Goal: Information Seeking & Learning: Check status

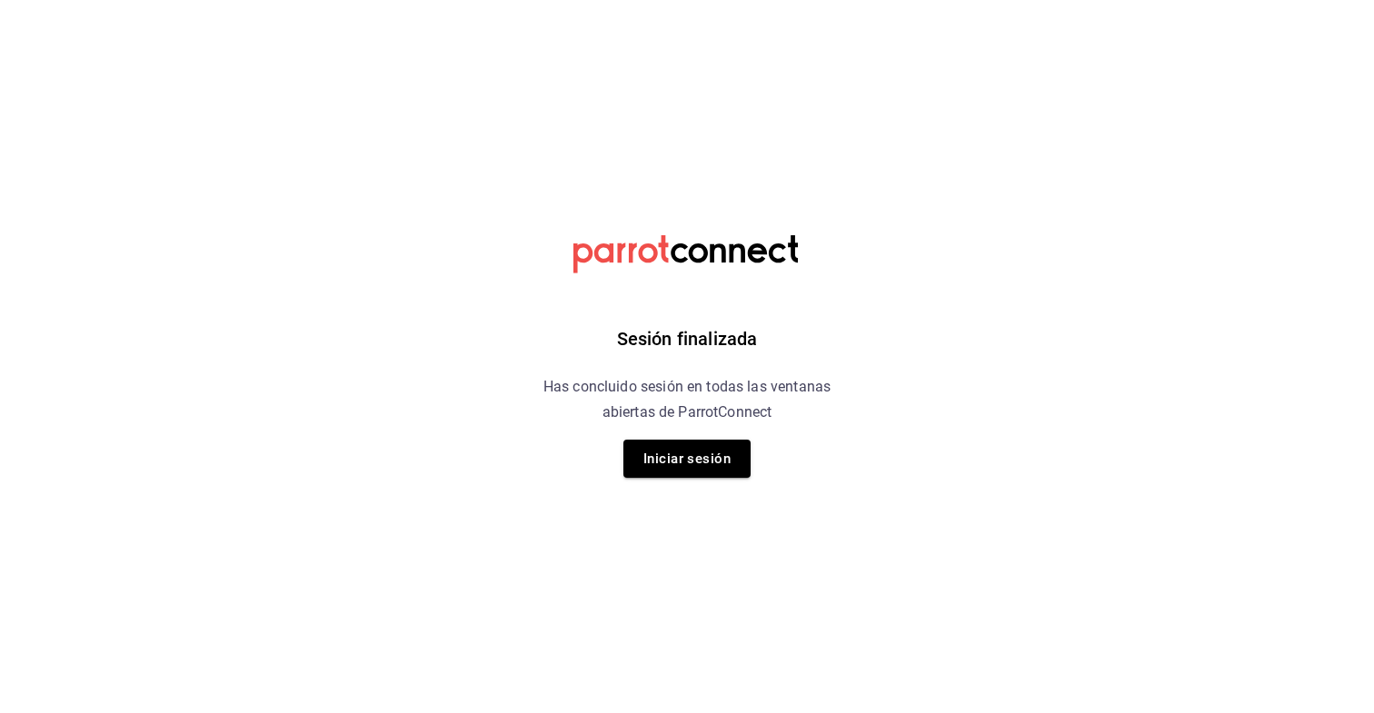
click at [686, 433] on div "Sesión finalizada Has concluido sesión en todas las ventanas abiertas de Parrot…" at bounding box center [687, 356] width 459 height 713
click at [682, 445] on button "Iniciar sesión" at bounding box center [687, 459] width 127 height 38
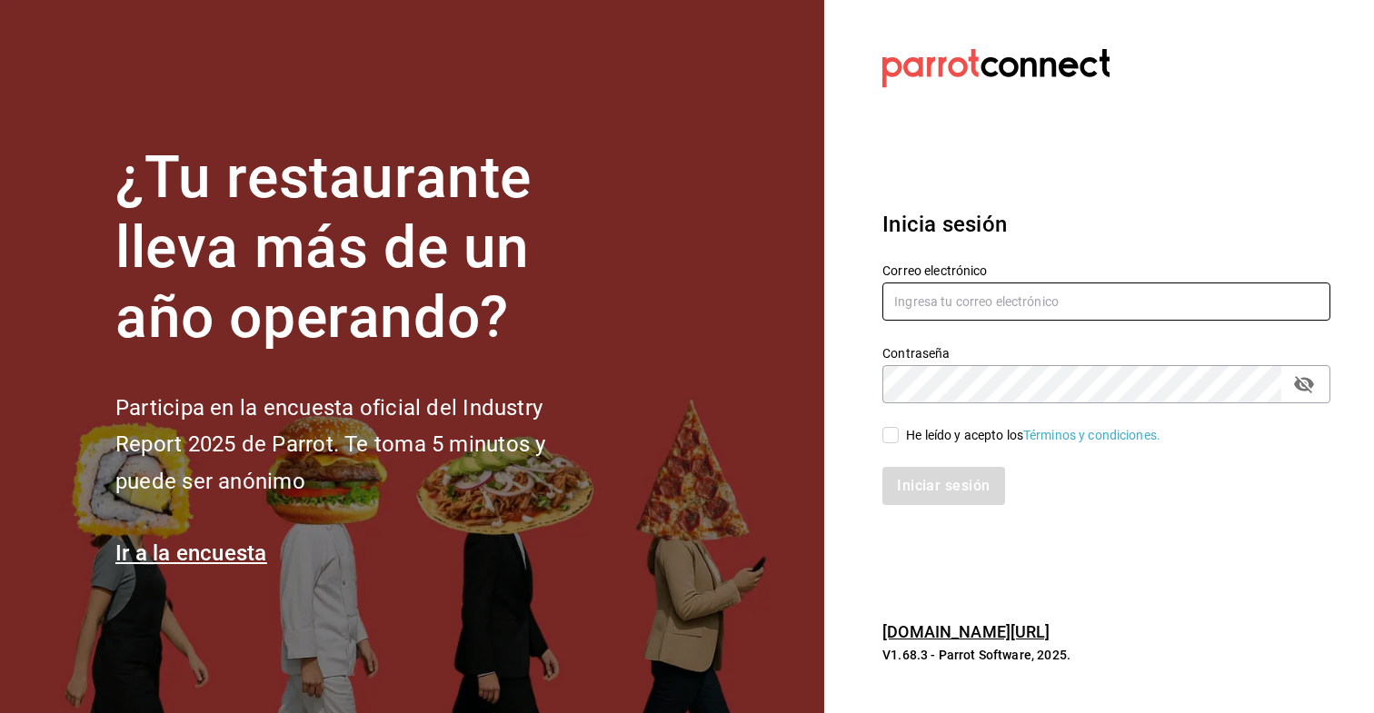
click at [930, 303] on input "text" at bounding box center [1107, 302] width 448 height 38
type input "debocaenboca.cdmx@gmail.com"
click at [898, 434] on input "He leído y acepto los Términos y condiciones." at bounding box center [891, 435] width 16 height 16
checkbox input "true"
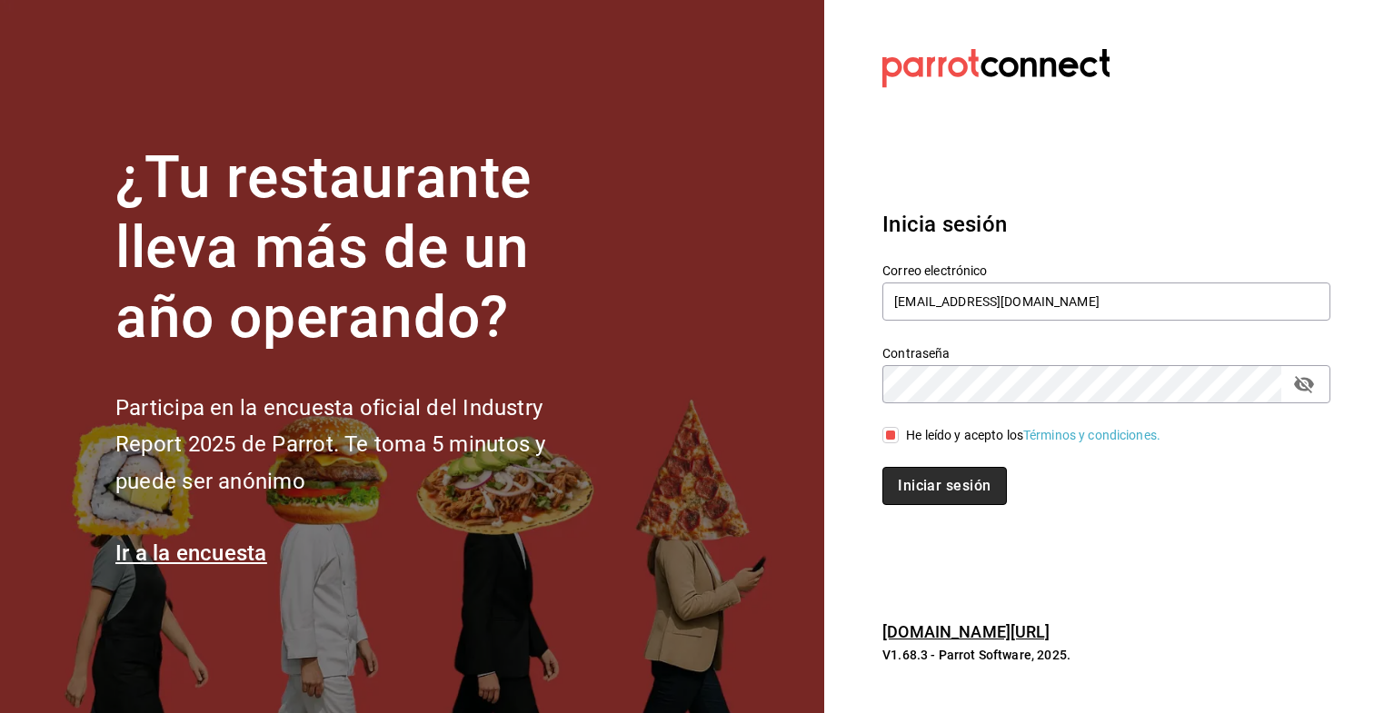
click at [901, 477] on button "Iniciar sesión" at bounding box center [945, 486] width 124 height 38
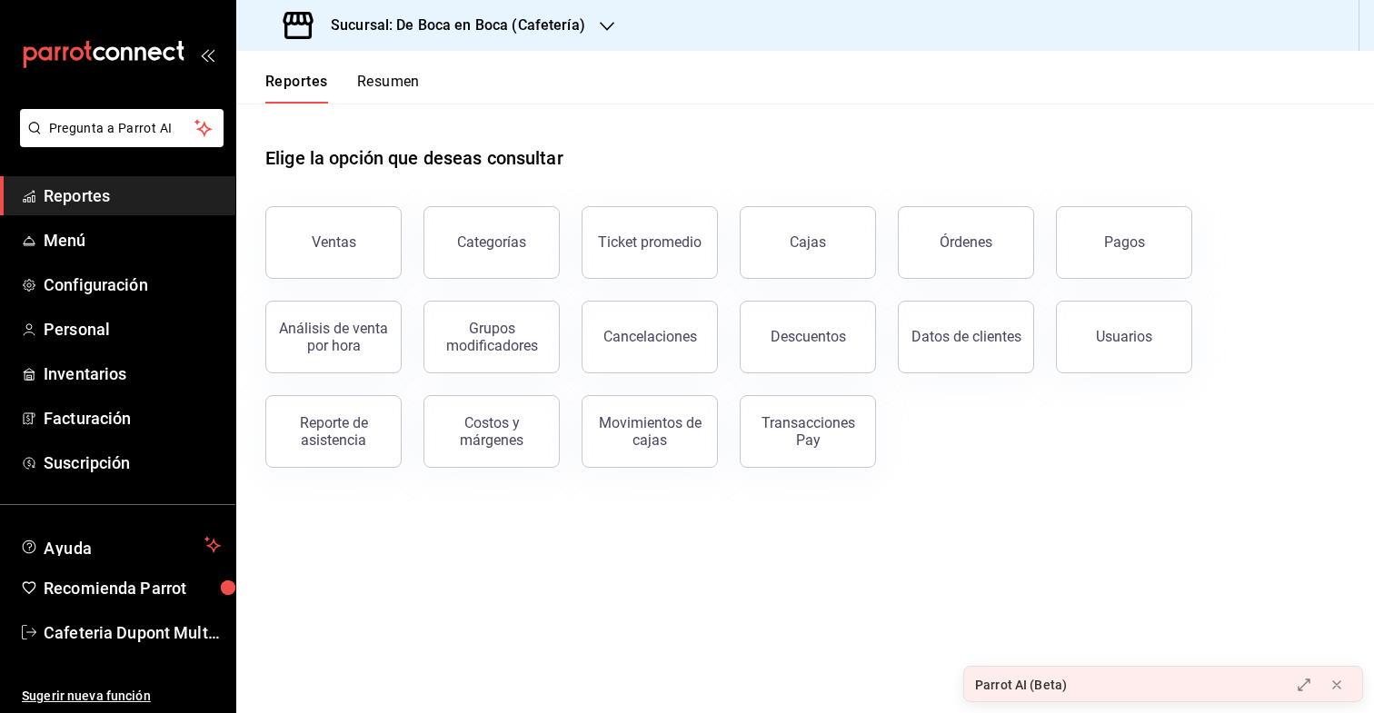
click at [435, 17] on h3 "Sucursal: De Boca en Boca (Cafetería)" at bounding box center [450, 26] width 269 height 22
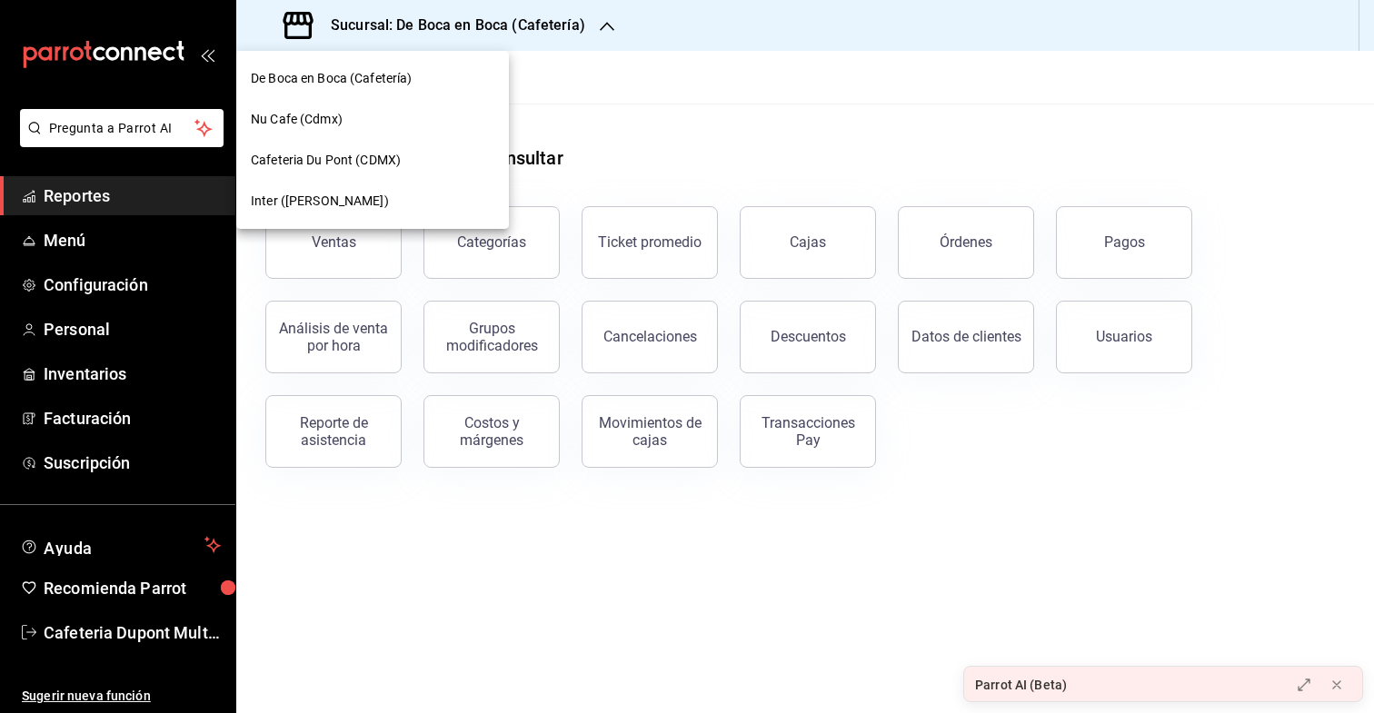
click at [294, 201] on span "Inter ([PERSON_NAME])" at bounding box center [320, 201] width 138 height 19
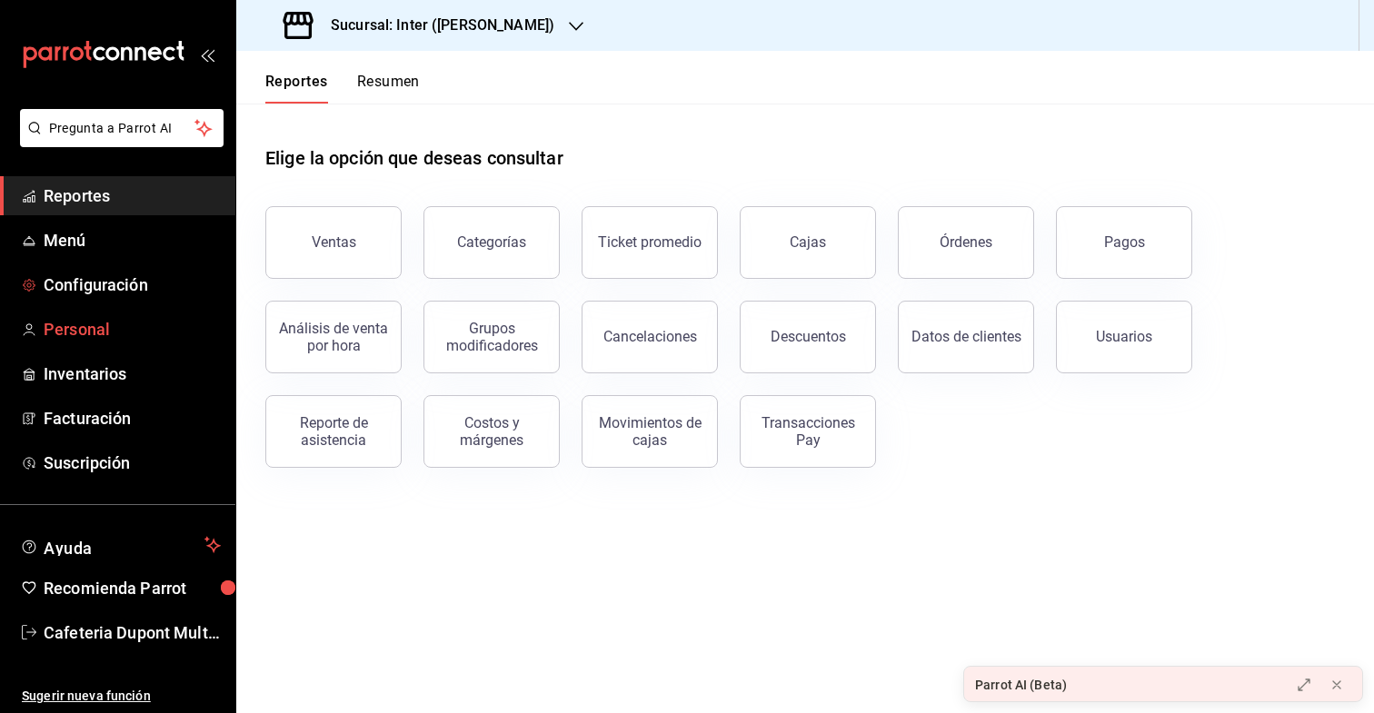
click at [131, 321] on span "Personal" at bounding box center [132, 329] width 177 height 25
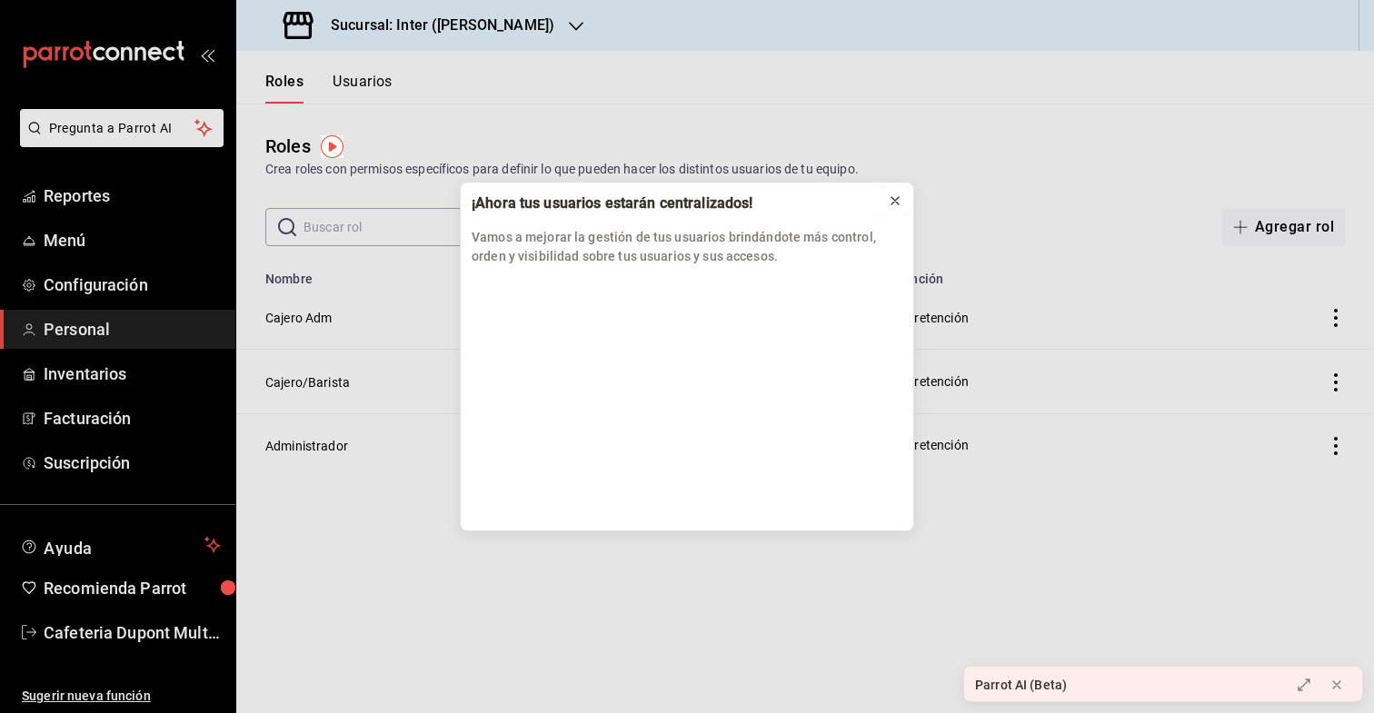
click at [902, 203] on icon at bounding box center [895, 201] width 15 height 15
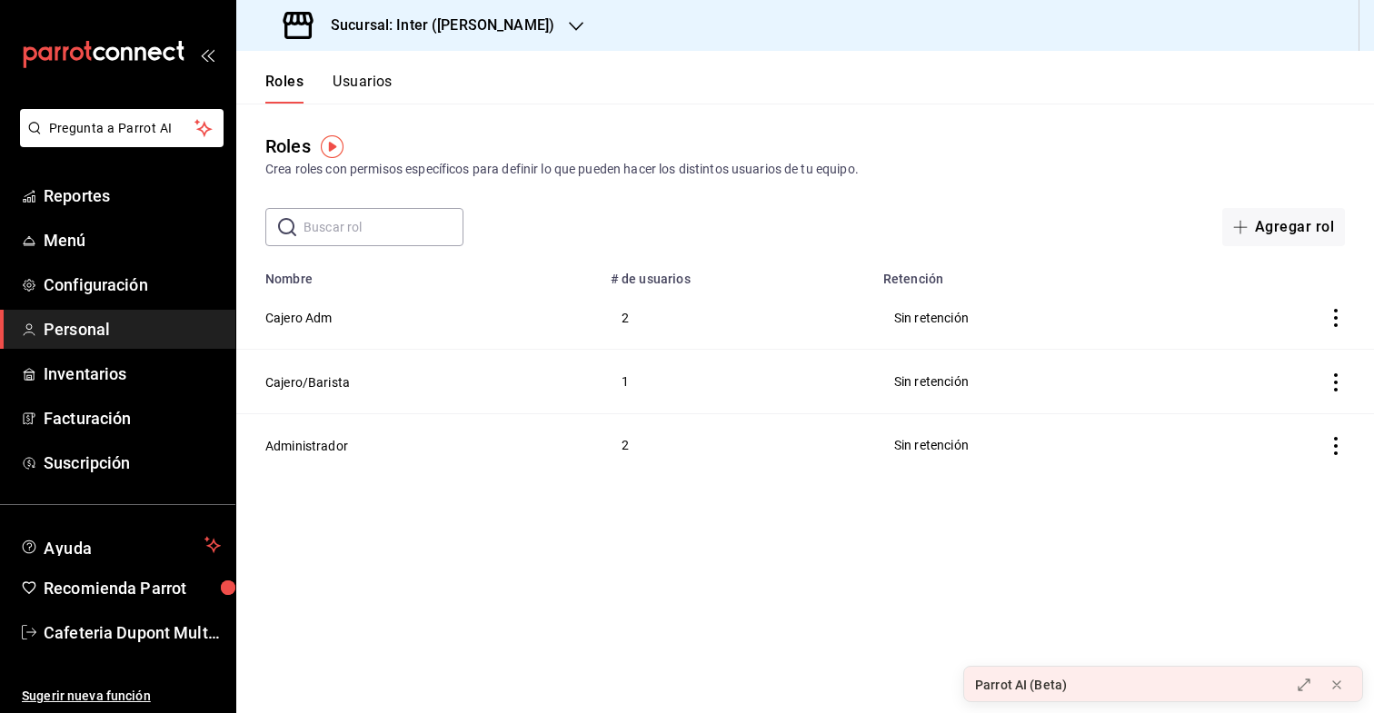
click at [393, 83] on button "Usuarios" at bounding box center [363, 88] width 60 height 31
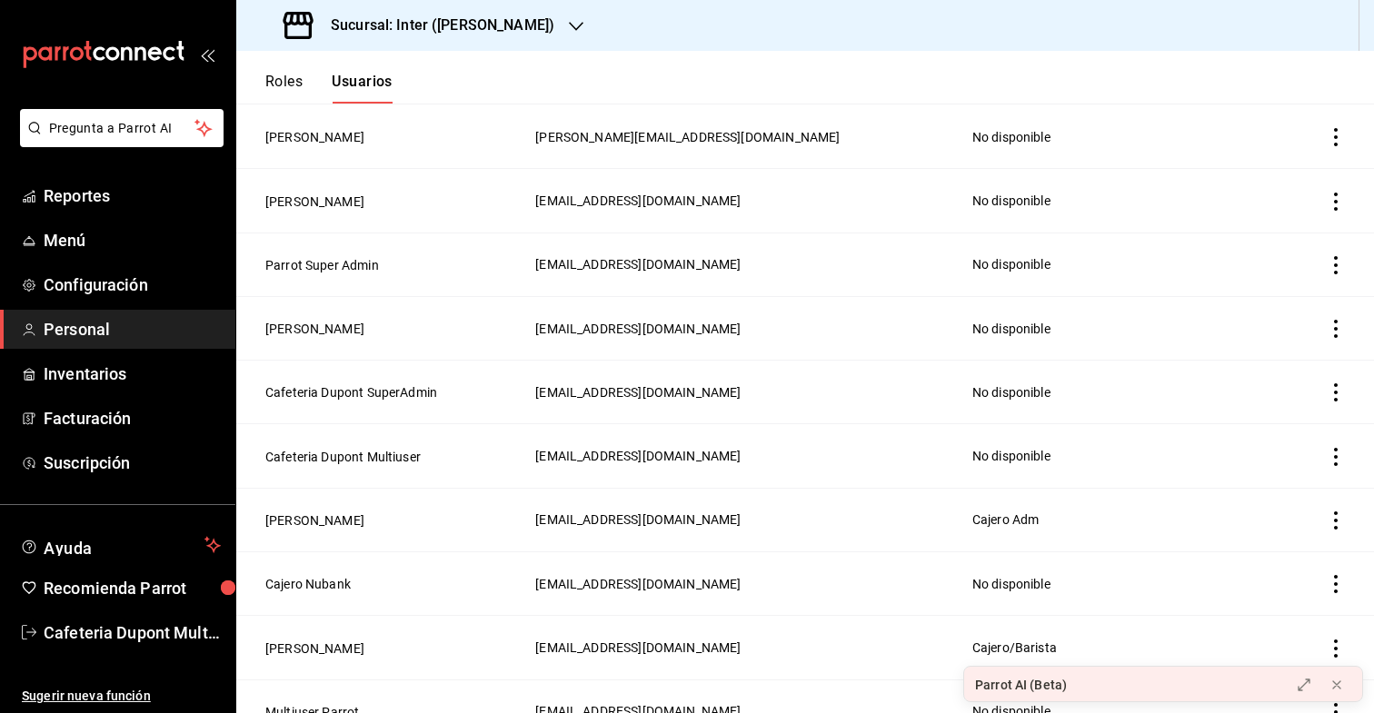
scroll to position [186, 0]
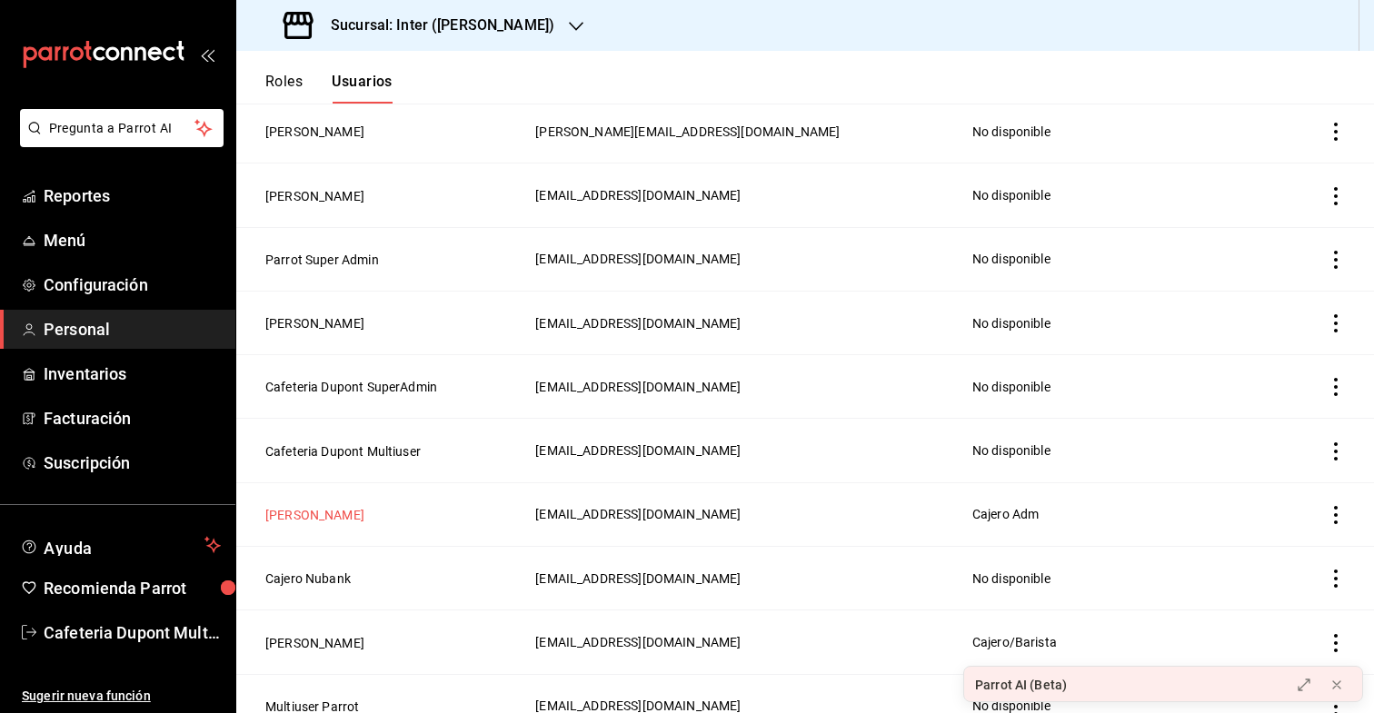
click at [298, 509] on button "[PERSON_NAME]" at bounding box center [314, 515] width 99 height 18
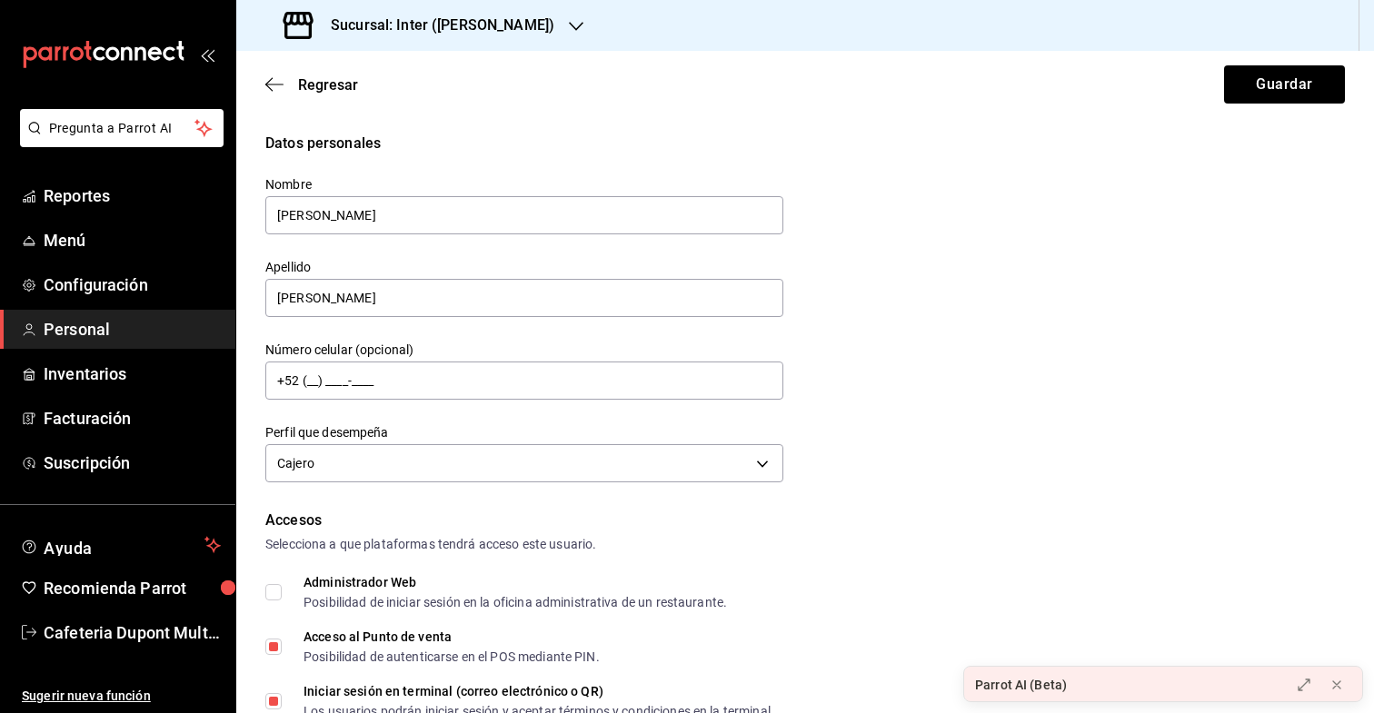
click at [264, 74] on div "Regresar Guardar" at bounding box center [805, 84] width 1138 height 67
click at [277, 82] on icon "button" at bounding box center [274, 84] width 18 height 16
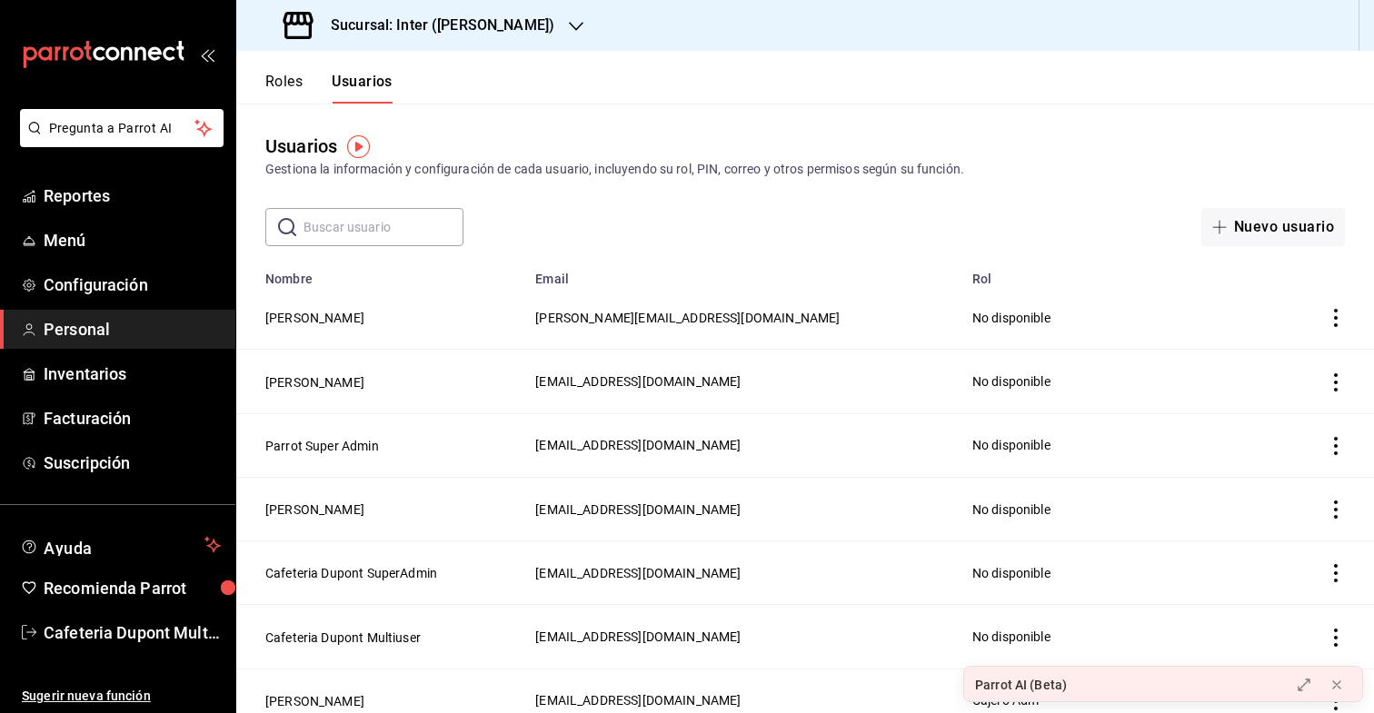
click at [277, 82] on button "Roles" at bounding box center [283, 88] width 37 height 31
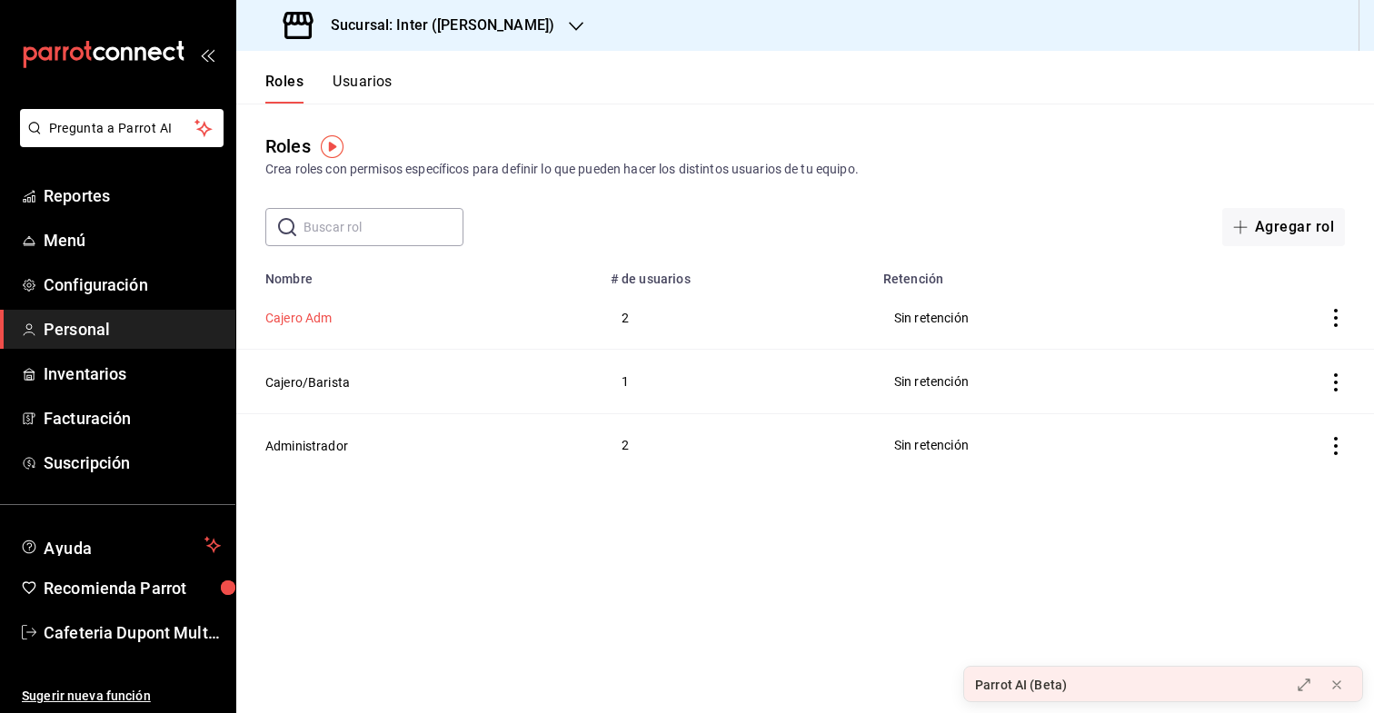
click at [302, 312] on button "Cajero Adm" at bounding box center [298, 318] width 67 height 18
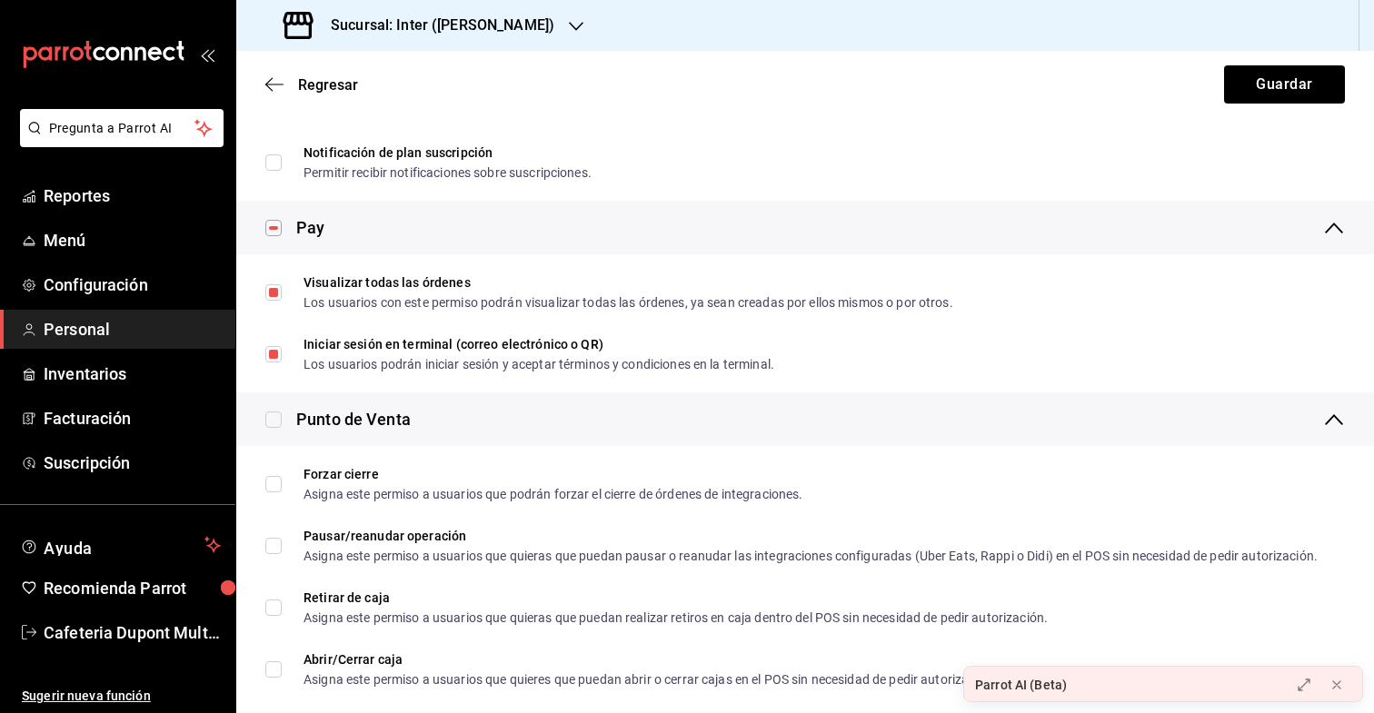
scroll to position [1856, 0]
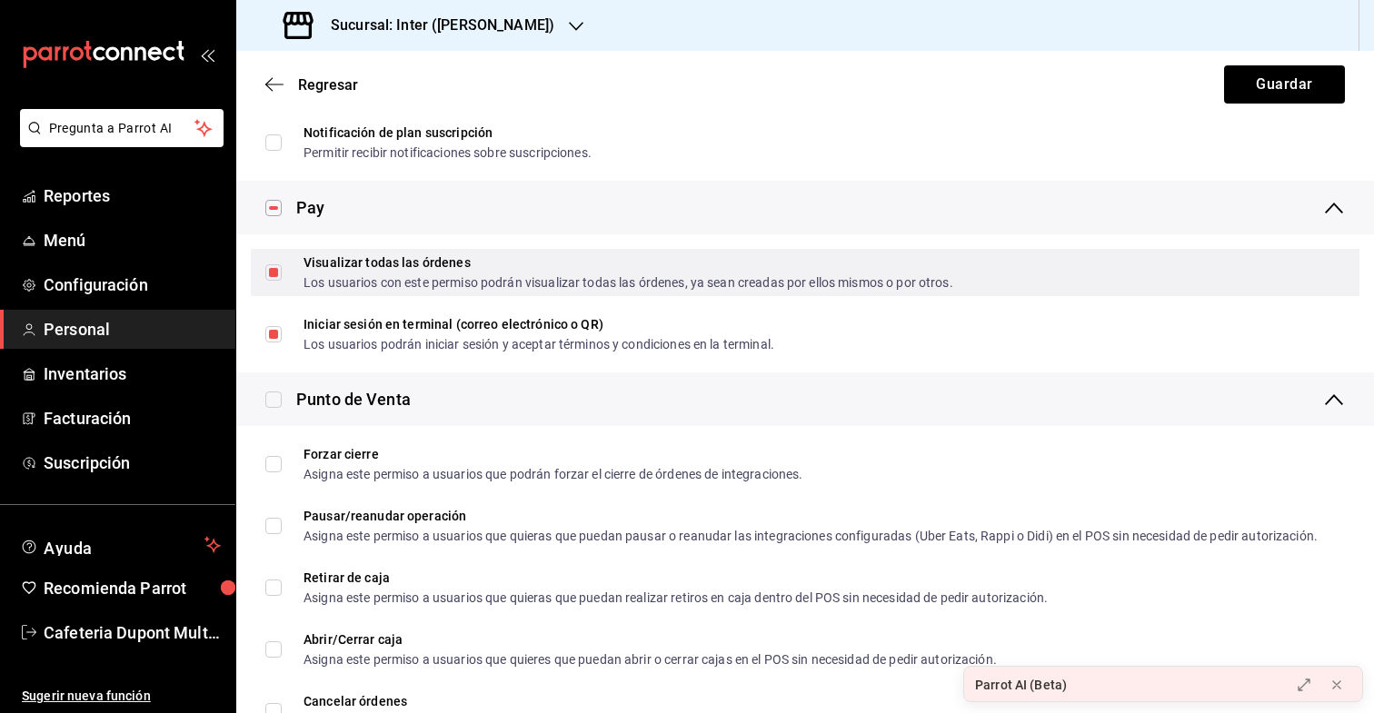
click at [267, 272] on input "Visualizar todas las órdenes Los usuarios con este permiso podrán visualizar to…" at bounding box center [273, 272] width 16 height 16
checkbox input "false"
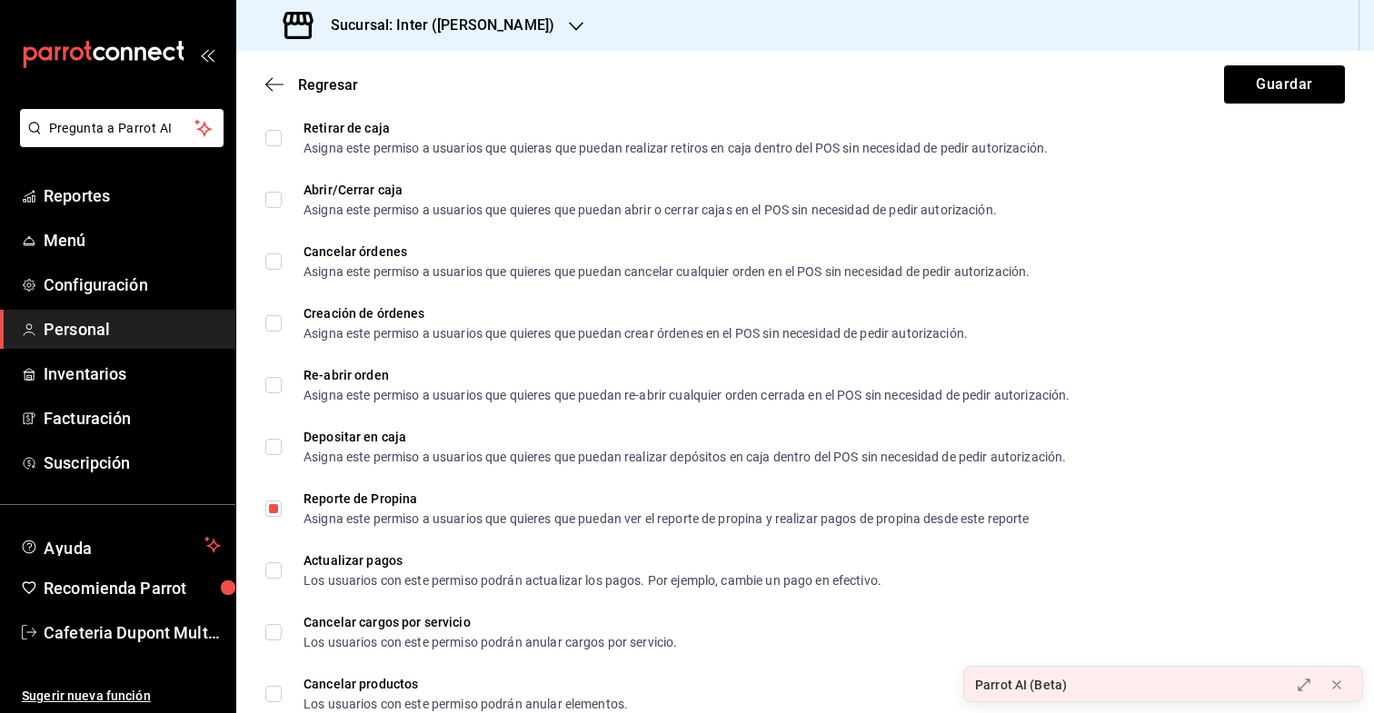
scroll to position [2346, 0]
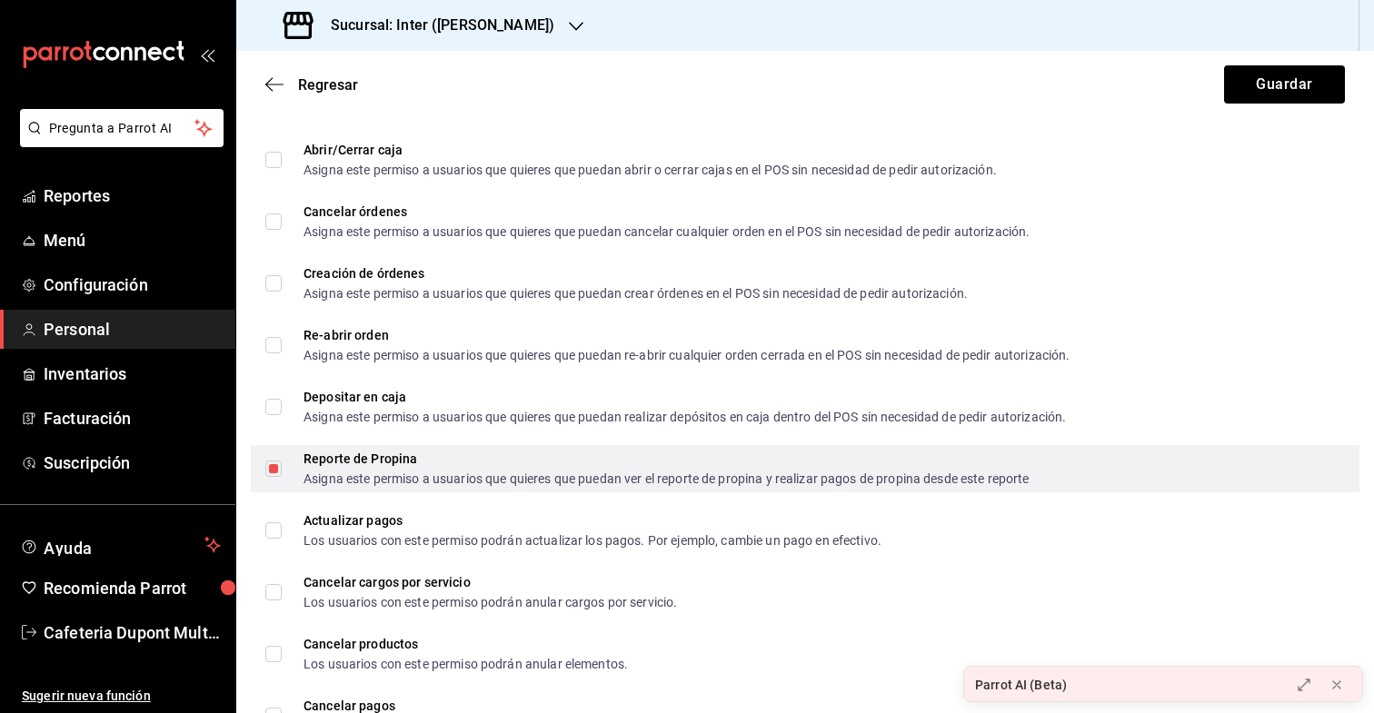
click at [274, 472] on input "Reporte de Propina Asigna este permiso a usuarios que quieres que puedan ver el…" at bounding box center [273, 469] width 16 height 16
checkbox input "false"
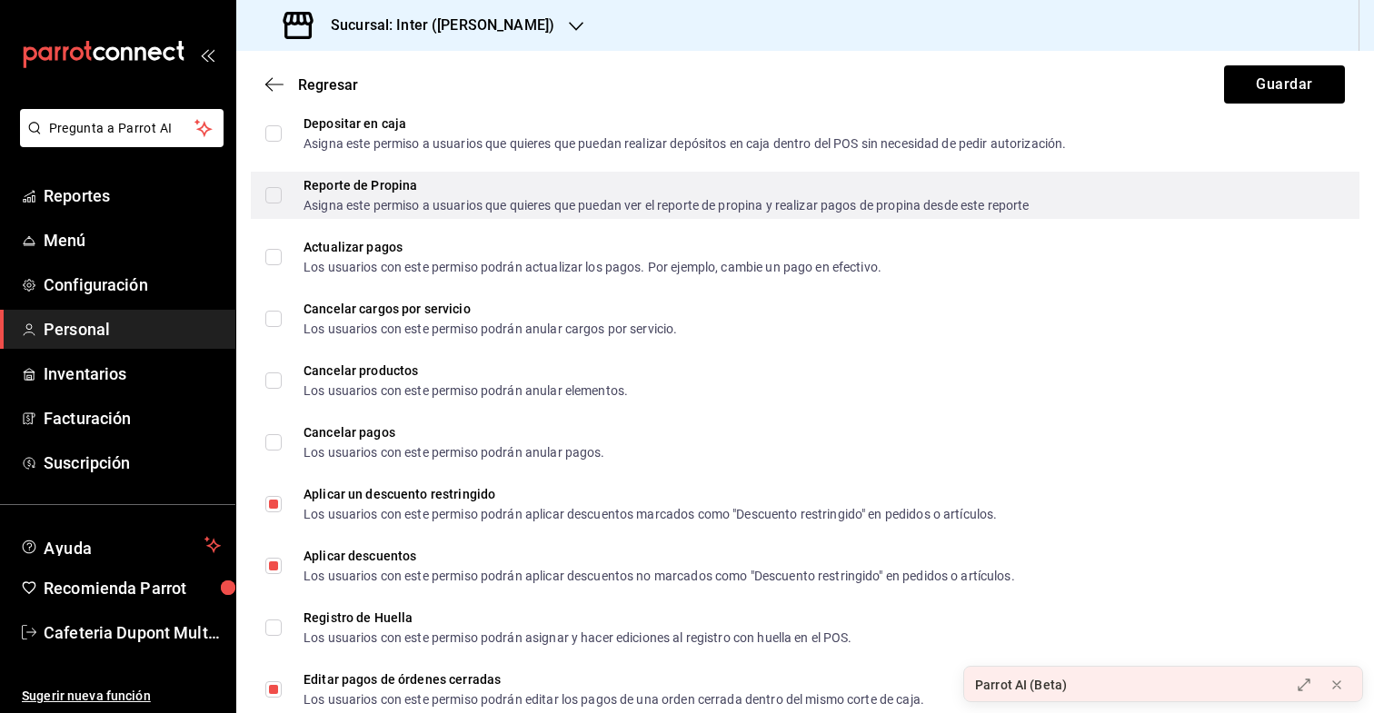
scroll to position [2651, 0]
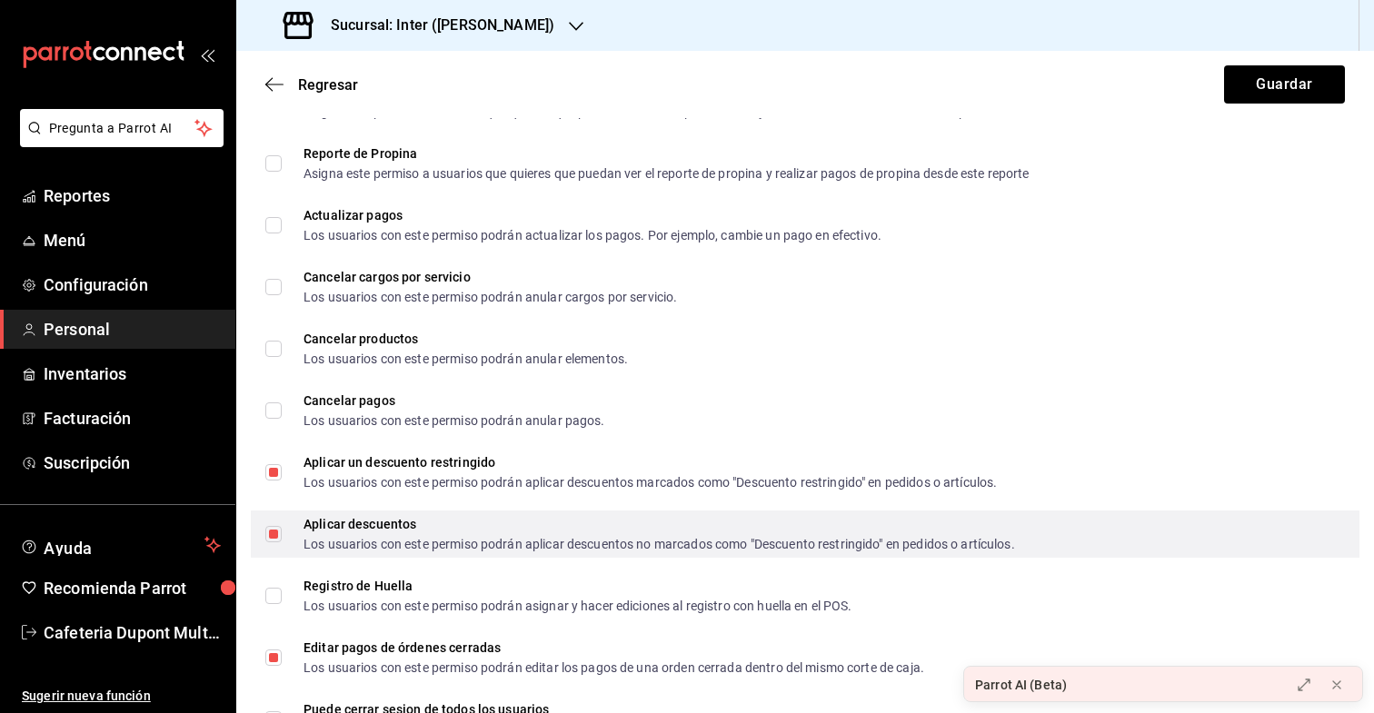
click at [274, 535] on input "Aplicar descuentos Los usuarios con este permiso podrán aplicar descuentos no m…" at bounding box center [273, 534] width 16 height 16
checkbox input "false"
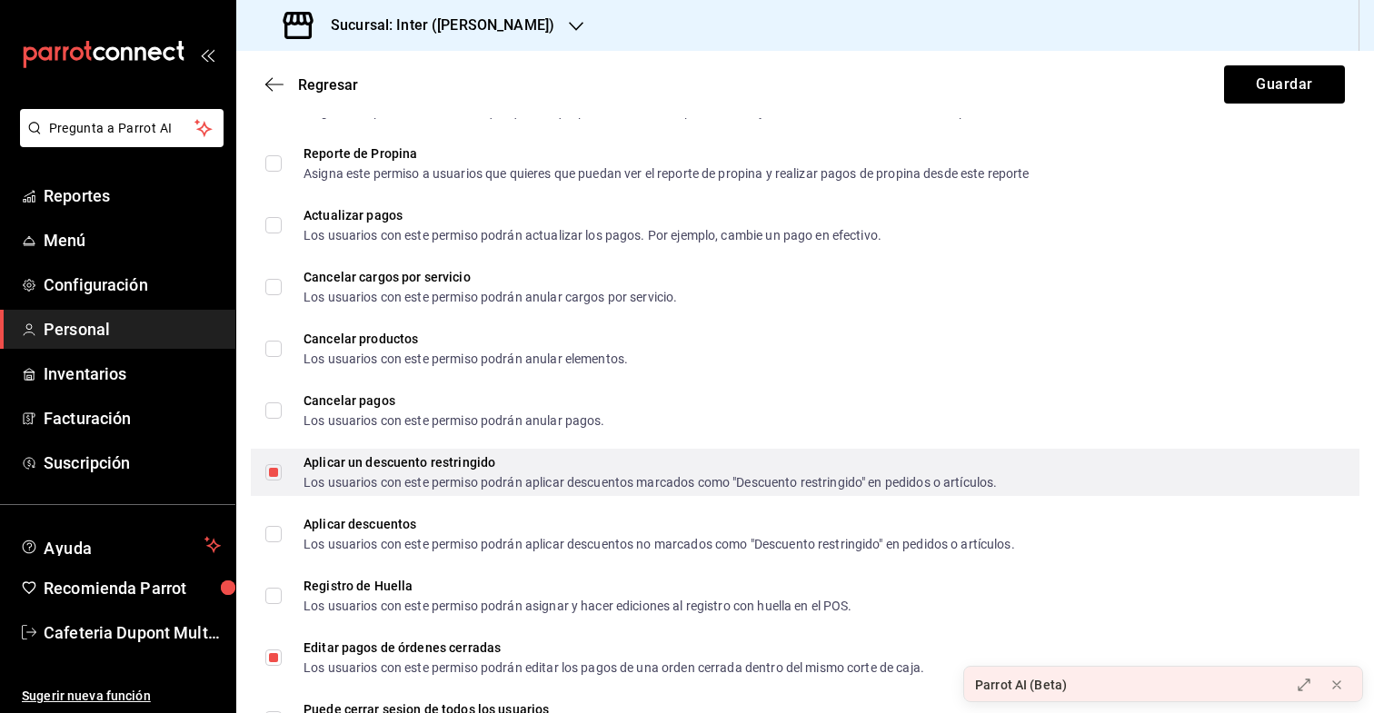
click at [280, 477] on input "Aplicar un descuento restringido Los usuarios con este permiso podrán aplicar d…" at bounding box center [273, 472] width 16 height 16
checkbox input "false"
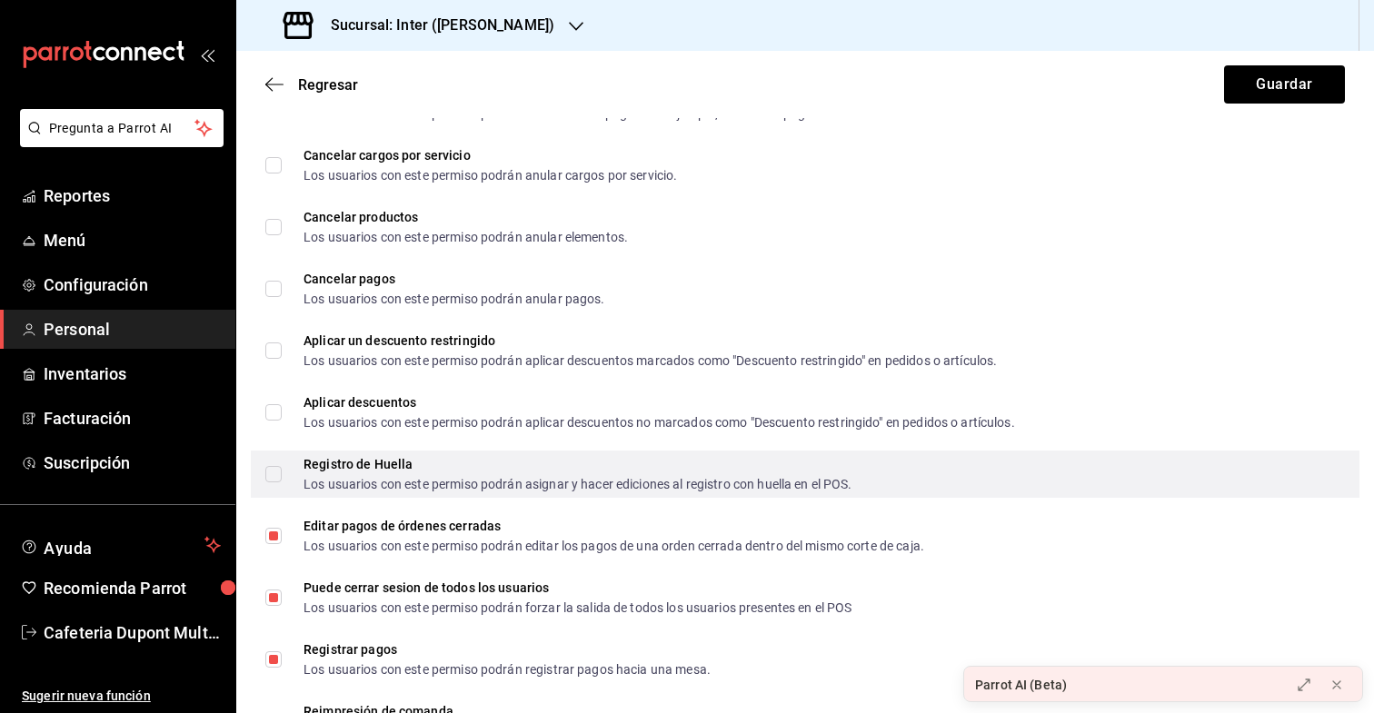
scroll to position [2775, 0]
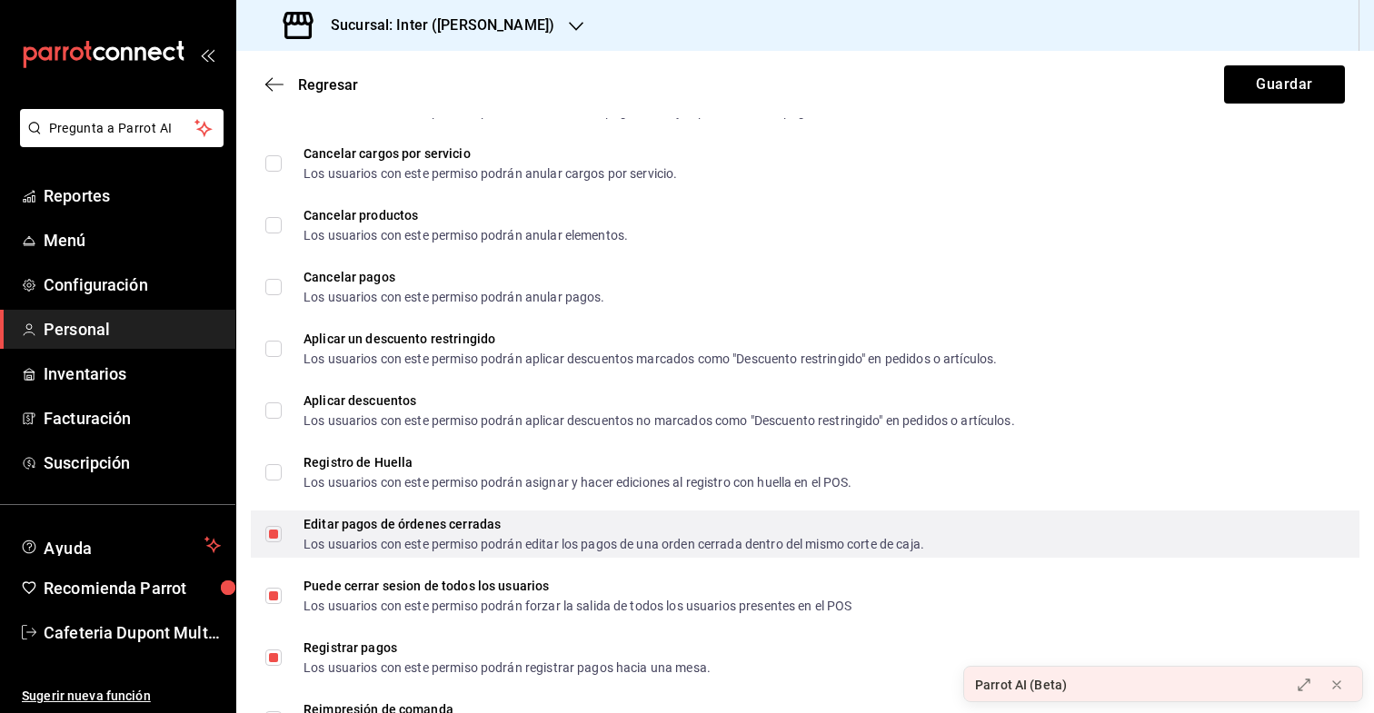
click at [270, 542] on input "Editar pagos de órdenes cerradas Los usuarios con este permiso podrán editar lo…" at bounding box center [273, 534] width 16 height 16
checkbox input "false"
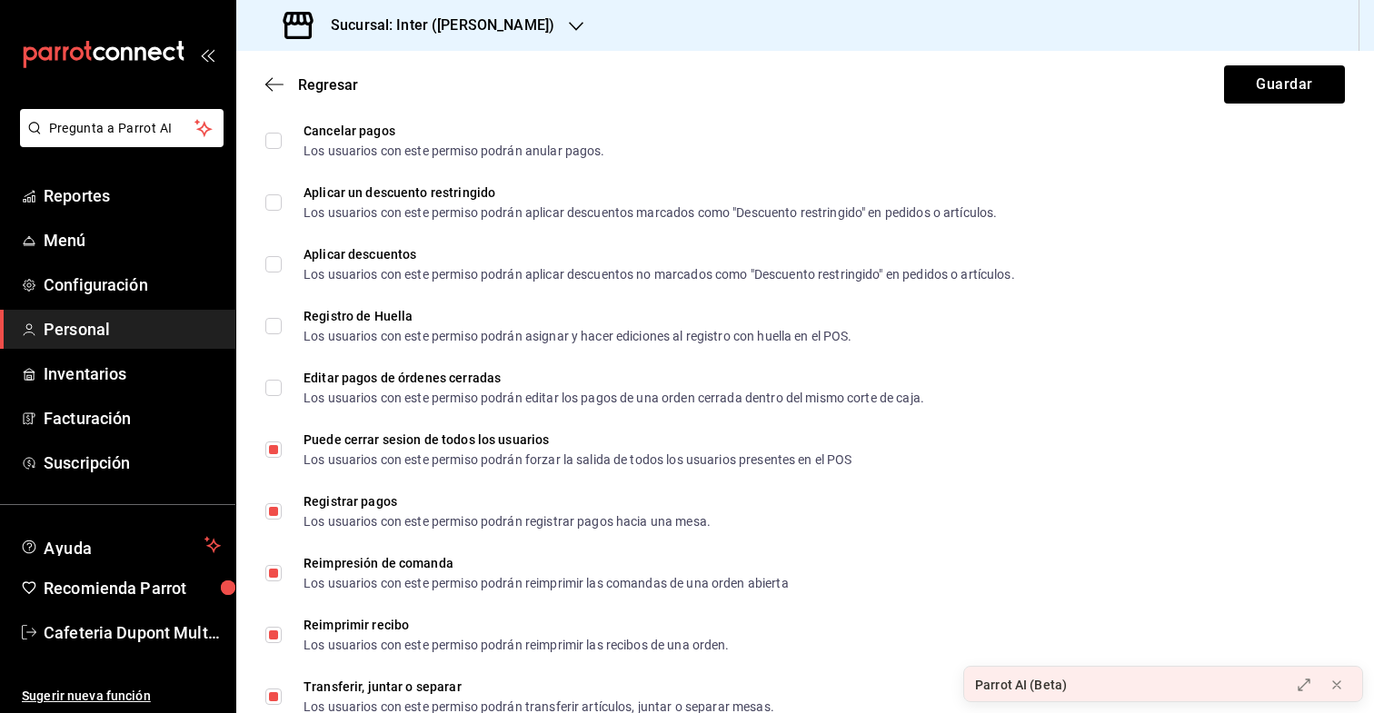
scroll to position [2922, 0]
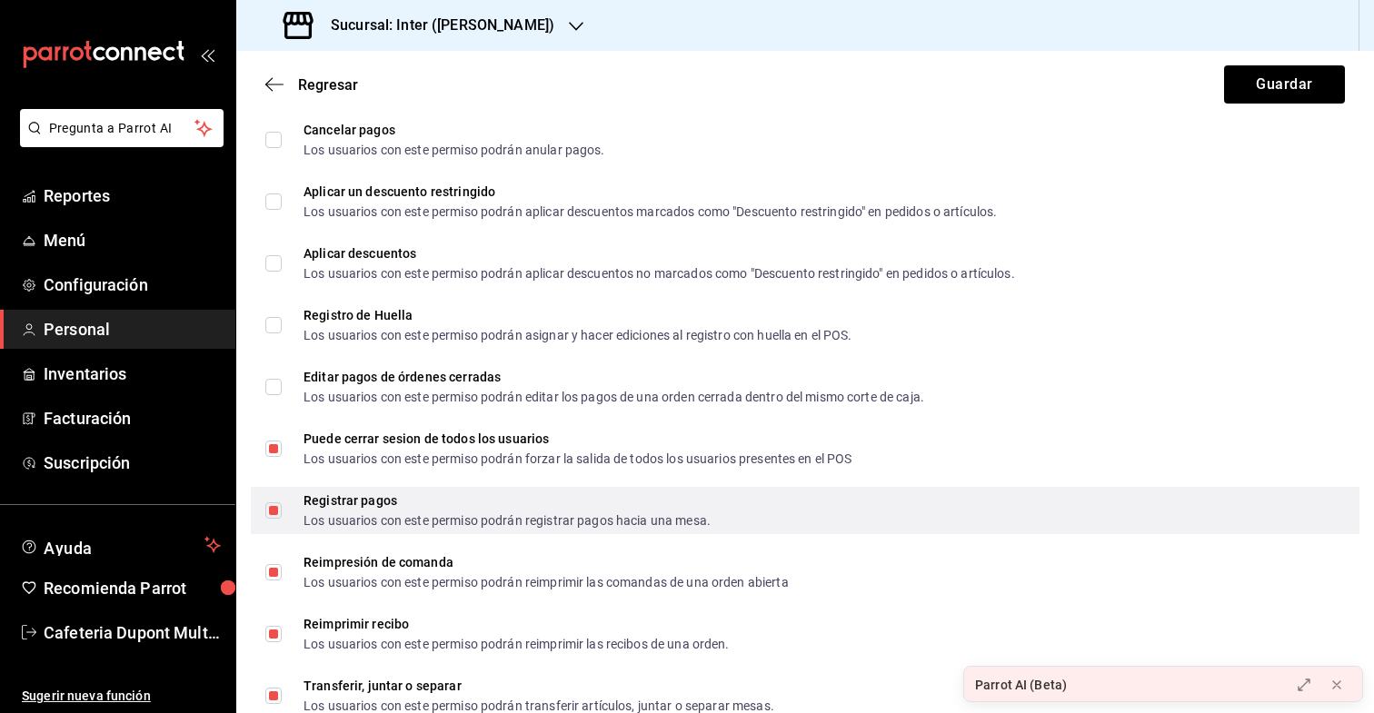
click at [273, 515] on input "Registrar pagos Los usuarios con este permiso podrán registrar pagos hacia una …" at bounding box center [273, 511] width 16 height 16
checkbox input "false"
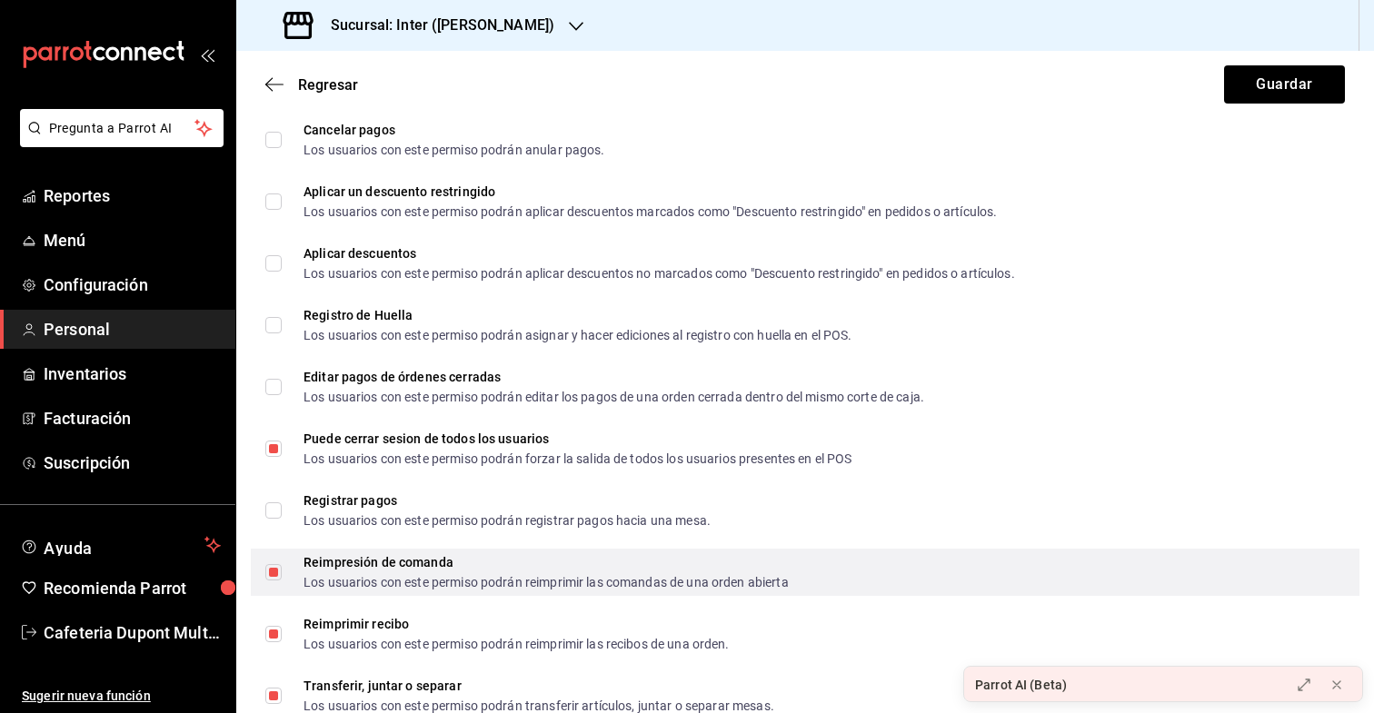
click at [275, 576] on input "Reimpresión de comanda Los usuarios con este permiso podrán reimprimir las coma…" at bounding box center [273, 572] width 16 height 16
checkbox input "false"
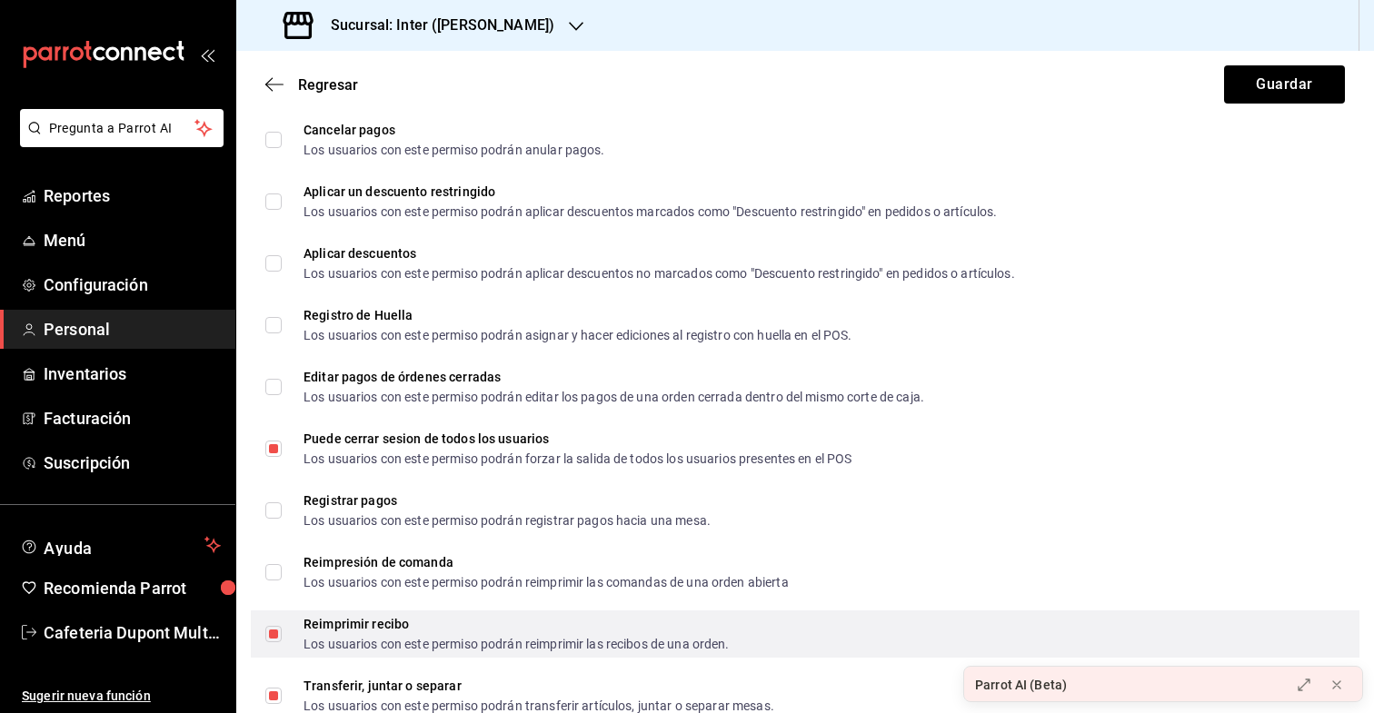
click at [275, 632] on input "Reimprimir recibo Los usuarios con este permiso podrán reimprimir las recibos d…" at bounding box center [273, 634] width 16 height 16
checkbox input "false"
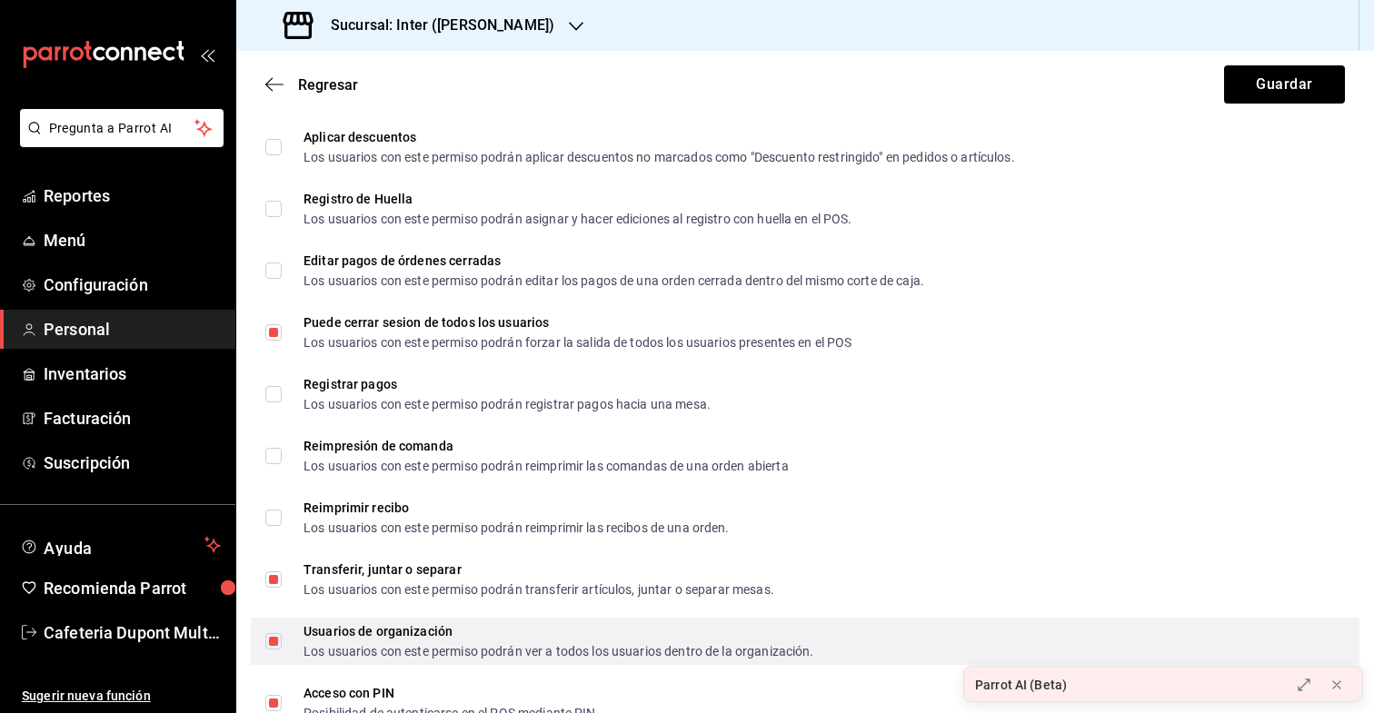
scroll to position [2727, 0]
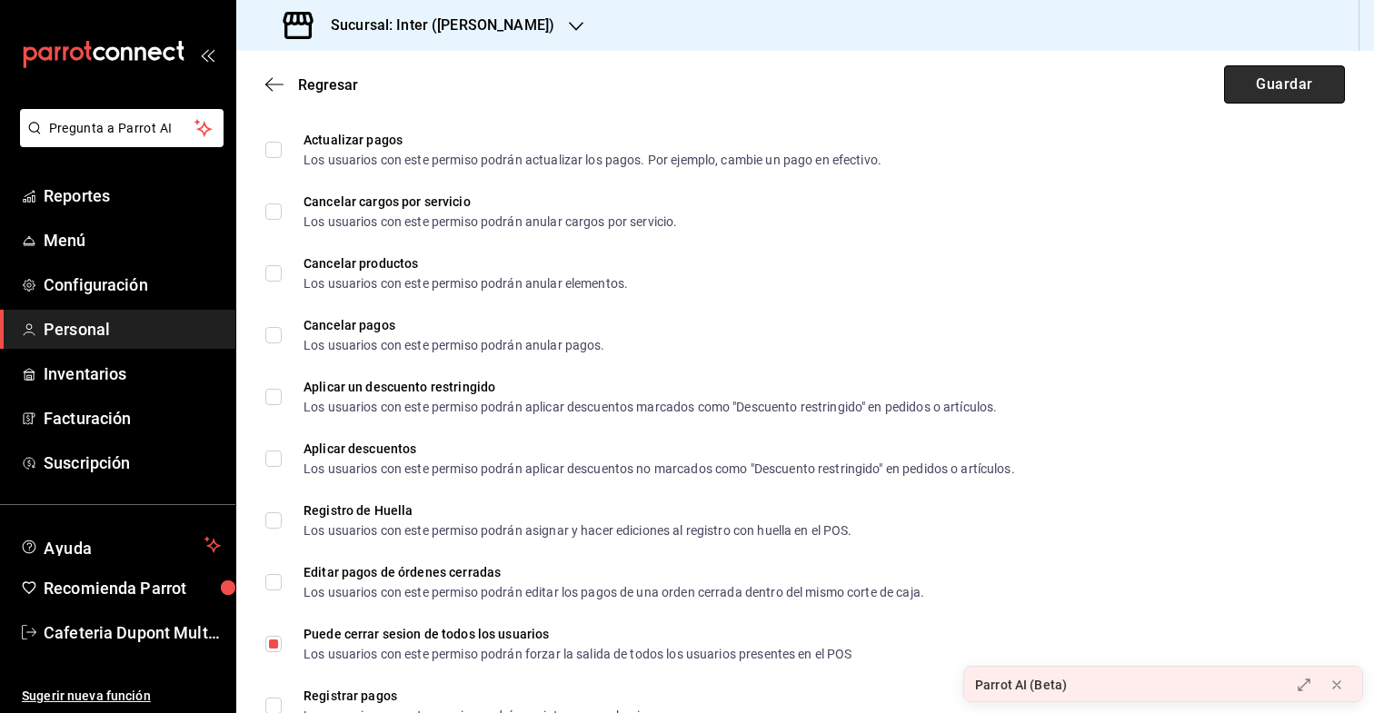
click at [1257, 89] on button "Guardar" at bounding box center [1284, 84] width 121 height 38
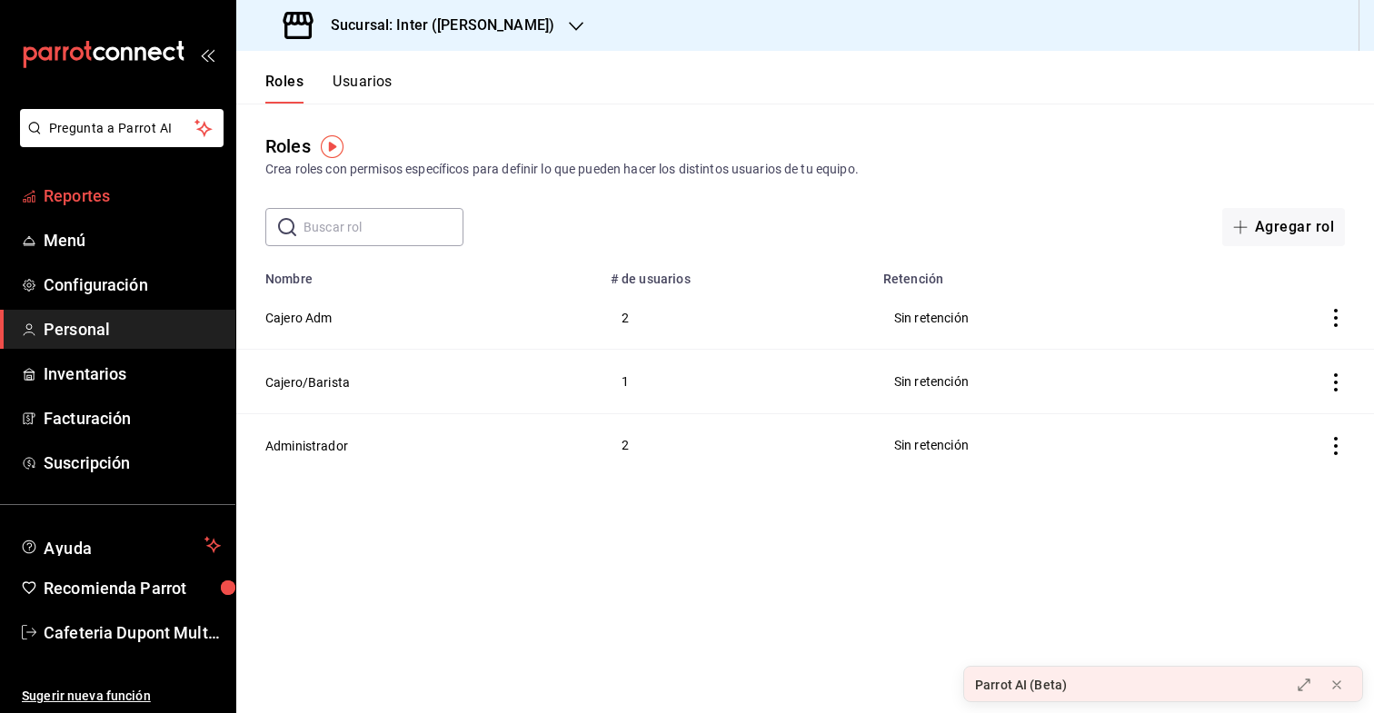
click at [171, 188] on span "Reportes" at bounding box center [132, 196] width 177 height 25
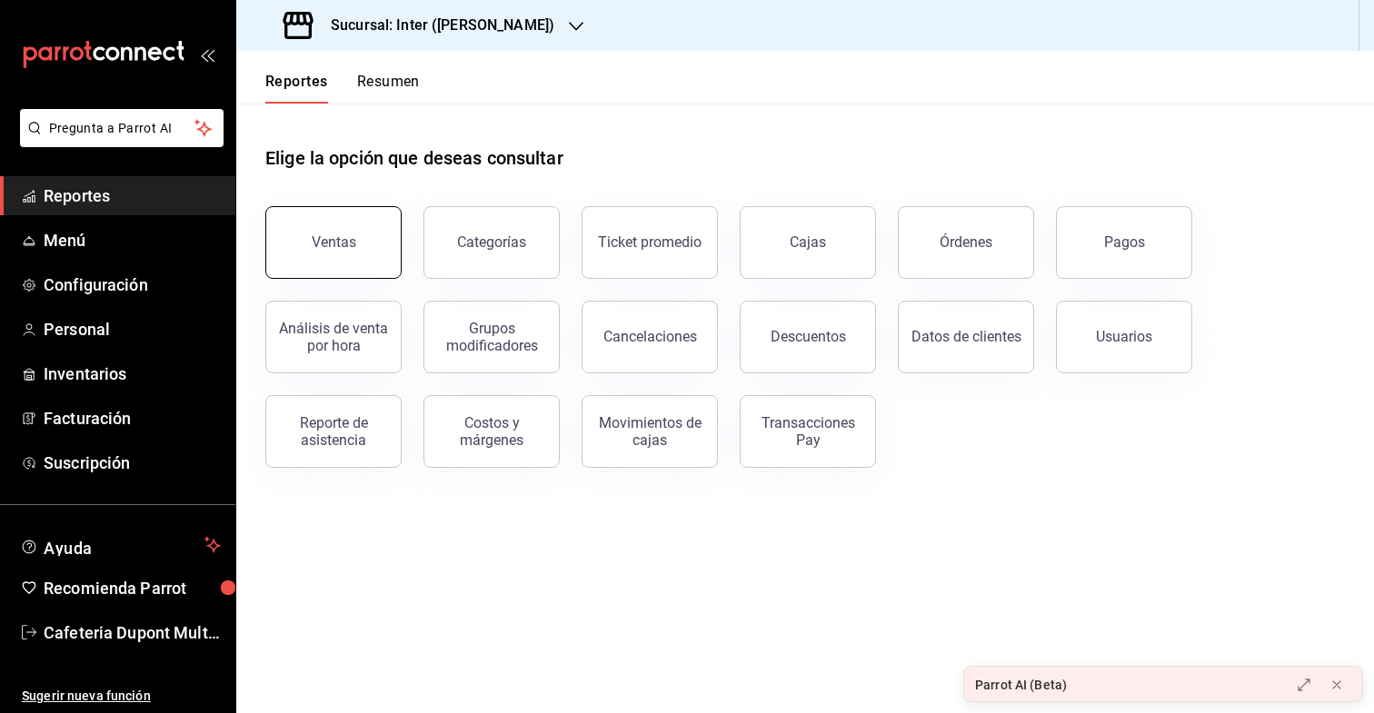
click at [339, 245] on div "Ventas" at bounding box center [334, 242] width 45 height 17
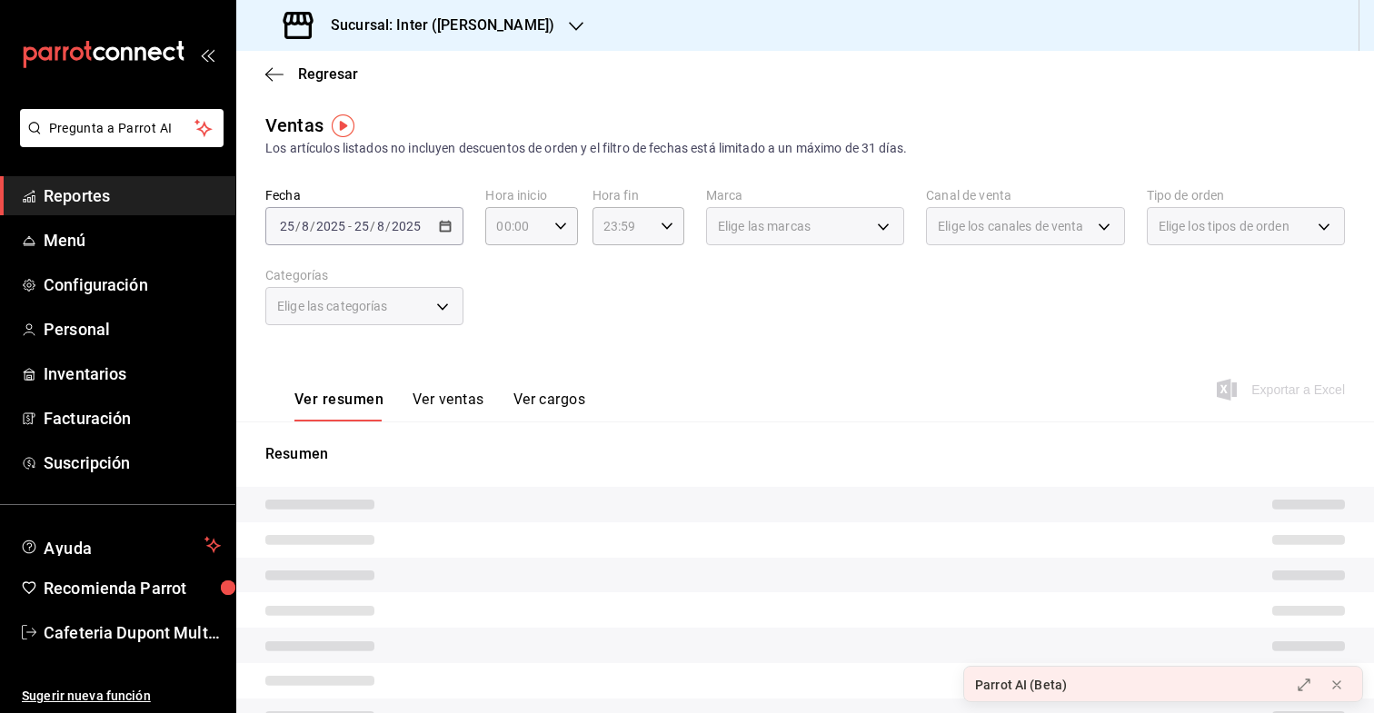
click at [384, 238] on div "[DATE] [DATE] - [DATE] [DATE]" at bounding box center [364, 226] width 198 height 38
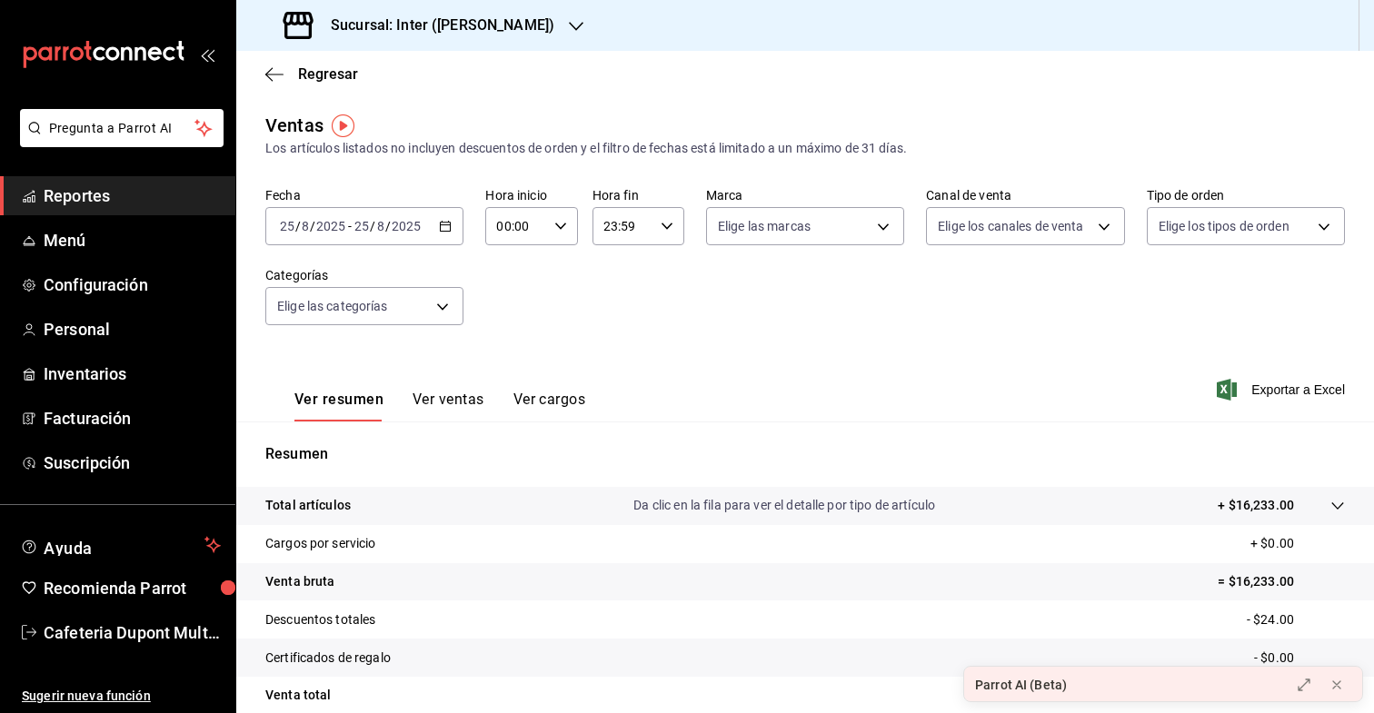
click at [385, 228] on span "/" at bounding box center [387, 226] width 5 height 15
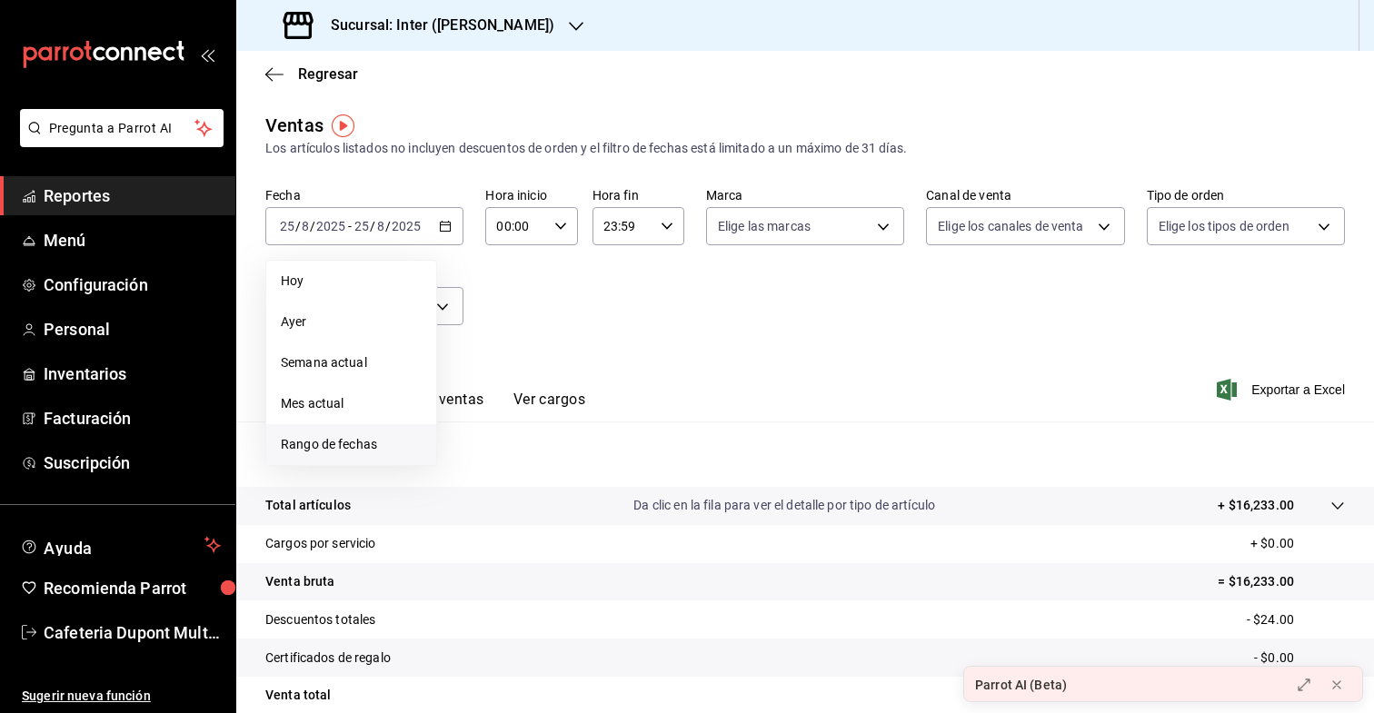
click at [354, 443] on span "Rango de fechas" at bounding box center [351, 444] width 141 height 19
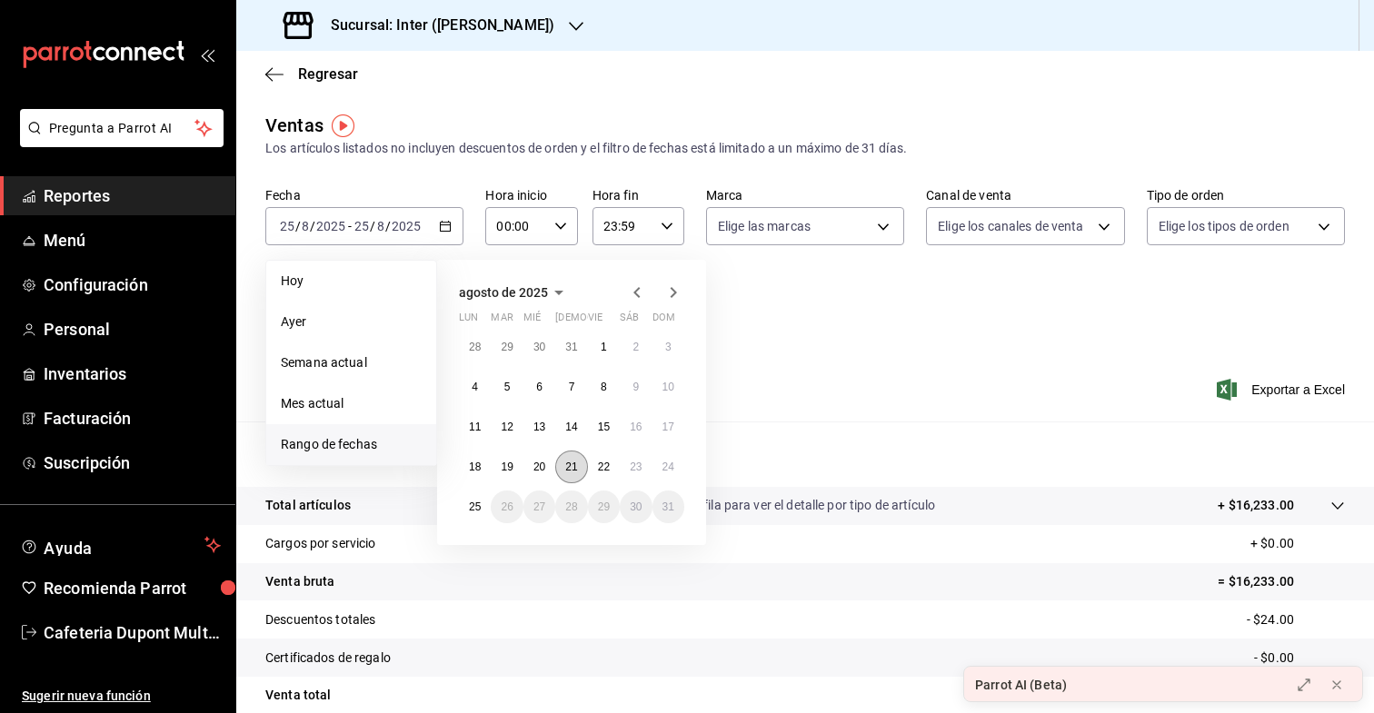
click at [565, 461] on abbr "21" at bounding box center [571, 467] width 12 height 13
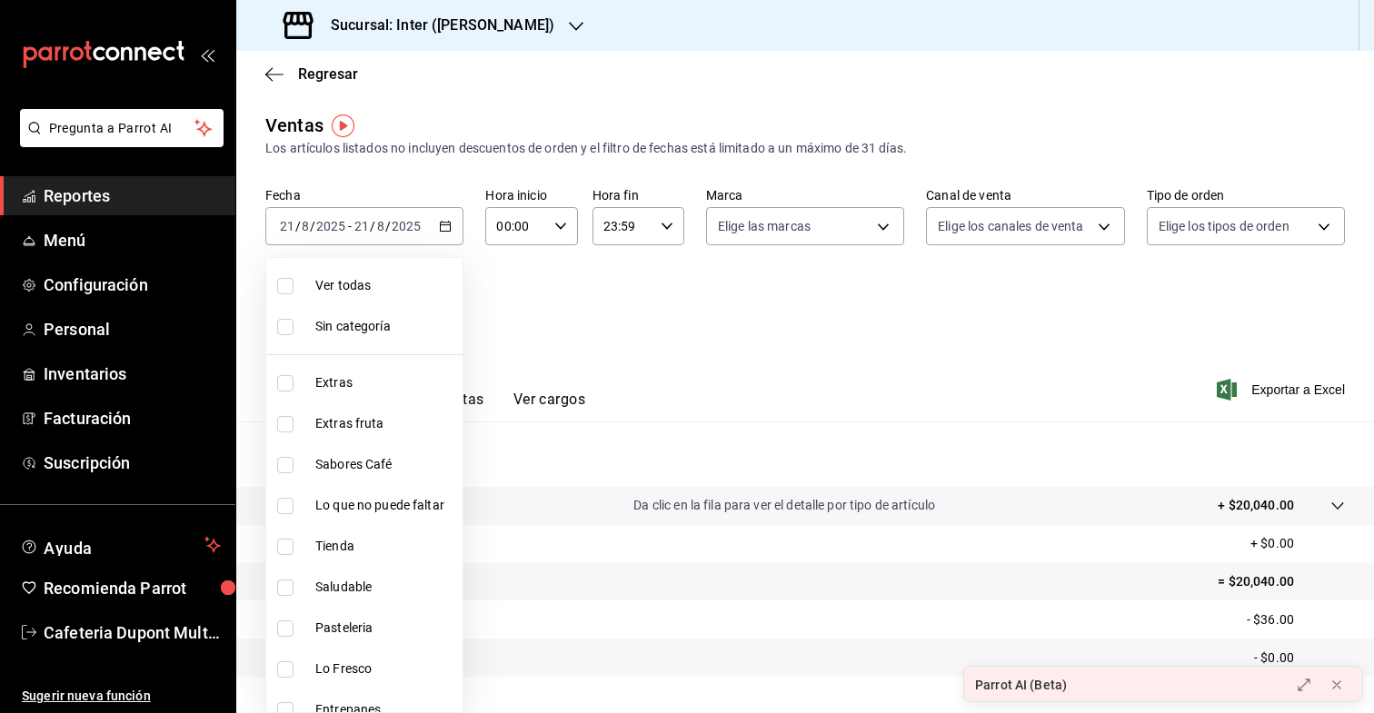
click at [453, 308] on body "Pregunta a Parrot AI Reportes Menú Configuración Personal Inventarios Facturaci…" at bounding box center [687, 356] width 1374 height 713
click at [428, 274] on li "Ver todas" at bounding box center [364, 285] width 196 height 41
type input "2922a158-f656-4101-8466-3f57c430872e,7807658e-ca24-4cfa-a130-a47bcfe9514e,fe6c0…"
checkbox input "true"
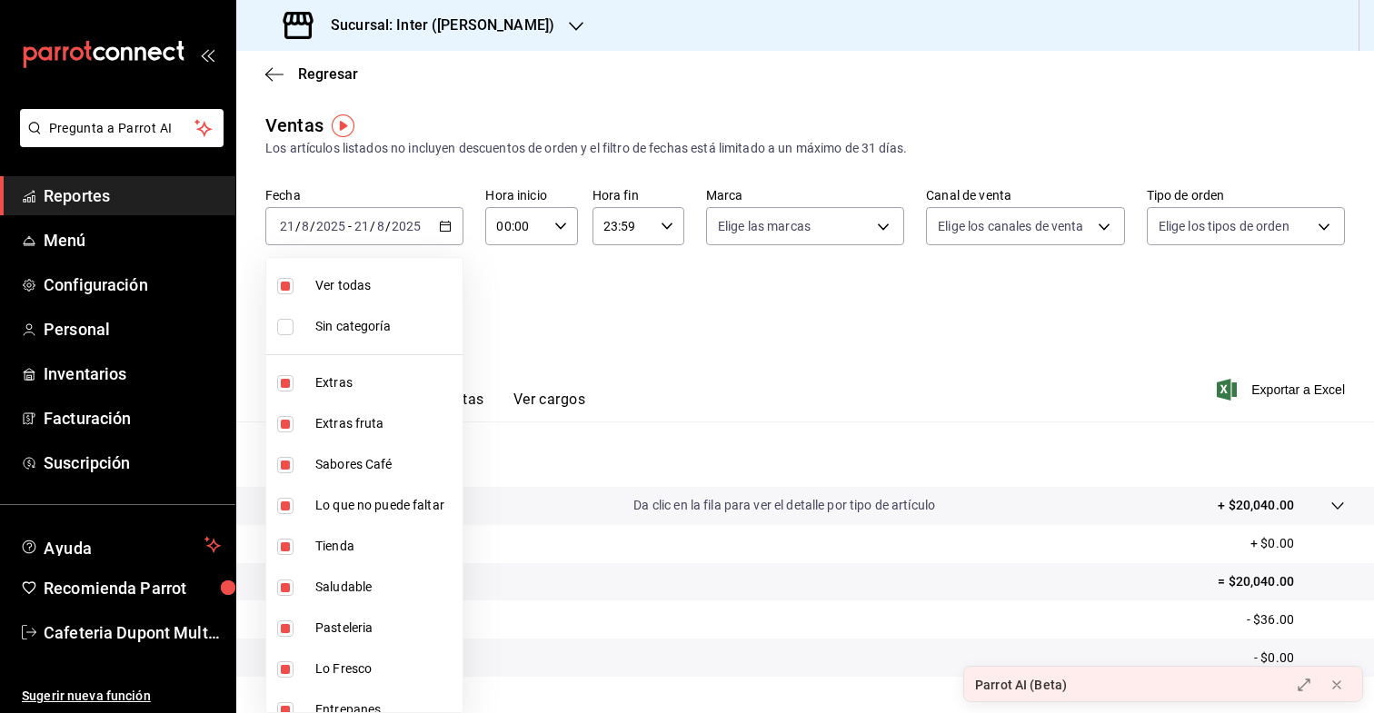
checkbox input "true"
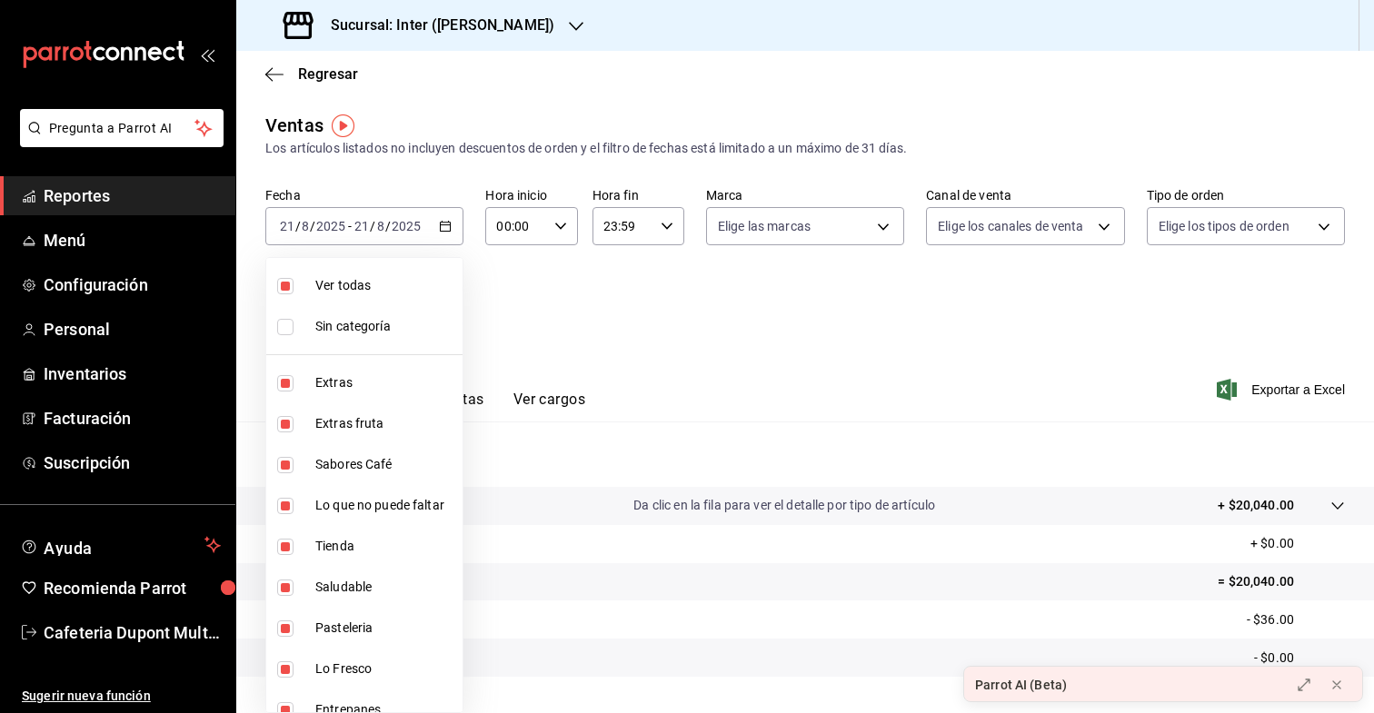
checkbox input "true"
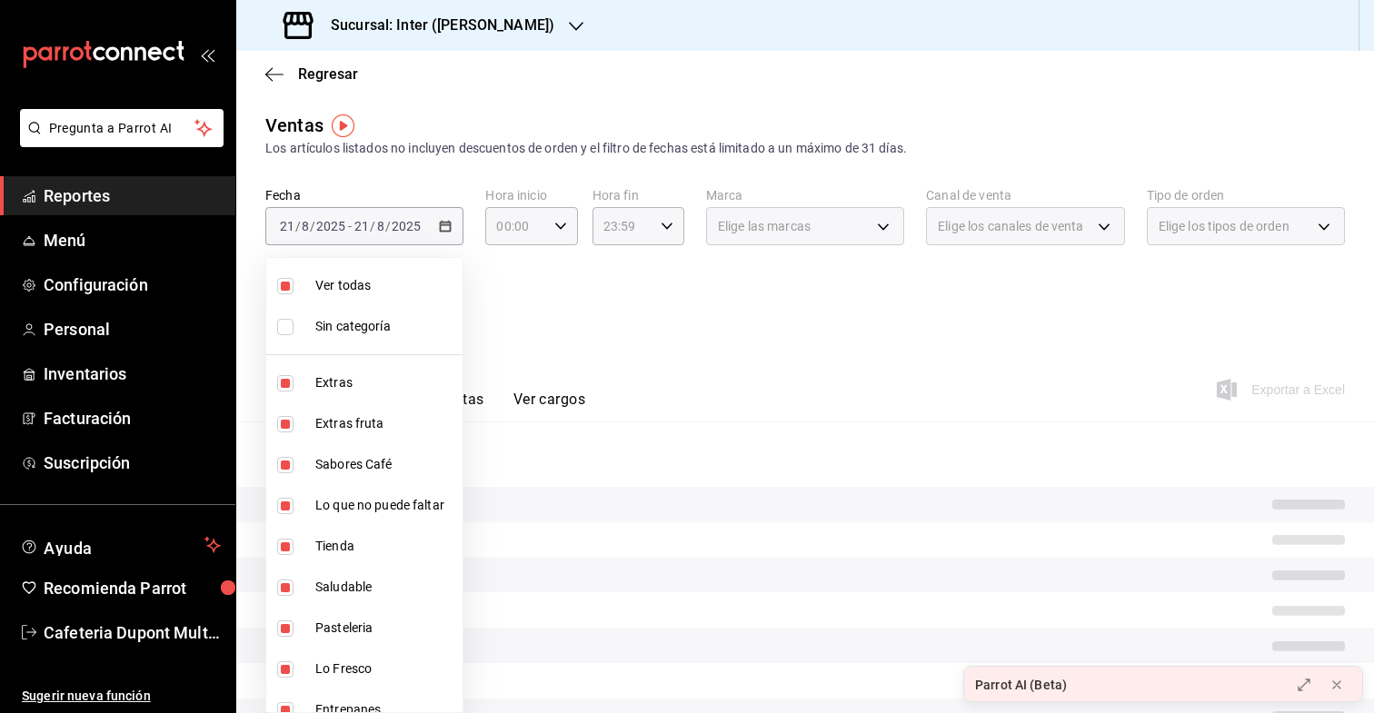
click at [429, 329] on span "Sin categoría" at bounding box center [385, 326] width 140 height 19
checkbox input "true"
click at [481, 403] on div at bounding box center [687, 356] width 1374 height 713
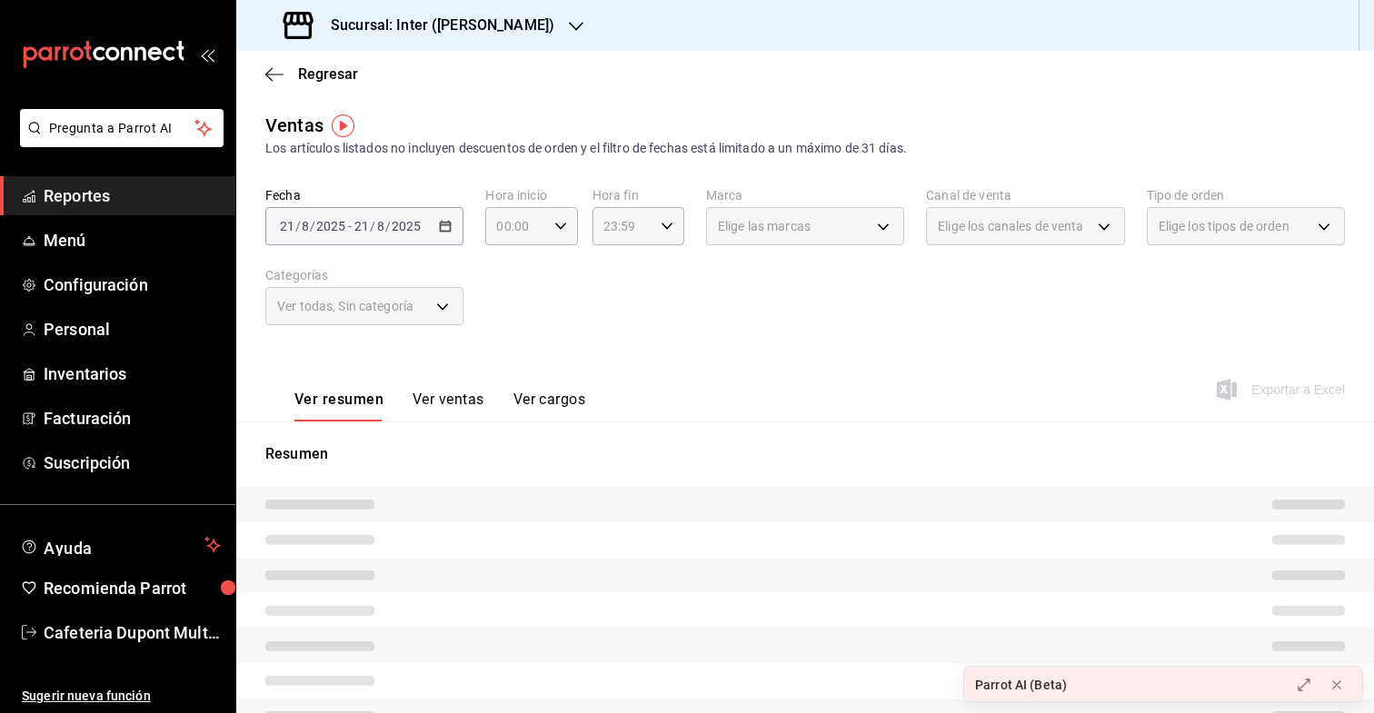
click at [482, 403] on button "Ver ventas" at bounding box center [449, 406] width 72 height 31
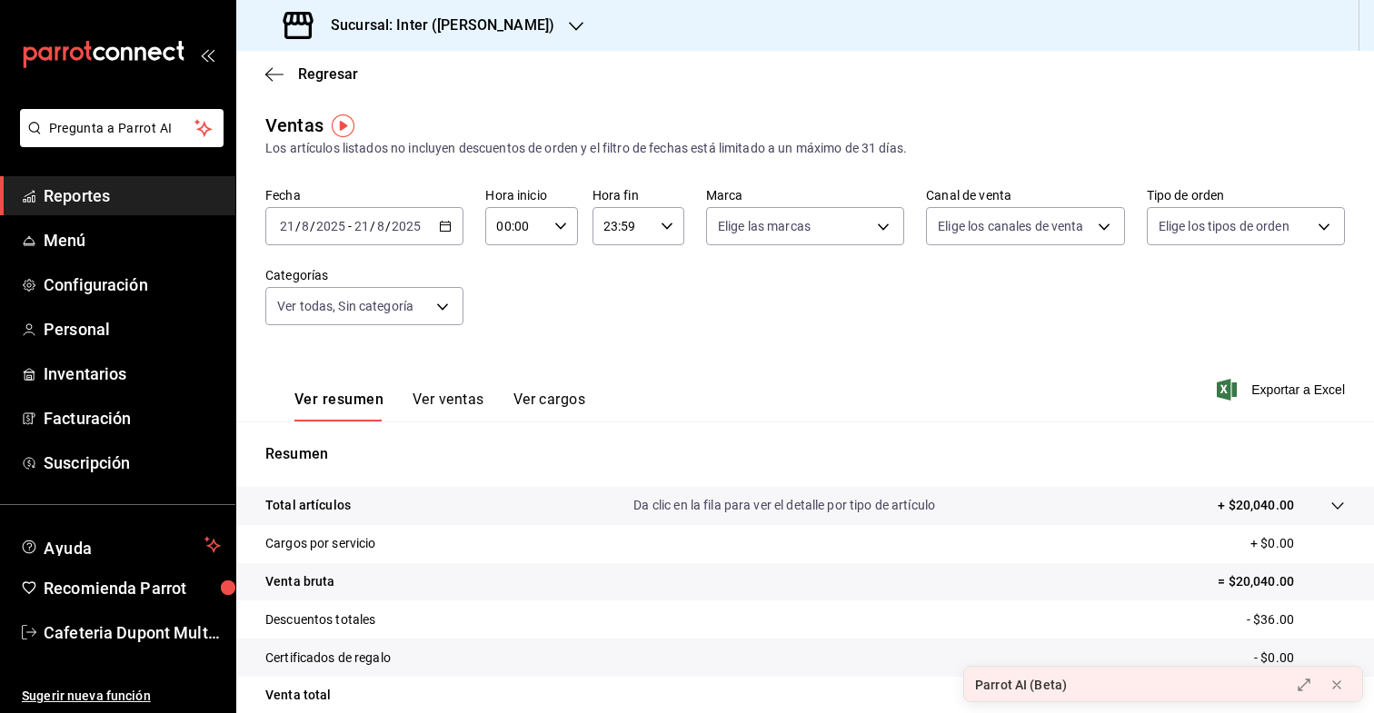
click at [476, 403] on button "Ver ventas" at bounding box center [449, 406] width 72 height 31
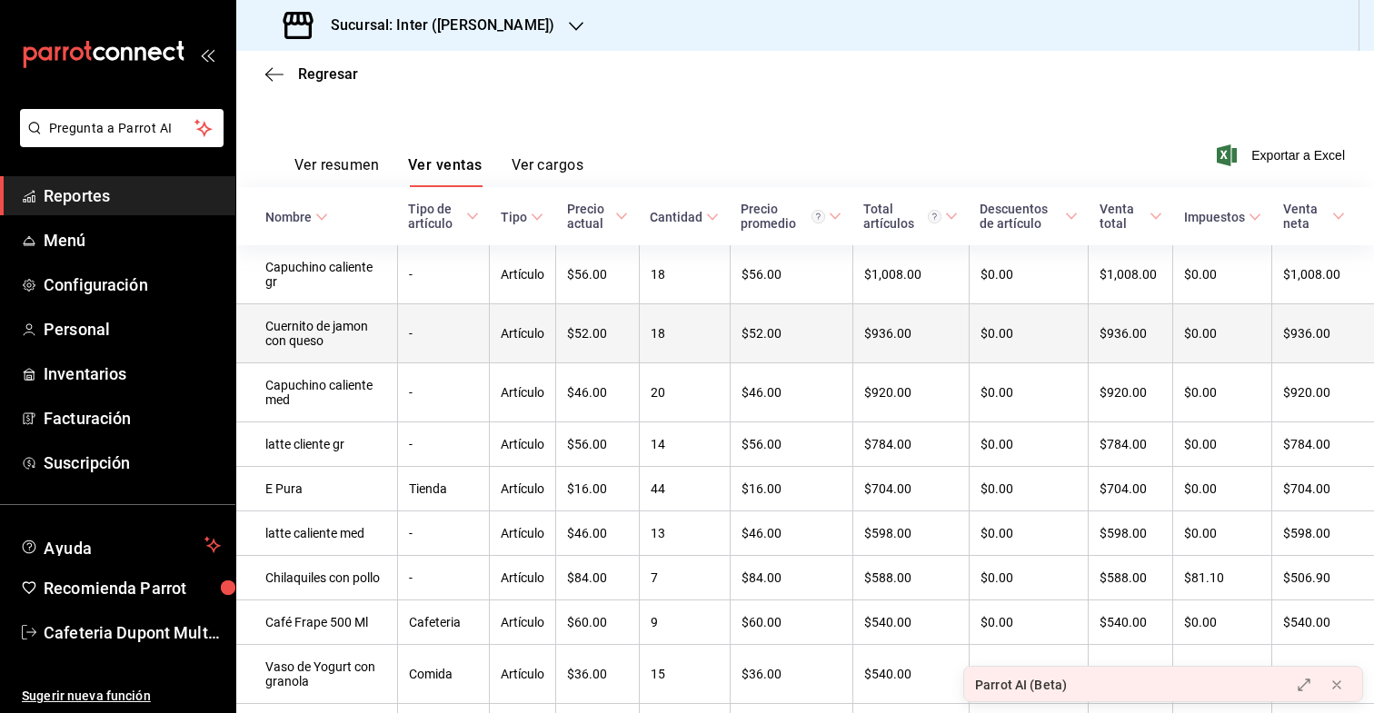
scroll to position [237, 0]
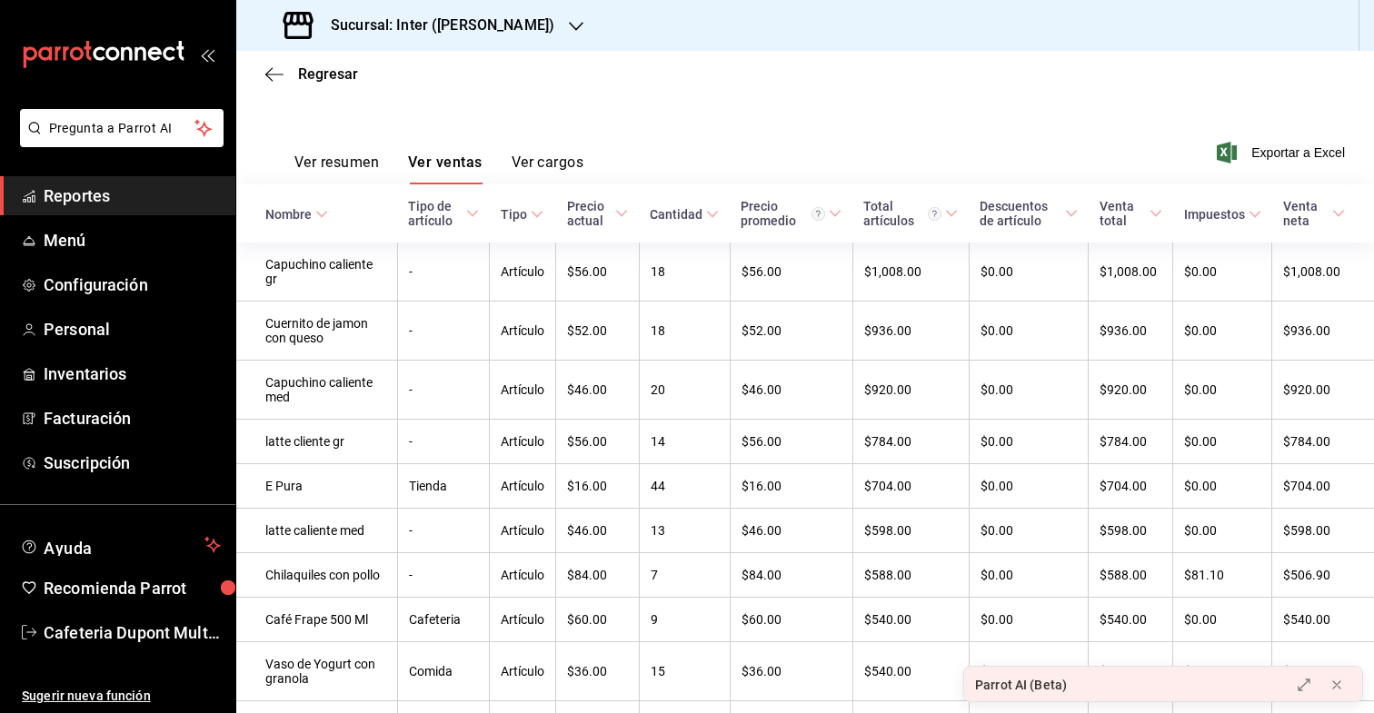
click at [540, 165] on button "Ver cargos" at bounding box center [548, 169] width 73 height 31
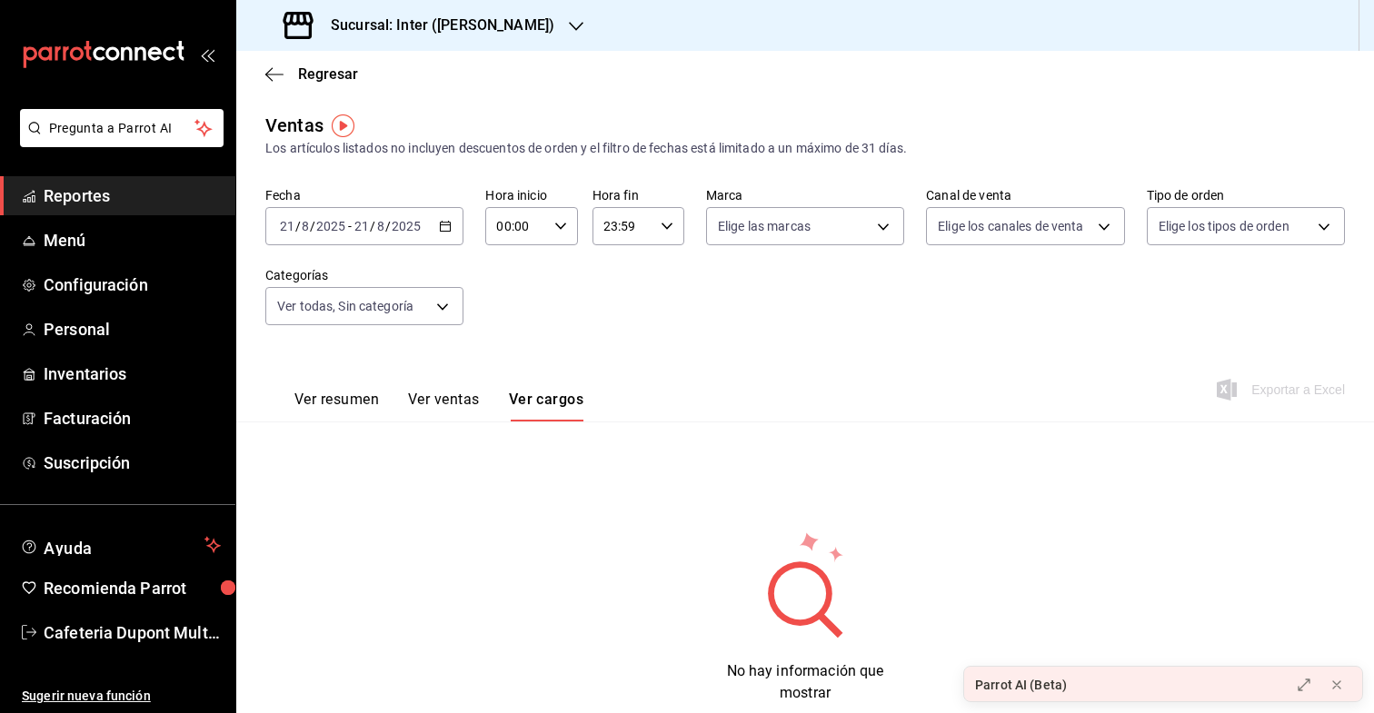
click at [474, 404] on button "Ver ventas" at bounding box center [444, 406] width 72 height 31
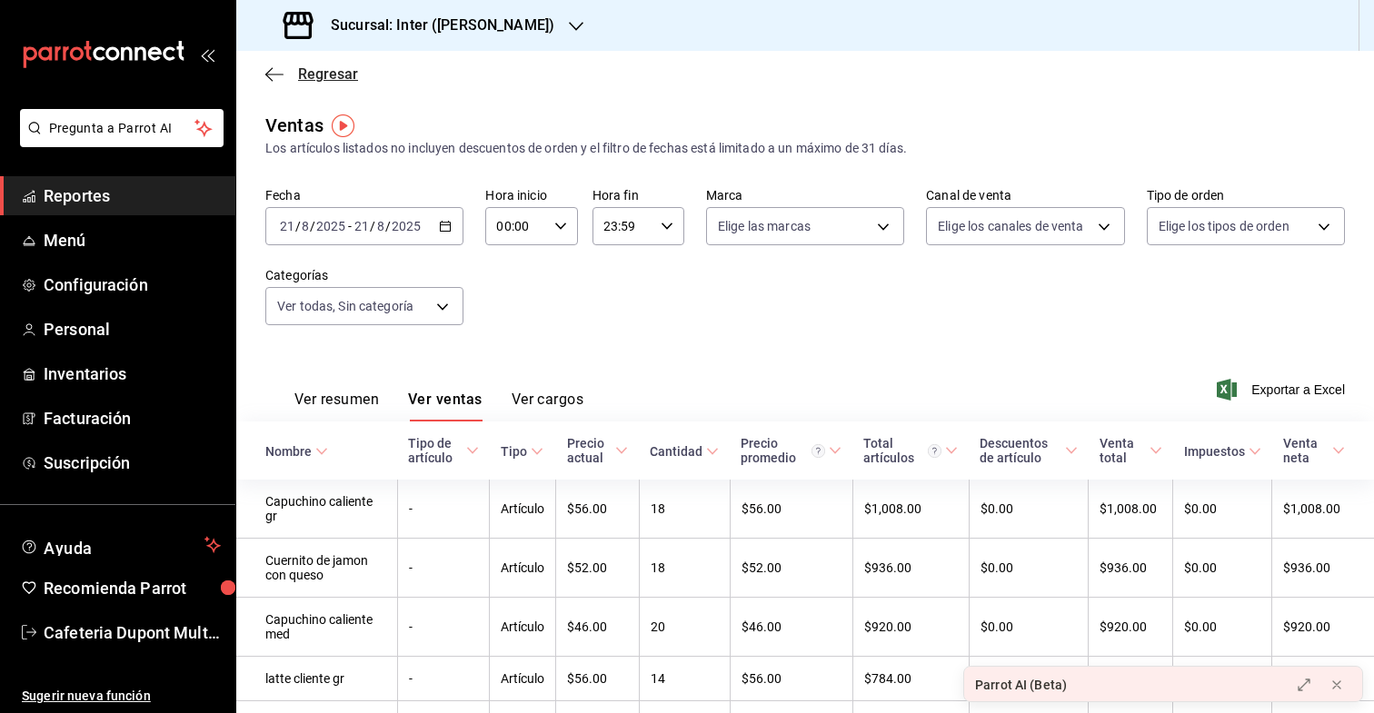
click at [310, 76] on span "Regresar" at bounding box center [328, 73] width 60 height 17
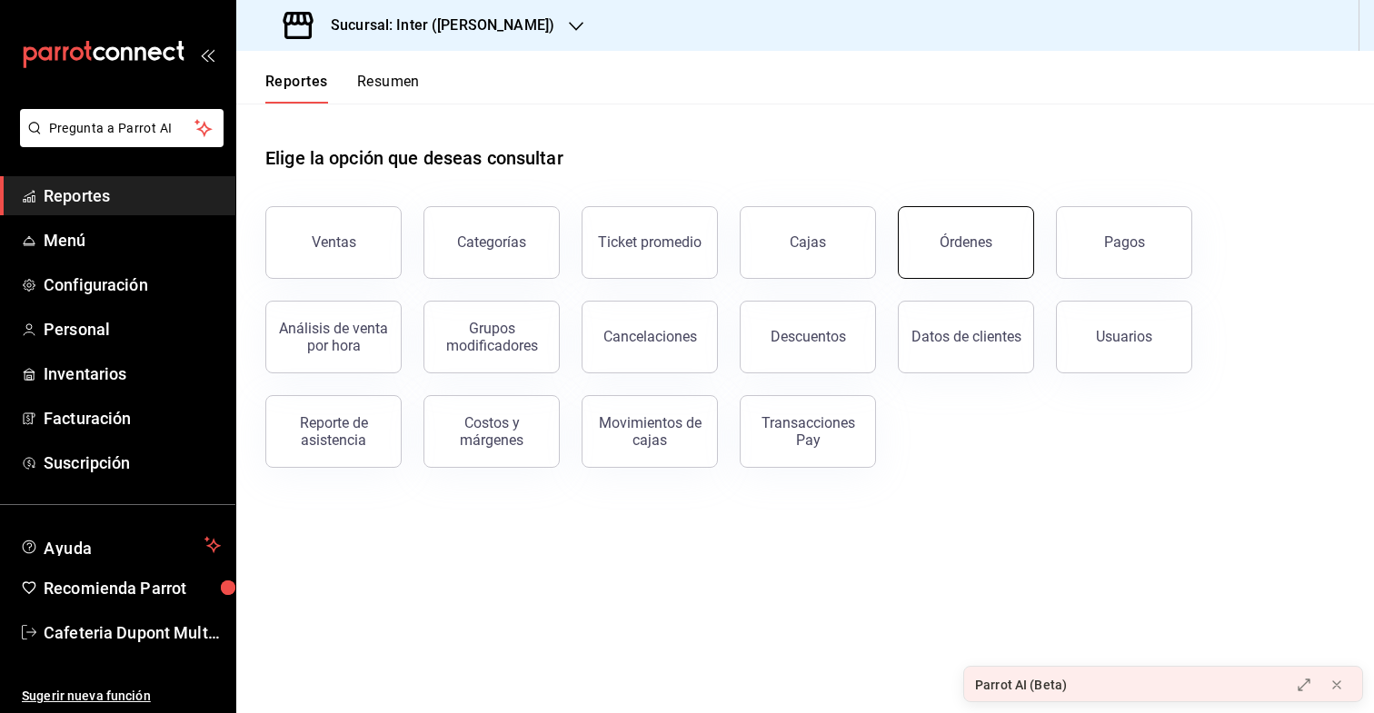
click at [965, 258] on button "Órdenes" at bounding box center [966, 242] width 136 height 73
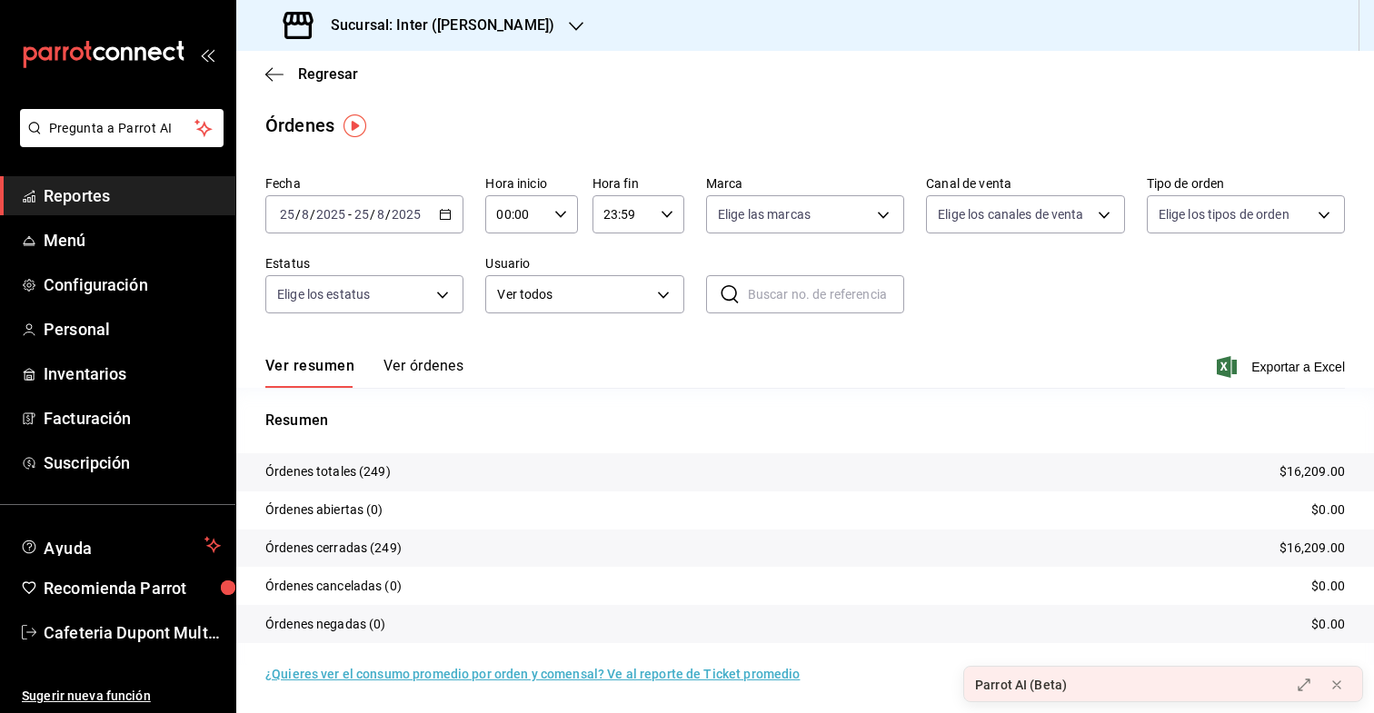
click at [406, 215] on input "2025" at bounding box center [406, 214] width 31 height 15
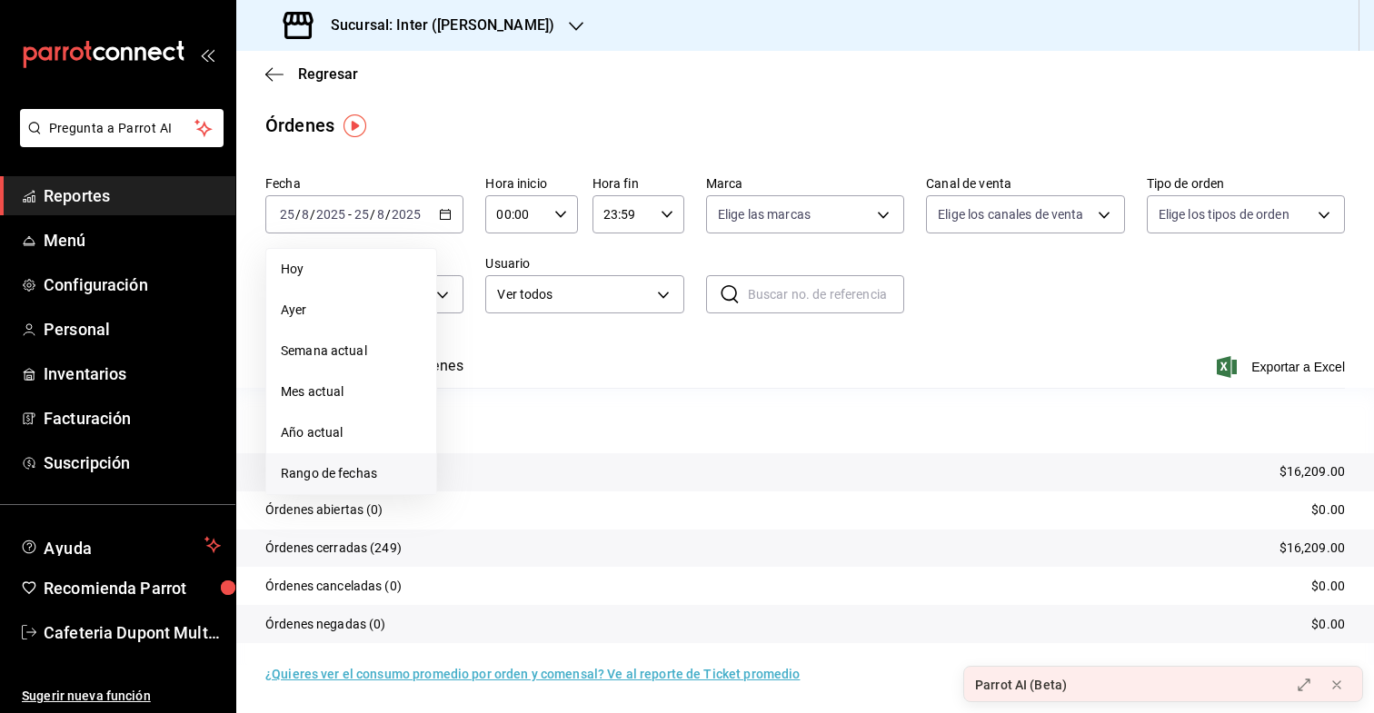
click at [358, 474] on span "Rango de fechas" at bounding box center [351, 473] width 141 height 19
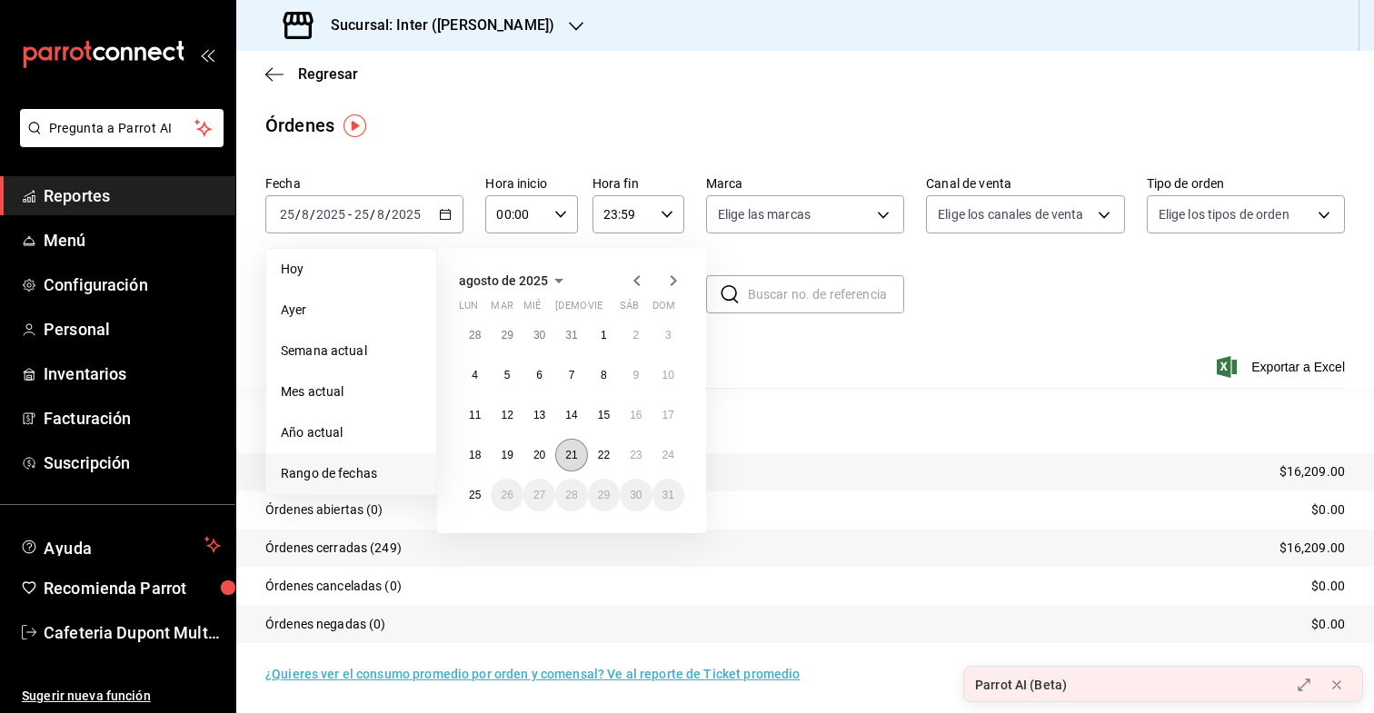
click at [578, 459] on button "21" at bounding box center [571, 455] width 32 height 33
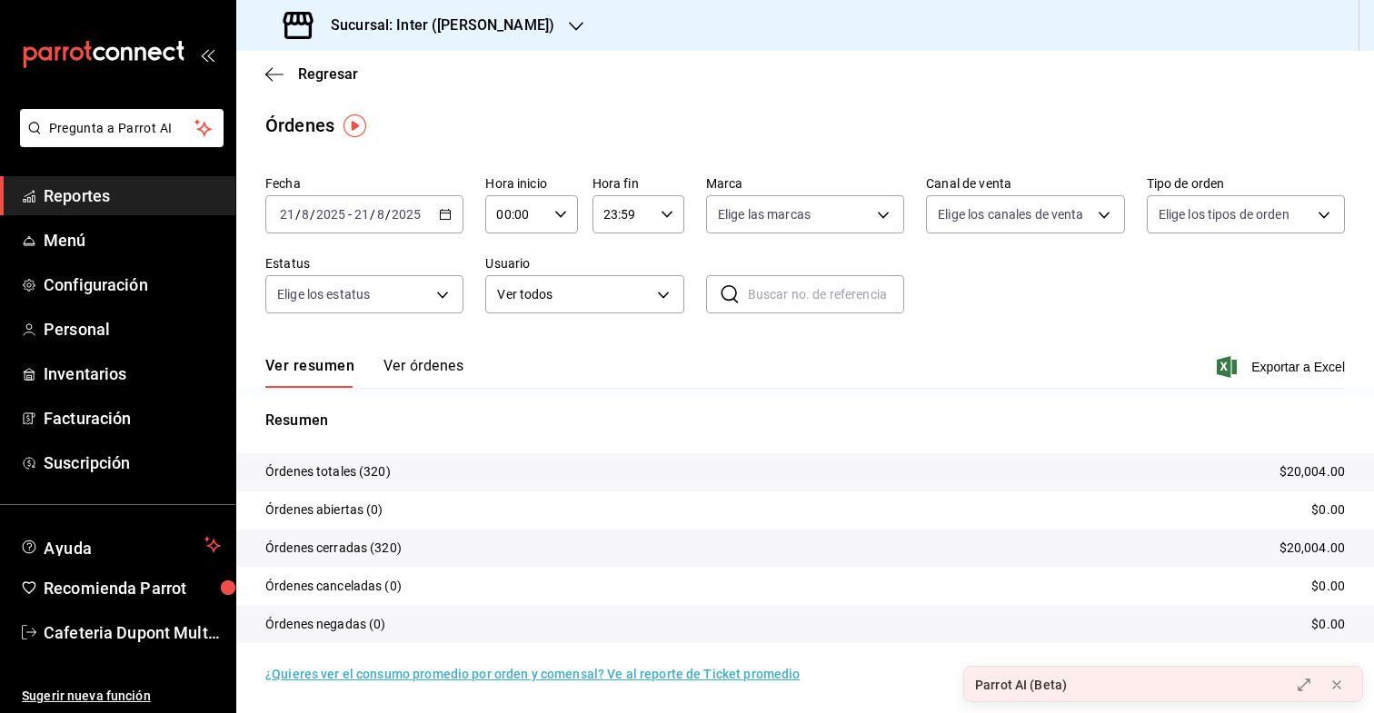
click at [436, 374] on button "Ver órdenes" at bounding box center [424, 372] width 80 height 31
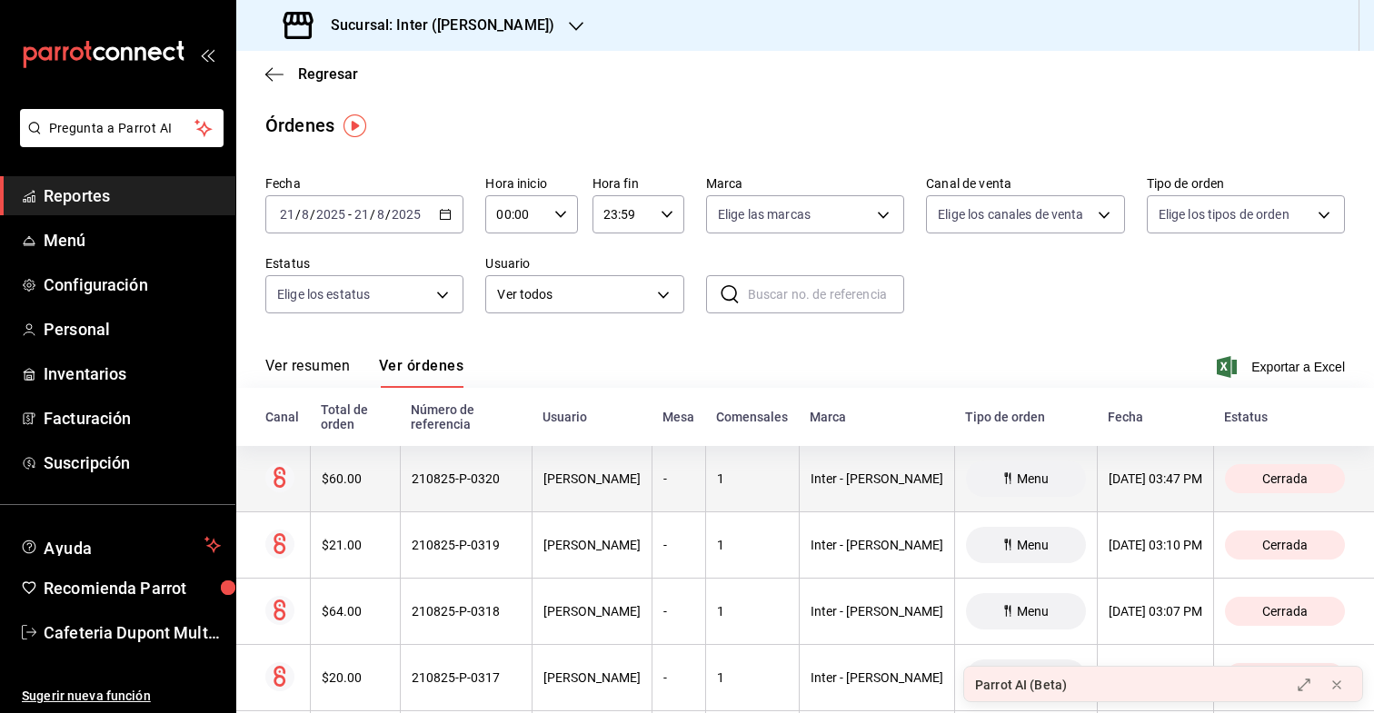
click at [357, 472] on div "$60.00" at bounding box center [355, 479] width 67 height 15
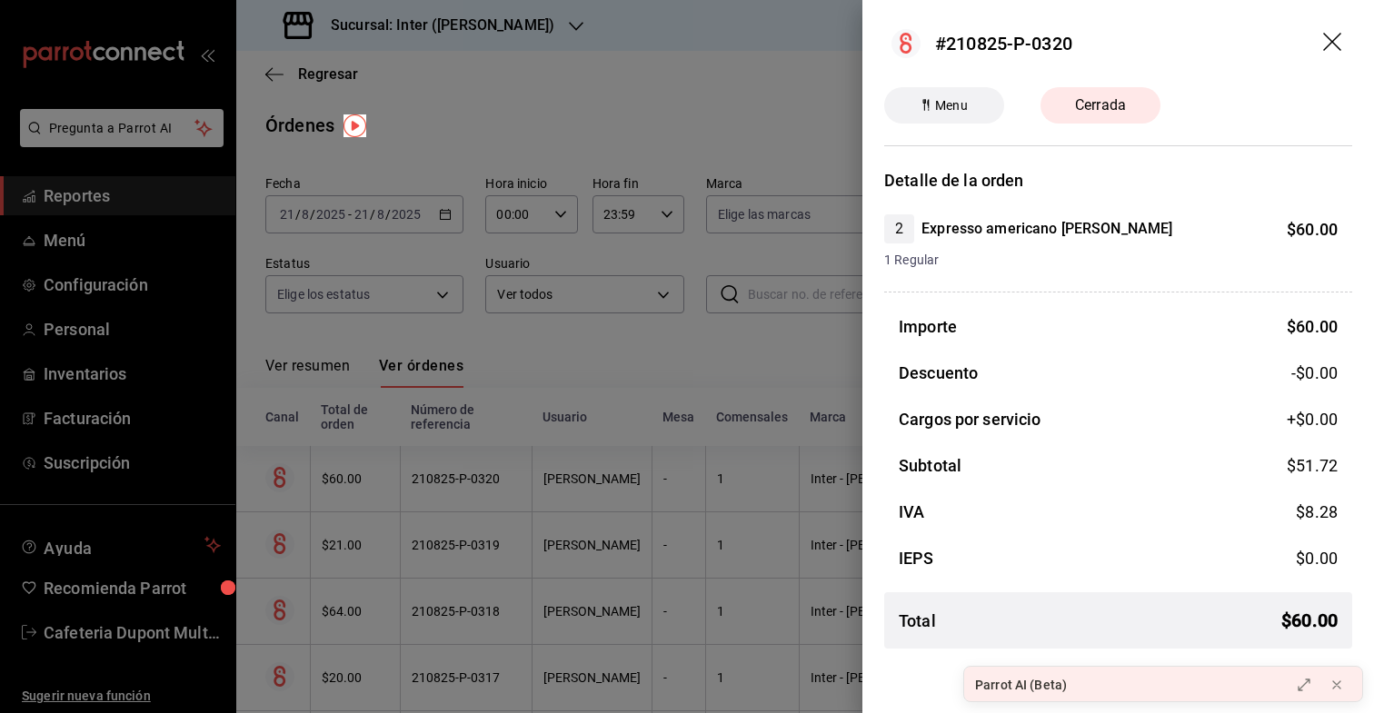
click at [1329, 35] on icon "drag" at bounding box center [1334, 44] width 22 height 22
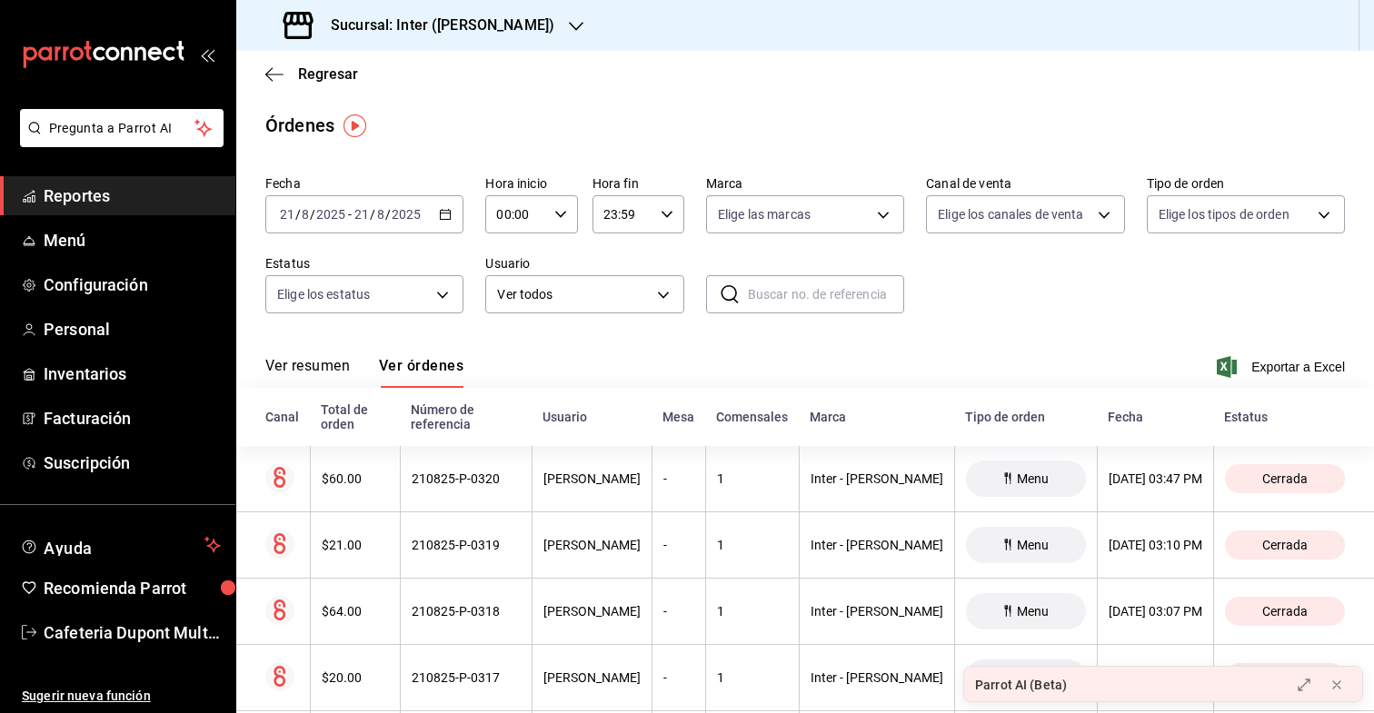
click at [840, 283] on input "text" at bounding box center [826, 294] width 156 height 36
type input "sponch"
click at [797, 293] on input "sponch" at bounding box center [826, 294] width 156 height 36
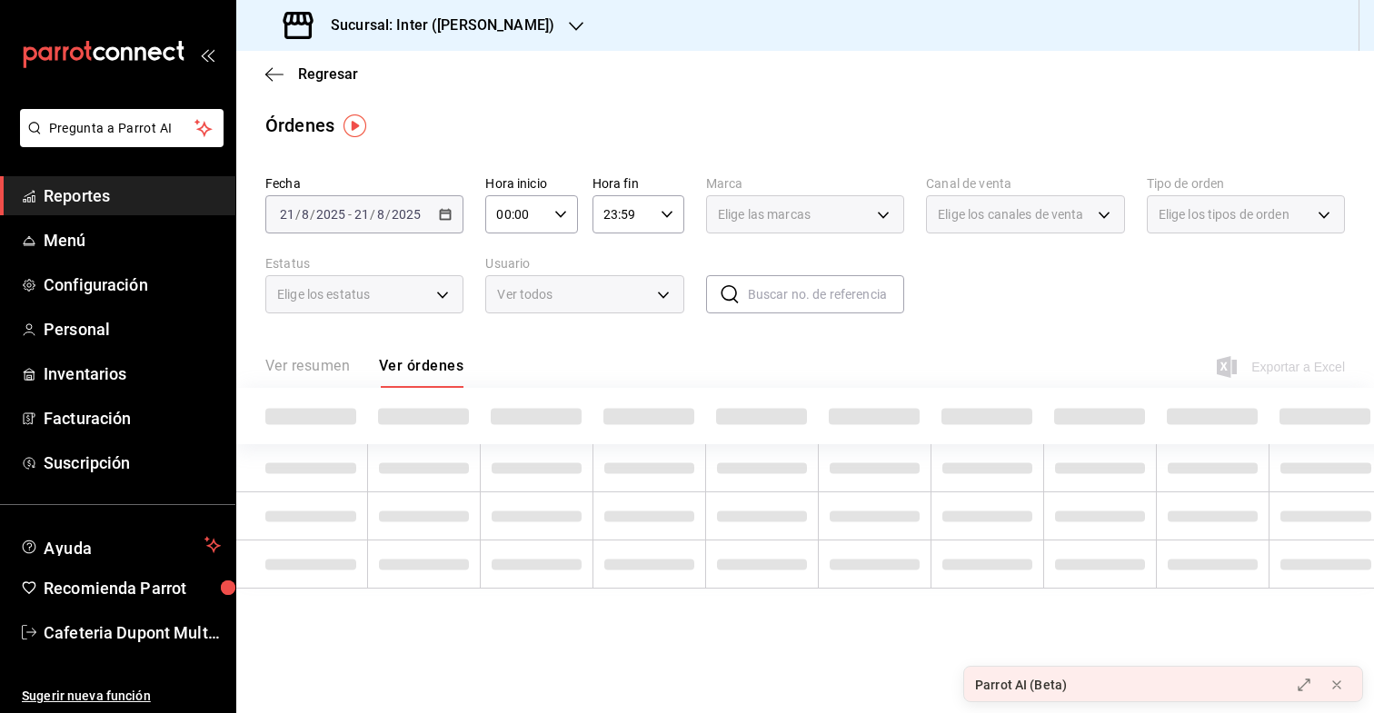
click at [595, 293] on span "Ver todos" at bounding box center [573, 294] width 153 height 19
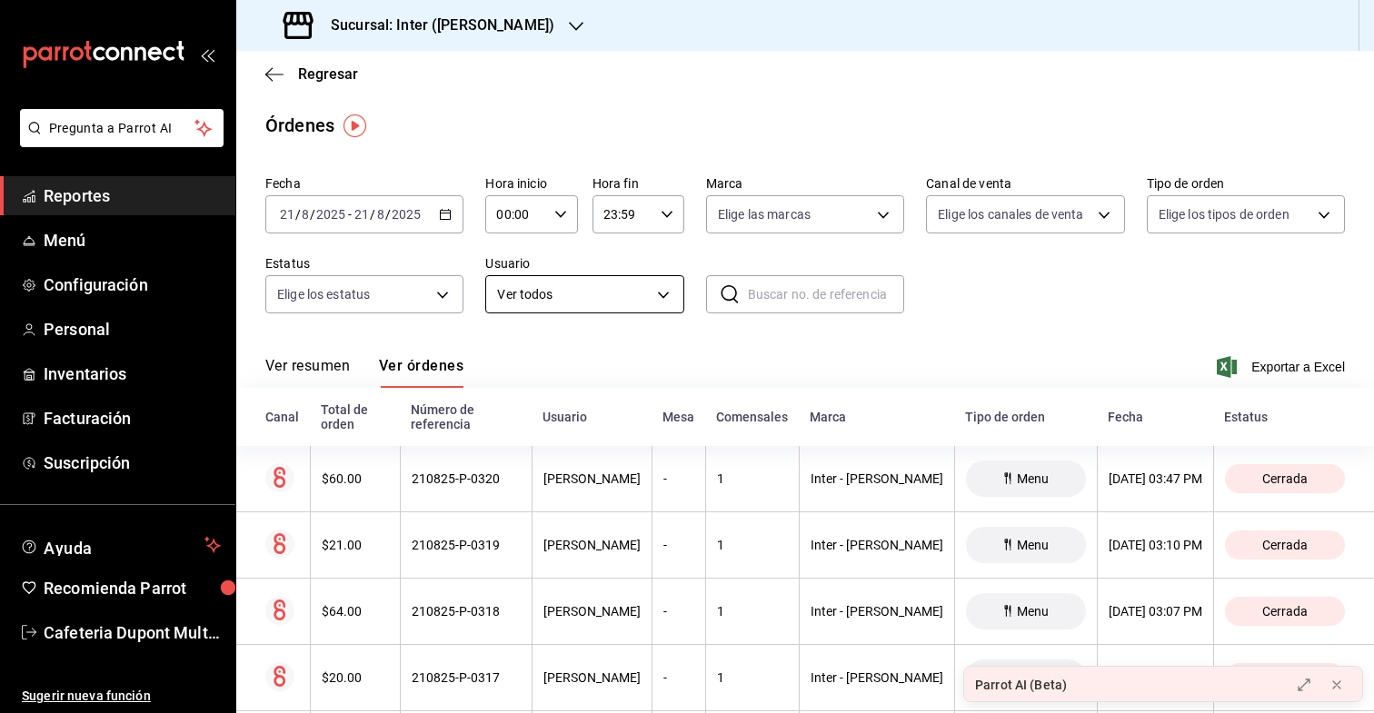
click at [595, 293] on body "Pregunta a Parrot AI Reportes Menú Configuración Personal Inventarios Facturaci…" at bounding box center [687, 356] width 1374 height 713
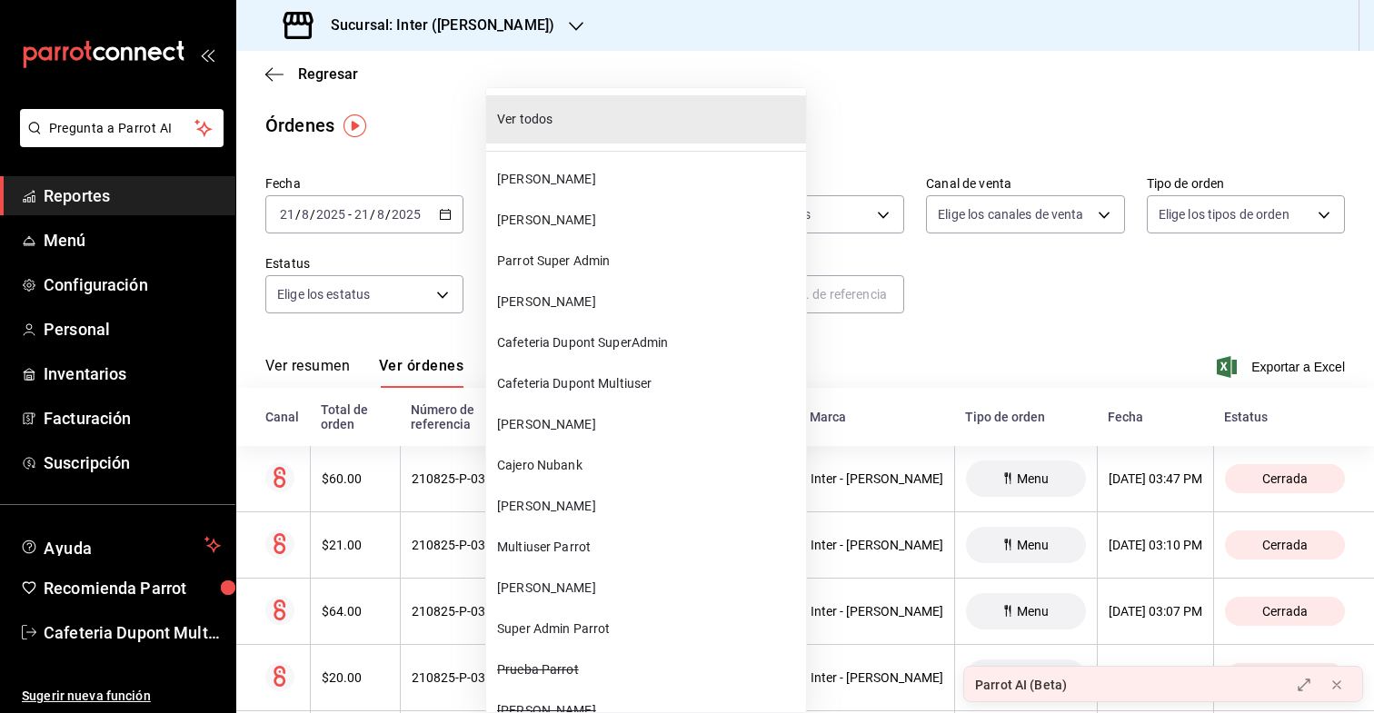
click at [526, 425] on span "[PERSON_NAME]" at bounding box center [648, 424] width 302 height 19
type input "ade49462-89dc-4bac-b9b7-89325abd8a0f"
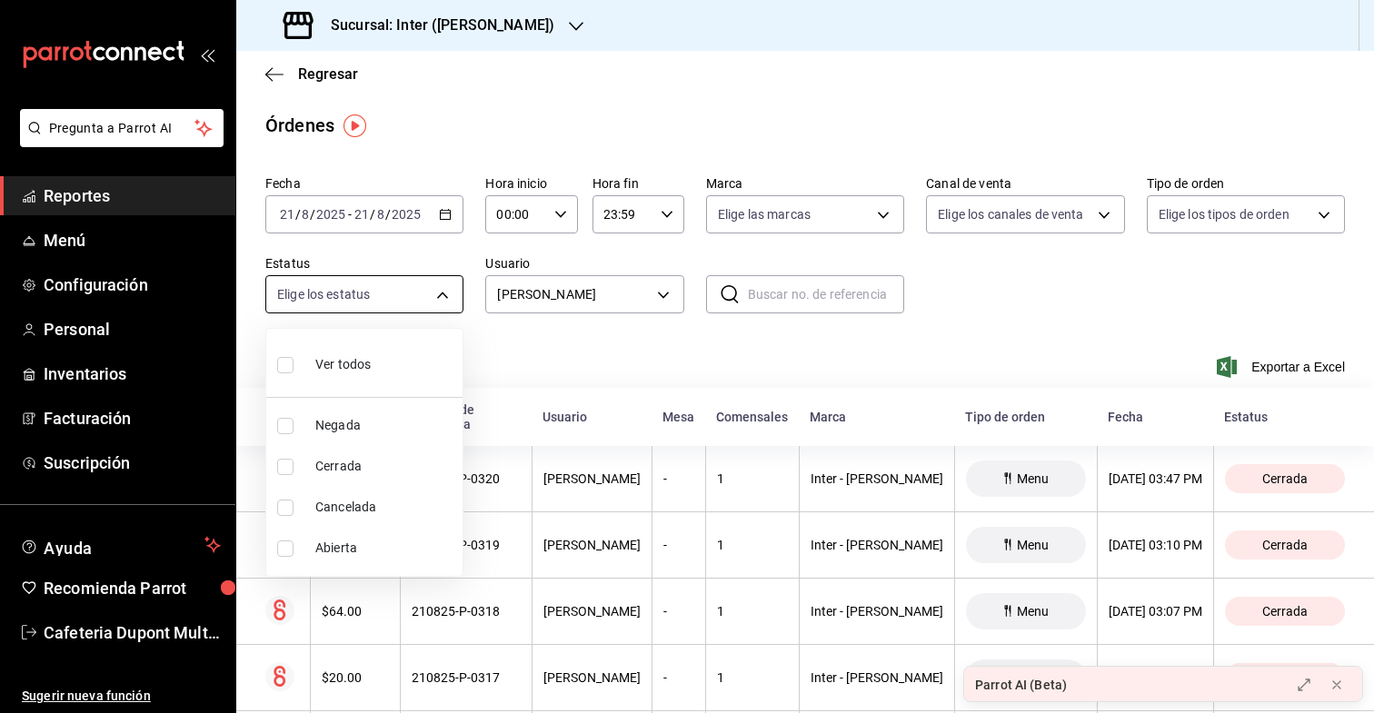
click at [453, 284] on body "Pregunta a Parrot AI Reportes Menú Configuración Personal Inventarios Facturaci…" at bounding box center [687, 356] width 1374 height 713
click at [433, 345] on li "Ver todos" at bounding box center [364, 363] width 196 height 54
type input "DENIED,FINISHED,CANCELED,OPEN"
checkbox input "true"
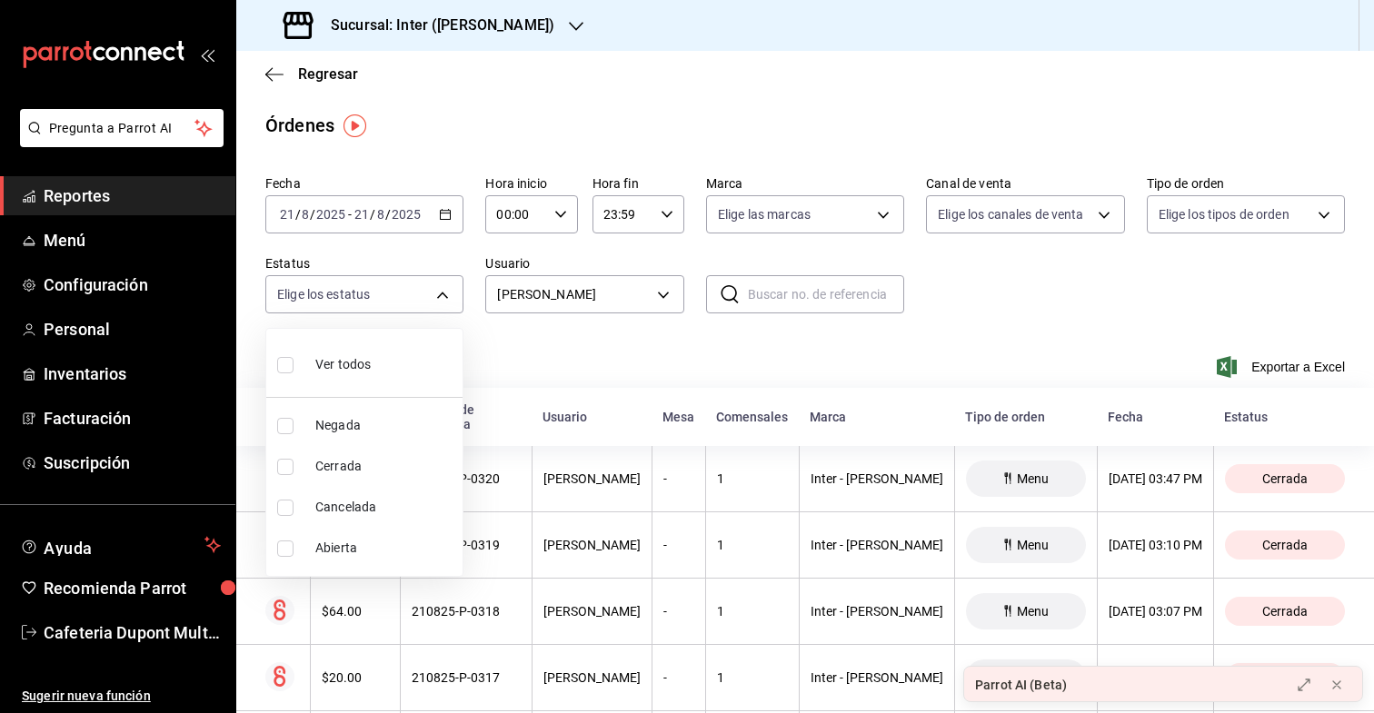
checkbox input "true"
click at [638, 366] on div at bounding box center [687, 356] width 1374 height 713
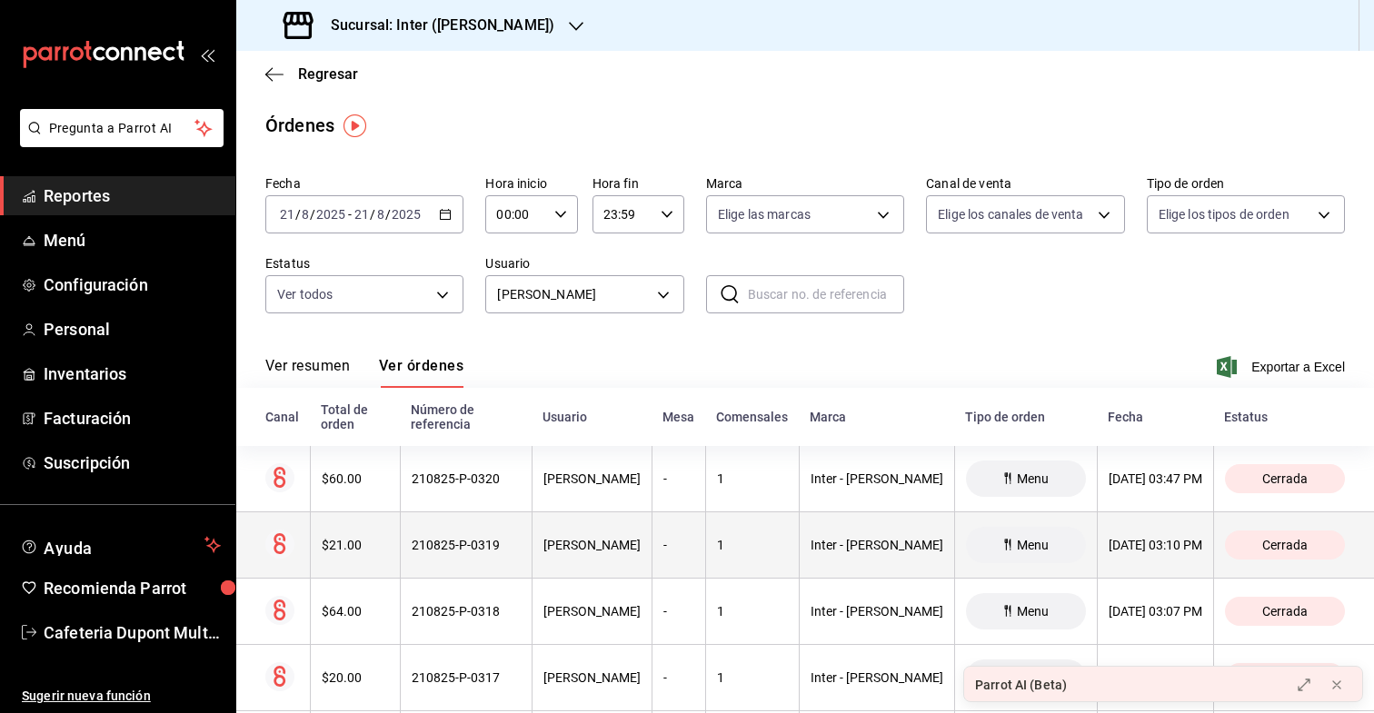
click at [348, 538] on div "$21.00" at bounding box center [355, 545] width 67 height 15
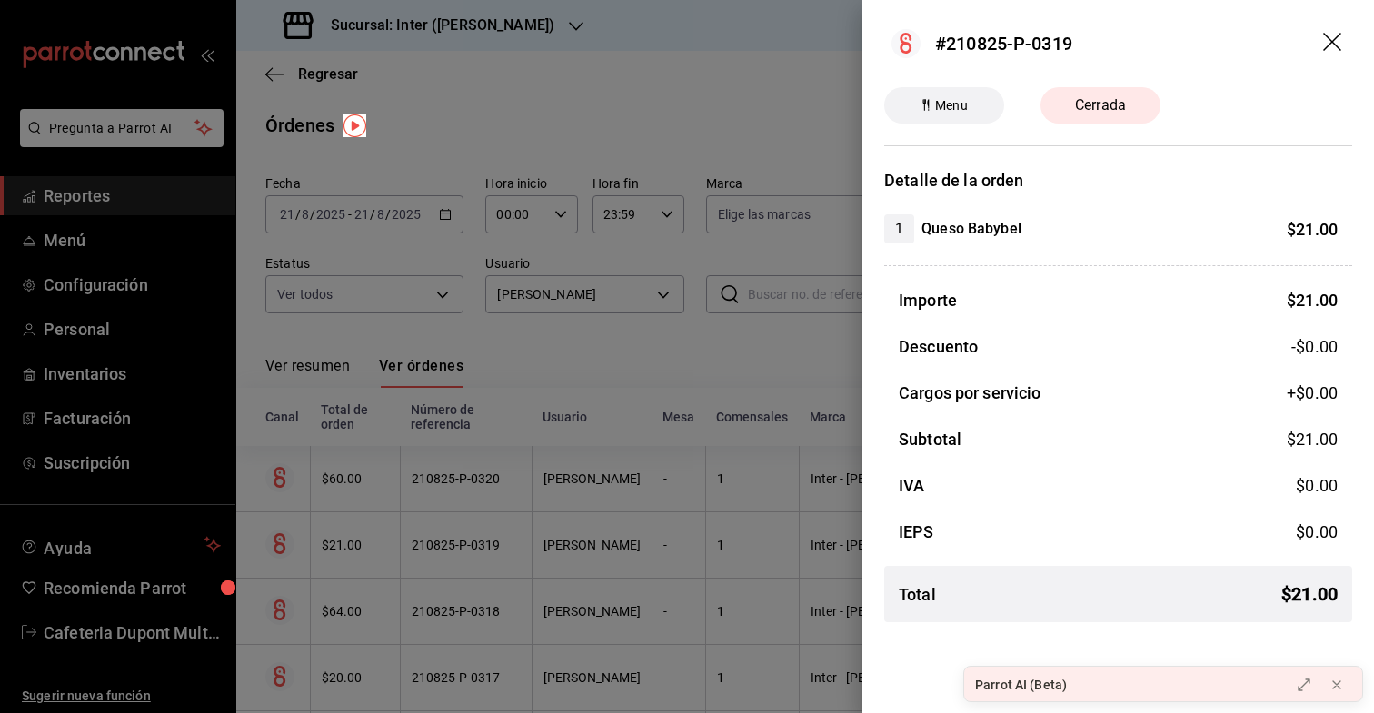
click at [509, 330] on div at bounding box center [687, 356] width 1374 height 713
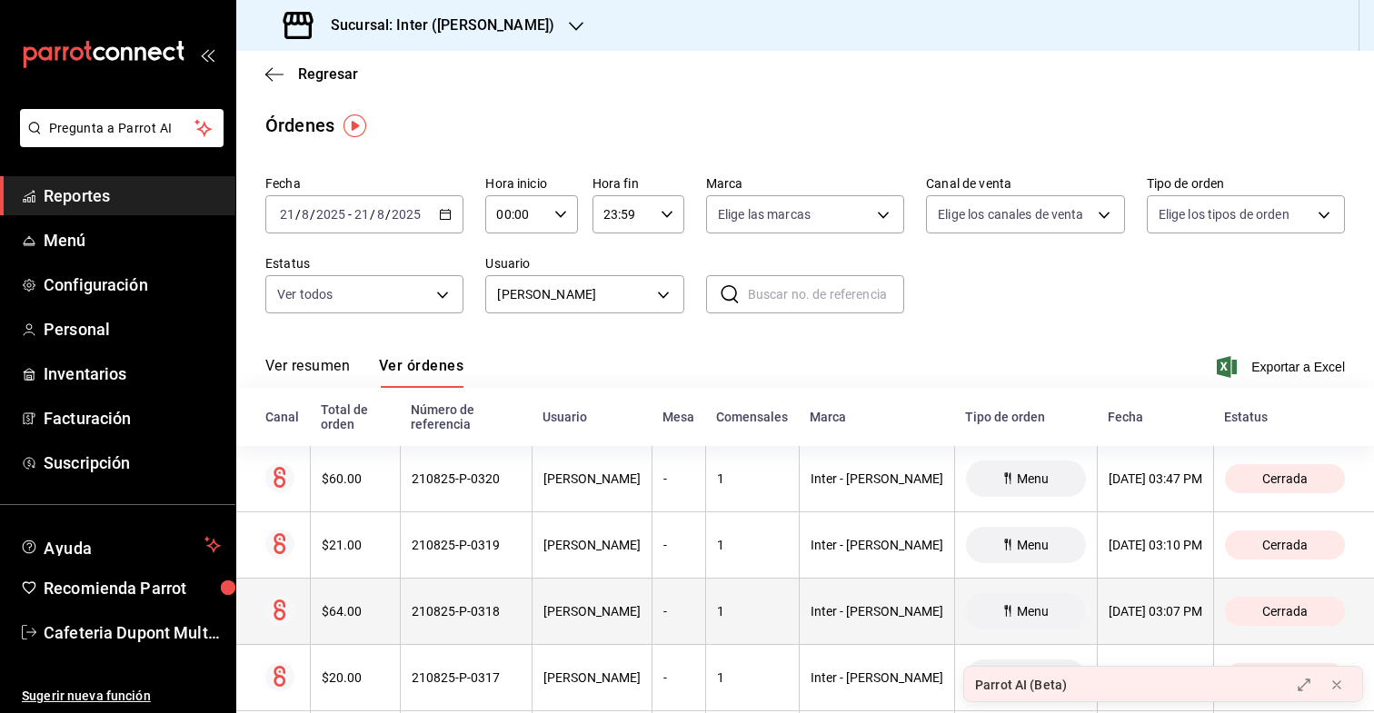
click at [303, 591] on th at bounding box center [273, 612] width 74 height 66
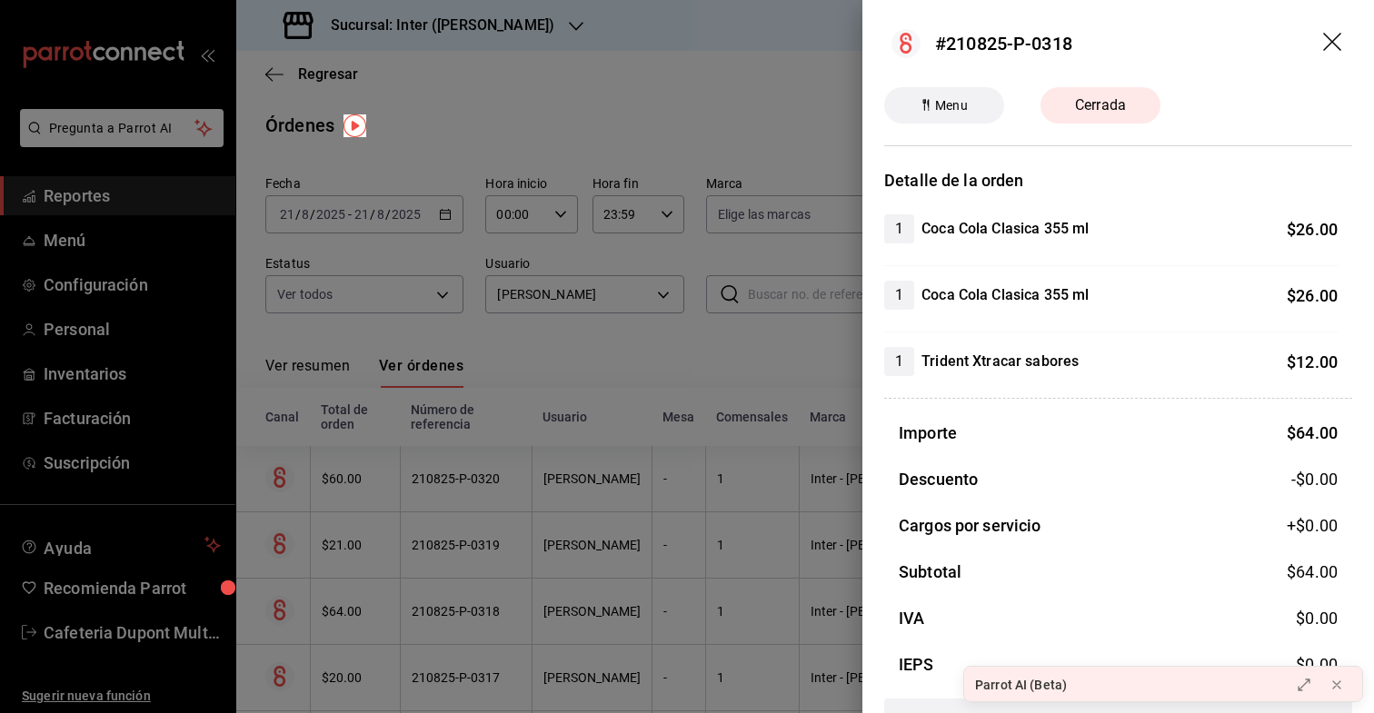
click at [410, 334] on div at bounding box center [687, 356] width 1374 height 713
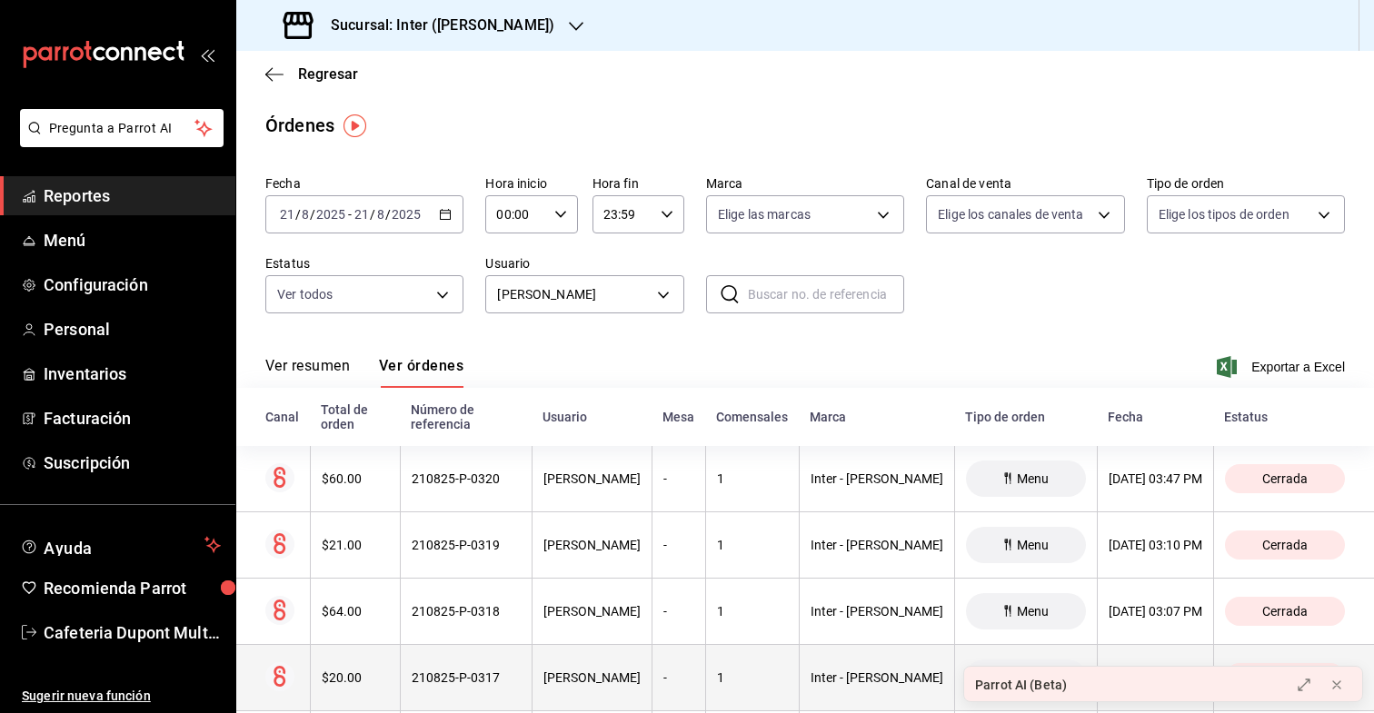
click at [344, 671] on div "$20.00" at bounding box center [355, 678] width 67 height 15
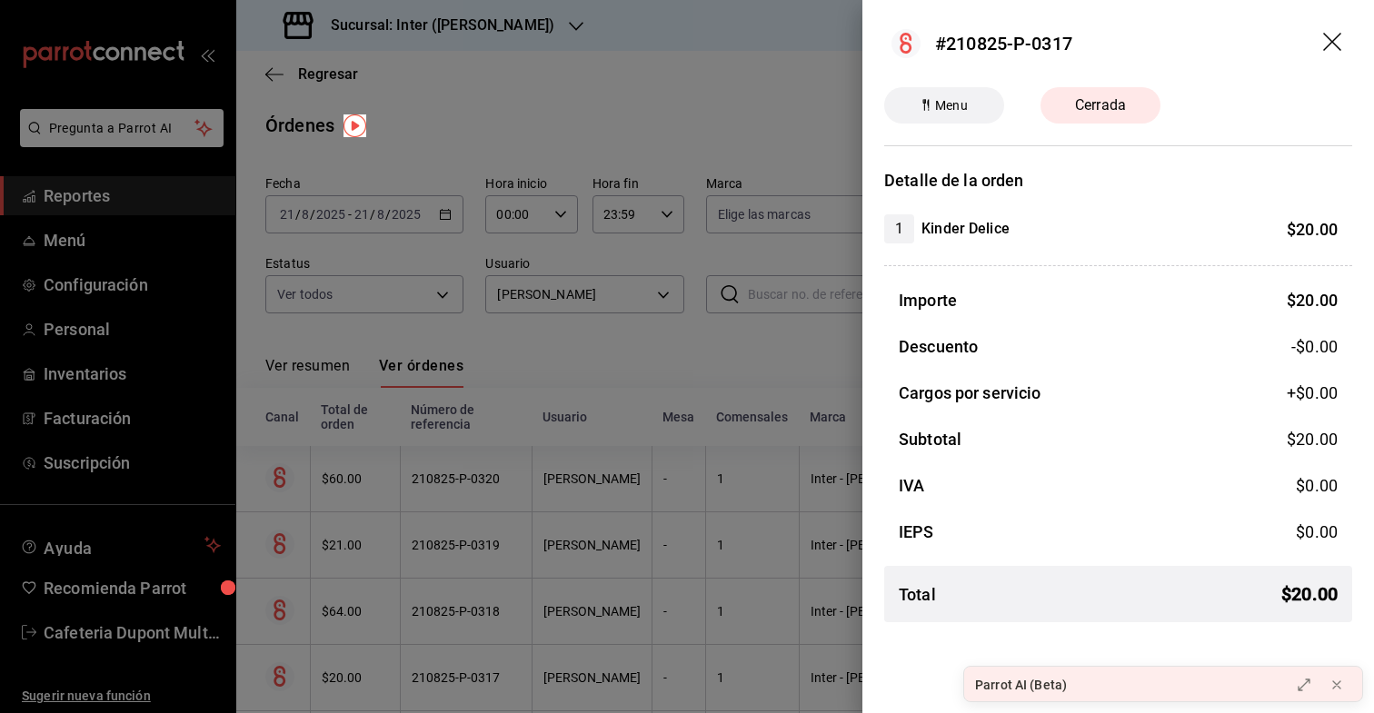
click at [529, 354] on div at bounding box center [687, 356] width 1374 height 713
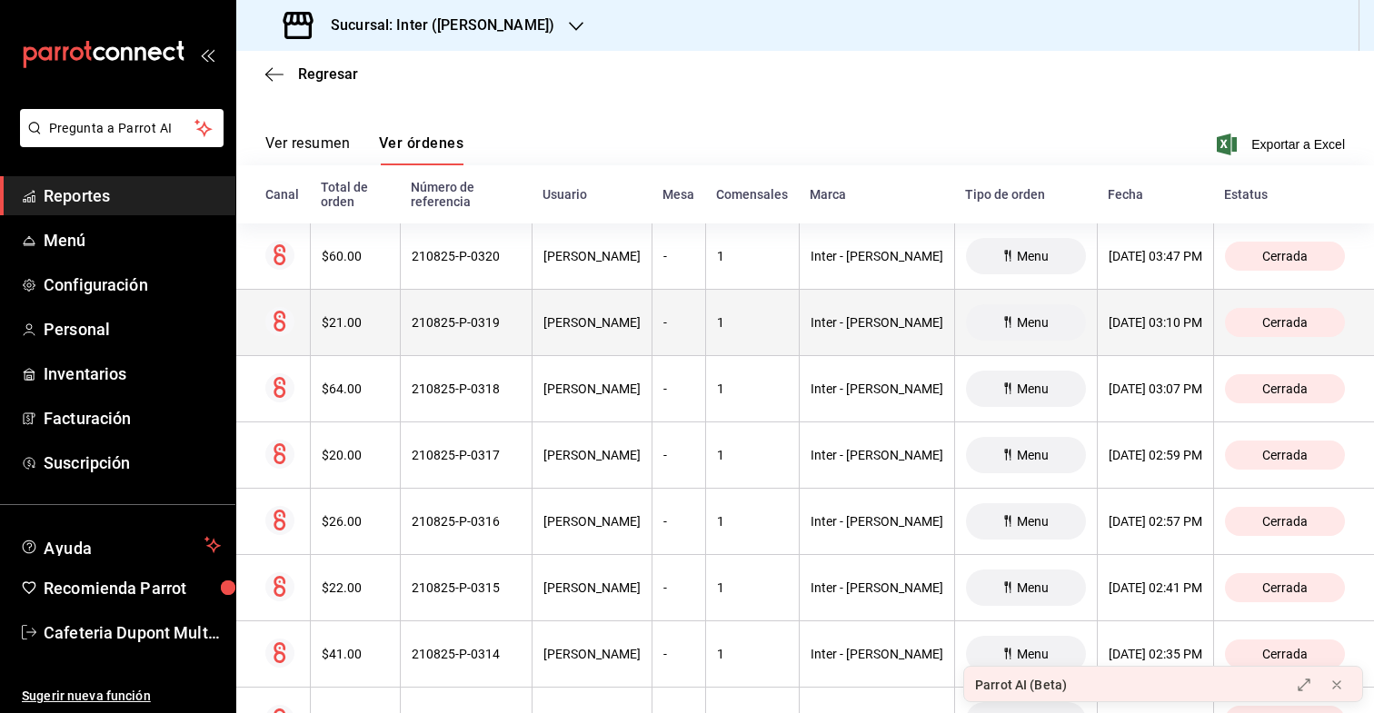
scroll to position [231, 0]
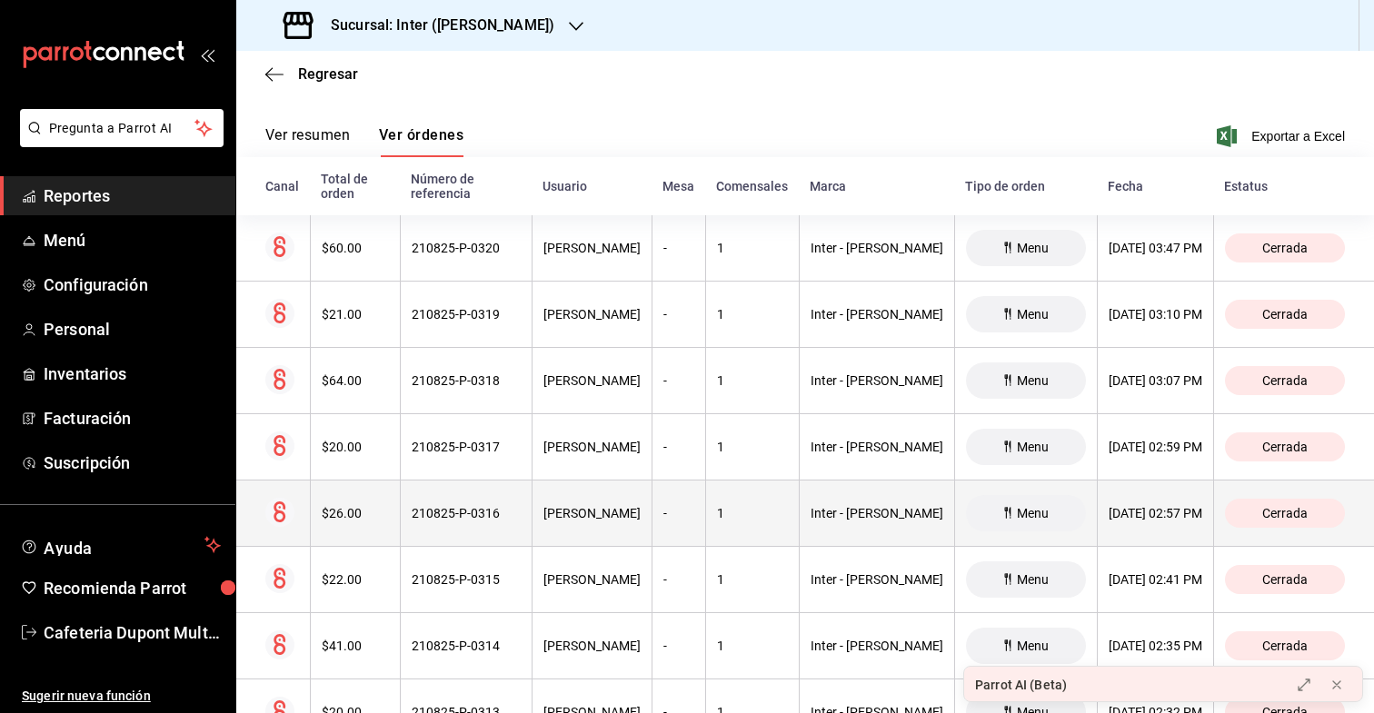
click at [377, 506] on div "$26.00" at bounding box center [355, 513] width 67 height 15
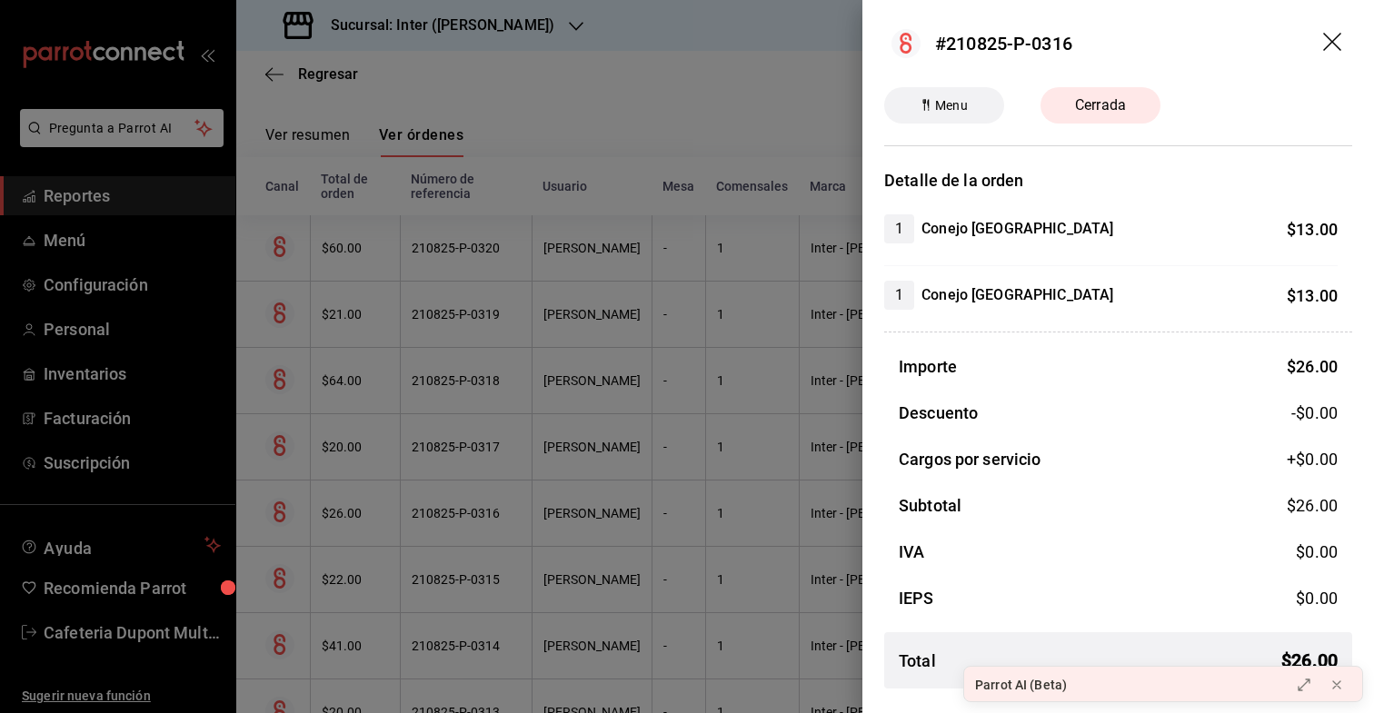
click at [372, 580] on div at bounding box center [687, 356] width 1374 height 713
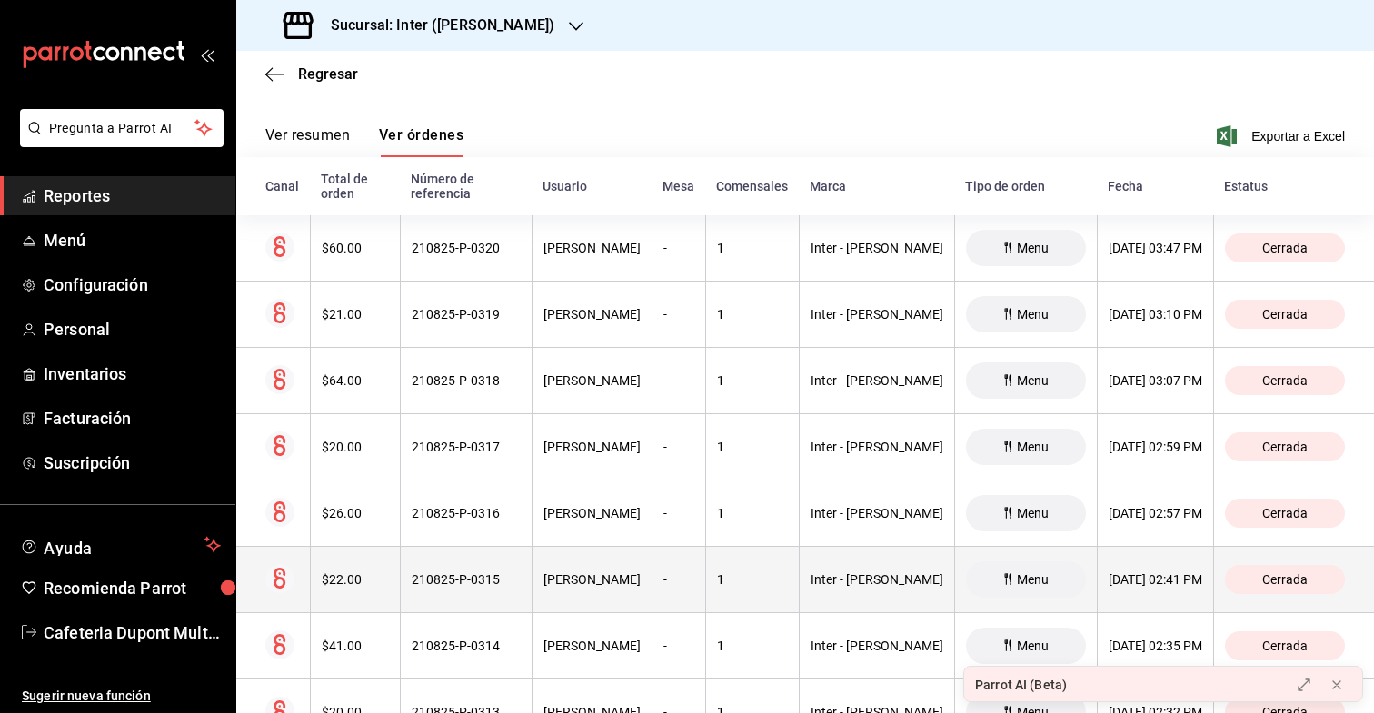
click at [350, 573] on div "$22.00" at bounding box center [355, 580] width 67 height 15
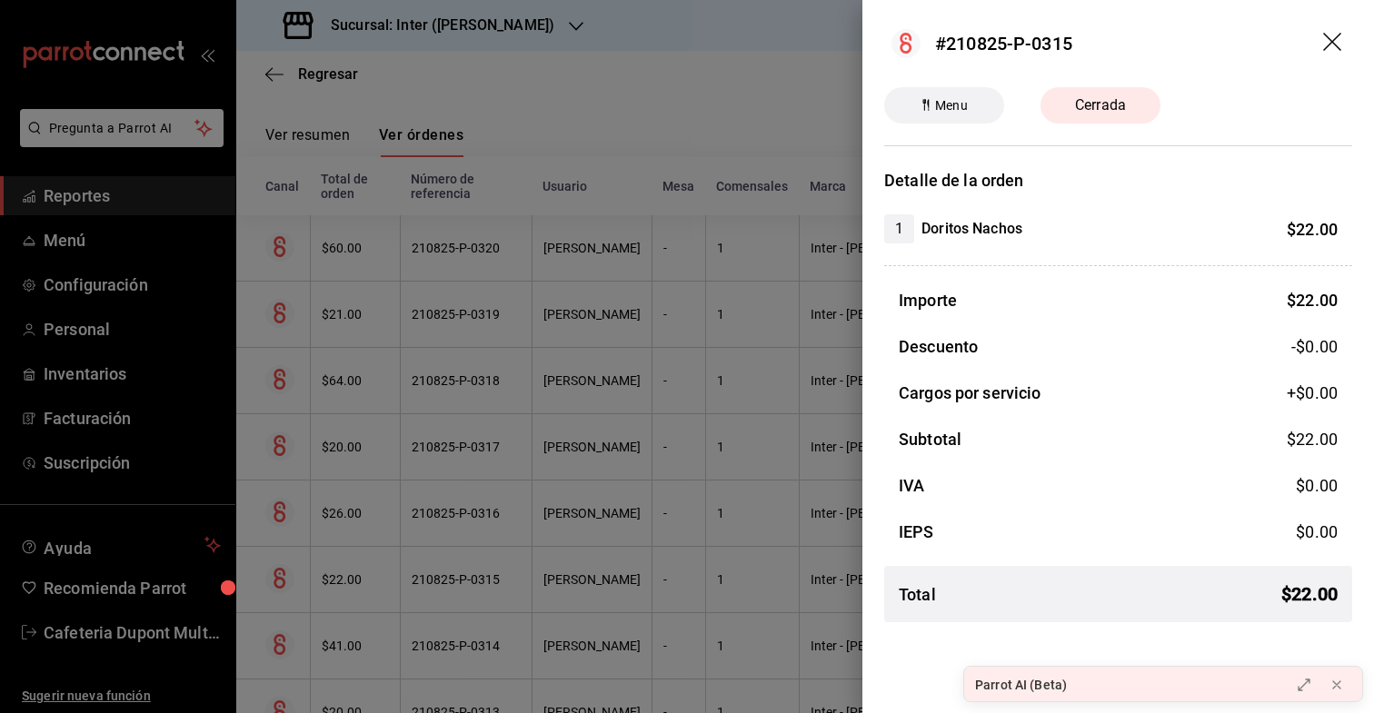
click at [344, 624] on div at bounding box center [687, 356] width 1374 height 713
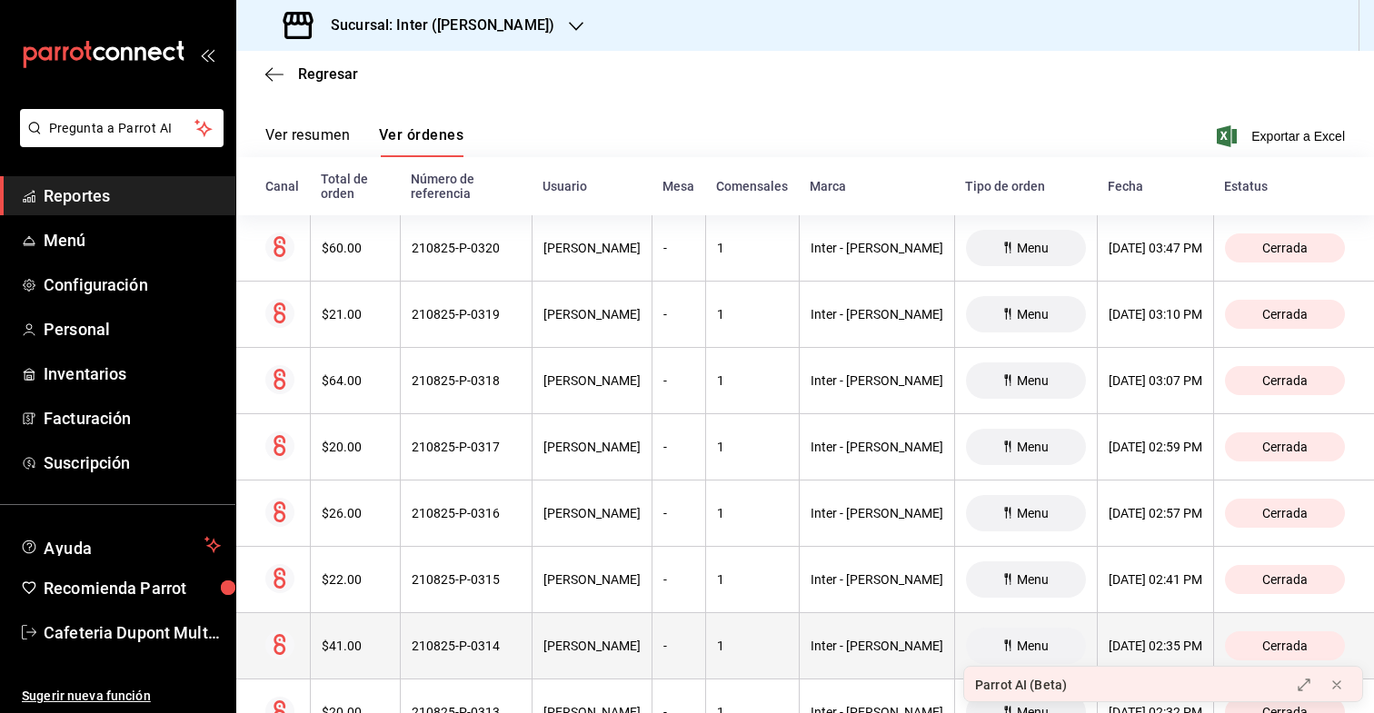
click at [344, 639] on div "$41.00" at bounding box center [355, 646] width 67 height 15
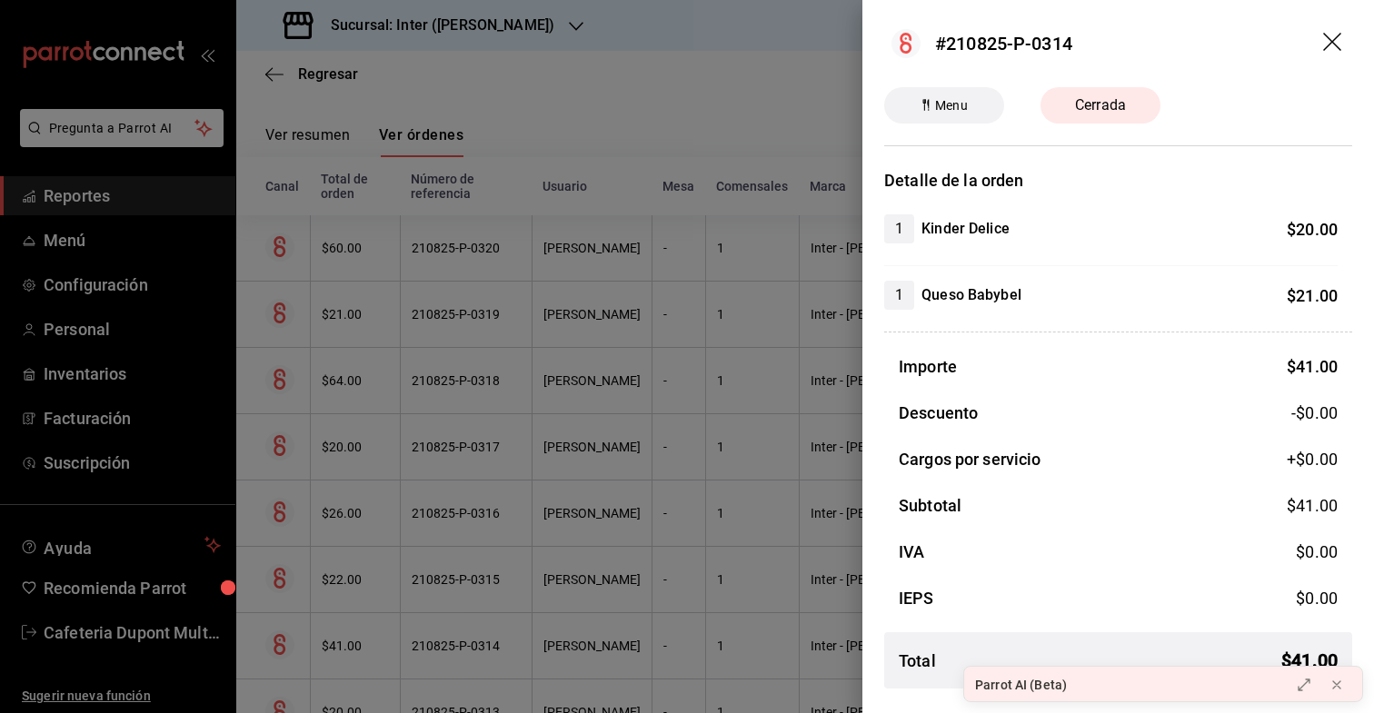
click at [339, 710] on div at bounding box center [687, 356] width 1374 height 713
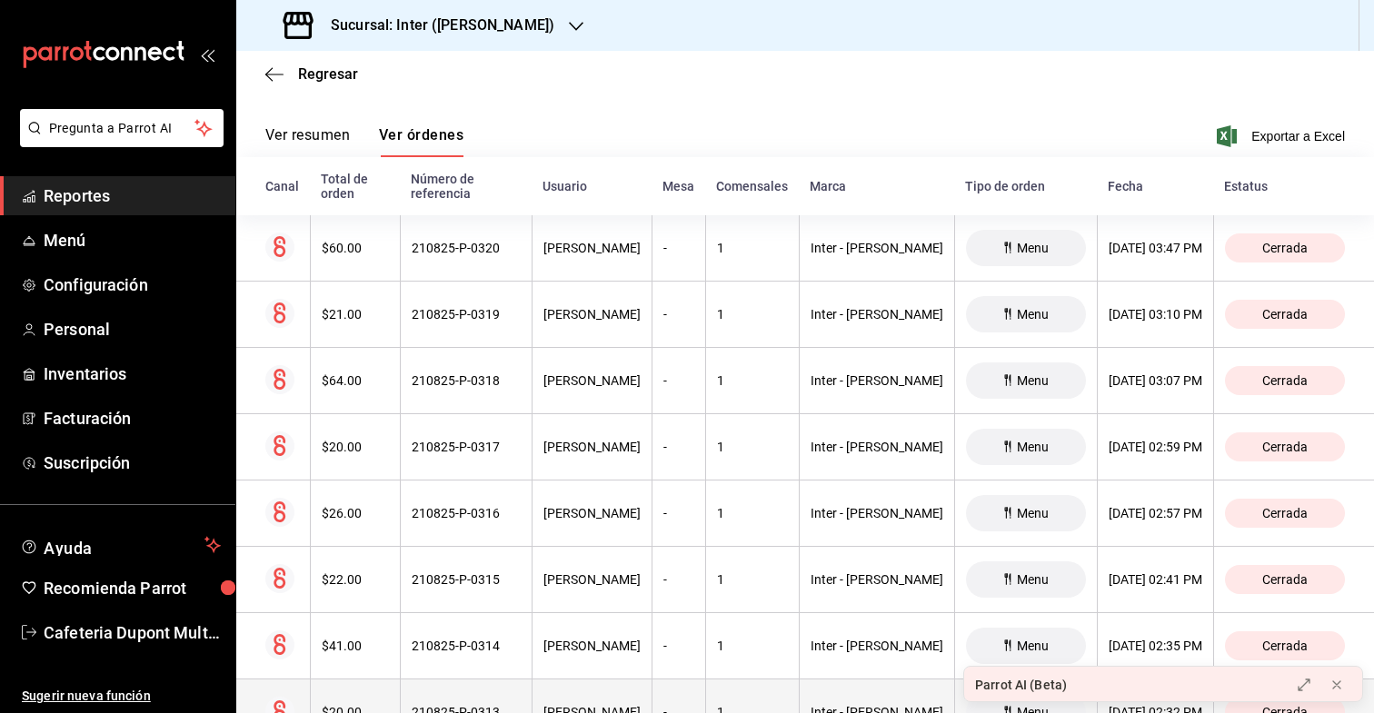
click at [339, 710] on th "$20.00" at bounding box center [355, 713] width 90 height 66
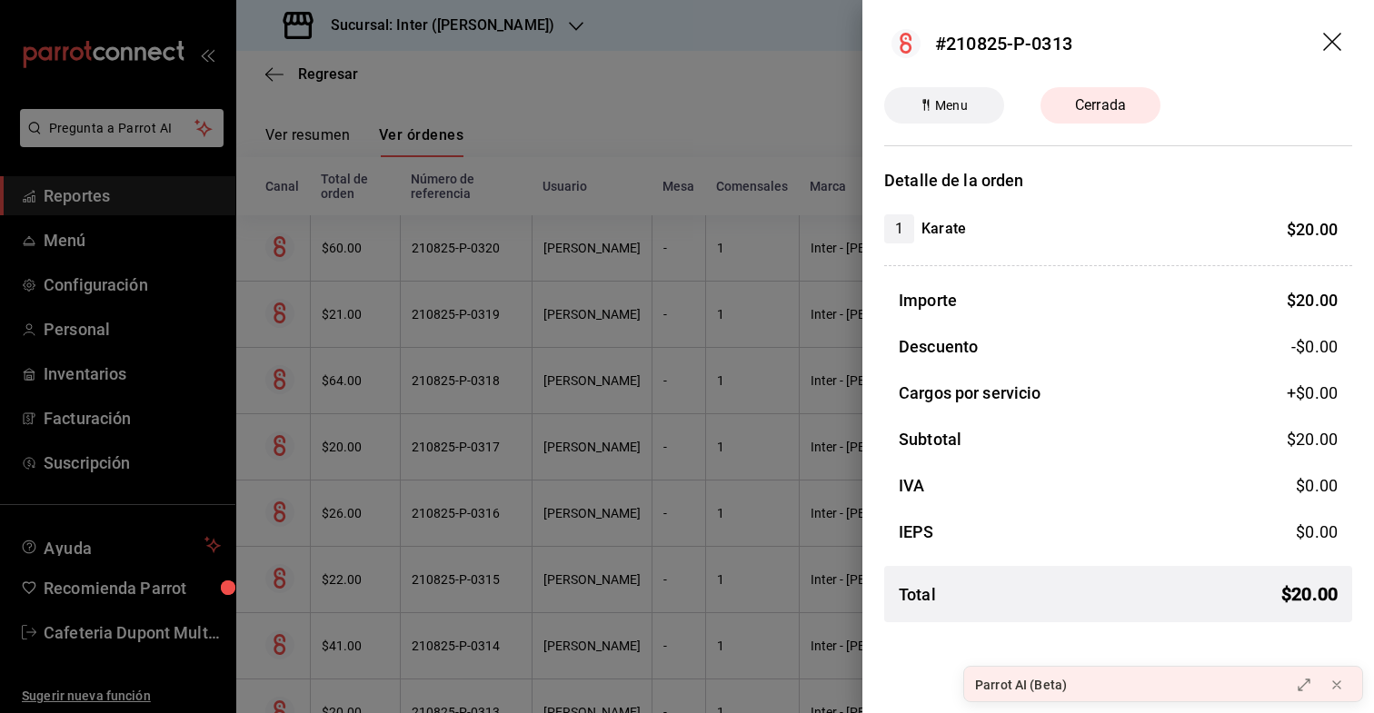
click at [344, 694] on div at bounding box center [687, 356] width 1374 height 713
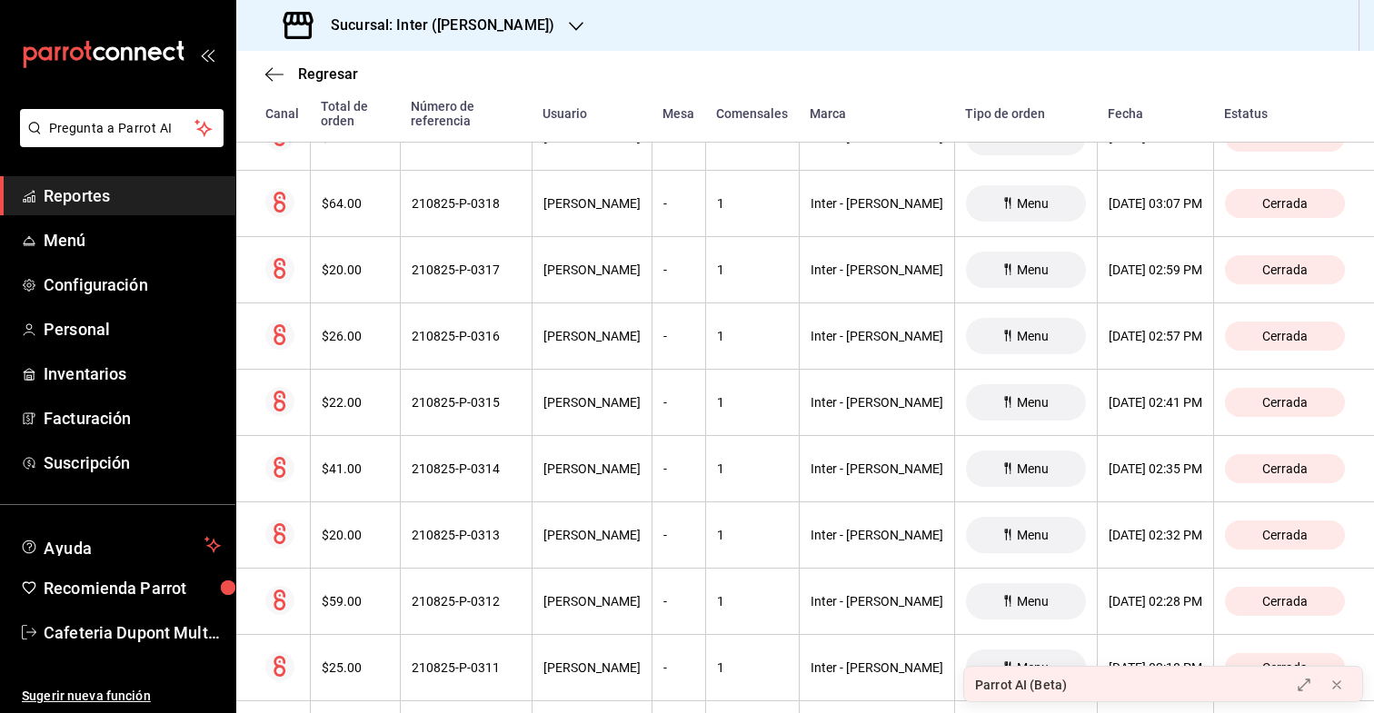
scroll to position [567, 0]
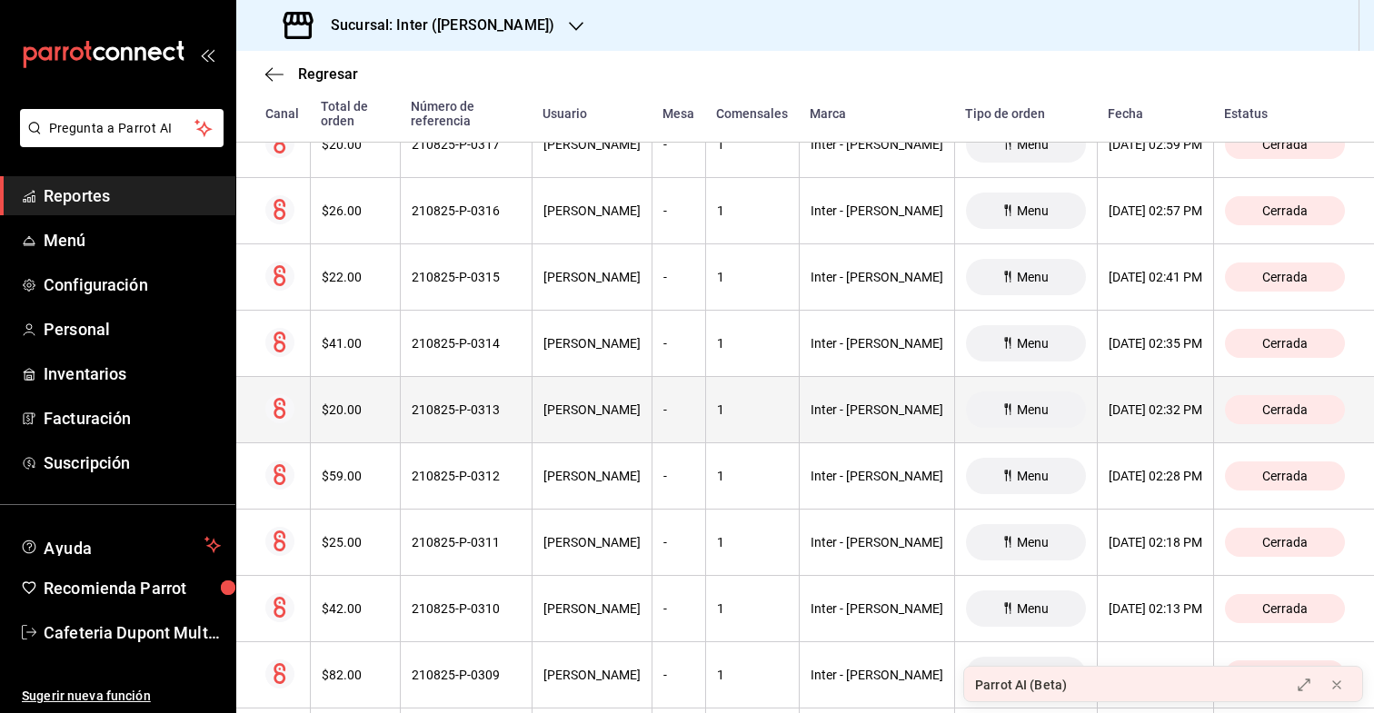
click at [347, 403] on div "$20.00" at bounding box center [355, 410] width 67 height 15
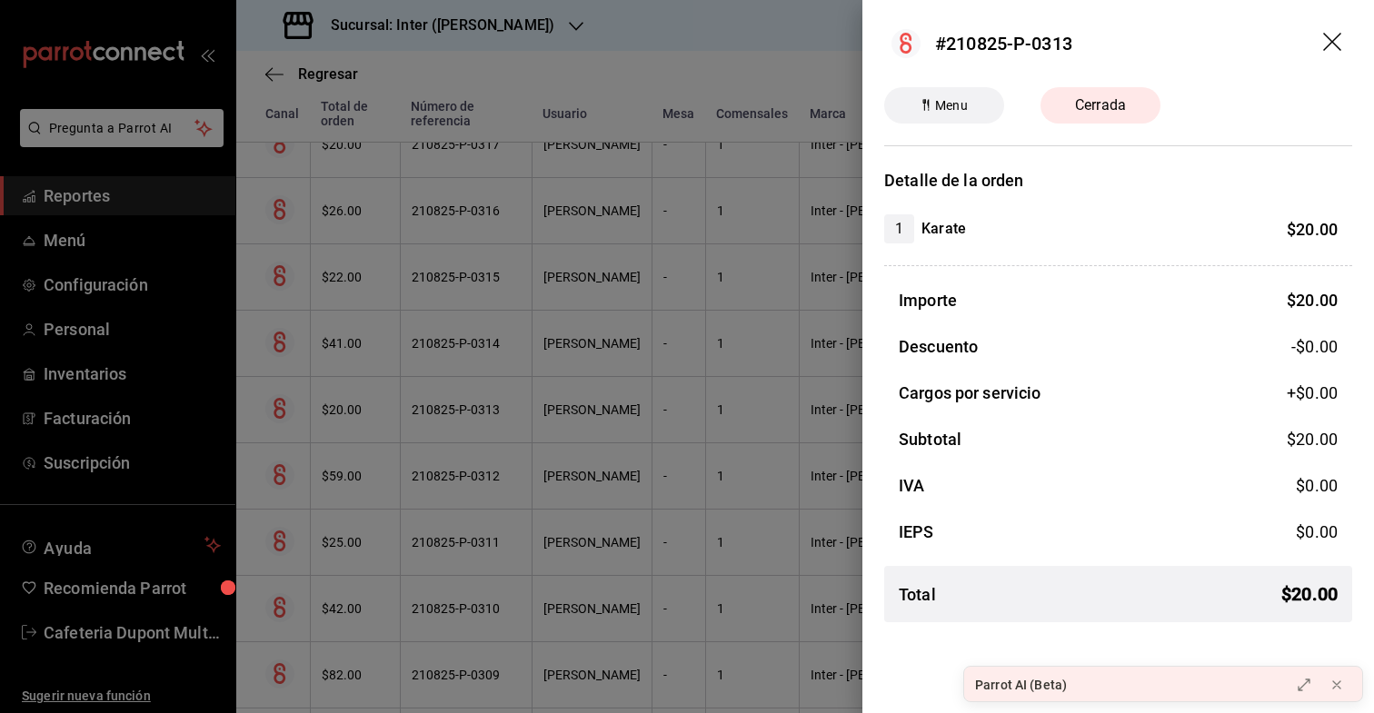
click at [344, 466] on div at bounding box center [687, 356] width 1374 height 713
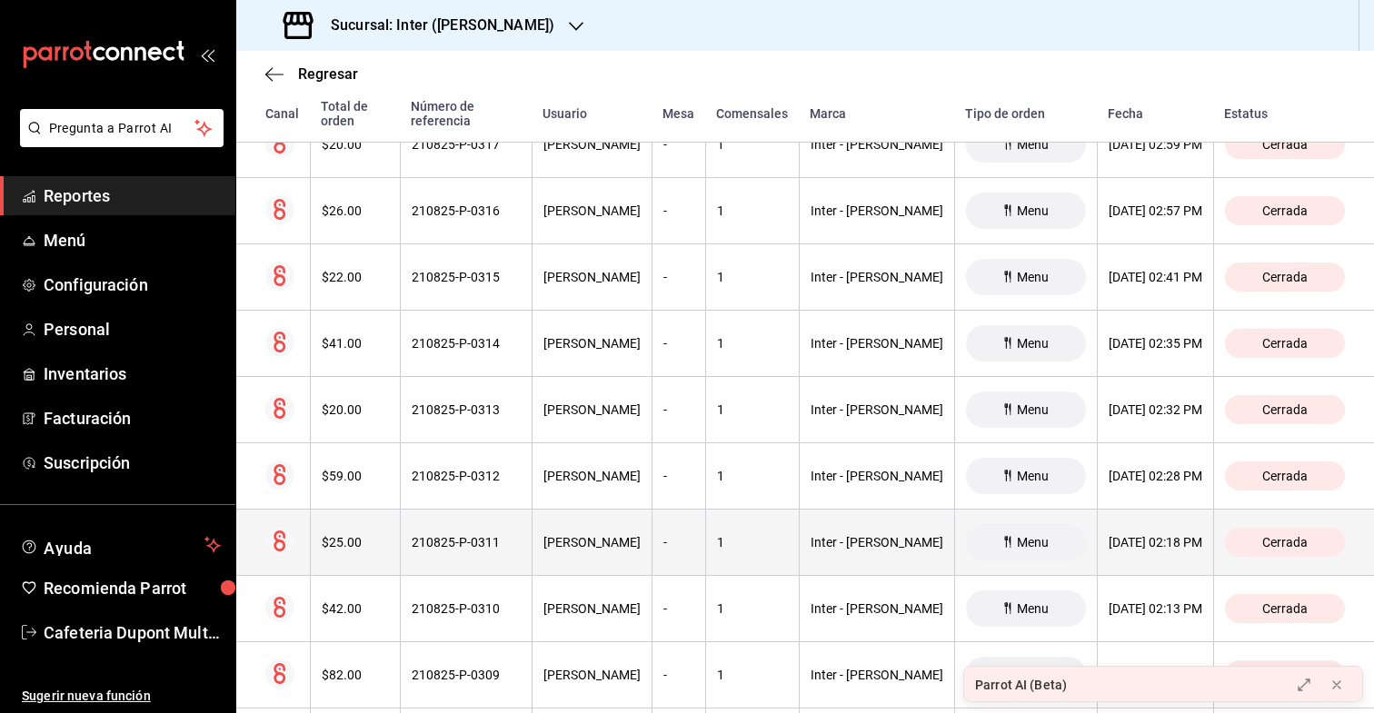
click at [346, 537] on th "$25.00" at bounding box center [355, 543] width 90 height 66
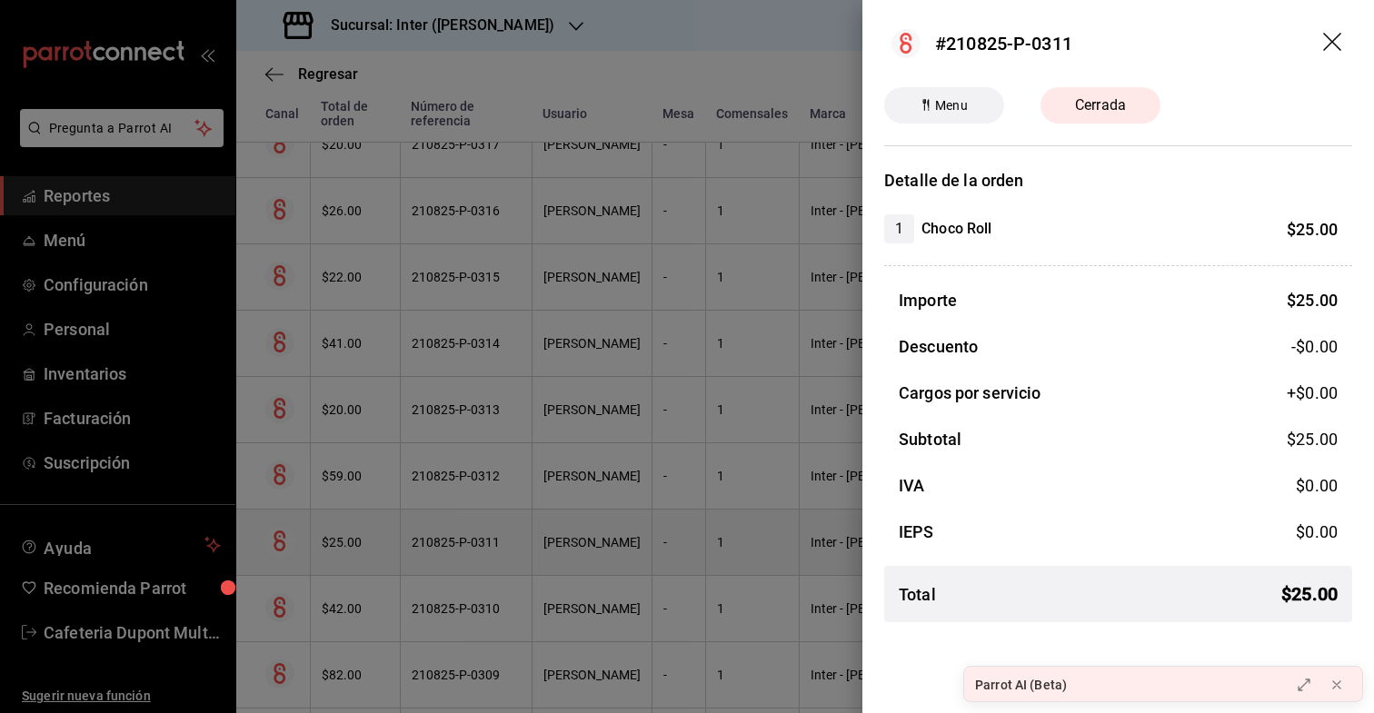
click at [346, 537] on div at bounding box center [687, 356] width 1374 height 713
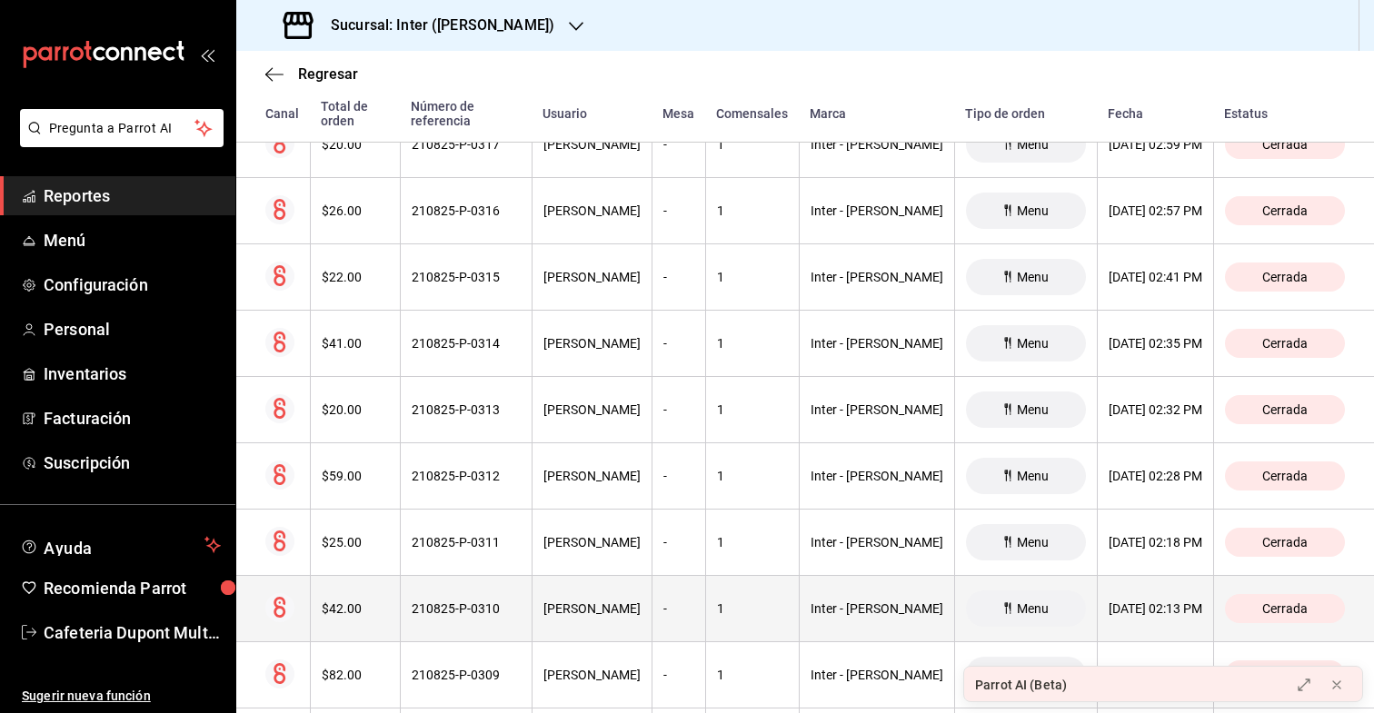
click at [340, 602] on div "$42.00" at bounding box center [355, 609] width 67 height 15
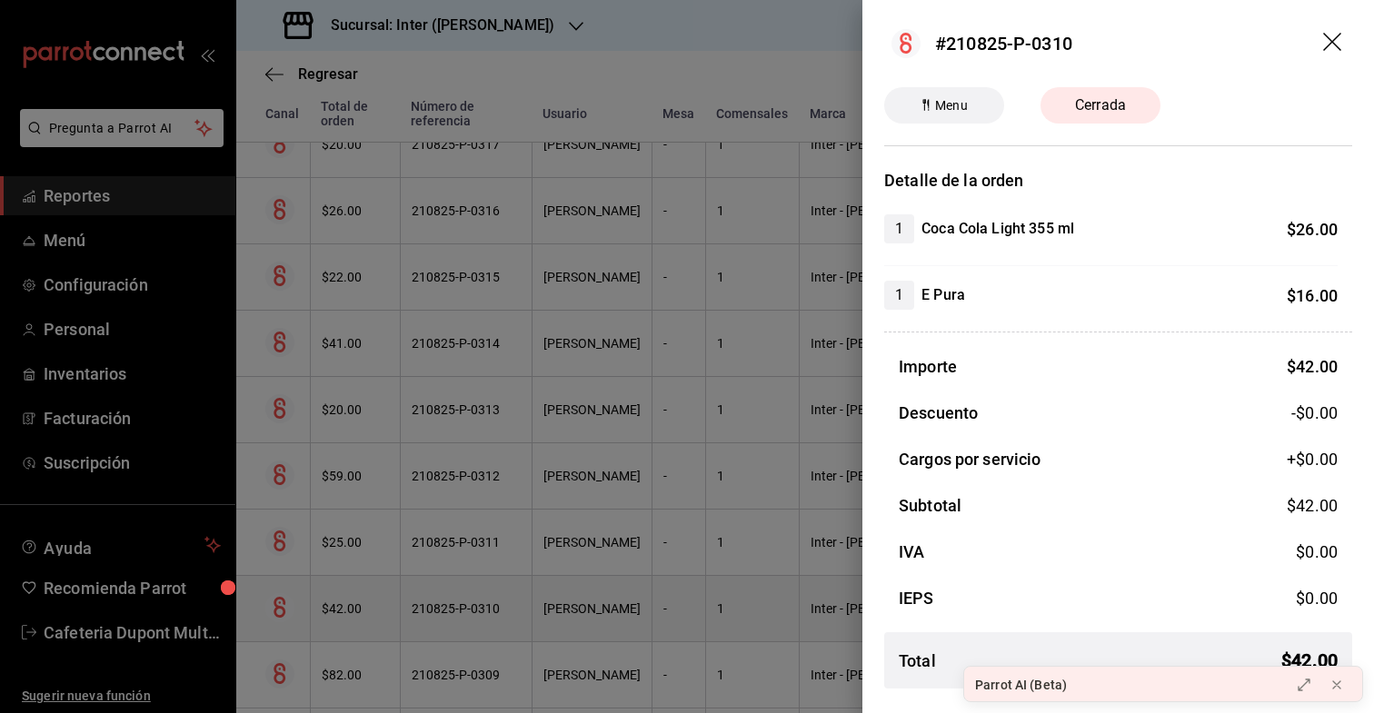
click at [340, 594] on div at bounding box center [687, 356] width 1374 height 713
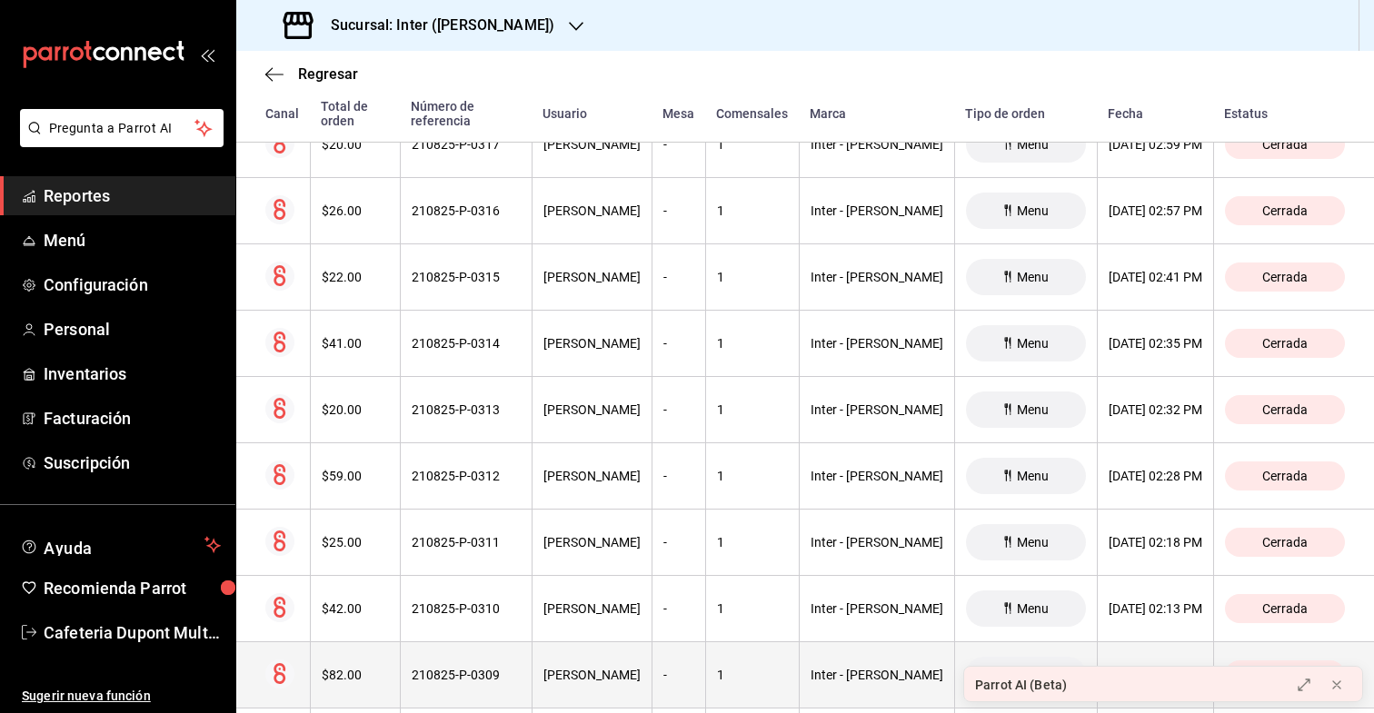
click at [335, 653] on th "$82.00" at bounding box center [355, 676] width 90 height 66
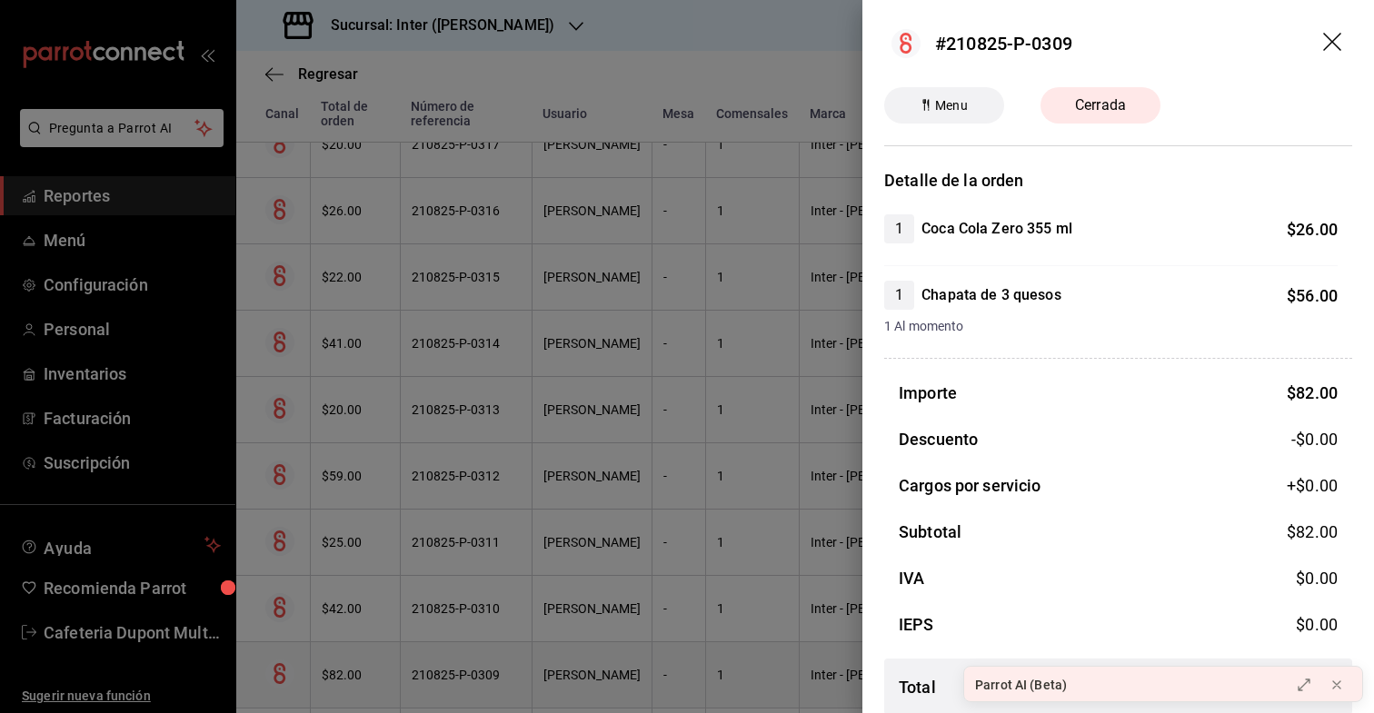
click at [335, 653] on div at bounding box center [687, 356] width 1374 height 713
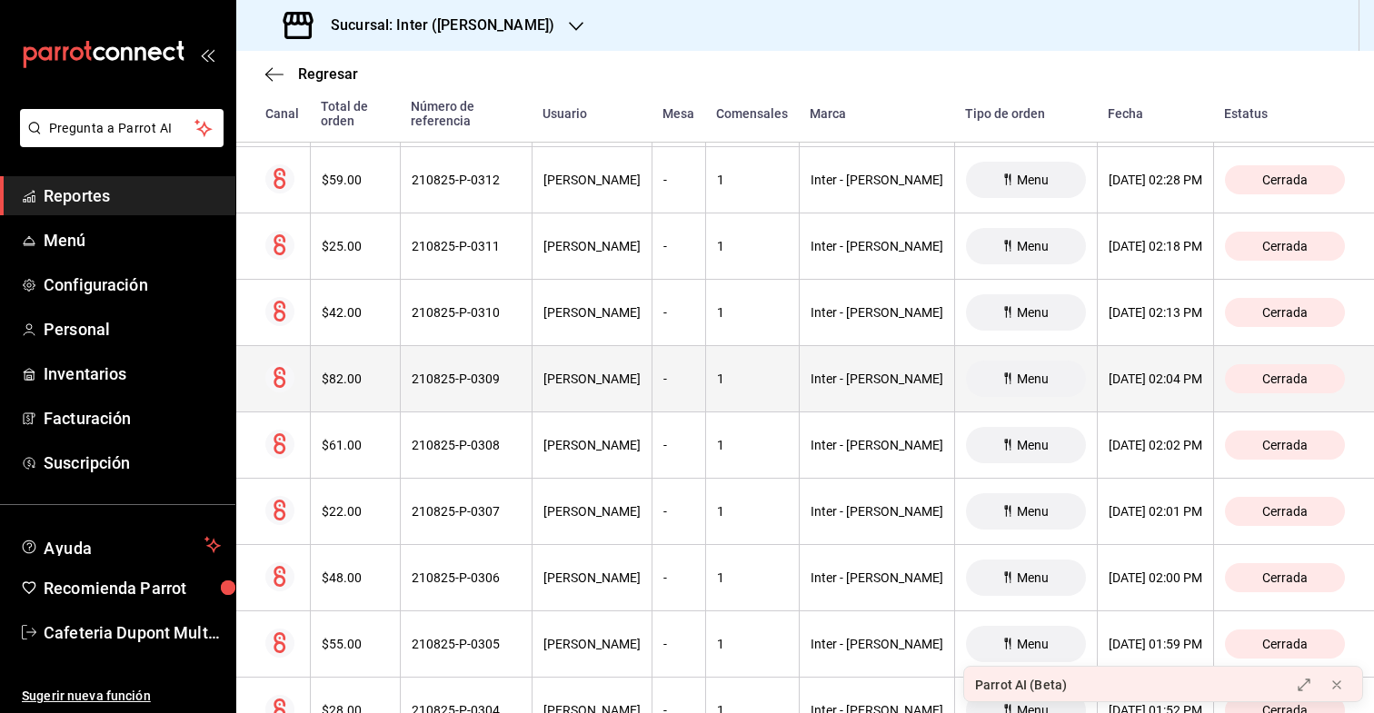
scroll to position [898, 0]
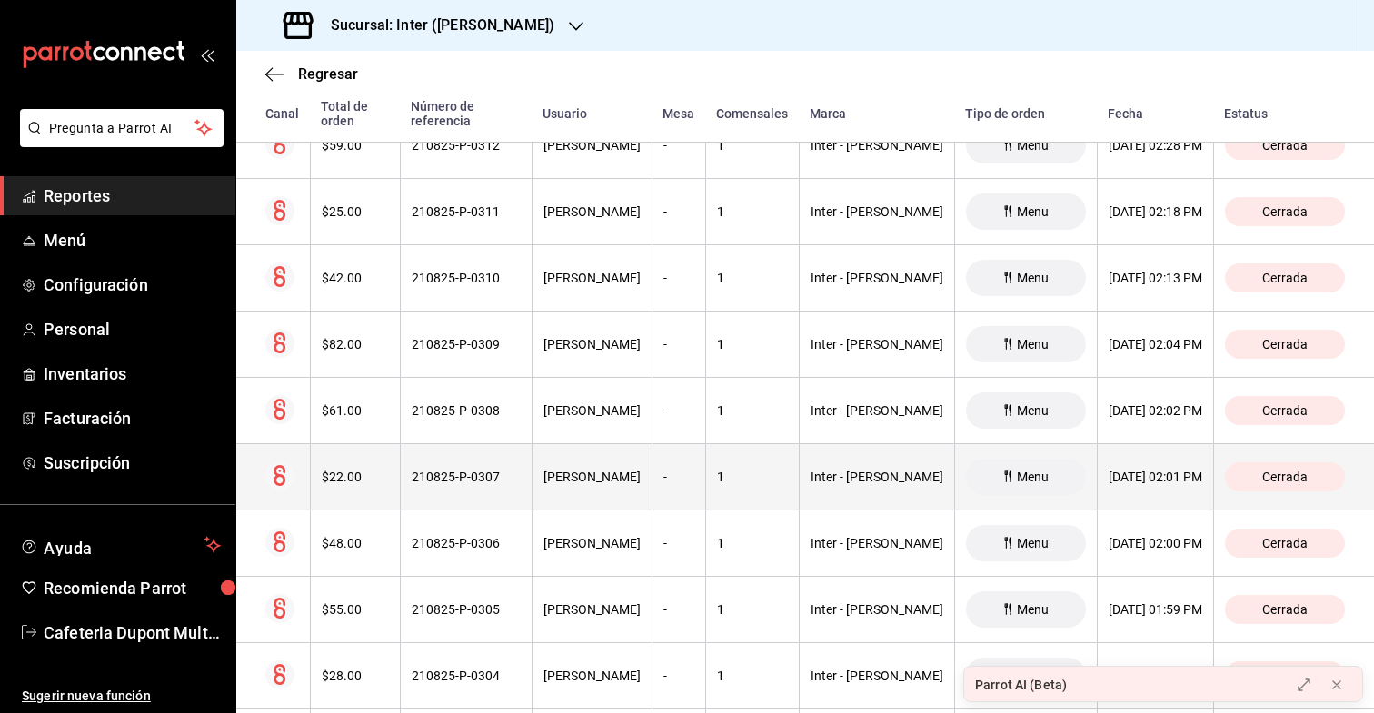
click at [361, 452] on th "$22.00" at bounding box center [355, 477] width 90 height 66
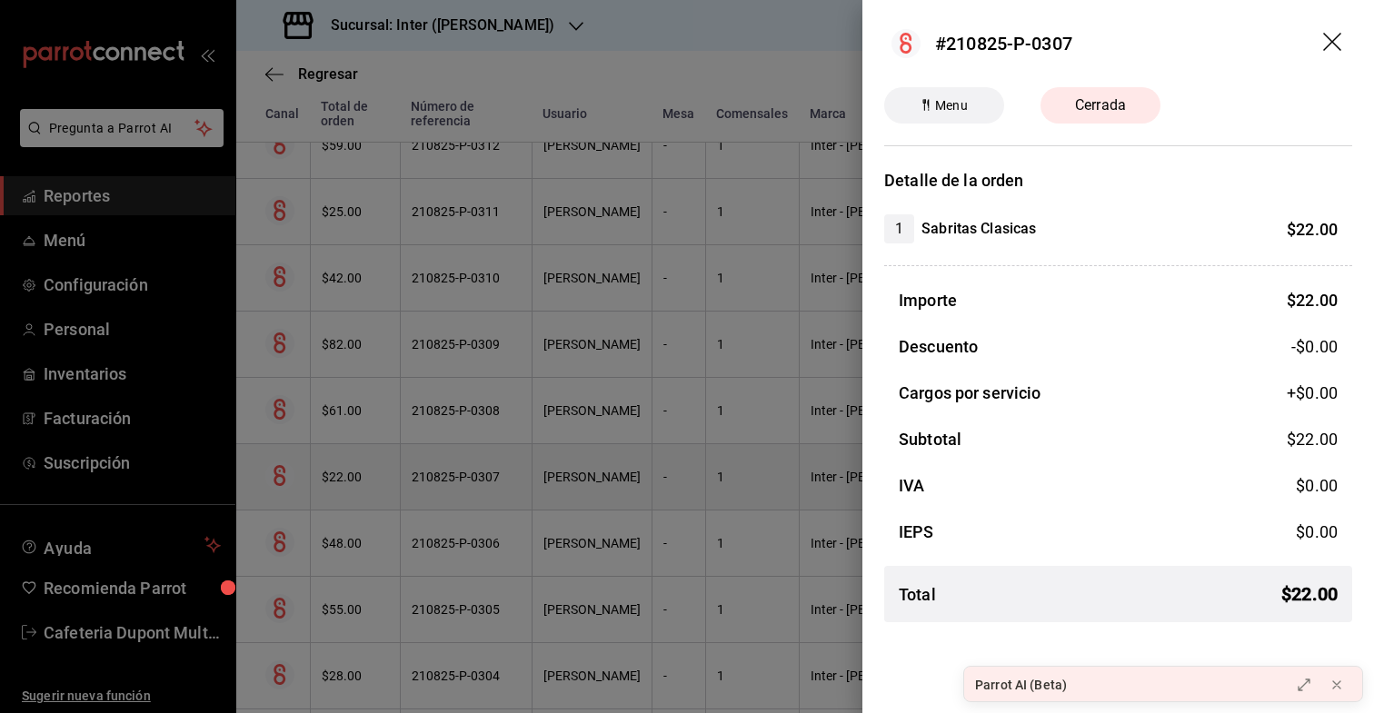
click at [361, 452] on div at bounding box center [687, 356] width 1374 height 713
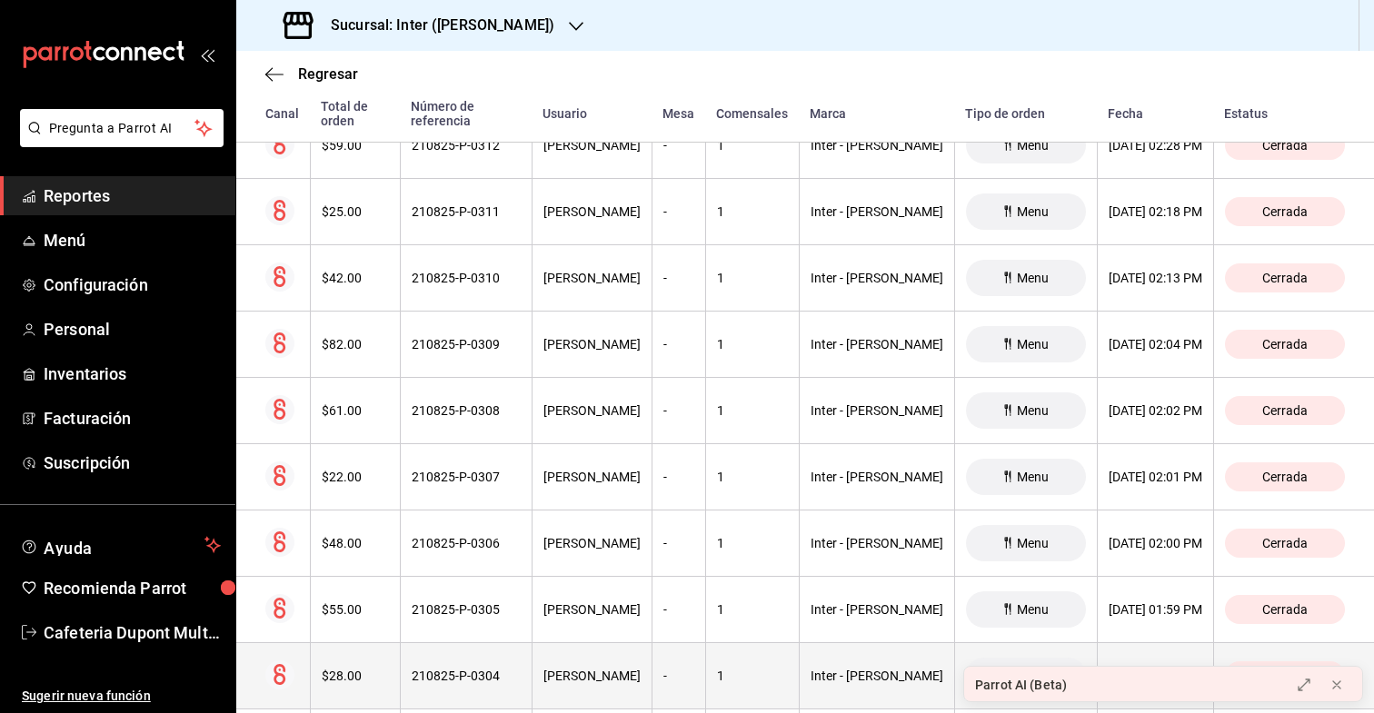
click at [340, 669] on div "$28.00" at bounding box center [355, 676] width 67 height 15
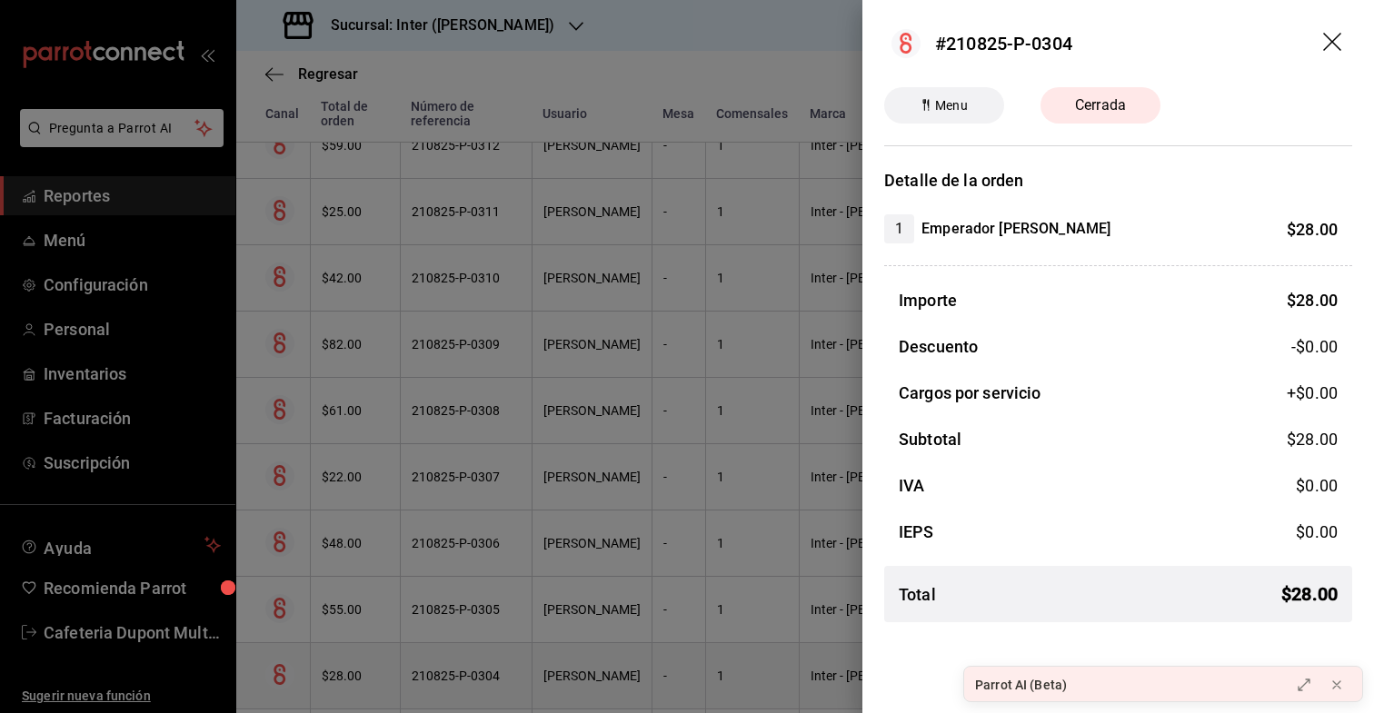
click at [340, 667] on div at bounding box center [687, 356] width 1374 height 713
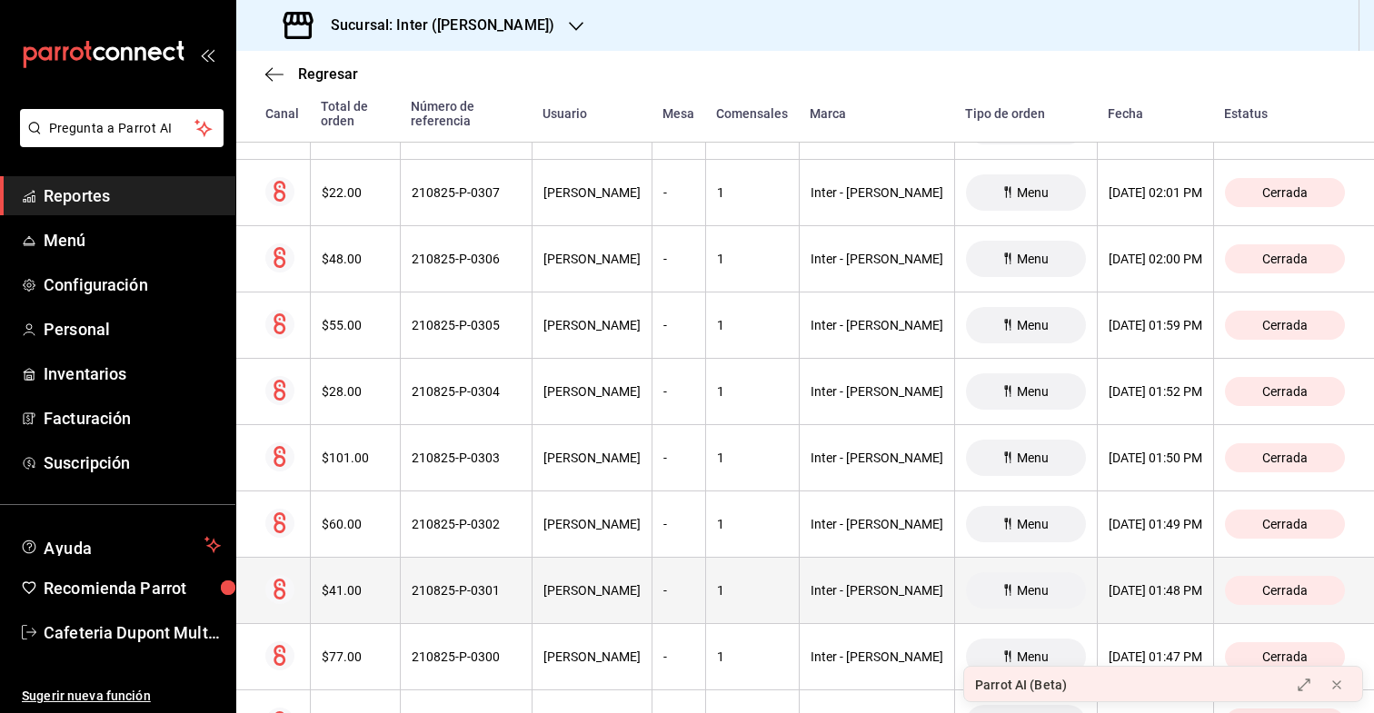
scroll to position [1199, 0]
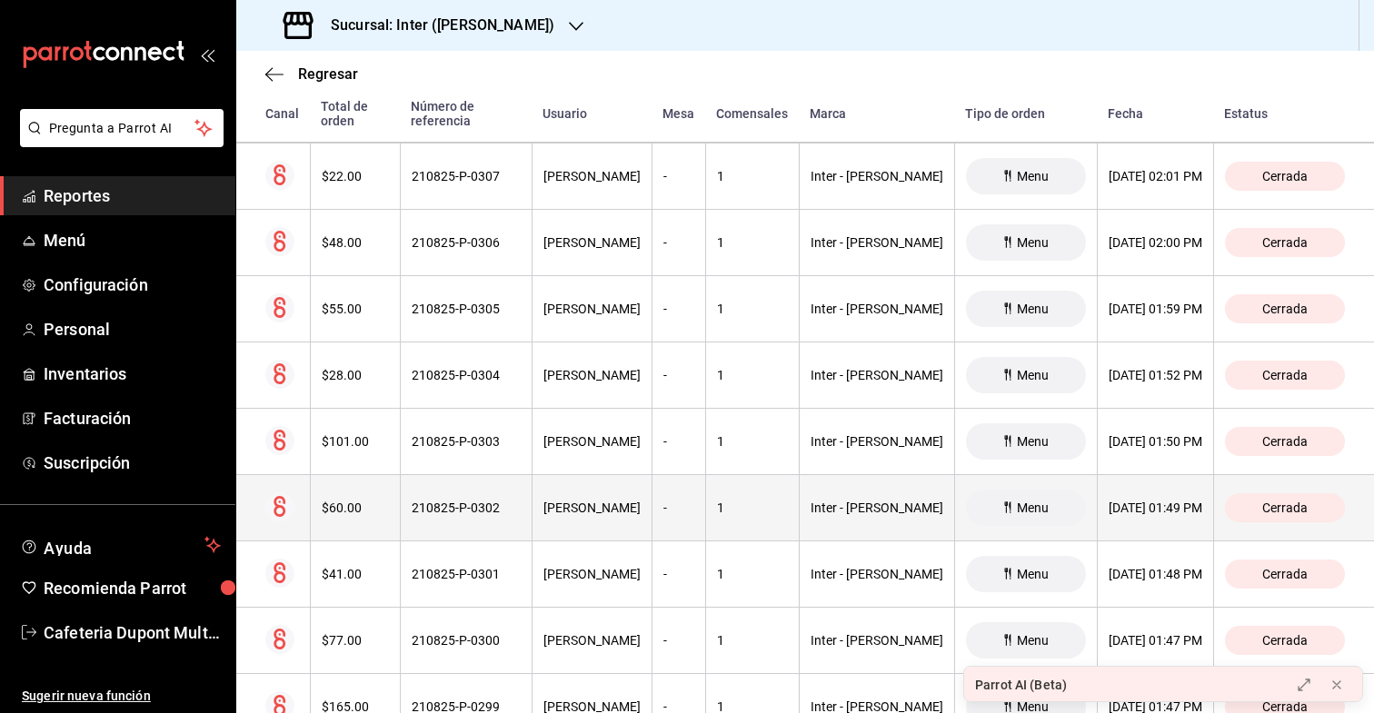
click at [354, 511] on th "$60.00" at bounding box center [355, 508] width 90 height 66
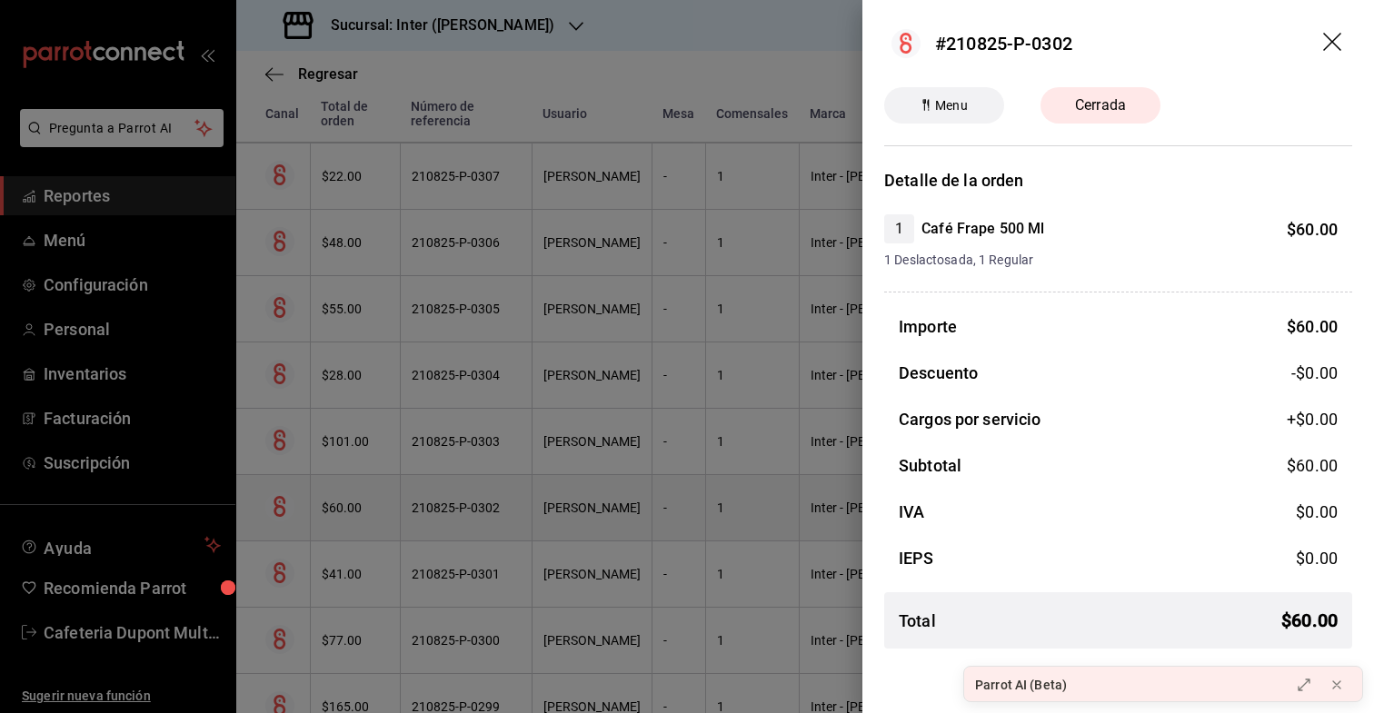
click at [354, 511] on div at bounding box center [687, 356] width 1374 height 713
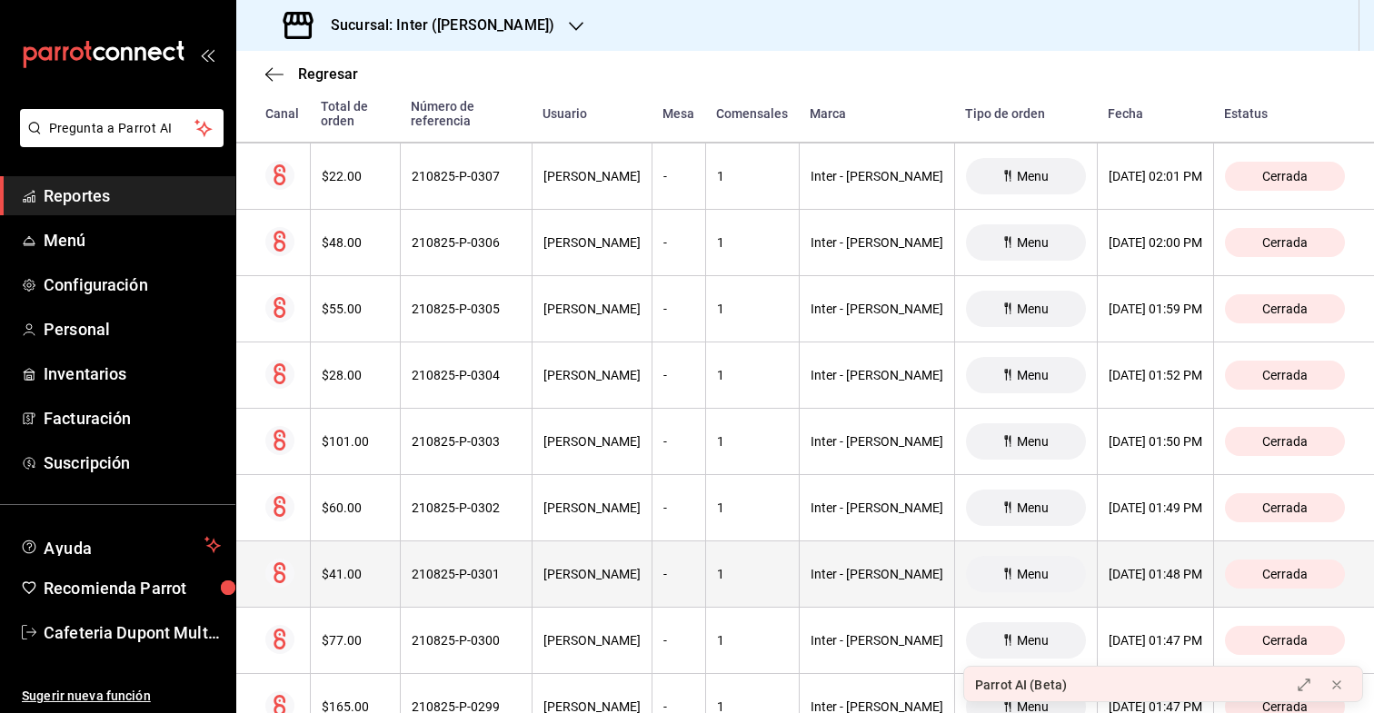
click at [351, 567] on div "$41.00" at bounding box center [355, 574] width 67 height 15
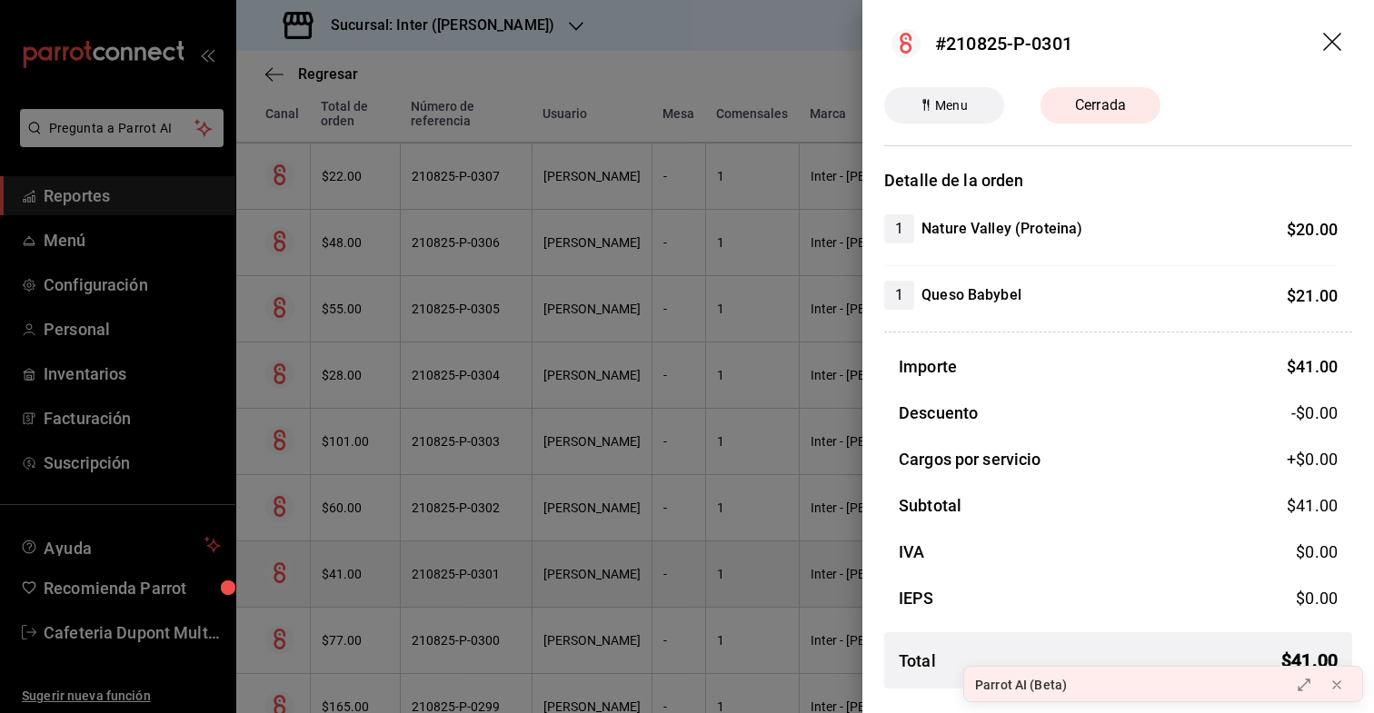
click at [351, 557] on div at bounding box center [687, 356] width 1374 height 713
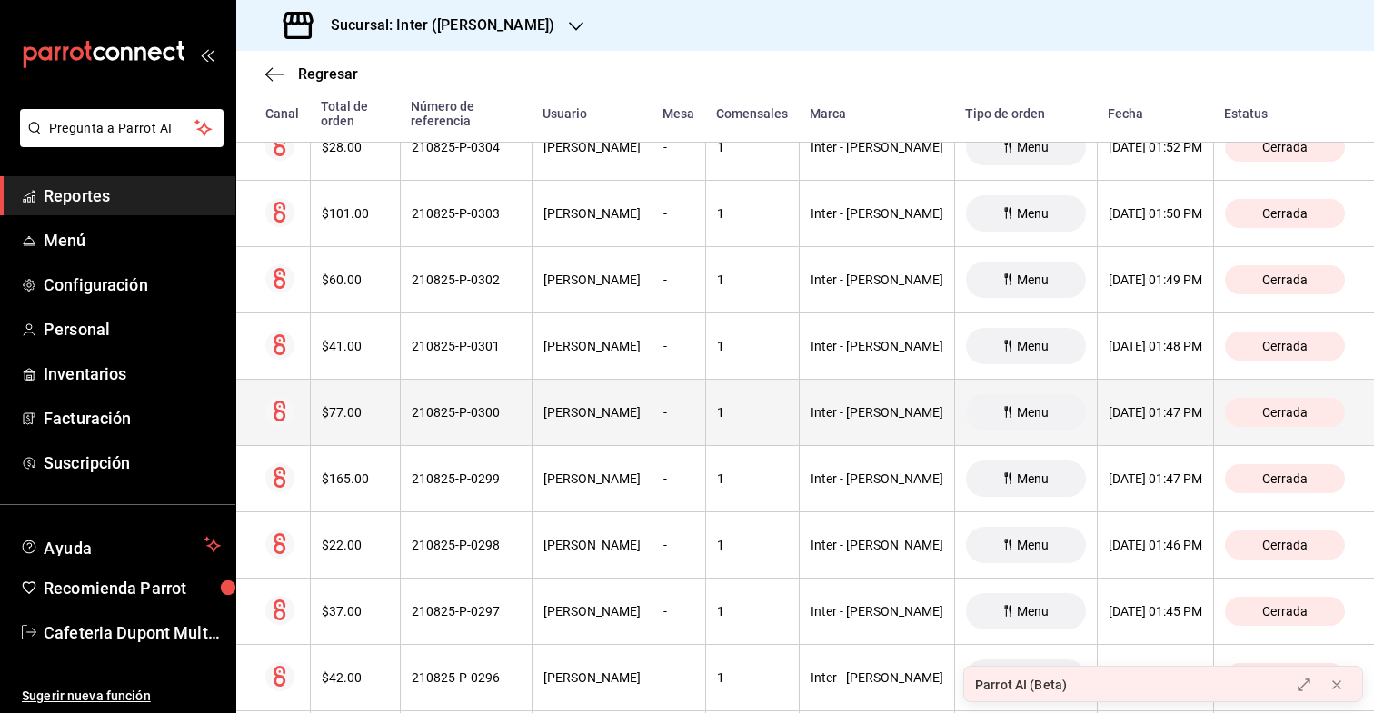
scroll to position [1432, 0]
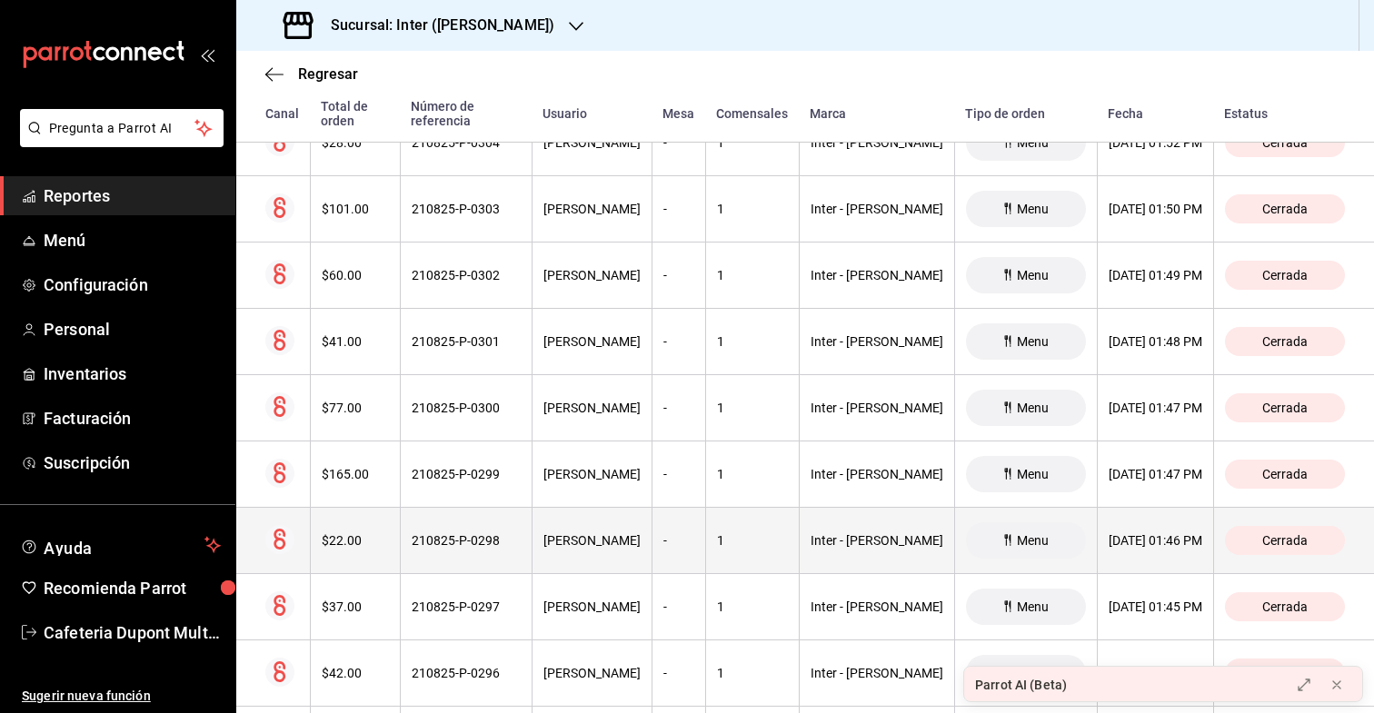
click at [360, 512] on th "$22.00" at bounding box center [355, 541] width 90 height 66
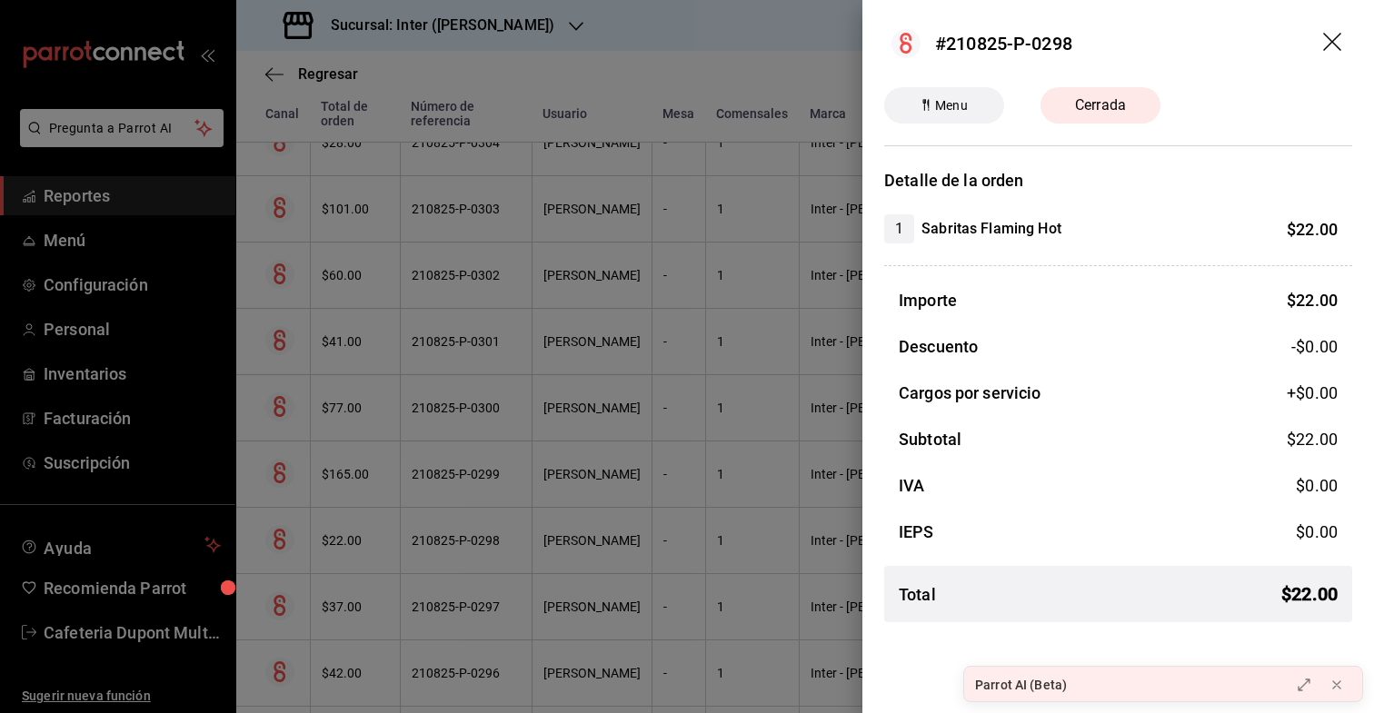
click at [360, 513] on div at bounding box center [687, 356] width 1374 height 713
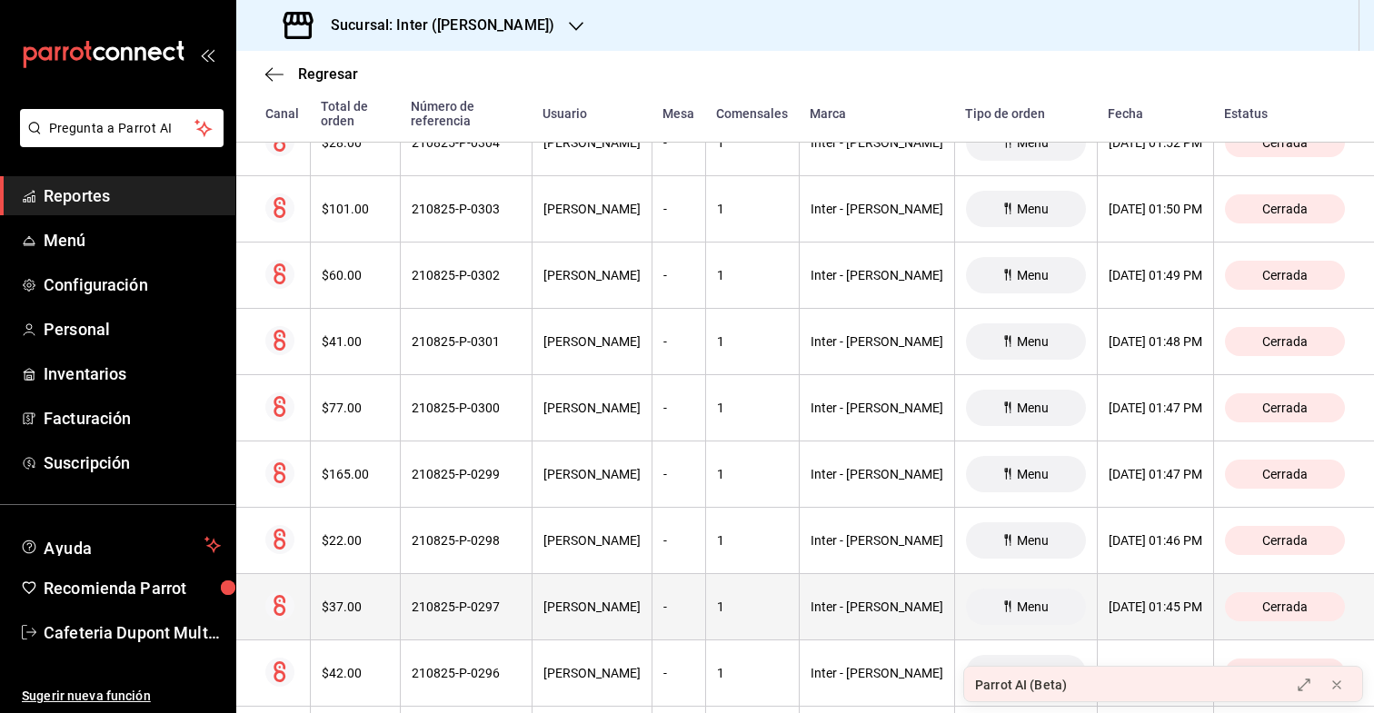
click at [351, 600] on div "$37.00" at bounding box center [355, 607] width 67 height 15
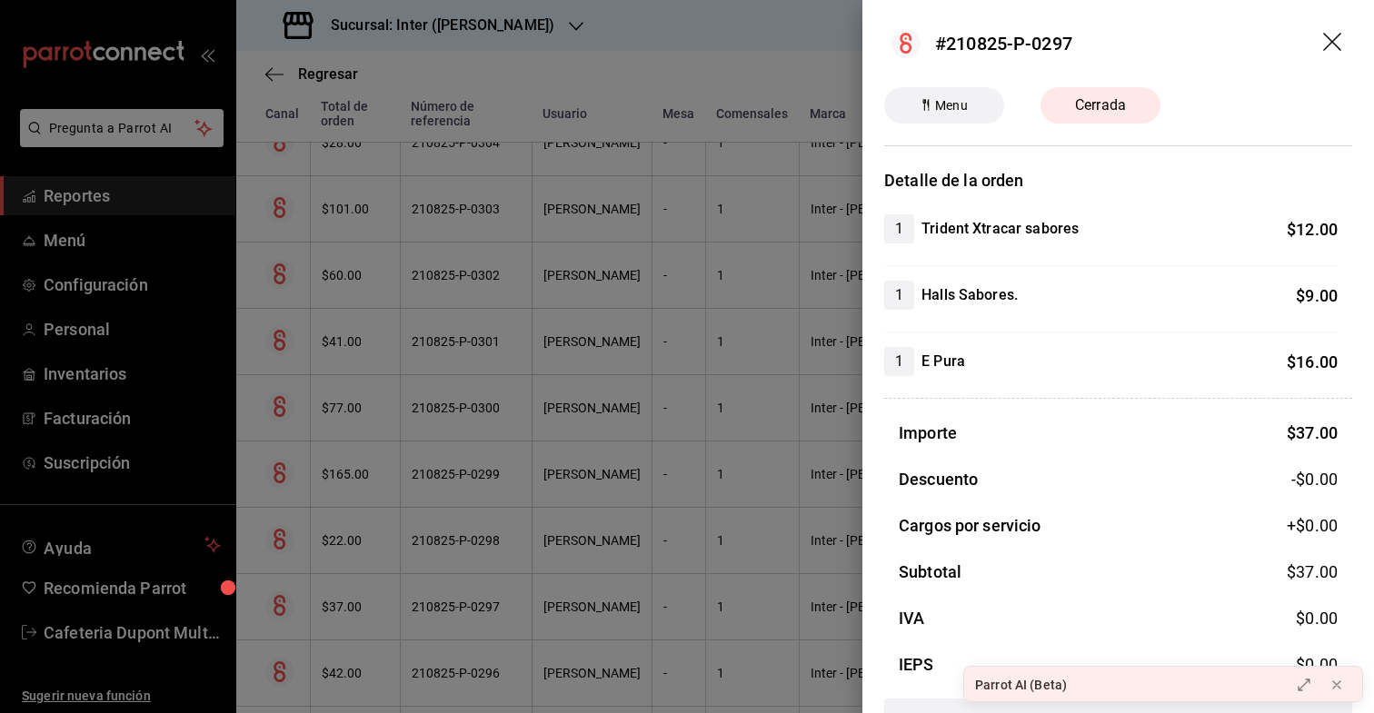
click at [350, 600] on div at bounding box center [687, 356] width 1374 height 713
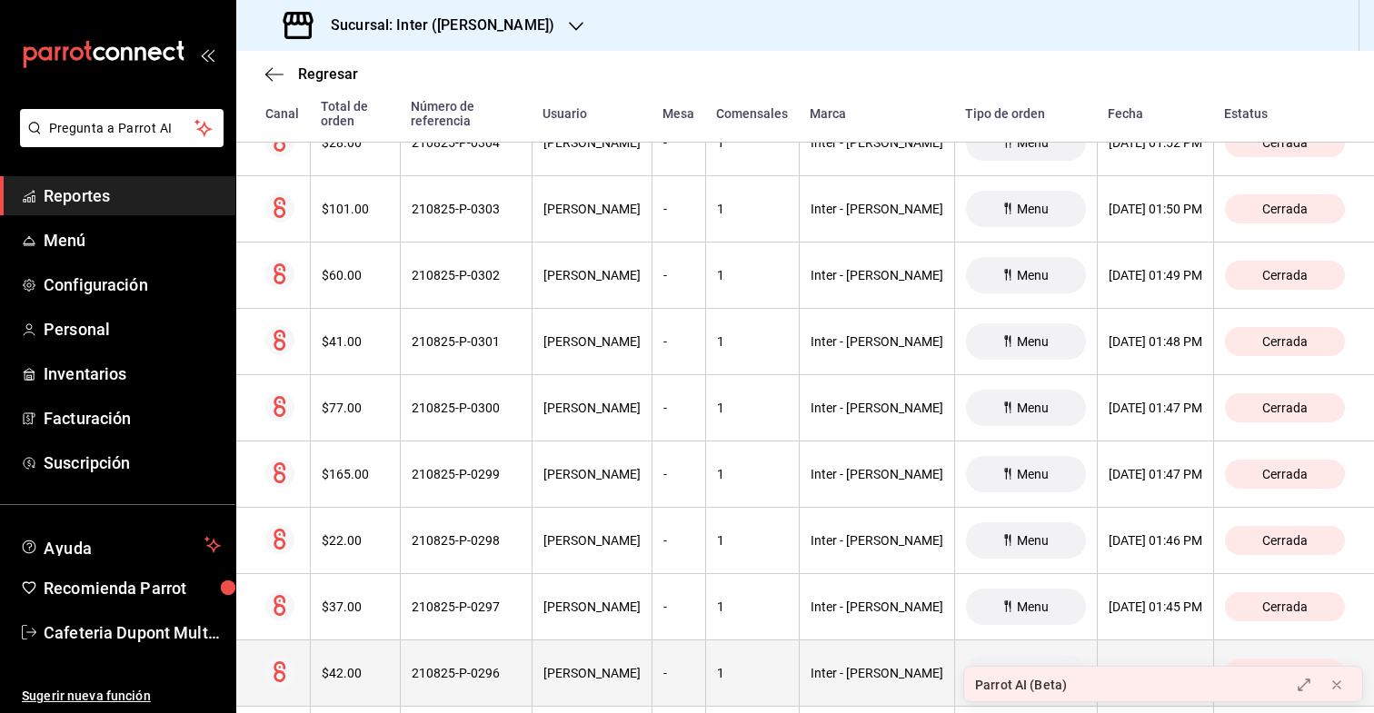
click at [346, 666] on div "$42.00" at bounding box center [355, 673] width 67 height 15
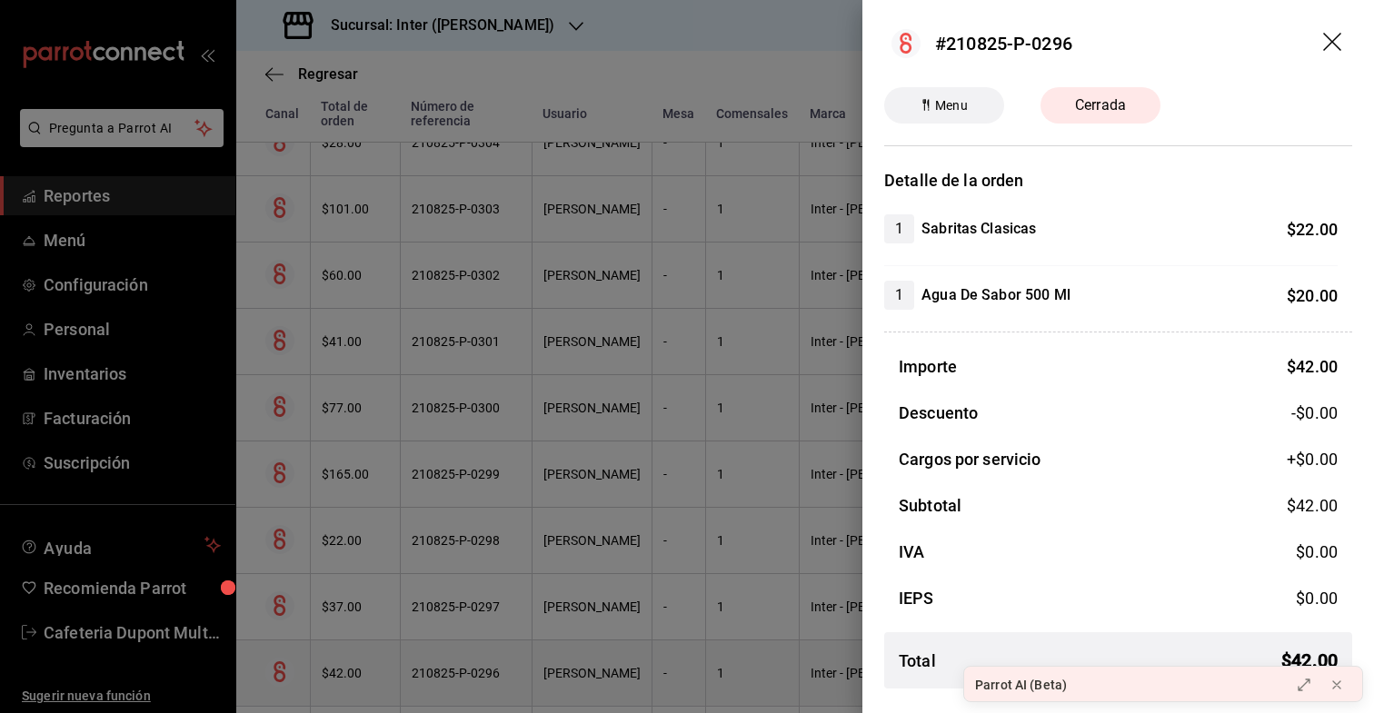
click at [346, 654] on div at bounding box center [687, 356] width 1374 height 713
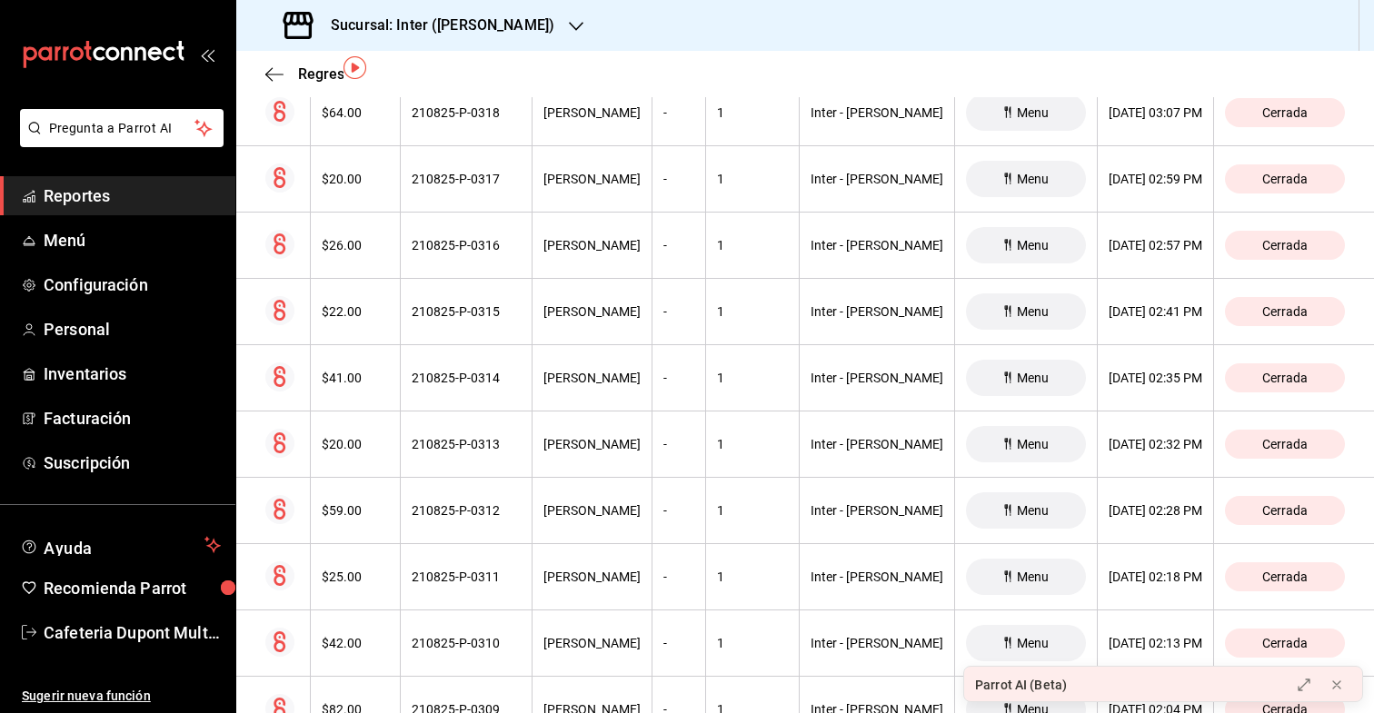
scroll to position [0, 0]
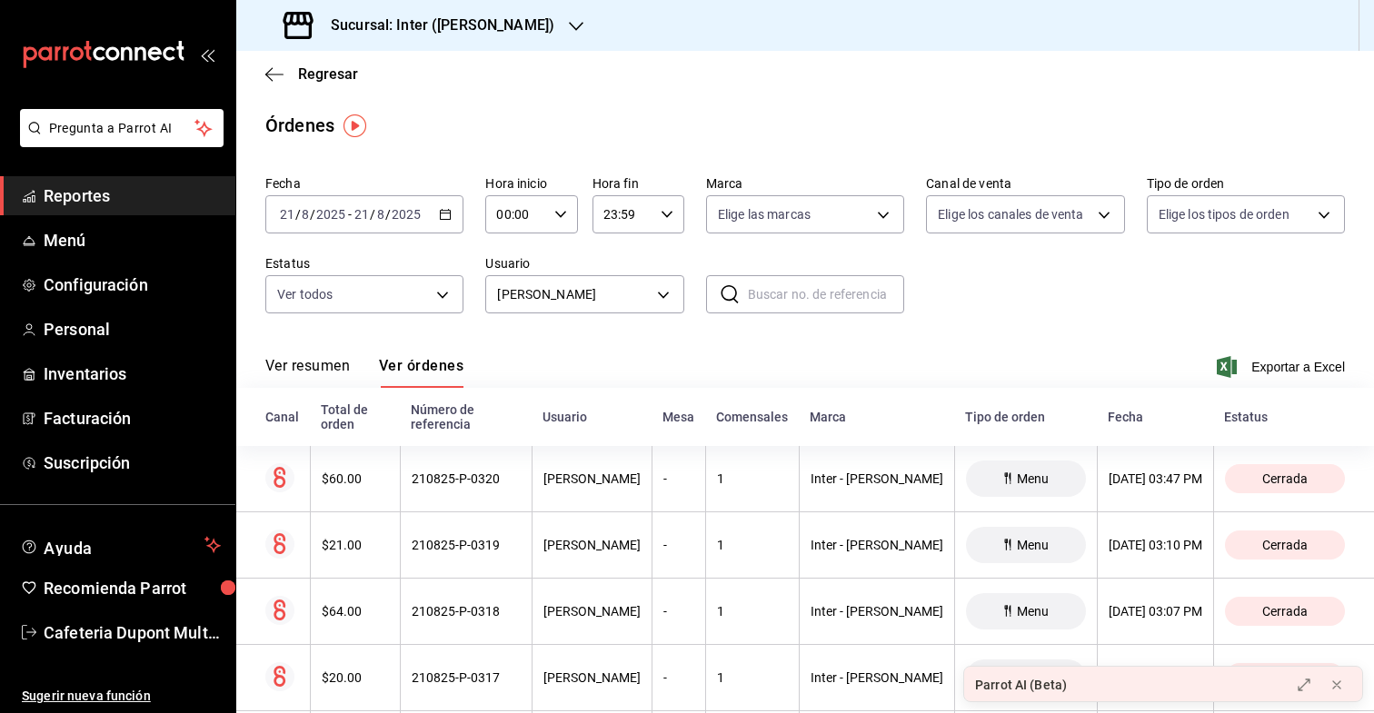
click at [274, 85] on div "Regresar" at bounding box center [805, 74] width 1138 height 46
click at [274, 74] on icon "button" at bounding box center [274, 74] width 18 height 1
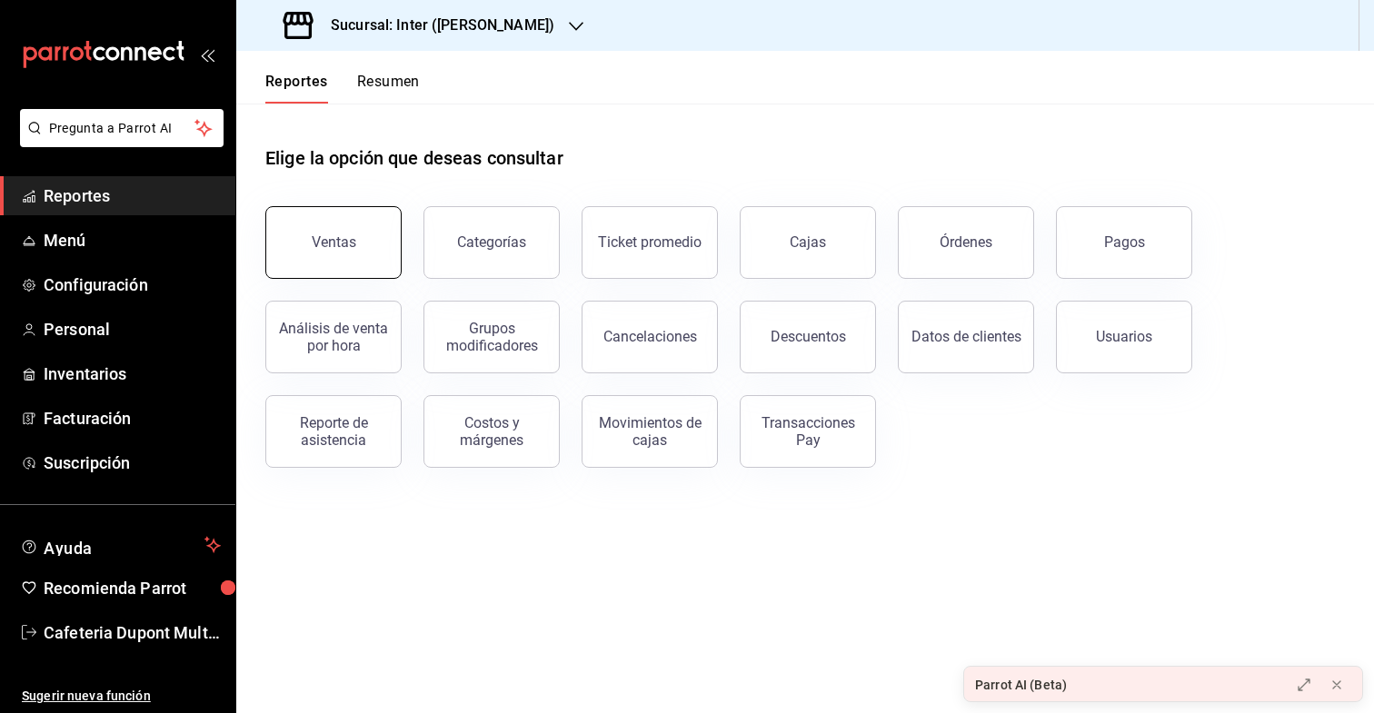
click at [384, 246] on button "Ventas" at bounding box center [333, 242] width 136 height 73
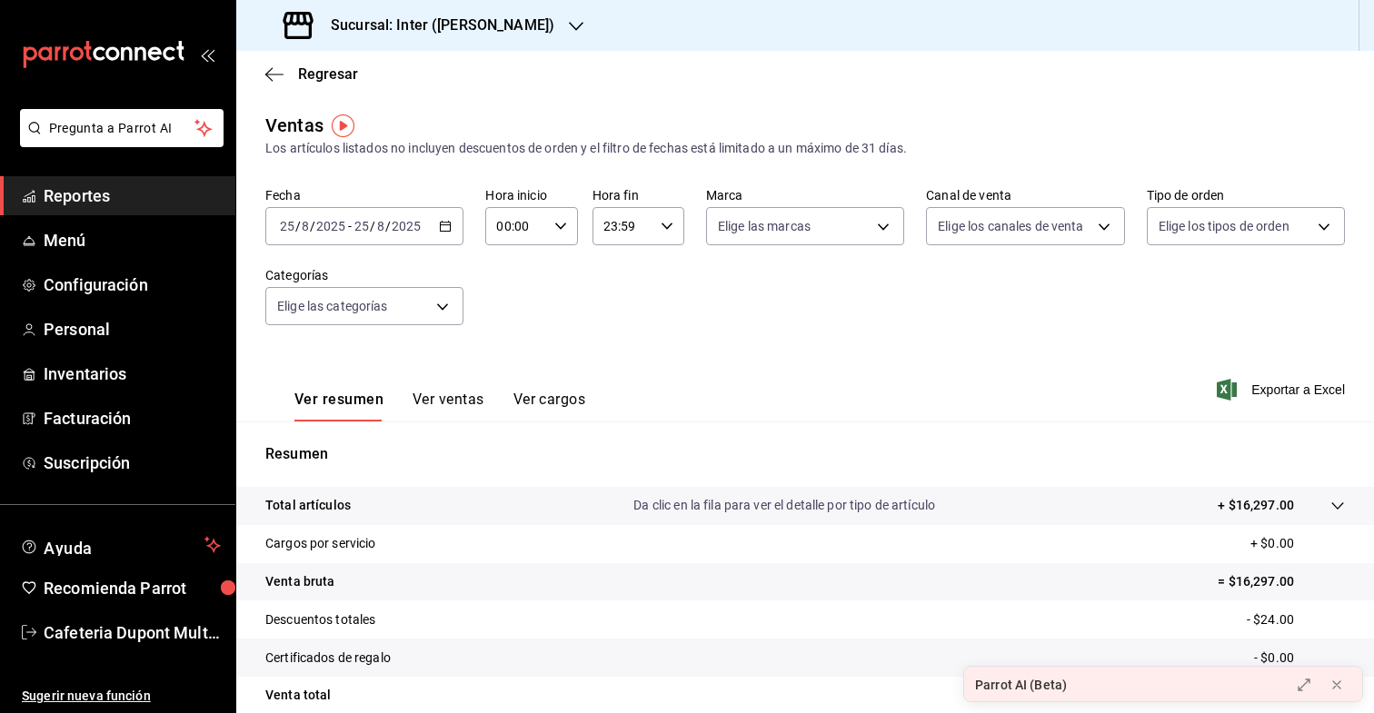
click at [389, 226] on span "/" at bounding box center [387, 226] width 5 height 15
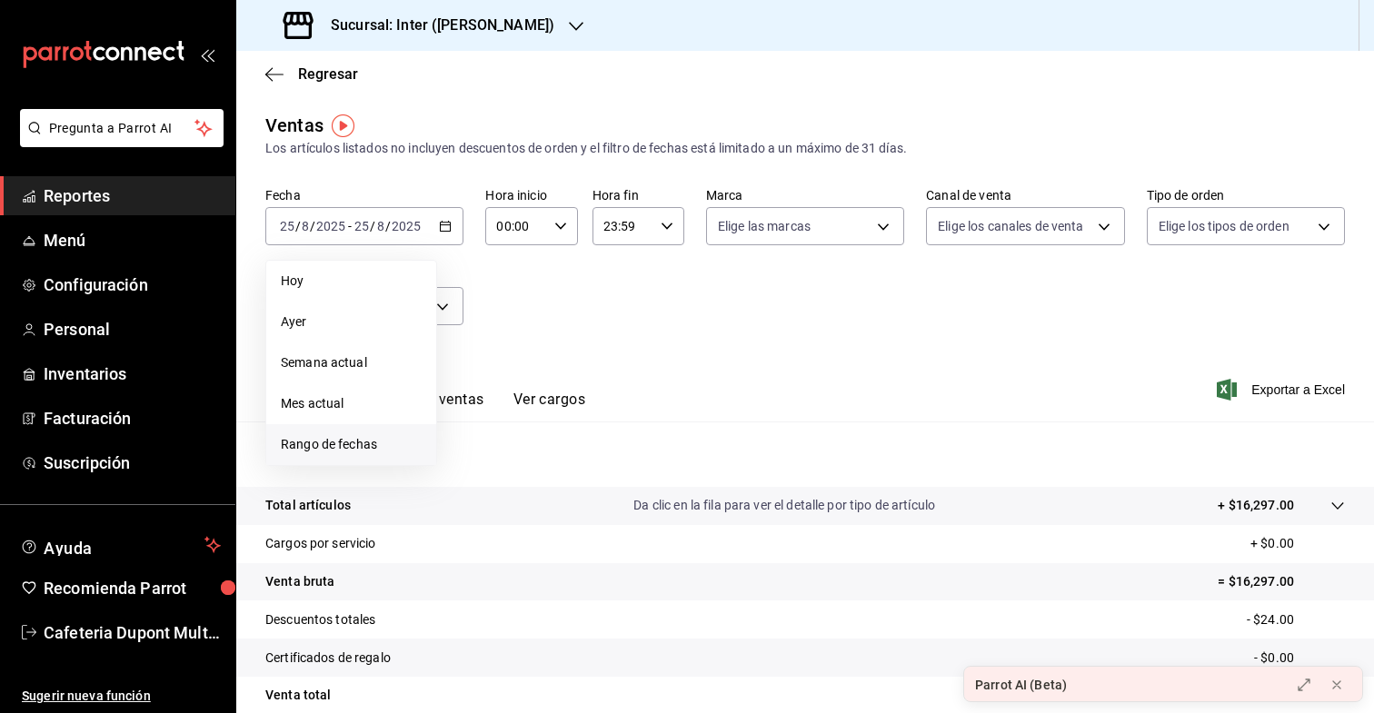
click at [376, 444] on span "Rango de fechas" at bounding box center [351, 444] width 141 height 19
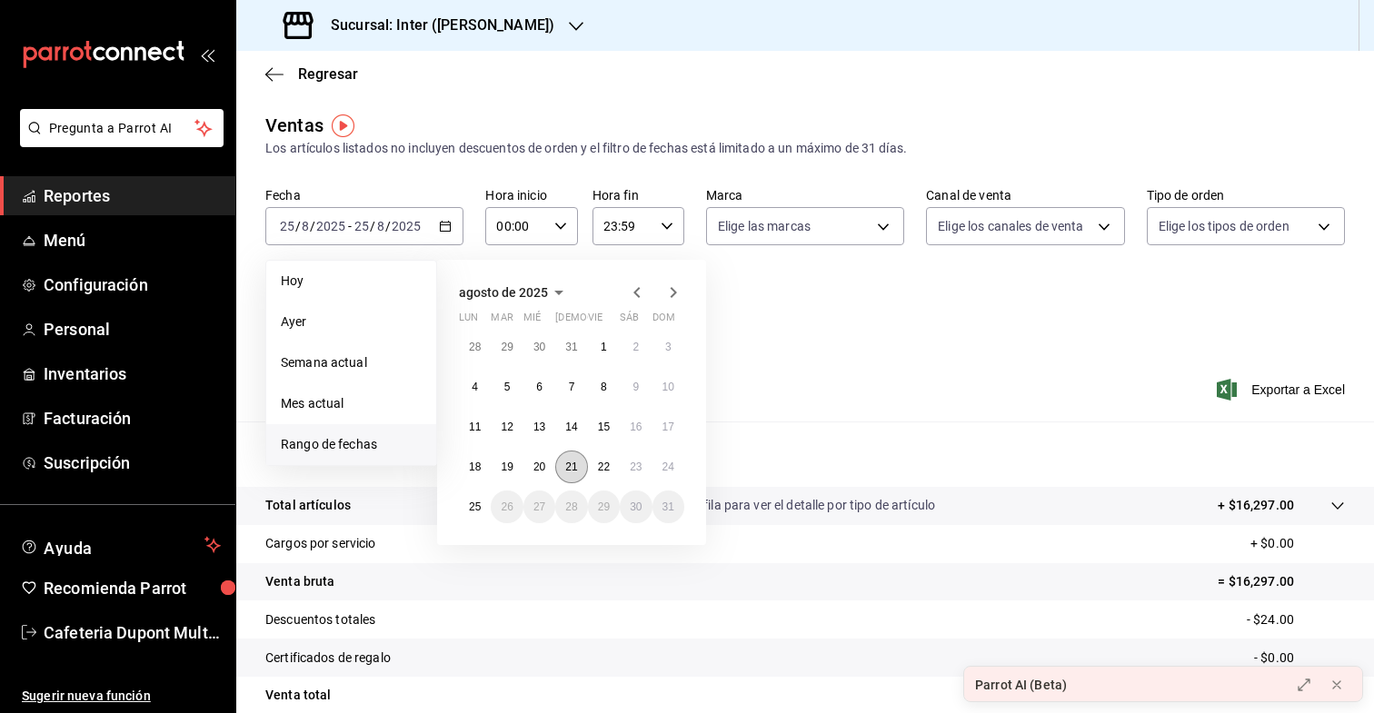
click at [576, 469] on abbr "21" at bounding box center [571, 467] width 12 height 13
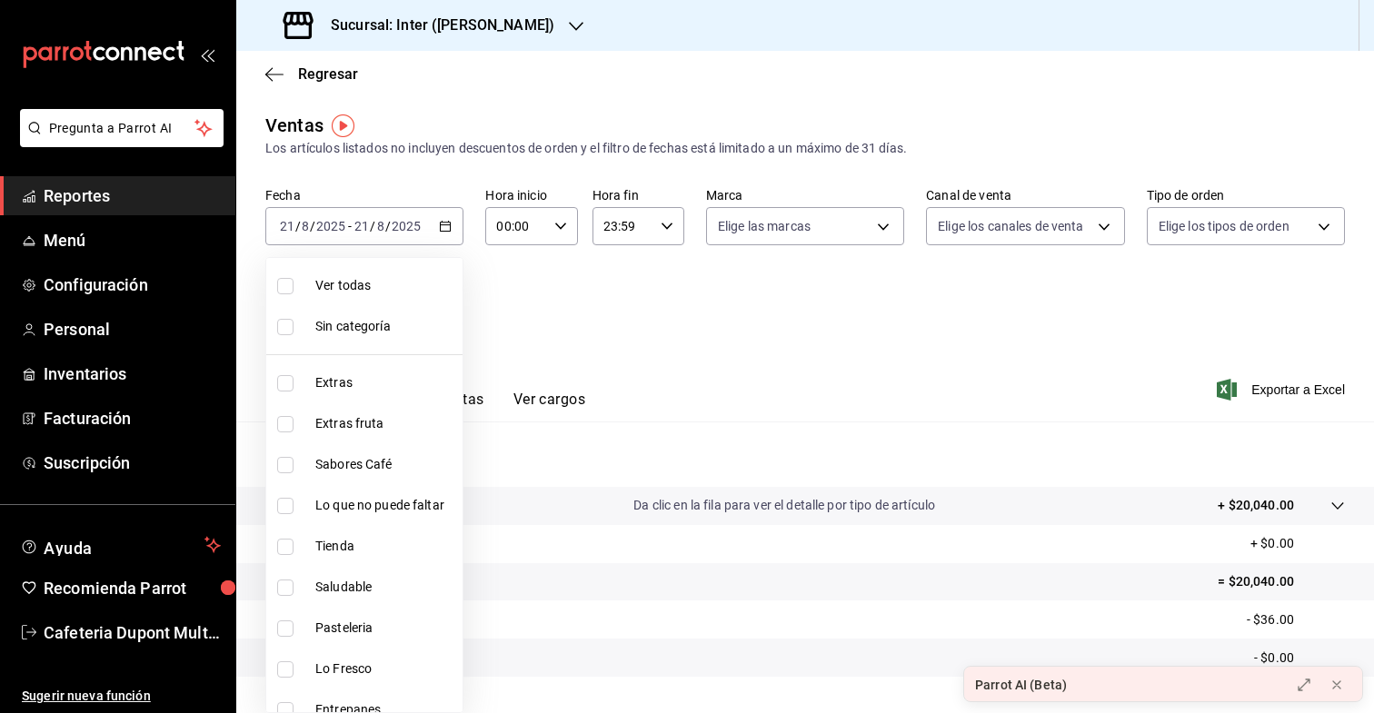
click at [376, 300] on body "Pregunta a Parrot AI Reportes Menú Configuración Personal Inventarios Facturaci…" at bounding box center [687, 356] width 1374 height 713
click at [370, 331] on span "Sin categoría" at bounding box center [385, 326] width 140 height 19
checkbox input "true"
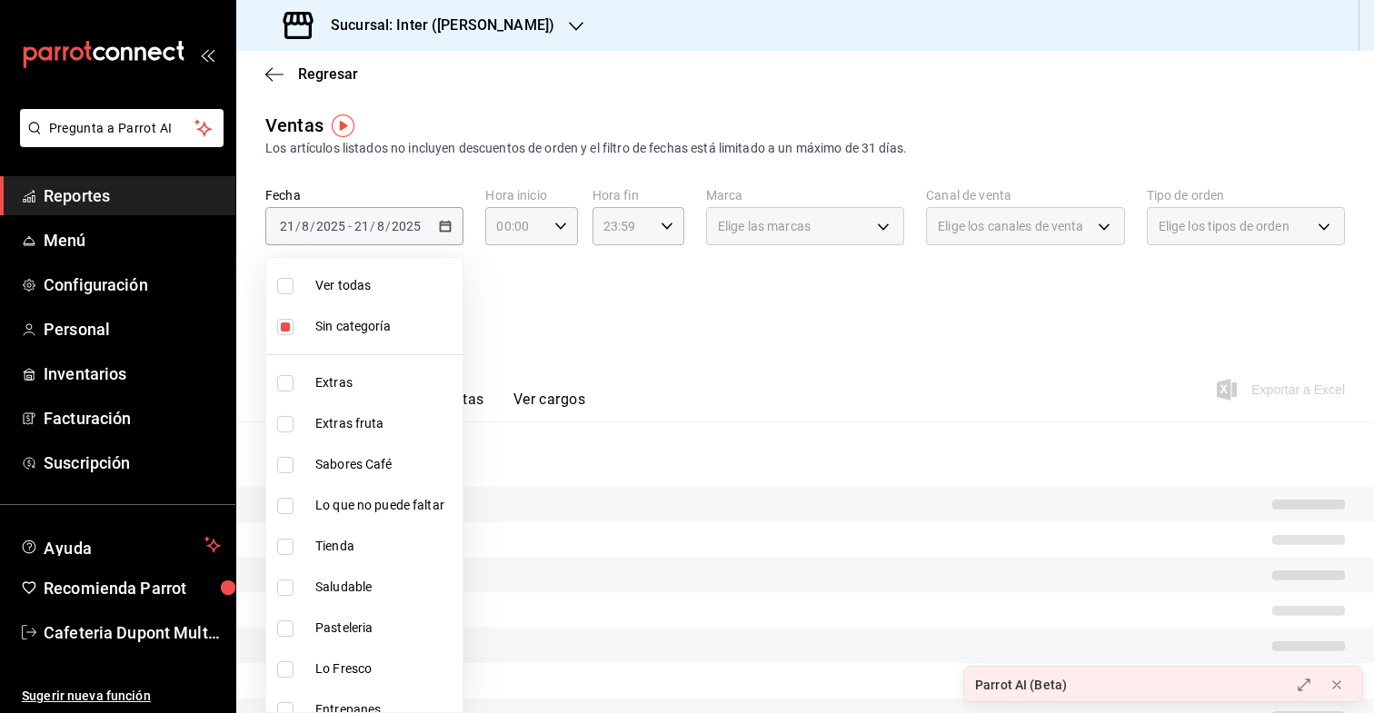
click at [371, 284] on span "Ver todas" at bounding box center [385, 285] width 140 height 19
type input "2922a158-f656-4101-8466-3f57c430872e,7807658e-ca24-4cfa-a130-a47bcfe9514e,fe6c0…"
checkbox input "true"
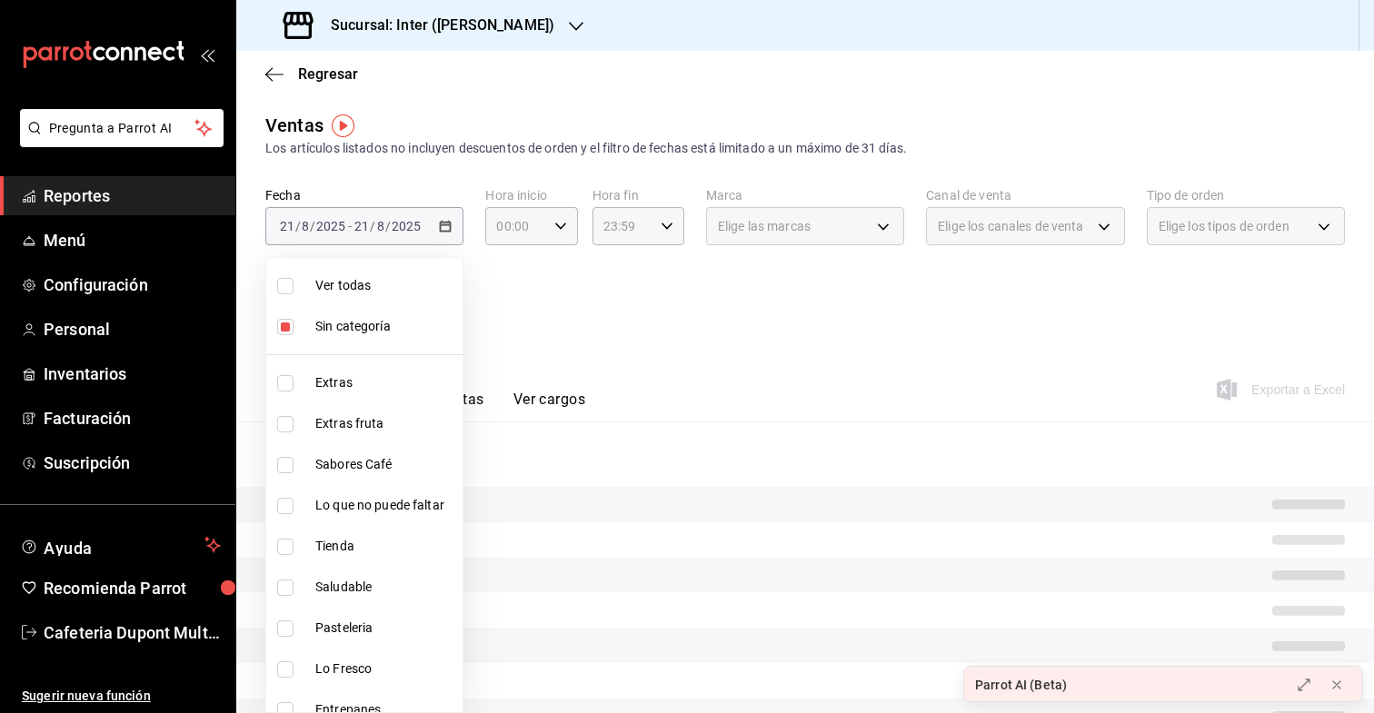
checkbox input "true"
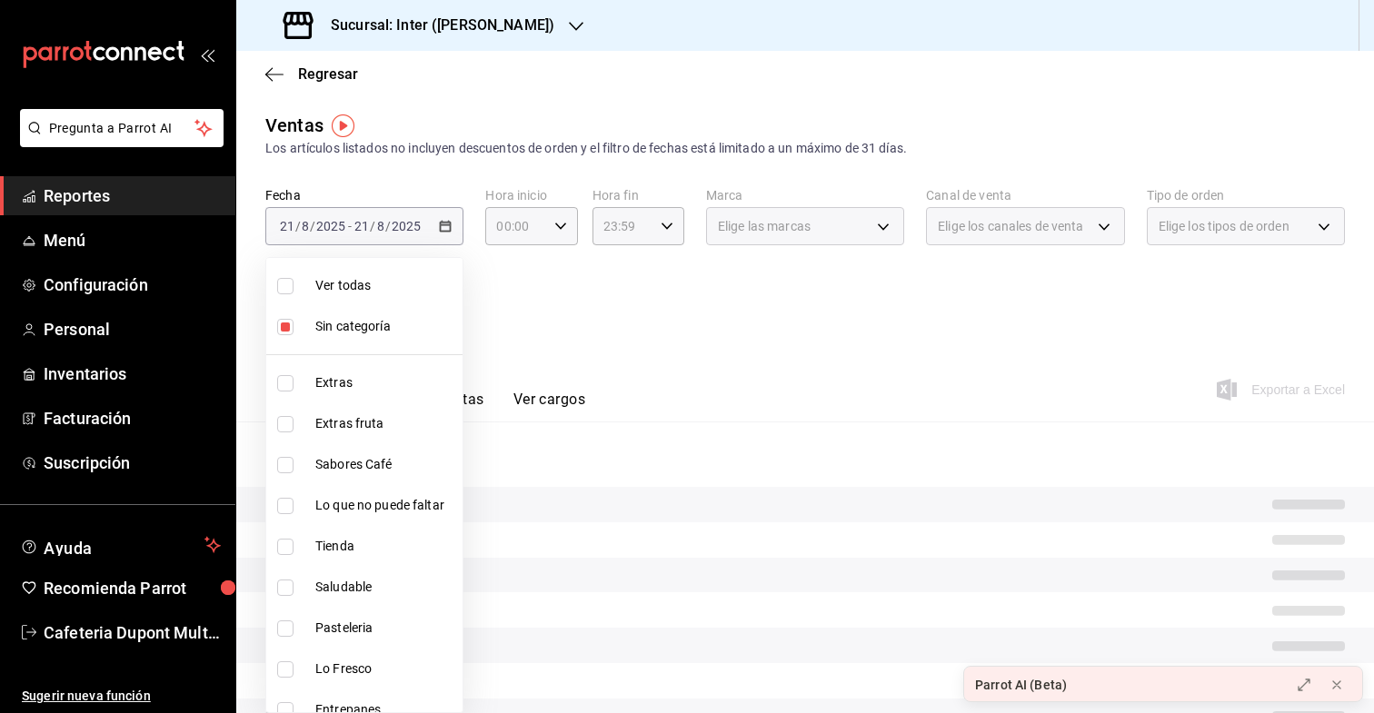
checkbox input "true"
click at [703, 336] on div at bounding box center [687, 356] width 1374 height 713
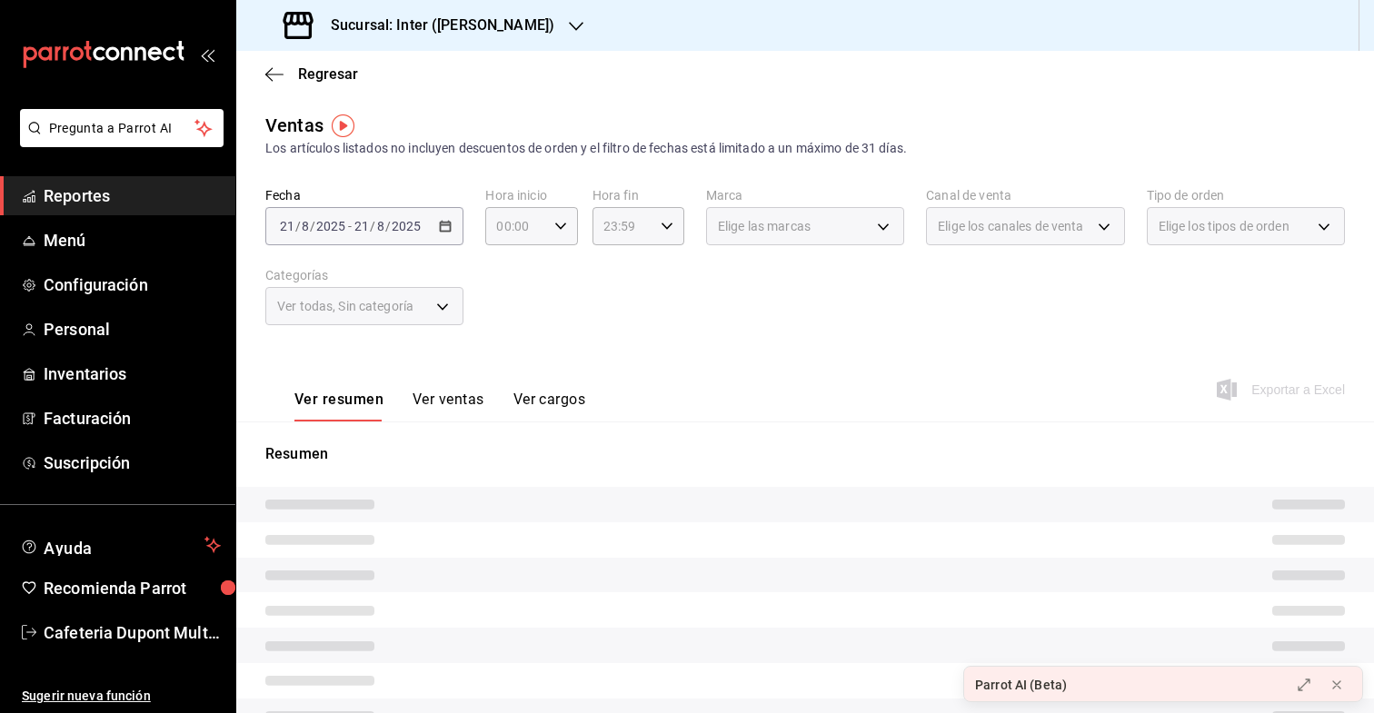
click at [475, 401] on button "Ver ventas" at bounding box center [449, 406] width 72 height 31
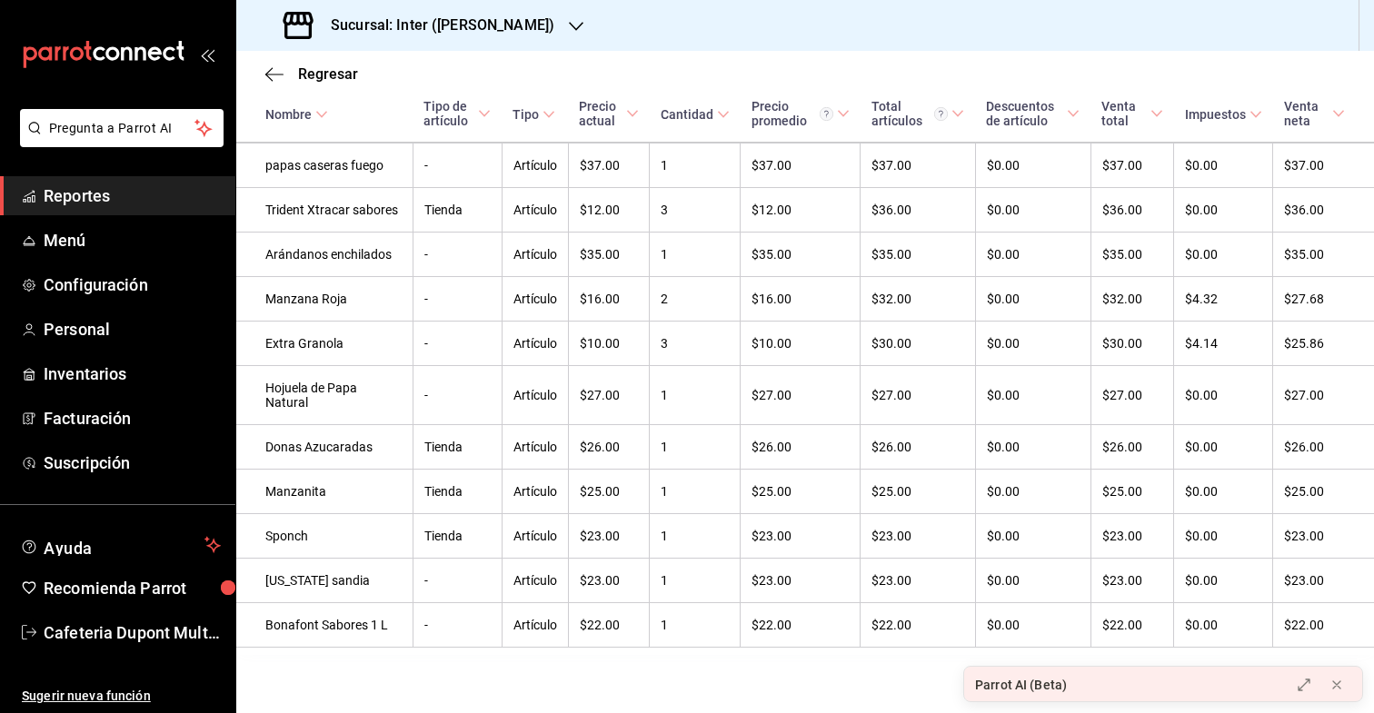
scroll to position [5032, 0]
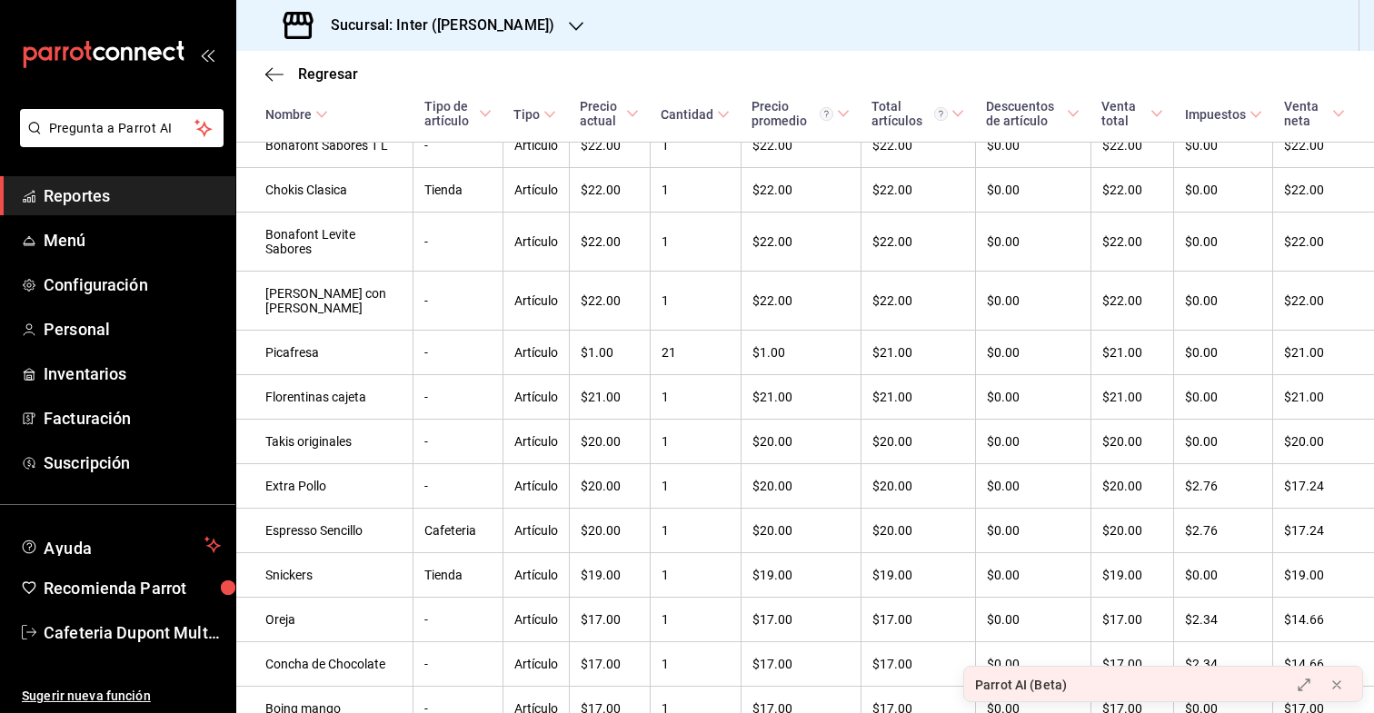
click at [351, 79] on td "Sponch" at bounding box center [324, 57] width 177 height 45
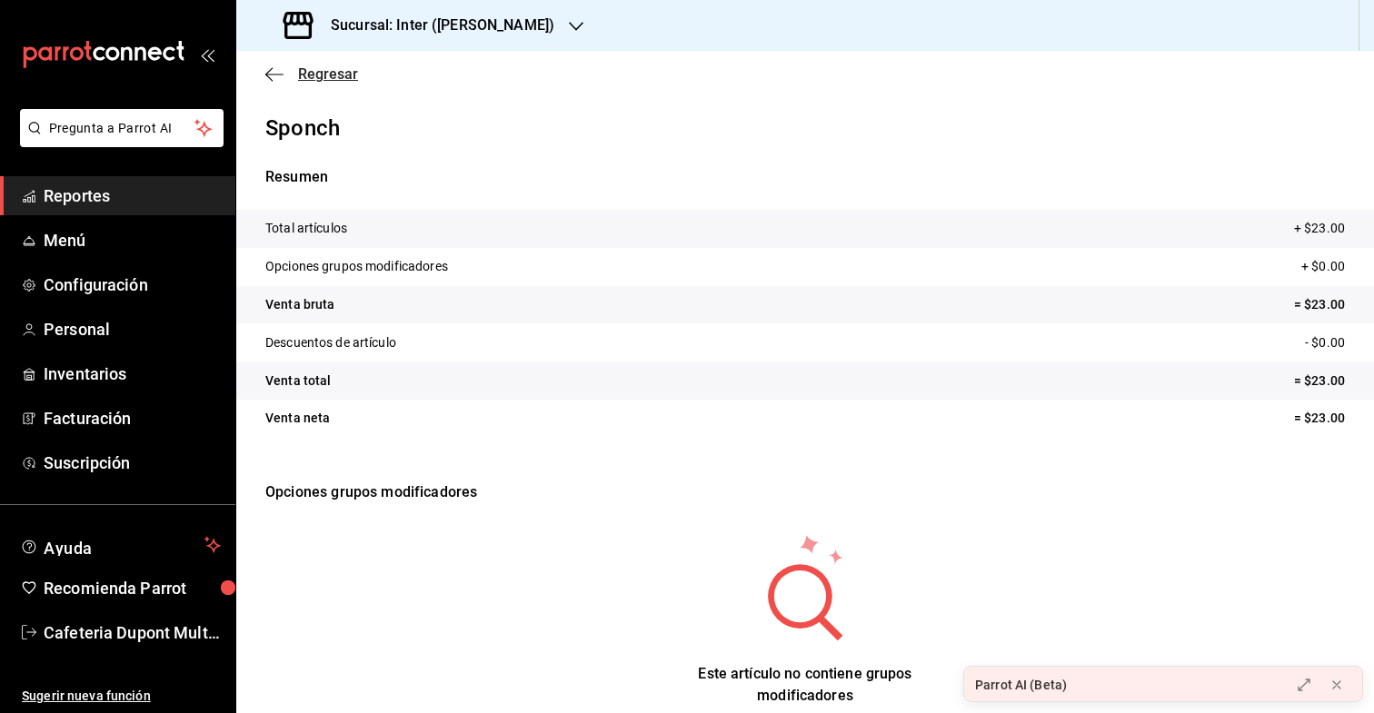
click at [279, 75] on icon "button" at bounding box center [274, 74] width 18 height 16
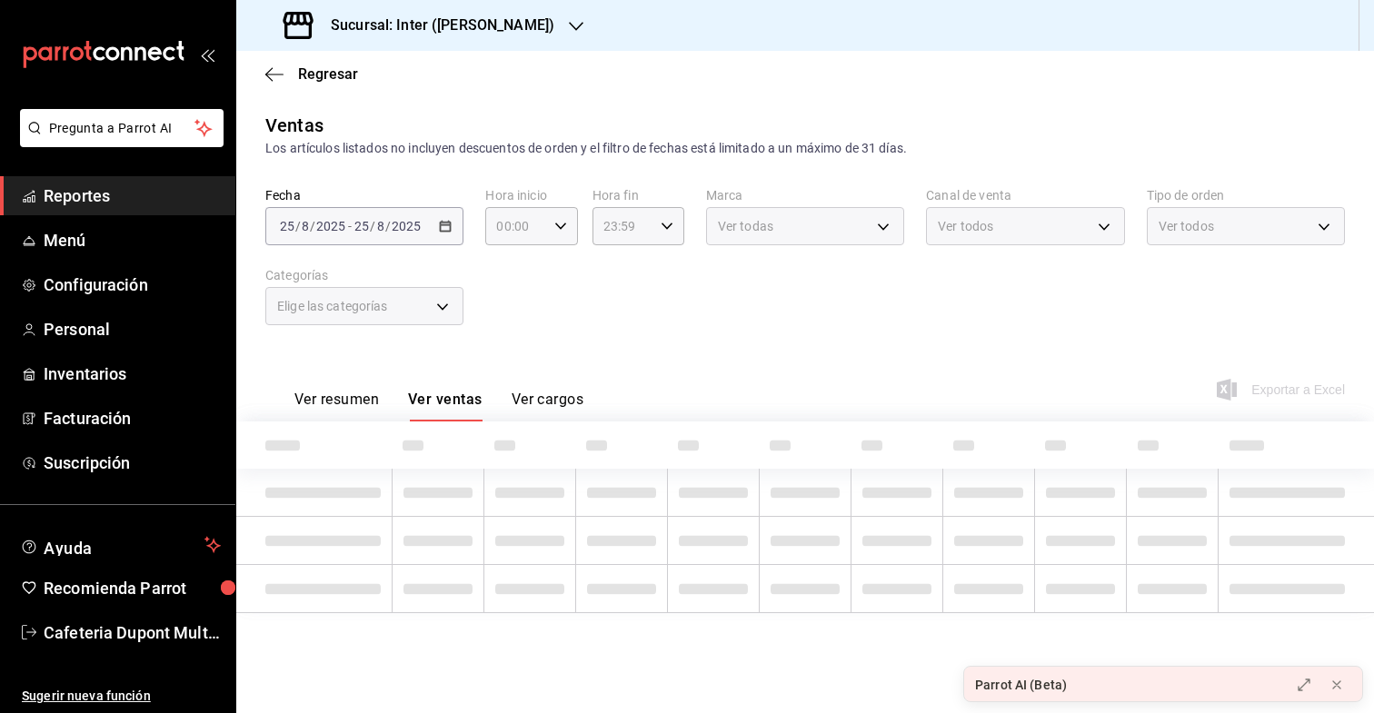
type input "2922a158-f656-4101-8466-3f57c430872e,7807658e-ca24-4cfa-a130-a47bcfe9514e,fe6c0…"
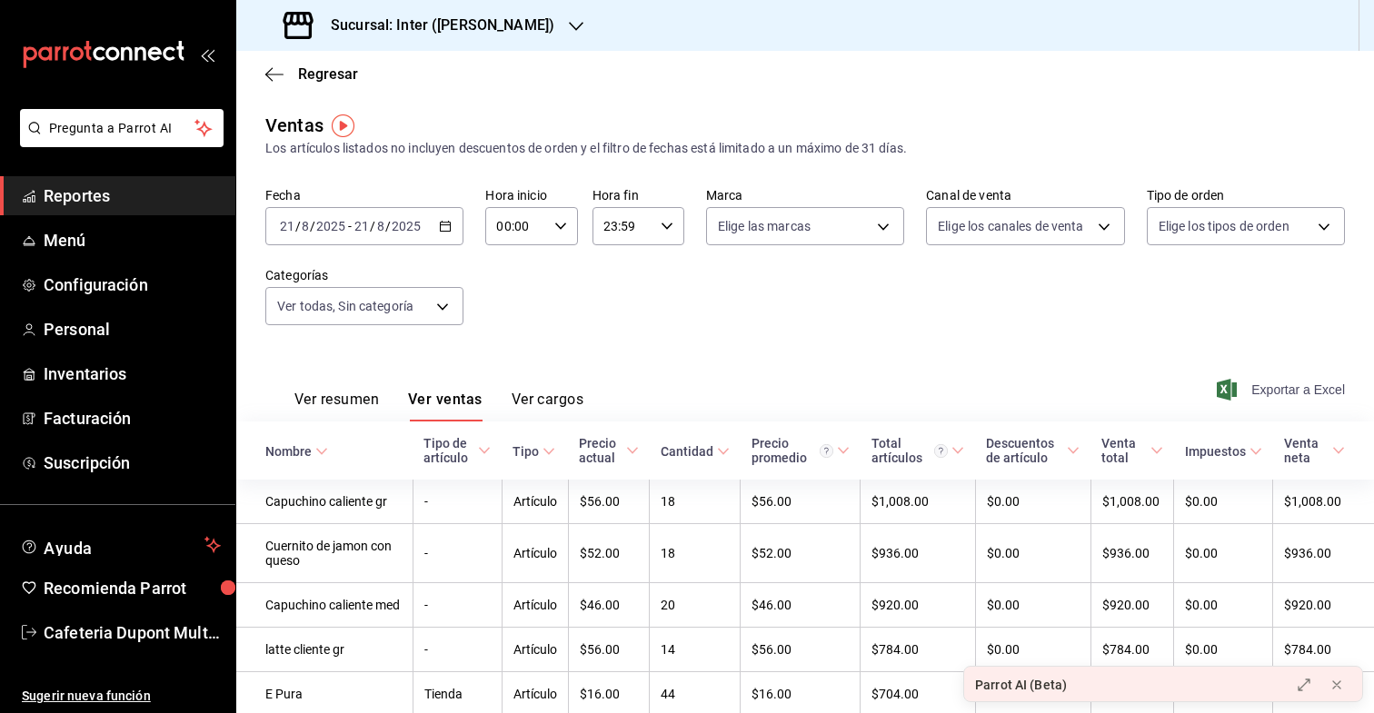
click at [1288, 389] on span "Exportar a Excel" at bounding box center [1283, 390] width 125 height 22
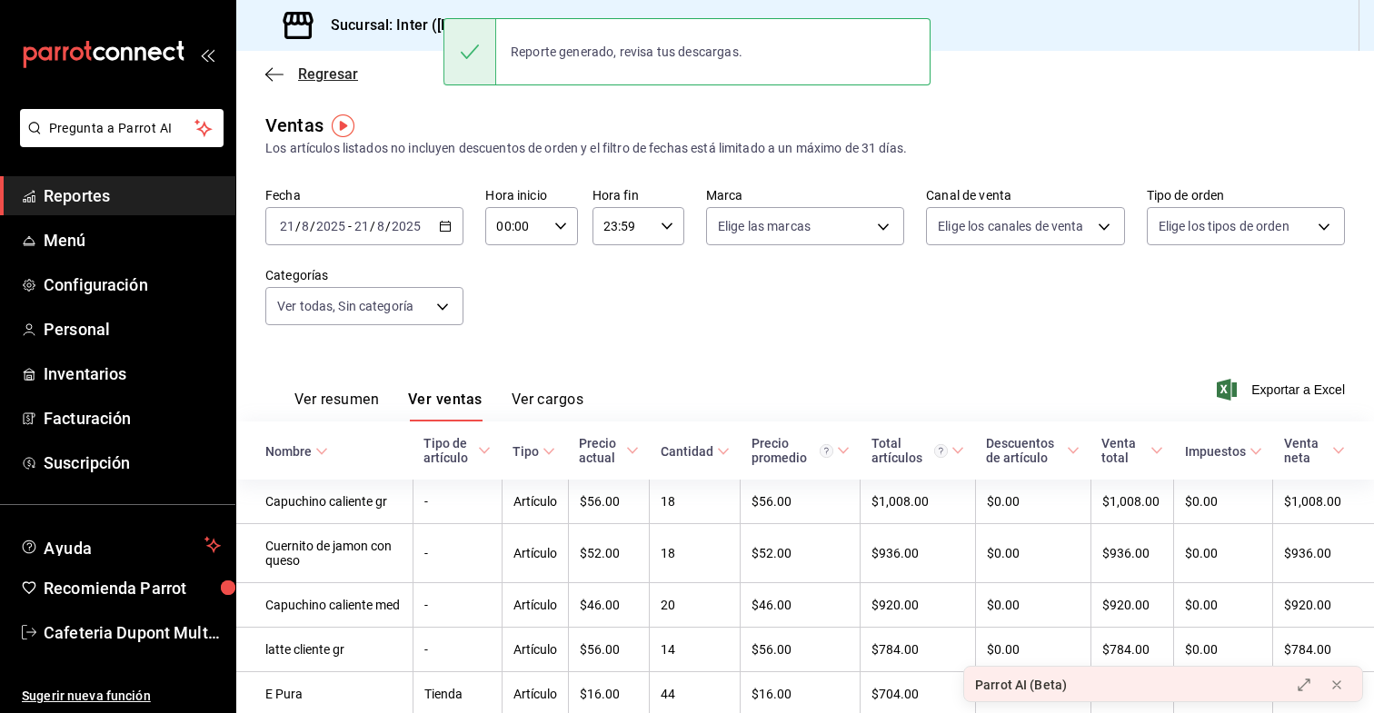
click at [273, 74] on icon "button" at bounding box center [274, 74] width 18 height 1
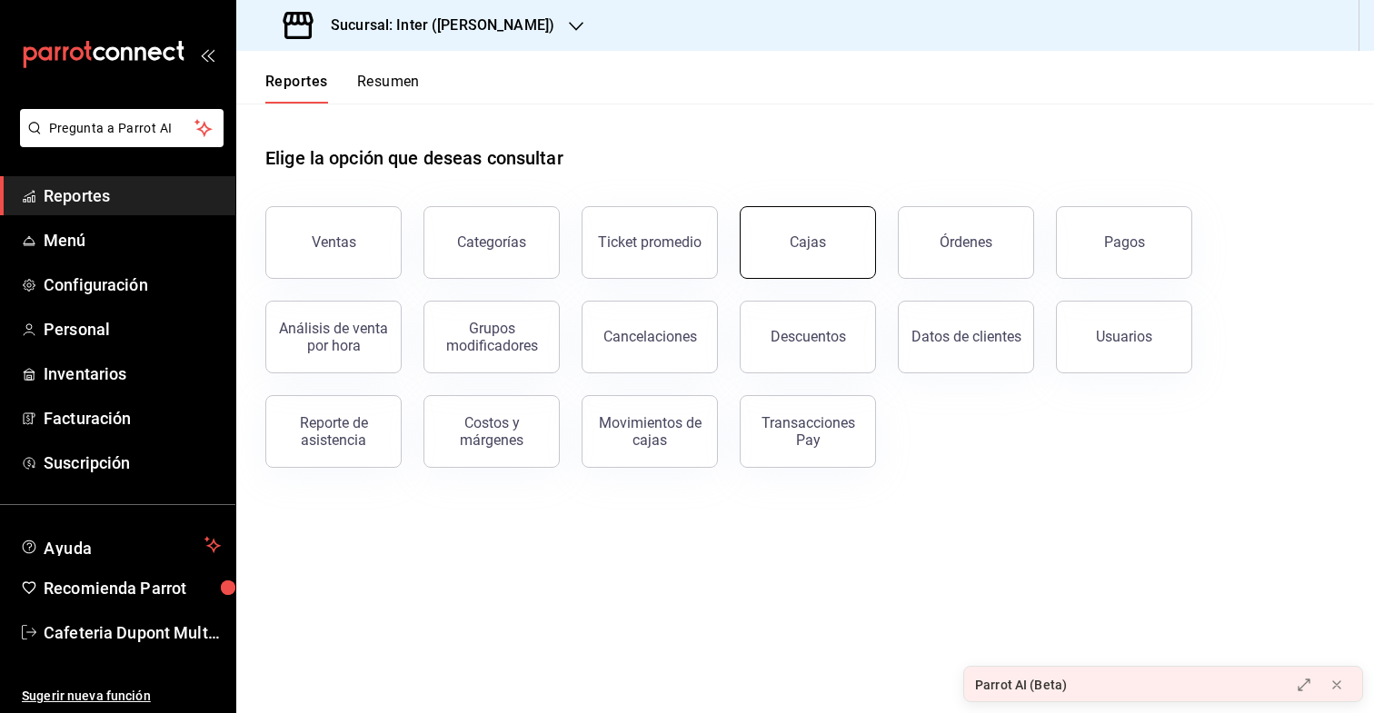
click at [839, 237] on button "Cajas" at bounding box center [808, 242] width 136 height 73
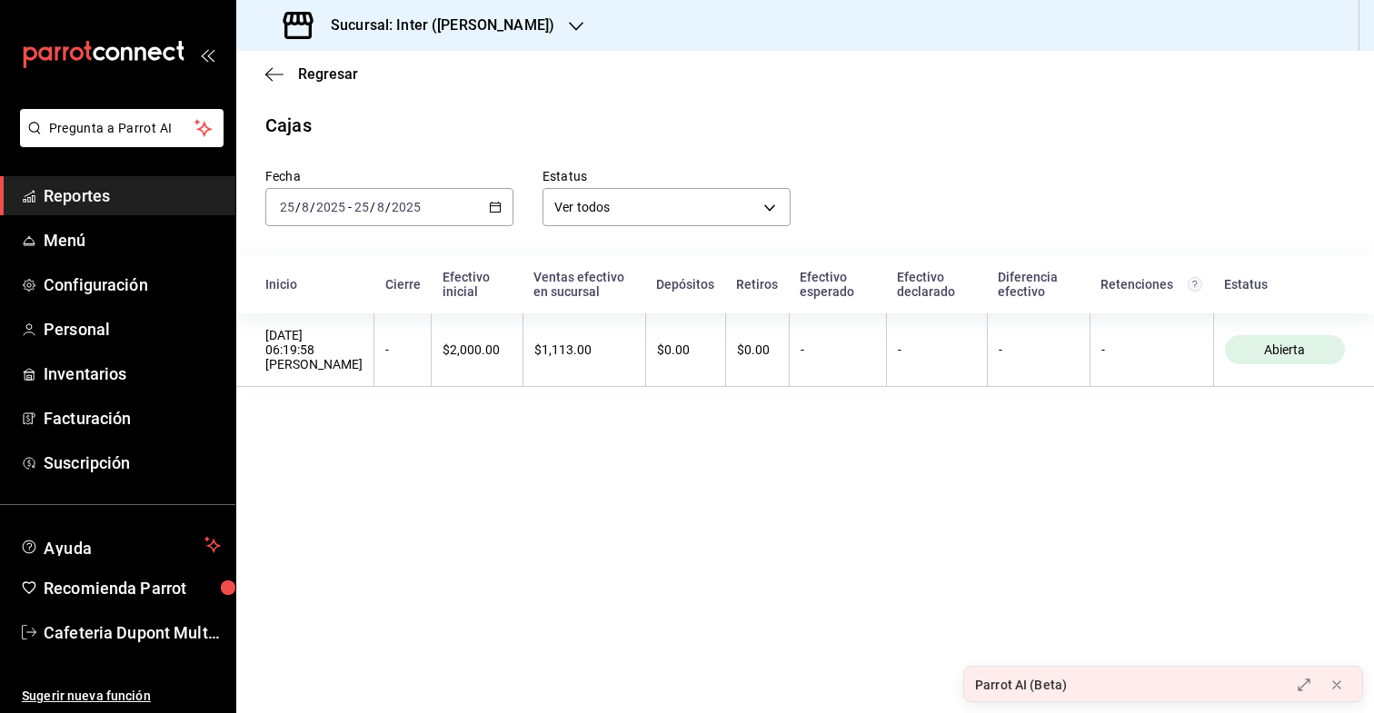
click at [430, 190] on div "[DATE] [DATE] - [DATE] [DATE]" at bounding box center [389, 207] width 248 height 38
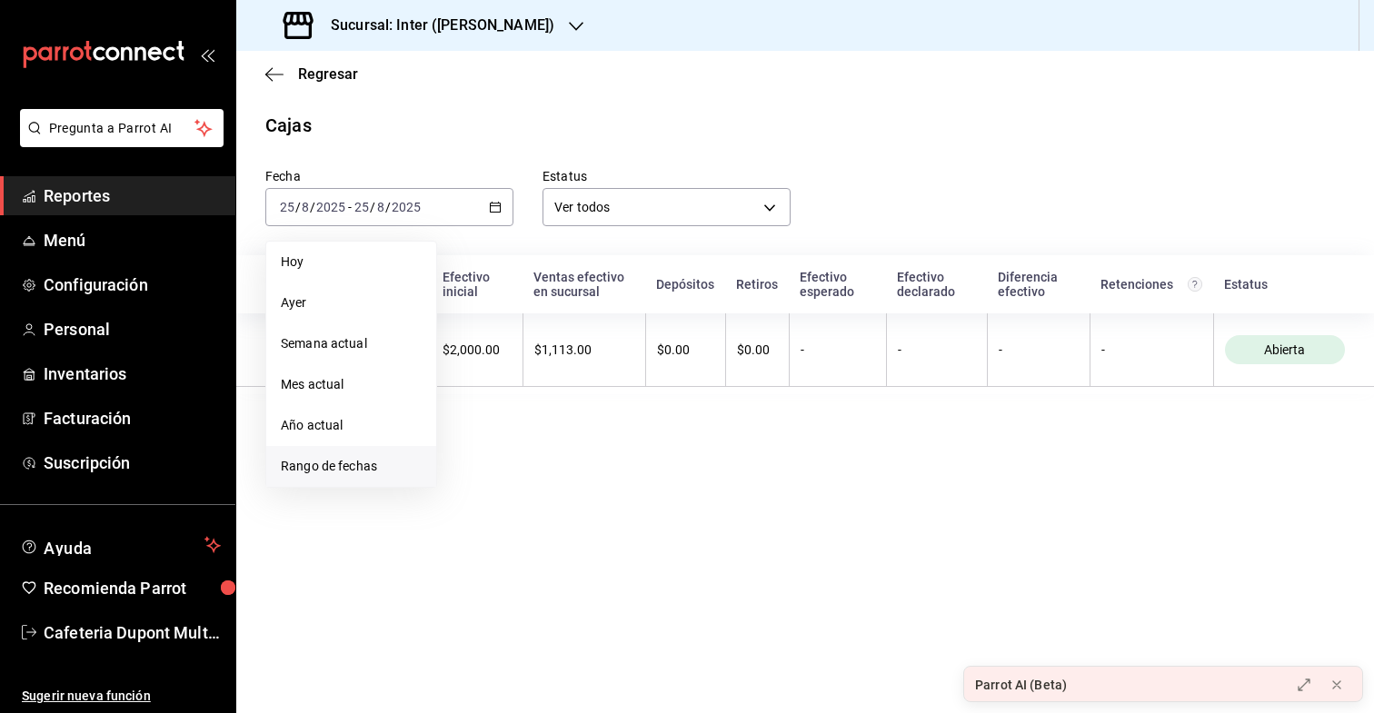
click at [347, 464] on span "Rango de fechas" at bounding box center [351, 466] width 141 height 19
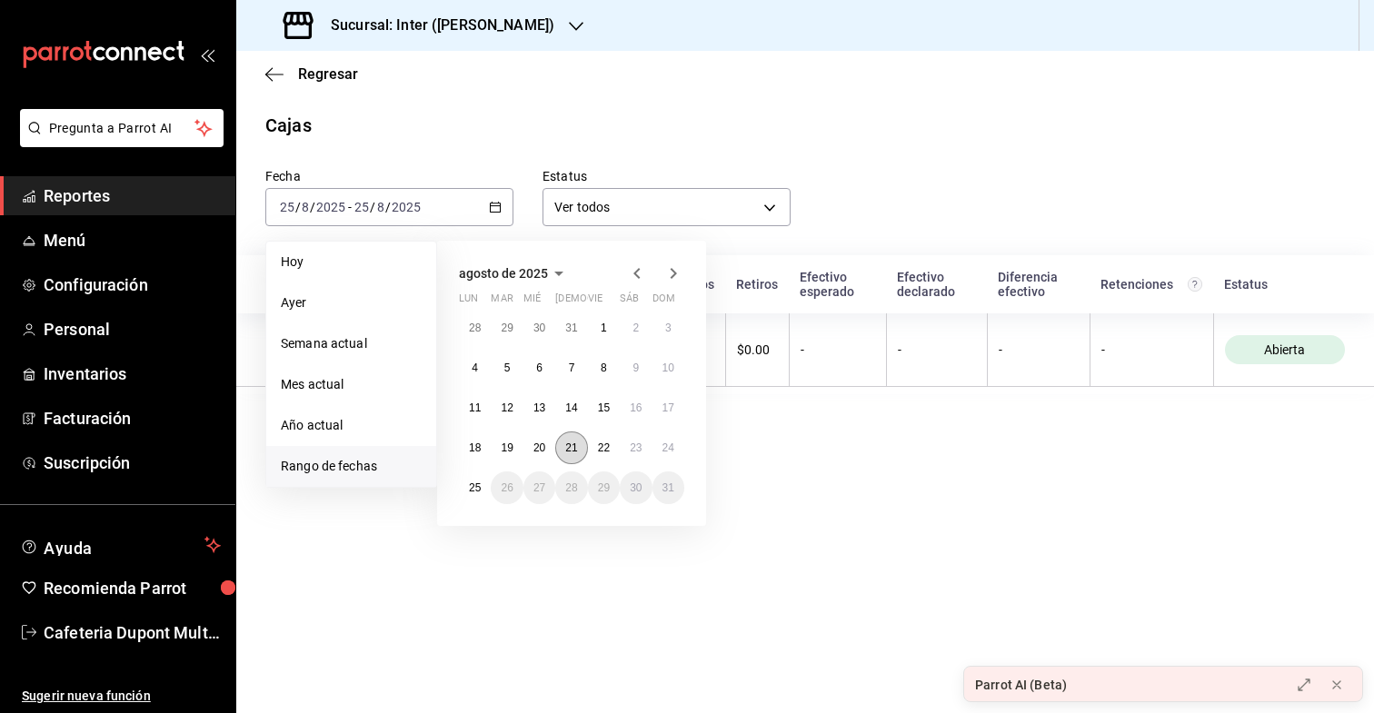
click at [577, 449] on button "21" at bounding box center [571, 448] width 32 height 33
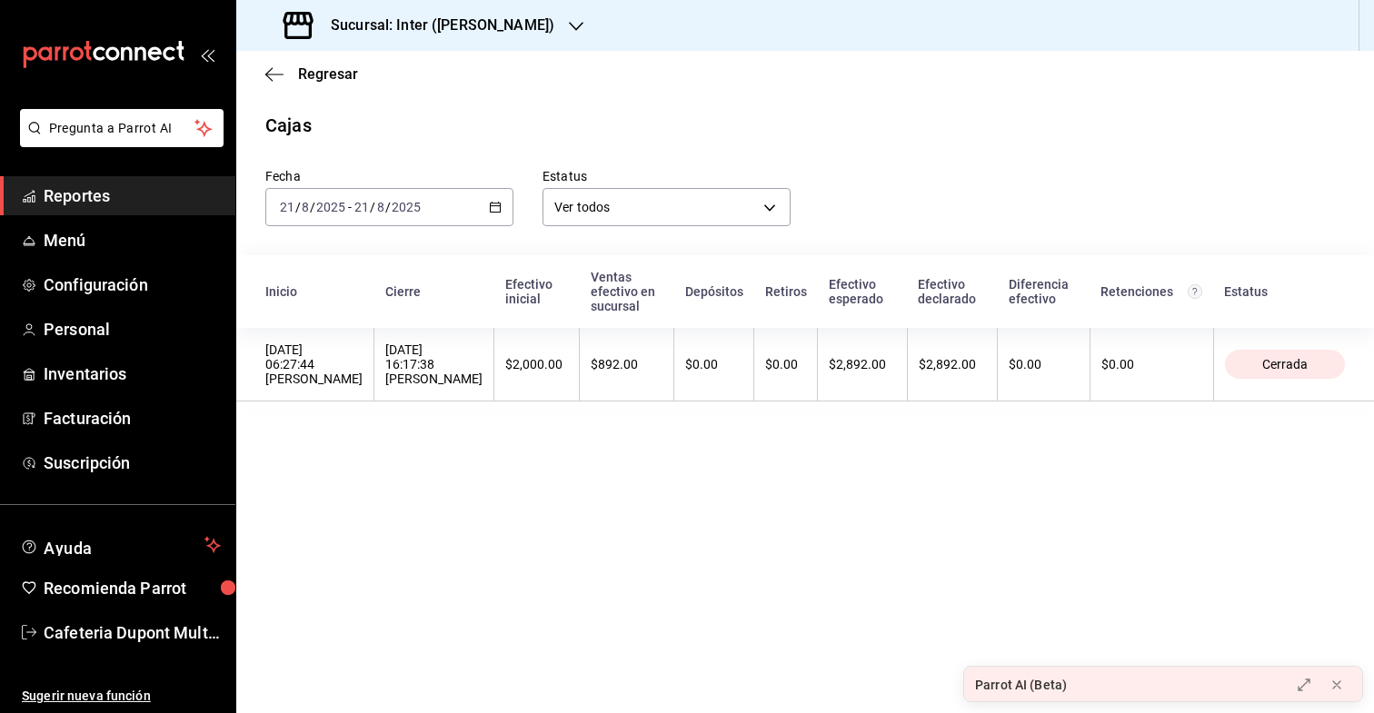
click at [264, 75] on div "Regresar" at bounding box center [805, 74] width 1138 height 46
click at [273, 71] on icon "button" at bounding box center [274, 74] width 18 height 16
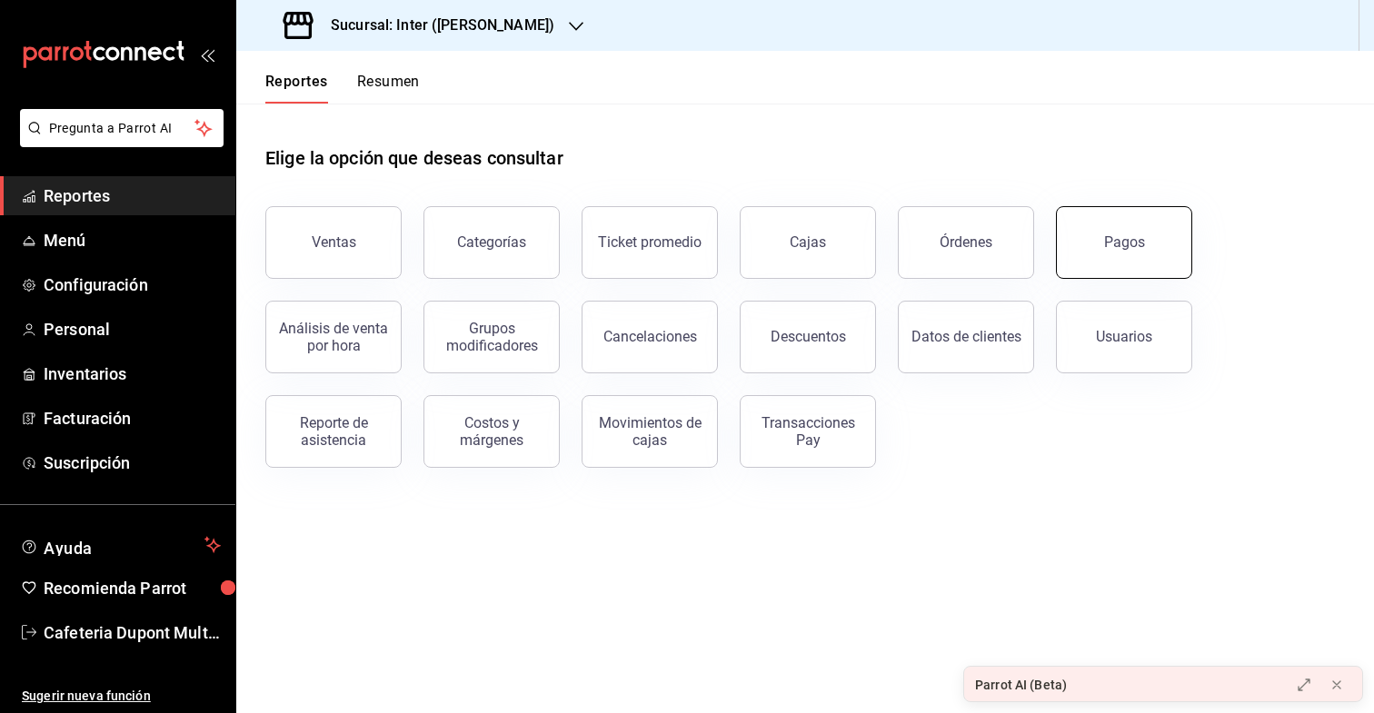
click at [1108, 246] on div "Pagos" at bounding box center [1124, 242] width 41 height 17
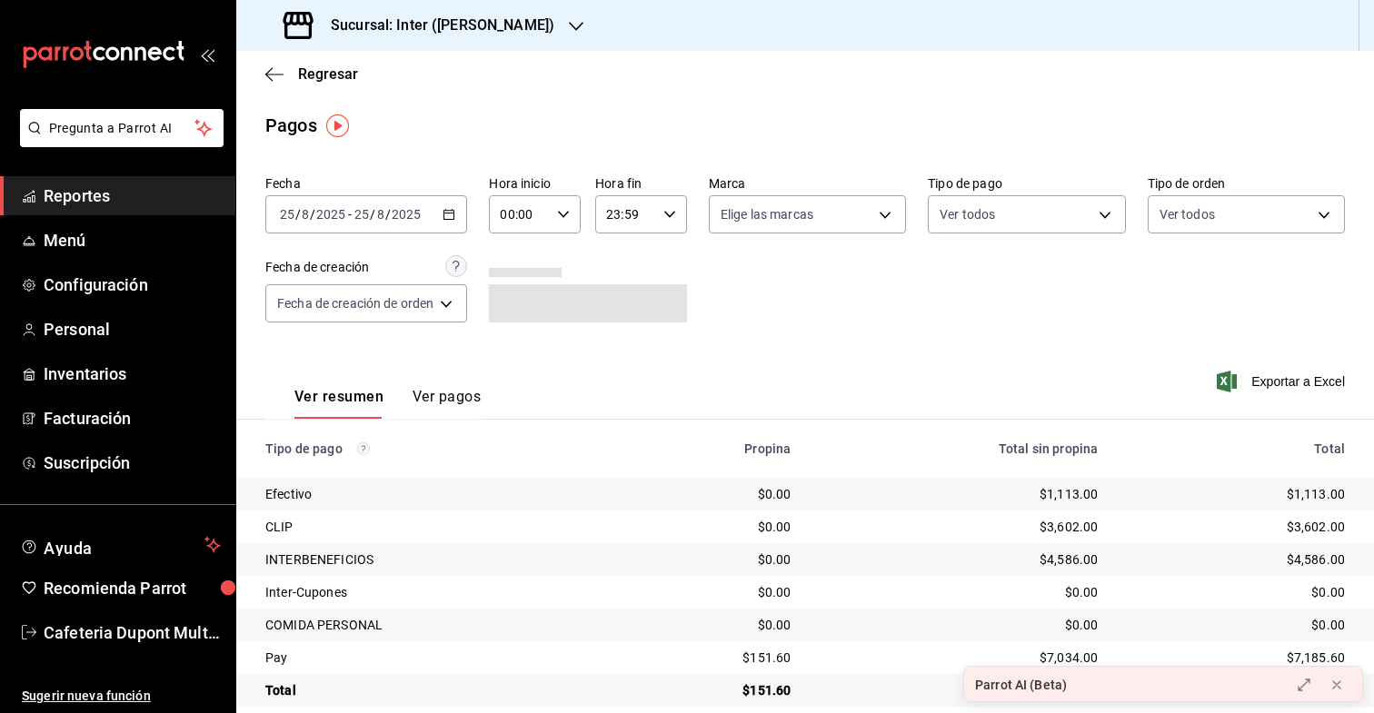
click at [446, 406] on button "Ver pagos" at bounding box center [447, 403] width 68 height 31
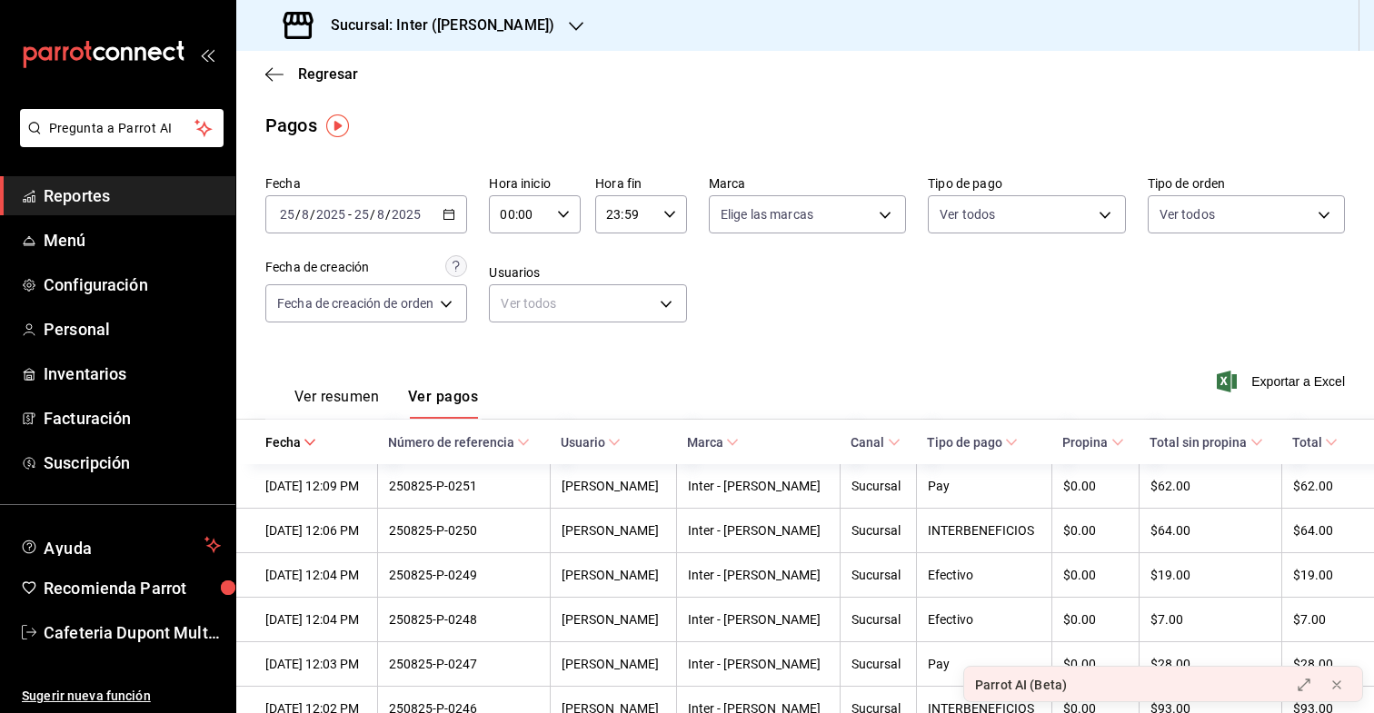
click at [388, 207] on span "/" at bounding box center [387, 214] width 5 height 15
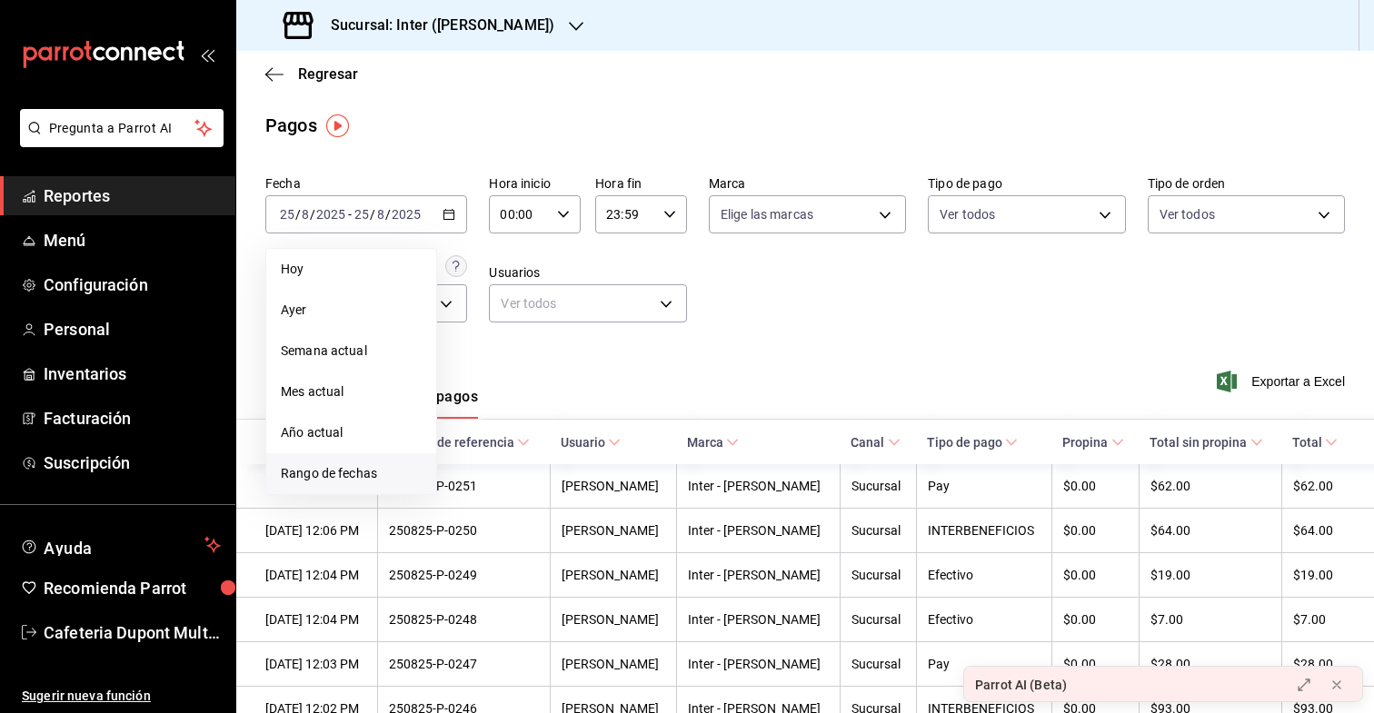
click at [344, 467] on span "Rango de fechas" at bounding box center [351, 473] width 141 height 19
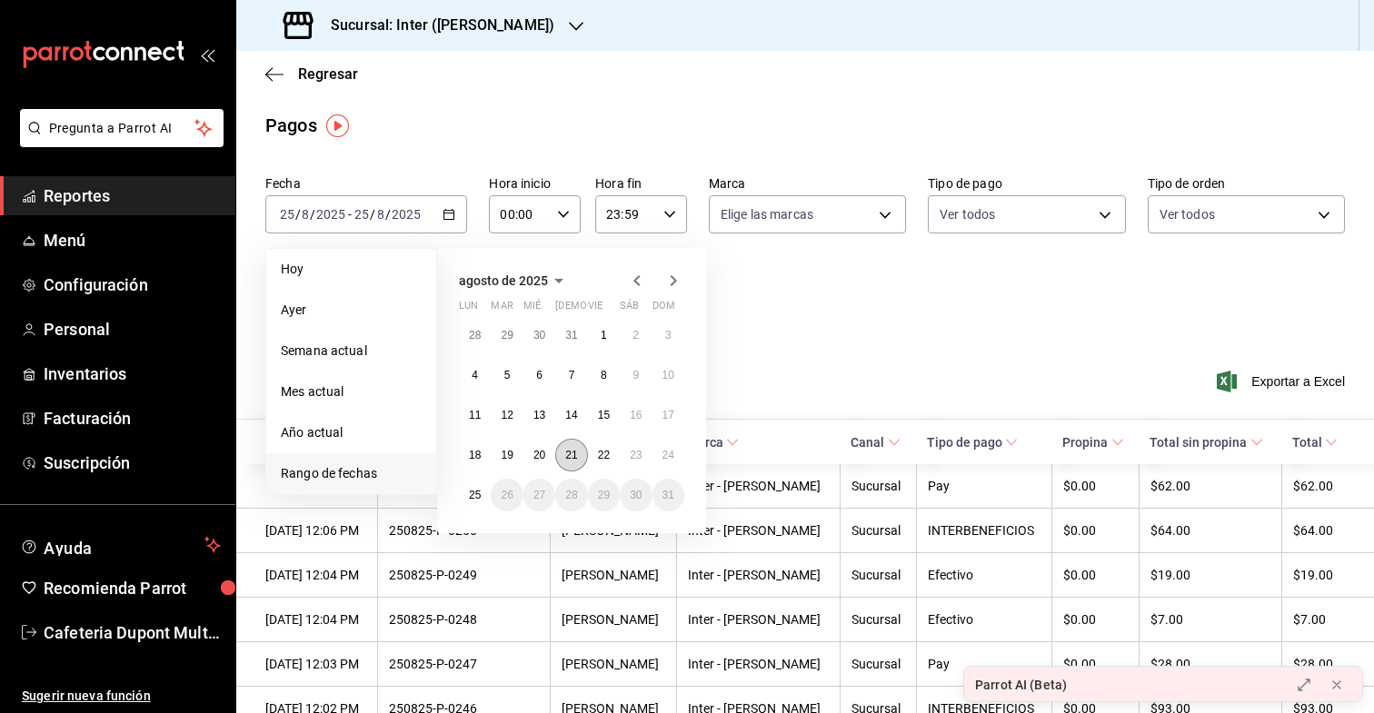
click at [564, 453] on button "21" at bounding box center [571, 455] width 32 height 33
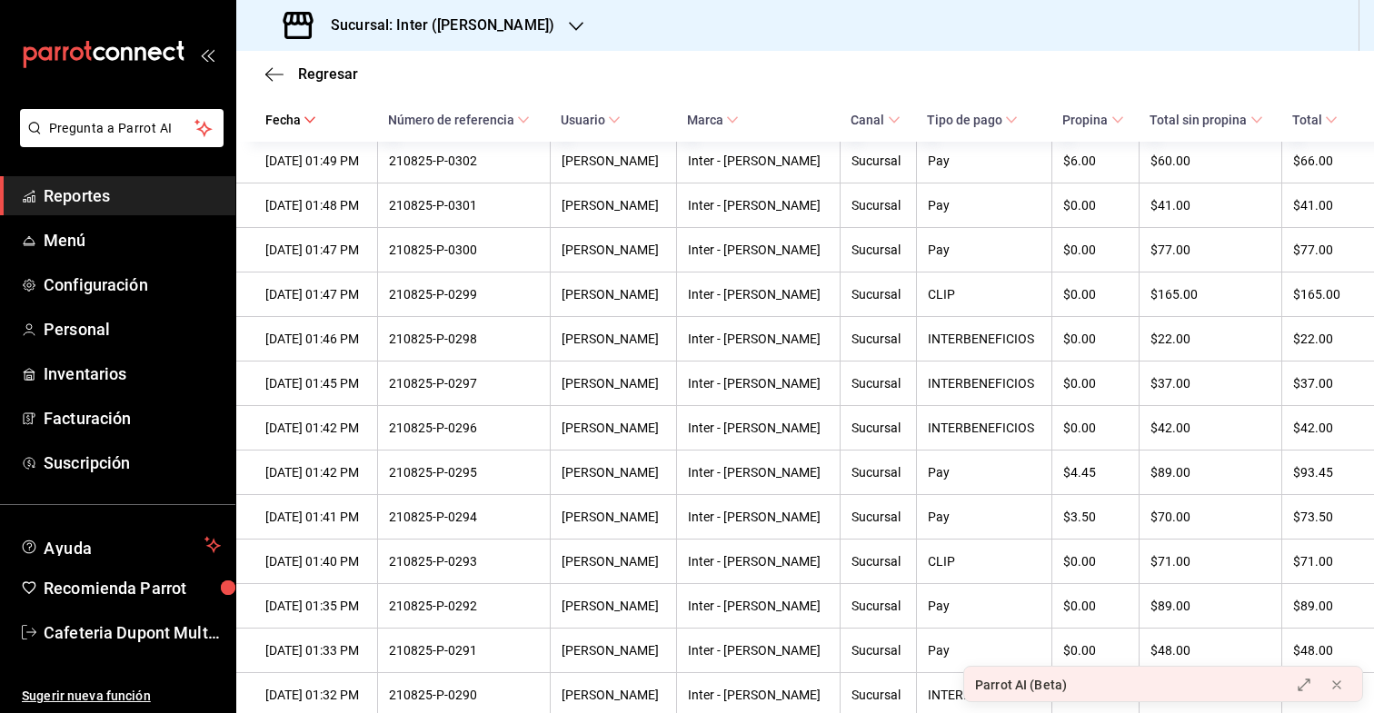
scroll to position [1162, 0]
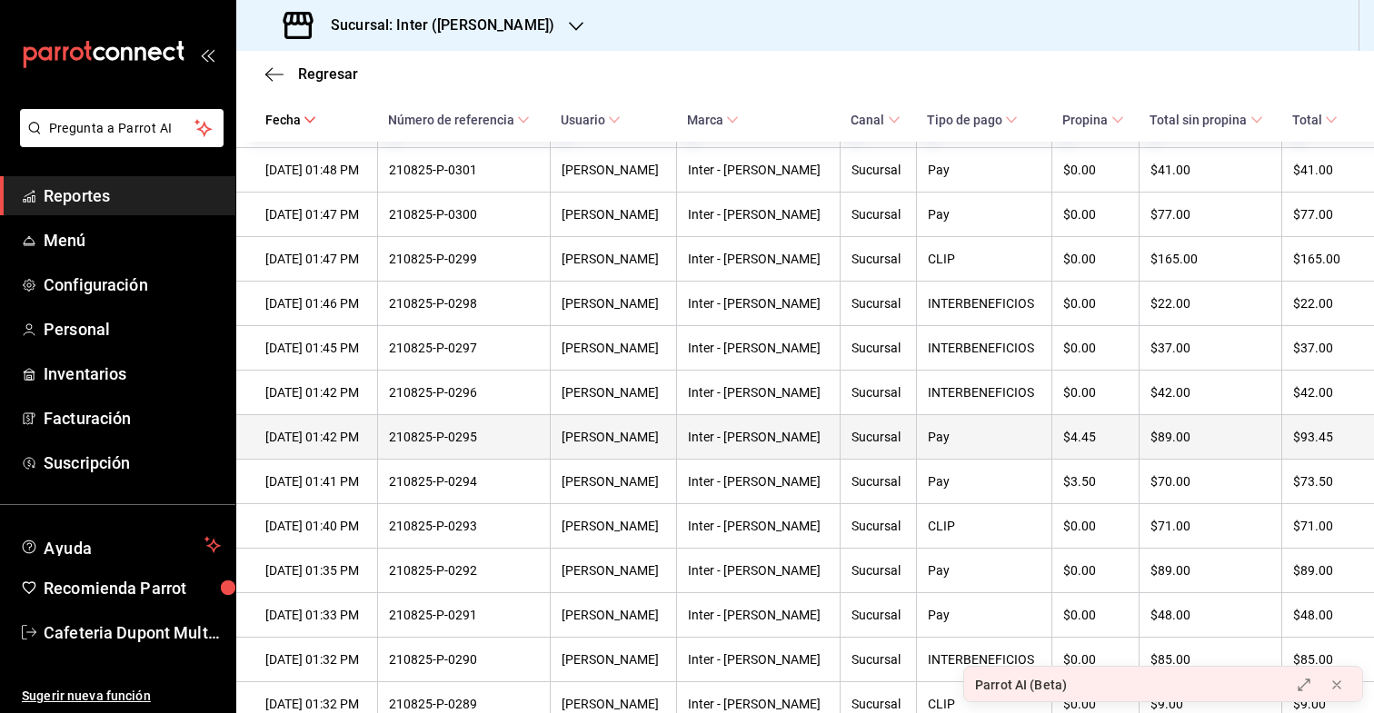
click at [496, 444] on div "210825-P-0295" at bounding box center [464, 437] width 150 height 15
click at [356, 438] on th "[DATE] 01:42 PM" at bounding box center [306, 437] width 141 height 45
click at [1262, 443] on div "$89.00" at bounding box center [1210, 437] width 119 height 15
click at [1315, 444] on div "$93.45" at bounding box center [1319, 437] width 52 height 15
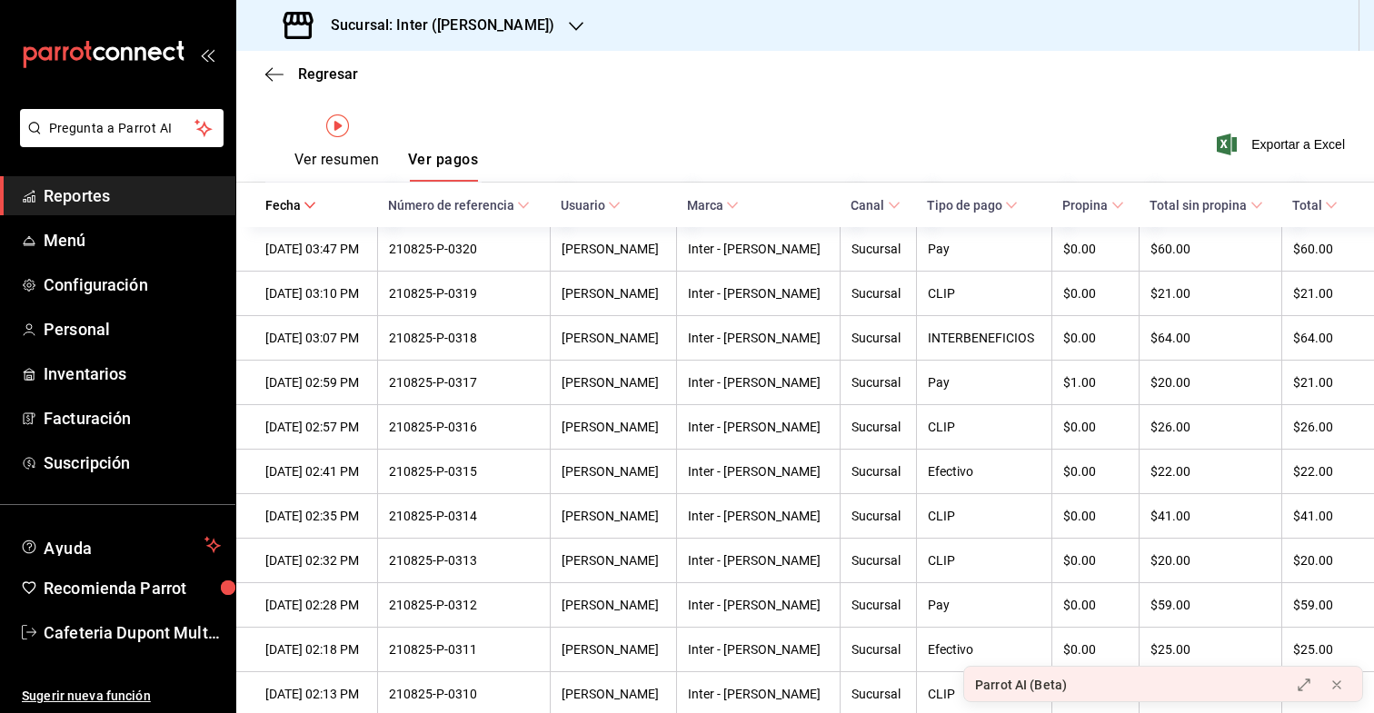
scroll to position [0, 0]
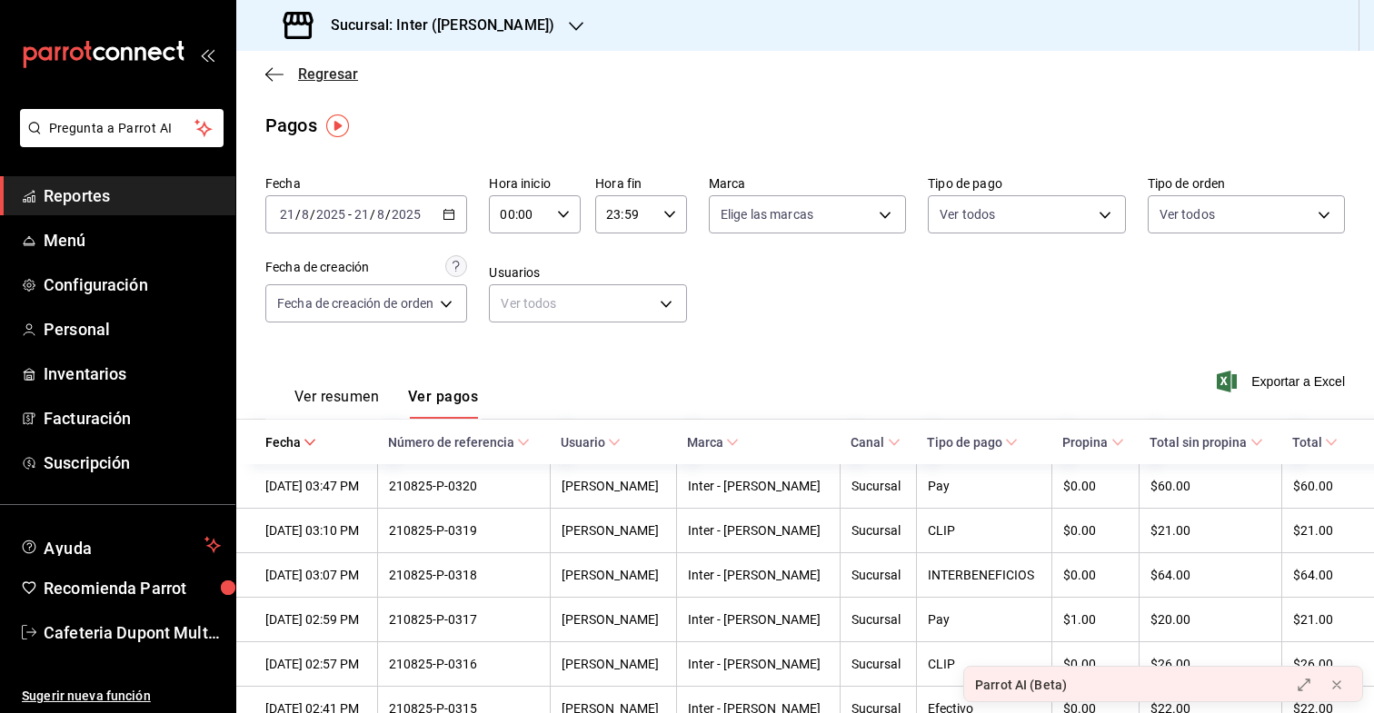
click at [285, 70] on span "Regresar" at bounding box center [311, 73] width 93 height 17
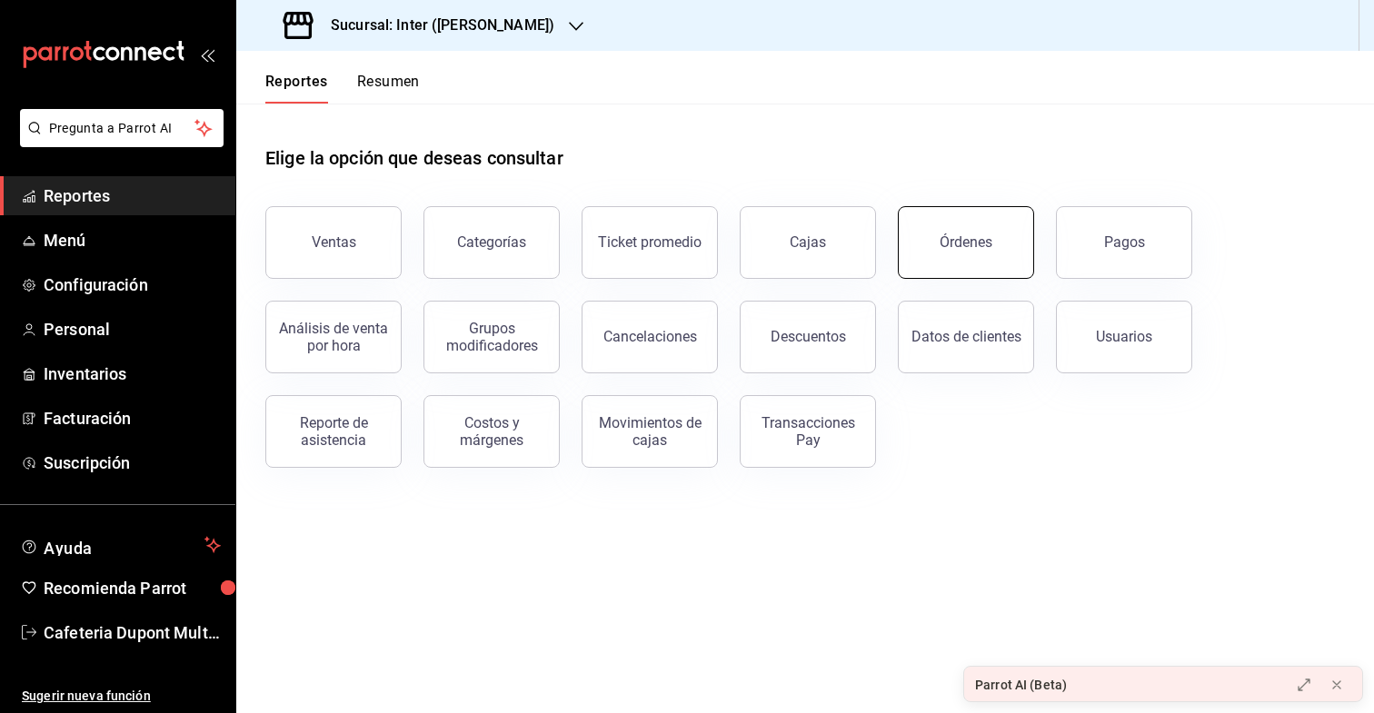
click at [957, 252] on button "Órdenes" at bounding box center [966, 242] width 136 height 73
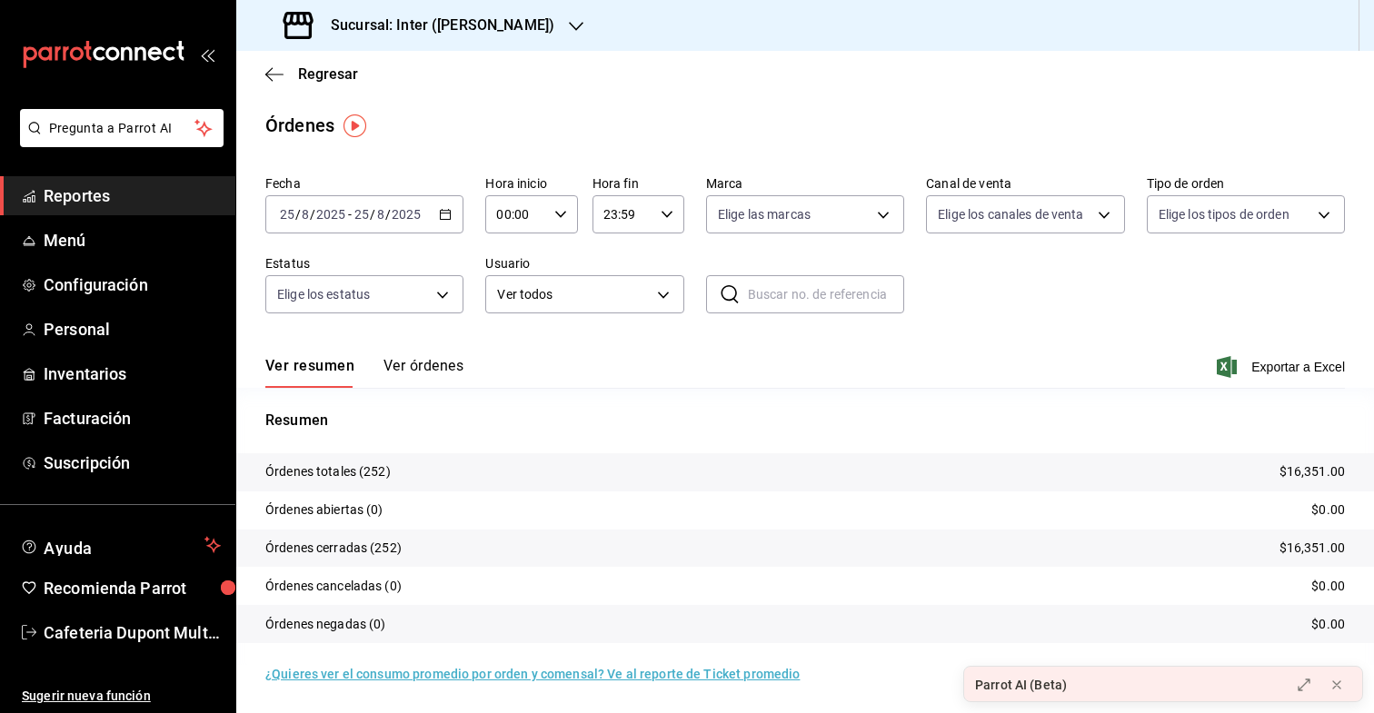
click at [420, 226] on div "[DATE] [DATE] - [DATE] [DATE]" at bounding box center [364, 214] width 198 height 38
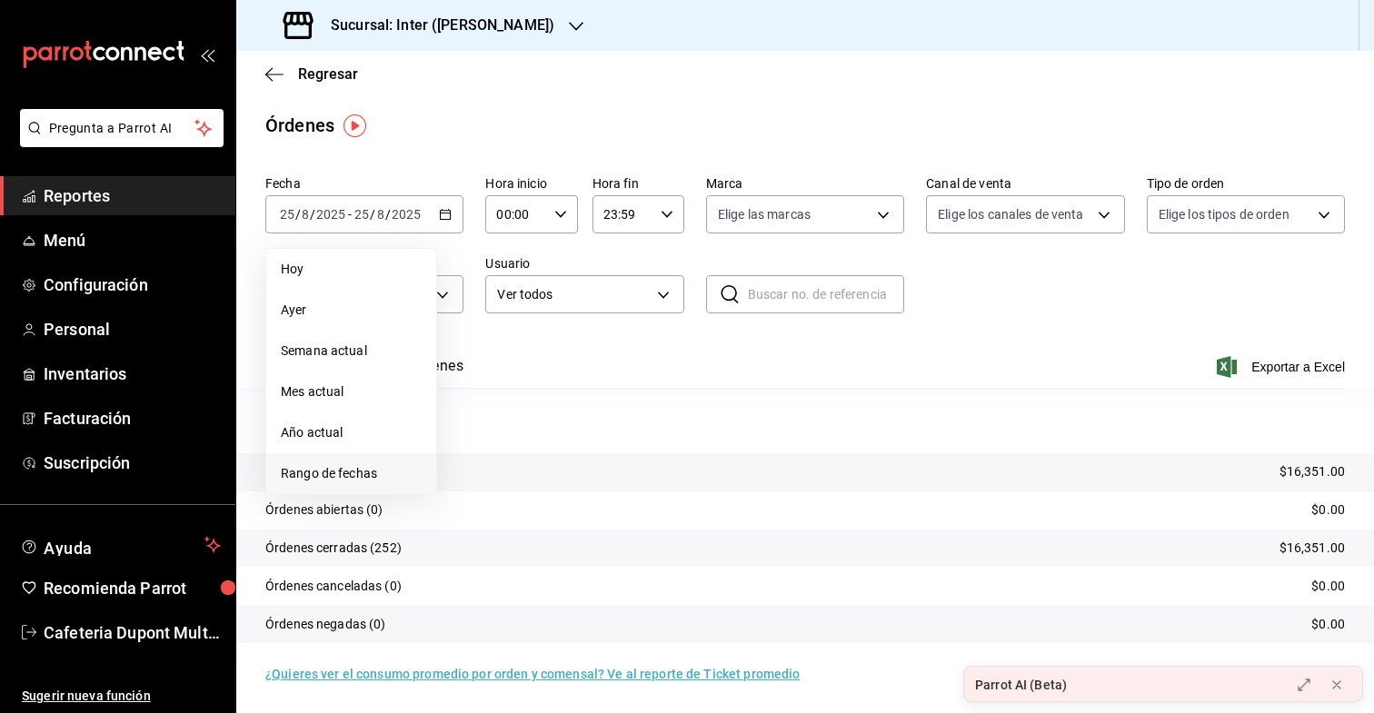
click at [371, 465] on span "Rango de fechas" at bounding box center [351, 473] width 141 height 19
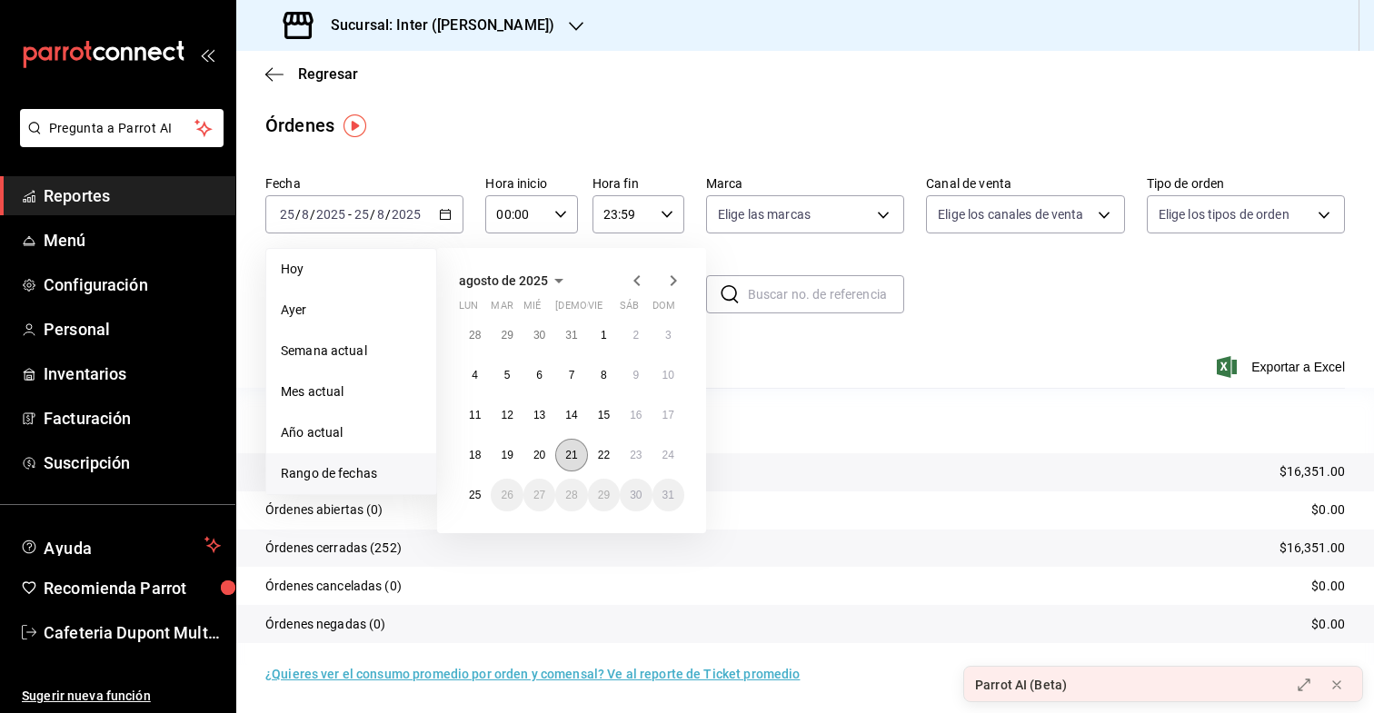
click at [575, 454] on abbr "21" at bounding box center [571, 455] width 12 height 13
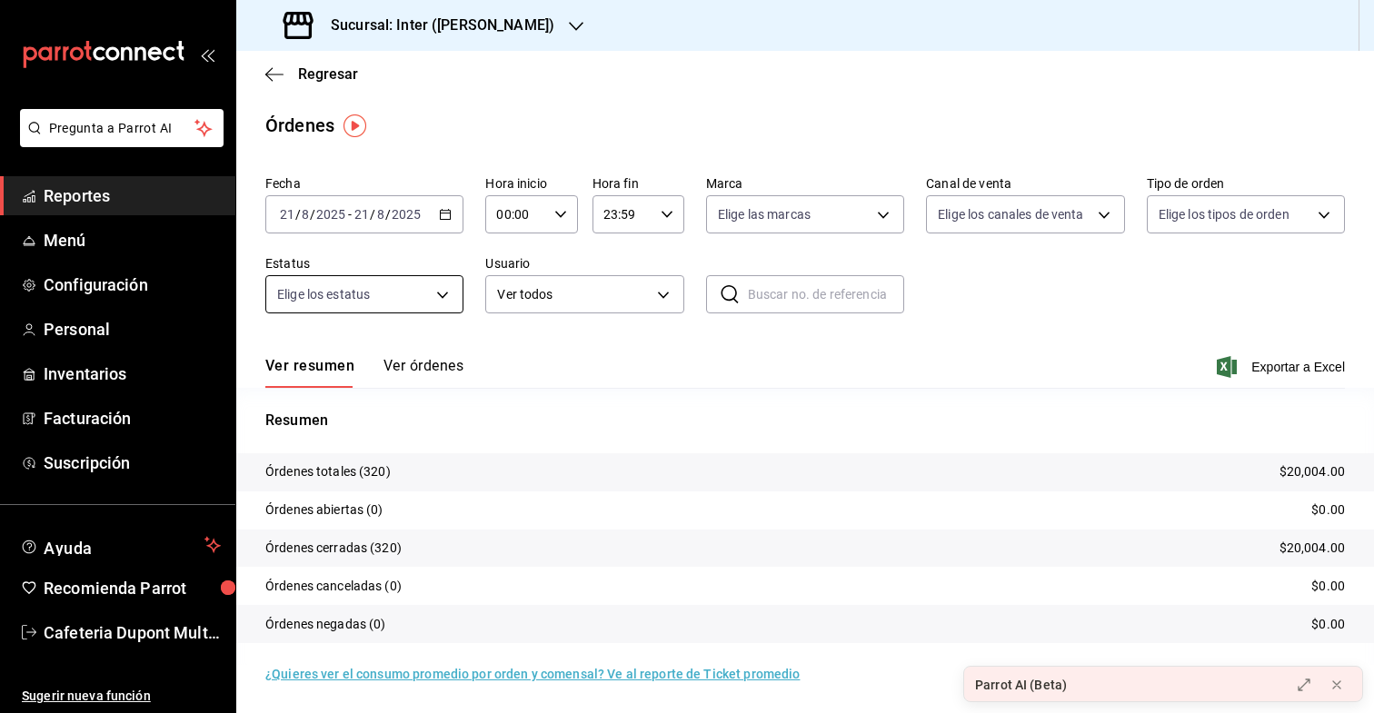
click at [428, 290] on body "Pregunta a Parrot AI Reportes Menú Configuración Personal Inventarios Facturaci…" at bounding box center [687, 356] width 1374 height 713
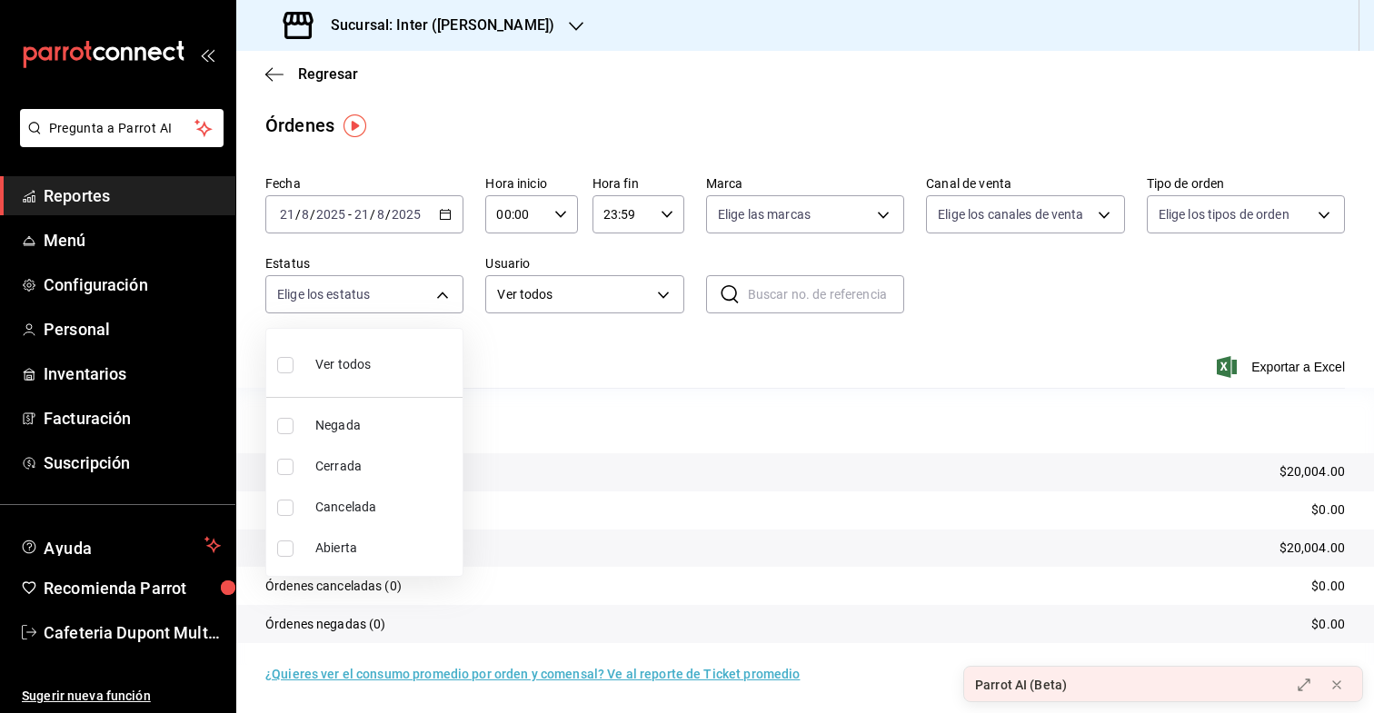
click at [418, 367] on li "Ver todos" at bounding box center [364, 363] width 196 height 54
type input "DENIED,FINISHED,CANCELED,OPEN"
checkbox input "true"
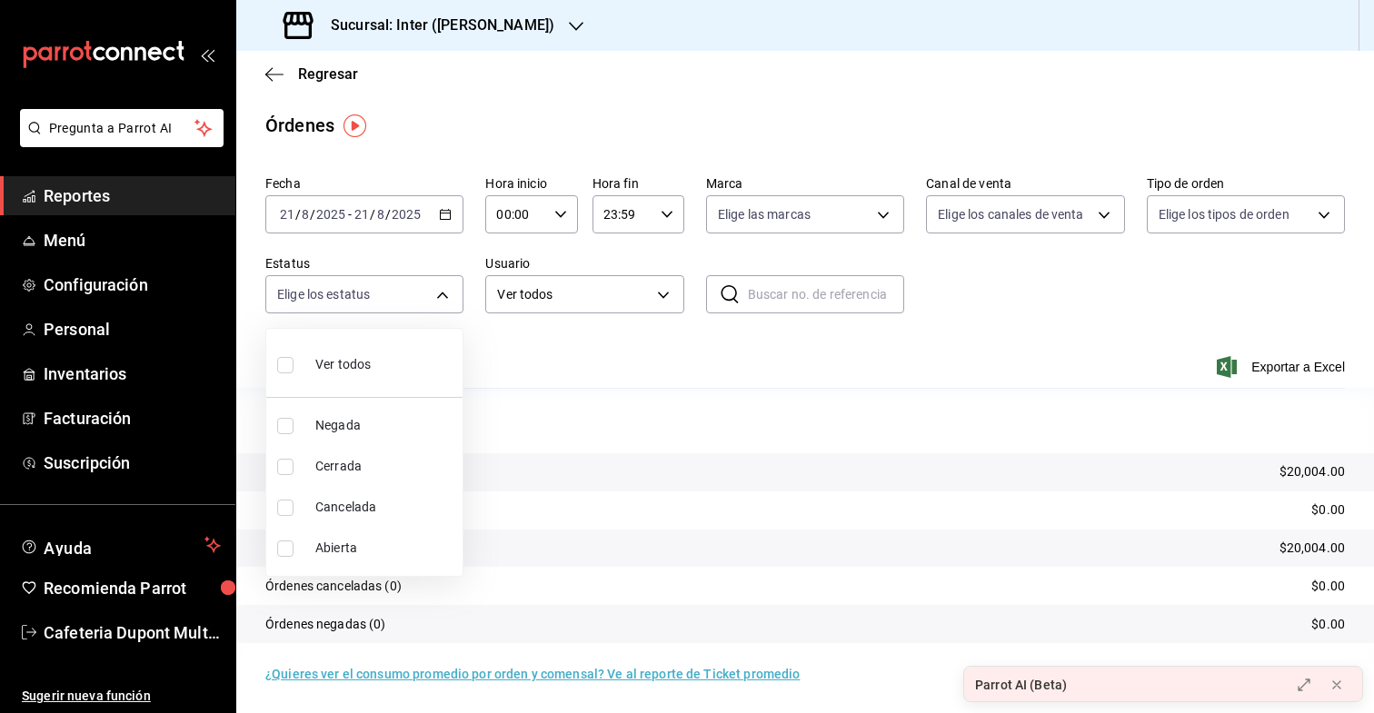
checkbox input "true"
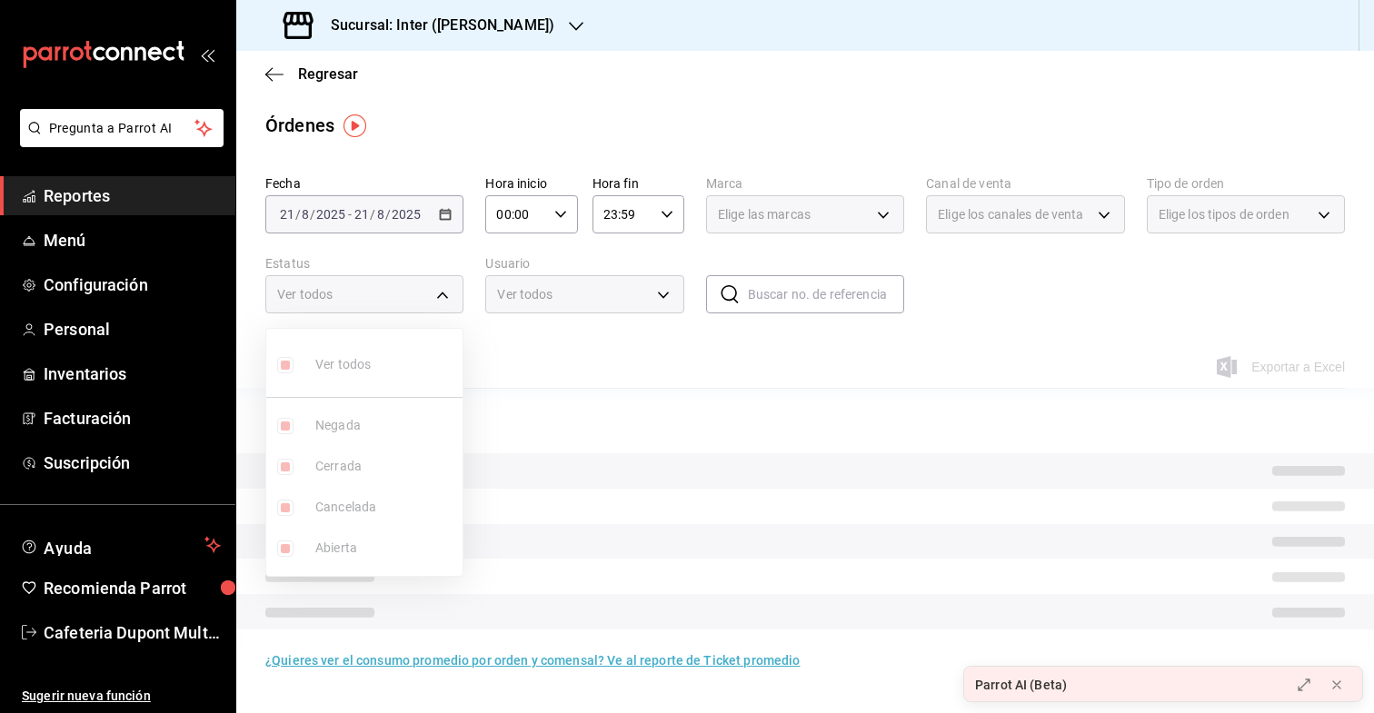
click at [626, 379] on div at bounding box center [687, 356] width 1374 height 713
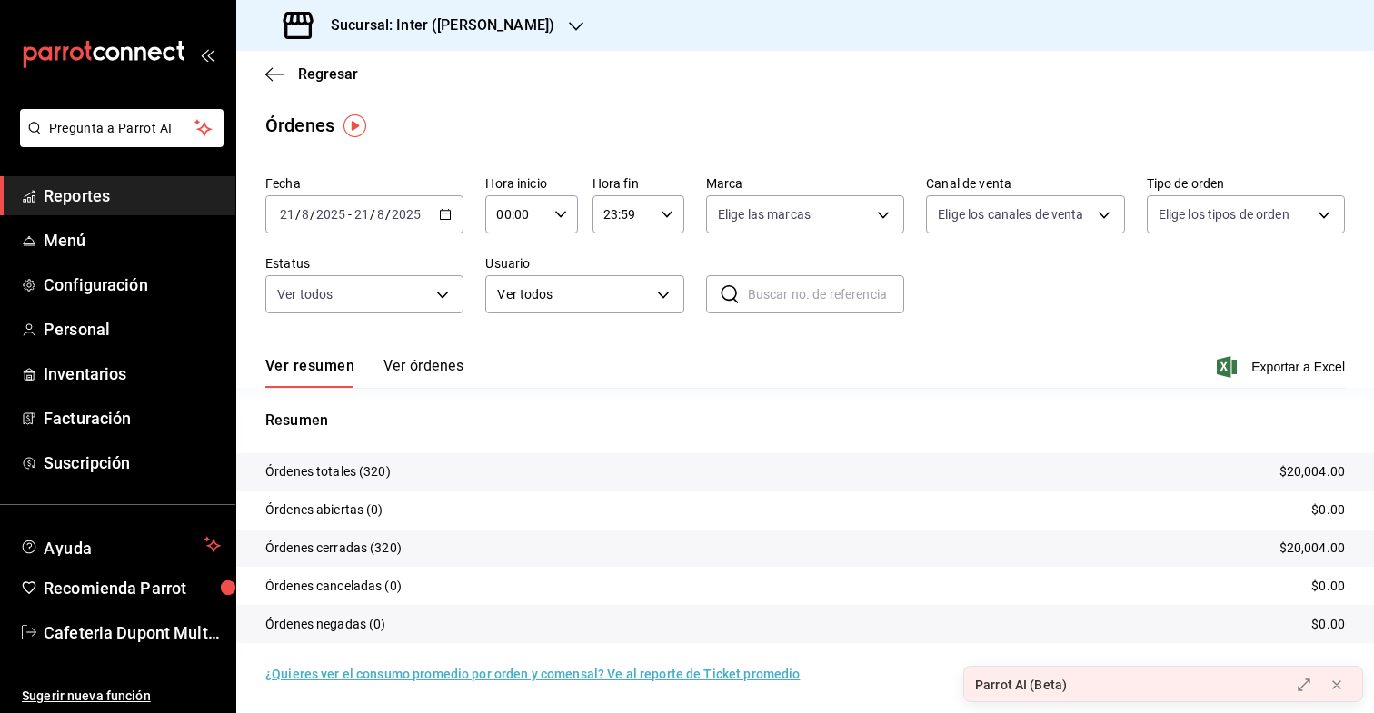
click at [763, 249] on div "Fecha 2025-08-21 21 / 8 / 2025 - 2025-08-21 21 / 8 / 2025 Hora inicio 00:00 Hor…" at bounding box center [805, 251] width 1080 height 167
click at [763, 230] on body "Pregunta a Parrot AI Reportes Menú Configuración Personal Inventarios Facturaci…" at bounding box center [687, 356] width 1374 height 713
click at [747, 280] on div "Ver todas" at bounding box center [765, 283] width 94 height 39
type input "a22f98e6-325f-4293-924e-6fed97b22470"
checkbox input "true"
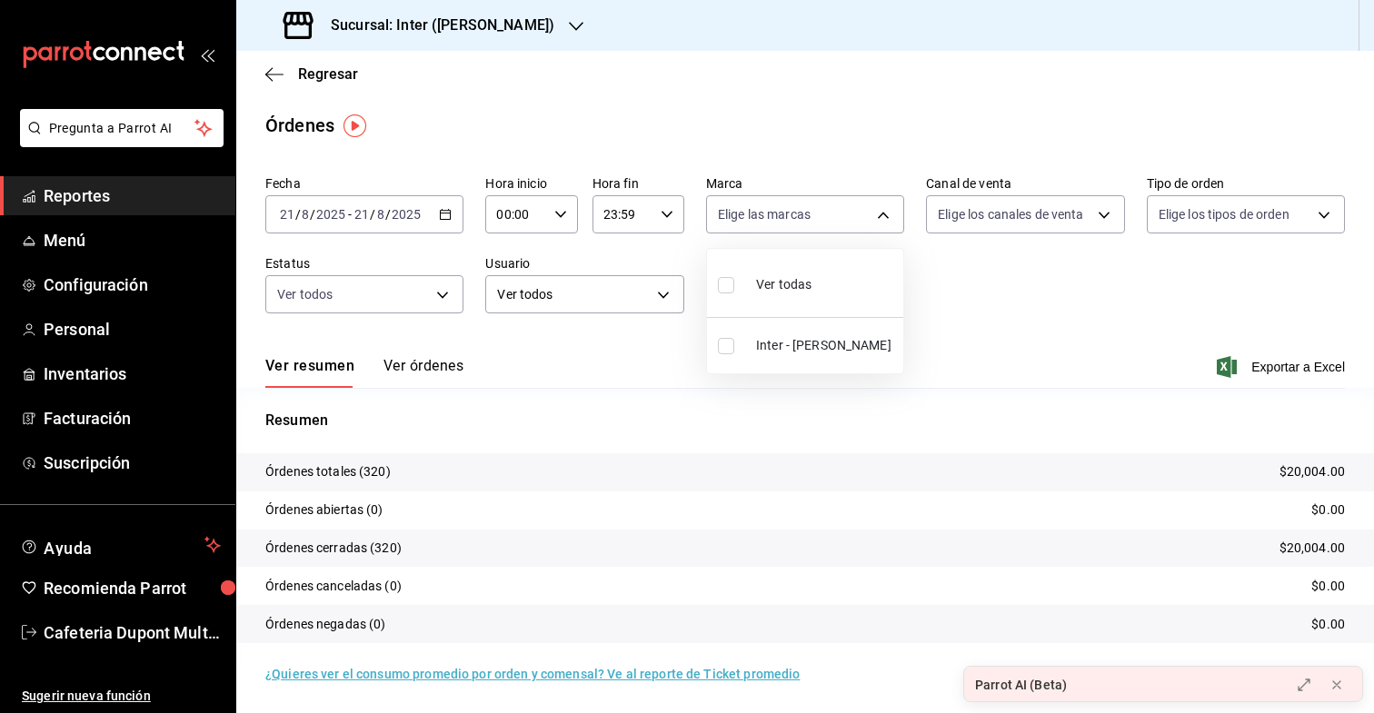
checkbox input "true"
click at [1044, 345] on div at bounding box center [687, 356] width 1374 height 713
click at [454, 365] on button "Ver órdenes" at bounding box center [424, 372] width 80 height 31
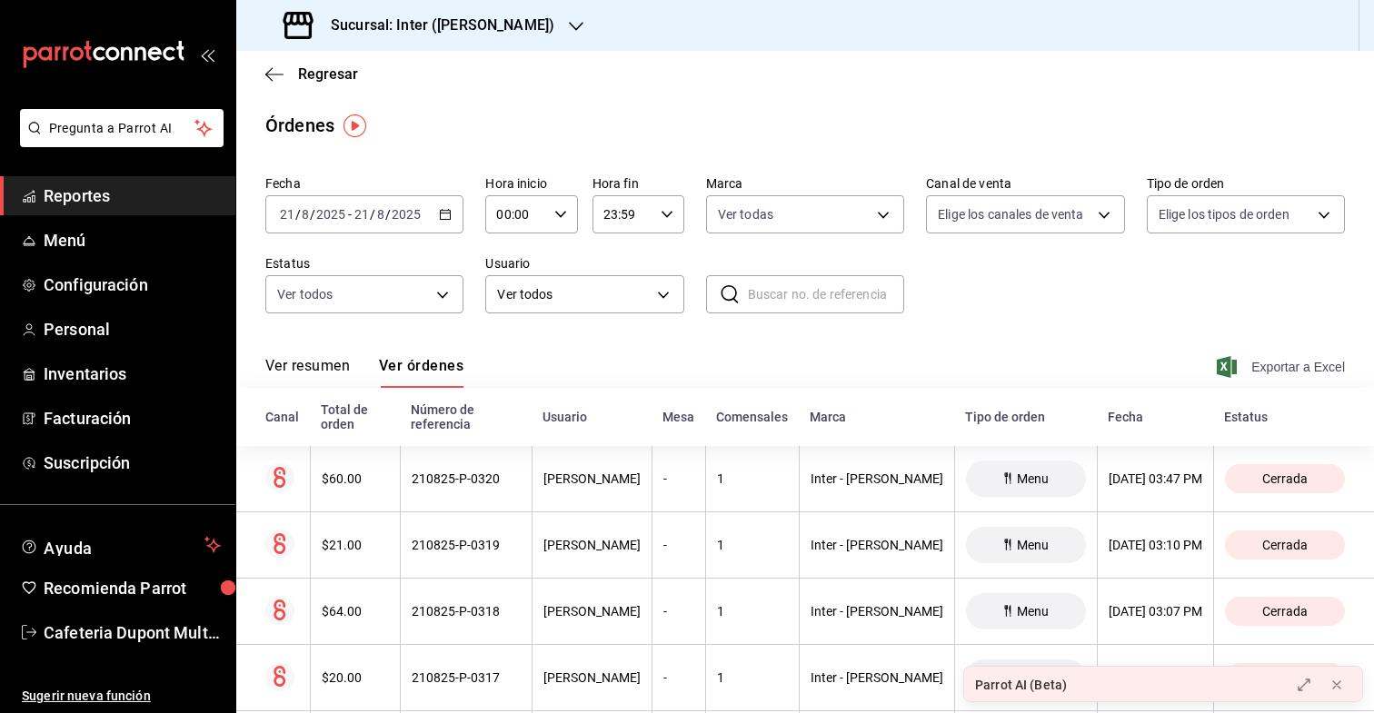
click at [1304, 358] on span "Exportar a Excel" at bounding box center [1283, 367] width 125 height 22
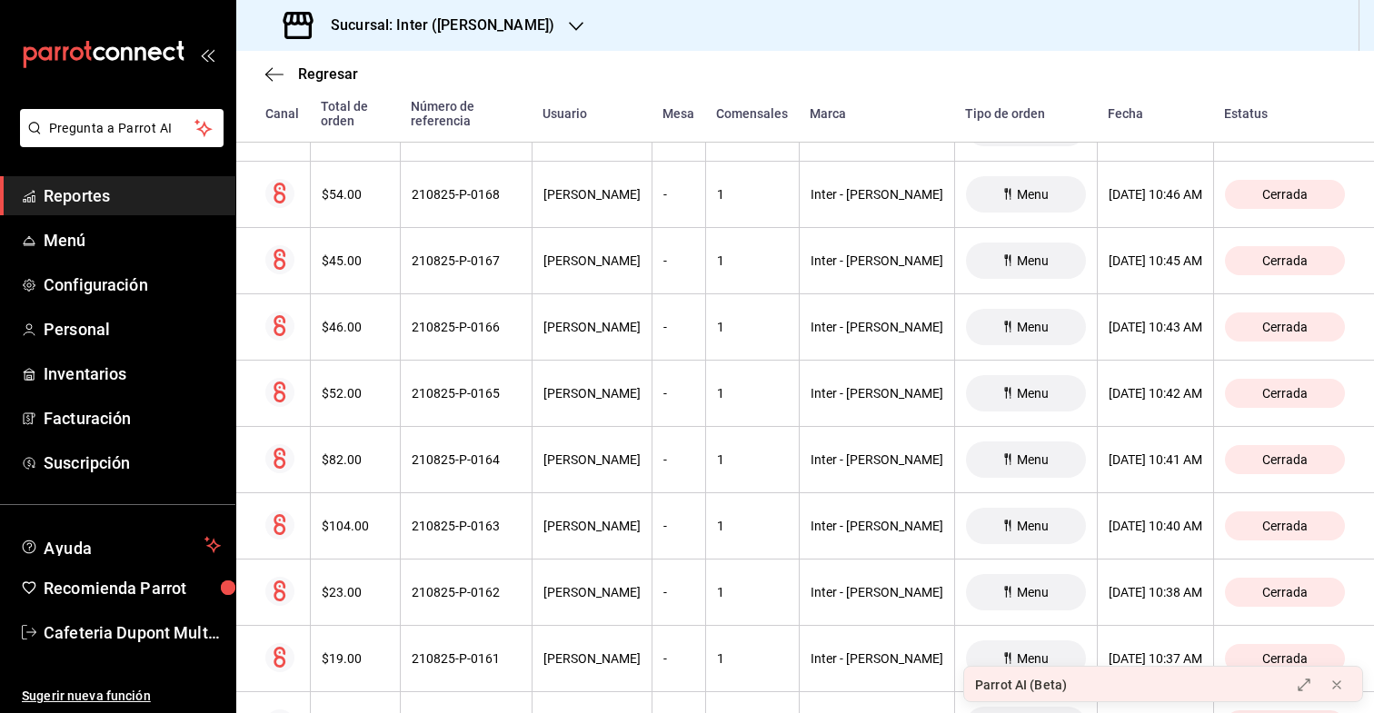
scroll to position [10410, 0]
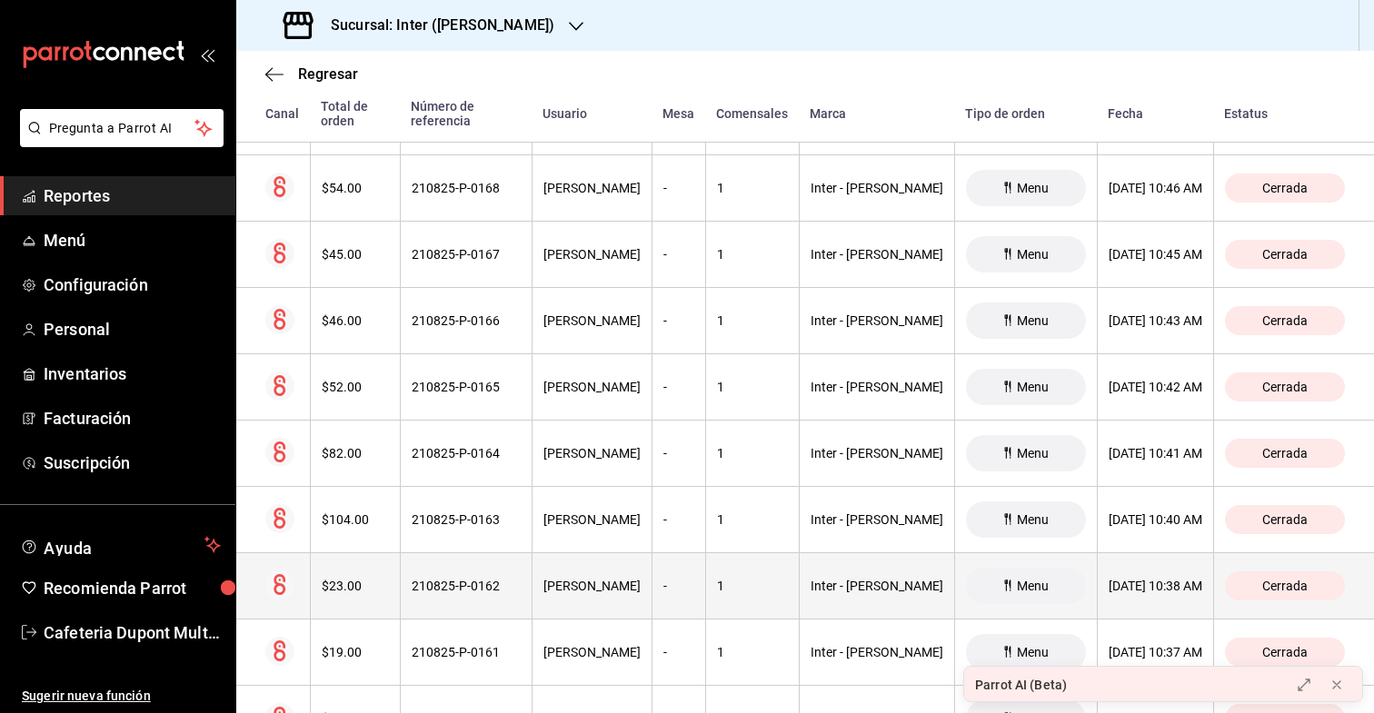
click at [392, 559] on th "$23.00" at bounding box center [355, 587] width 90 height 66
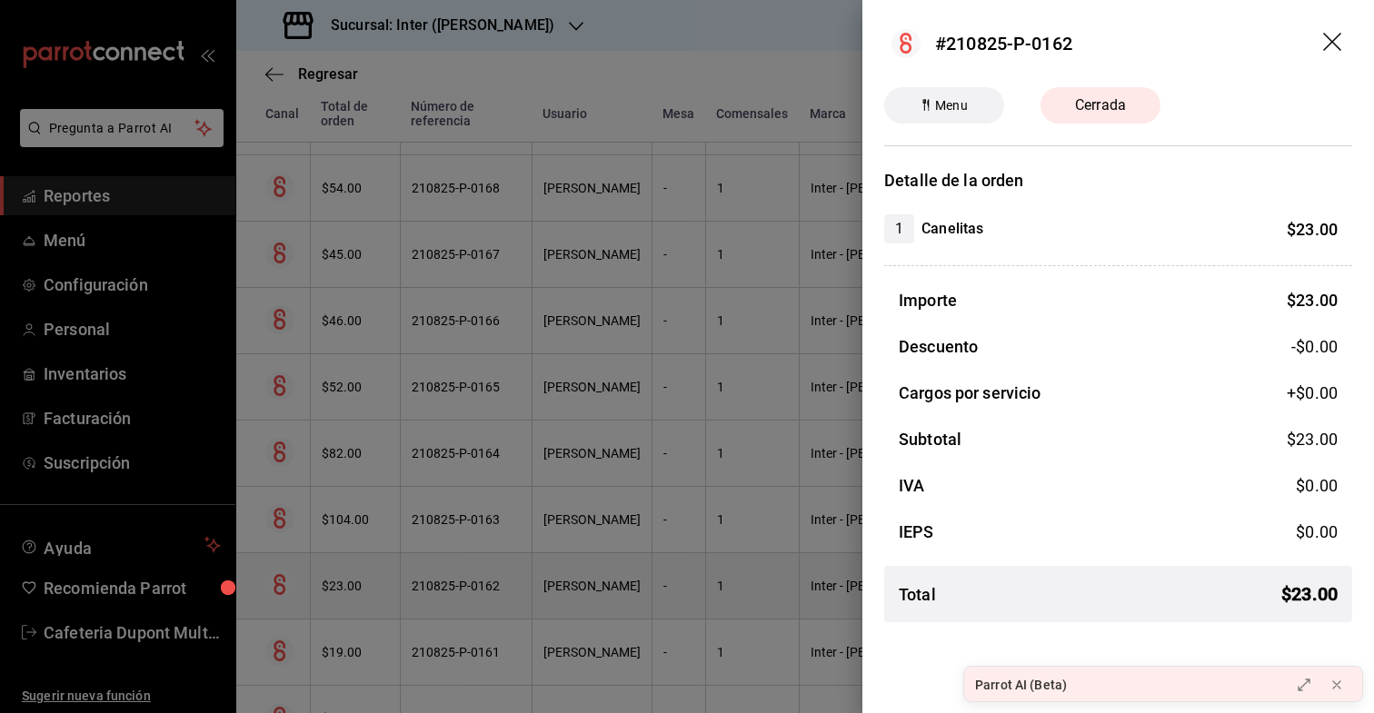
click at [392, 559] on div at bounding box center [687, 356] width 1374 height 713
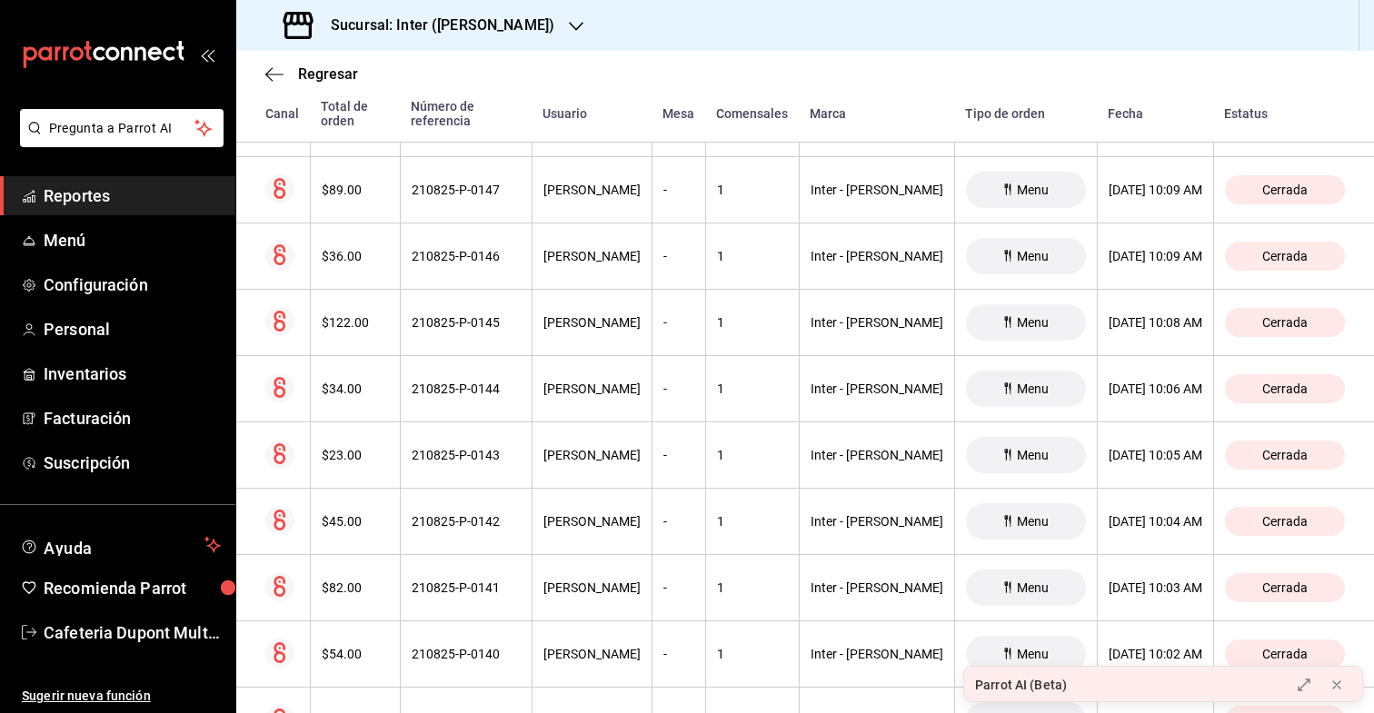
scroll to position [11863, 0]
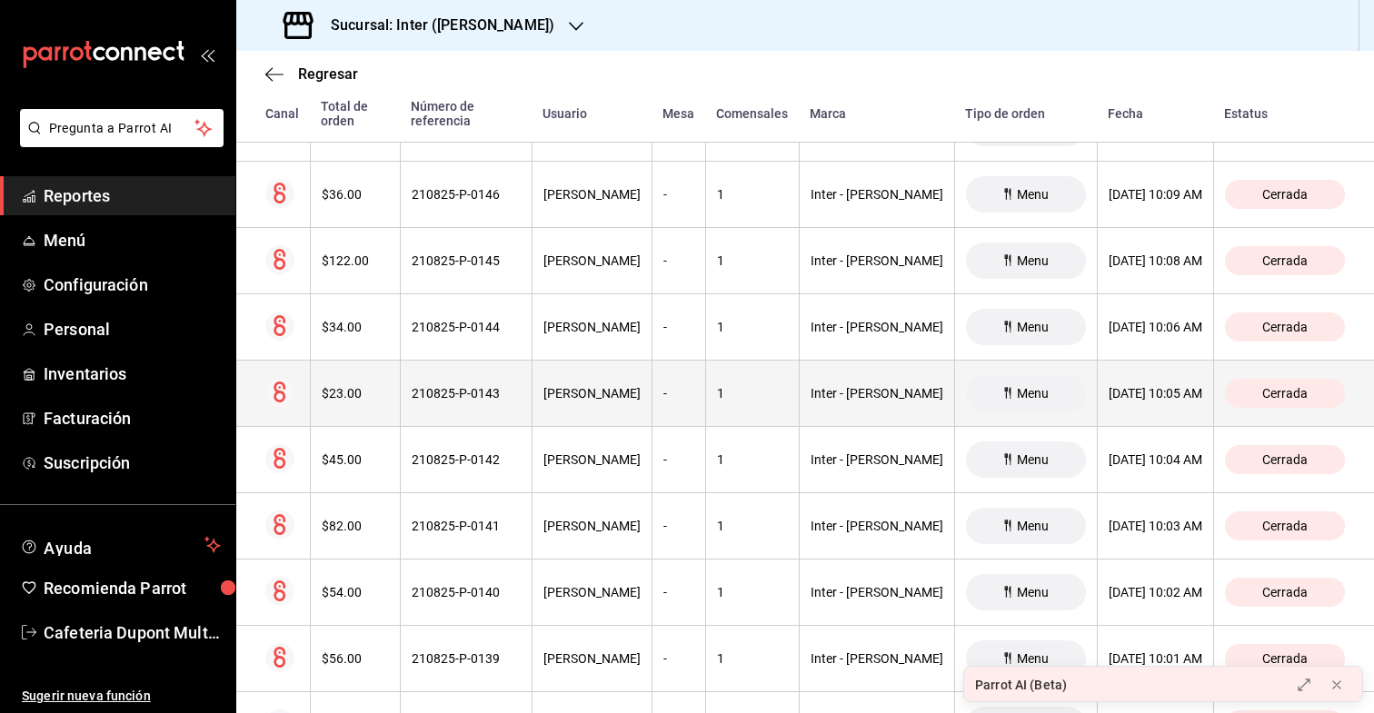
click at [379, 386] on div "$23.00" at bounding box center [355, 393] width 67 height 15
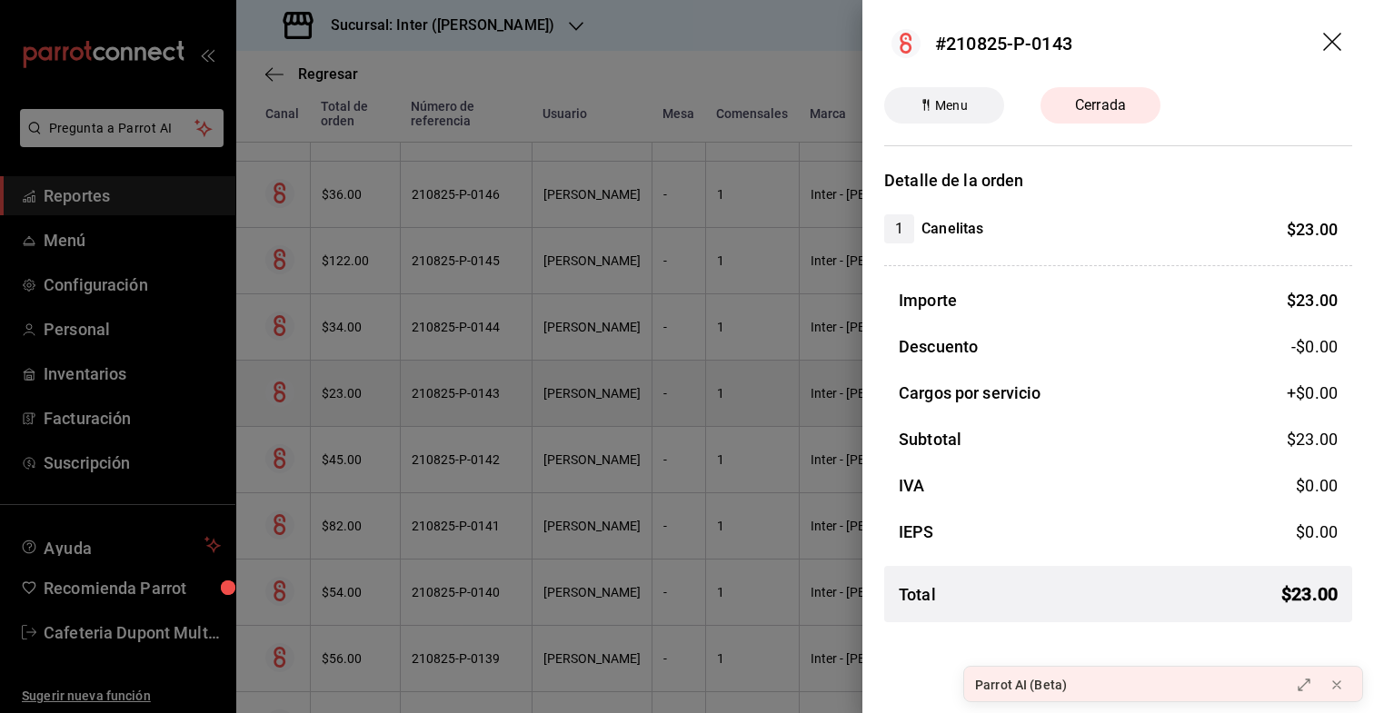
click at [379, 372] on div at bounding box center [687, 356] width 1374 height 713
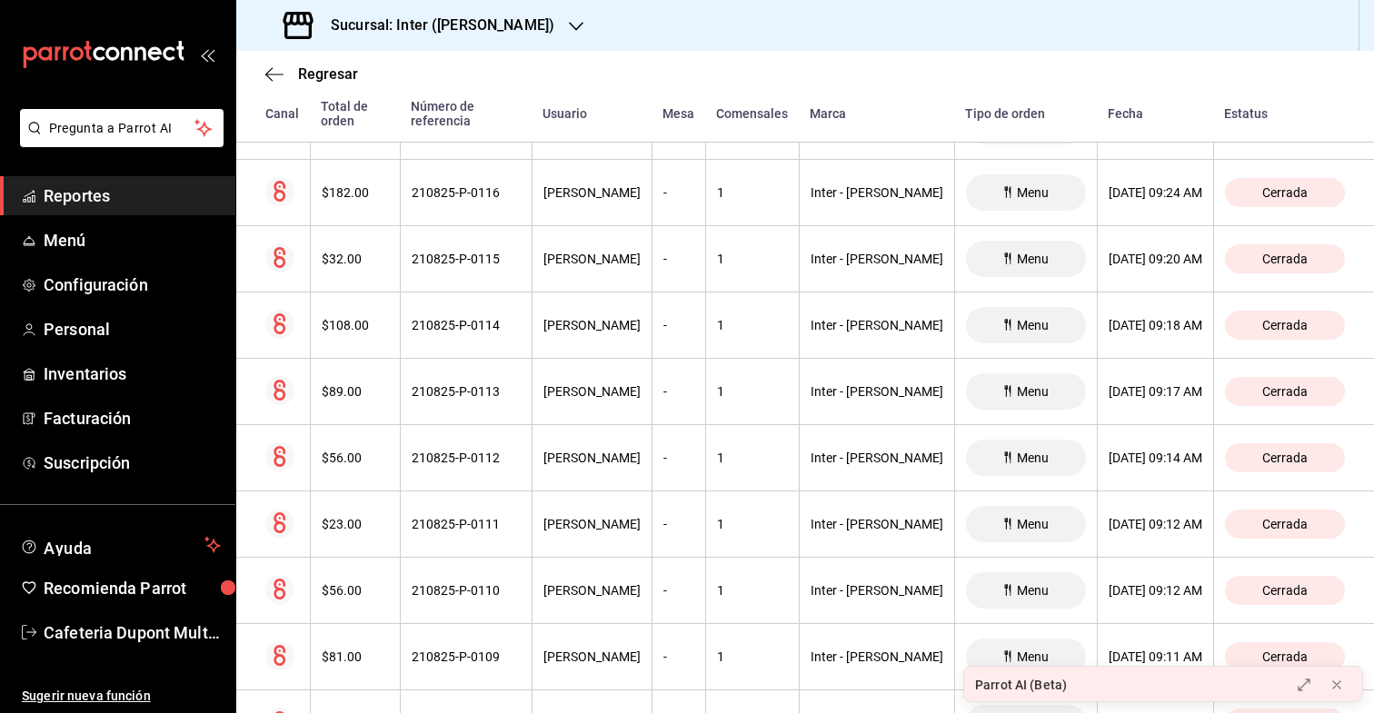
scroll to position [13862, 0]
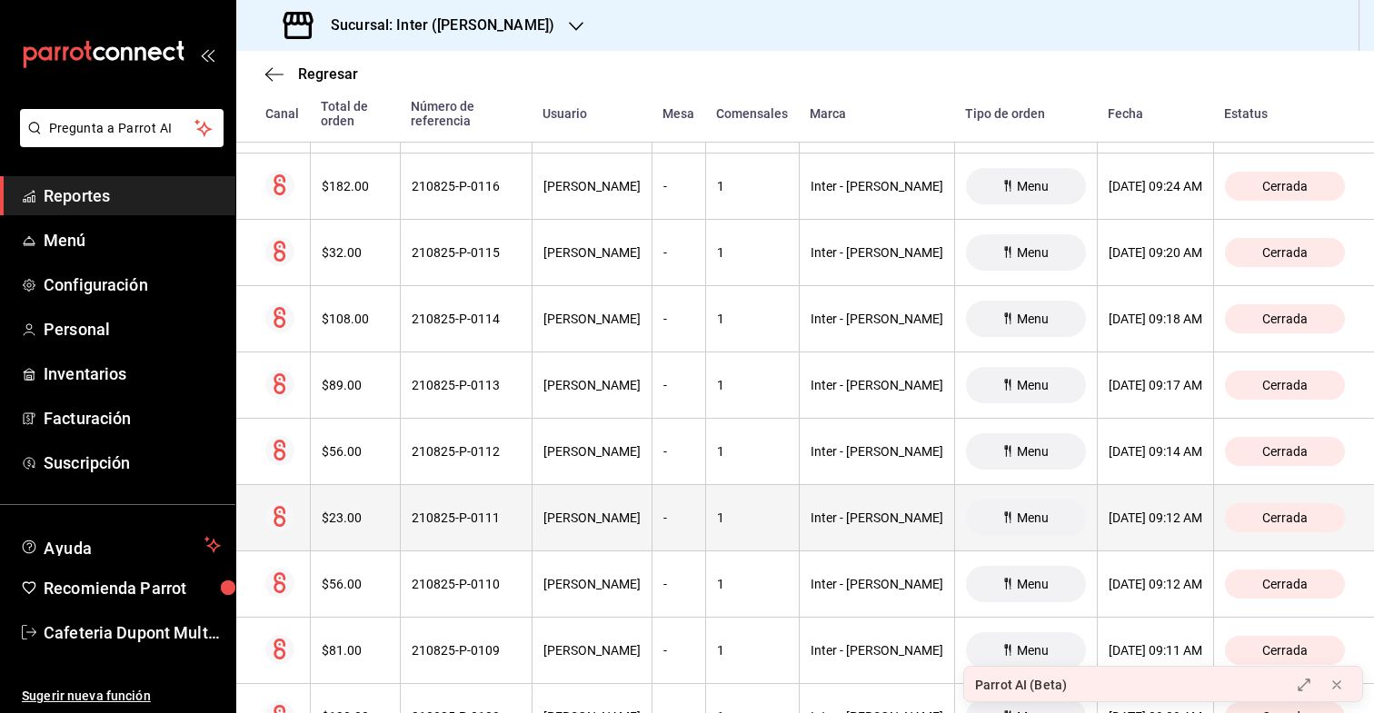
click at [389, 511] on div "$23.00" at bounding box center [355, 518] width 67 height 15
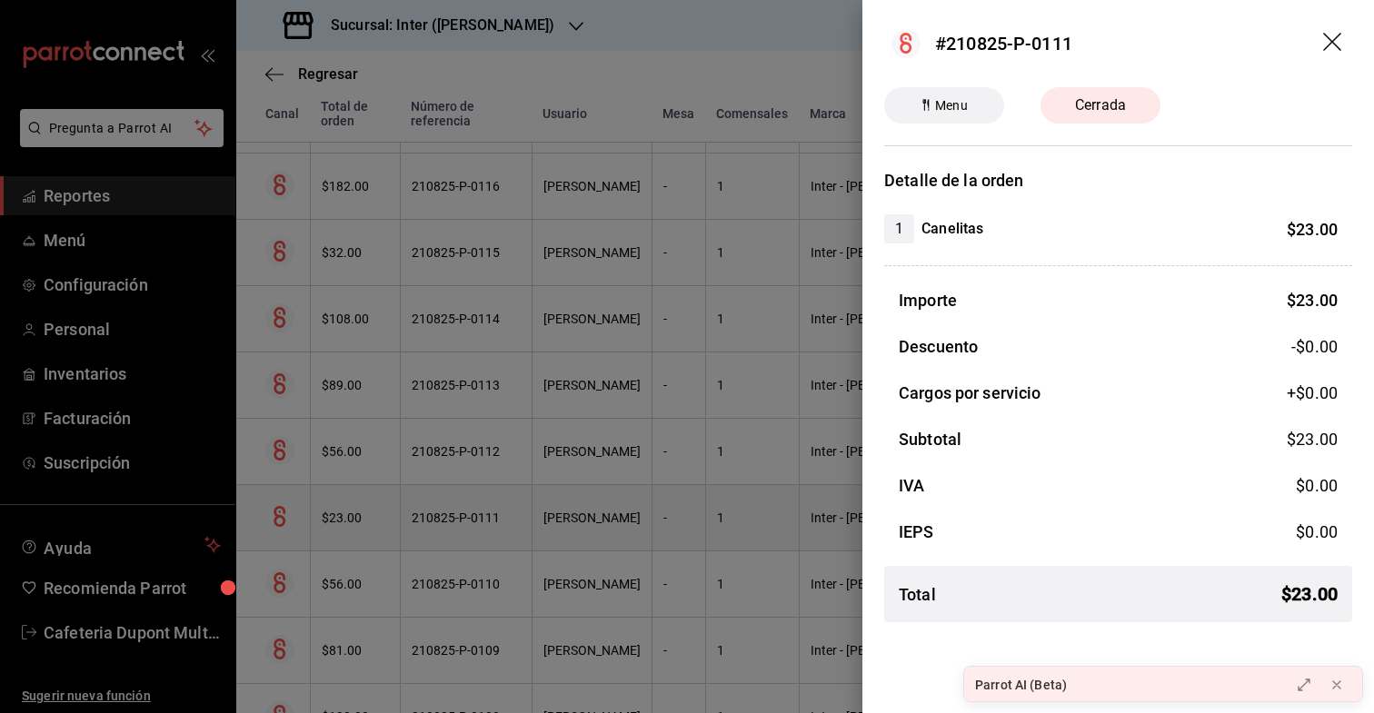
click at [397, 497] on div at bounding box center [687, 356] width 1374 height 713
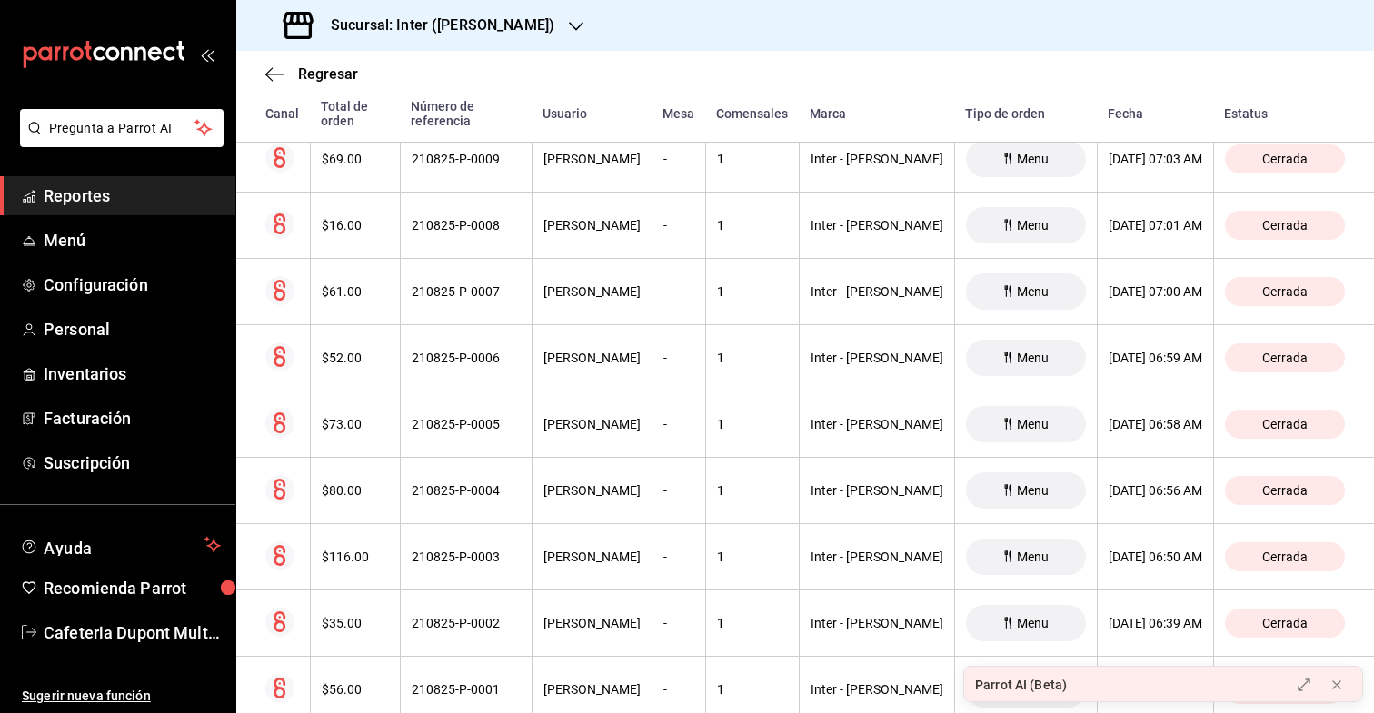
scroll to position [21020, 0]
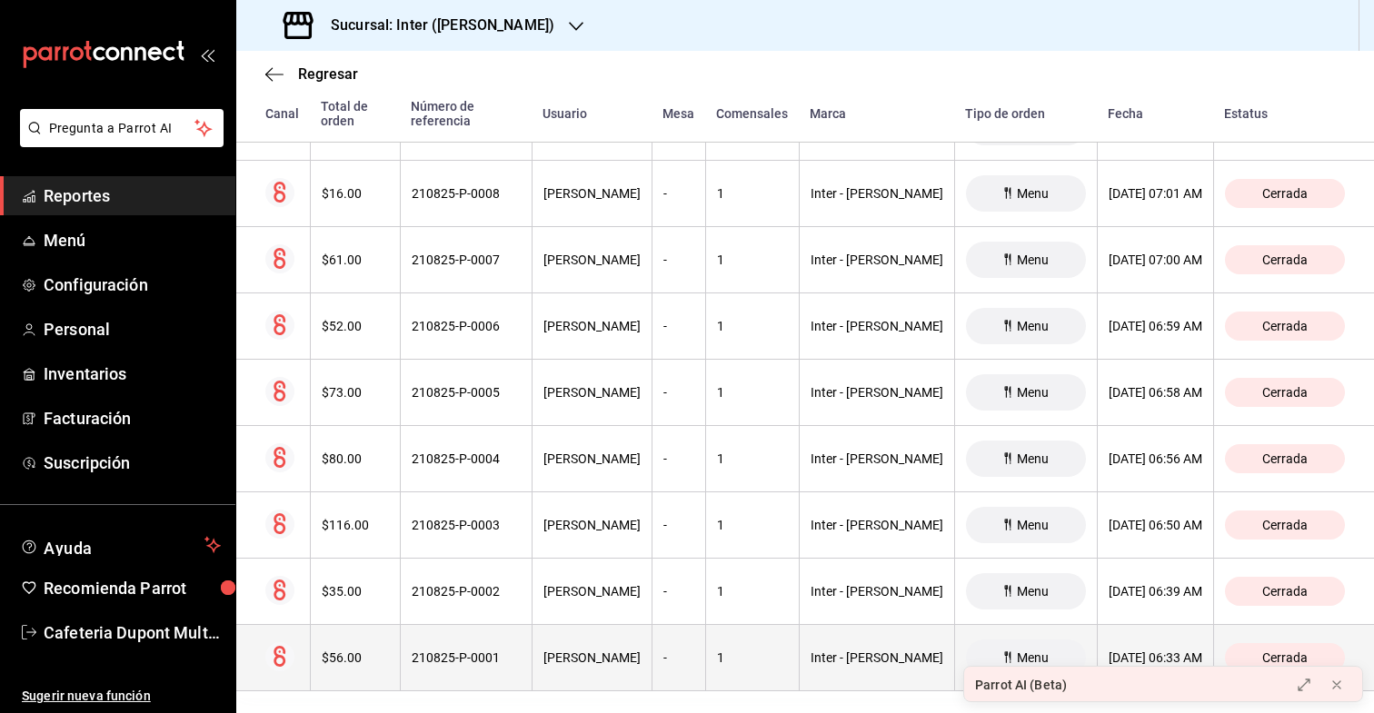
click at [384, 651] on div "$56.00" at bounding box center [355, 658] width 67 height 15
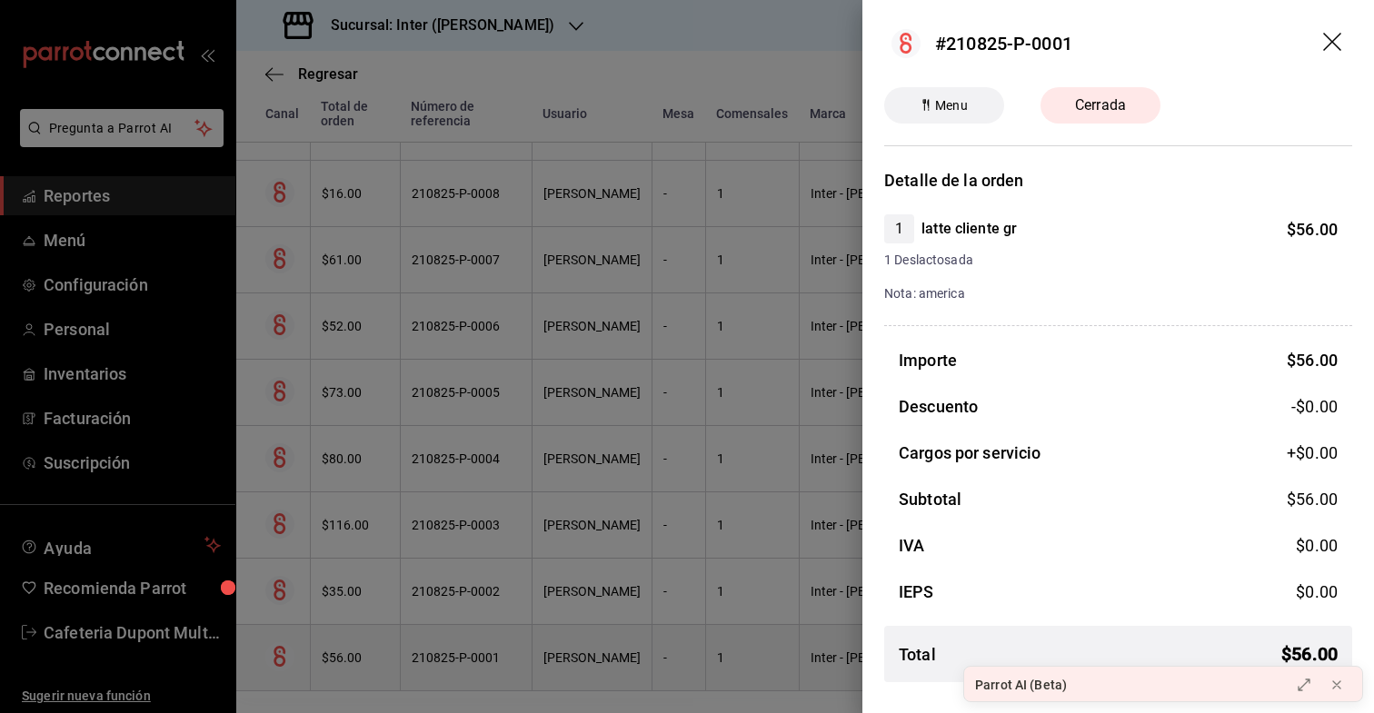
click at [384, 650] on div at bounding box center [687, 356] width 1374 height 713
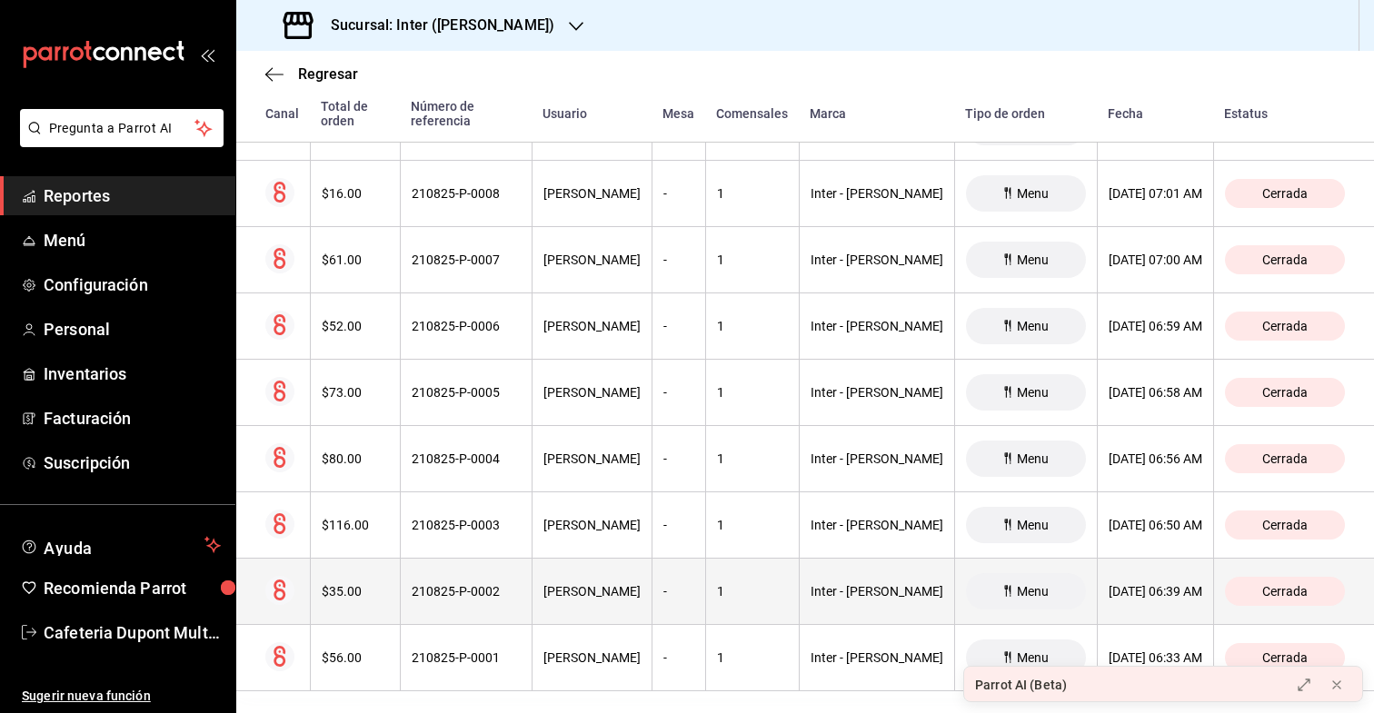
click at [393, 559] on th "$35.00" at bounding box center [355, 592] width 90 height 66
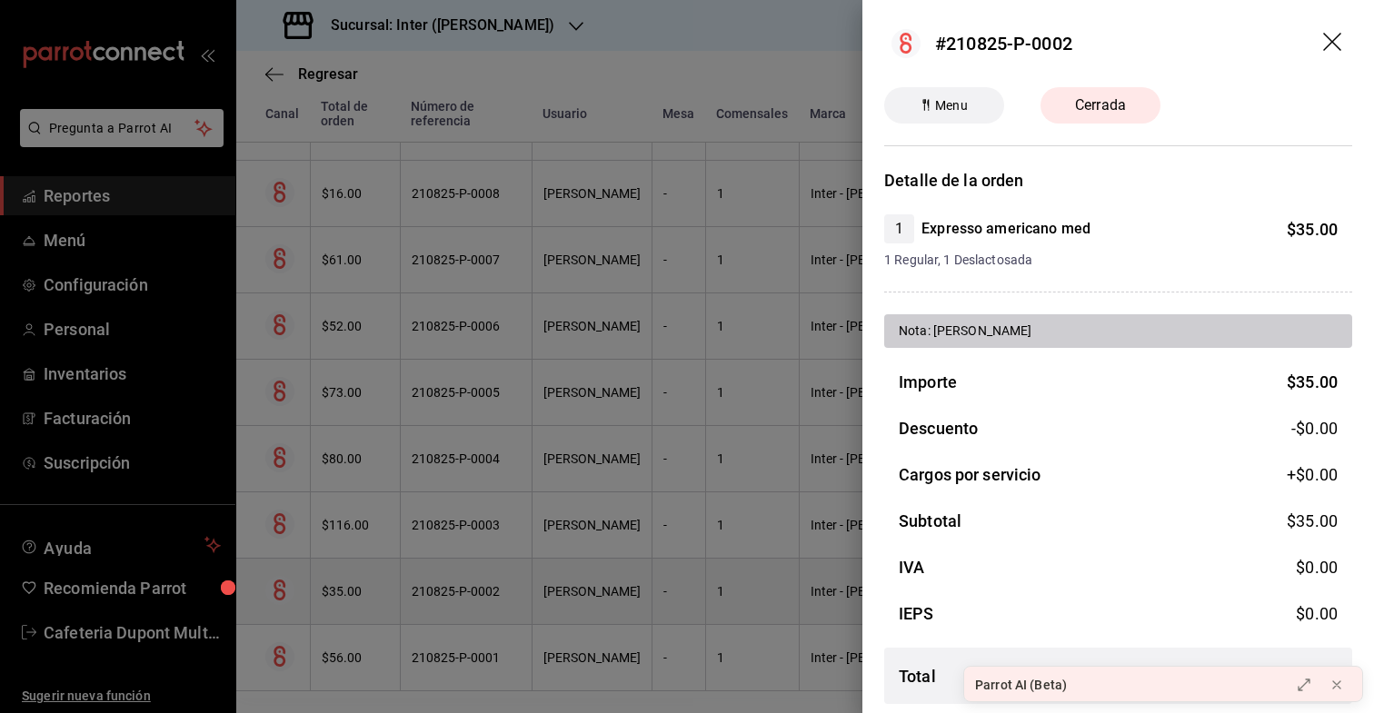
click at [393, 558] on div at bounding box center [687, 356] width 1374 height 713
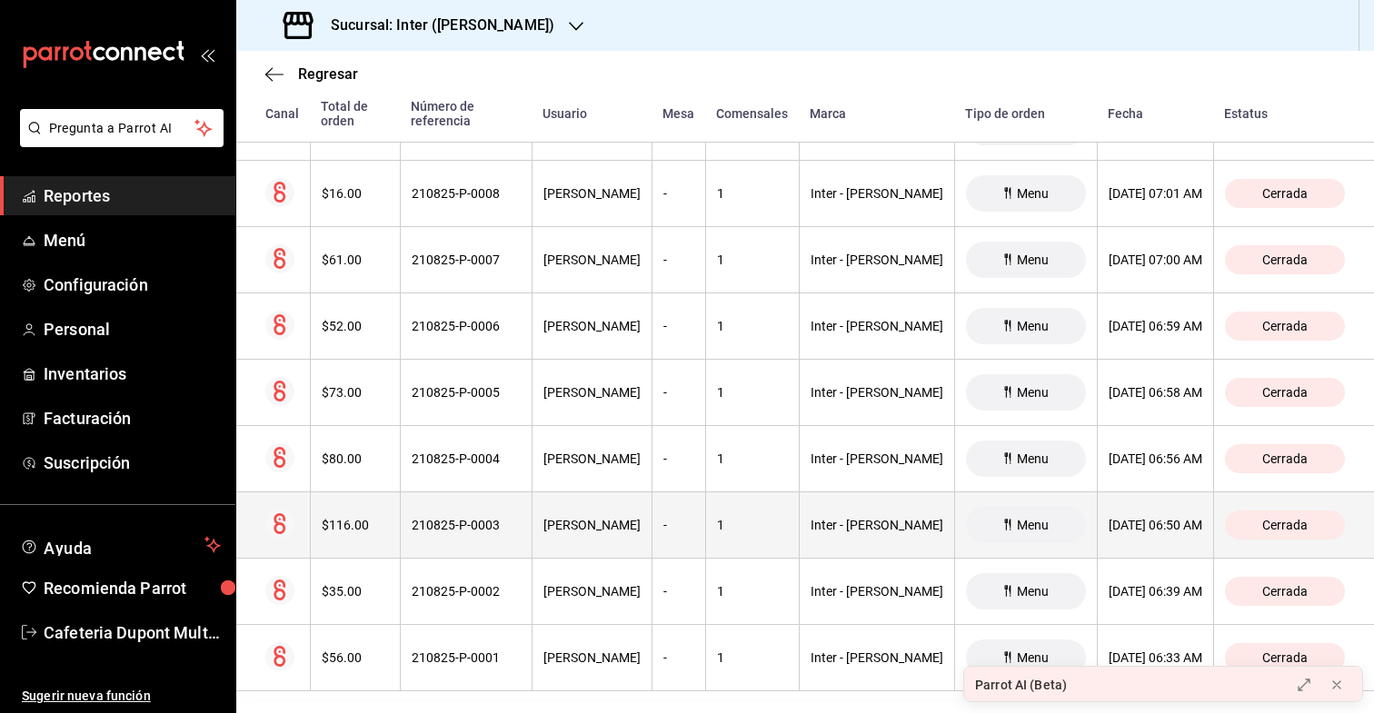
click at [389, 518] on div "$116.00" at bounding box center [355, 525] width 67 height 15
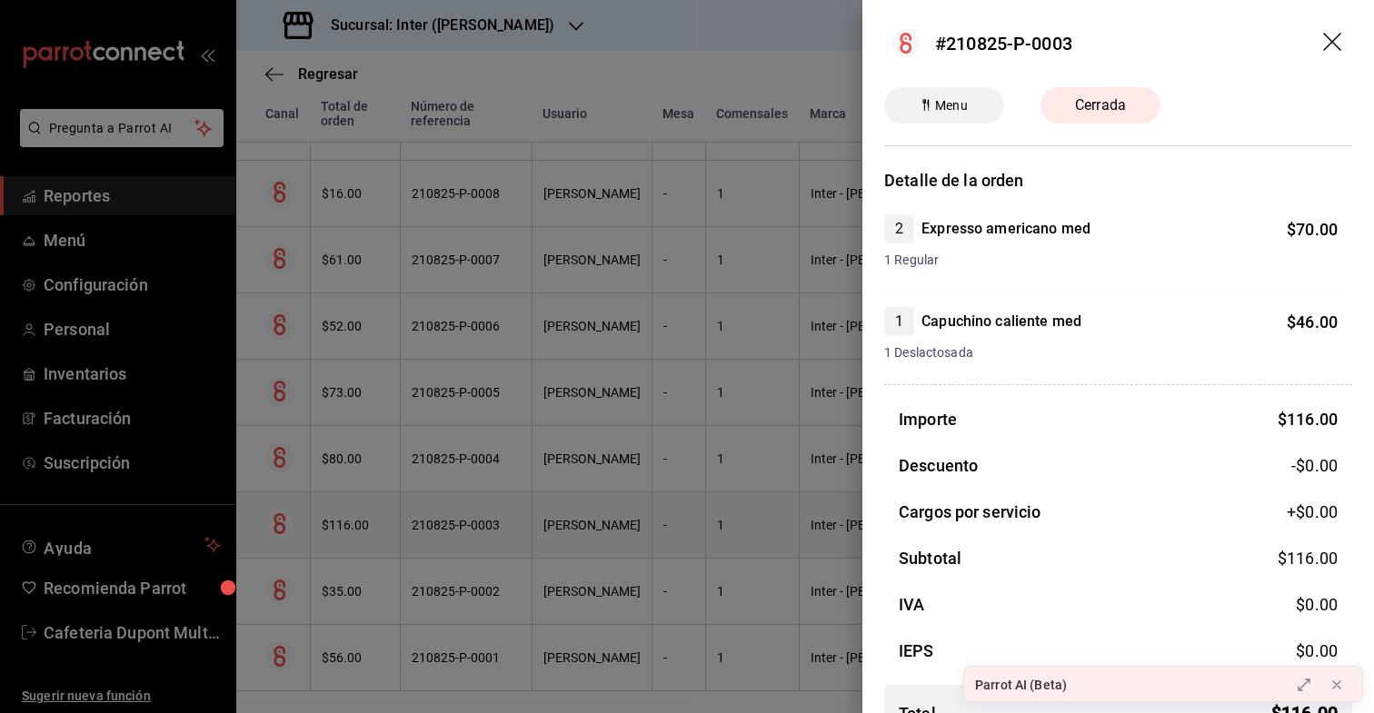
click at [394, 512] on div at bounding box center [687, 356] width 1374 height 713
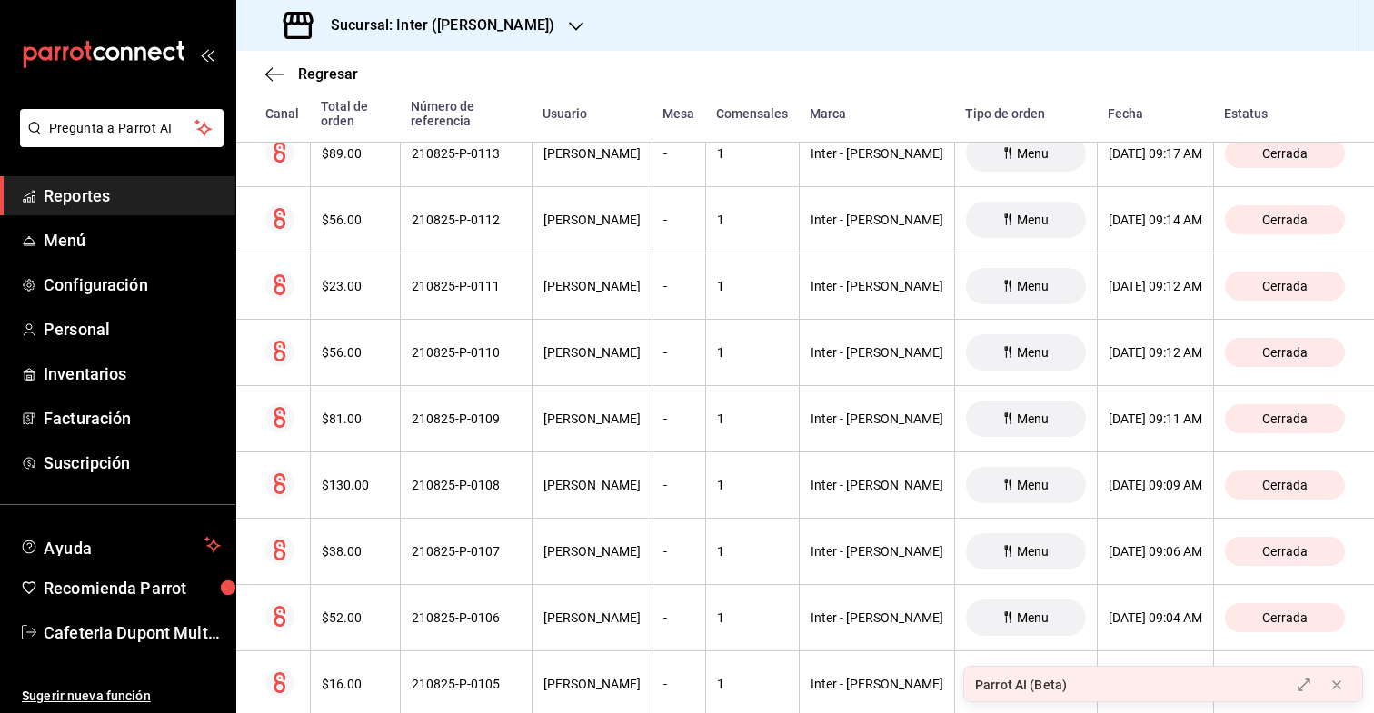
scroll to position [14074, 0]
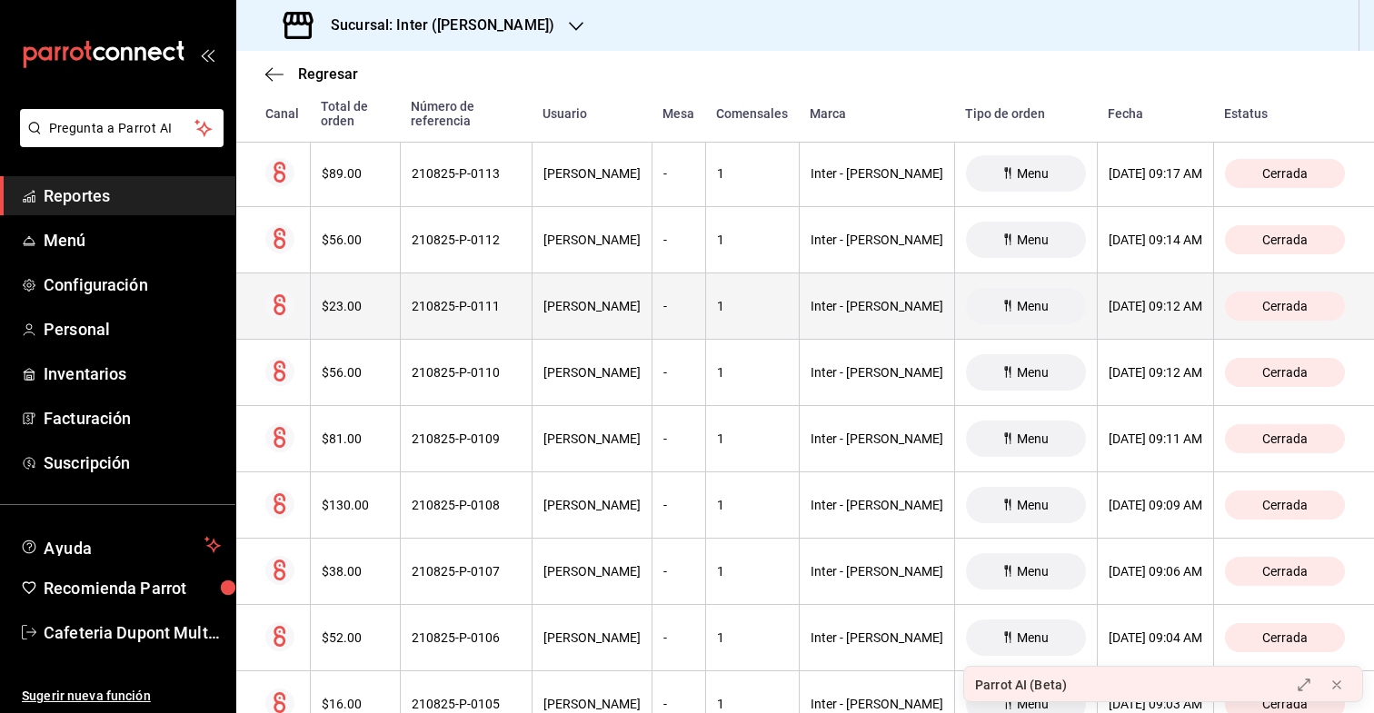
click at [375, 299] on div "$23.00" at bounding box center [355, 306] width 67 height 15
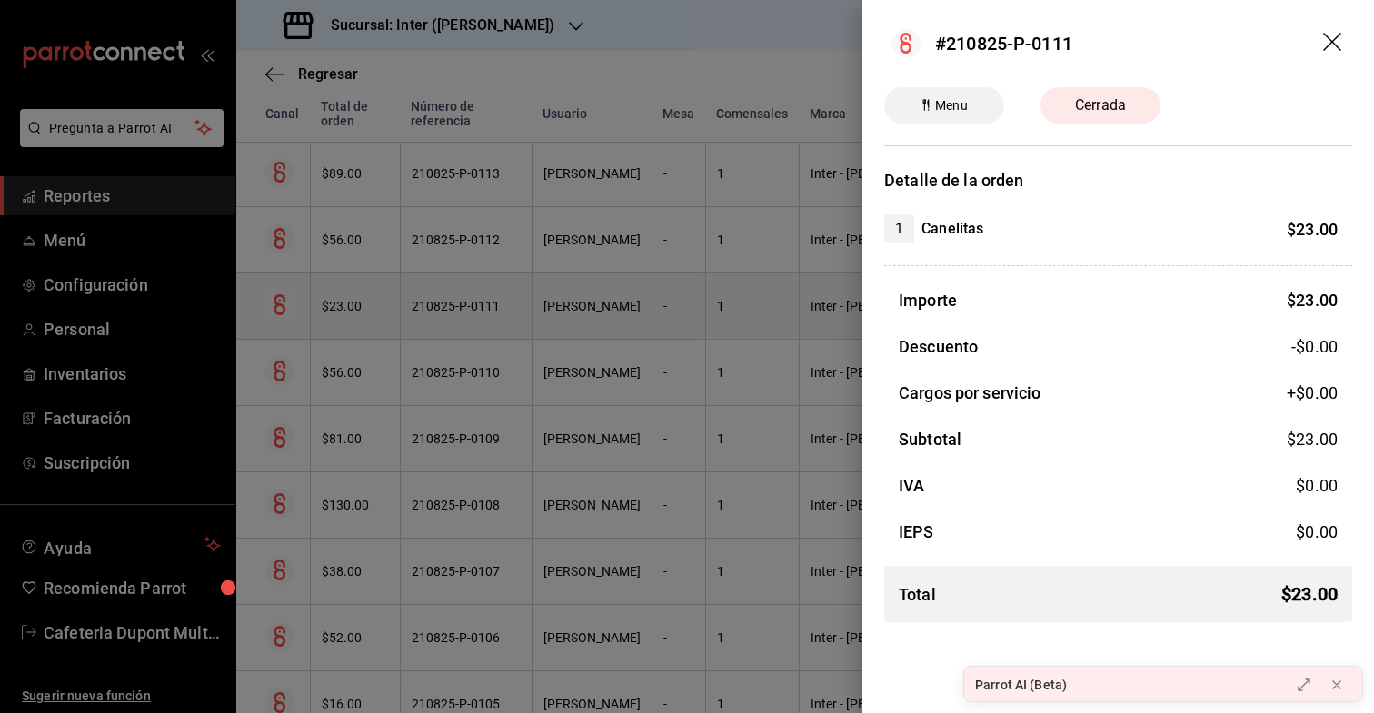
click at [375, 292] on div at bounding box center [687, 356] width 1374 height 713
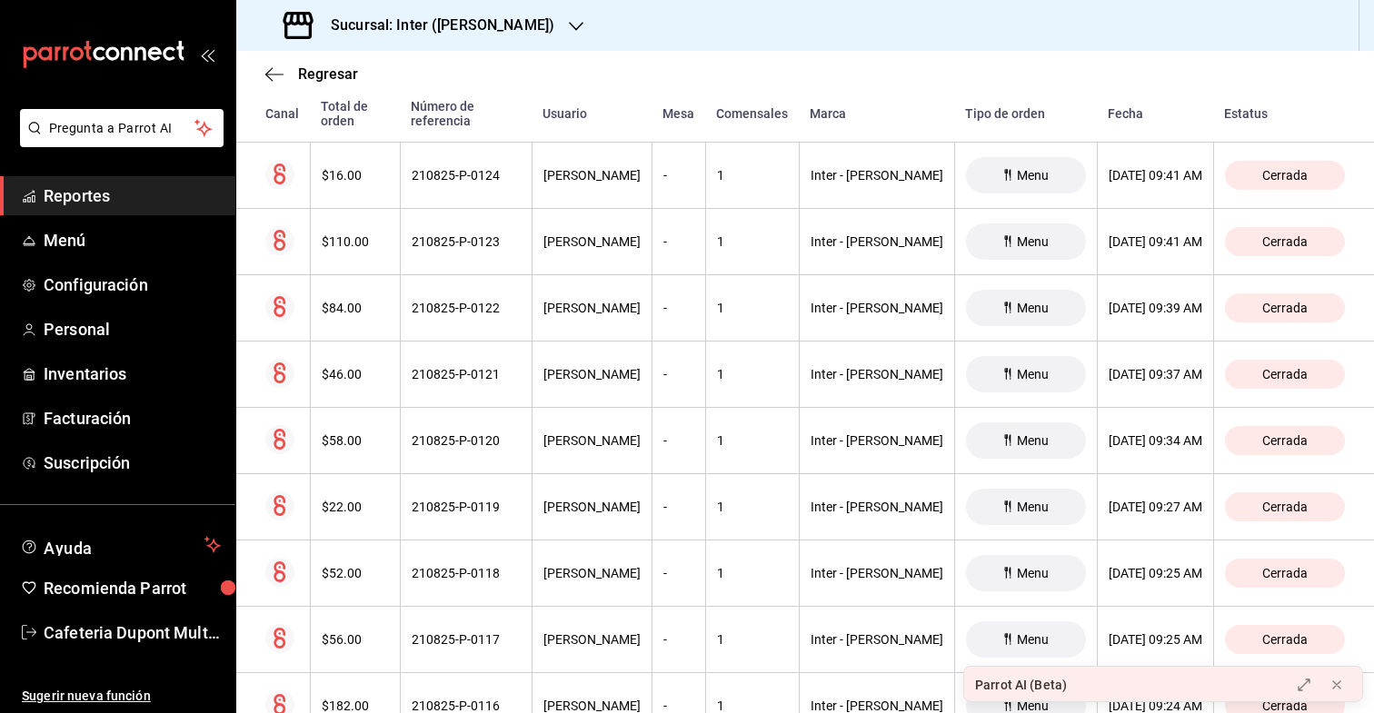
scroll to position [13350, 0]
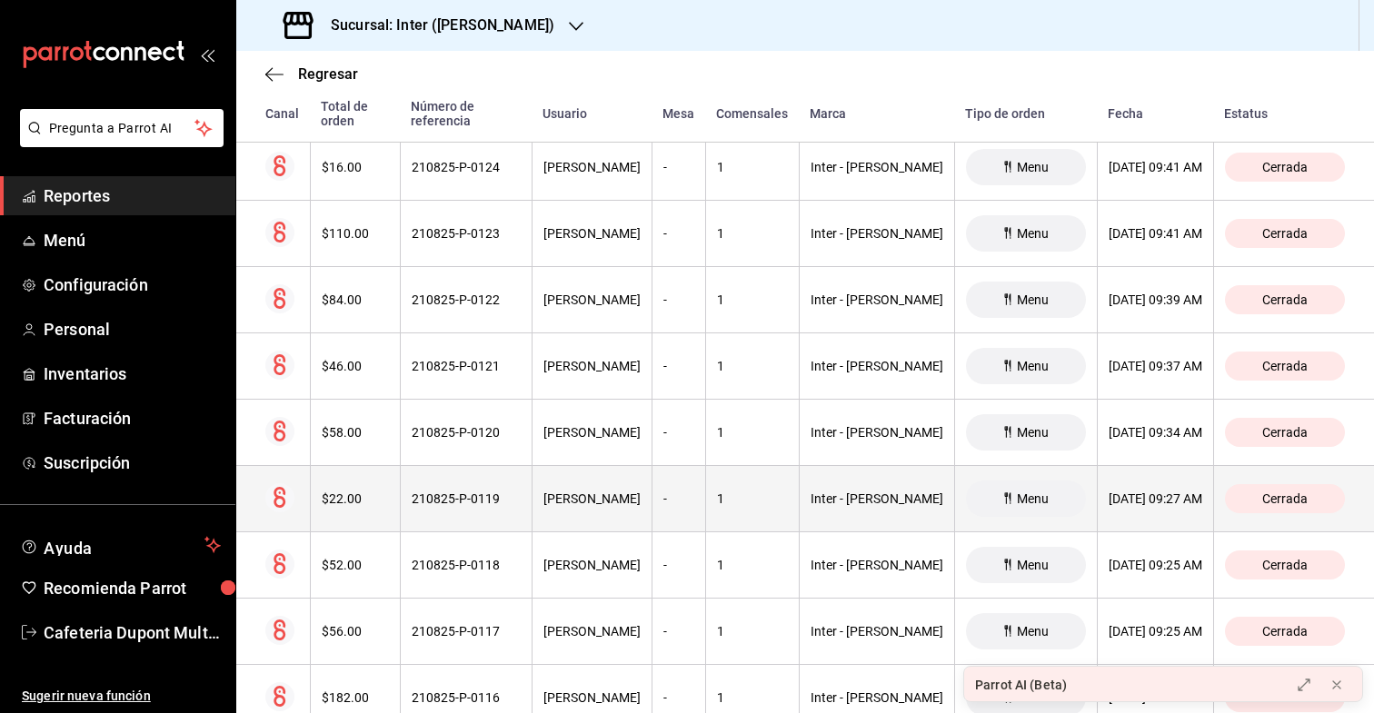
click at [331, 494] on th "$22.00" at bounding box center [355, 499] width 90 height 66
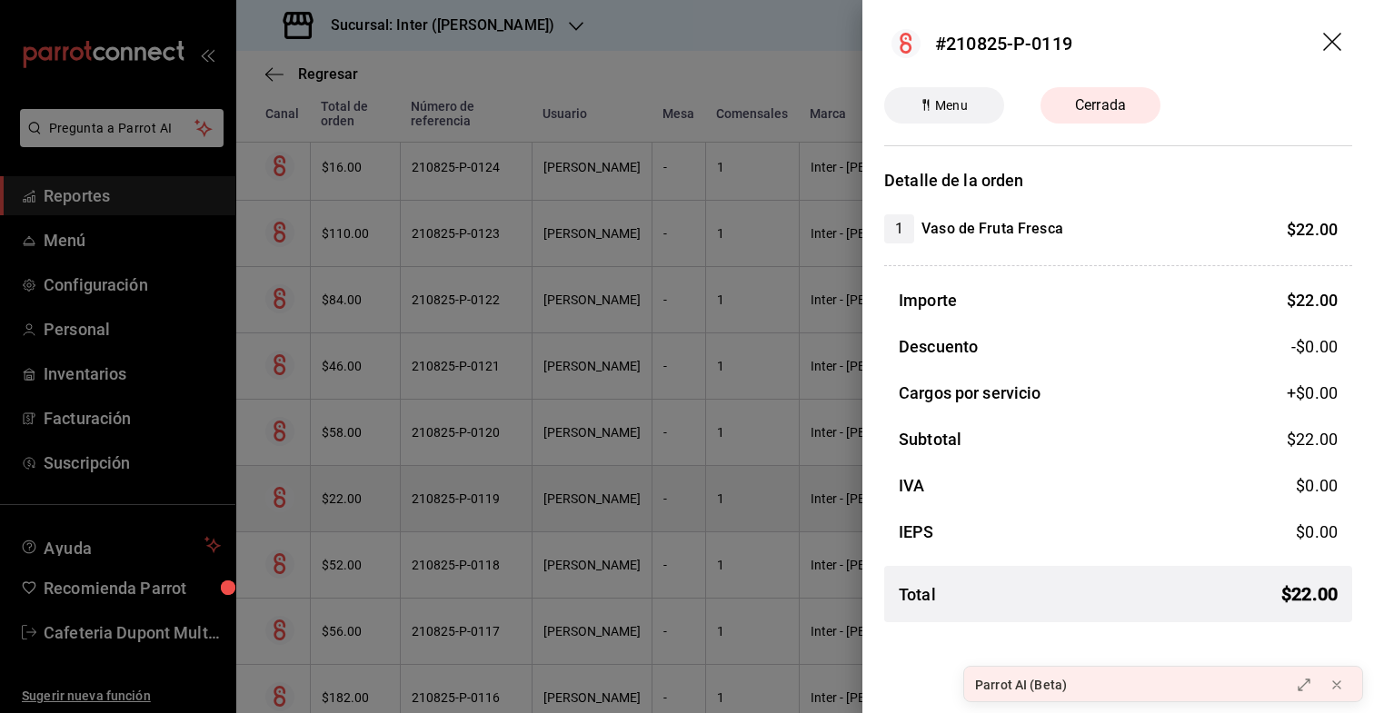
click at [331, 494] on div at bounding box center [687, 356] width 1374 height 713
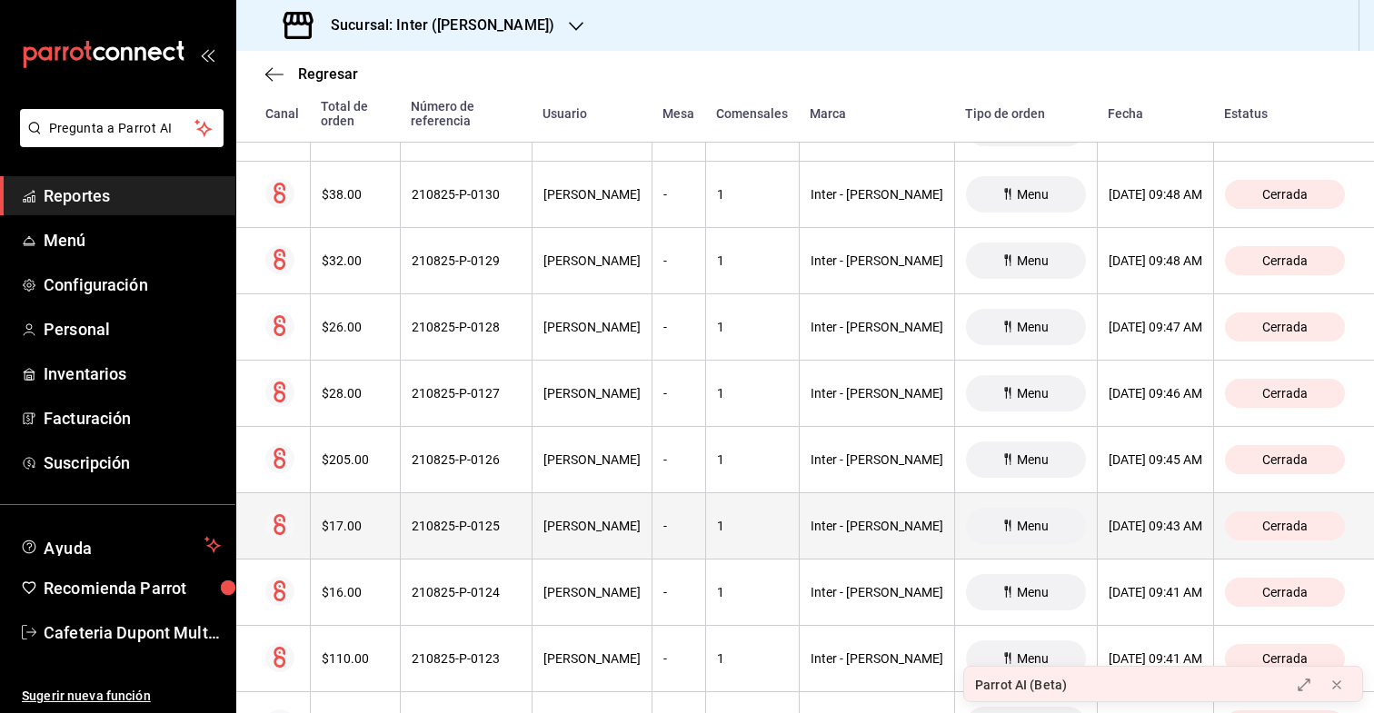
scroll to position [12916, 0]
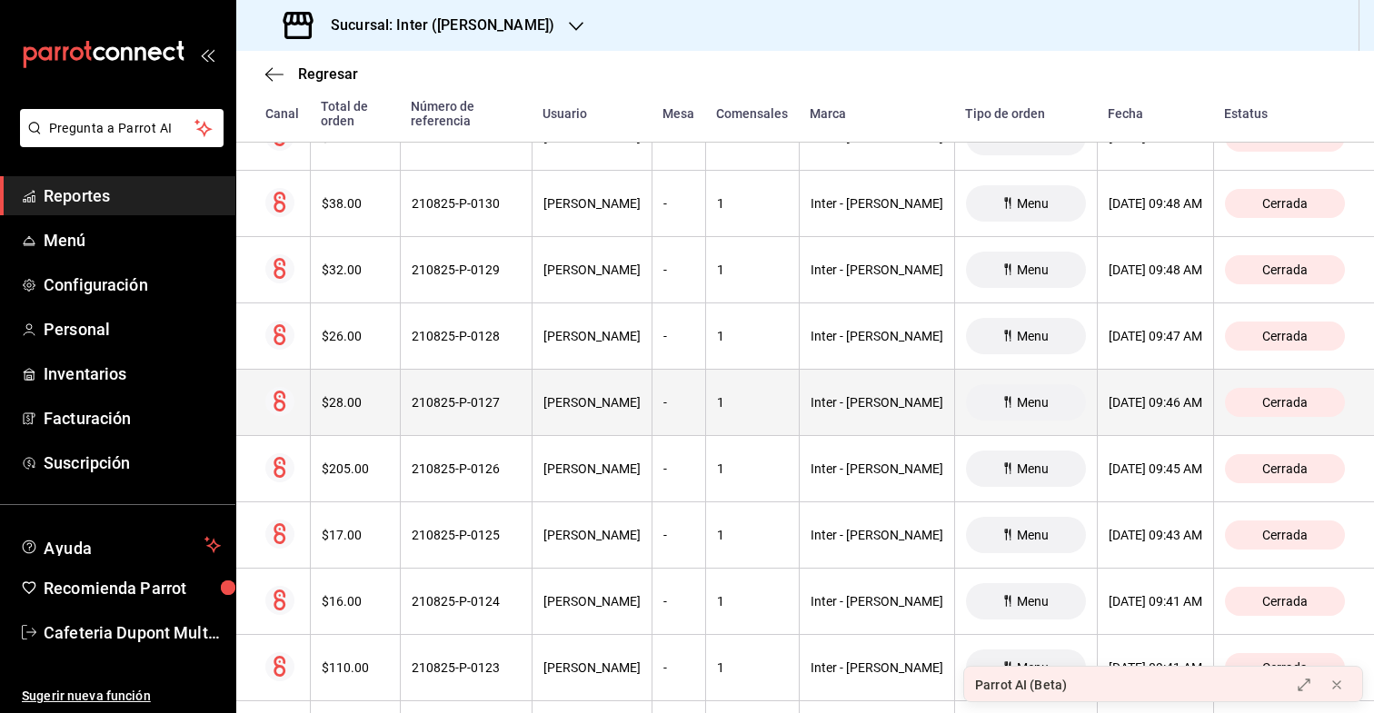
click at [384, 370] on th "$28.00" at bounding box center [355, 403] width 90 height 66
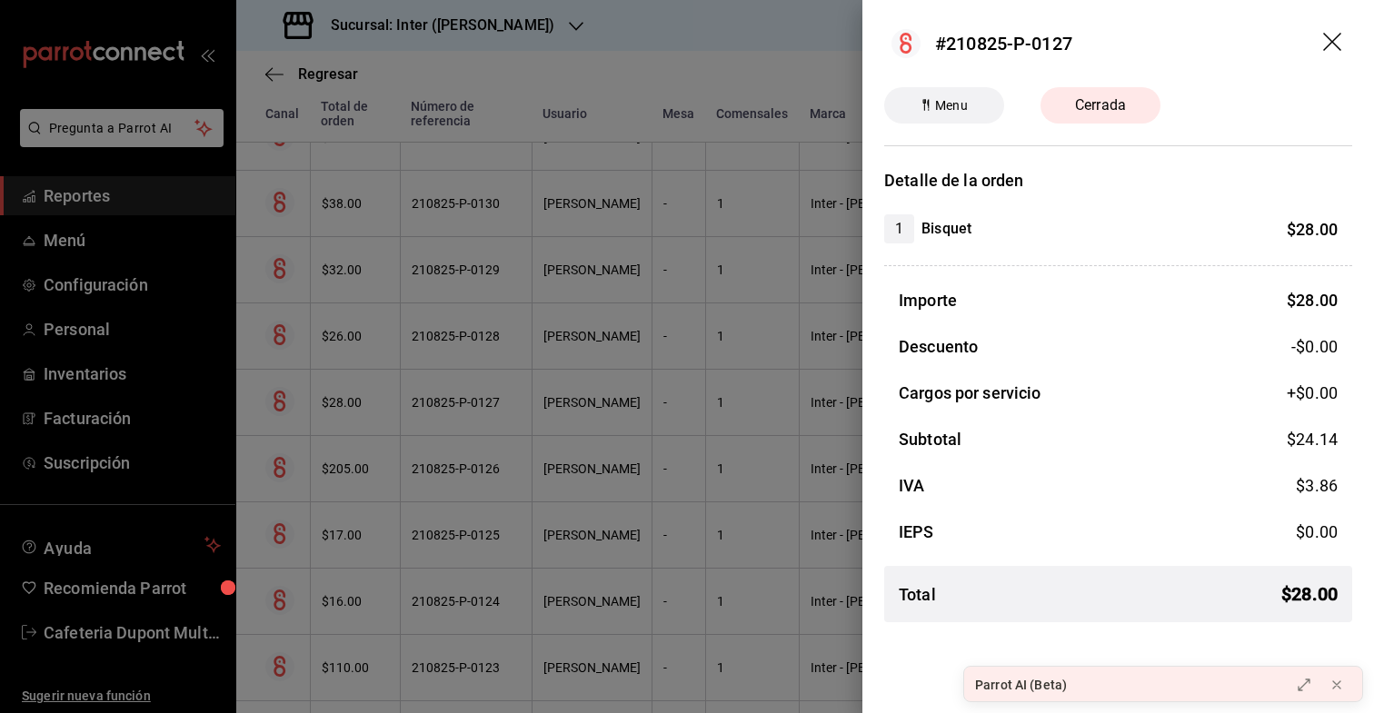
click at [384, 318] on div at bounding box center [687, 356] width 1374 height 713
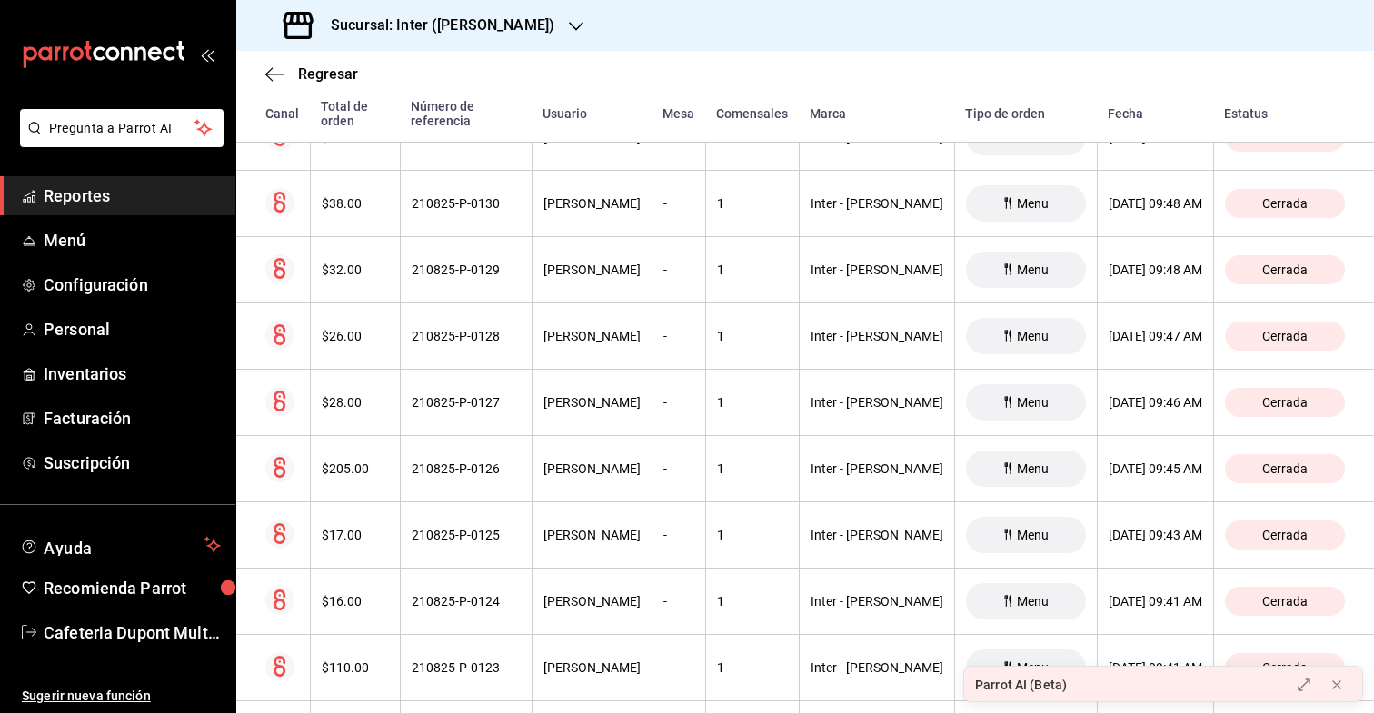
click at [384, 329] on div "$26.00" at bounding box center [355, 336] width 67 height 15
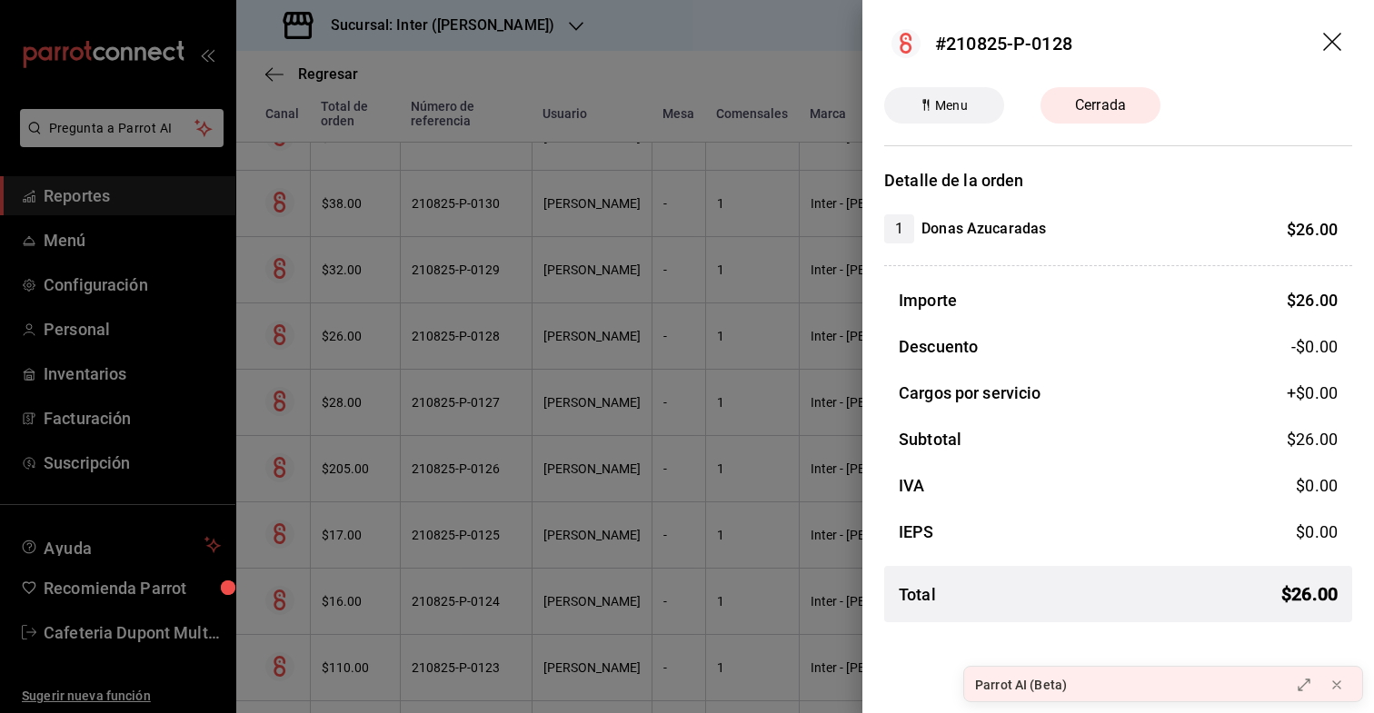
click at [384, 318] on div at bounding box center [687, 356] width 1374 height 713
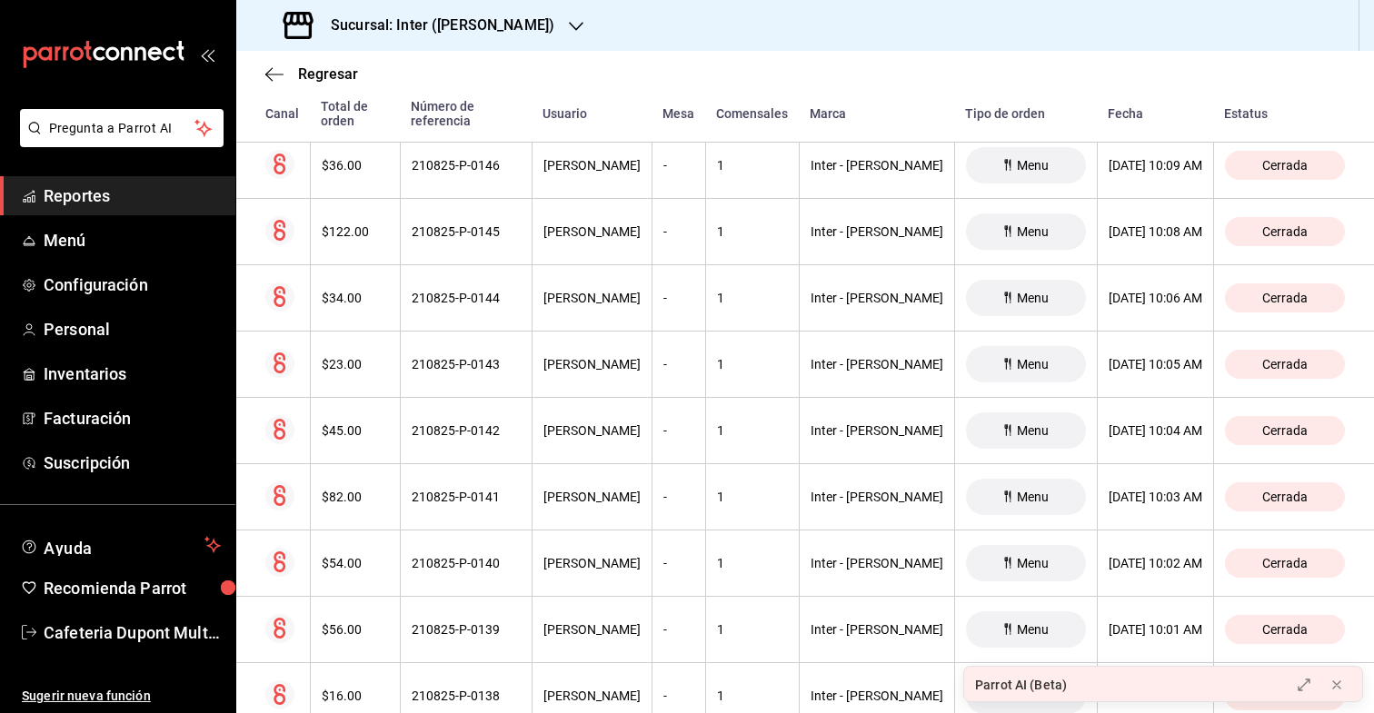
scroll to position [11873, 0]
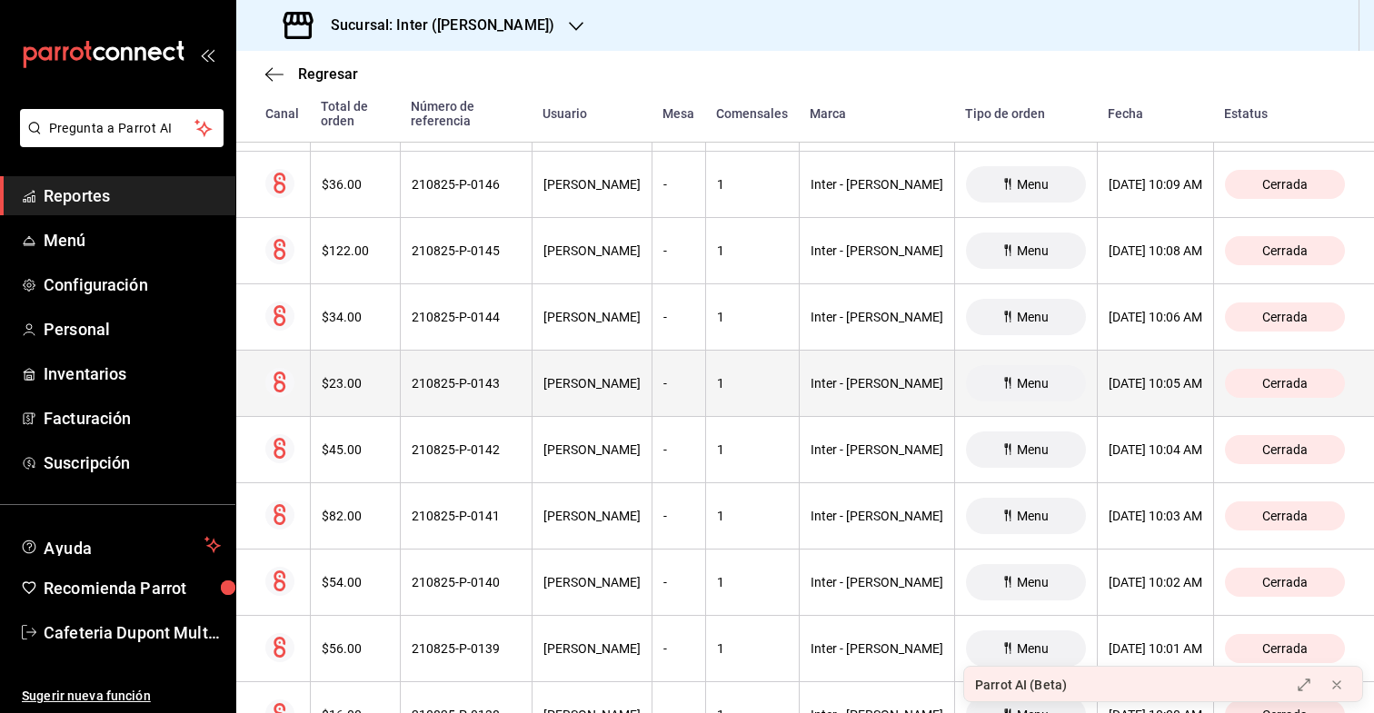
click at [380, 353] on th "$23.00" at bounding box center [355, 384] width 90 height 66
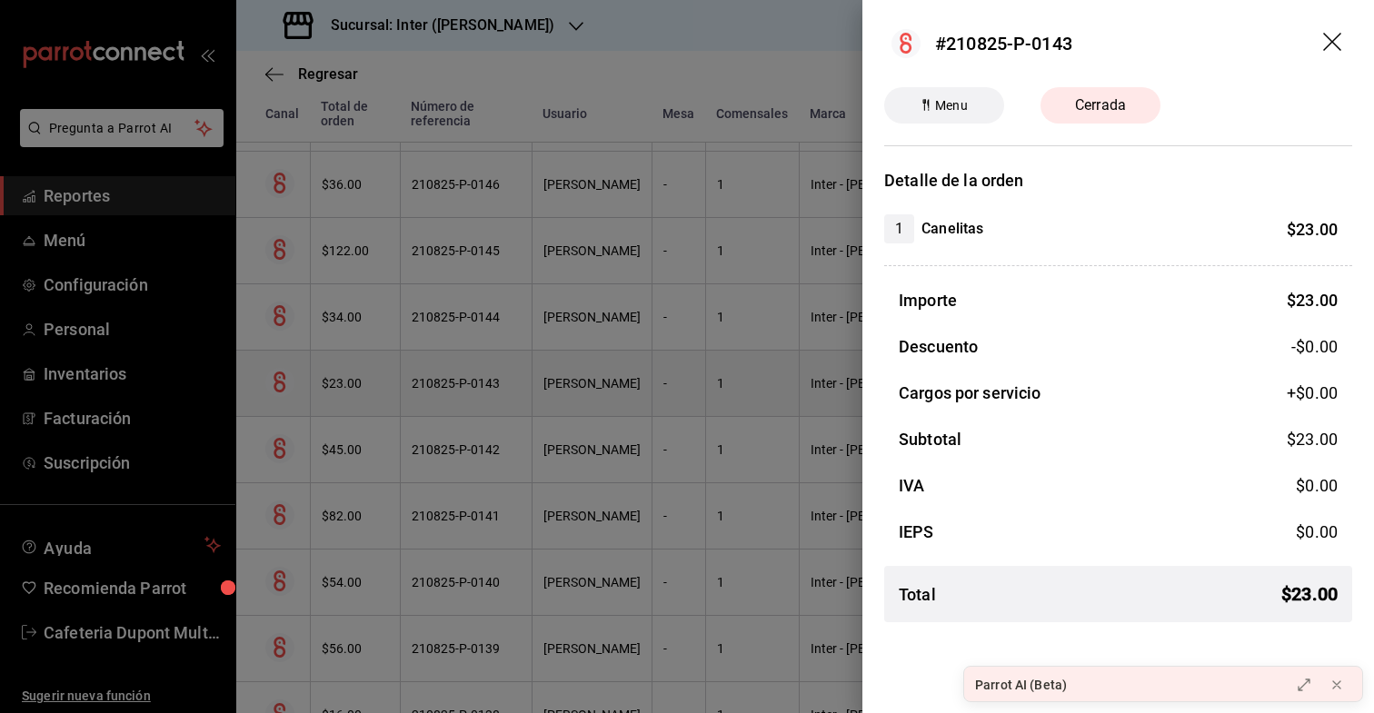
click at [380, 353] on div at bounding box center [687, 356] width 1374 height 713
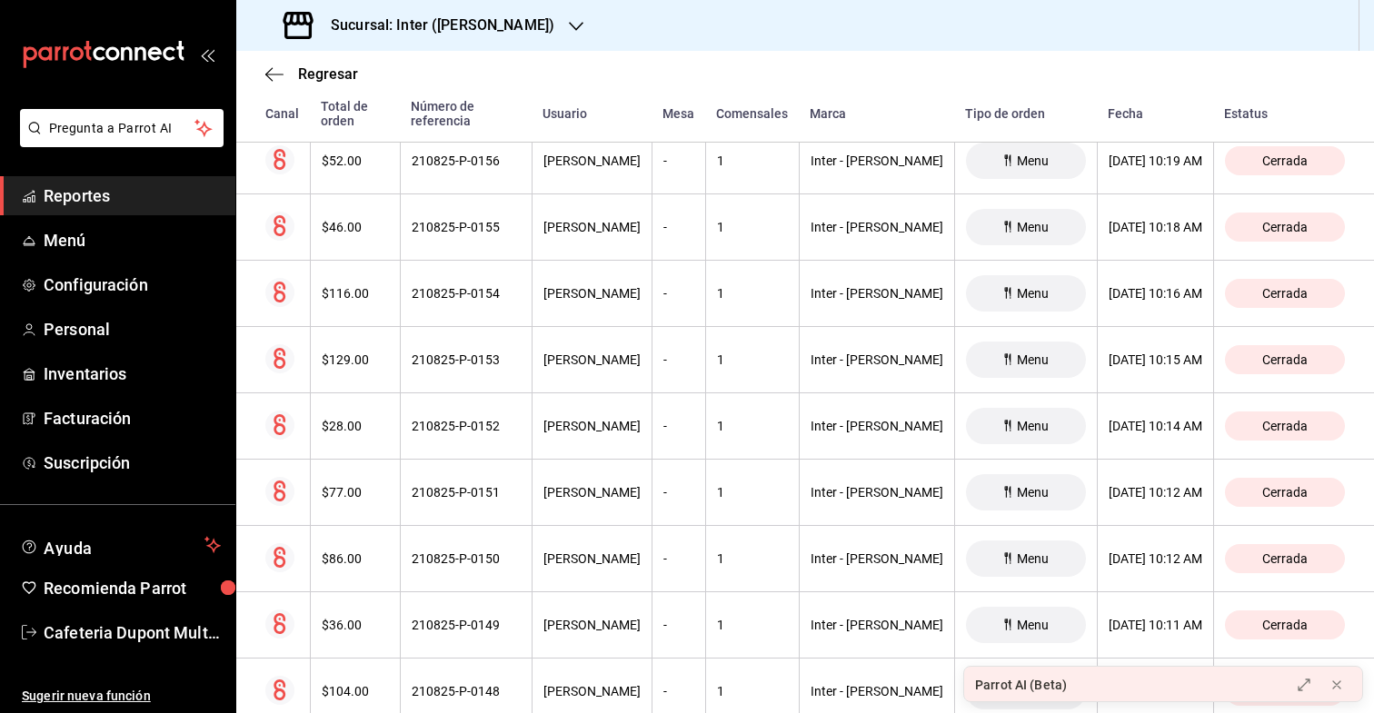
scroll to position [11230, 0]
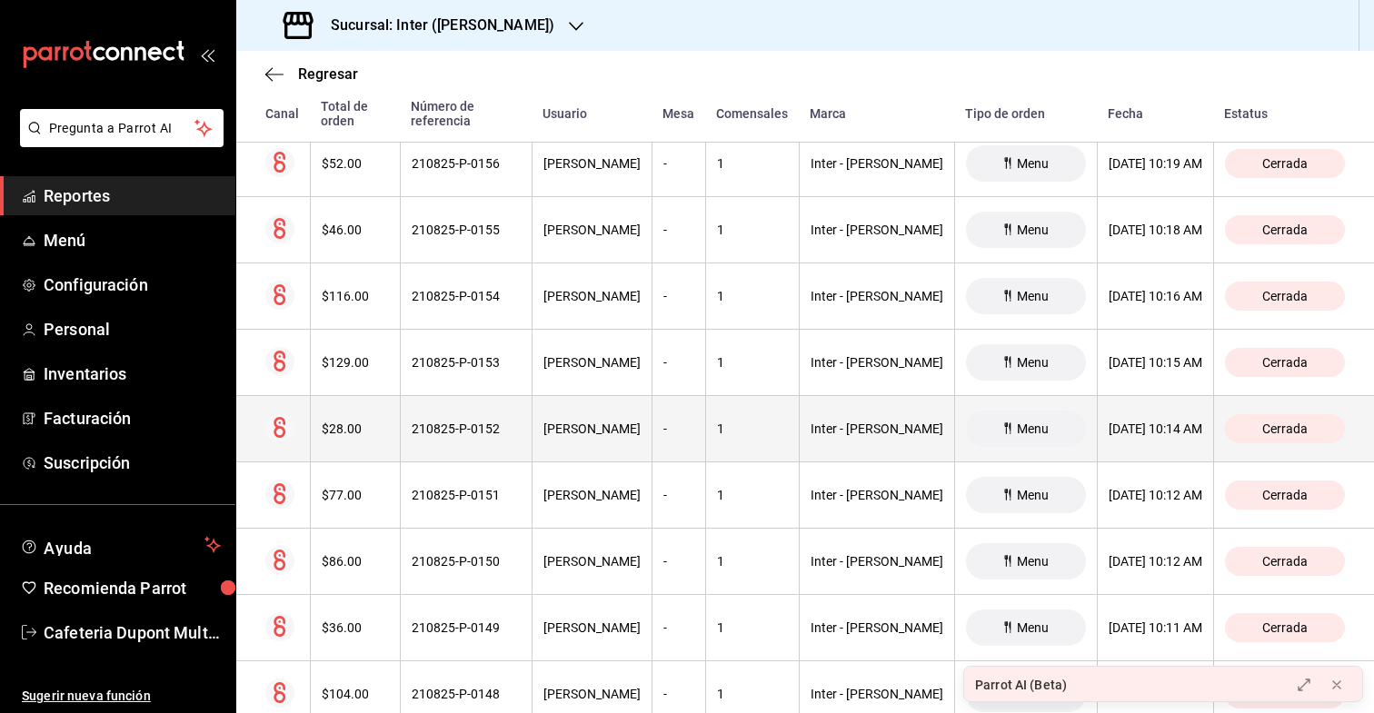
click at [372, 422] on div "$28.00" at bounding box center [355, 429] width 67 height 15
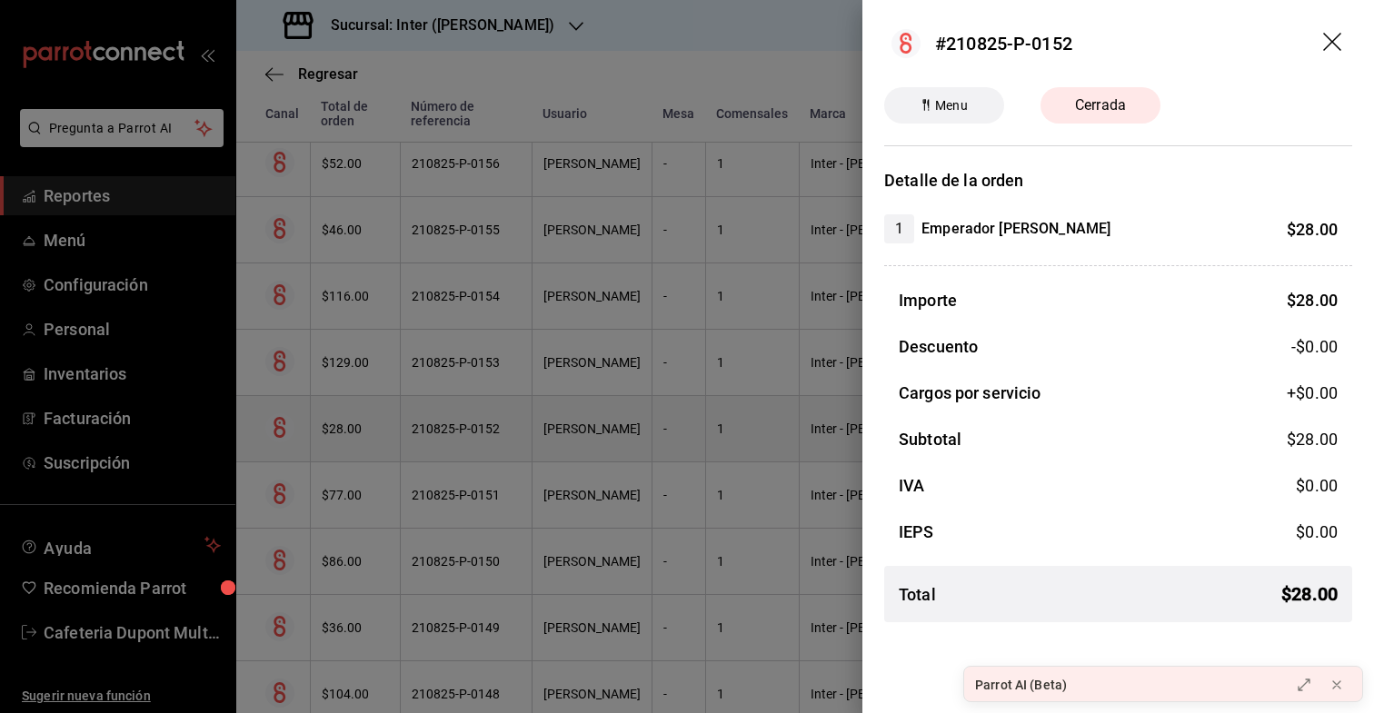
click at [372, 412] on div at bounding box center [687, 356] width 1374 height 713
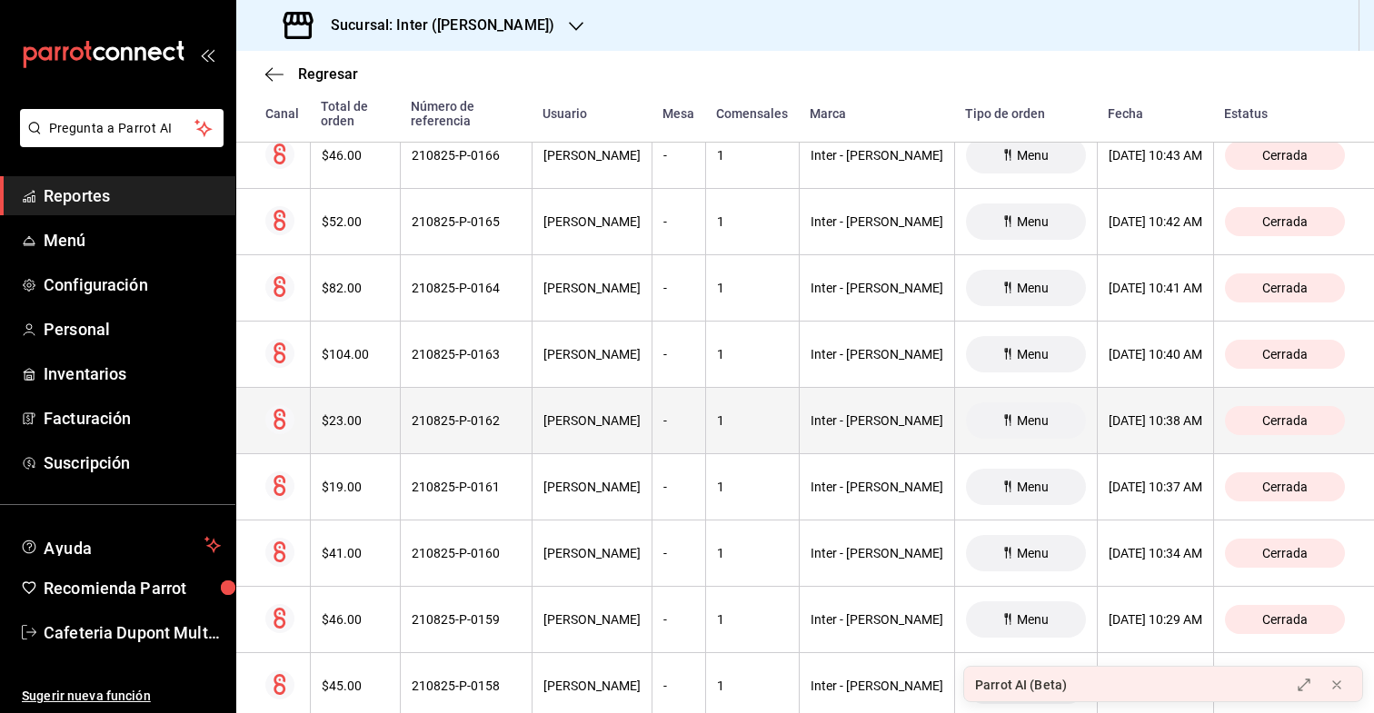
scroll to position [10574, 0]
click at [369, 414] on div "$23.00" at bounding box center [355, 421] width 67 height 15
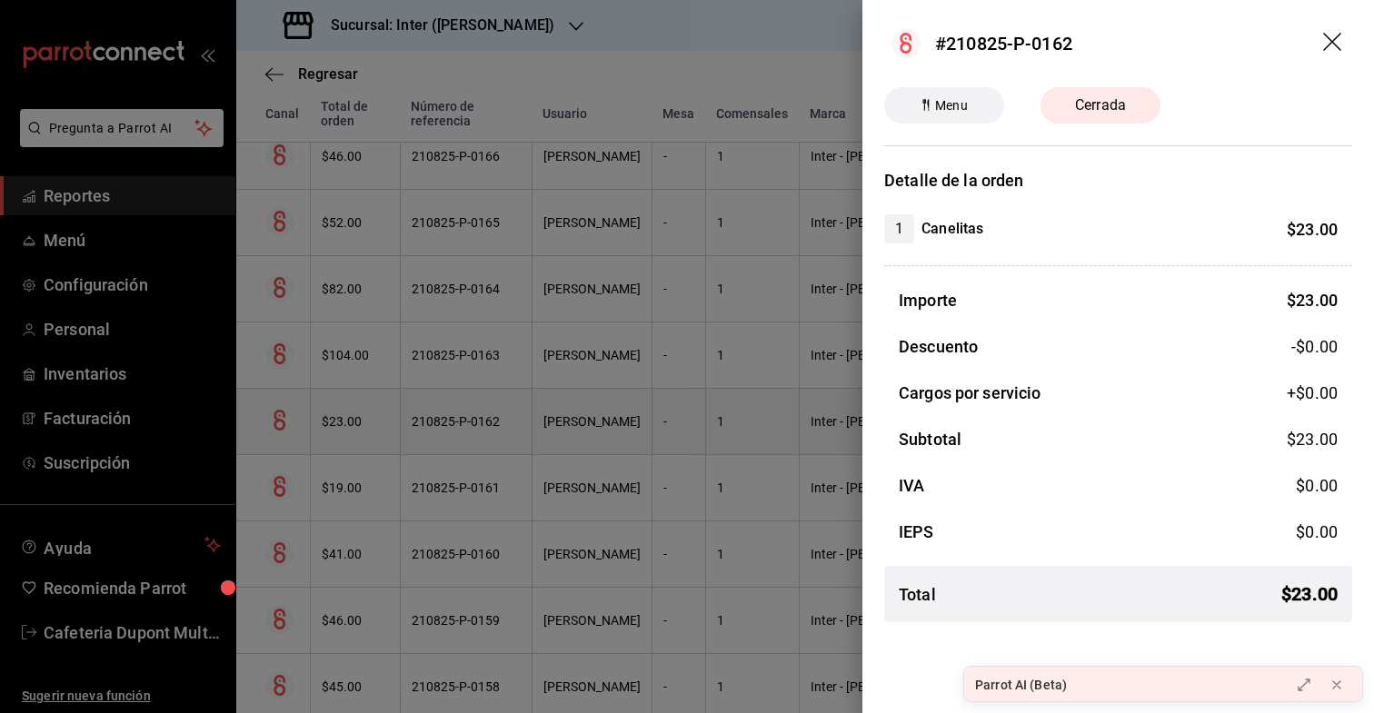
click at [369, 403] on div at bounding box center [687, 356] width 1374 height 713
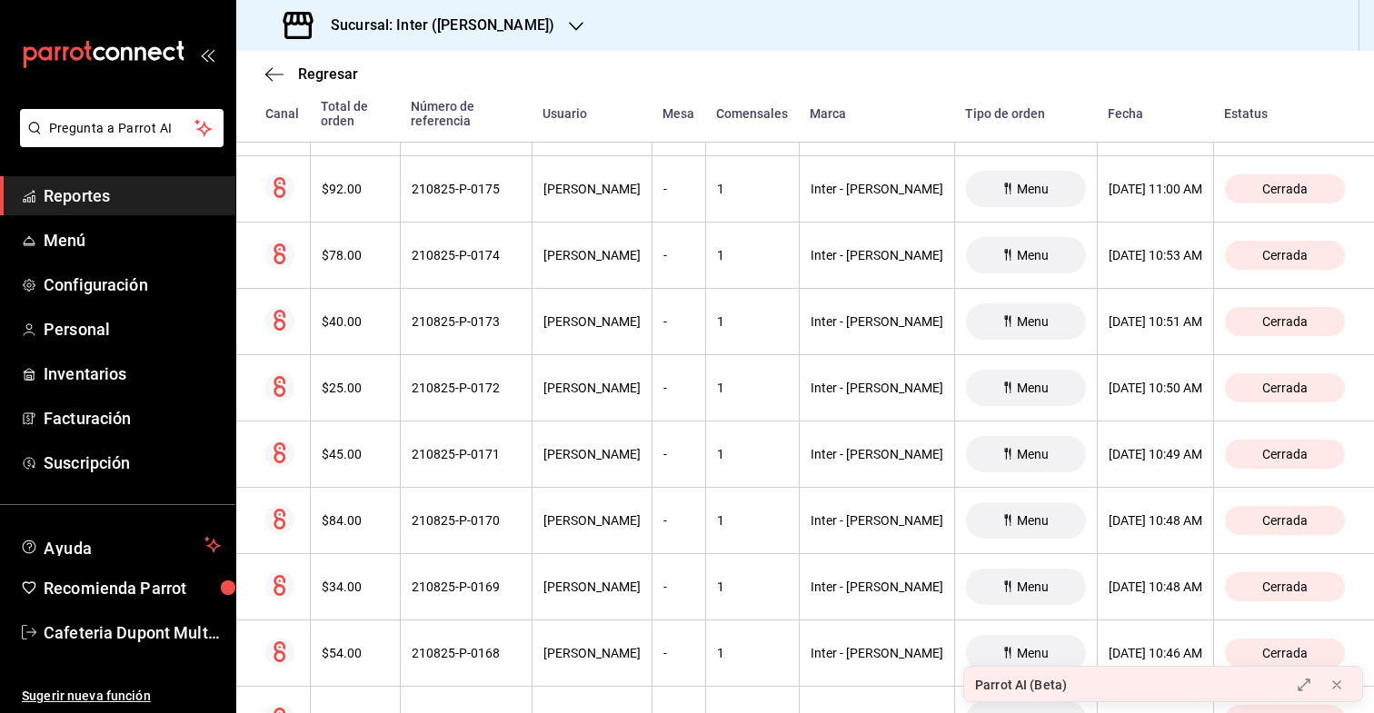
scroll to position [9943, 0]
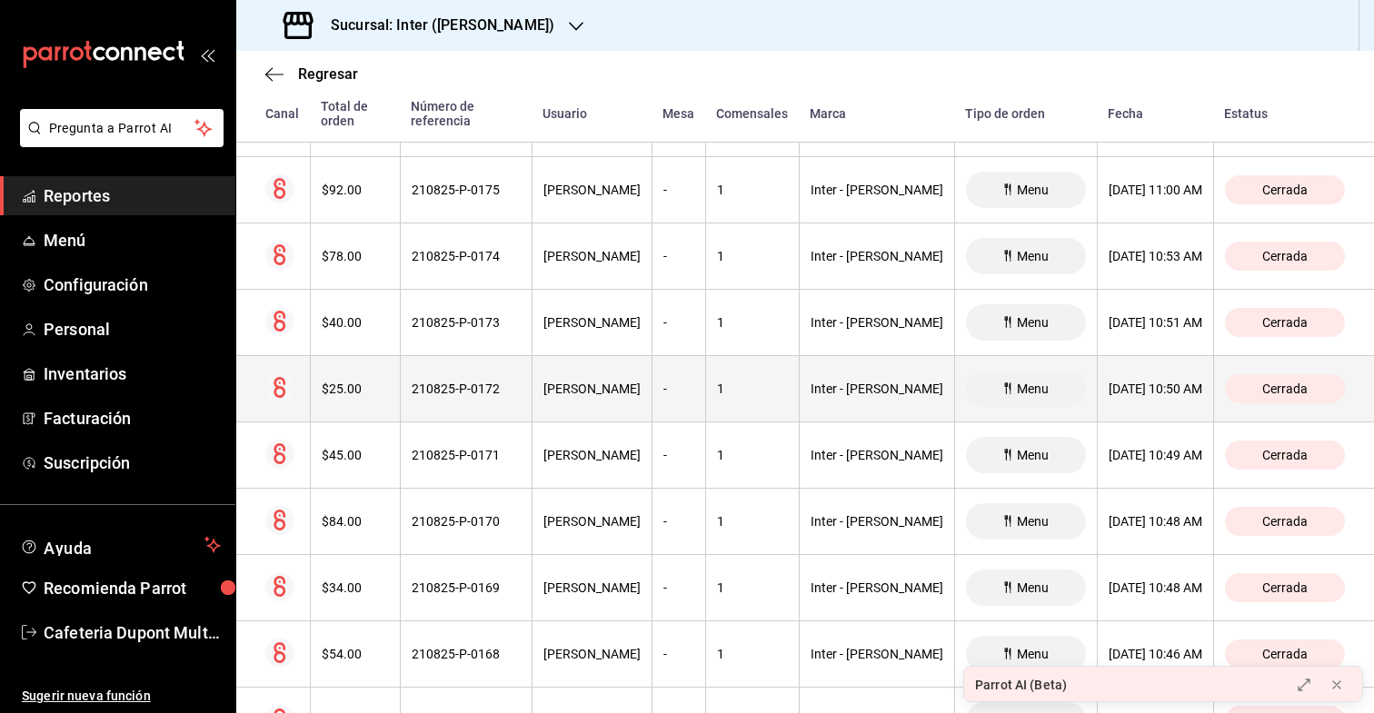
click at [369, 403] on th "$25.00" at bounding box center [355, 389] width 90 height 66
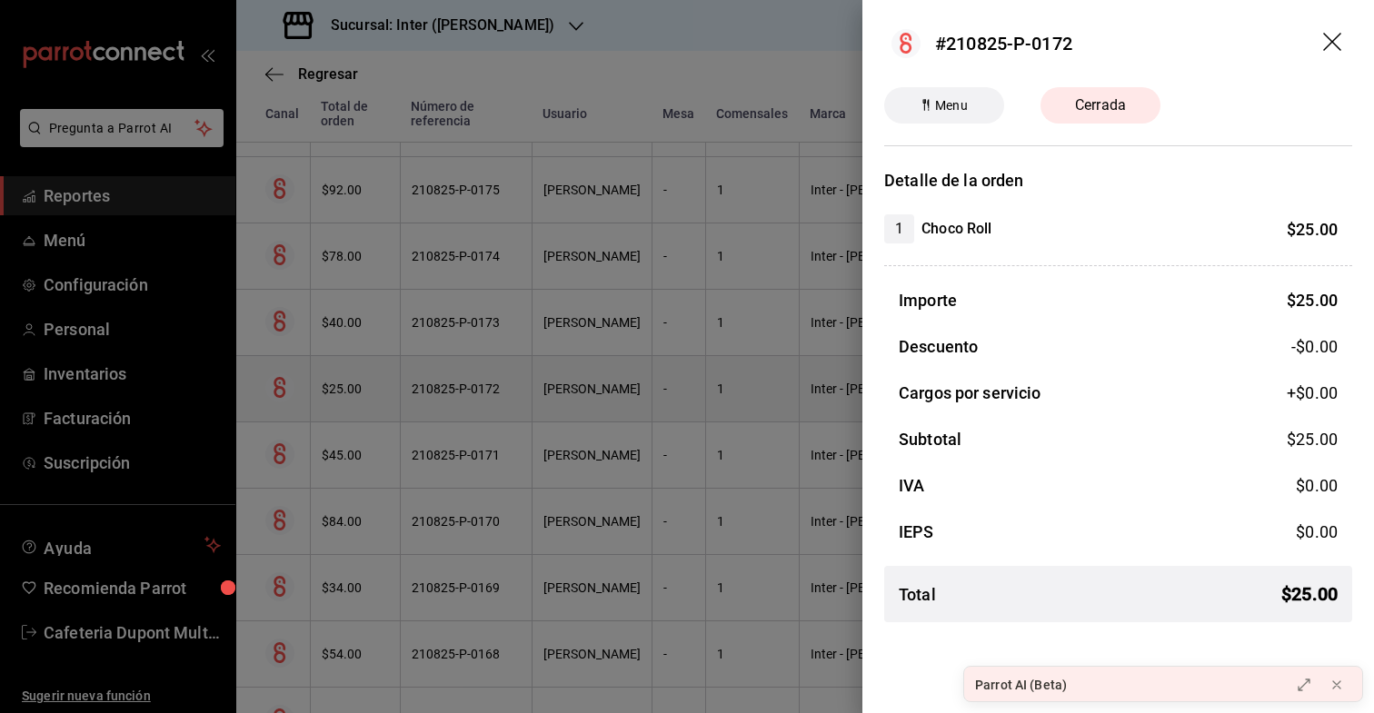
click at [369, 403] on div at bounding box center [687, 356] width 1374 height 713
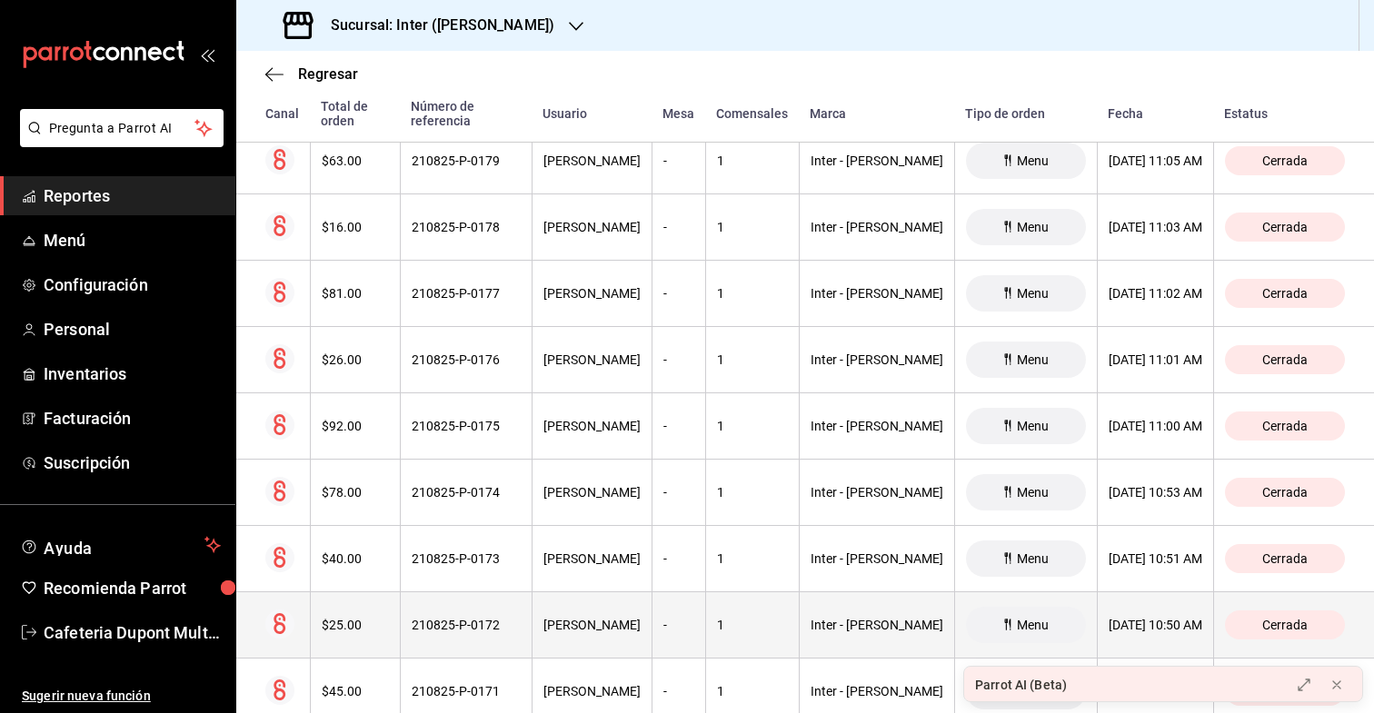
scroll to position [9710, 0]
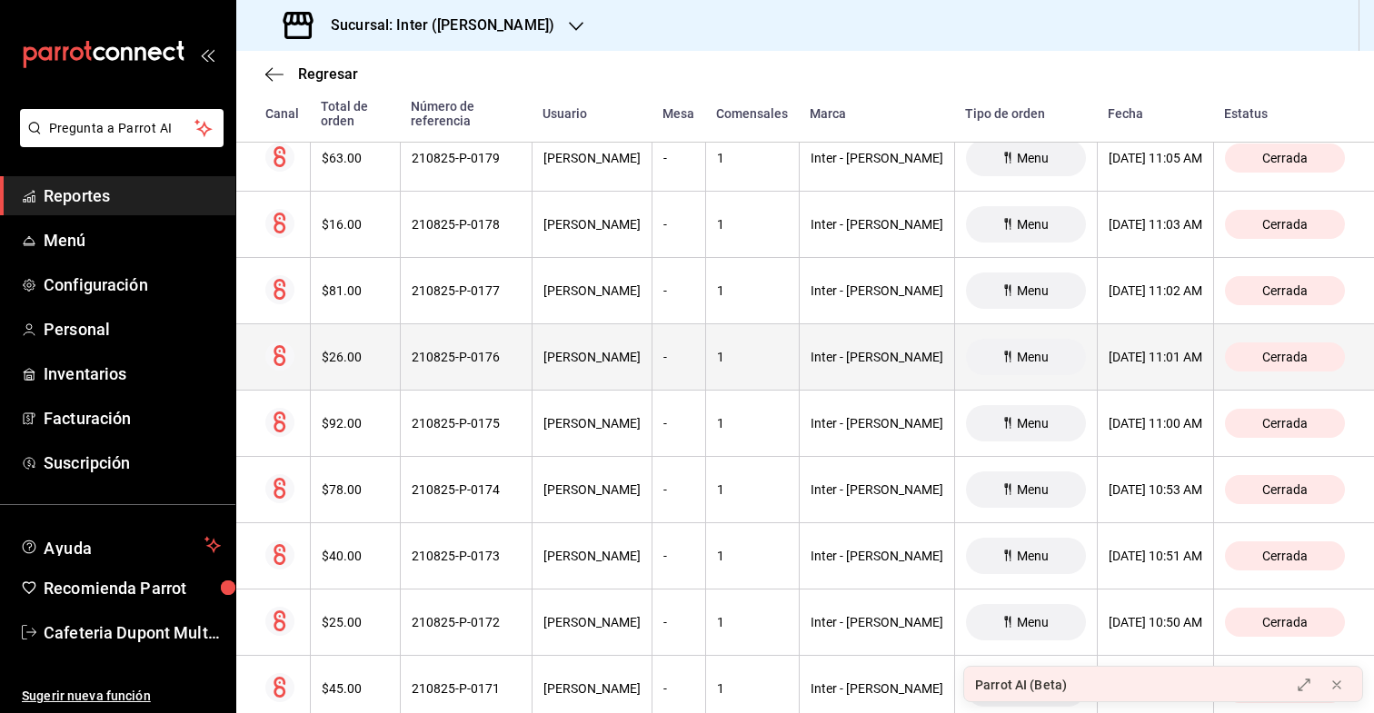
click at [373, 364] on th "$26.00" at bounding box center [355, 357] width 90 height 66
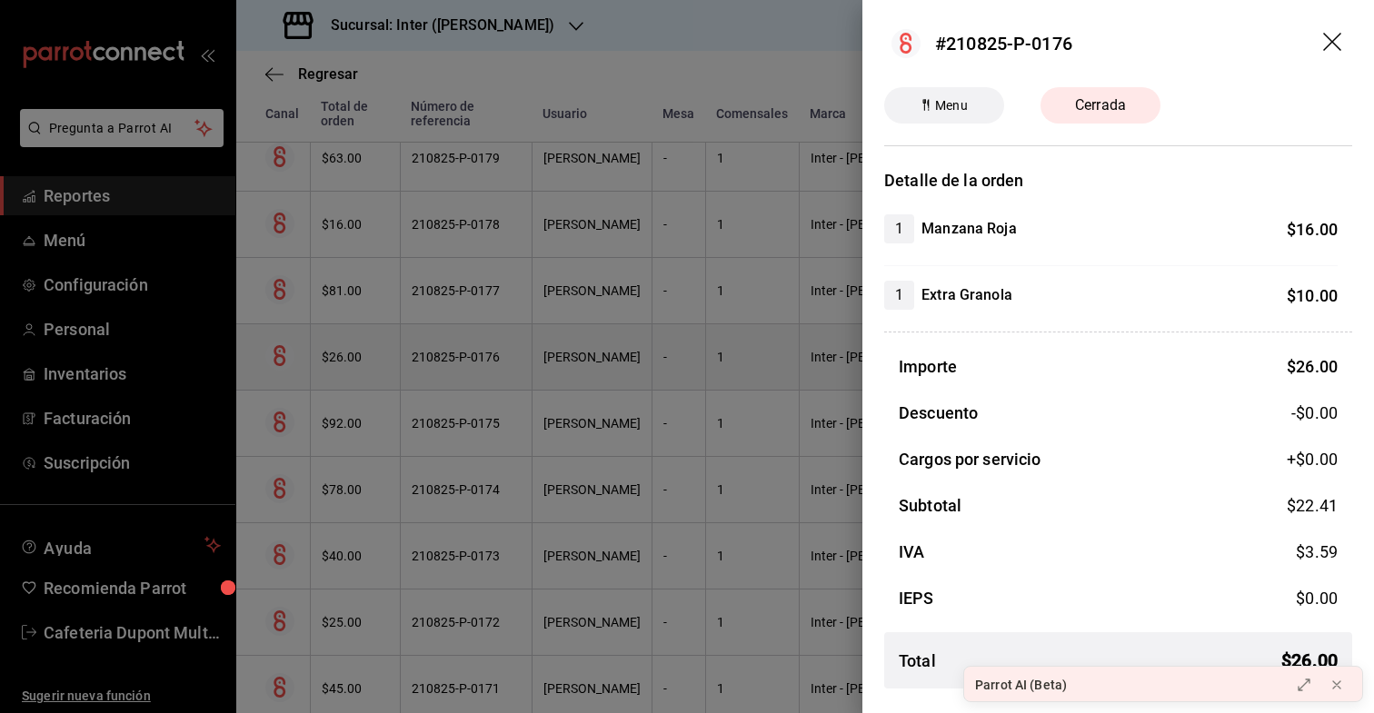
click at [373, 364] on div at bounding box center [687, 356] width 1374 height 713
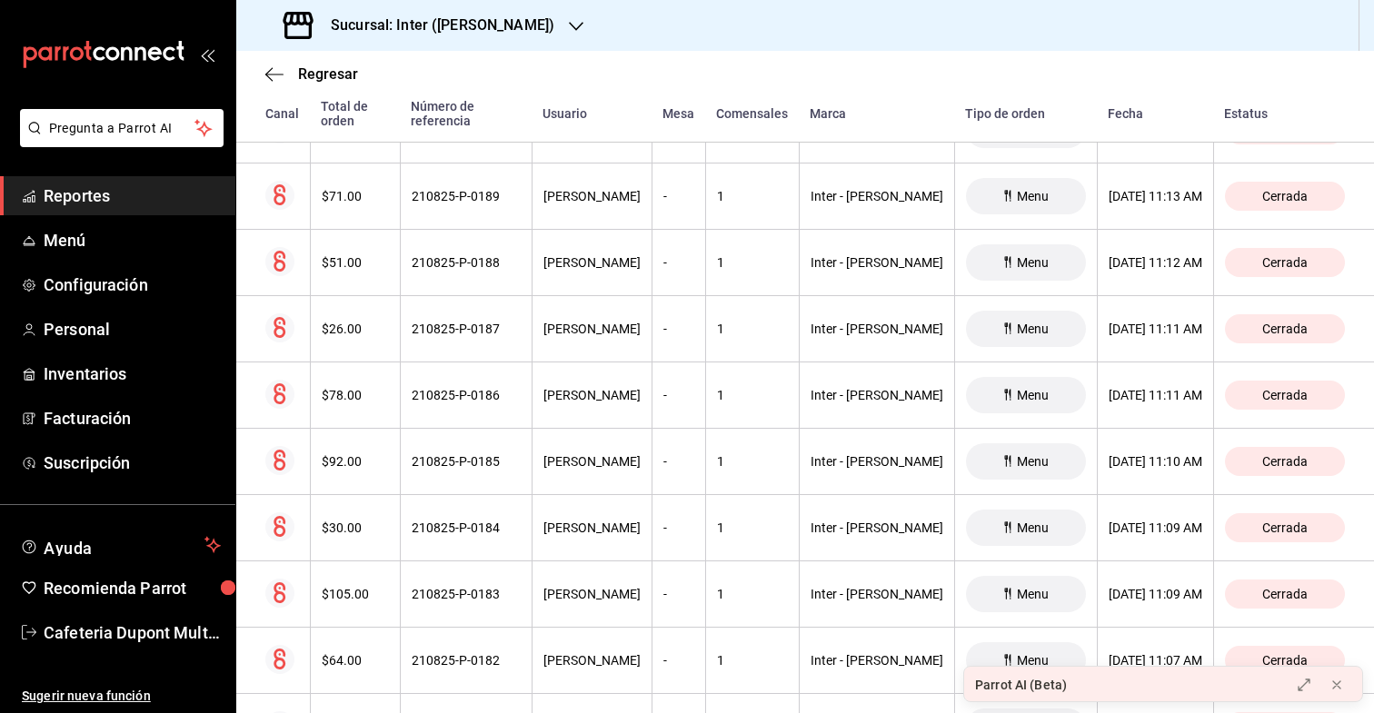
scroll to position [9004, 0]
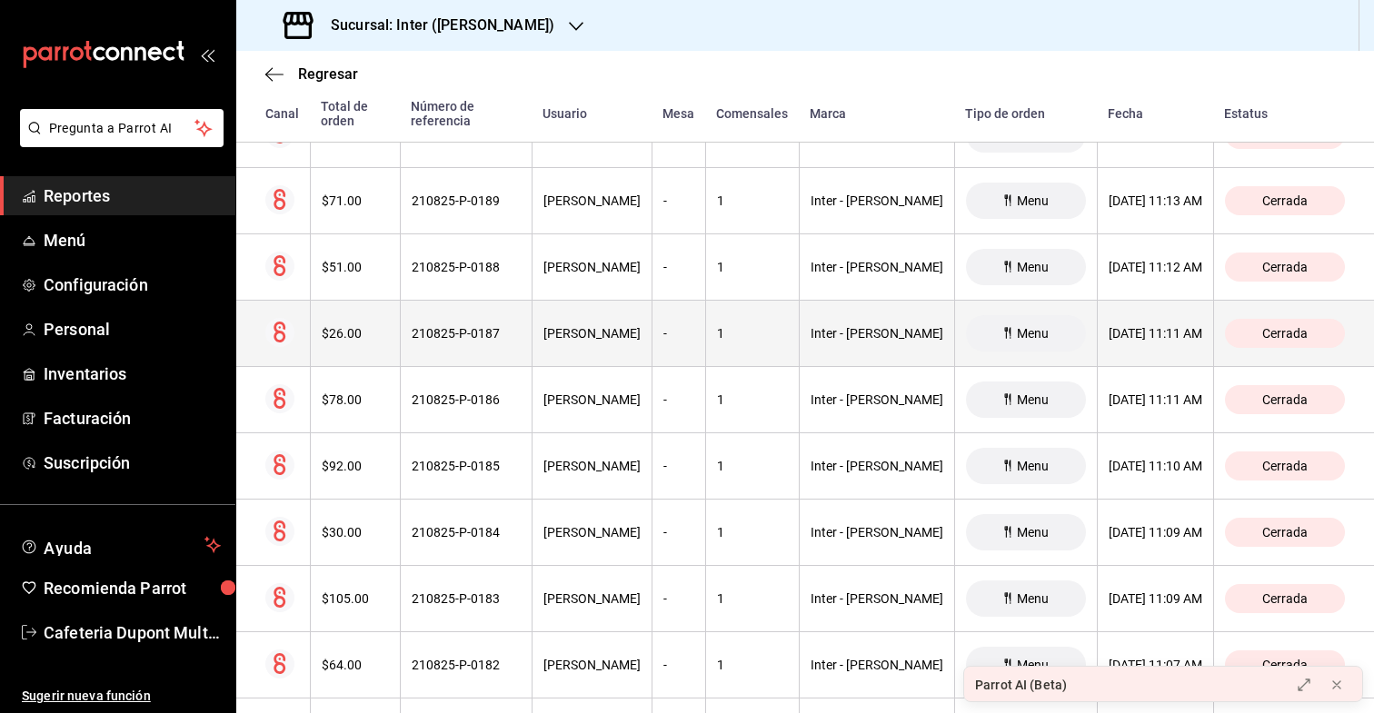
click at [373, 338] on th "$26.00" at bounding box center [355, 334] width 90 height 66
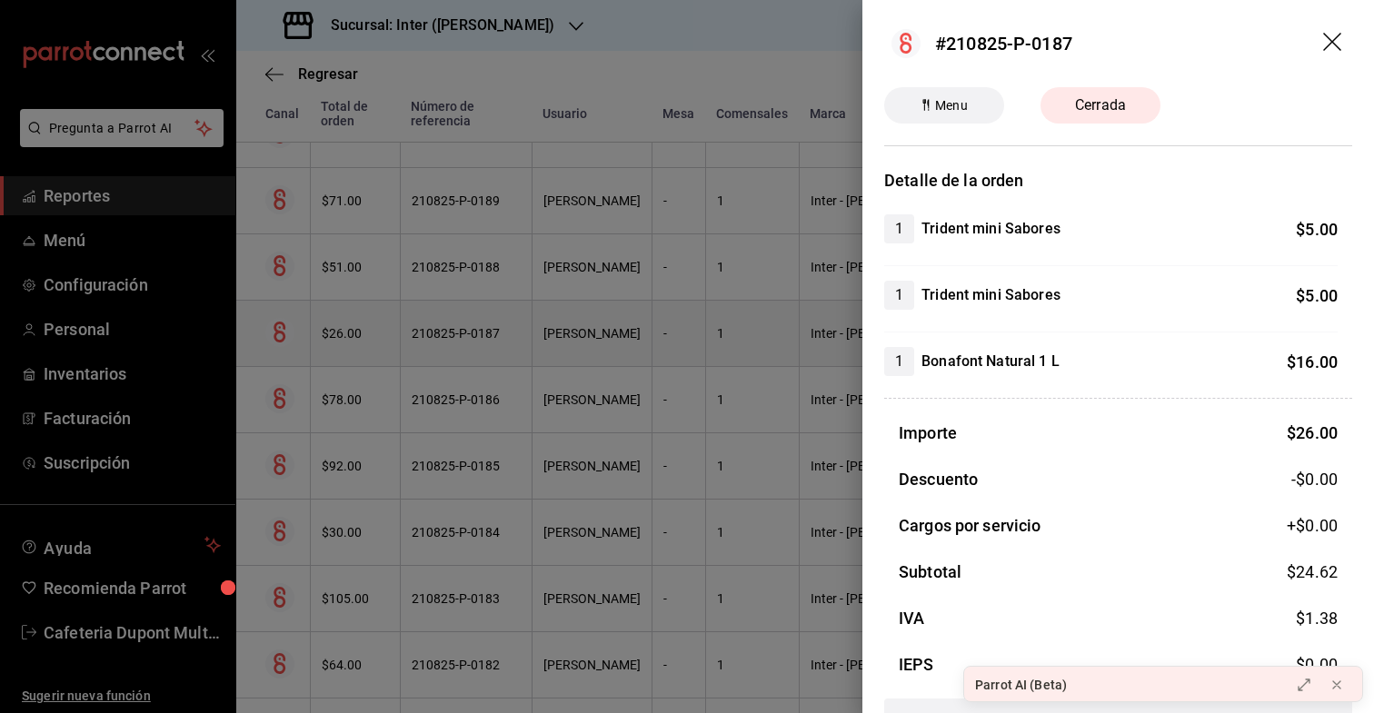
click at [373, 338] on div at bounding box center [687, 356] width 1374 height 713
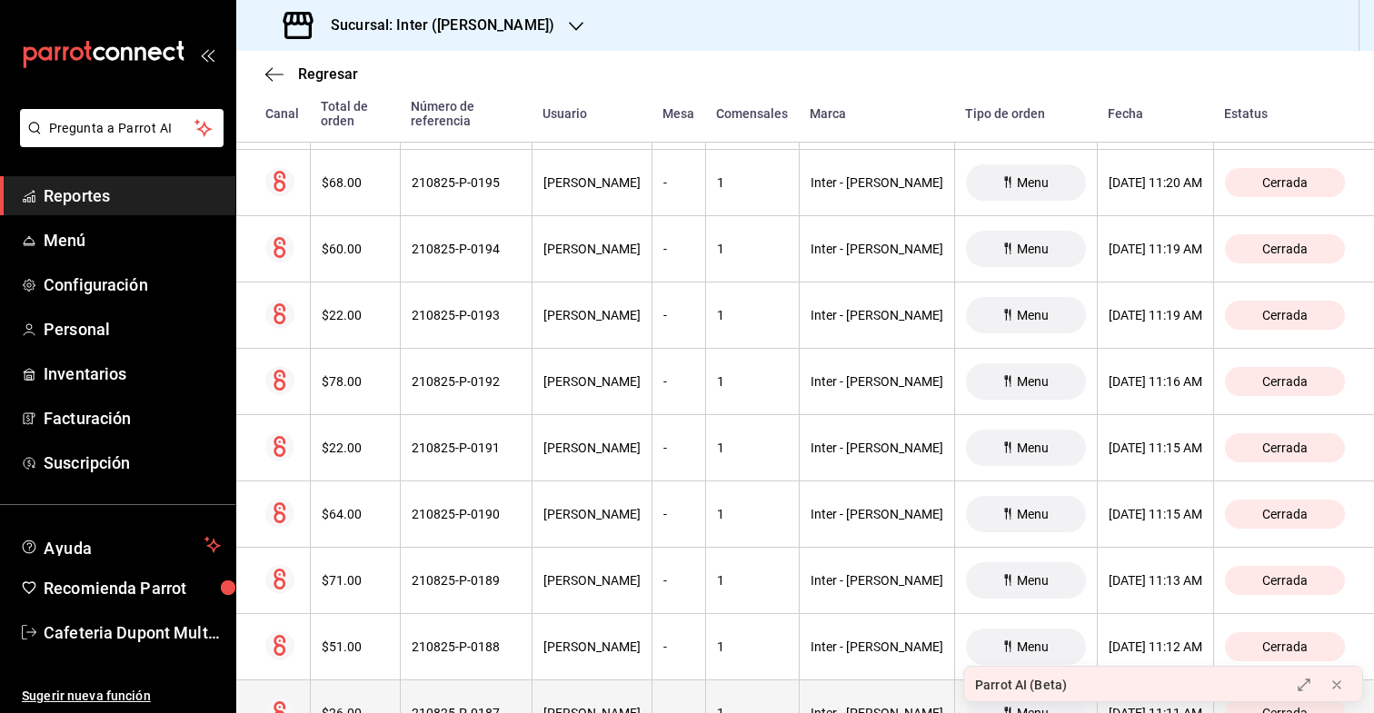
scroll to position [8606, 0]
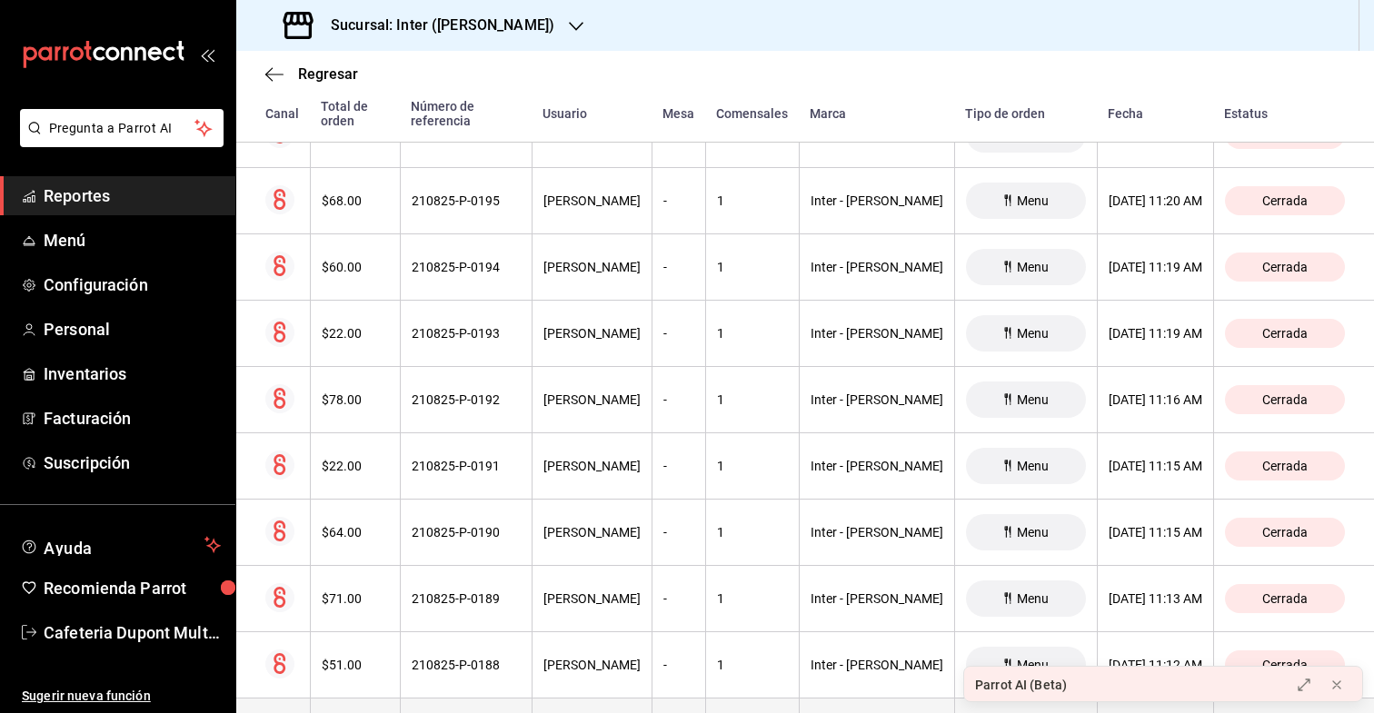
click at [373, 338] on th "$22.00" at bounding box center [355, 334] width 90 height 66
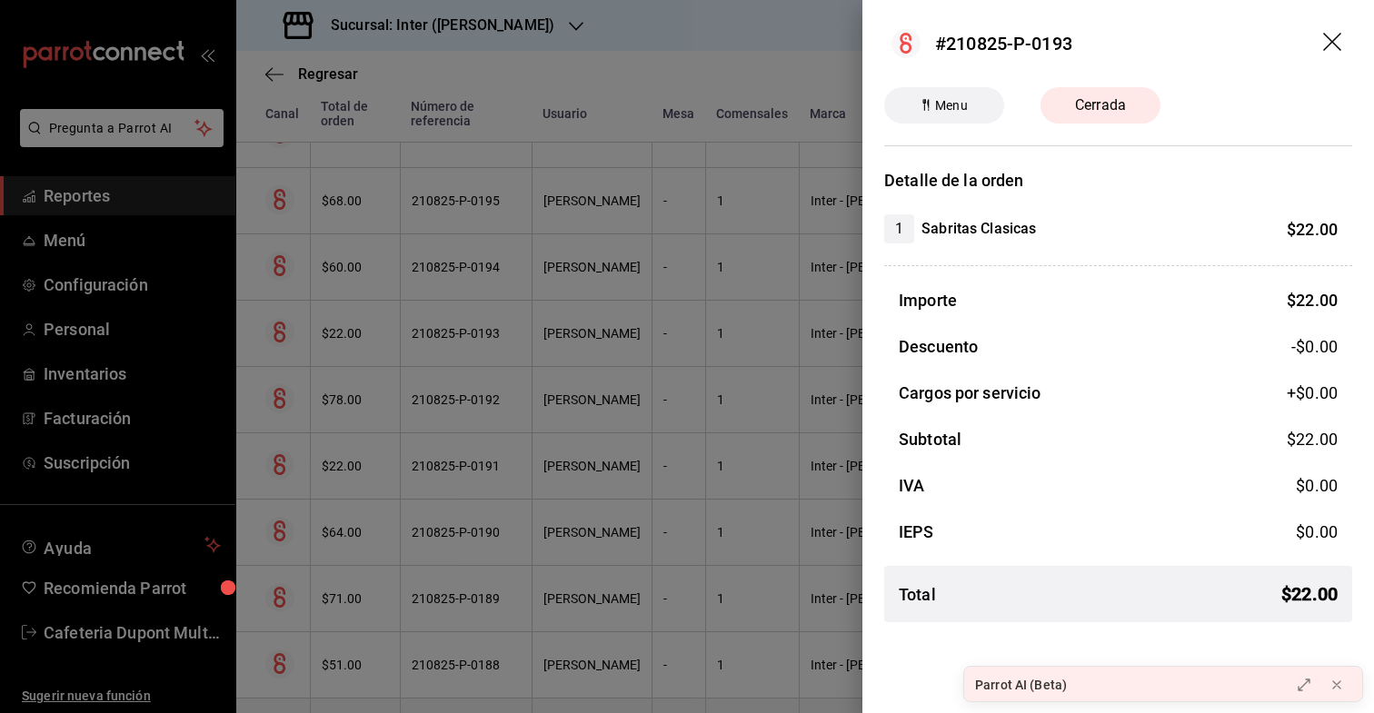
click at [373, 338] on div at bounding box center [687, 356] width 1374 height 713
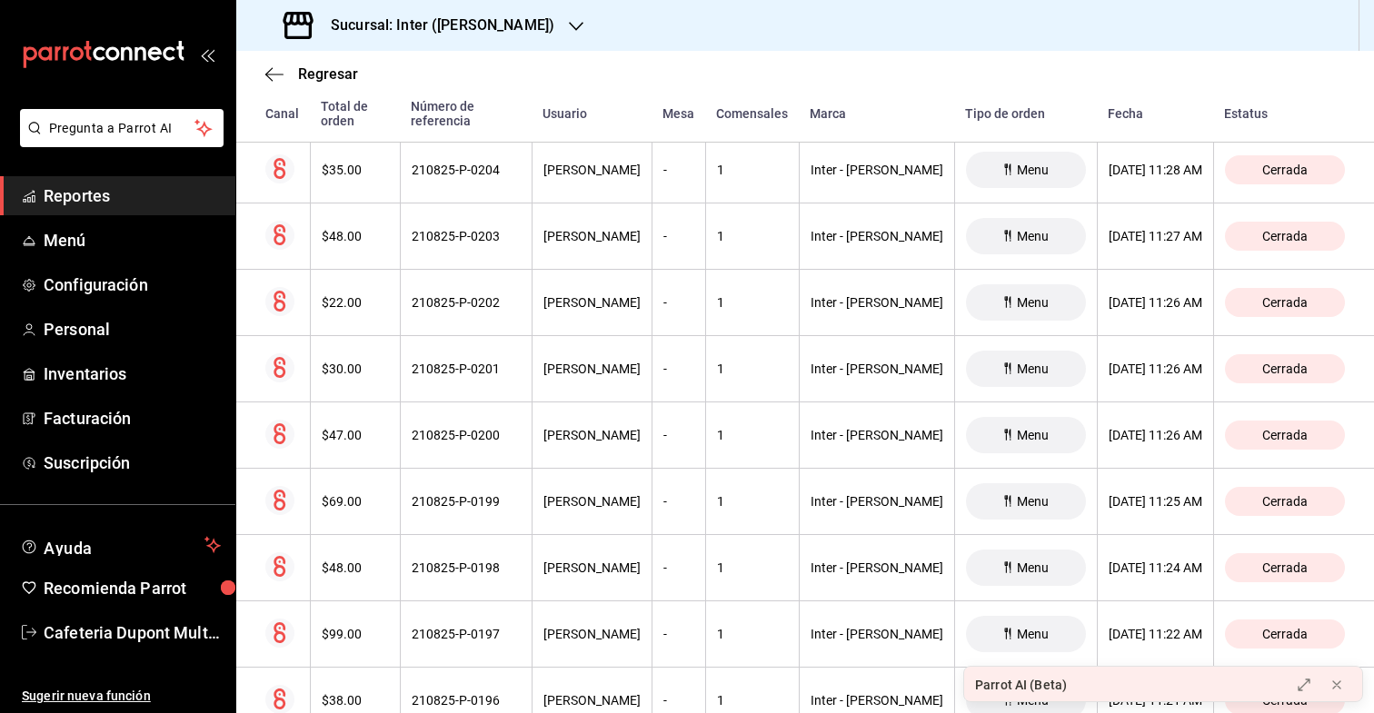
scroll to position [8037, 0]
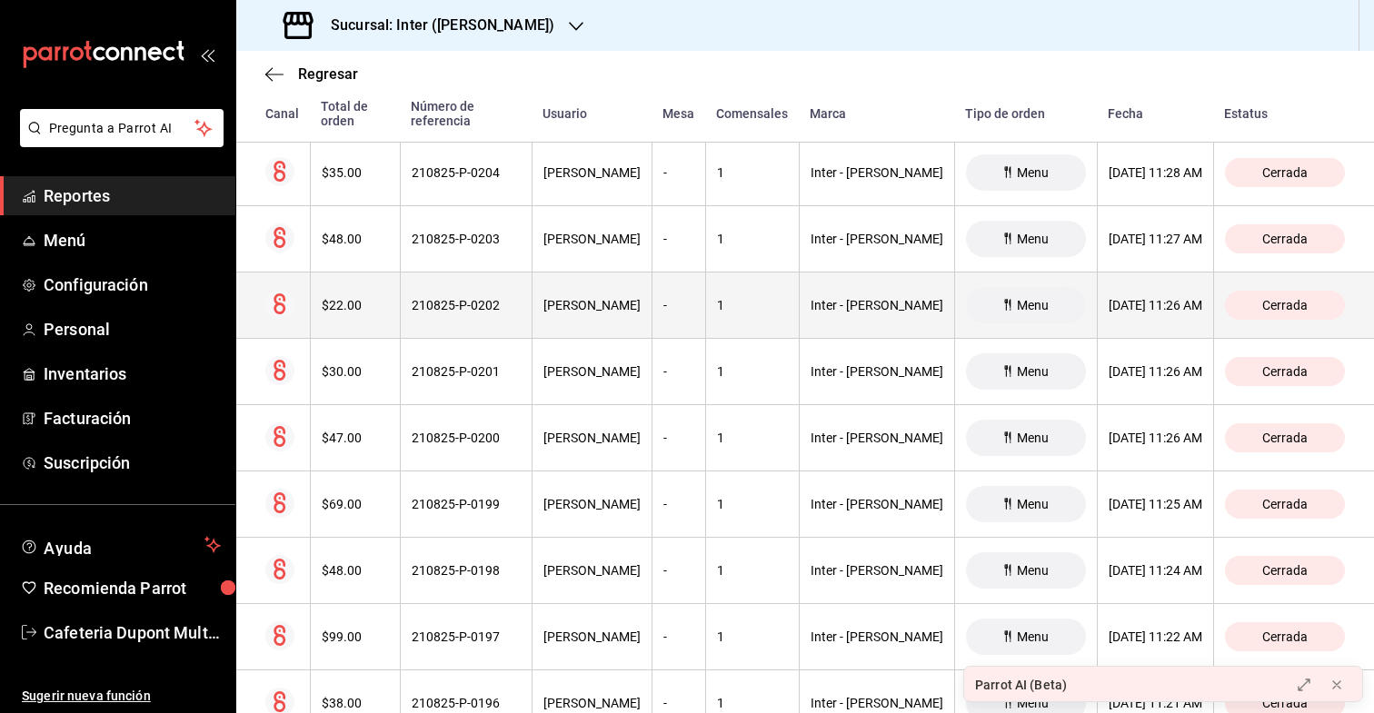
click at [377, 277] on th "$22.00" at bounding box center [355, 306] width 90 height 66
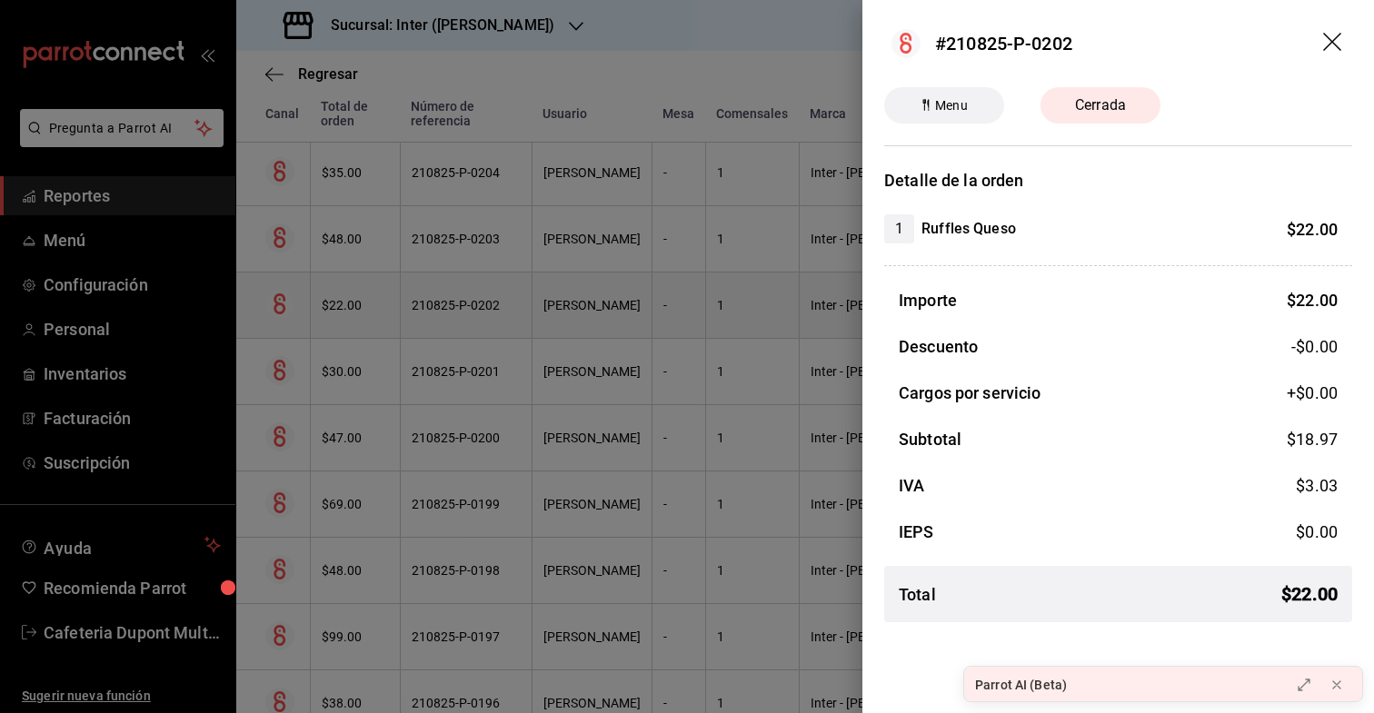
click at [377, 277] on div at bounding box center [687, 356] width 1374 height 713
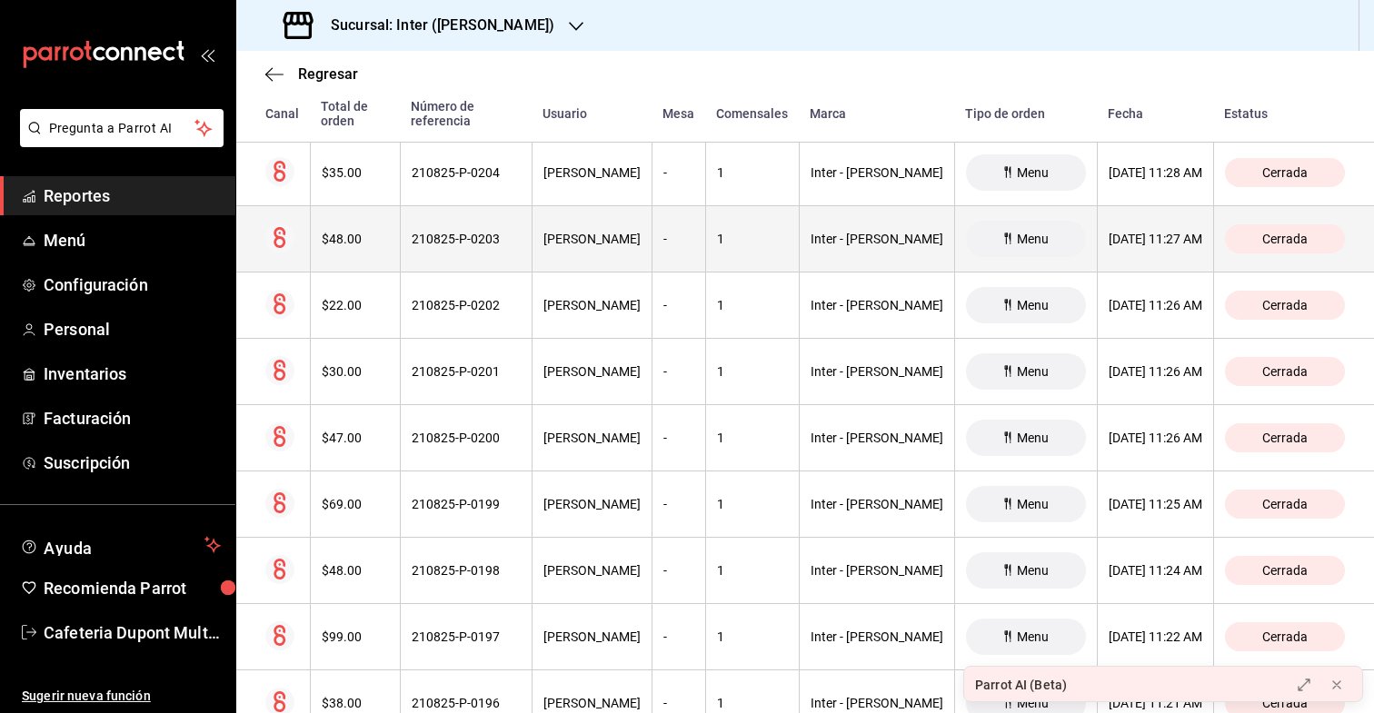
click at [381, 206] on th "$48.00" at bounding box center [355, 239] width 90 height 66
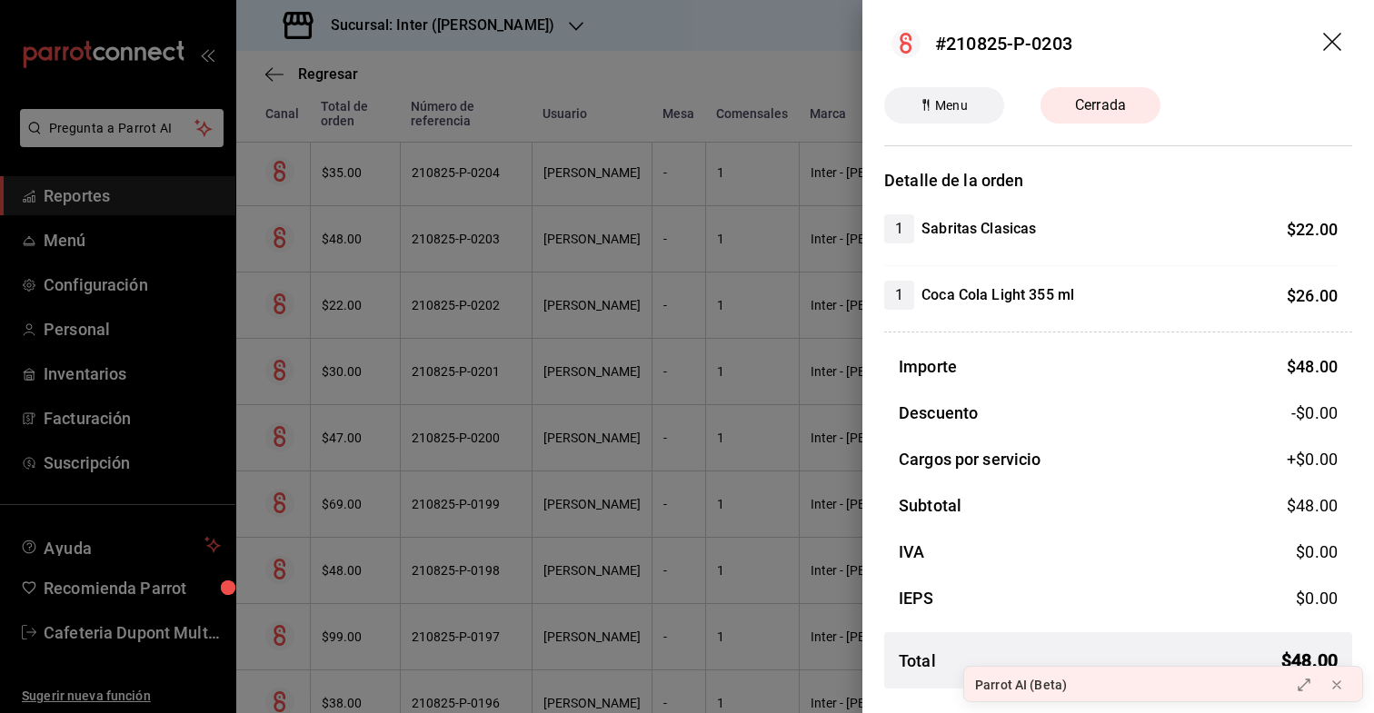
click at [382, 181] on div at bounding box center [687, 356] width 1374 height 713
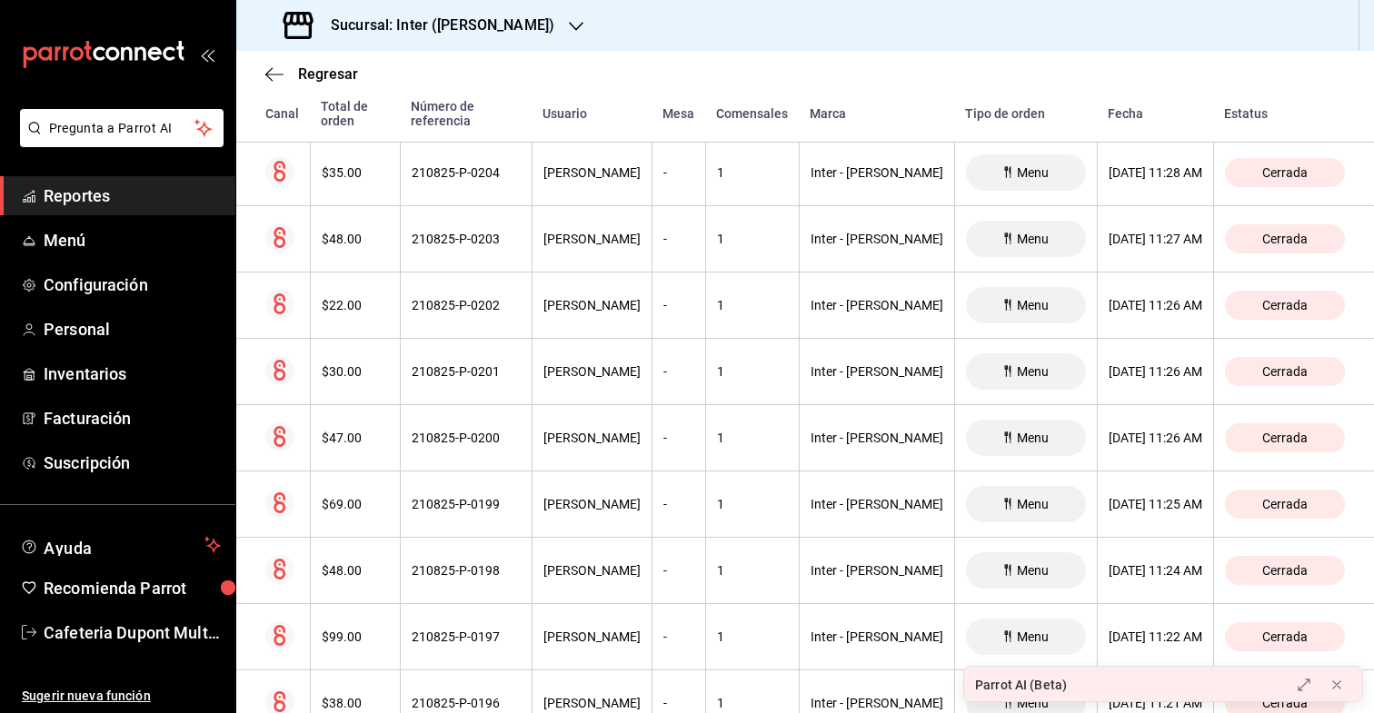
click at [384, 165] on div "$35.00" at bounding box center [355, 172] width 67 height 15
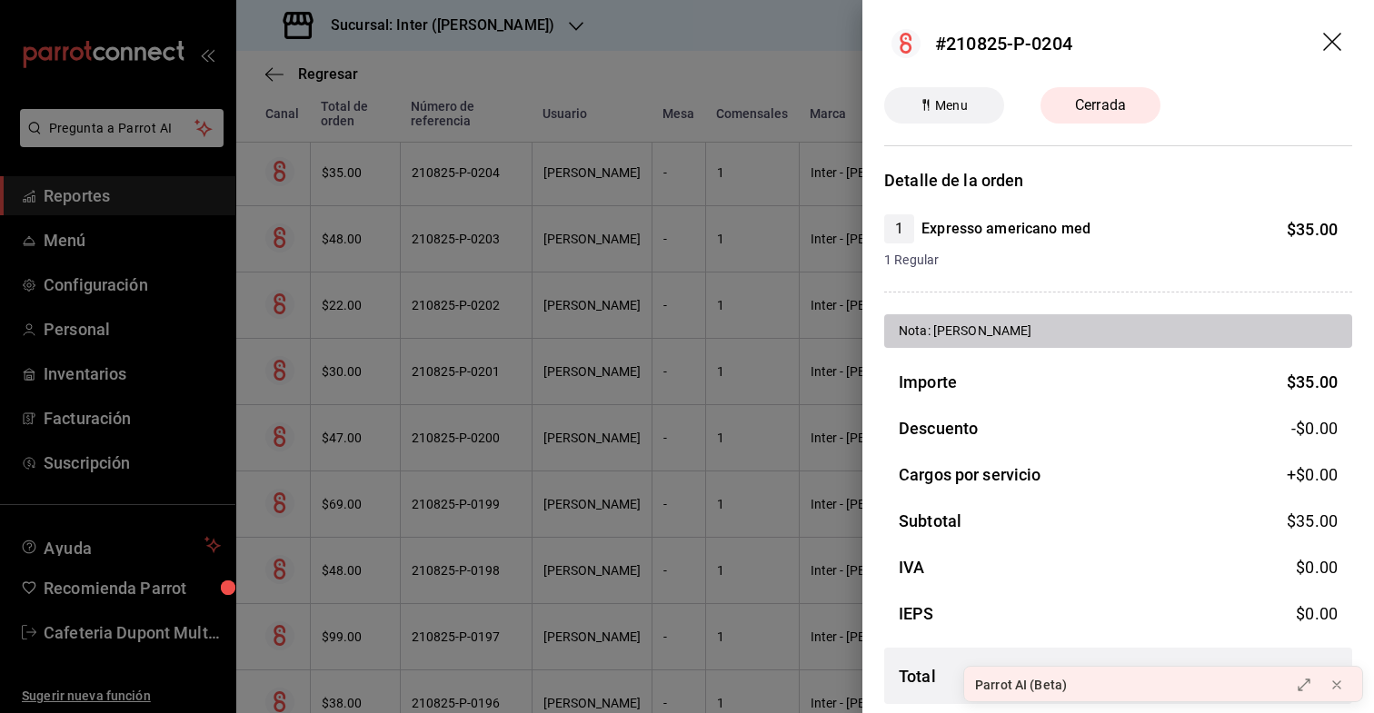
click at [384, 163] on div at bounding box center [687, 356] width 1374 height 713
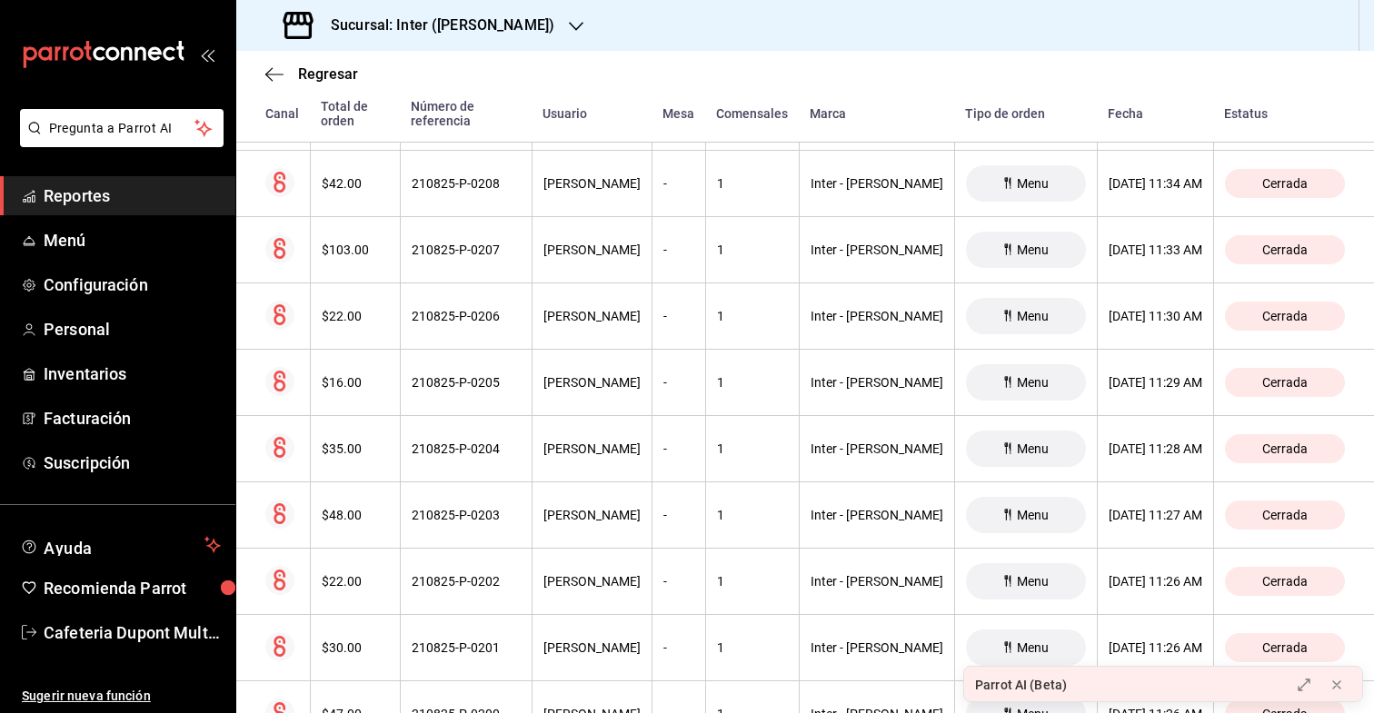
scroll to position [7740, 0]
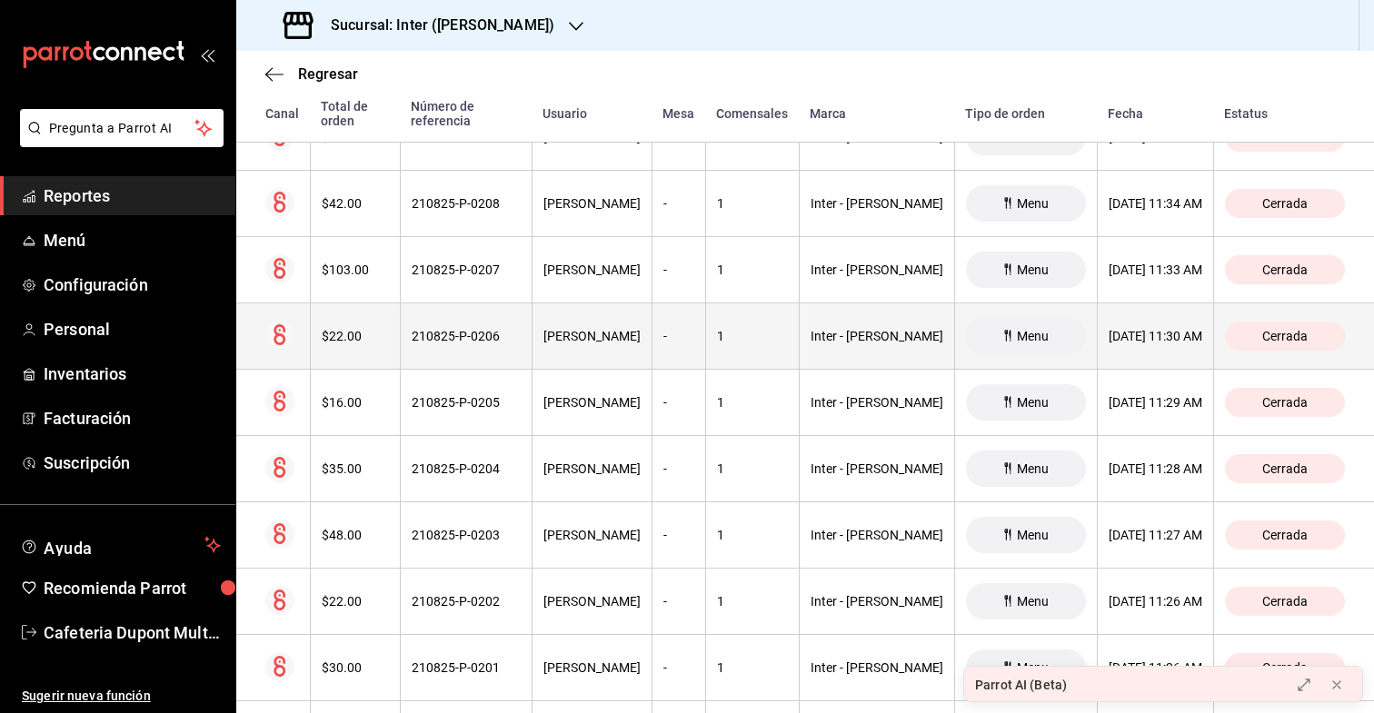
click at [370, 329] on div "$22.00" at bounding box center [355, 336] width 67 height 15
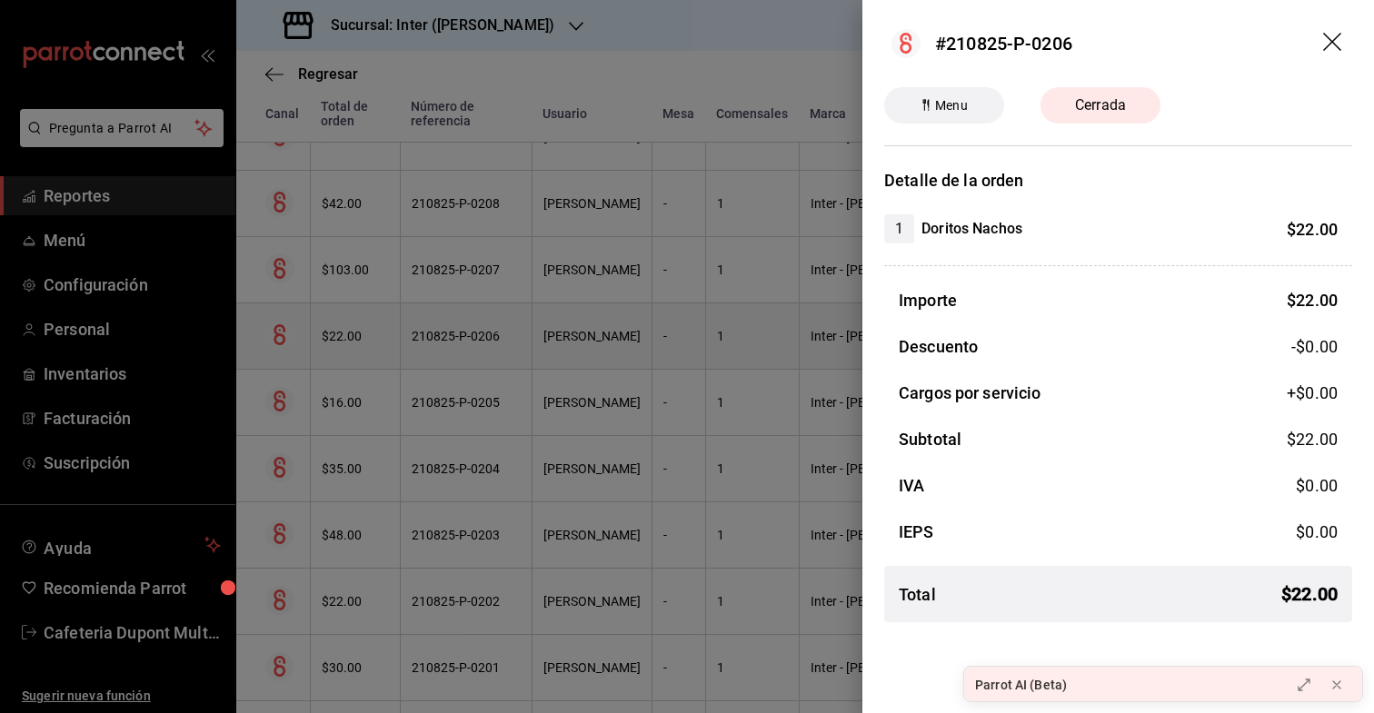
click at [370, 314] on div at bounding box center [687, 356] width 1374 height 713
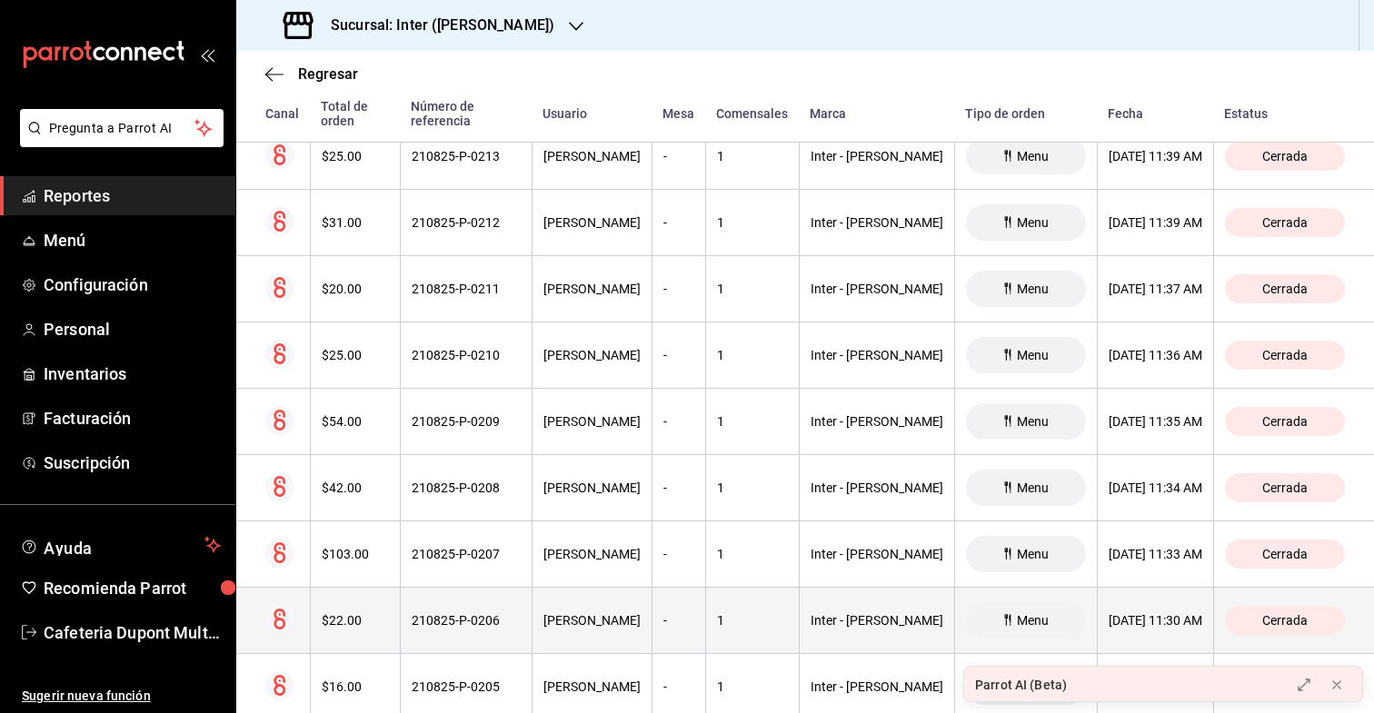
scroll to position [7447, 0]
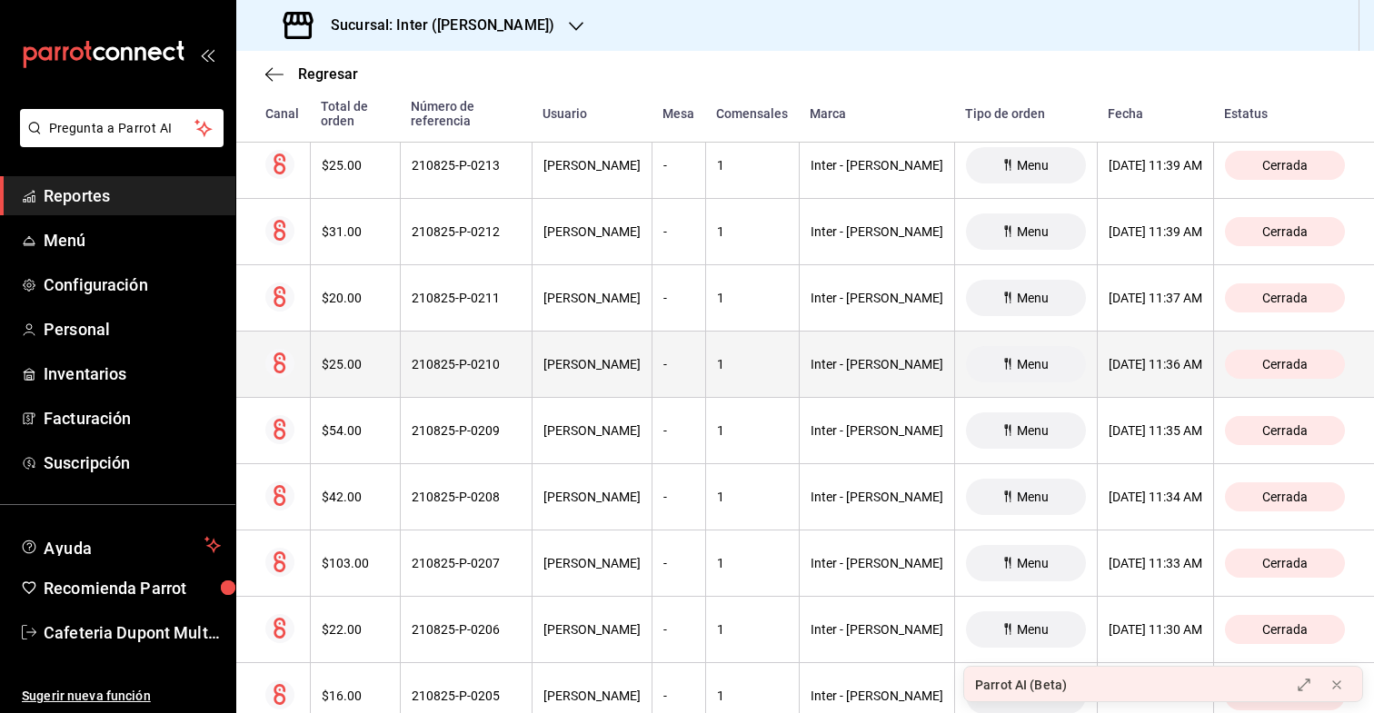
click at [364, 357] on div "$25.00" at bounding box center [355, 364] width 67 height 15
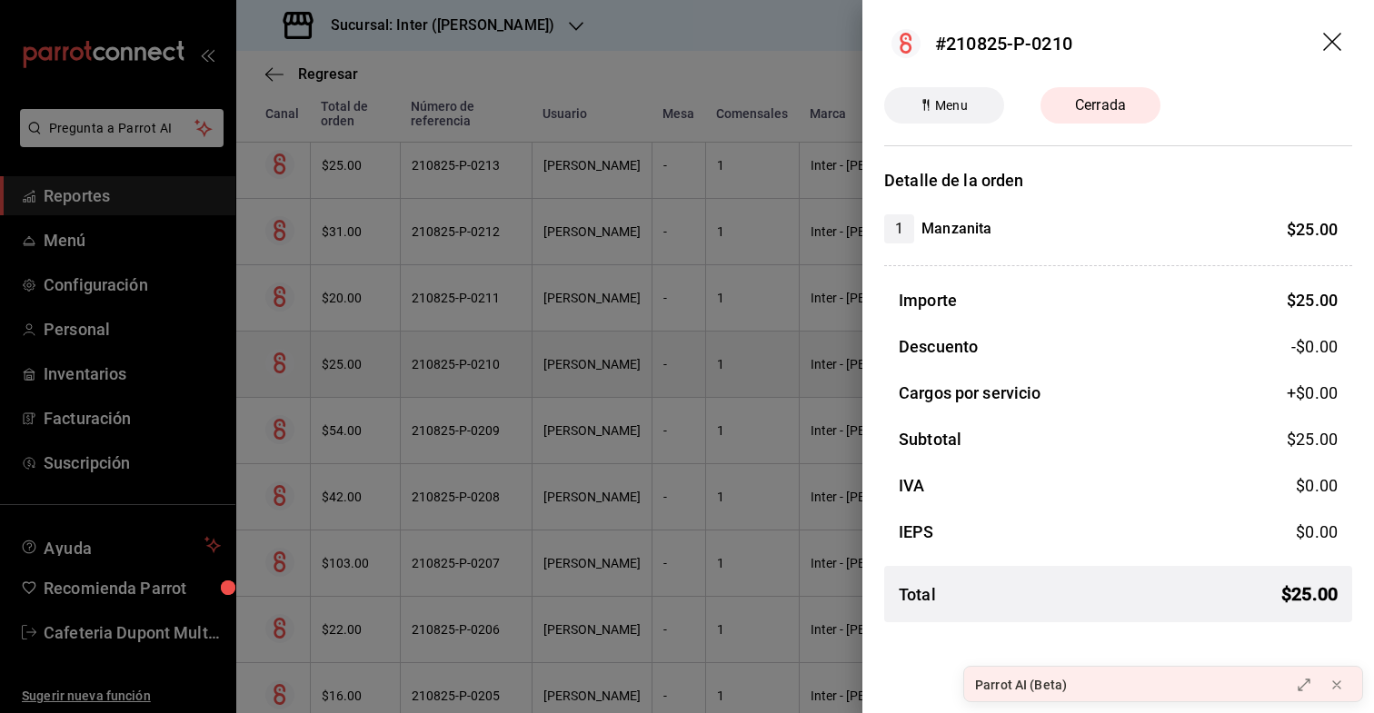
click at [364, 355] on div at bounding box center [687, 356] width 1374 height 713
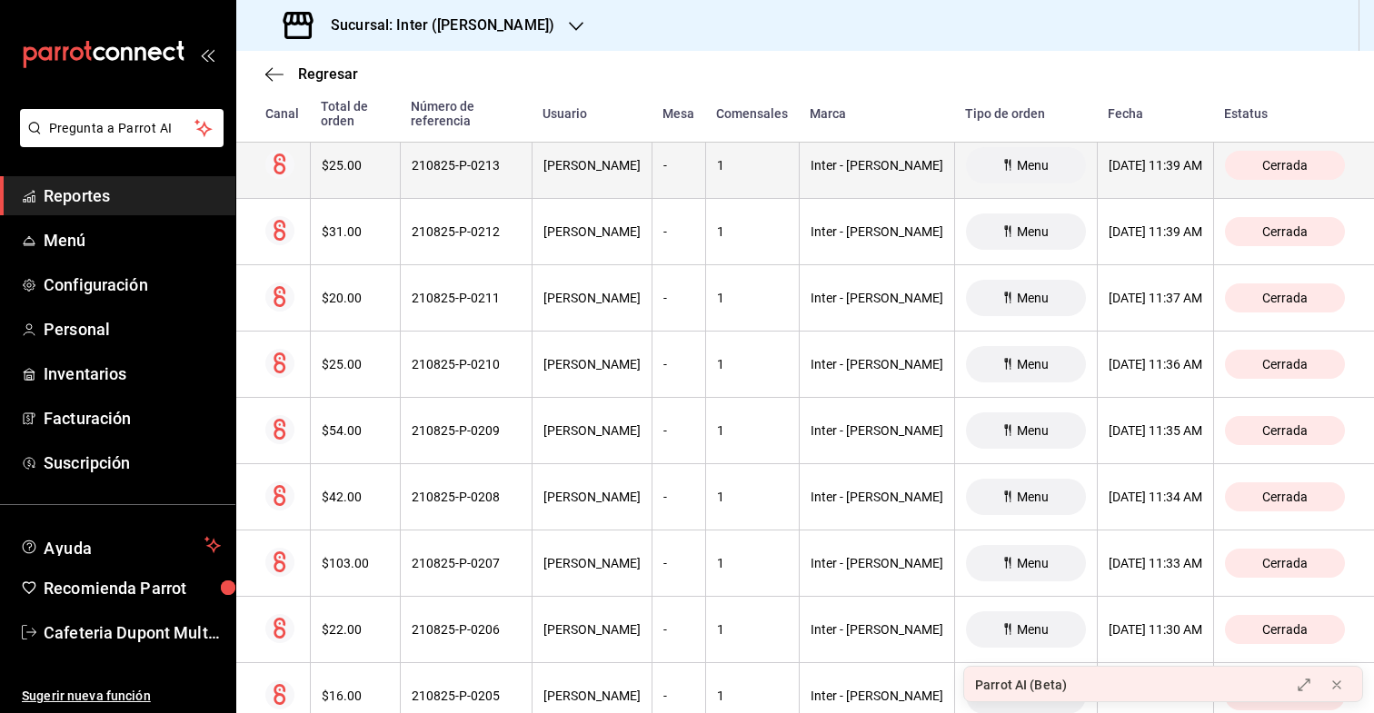
click at [382, 158] on div "$25.00" at bounding box center [355, 165] width 67 height 15
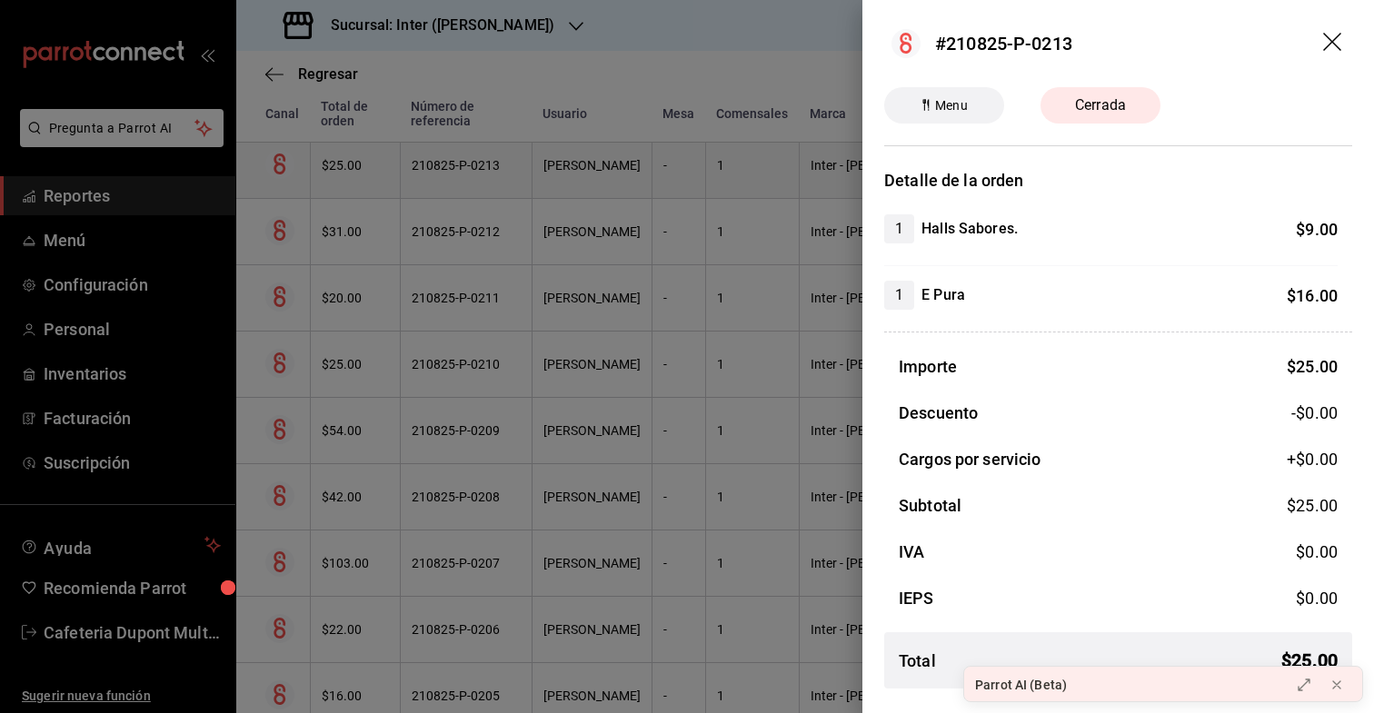
click at [382, 157] on div at bounding box center [687, 356] width 1374 height 713
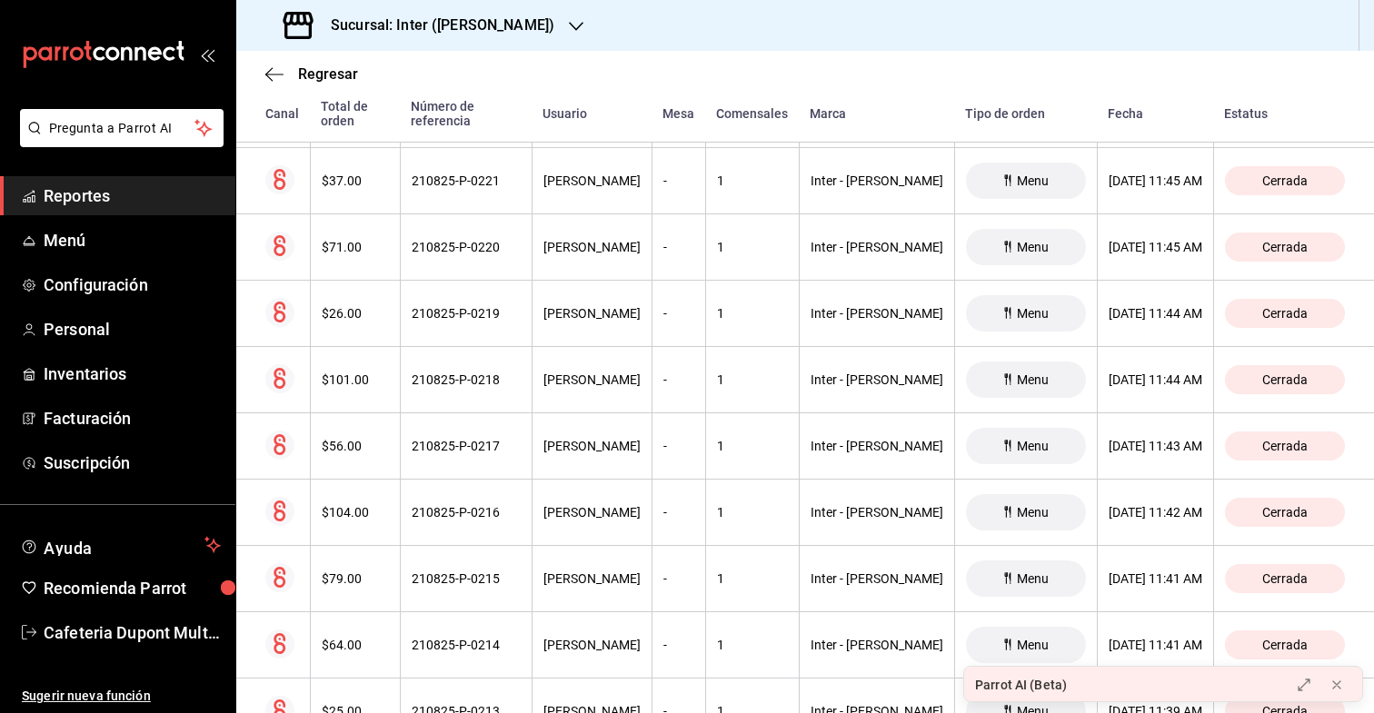
scroll to position [6885, 0]
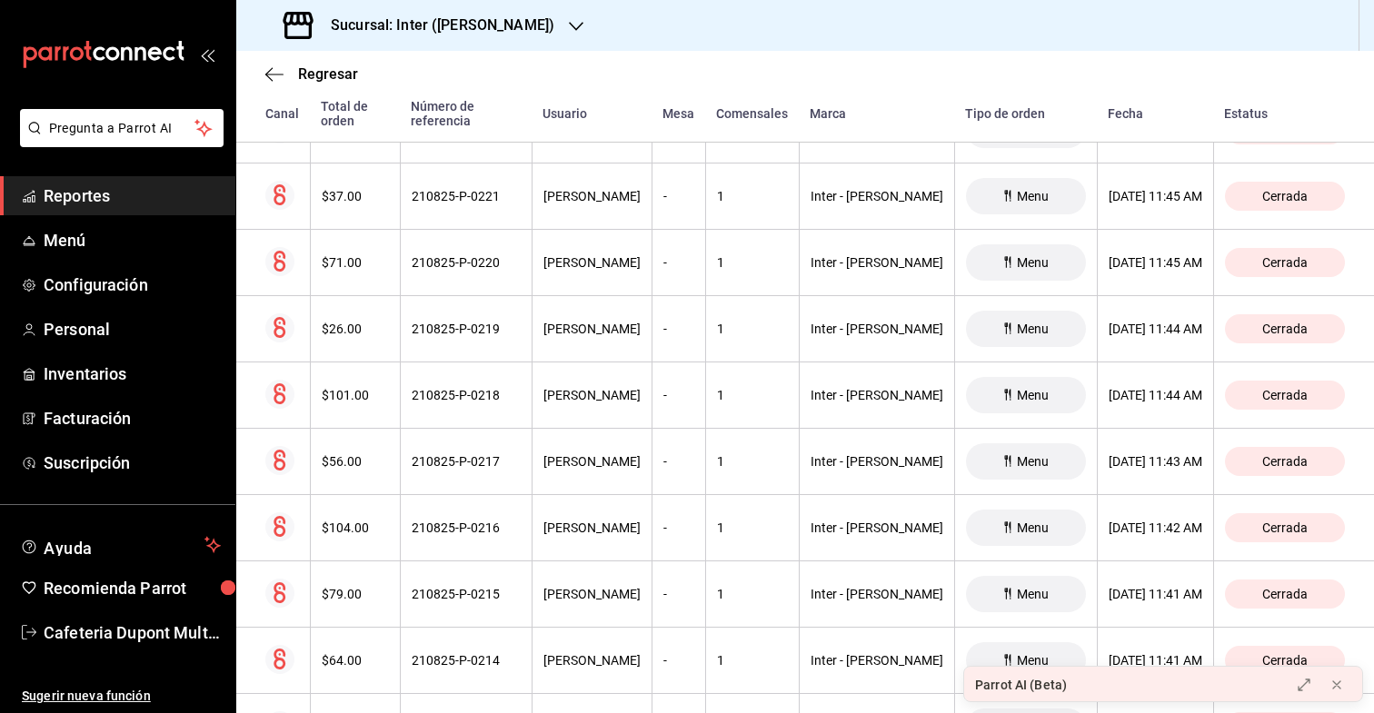
click at [349, 296] on th "$26.00" at bounding box center [355, 329] width 90 height 66
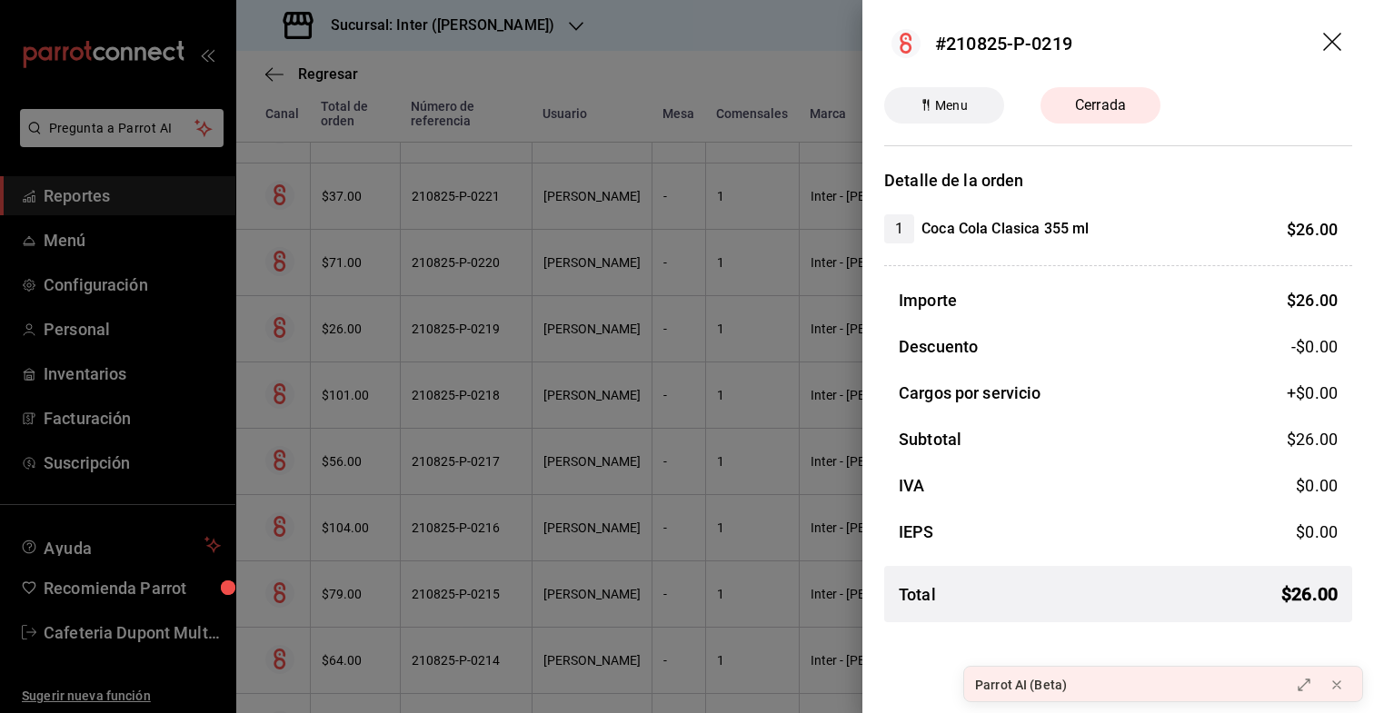
click at [349, 292] on div at bounding box center [687, 356] width 1374 height 713
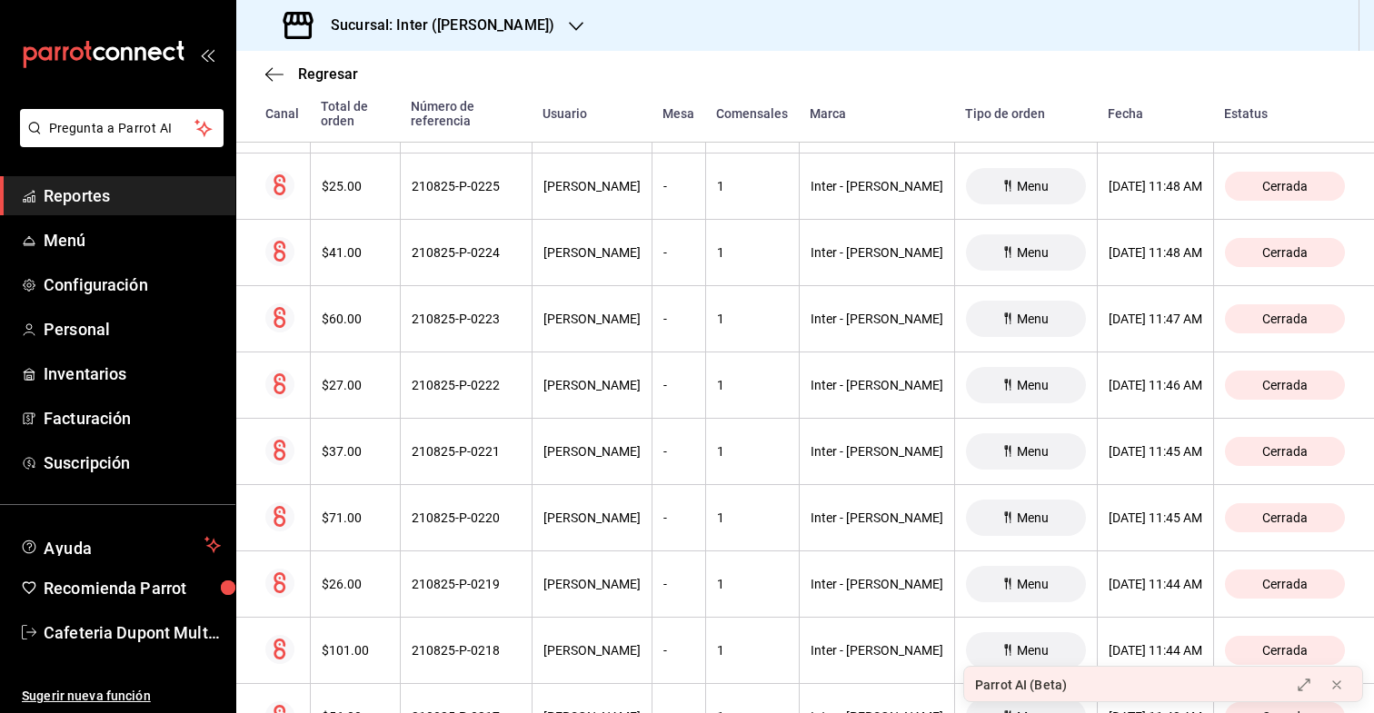
scroll to position [6621, 0]
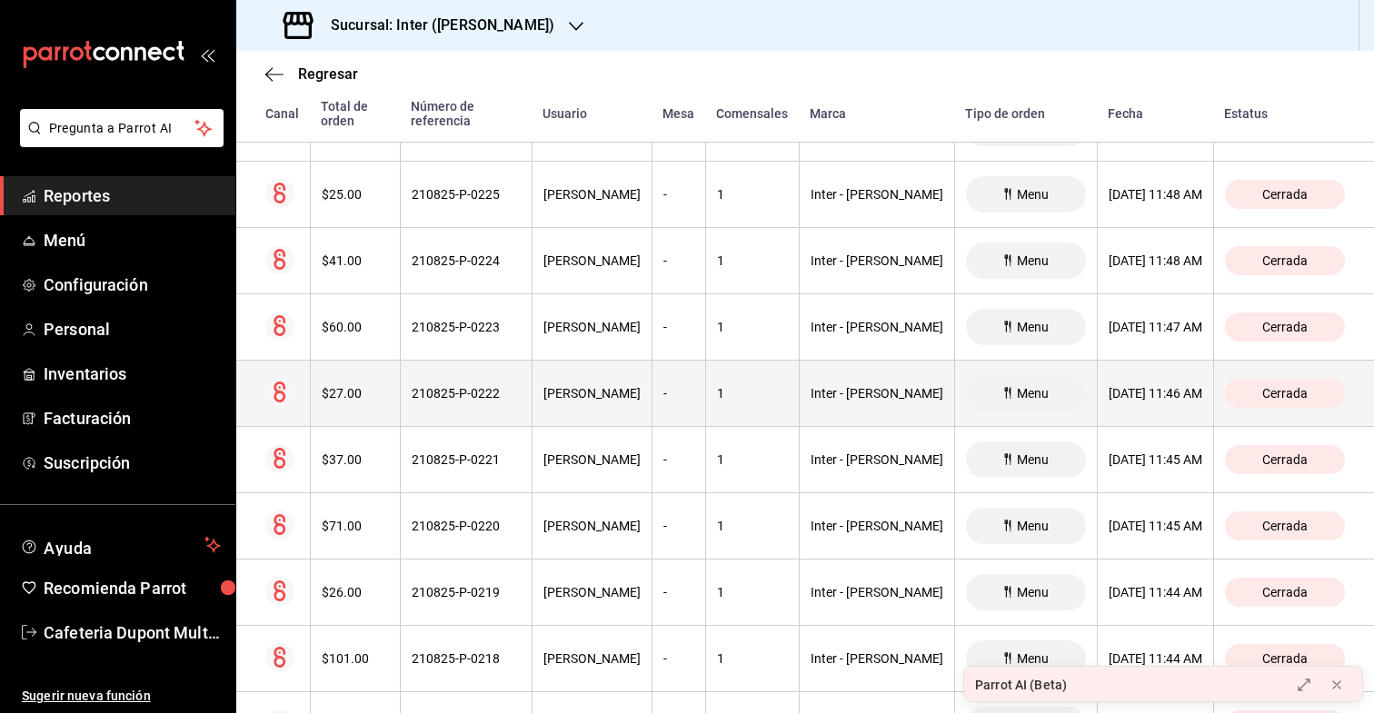
click at [344, 361] on th "$27.00" at bounding box center [355, 394] width 90 height 66
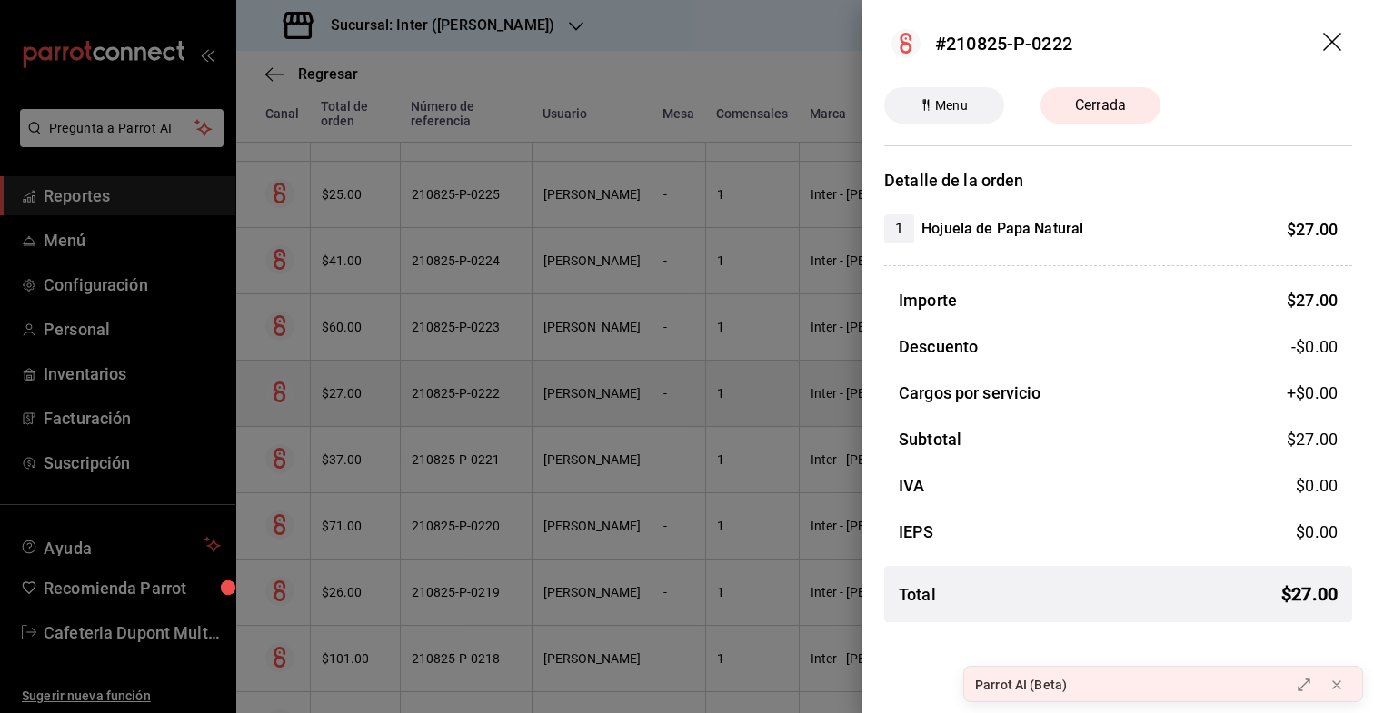
click at [344, 350] on div at bounding box center [687, 356] width 1374 height 713
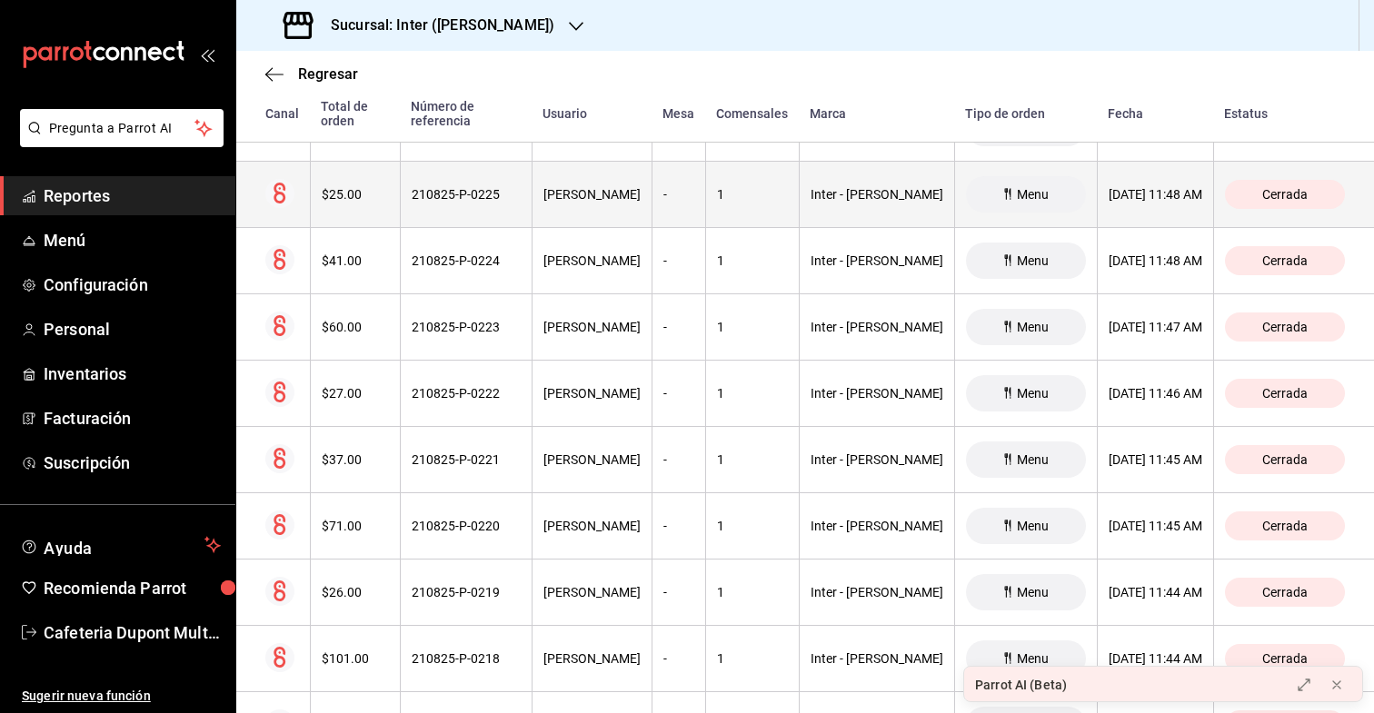
click at [364, 195] on th "$25.00" at bounding box center [355, 195] width 90 height 66
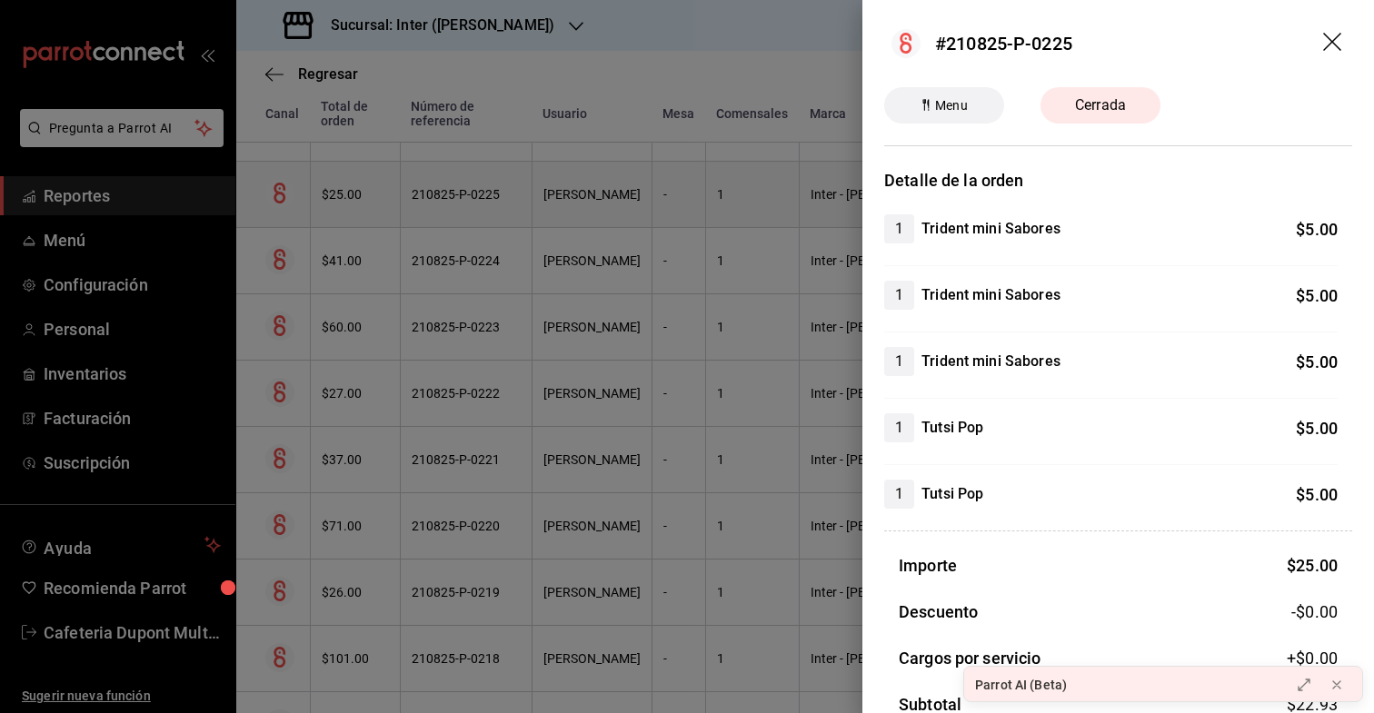
click at [364, 195] on div at bounding box center [687, 356] width 1374 height 713
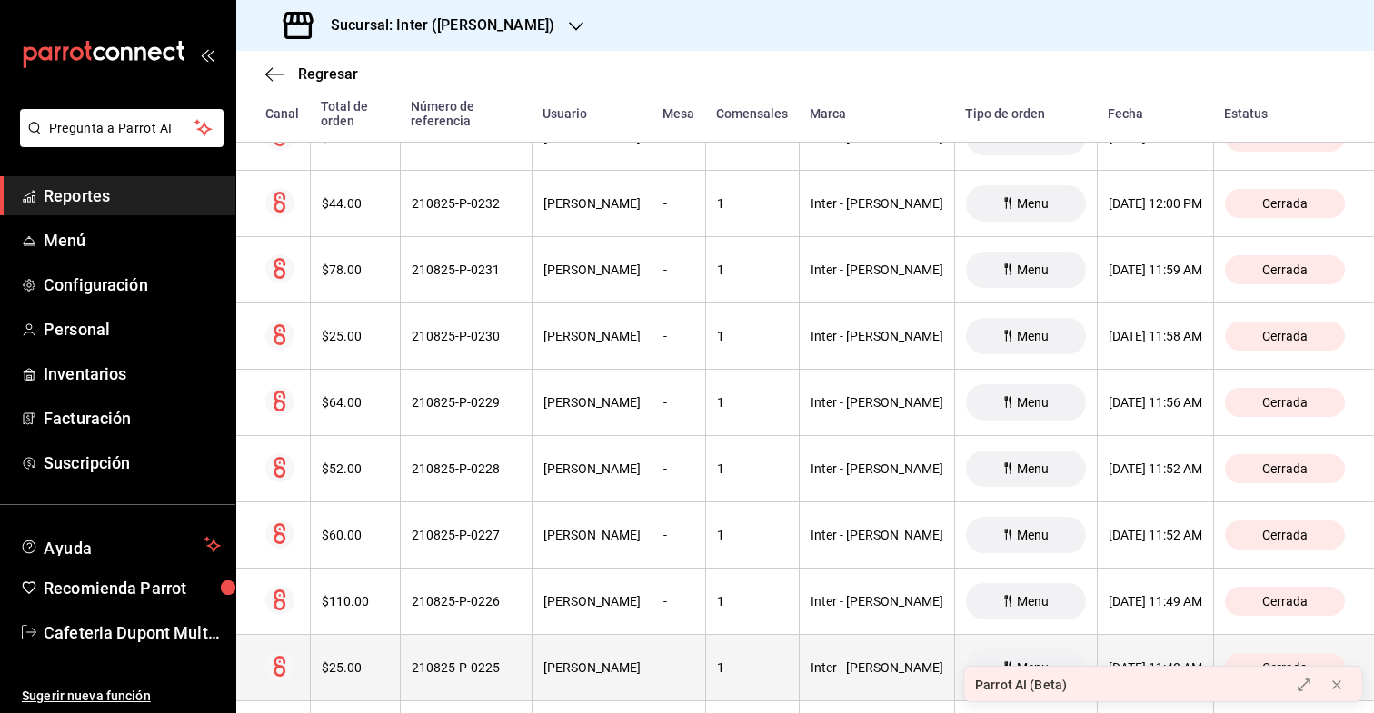
scroll to position [6117, 0]
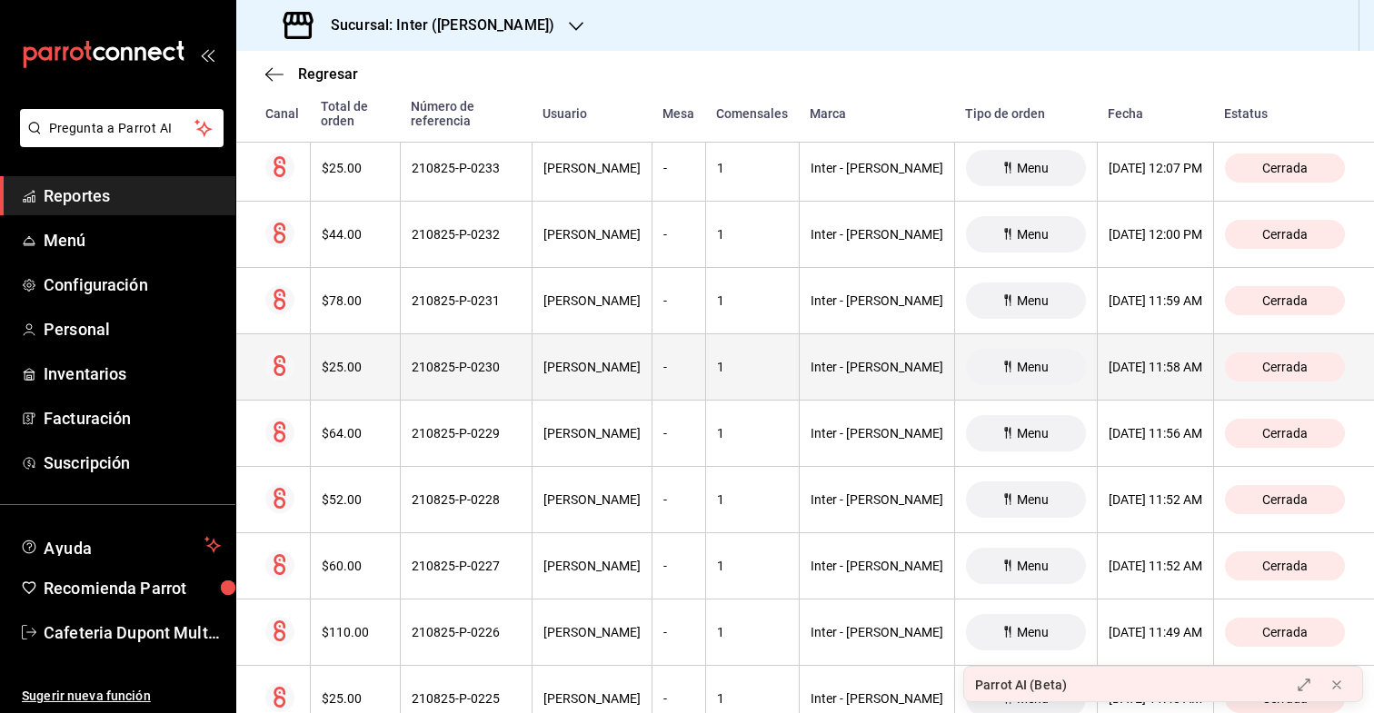
click at [346, 367] on th "$25.00" at bounding box center [355, 367] width 90 height 66
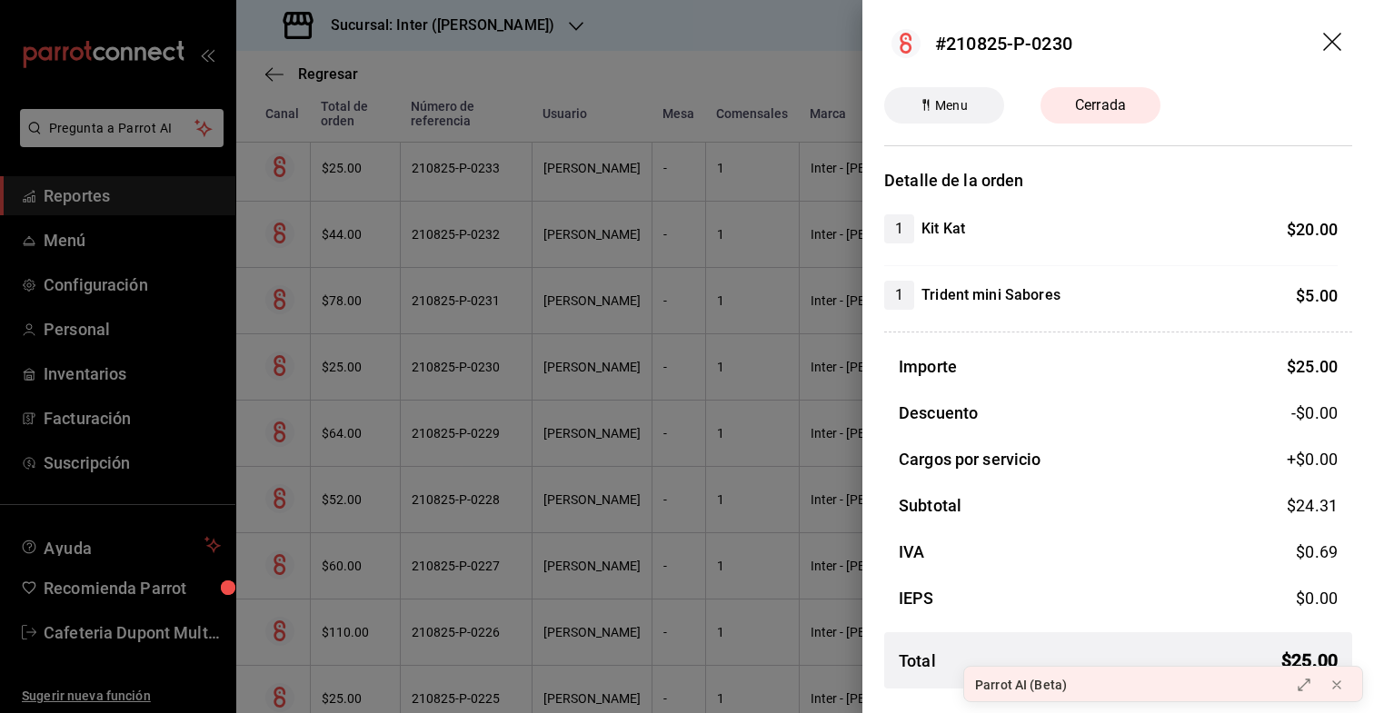
click at [353, 150] on div at bounding box center [687, 356] width 1374 height 713
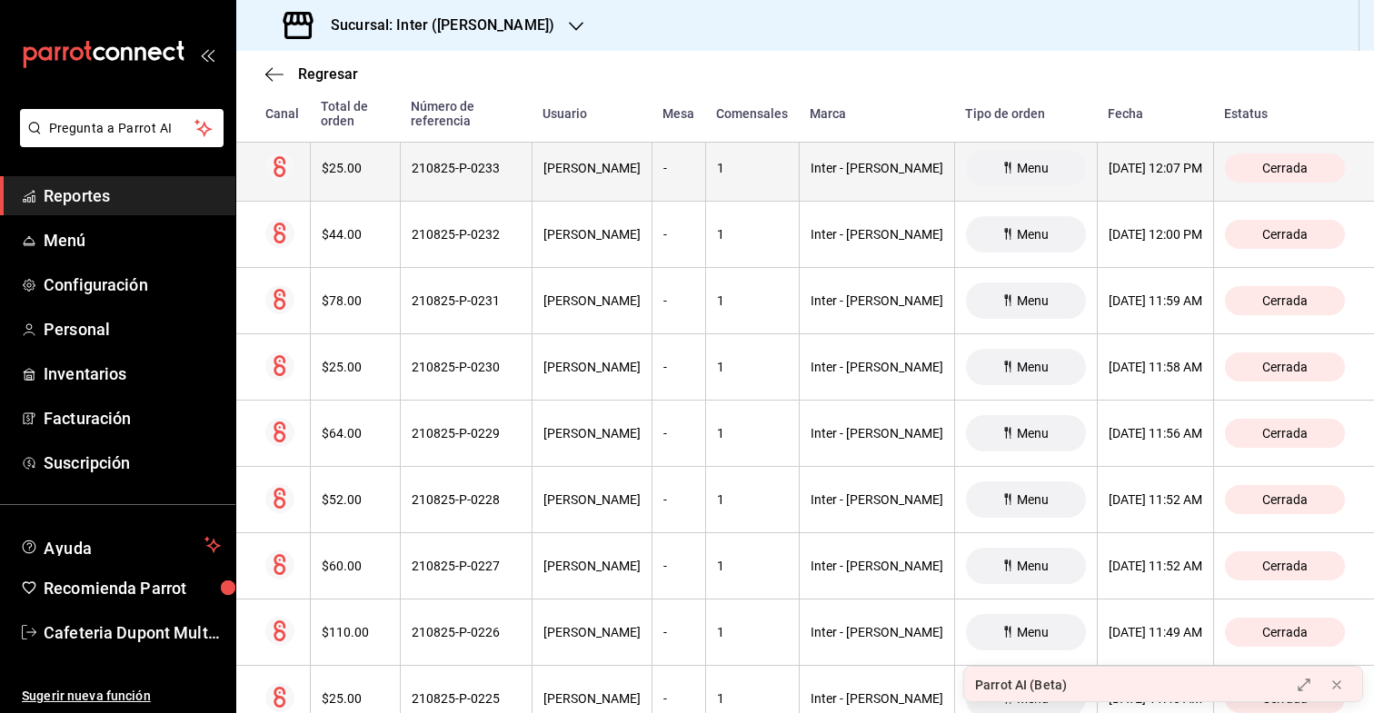
click at [352, 161] on div "$25.00" at bounding box center [355, 168] width 67 height 15
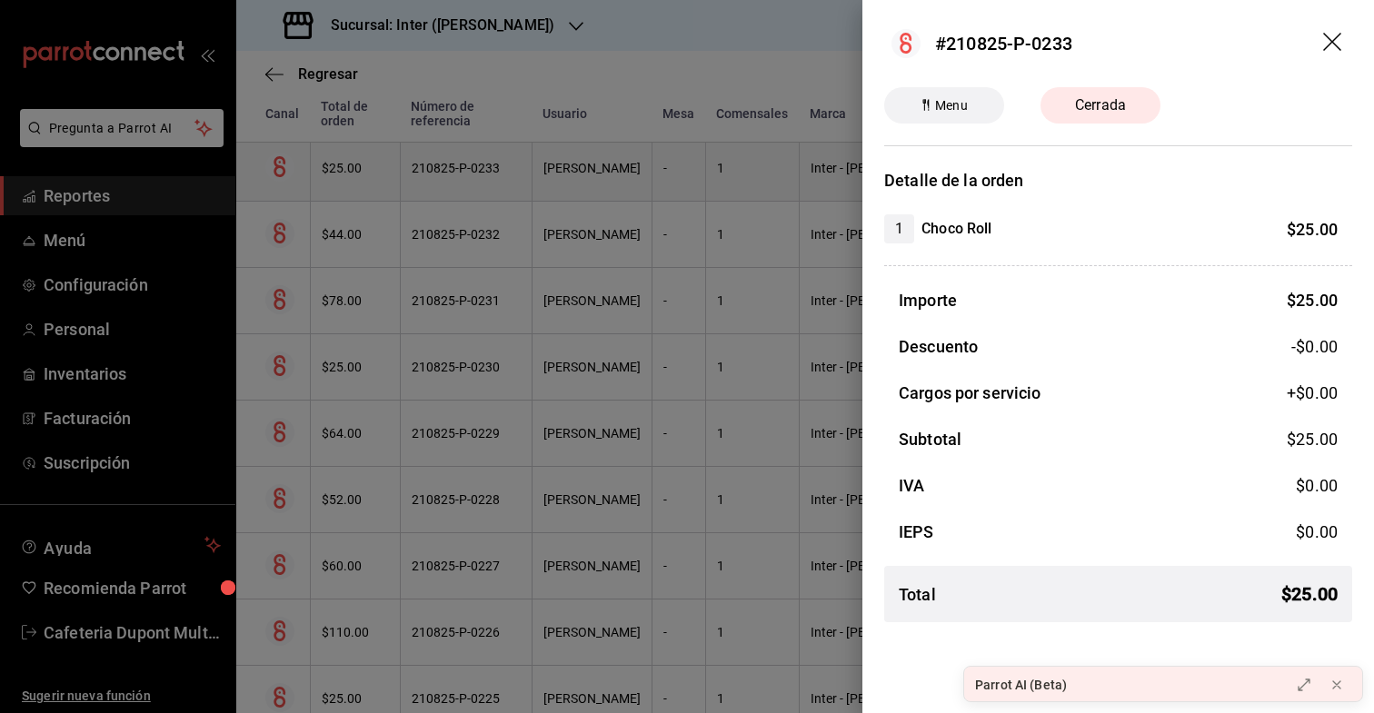
click at [352, 156] on div at bounding box center [687, 356] width 1374 height 713
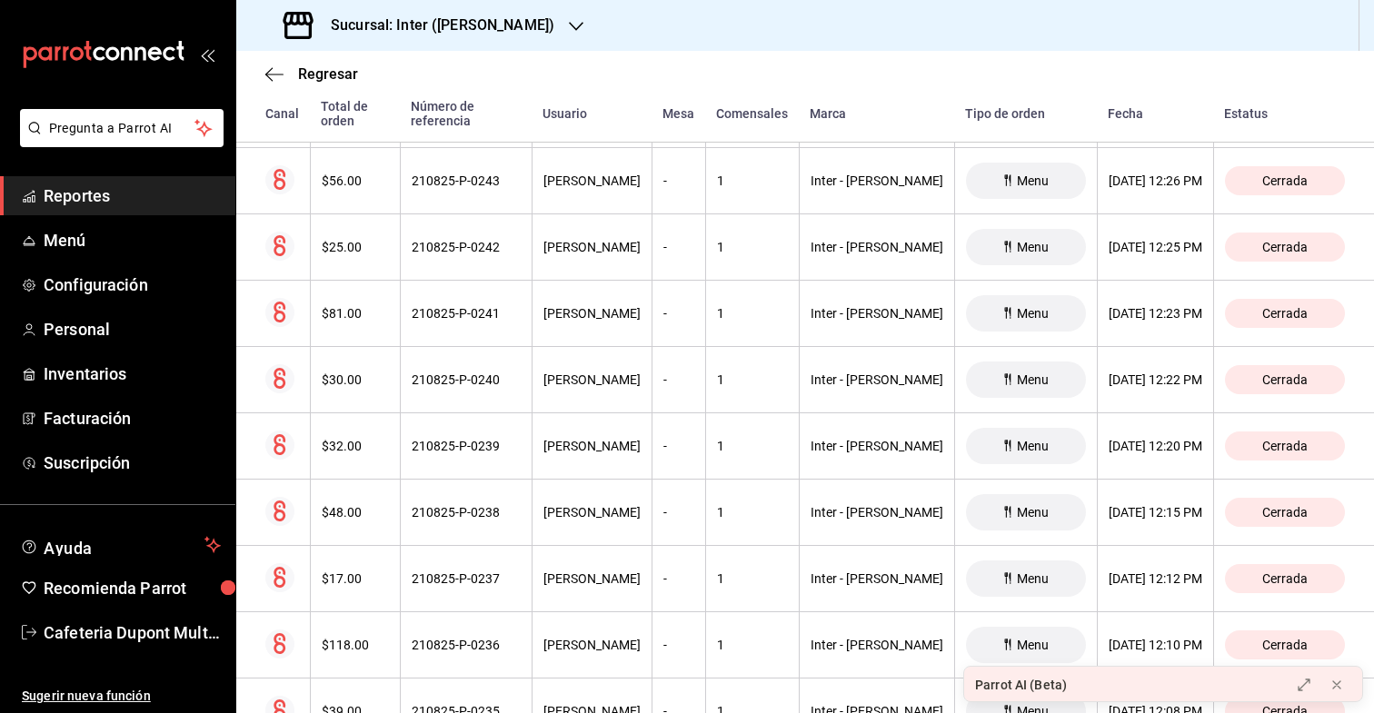
scroll to position [5426, 0]
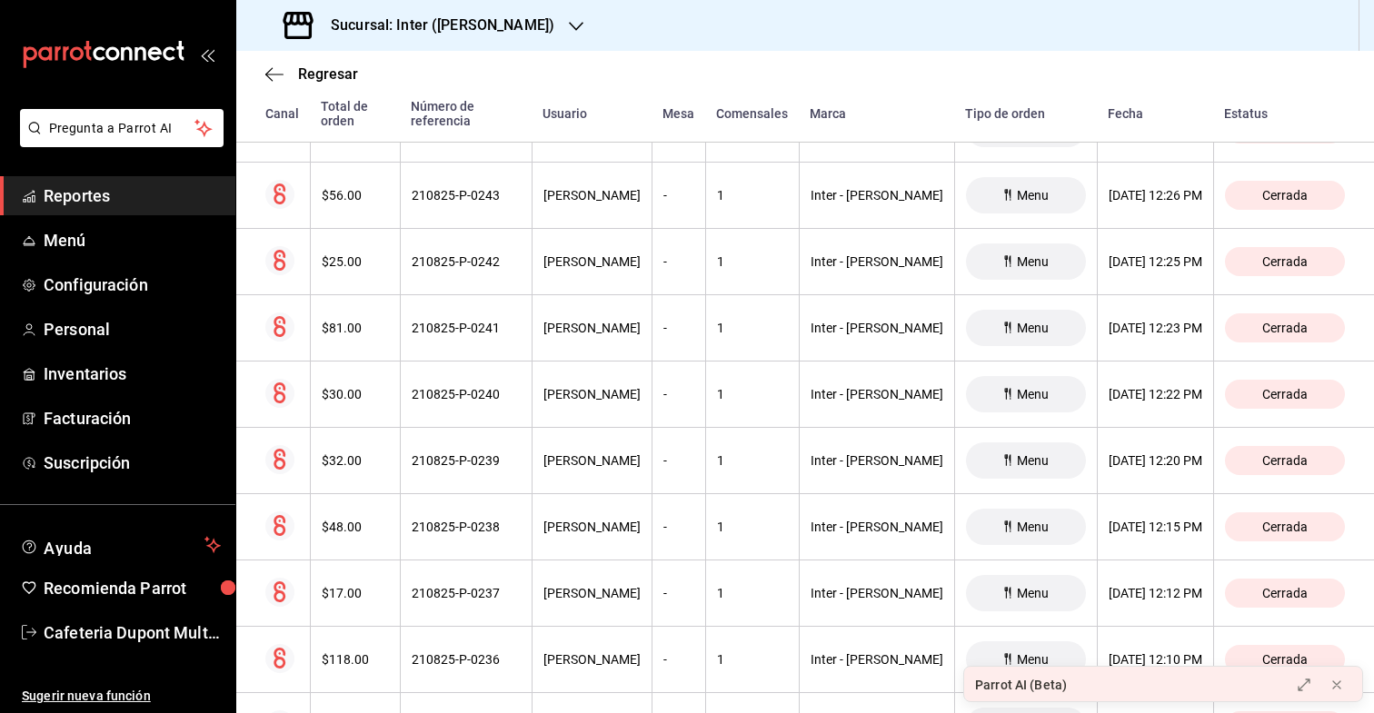
click at [342, 254] on div "$25.00" at bounding box center [355, 261] width 67 height 15
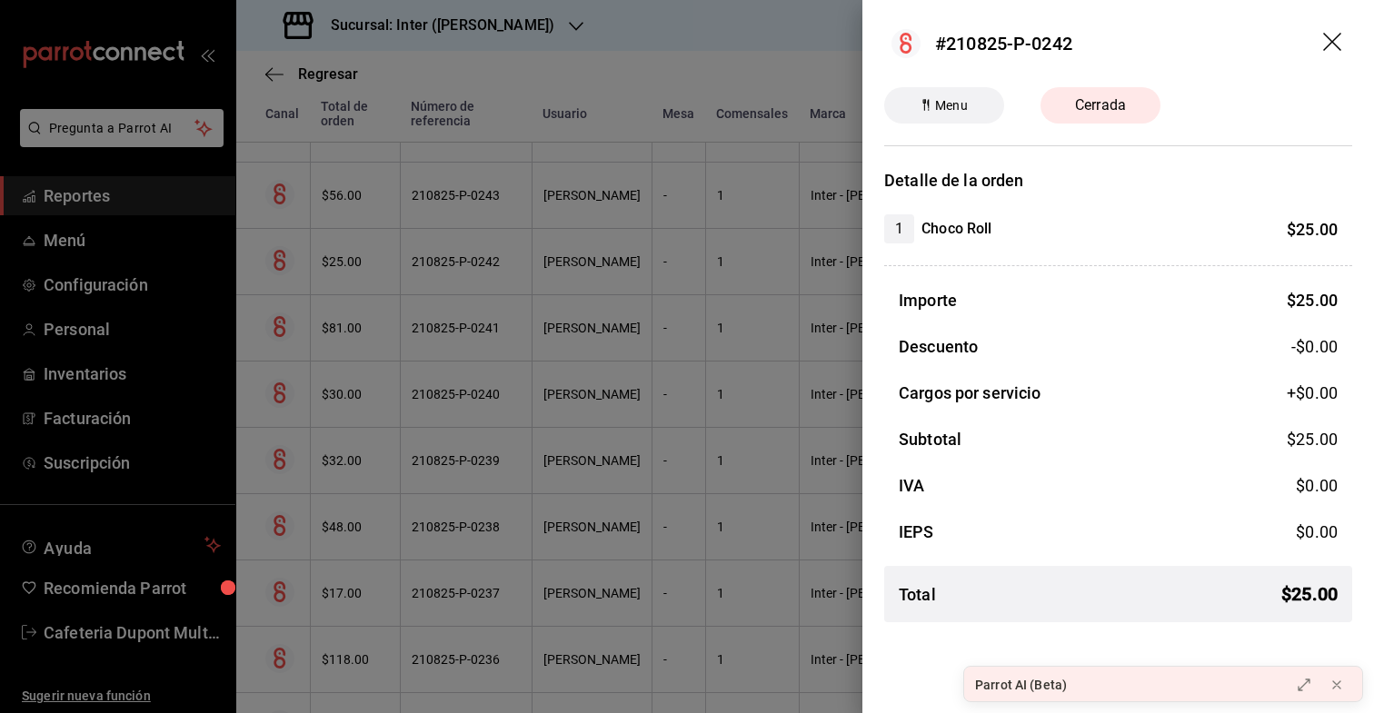
click at [342, 253] on div at bounding box center [687, 356] width 1374 height 713
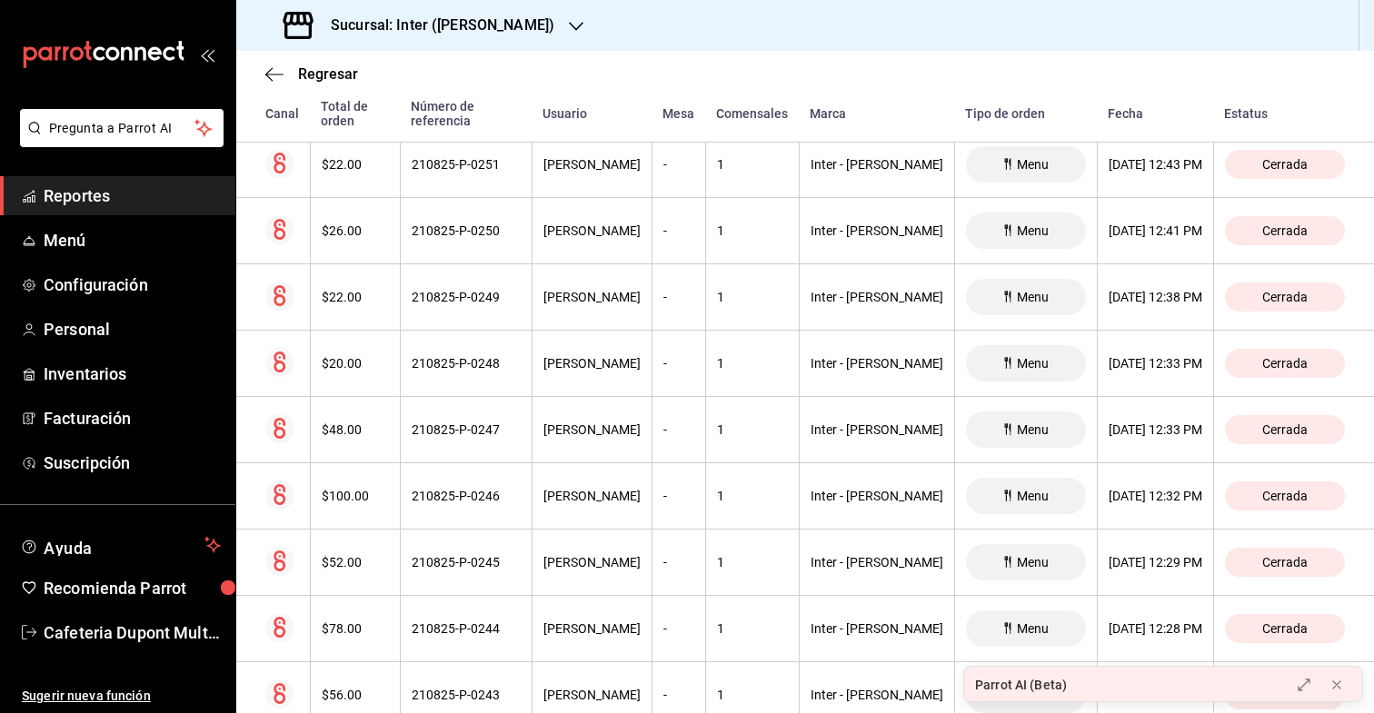
scroll to position [4908, 0]
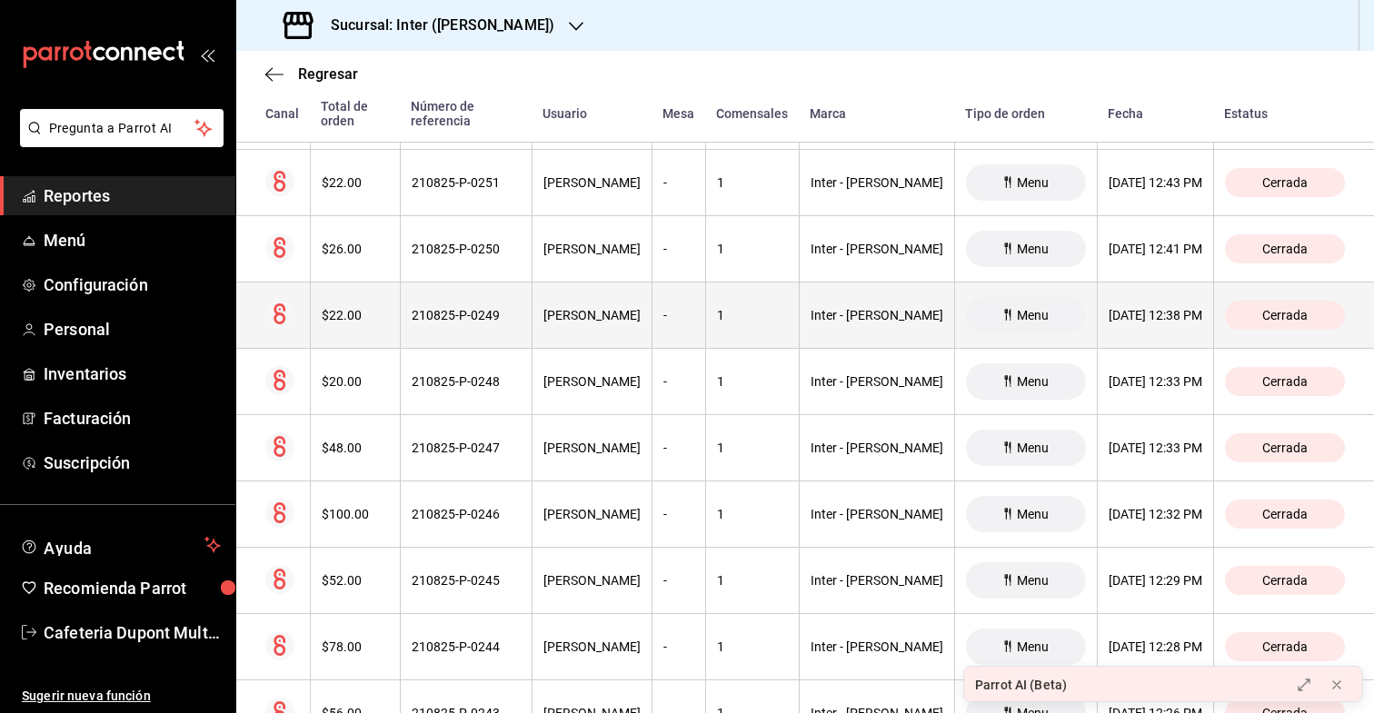
click at [339, 308] on div "$22.00" at bounding box center [355, 315] width 67 height 15
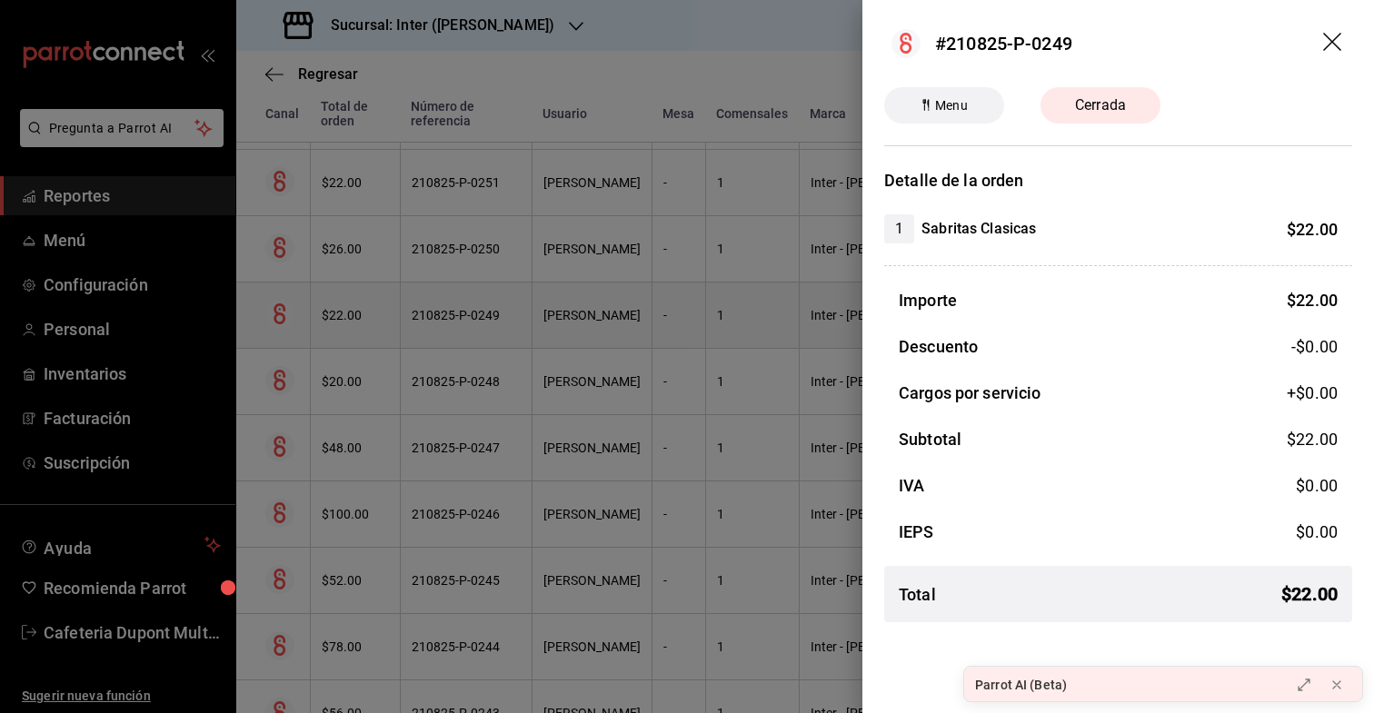
click at [339, 300] on div at bounding box center [687, 356] width 1374 height 713
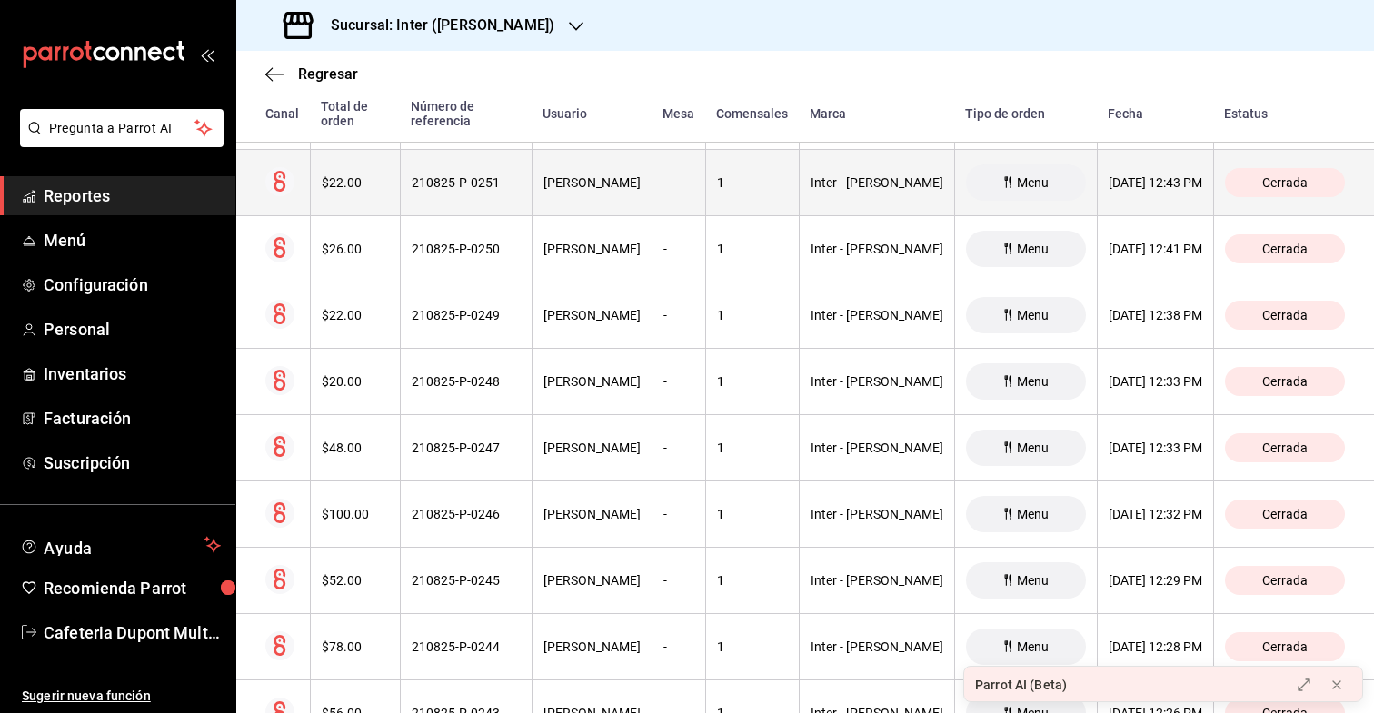
click at [363, 179] on th "$22.00" at bounding box center [355, 183] width 90 height 66
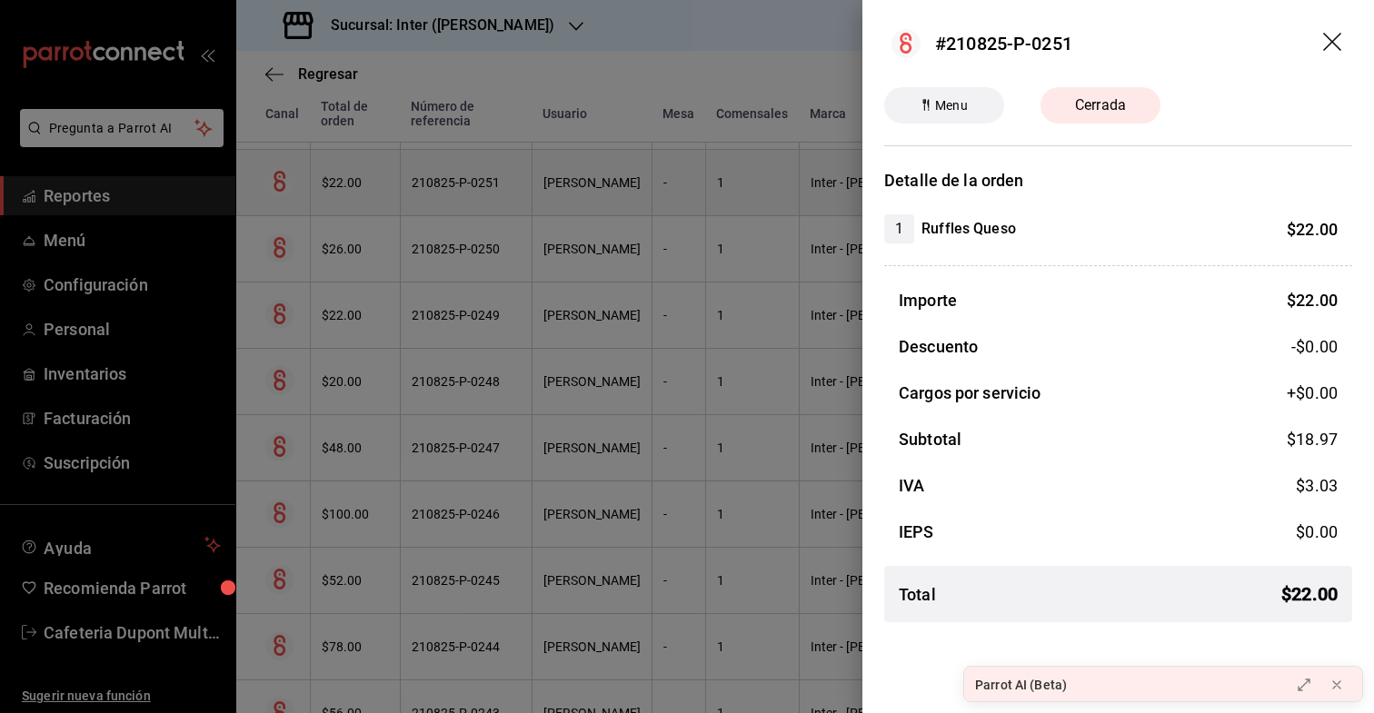
click at [363, 179] on div at bounding box center [687, 356] width 1374 height 713
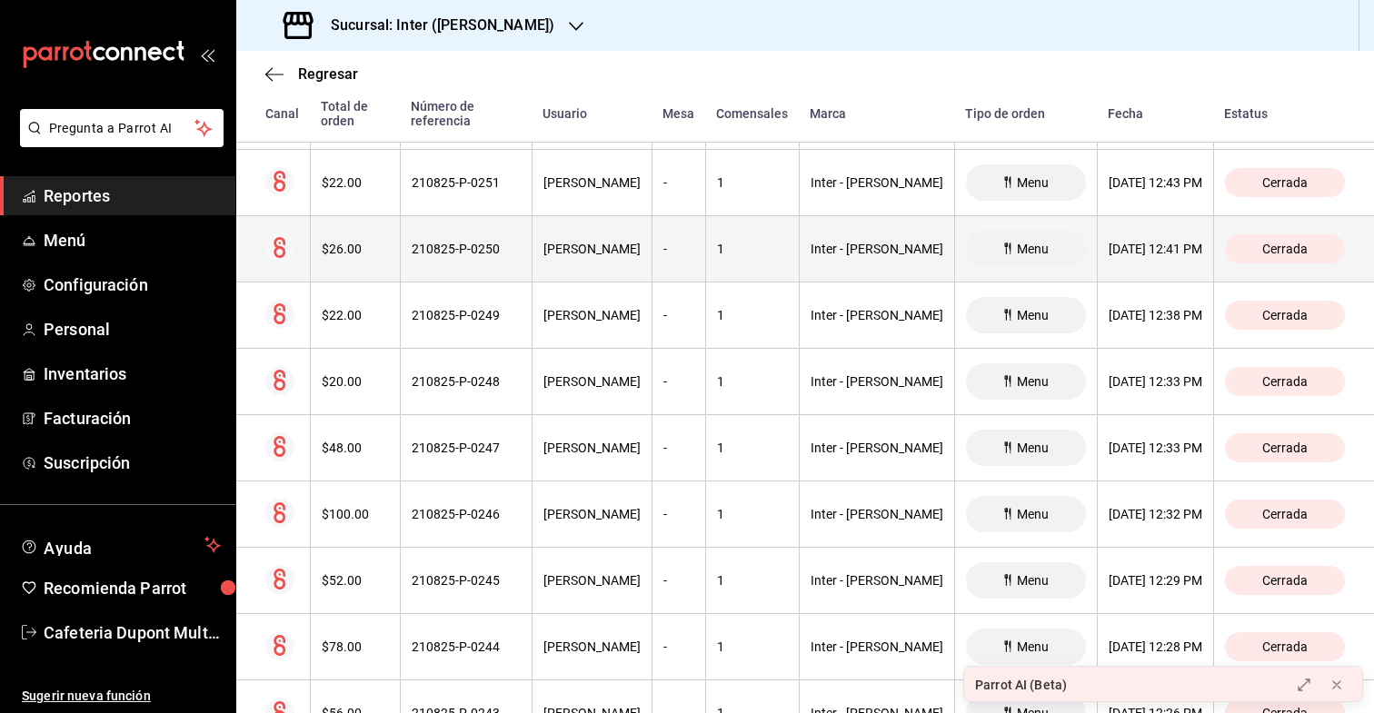
click at [361, 225] on th "$26.00" at bounding box center [355, 249] width 90 height 66
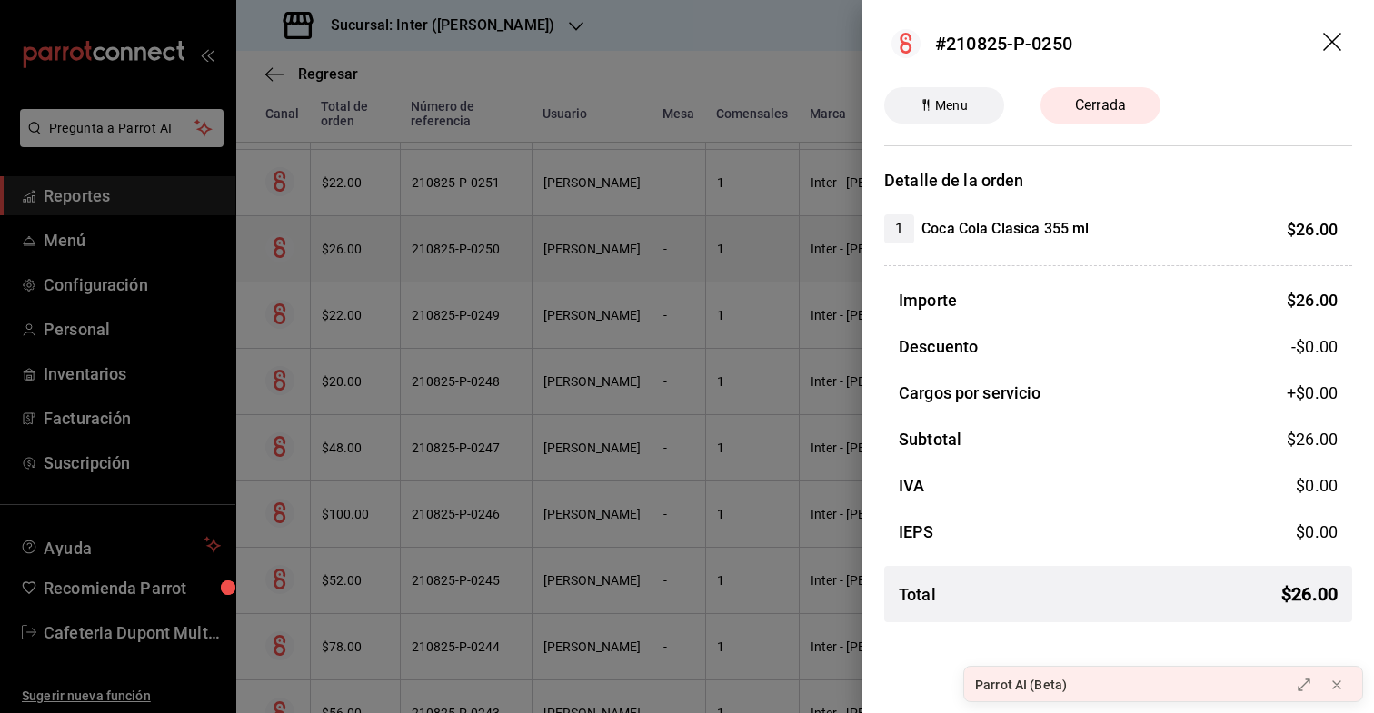
click at [361, 225] on div at bounding box center [687, 356] width 1374 height 713
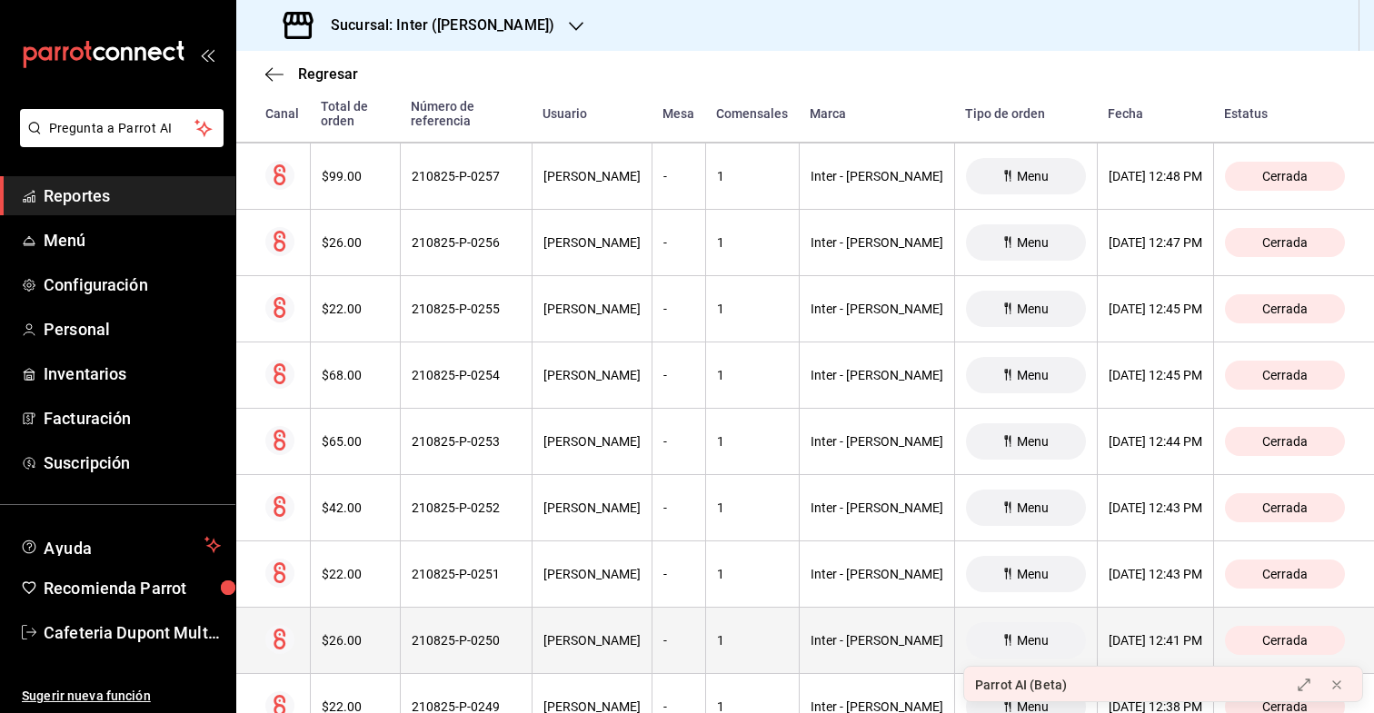
scroll to position [4514, 0]
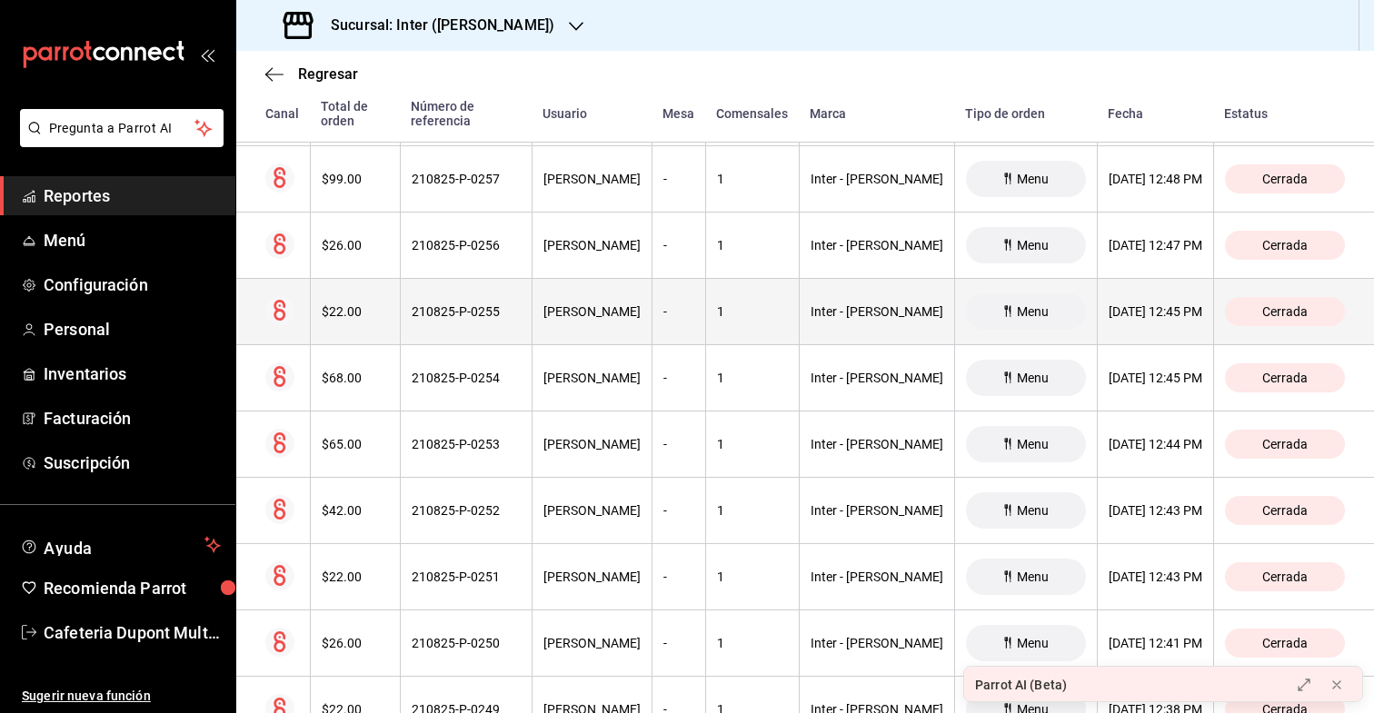
click at [361, 284] on th "$22.00" at bounding box center [355, 312] width 90 height 66
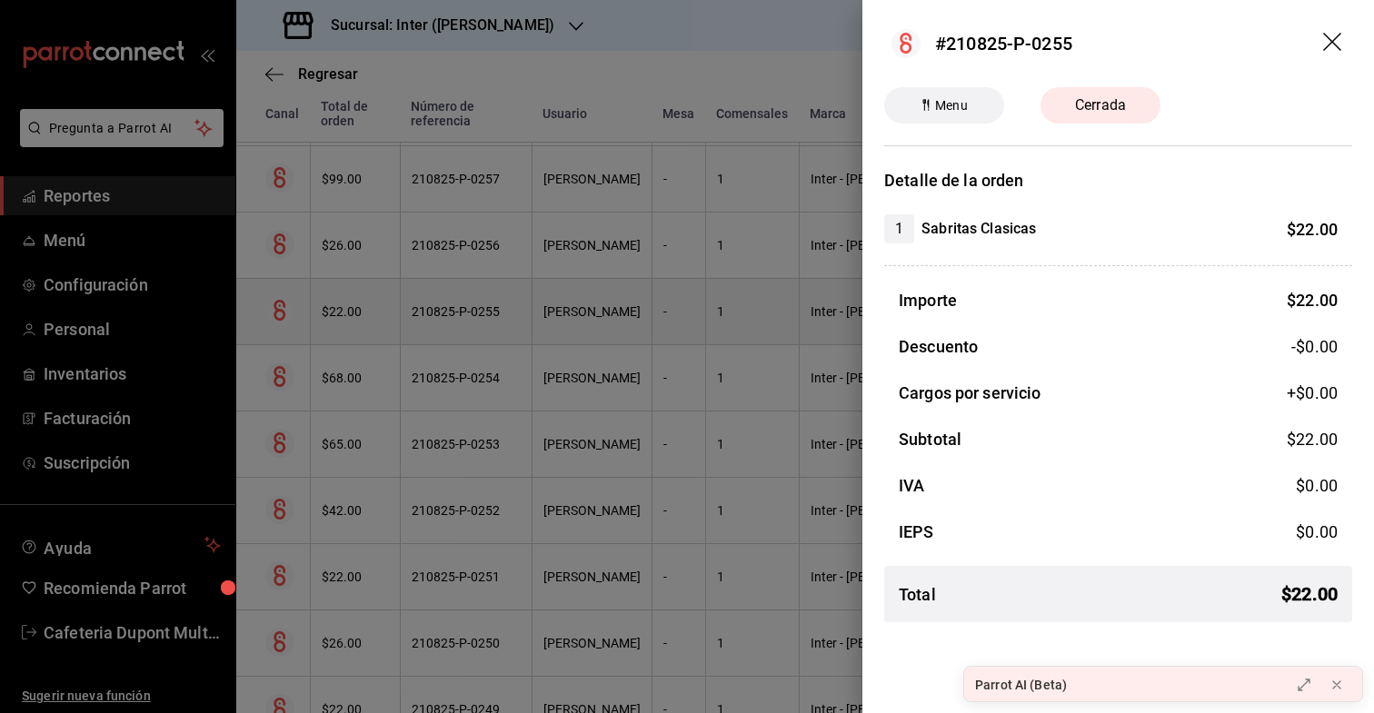
click at [361, 284] on div at bounding box center [687, 356] width 1374 height 713
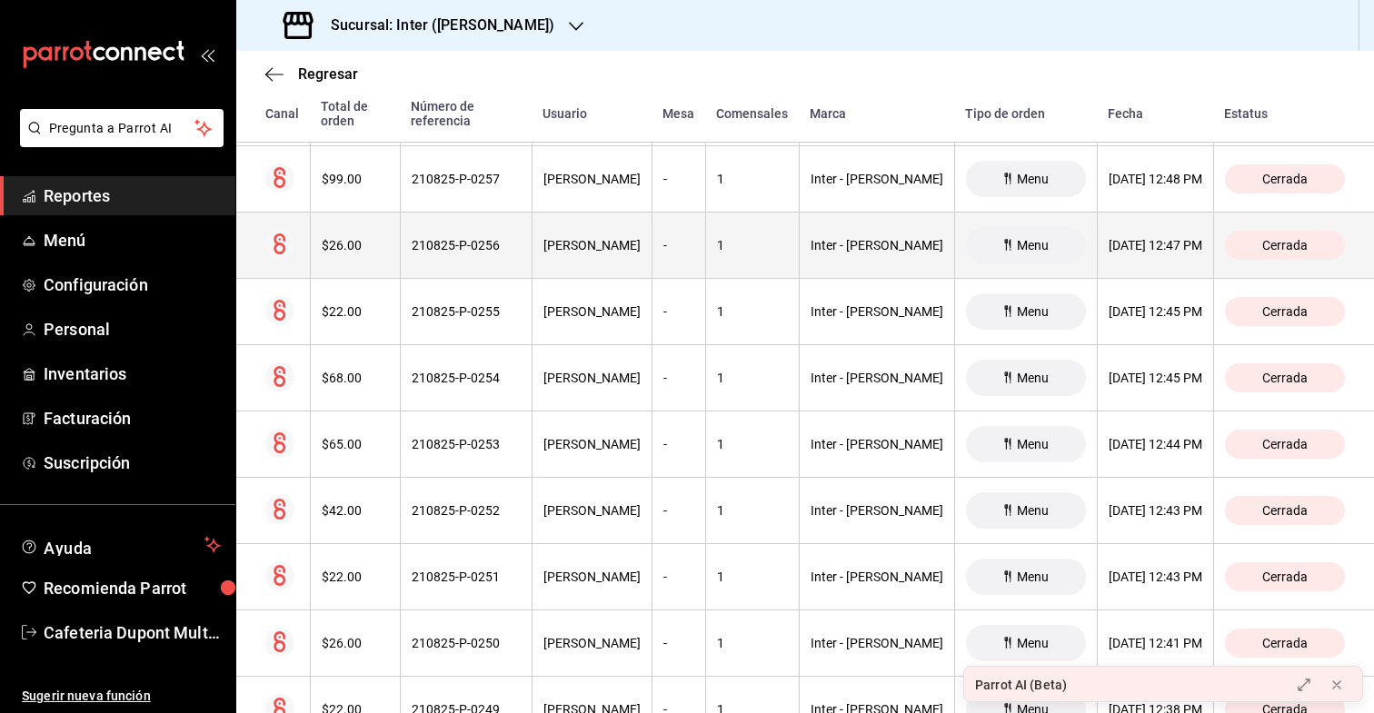
click at [367, 218] on th "$26.00" at bounding box center [355, 246] width 90 height 66
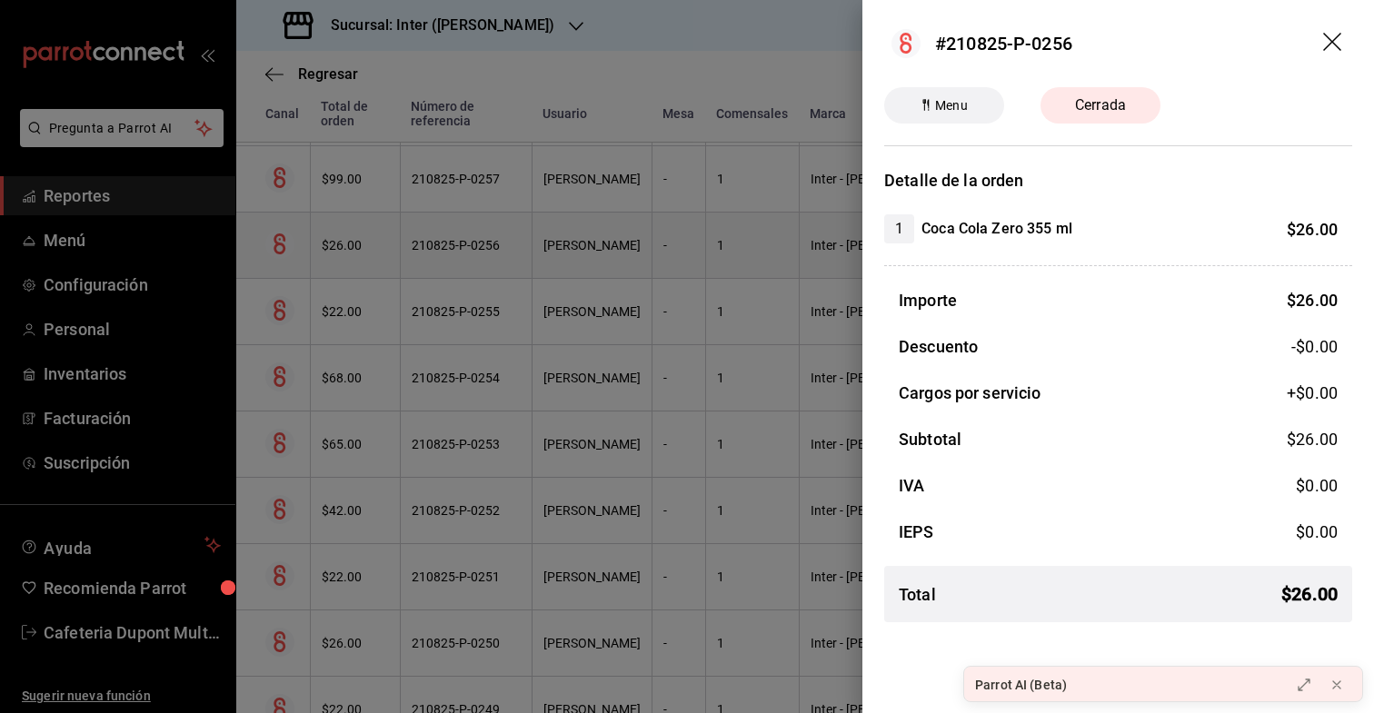
click at [367, 218] on div at bounding box center [687, 356] width 1374 height 713
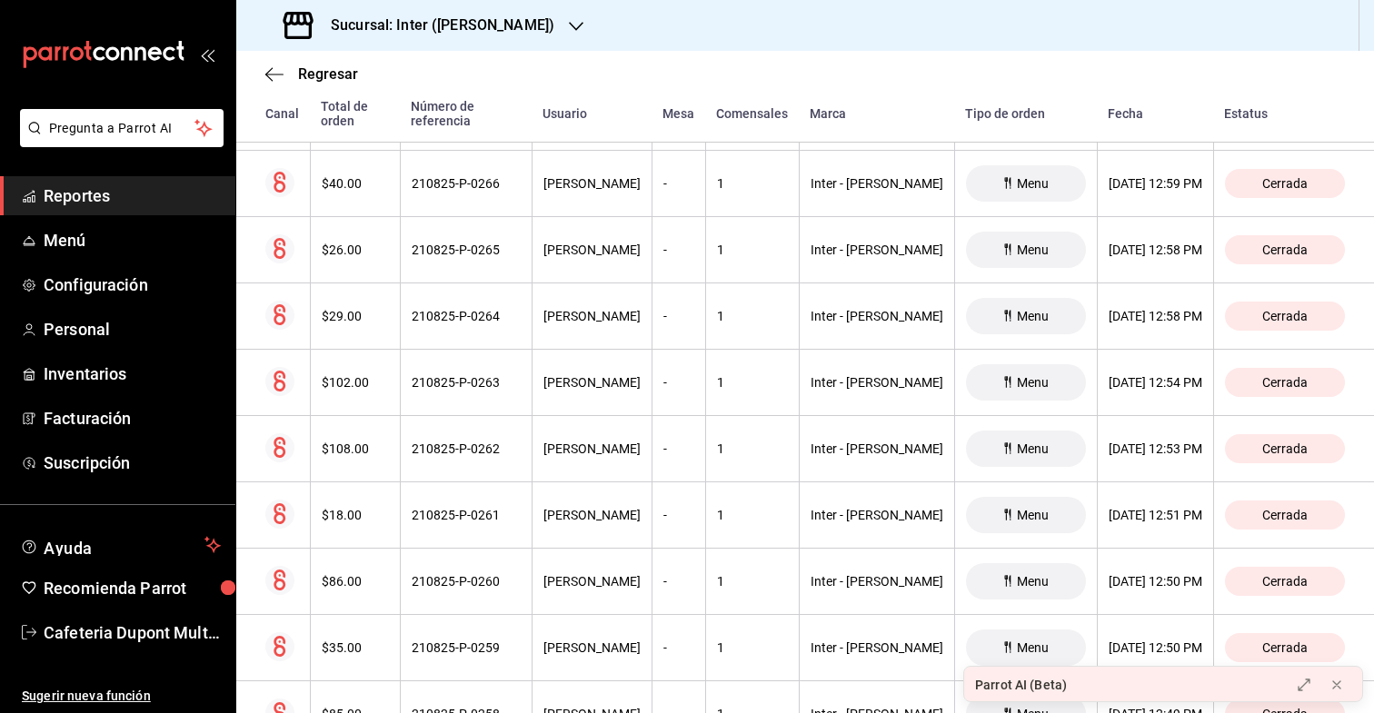
scroll to position [3886, 0]
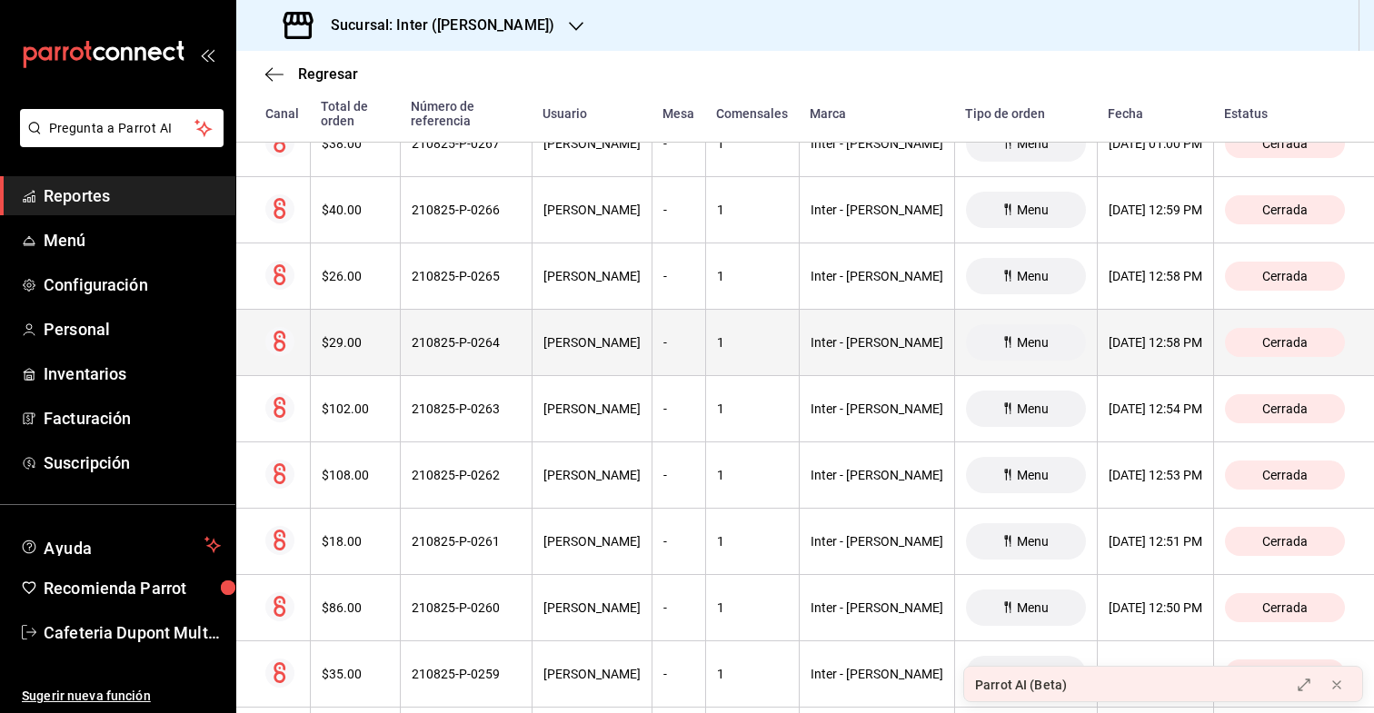
click at [361, 335] on div "$29.00" at bounding box center [355, 342] width 67 height 15
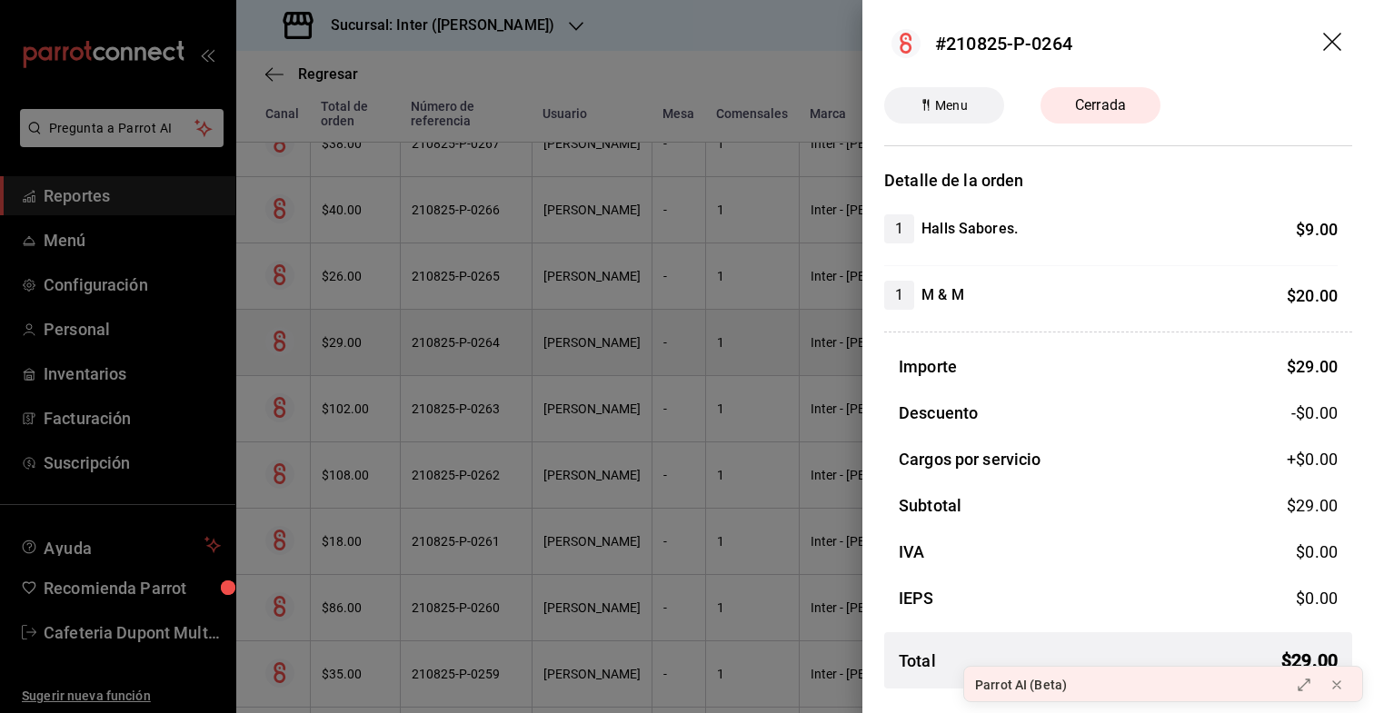
click at [361, 332] on div at bounding box center [687, 356] width 1374 height 713
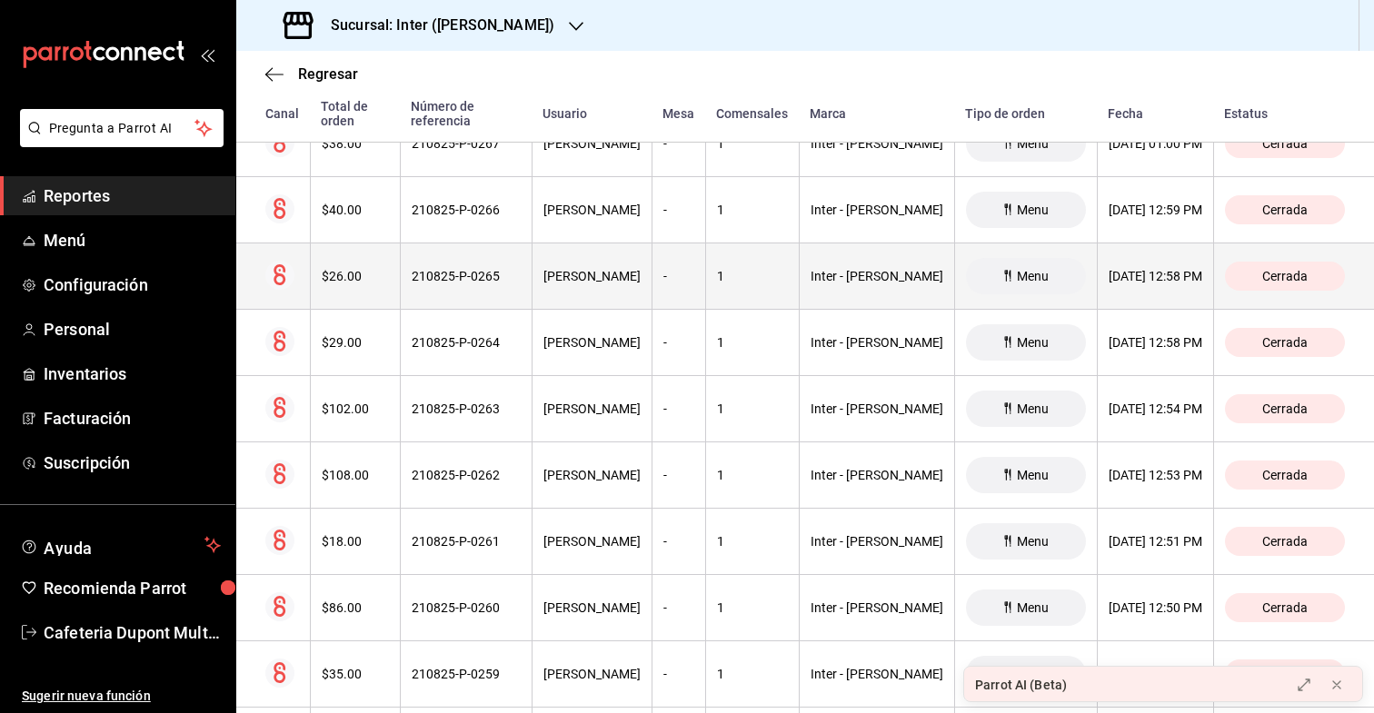
click at [371, 269] on div "$26.00" at bounding box center [355, 276] width 67 height 15
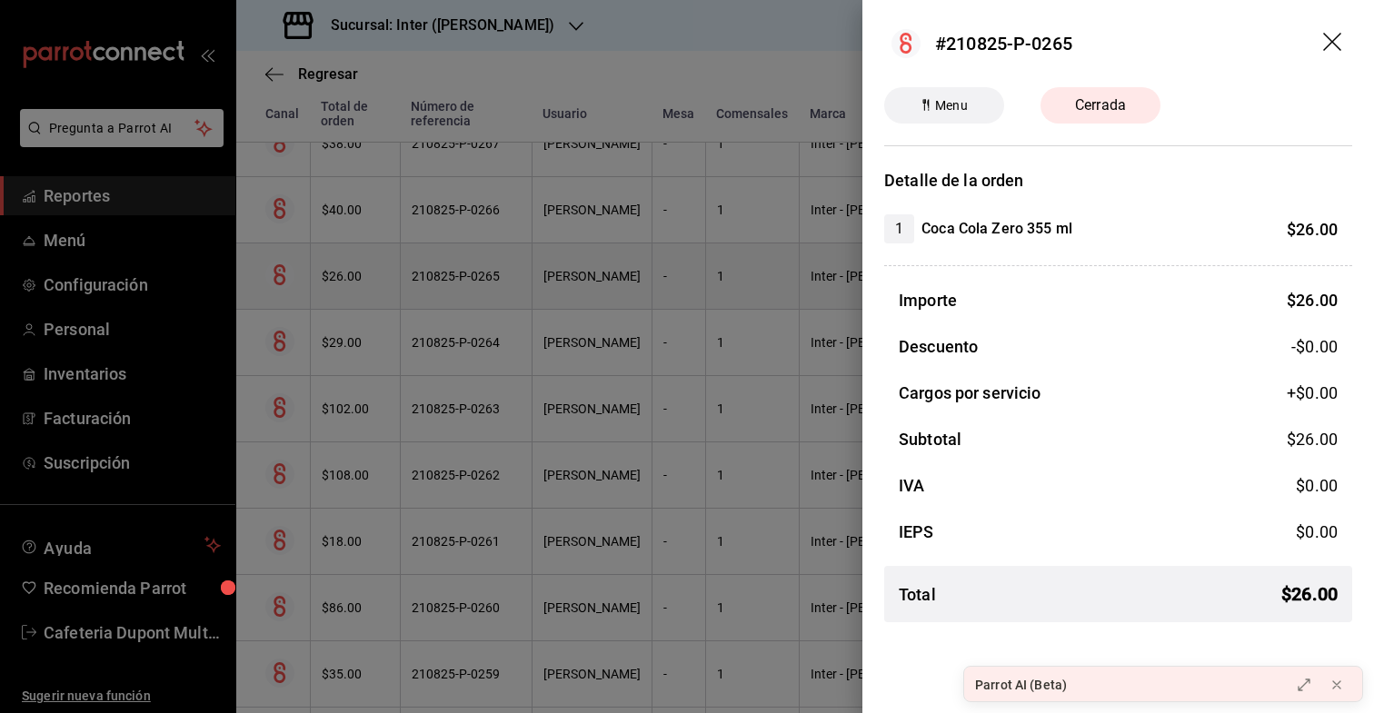
click at [371, 262] on div at bounding box center [687, 356] width 1374 height 713
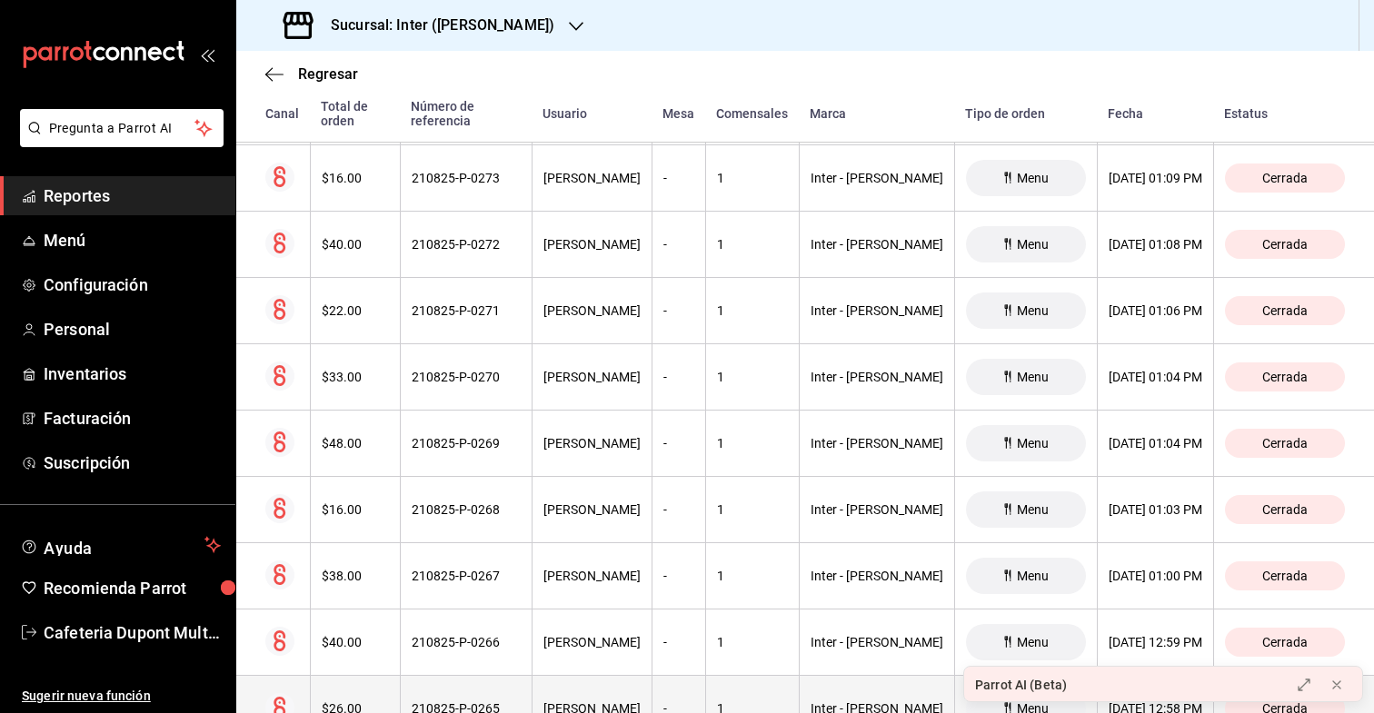
scroll to position [3450, 0]
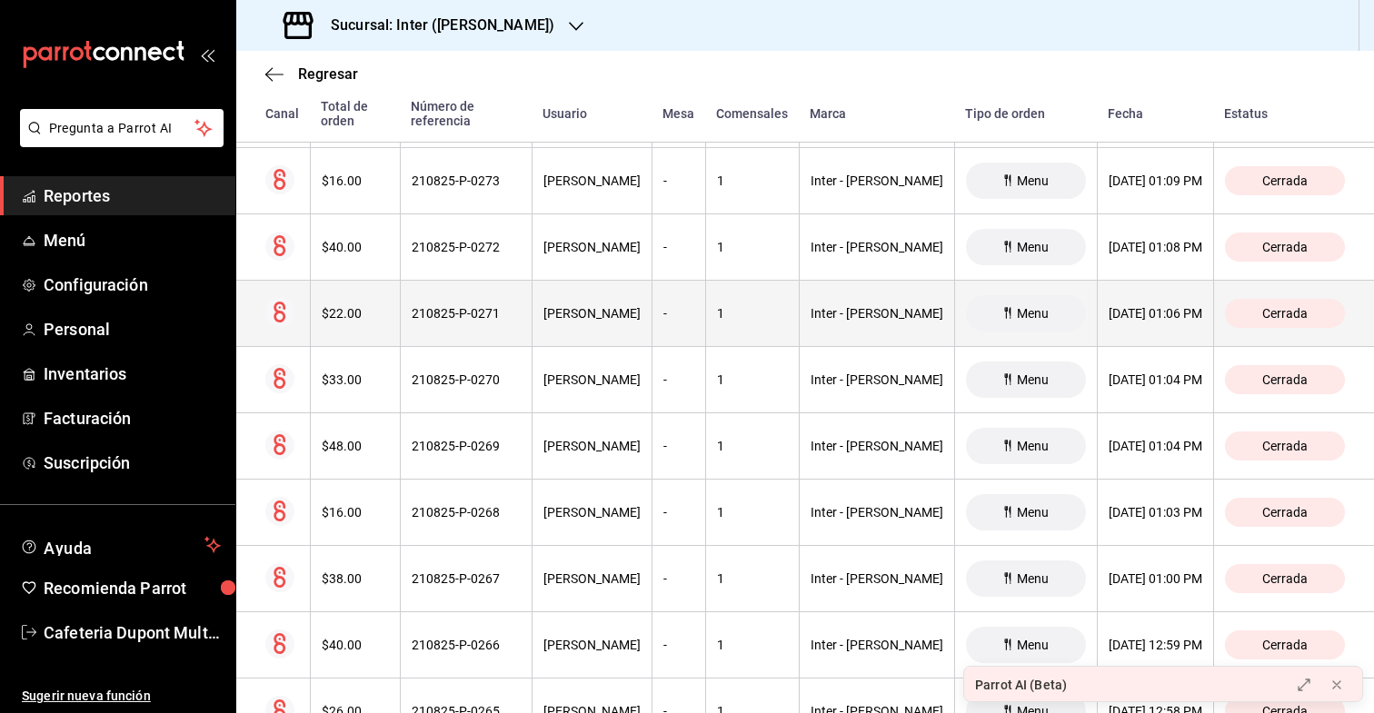
click at [366, 306] on div "$22.00" at bounding box center [355, 313] width 67 height 15
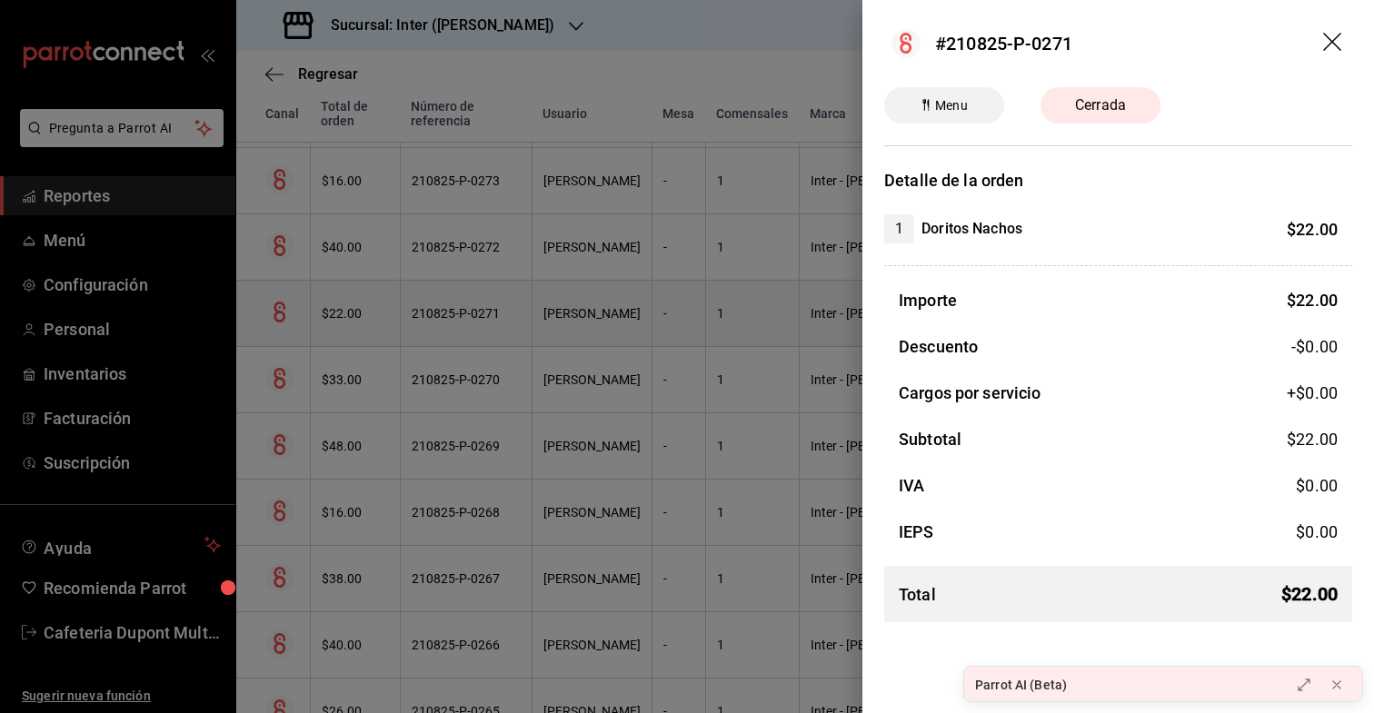
click at [366, 296] on div at bounding box center [687, 356] width 1374 height 713
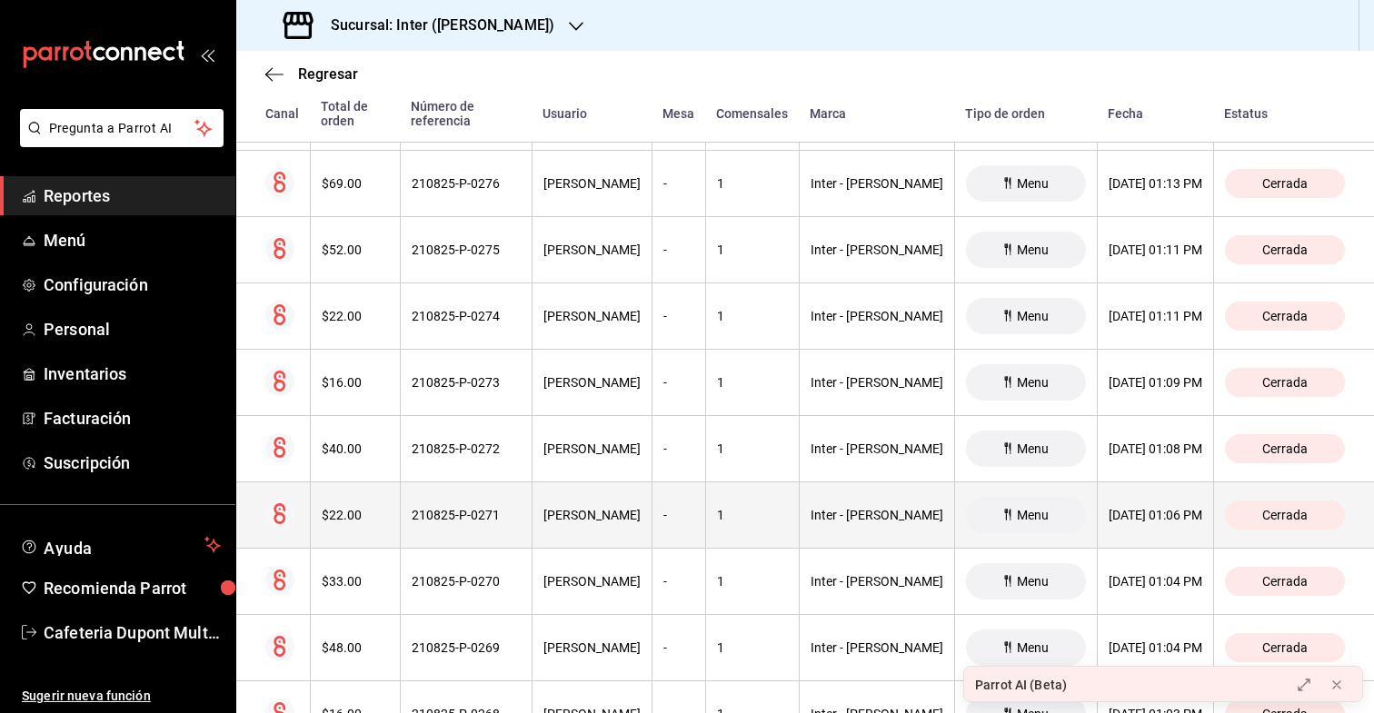
scroll to position [3210, 0]
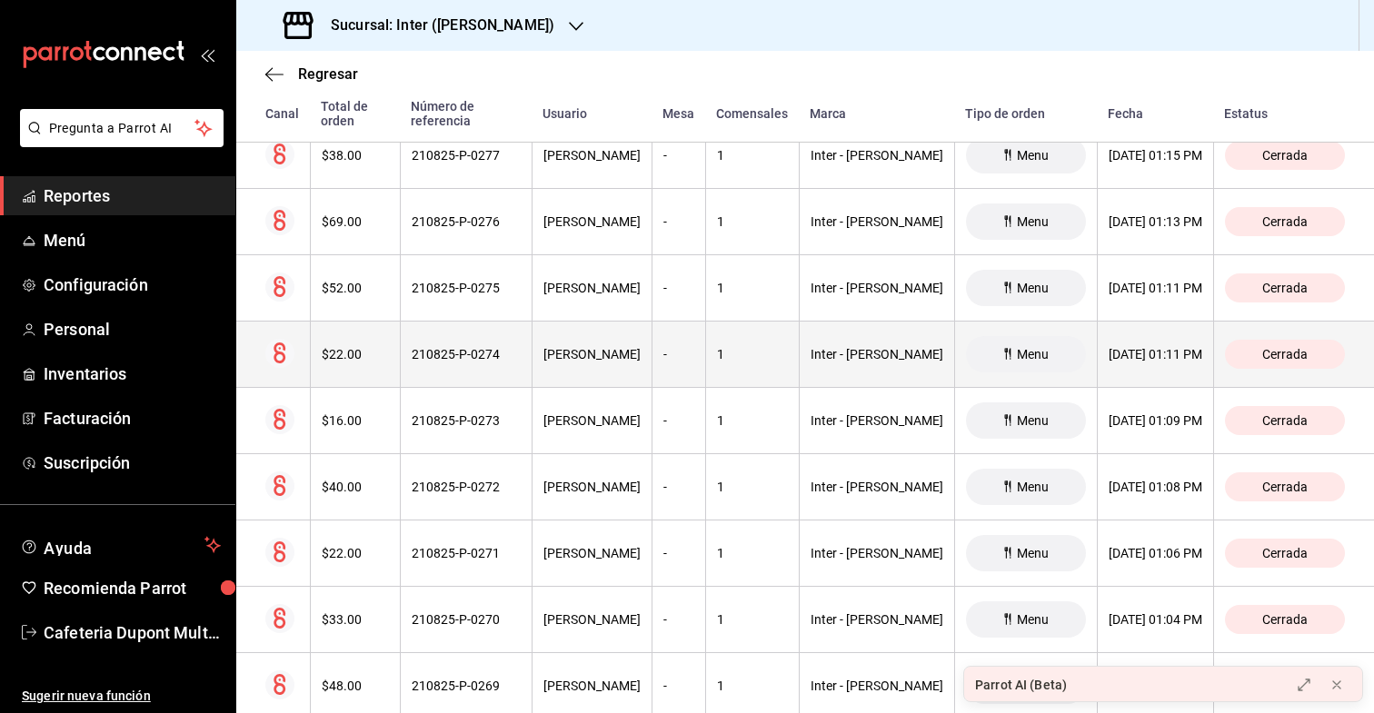
click at [364, 355] on th "$22.00" at bounding box center [355, 355] width 90 height 66
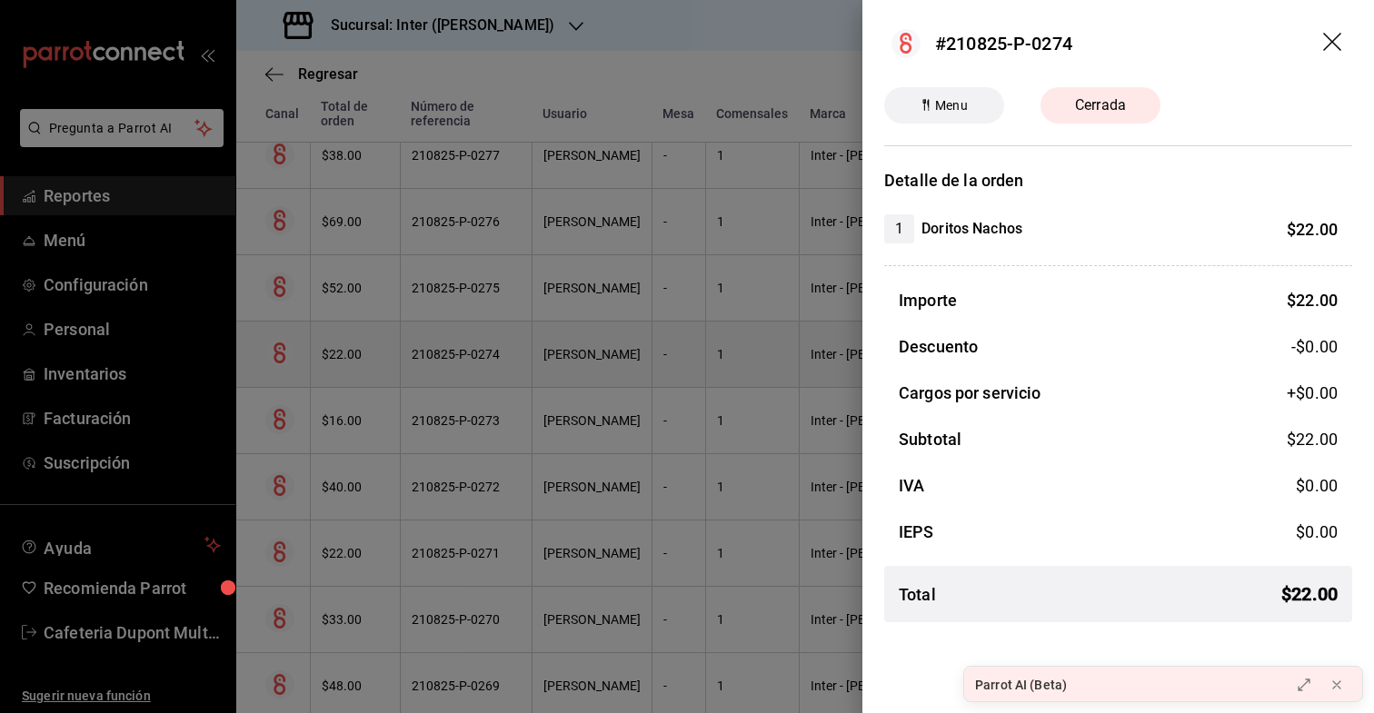
click at [364, 355] on div at bounding box center [687, 356] width 1374 height 713
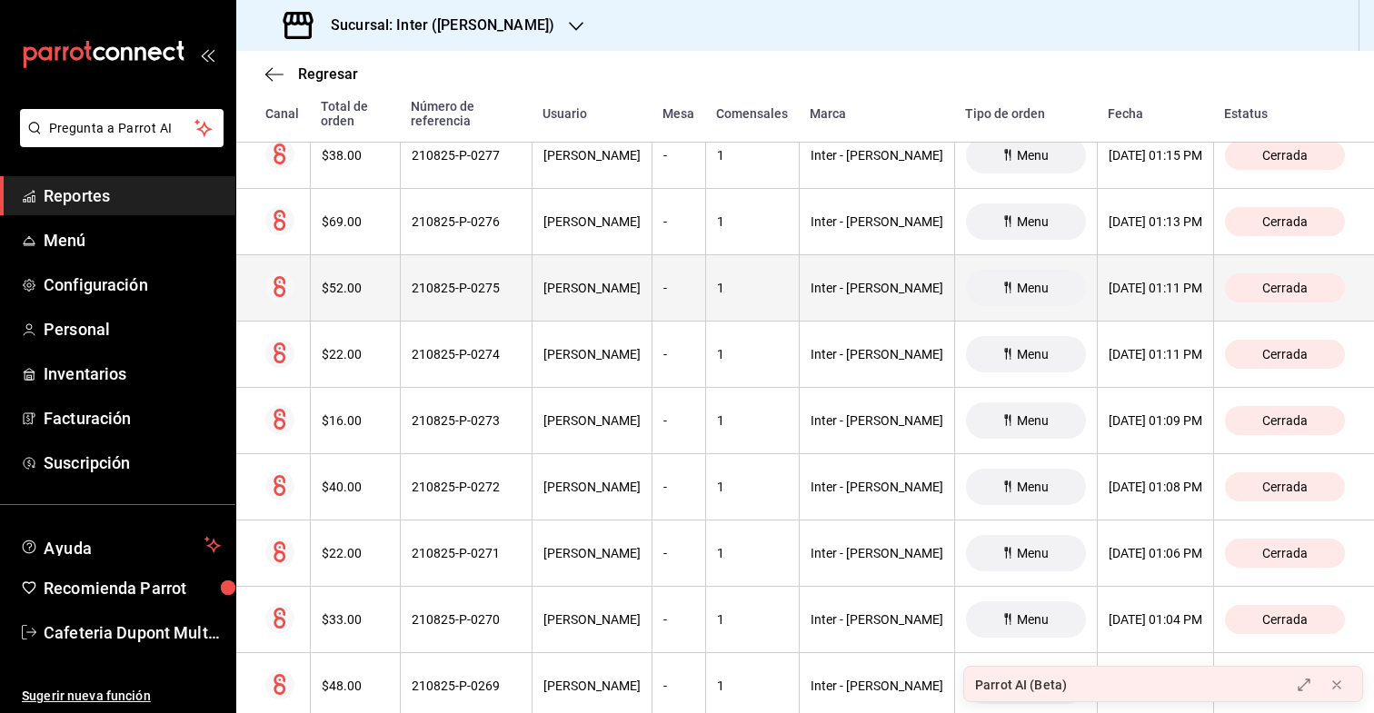
click at [372, 284] on th "$52.00" at bounding box center [355, 288] width 90 height 66
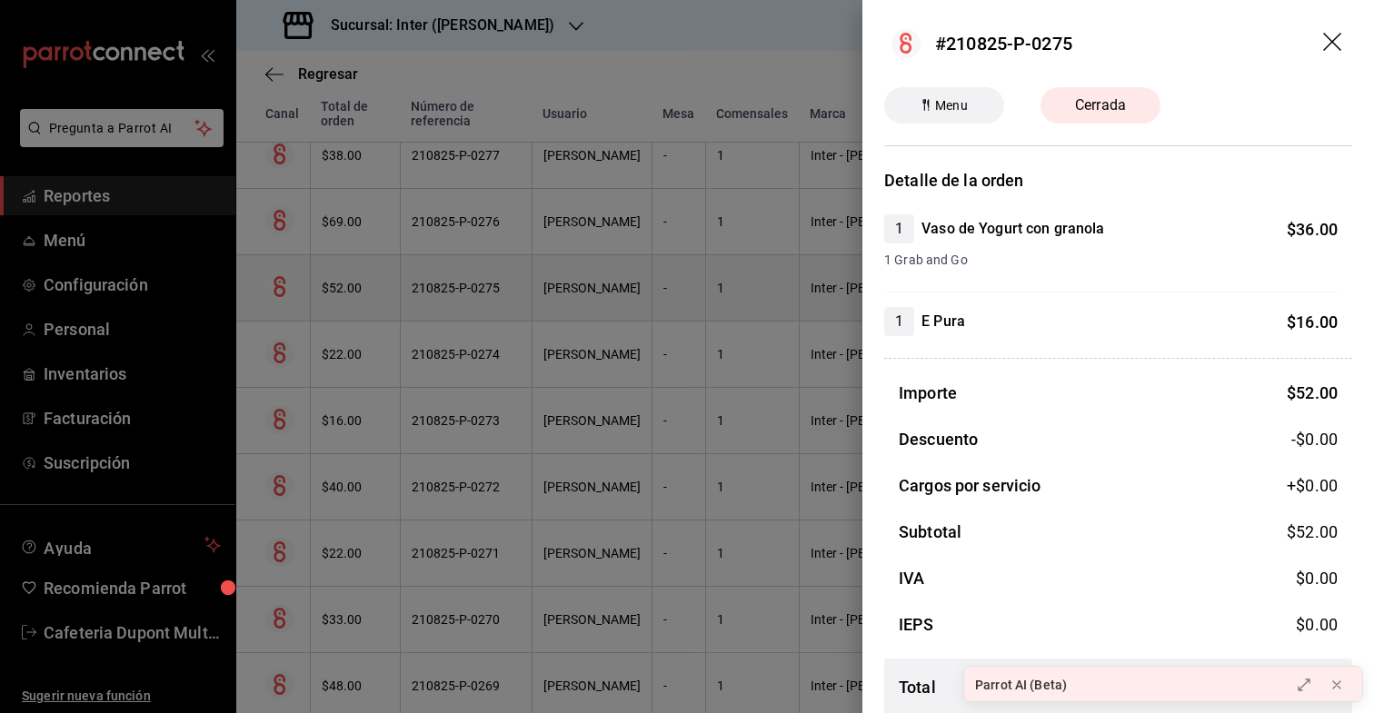
click at [372, 284] on div at bounding box center [687, 356] width 1374 height 713
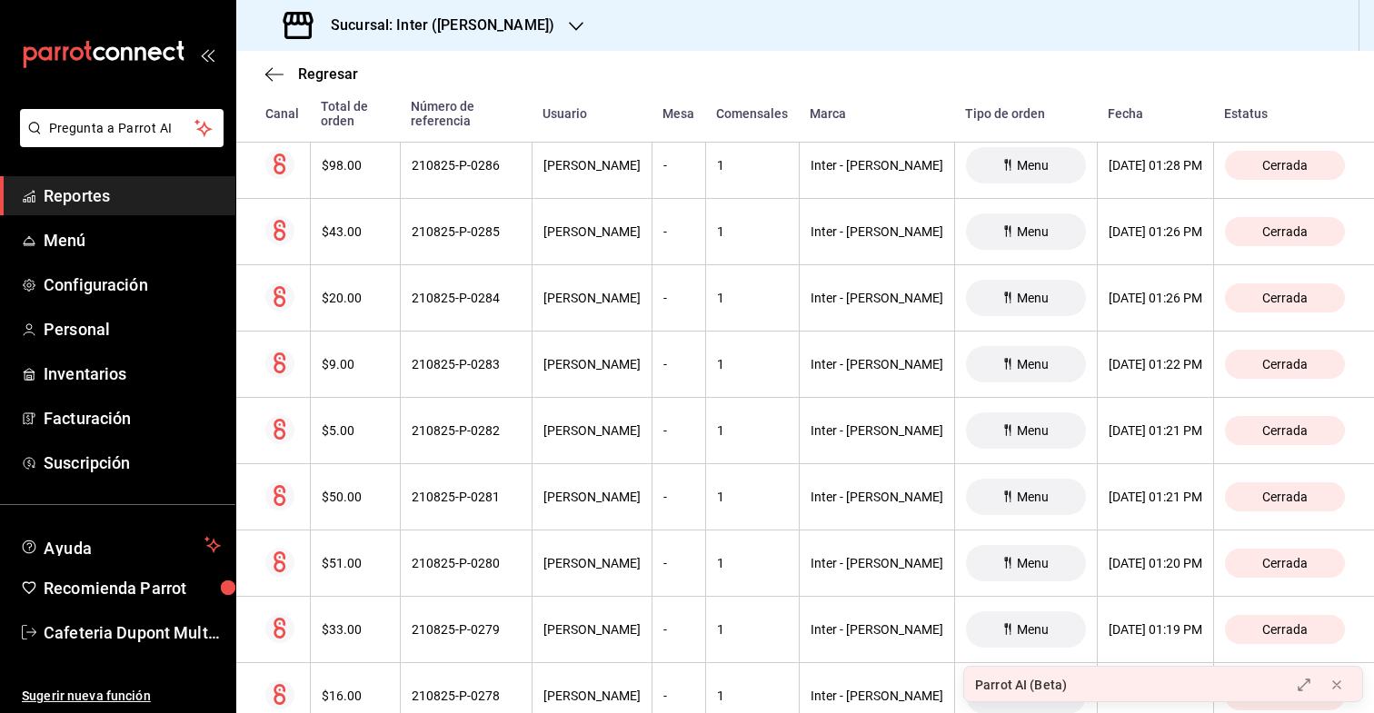
scroll to position [2595, 0]
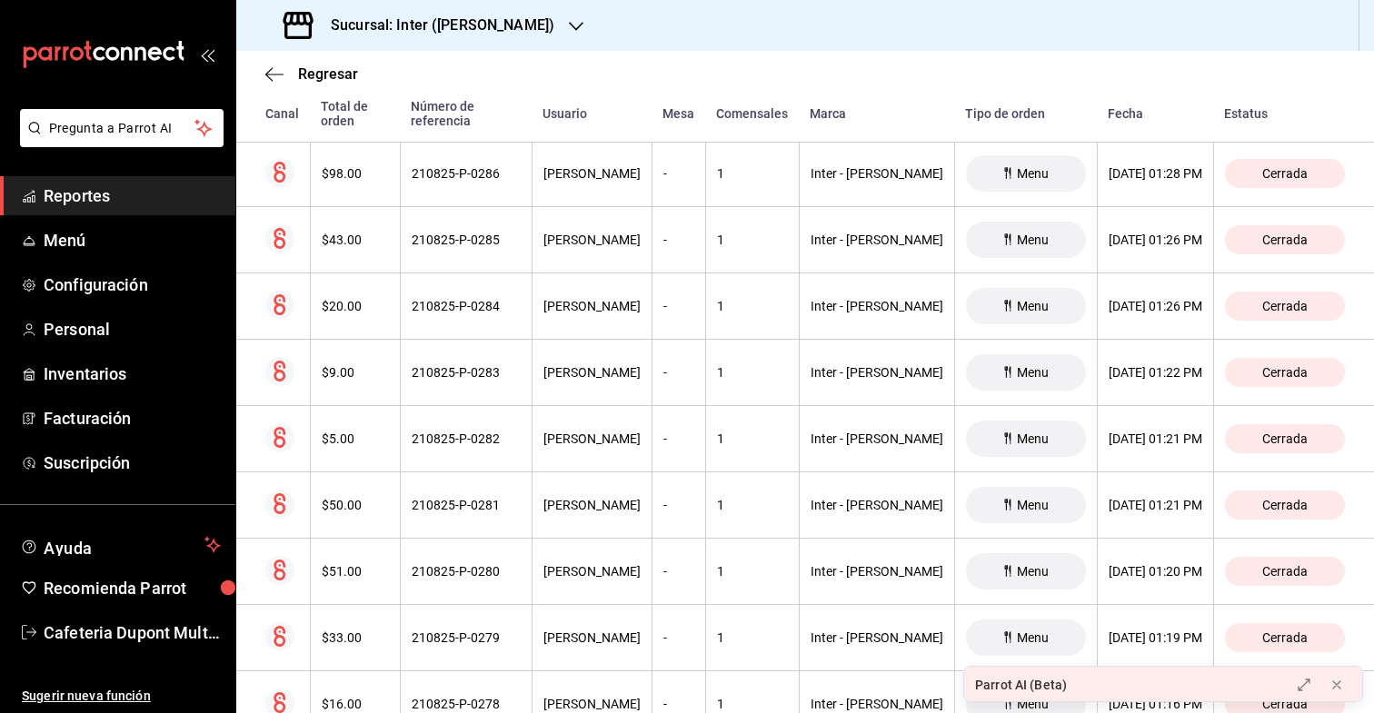
click at [372, 299] on div "$20.00" at bounding box center [355, 306] width 67 height 15
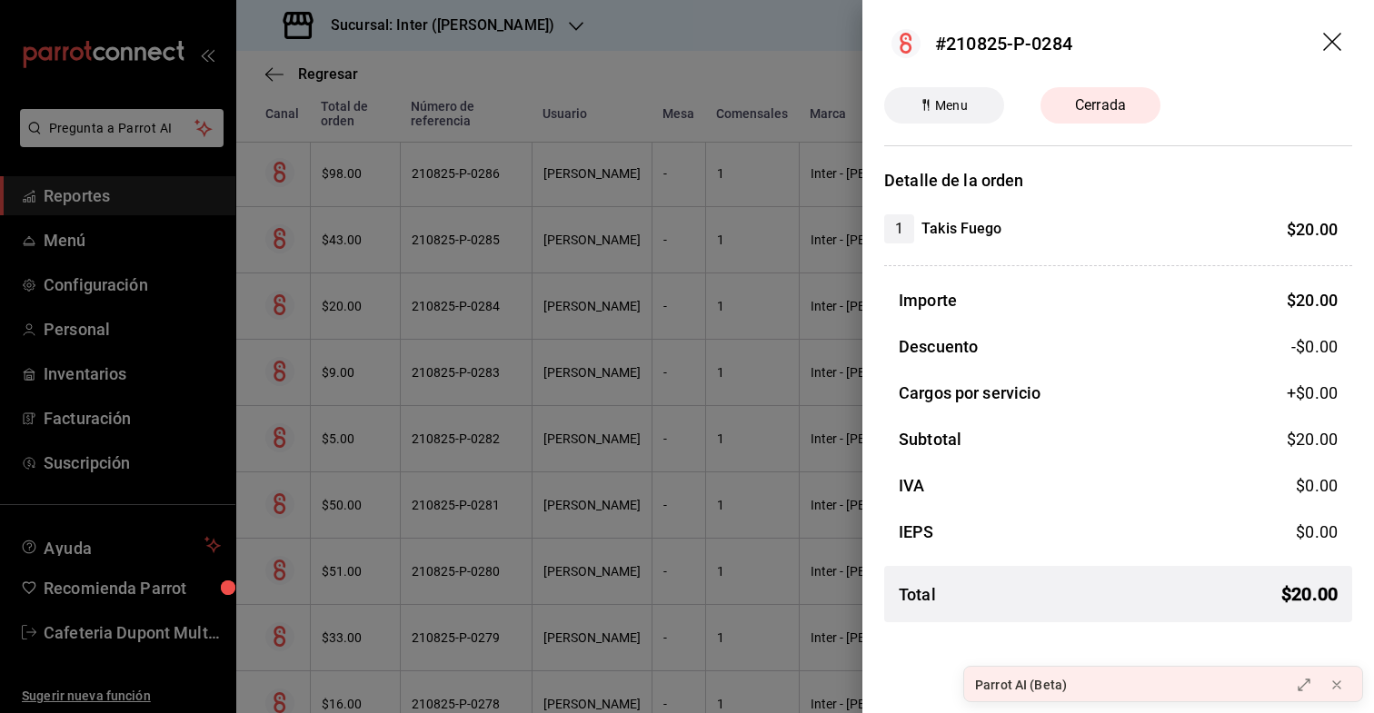
click at [372, 284] on div at bounding box center [687, 356] width 1374 height 713
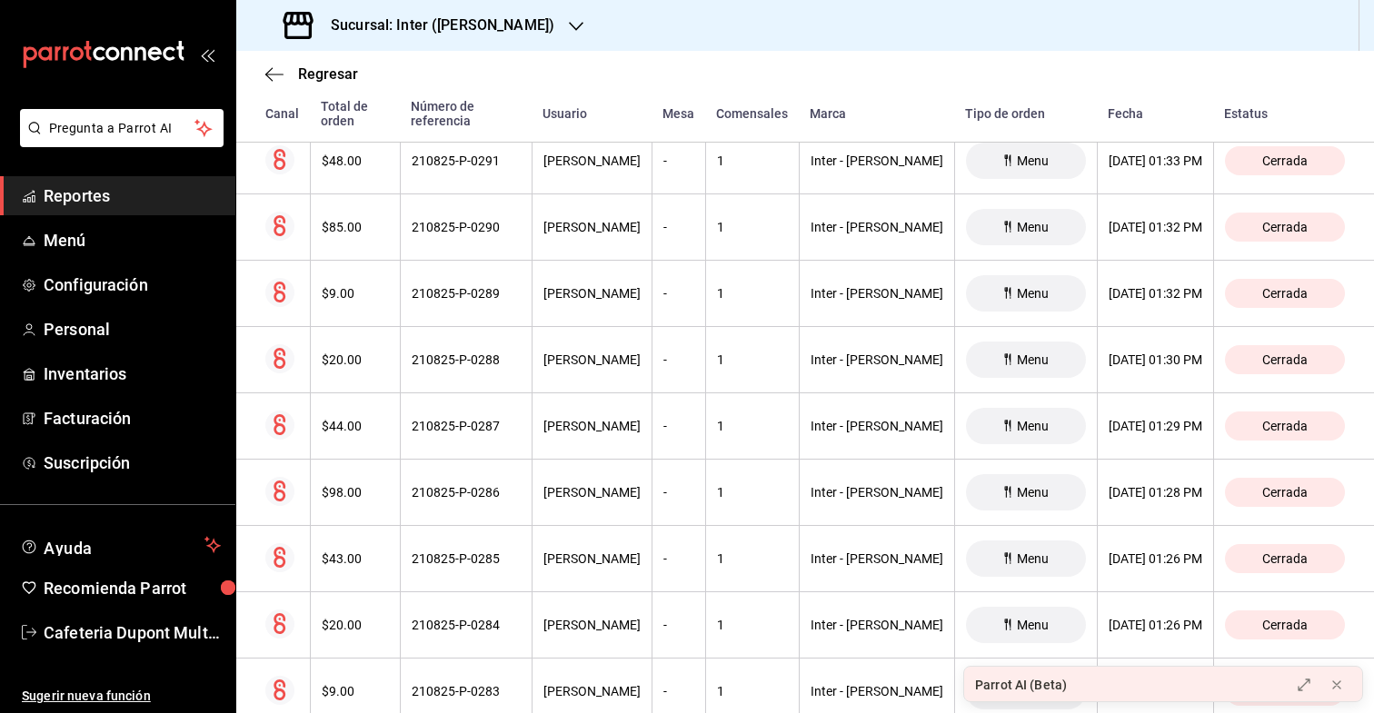
scroll to position [2243, 0]
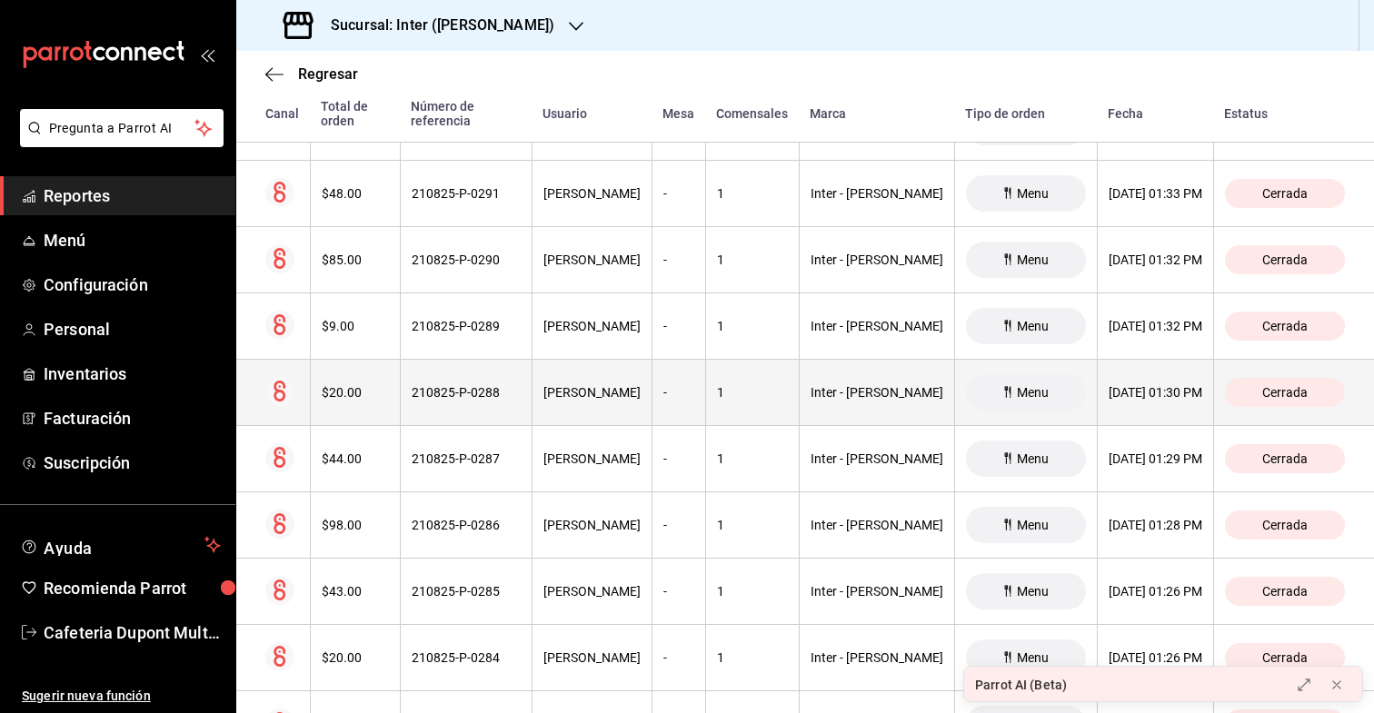
click at [363, 361] on th "$20.00" at bounding box center [355, 393] width 90 height 66
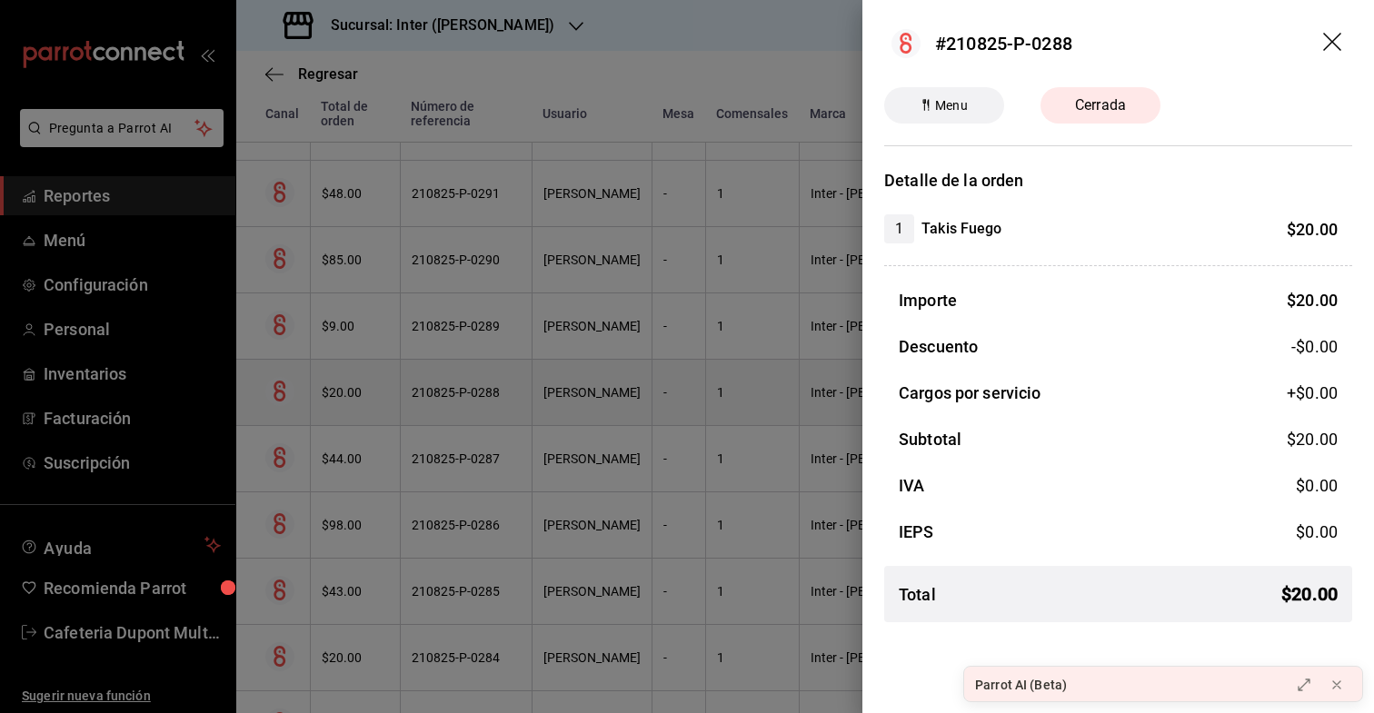
click at [363, 361] on div at bounding box center [687, 356] width 1374 height 713
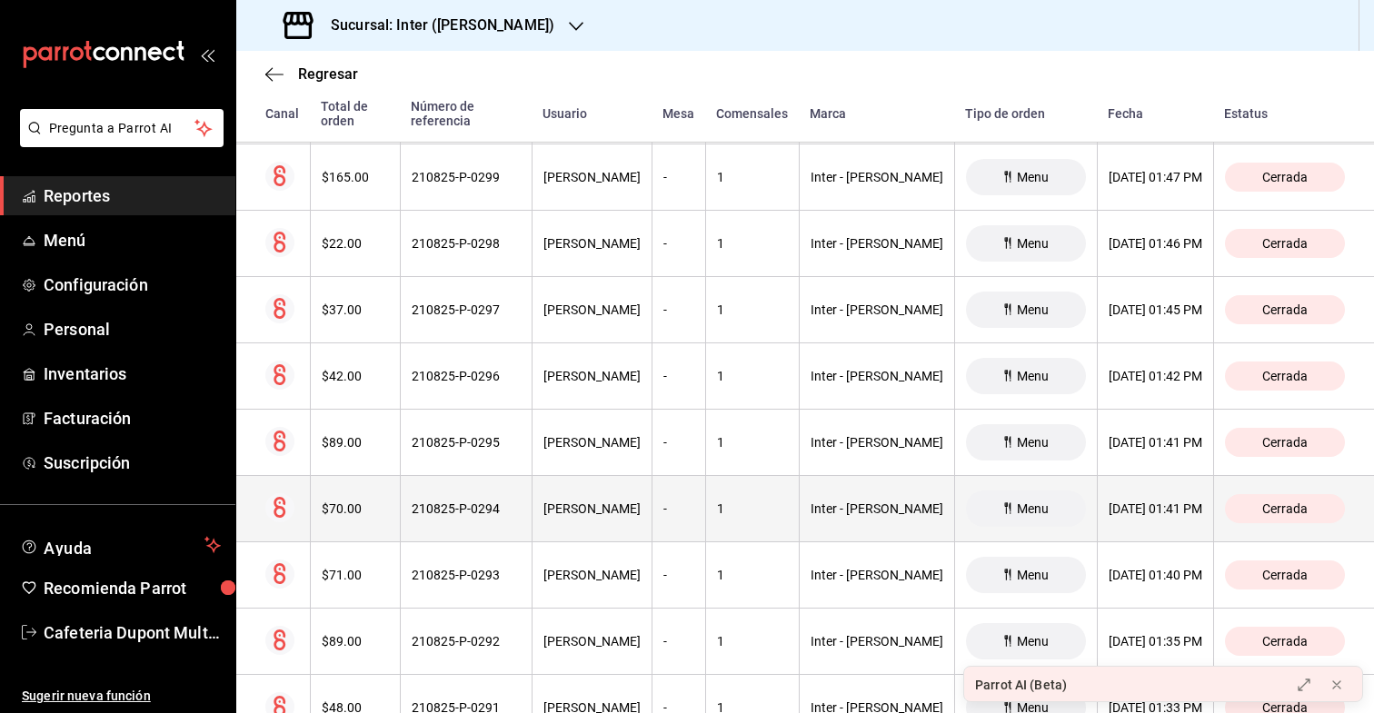
scroll to position [1722, 0]
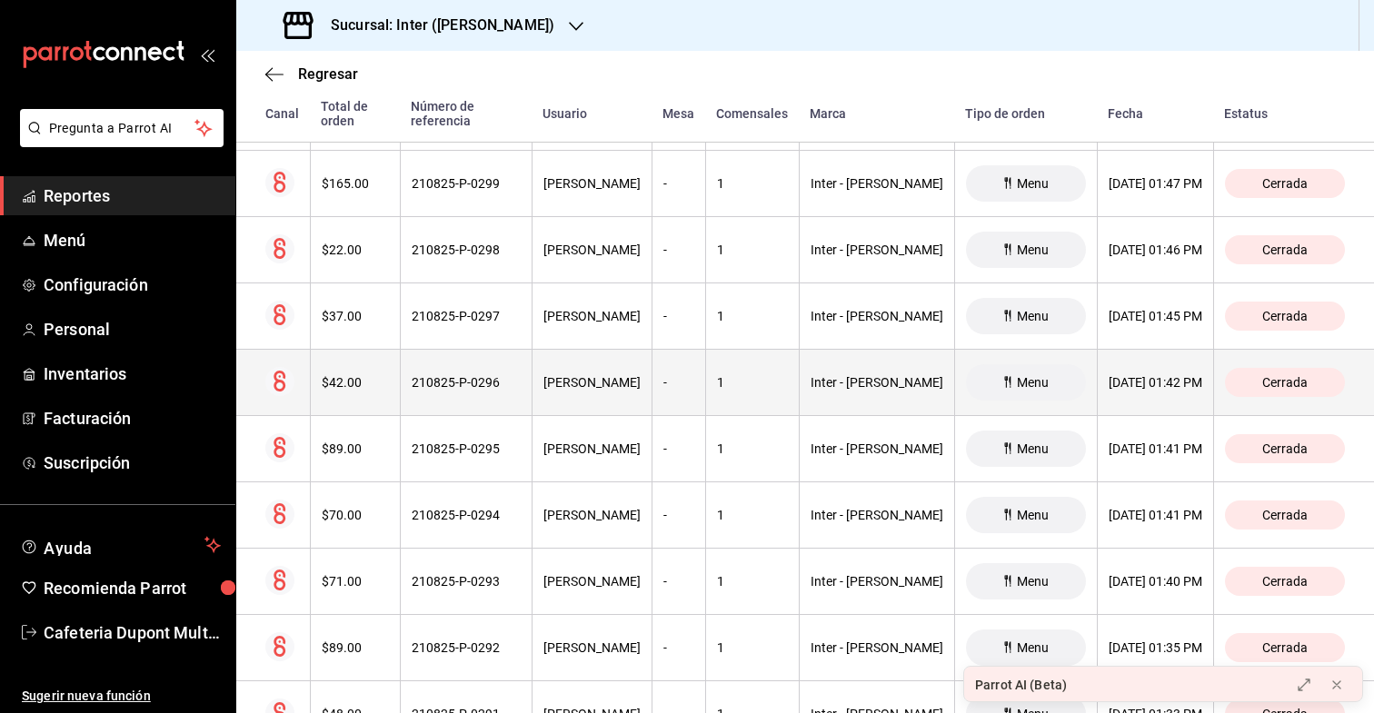
click at [348, 392] on th "$42.00" at bounding box center [355, 383] width 90 height 66
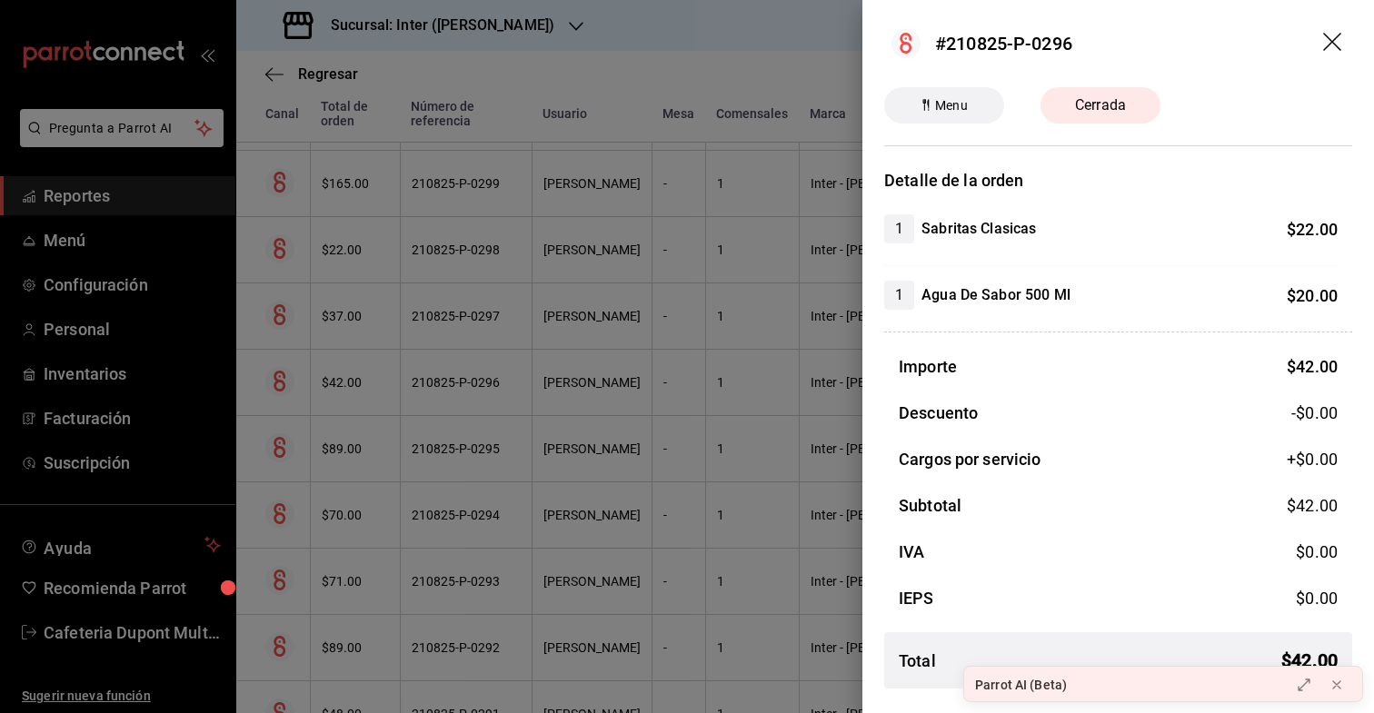
click at [349, 382] on div at bounding box center [687, 356] width 1374 height 713
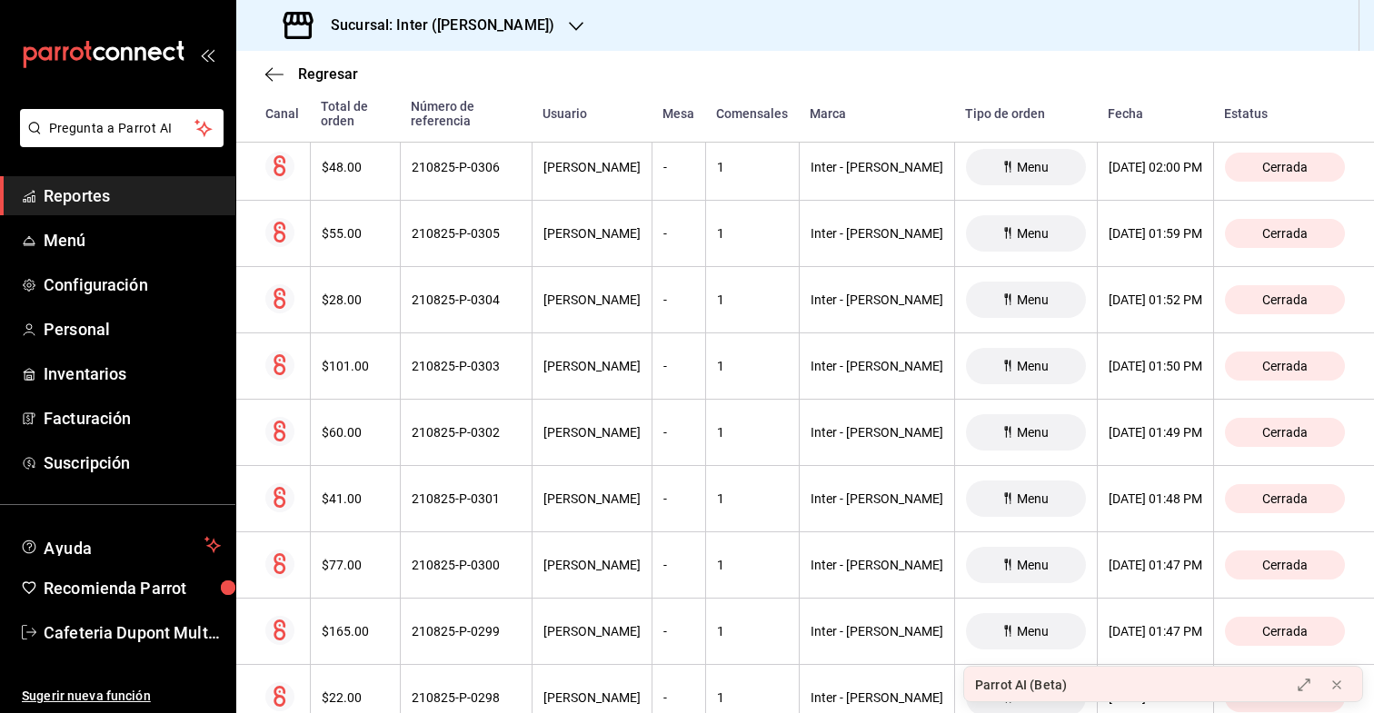
scroll to position [1266, 0]
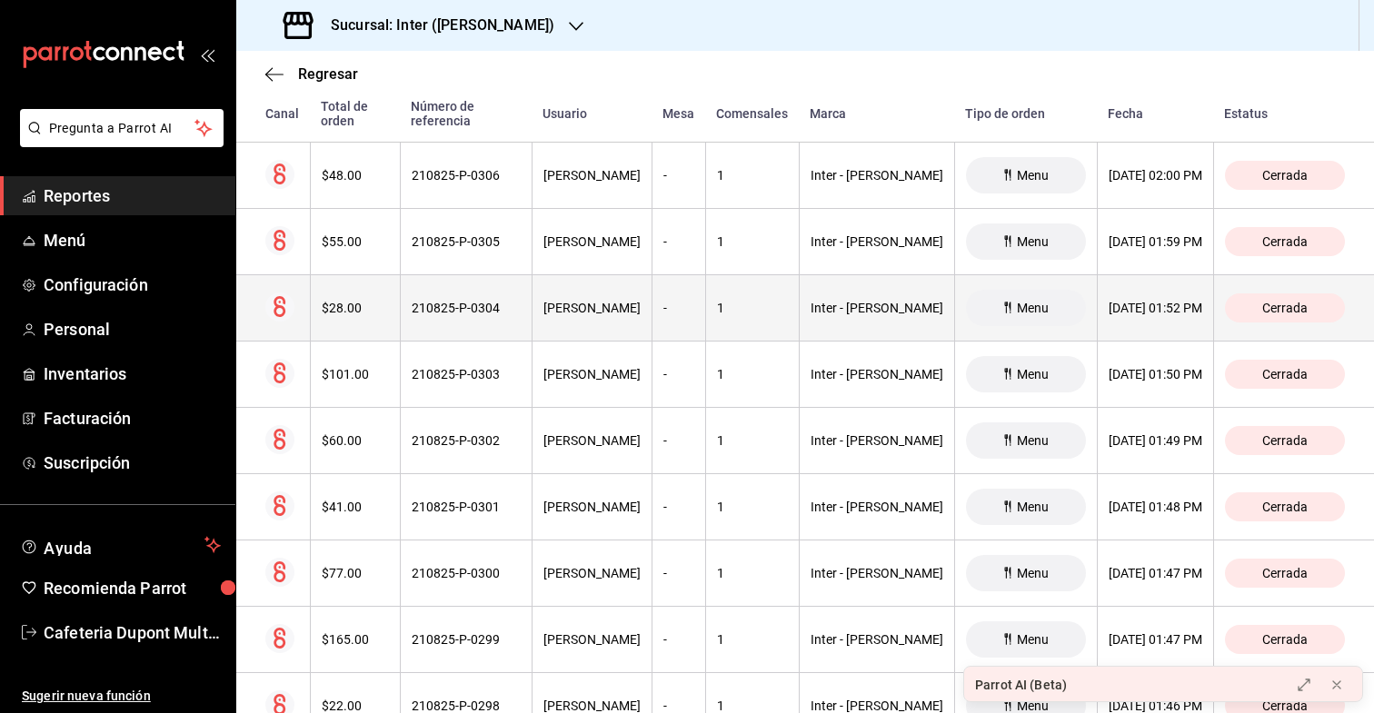
click at [356, 301] on th "$28.00" at bounding box center [355, 308] width 90 height 66
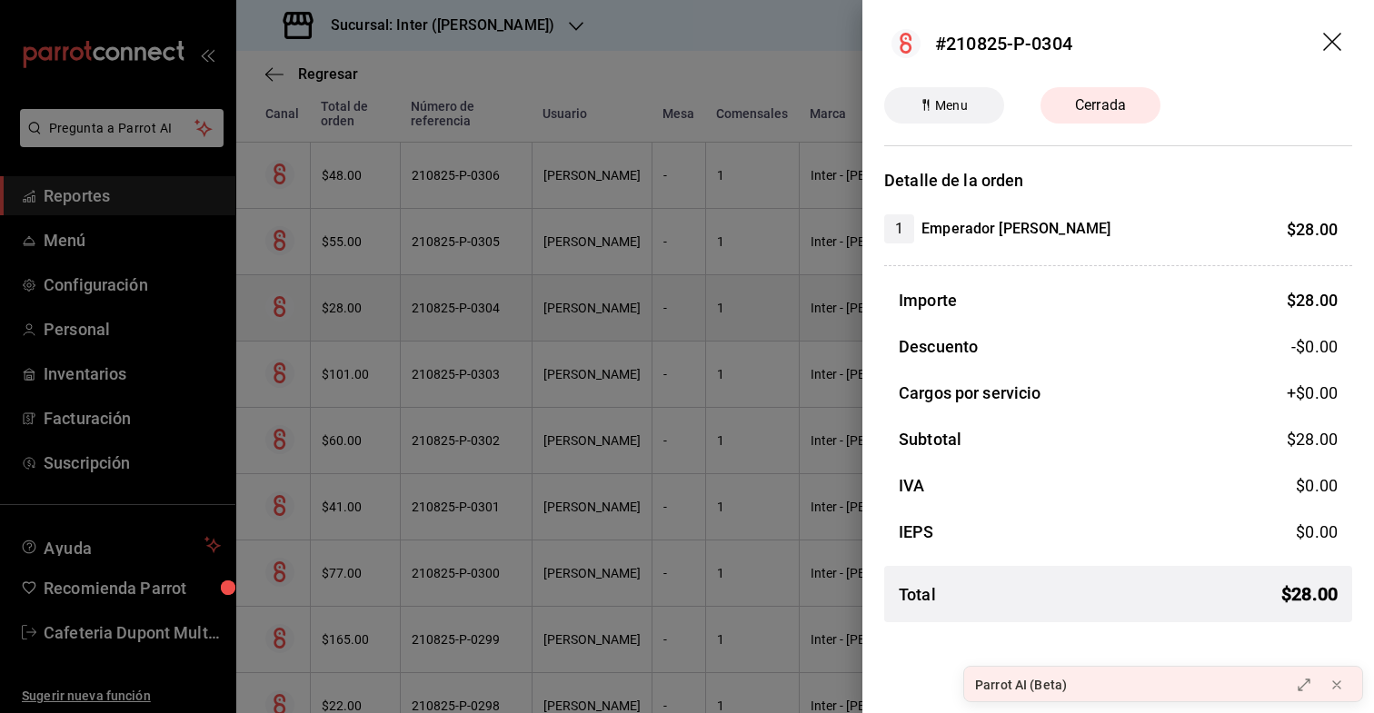
click at [356, 301] on div at bounding box center [687, 356] width 1374 height 713
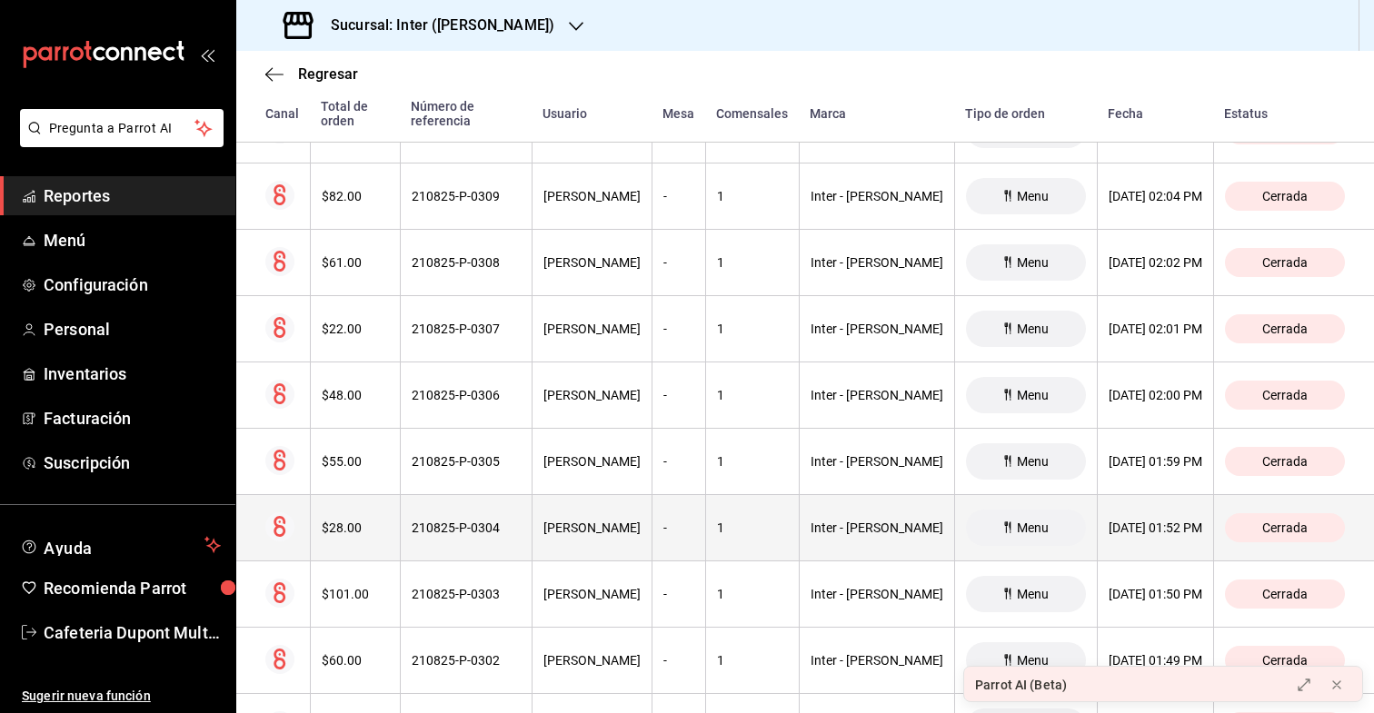
scroll to position [1037, 0]
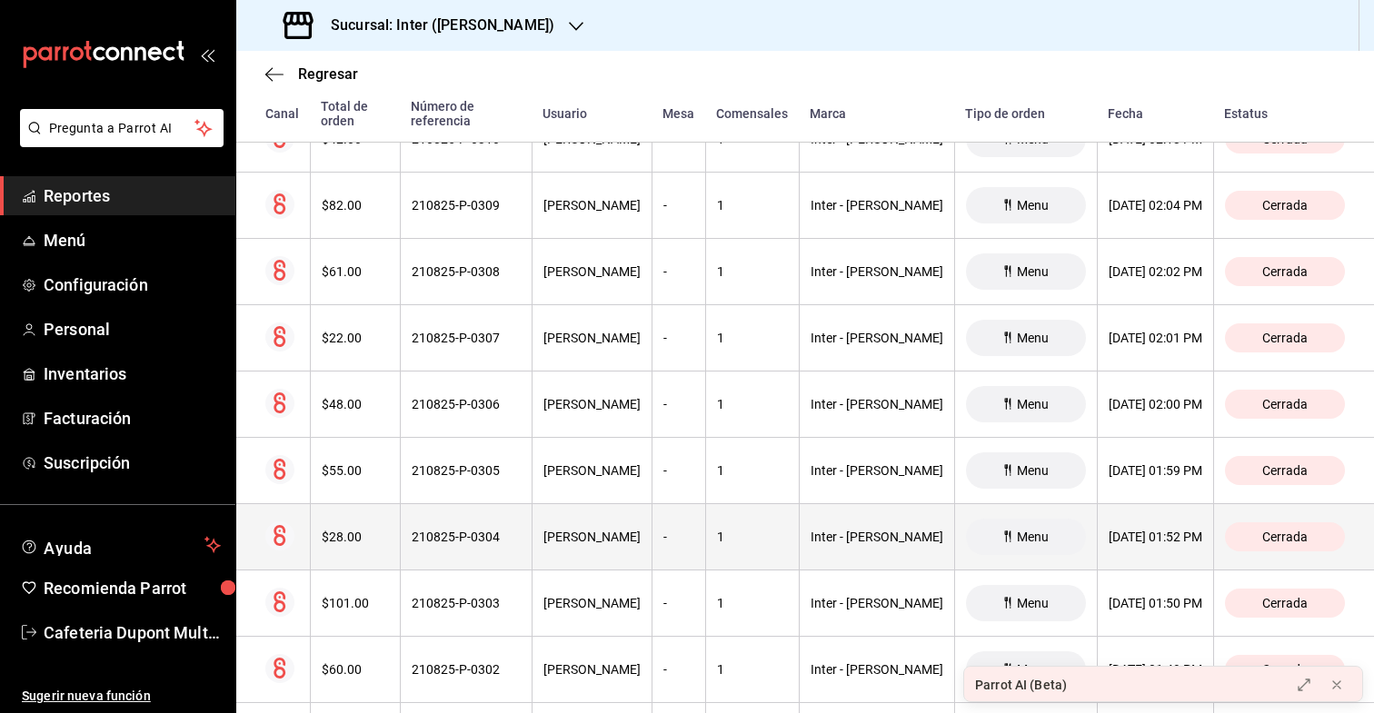
click at [356, 305] on th "$22.00" at bounding box center [355, 338] width 90 height 66
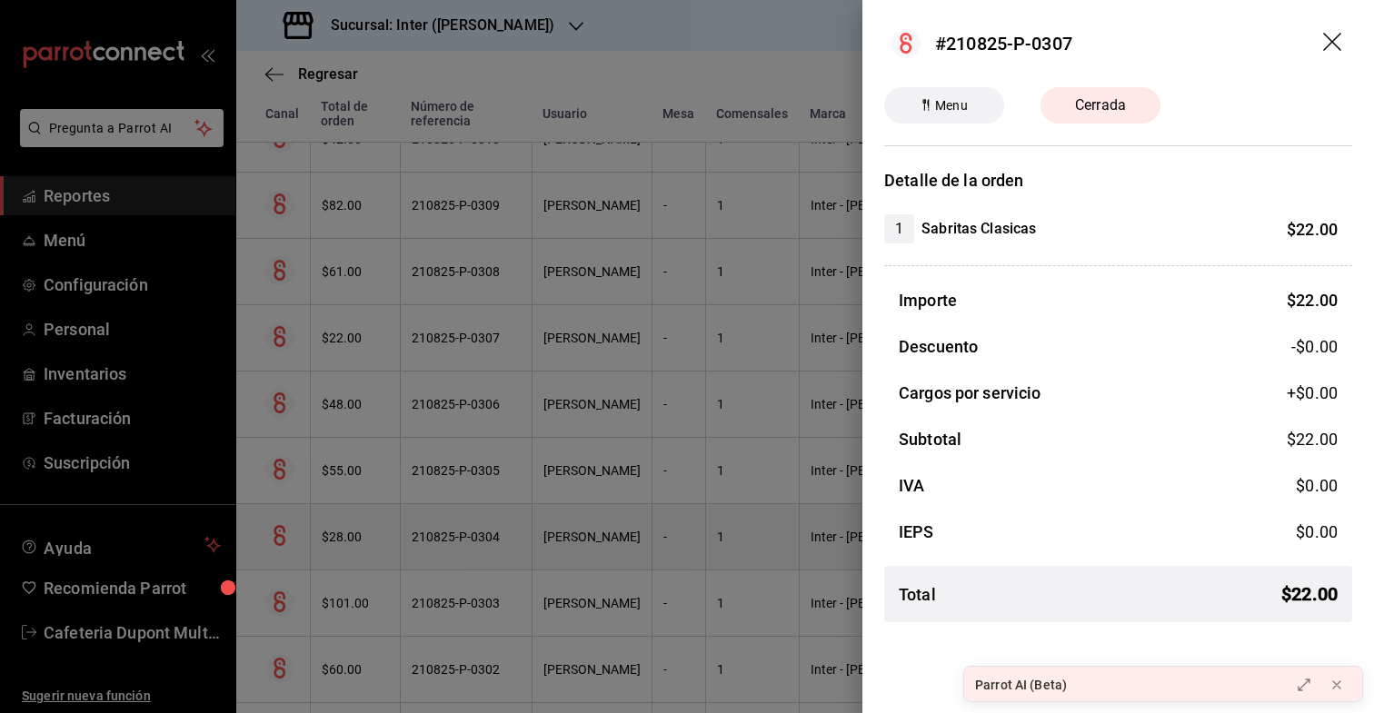
click at [356, 301] on div at bounding box center [687, 356] width 1374 height 713
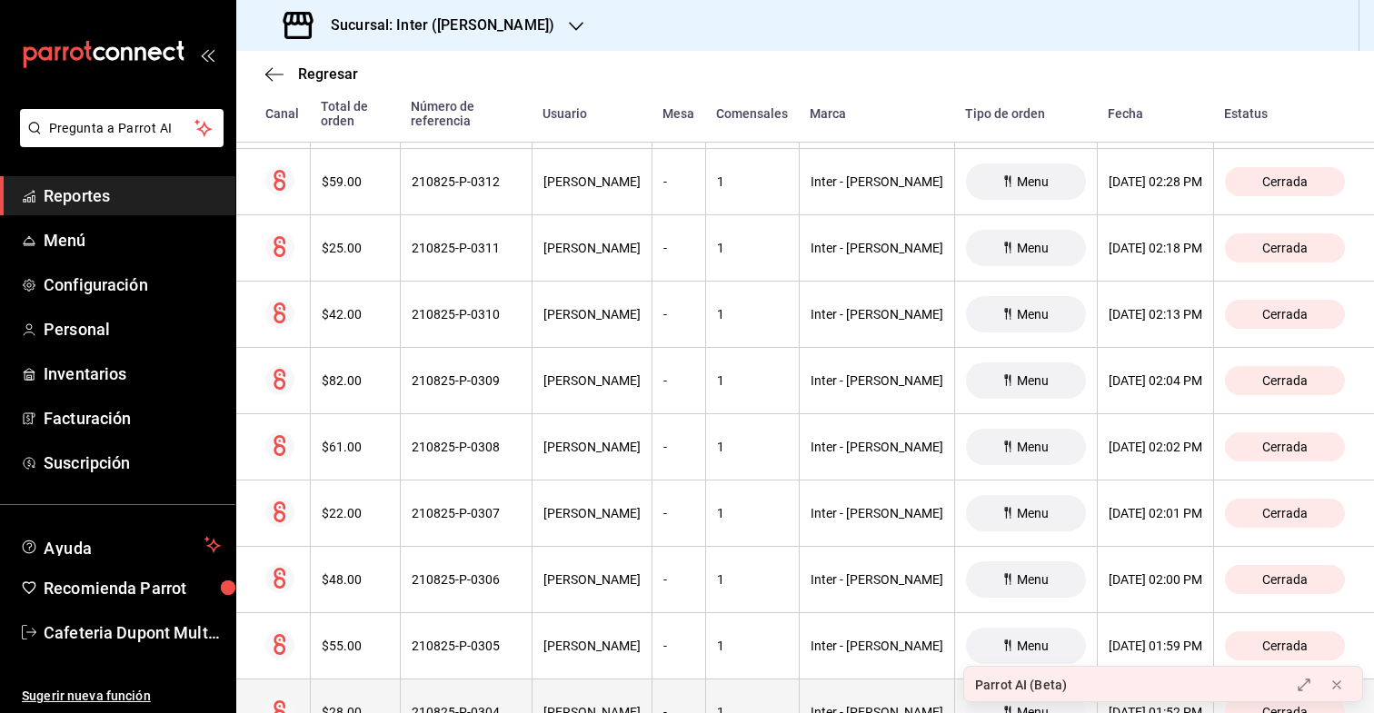
scroll to position [712, 0]
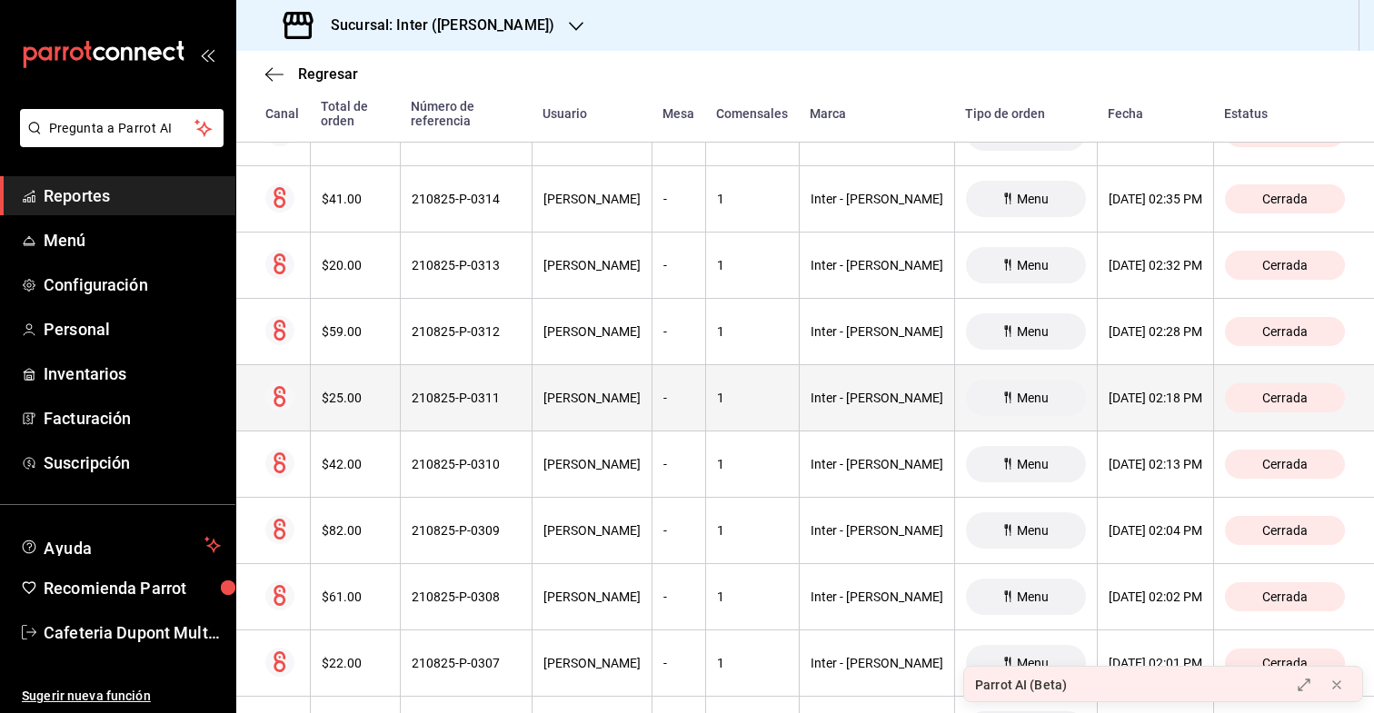
click at [354, 372] on th "$25.00" at bounding box center [355, 398] width 90 height 66
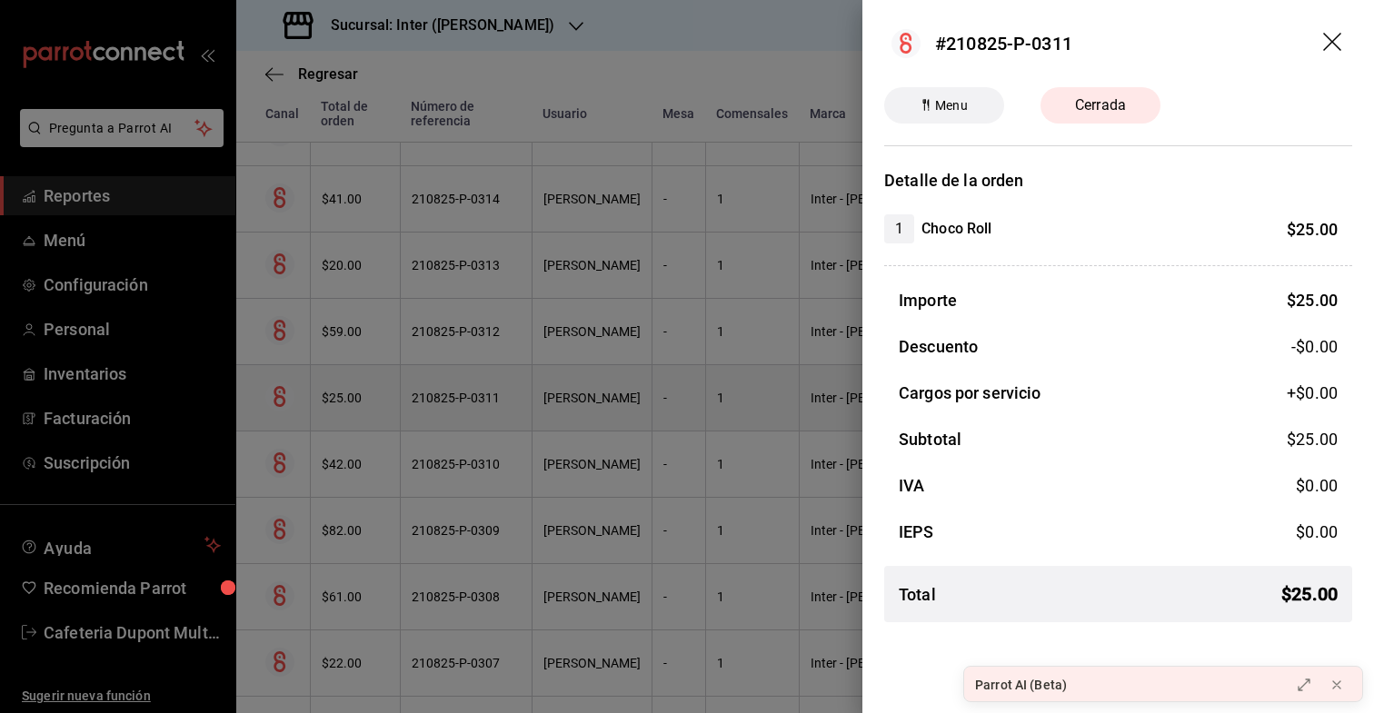
click at [354, 372] on div at bounding box center [687, 356] width 1374 height 713
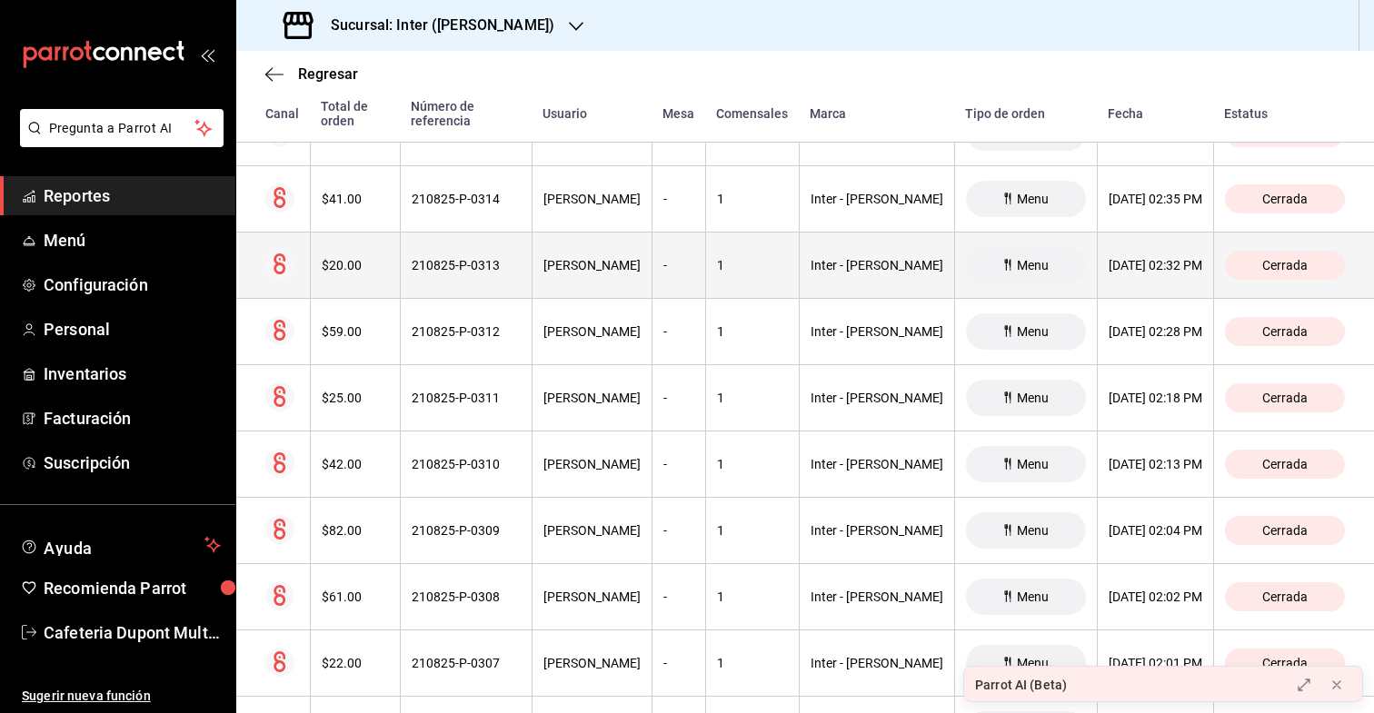
click at [370, 258] on div "$20.00" at bounding box center [355, 265] width 67 height 15
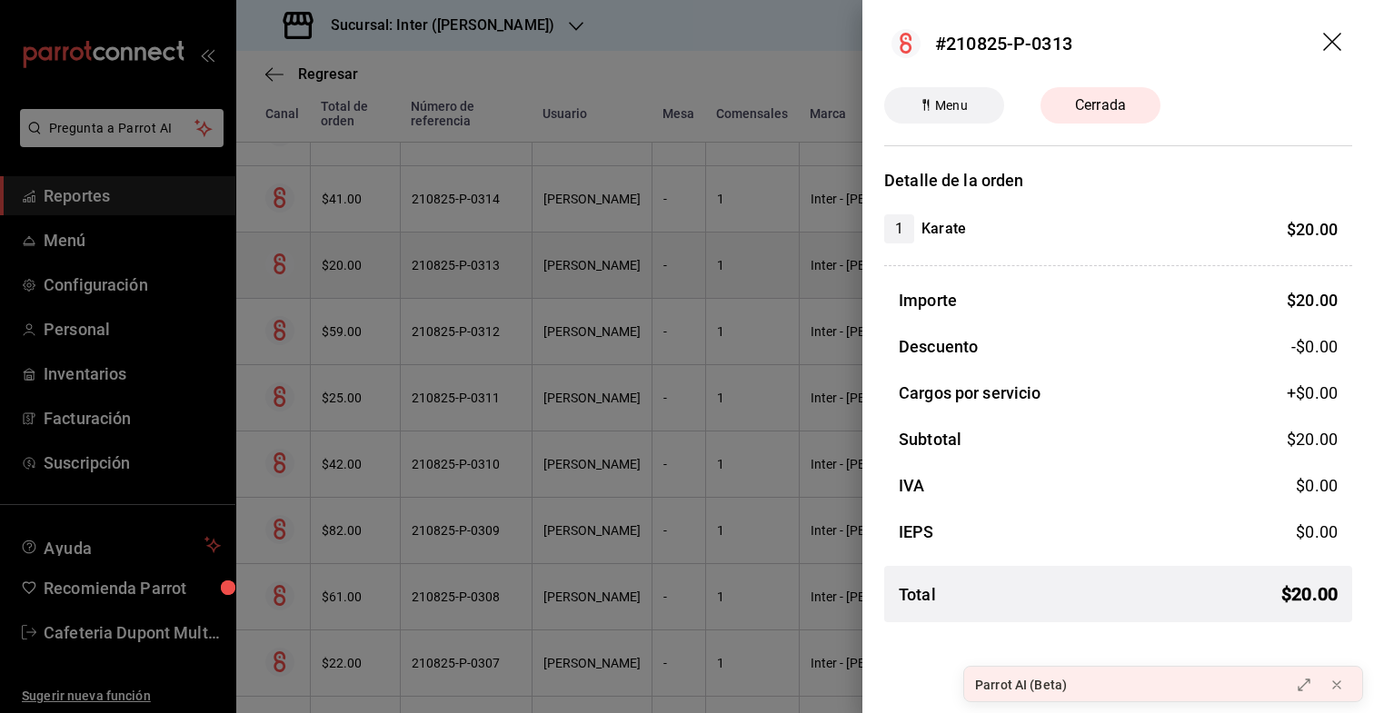
click at [370, 255] on div at bounding box center [687, 356] width 1374 height 713
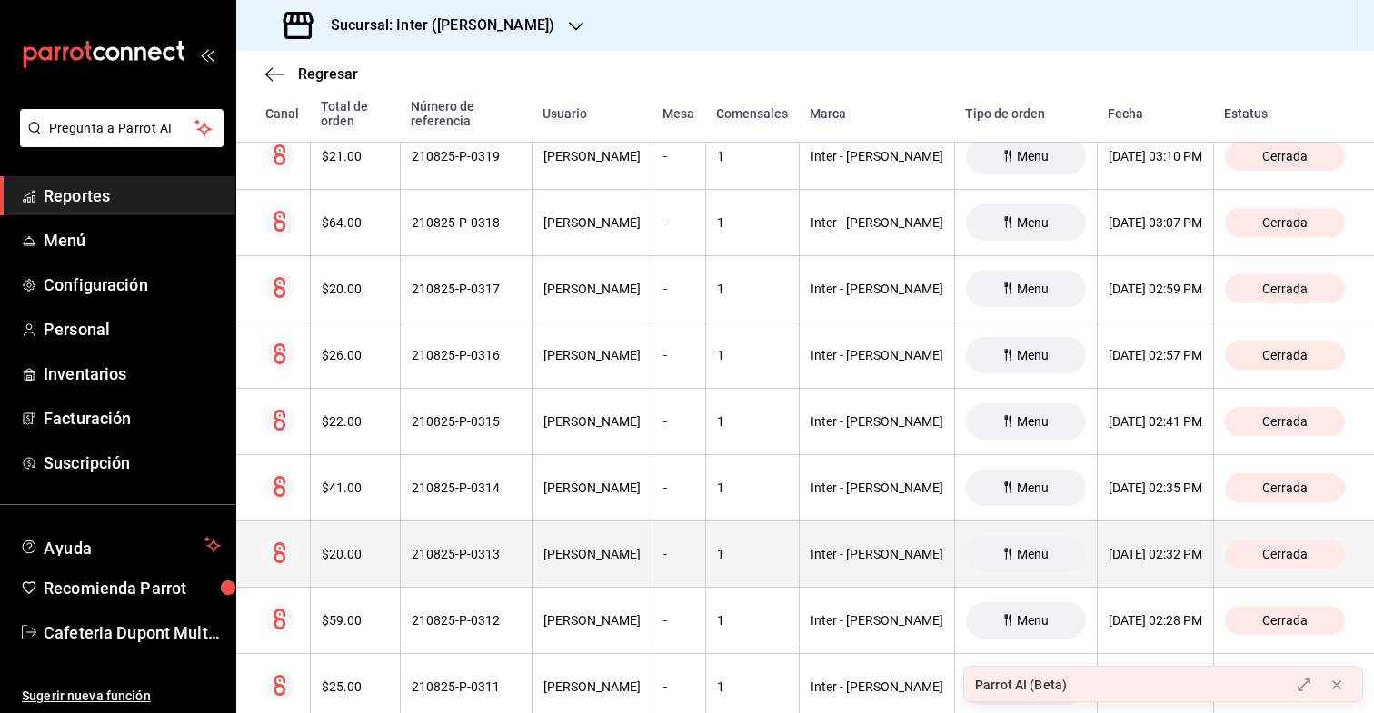
scroll to position [417, 0]
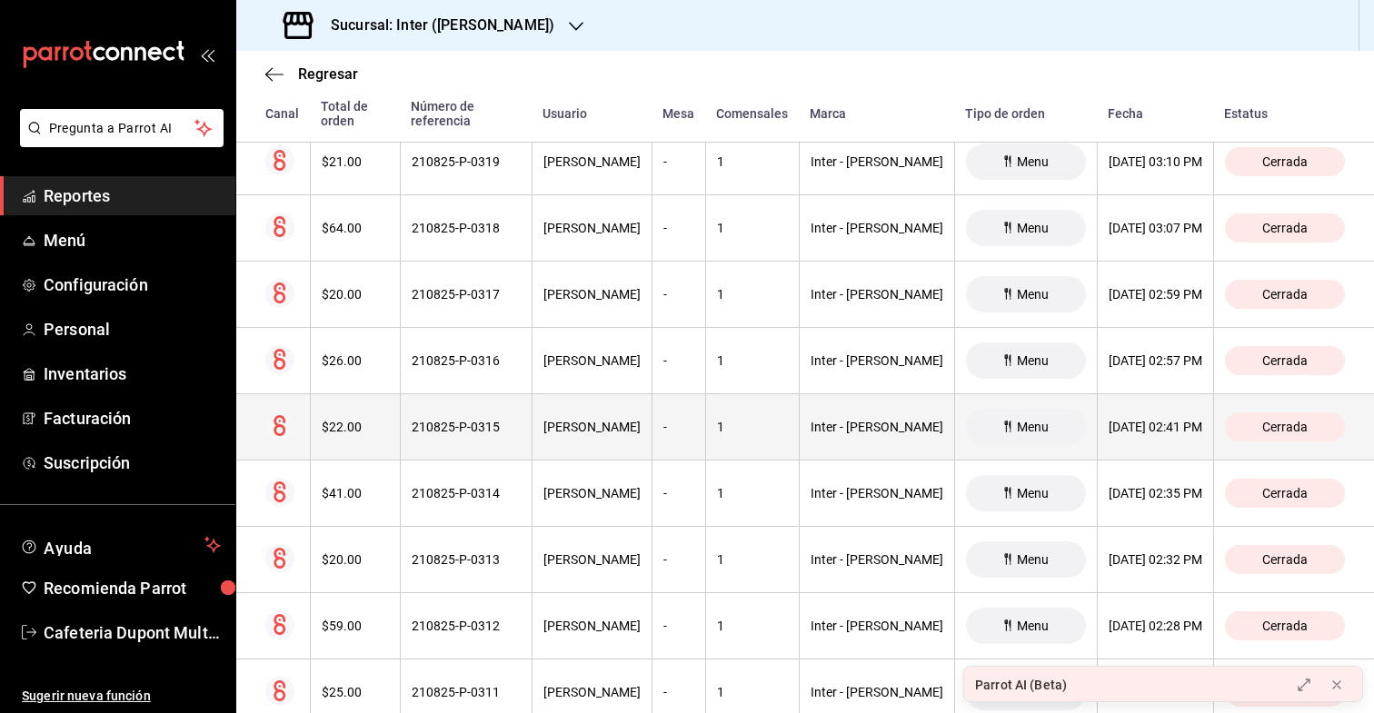
click at [348, 420] on div "$22.00" at bounding box center [355, 427] width 67 height 15
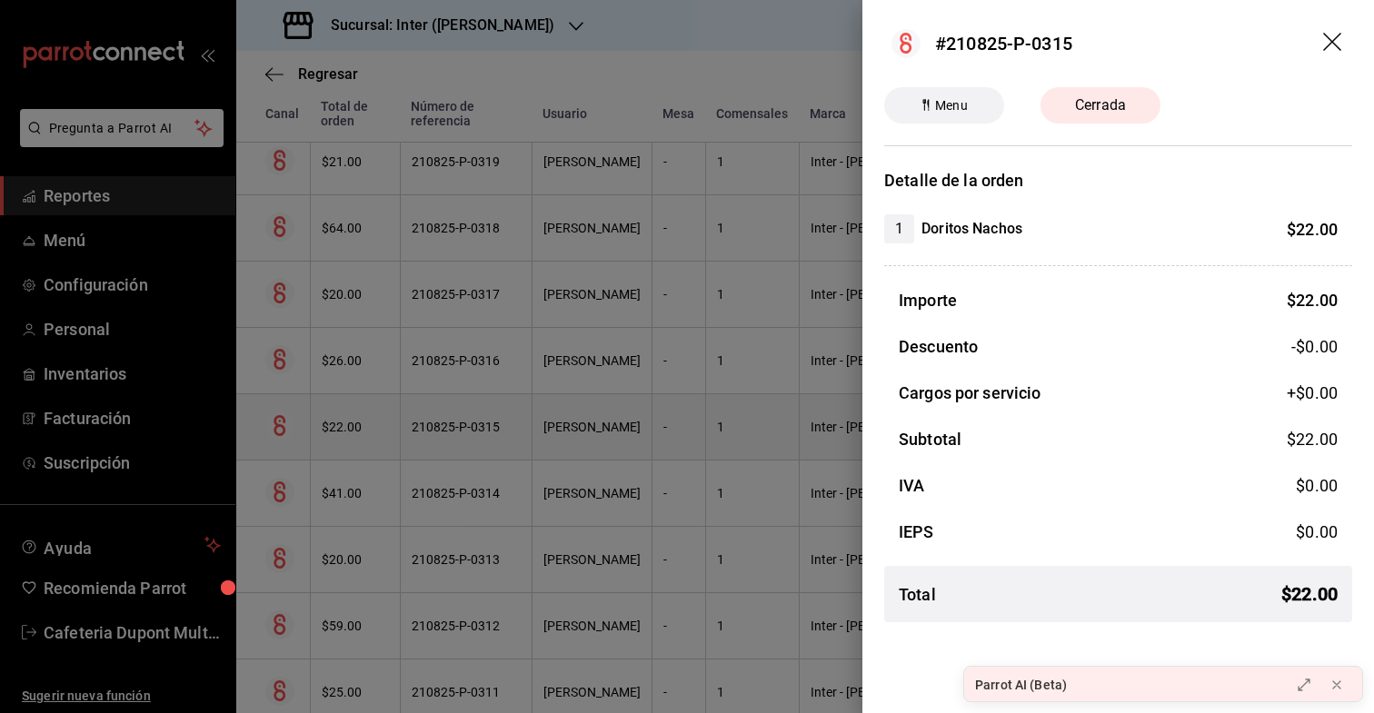
click at [348, 410] on div at bounding box center [687, 356] width 1374 height 713
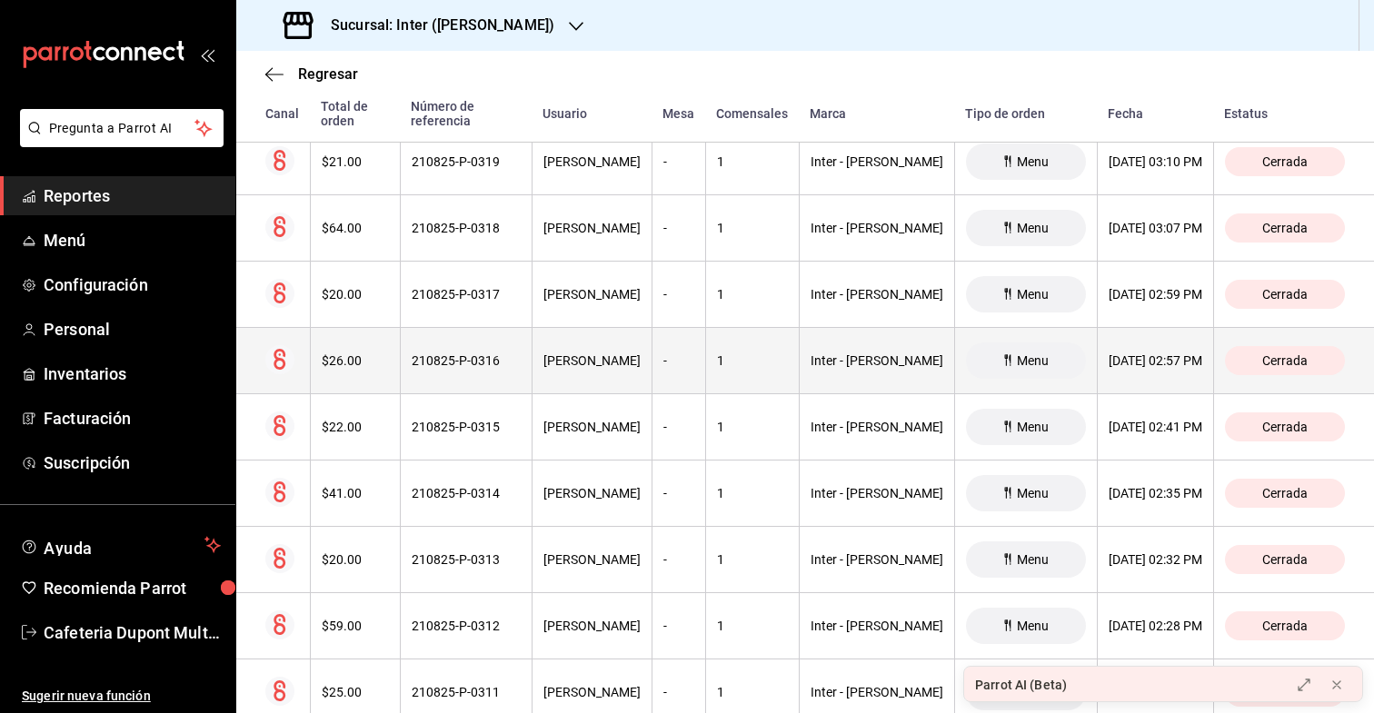
click at [359, 357] on th "$26.00" at bounding box center [355, 361] width 90 height 66
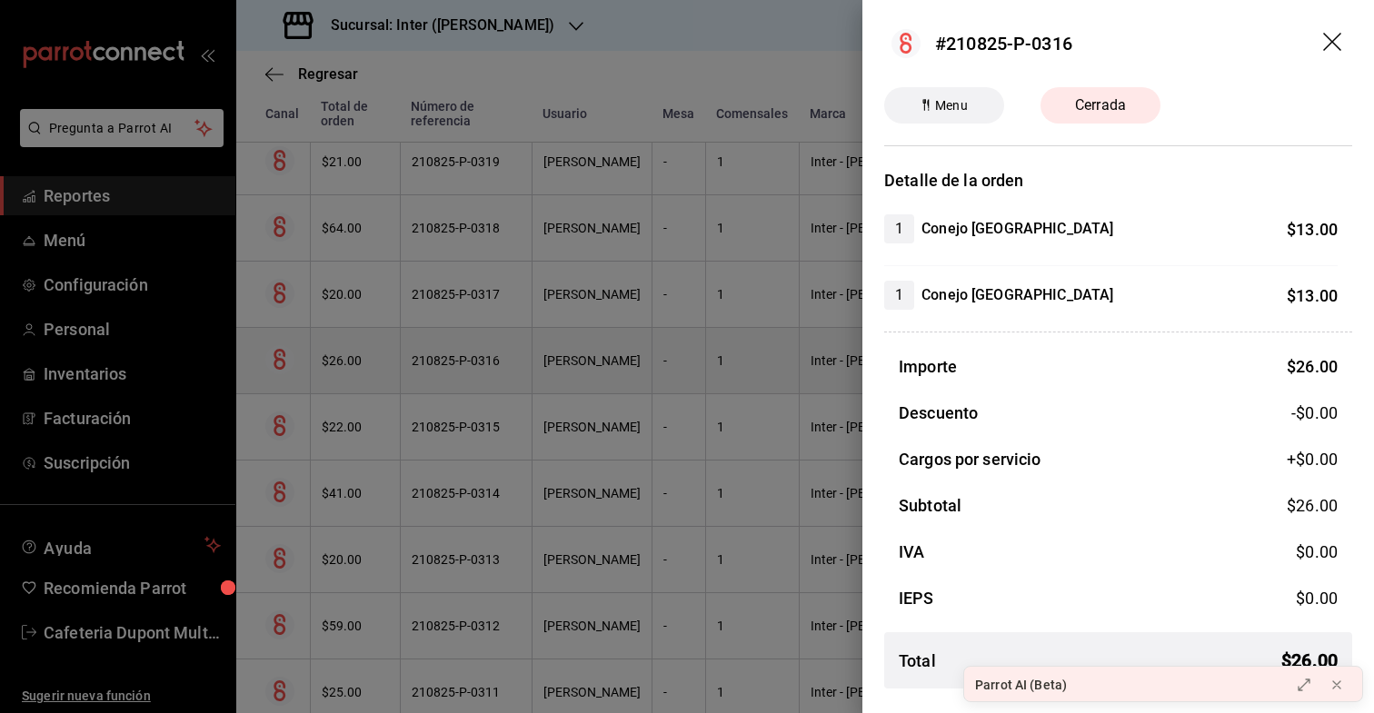
click at [359, 357] on div at bounding box center [687, 356] width 1374 height 713
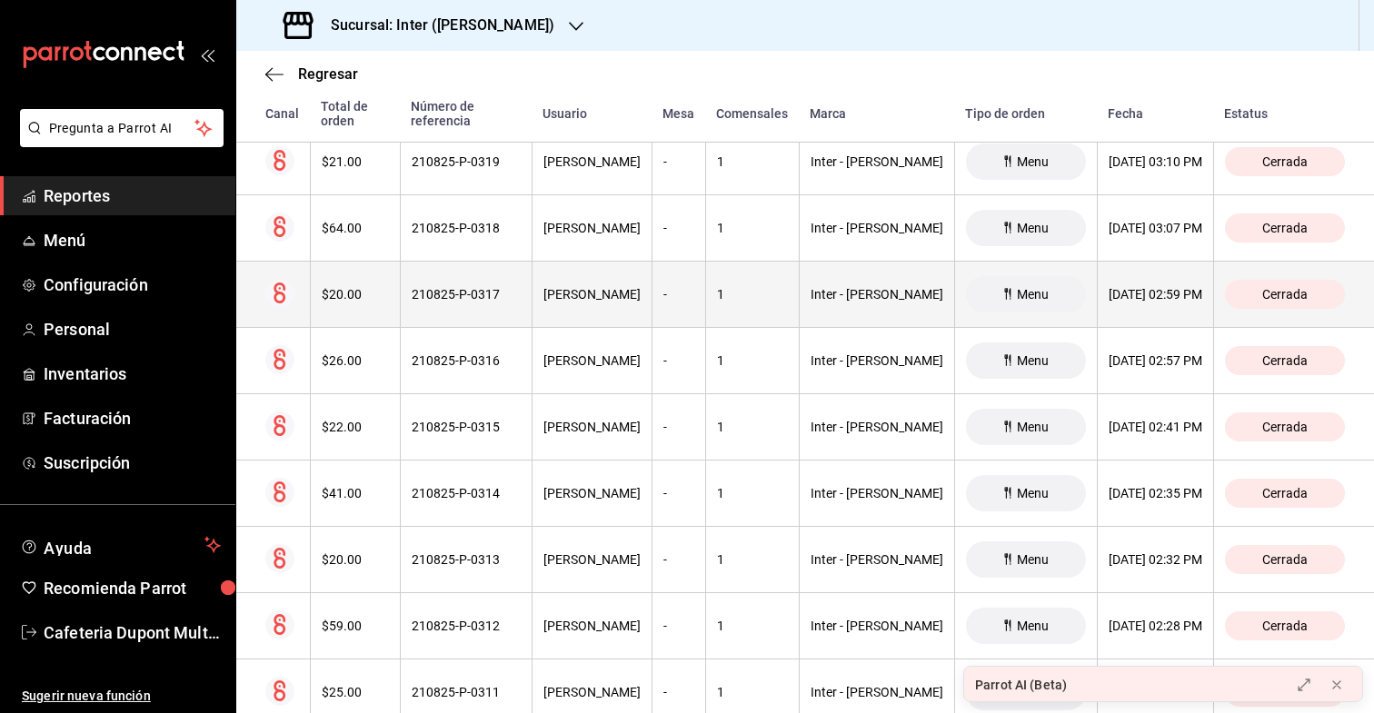
click at [367, 294] on th "$20.00" at bounding box center [355, 295] width 90 height 66
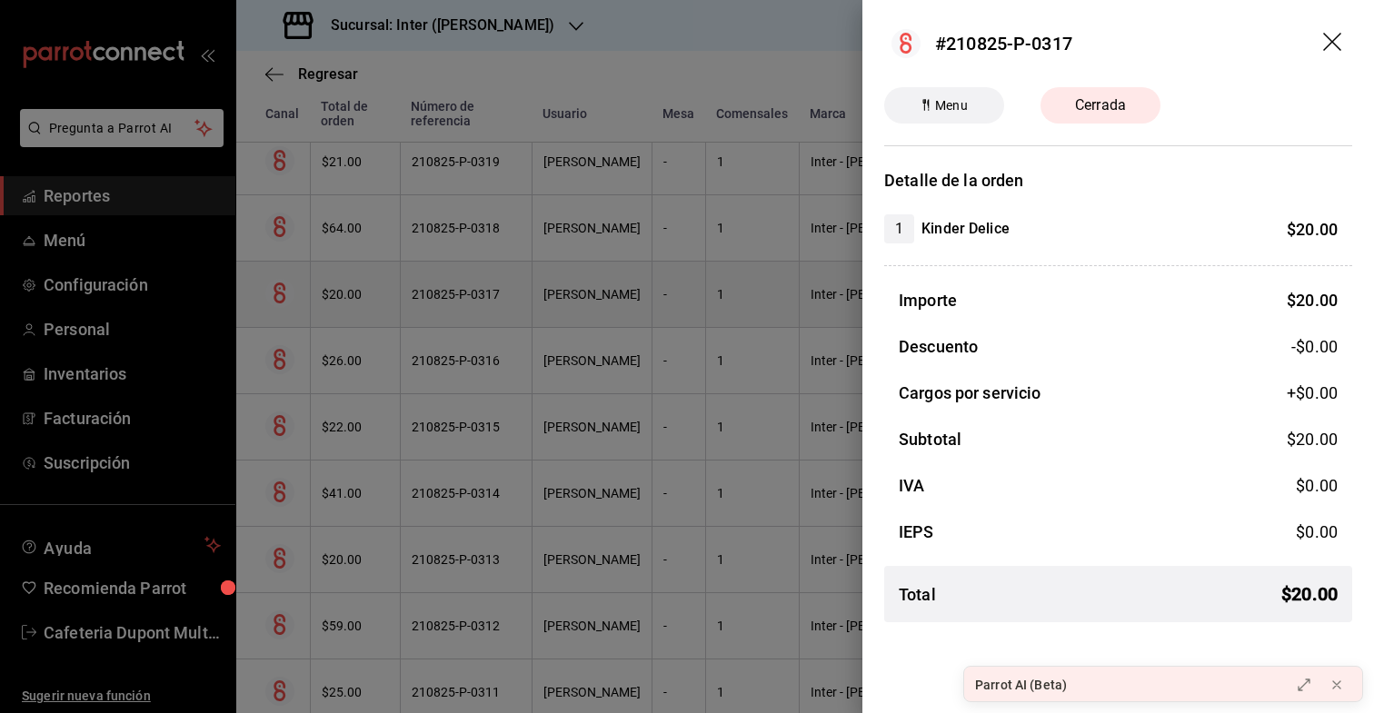
click at [367, 294] on div at bounding box center [687, 356] width 1374 height 713
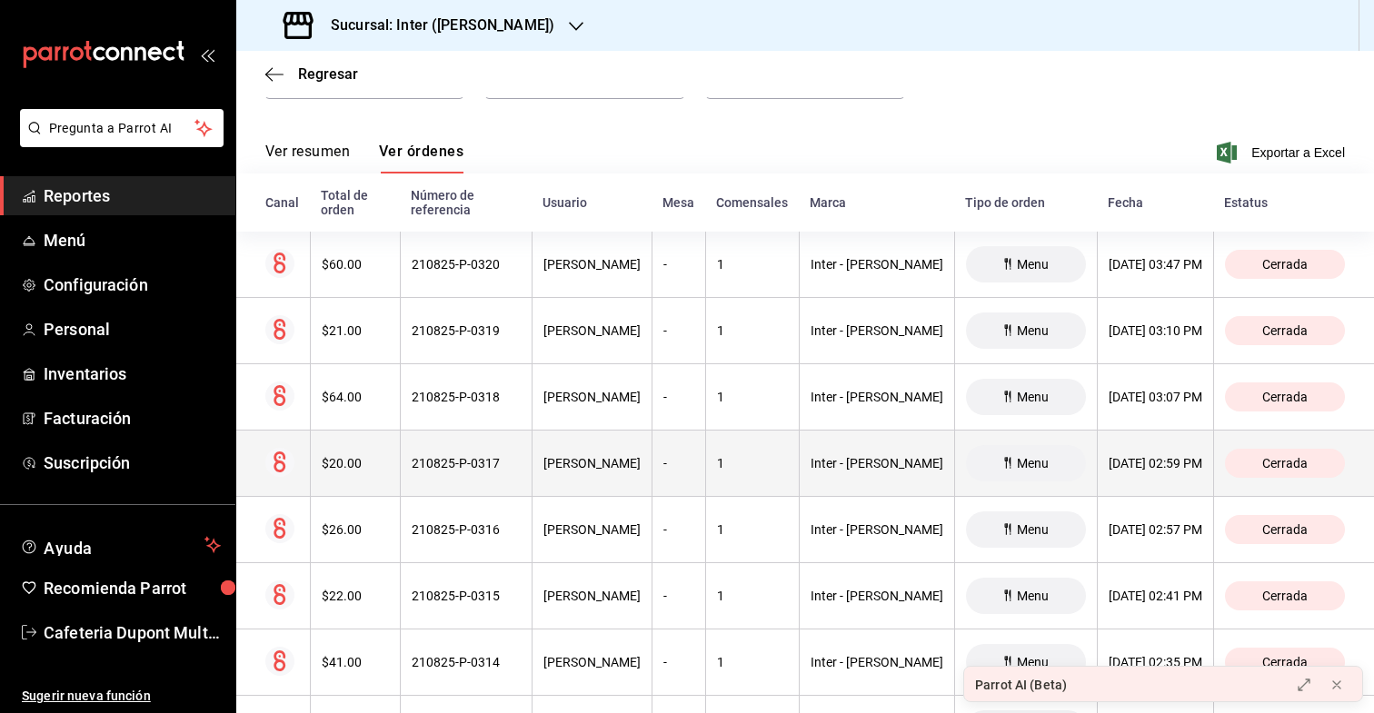
scroll to position [211, 0]
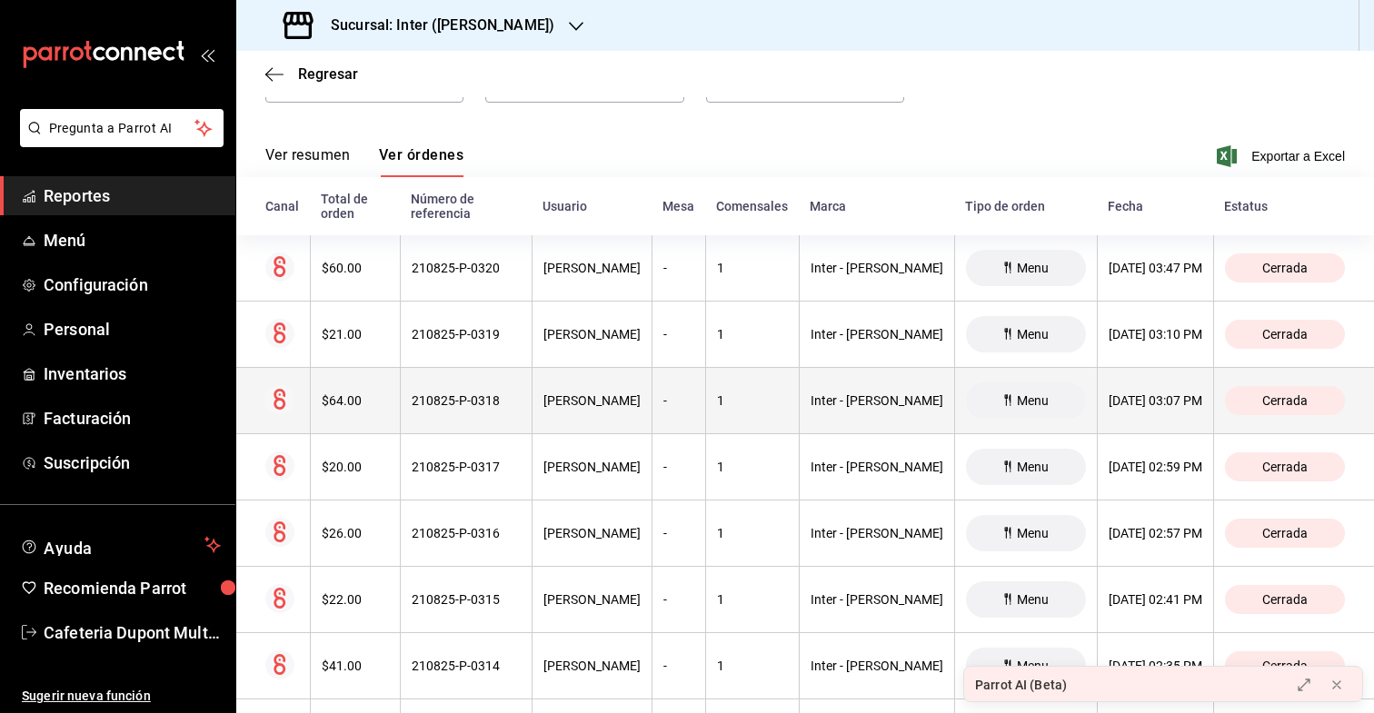
click at [370, 394] on div "$64.00" at bounding box center [355, 401] width 67 height 15
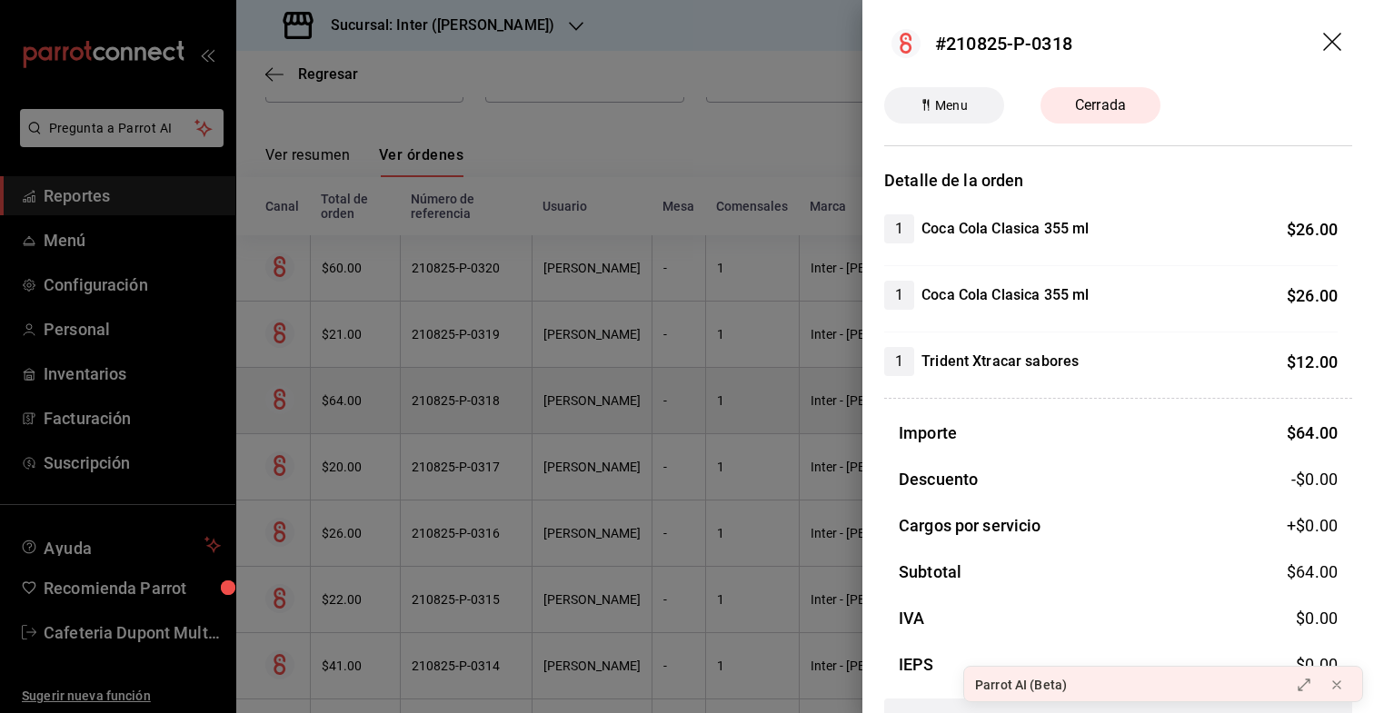
click at [370, 383] on div at bounding box center [687, 356] width 1374 height 713
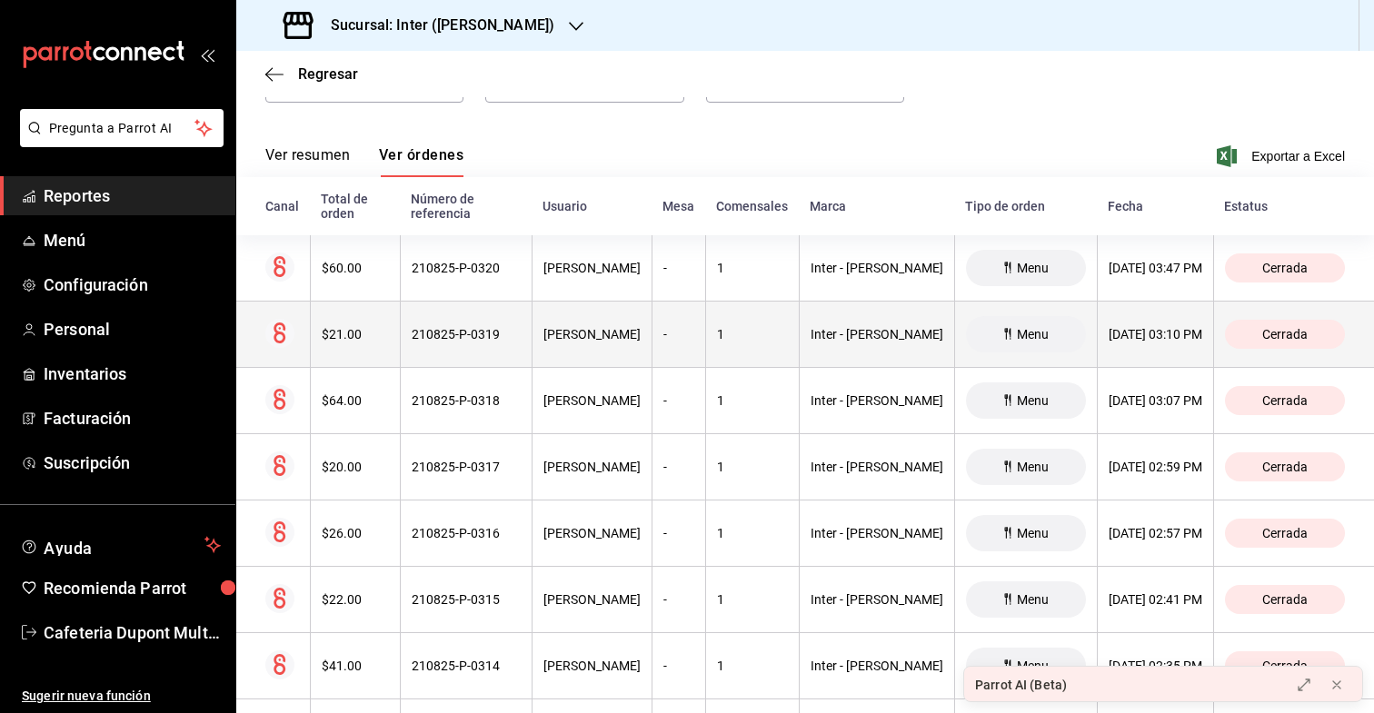
click at [375, 327] on th "$21.00" at bounding box center [355, 335] width 90 height 66
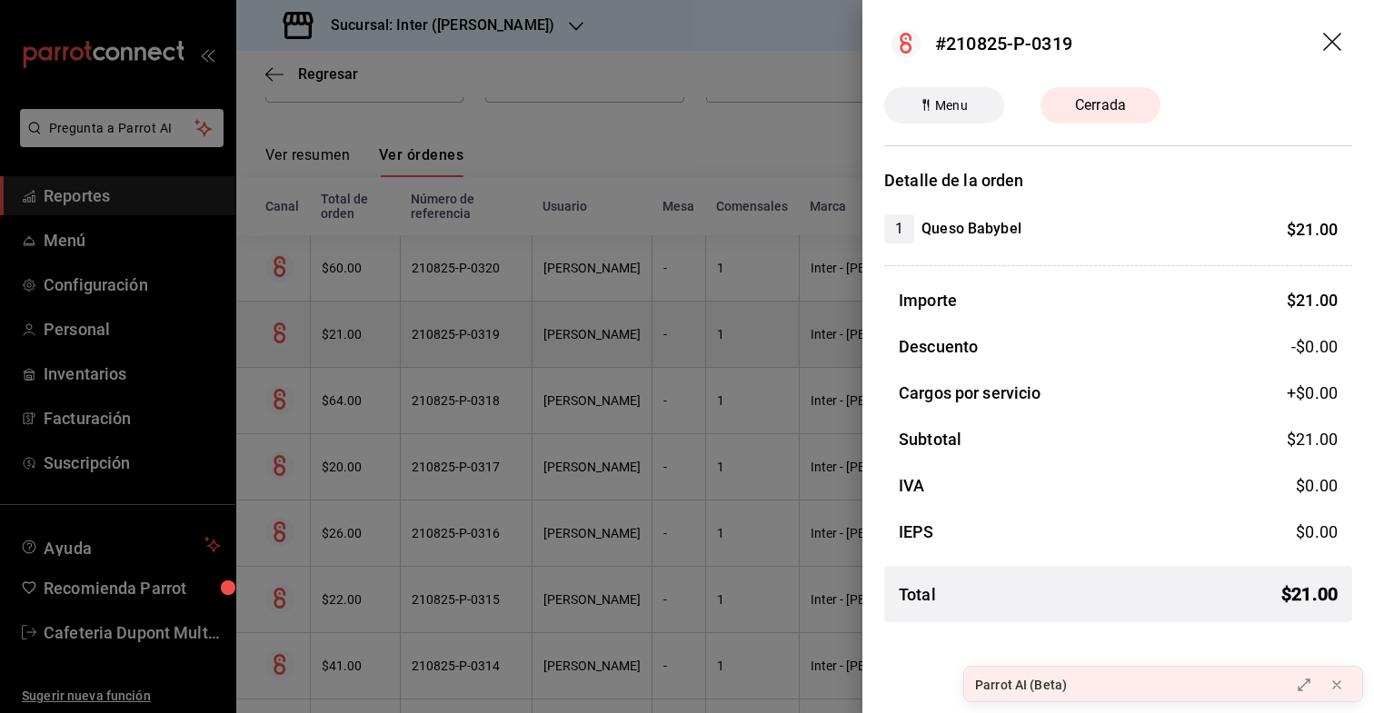
click at [375, 327] on div at bounding box center [687, 356] width 1374 height 713
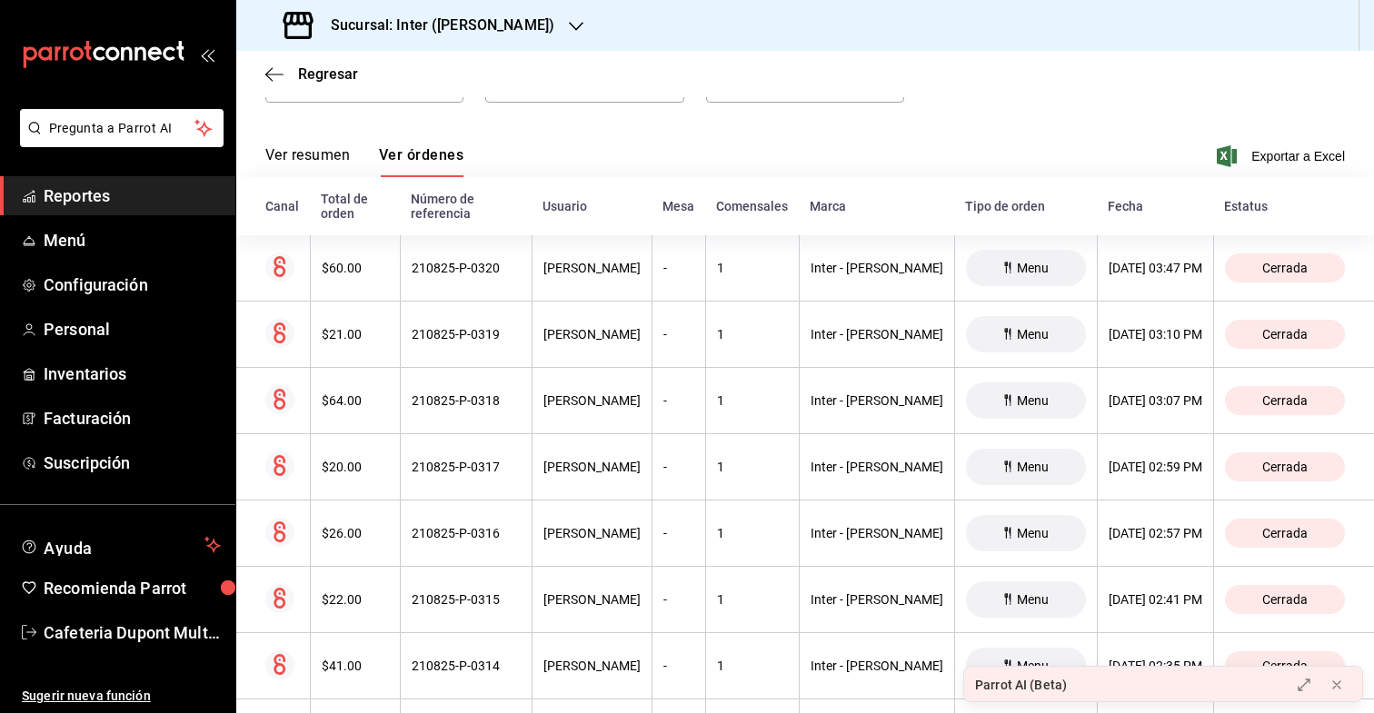
click at [417, 143] on div "Ver resumen Ver órdenes Exportar a Excel" at bounding box center [805, 151] width 1080 height 53
click at [428, 157] on button "Ver órdenes" at bounding box center [421, 161] width 85 height 31
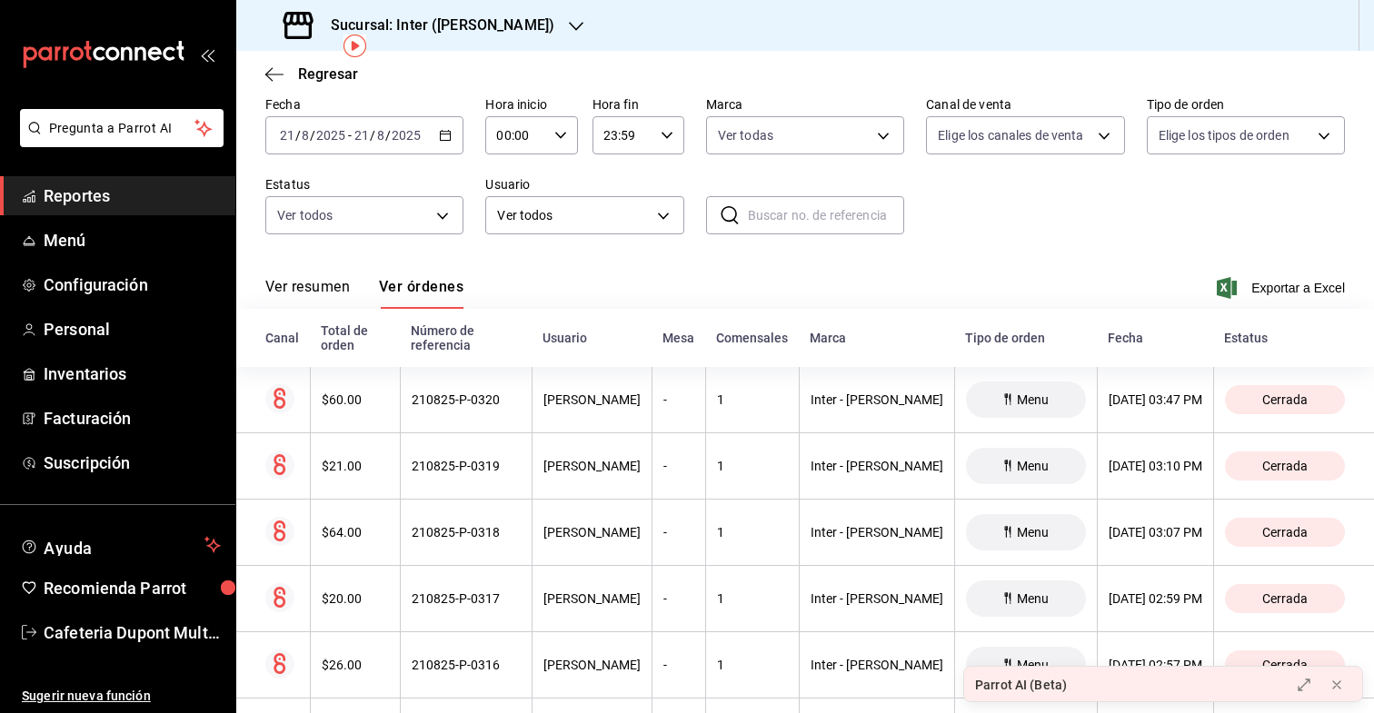
scroll to position [0, 0]
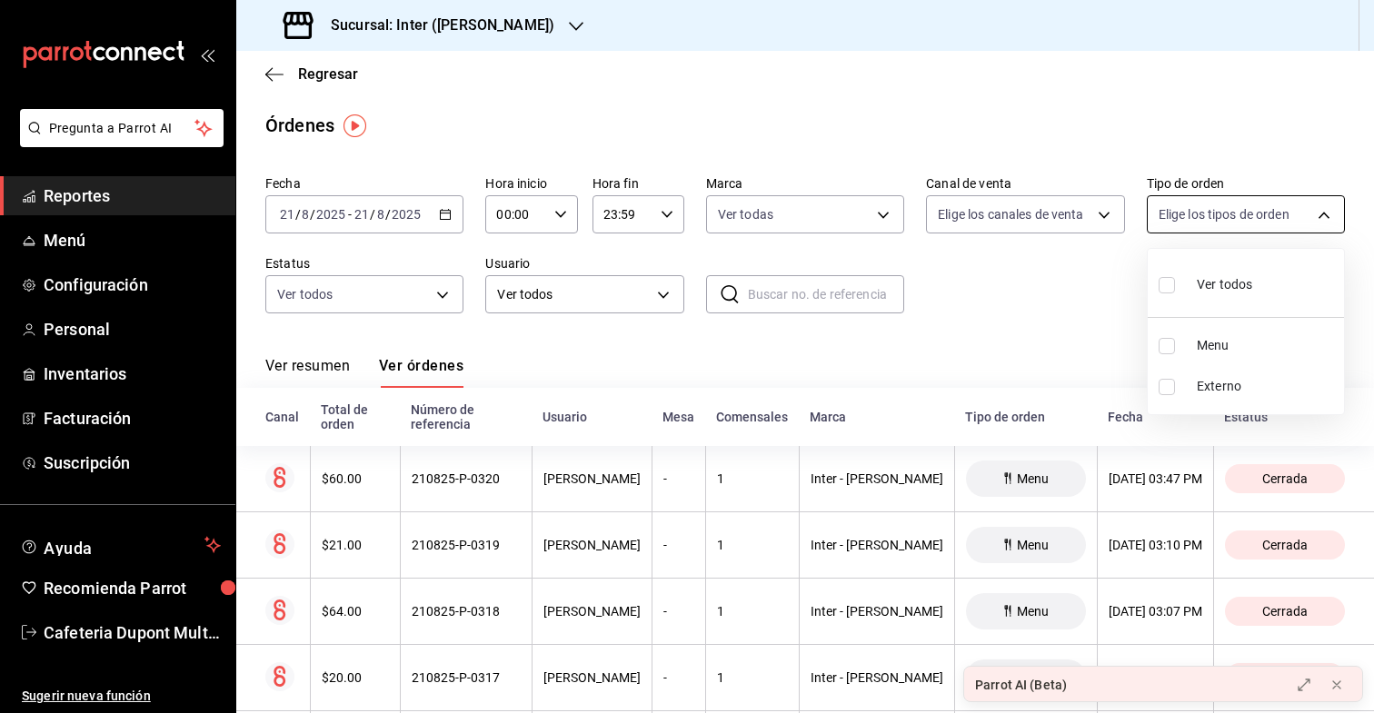
click at [1222, 223] on body "Pregunta a Parrot AI Reportes Menú Configuración Personal Inventarios Facturaci…" at bounding box center [687, 356] width 1374 height 713
click at [1222, 223] on div at bounding box center [687, 356] width 1374 height 713
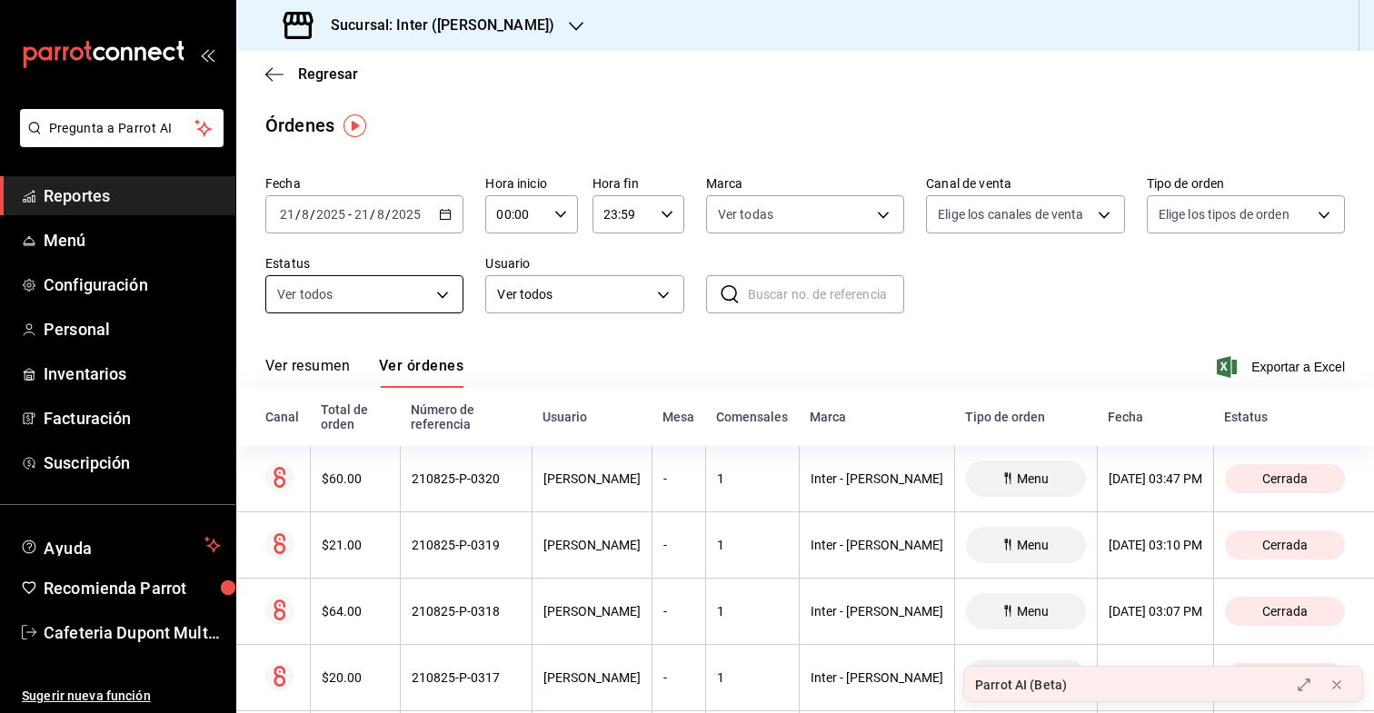
click at [406, 280] on body "Pregunta a Parrot AI Reportes Menú Configuración Personal Inventarios Facturaci…" at bounding box center [687, 356] width 1374 height 713
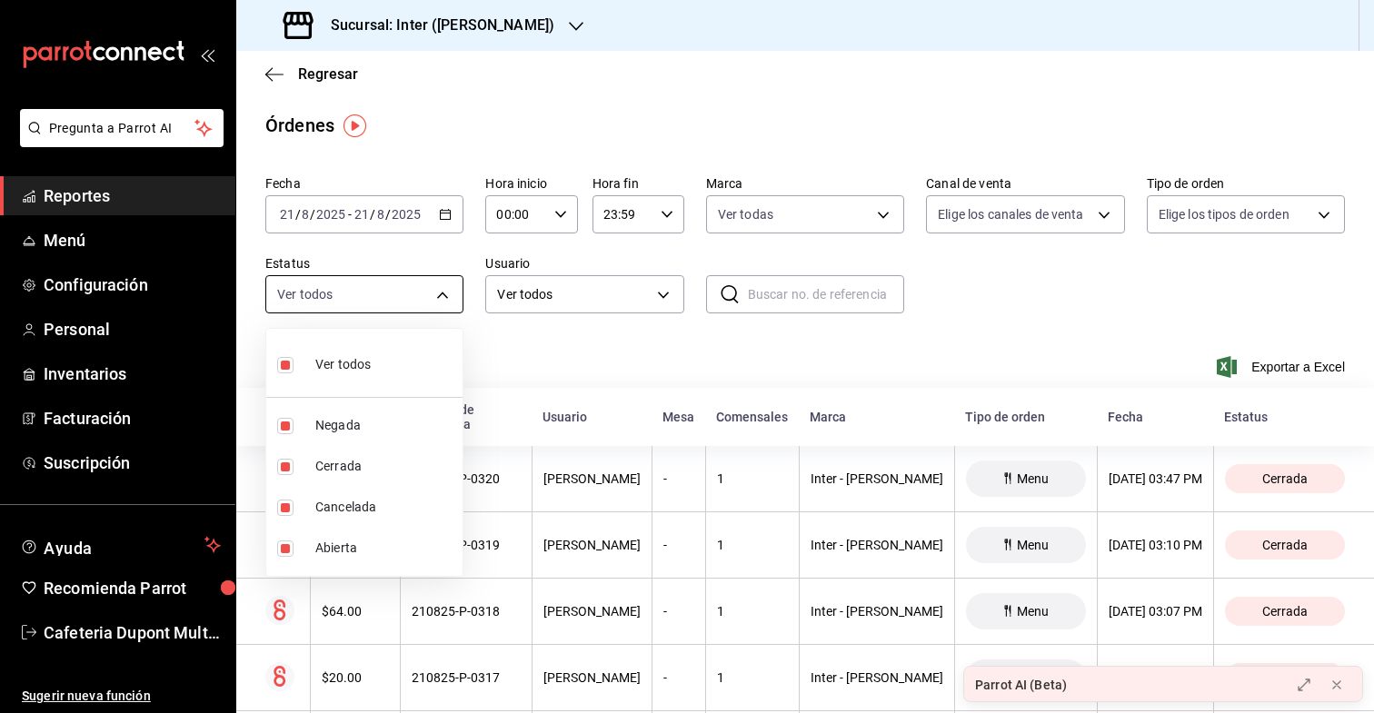
click at [406, 280] on div at bounding box center [687, 356] width 1374 height 713
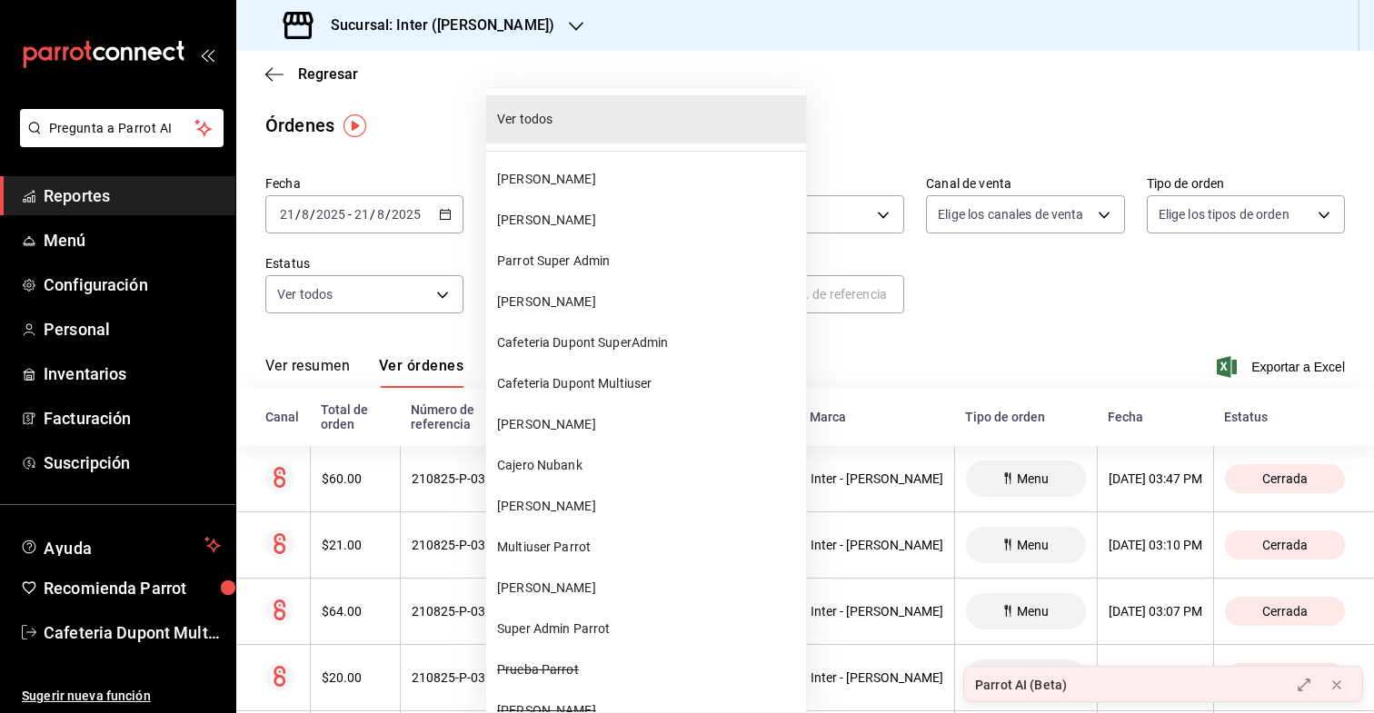
click at [586, 291] on body "Pregunta a Parrot AI Reportes Menú Configuración Personal Inventarios Facturaci…" at bounding box center [687, 356] width 1374 height 713
click at [586, 291] on li "ABIGAIL CORTES PEREZ" at bounding box center [646, 302] width 320 height 41
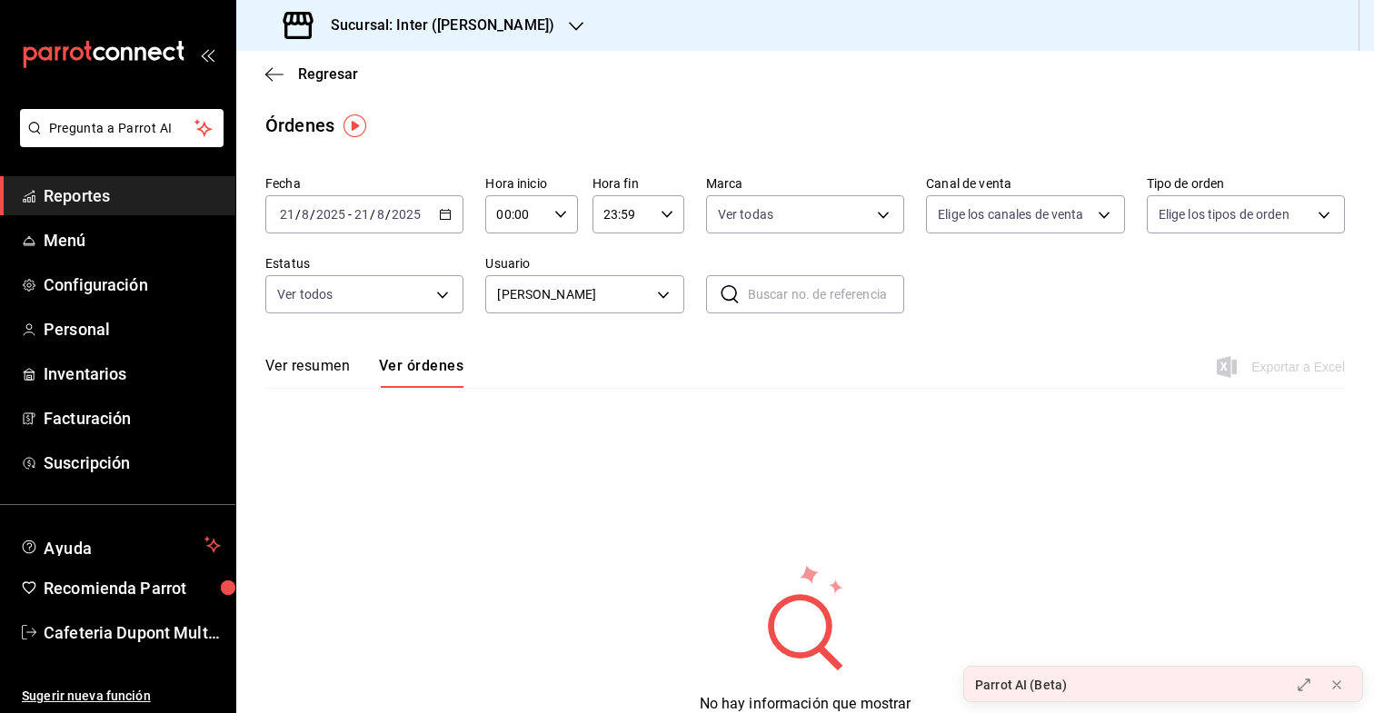
click at [586, 291] on body "Pregunta a Parrot AI Reportes Menú Configuración Personal Inventarios Facturaci…" at bounding box center [687, 356] width 1374 height 713
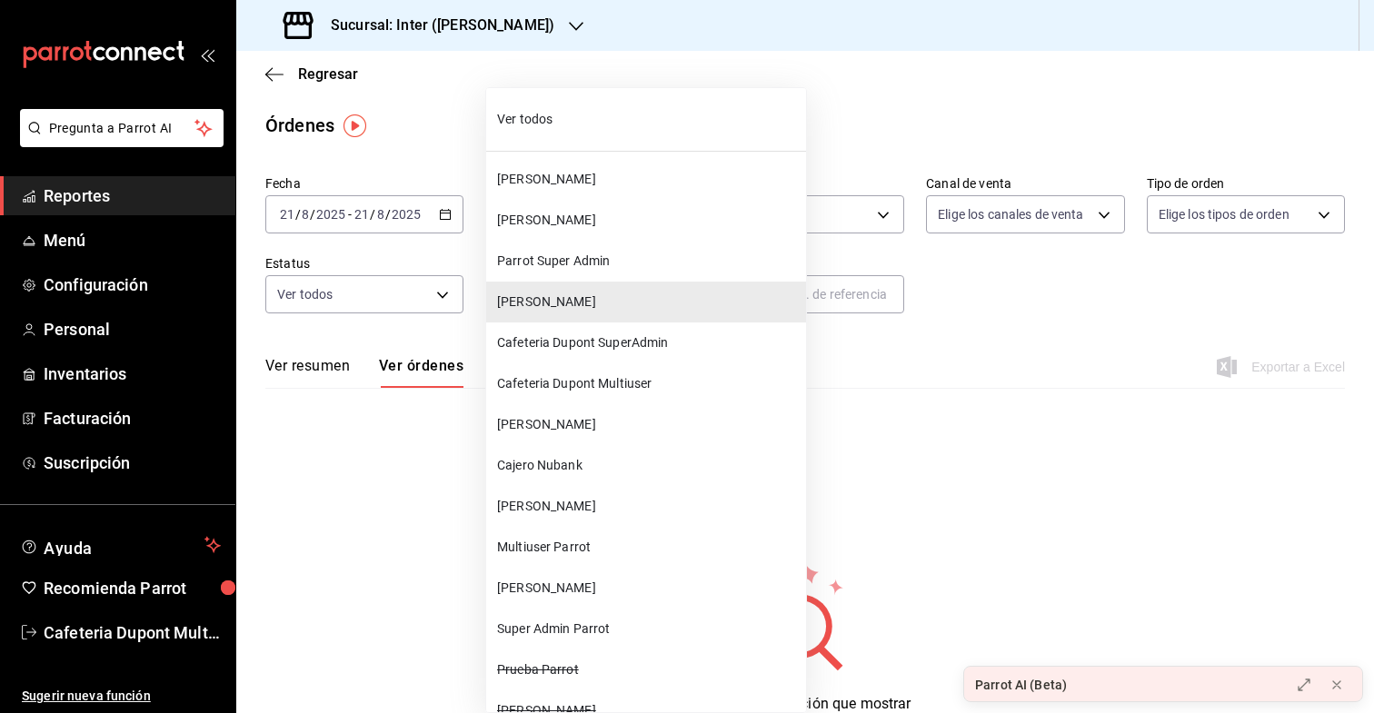
click at [551, 119] on span "Ver todos" at bounding box center [648, 119] width 302 height 19
type input "ALL"
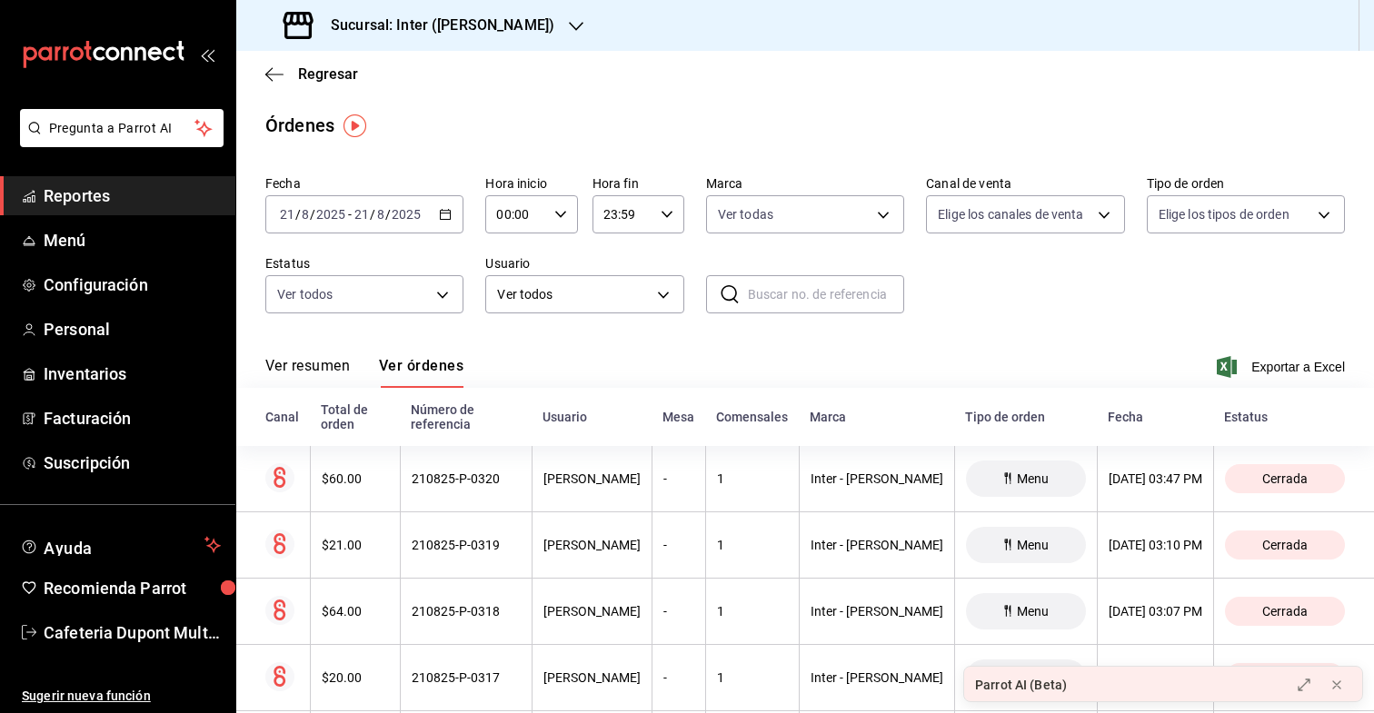
click at [763, 306] on input "text" at bounding box center [826, 294] width 156 height 36
type input "sponch"
click at [777, 357] on div "Ver resumen Ver órdenes Exportar a Excel" at bounding box center [805, 361] width 1080 height 53
click at [1266, 364] on span "Exportar a Excel" at bounding box center [1283, 367] width 125 height 22
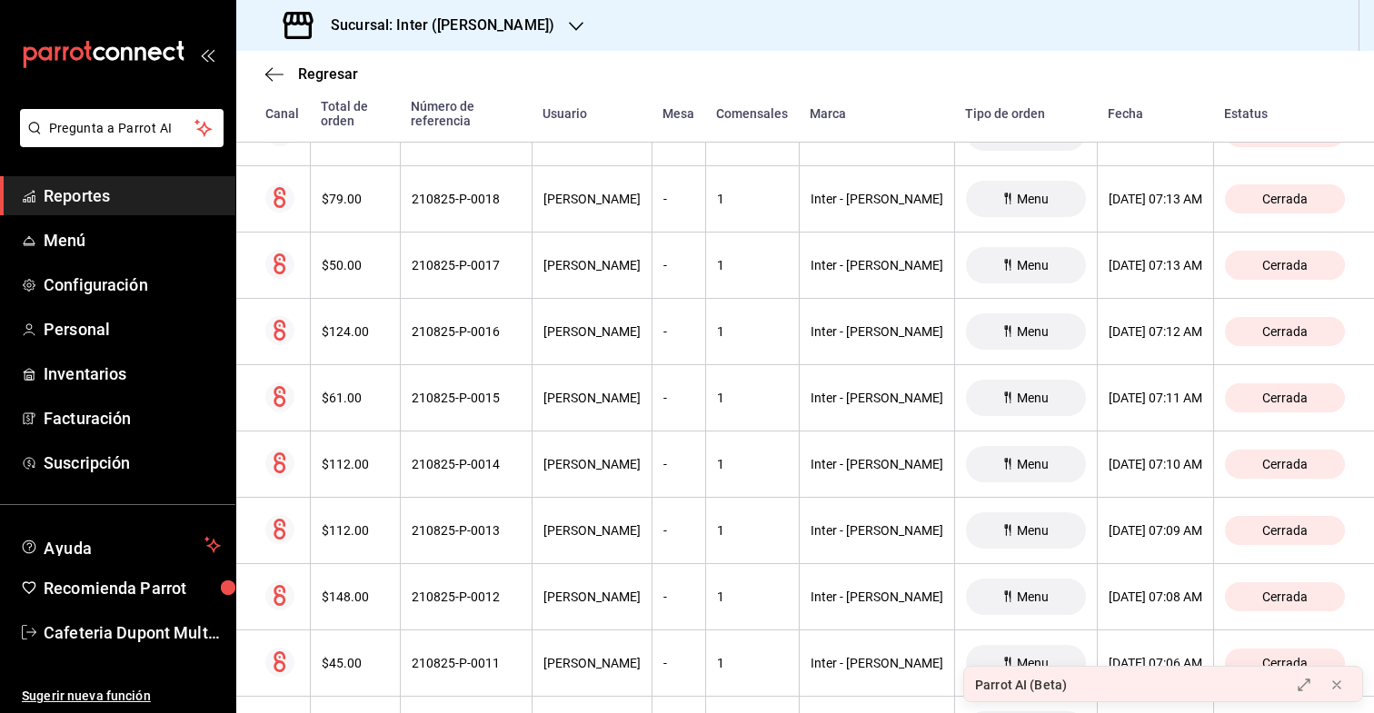
scroll to position [21020, 0]
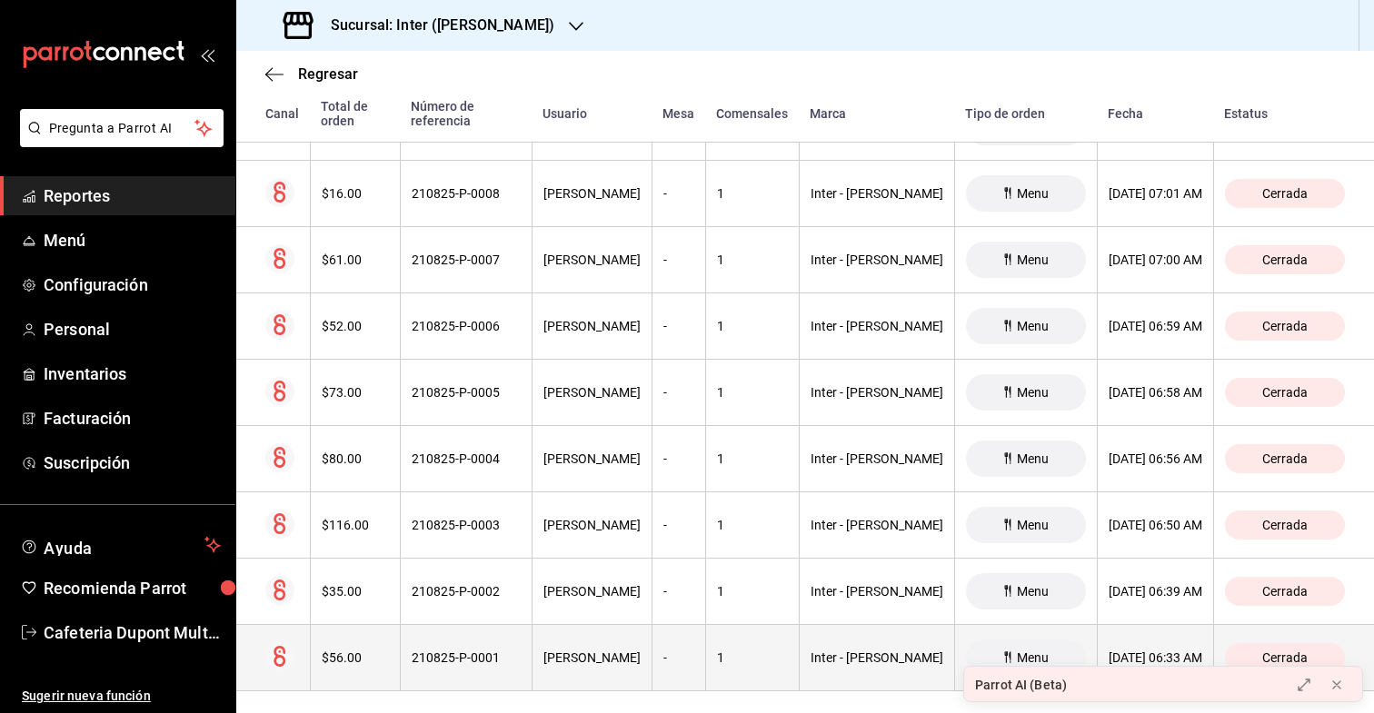
click at [363, 651] on div "$56.00" at bounding box center [355, 658] width 67 height 15
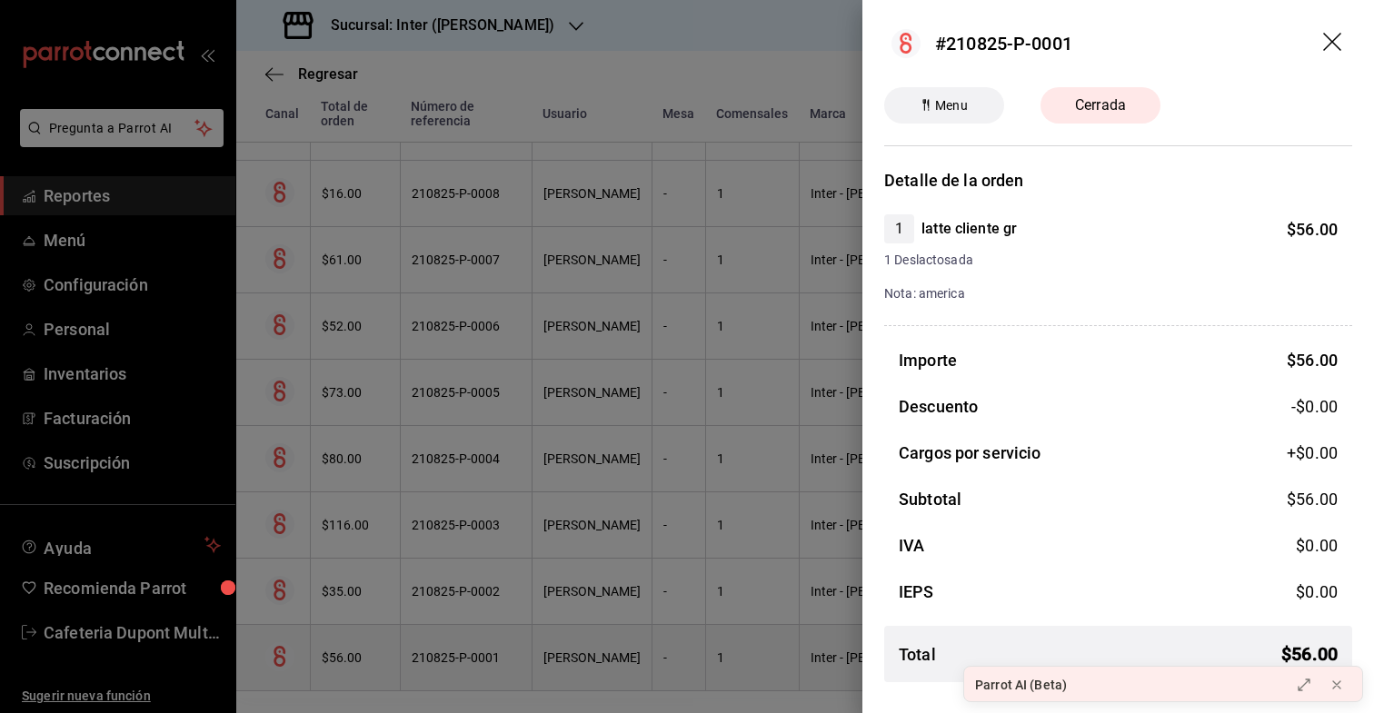
click at [363, 644] on div at bounding box center [687, 356] width 1374 height 713
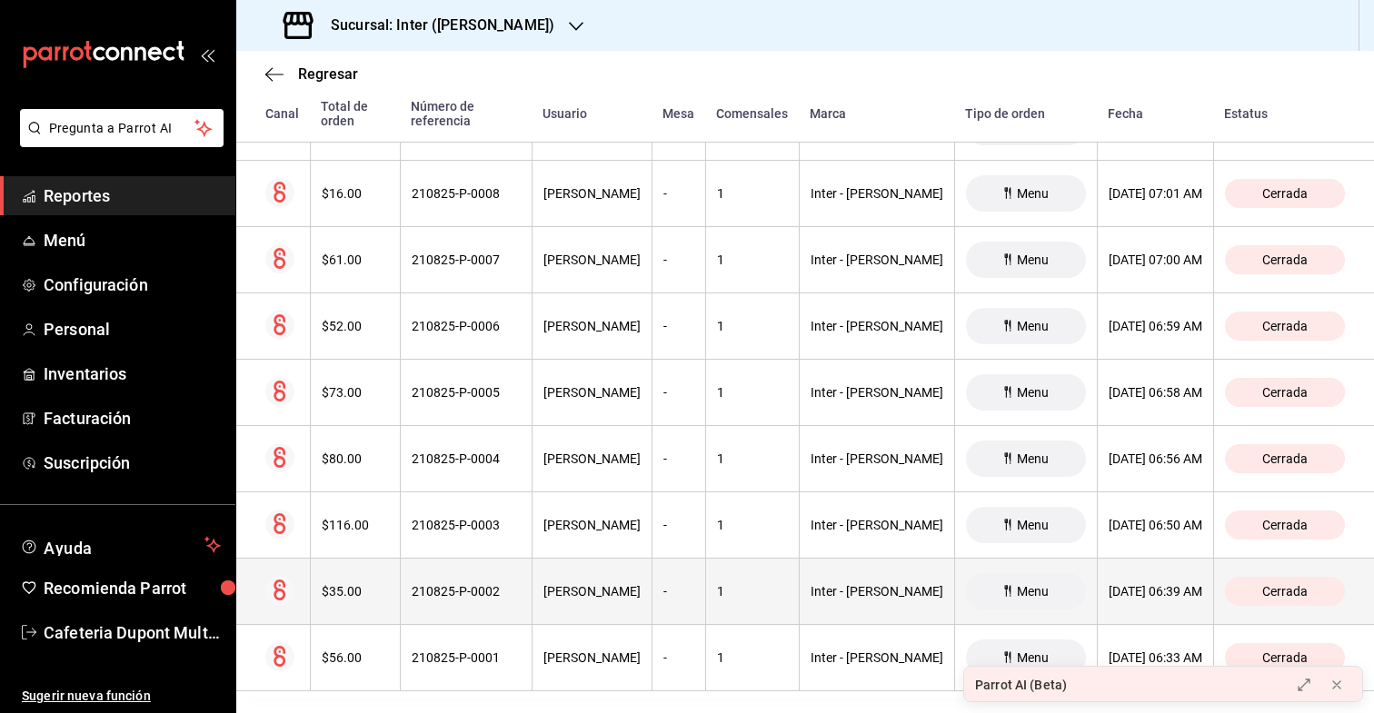
click at [366, 594] on th "$35.00" at bounding box center [355, 592] width 90 height 66
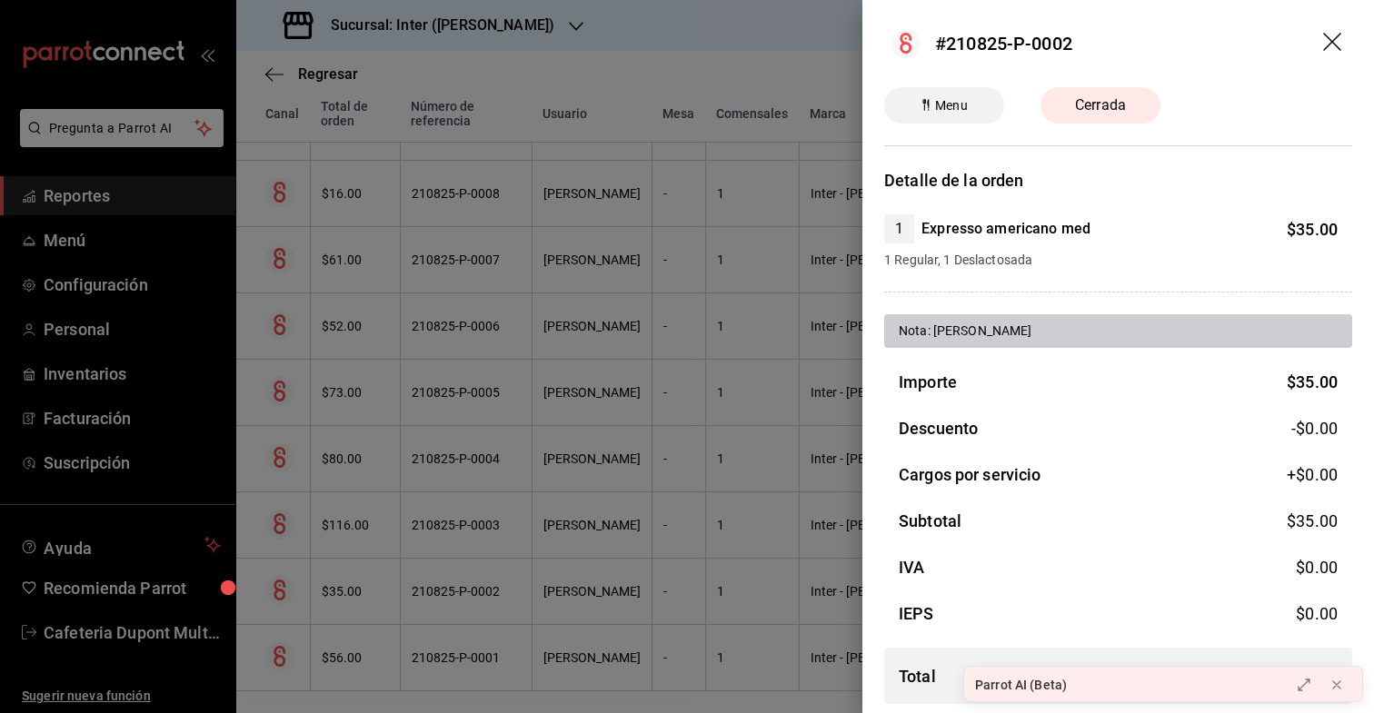
click at [366, 594] on div at bounding box center [687, 356] width 1374 height 713
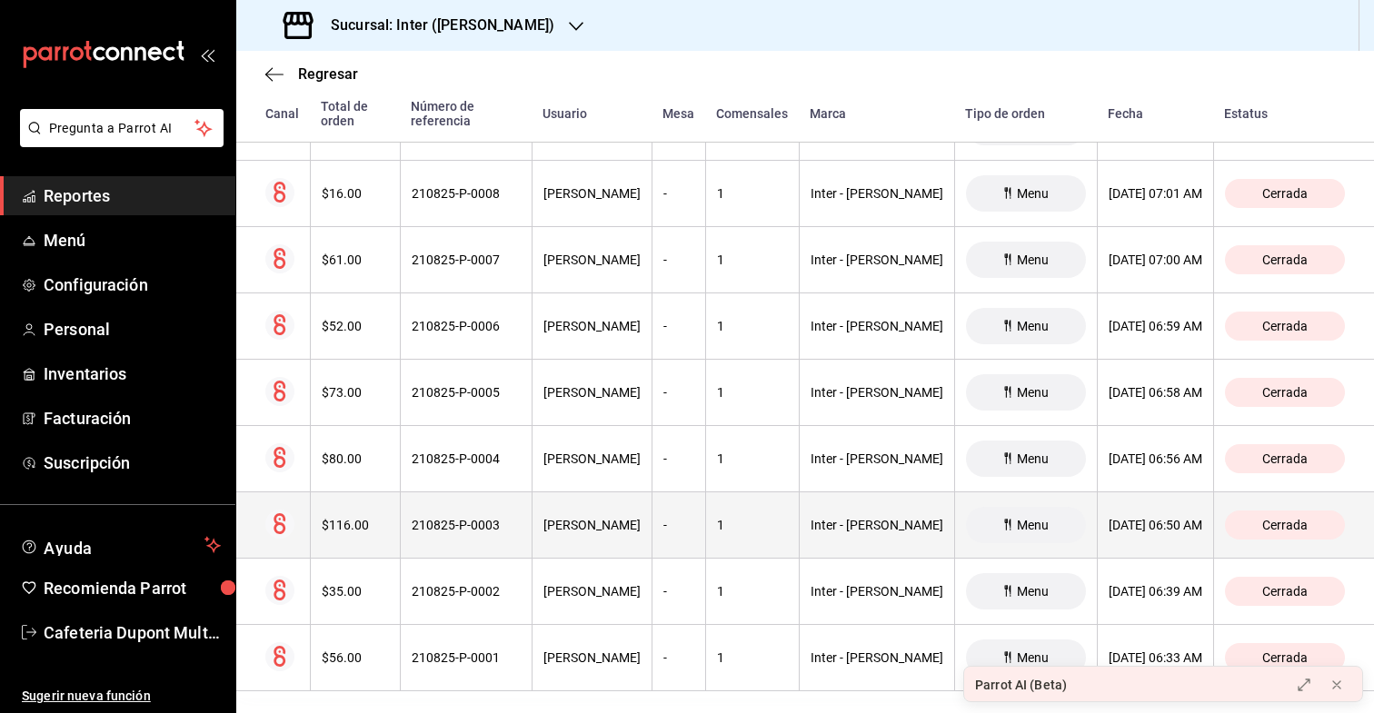
click at [364, 518] on div "$116.00" at bounding box center [355, 525] width 67 height 15
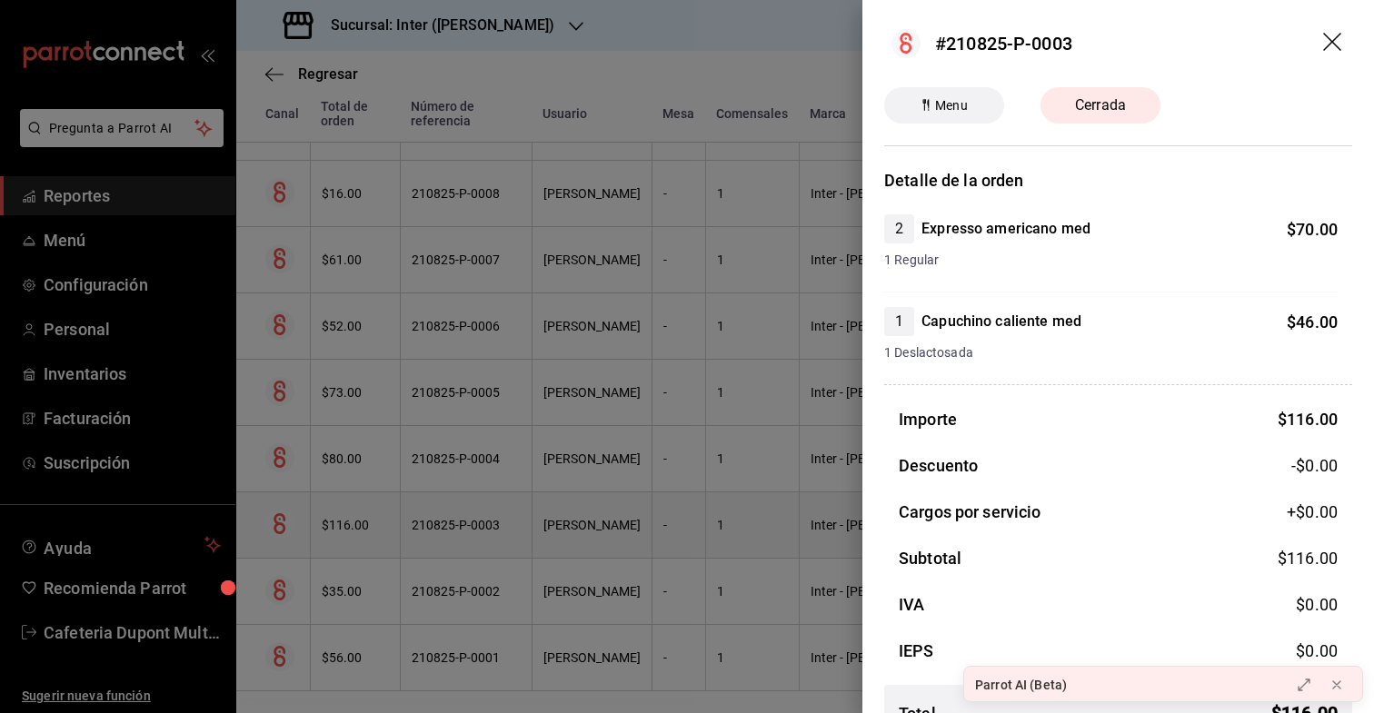
click at [364, 510] on div at bounding box center [687, 356] width 1374 height 713
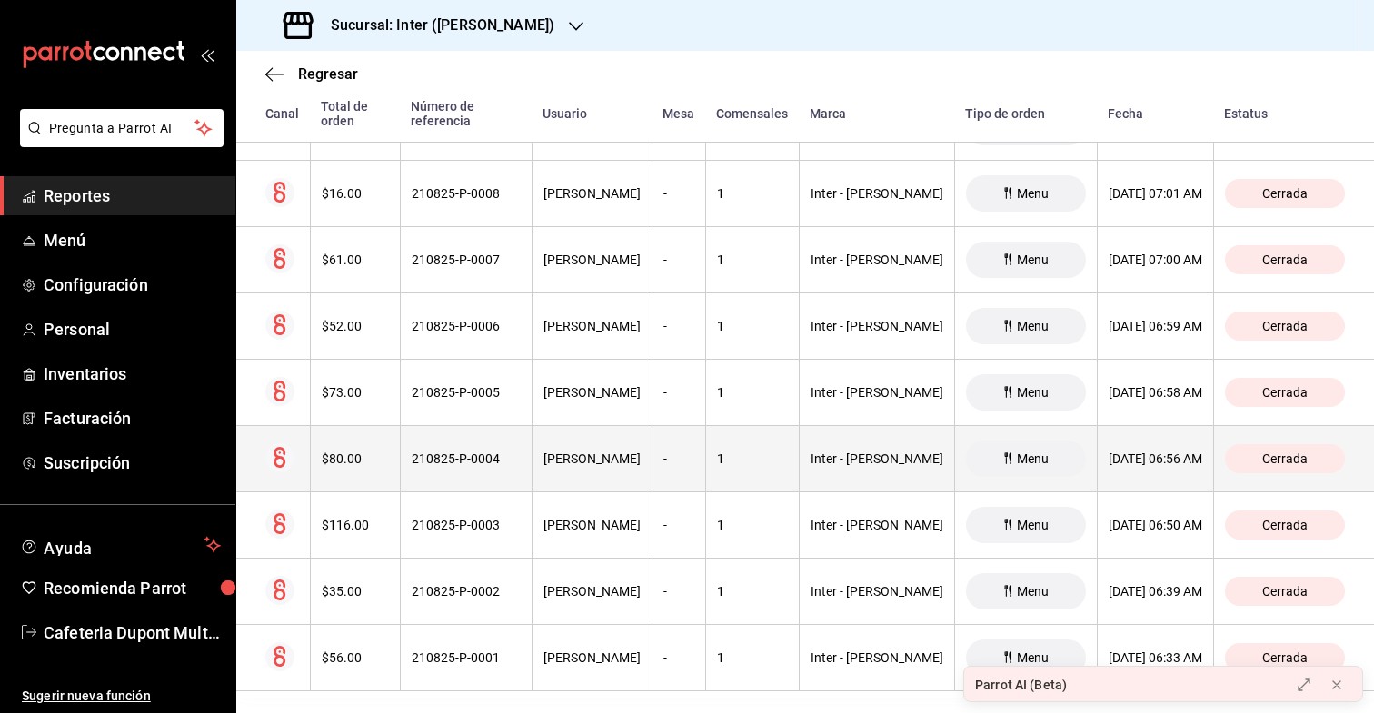
click at [364, 454] on th "$80.00" at bounding box center [355, 459] width 90 height 66
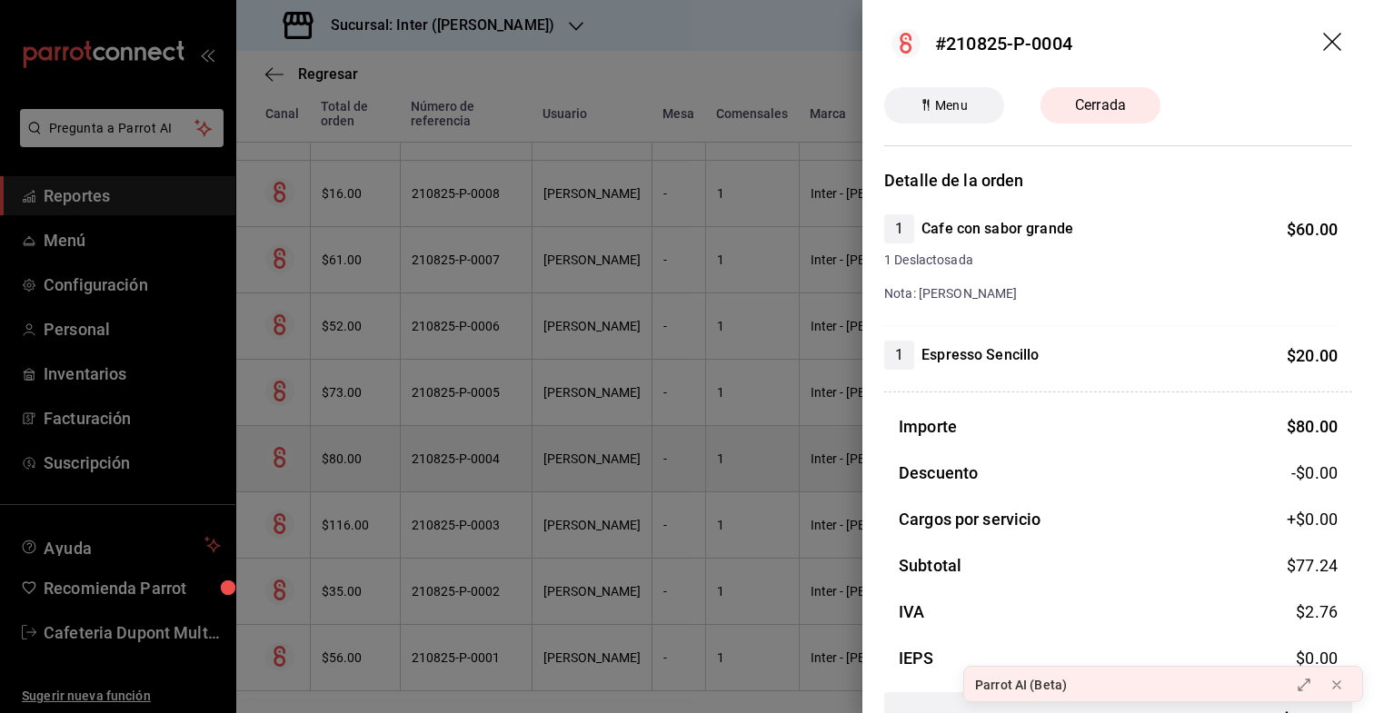
click at [364, 454] on div at bounding box center [687, 356] width 1374 height 713
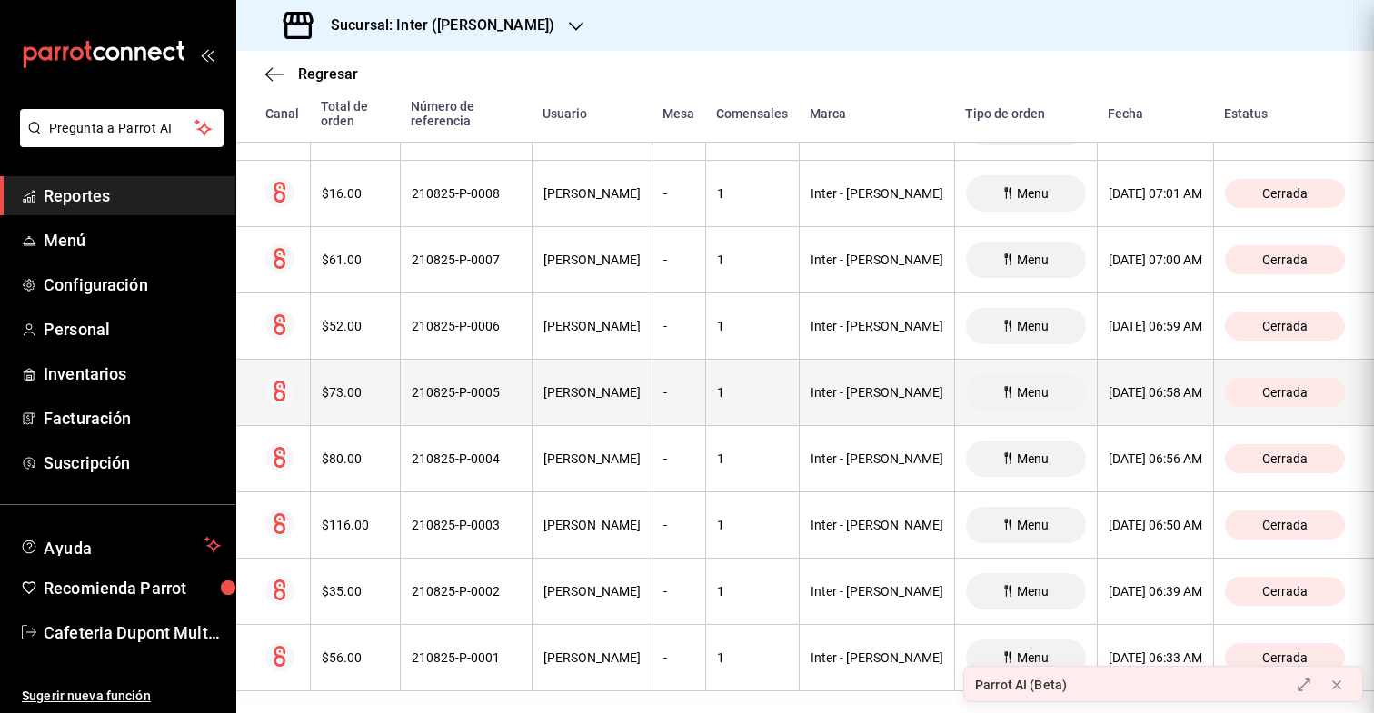
click at [364, 364] on th "$73.00" at bounding box center [355, 393] width 90 height 66
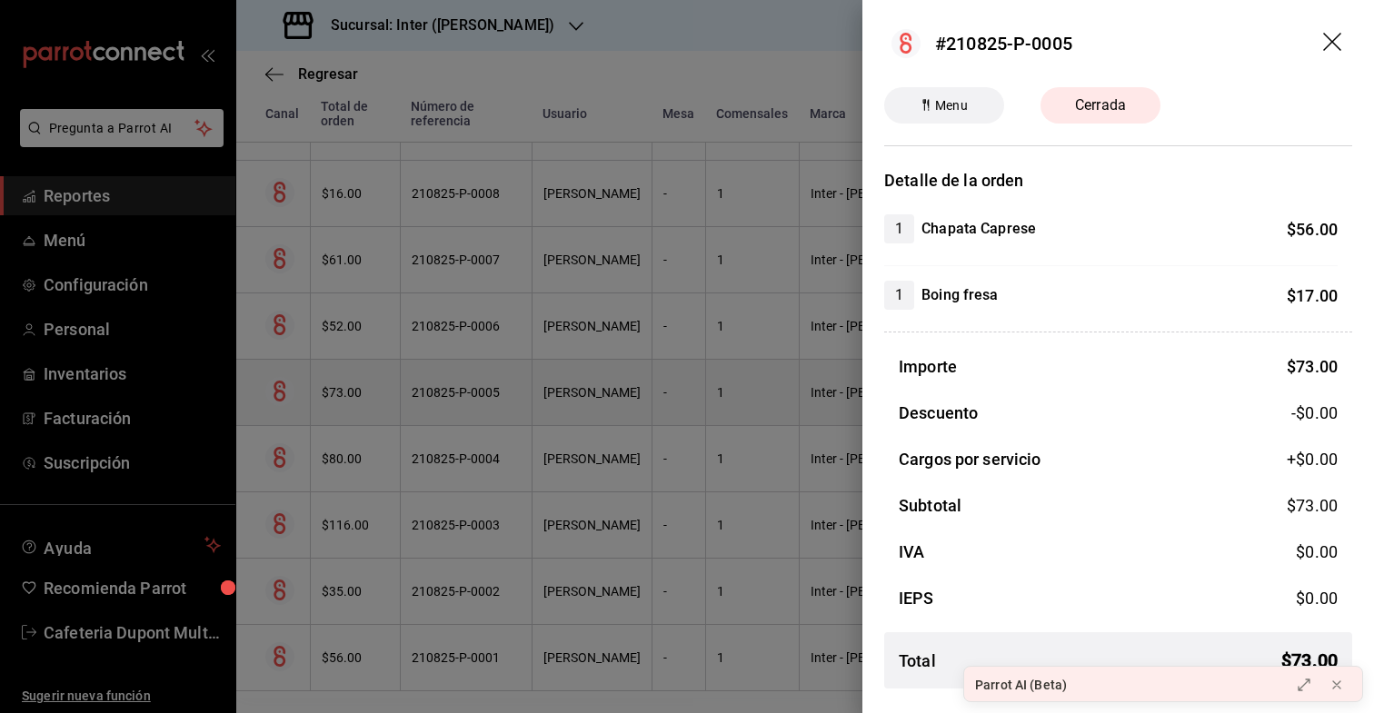
click at [364, 364] on div at bounding box center [687, 356] width 1374 height 713
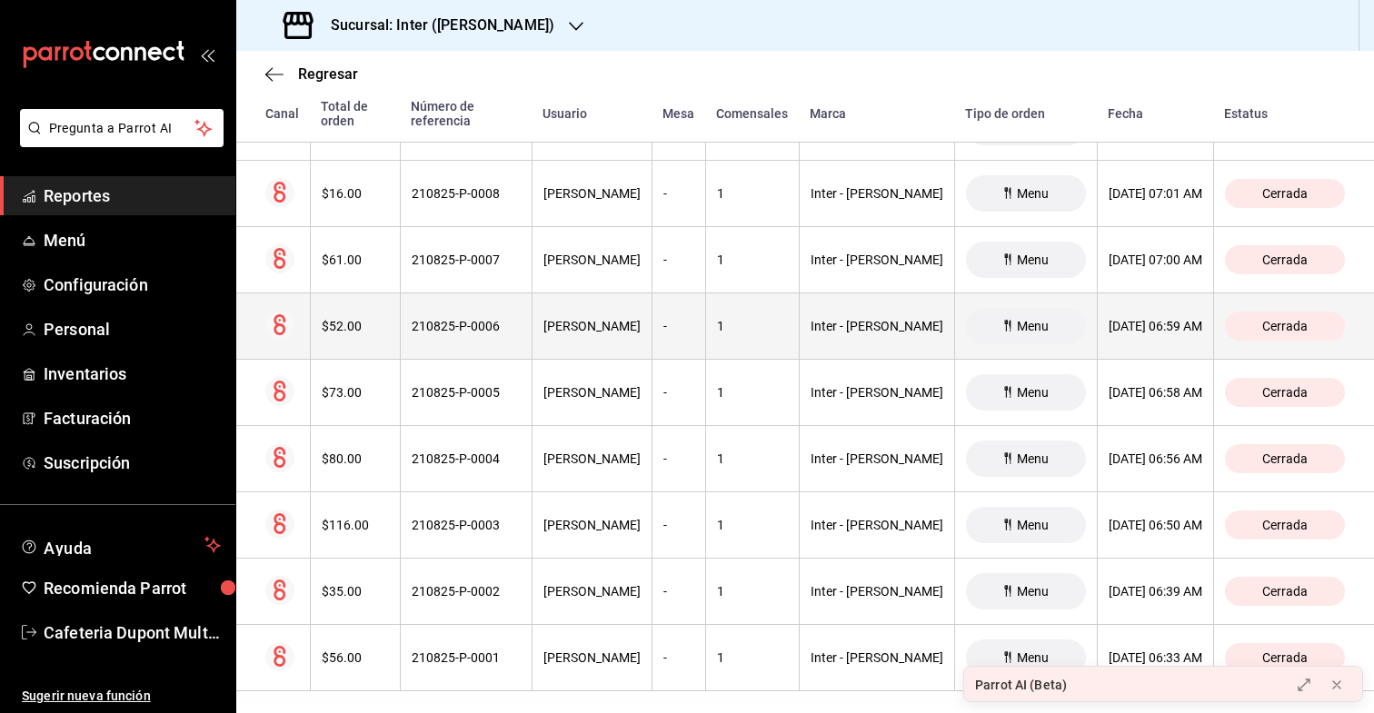
click at [367, 294] on th "$52.00" at bounding box center [355, 327] width 90 height 66
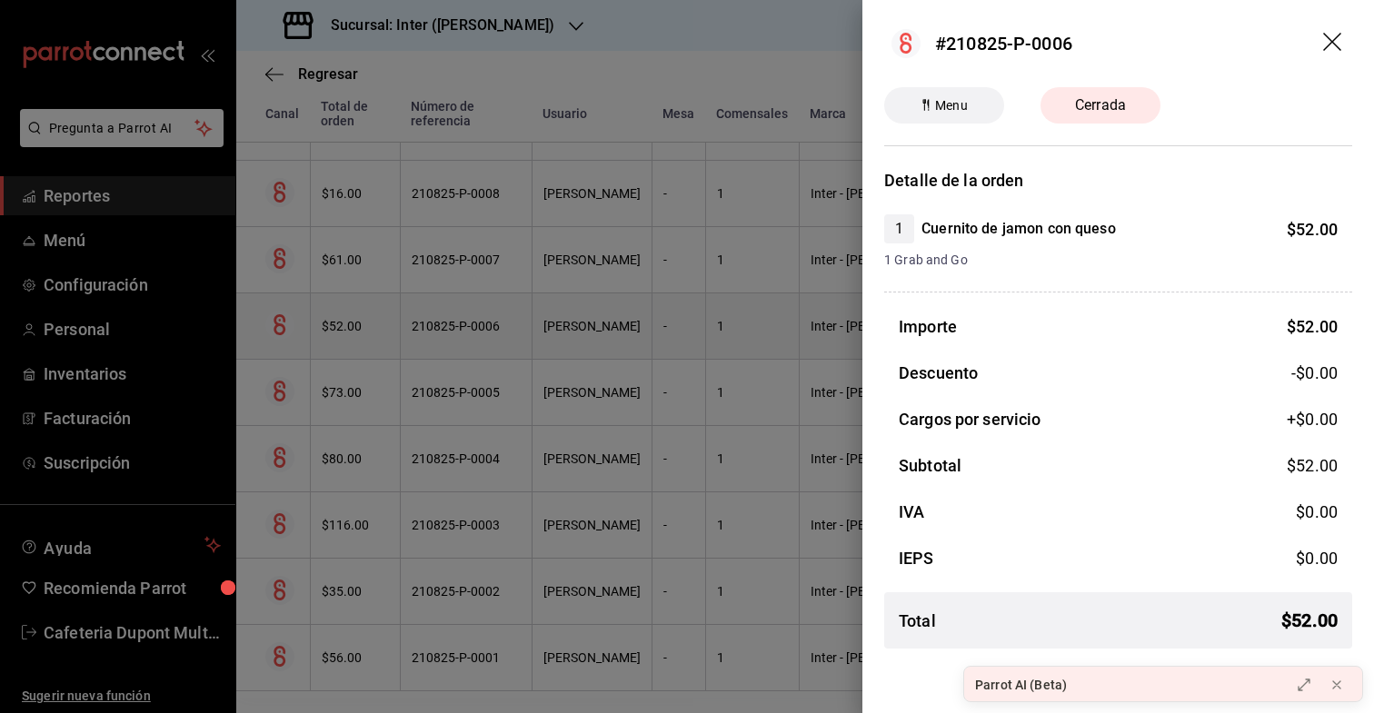
click at [367, 288] on div at bounding box center [687, 356] width 1374 height 713
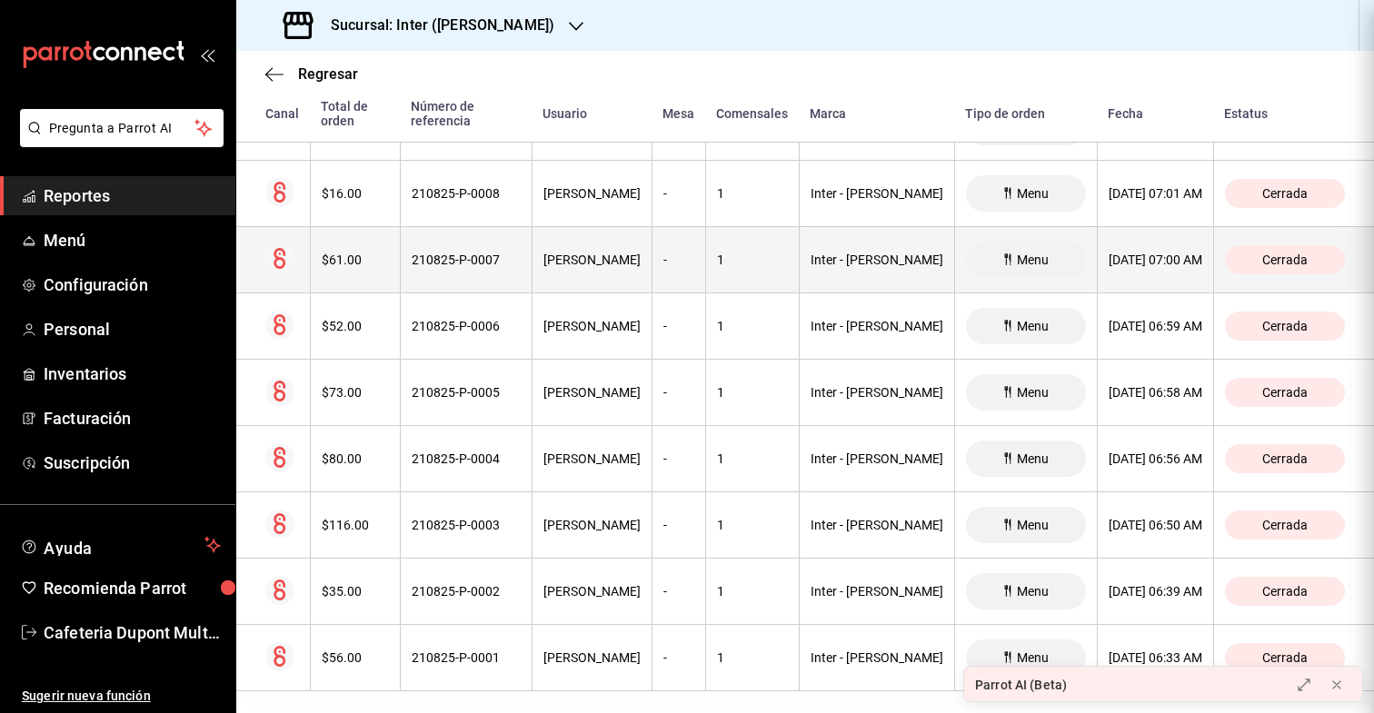
click at [369, 253] on div "$61.00" at bounding box center [355, 260] width 67 height 15
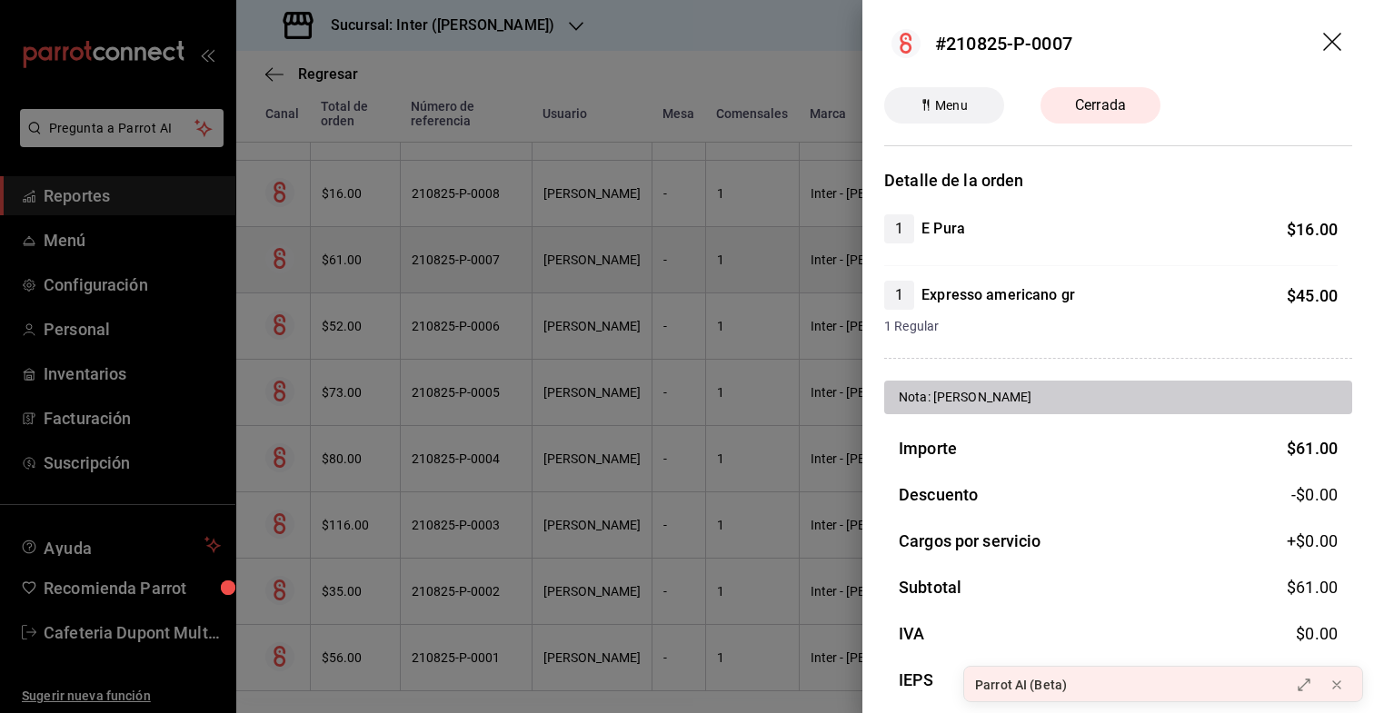
click at [369, 244] on div at bounding box center [687, 356] width 1374 height 713
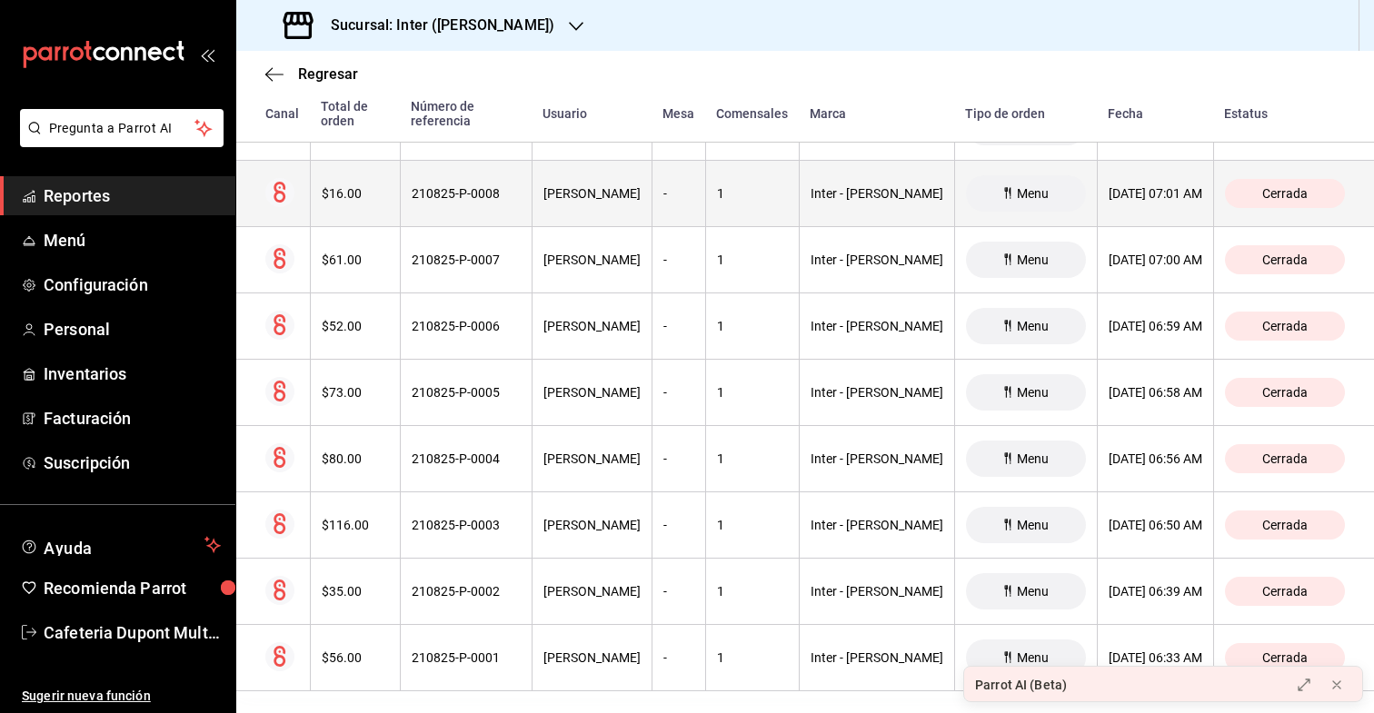
click at [369, 187] on th "$16.00" at bounding box center [355, 194] width 90 height 66
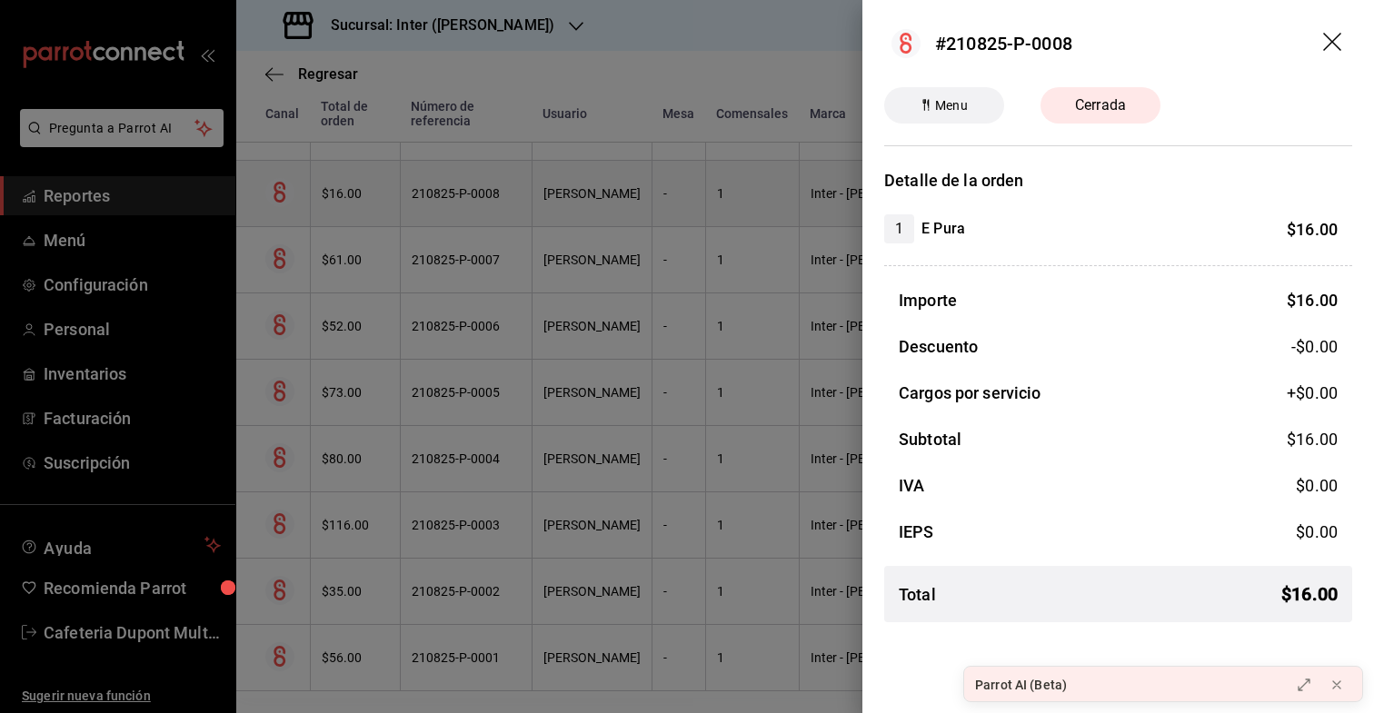
click at [369, 187] on div at bounding box center [687, 356] width 1374 height 713
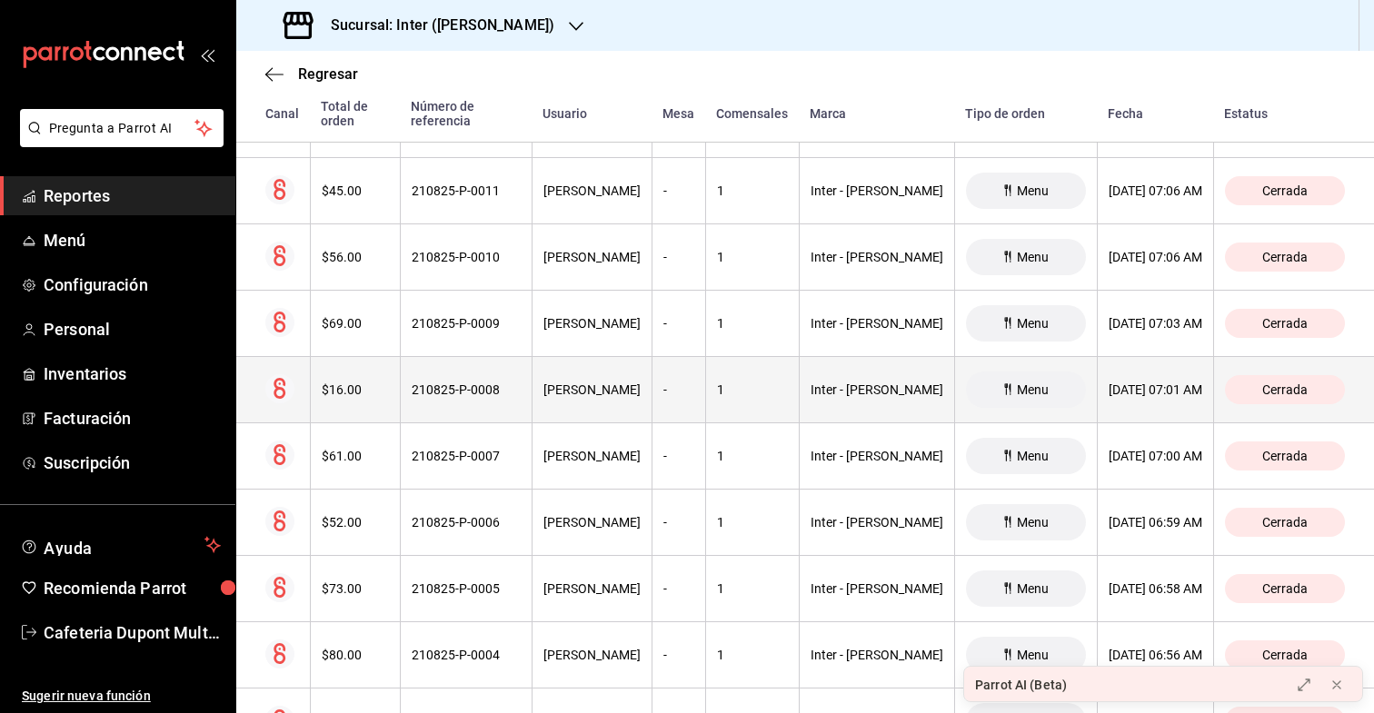
scroll to position [20821, 0]
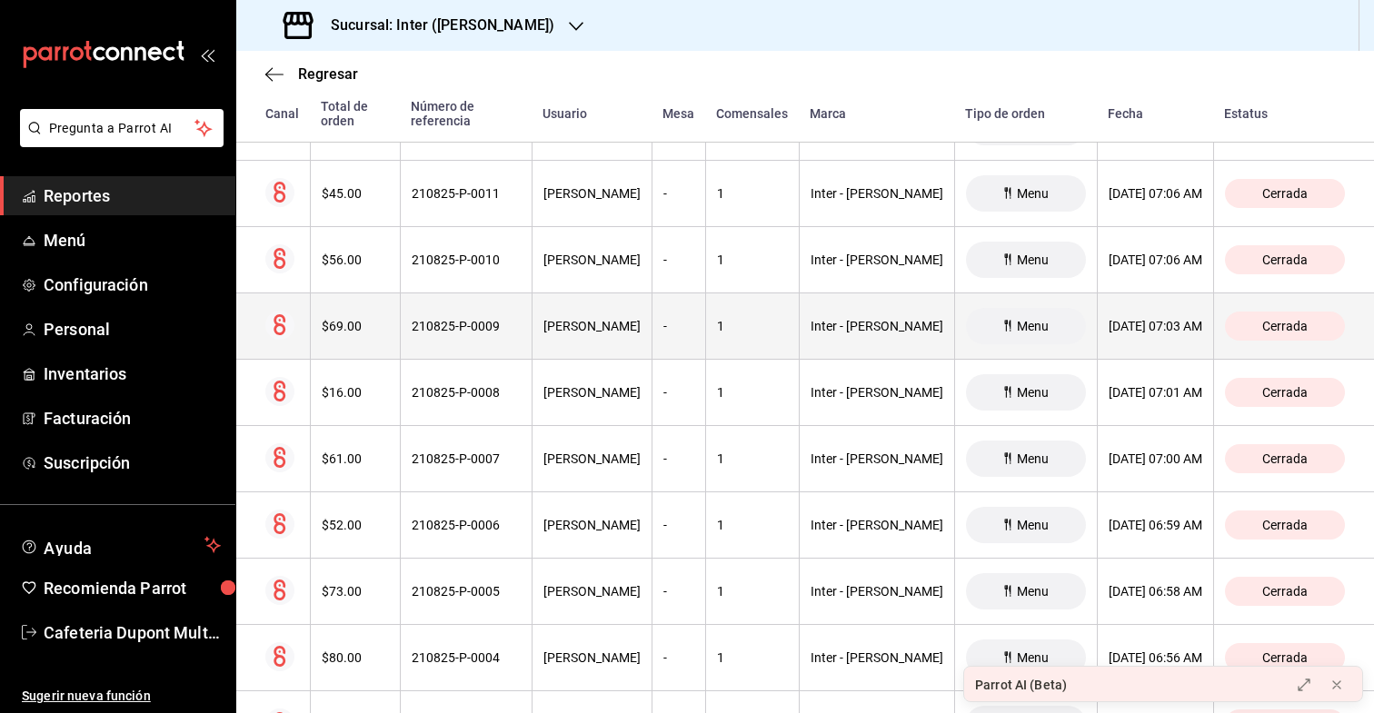
click at [361, 323] on th "$69.00" at bounding box center [355, 327] width 90 height 66
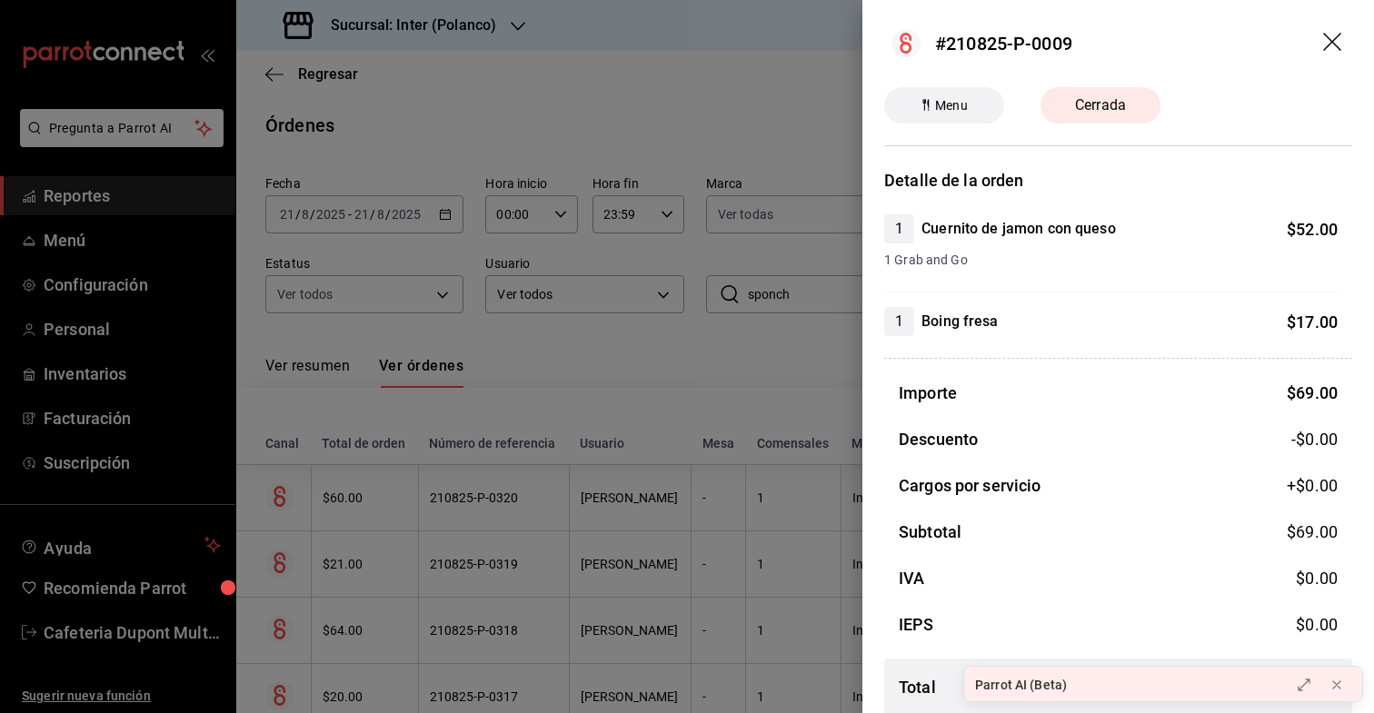
click at [361, 323] on div at bounding box center [687, 356] width 1374 height 713
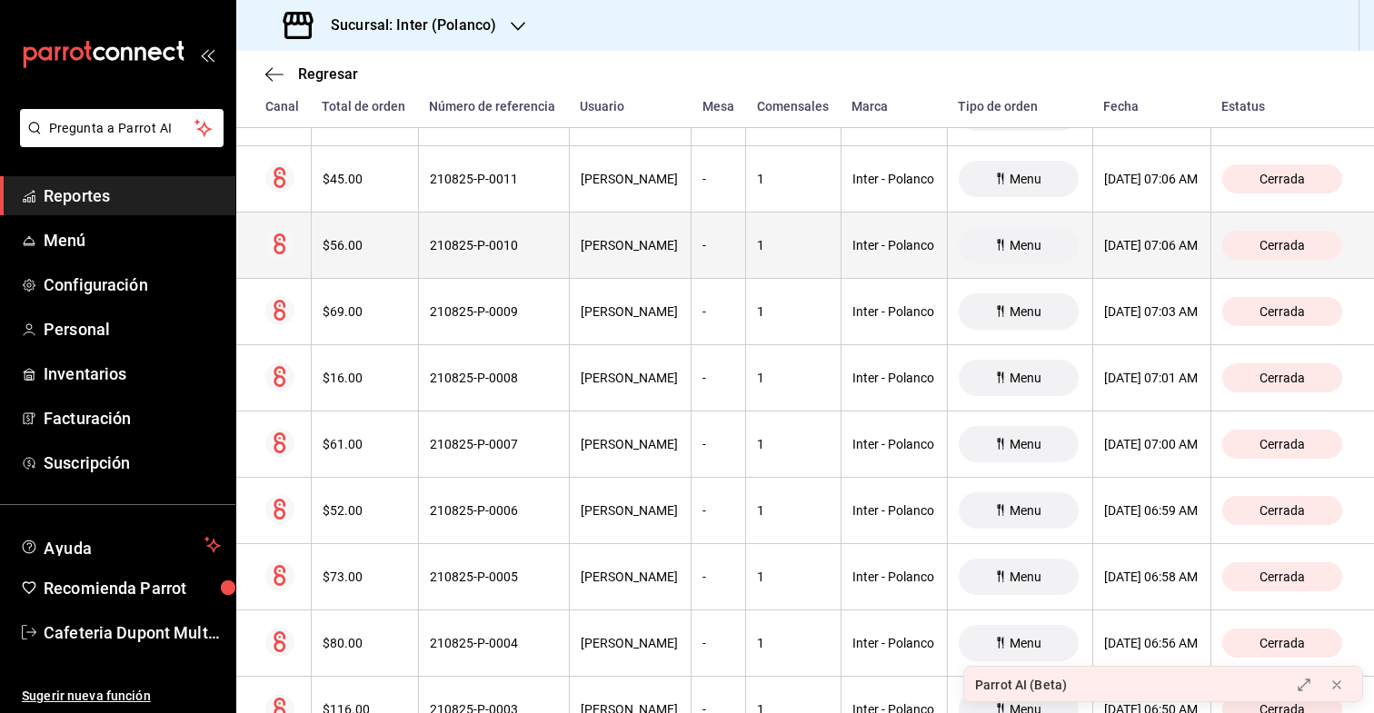
click at [364, 256] on th "$56.00" at bounding box center [364, 246] width 107 height 66
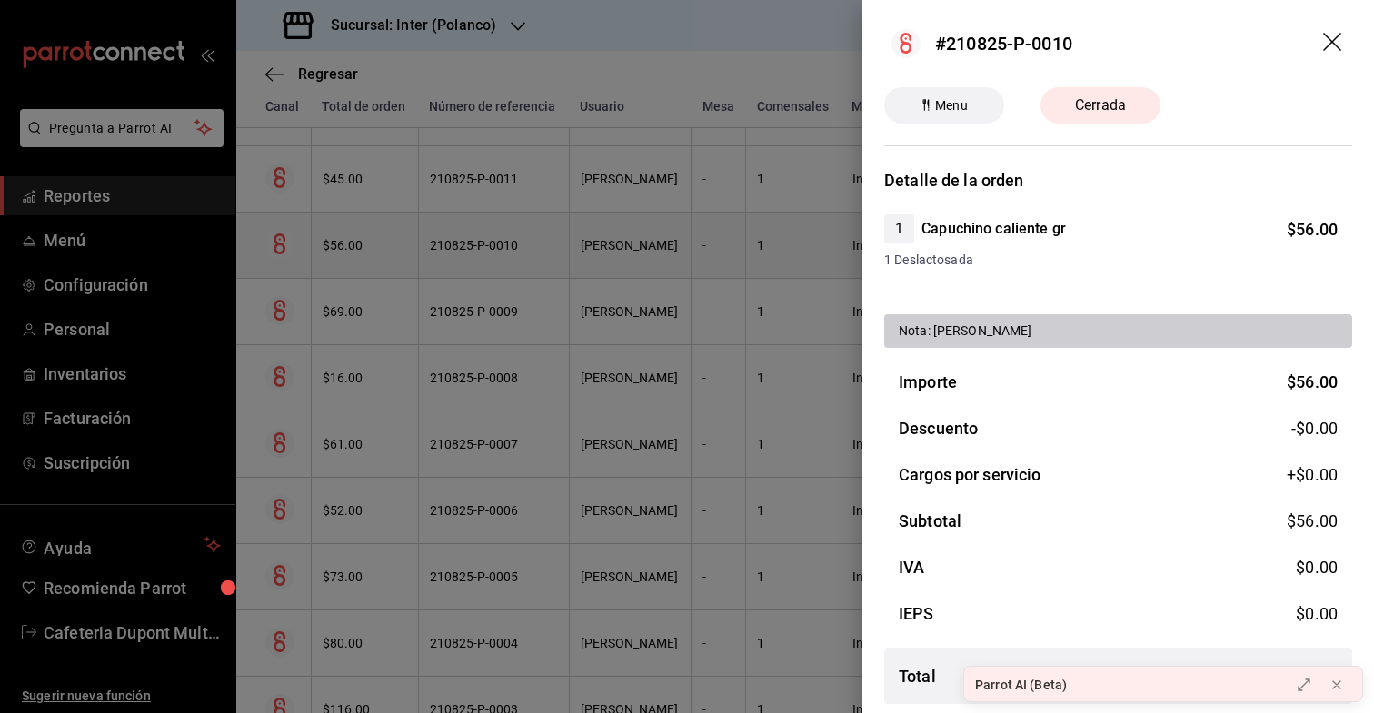
click at [364, 256] on div at bounding box center [687, 356] width 1374 height 713
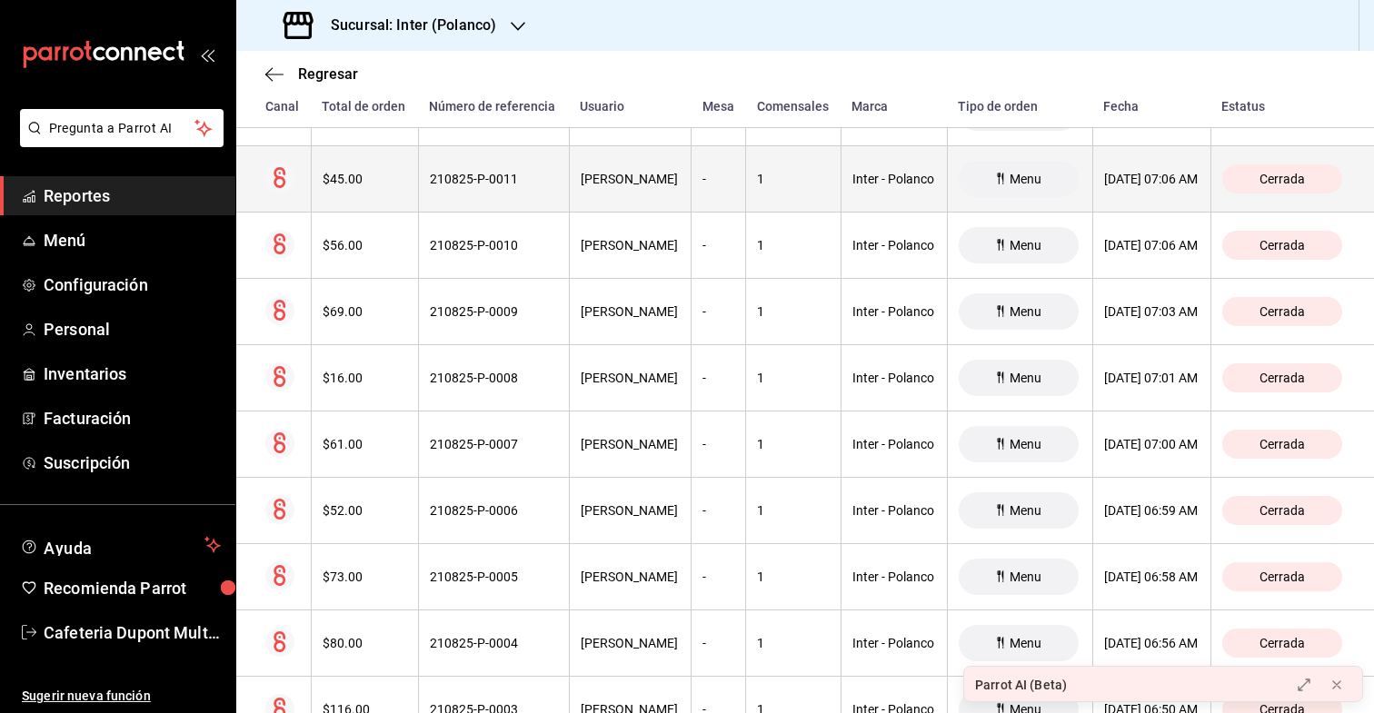
click at [369, 190] on th "$45.00" at bounding box center [364, 179] width 107 height 66
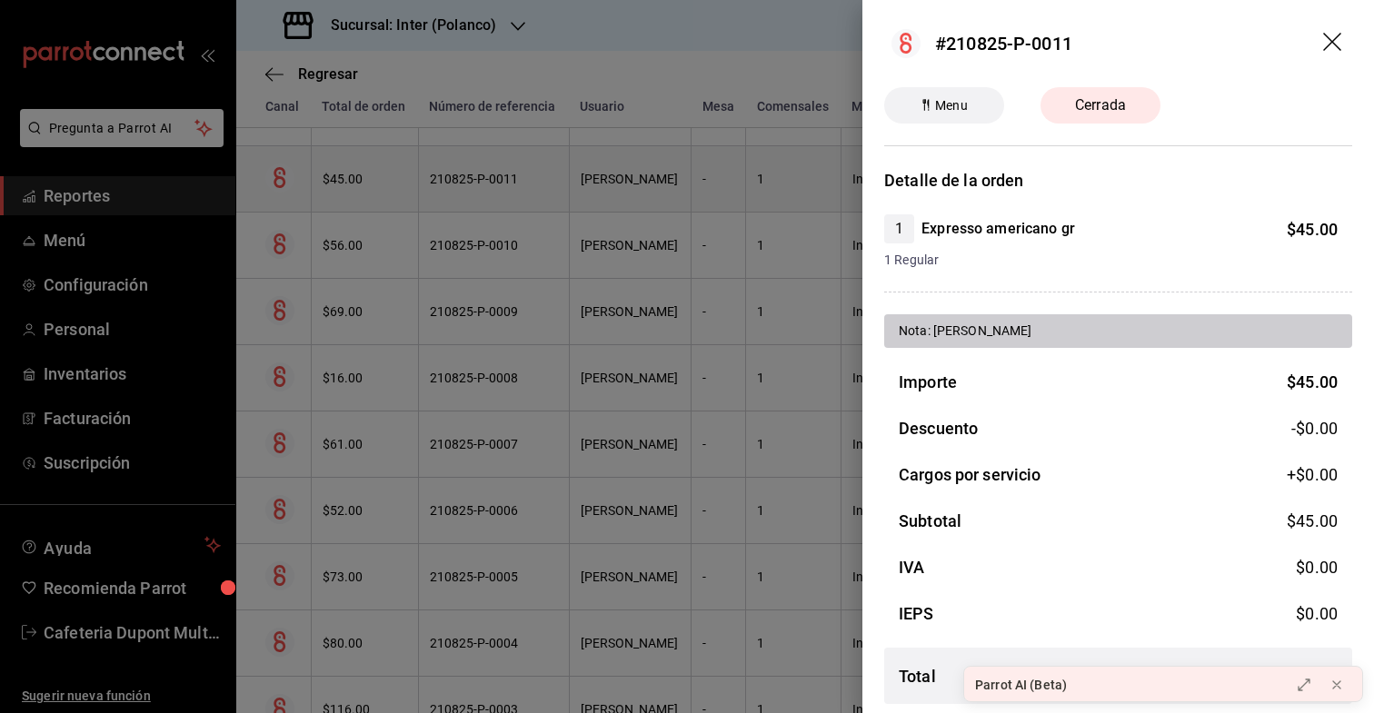
click at [369, 190] on div at bounding box center [687, 356] width 1374 height 713
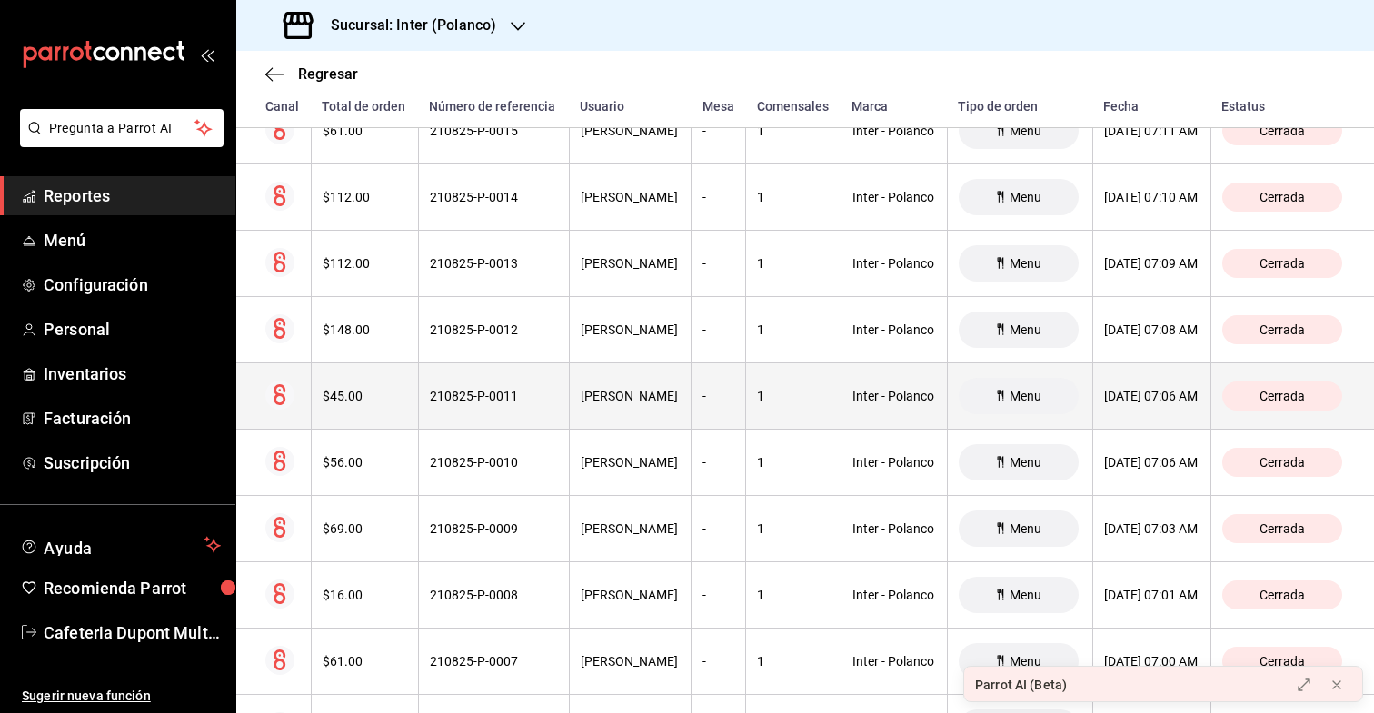
scroll to position [20582, 0]
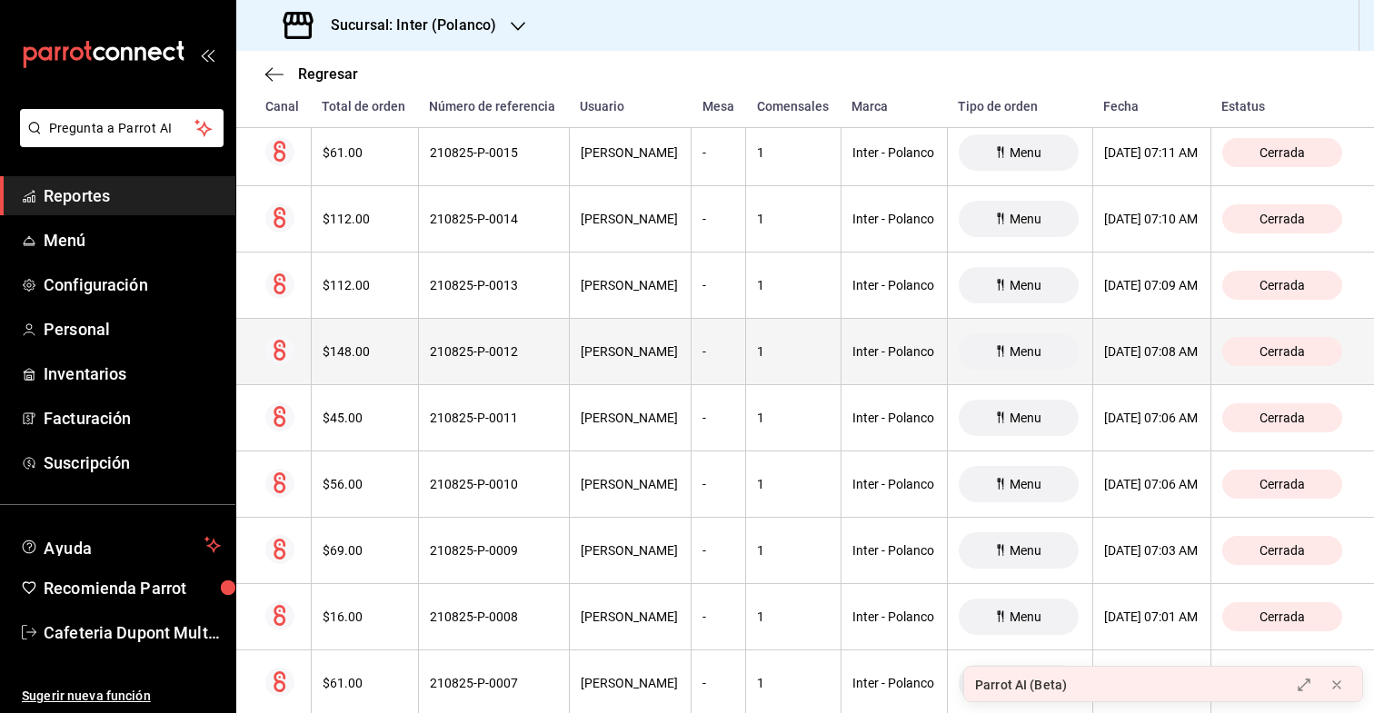
click at [363, 349] on div "$148.00" at bounding box center [365, 351] width 85 height 15
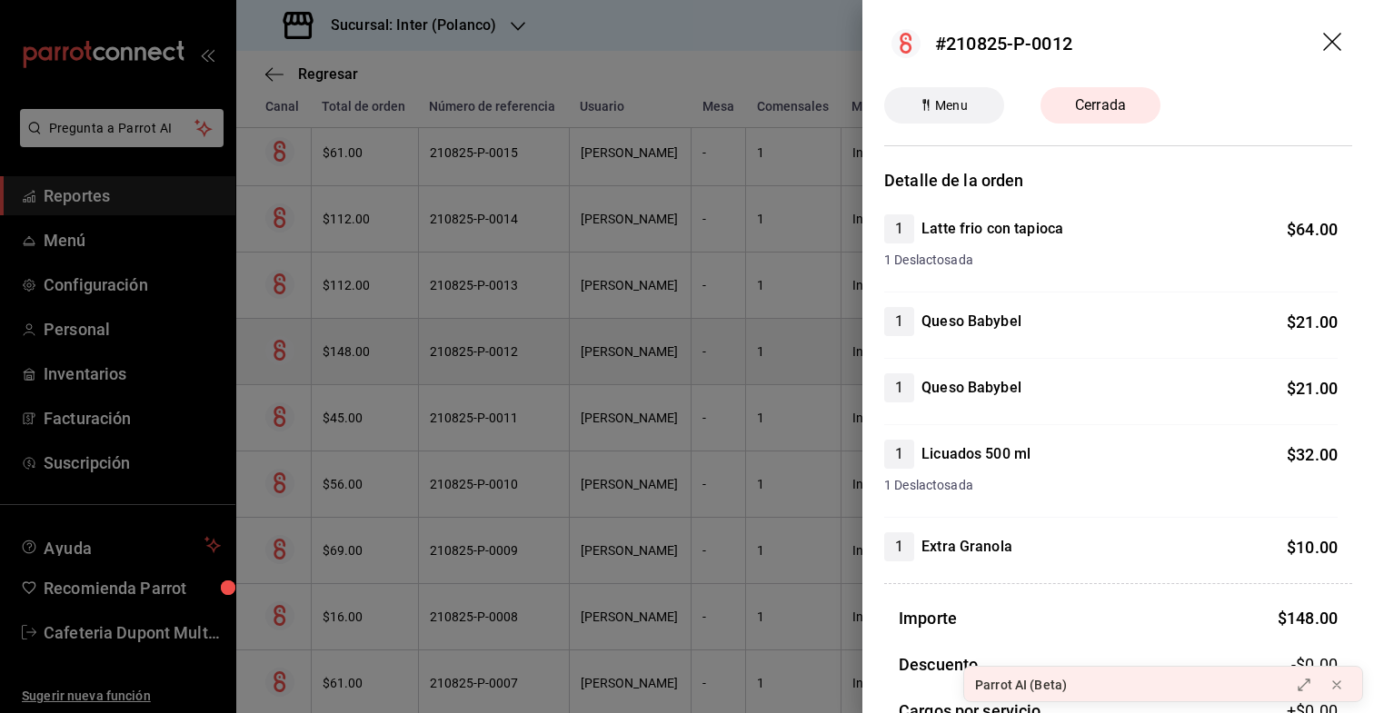
click at [363, 349] on div at bounding box center [687, 356] width 1374 height 713
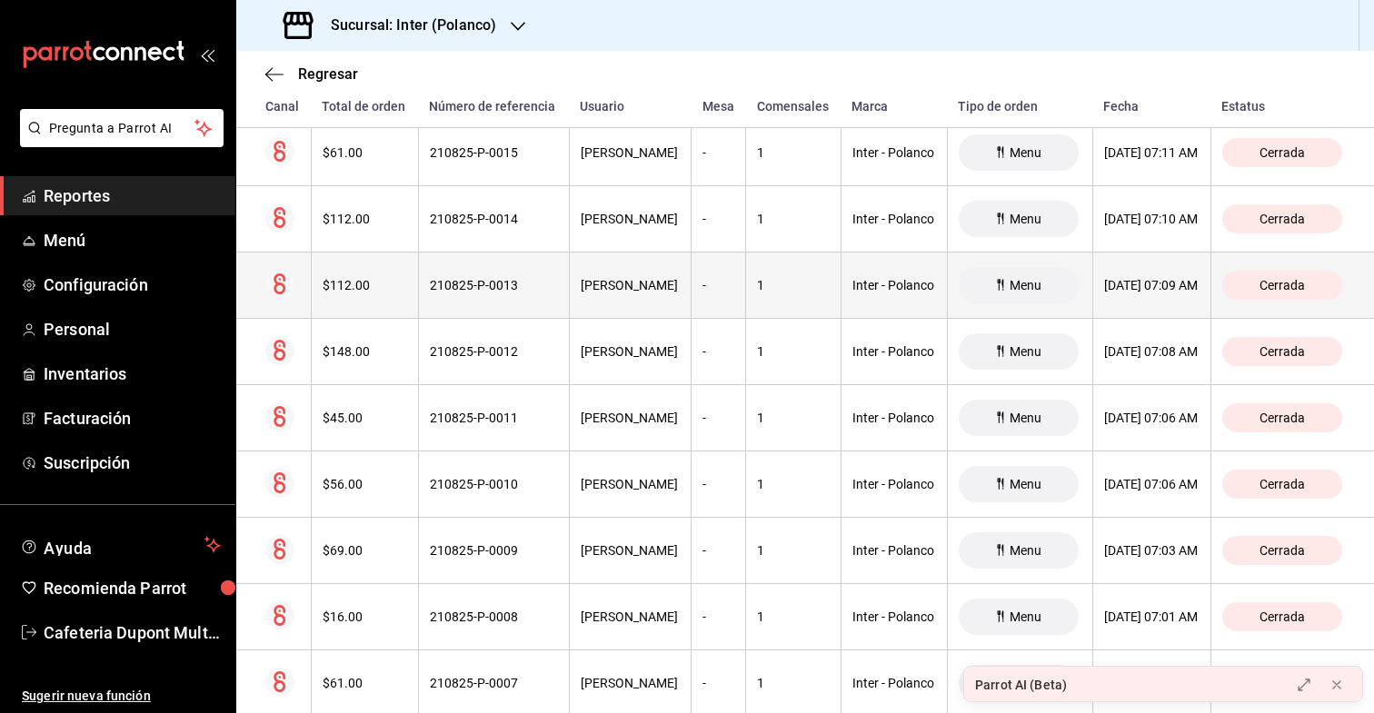
click at [366, 267] on th "$112.00" at bounding box center [364, 286] width 107 height 66
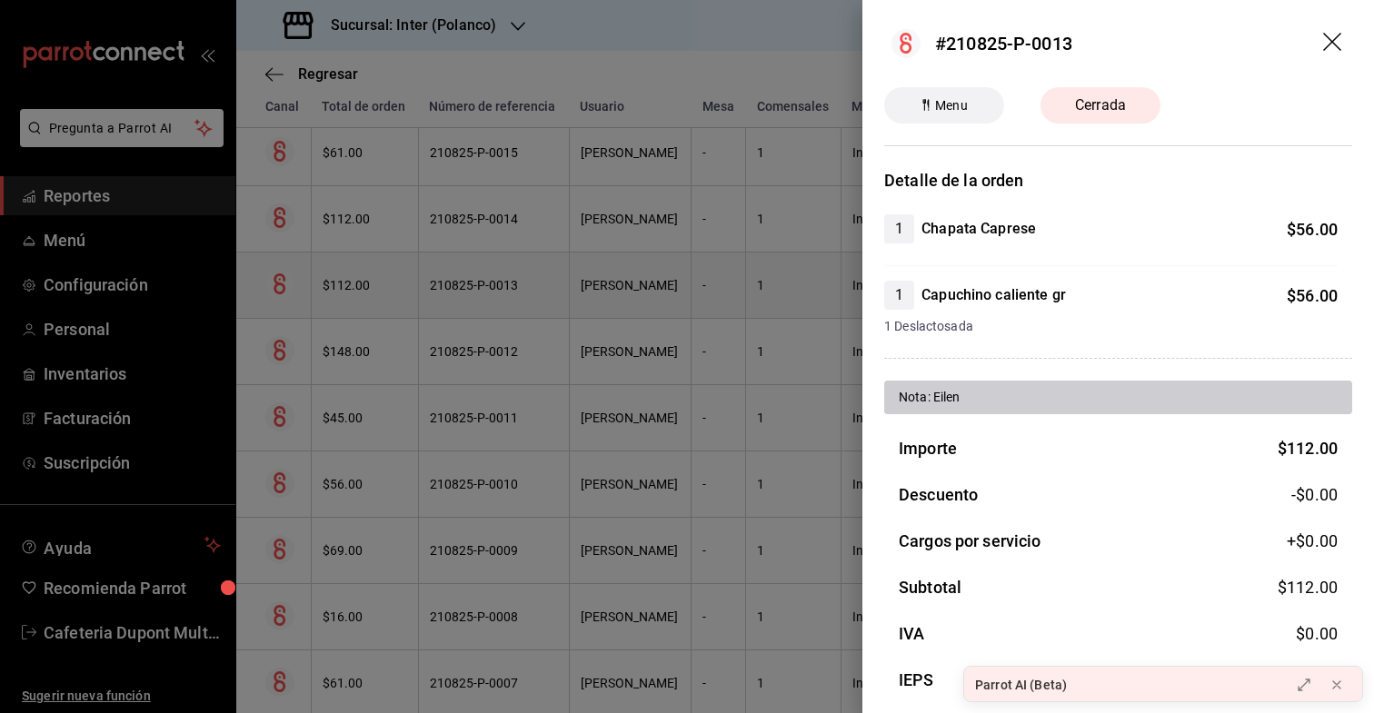
click at [366, 267] on div at bounding box center [687, 356] width 1374 height 713
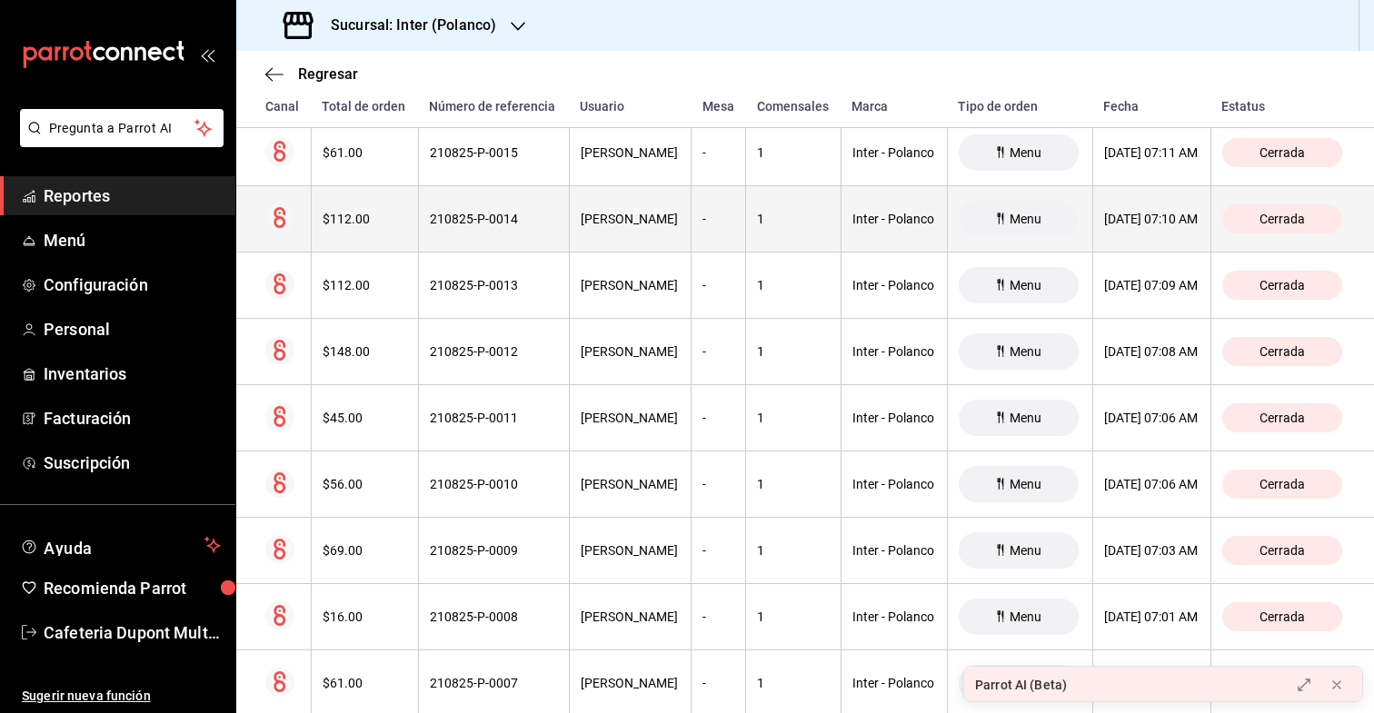
click at [372, 225] on div "$112.00" at bounding box center [365, 219] width 85 height 15
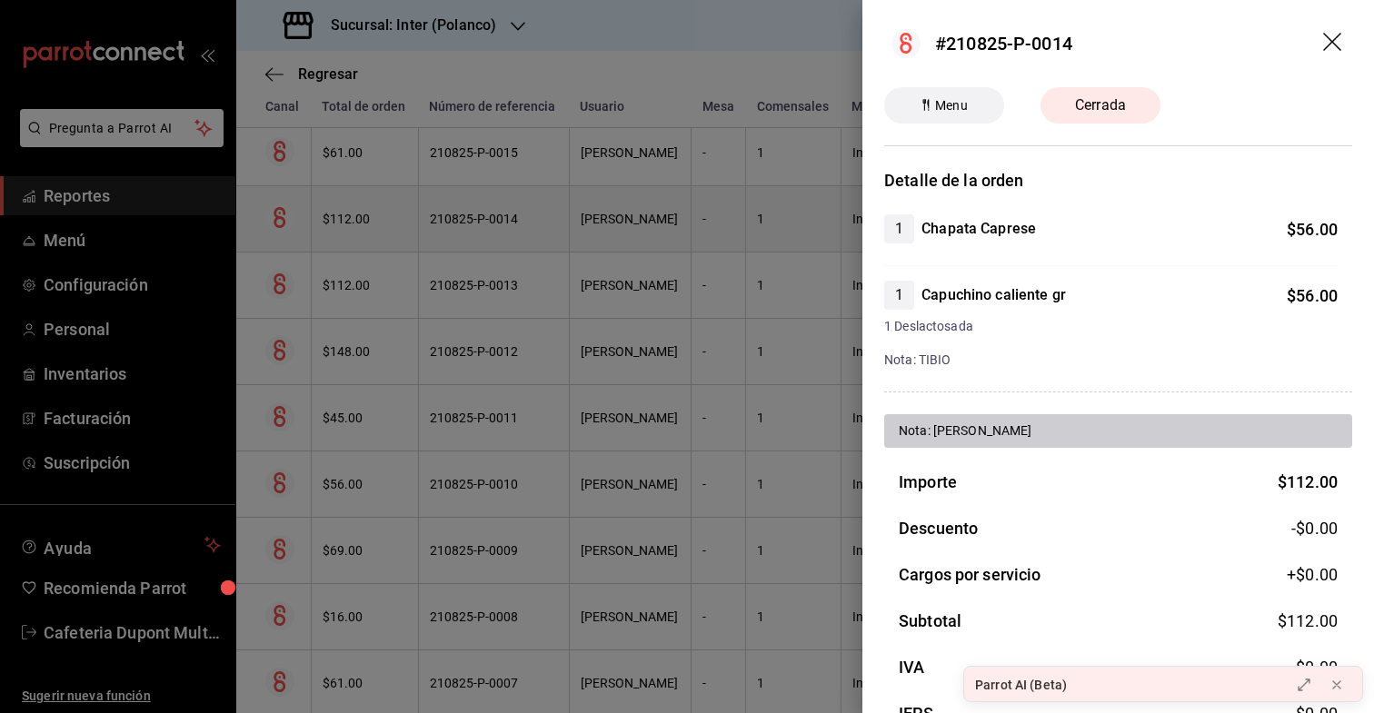
click at [372, 225] on div at bounding box center [687, 356] width 1374 height 713
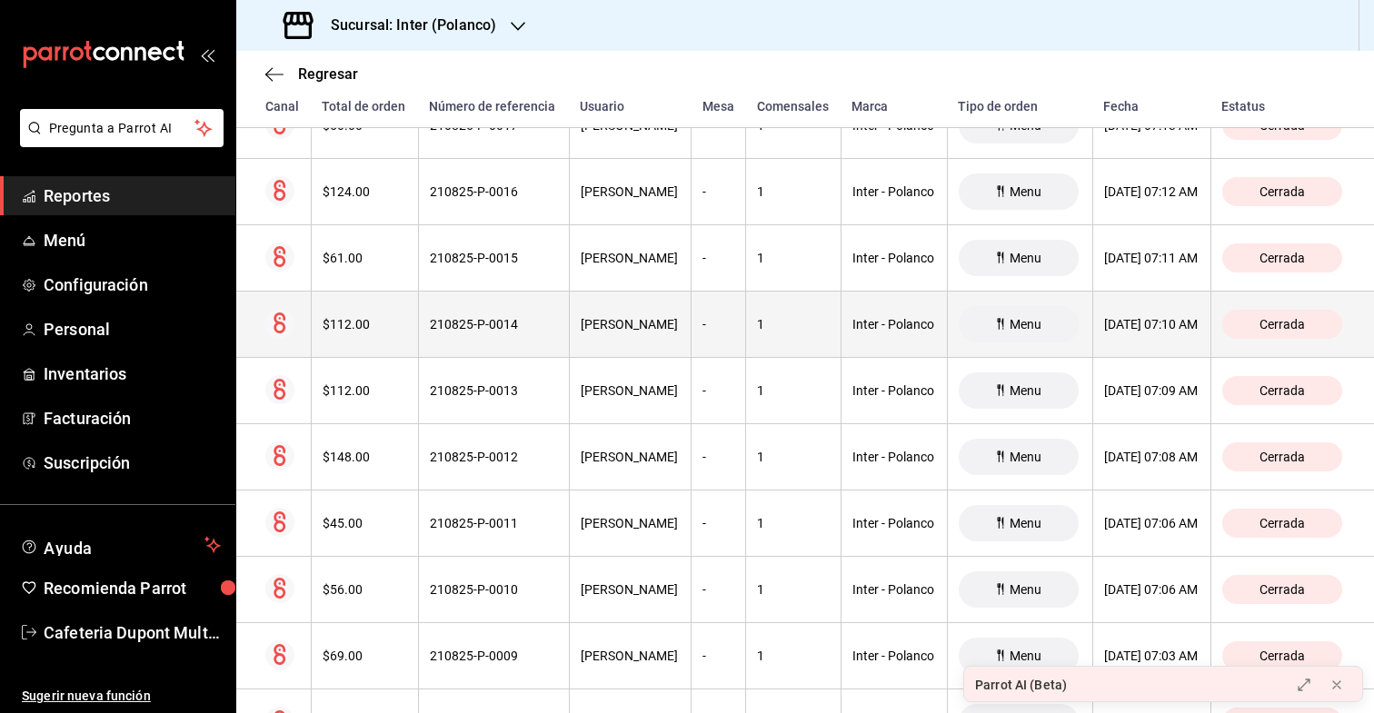
scroll to position [20470, 0]
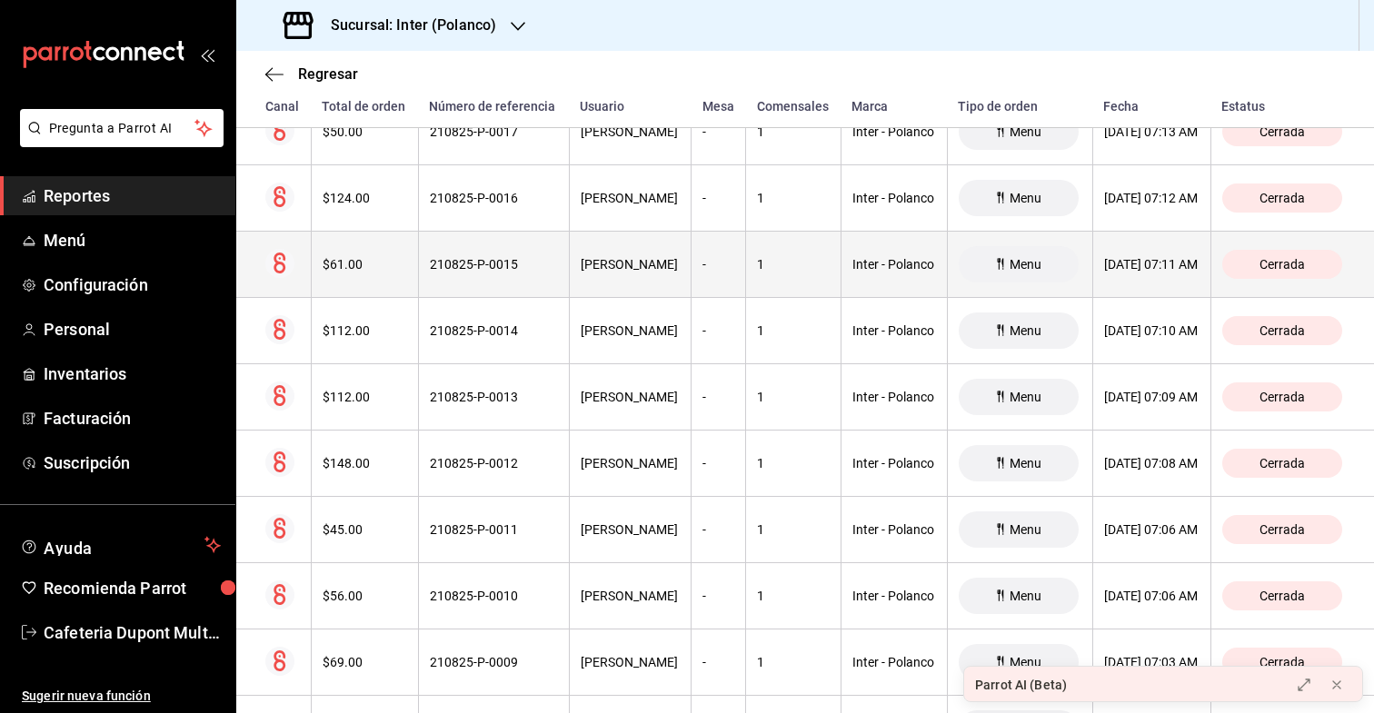
click at [371, 260] on div "$61.00" at bounding box center [365, 264] width 85 height 15
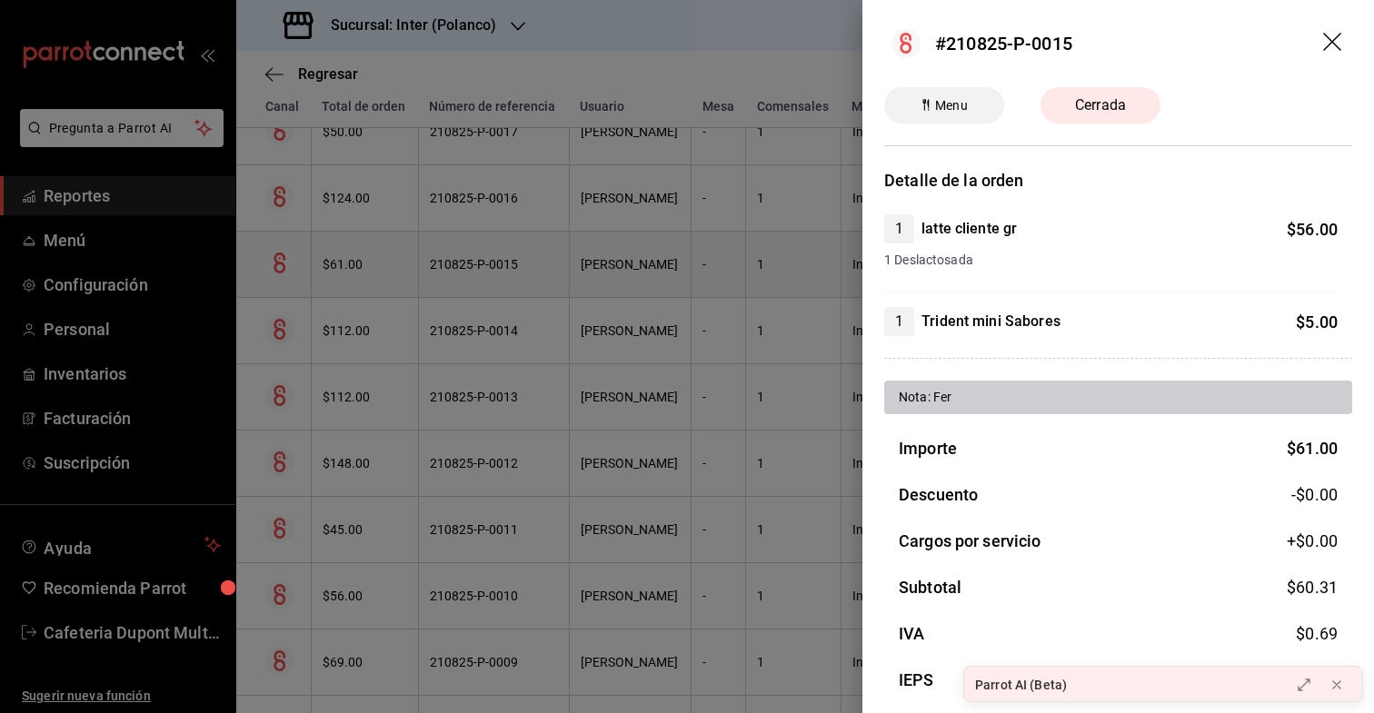
click at [371, 260] on div at bounding box center [687, 356] width 1374 height 713
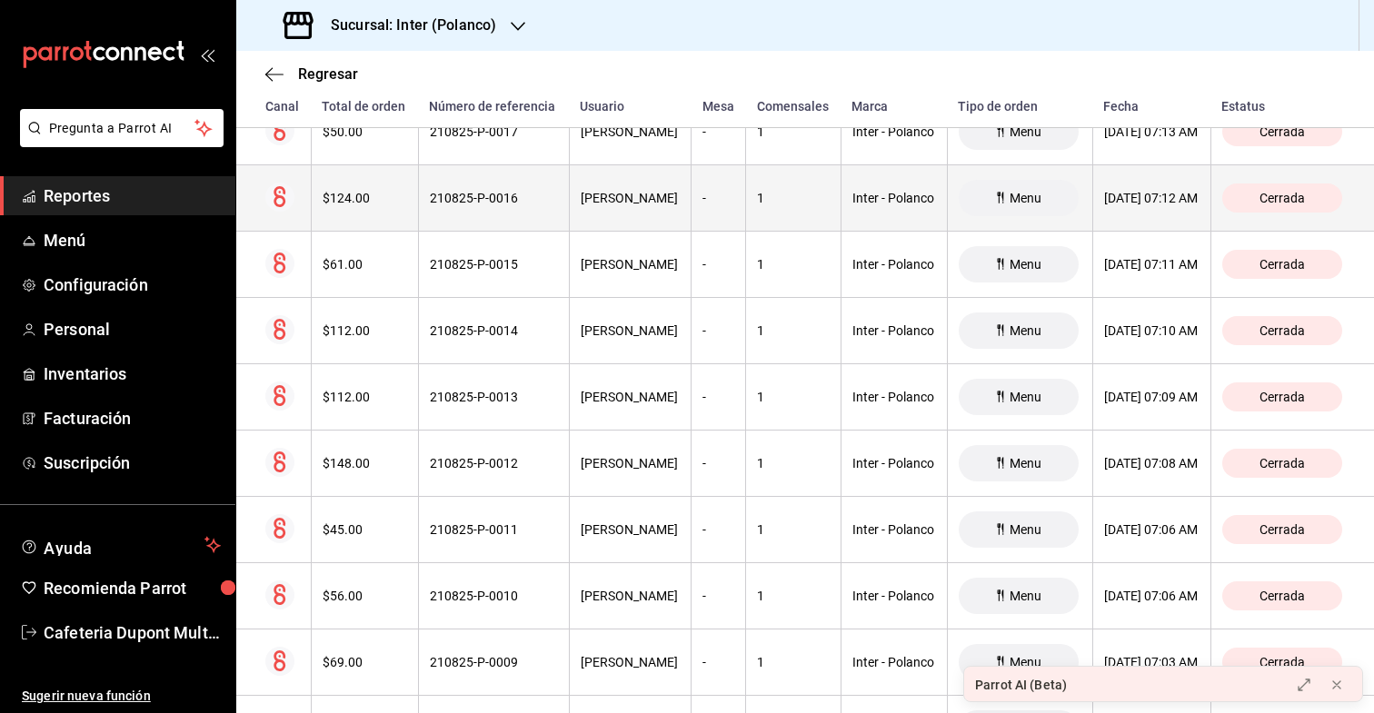
click at [371, 205] on div "$124.00" at bounding box center [365, 198] width 85 height 15
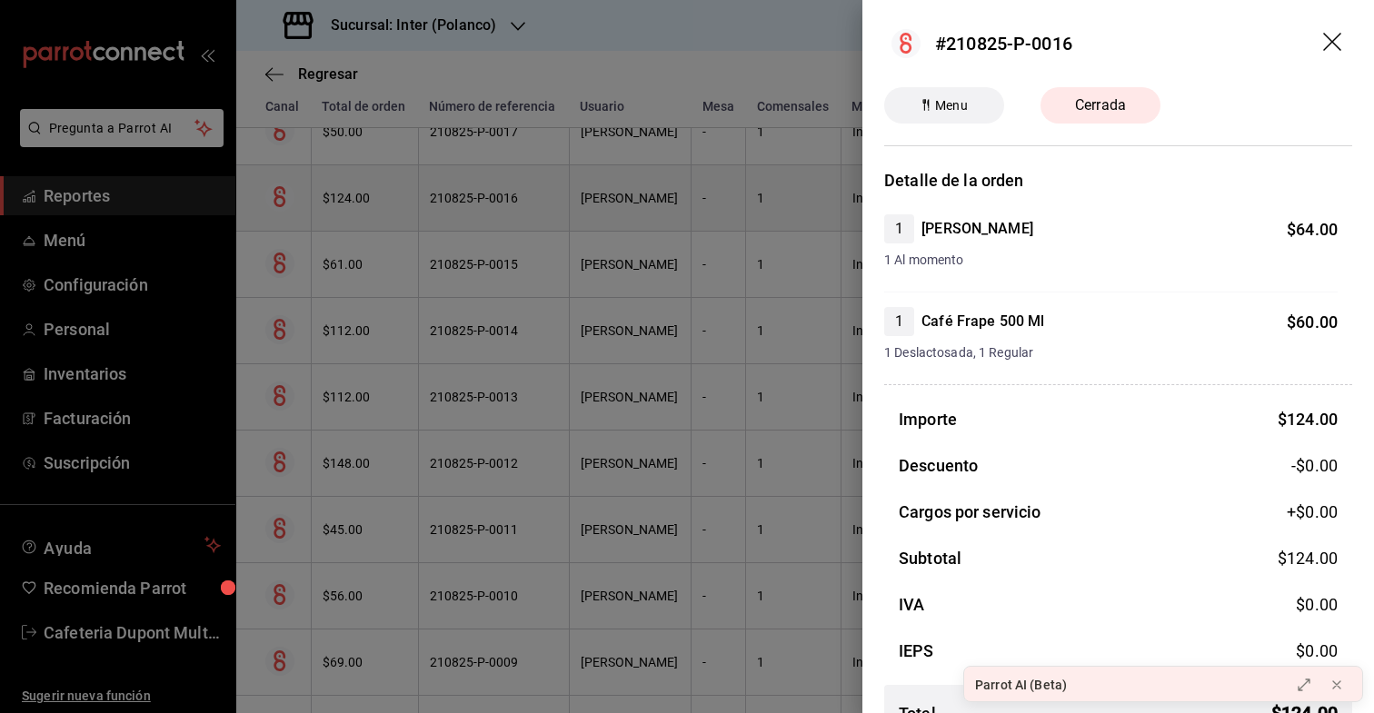
click at [371, 205] on div at bounding box center [687, 356] width 1374 height 713
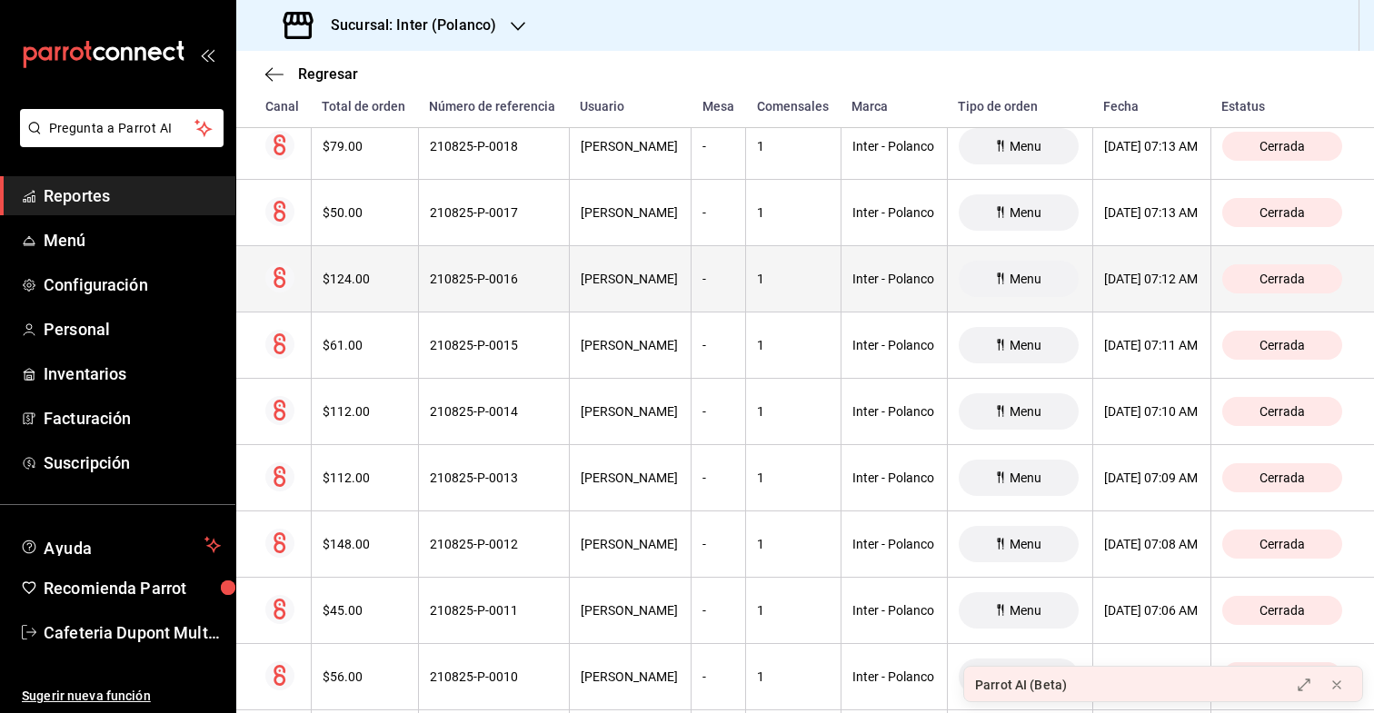
scroll to position [20385, 0]
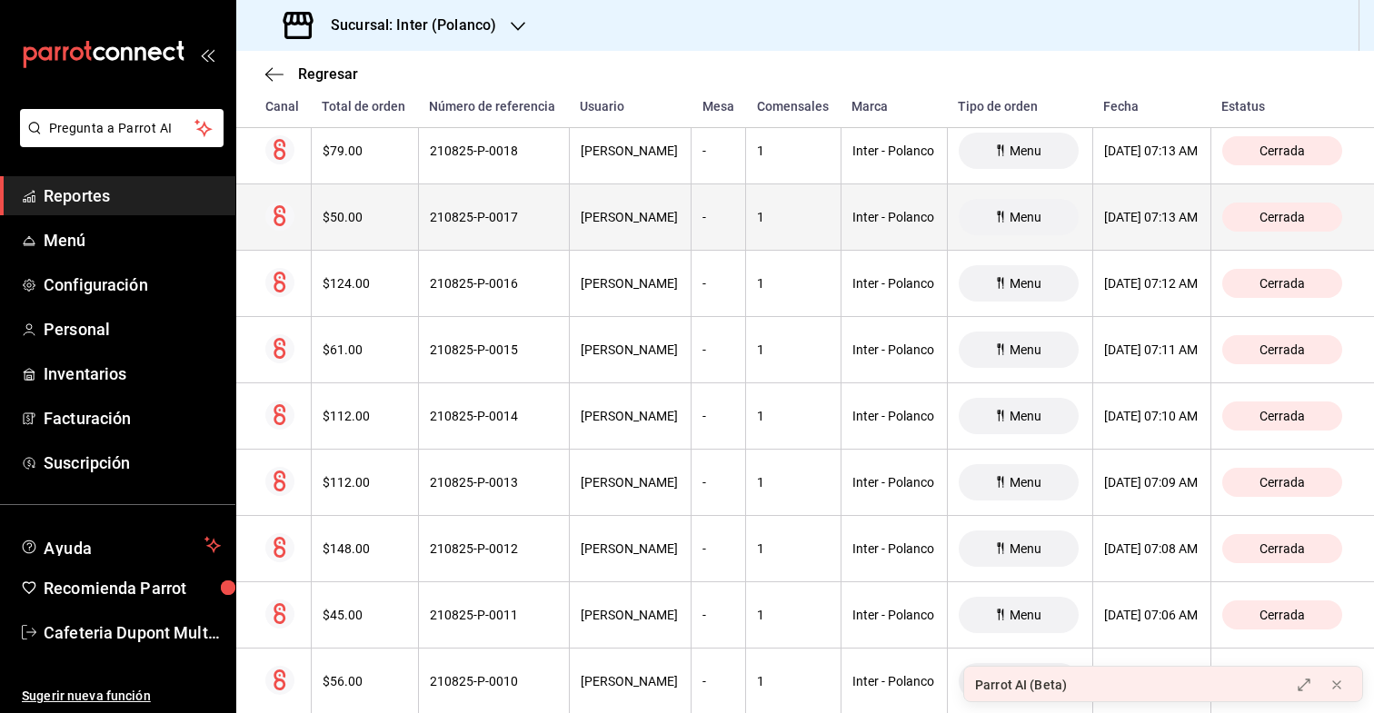
click at [368, 222] on div "$50.00" at bounding box center [365, 217] width 85 height 15
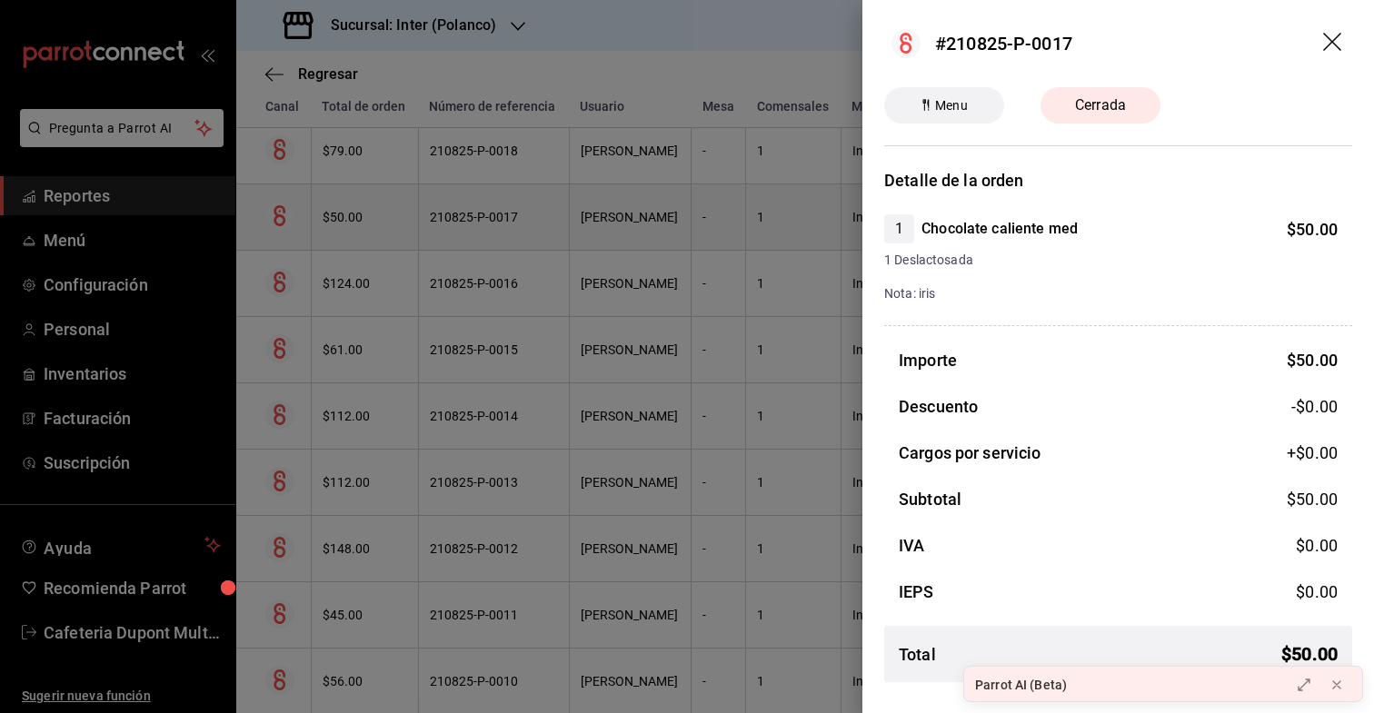
click at [368, 222] on div at bounding box center [687, 356] width 1374 height 713
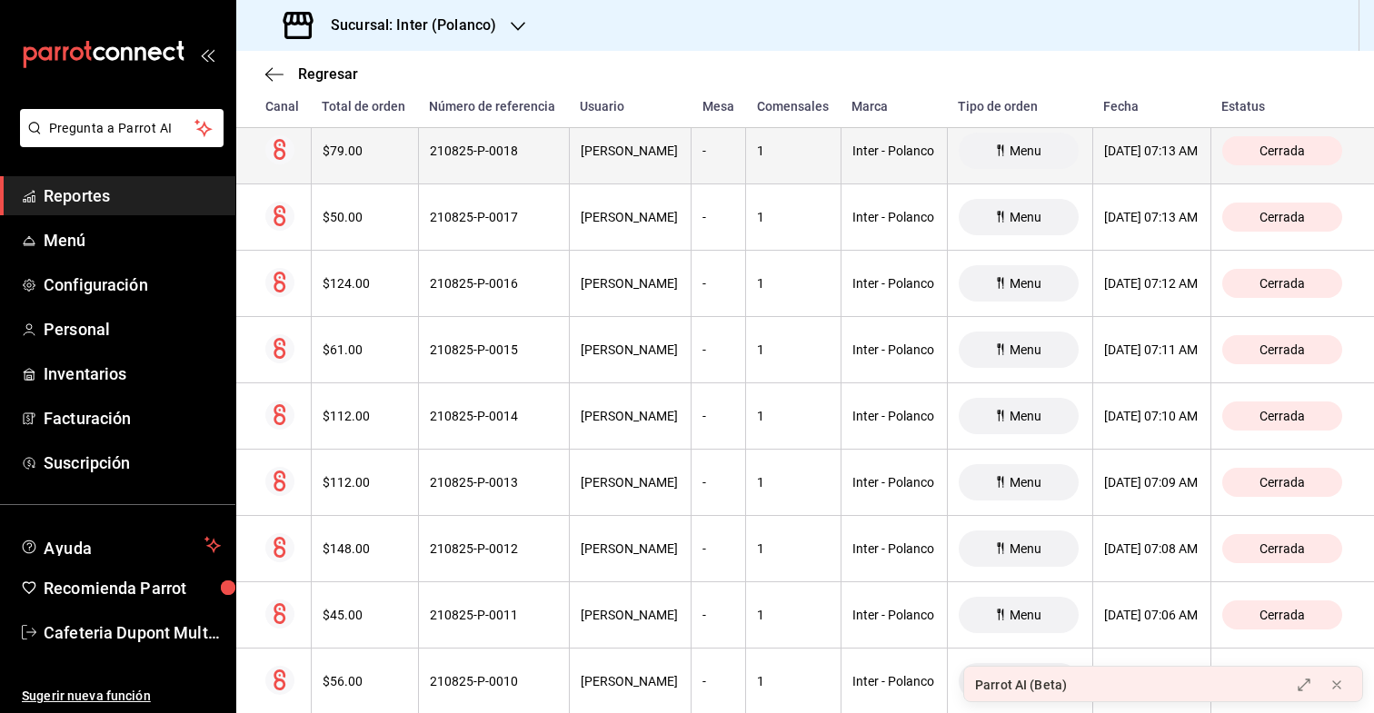
click at [368, 170] on th "$79.00" at bounding box center [364, 151] width 107 height 66
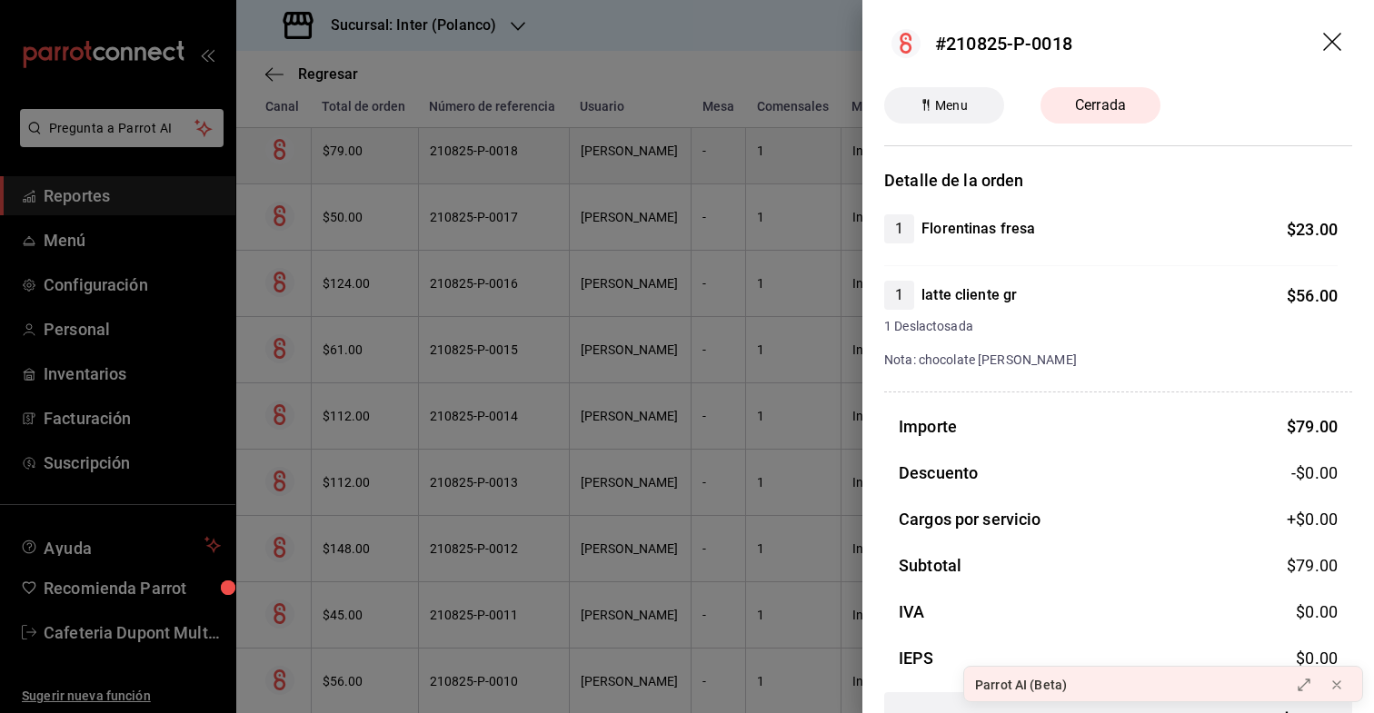
click at [368, 170] on div at bounding box center [687, 356] width 1374 height 713
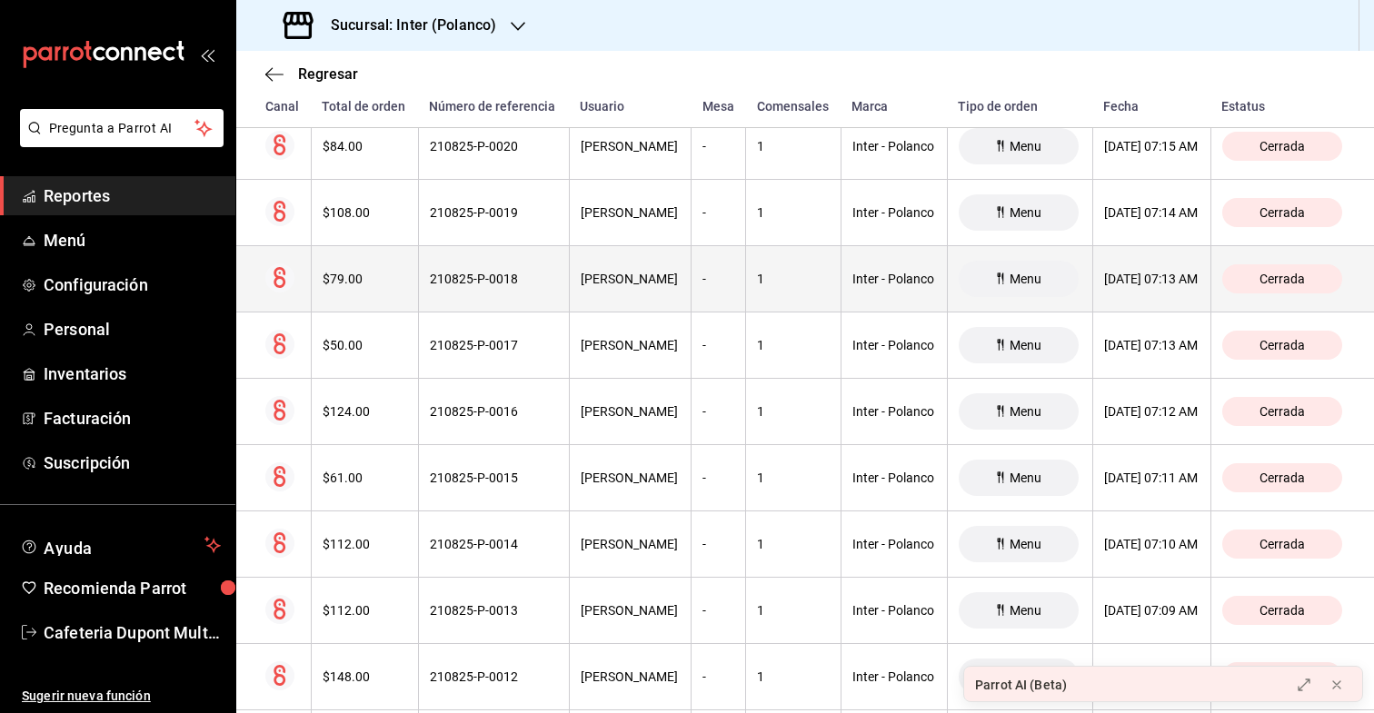
scroll to position [20240, 0]
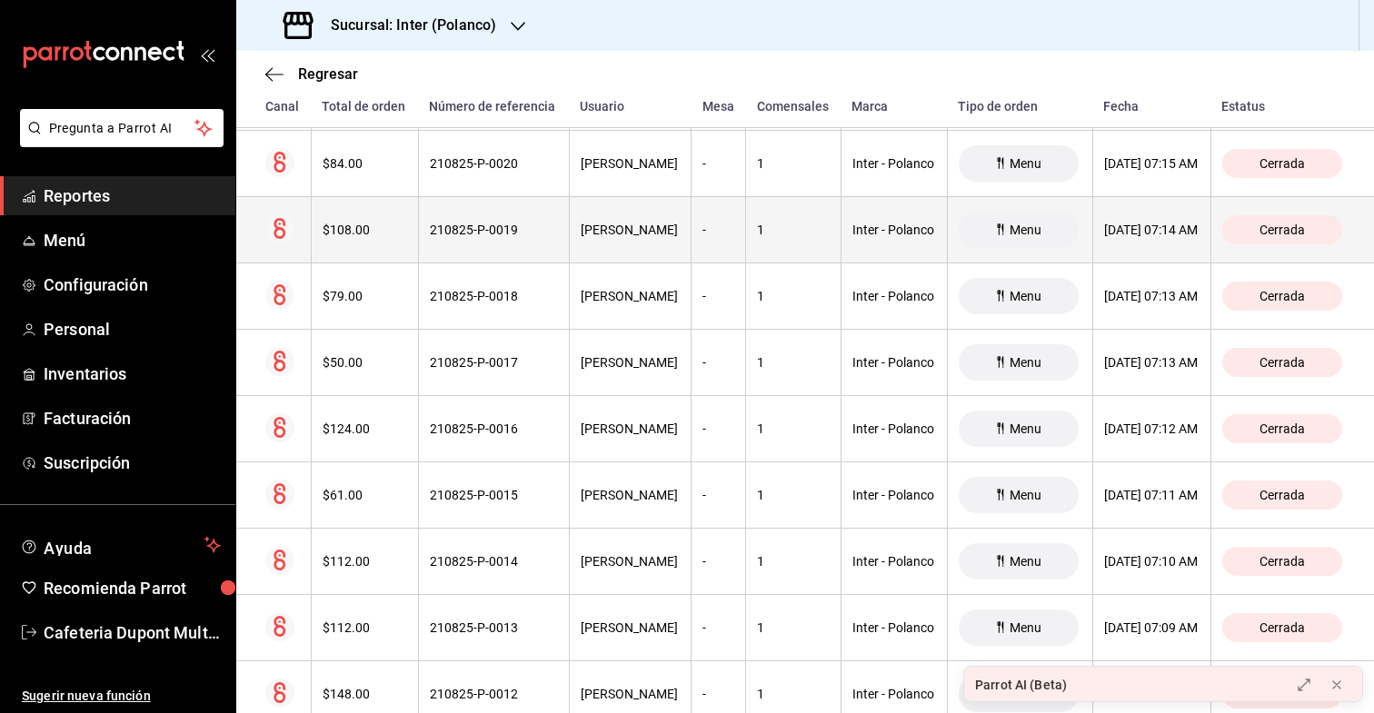
click at [367, 239] on th "$108.00" at bounding box center [364, 230] width 107 height 66
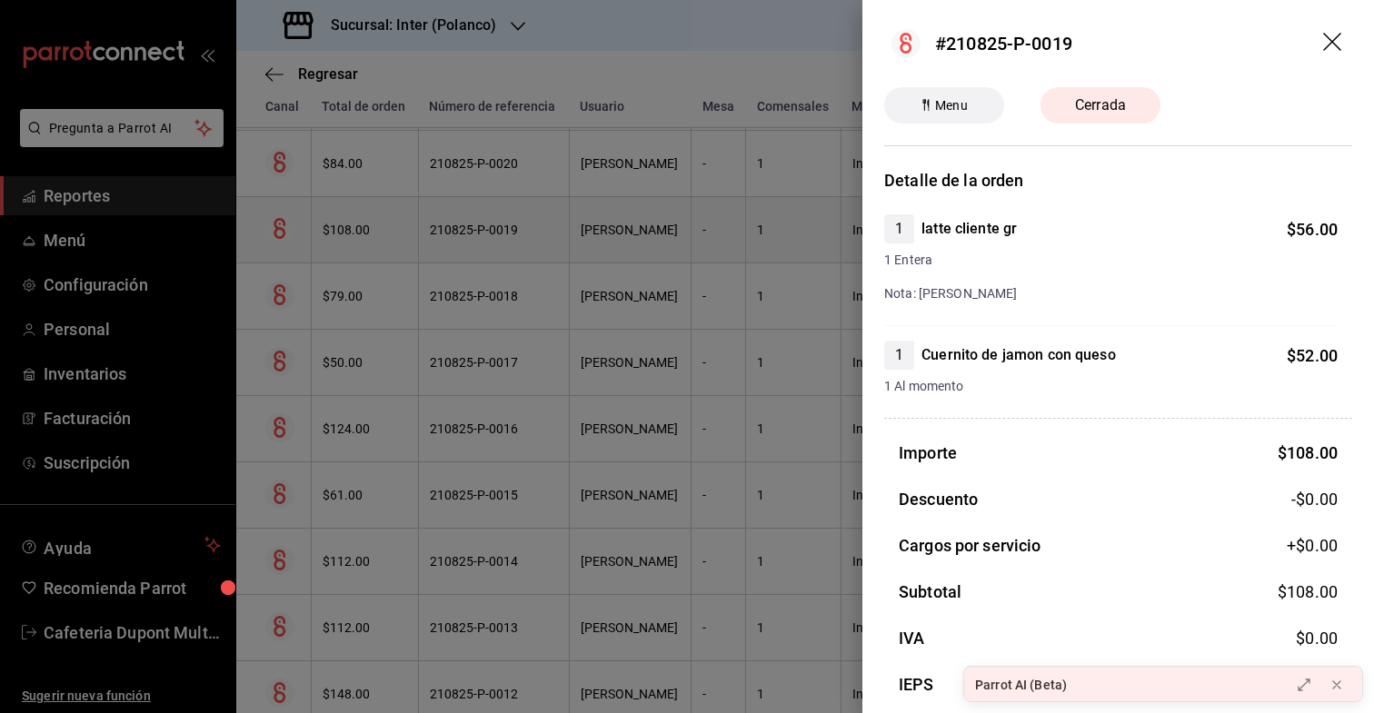
click at [367, 239] on div at bounding box center [687, 356] width 1374 height 713
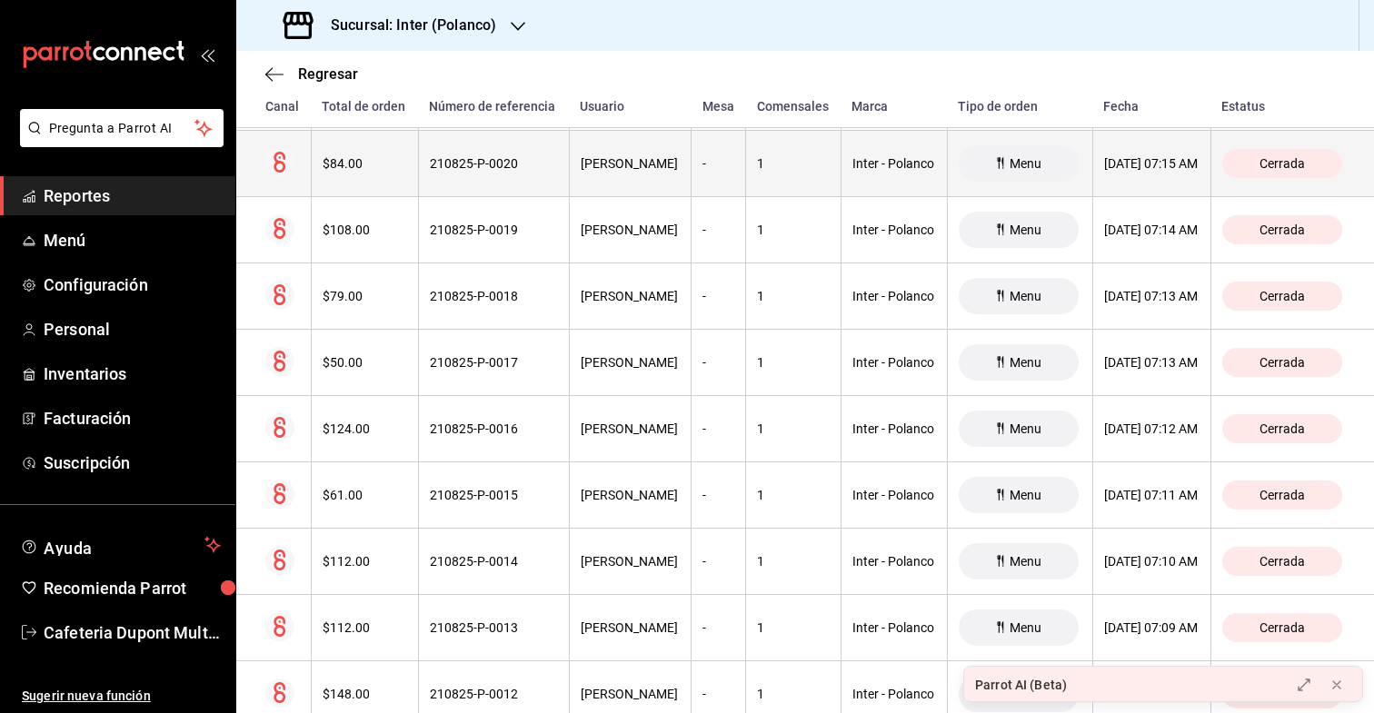
click at [374, 165] on div "$84.00" at bounding box center [365, 163] width 85 height 15
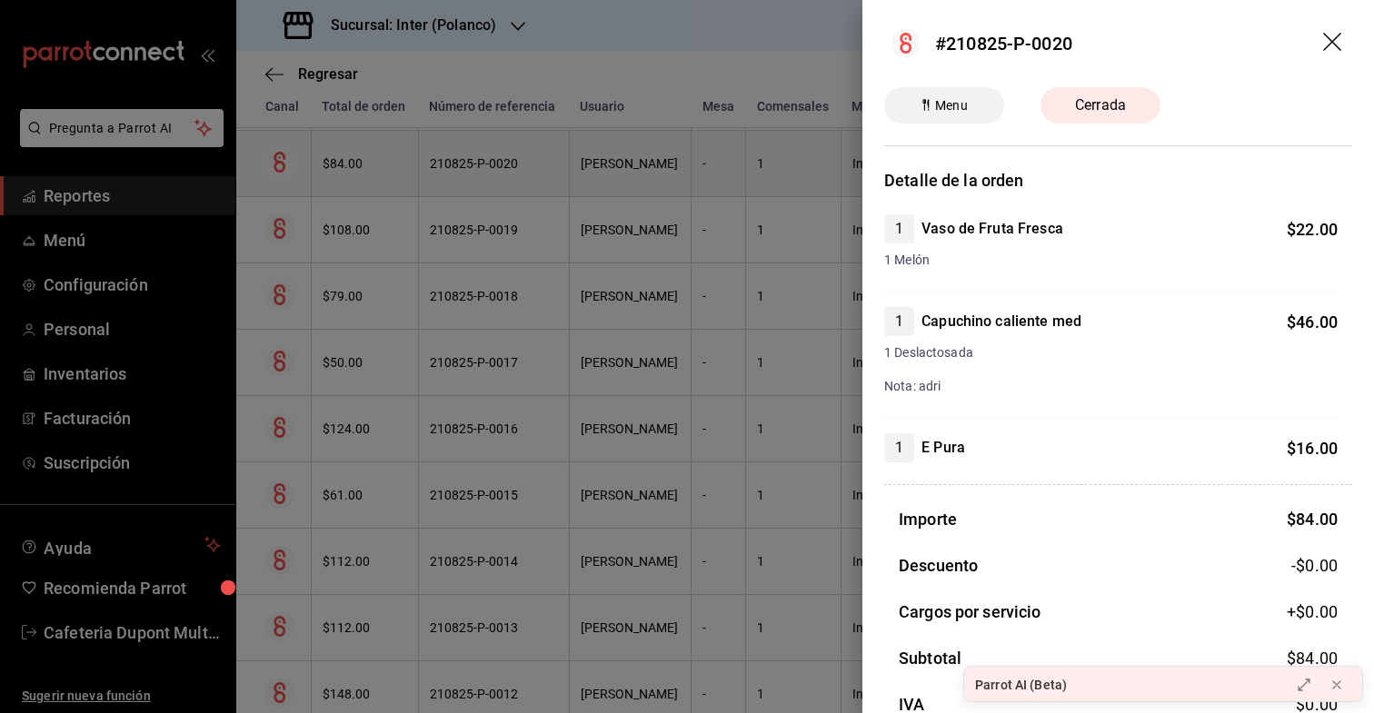
click at [374, 165] on div at bounding box center [687, 356] width 1374 height 713
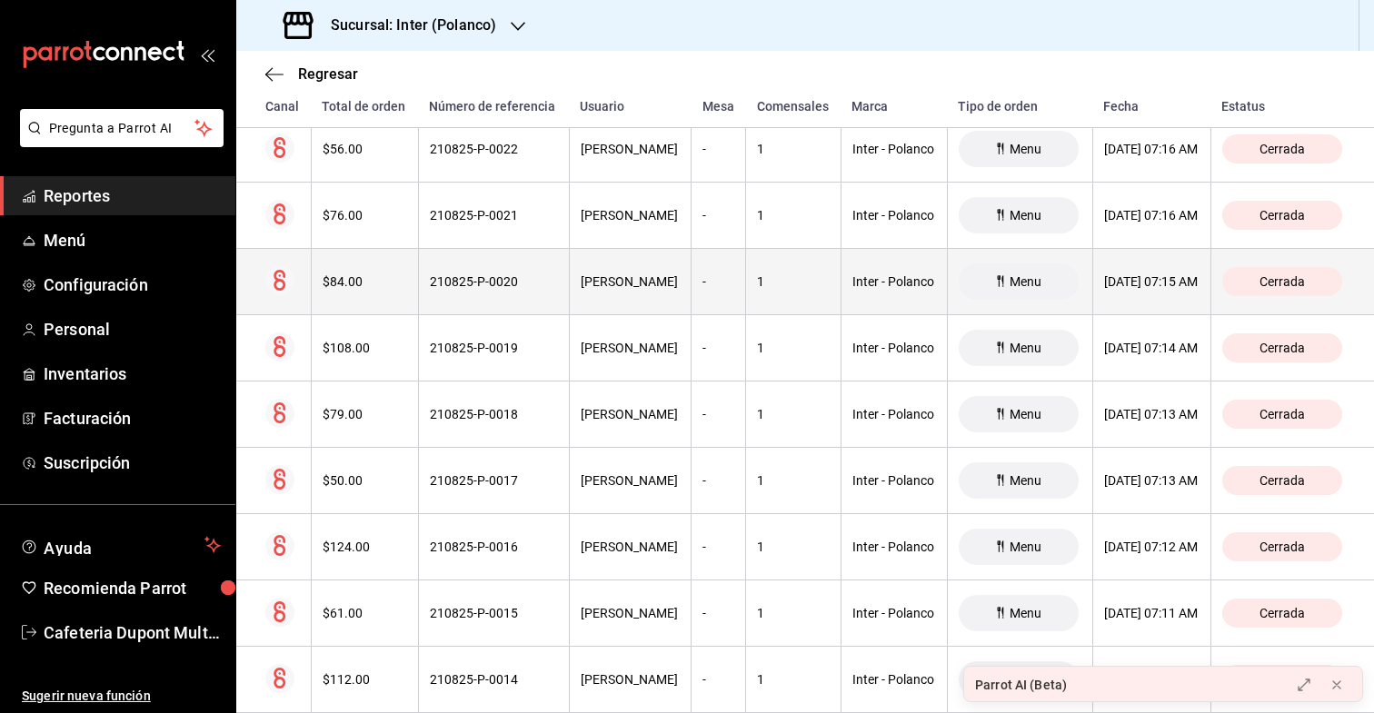
scroll to position [20042, 0]
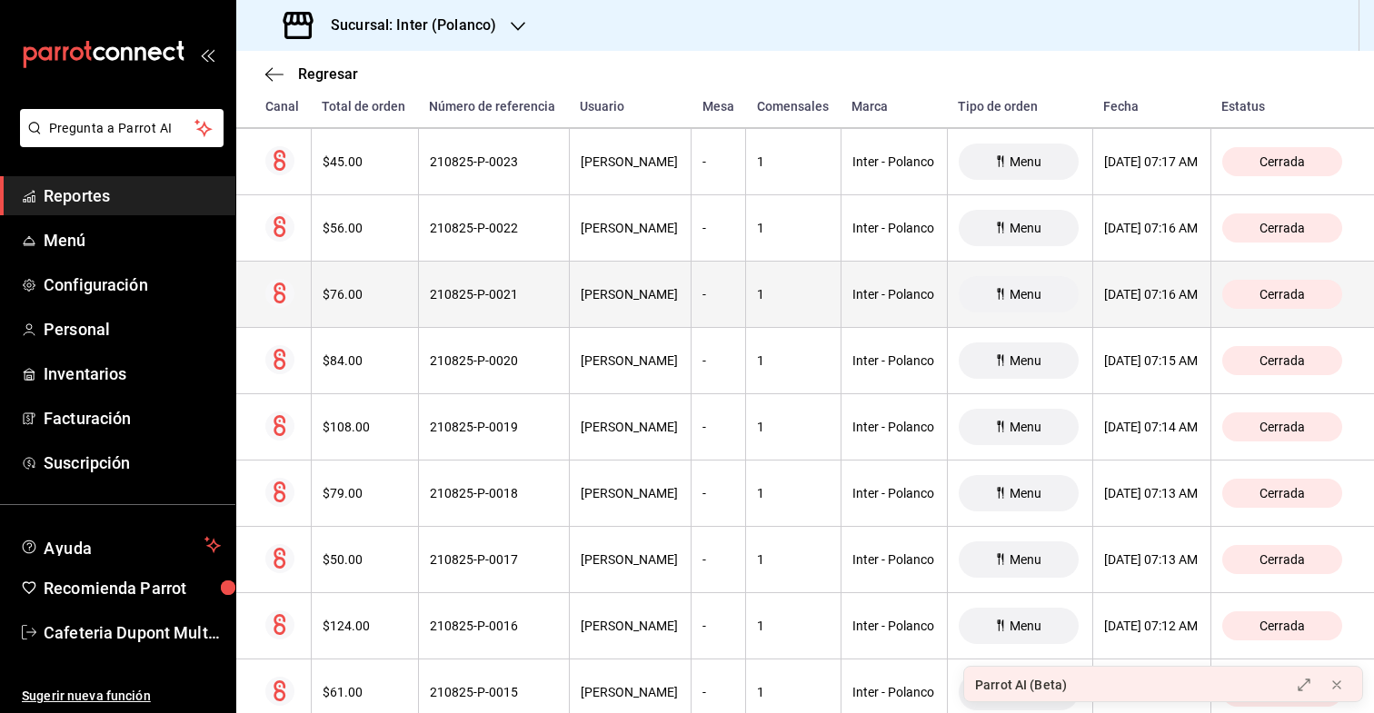
click at [361, 301] on div "$76.00" at bounding box center [365, 294] width 85 height 15
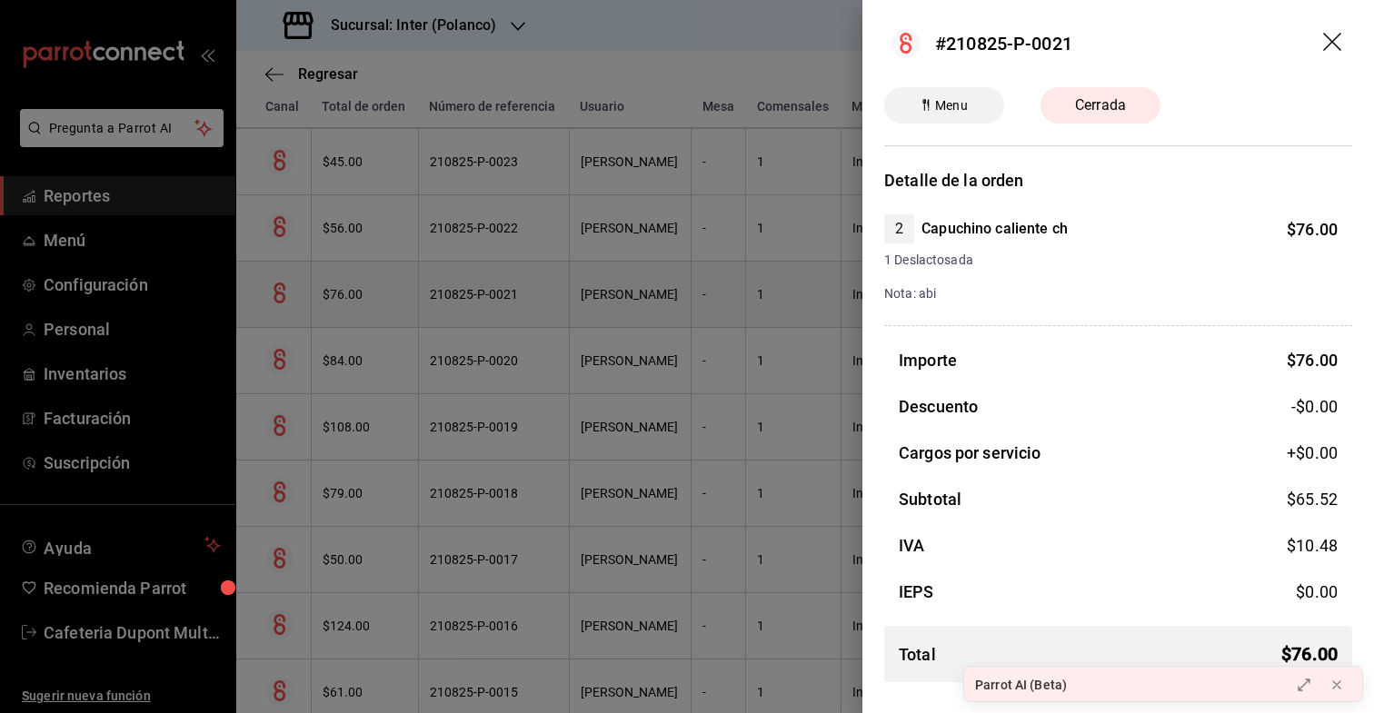
click at [361, 301] on div at bounding box center [687, 356] width 1374 height 713
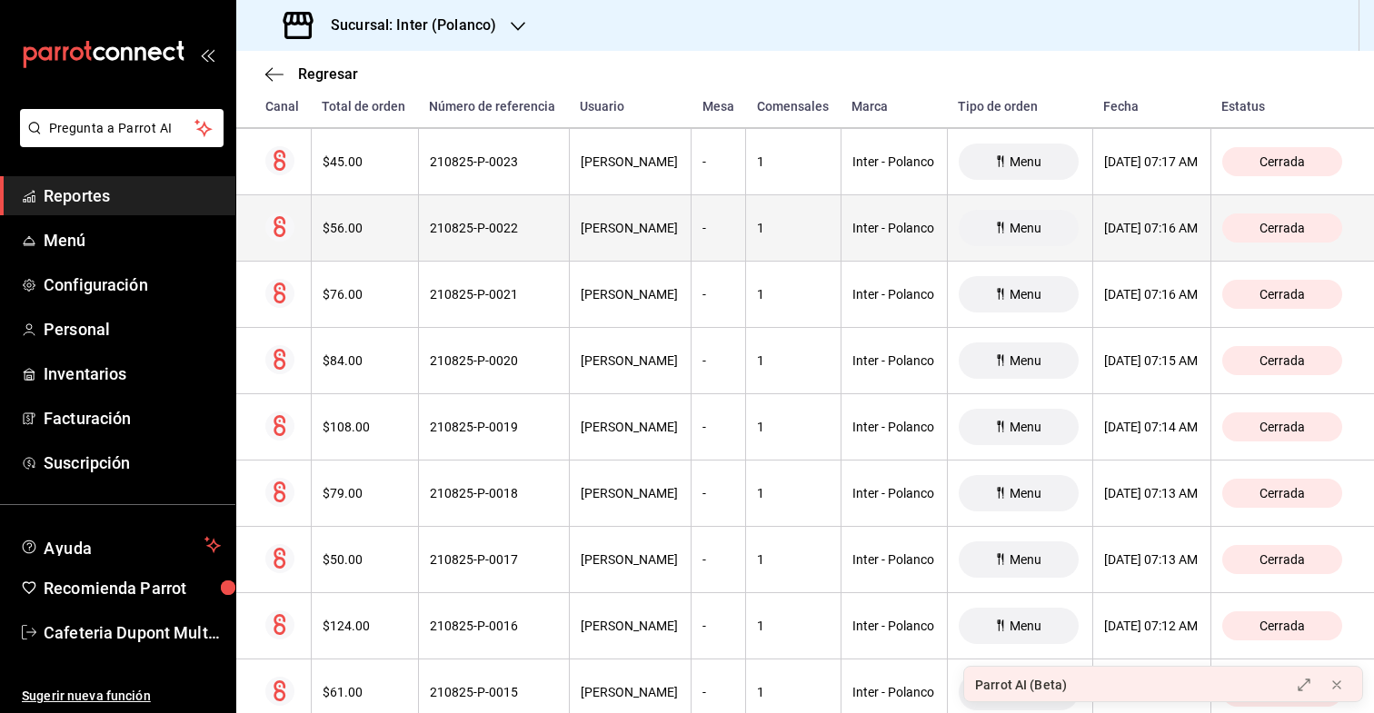
click at [373, 221] on div "$56.00" at bounding box center [365, 228] width 85 height 15
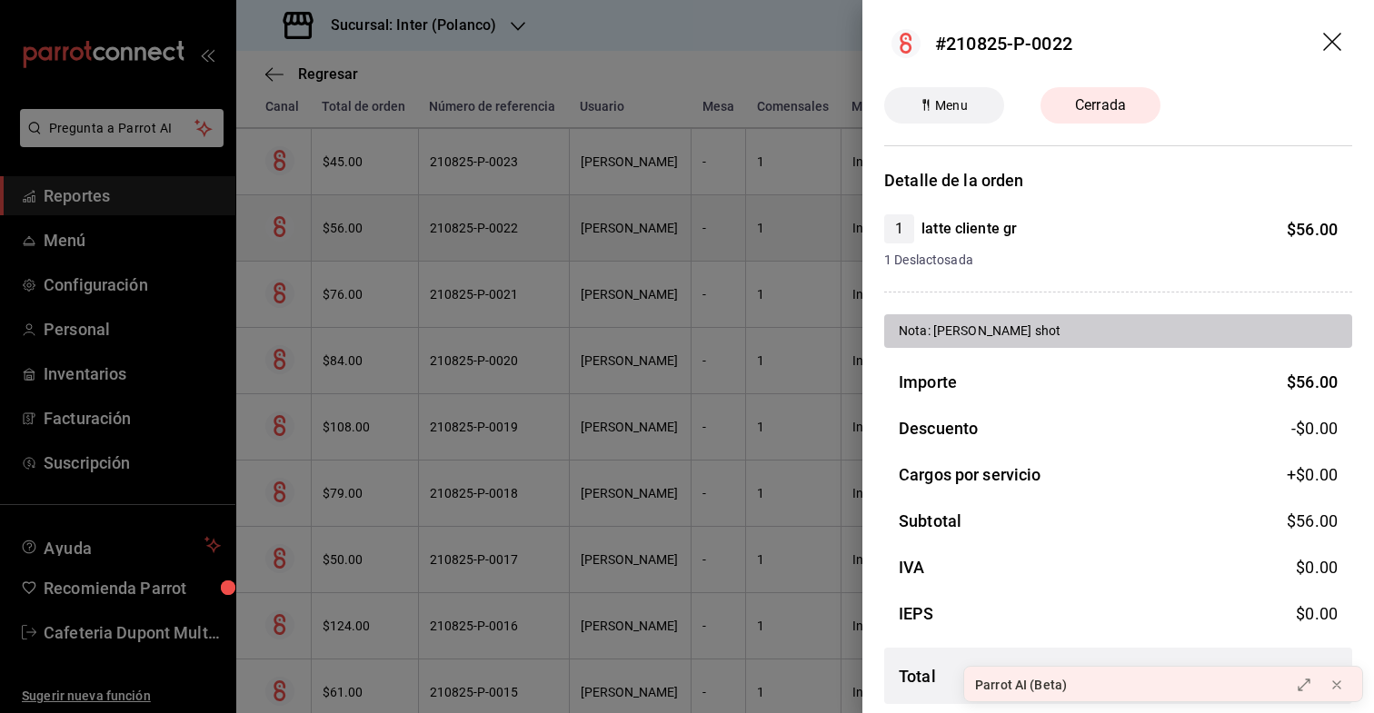
click at [373, 220] on div at bounding box center [687, 356] width 1374 height 713
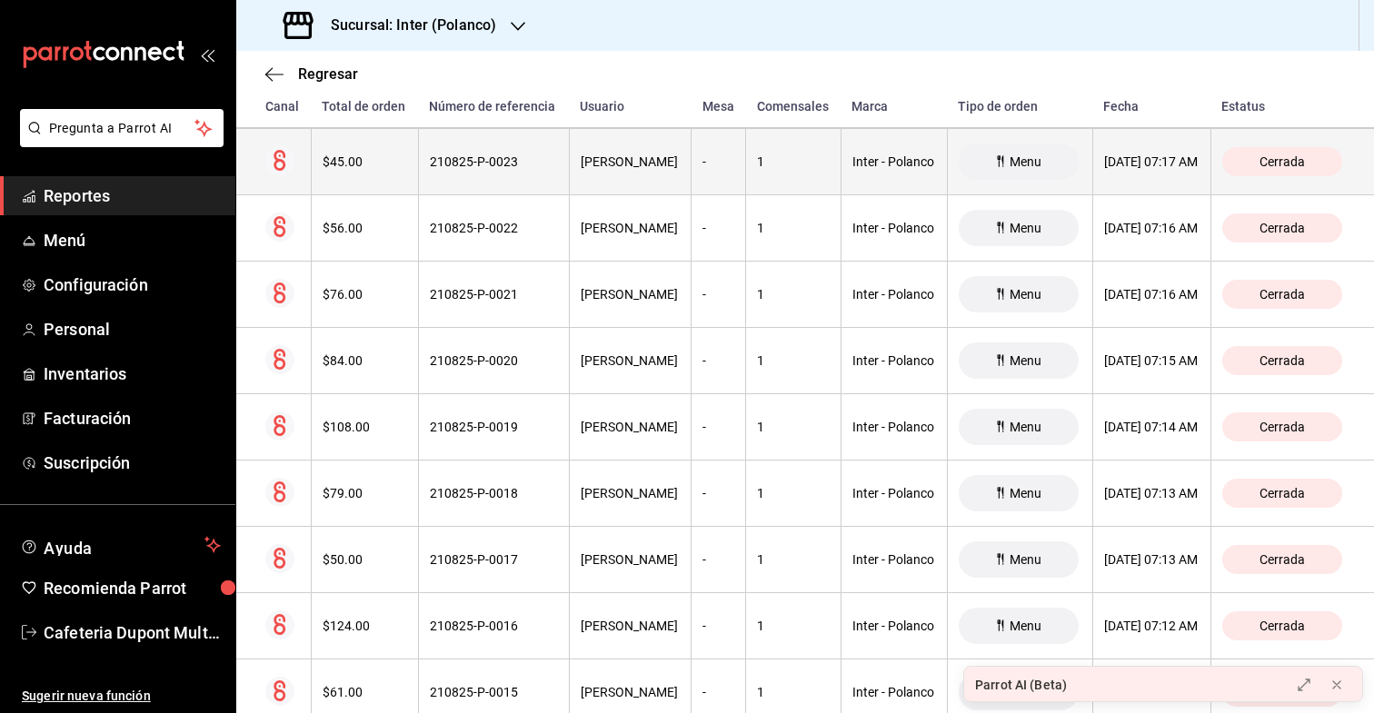
click at [372, 142] on th "$45.00" at bounding box center [364, 162] width 107 height 66
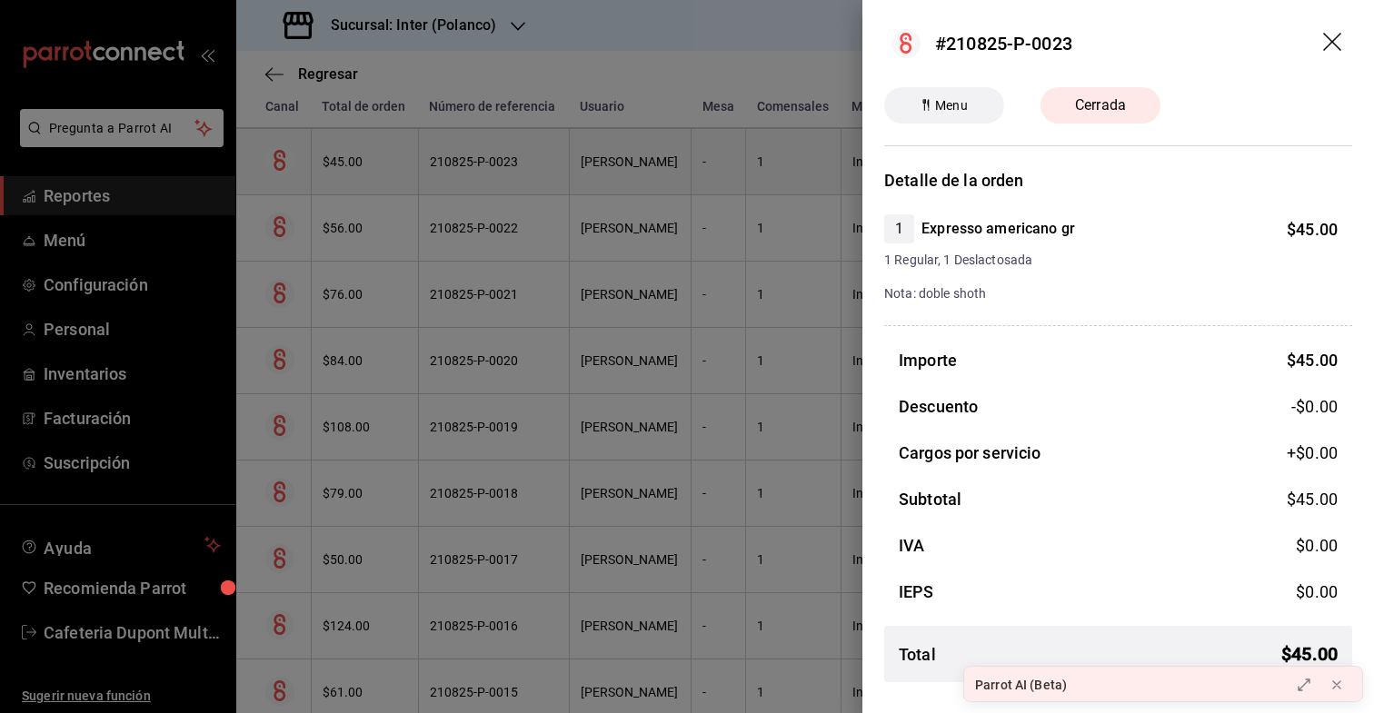
click at [372, 142] on div at bounding box center [687, 356] width 1374 height 713
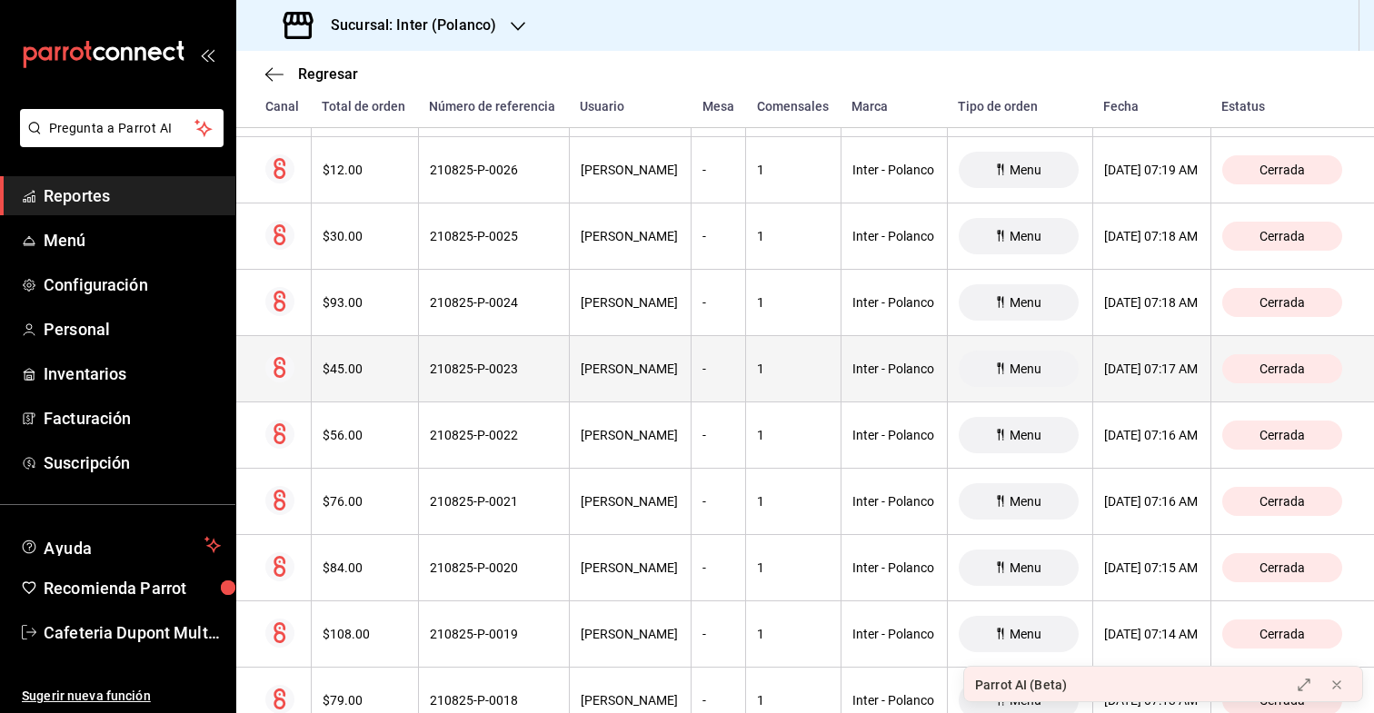
scroll to position [19832, 0]
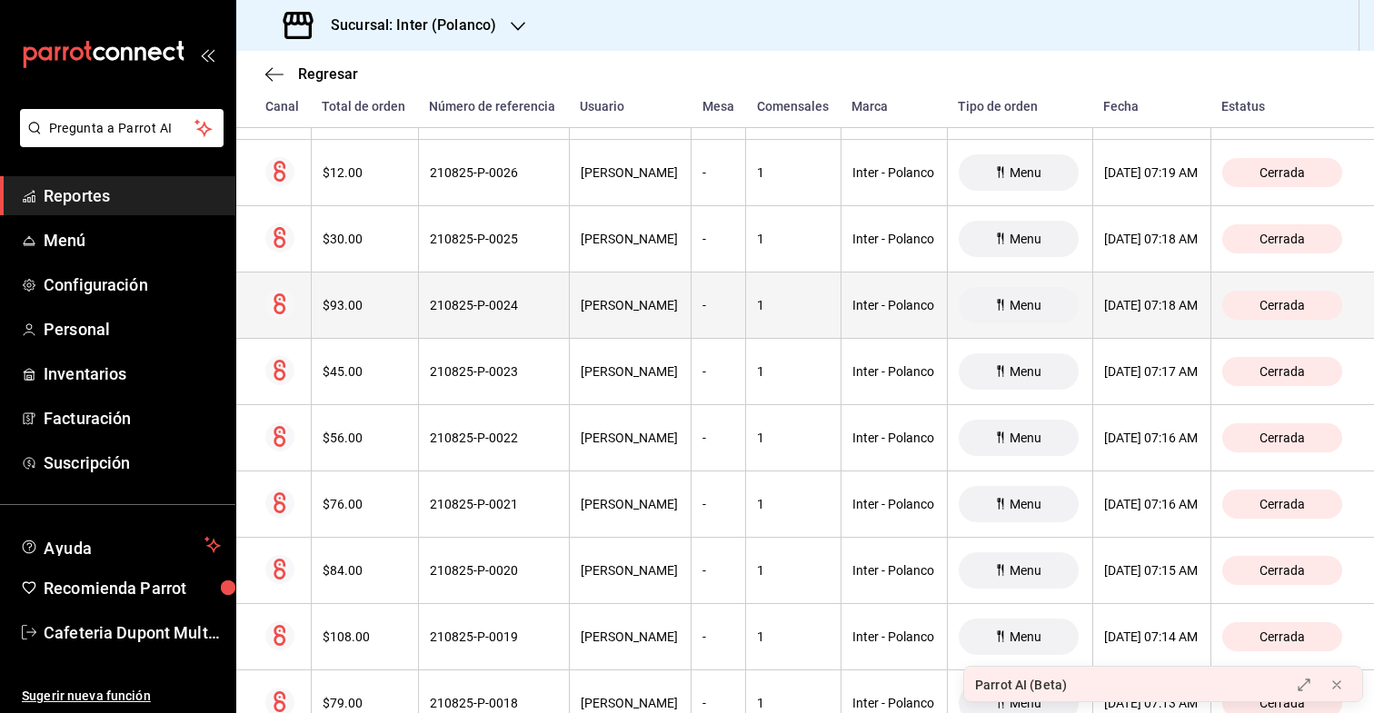
click at [354, 309] on div "$93.00" at bounding box center [365, 305] width 85 height 15
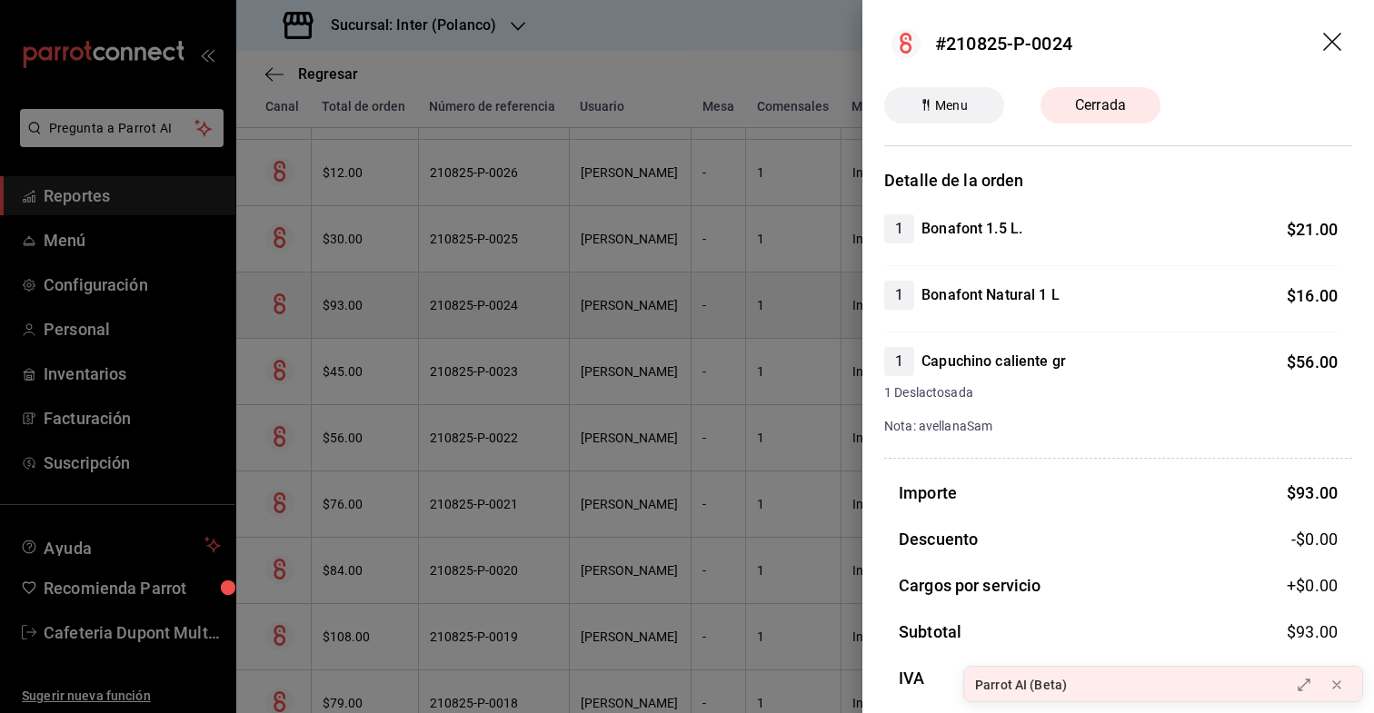
click at [354, 309] on div at bounding box center [687, 356] width 1374 height 713
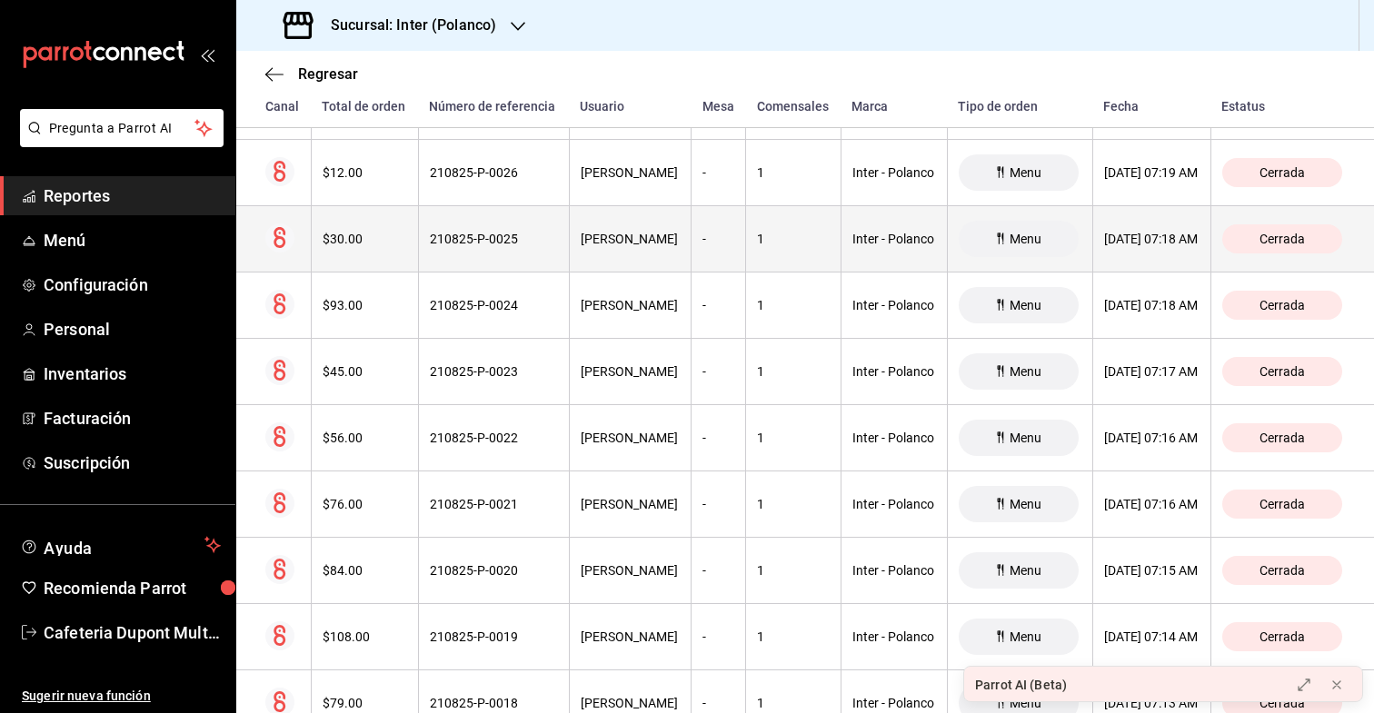
click at [360, 248] on th "$30.00" at bounding box center [364, 239] width 107 height 66
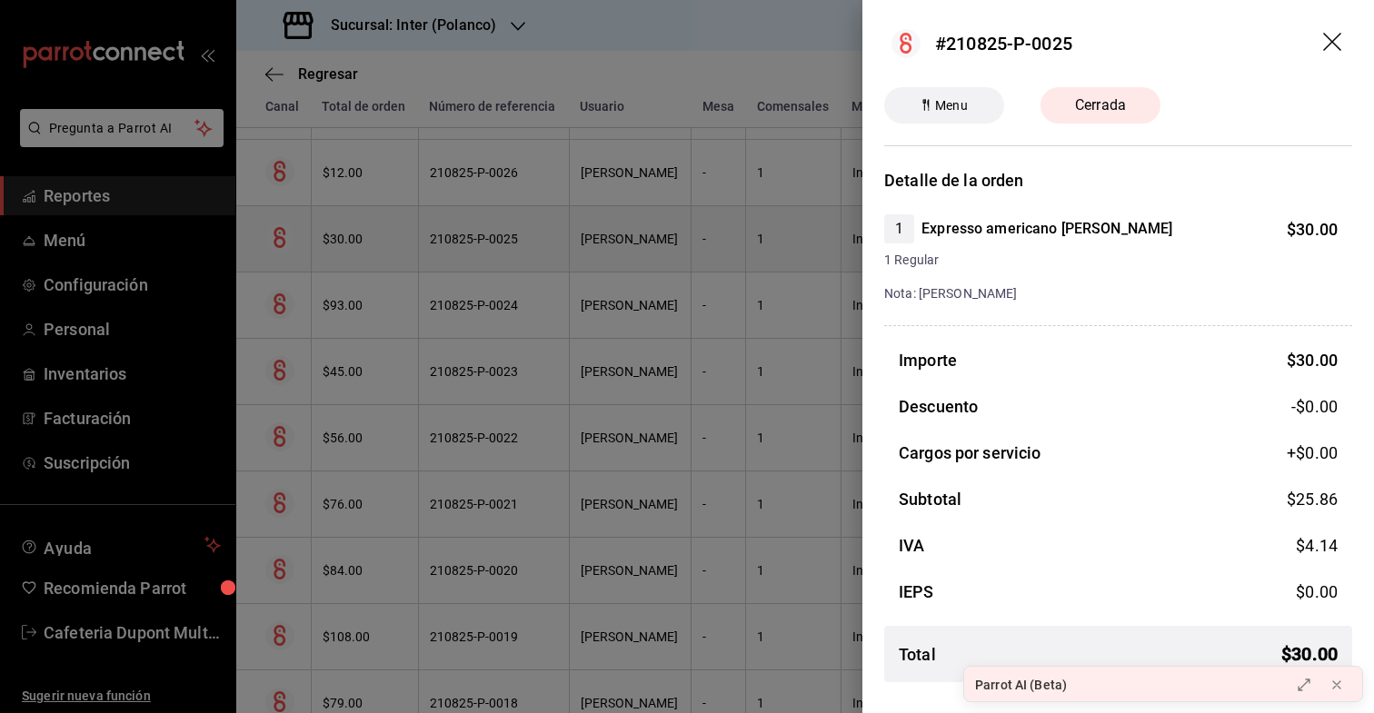
click at [360, 248] on div at bounding box center [687, 356] width 1374 height 713
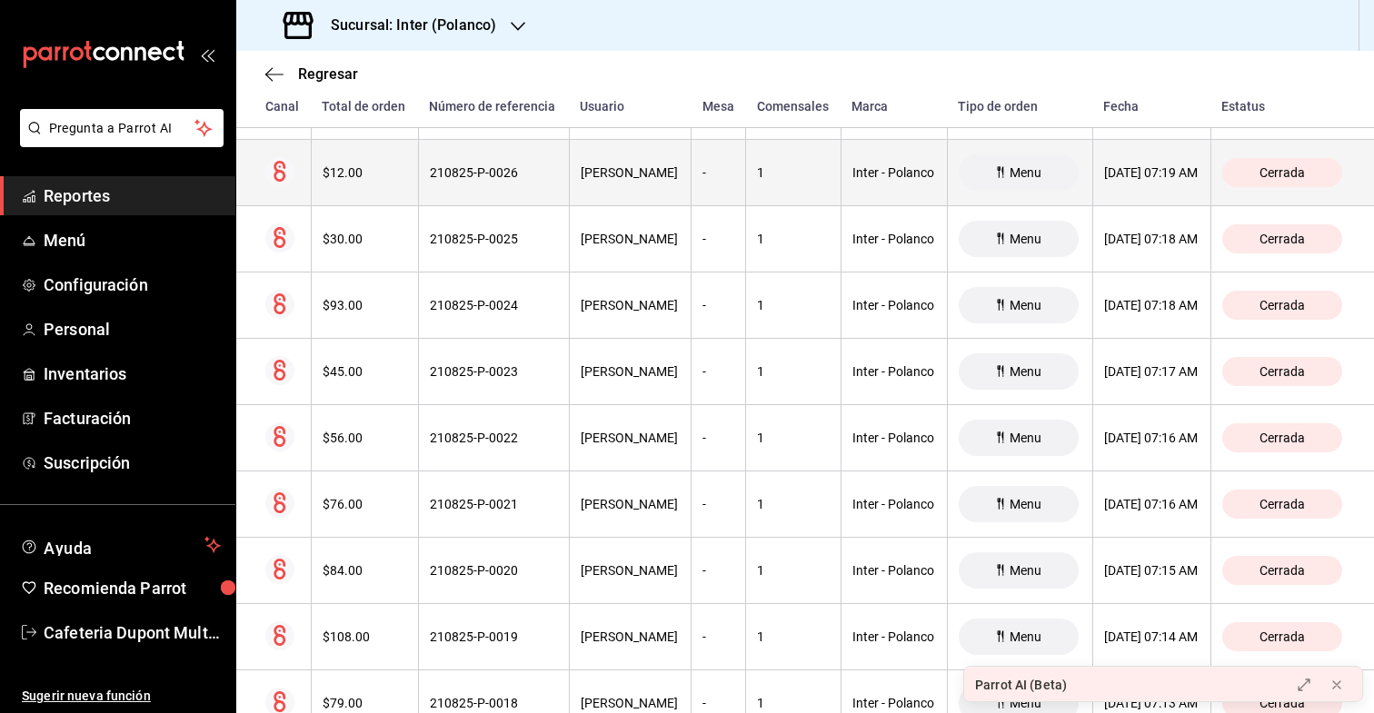
click at [363, 157] on th "$12.00" at bounding box center [364, 173] width 107 height 66
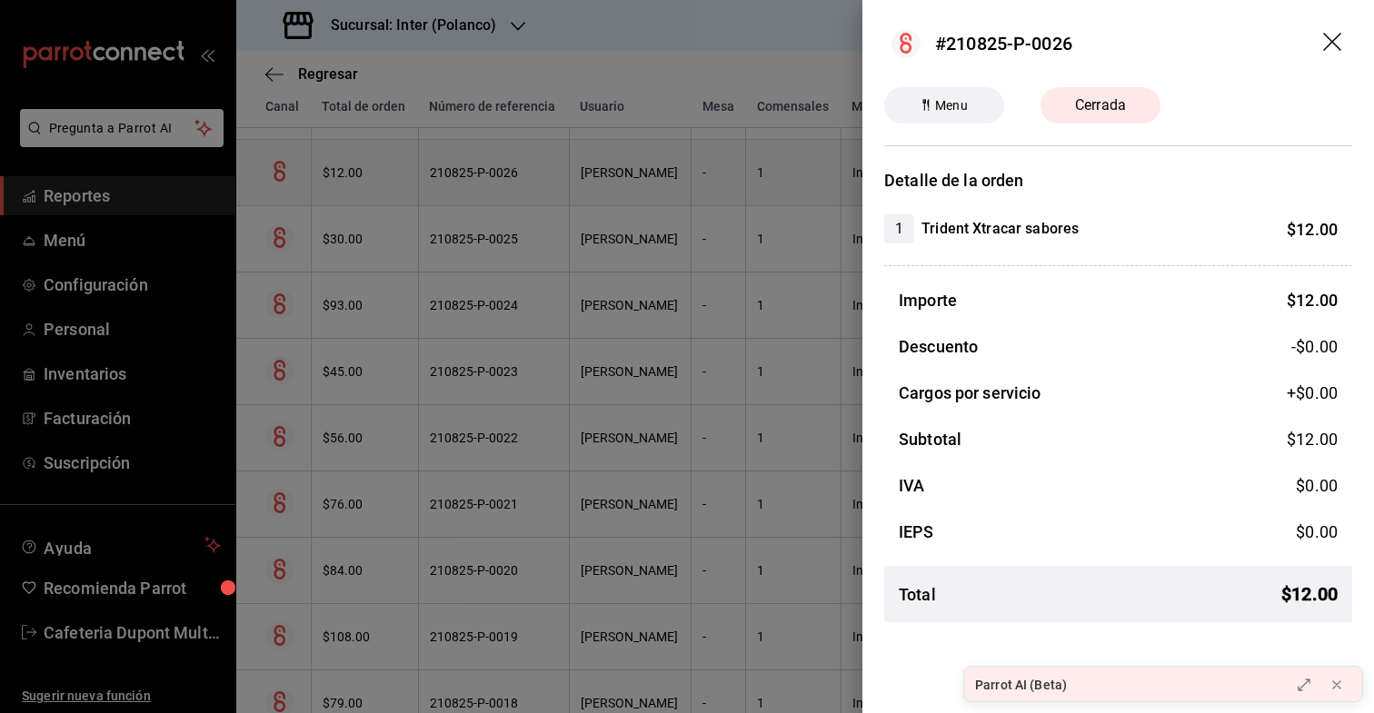
click at [363, 157] on div at bounding box center [687, 356] width 1374 height 713
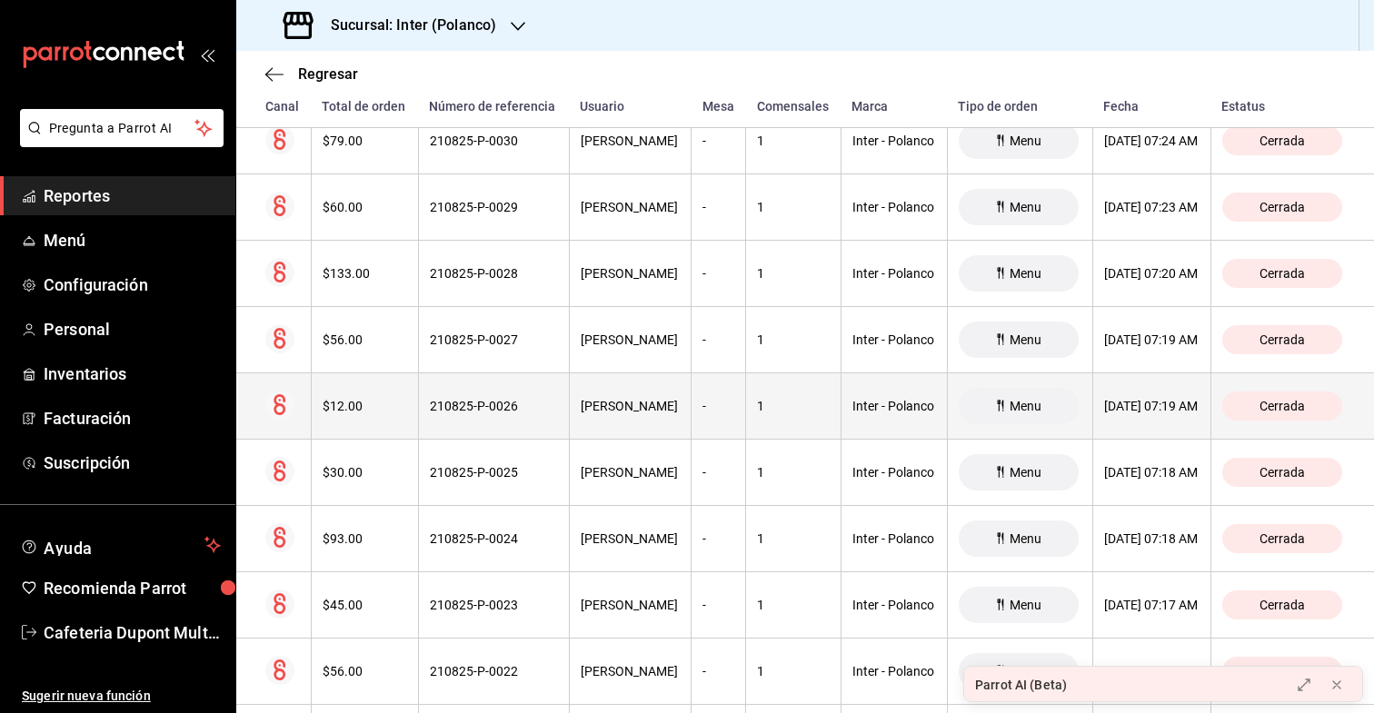
scroll to position [19601, 0]
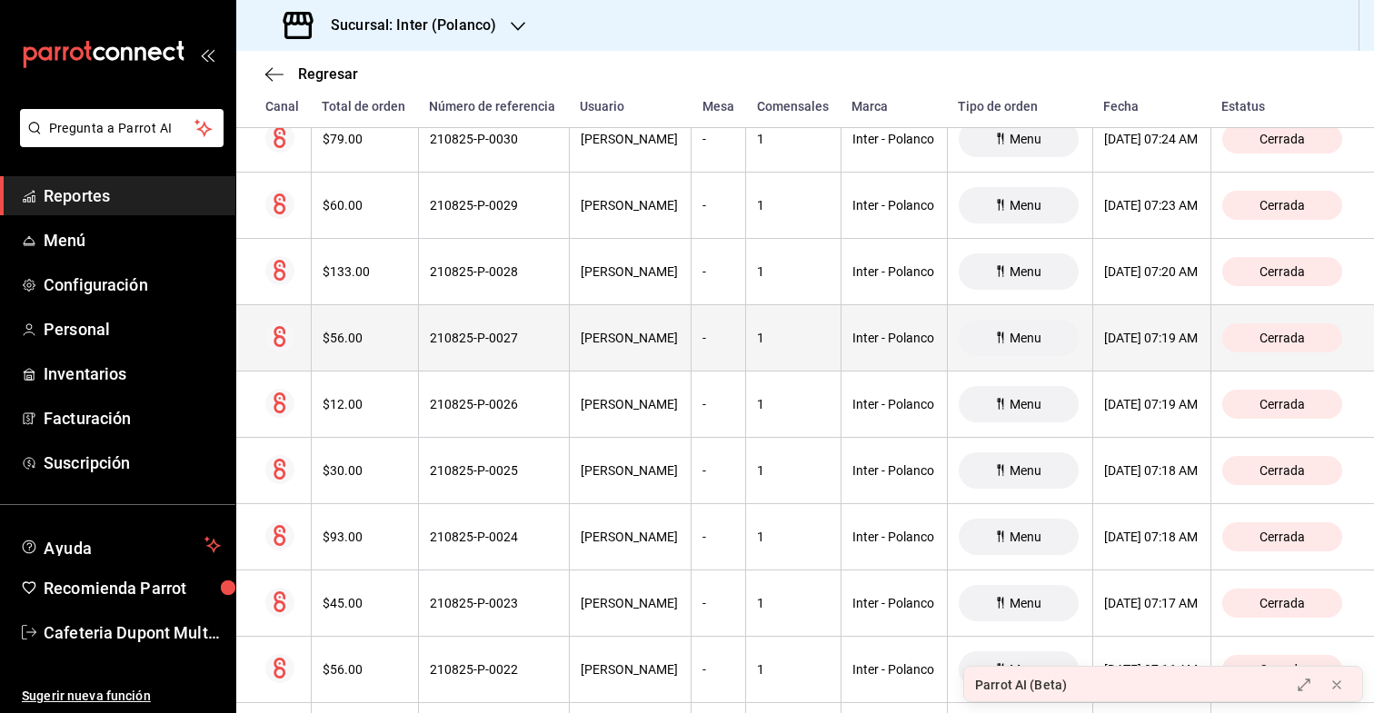
click at [353, 333] on div "$56.00" at bounding box center [365, 338] width 85 height 15
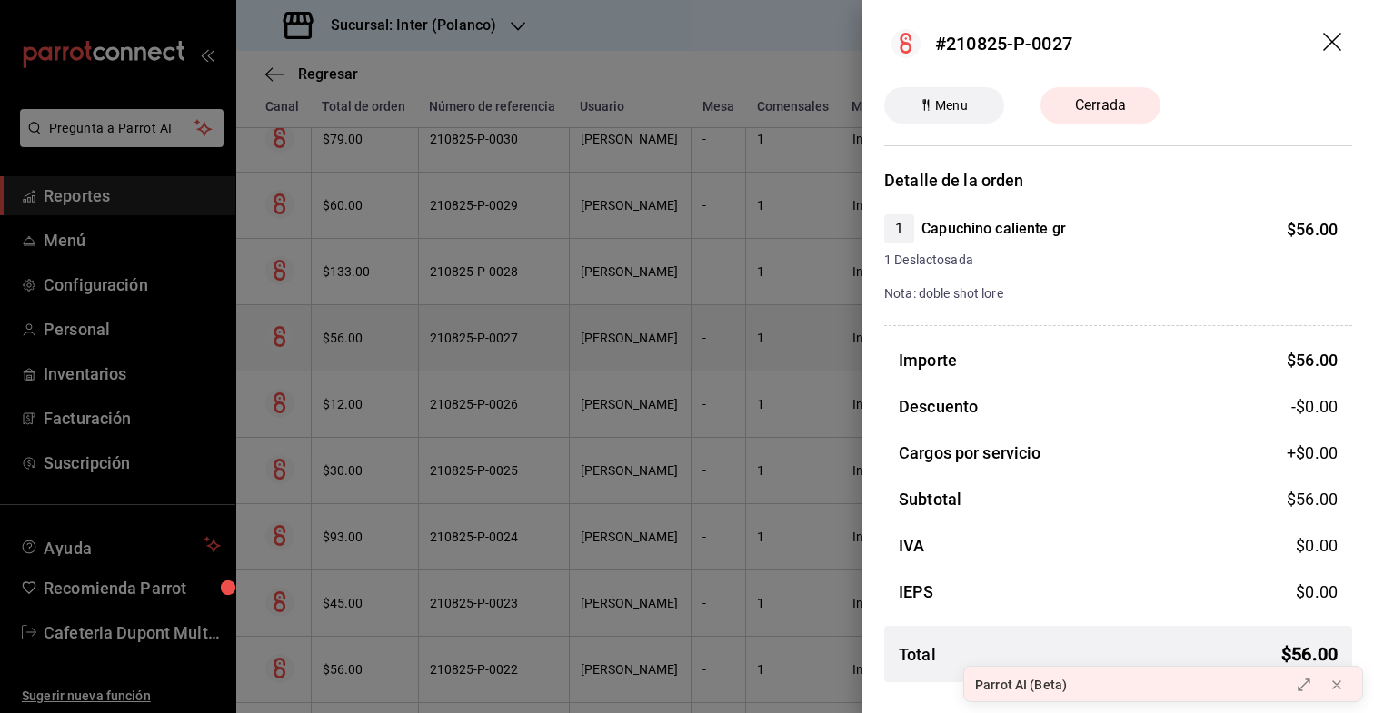
click at [353, 333] on div at bounding box center [687, 356] width 1374 height 713
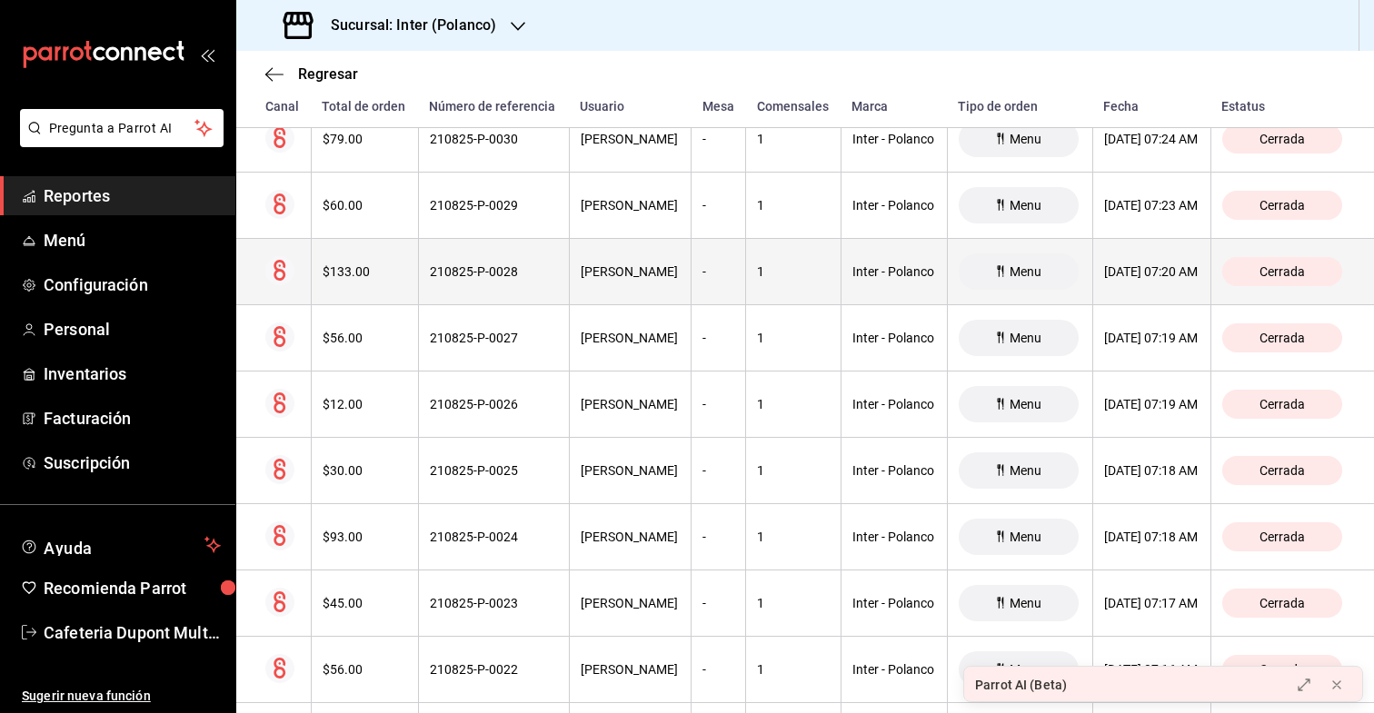
click at [357, 290] on th "$133.00" at bounding box center [364, 272] width 107 height 66
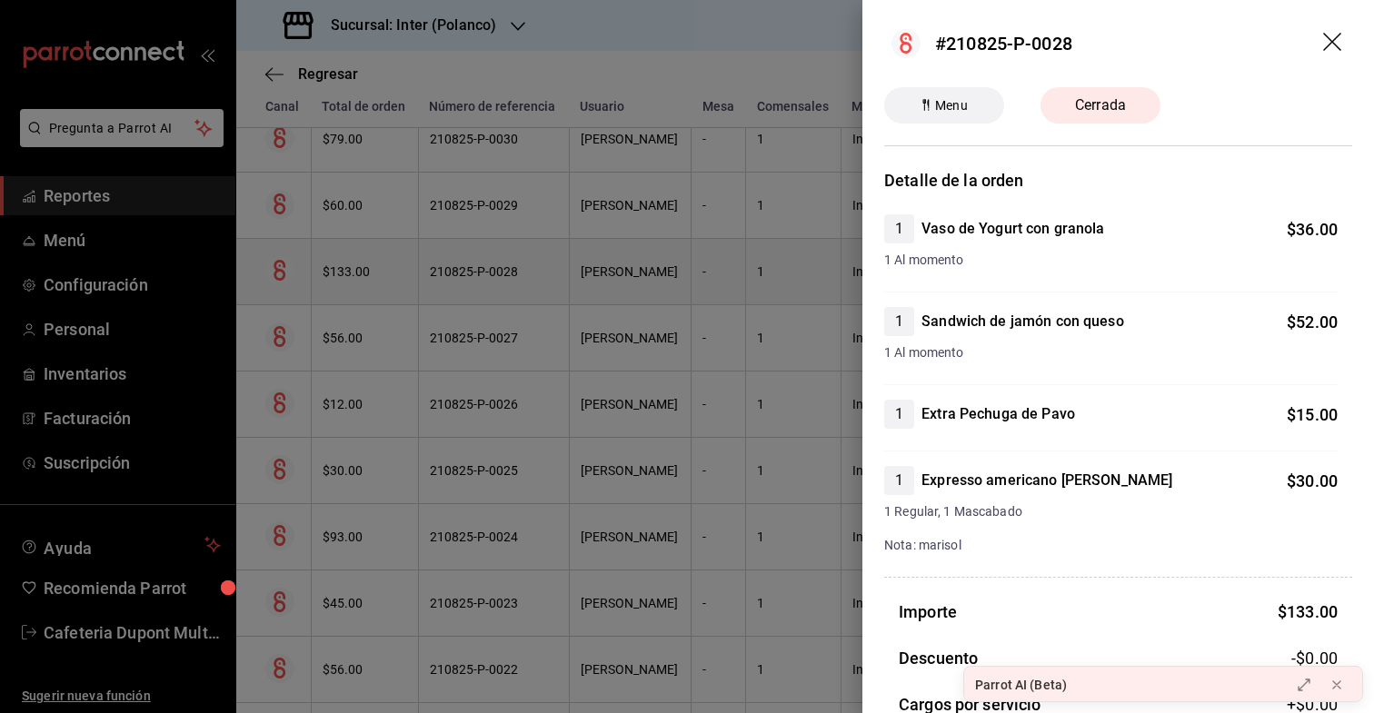
click at [357, 290] on div at bounding box center [687, 356] width 1374 height 713
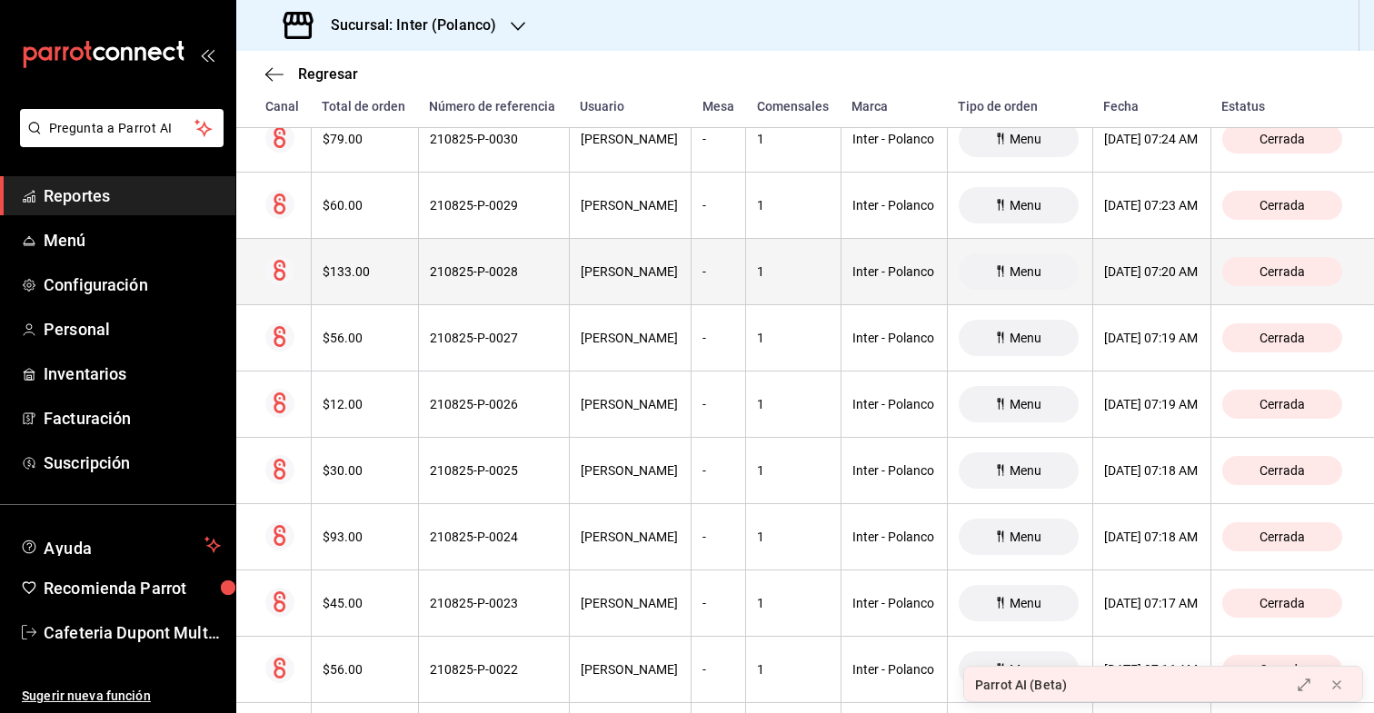
click at [357, 290] on th "$133.00" at bounding box center [364, 272] width 107 height 66
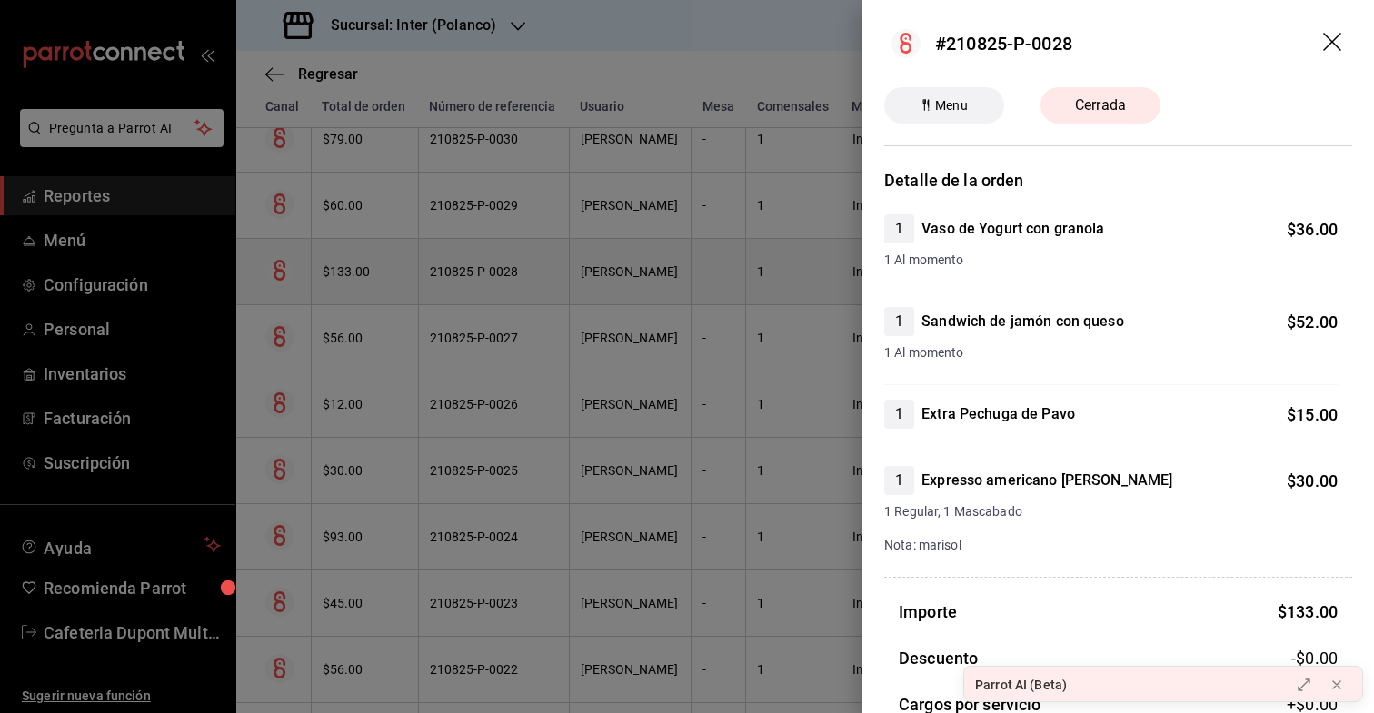
click at [357, 290] on div at bounding box center [687, 356] width 1374 height 713
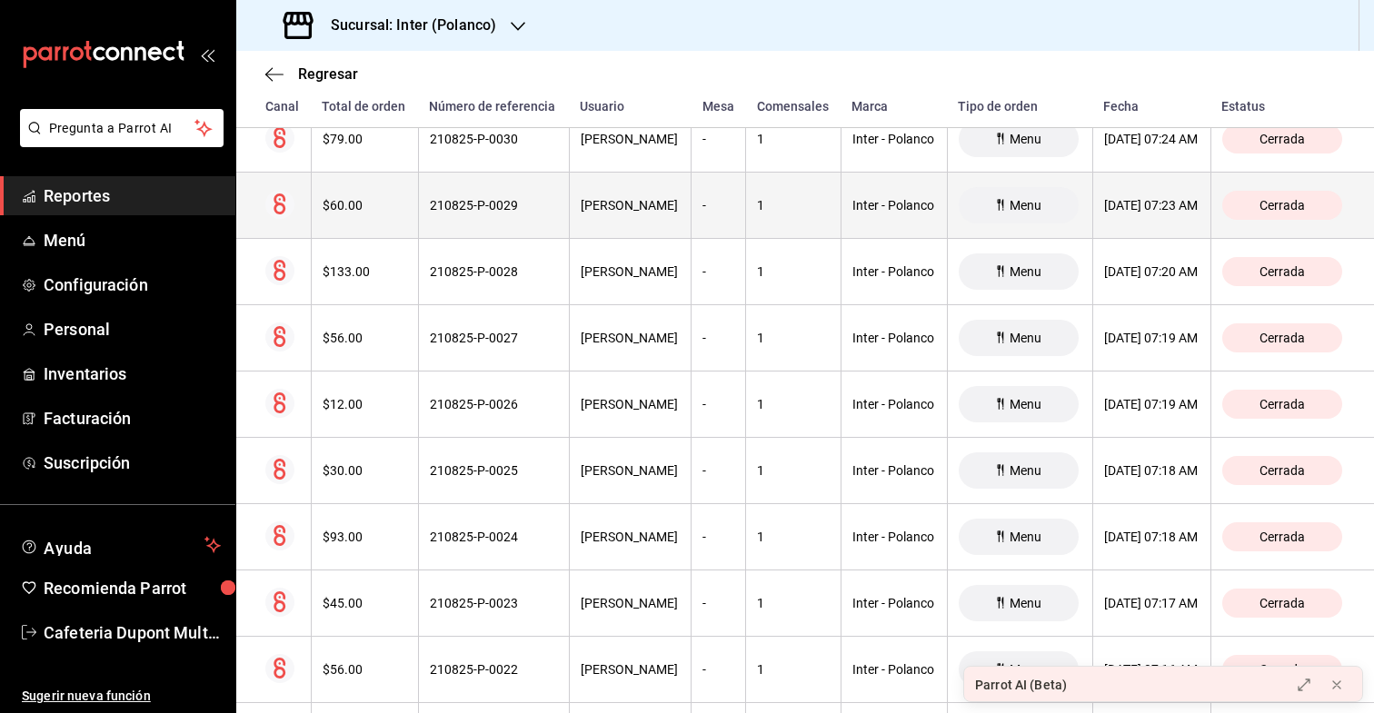
click at [364, 217] on th "$60.00" at bounding box center [364, 206] width 107 height 66
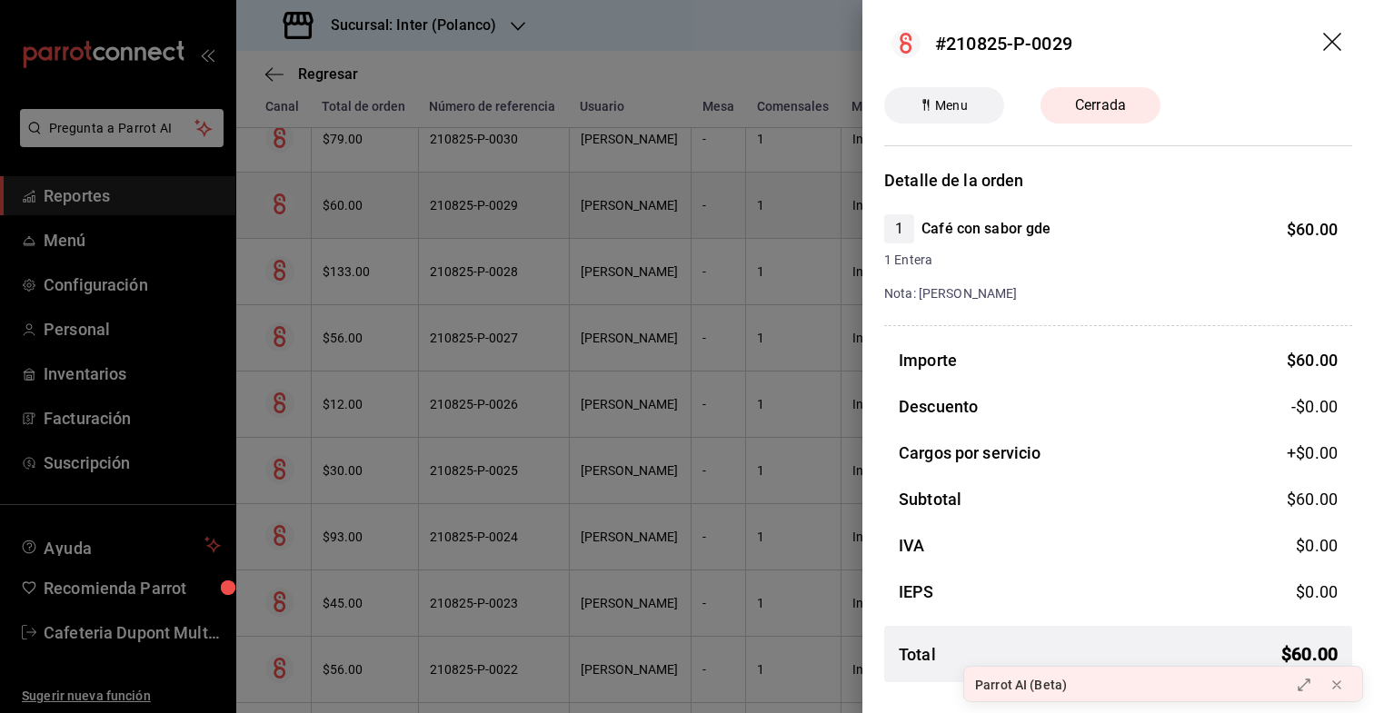
click at [364, 217] on div at bounding box center [687, 356] width 1374 height 713
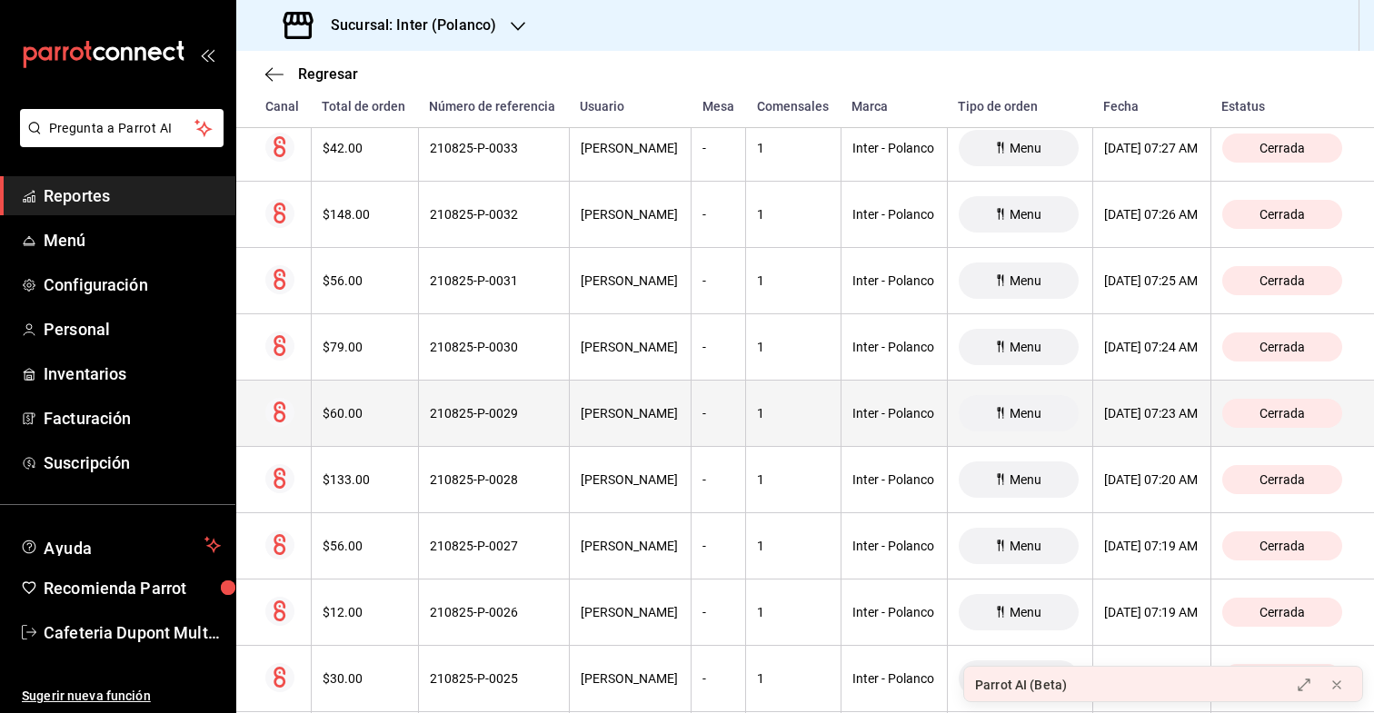
scroll to position [19390, 0]
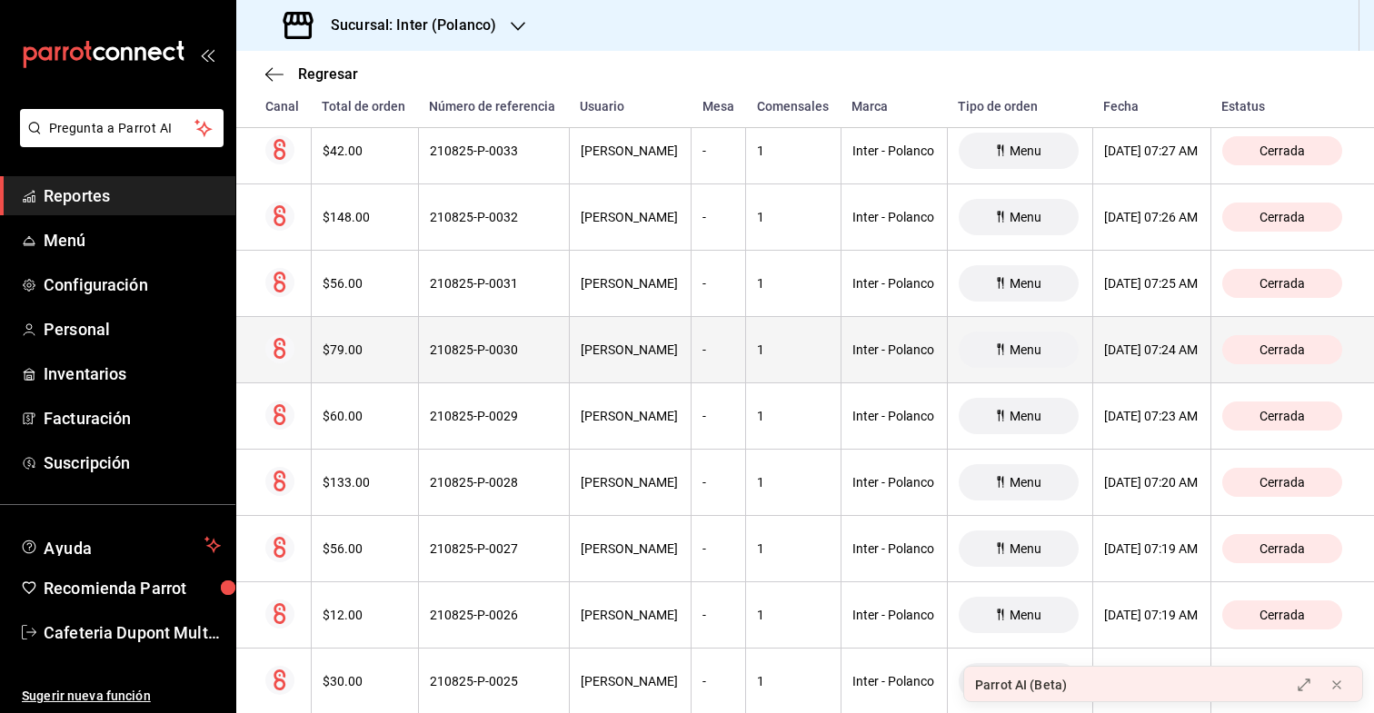
click at [350, 347] on div "$79.00" at bounding box center [365, 350] width 85 height 15
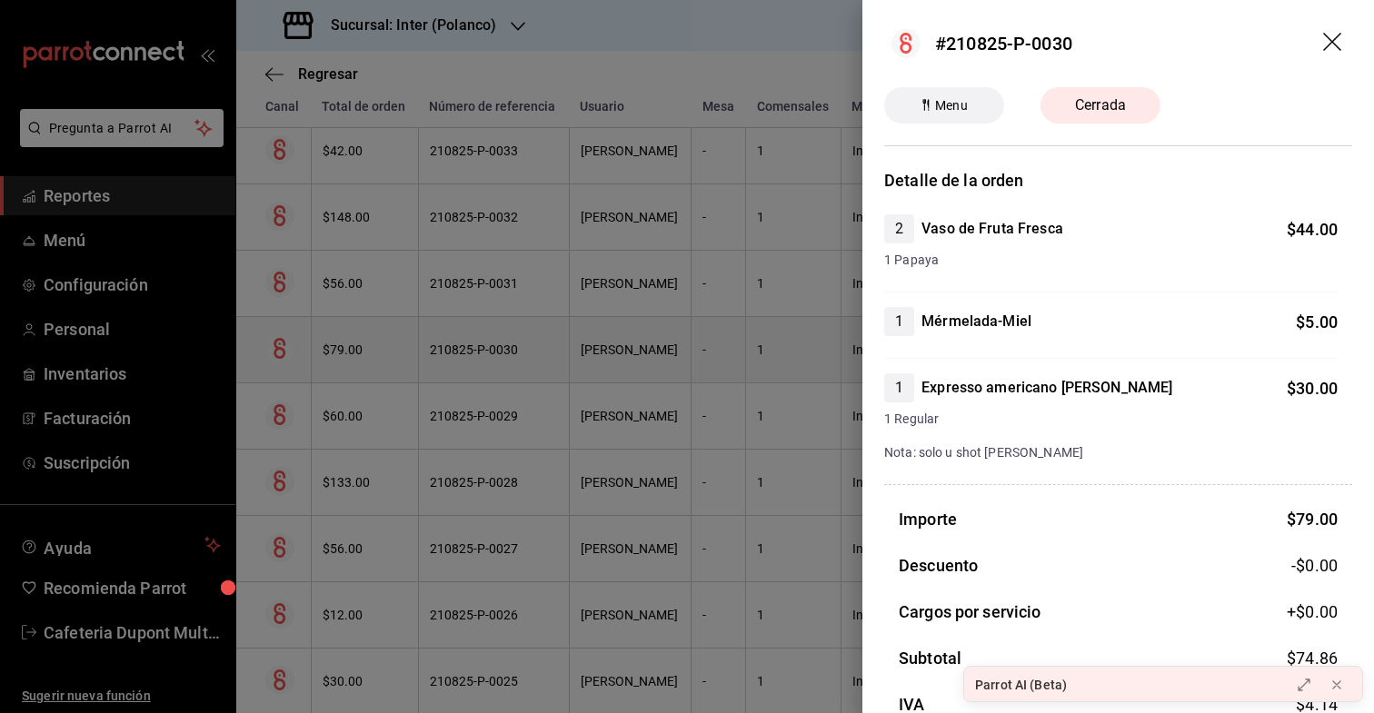
click at [350, 347] on div at bounding box center [687, 356] width 1374 height 713
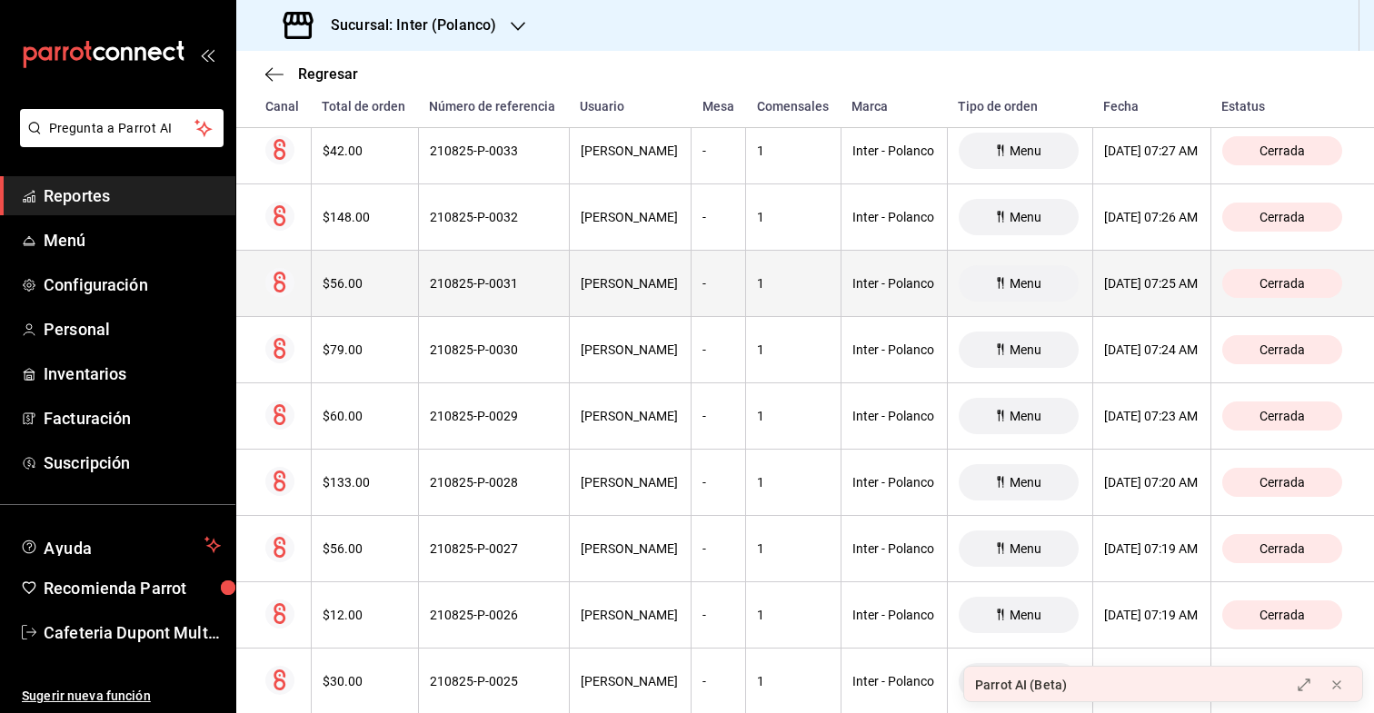
click at [358, 293] on th "$56.00" at bounding box center [364, 284] width 107 height 66
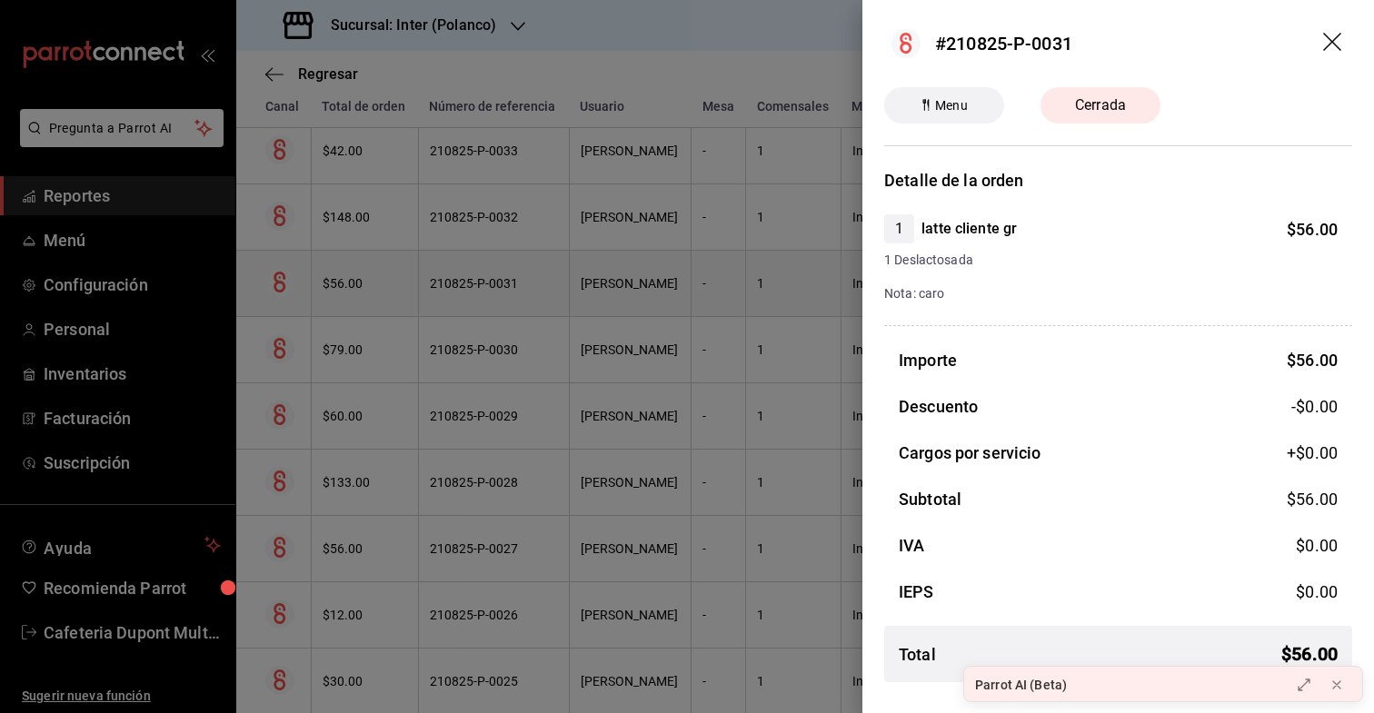
click at [358, 293] on div at bounding box center [687, 356] width 1374 height 713
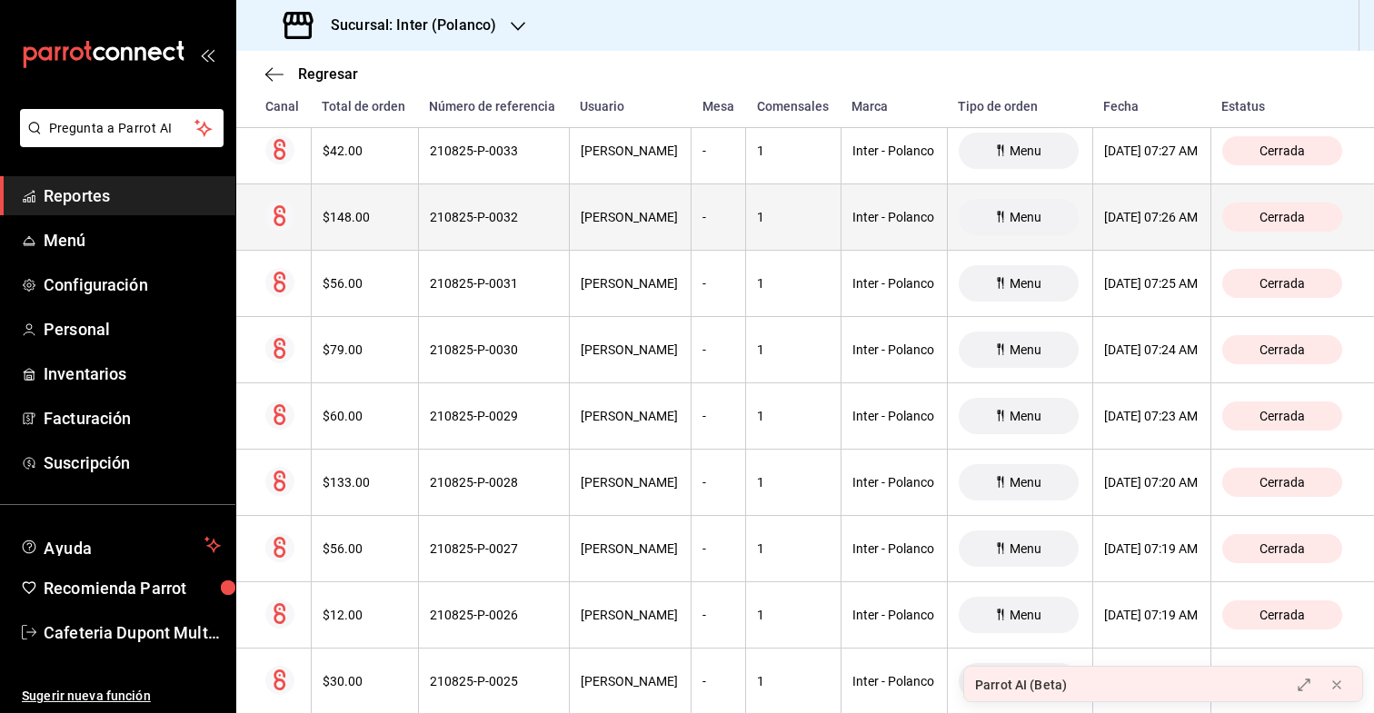
click at [368, 228] on th "$148.00" at bounding box center [364, 218] width 107 height 66
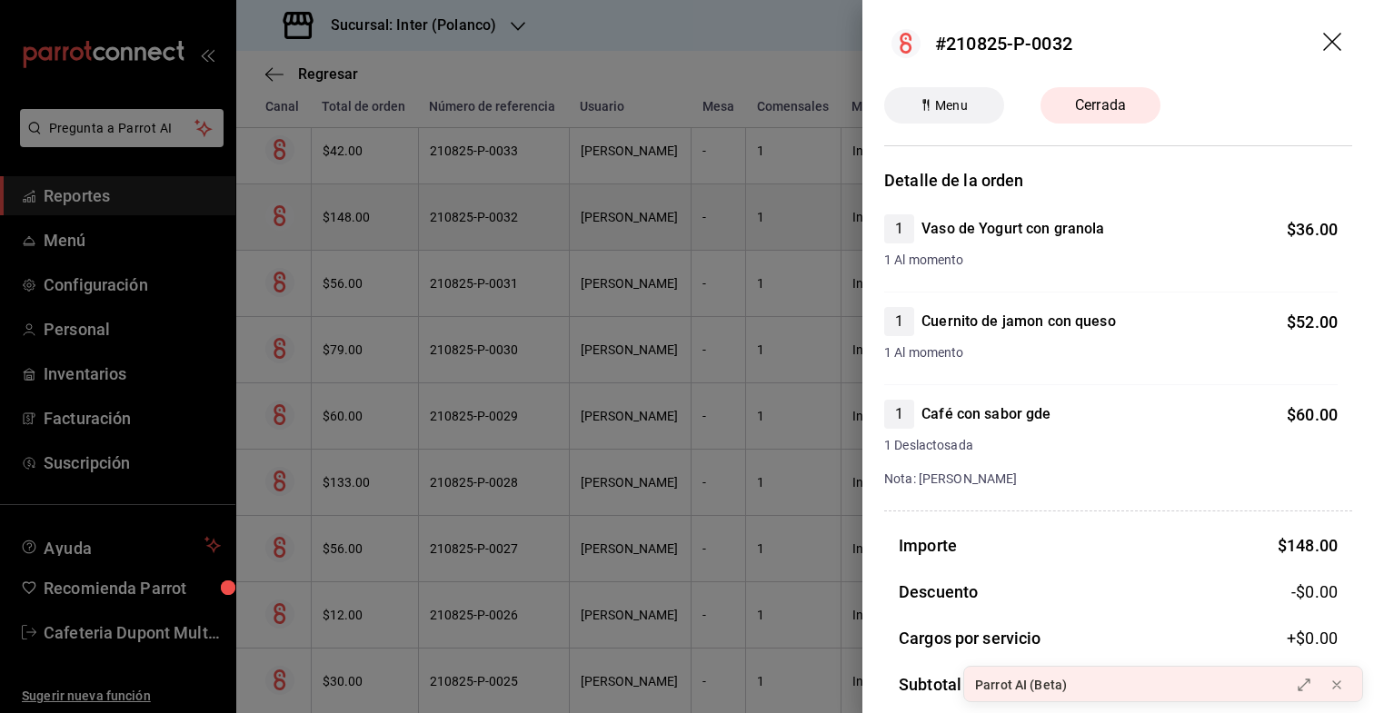
click at [368, 228] on div at bounding box center [687, 356] width 1374 height 713
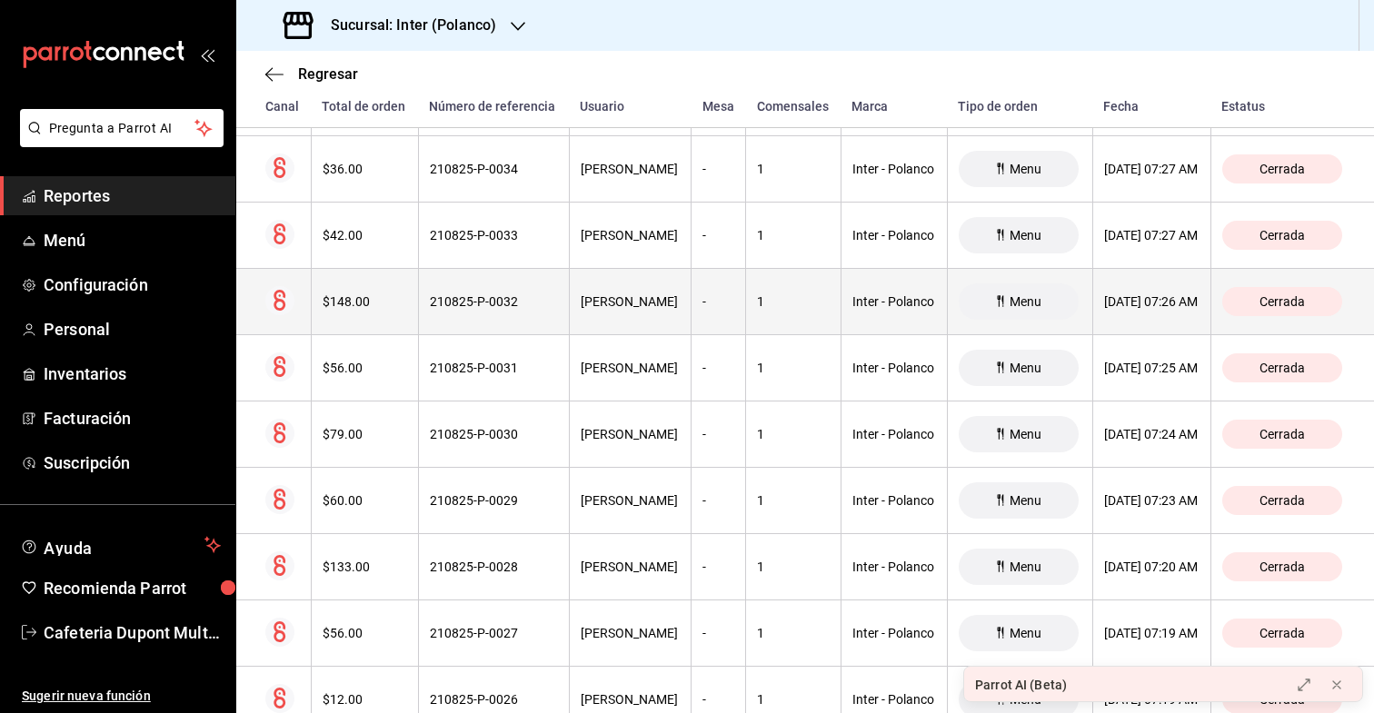
scroll to position [19296, 0]
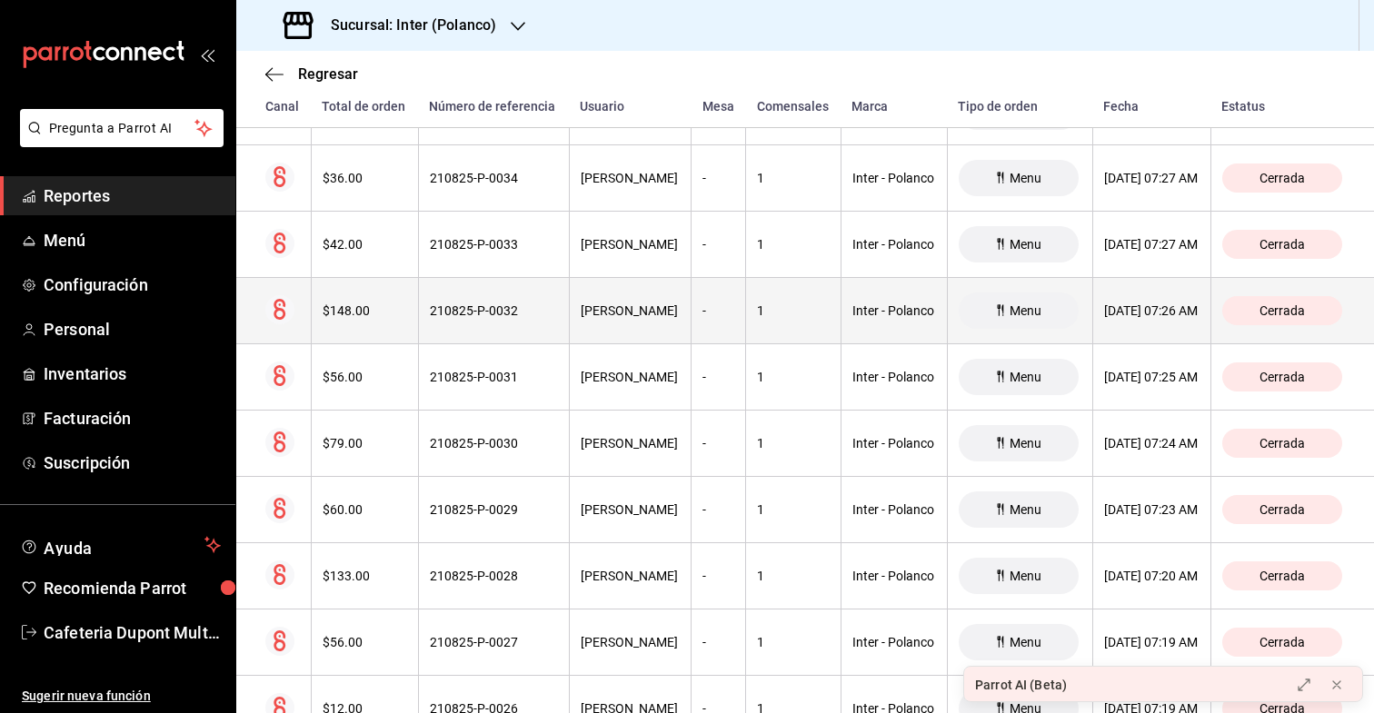
click at [368, 228] on th "$42.00" at bounding box center [364, 245] width 107 height 66
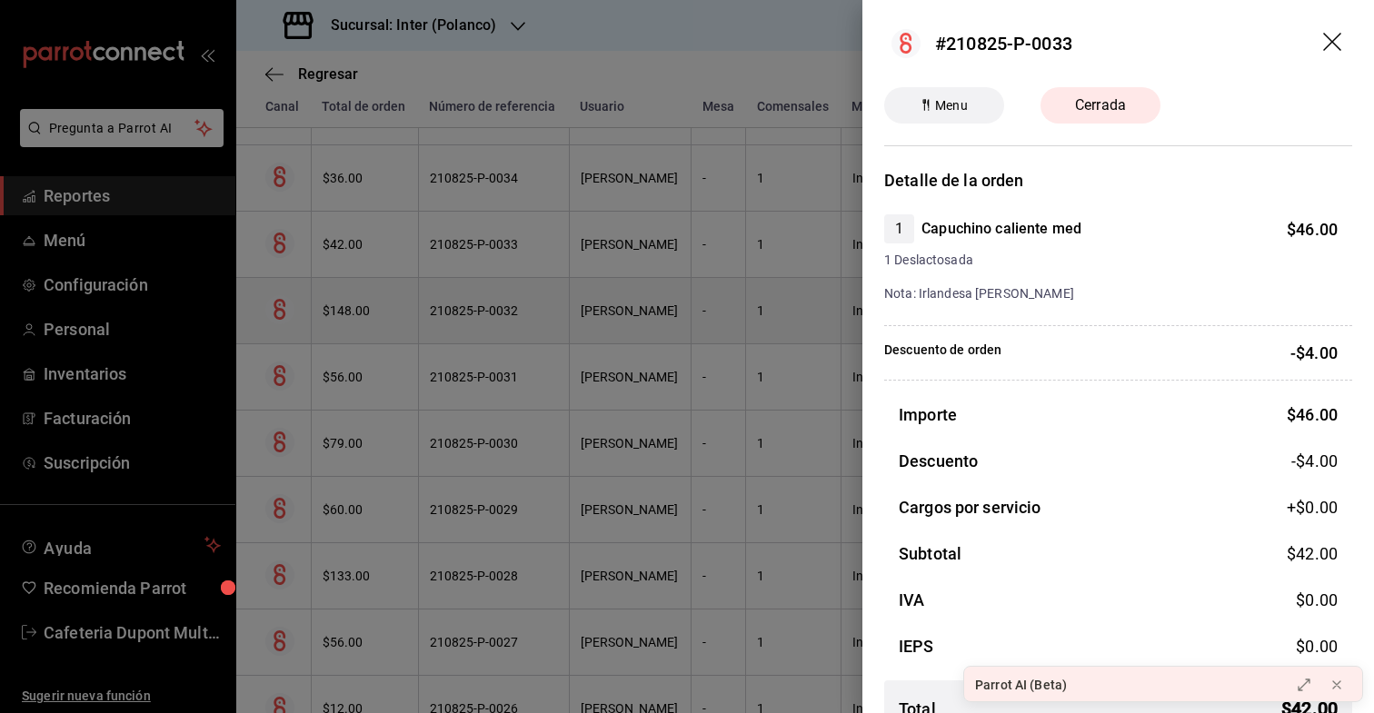
click at [368, 228] on div at bounding box center [687, 356] width 1374 height 713
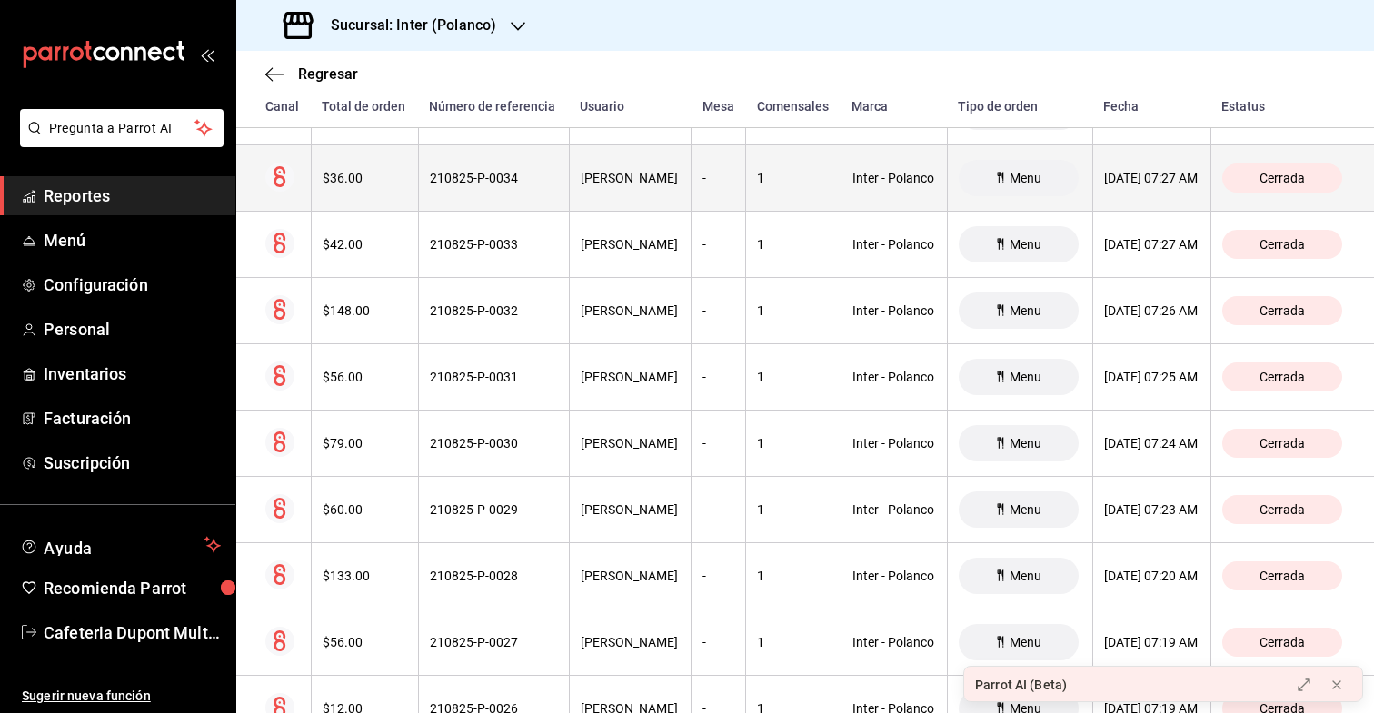
click at [368, 196] on th "$36.00" at bounding box center [364, 178] width 107 height 66
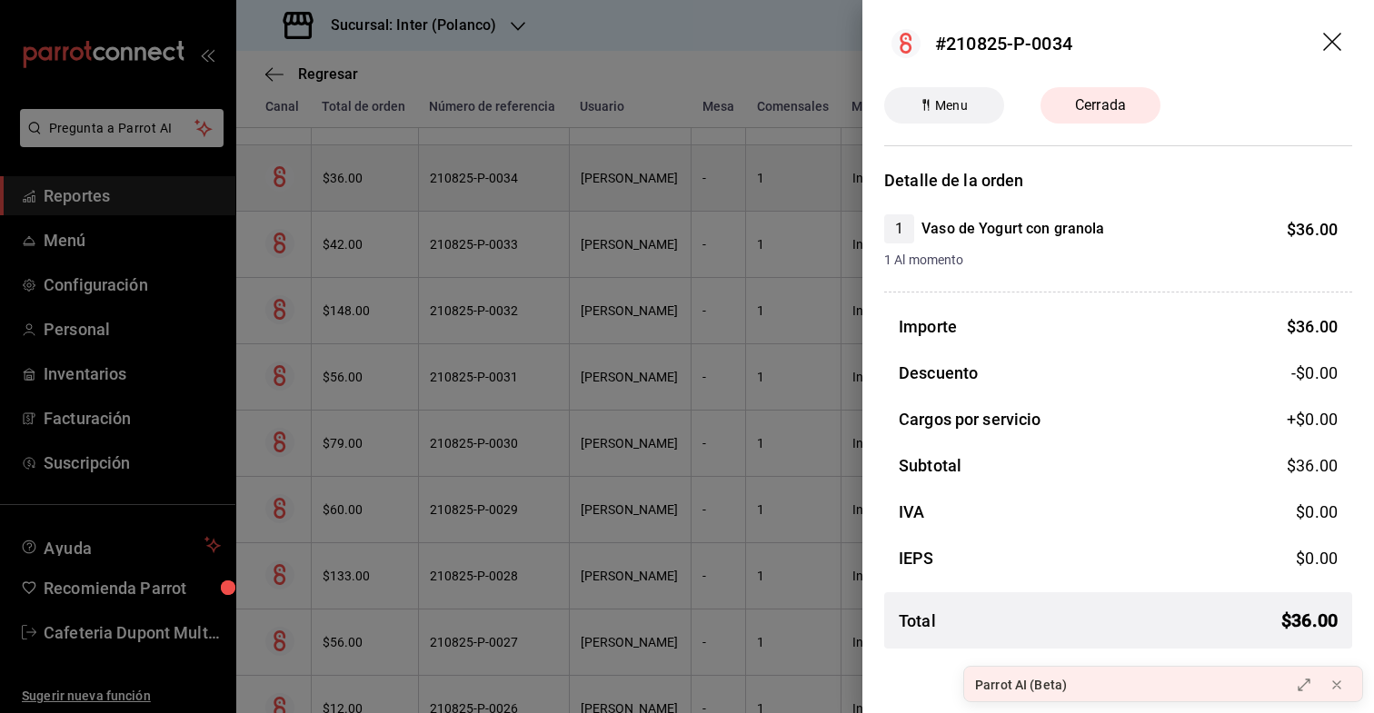
click at [368, 196] on div at bounding box center [687, 356] width 1374 height 713
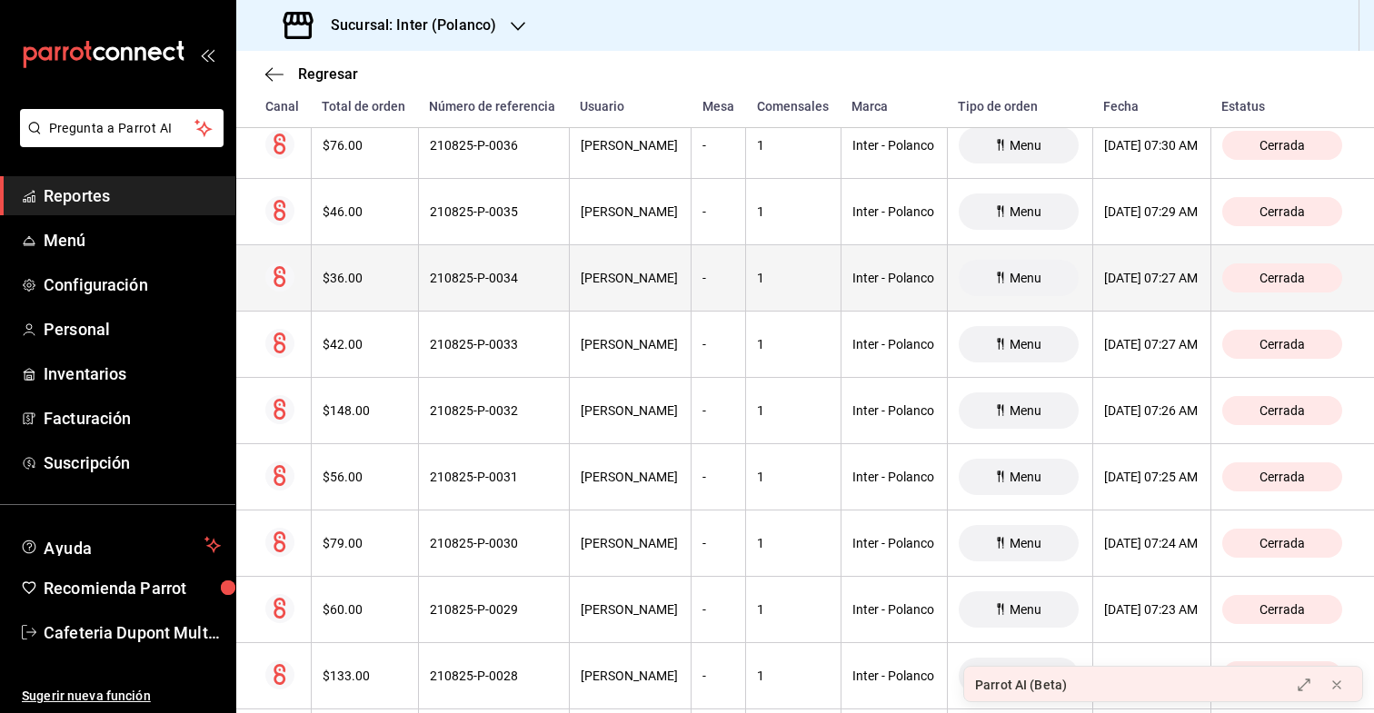
scroll to position [19198, 0]
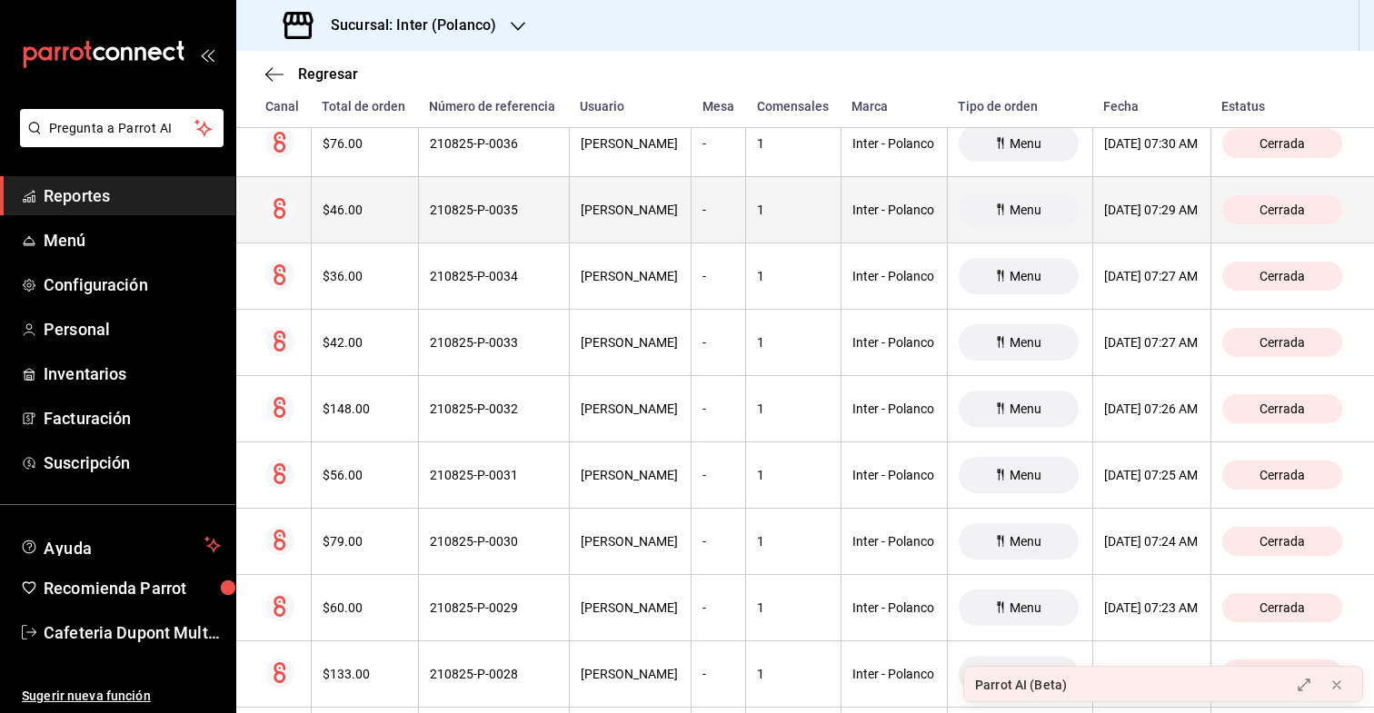
click at [368, 196] on th "$46.00" at bounding box center [364, 210] width 107 height 66
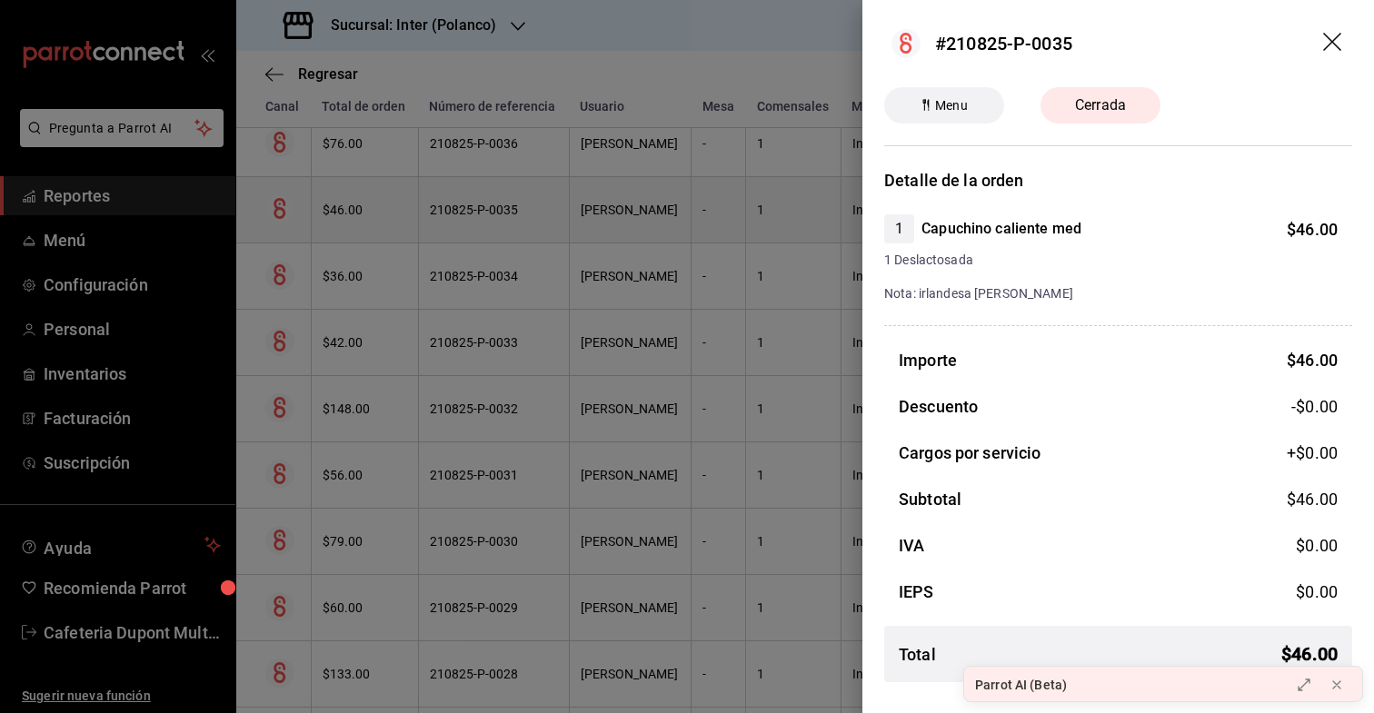
click at [368, 196] on div at bounding box center [687, 356] width 1374 height 713
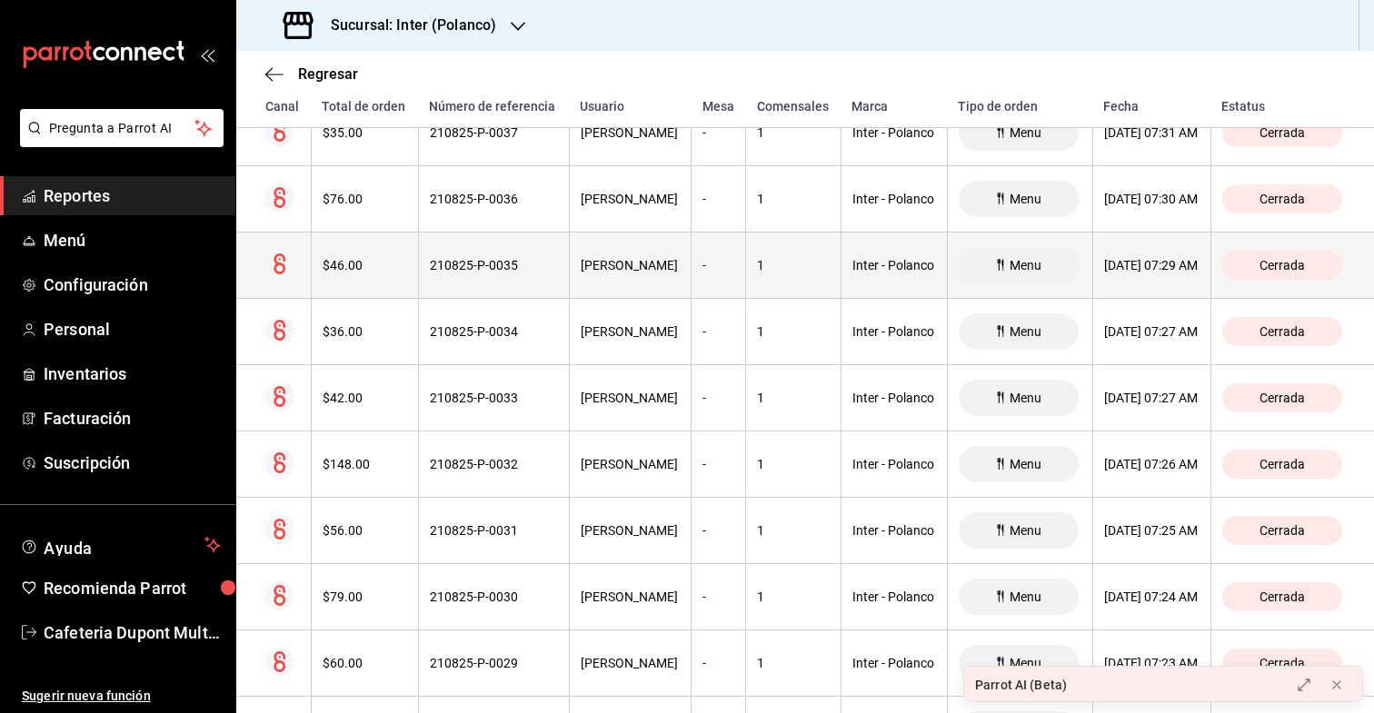
scroll to position [19133, 0]
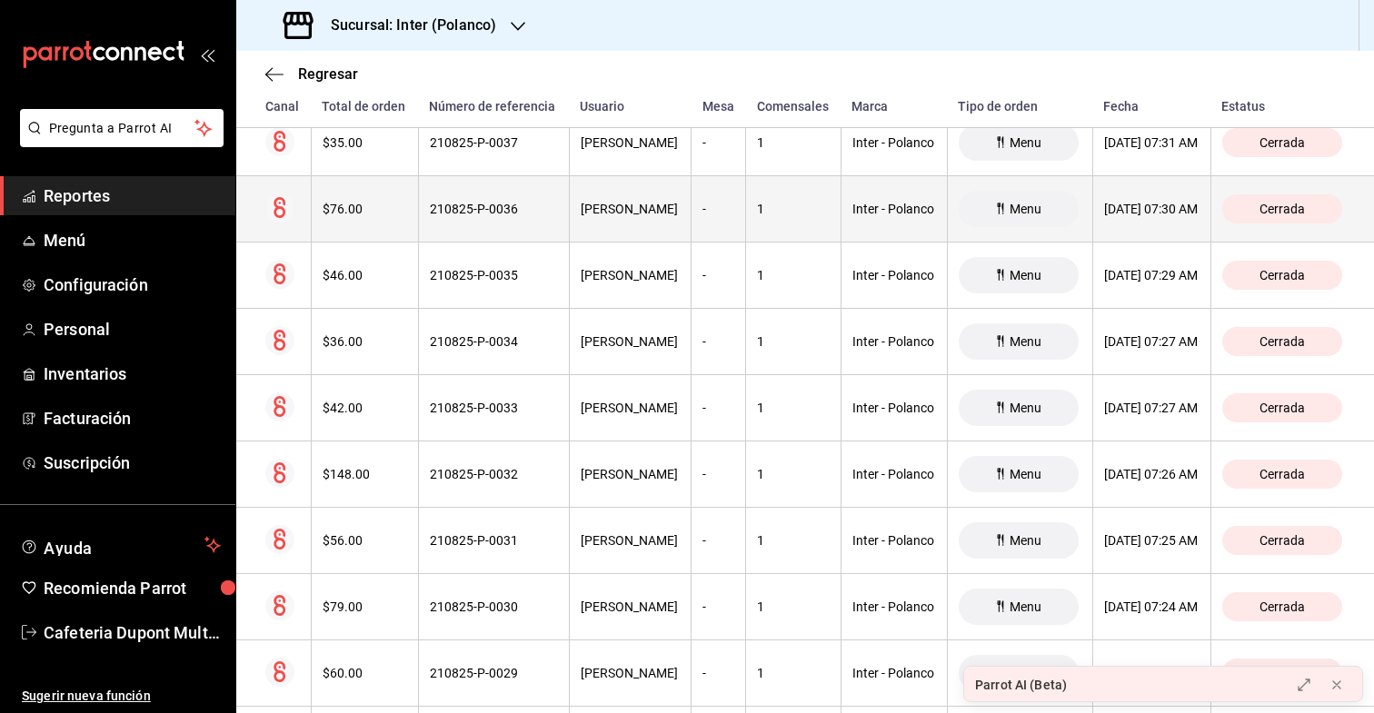
click at [368, 196] on th "$76.00" at bounding box center [364, 209] width 107 height 66
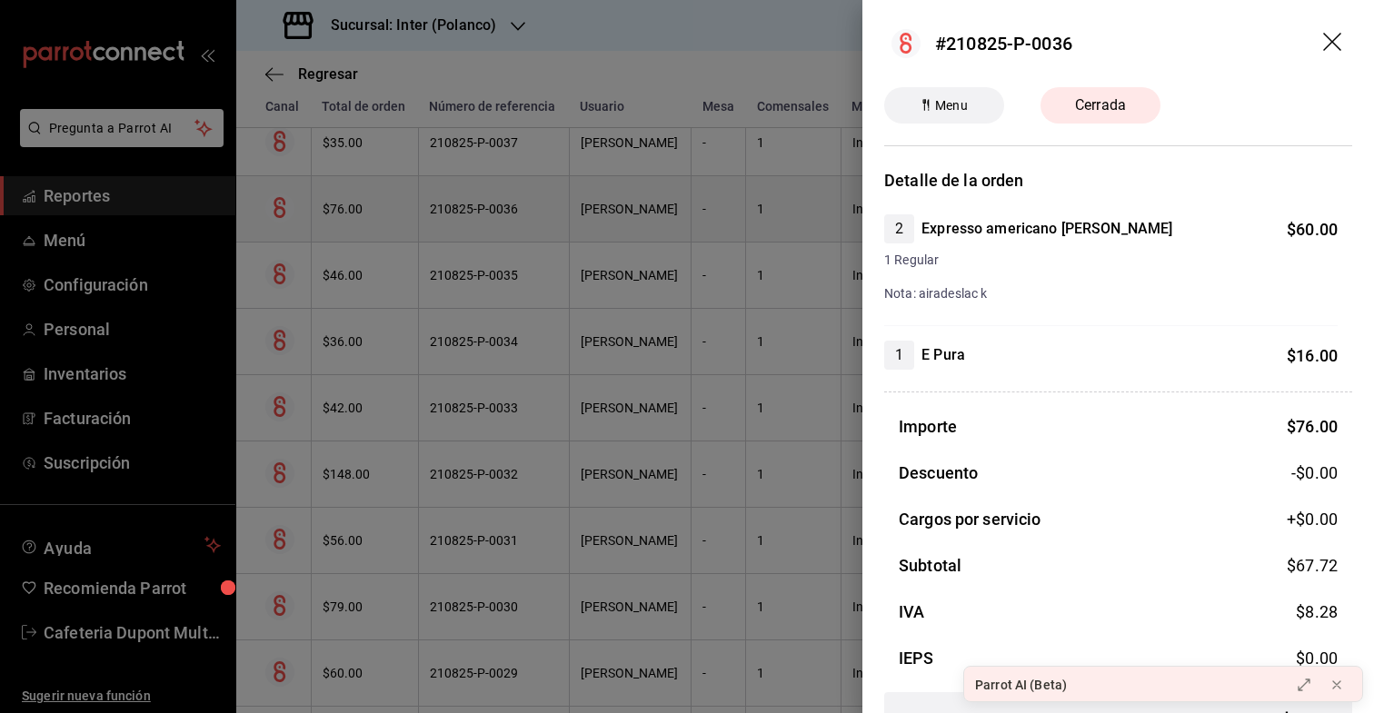
click at [368, 196] on div at bounding box center [687, 356] width 1374 height 713
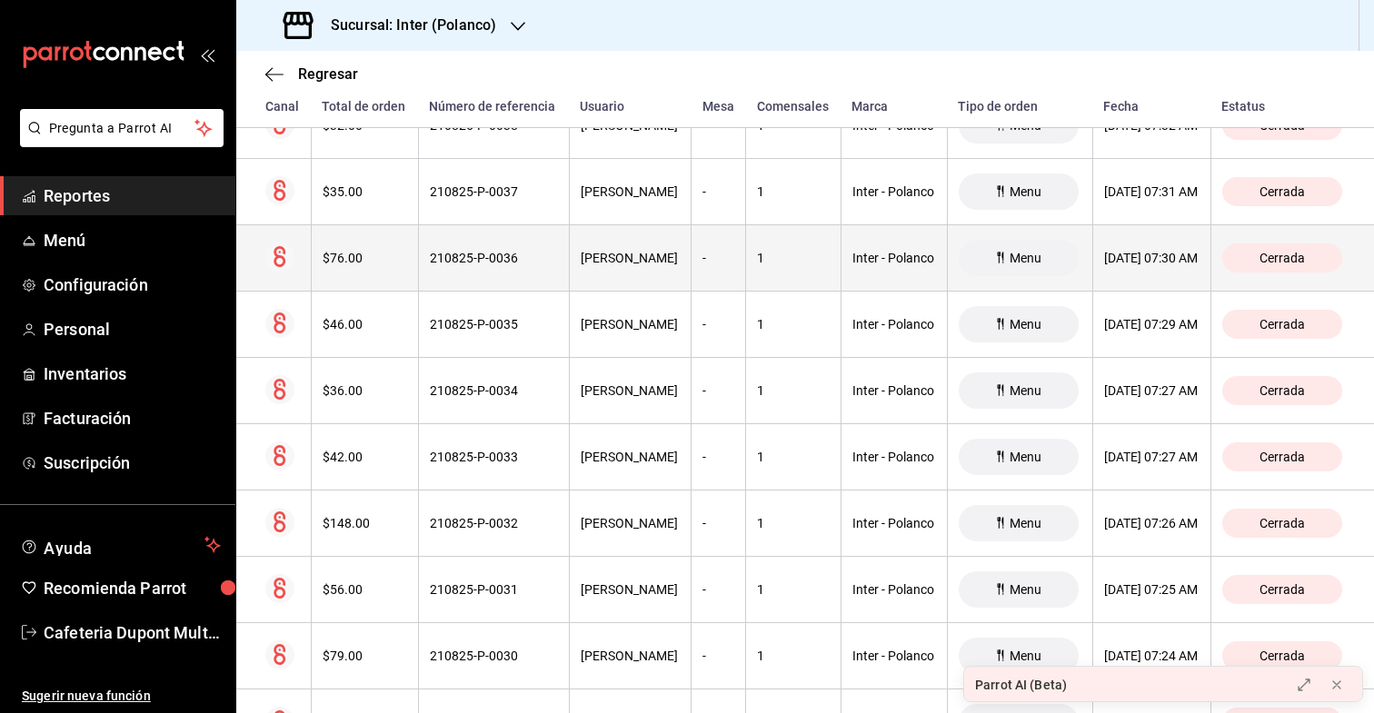
scroll to position [19071, 0]
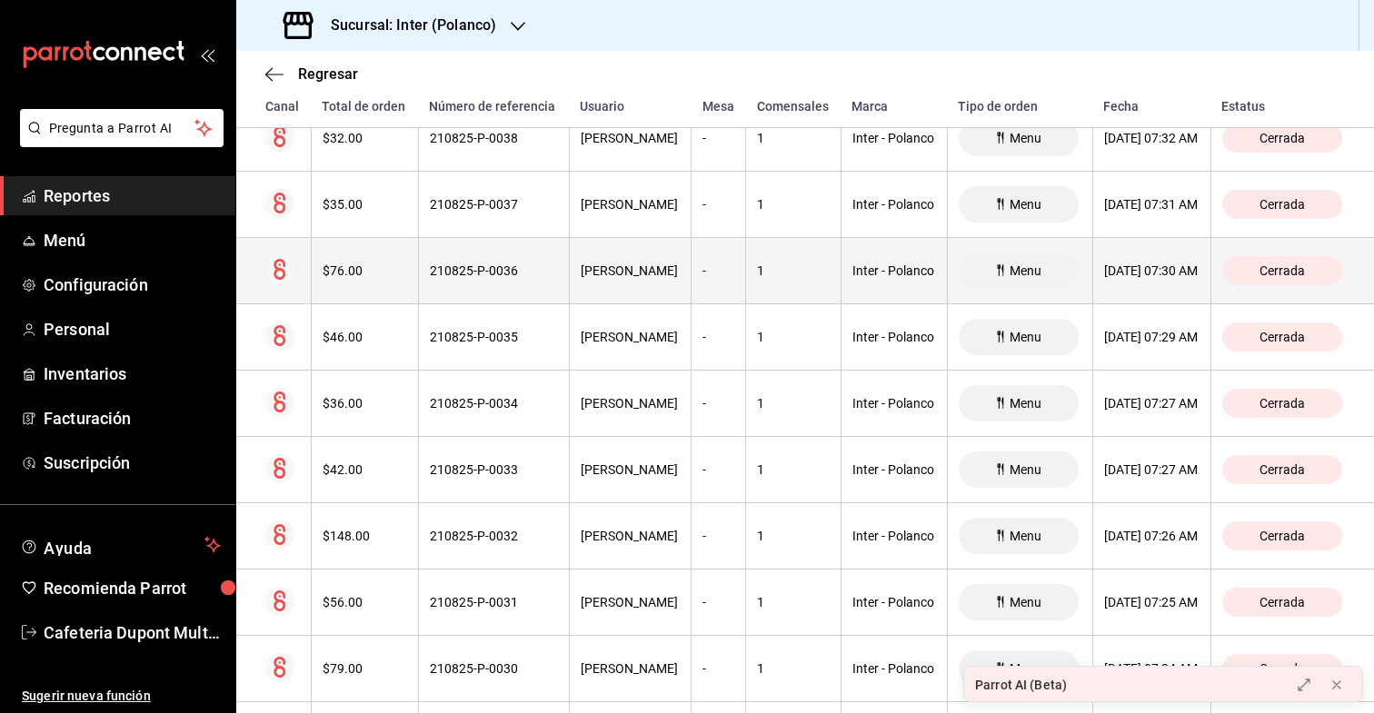
click at [368, 196] on th "$35.00" at bounding box center [364, 205] width 107 height 66
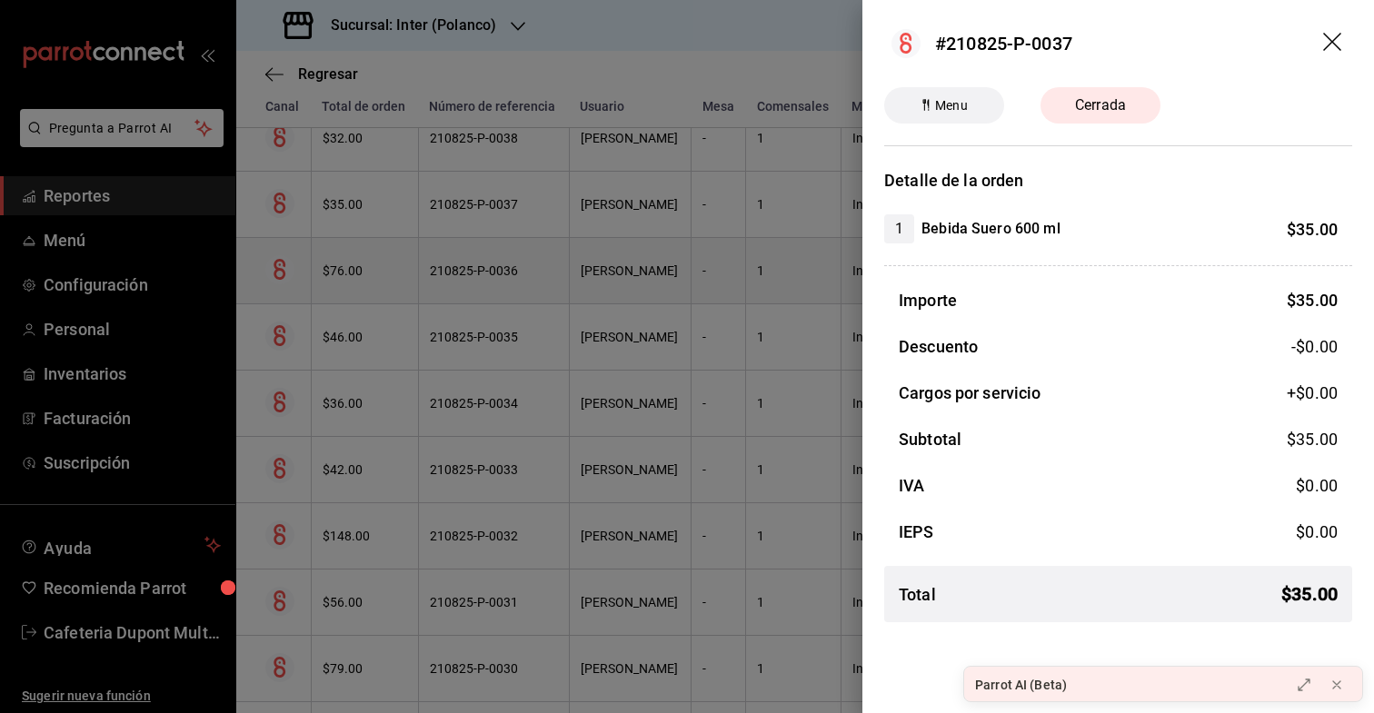
click at [368, 196] on div at bounding box center [687, 356] width 1374 height 713
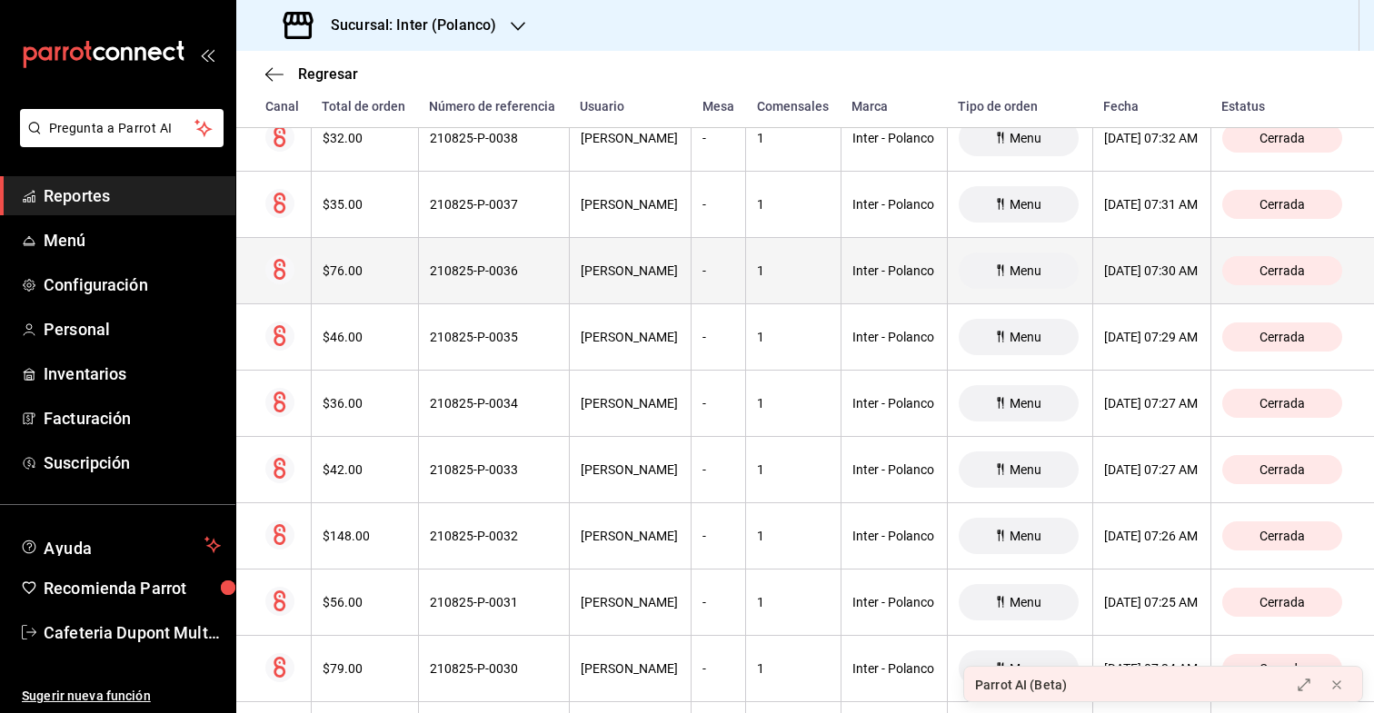
scroll to position [19004, 0]
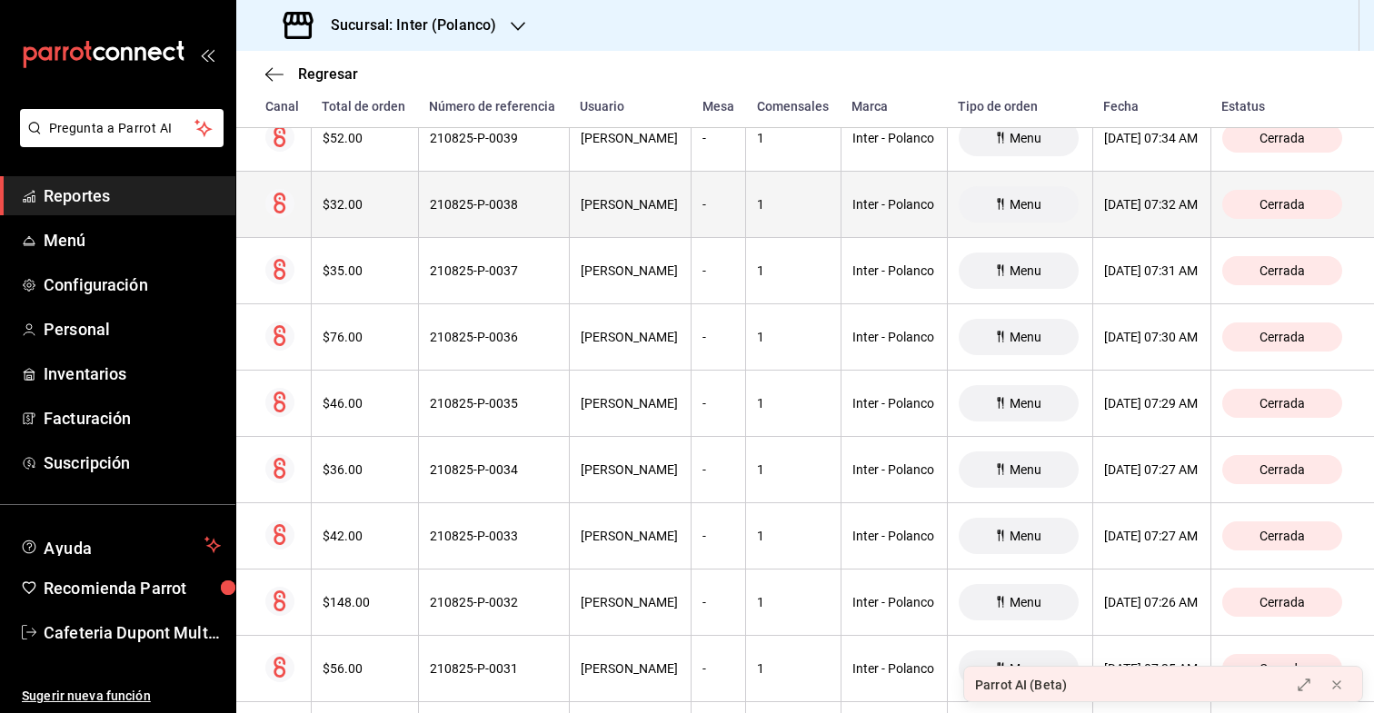
click at [368, 194] on th "$32.00" at bounding box center [364, 205] width 107 height 66
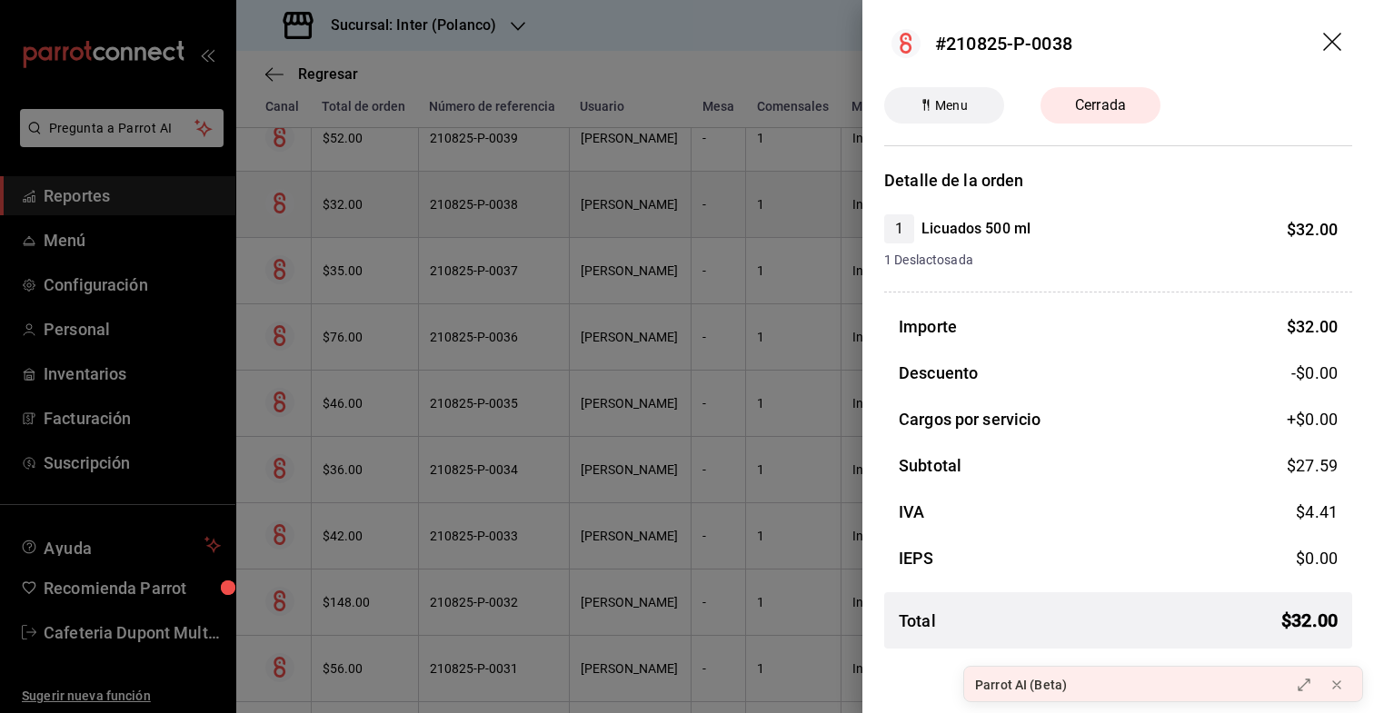
click at [368, 194] on div at bounding box center [687, 356] width 1374 height 713
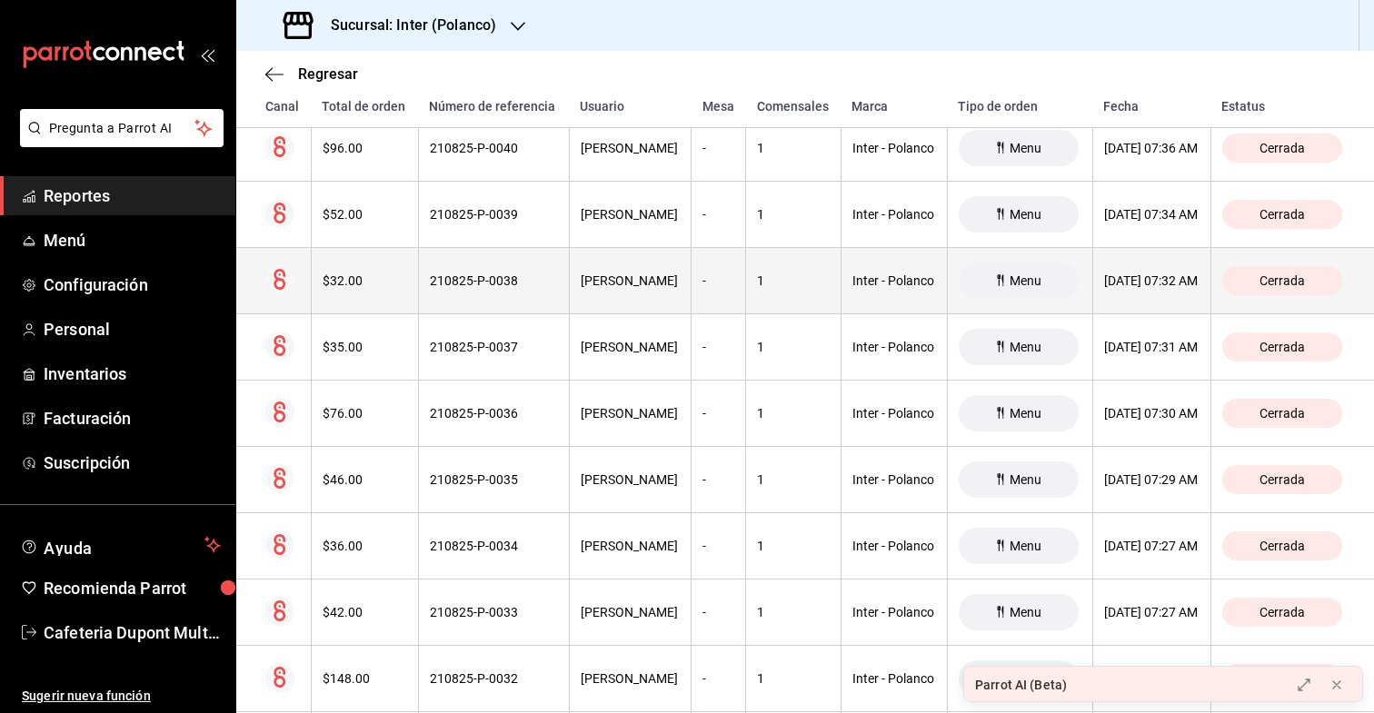
scroll to position [18923, 0]
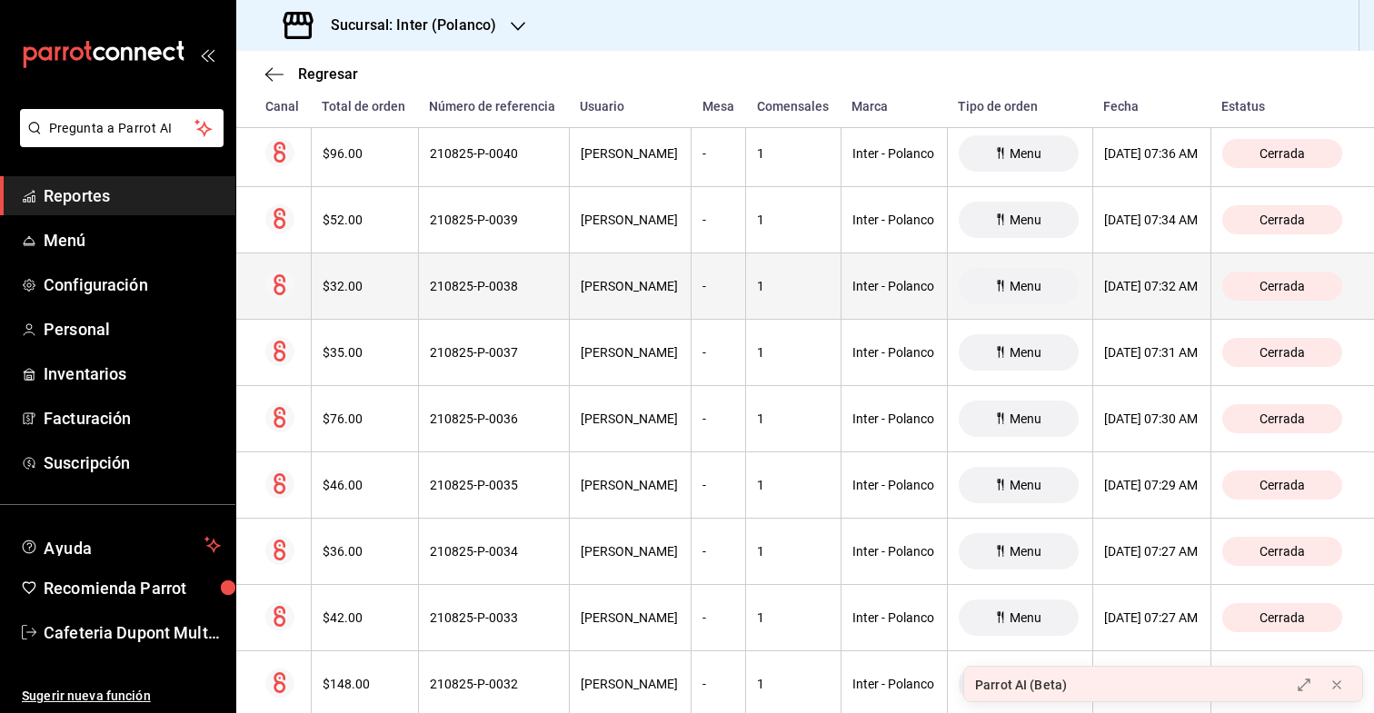
click at [368, 194] on th "$52.00" at bounding box center [364, 220] width 107 height 66
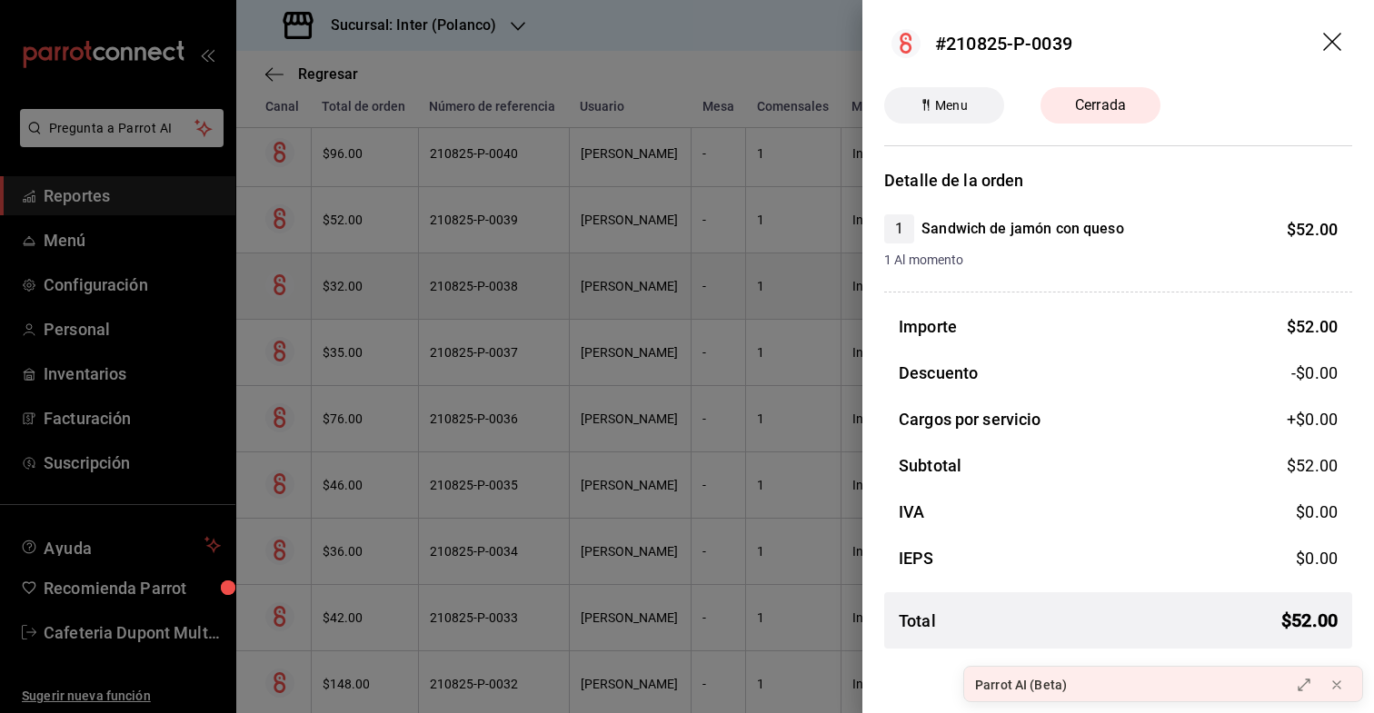
click at [368, 194] on div at bounding box center [687, 356] width 1374 height 713
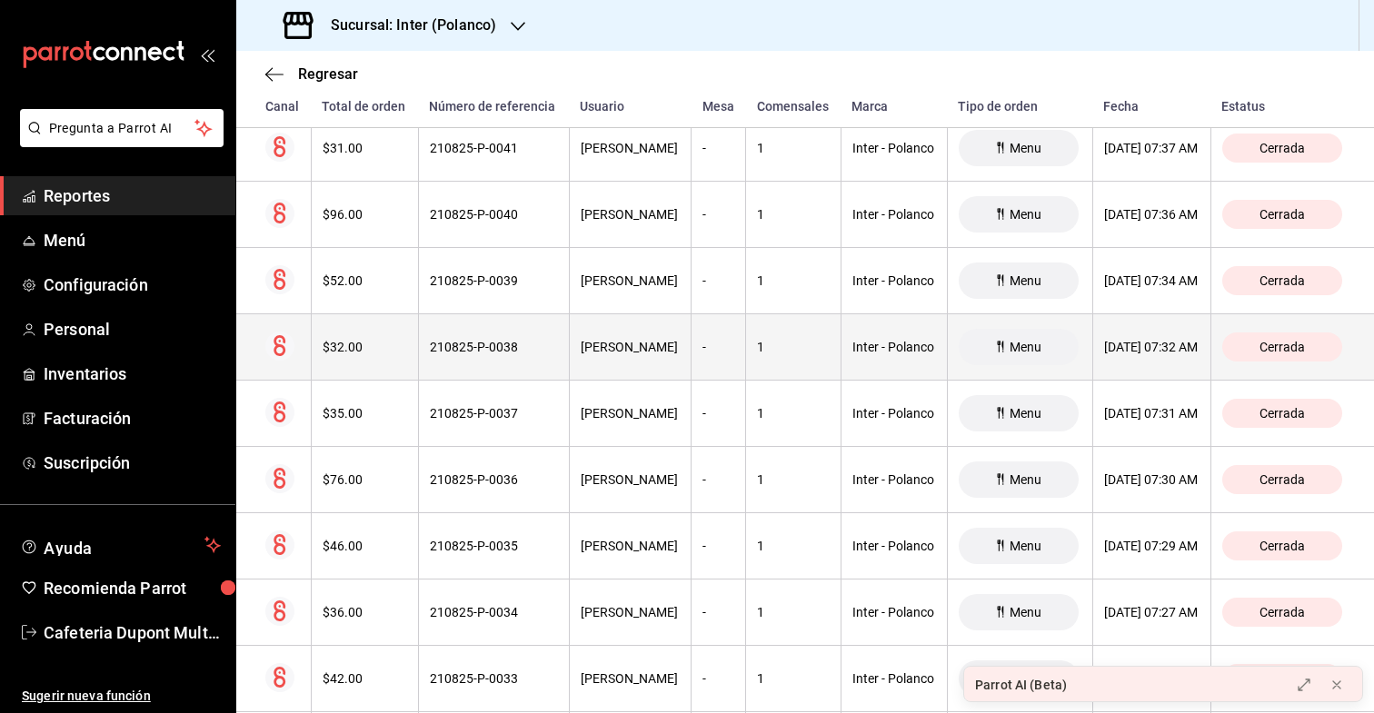
scroll to position [18859, 0]
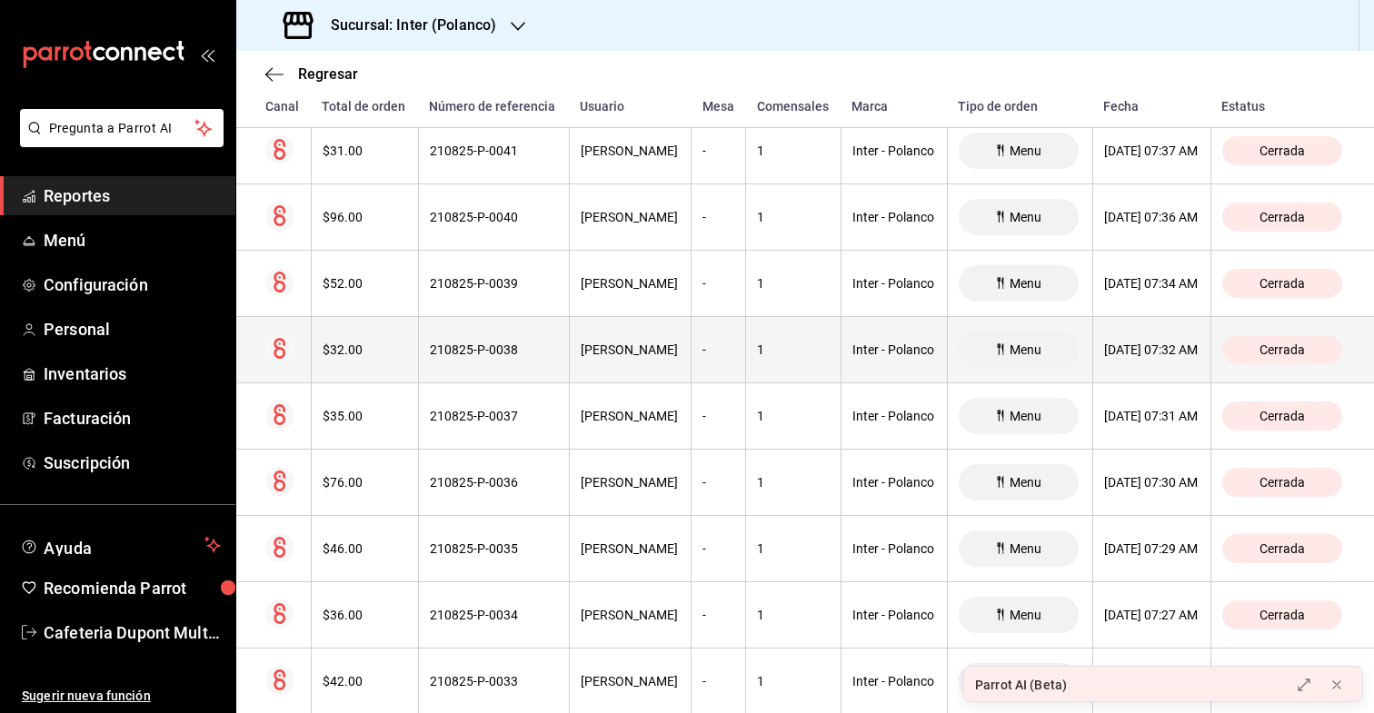
click at [368, 194] on th "$96.00" at bounding box center [364, 218] width 107 height 66
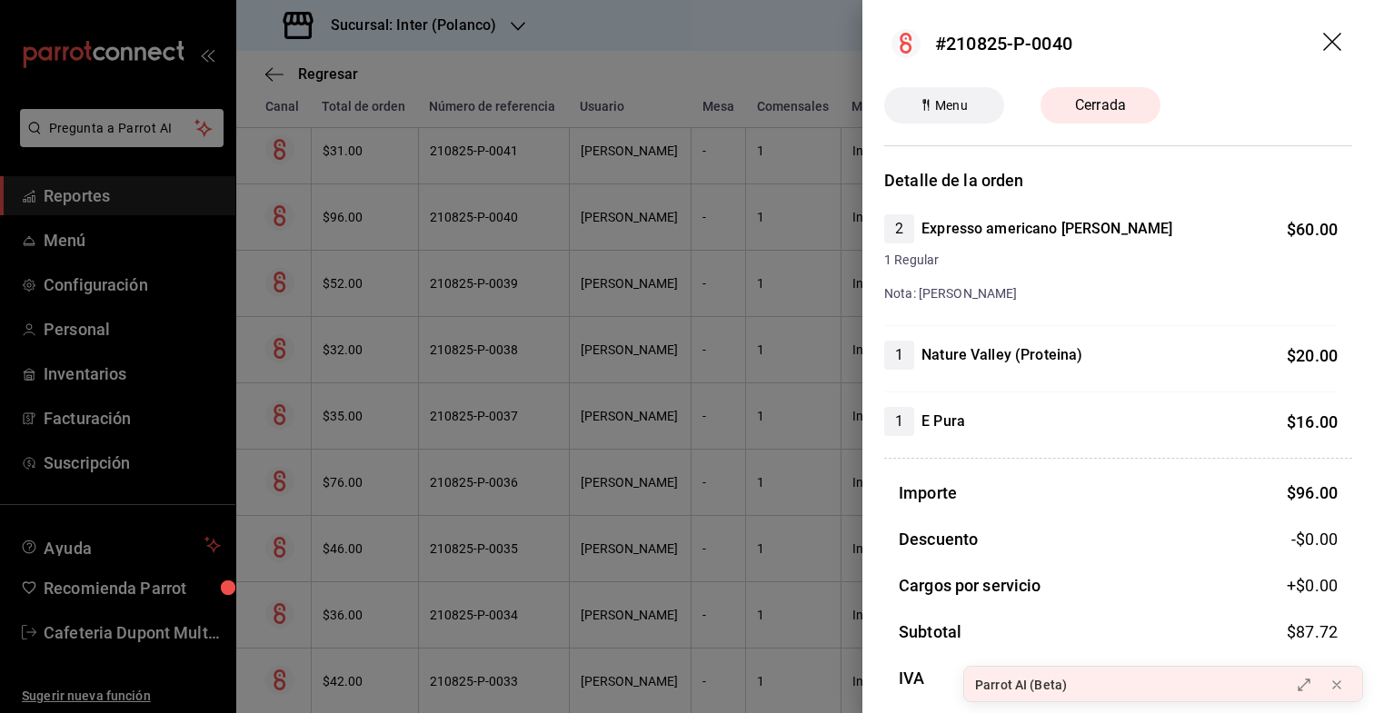
click at [356, 221] on div at bounding box center [687, 356] width 1374 height 713
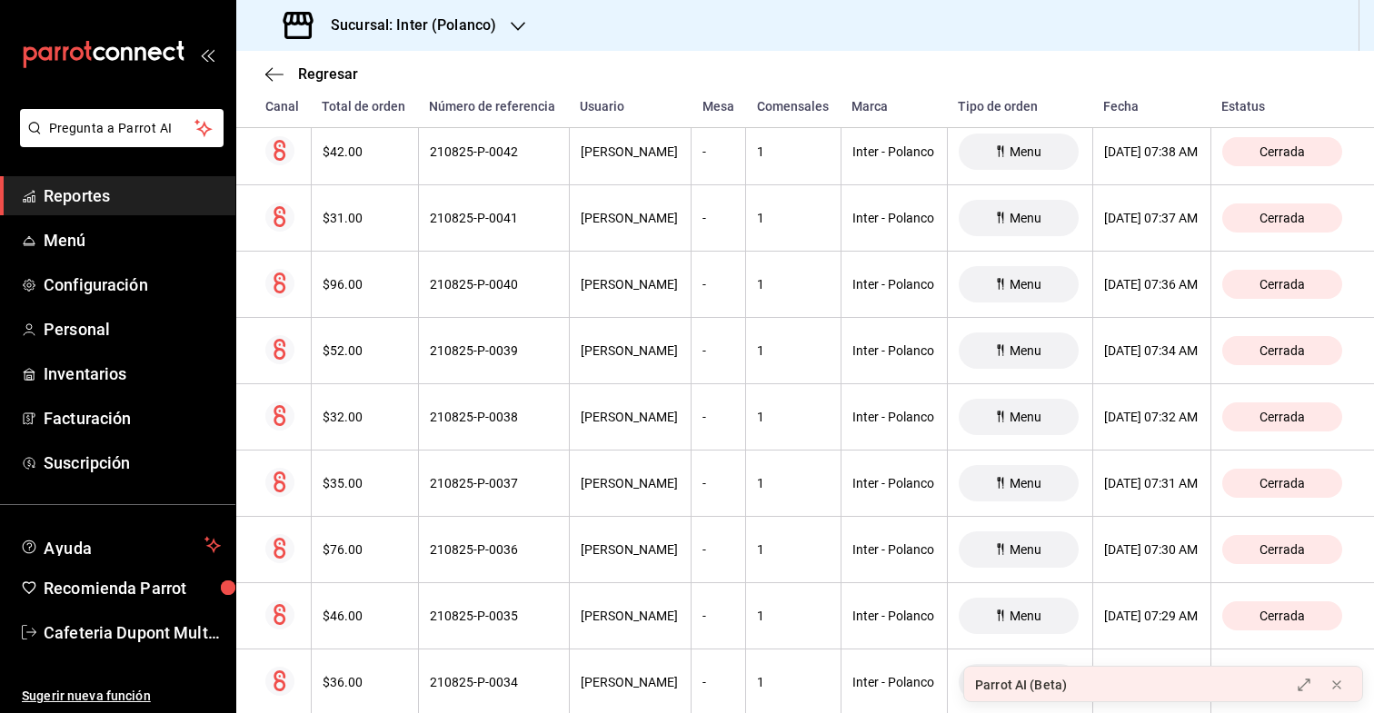
scroll to position [18789, 0]
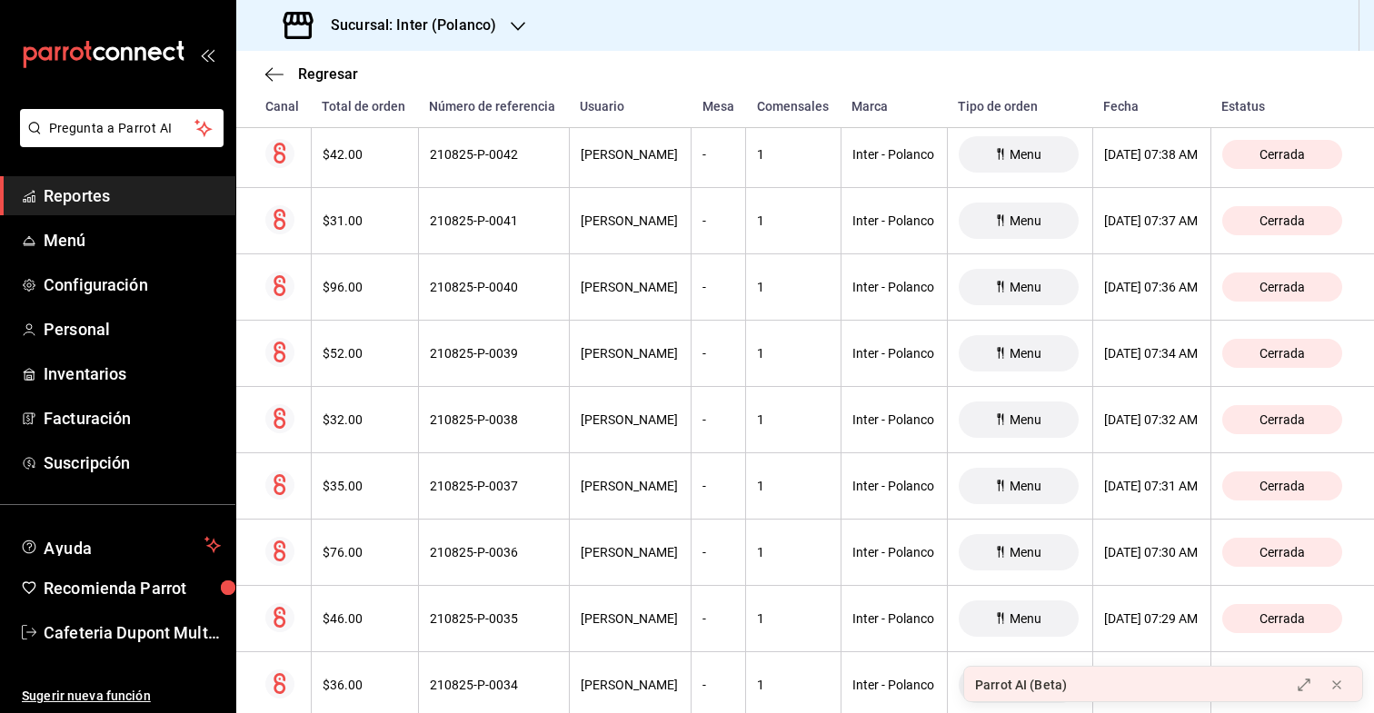
click at [356, 221] on div "$31.00" at bounding box center [365, 221] width 85 height 15
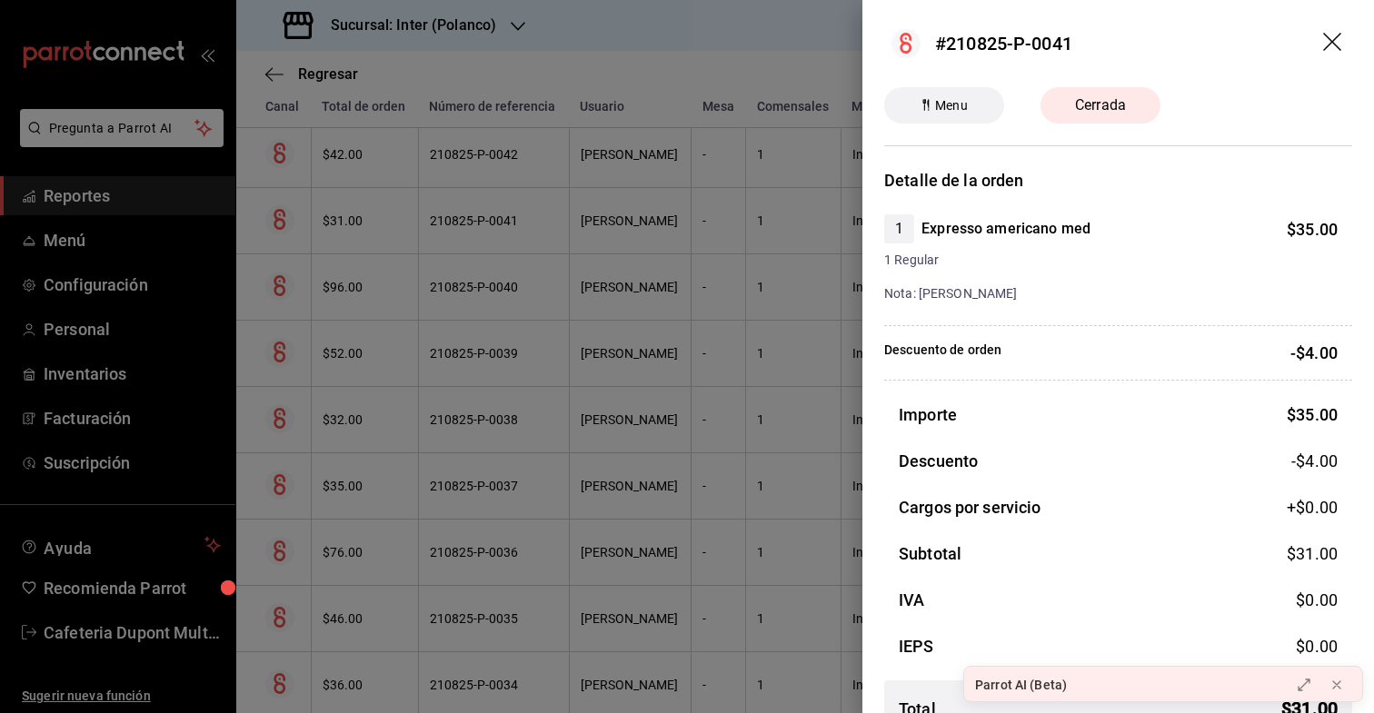
click at [356, 221] on div at bounding box center [687, 356] width 1374 height 713
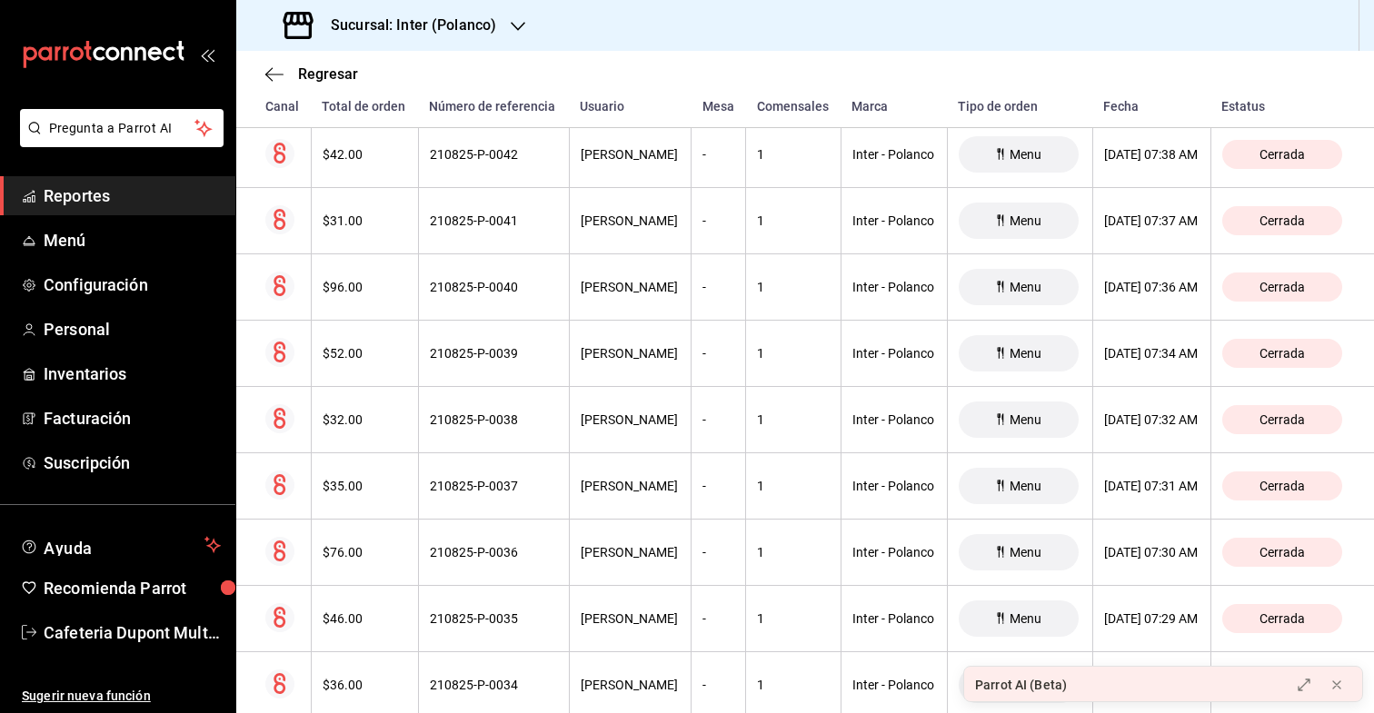
scroll to position [18724, 0]
click at [356, 221] on div "$42.00" at bounding box center [365, 219] width 85 height 15
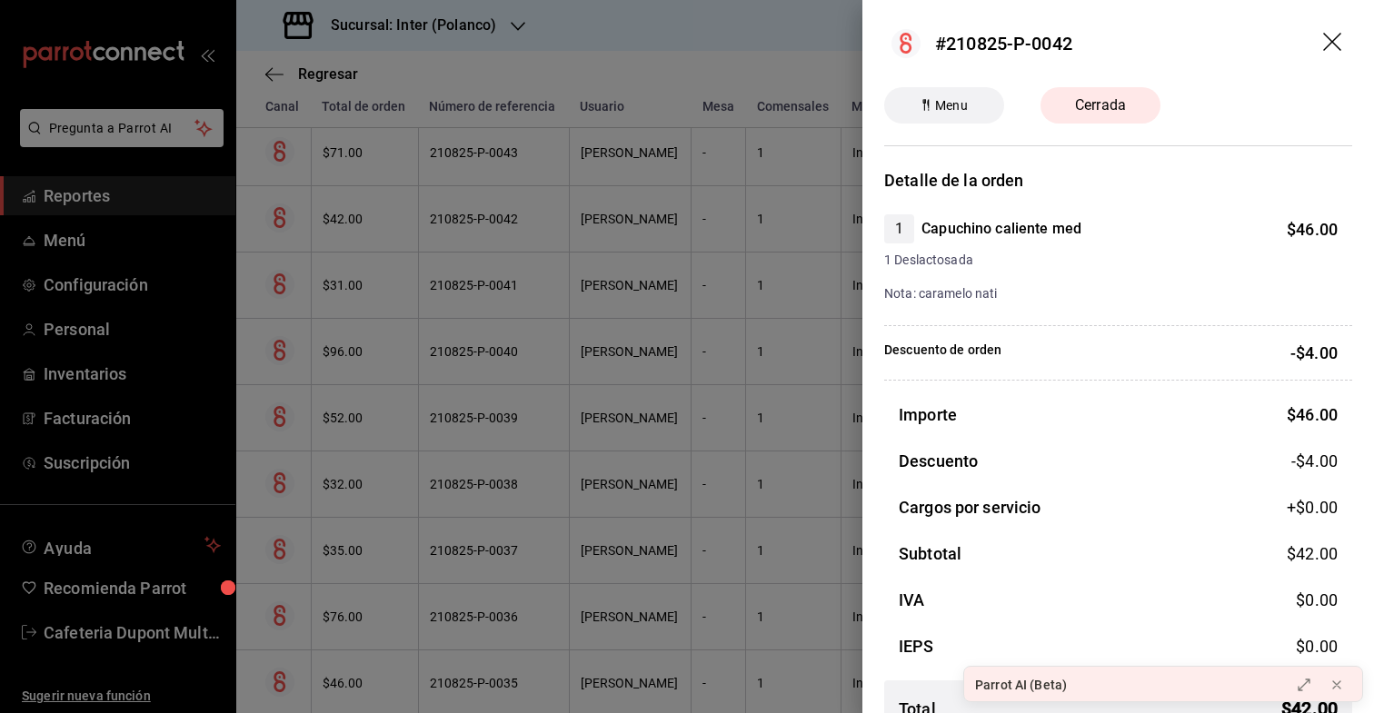
click at [356, 221] on div at bounding box center [687, 356] width 1374 height 713
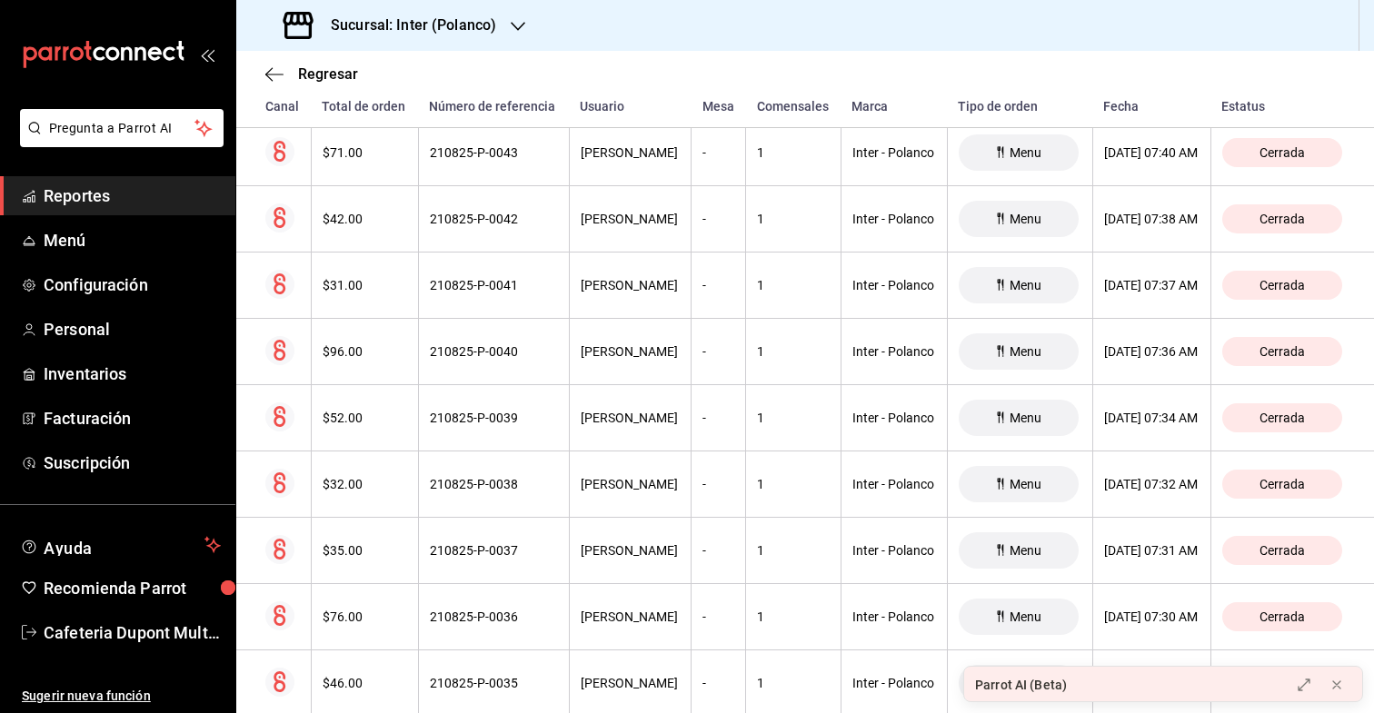
scroll to position [18665, 0]
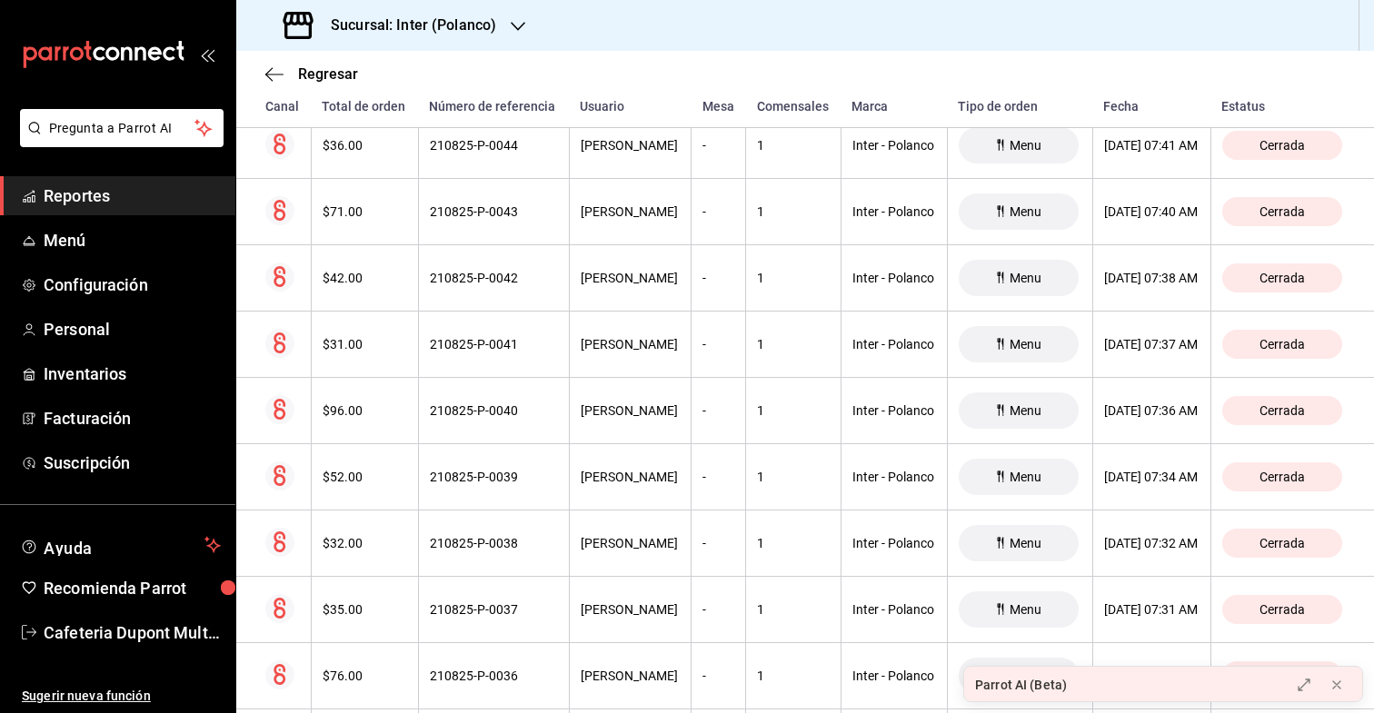
click at [356, 221] on th "$71.00" at bounding box center [364, 212] width 107 height 66
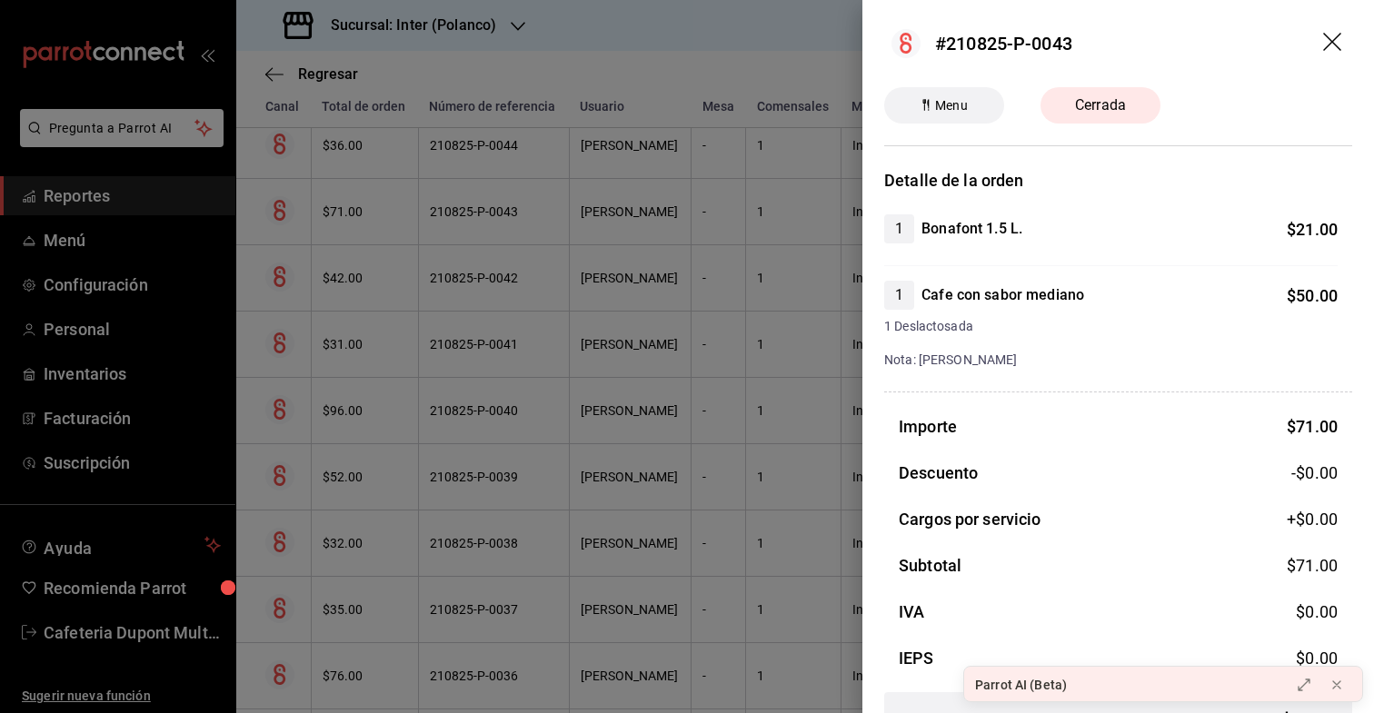
click at [356, 221] on div at bounding box center [687, 356] width 1374 height 713
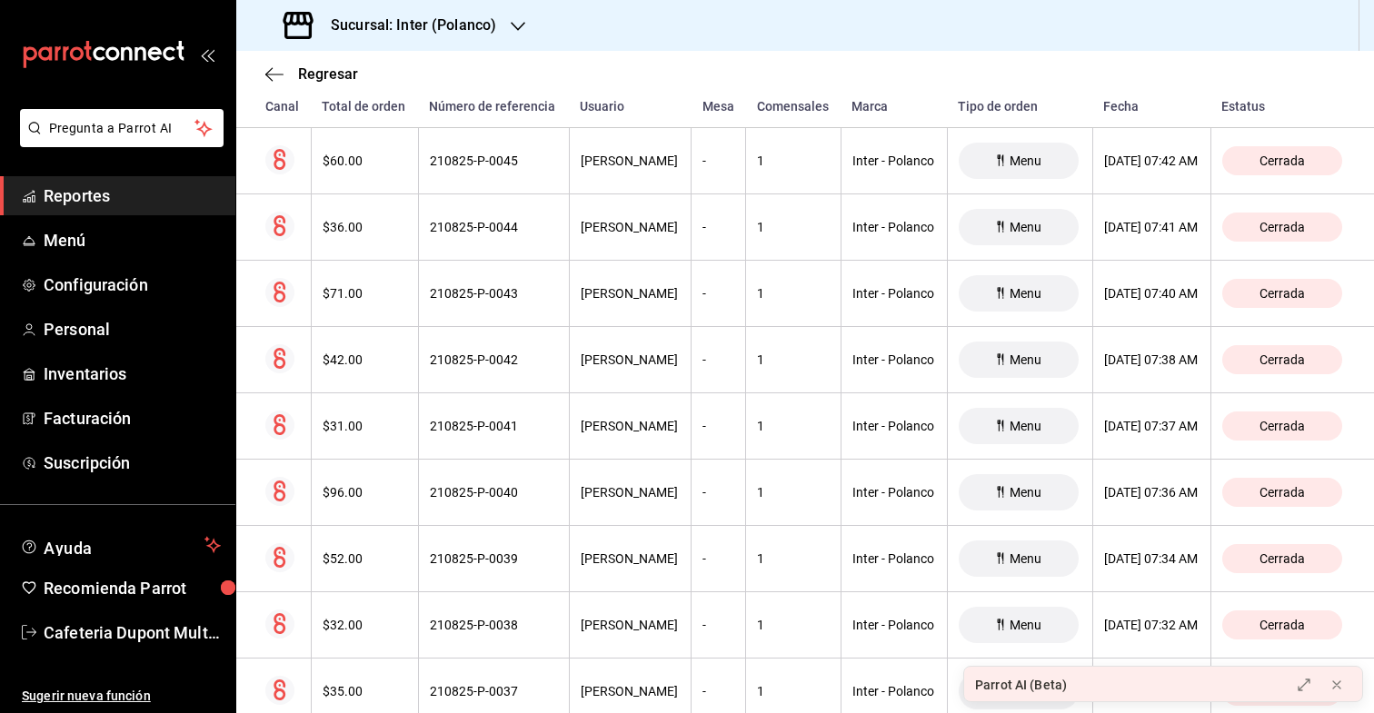
scroll to position [18579, 0]
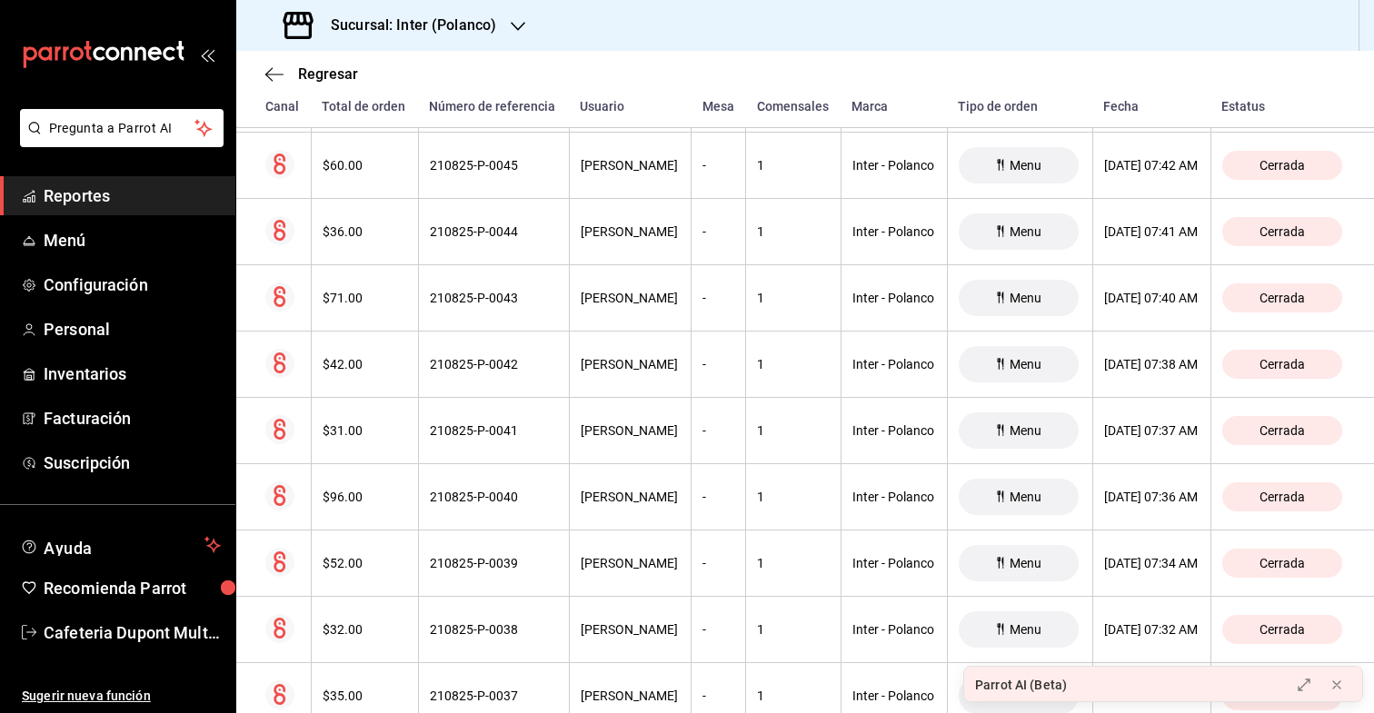
click at [356, 221] on th "$36.00" at bounding box center [364, 232] width 107 height 66
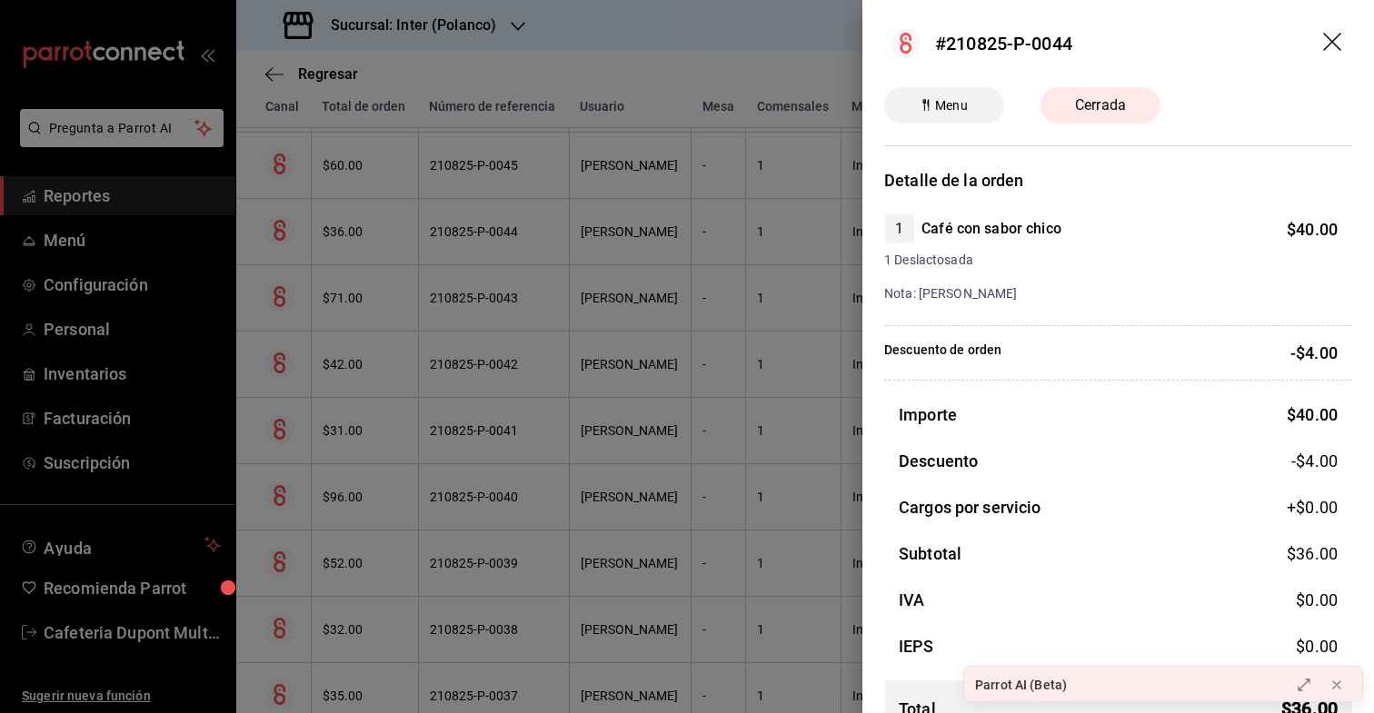
click at [356, 221] on div at bounding box center [687, 356] width 1374 height 713
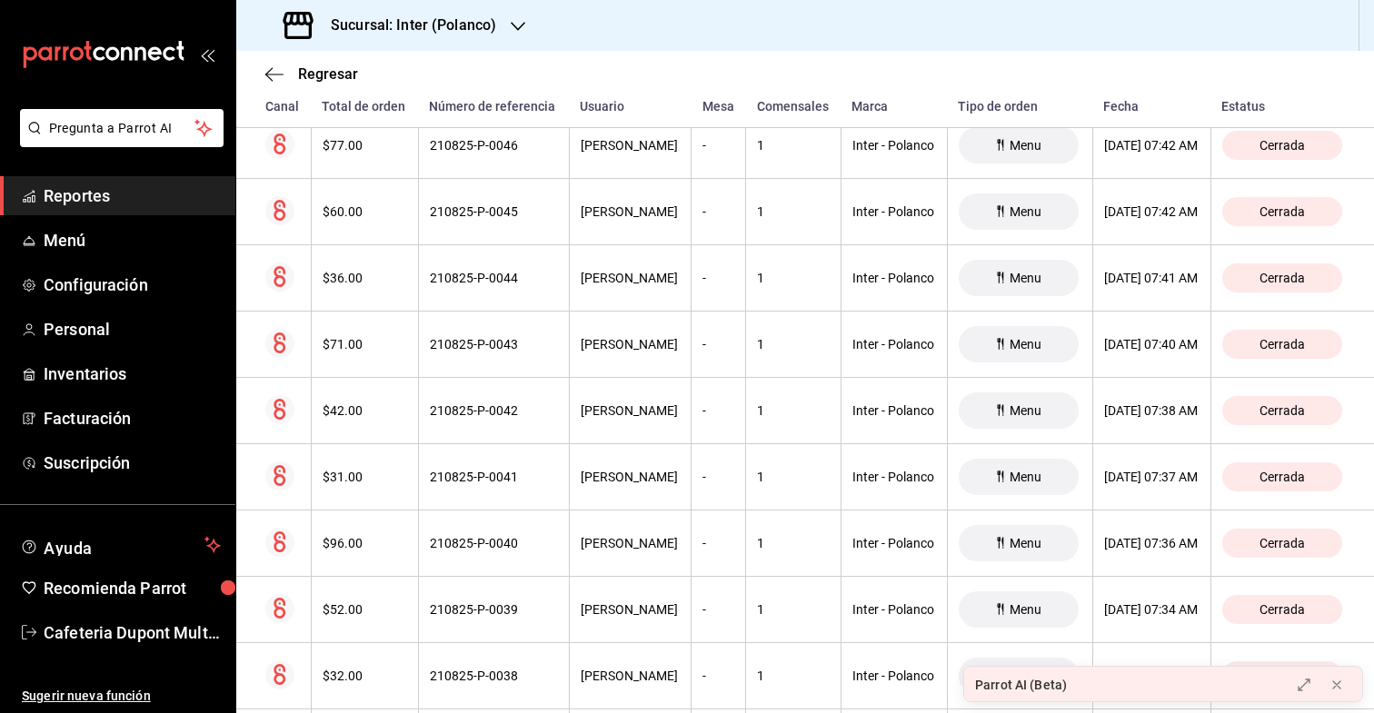
scroll to position [18519, 0]
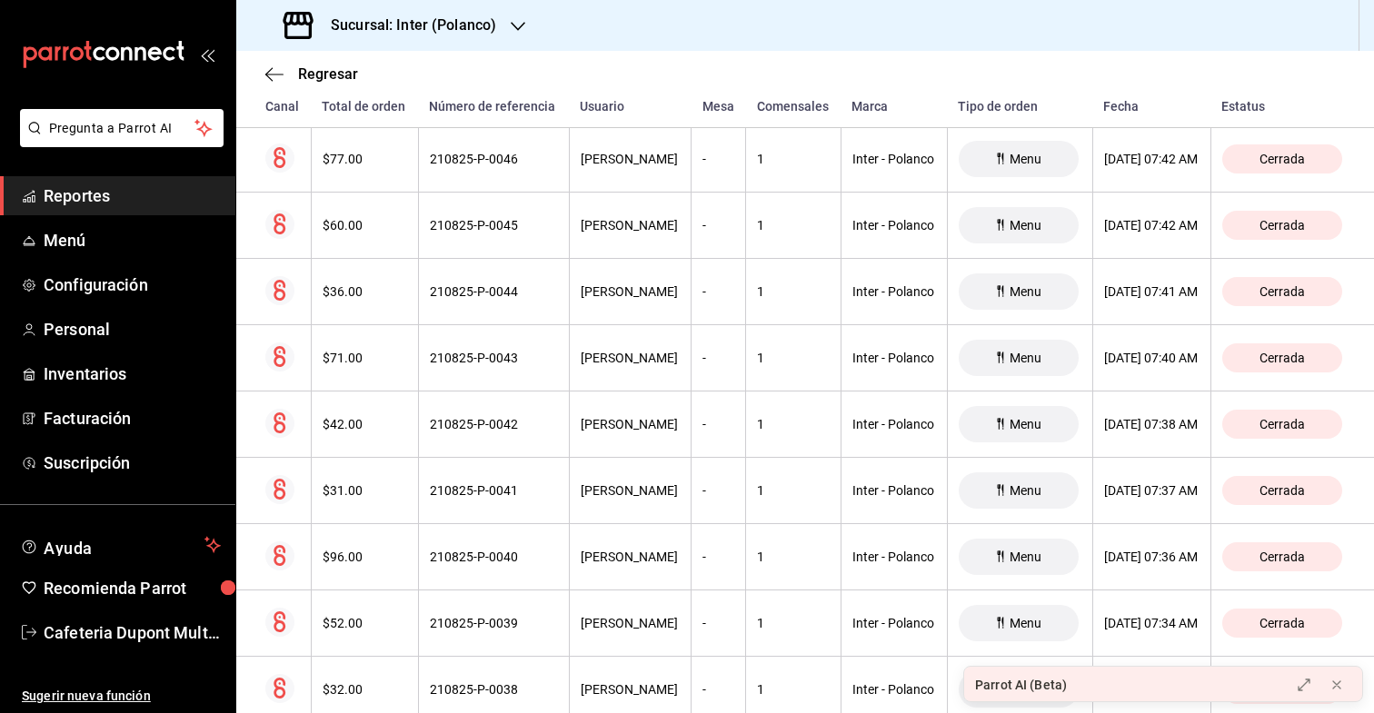
click at [356, 221] on div "$60.00" at bounding box center [365, 225] width 85 height 15
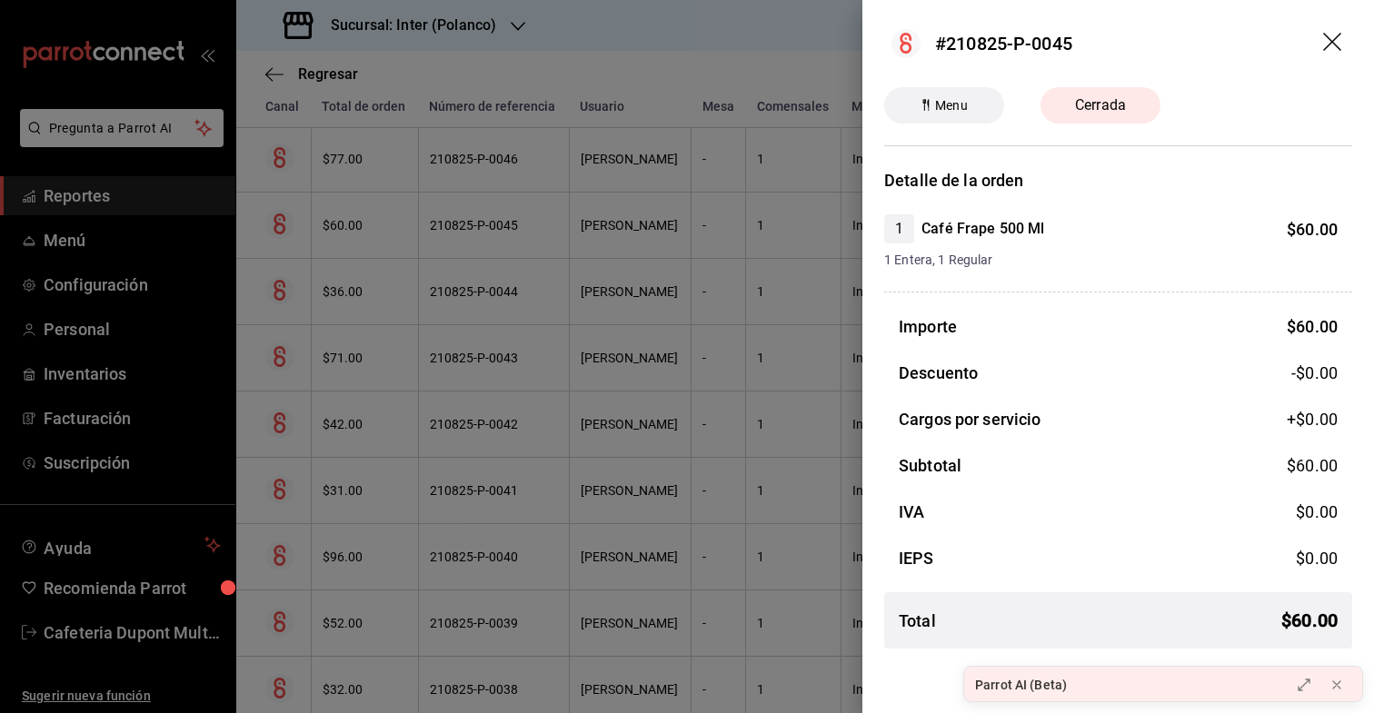
click at [356, 221] on div at bounding box center [687, 356] width 1374 height 713
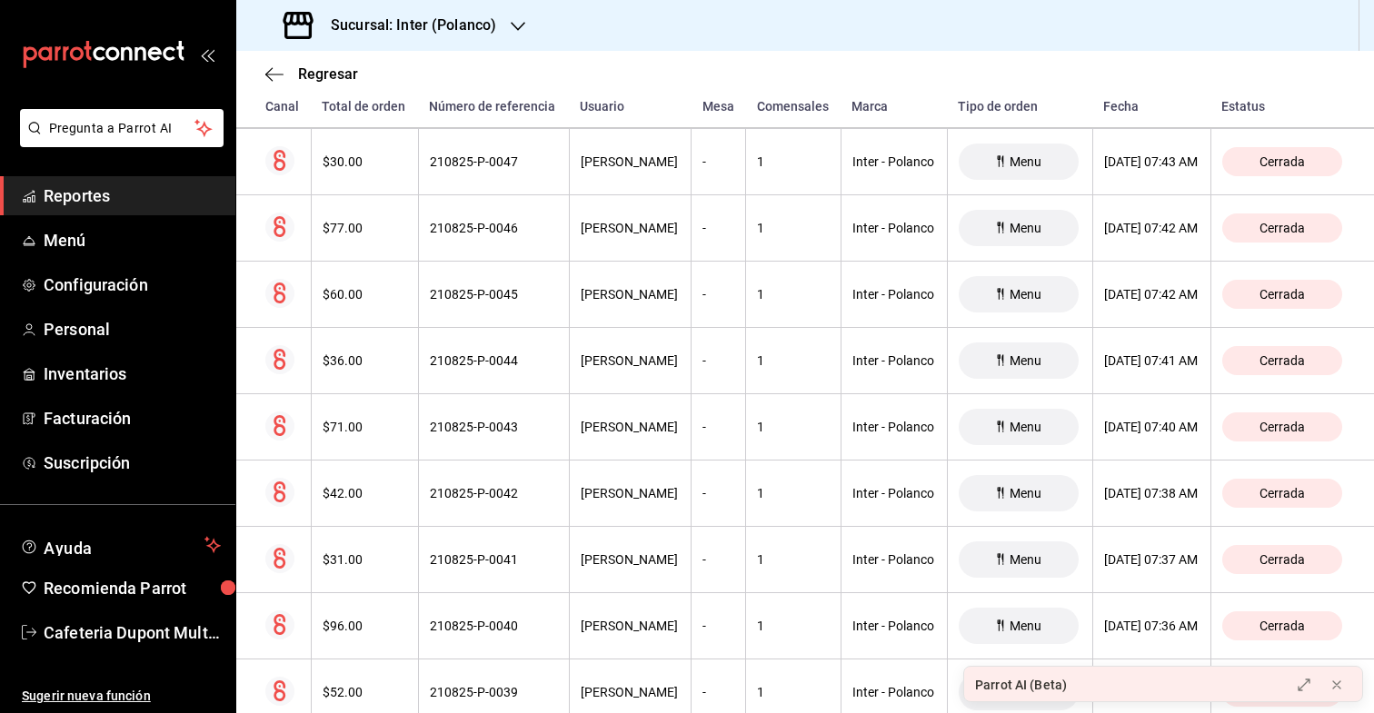
scroll to position [18447, 0]
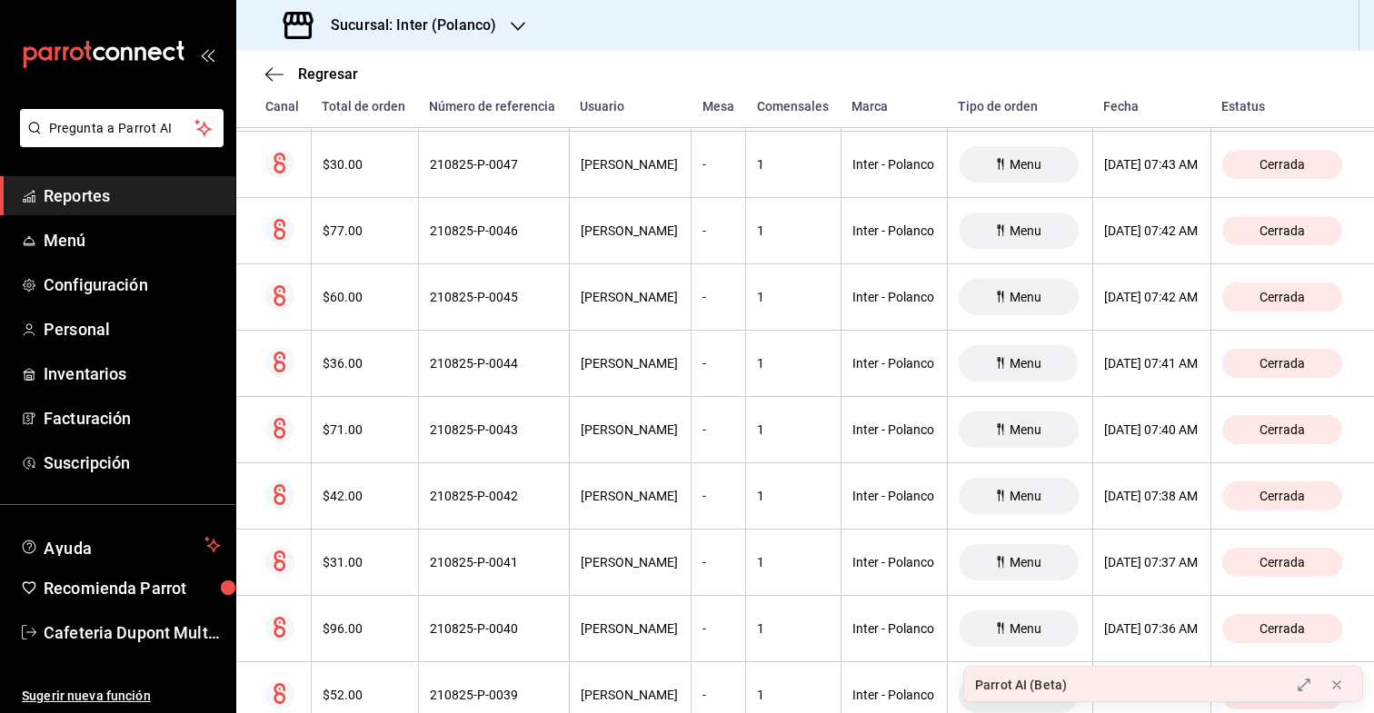
click at [356, 221] on th "$77.00" at bounding box center [364, 231] width 107 height 66
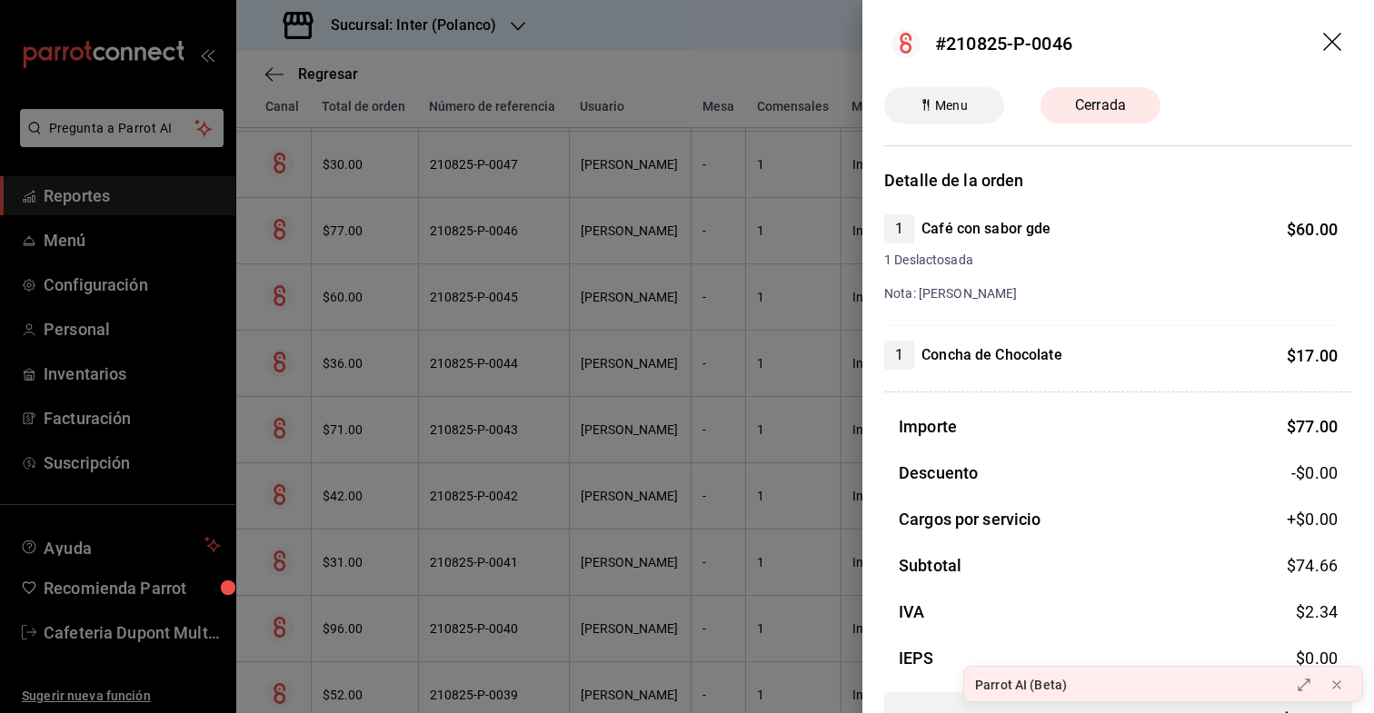
click at [356, 221] on div at bounding box center [687, 356] width 1374 height 713
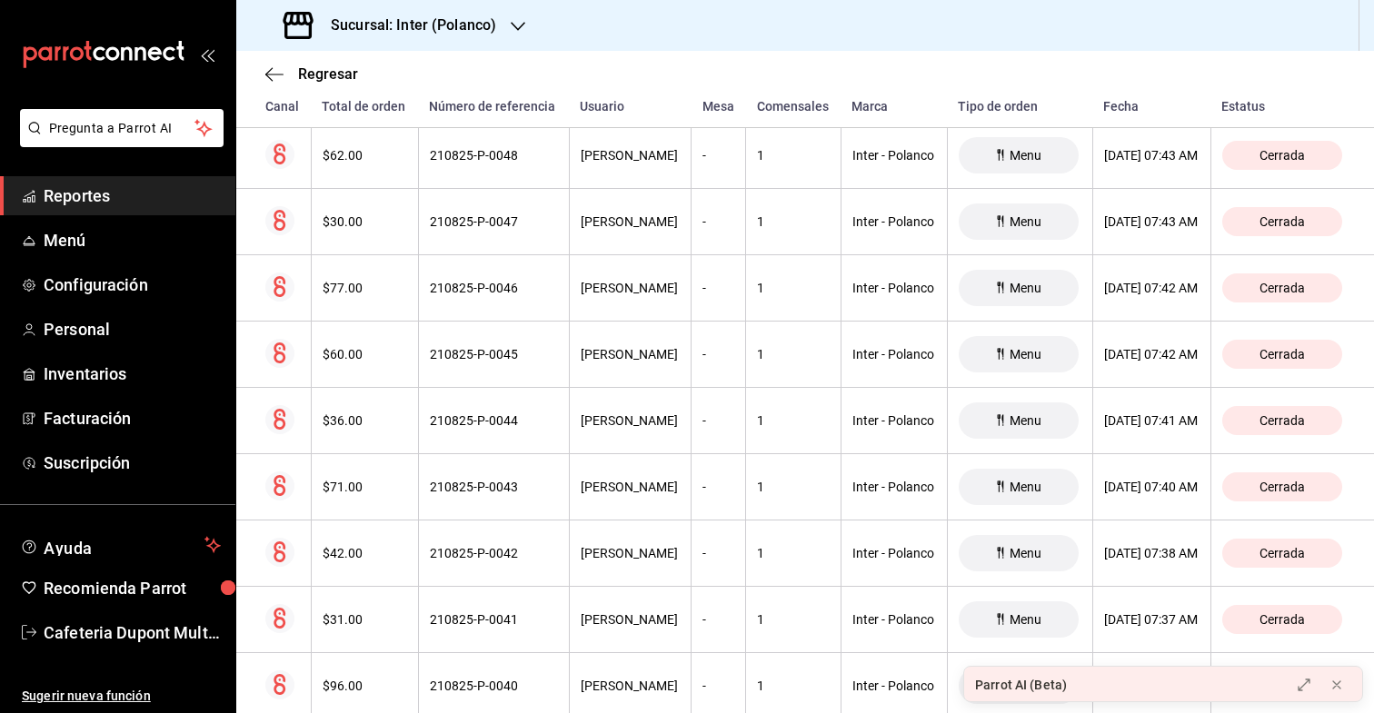
scroll to position [18389, 0]
click at [356, 221] on div "$30.00" at bounding box center [365, 222] width 85 height 15
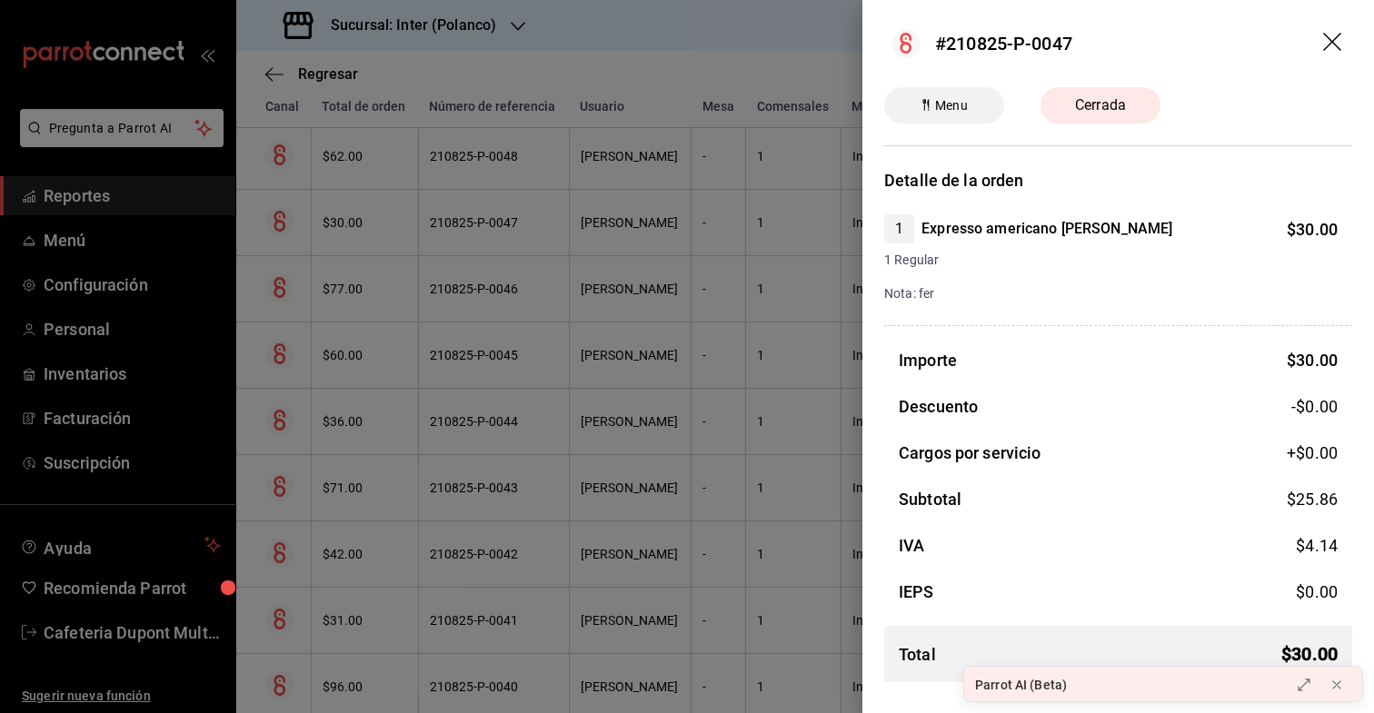
click at [356, 221] on div at bounding box center [687, 356] width 1374 height 713
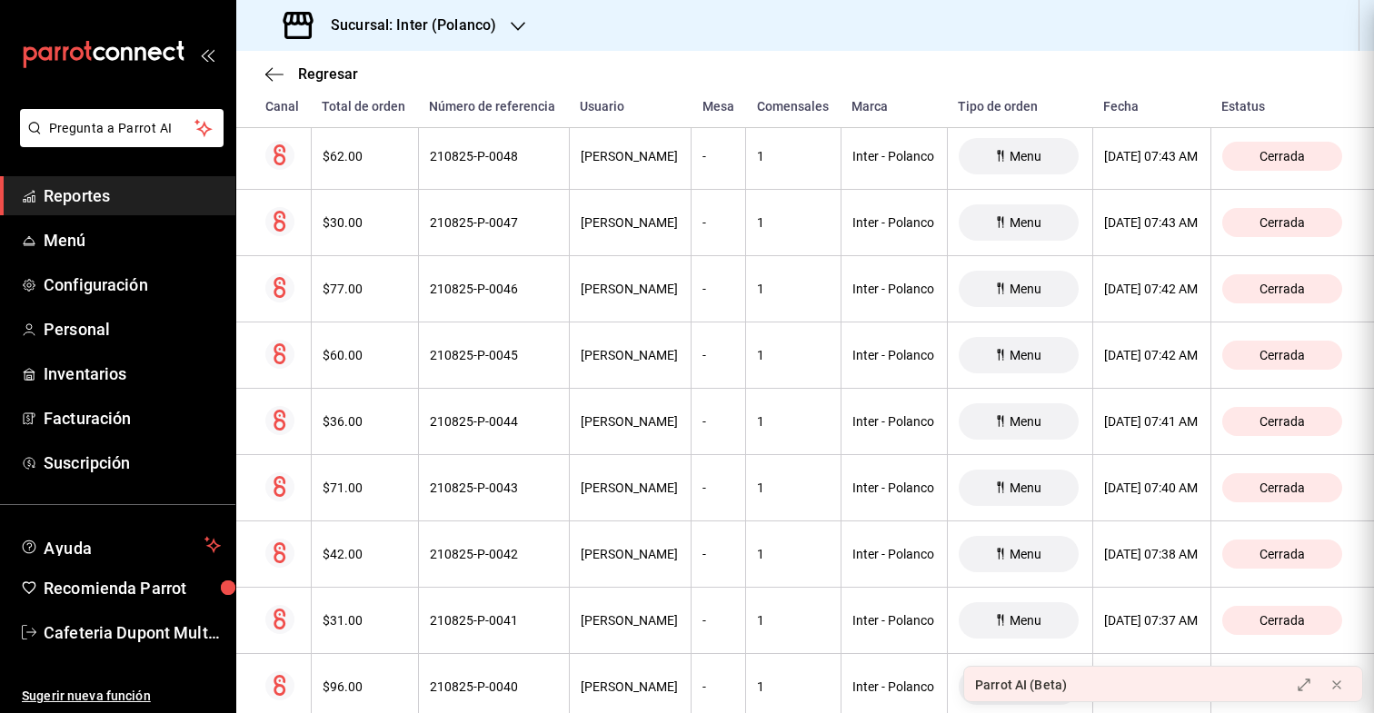
click at [356, 221] on div at bounding box center [687, 356] width 1374 height 713
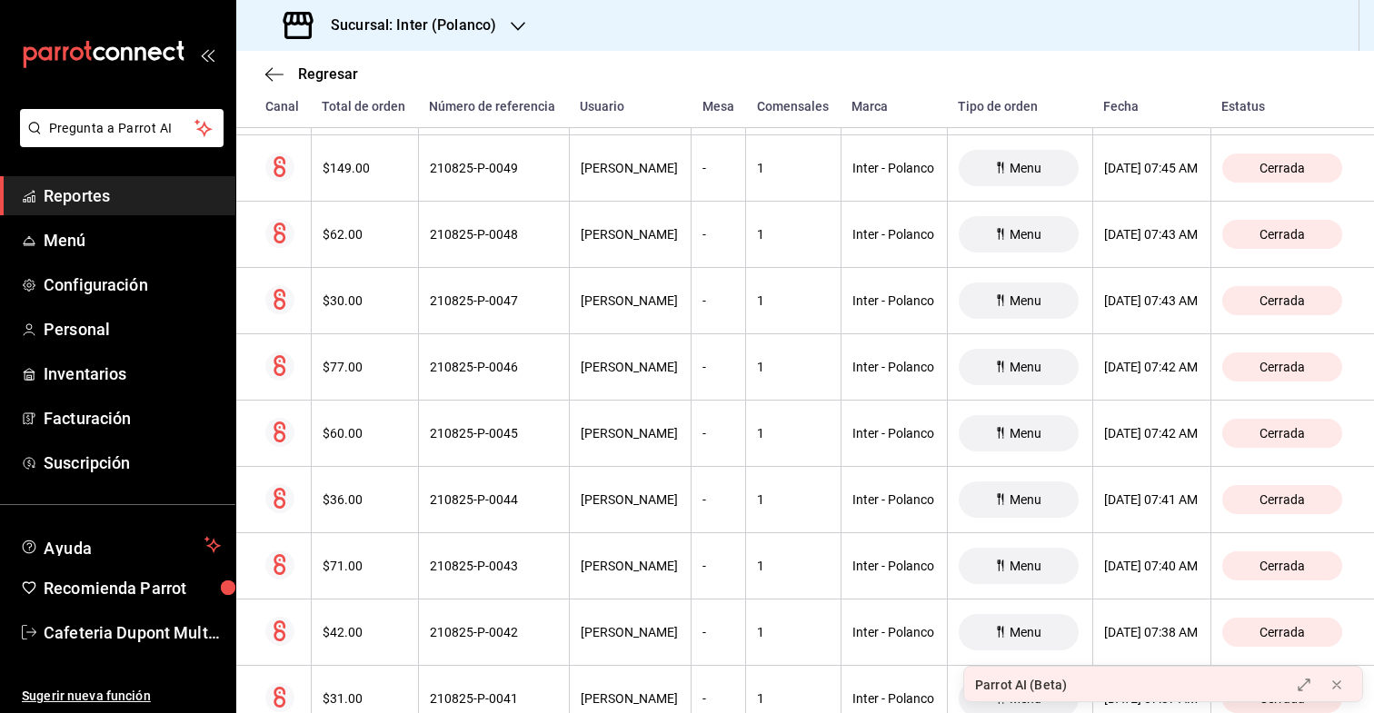
click at [356, 221] on th "$62.00" at bounding box center [364, 235] width 107 height 66
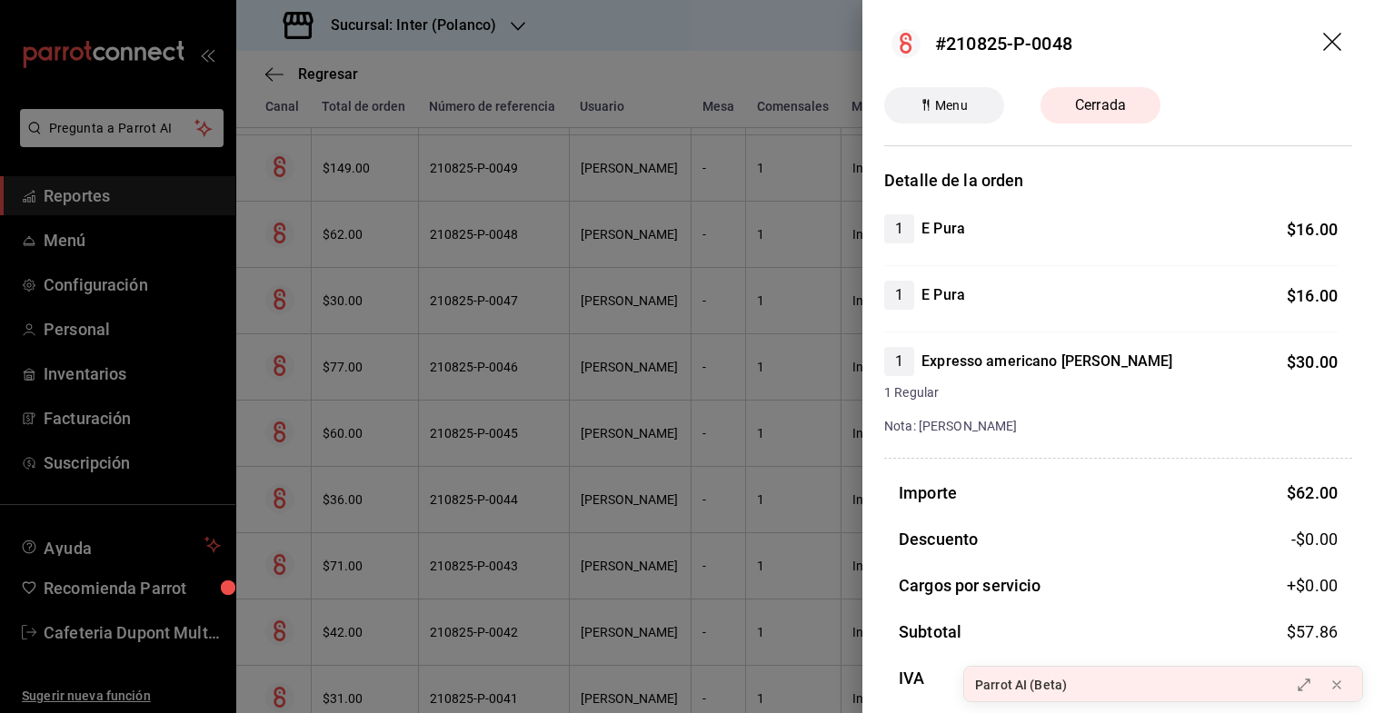
click at [356, 221] on div at bounding box center [687, 356] width 1374 height 713
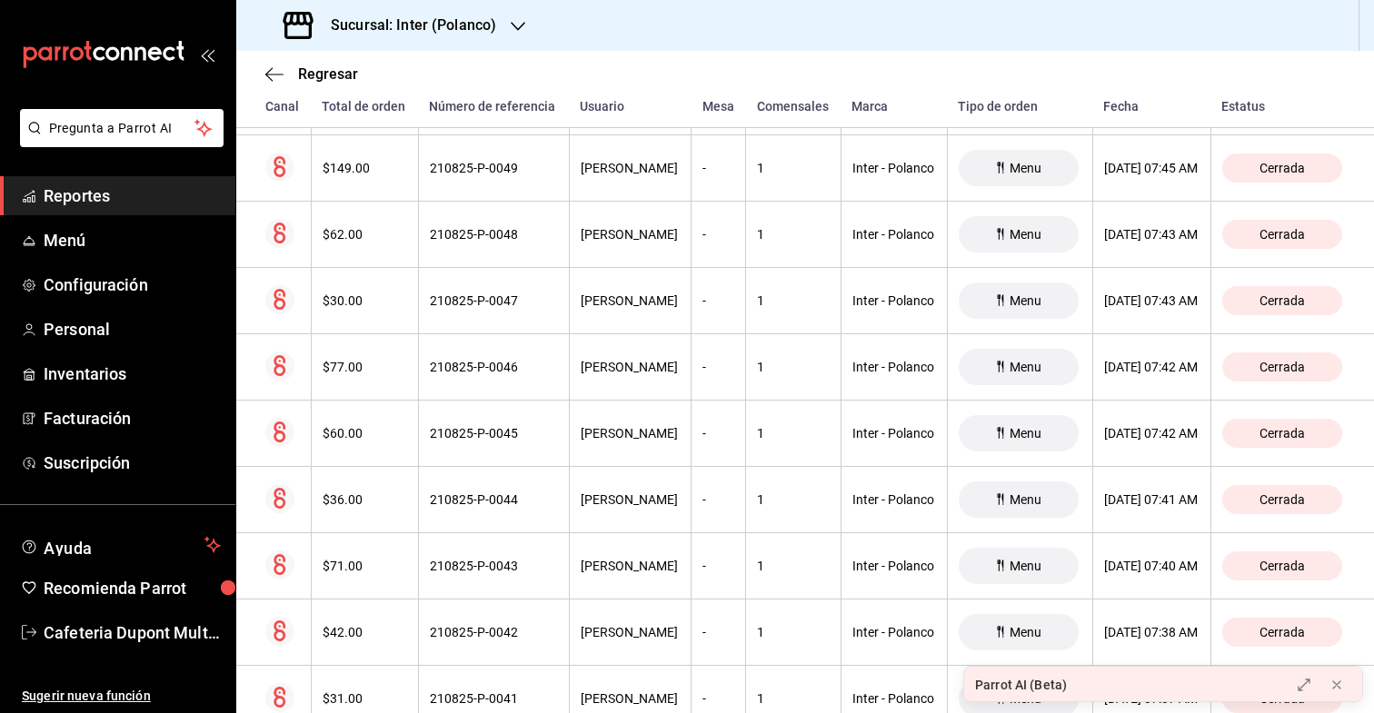
scroll to position [18232, 0]
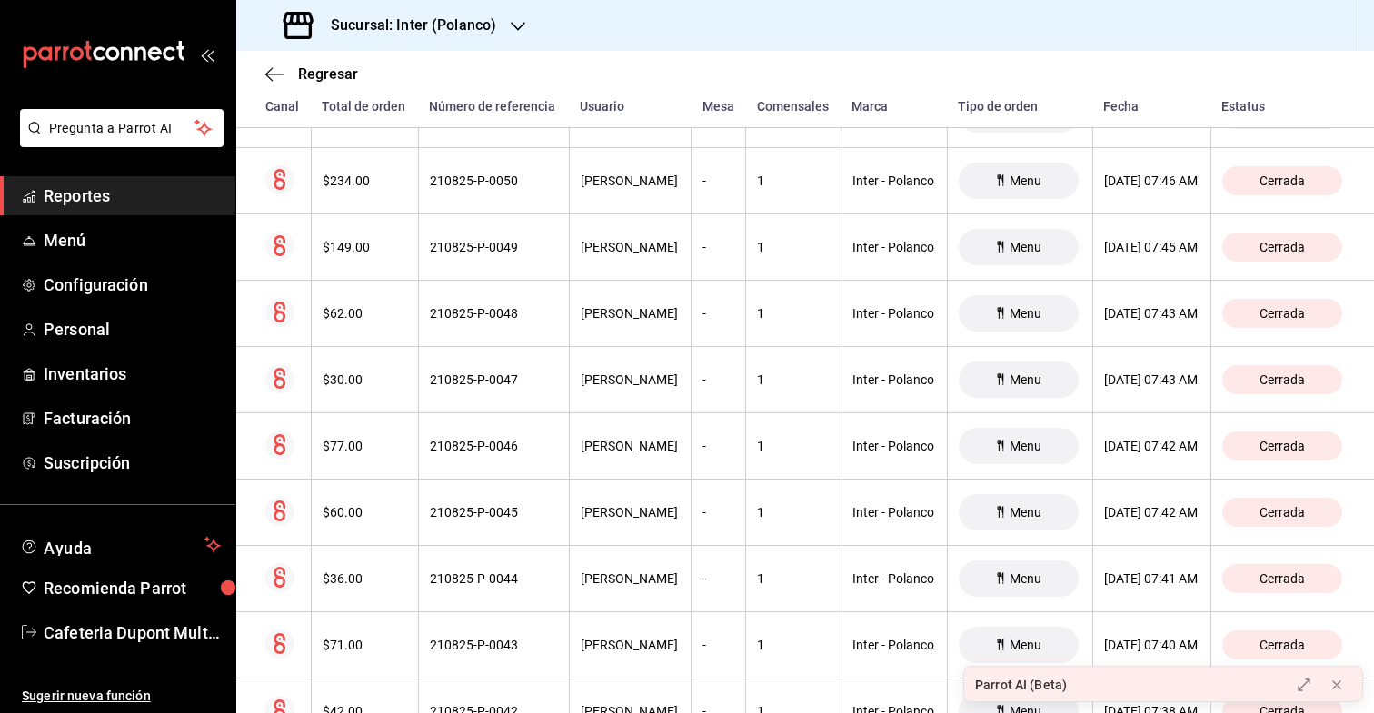
click at [356, 221] on th "$149.00" at bounding box center [364, 248] width 107 height 66
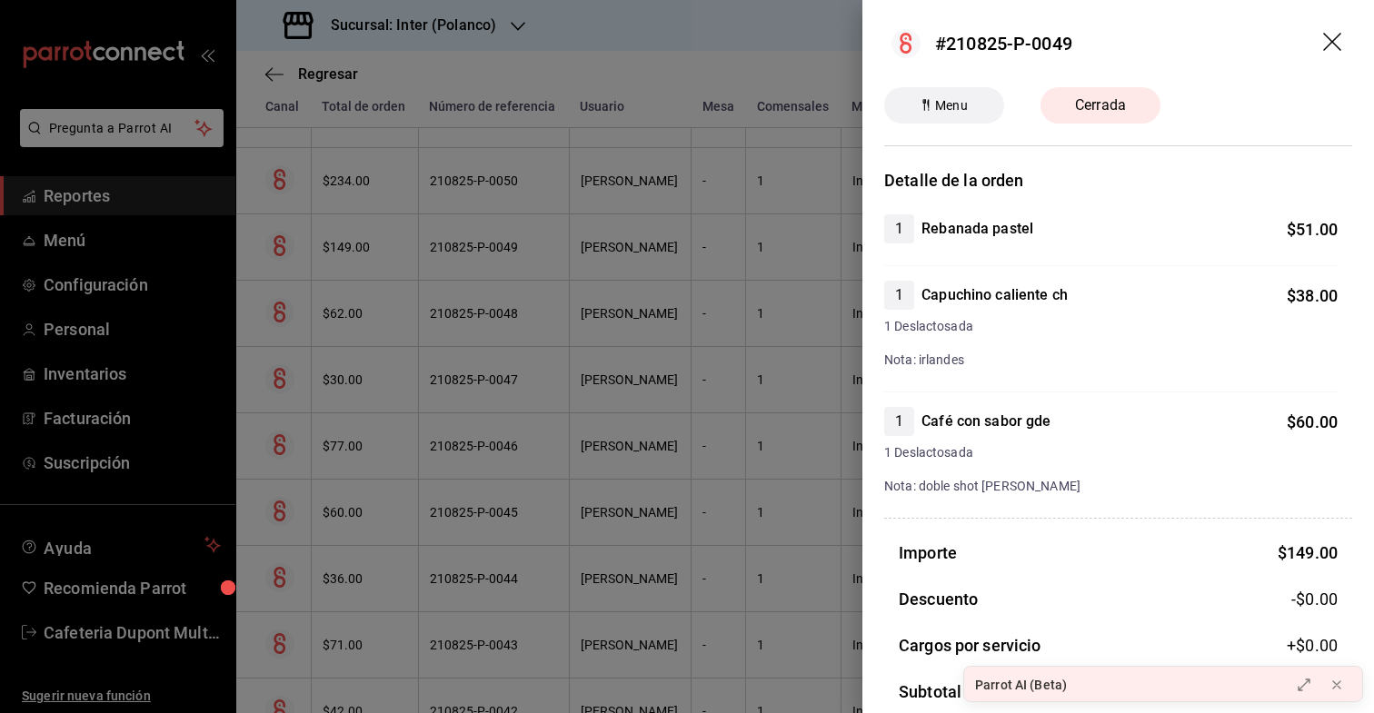
click at [356, 221] on div at bounding box center [687, 356] width 1374 height 713
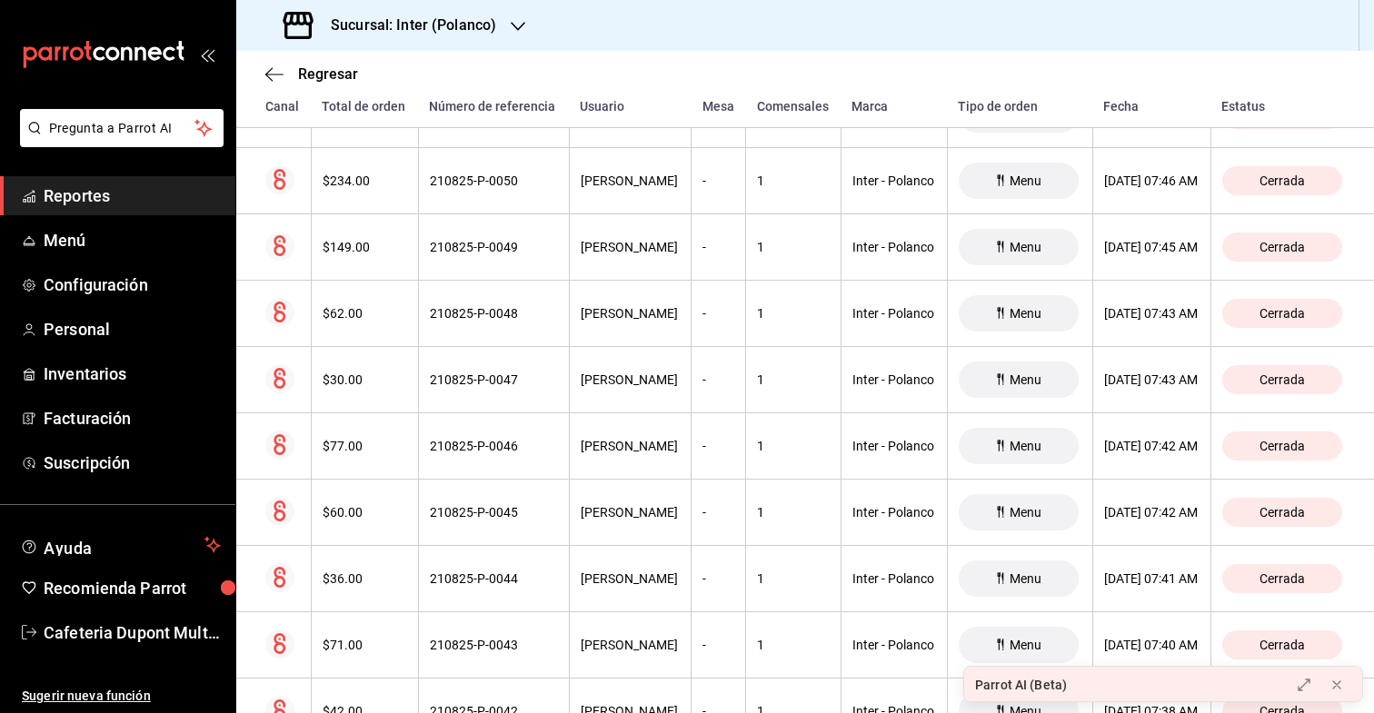
scroll to position [18186, 0]
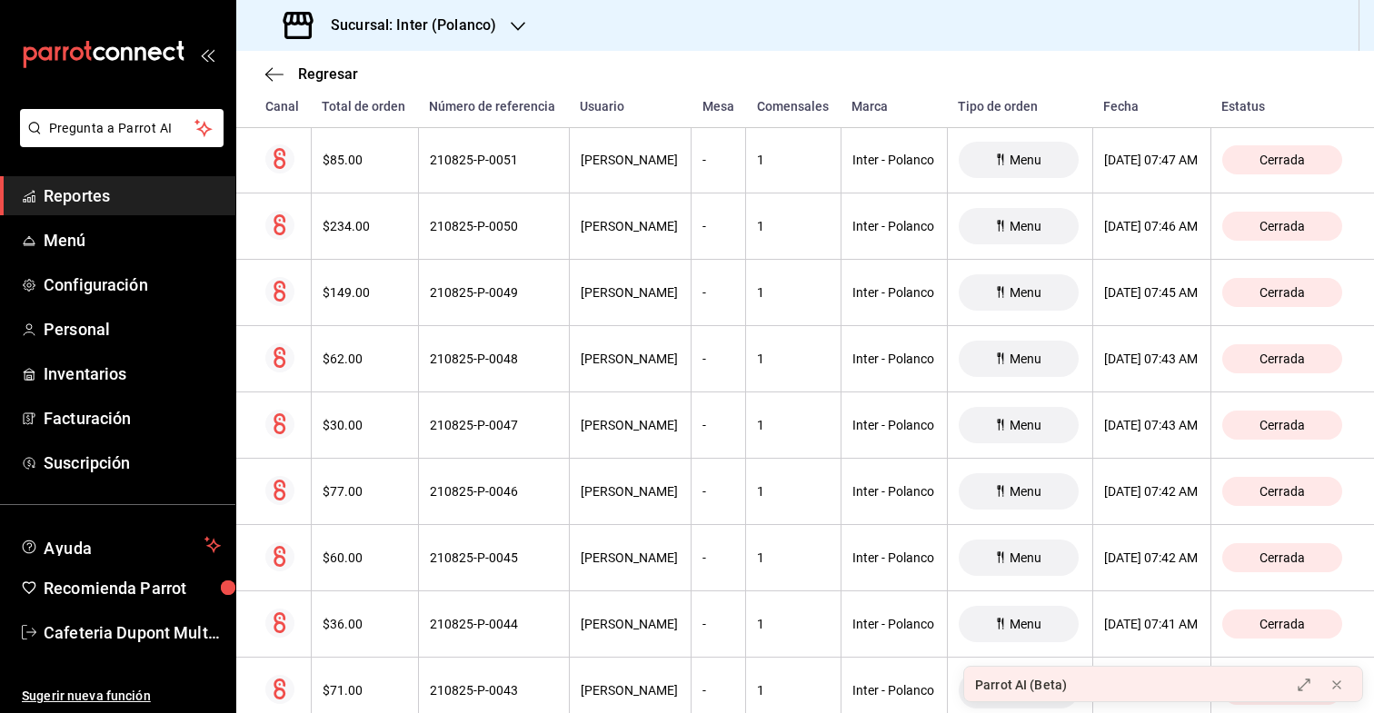
click at [356, 221] on div "$234.00" at bounding box center [365, 226] width 85 height 15
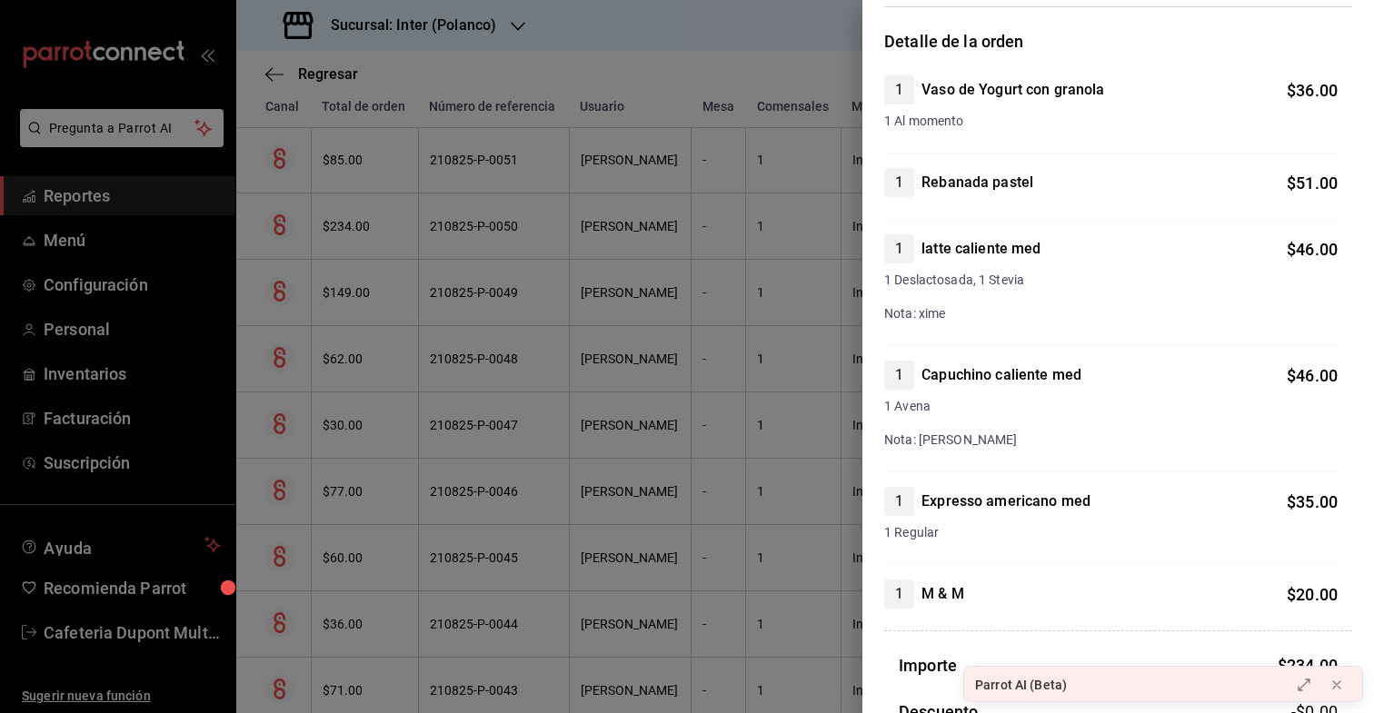
scroll to position [0, 0]
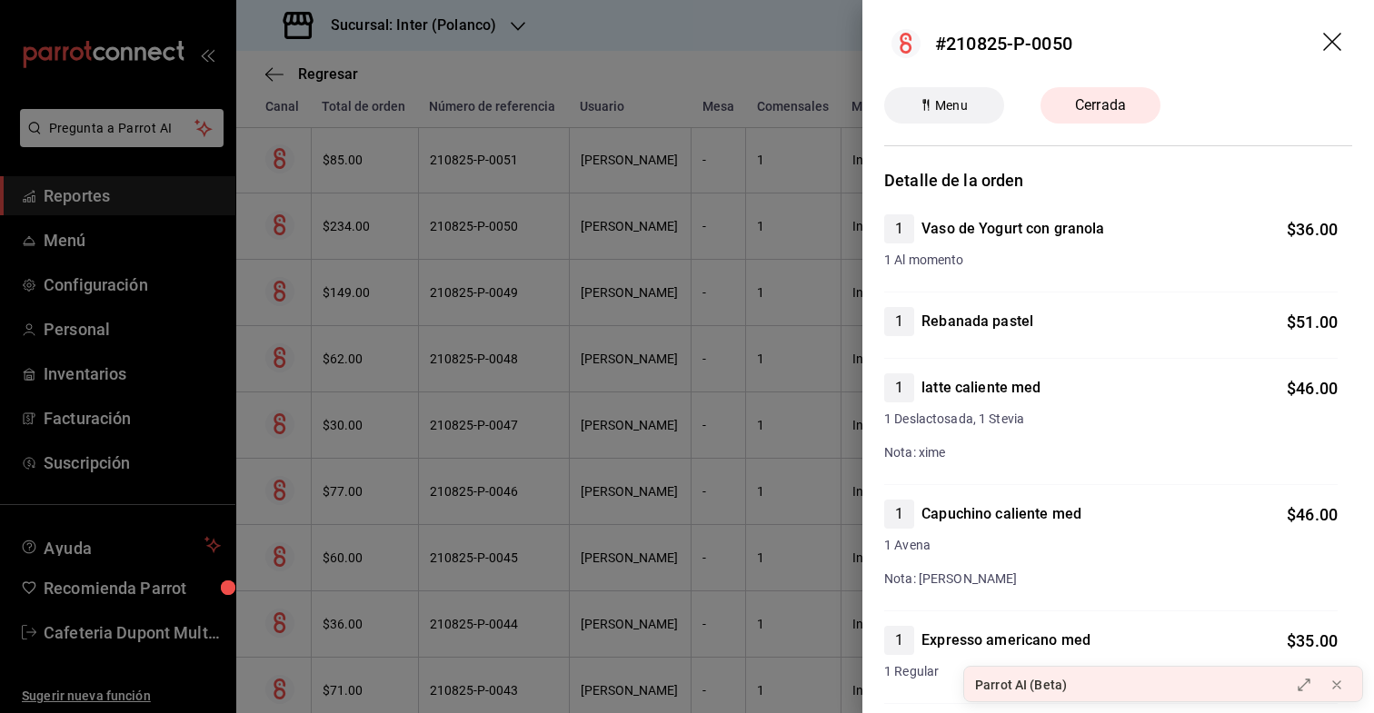
click at [373, 240] on div at bounding box center [687, 356] width 1374 height 713
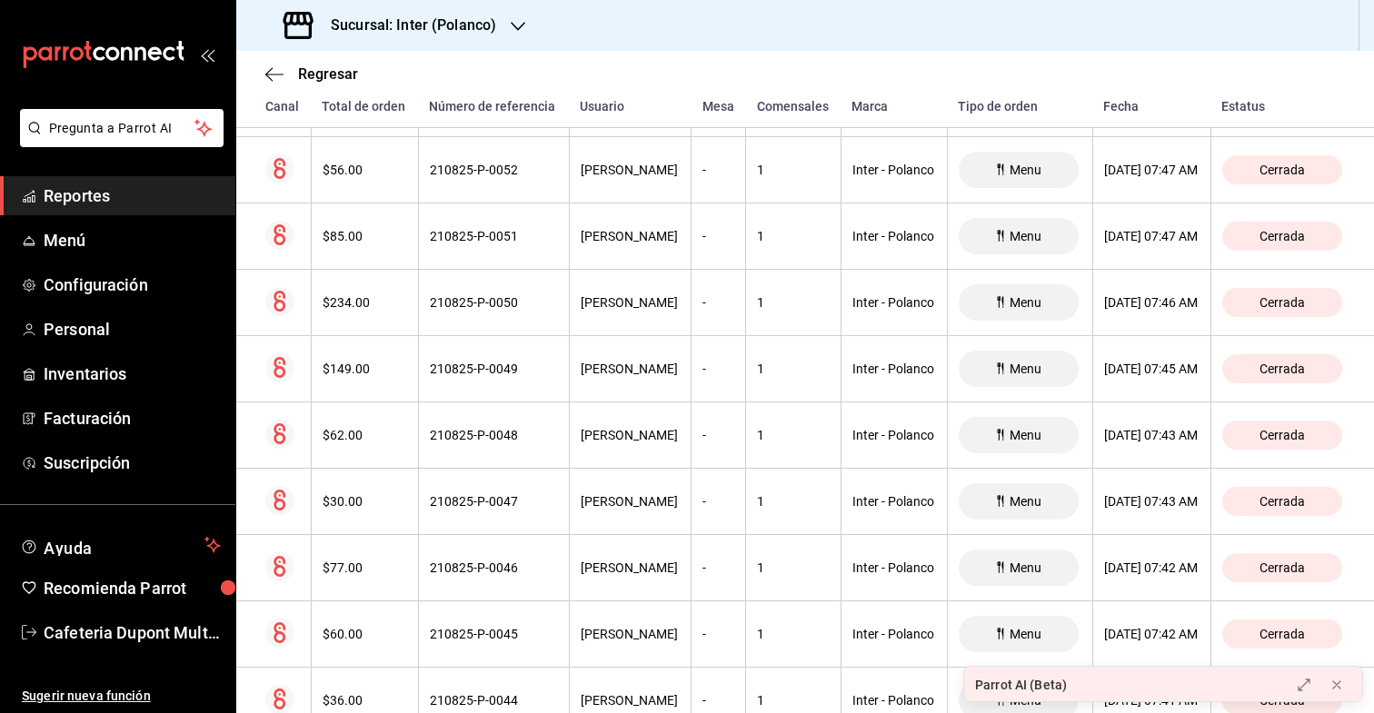
scroll to position [18109, 0]
click at [373, 240] on div "$85.00" at bounding box center [365, 237] width 85 height 15
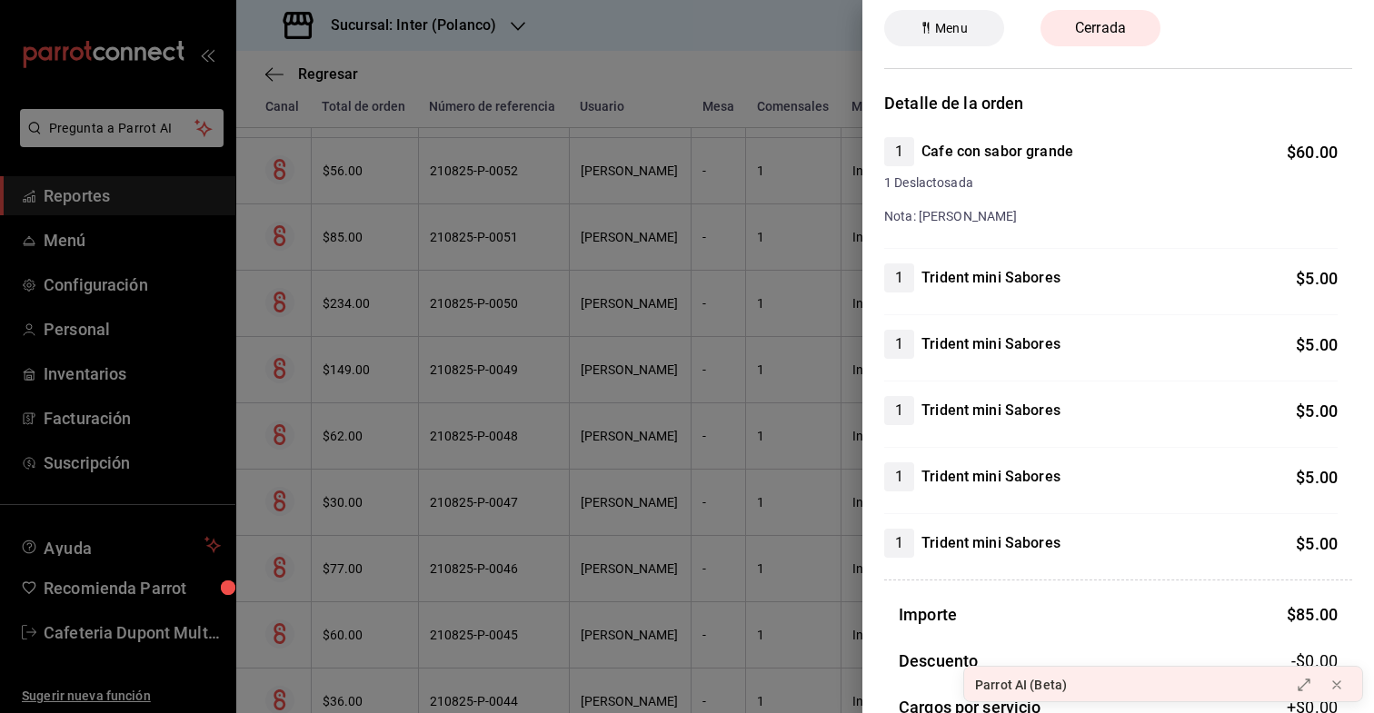
scroll to position [0, 0]
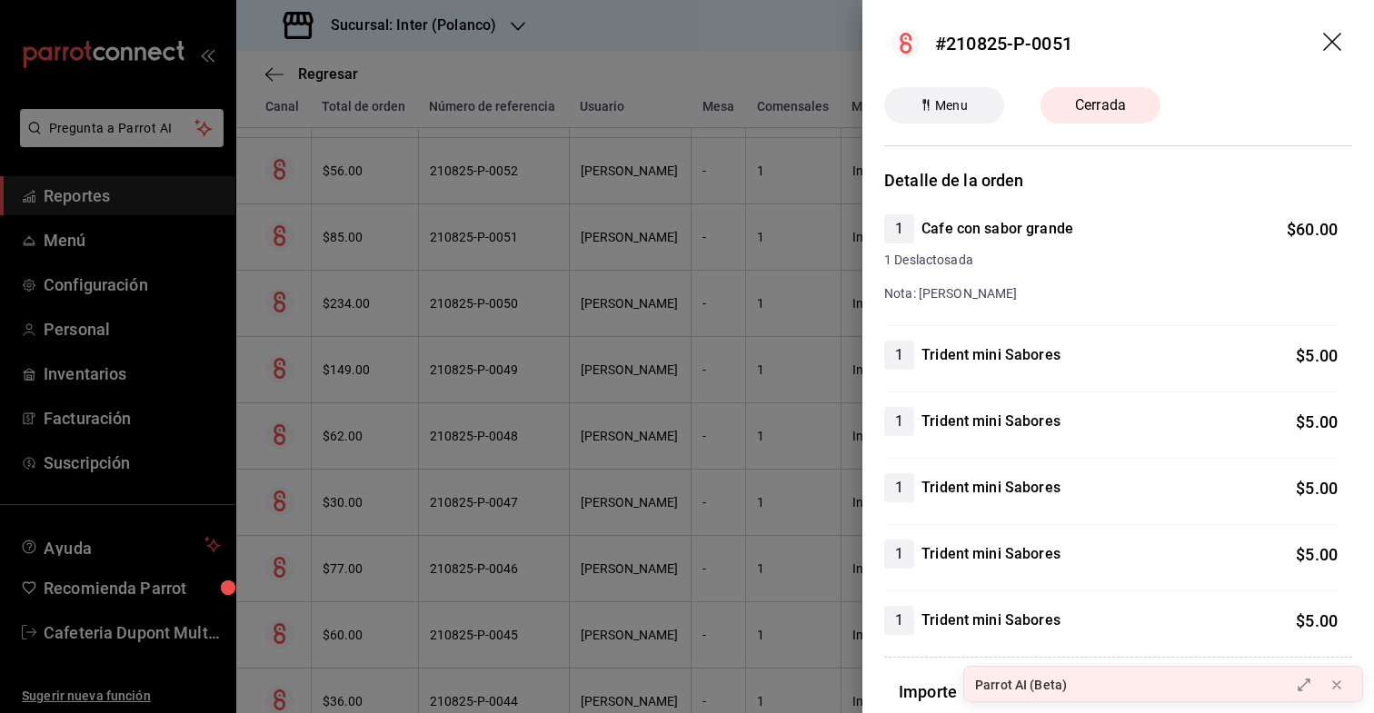
click at [341, 224] on div at bounding box center [687, 356] width 1374 height 713
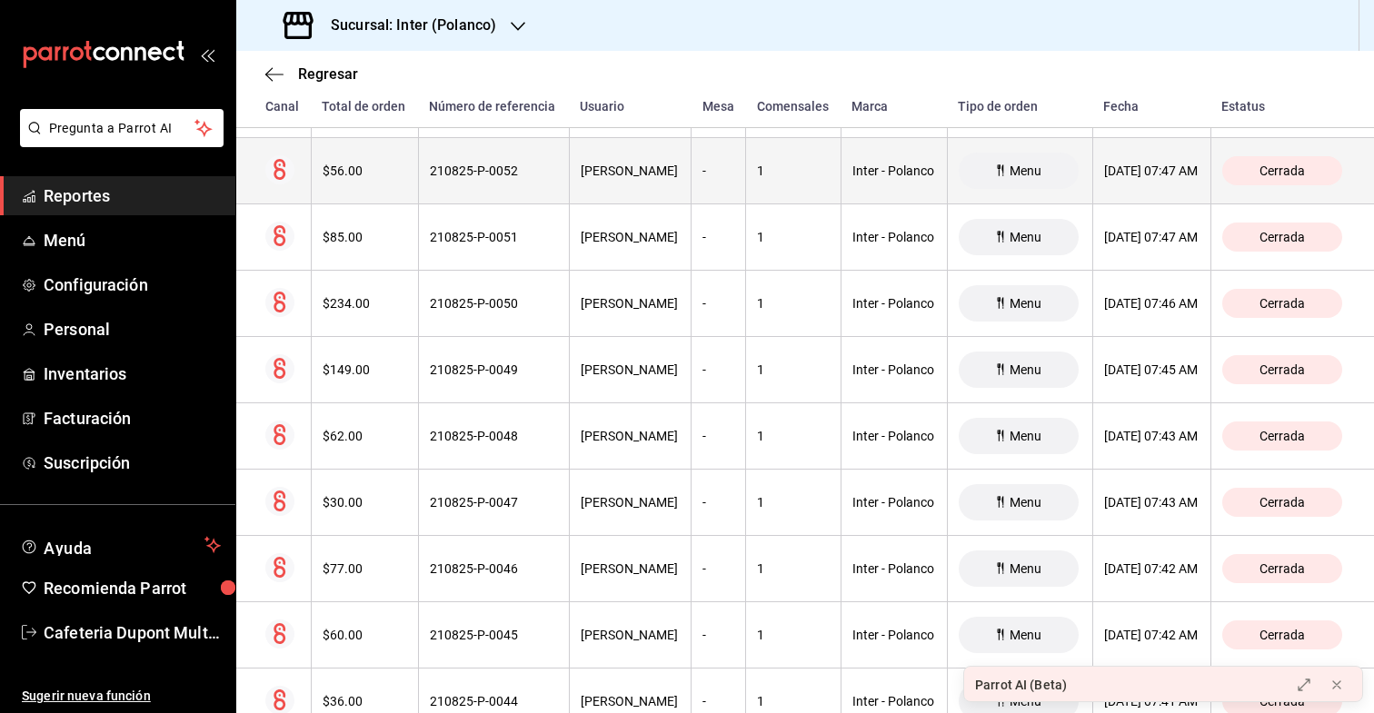
click at [358, 170] on div "$56.00" at bounding box center [365, 171] width 85 height 15
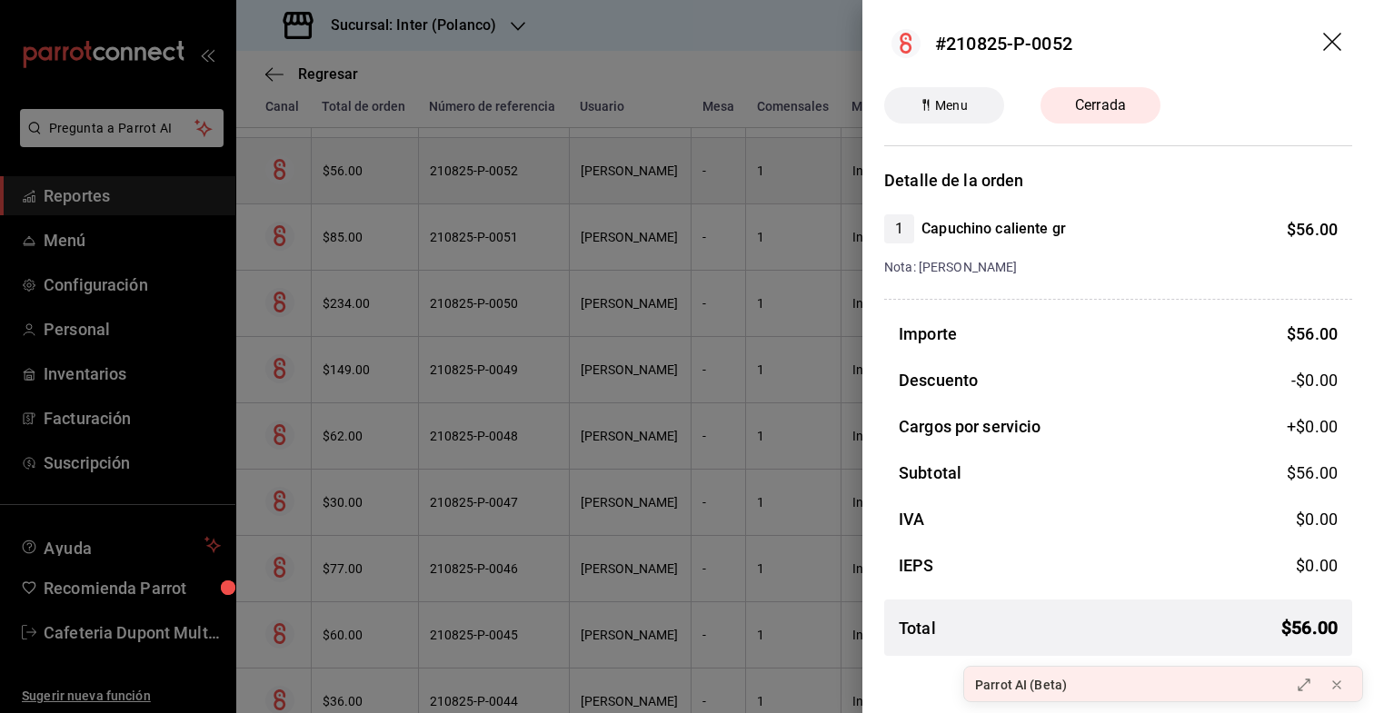
click at [358, 170] on div at bounding box center [687, 356] width 1374 height 713
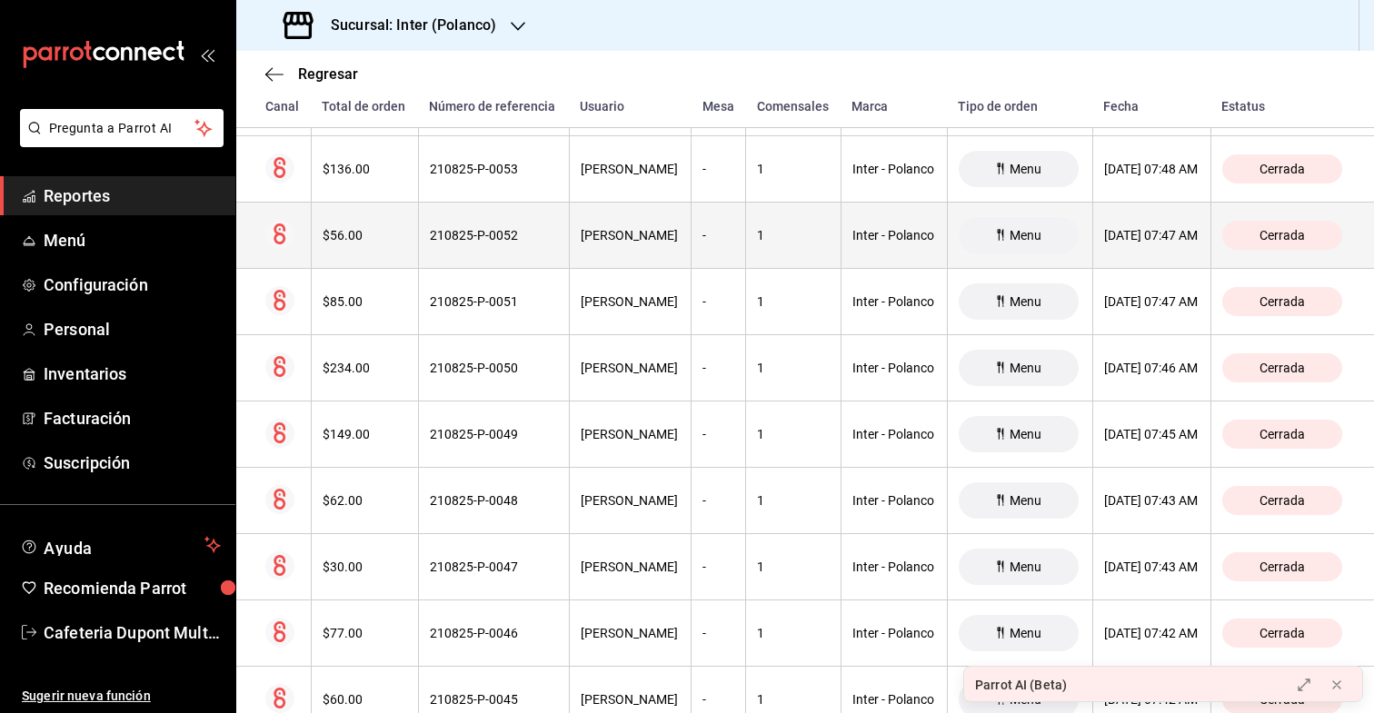
scroll to position [18036, 0]
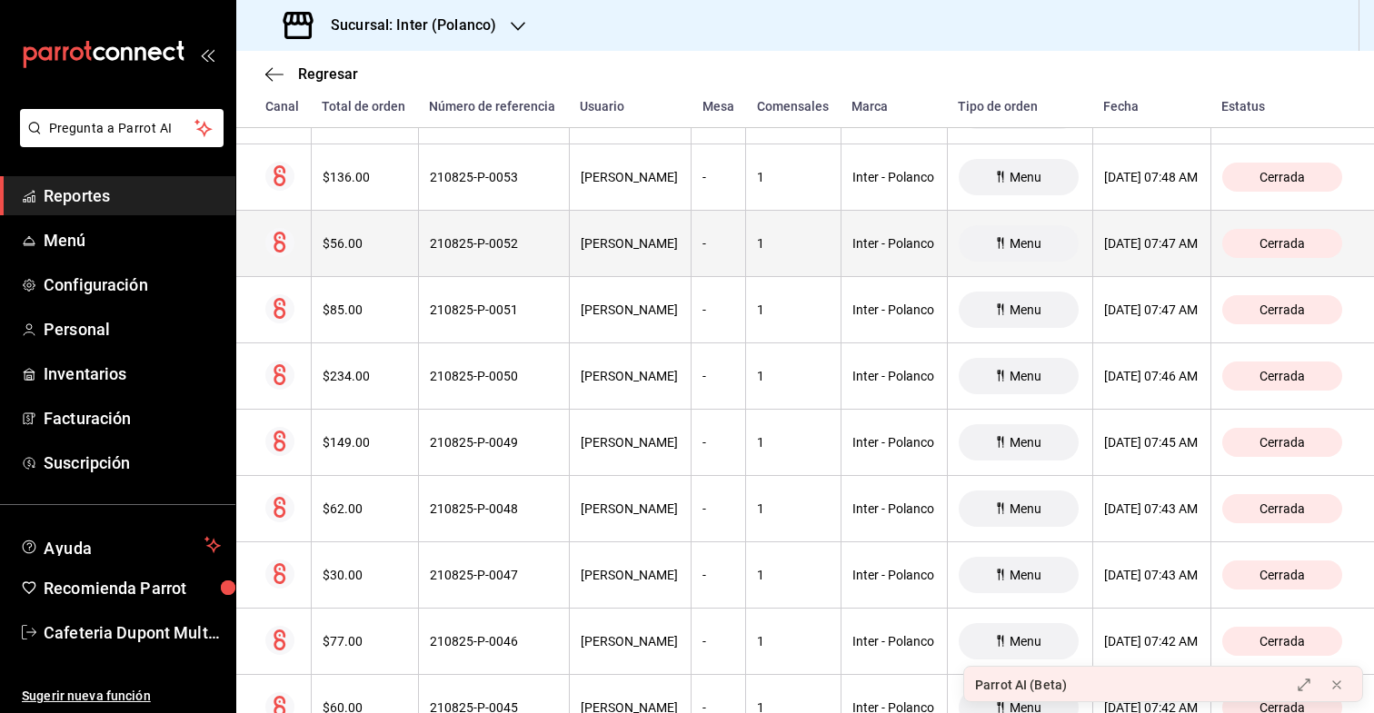
click at [358, 170] on div "$136.00" at bounding box center [365, 177] width 85 height 15
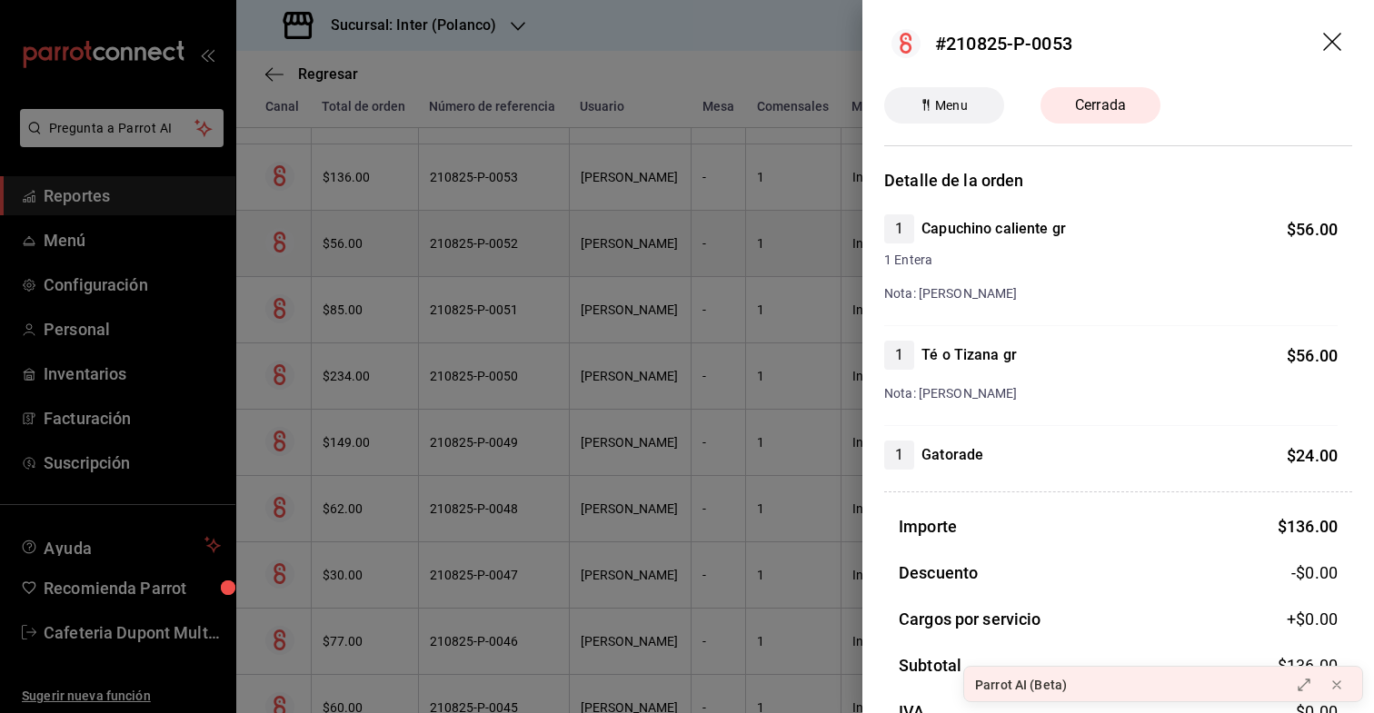
click at [358, 170] on div at bounding box center [687, 356] width 1374 height 713
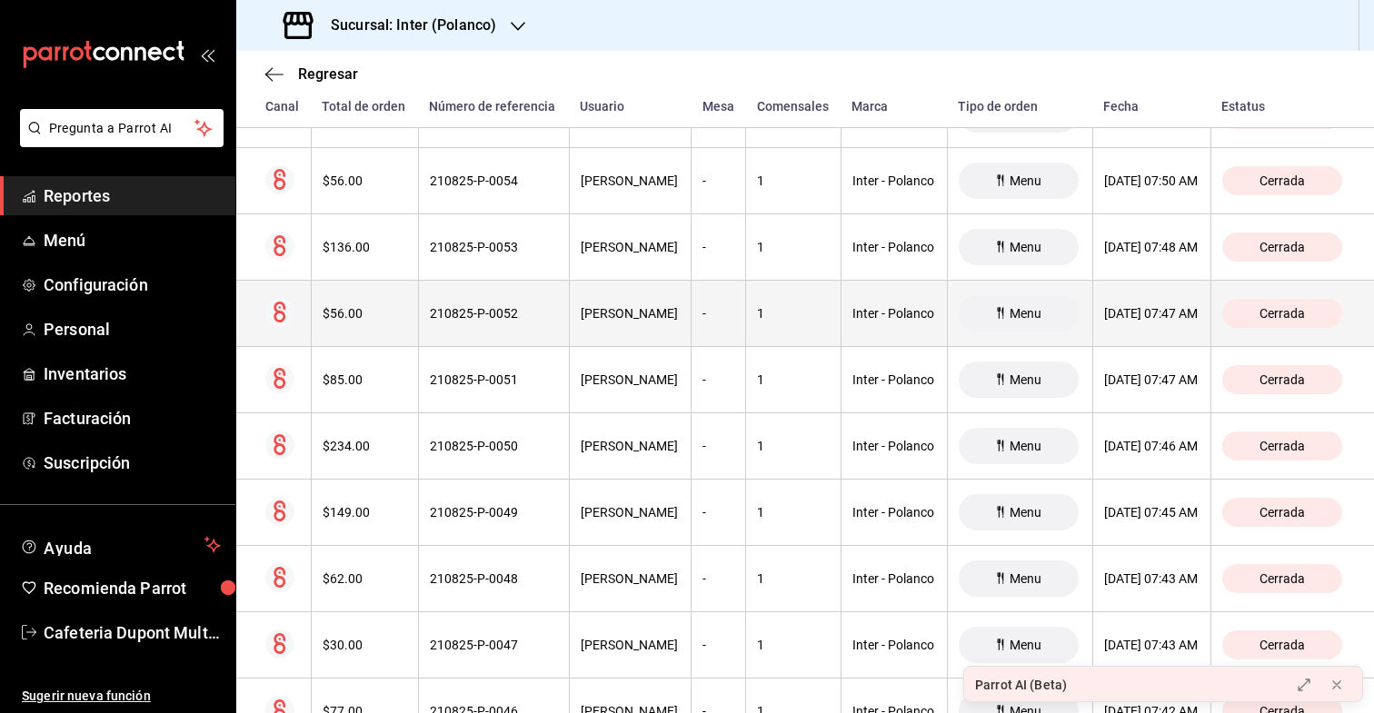
scroll to position [17960, 0]
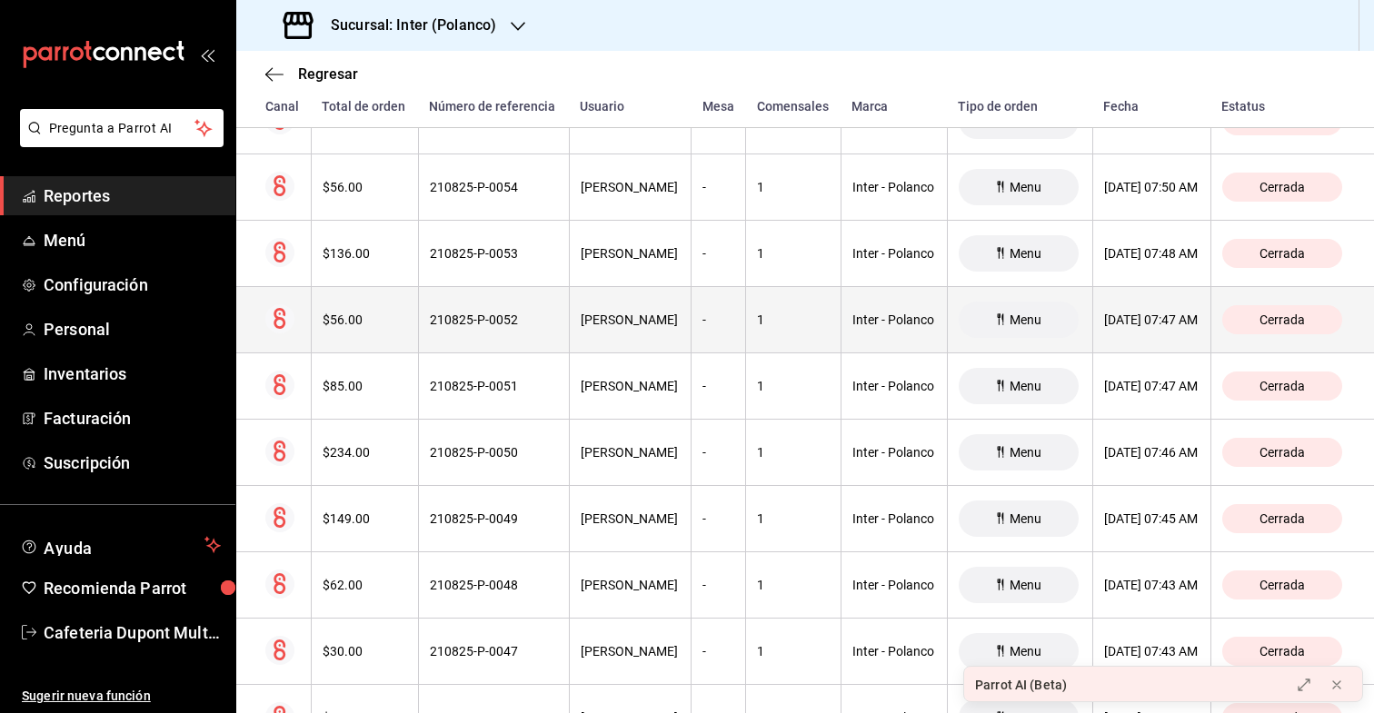
click at [358, 170] on th "$56.00" at bounding box center [364, 188] width 107 height 66
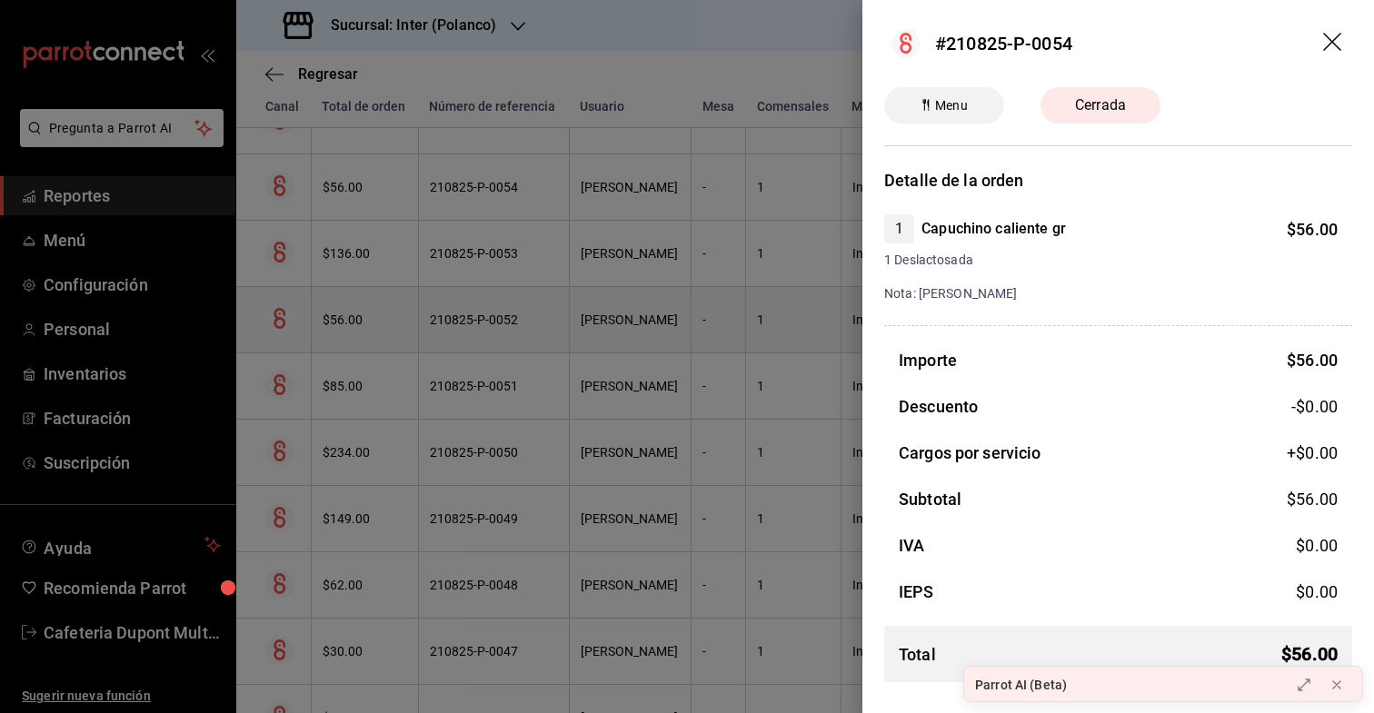
click at [358, 170] on div at bounding box center [687, 356] width 1374 height 713
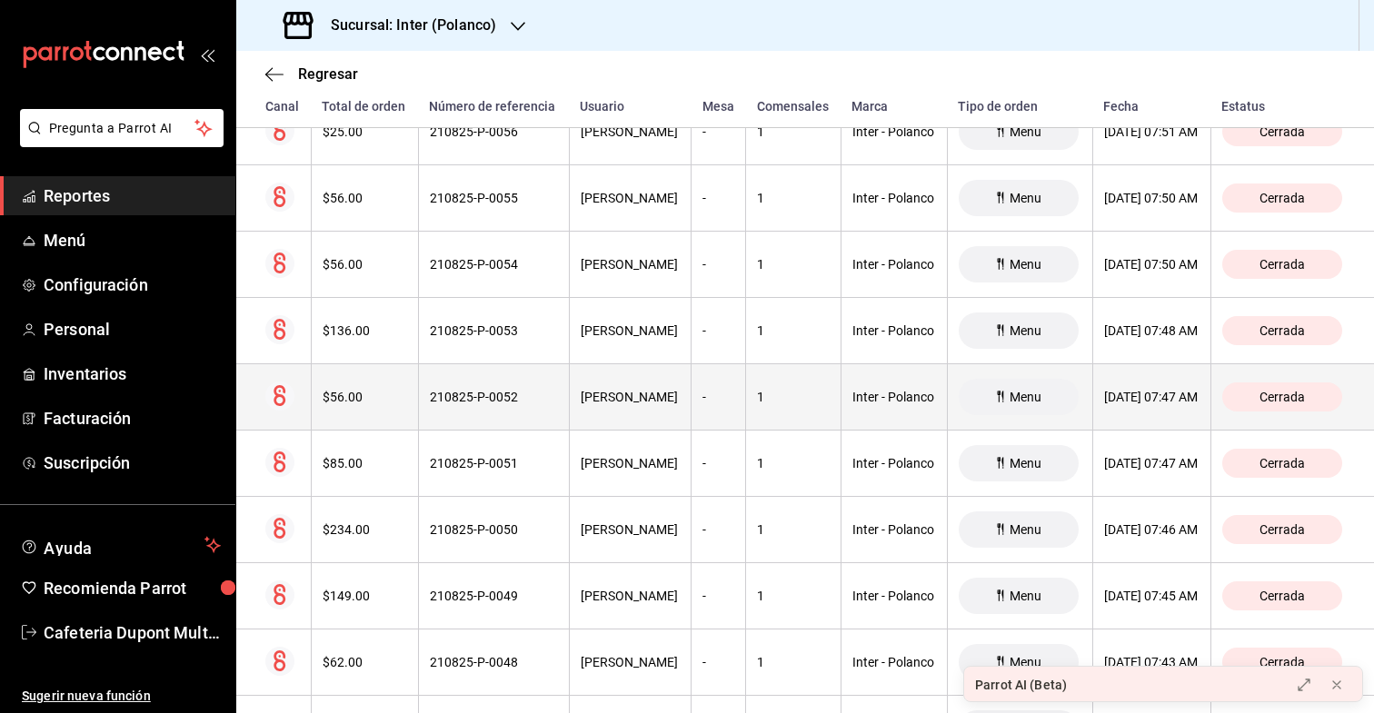
scroll to position [17868, 0]
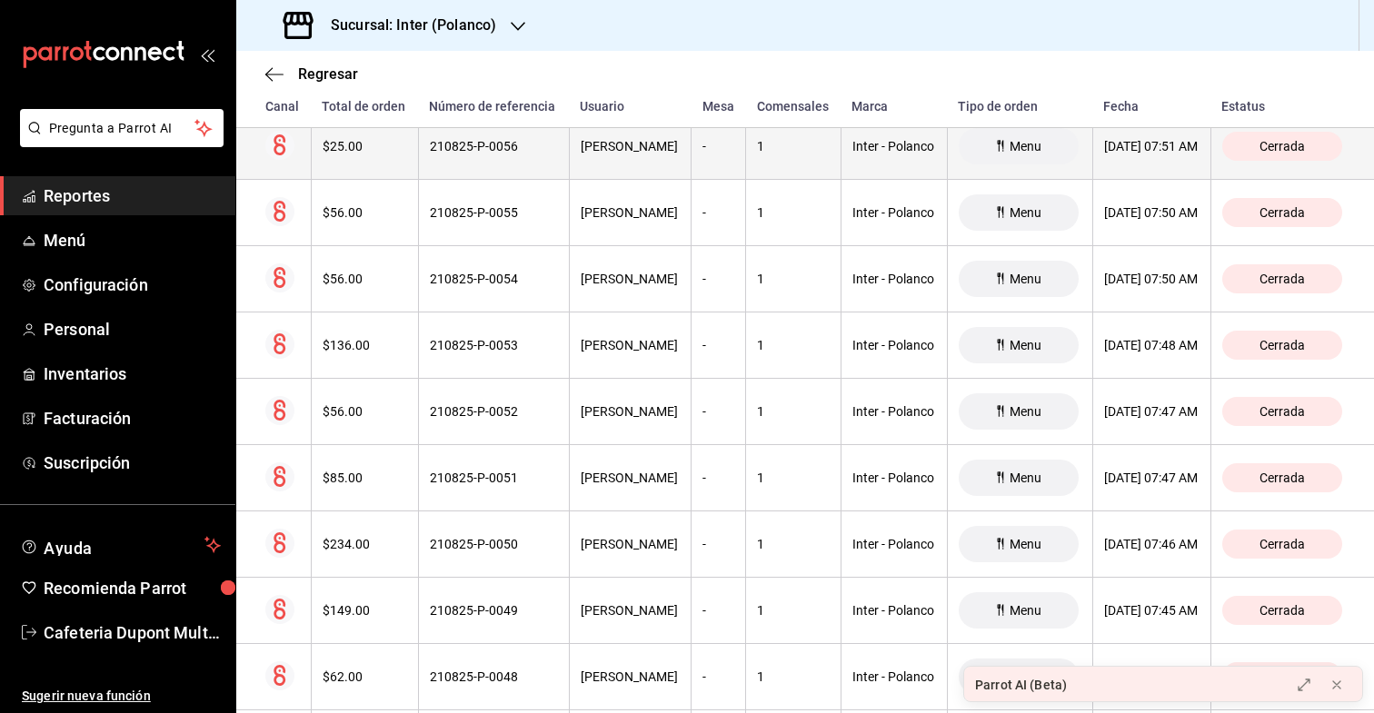
click at [358, 170] on th "$25.00" at bounding box center [364, 147] width 107 height 66
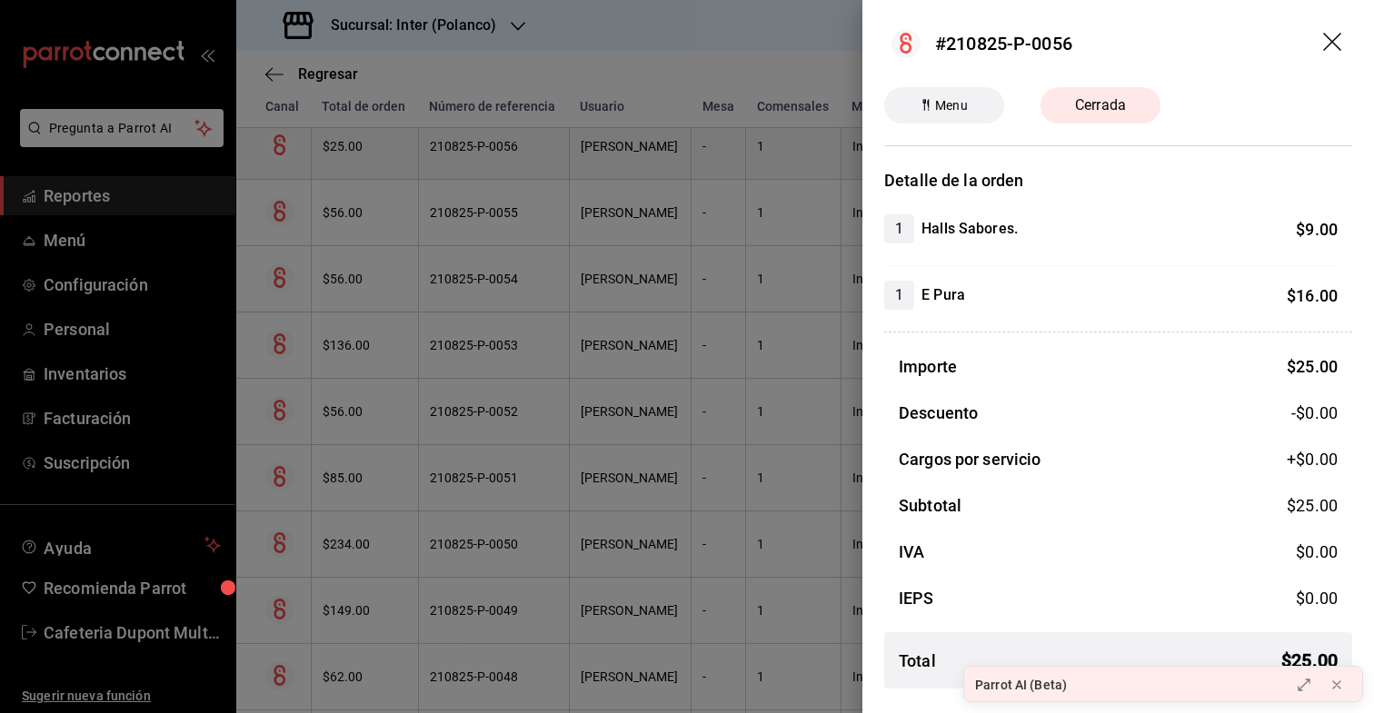
click at [358, 170] on div at bounding box center [687, 356] width 1374 height 713
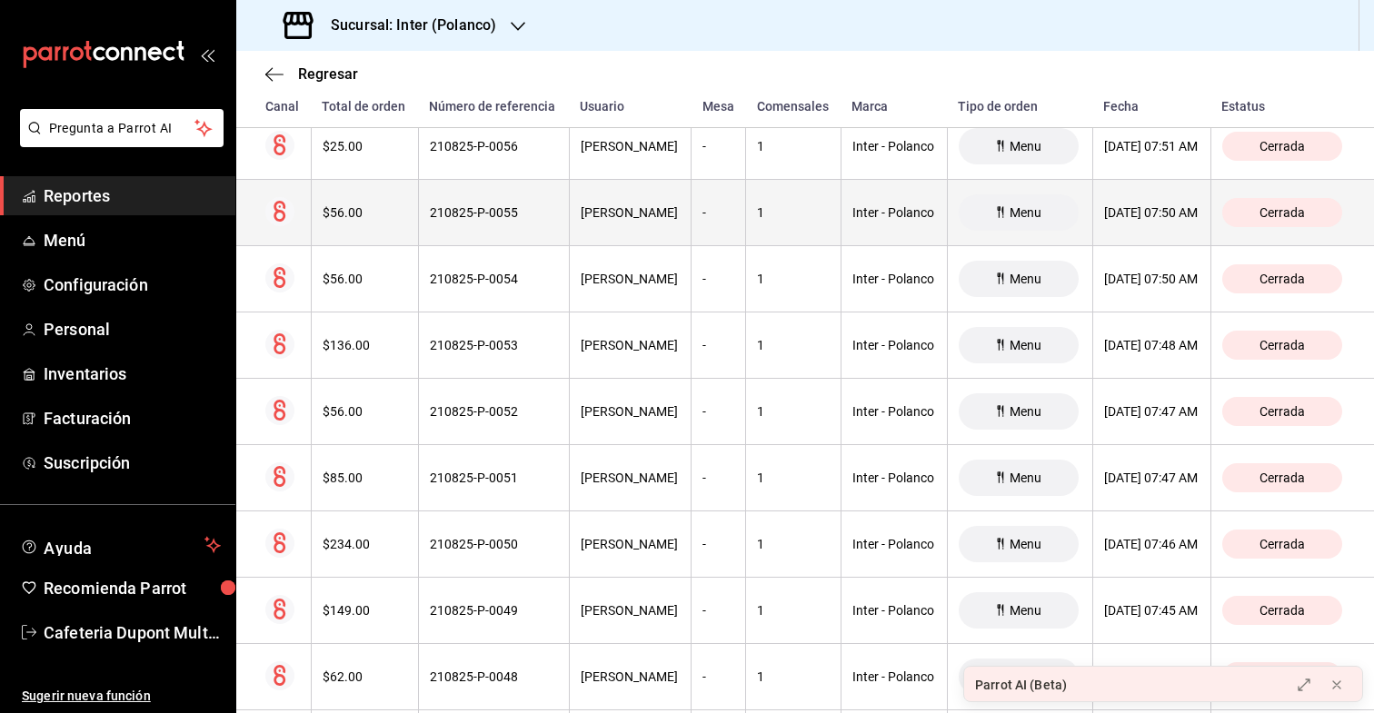
click at [358, 199] on th "$56.00" at bounding box center [364, 213] width 107 height 66
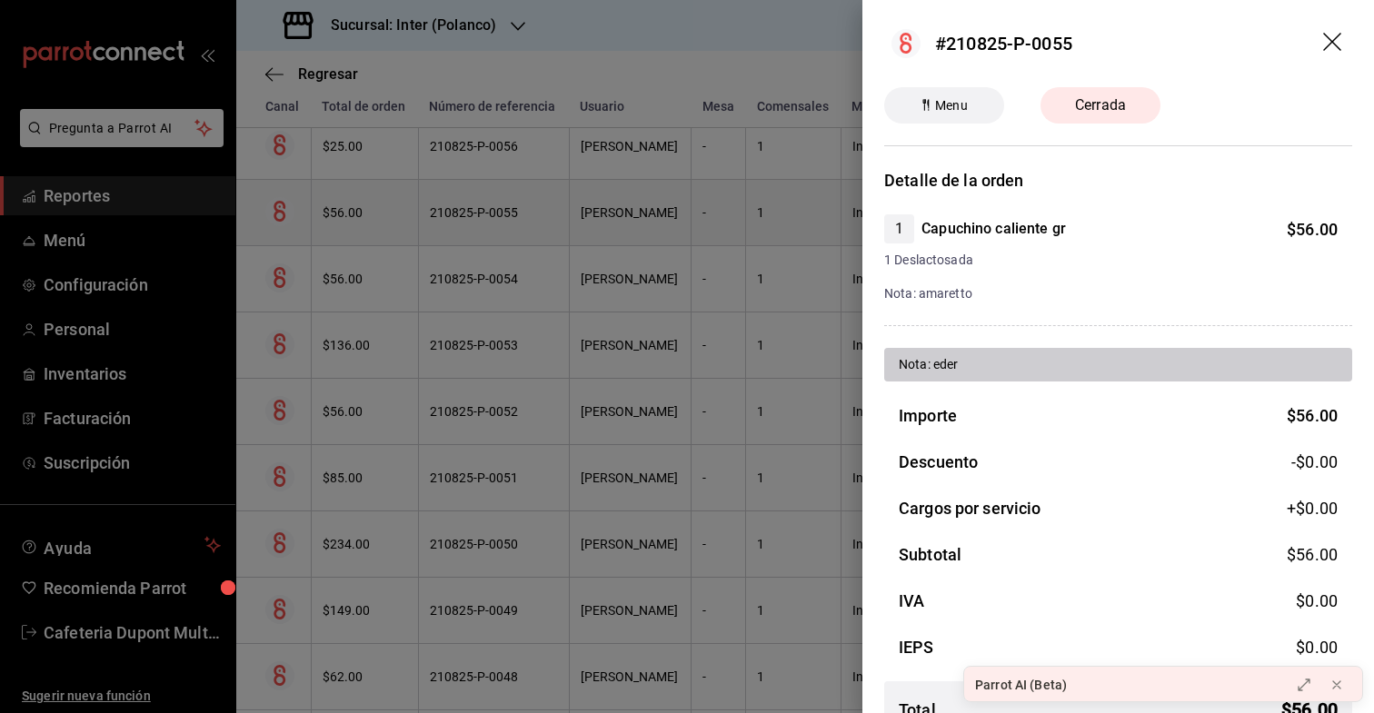
click at [358, 199] on div at bounding box center [687, 356] width 1374 height 713
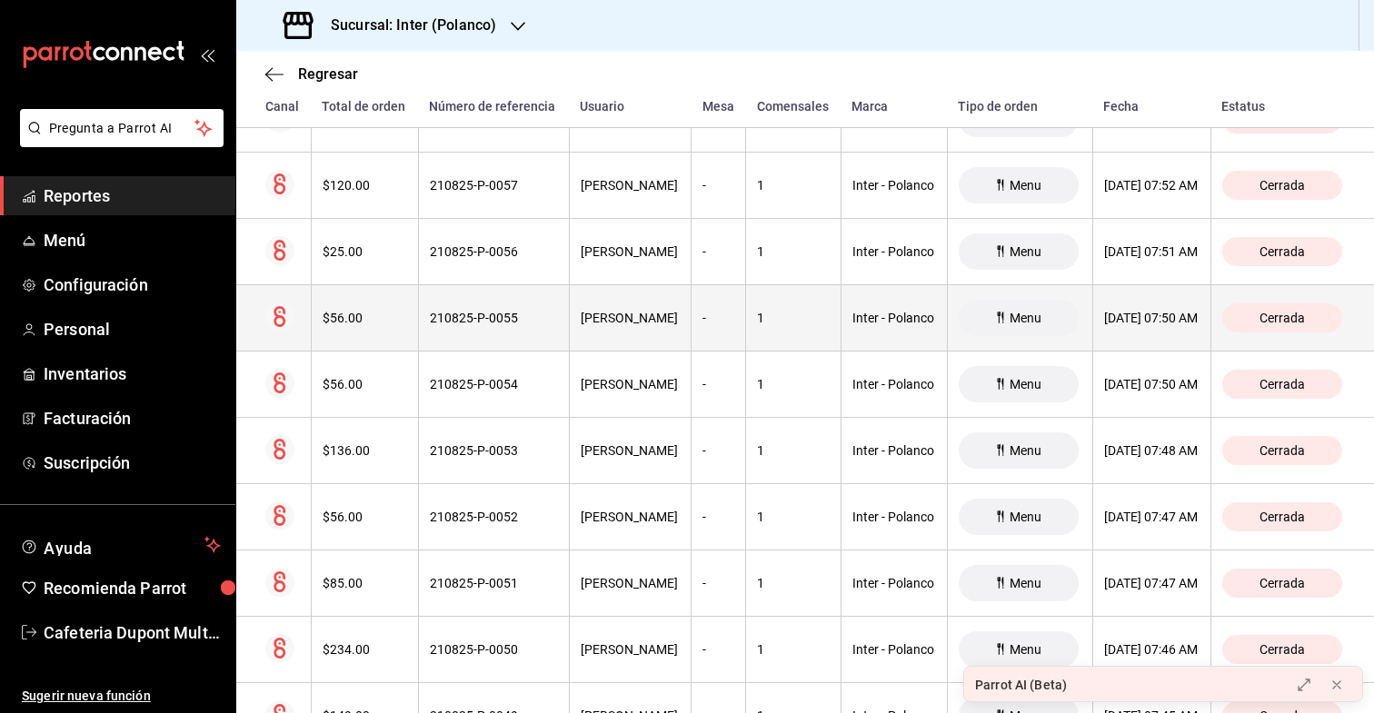
scroll to position [17777, 0]
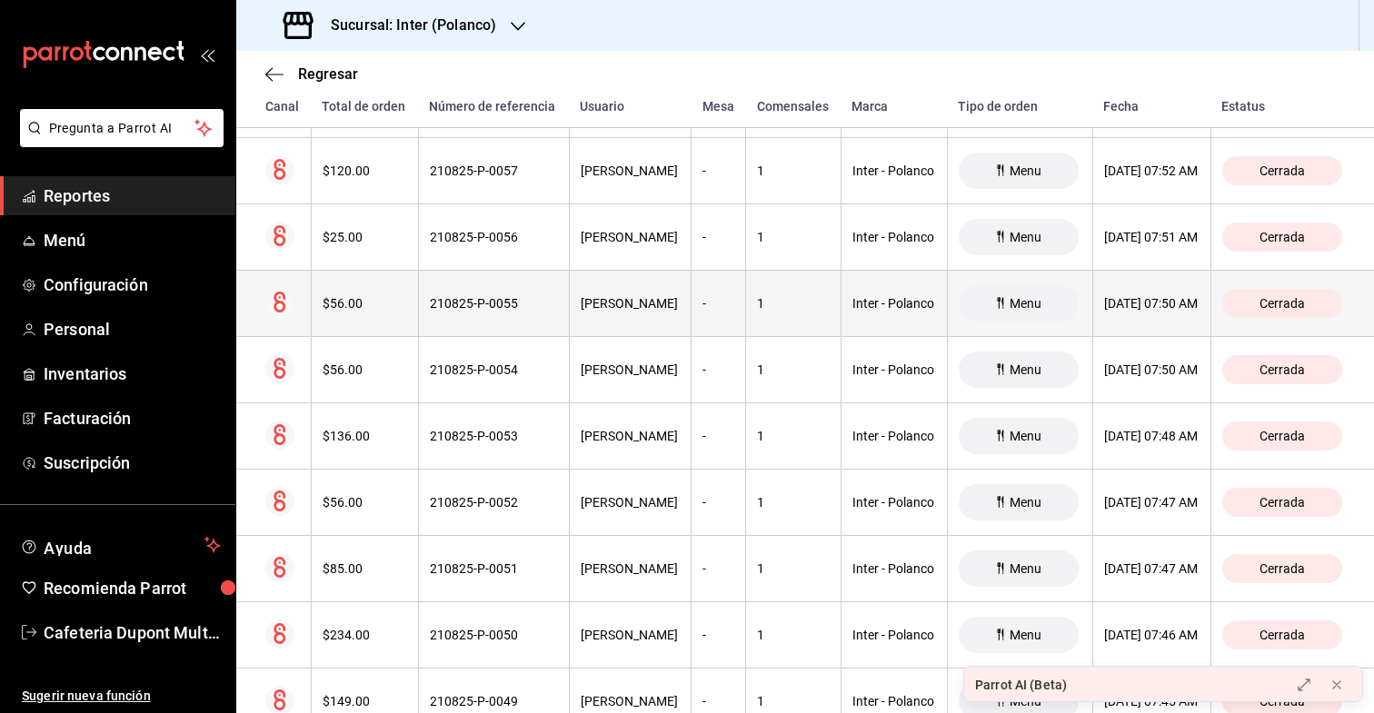
click at [358, 199] on th "$120.00" at bounding box center [364, 171] width 107 height 66
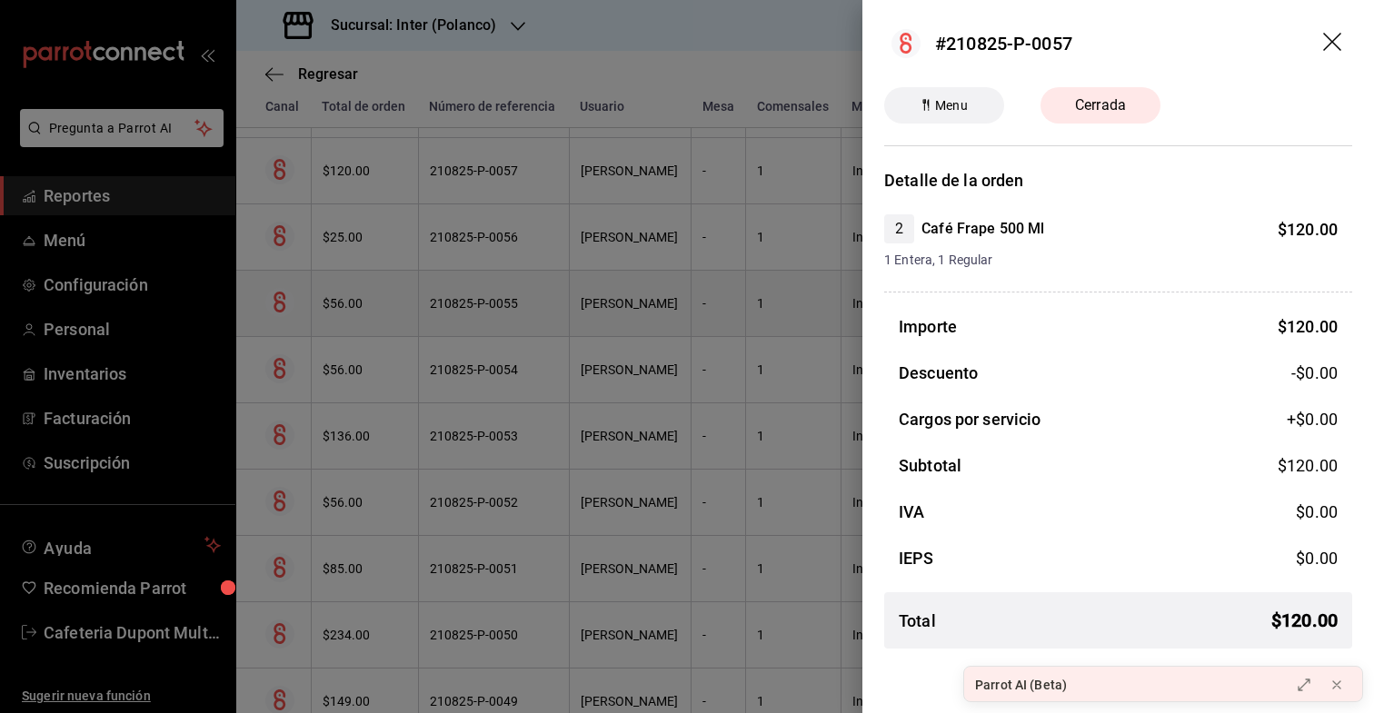
click at [358, 199] on div at bounding box center [687, 356] width 1374 height 713
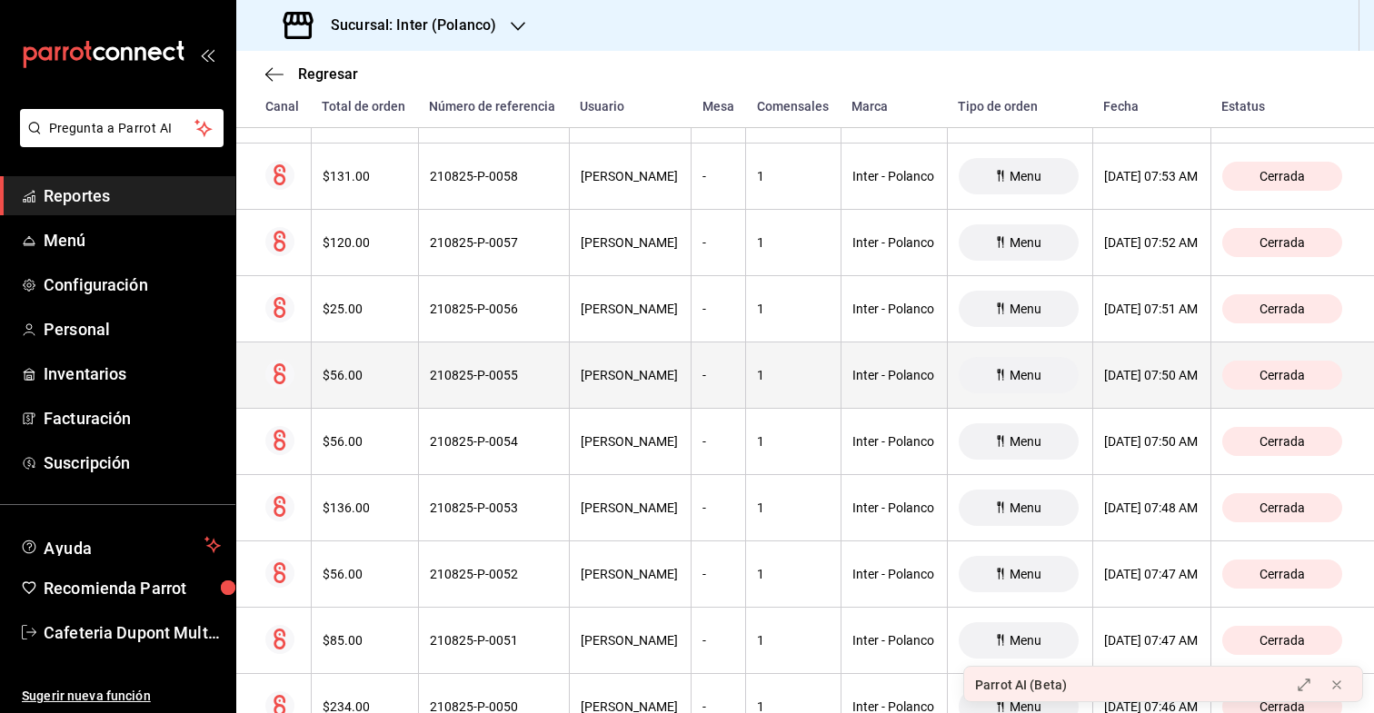
scroll to position [17694, 0]
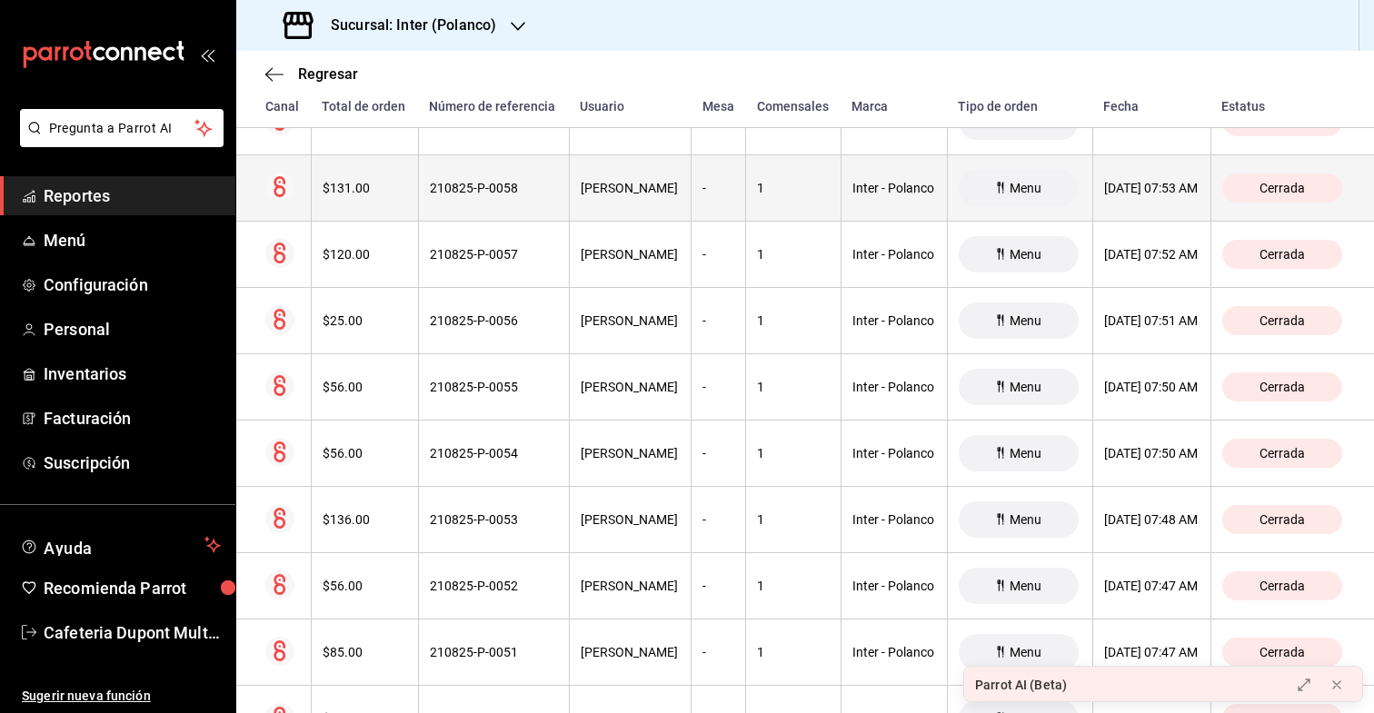
click at [357, 200] on th "$131.00" at bounding box center [364, 188] width 107 height 66
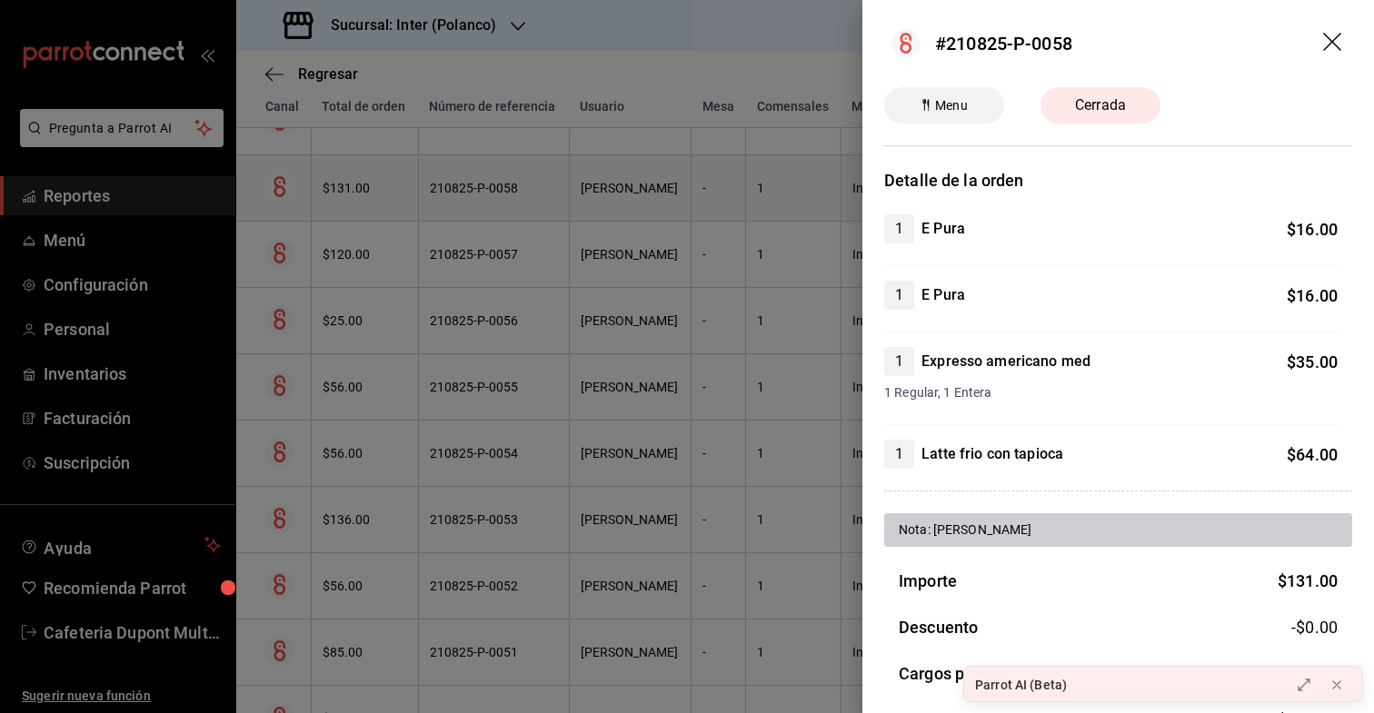
click at [357, 200] on div at bounding box center [687, 356] width 1374 height 713
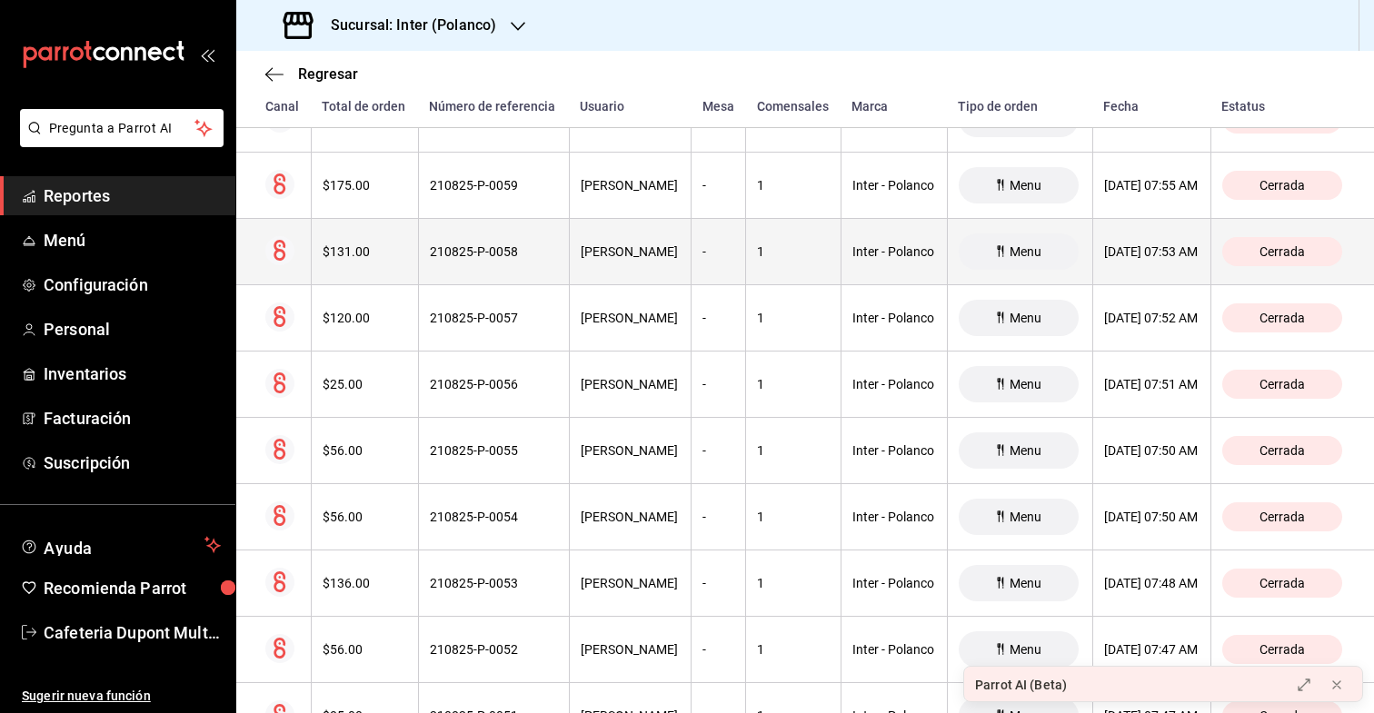
scroll to position [17622, 0]
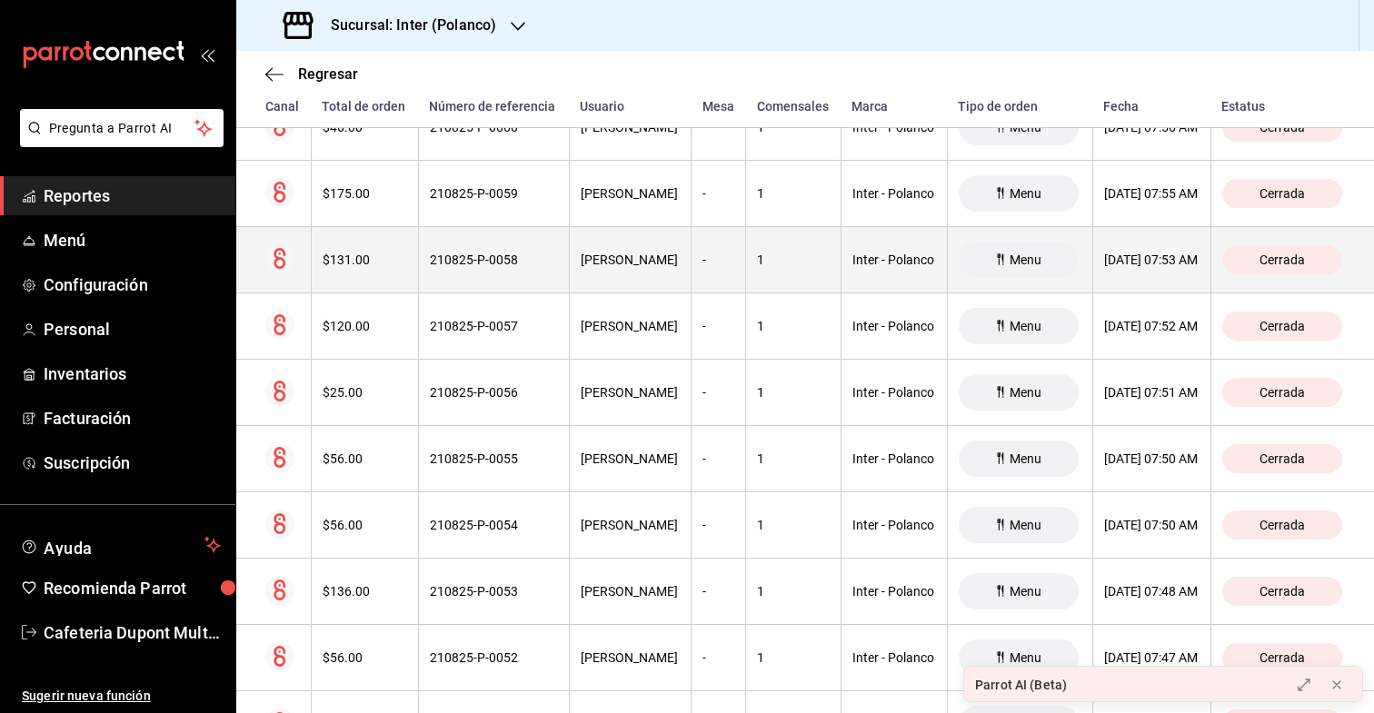
click at [357, 200] on div "$175.00" at bounding box center [365, 193] width 85 height 15
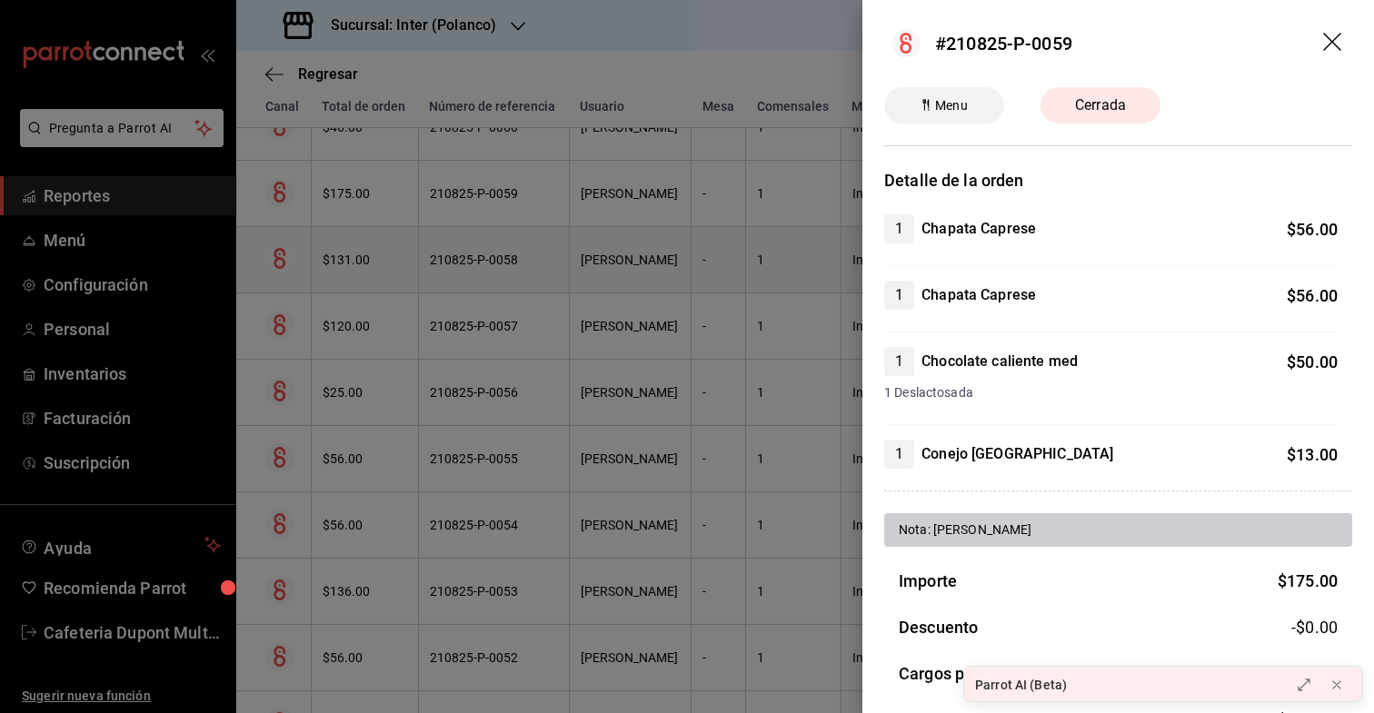
click at [357, 200] on div at bounding box center [687, 356] width 1374 height 713
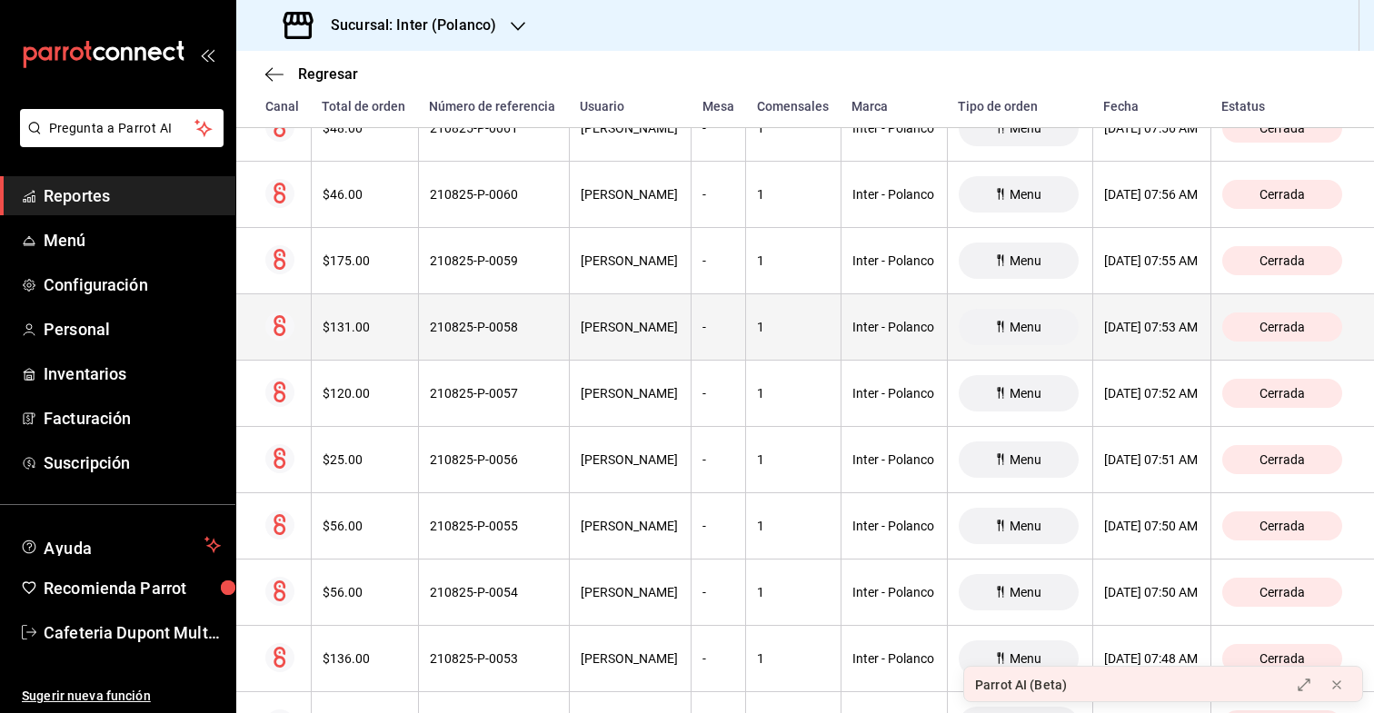
scroll to position [17554, 0]
click at [357, 200] on div "$46.00" at bounding box center [365, 195] width 85 height 15
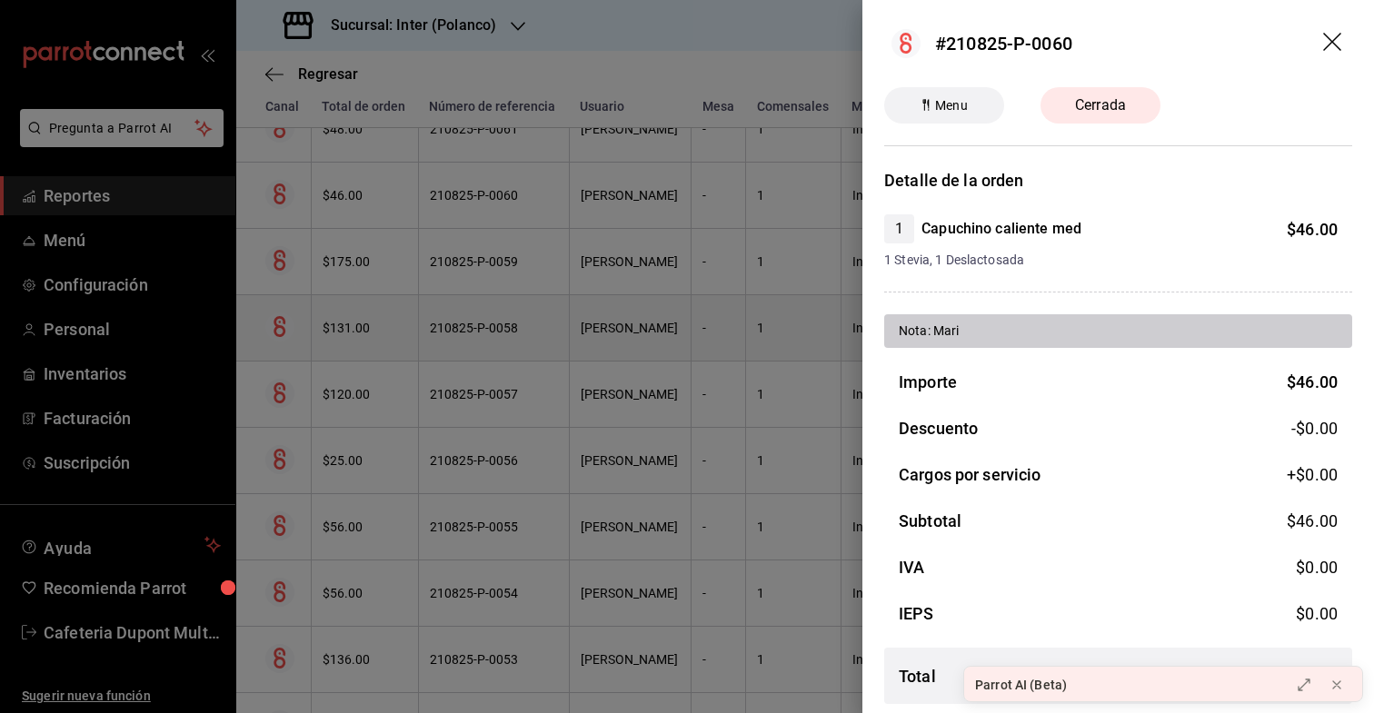
click at [357, 200] on div at bounding box center [687, 356] width 1374 height 713
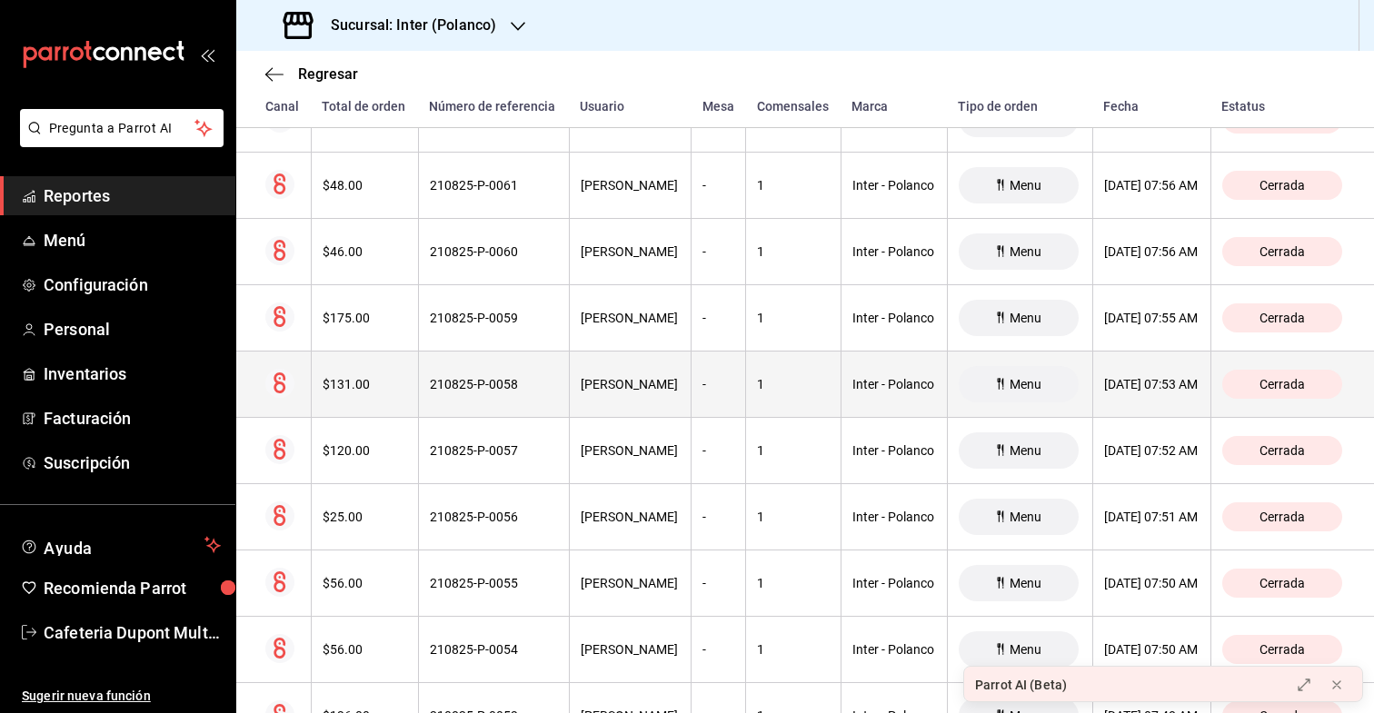
scroll to position [17497, 0]
click at [357, 200] on th "$48.00" at bounding box center [364, 186] width 107 height 66
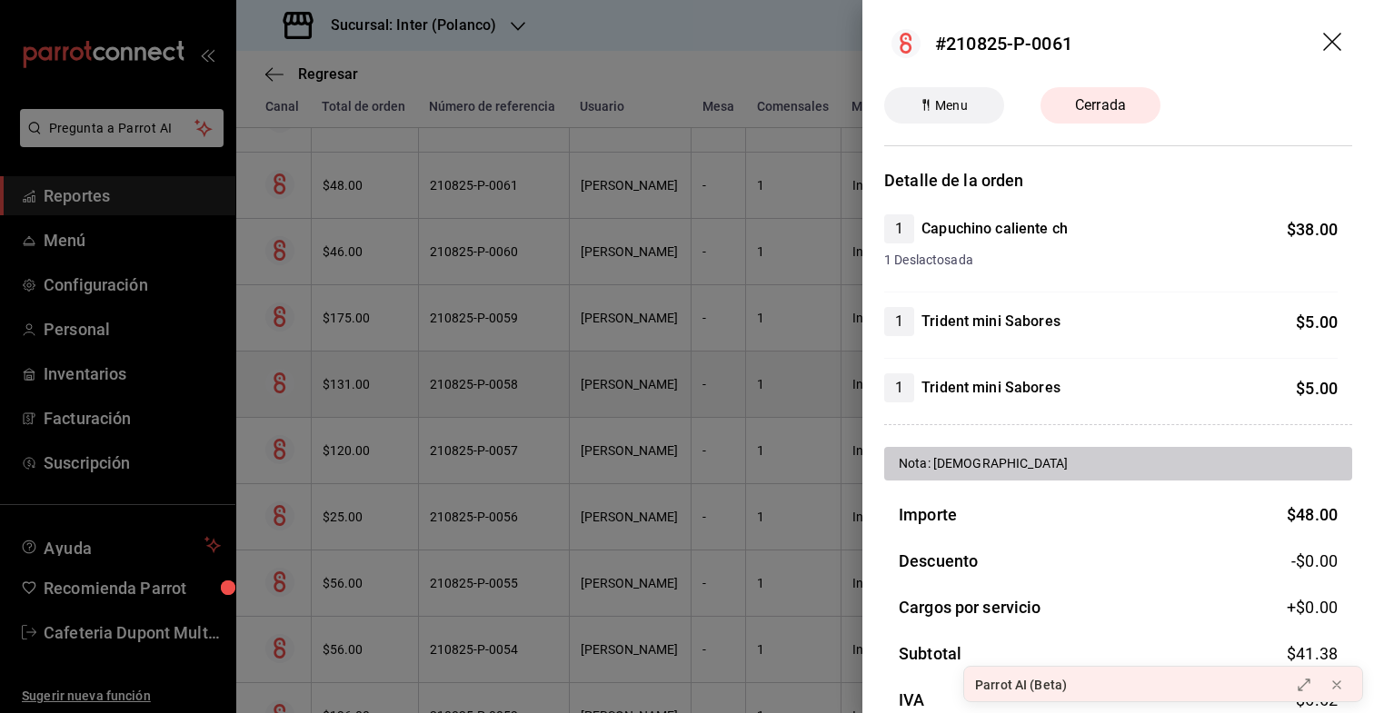
click at [357, 200] on div at bounding box center [687, 356] width 1374 height 713
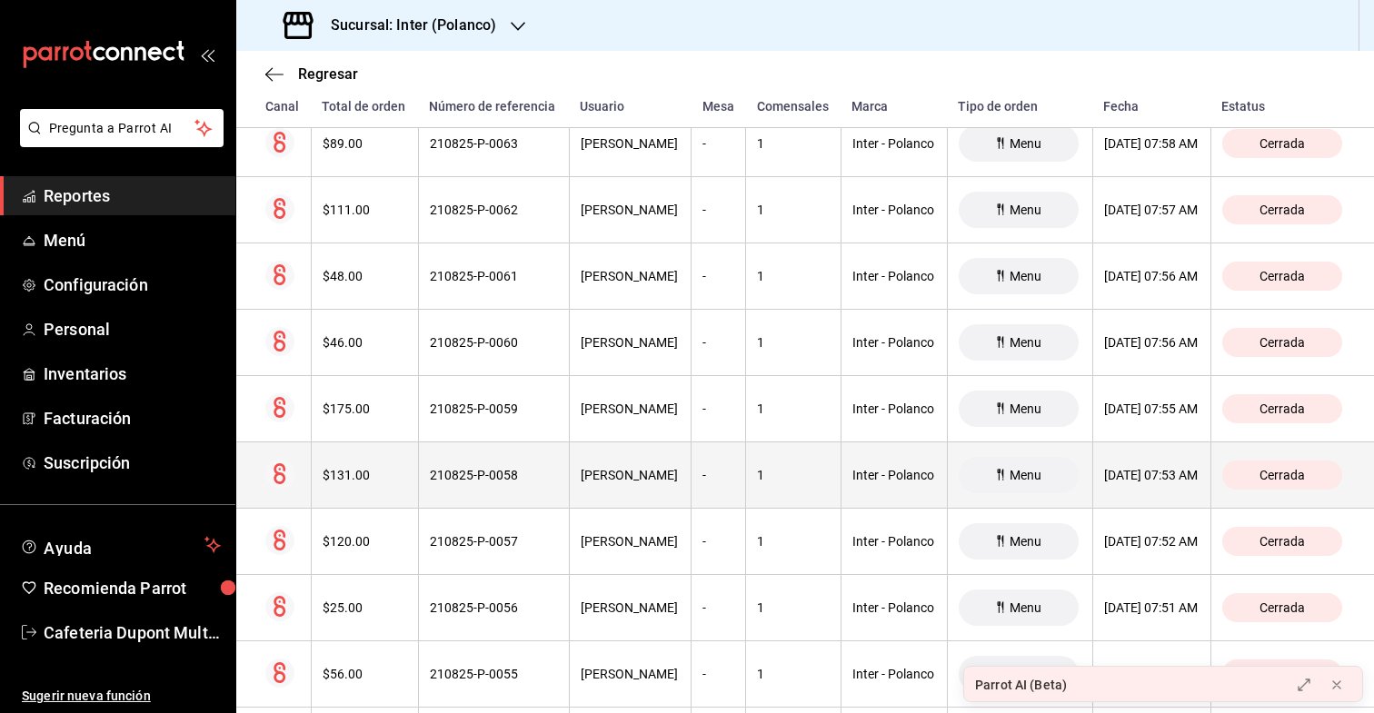
scroll to position [17408, 0]
click at [357, 200] on th "$111.00" at bounding box center [364, 208] width 107 height 66
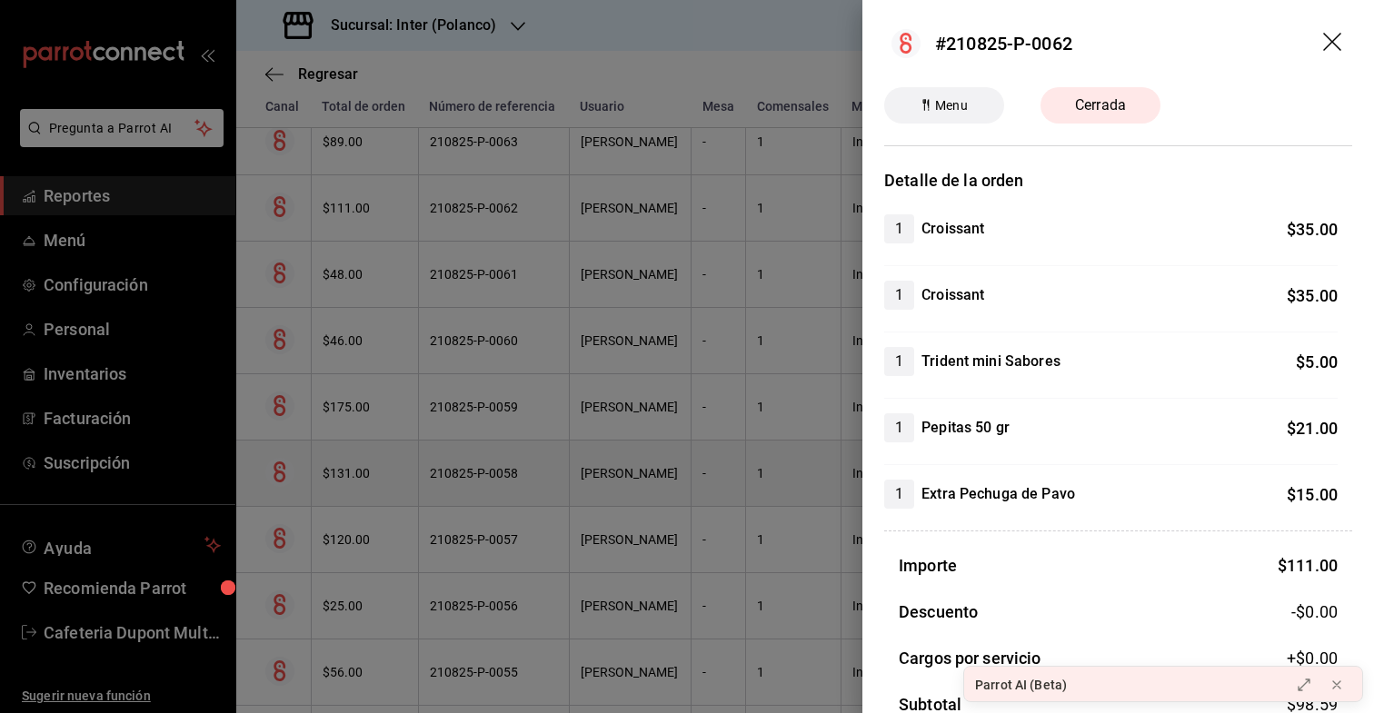
click at [357, 200] on div at bounding box center [687, 356] width 1374 height 713
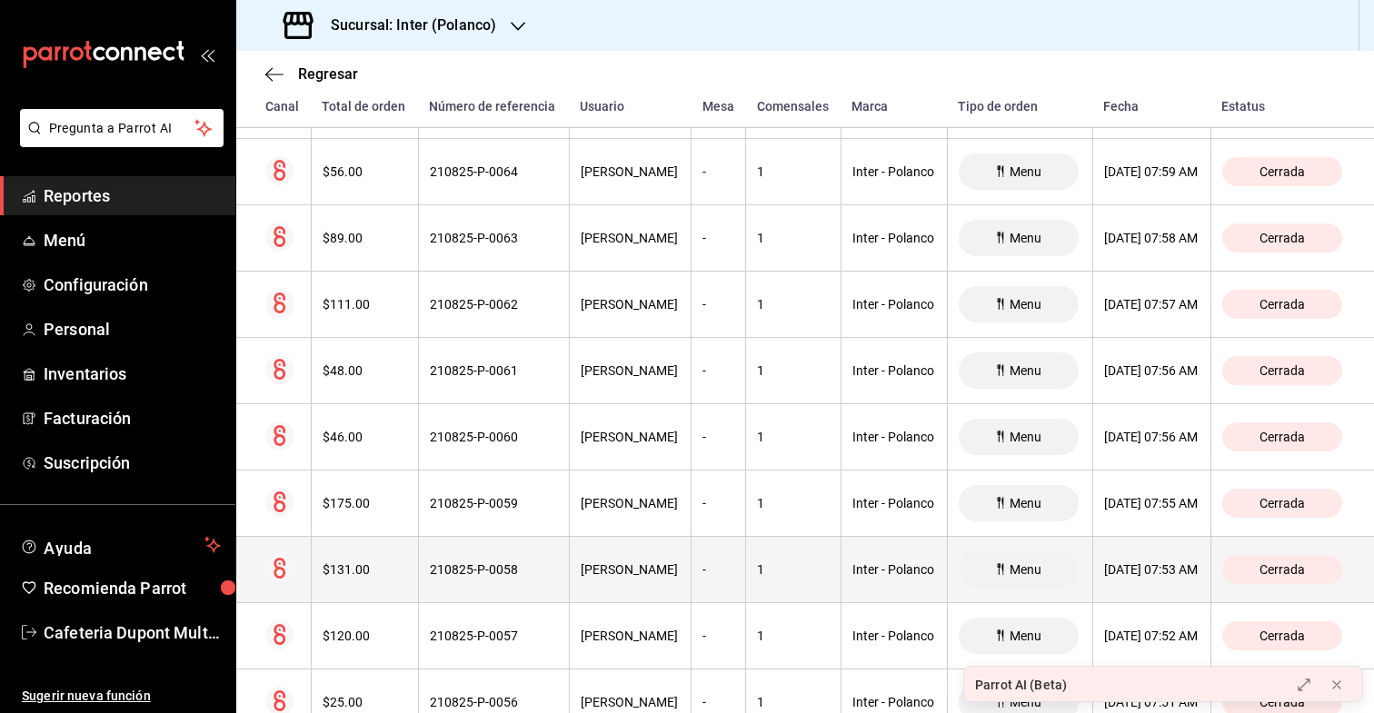
scroll to position [17314, 0]
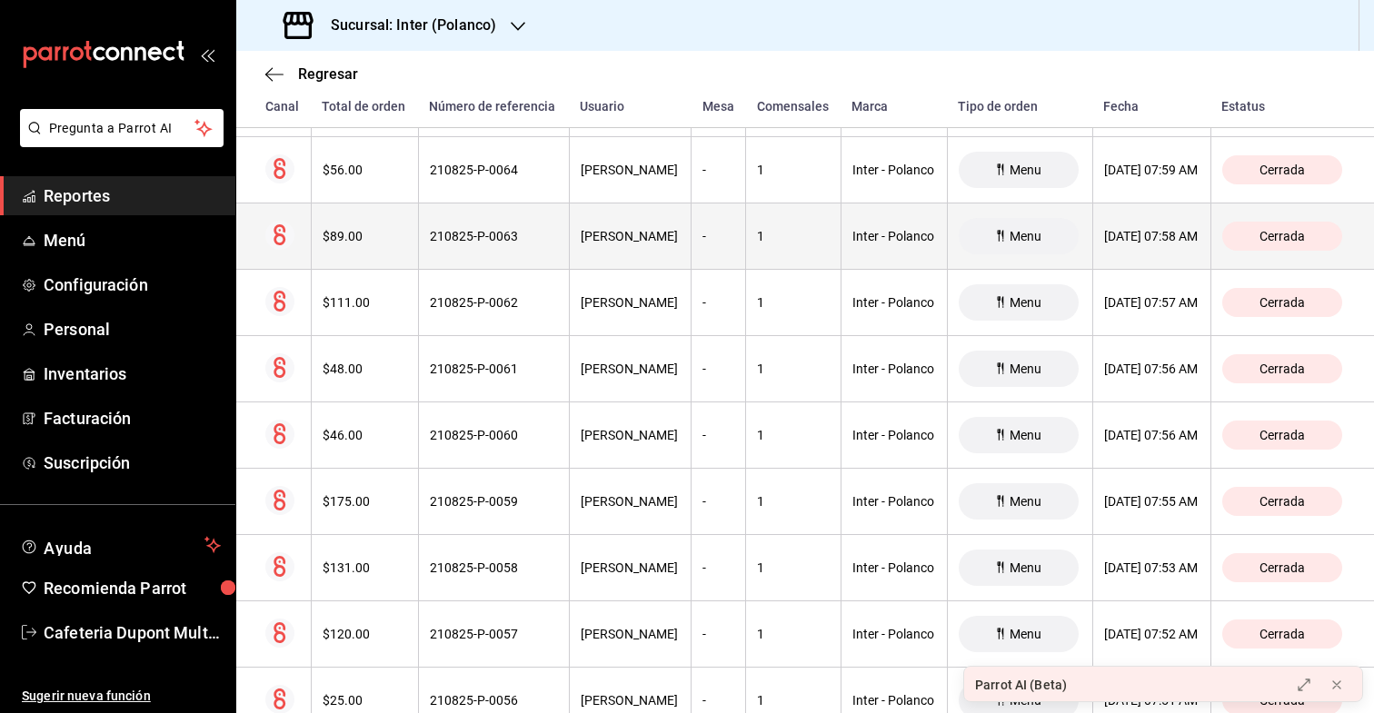
click at [355, 231] on div "$89.00" at bounding box center [365, 236] width 85 height 15
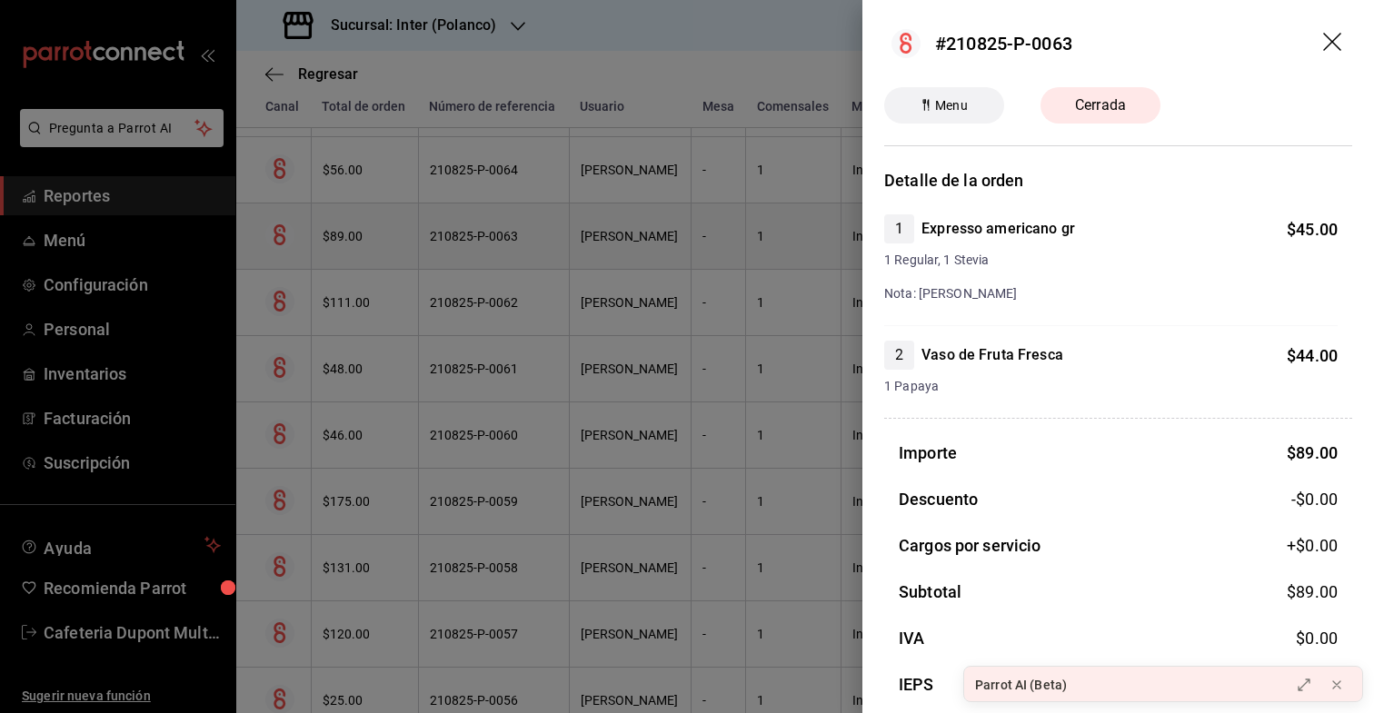
click at [355, 231] on div at bounding box center [687, 356] width 1374 height 713
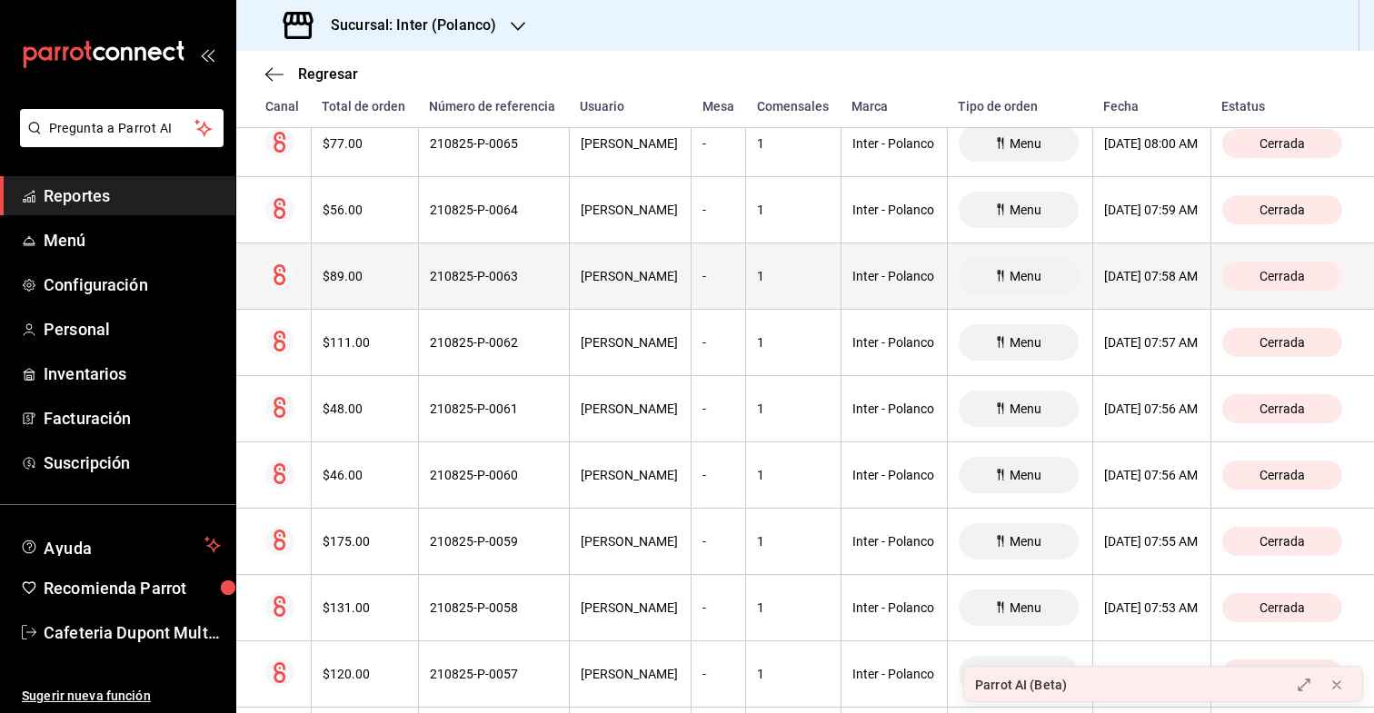
scroll to position [17254, 0]
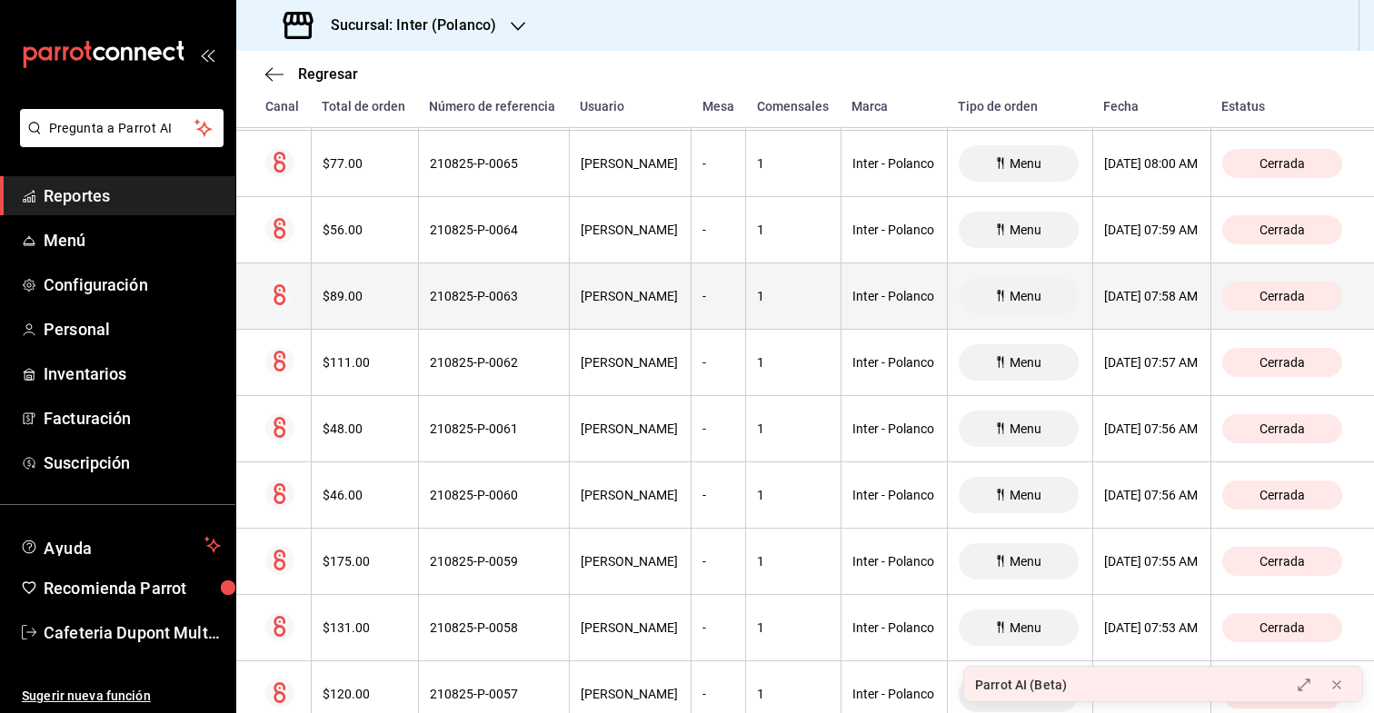
click at [355, 231] on div "$56.00" at bounding box center [365, 230] width 85 height 15
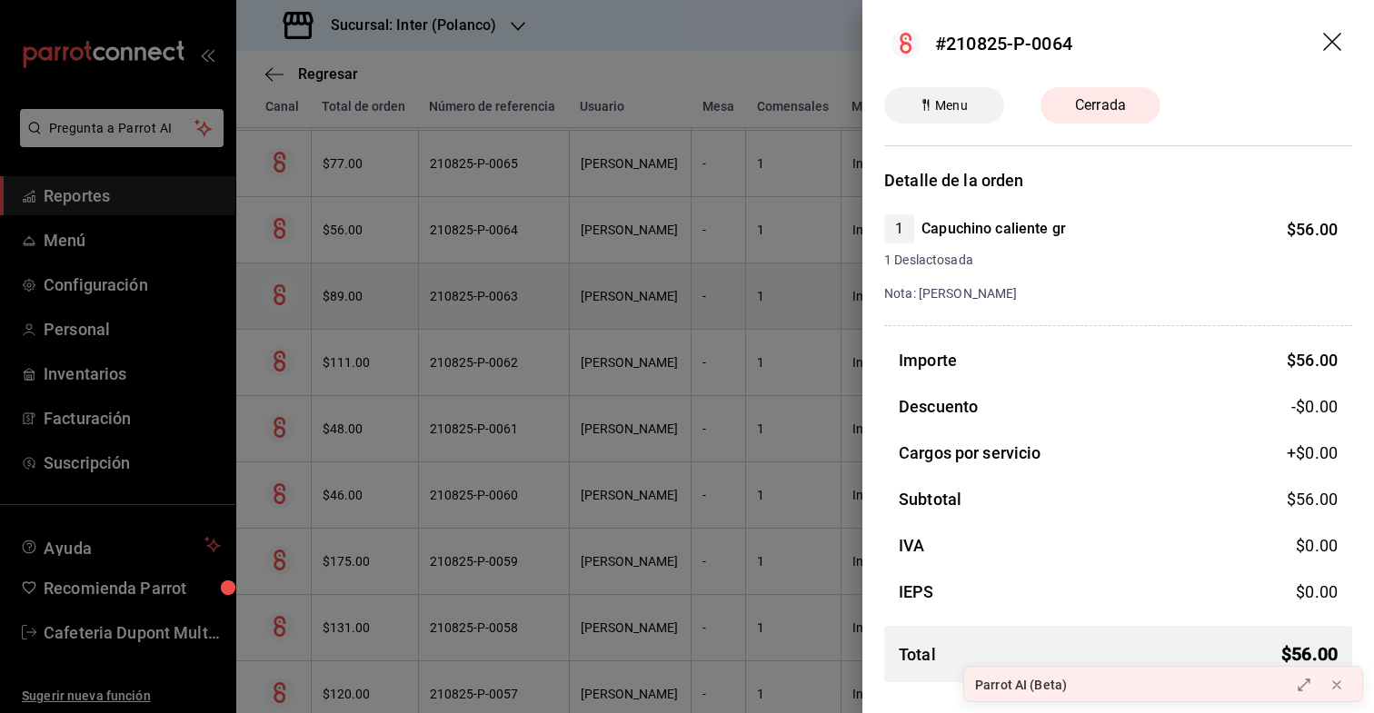
click at [355, 231] on div at bounding box center [687, 356] width 1374 height 713
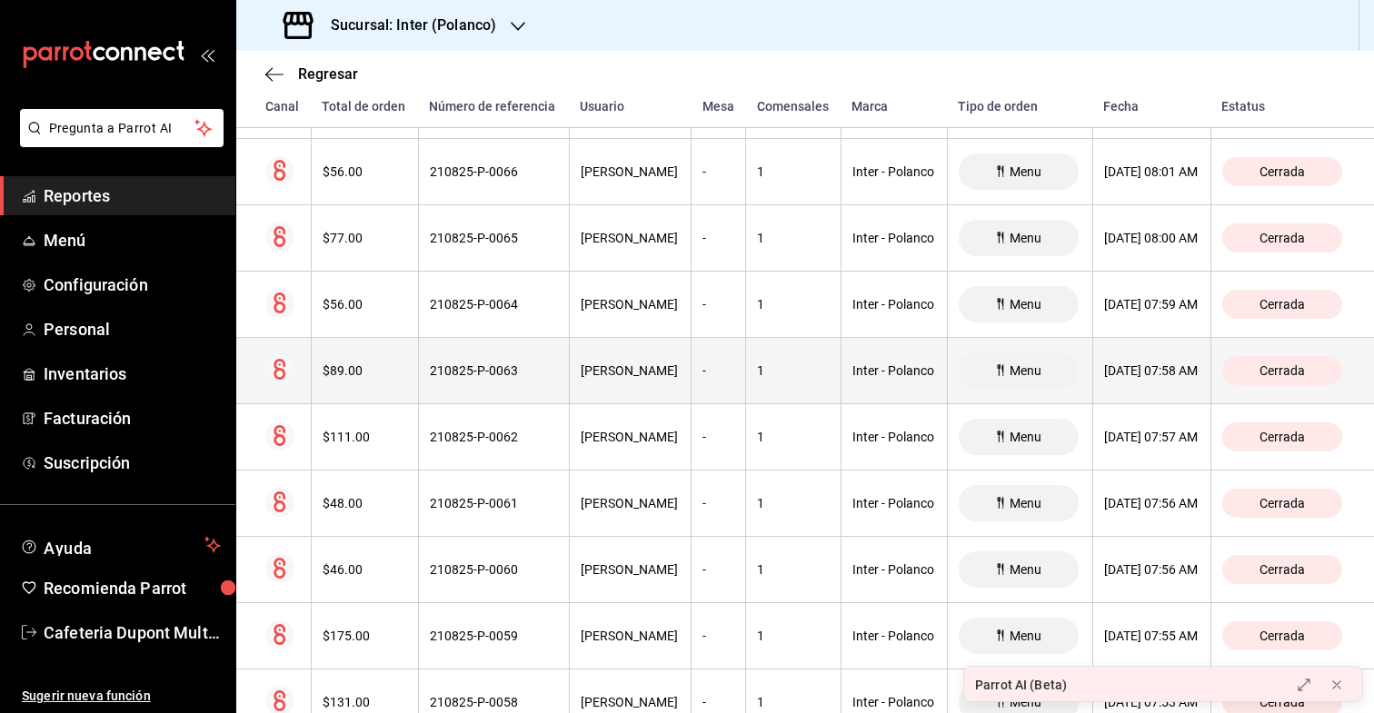
scroll to position [17163, 0]
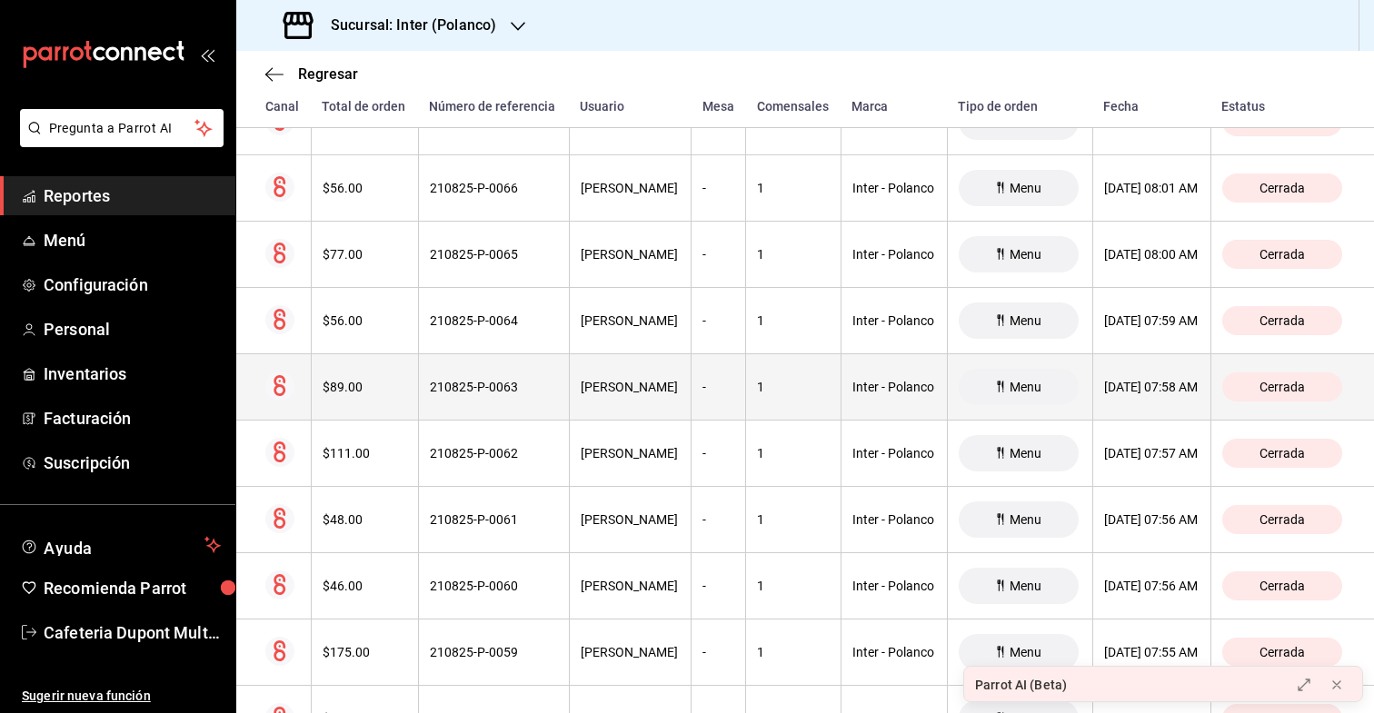
click at [355, 231] on th "$77.00" at bounding box center [364, 255] width 107 height 66
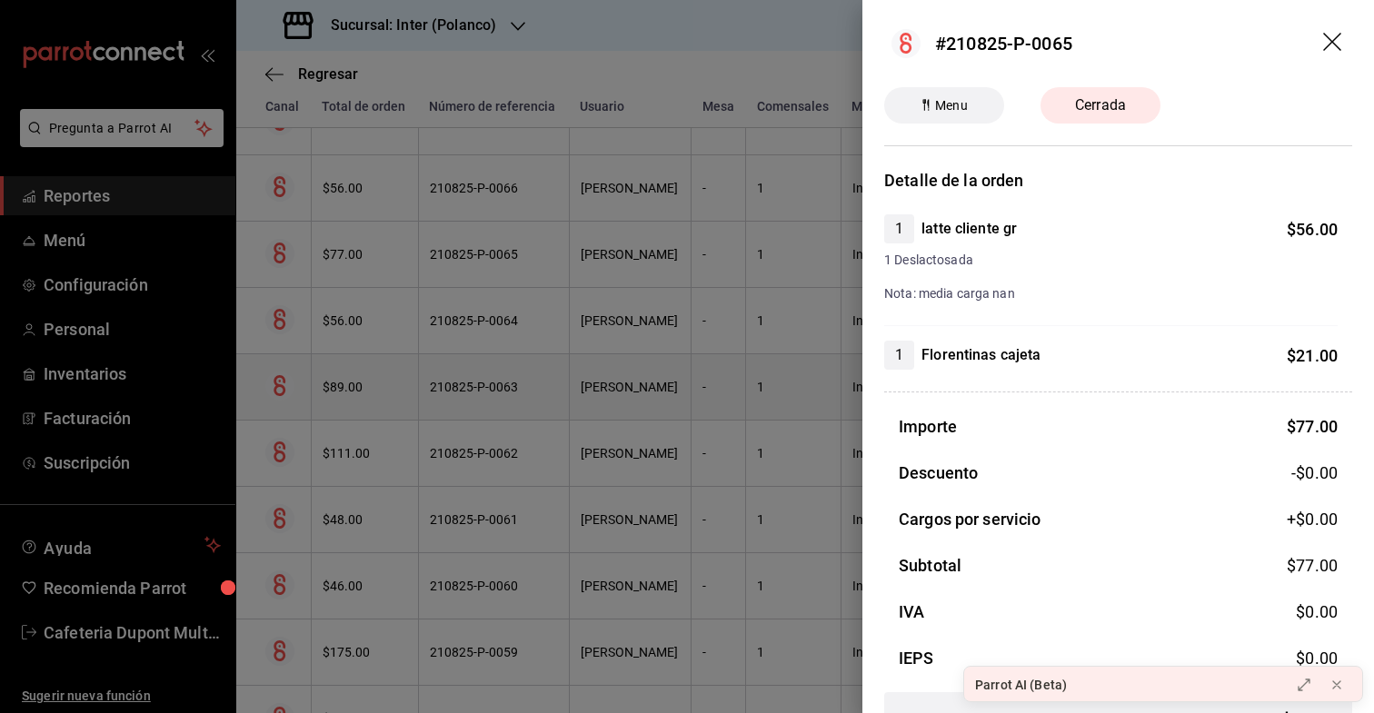
click at [355, 231] on div at bounding box center [687, 356] width 1374 height 713
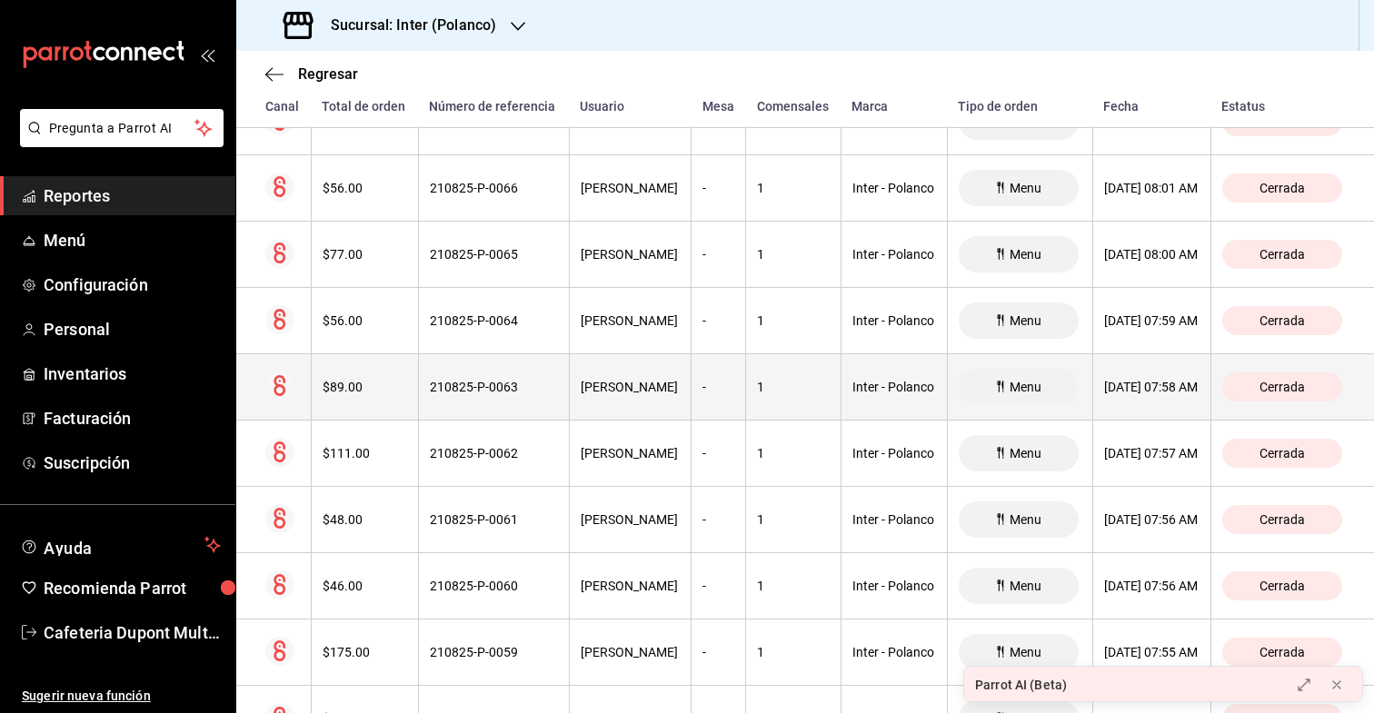
scroll to position [17116, 0]
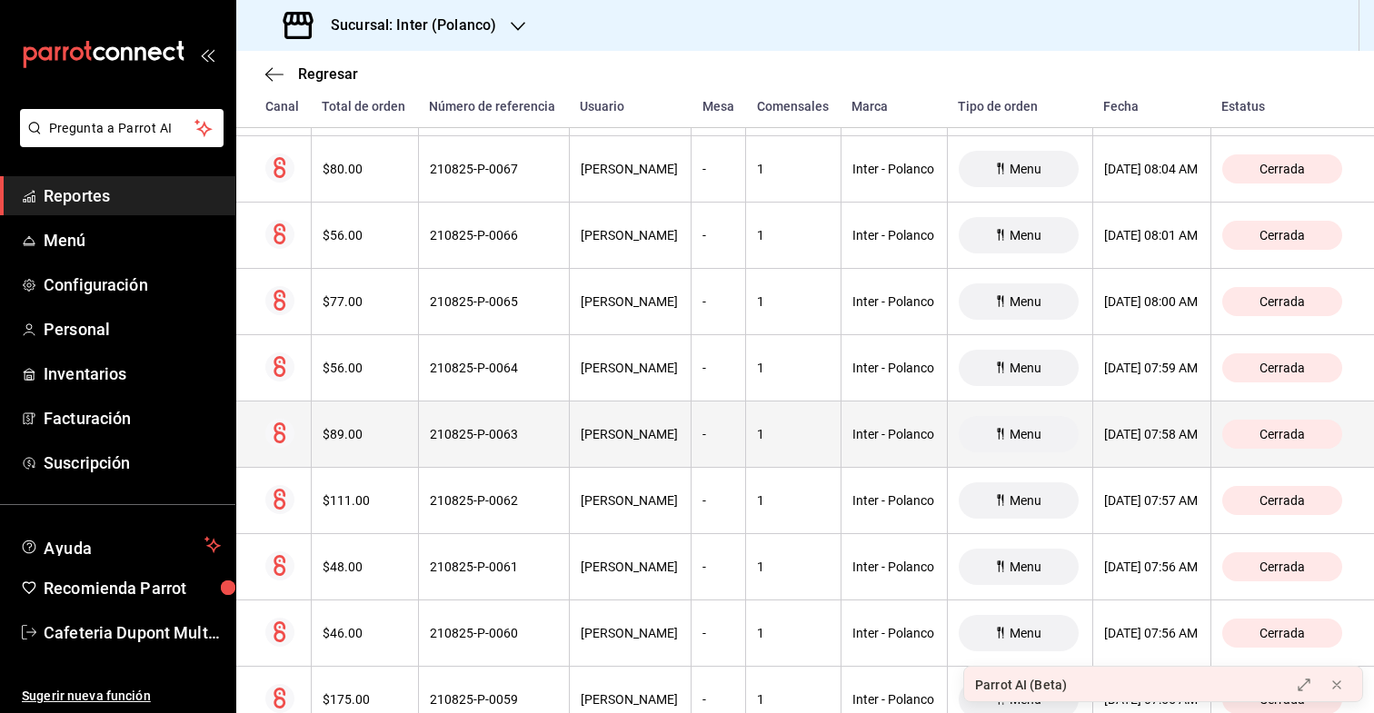
click at [355, 231] on div "$56.00" at bounding box center [365, 235] width 85 height 15
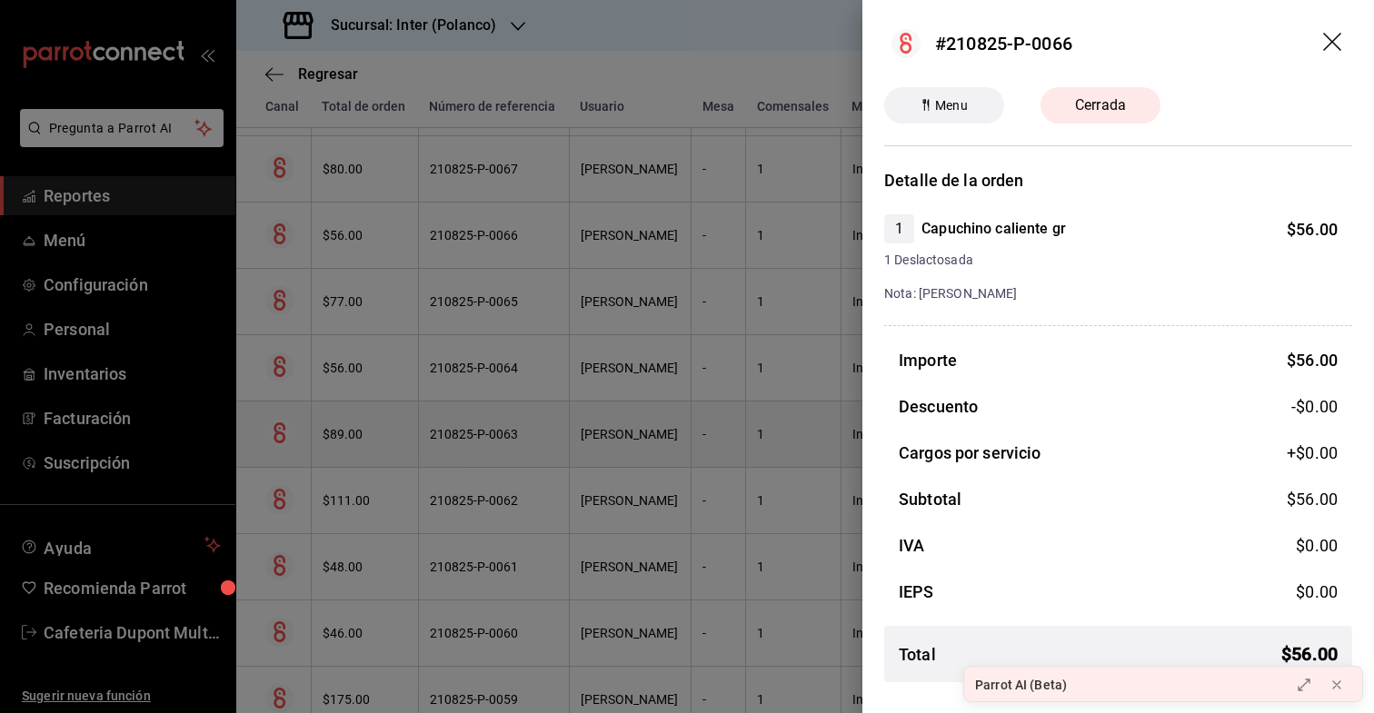
click at [355, 231] on div at bounding box center [687, 356] width 1374 height 713
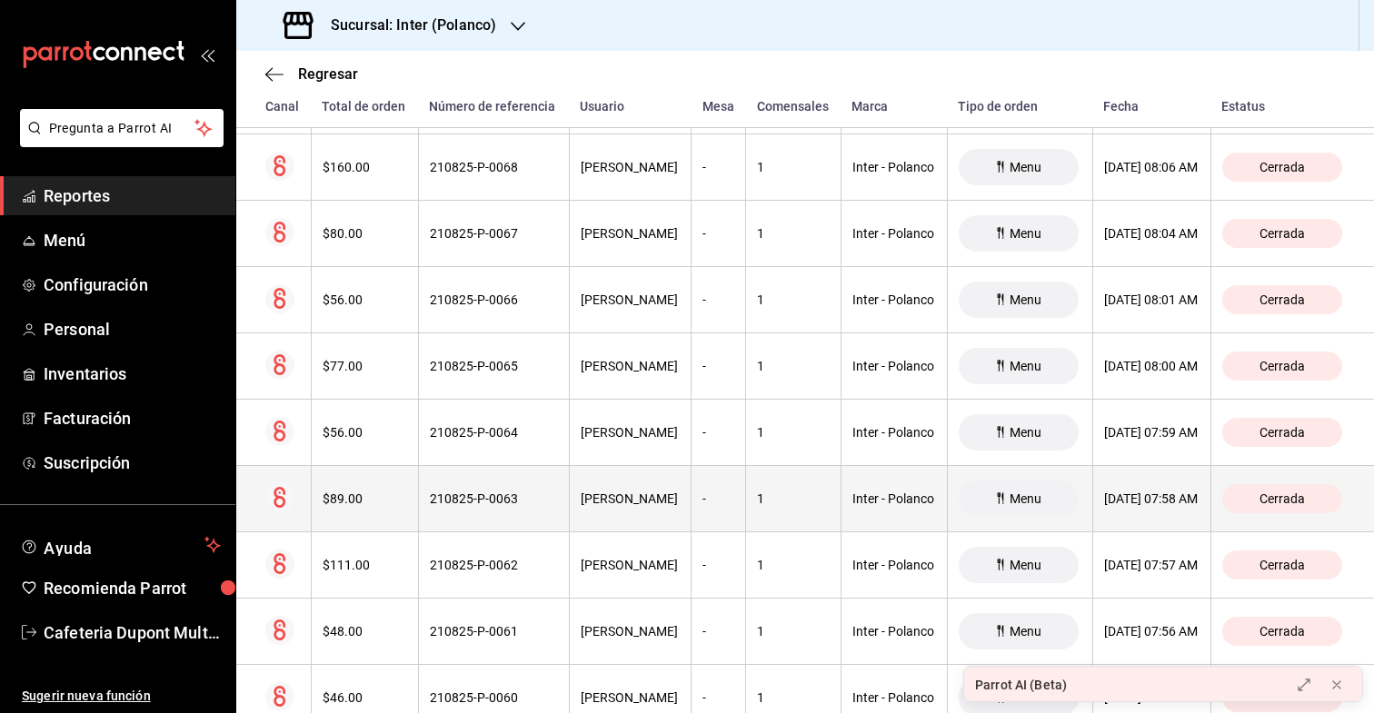
scroll to position [17049, 0]
click at [355, 231] on div "$80.00" at bounding box center [365, 235] width 85 height 15
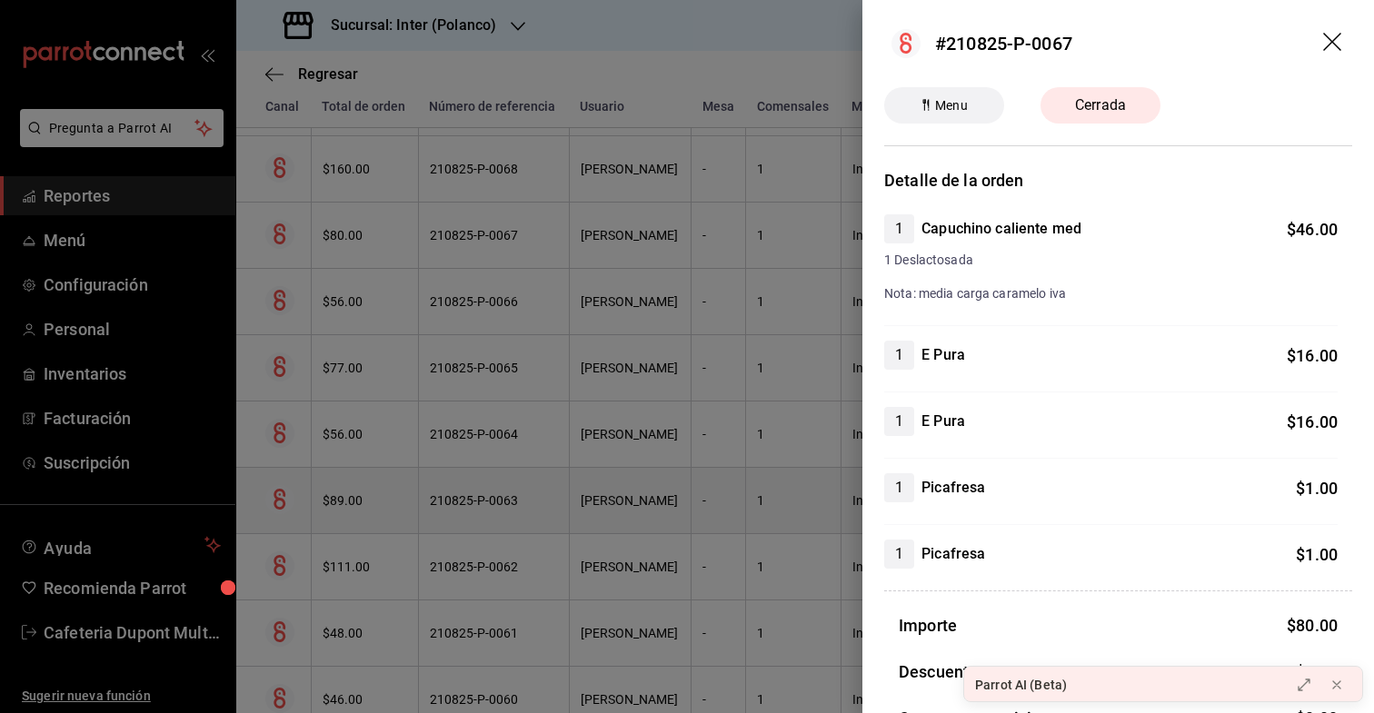
click at [355, 231] on div at bounding box center [687, 356] width 1374 height 713
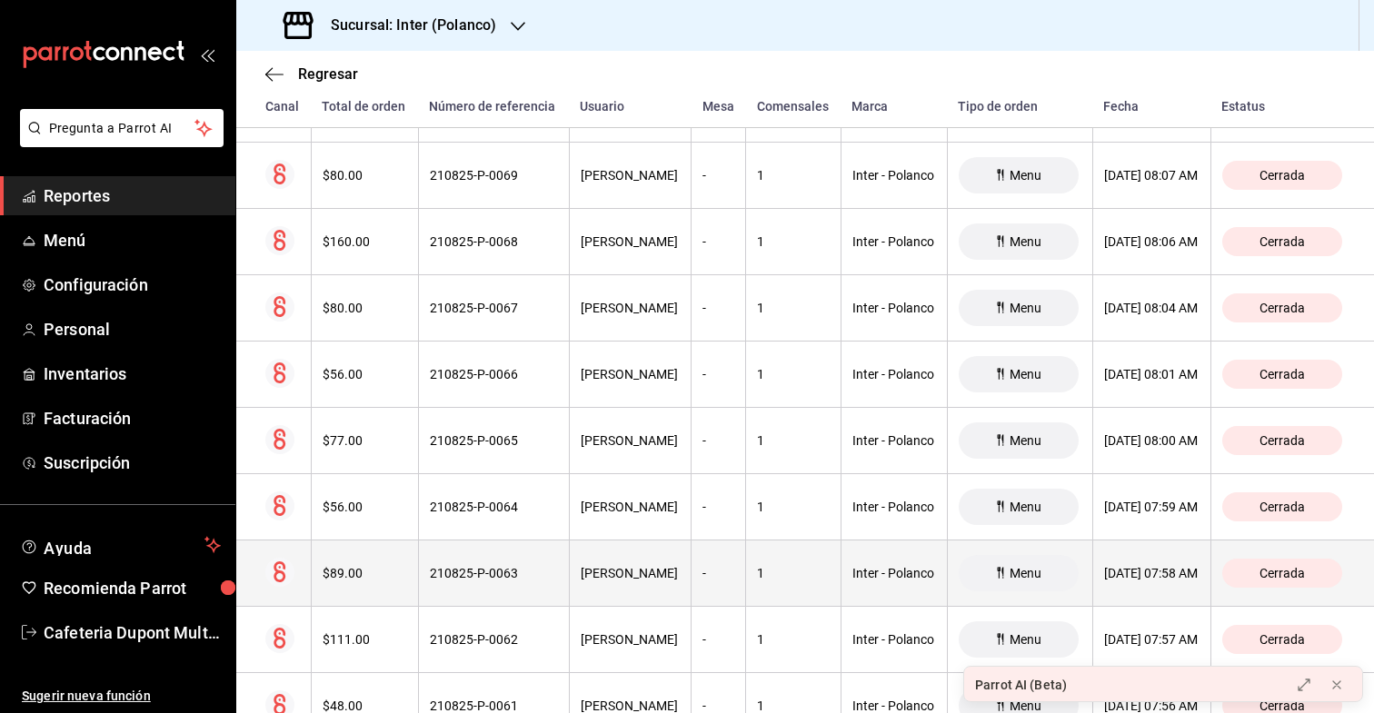
scroll to position [16970, 0]
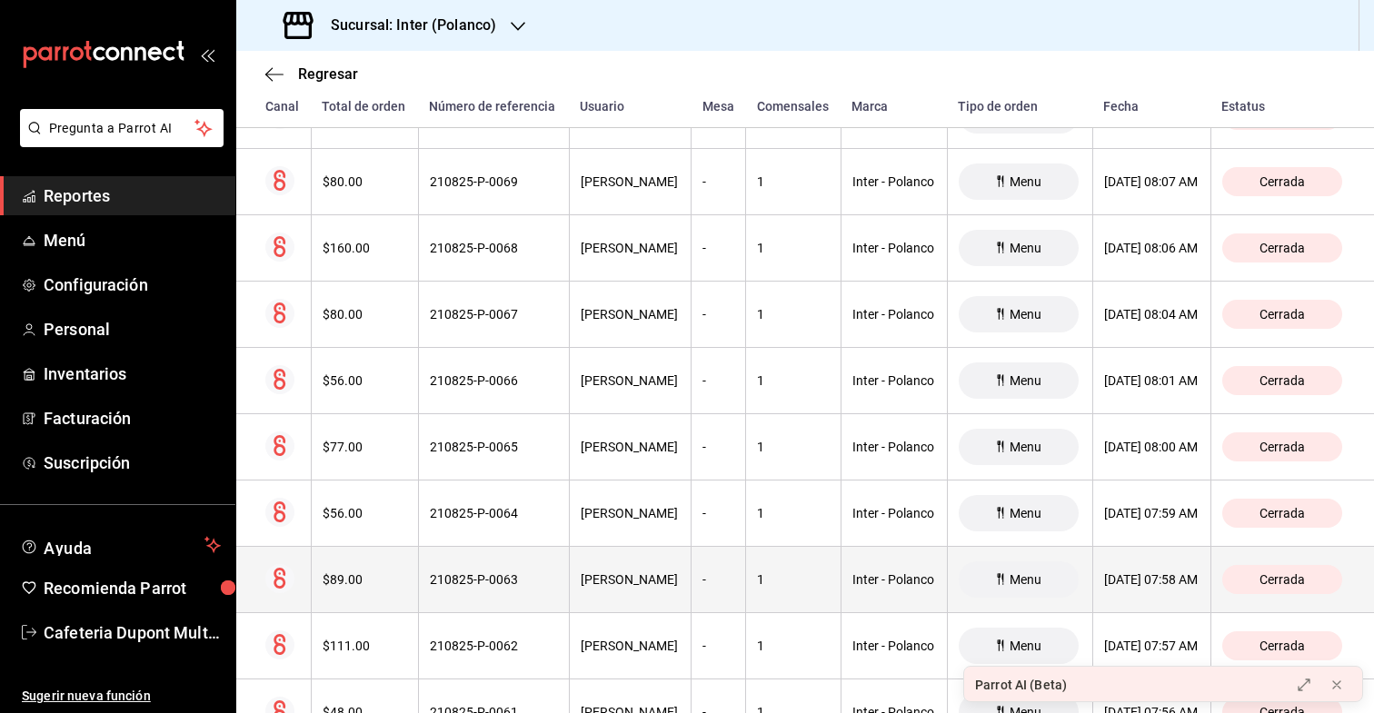
click at [355, 231] on th "$160.00" at bounding box center [364, 248] width 107 height 66
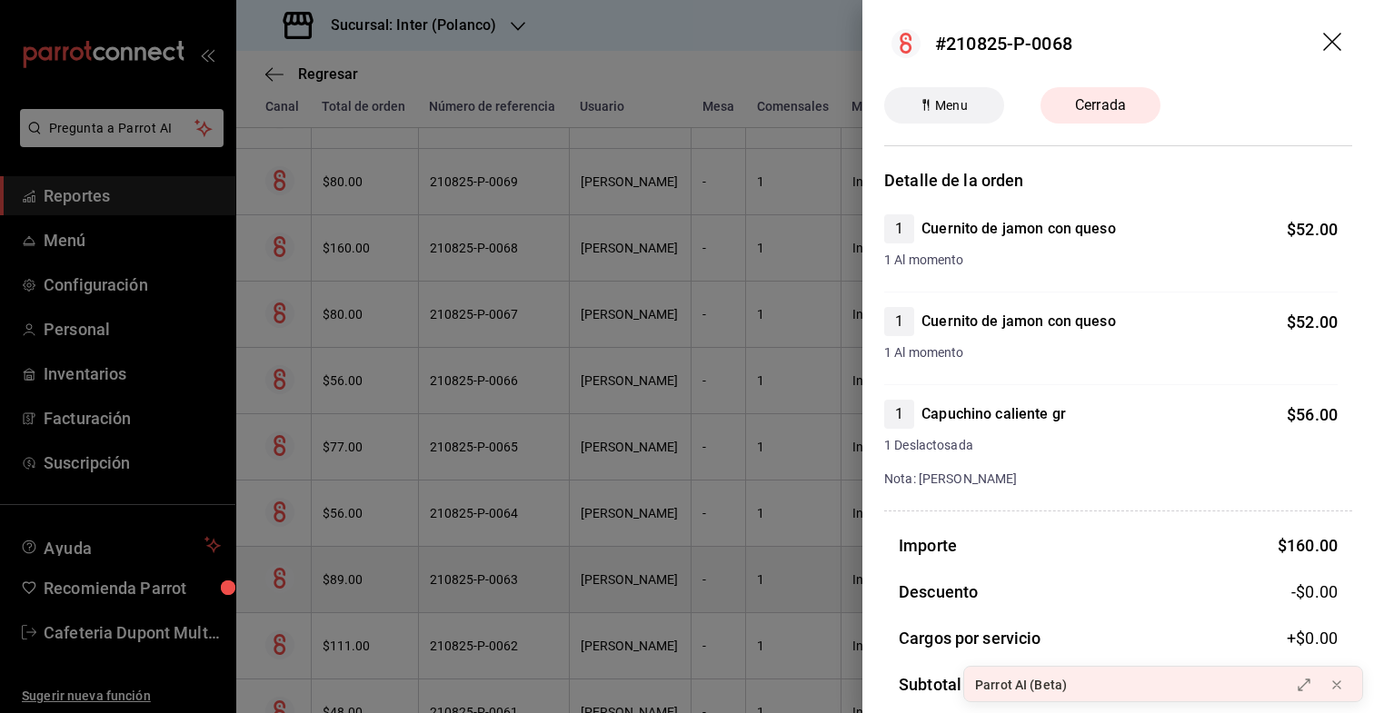
click at [355, 231] on div at bounding box center [687, 356] width 1374 height 713
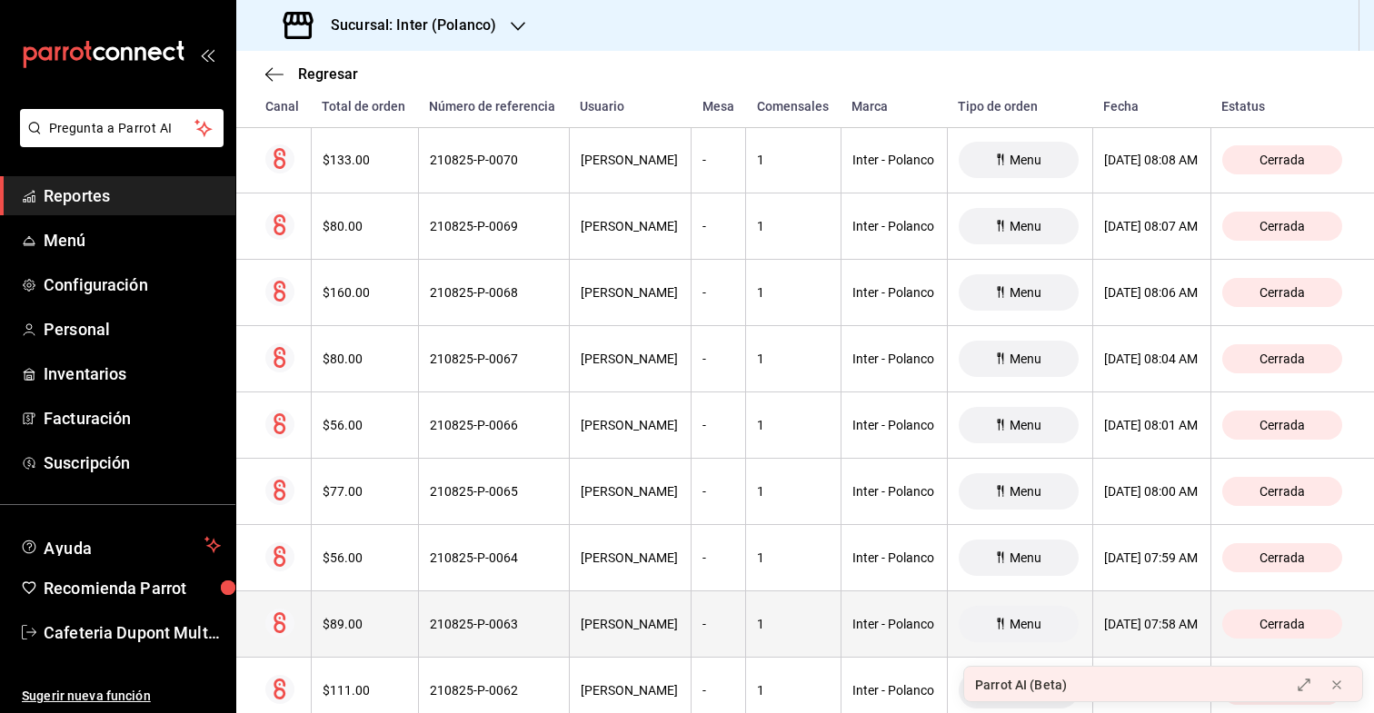
scroll to position [16904, 0]
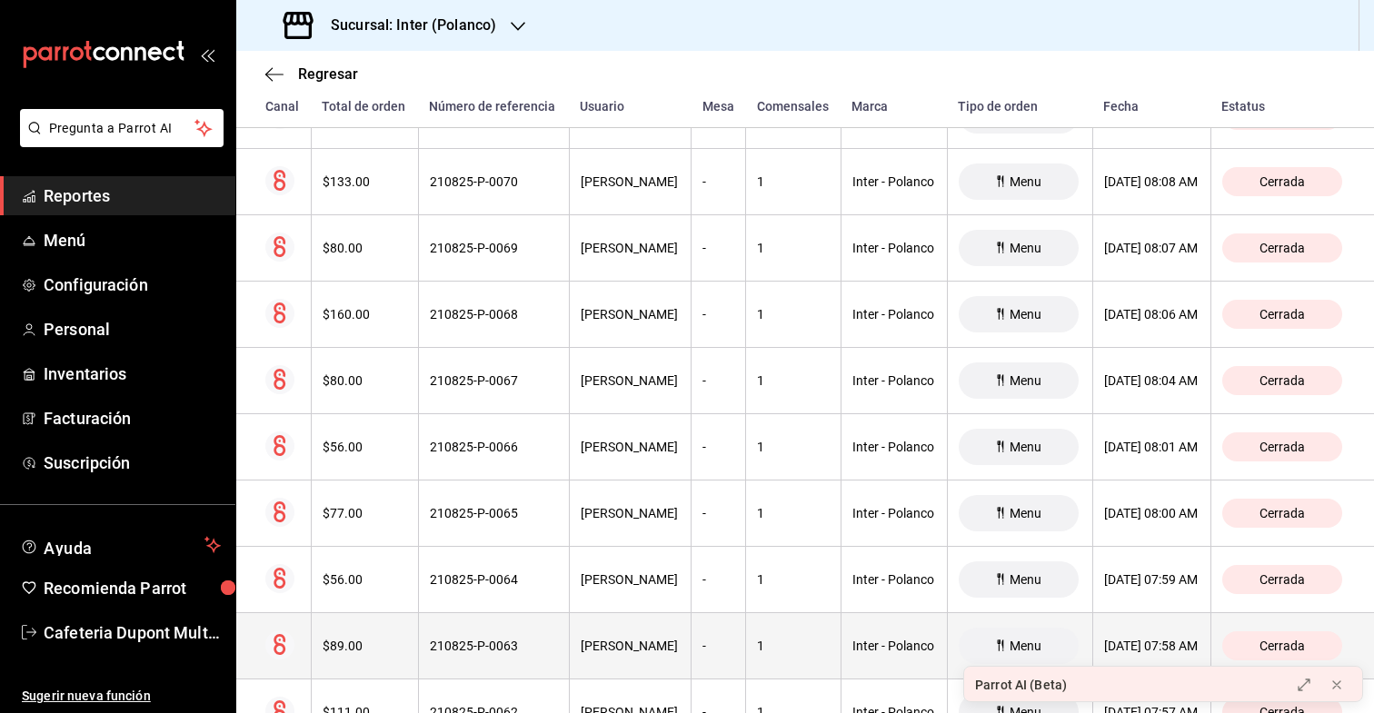
click at [355, 231] on th "$80.00" at bounding box center [364, 248] width 107 height 66
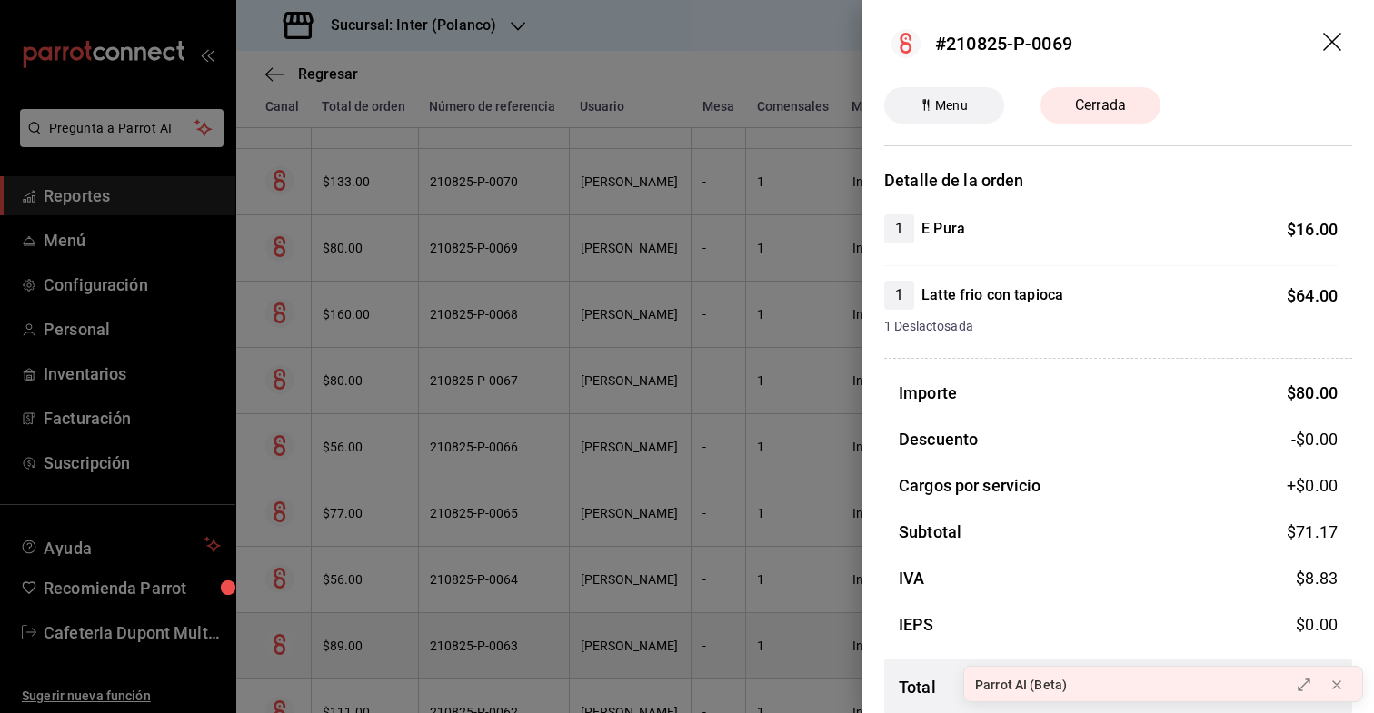
click at [355, 231] on div at bounding box center [687, 356] width 1374 height 713
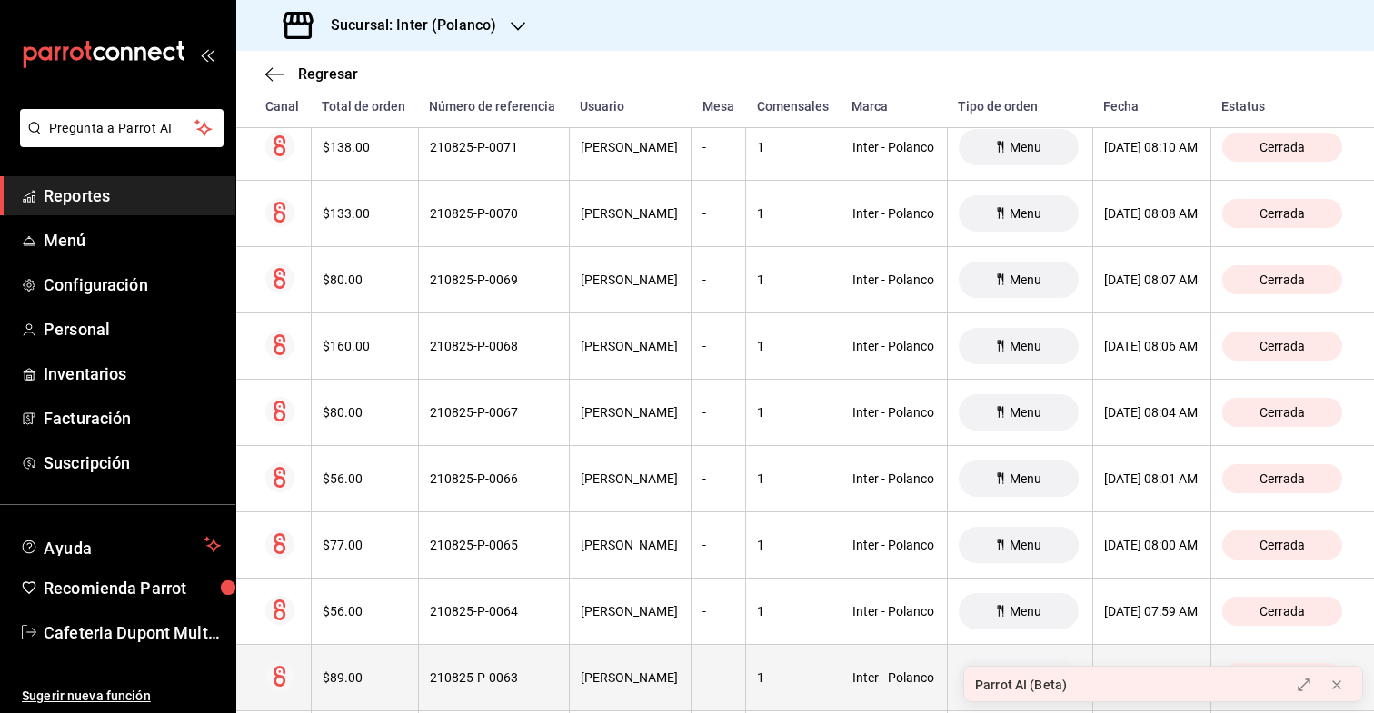
scroll to position [16854, 0]
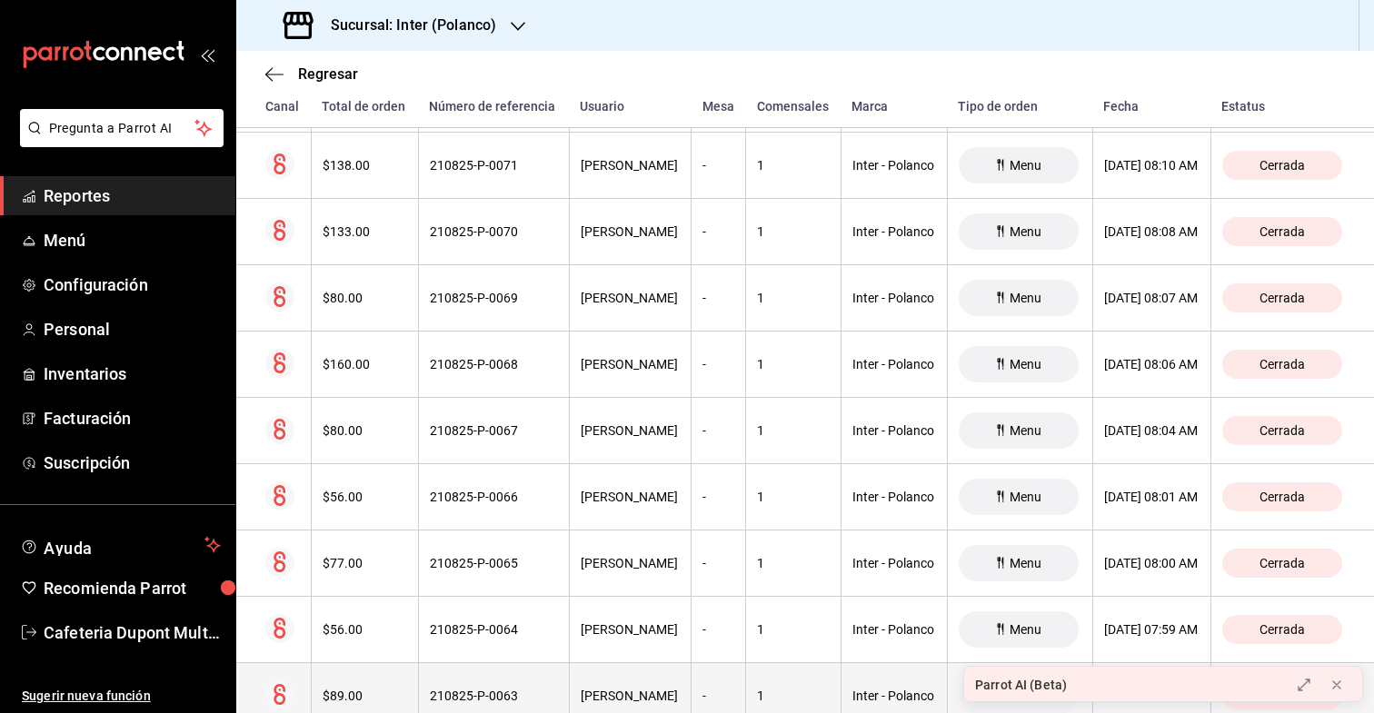
click at [355, 231] on div "$133.00" at bounding box center [365, 232] width 85 height 15
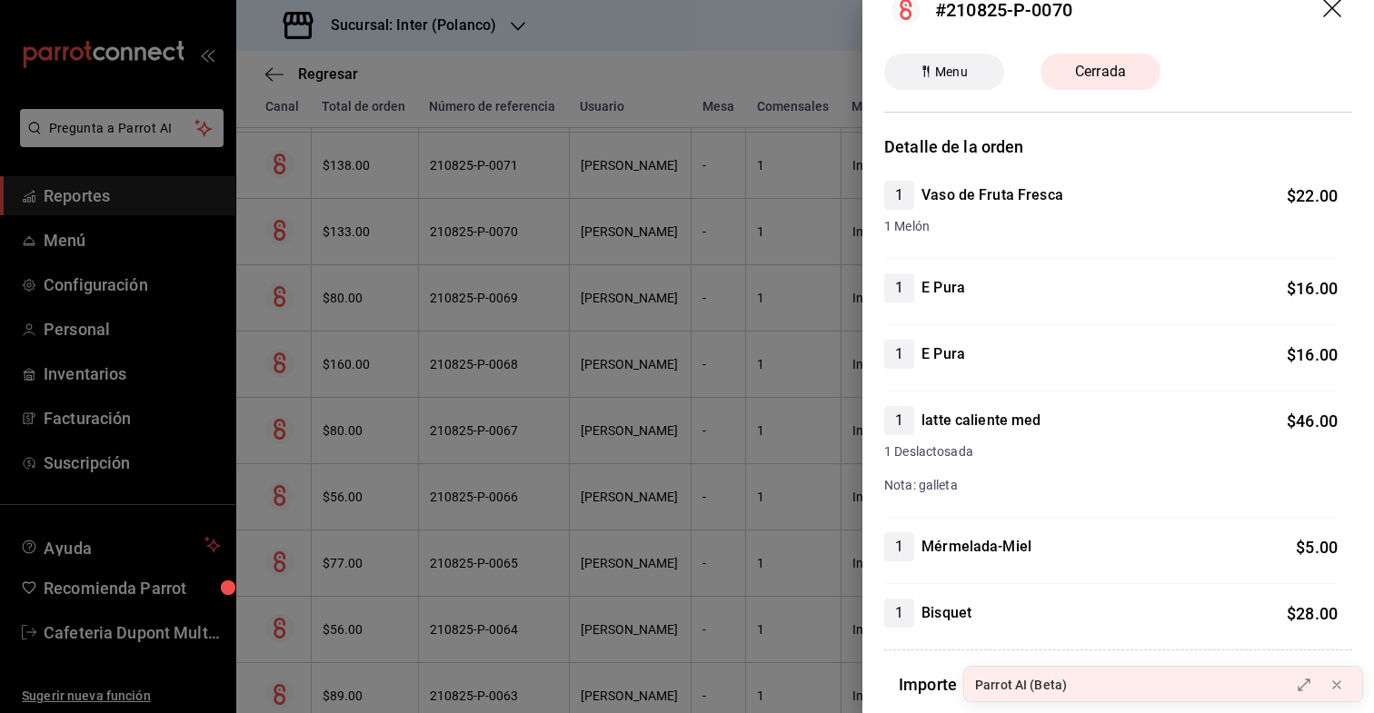
scroll to position [0, 0]
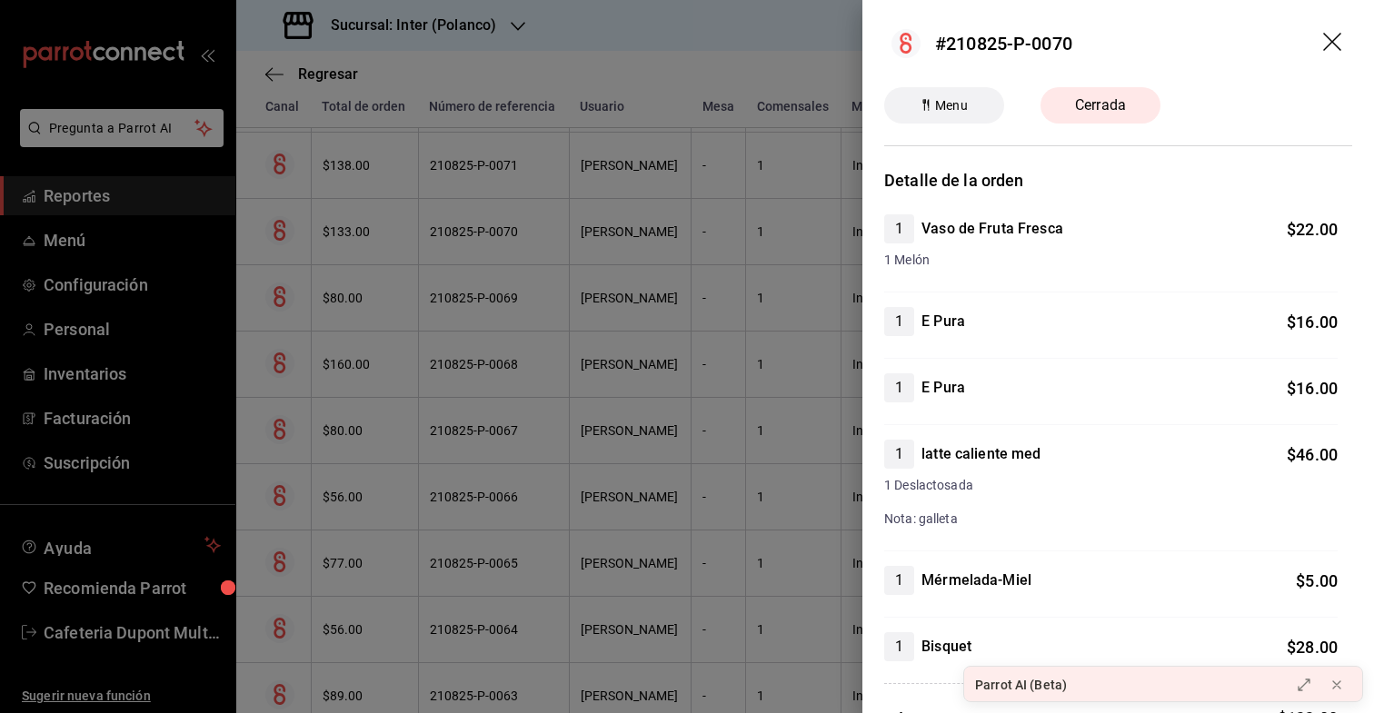
click at [360, 232] on div at bounding box center [687, 356] width 1374 height 713
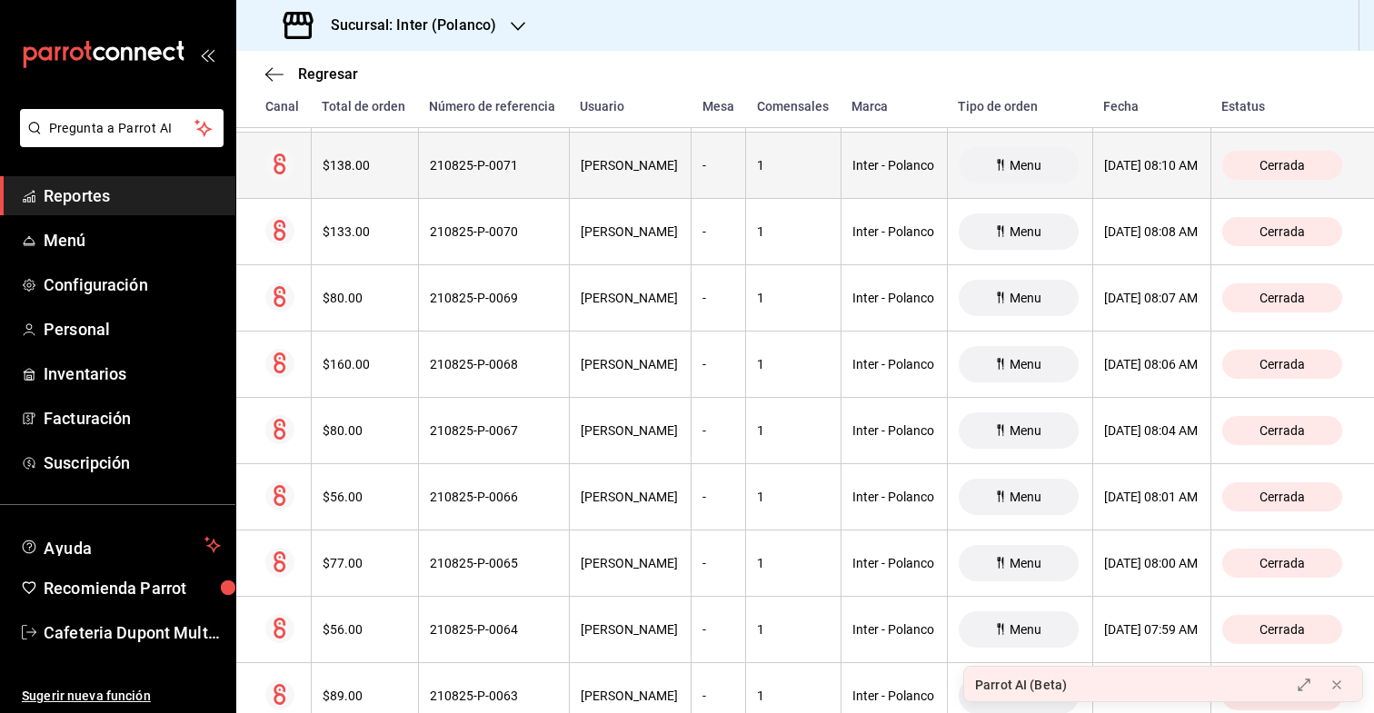
click at [370, 172] on div "$138.00" at bounding box center [365, 165] width 85 height 15
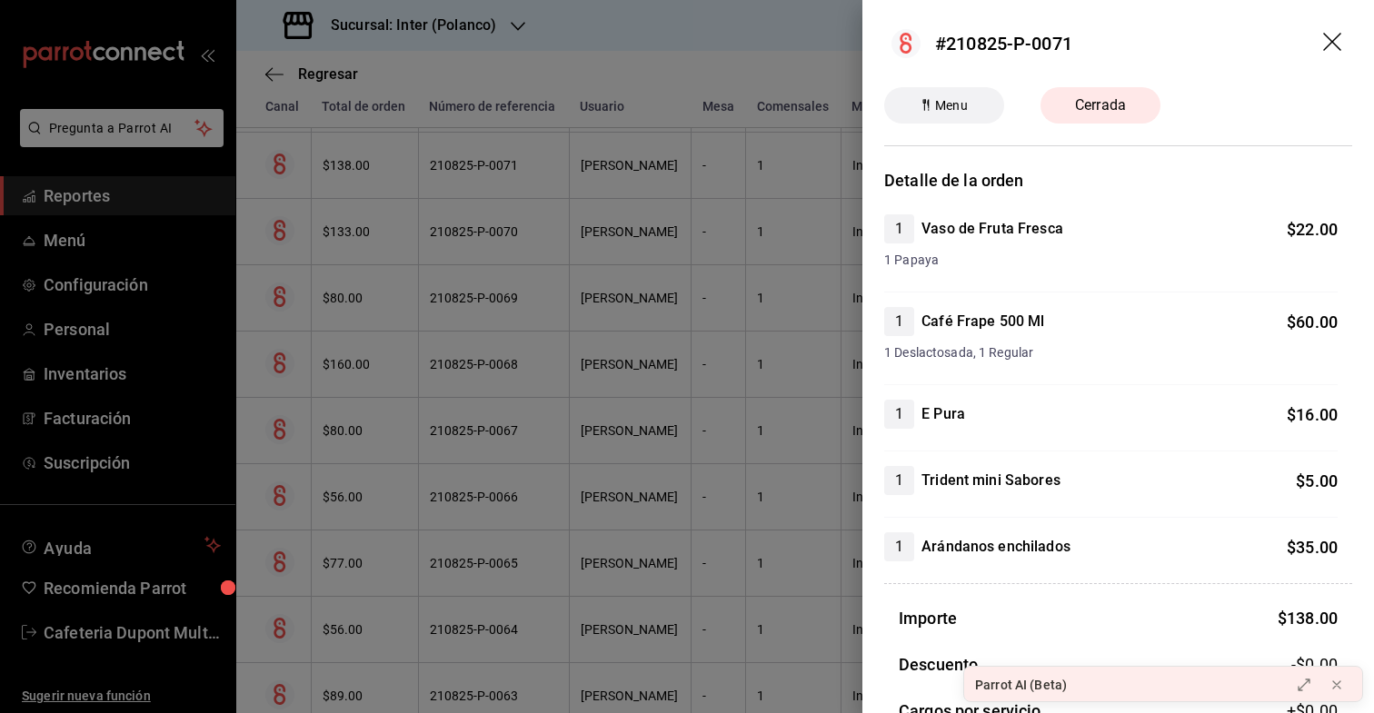
click at [370, 172] on div at bounding box center [687, 356] width 1374 height 713
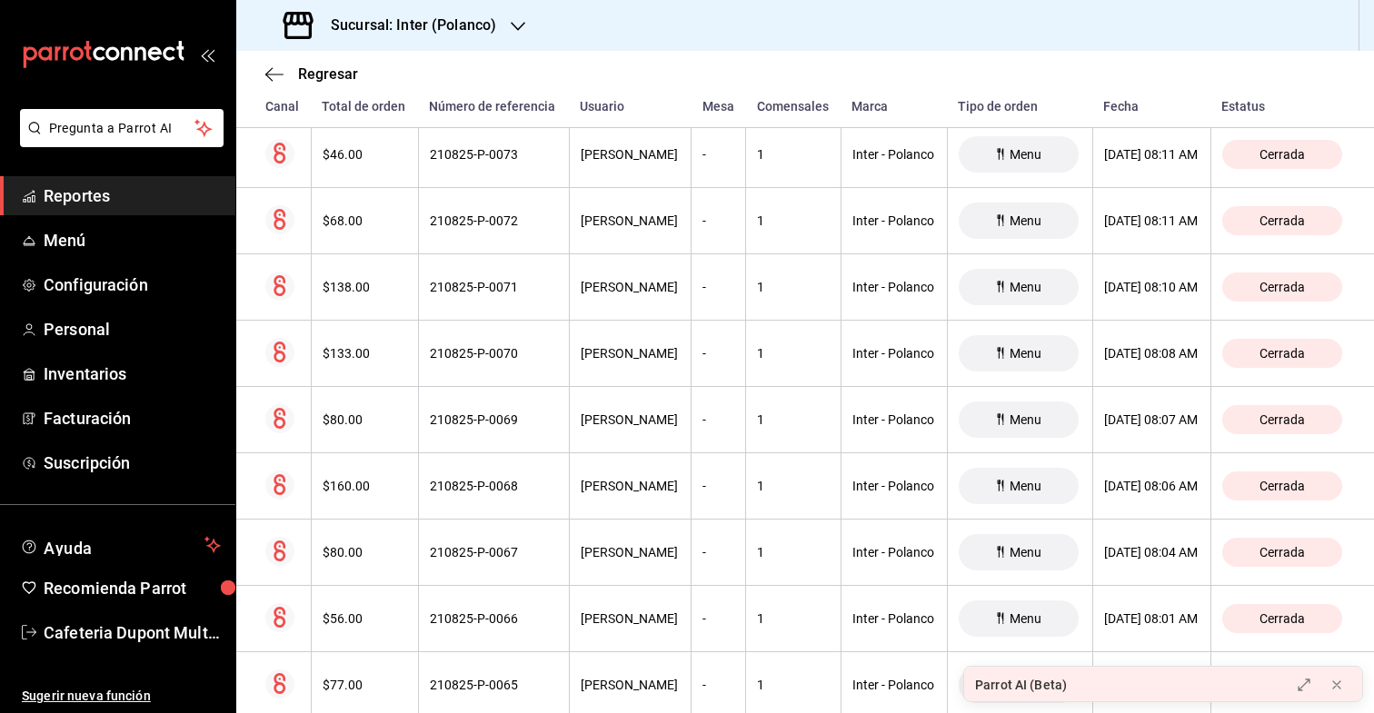
scroll to position [16726, 0]
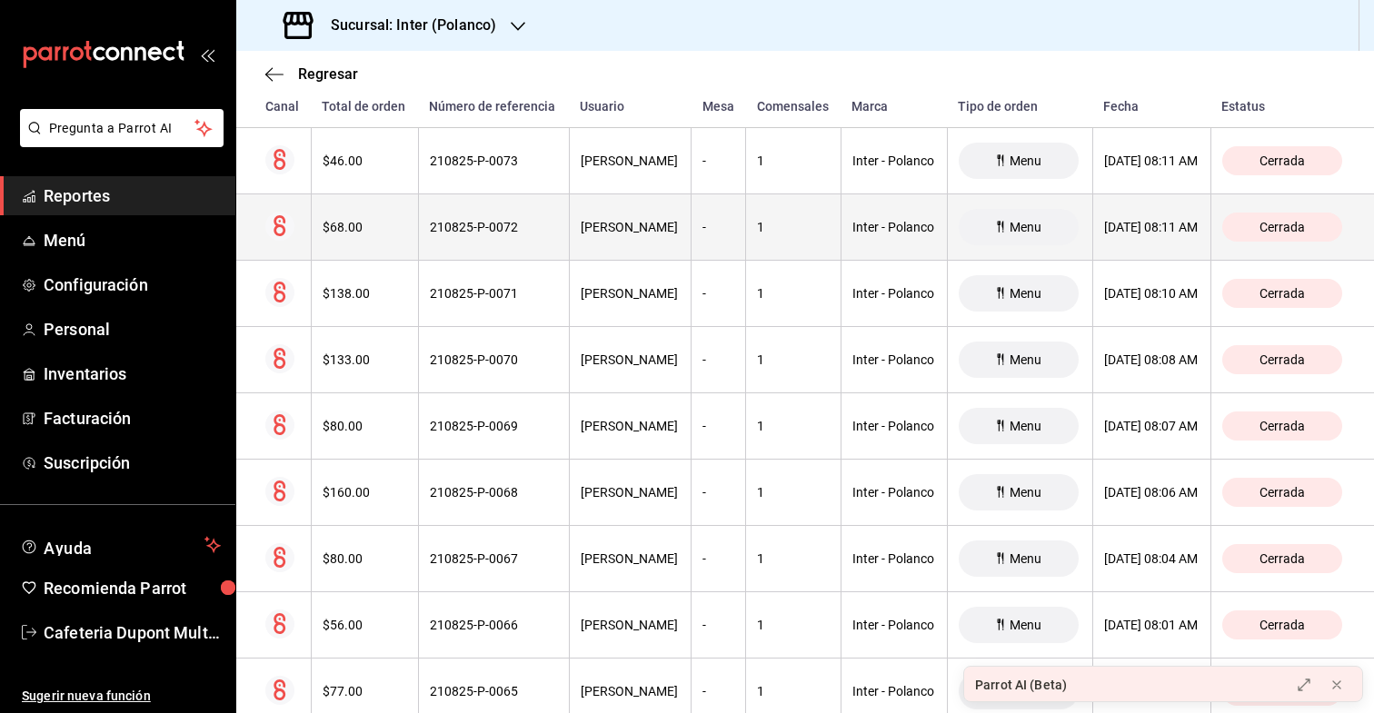
click at [361, 244] on th "$68.00" at bounding box center [364, 228] width 107 height 66
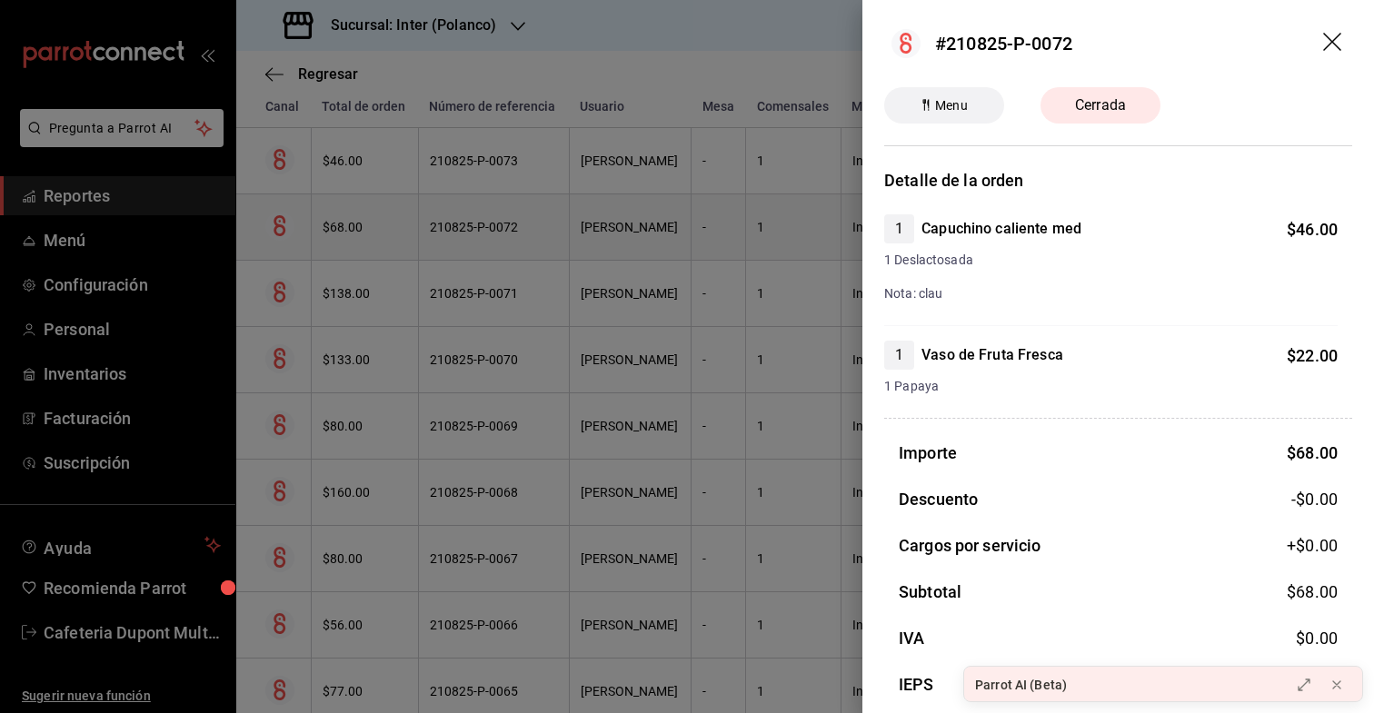
click at [361, 244] on div at bounding box center [687, 356] width 1374 height 713
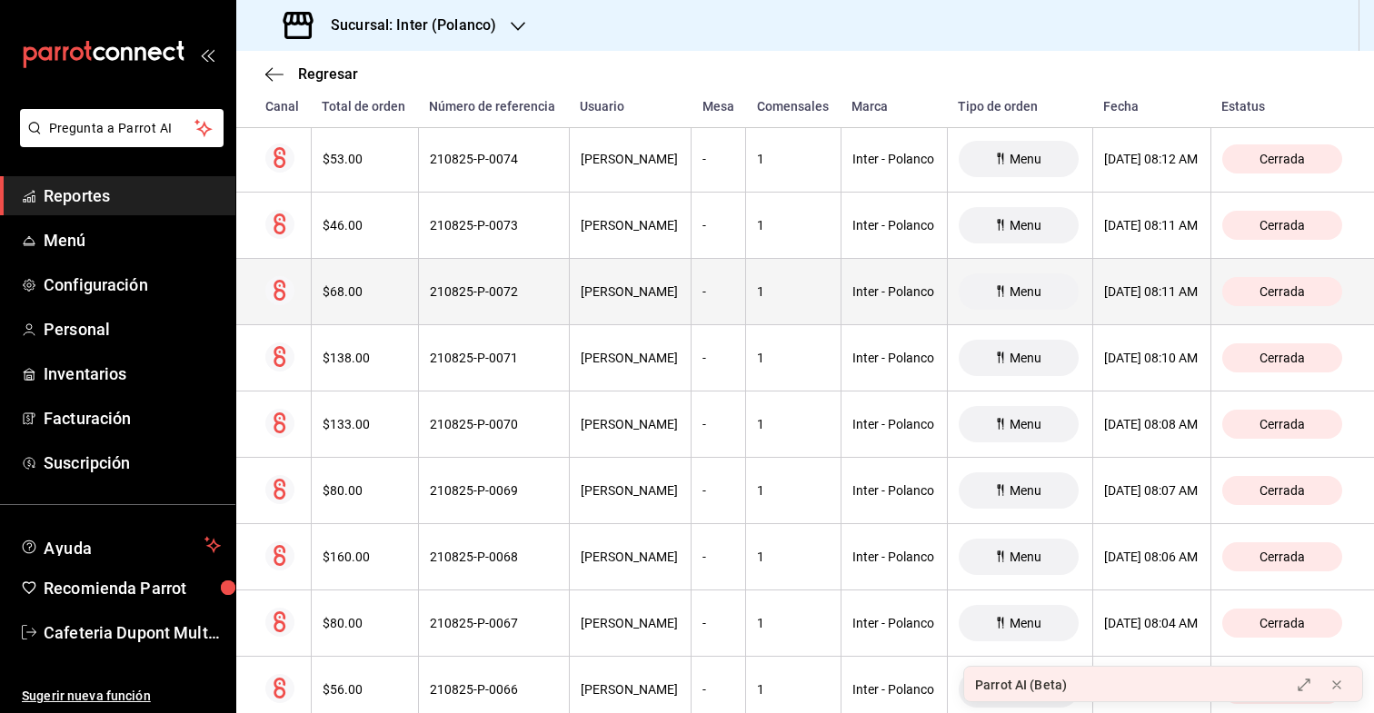
scroll to position [16658, 0]
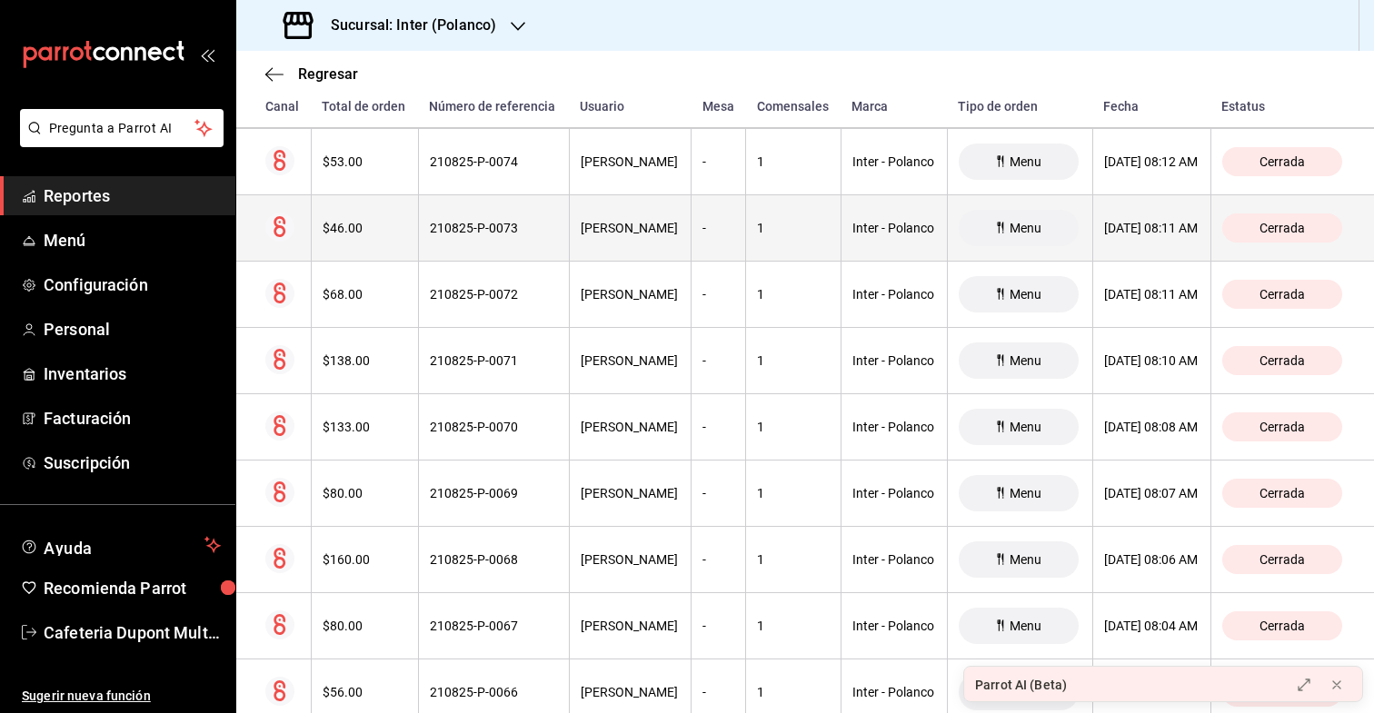
click at [361, 244] on th "$46.00" at bounding box center [364, 228] width 107 height 66
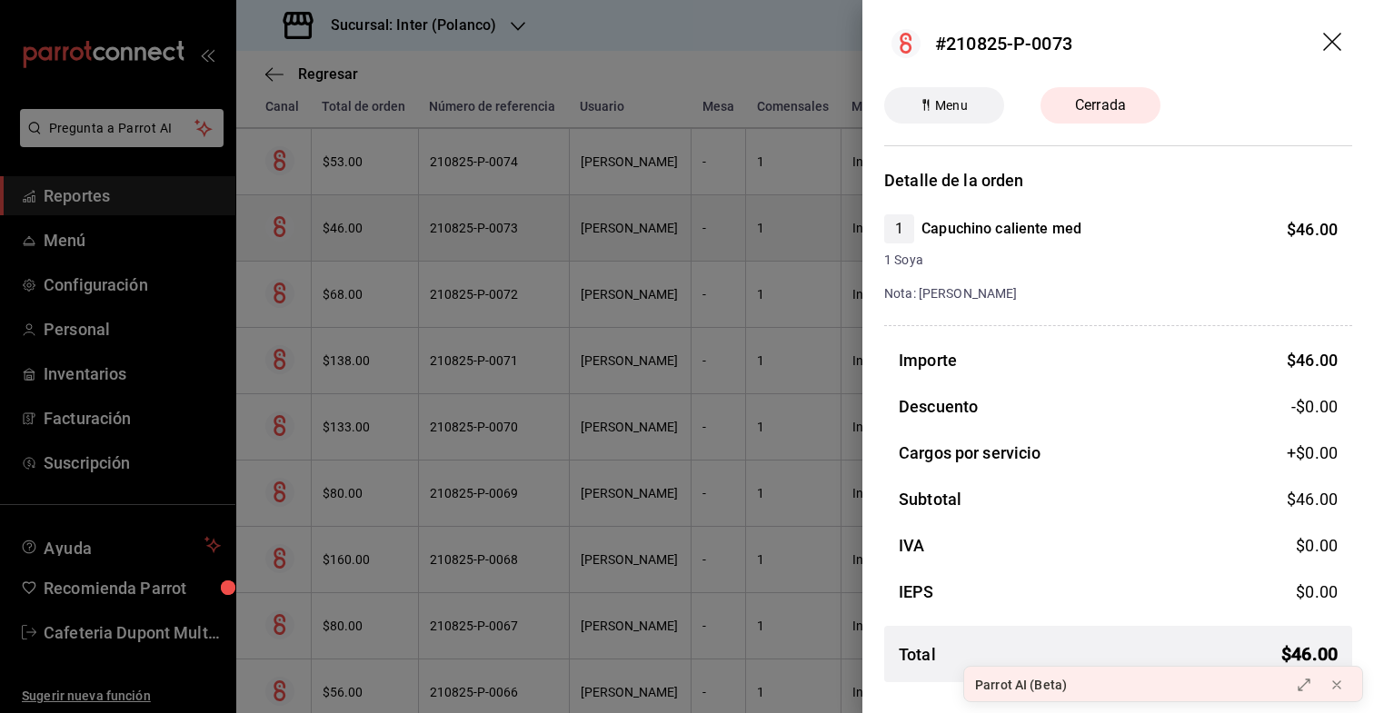
click at [361, 244] on div at bounding box center [687, 356] width 1374 height 713
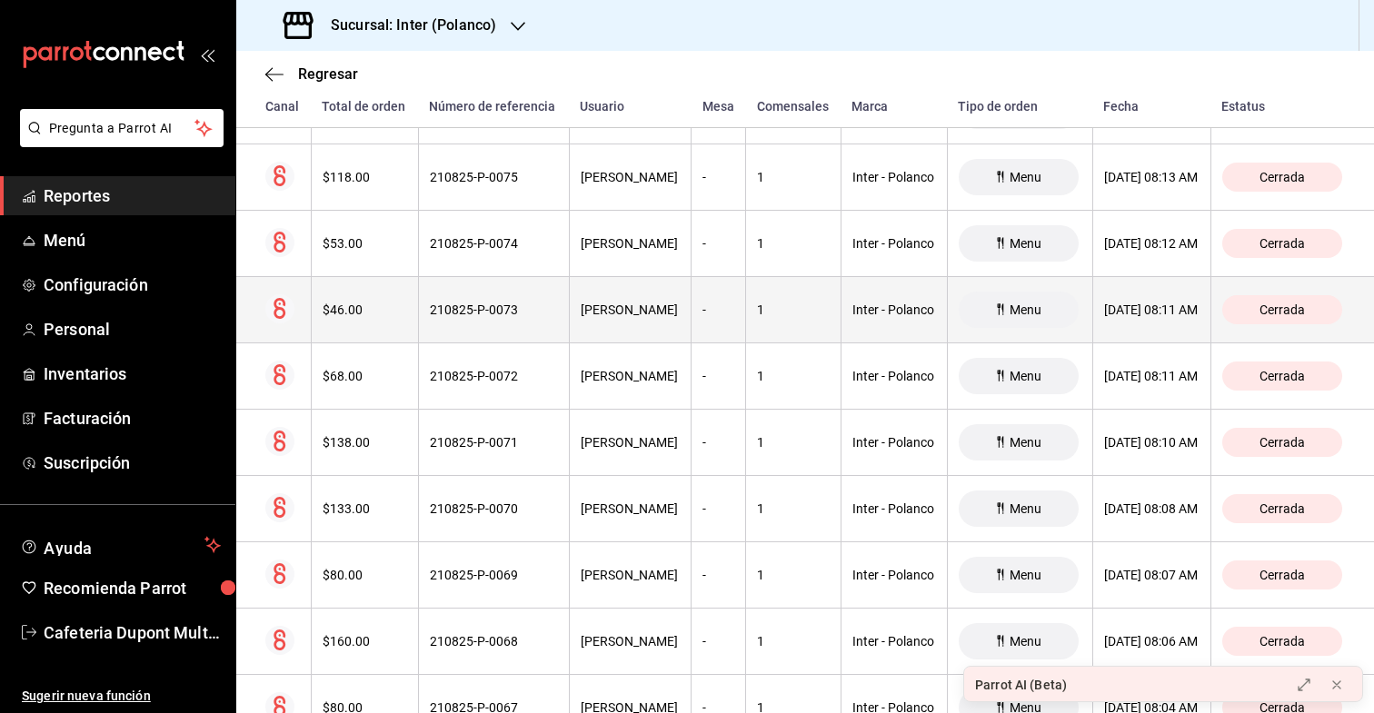
scroll to position [16548, 0]
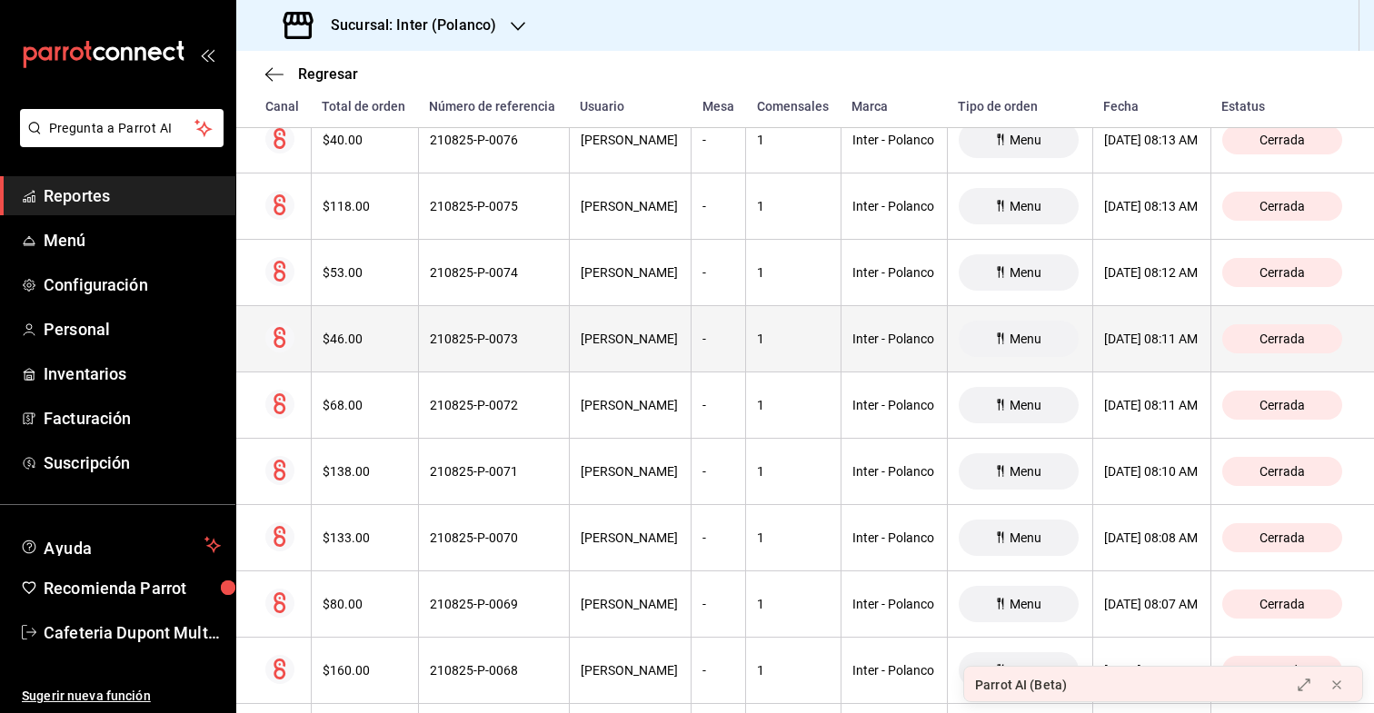
click at [361, 244] on th "$53.00" at bounding box center [364, 273] width 107 height 66
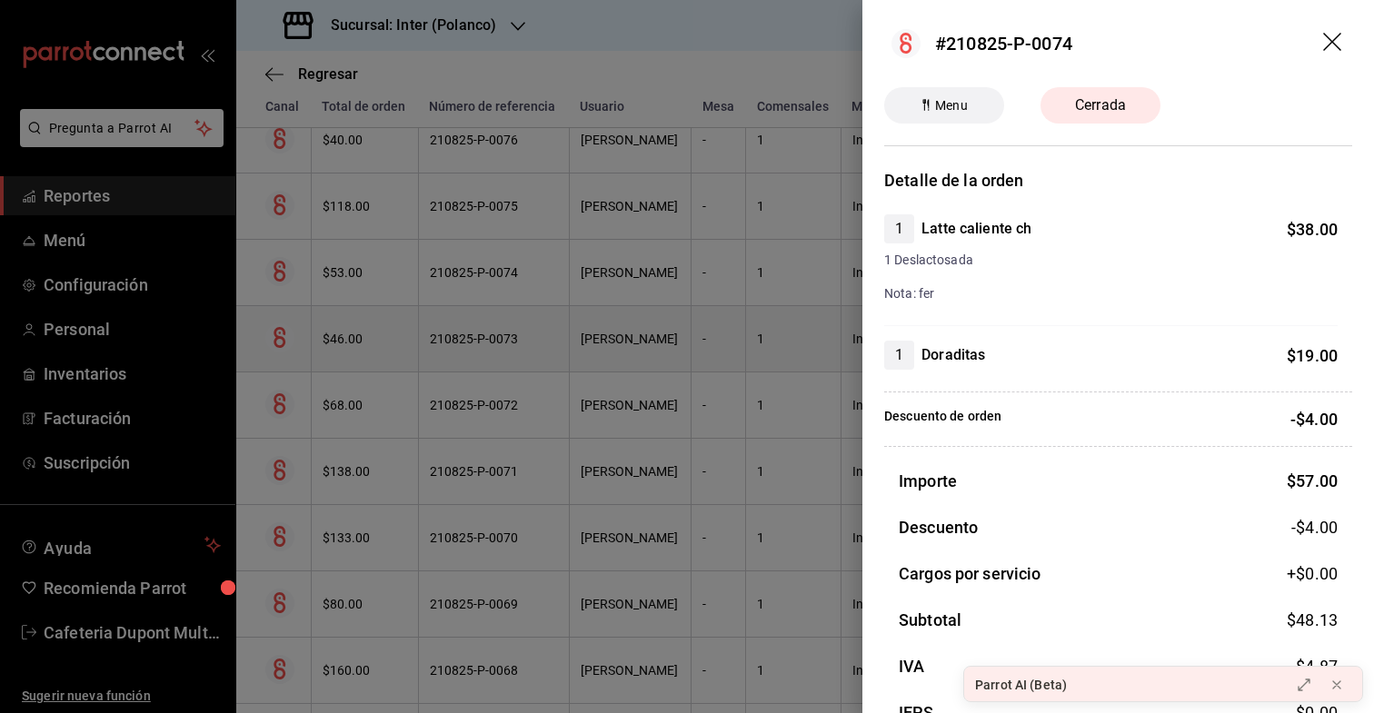
click at [361, 244] on div at bounding box center [687, 356] width 1374 height 713
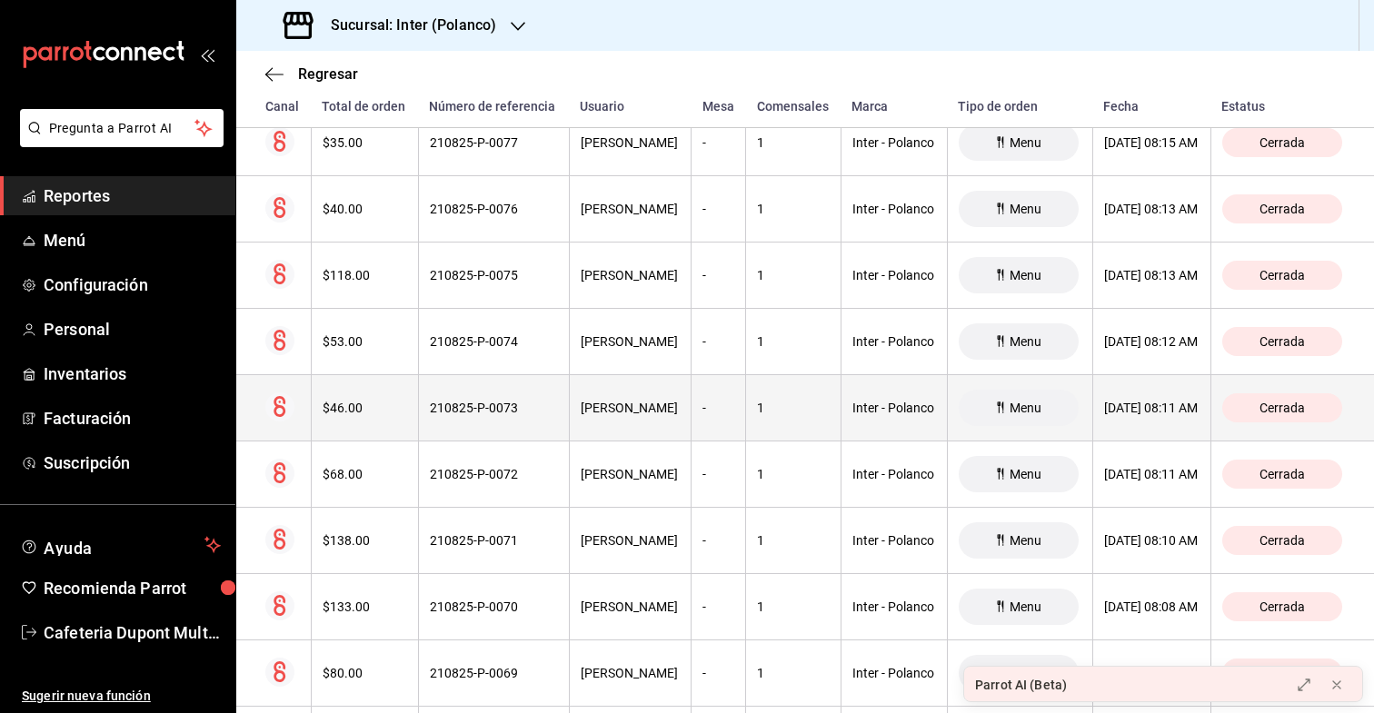
scroll to position [16477, 0]
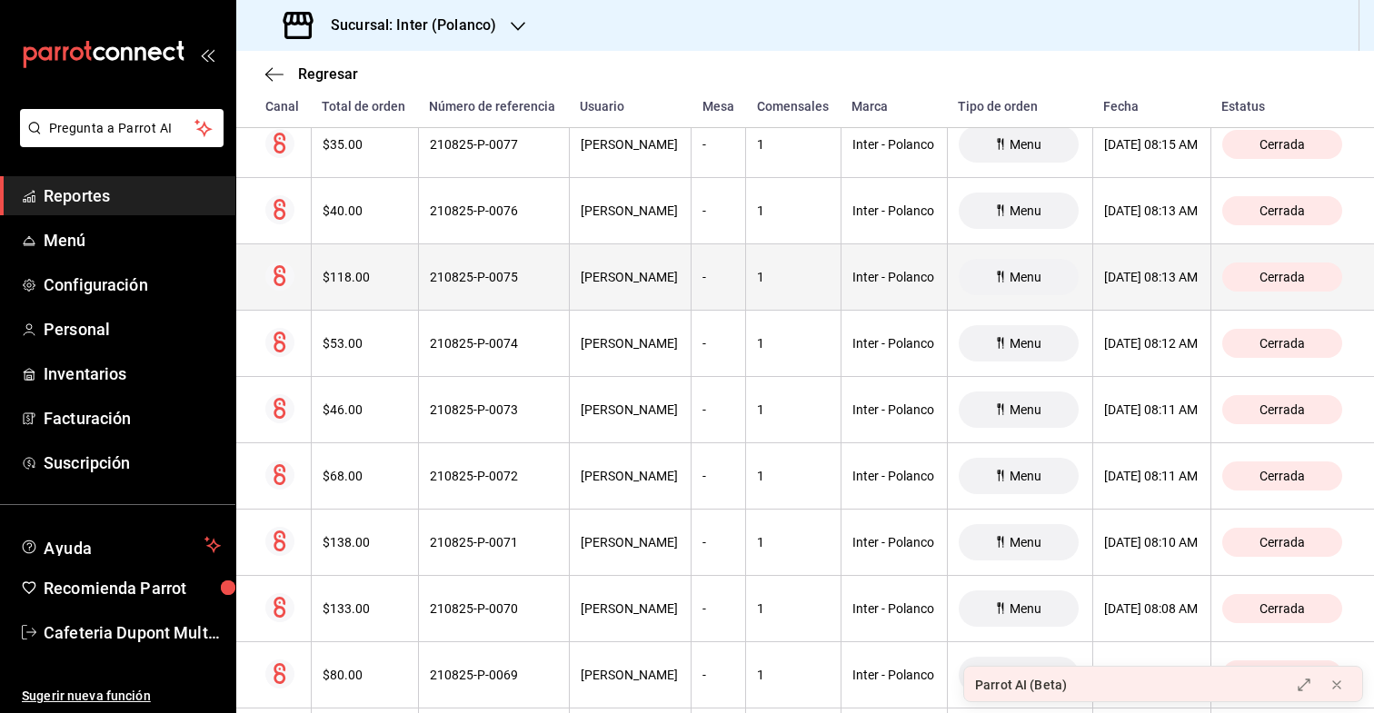
click at [357, 290] on th "$118.00" at bounding box center [364, 277] width 107 height 66
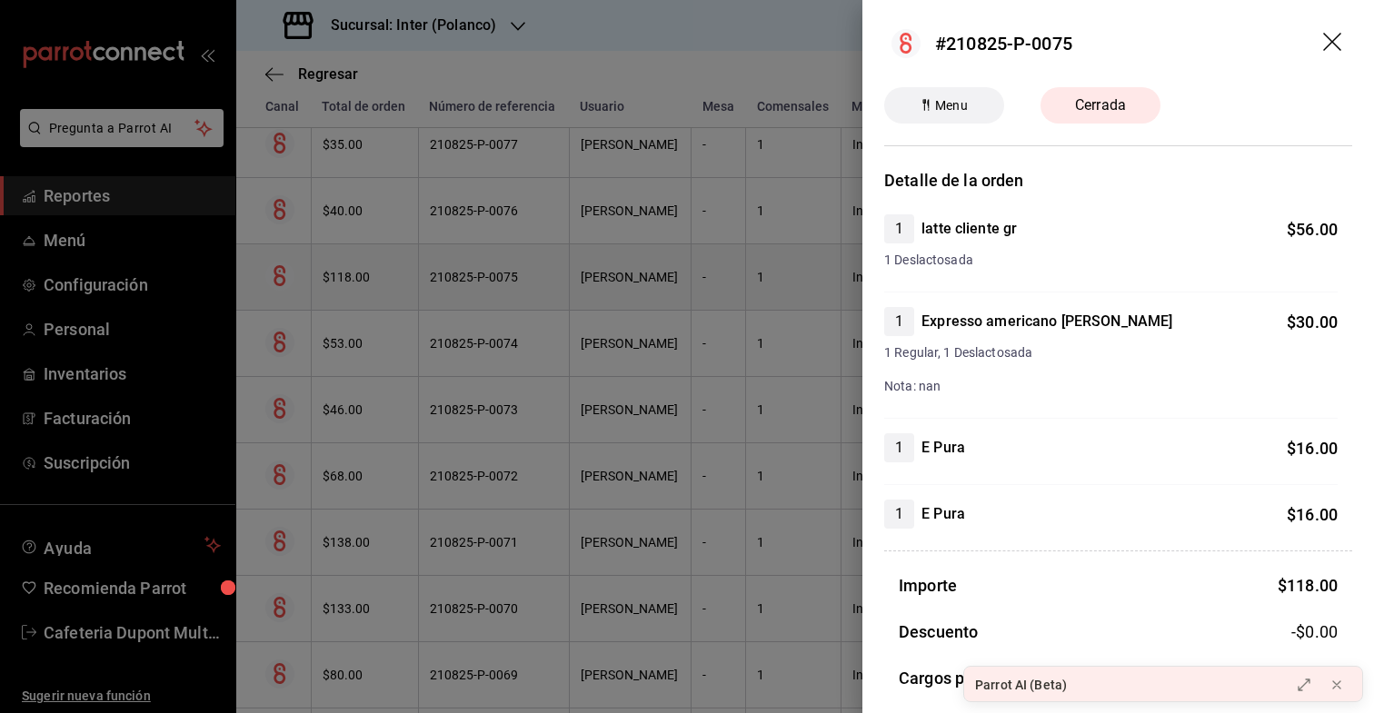
click at [357, 290] on div at bounding box center [687, 356] width 1374 height 713
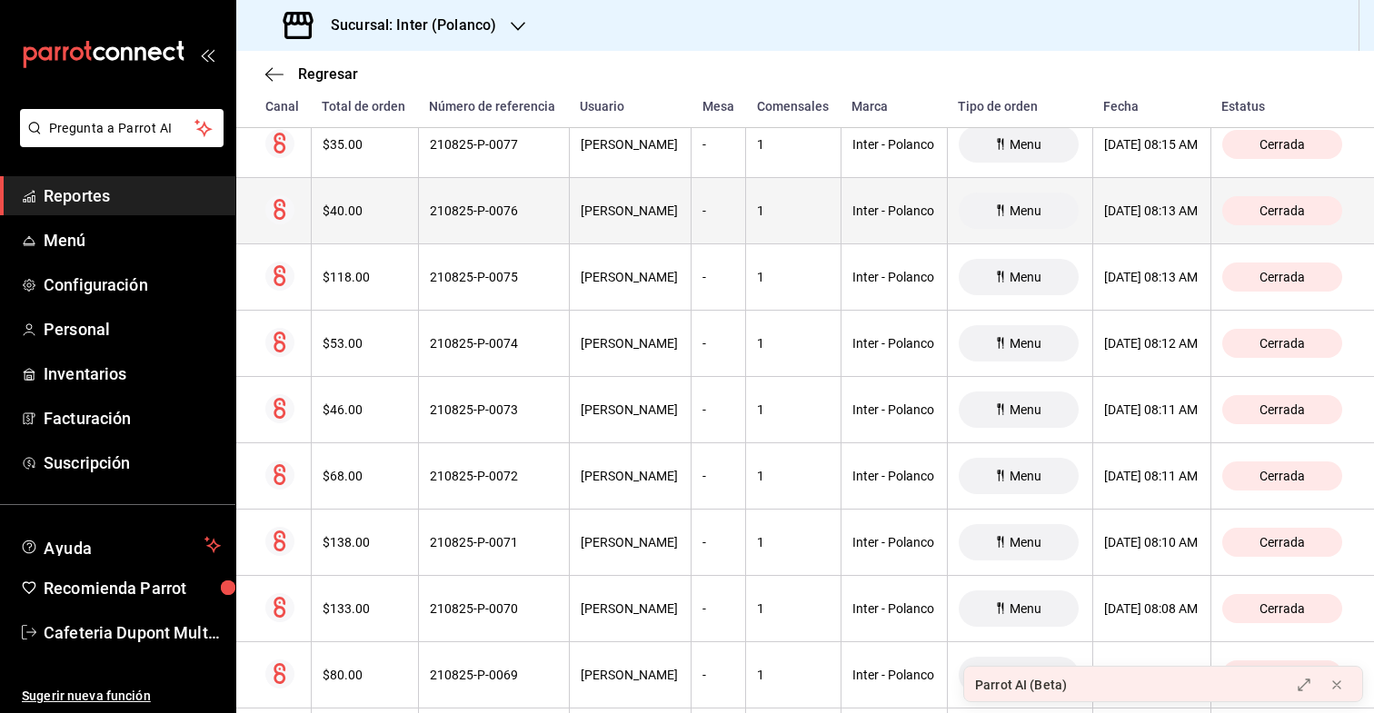
click at [372, 196] on th "$40.00" at bounding box center [364, 211] width 107 height 66
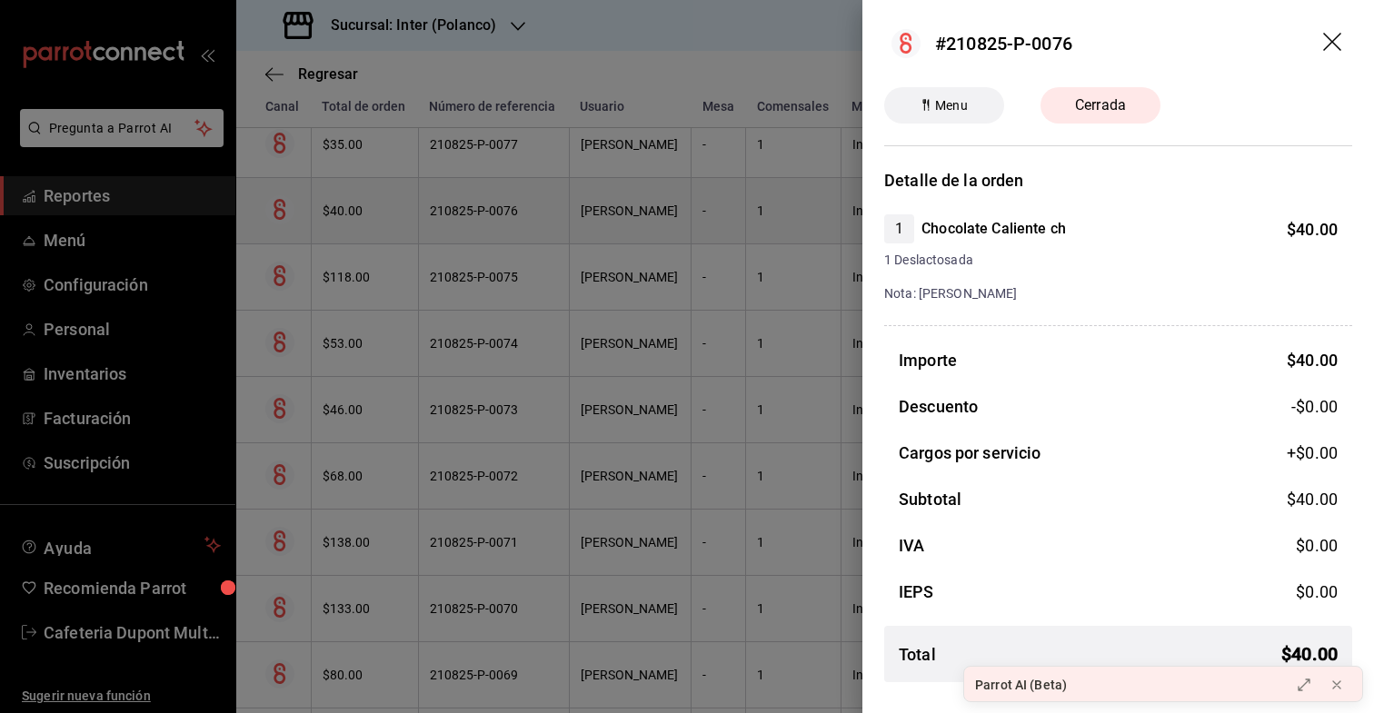
click at [372, 196] on div at bounding box center [687, 356] width 1374 height 713
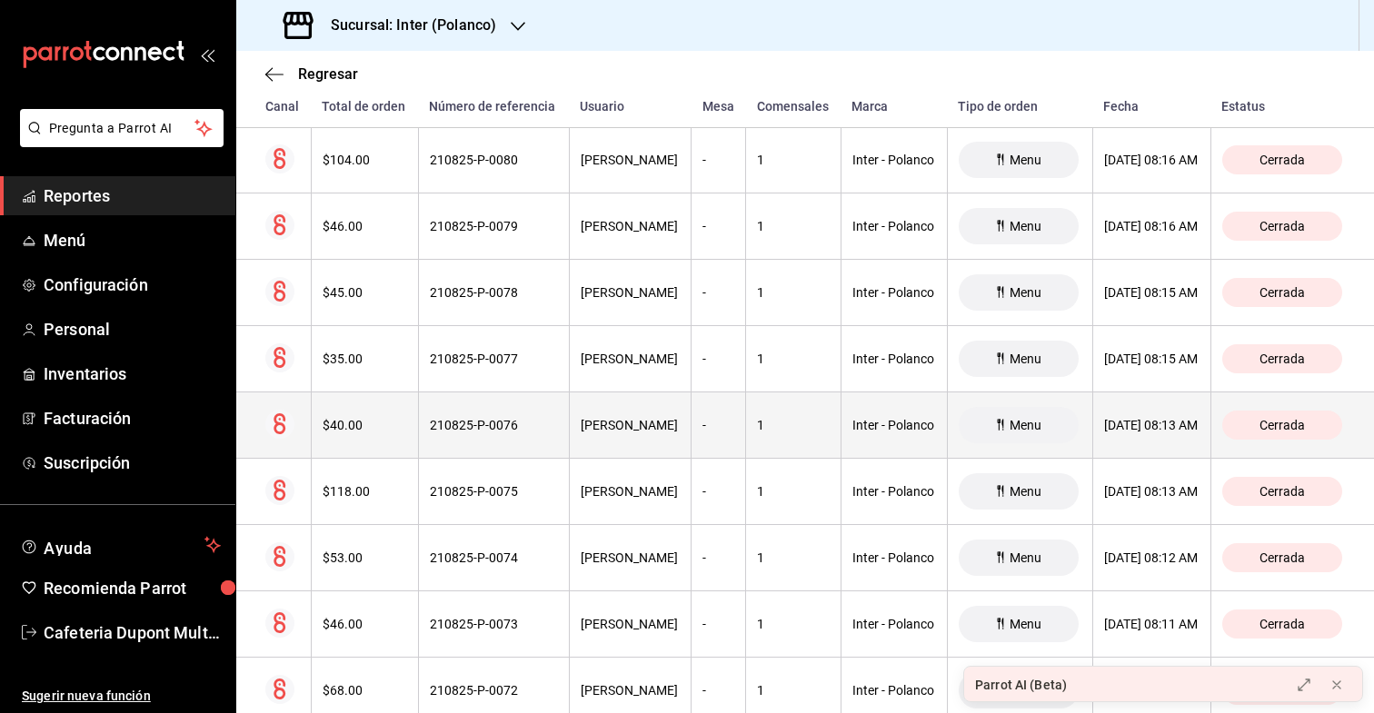
scroll to position [16238, 0]
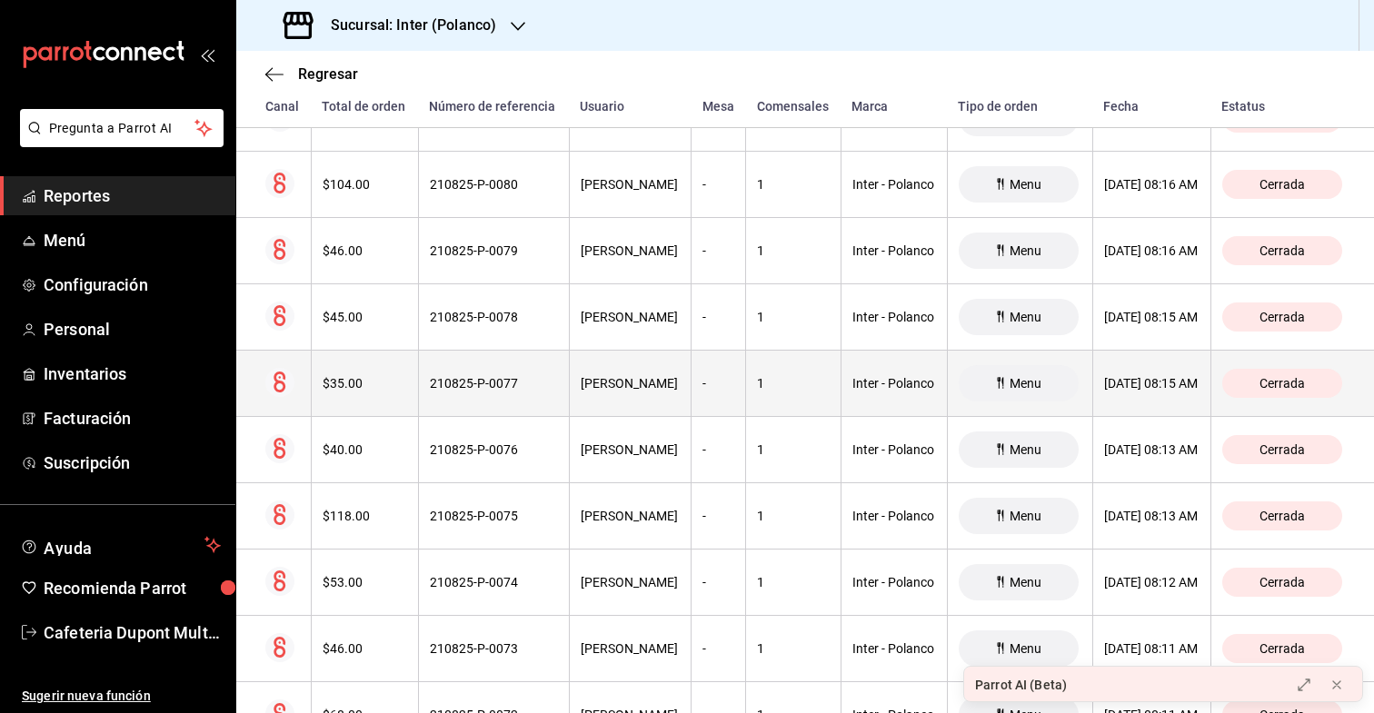
click at [335, 400] on th "$35.00" at bounding box center [364, 384] width 107 height 66
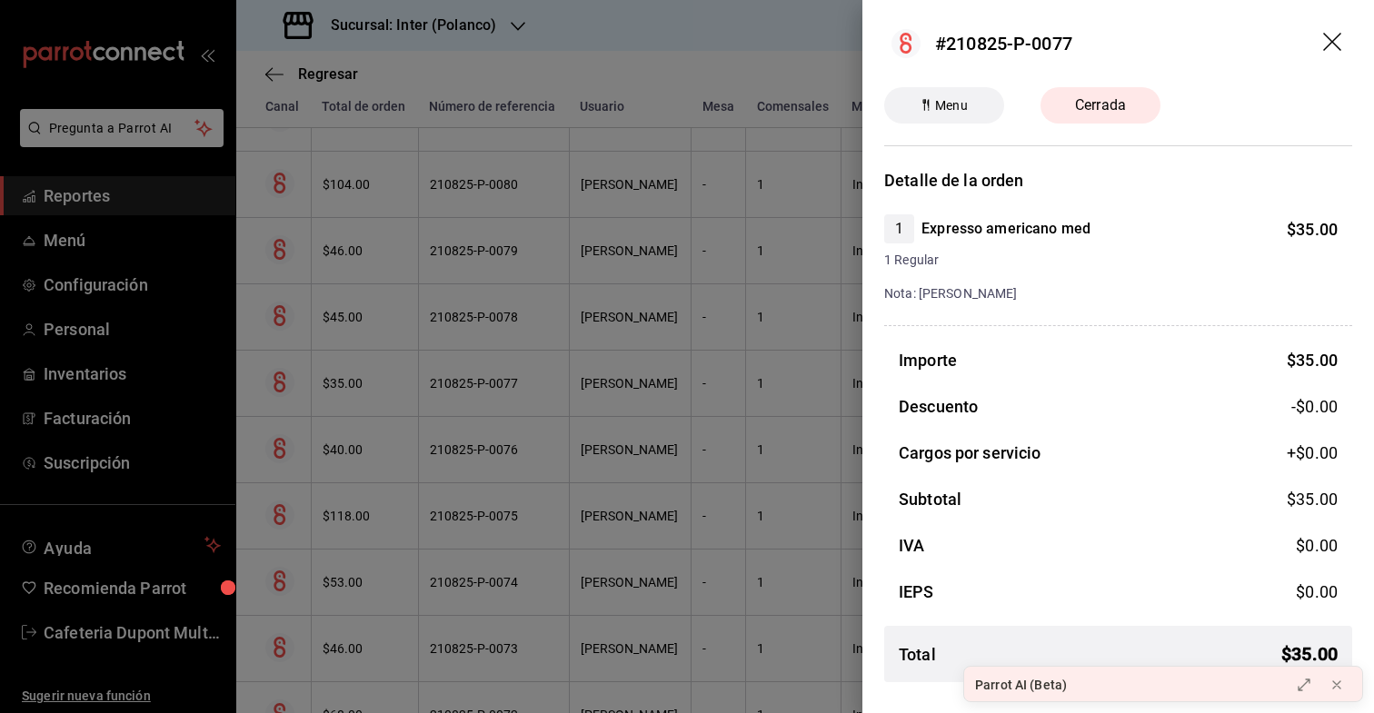
click at [351, 344] on div at bounding box center [687, 356] width 1374 height 713
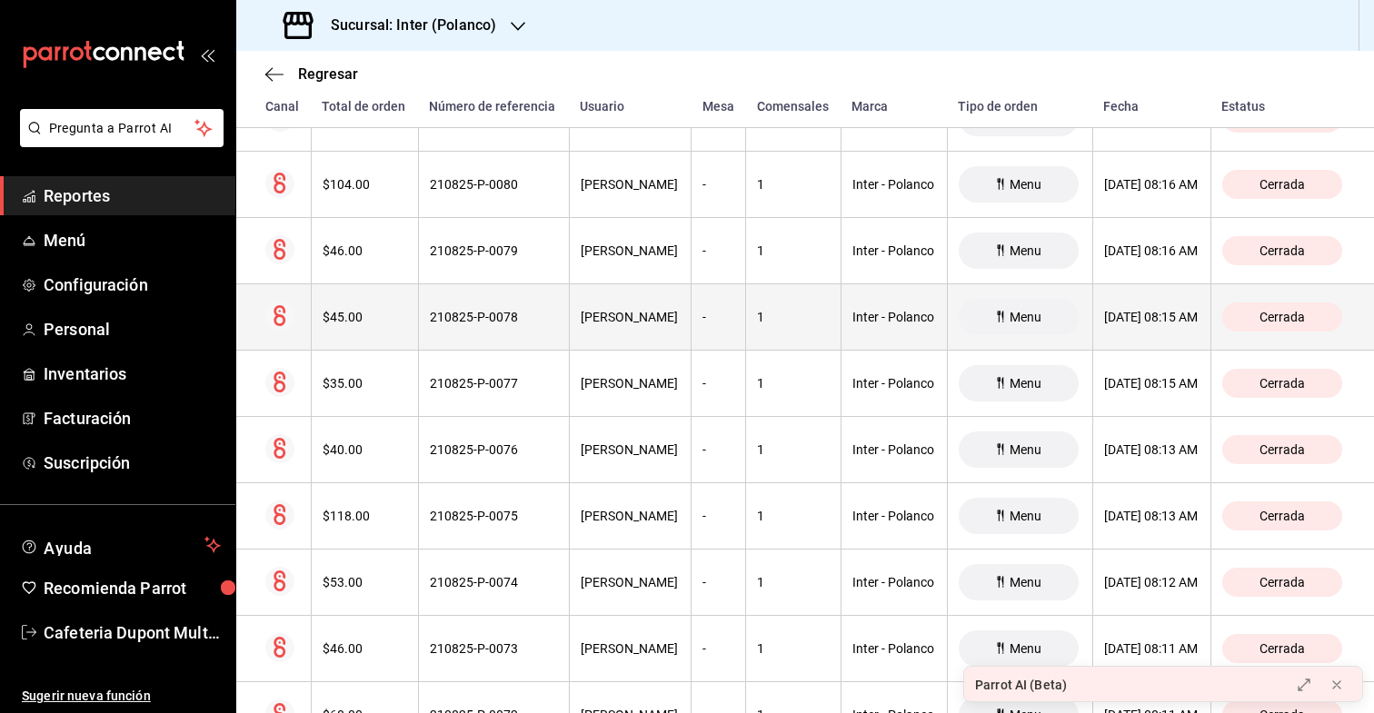
click at [353, 330] on th "$45.00" at bounding box center [364, 317] width 107 height 66
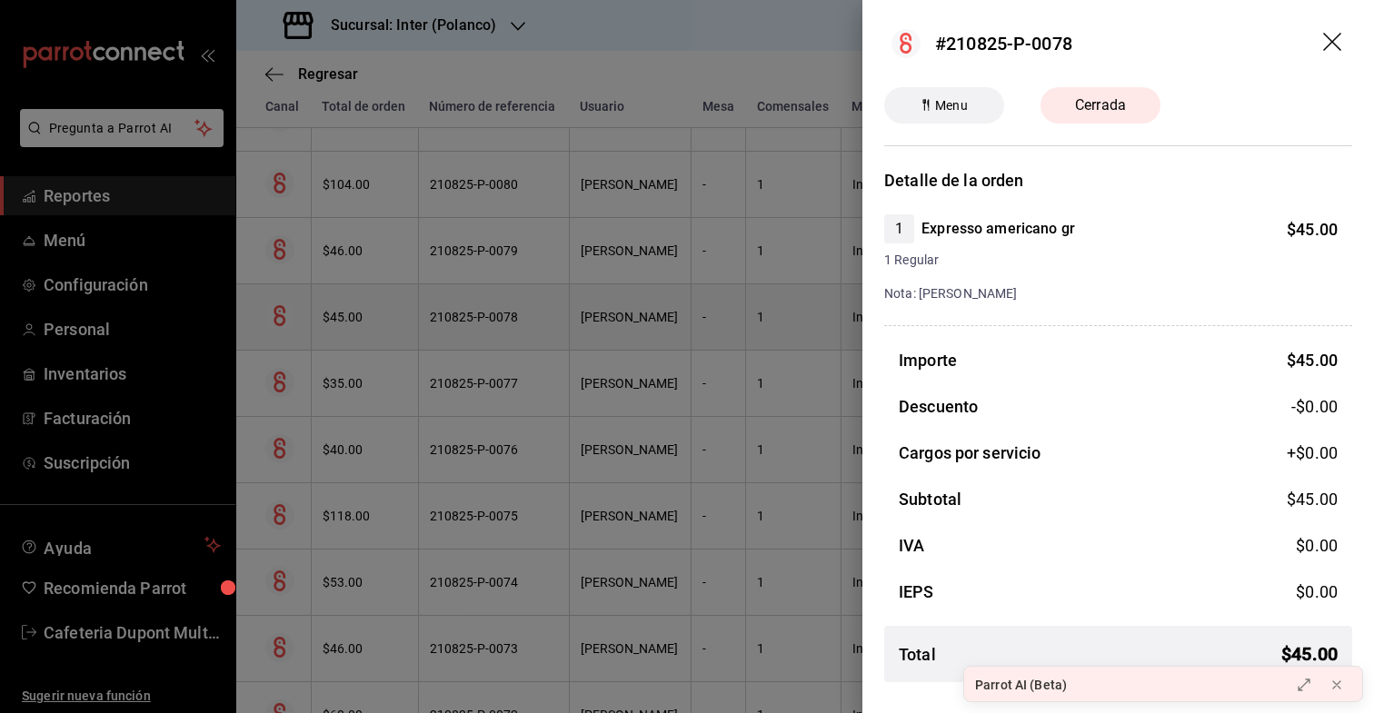
click at [353, 330] on div at bounding box center [687, 356] width 1374 height 713
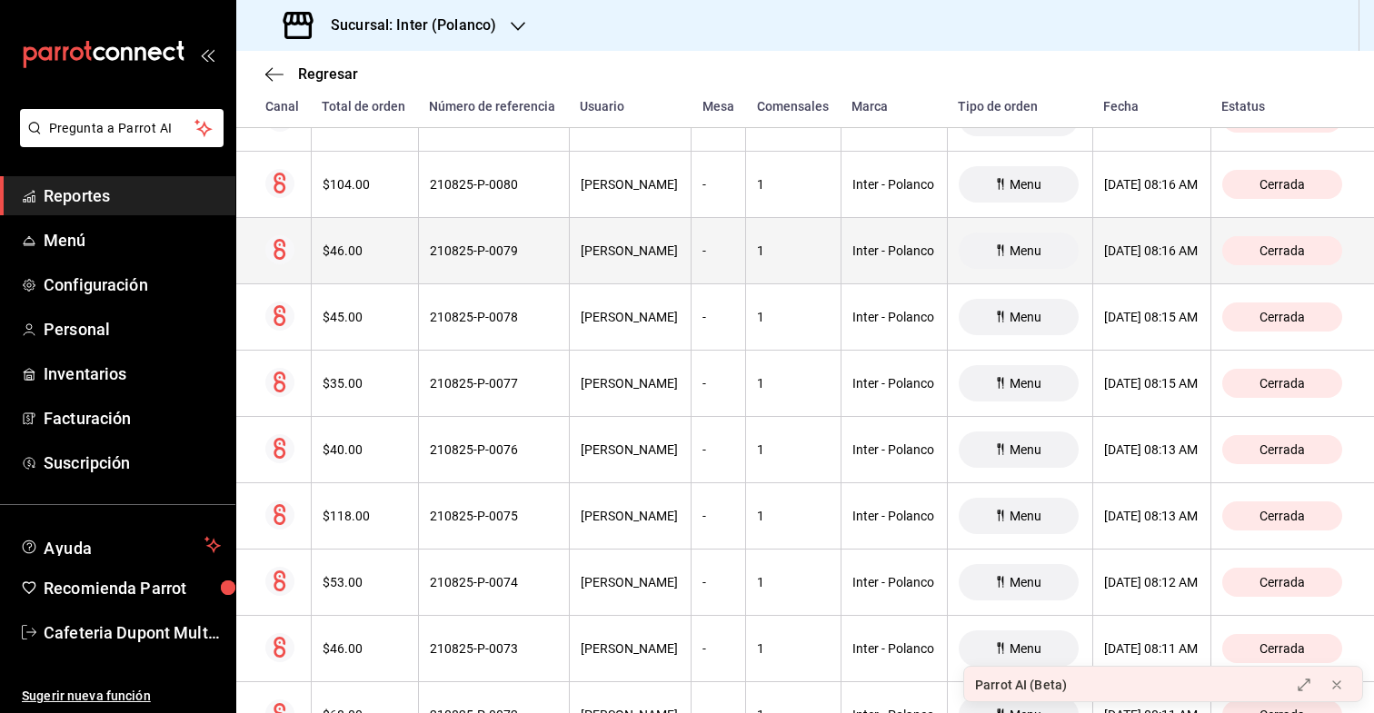
click at [364, 242] on th "$46.00" at bounding box center [364, 251] width 107 height 66
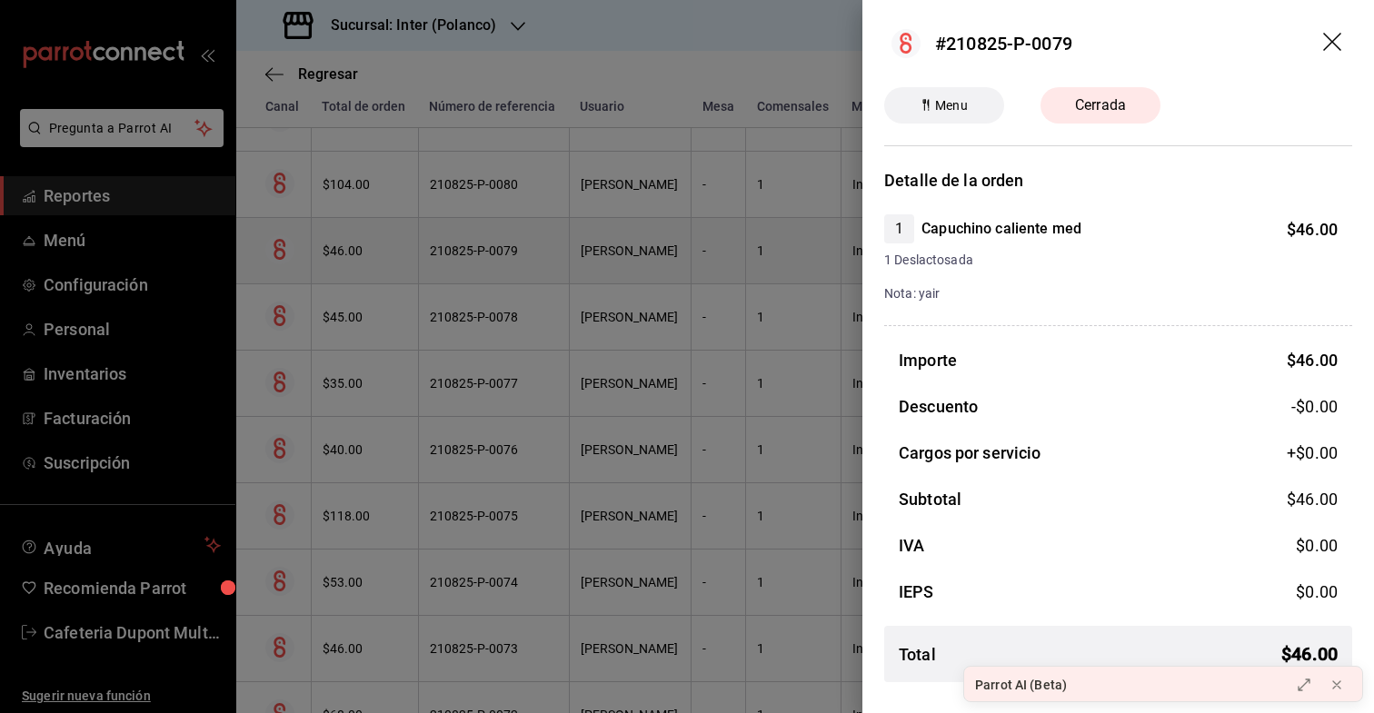
click at [364, 242] on div at bounding box center [687, 356] width 1374 height 713
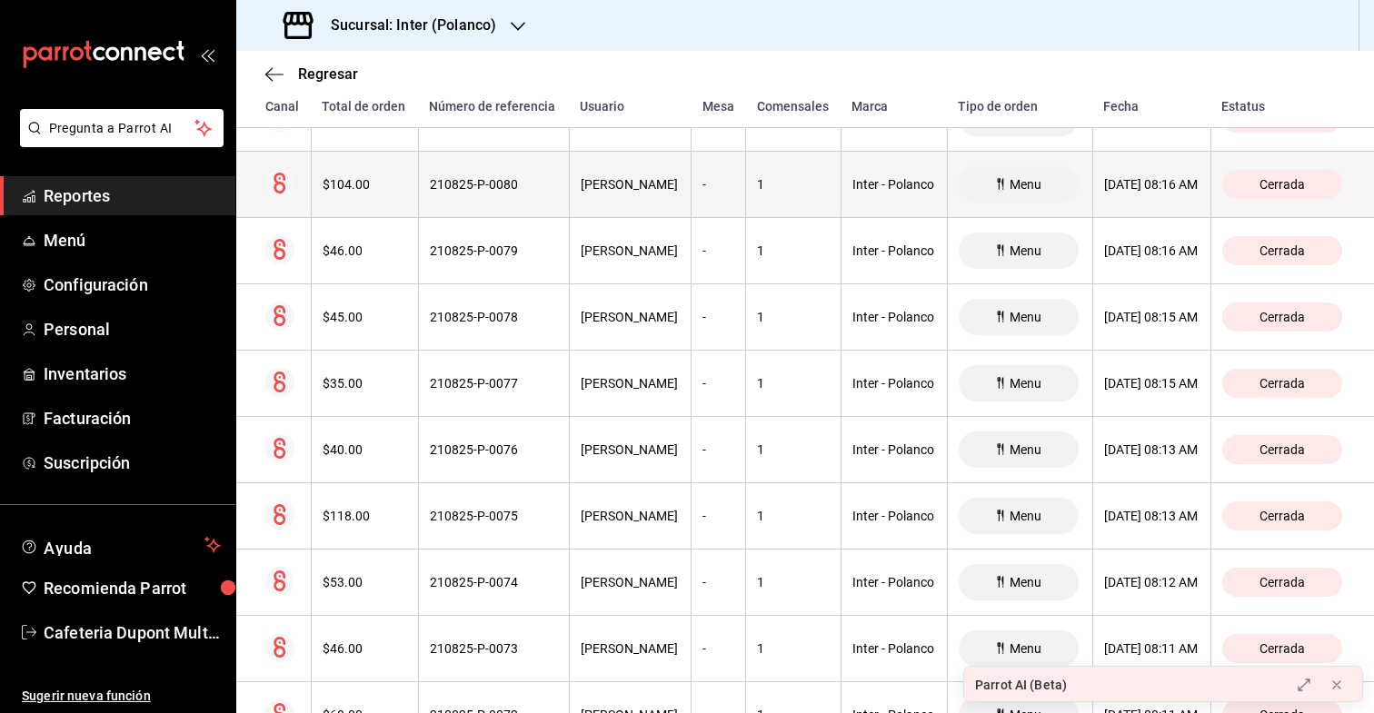
click at [368, 189] on div "$104.00" at bounding box center [365, 184] width 85 height 15
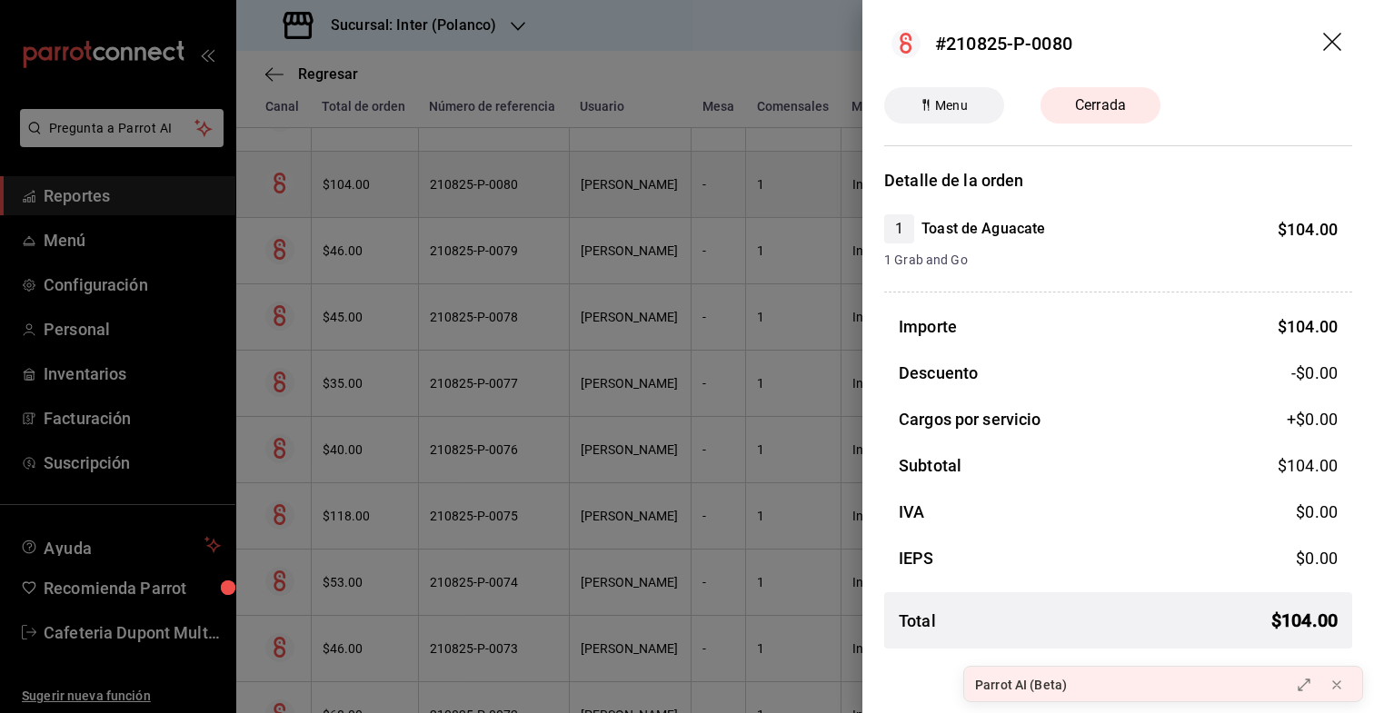
click at [368, 189] on div at bounding box center [687, 356] width 1374 height 713
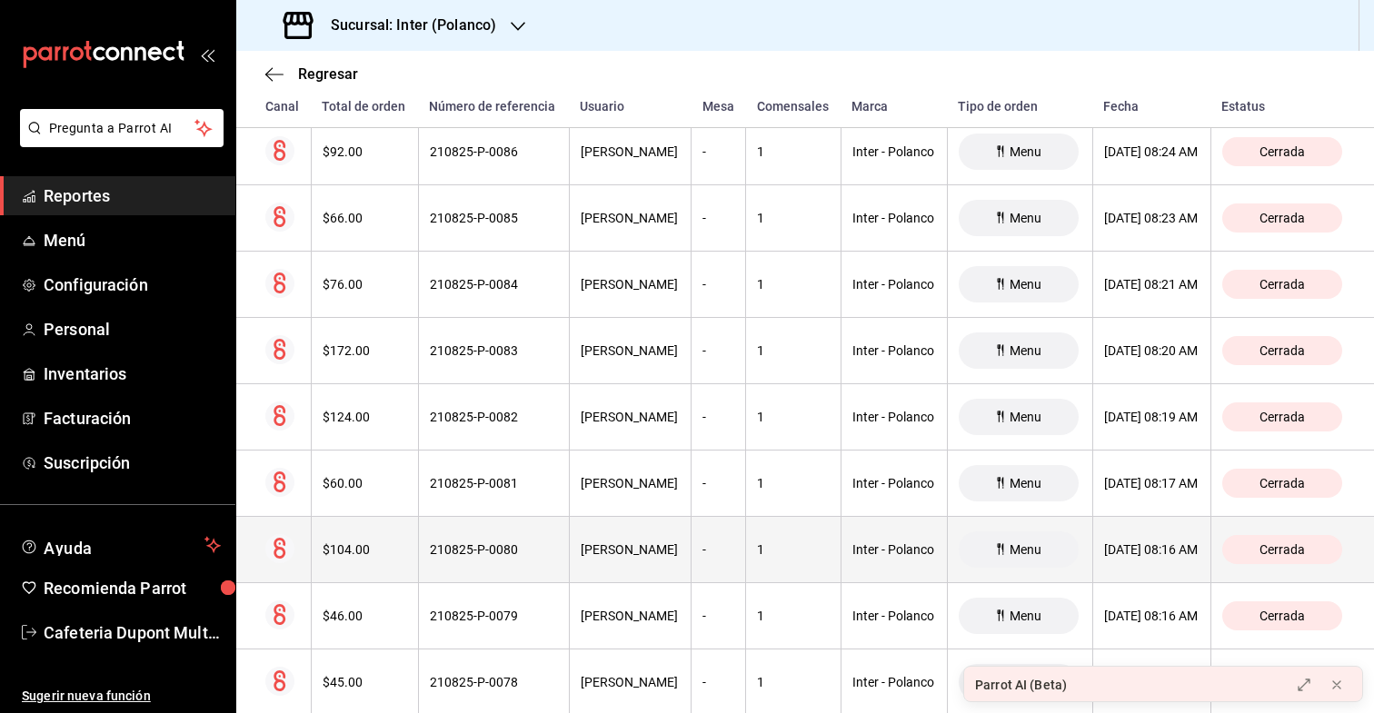
scroll to position [15790, 0]
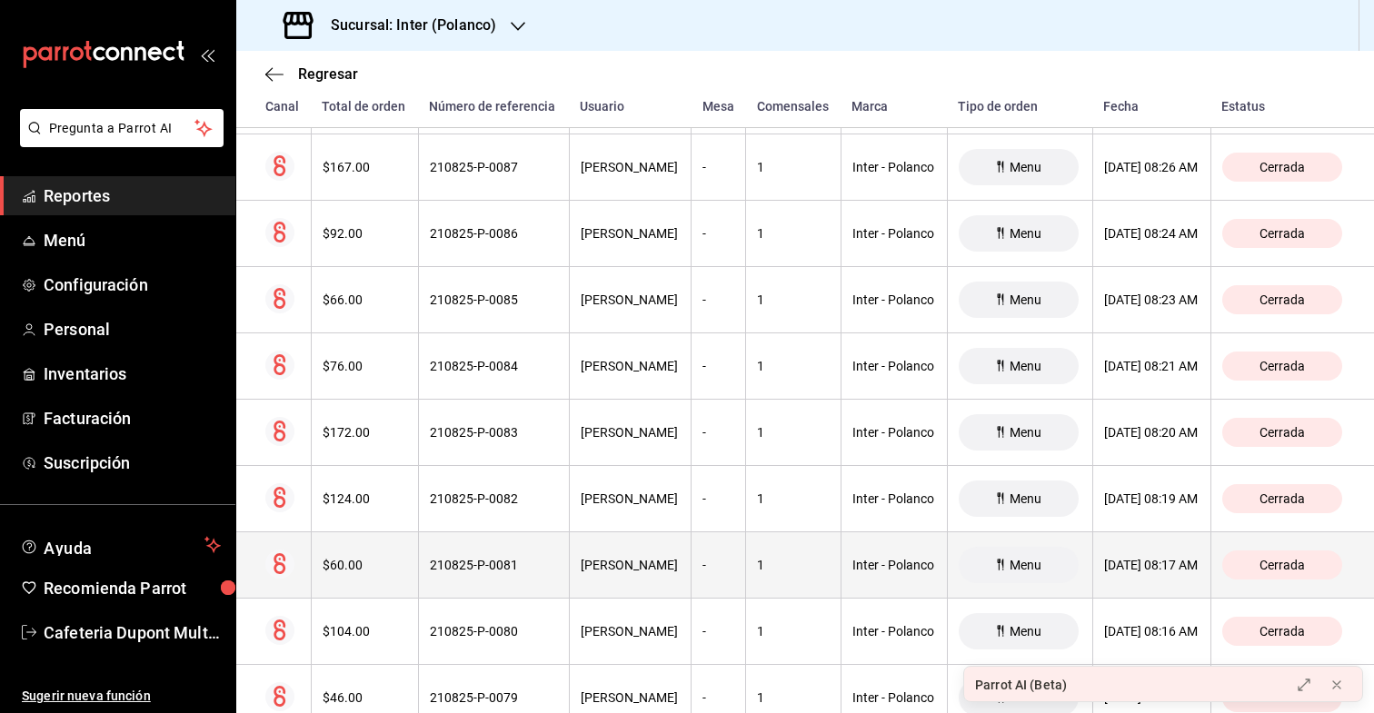
click at [327, 555] on th "$60.00" at bounding box center [364, 566] width 107 height 66
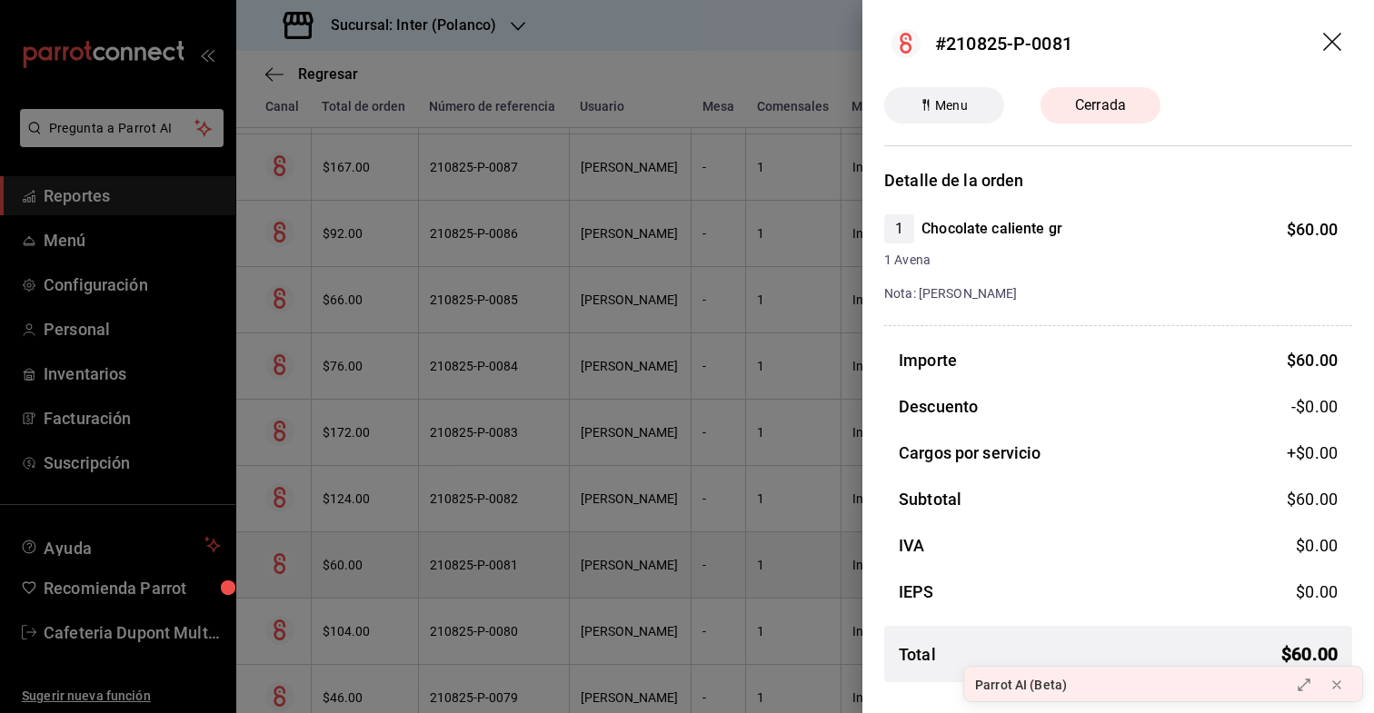
click at [327, 555] on div at bounding box center [687, 356] width 1374 height 713
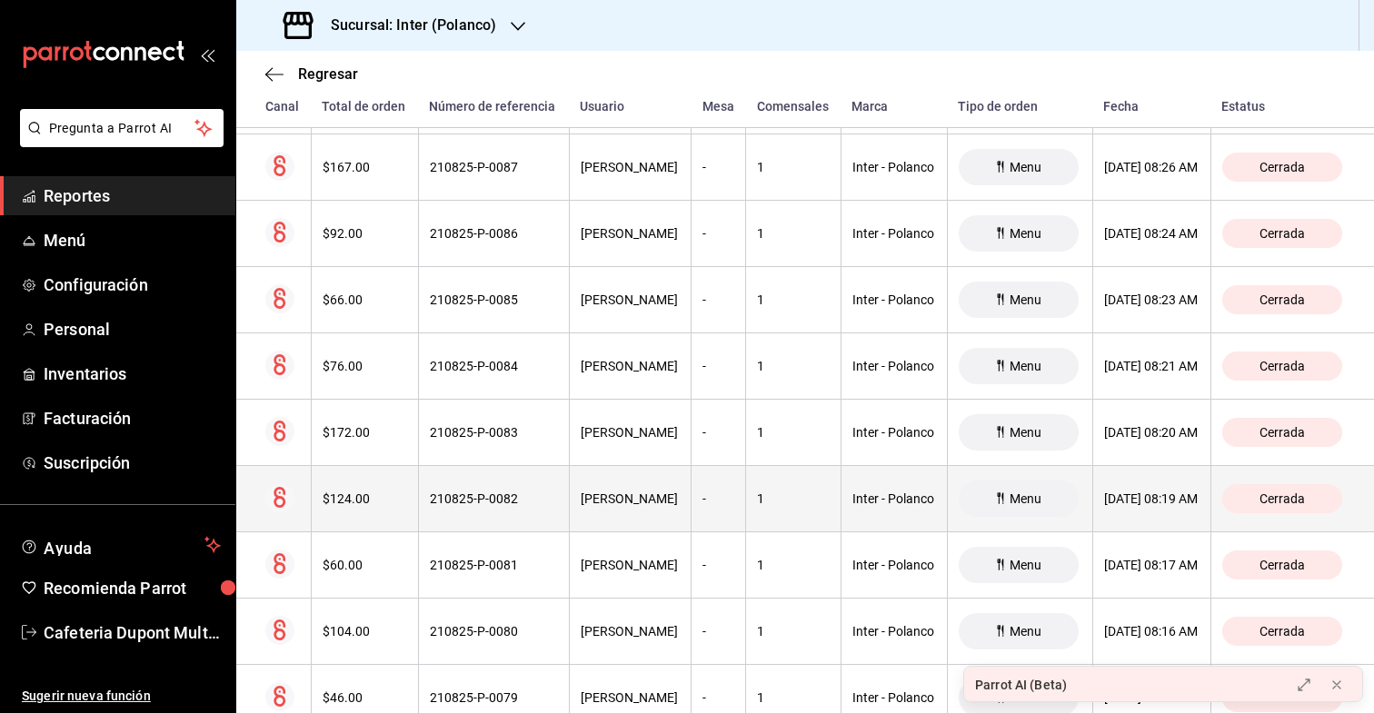
click at [338, 517] on th "$124.00" at bounding box center [364, 499] width 107 height 66
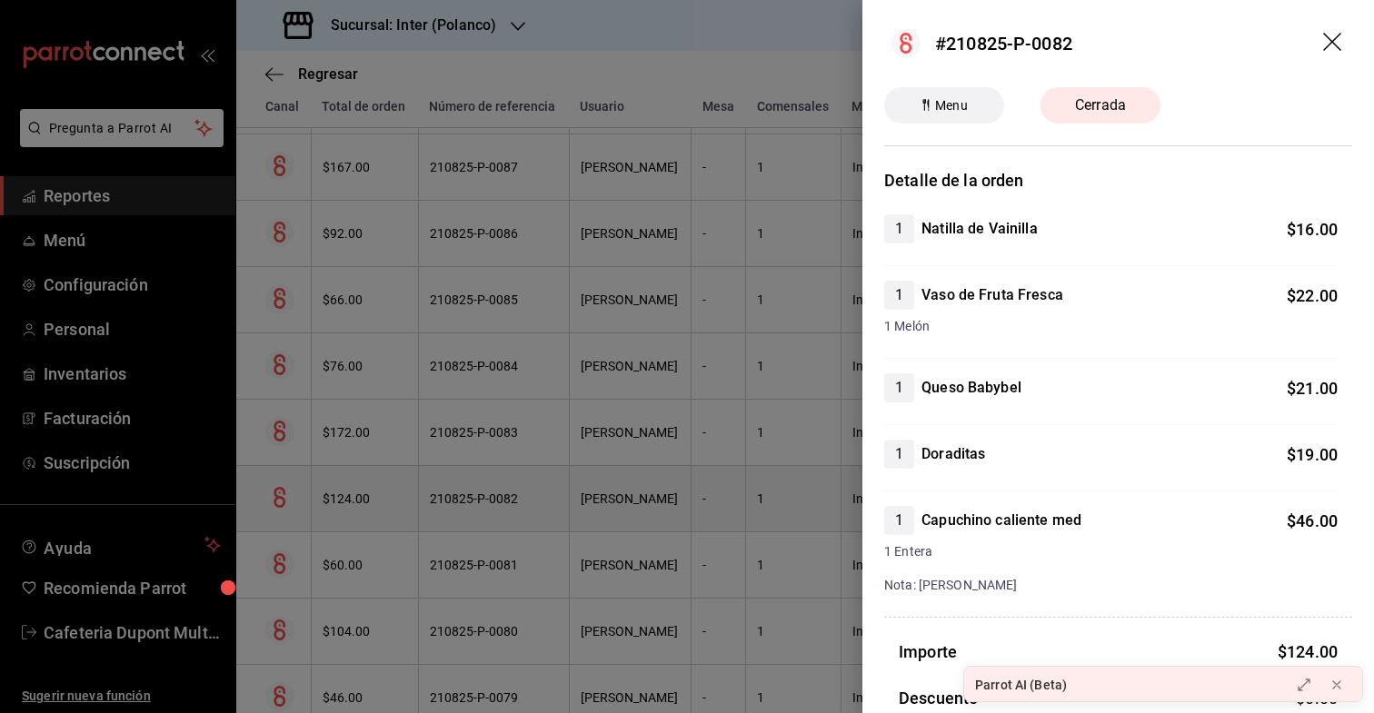
click at [338, 517] on div at bounding box center [687, 356] width 1374 height 713
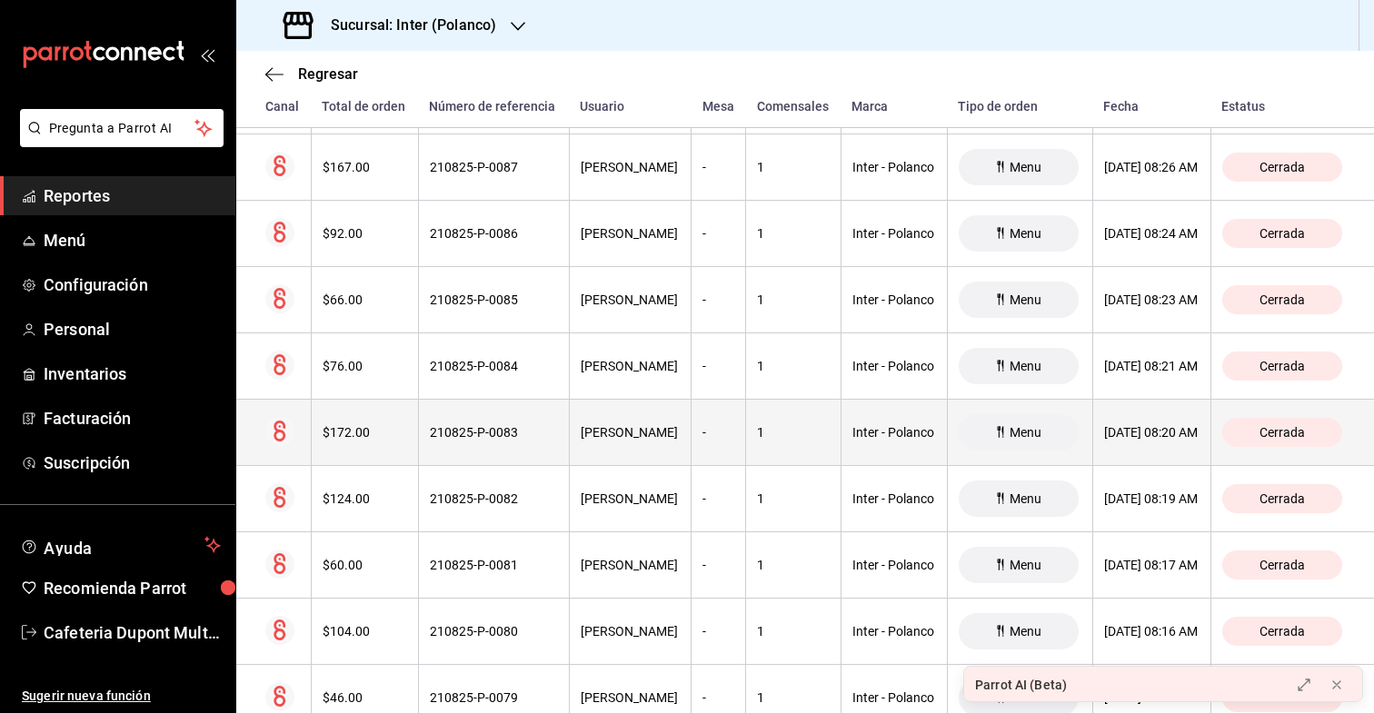
click at [355, 433] on div "$172.00" at bounding box center [365, 432] width 85 height 15
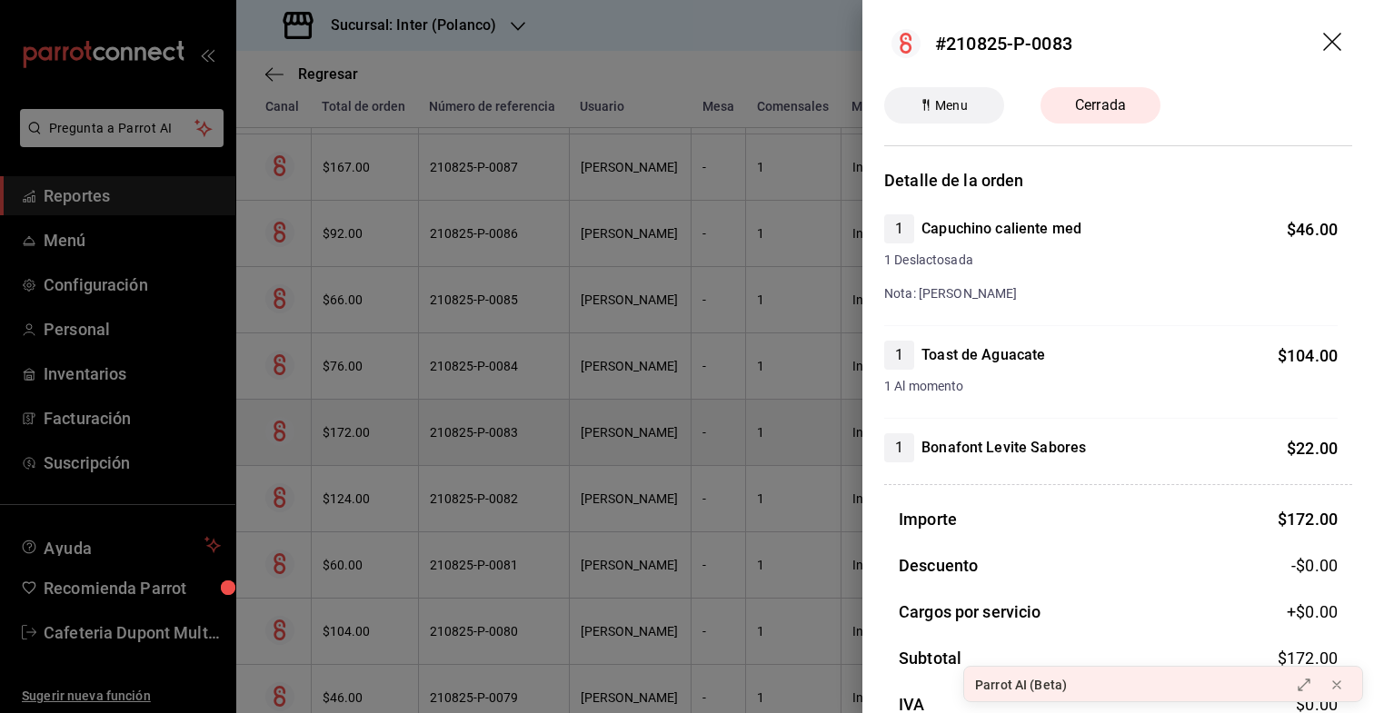
click at [355, 433] on div at bounding box center [687, 356] width 1374 height 713
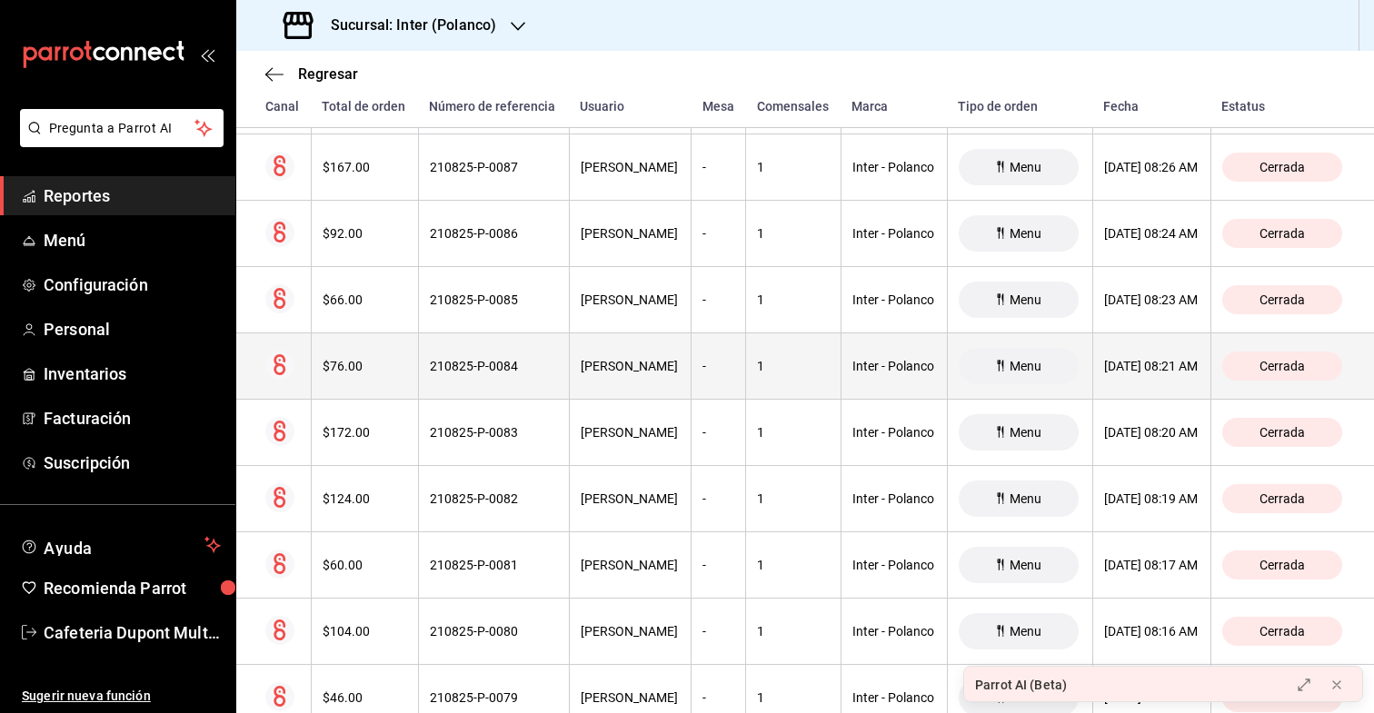
click at [362, 384] on th "$76.00" at bounding box center [364, 367] width 107 height 66
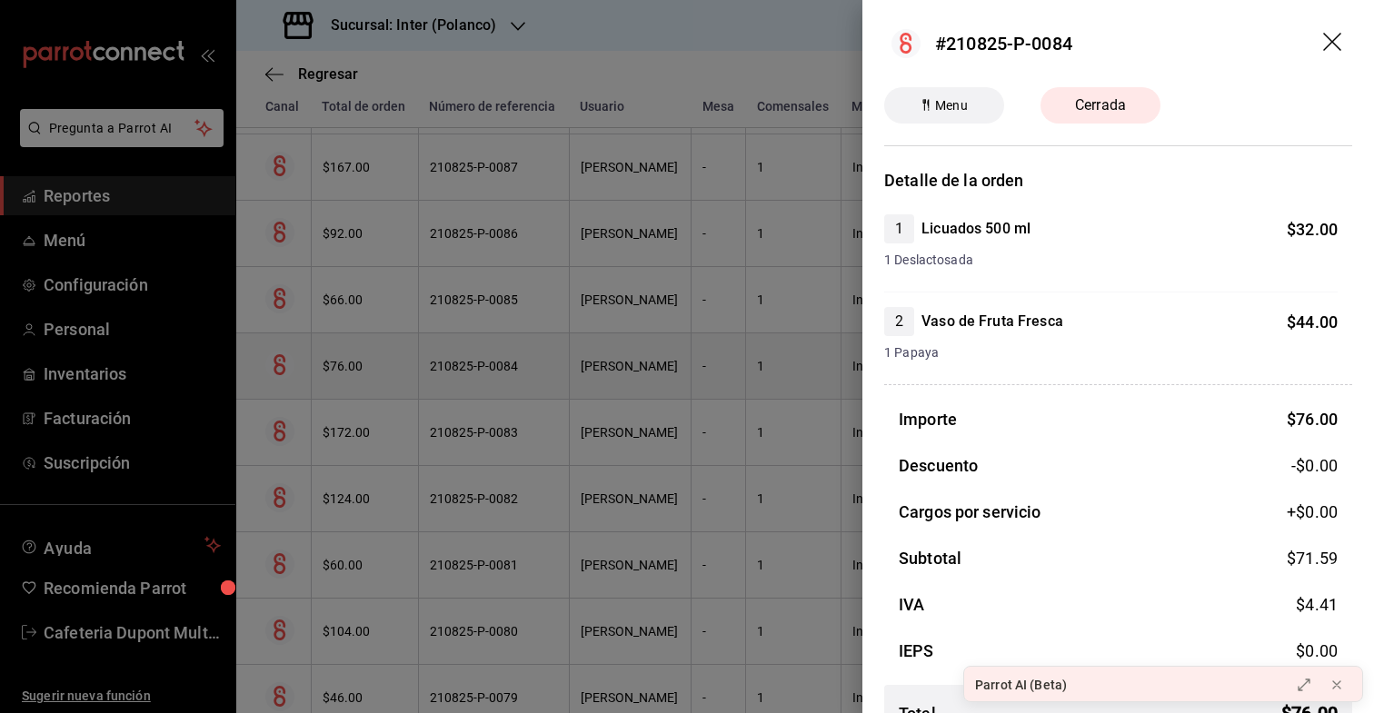
click at [362, 384] on div at bounding box center [687, 356] width 1374 height 713
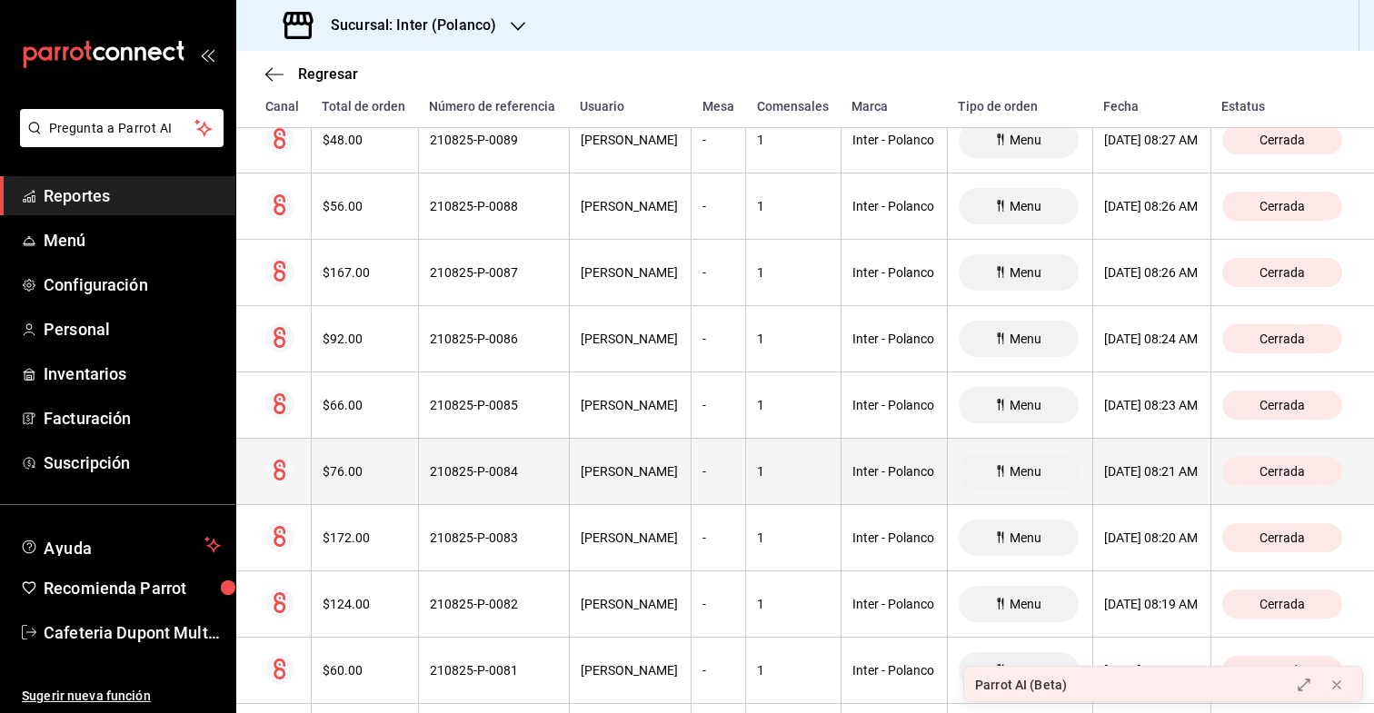
scroll to position [15691, 0]
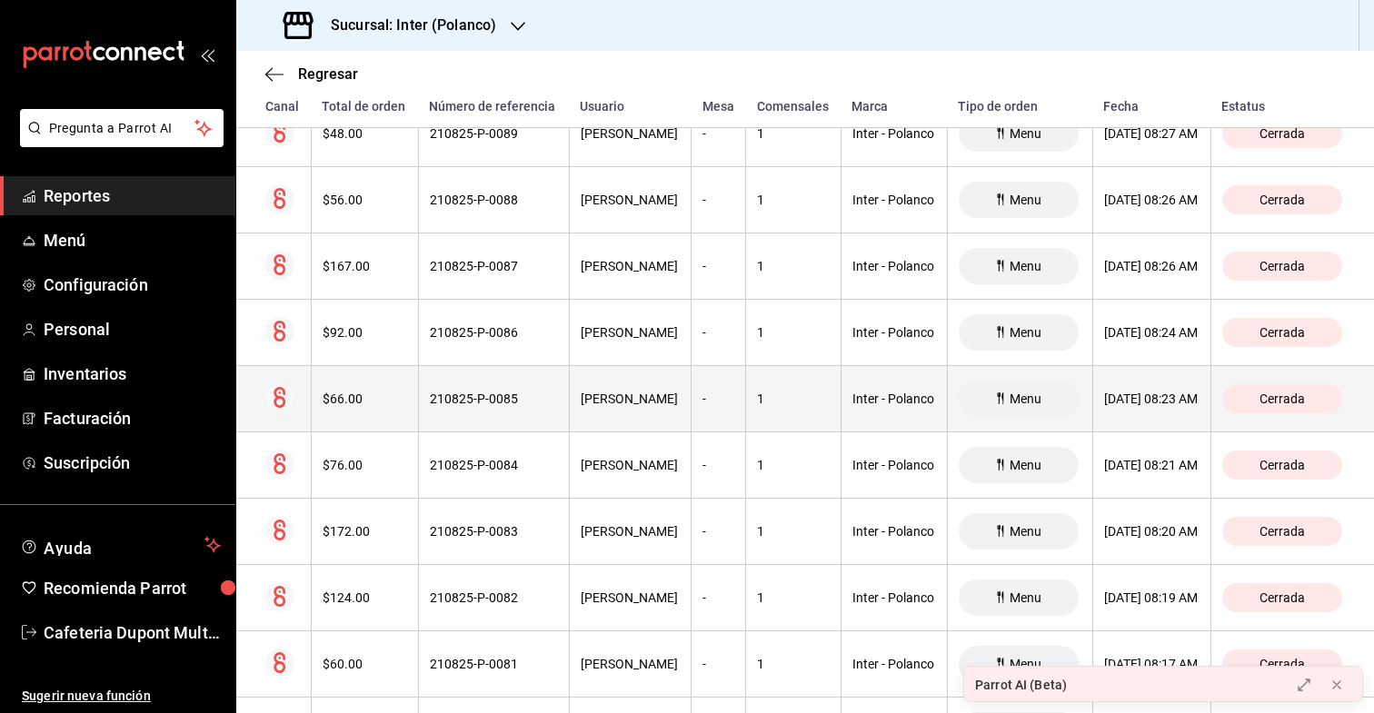
click at [358, 405] on div "$66.00" at bounding box center [365, 399] width 85 height 15
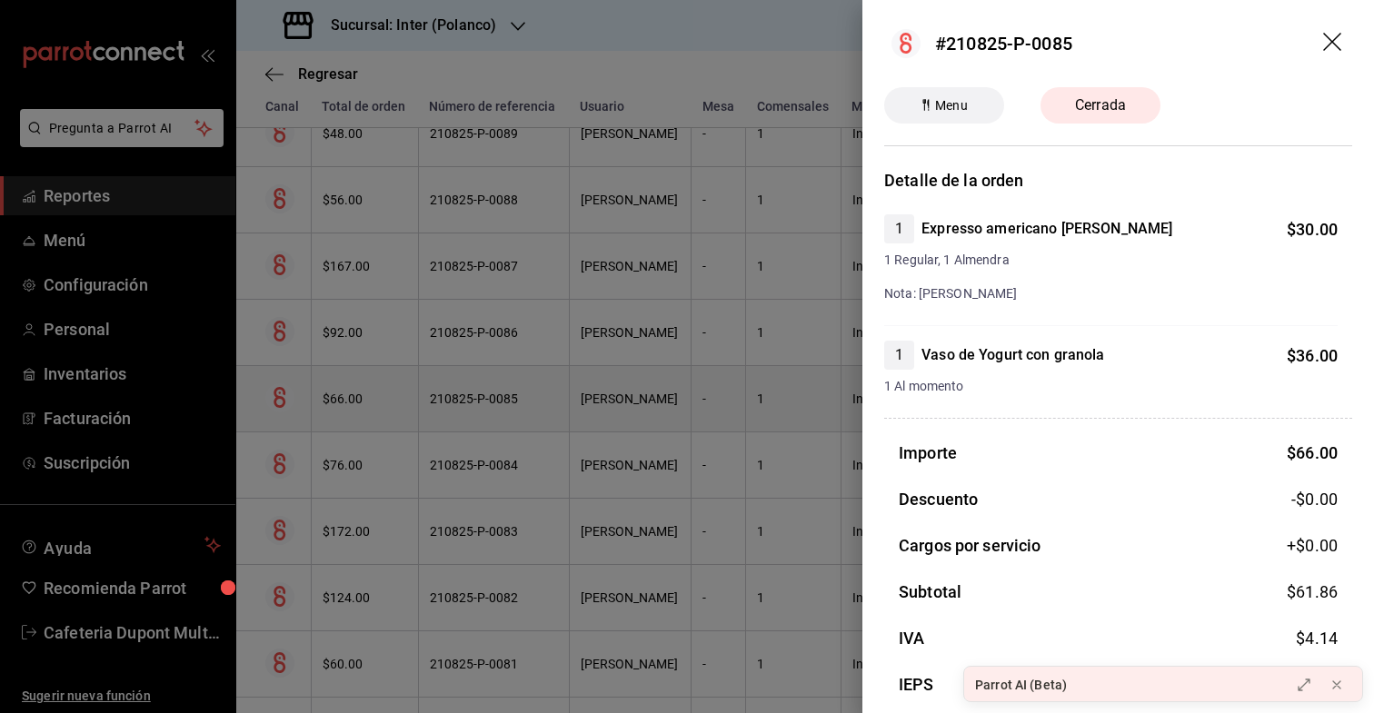
click at [358, 405] on div at bounding box center [687, 356] width 1374 height 713
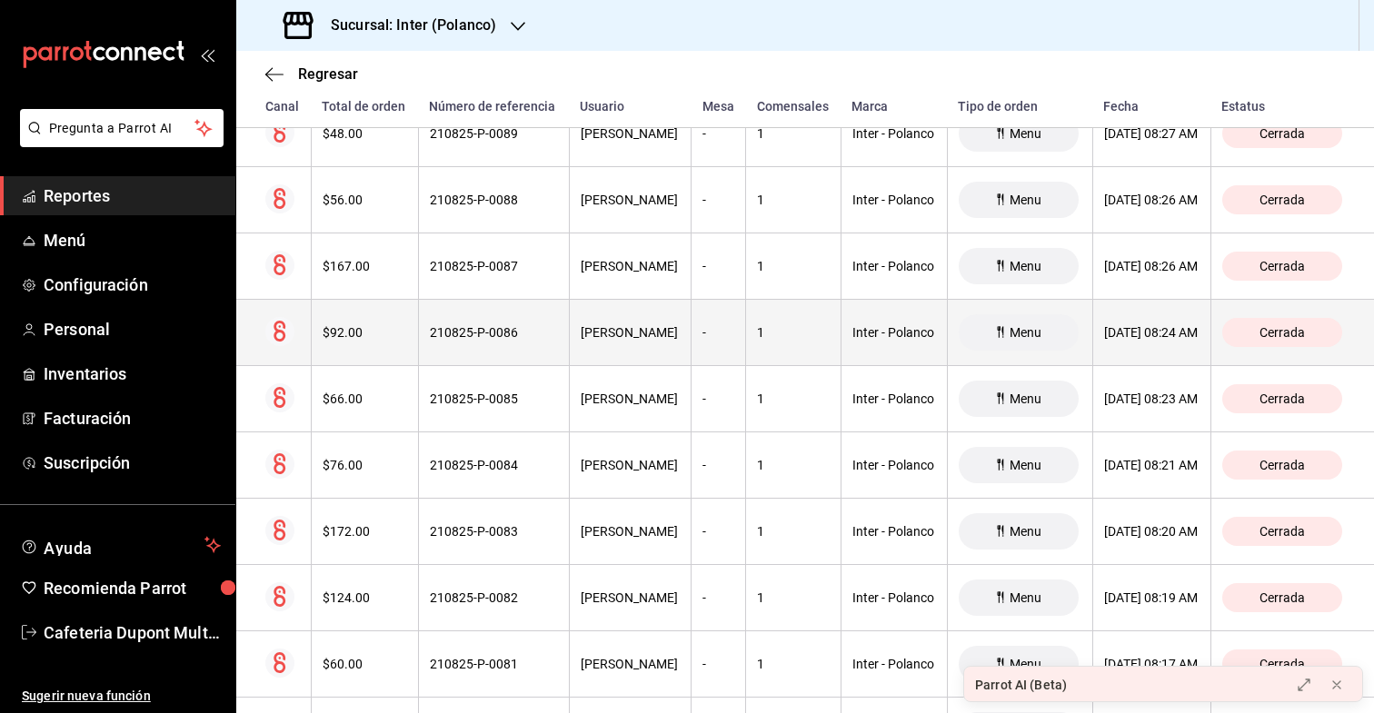
click at [364, 344] on th "$92.00" at bounding box center [364, 333] width 107 height 66
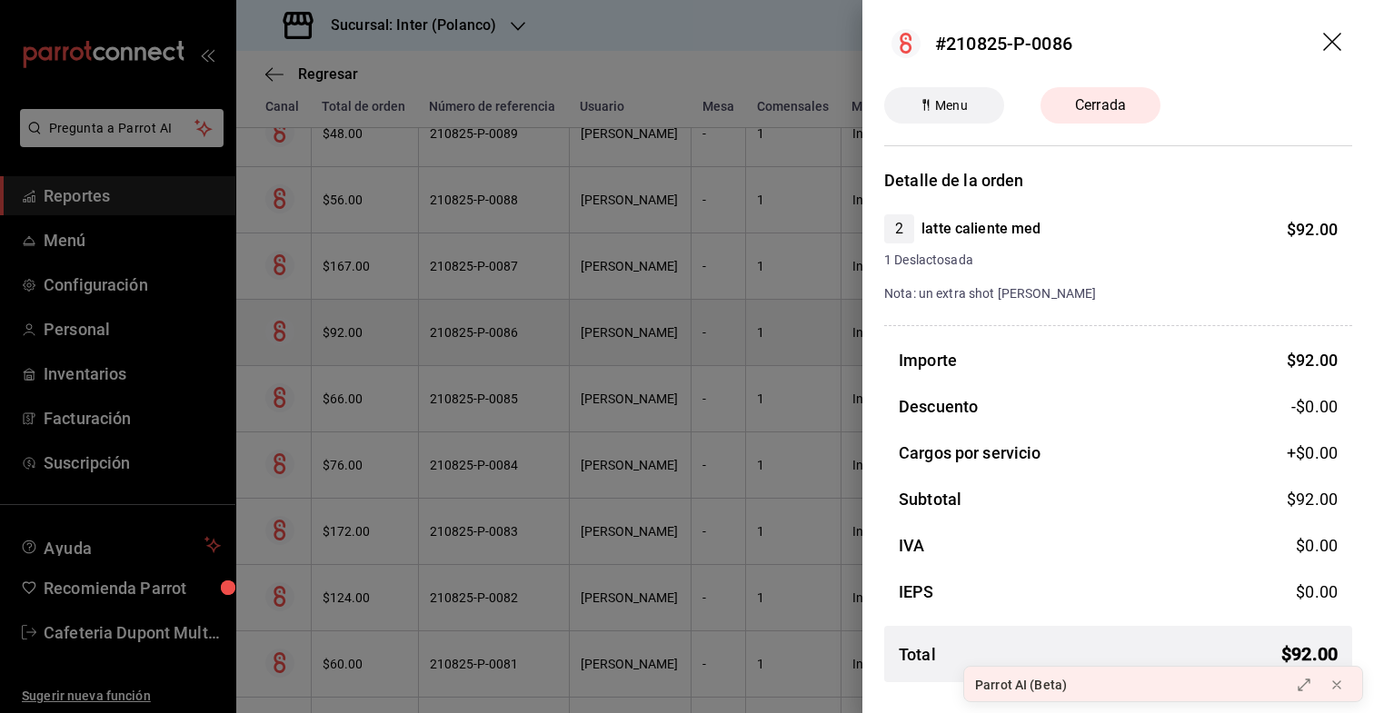
click at [364, 344] on div at bounding box center [687, 356] width 1374 height 713
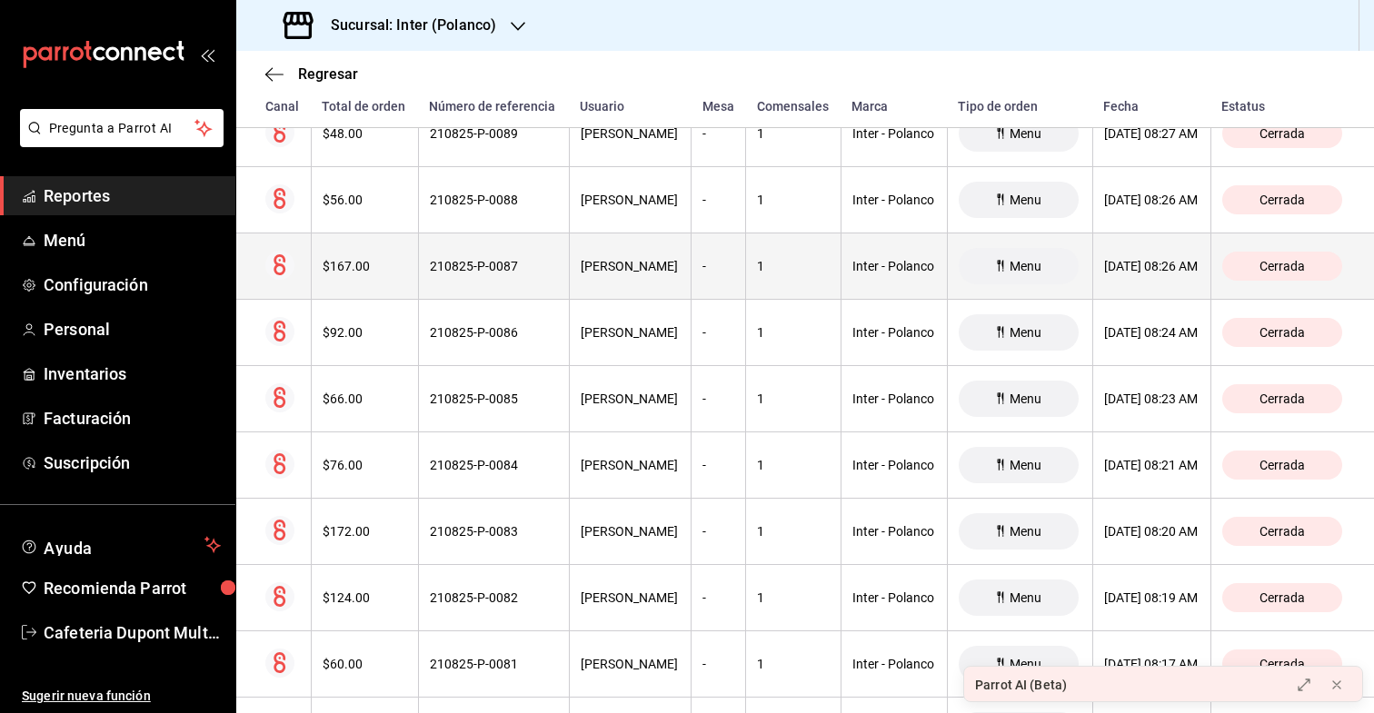
click at [366, 266] on div "$167.00" at bounding box center [365, 266] width 85 height 15
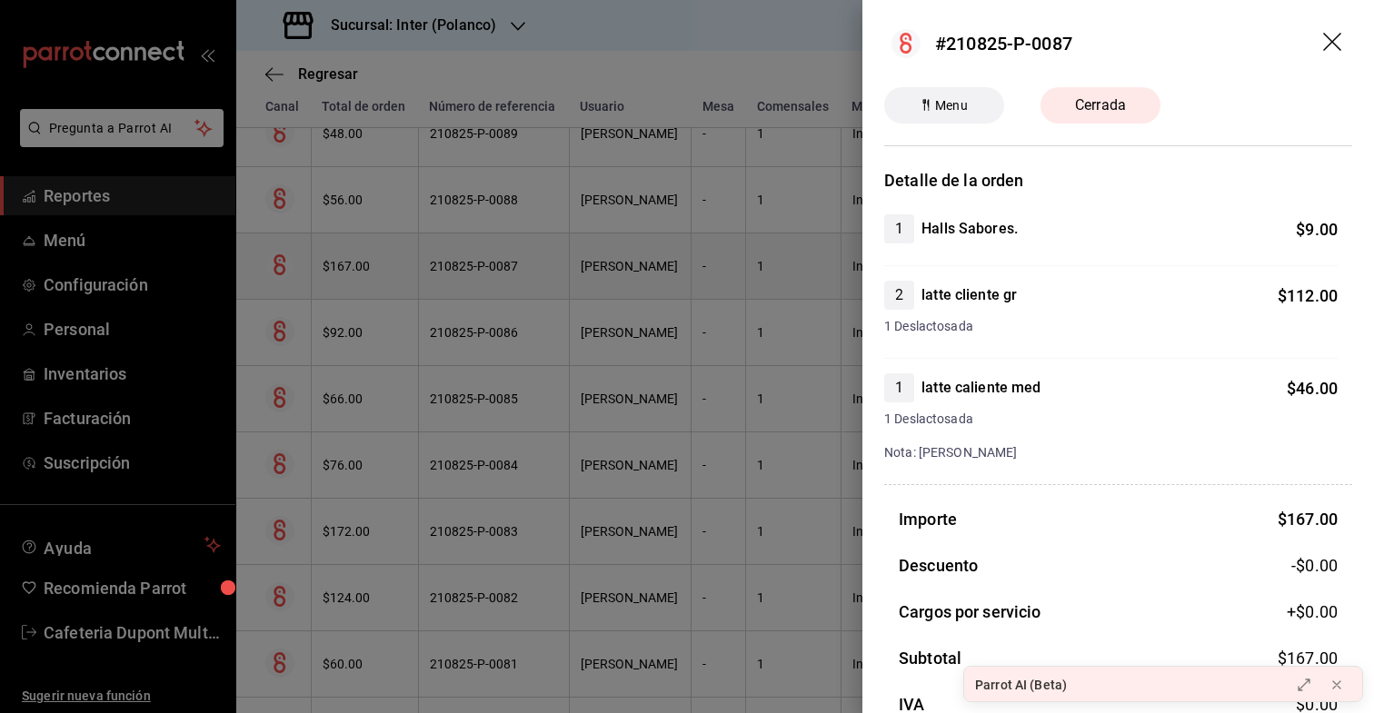
click at [366, 266] on div at bounding box center [687, 356] width 1374 height 713
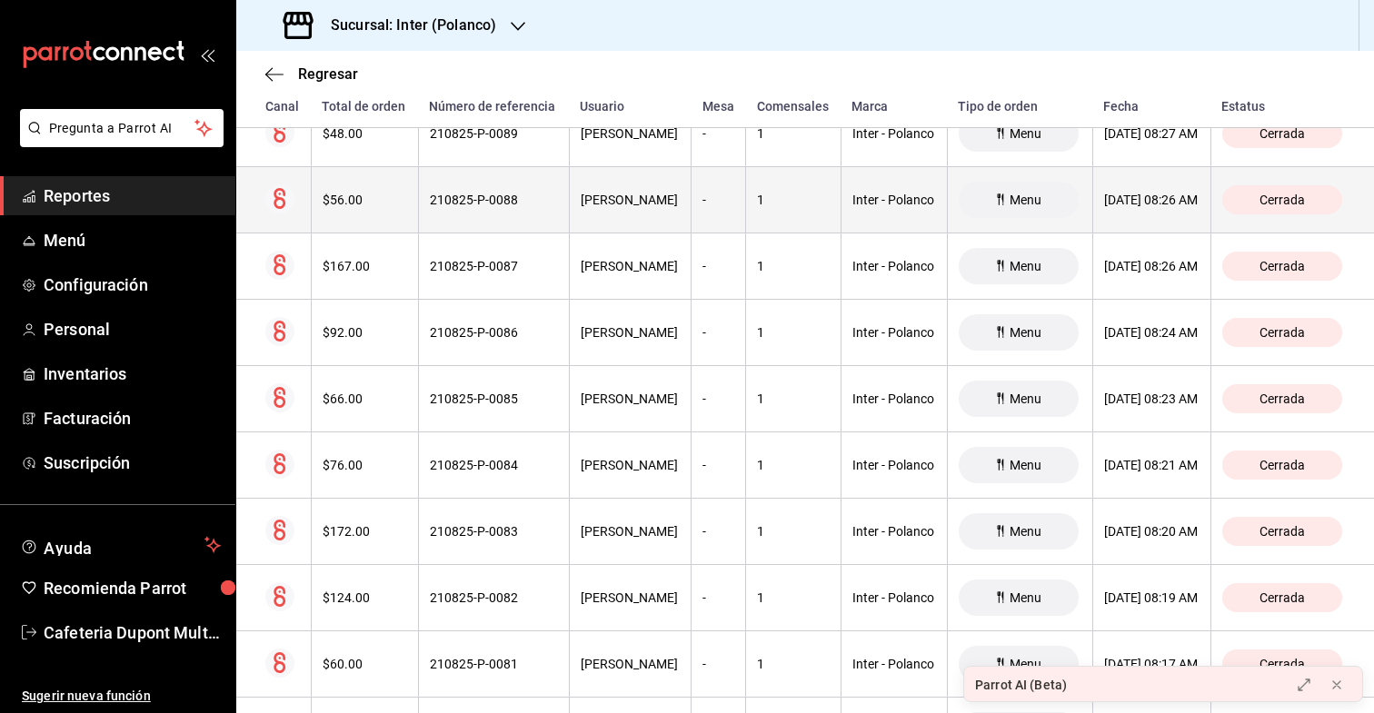
click at [371, 217] on th "$56.00" at bounding box center [364, 200] width 107 height 66
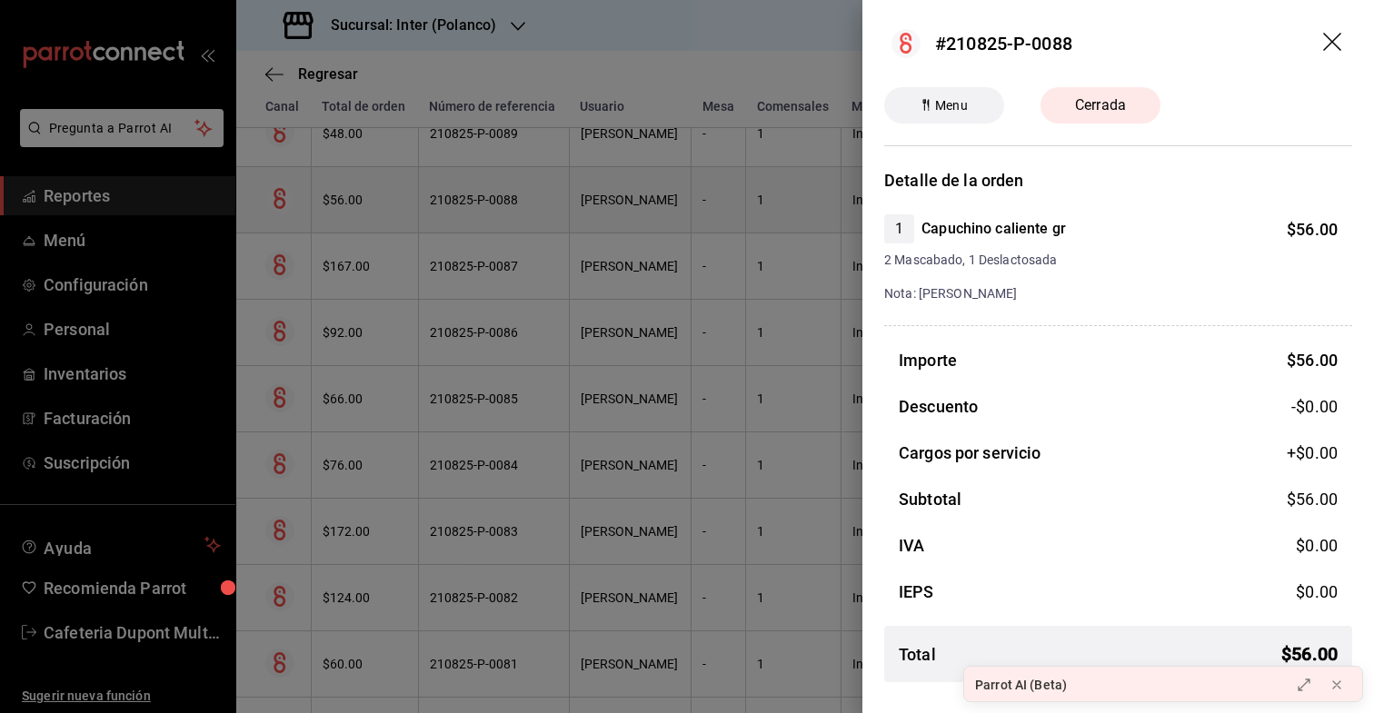
click at [371, 217] on div at bounding box center [687, 356] width 1374 height 713
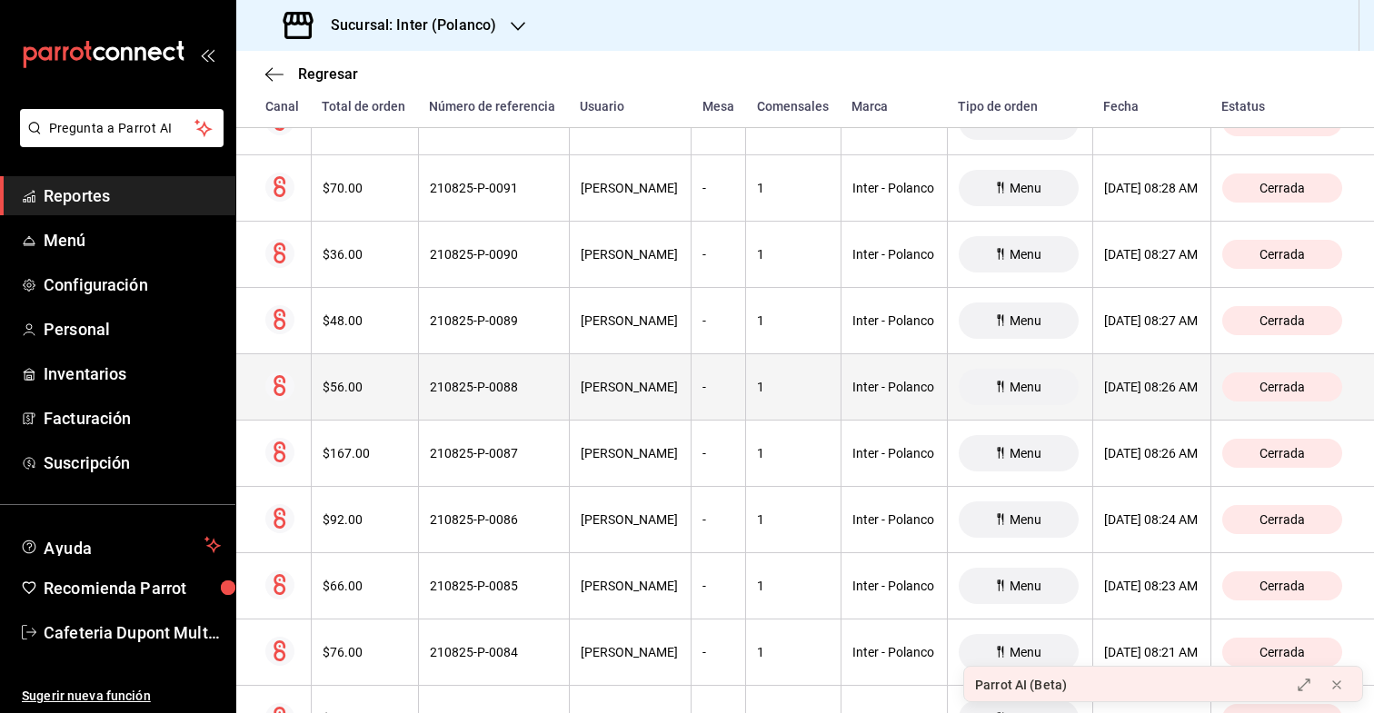
scroll to position [15501, 0]
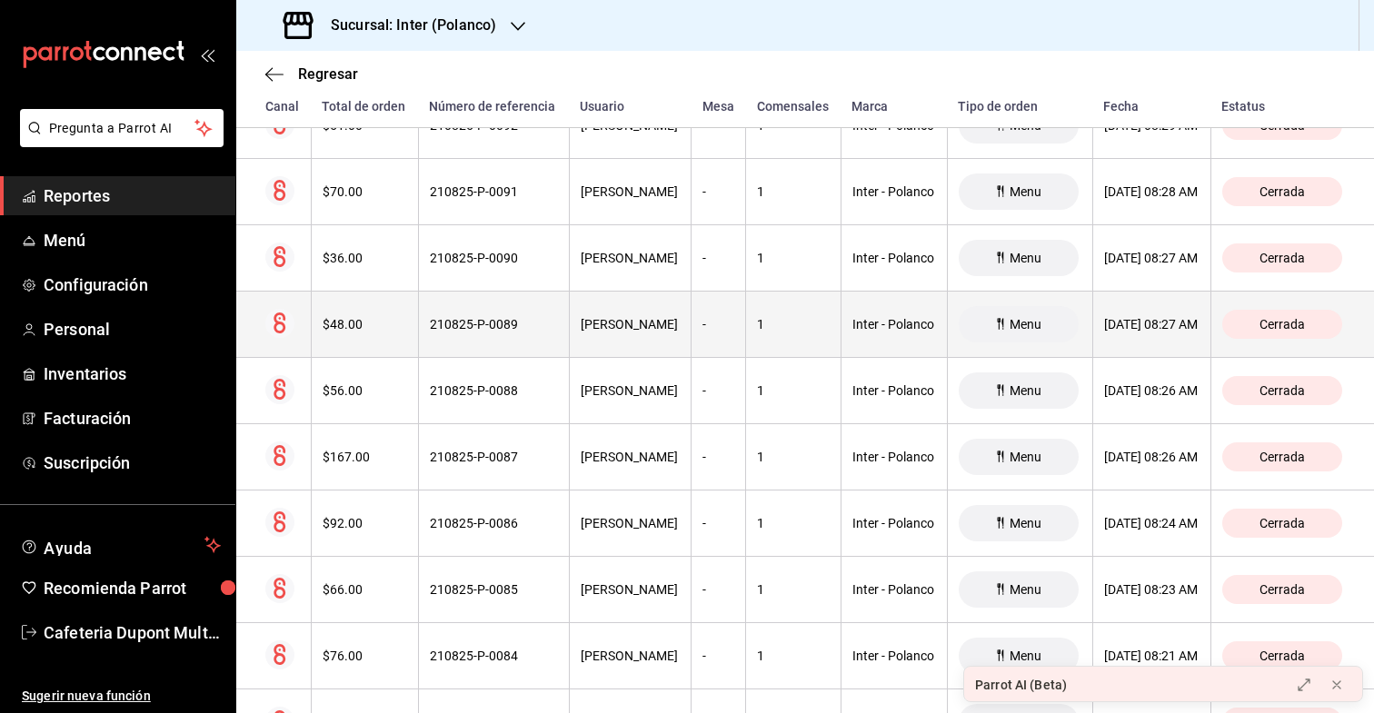
click at [354, 312] on th "$48.00" at bounding box center [364, 325] width 107 height 66
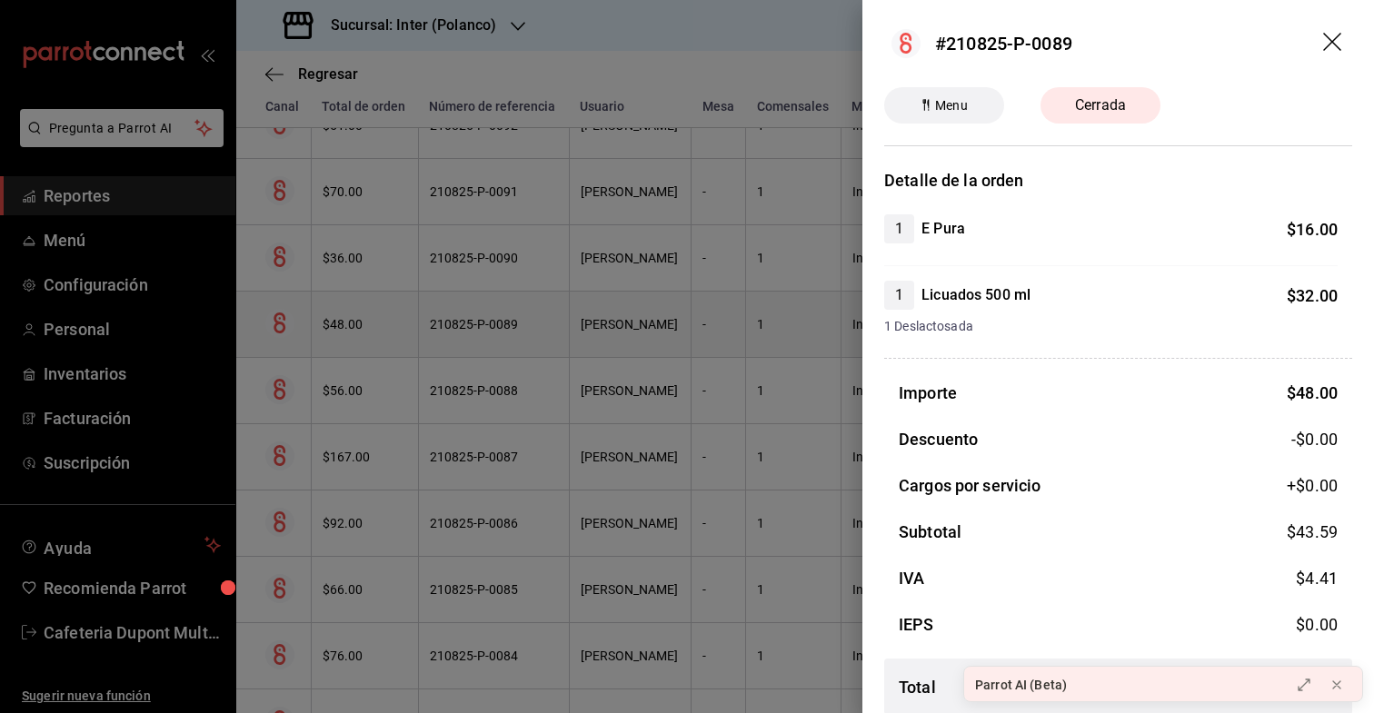
click at [354, 312] on div at bounding box center [687, 356] width 1374 height 713
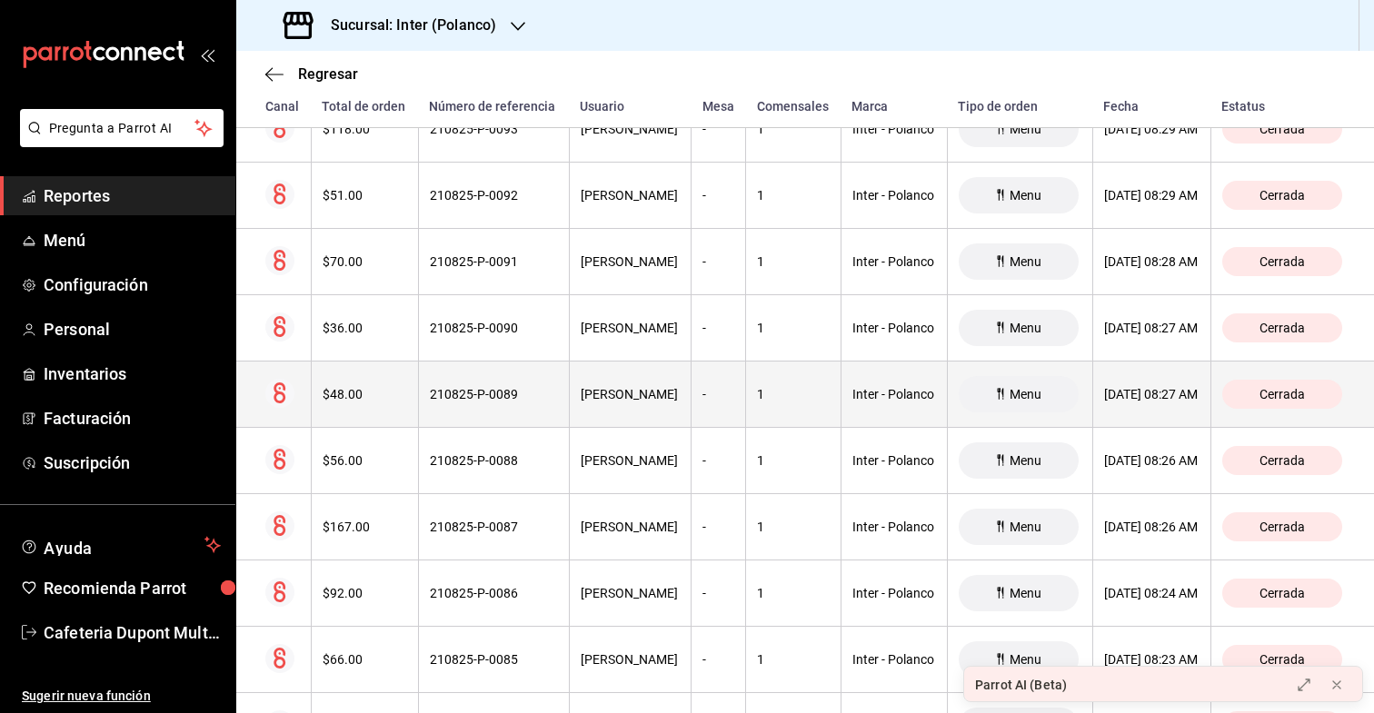
scroll to position [15430, 0]
click at [354, 312] on th "$36.00" at bounding box center [364, 329] width 107 height 66
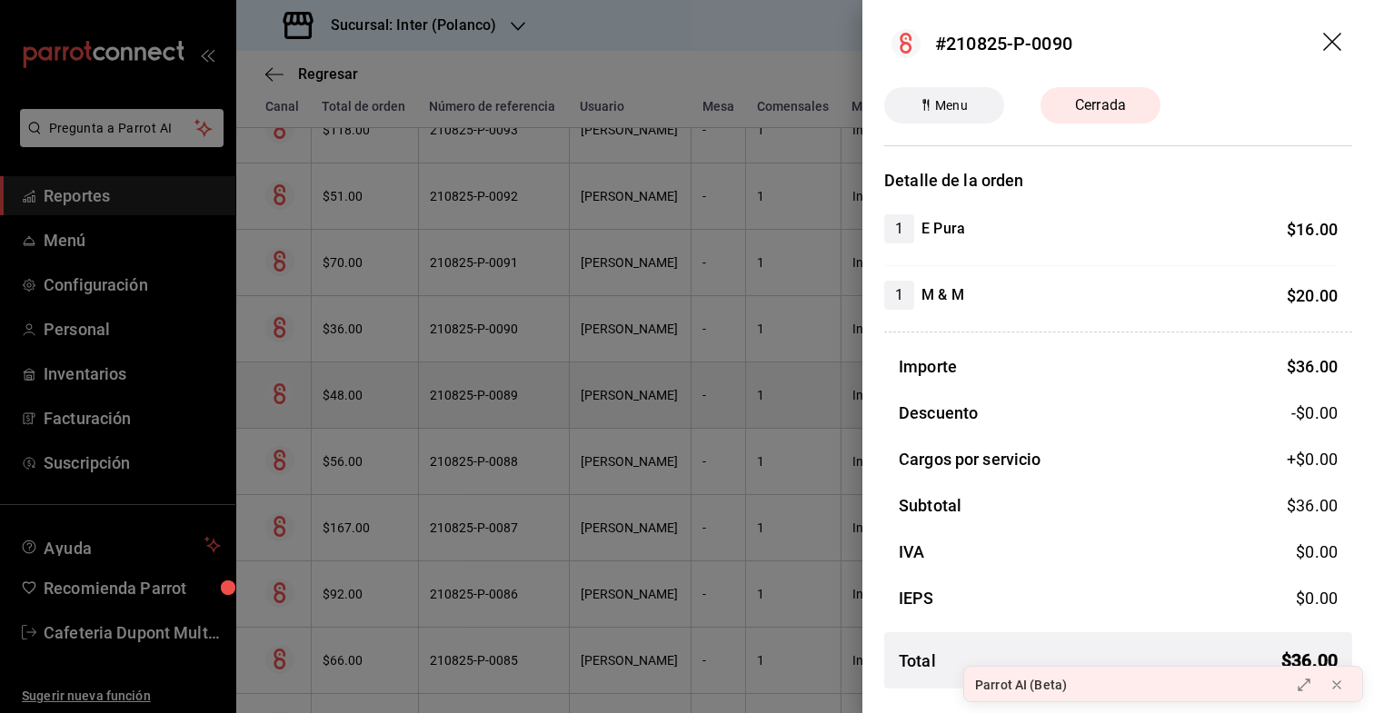
click at [354, 312] on div at bounding box center [687, 356] width 1374 height 713
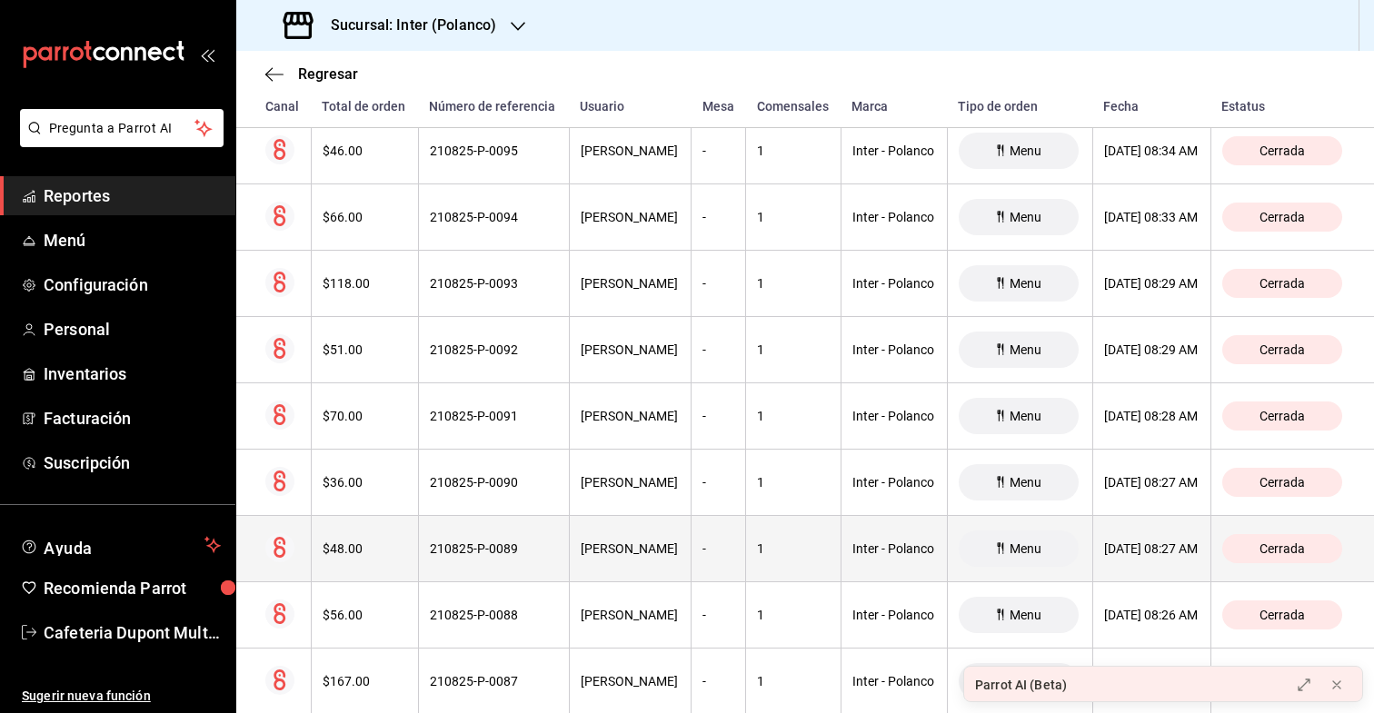
scroll to position [15260, 0]
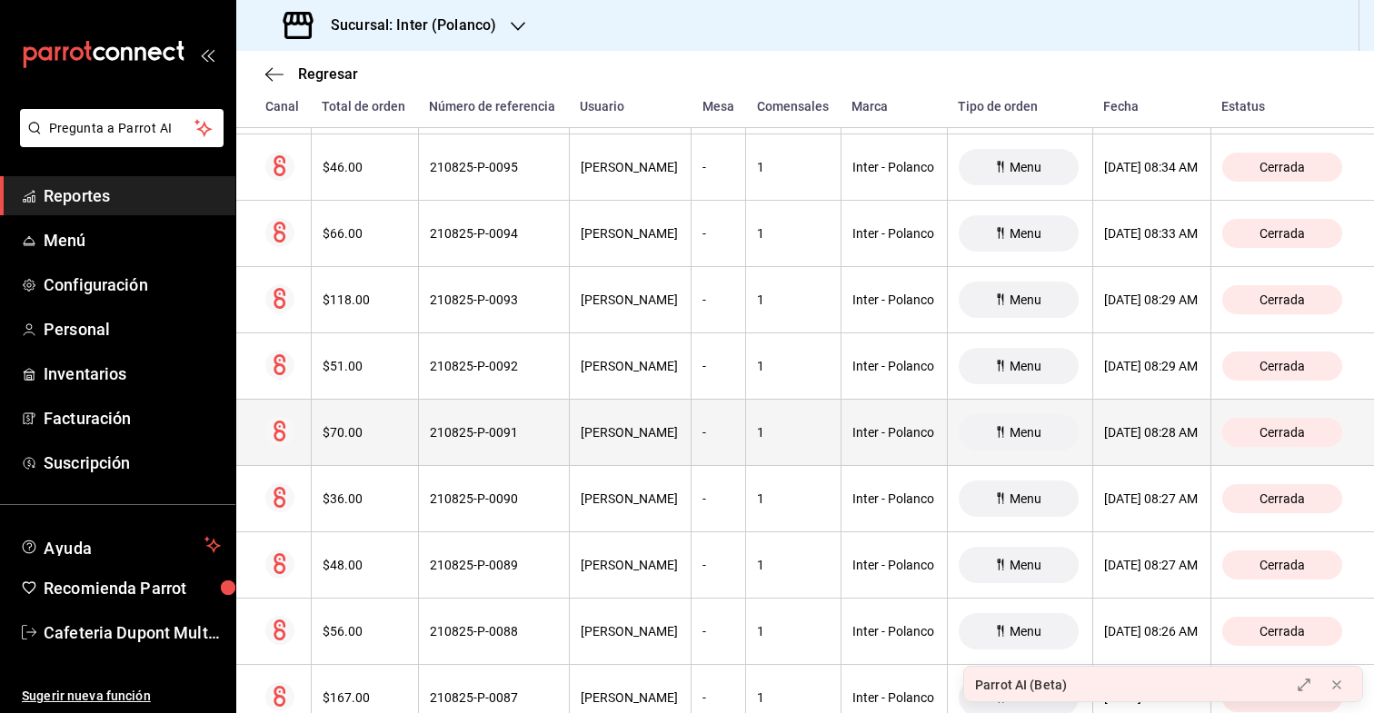
click at [341, 418] on th "$70.00" at bounding box center [364, 433] width 107 height 66
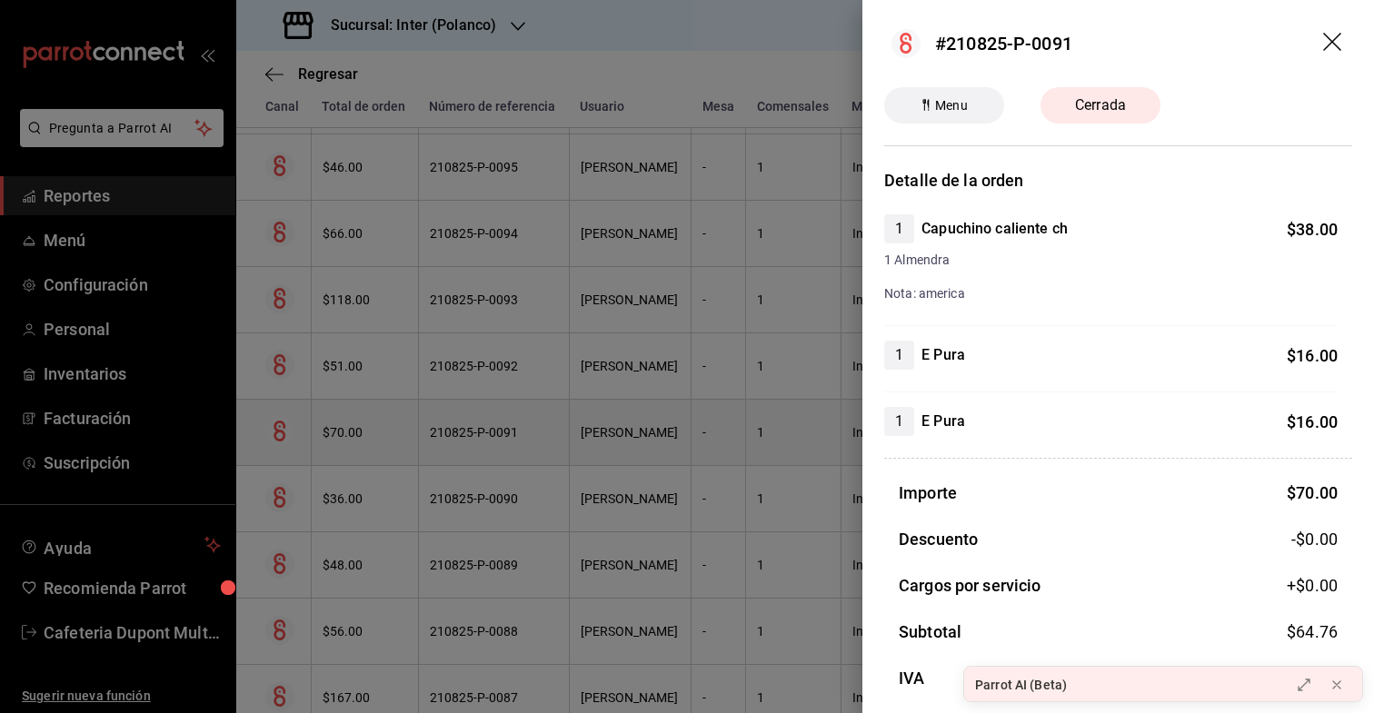
click at [341, 418] on div at bounding box center [687, 356] width 1374 height 713
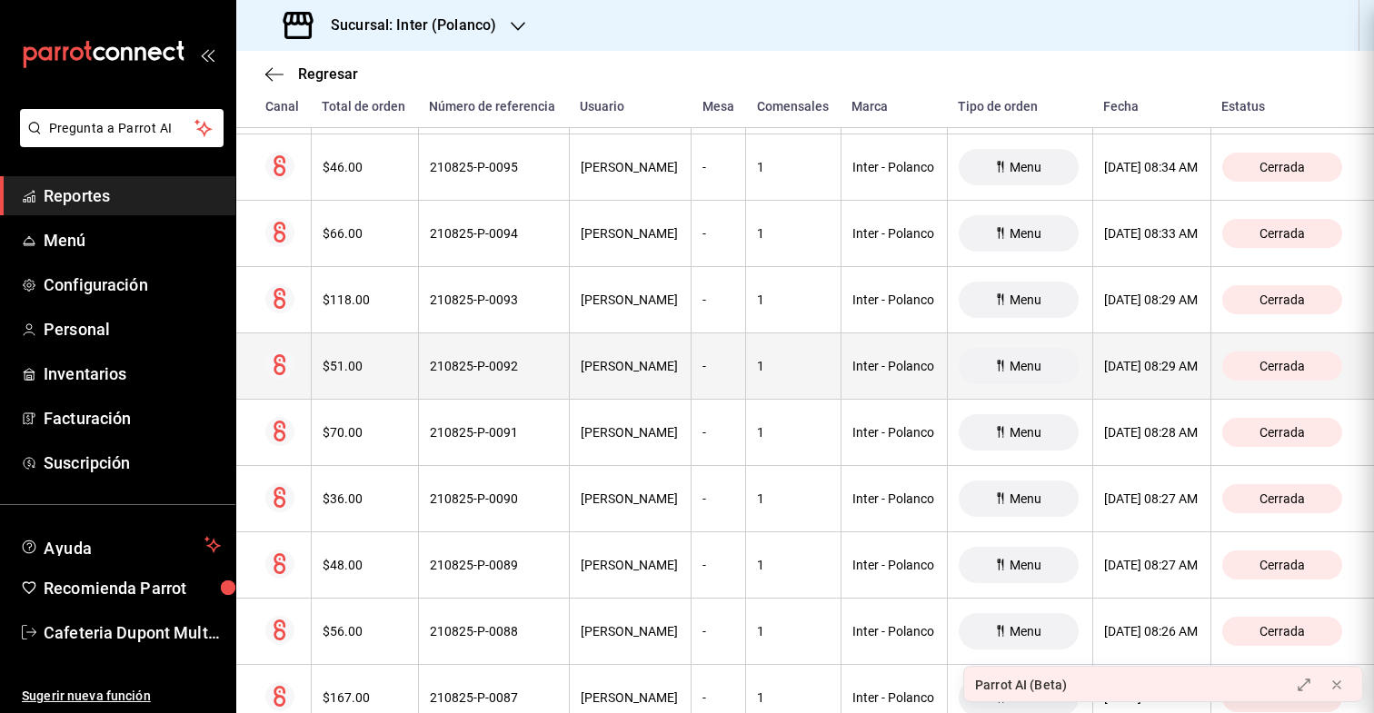
click at [347, 389] on th "$51.00" at bounding box center [364, 367] width 107 height 66
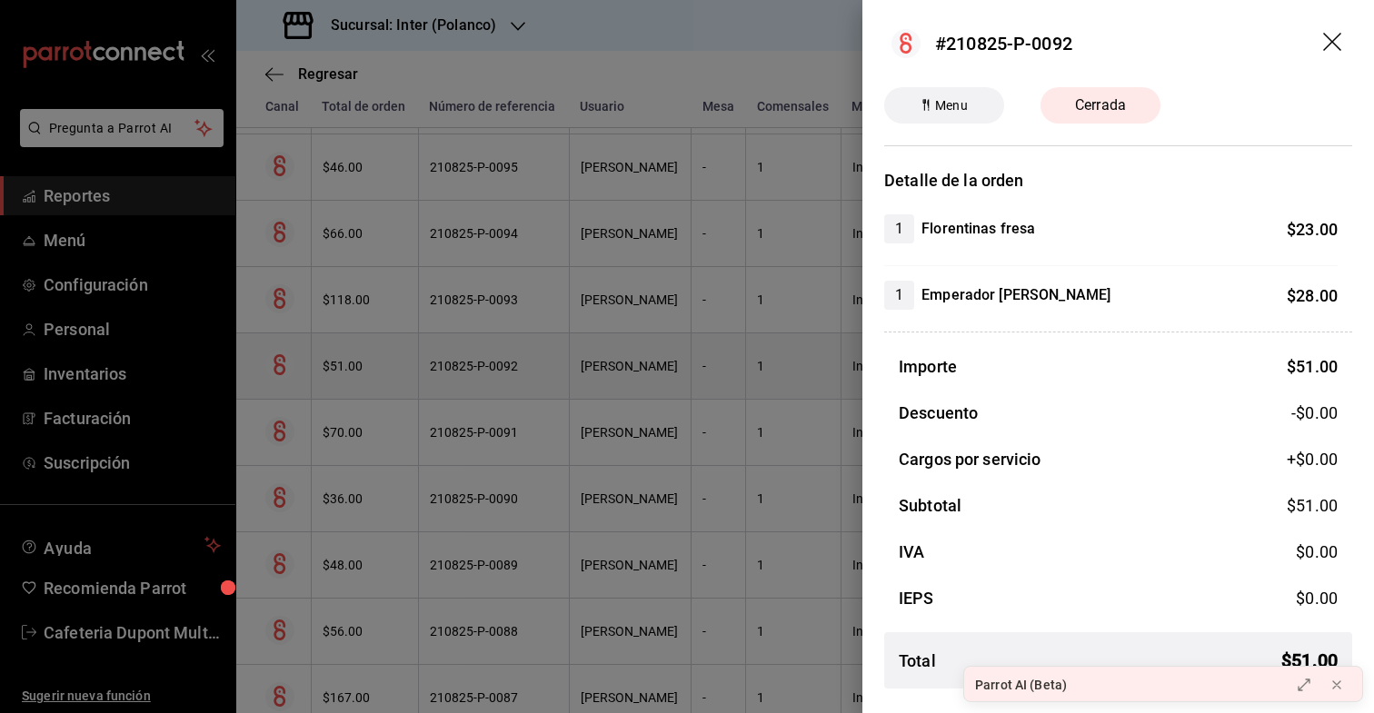
click at [347, 389] on div at bounding box center [687, 356] width 1374 height 713
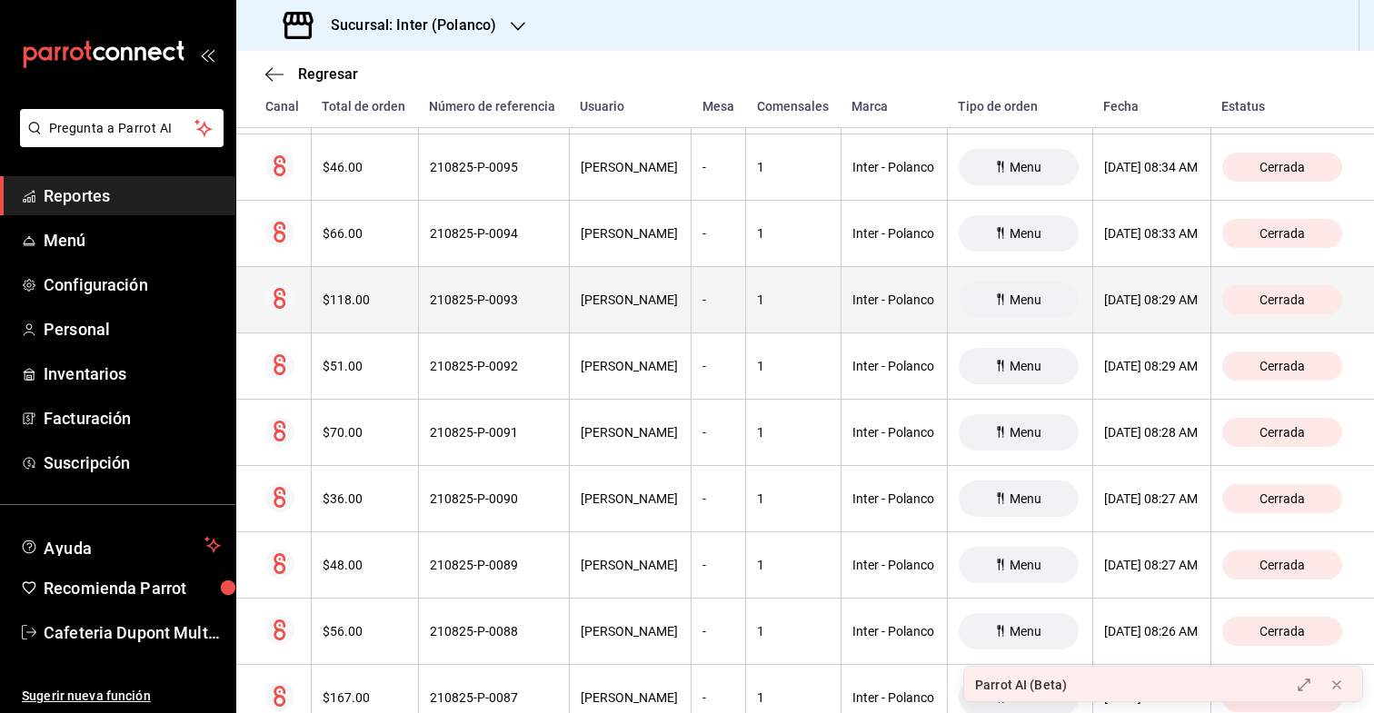
click at [354, 319] on th "$118.00" at bounding box center [364, 300] width 107 height 66
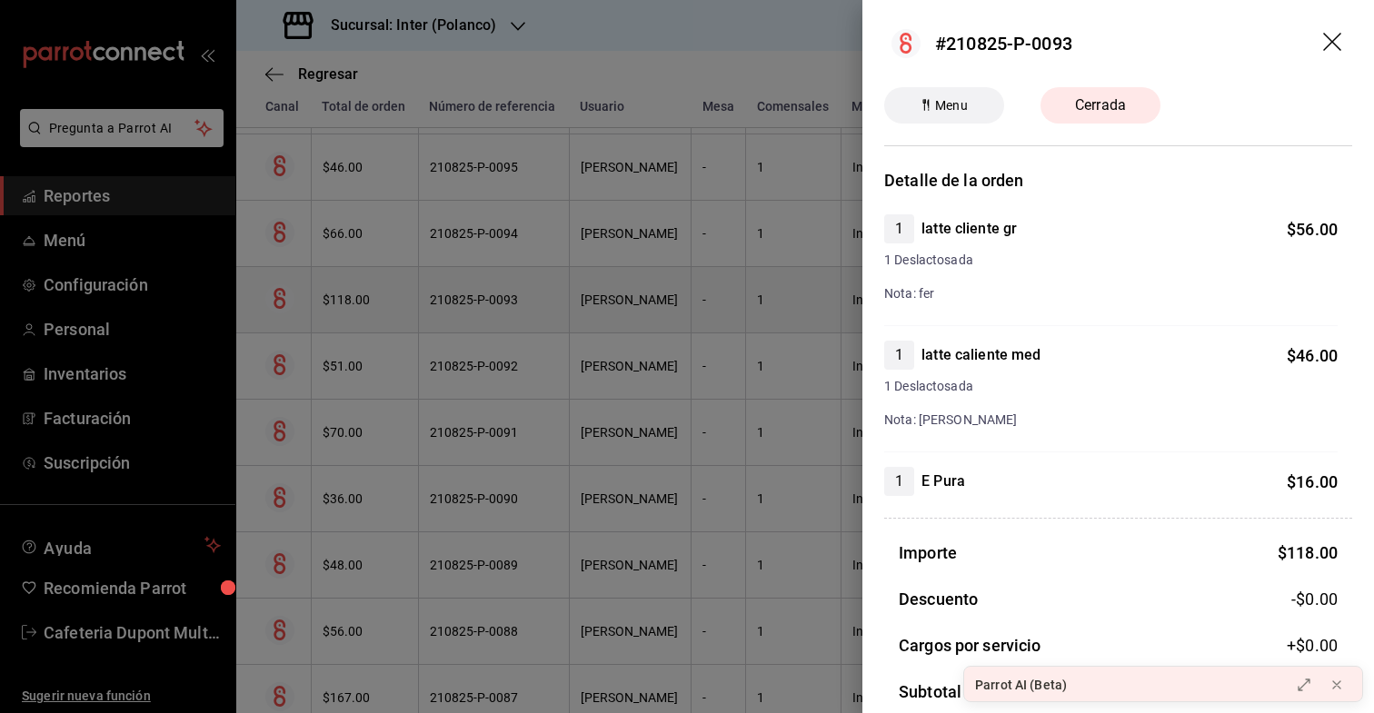
click at [354, 319] on div at bounding box center [687, 356] width 1374 height 713
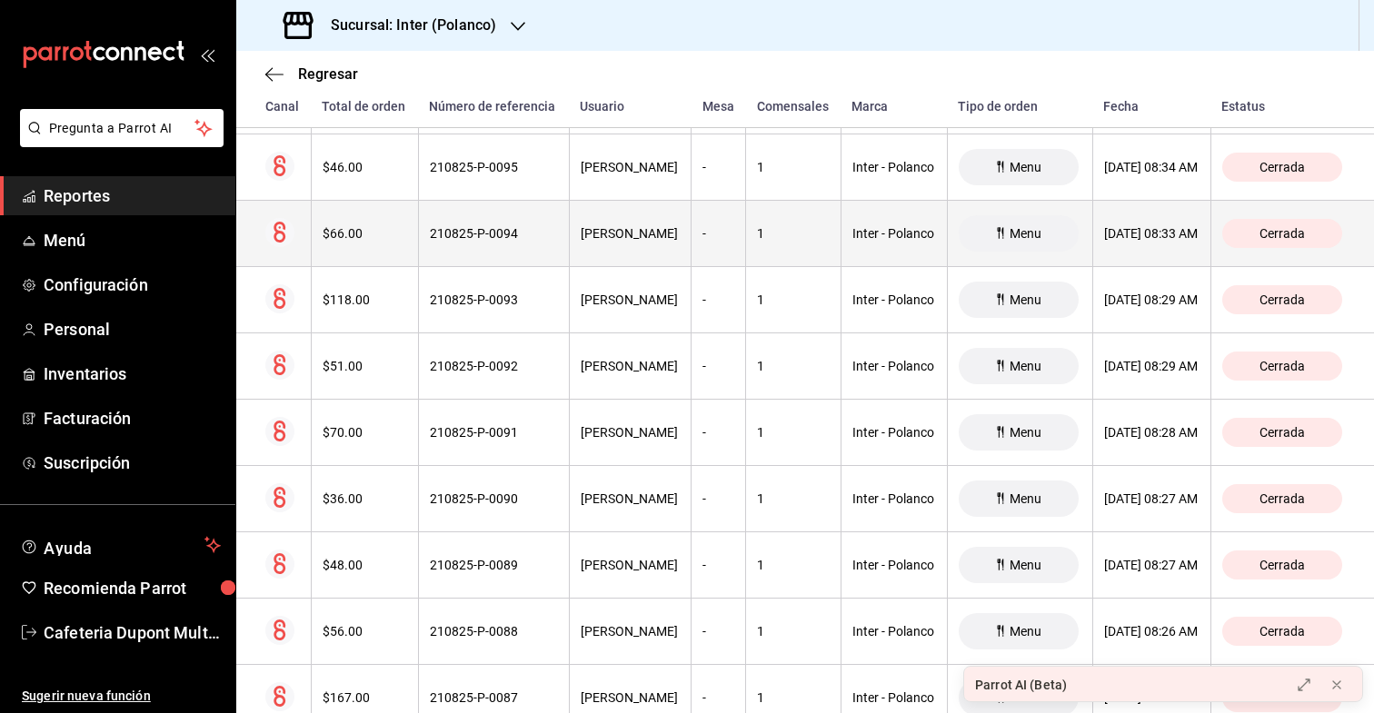
click at [364, 264] on th "$66.00" at bounding box center [364, 234] width 107 height 66
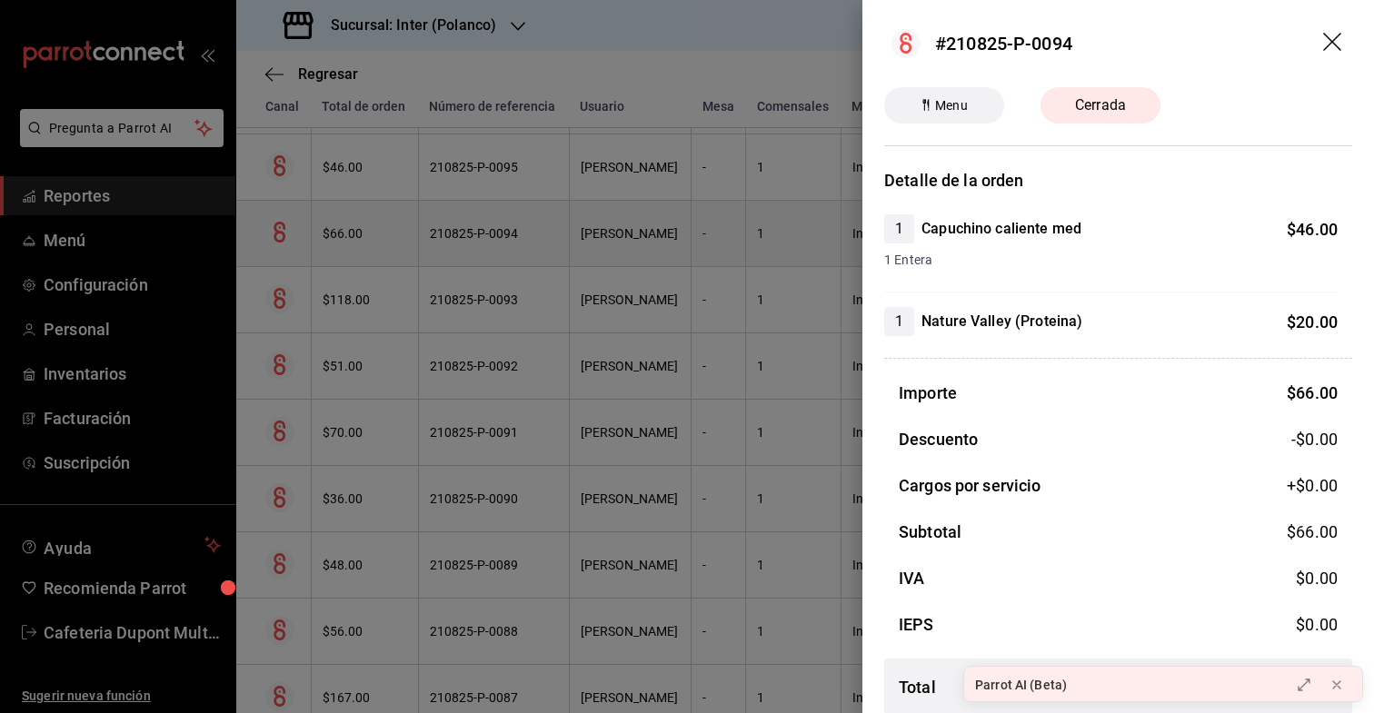
click at [364, 264] on div at bounding box center [687, 356] width 1374 height 713
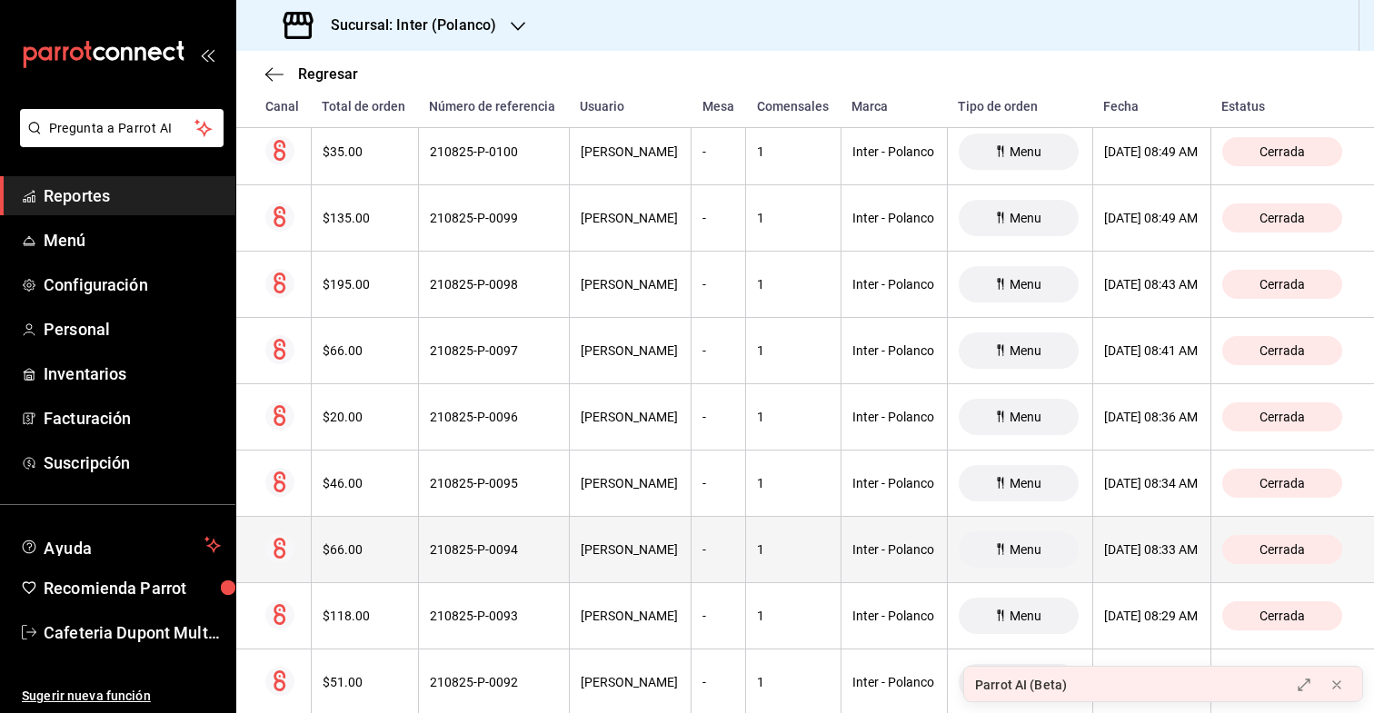
scroll to position [14936, 0]
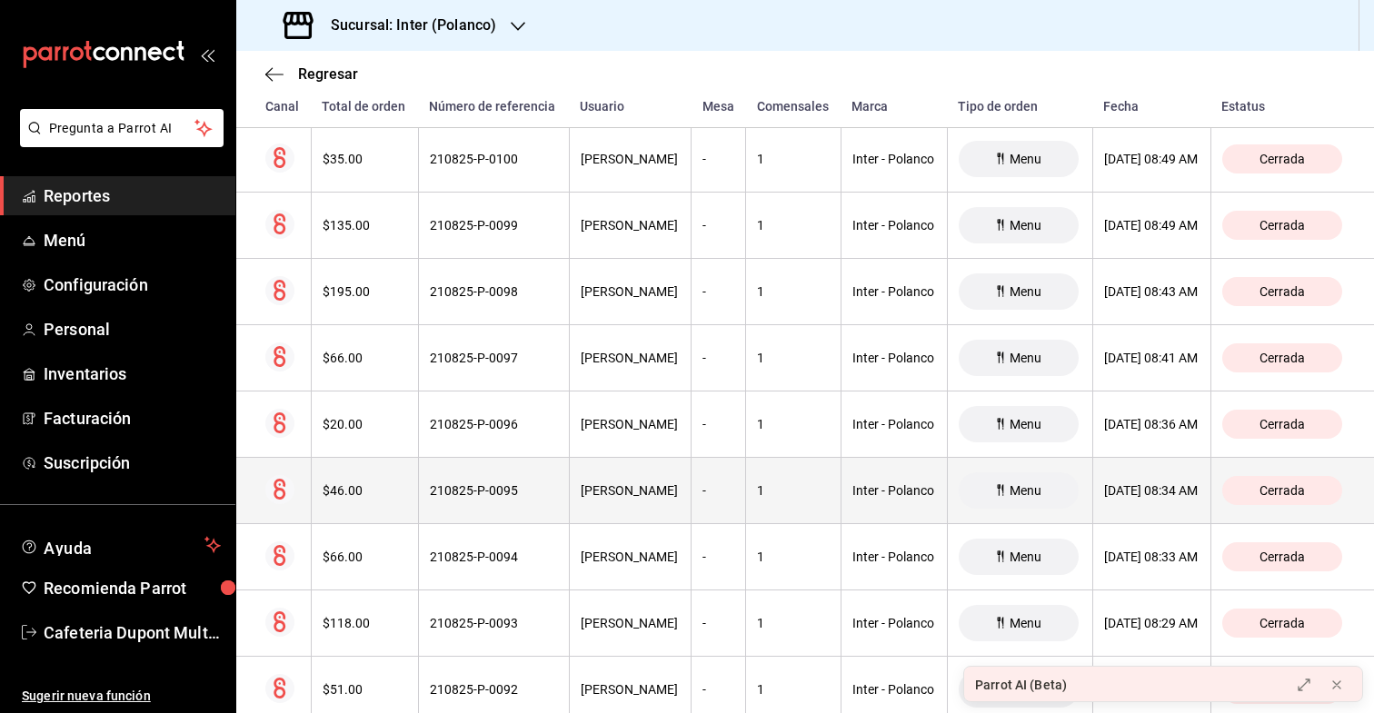
click at [331, 490] on div "$46.00" at bounding box center [365, 491] width 85 height 15
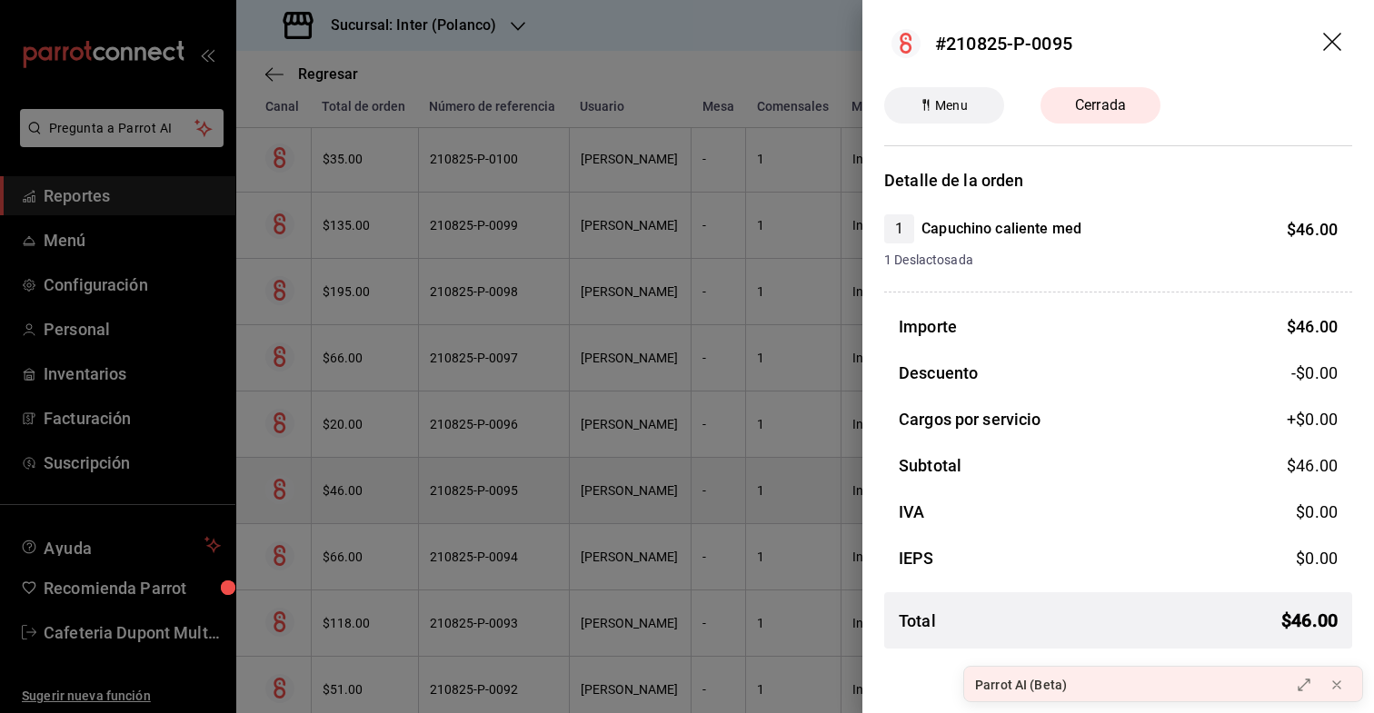
click at [331, 490] on div at bounding box center [687, 356] width 1374 height 713
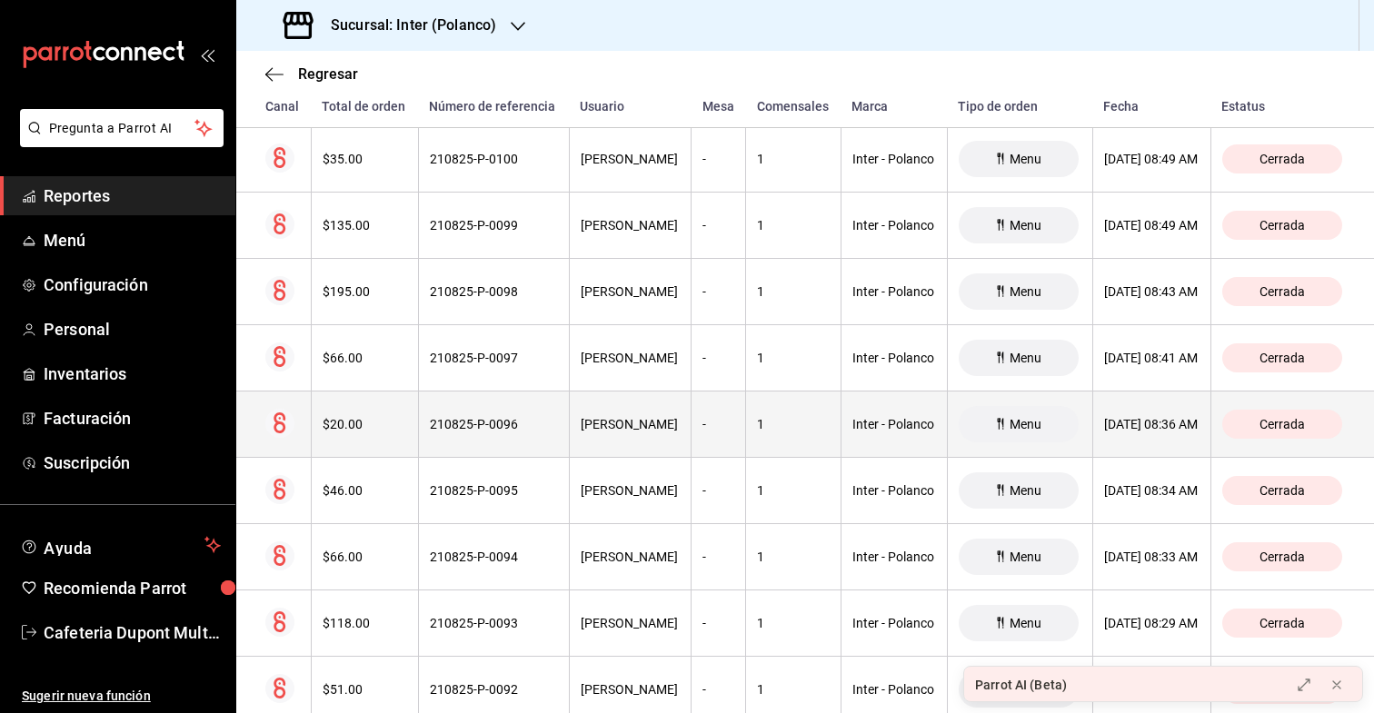
click at [343, 435] on th "$20.00" at bounding box center [364, 425] width 107 height 66
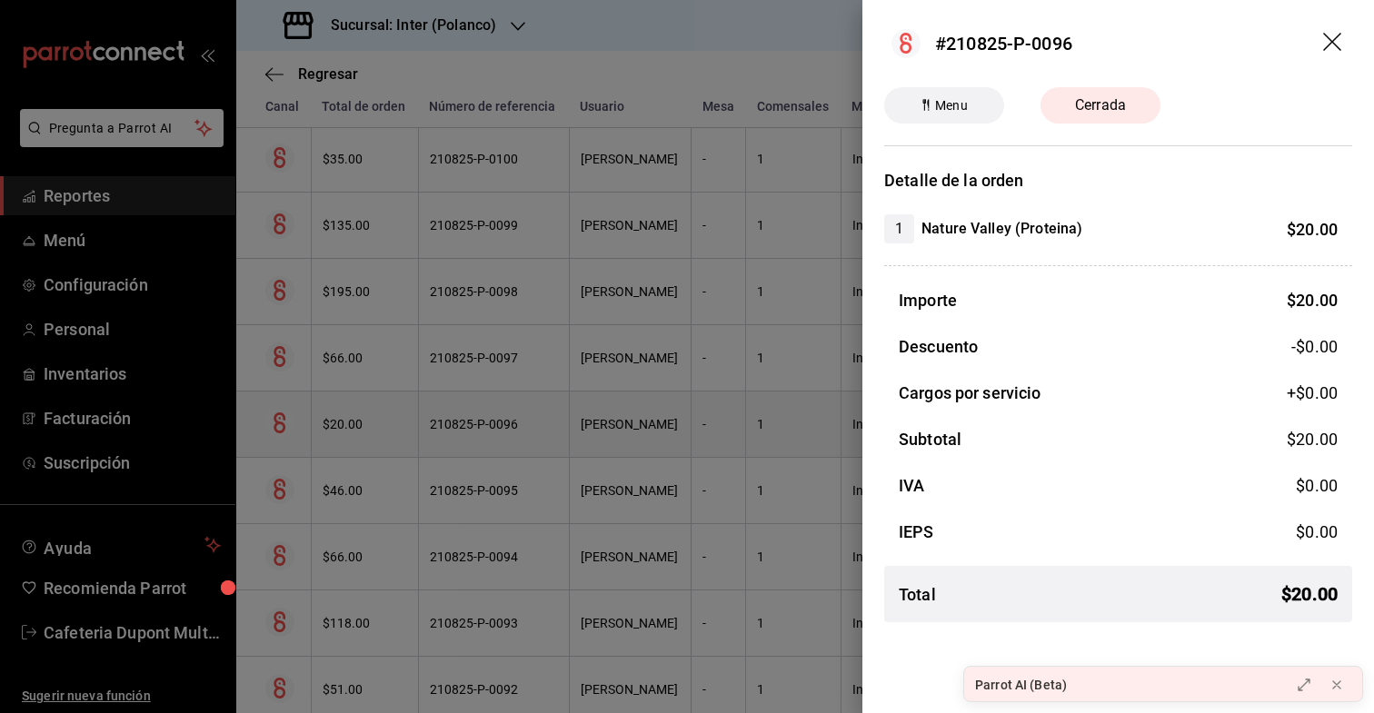
click at [343, 435] on div at bounding box center [687, 356] width 1374 height 713
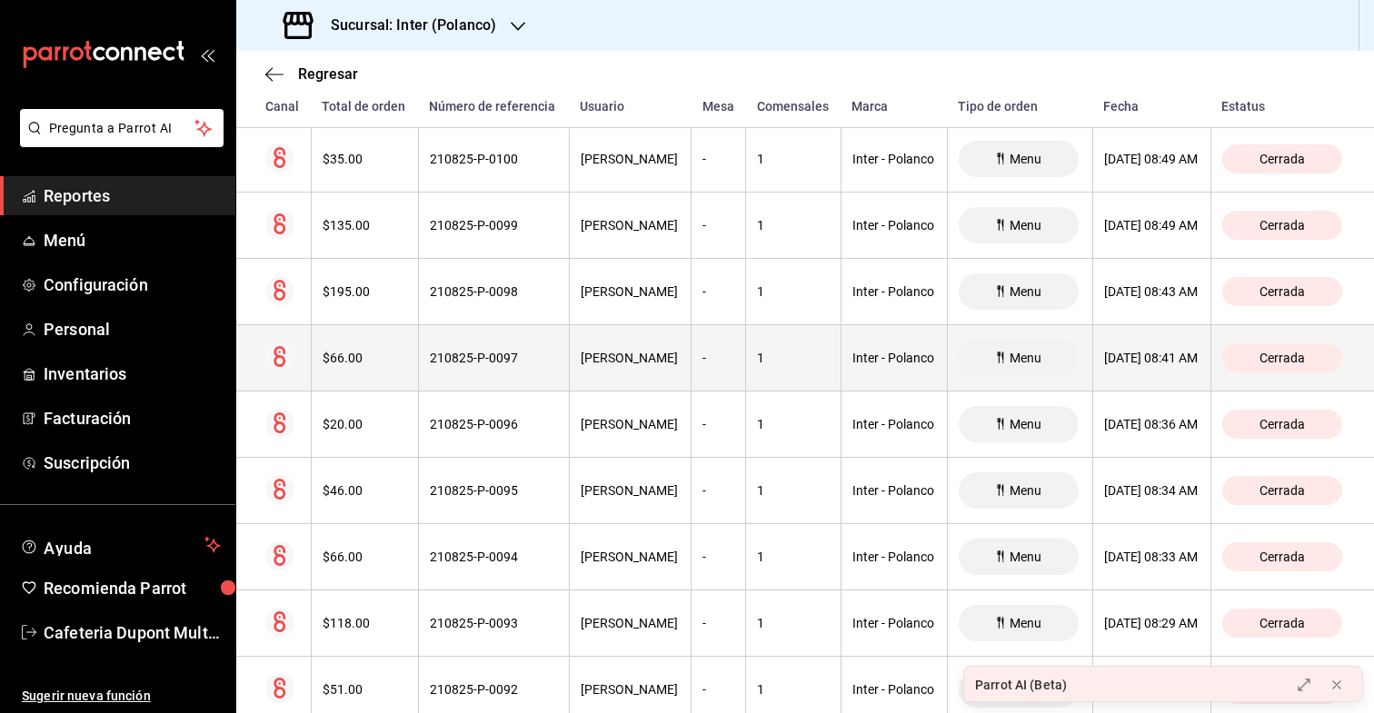
click at [356, 364] on div "$66.00" at bounding box center [365, 358] width 85 height 15
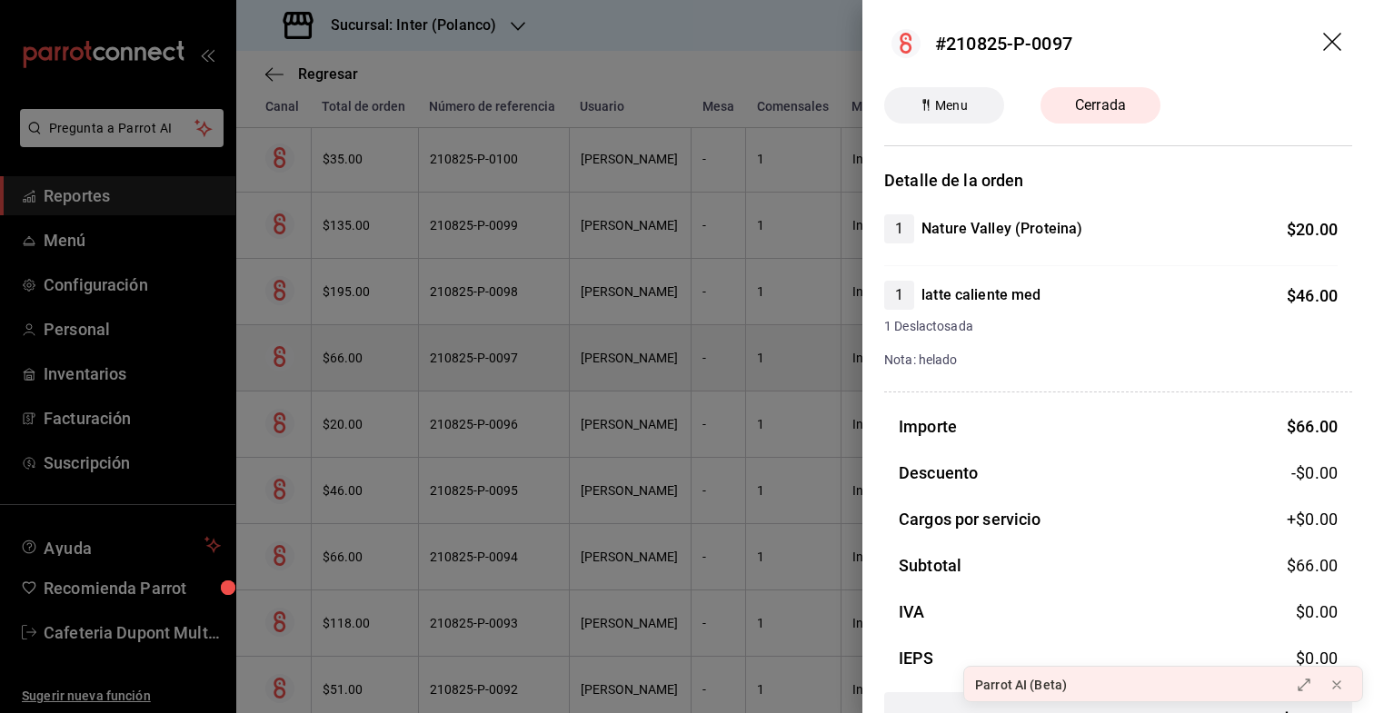
click at [356, 364] on div at bounding box center [687, 356] width 1374 height 713
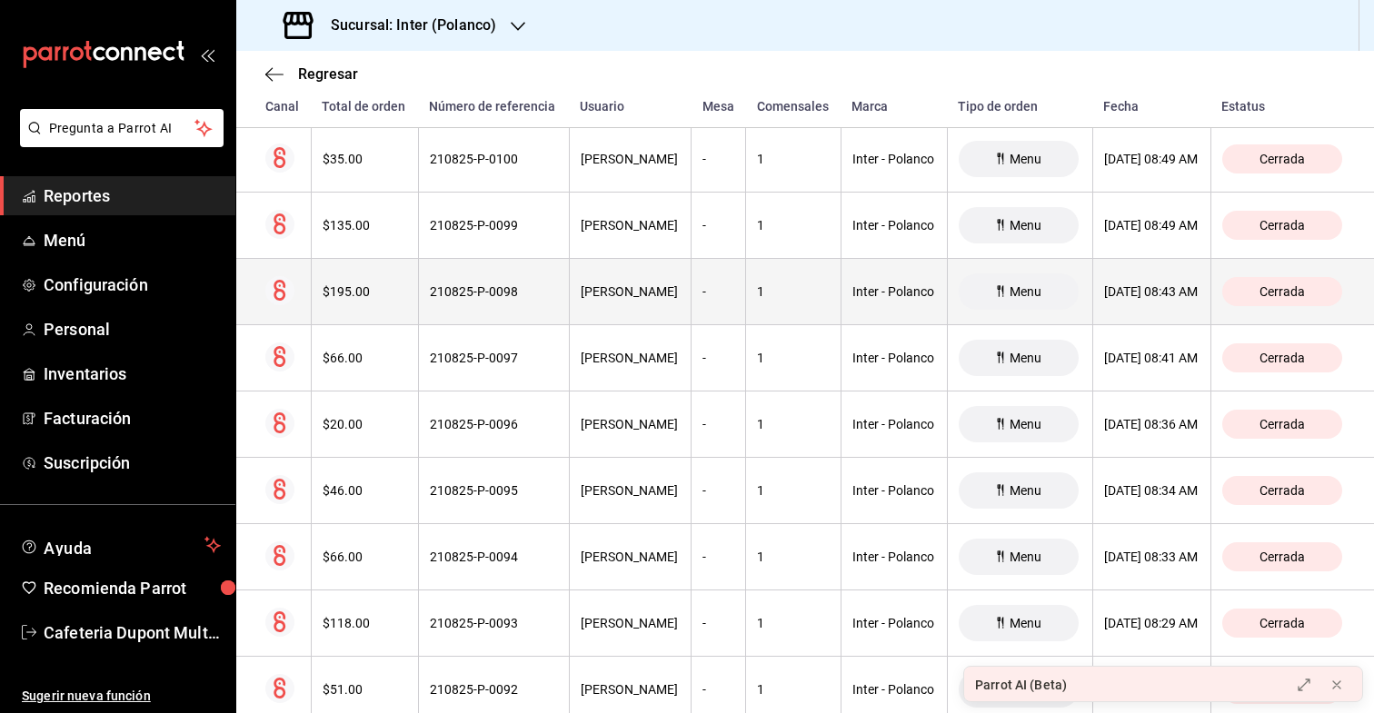
click at [364, 302] on th "$195.00" at bounding box center [364, 292] width 107 height 66
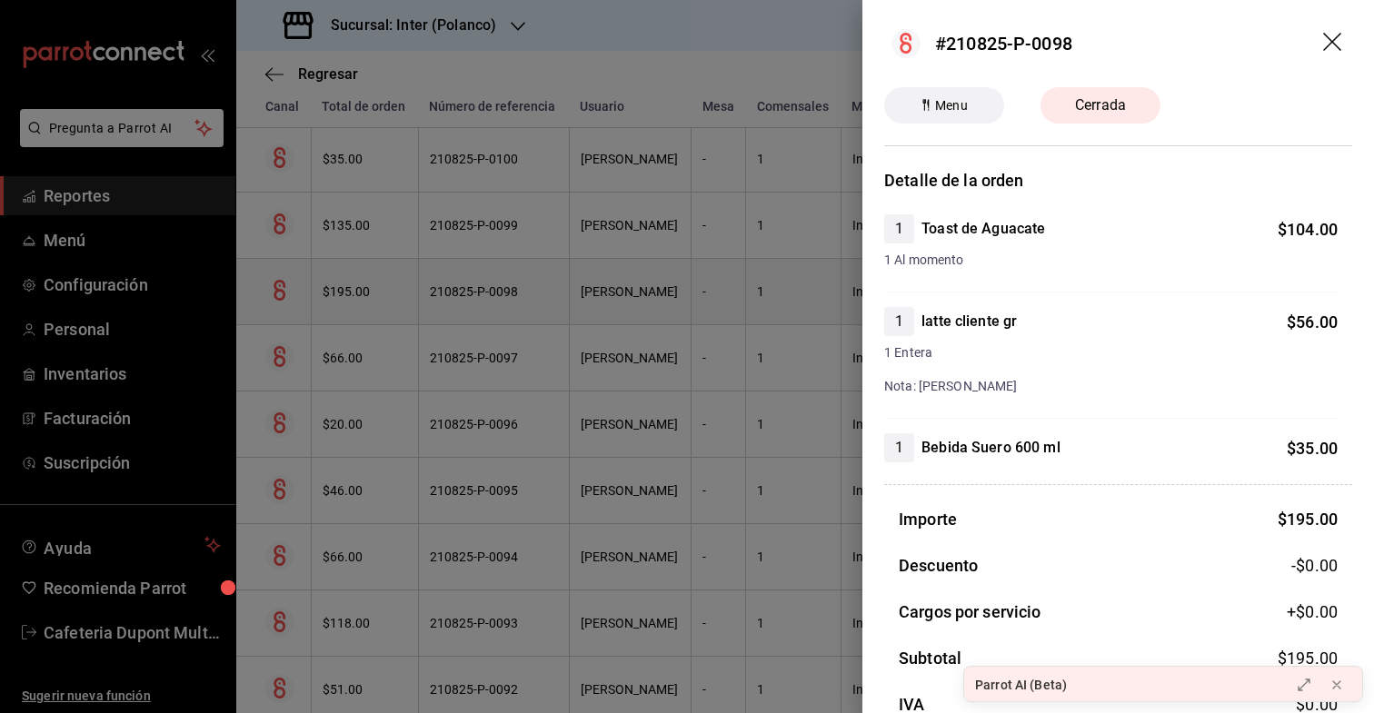
click at [364, 302] on div at bounding box center [687, 356] width 1374 height 713
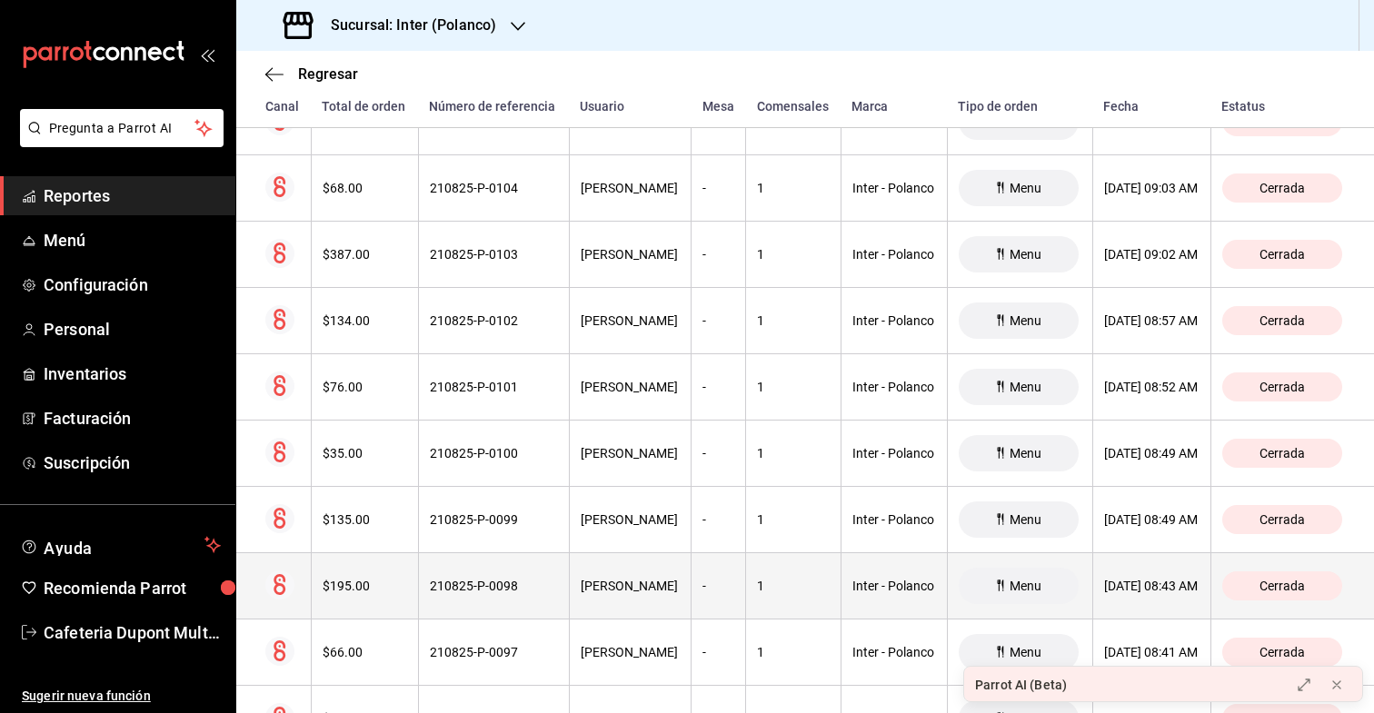
scroll to position [14588, 0]
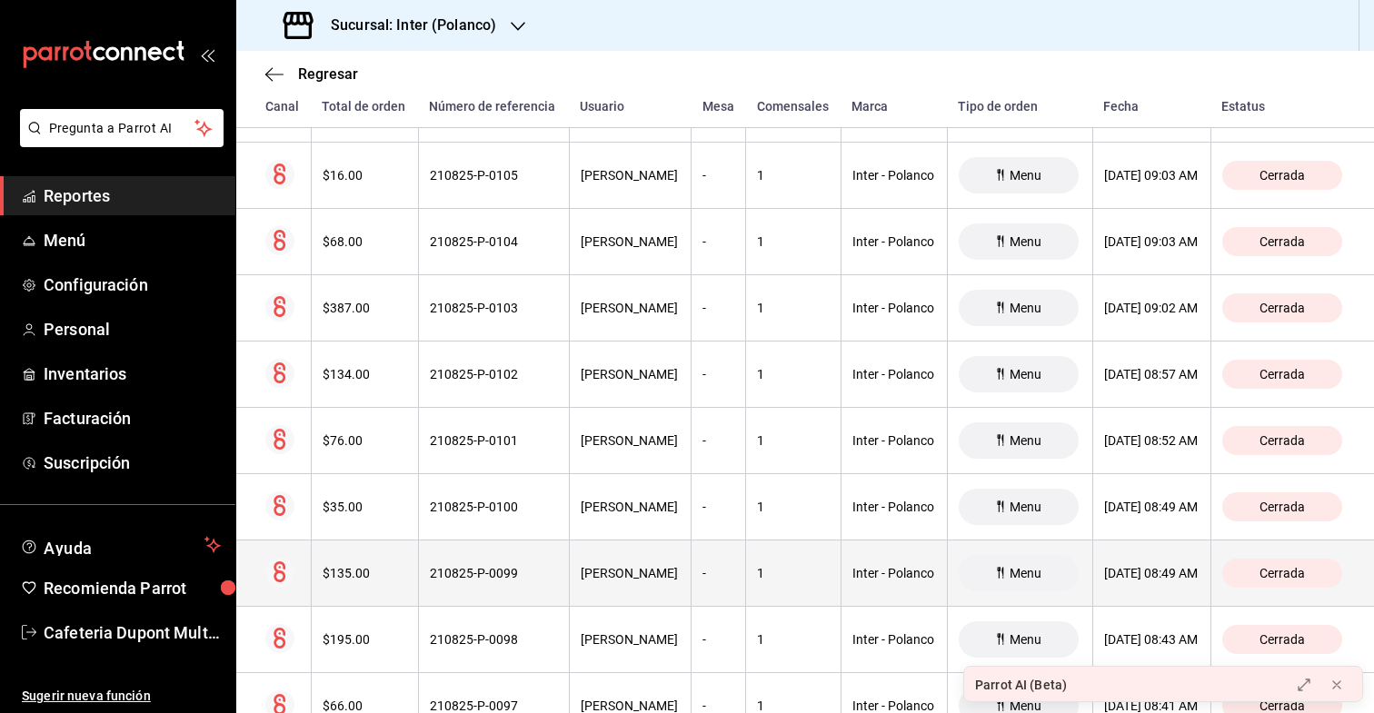
click at [336, 581] on th "$135.00" at bounding box center [364, 574] width 107 height 66
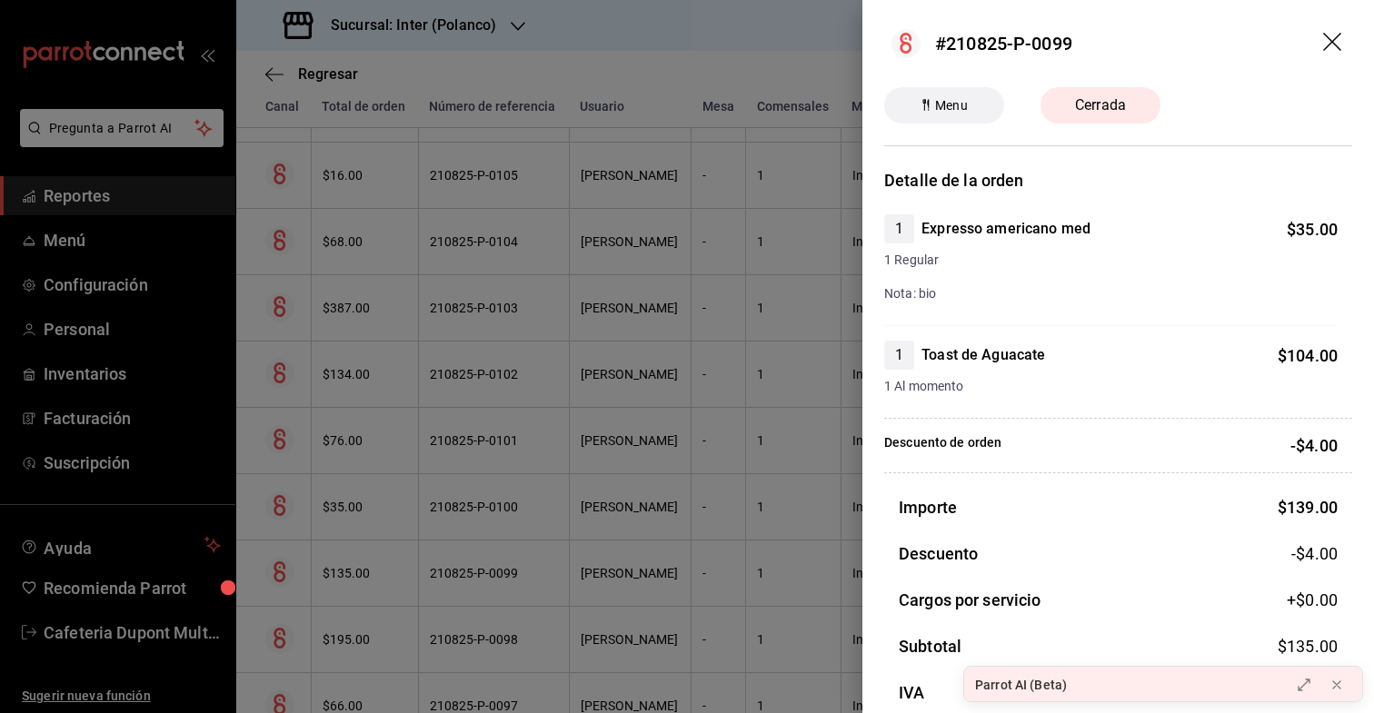
click at [341, 537] on div at bounding box center [687, 356] width 1374 height 713
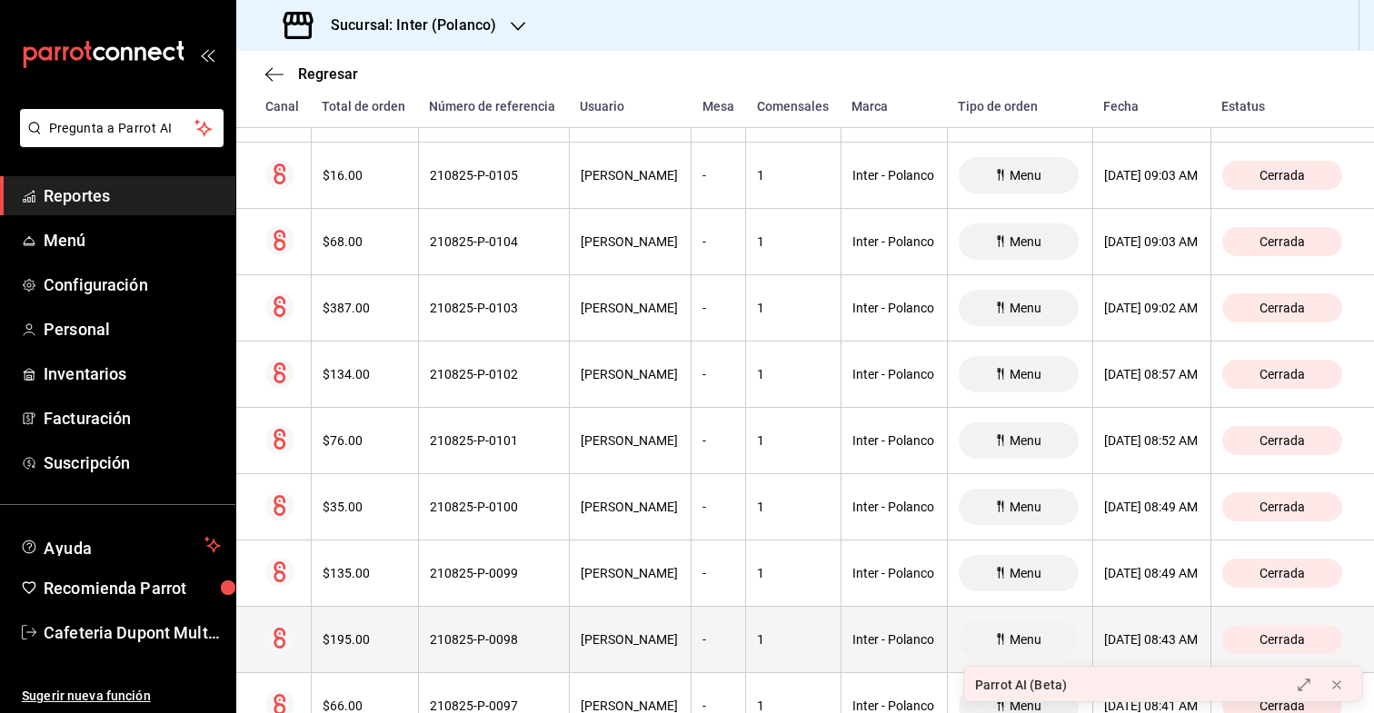
click at [331, 626] on th "$195.00" at bounding box center [364, 640] width 107 height 66
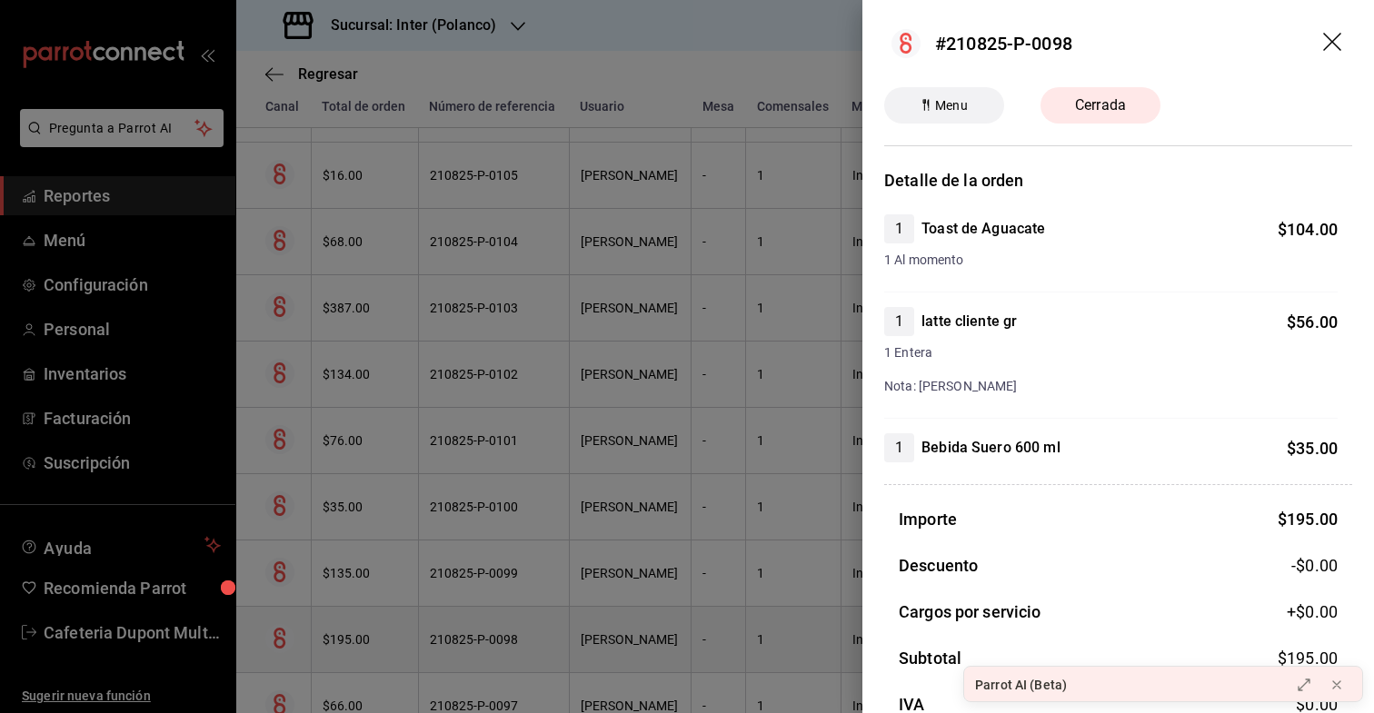
click at [331, 626] on div at bounding box center [687, 356] width 1374 height 713
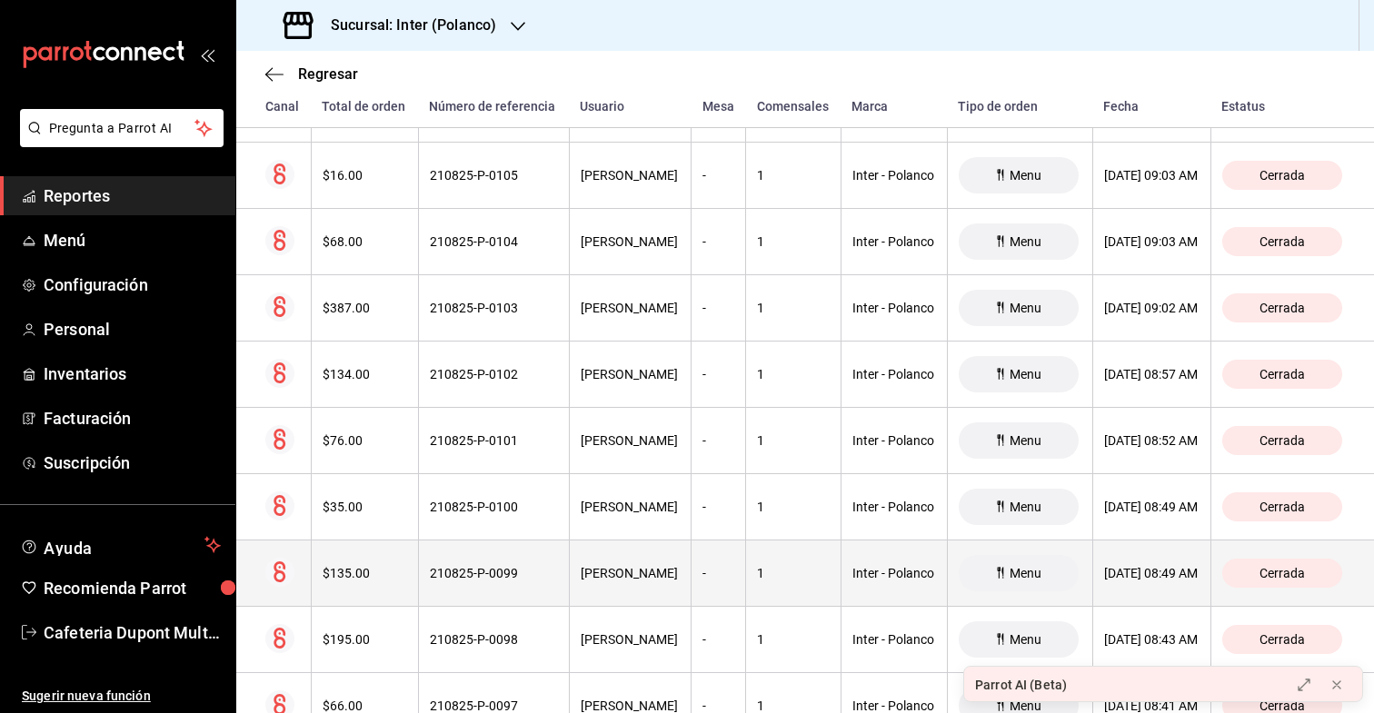
click at [344, 591] on th "$135.00" at bounding box center [364, 574] width 107 height 66
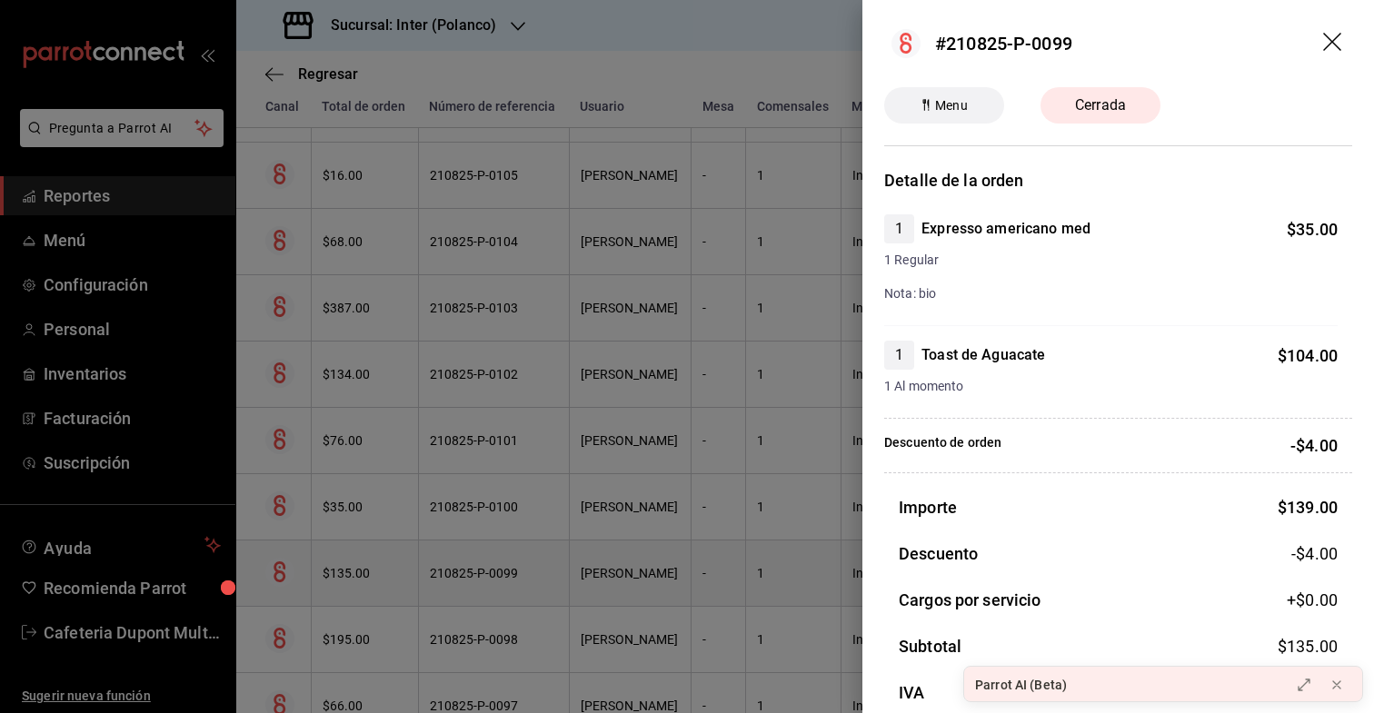
click at [344, 591] on div at bounding box center [687, 356] width 1374 height 713
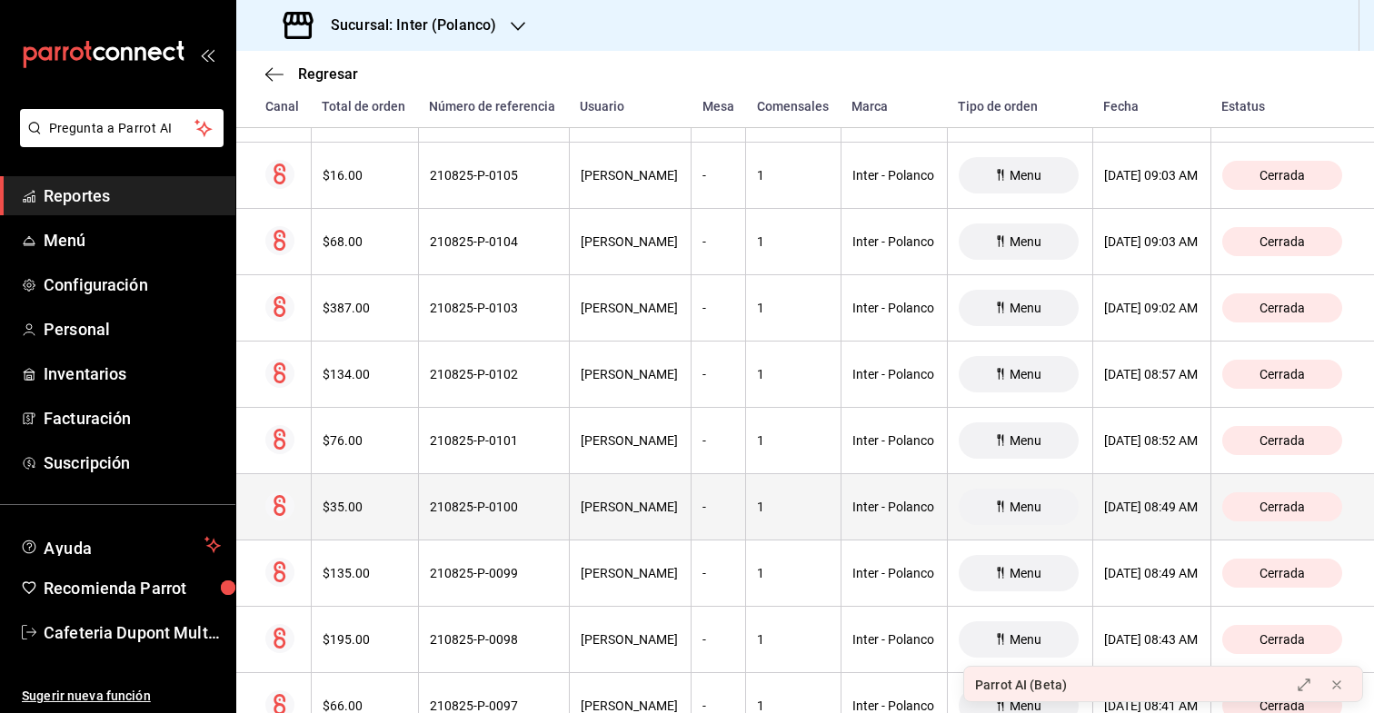
click at [360, 488] on th "$35.00" at bounding box center [364, 507] width 107 height 66
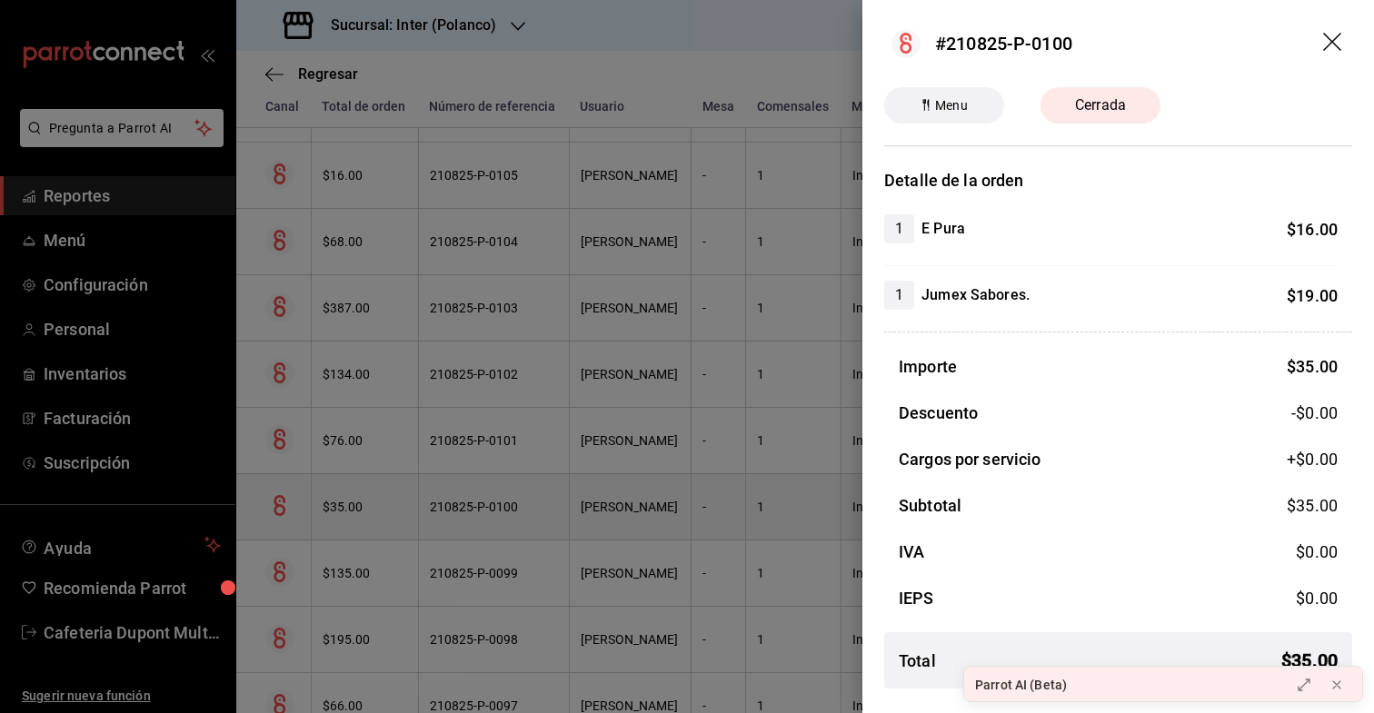
click at [360, 488] on div at bounding box center [687, 356] width 1374 height 713
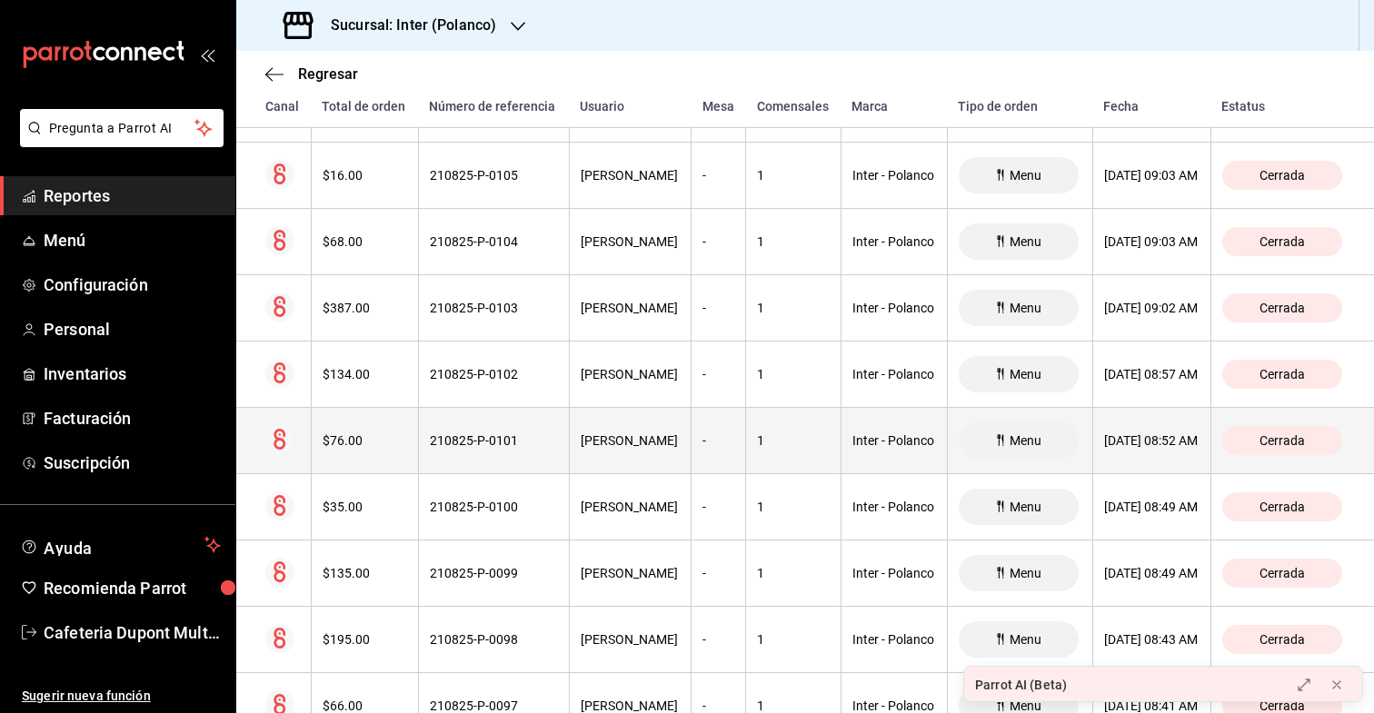
click at [365, 444] on div "$76.00" at bounding box center [365, 441] width 85 height 15
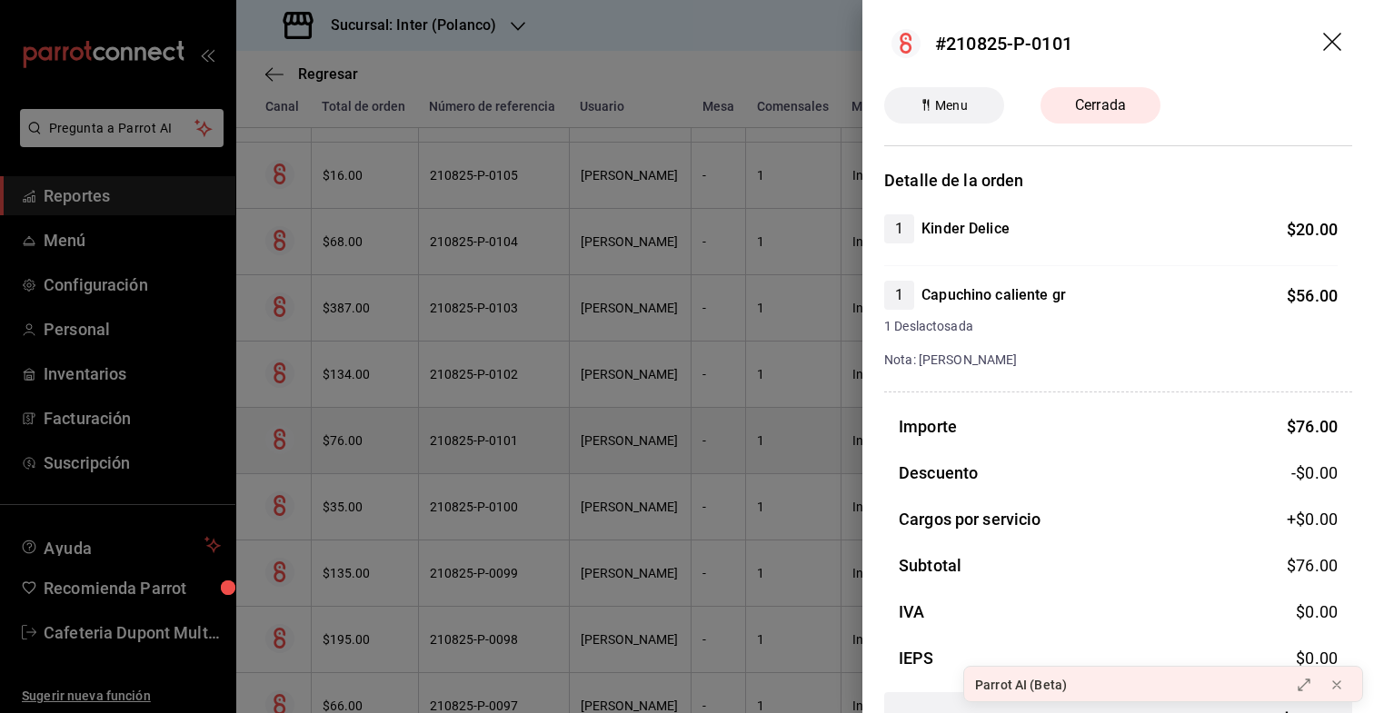
click at [365, 444] on div at bounding box center [687, 356] width 1374 height 713
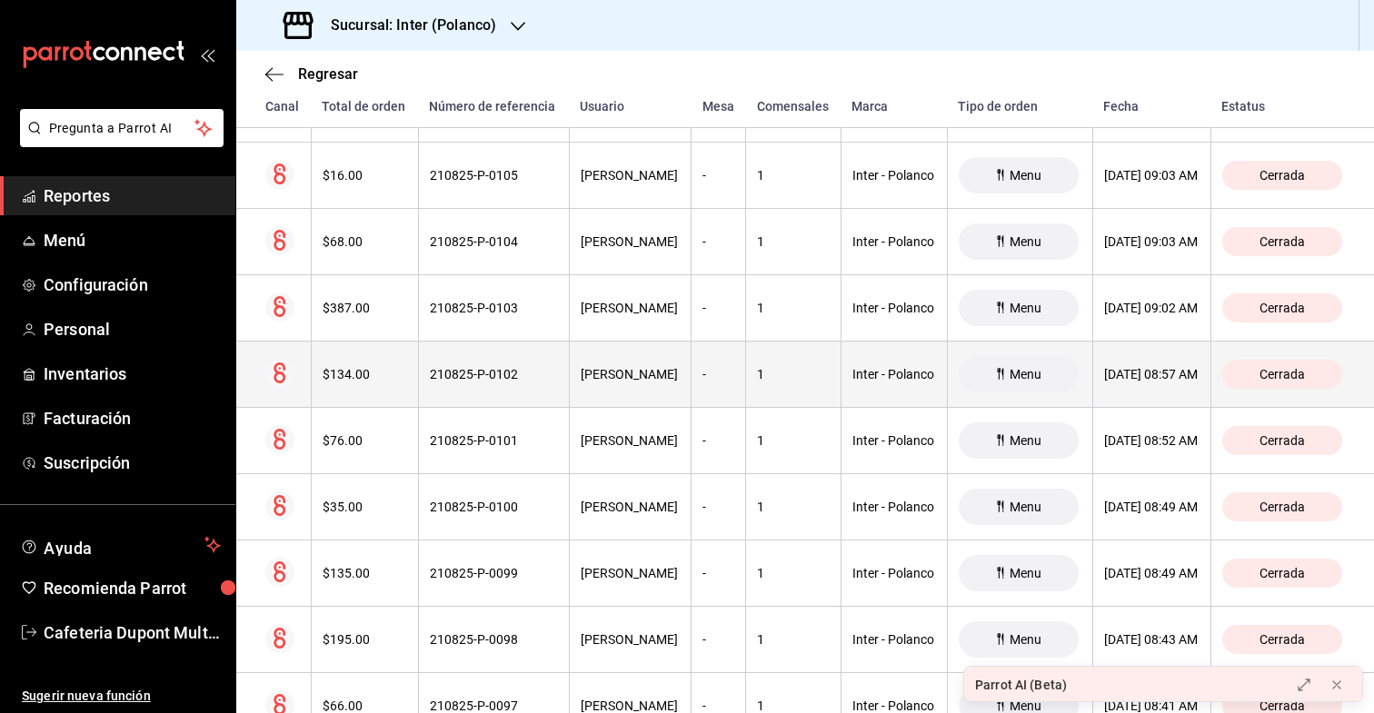
click at [372, 380] on div "$134.00" at bounding box center [365, 374] width 85 height 15
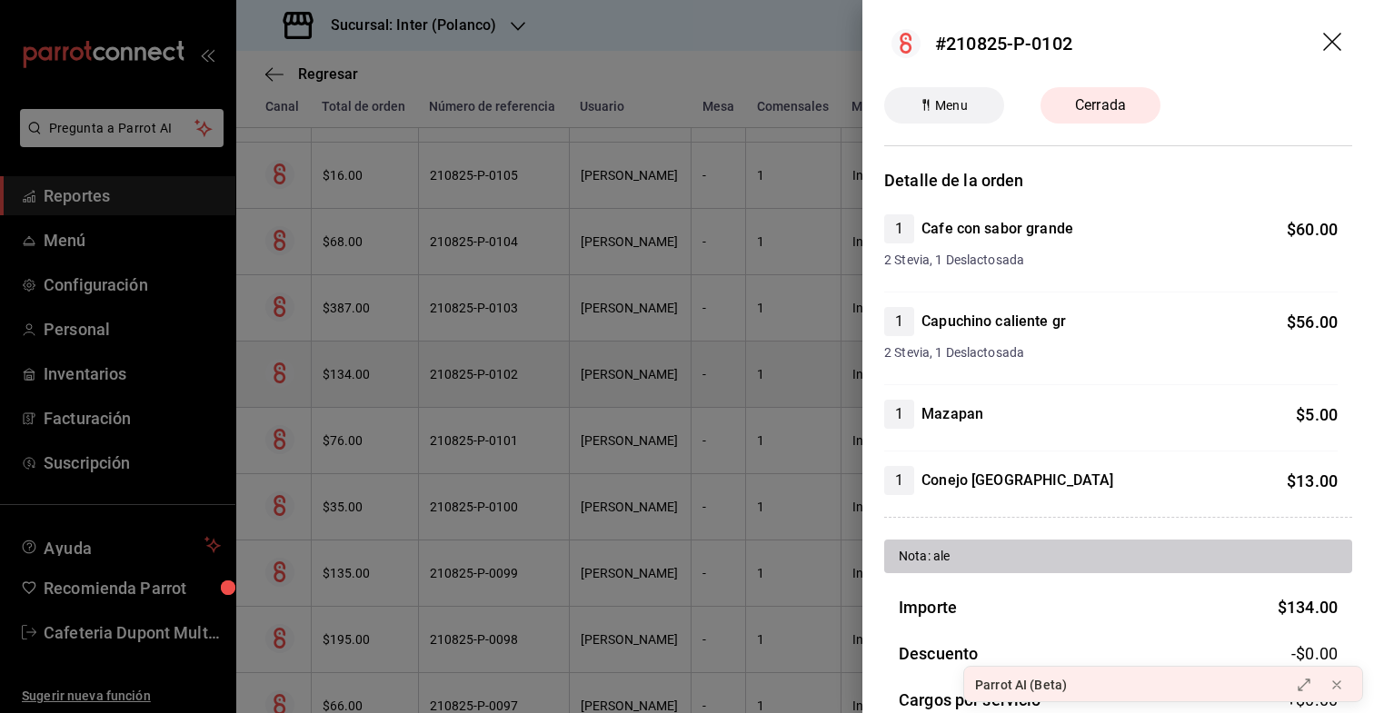
click at [372, 380] on div at bounding box center [687, 356] width 1374 height 713
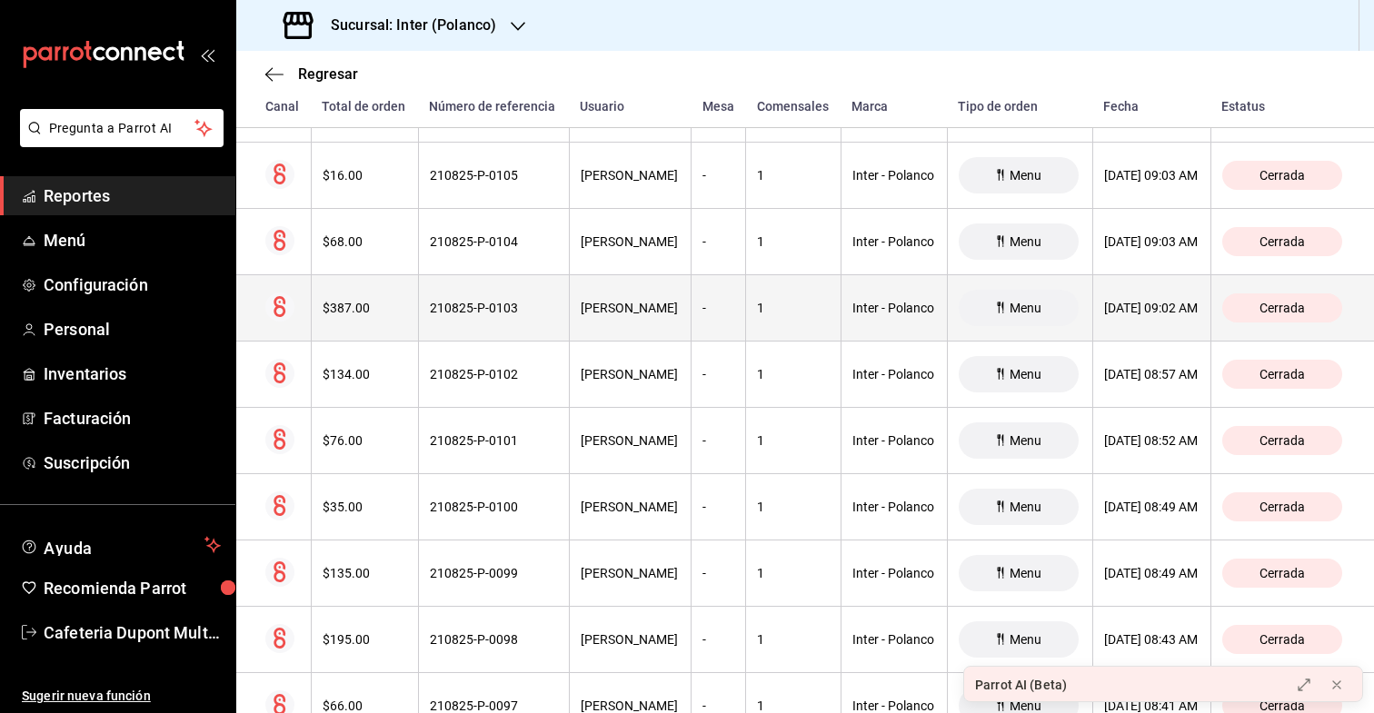
click at [375, 317] on th "$387.00" at bounding box center [364, 308] width 107 height 66
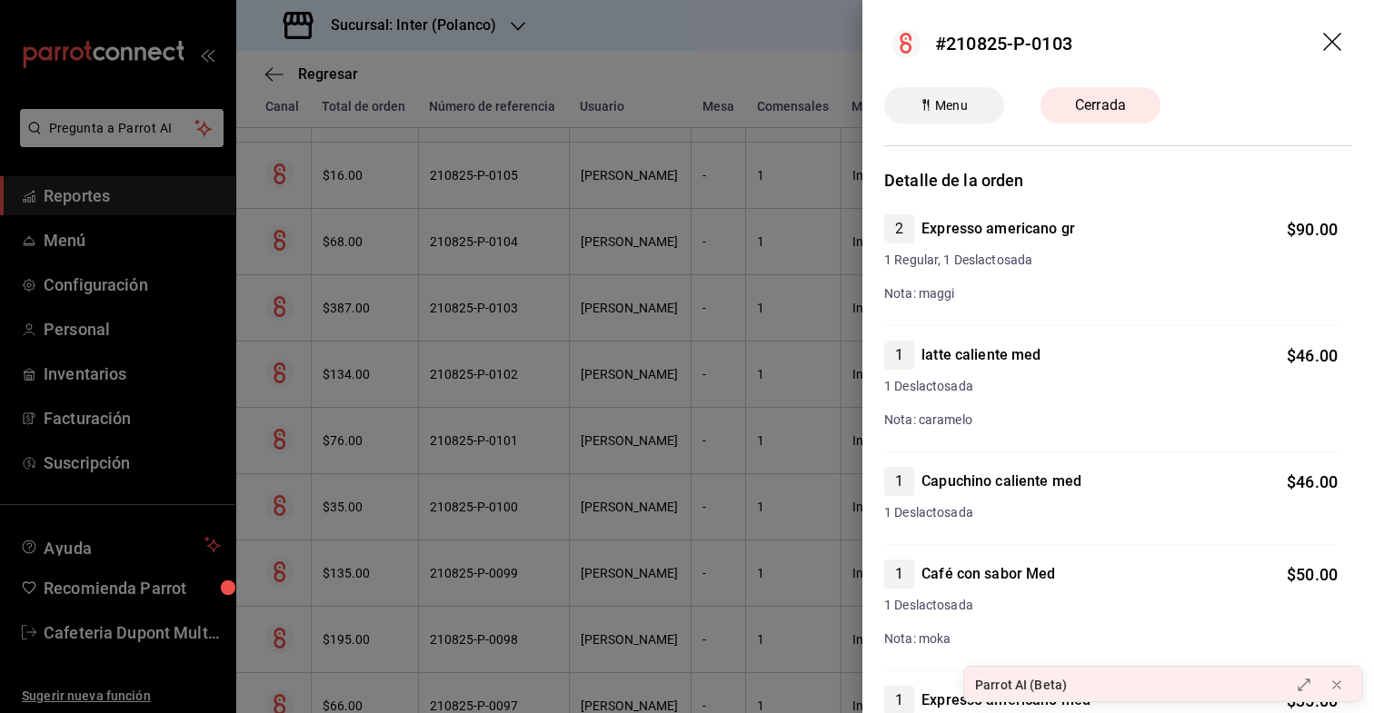
drag, startPoint x: 375, startPoint y: 317, endPoint x: 1186, endPoint y: 491, distance: 829.1
click at [1187, 491] on div "#210825-P-0103 Menu Cerrada Detalle de la orden 2 Expresso americano gr $ 90.00…" at bounding box center [687, 356] width 1374 height 713
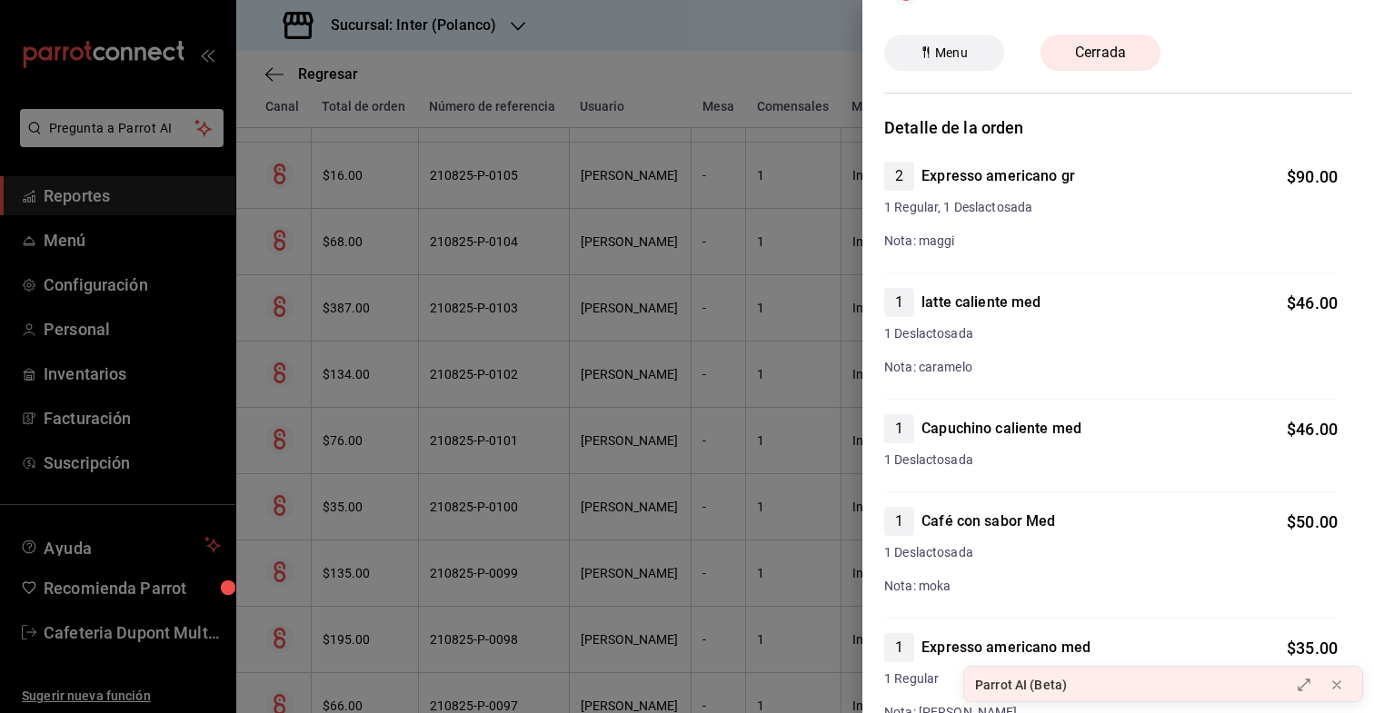
scroll to position [49, 0]
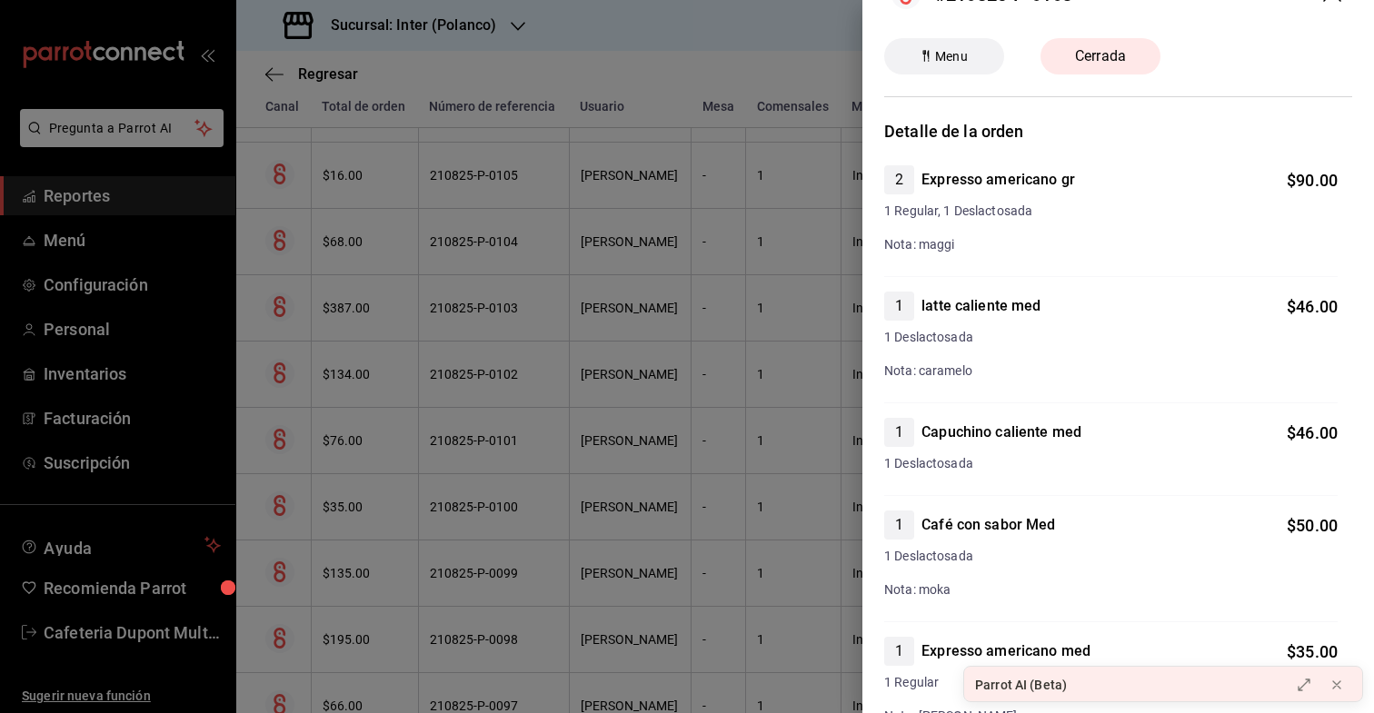
click at [379, 374] on div at bounding box center [687, 356] width 1374 height 713
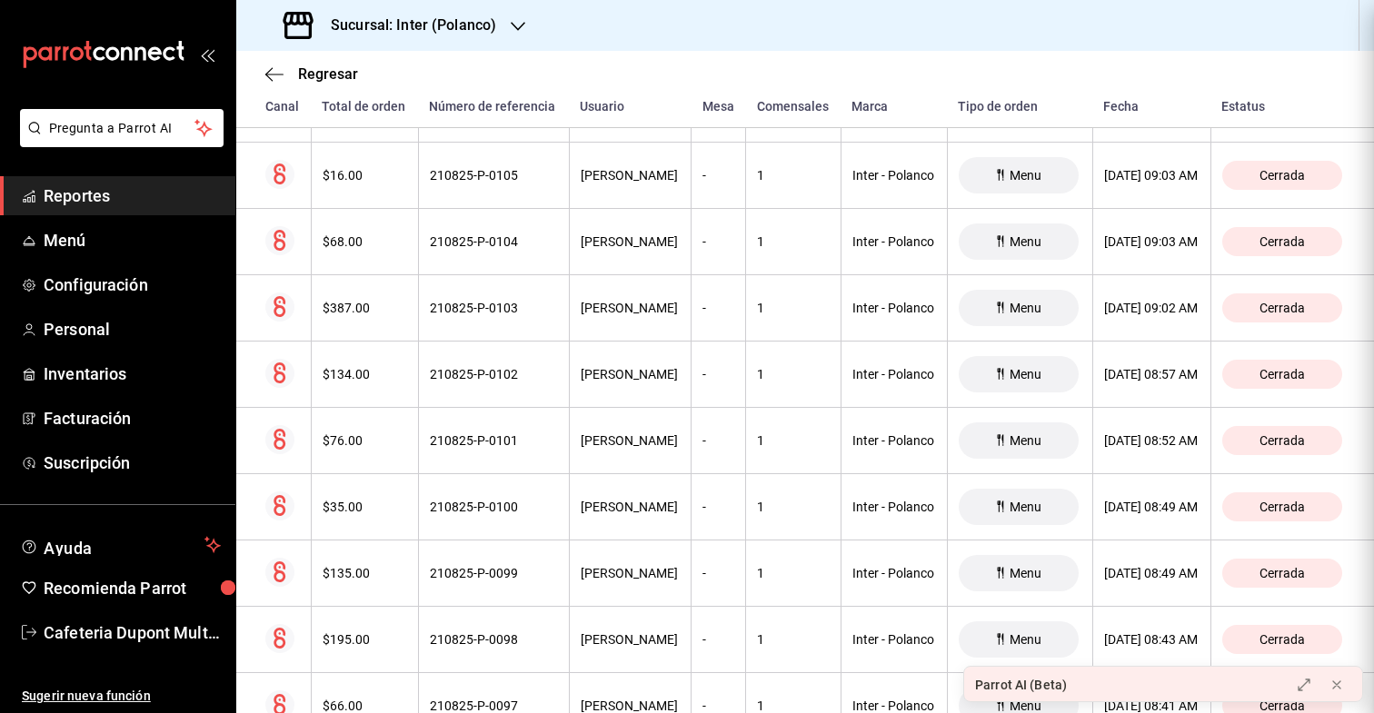
scroll to position [0, 0]
click at [379, 373] on div "$134.00" at bounding box center [365, 374] width 85 height 15
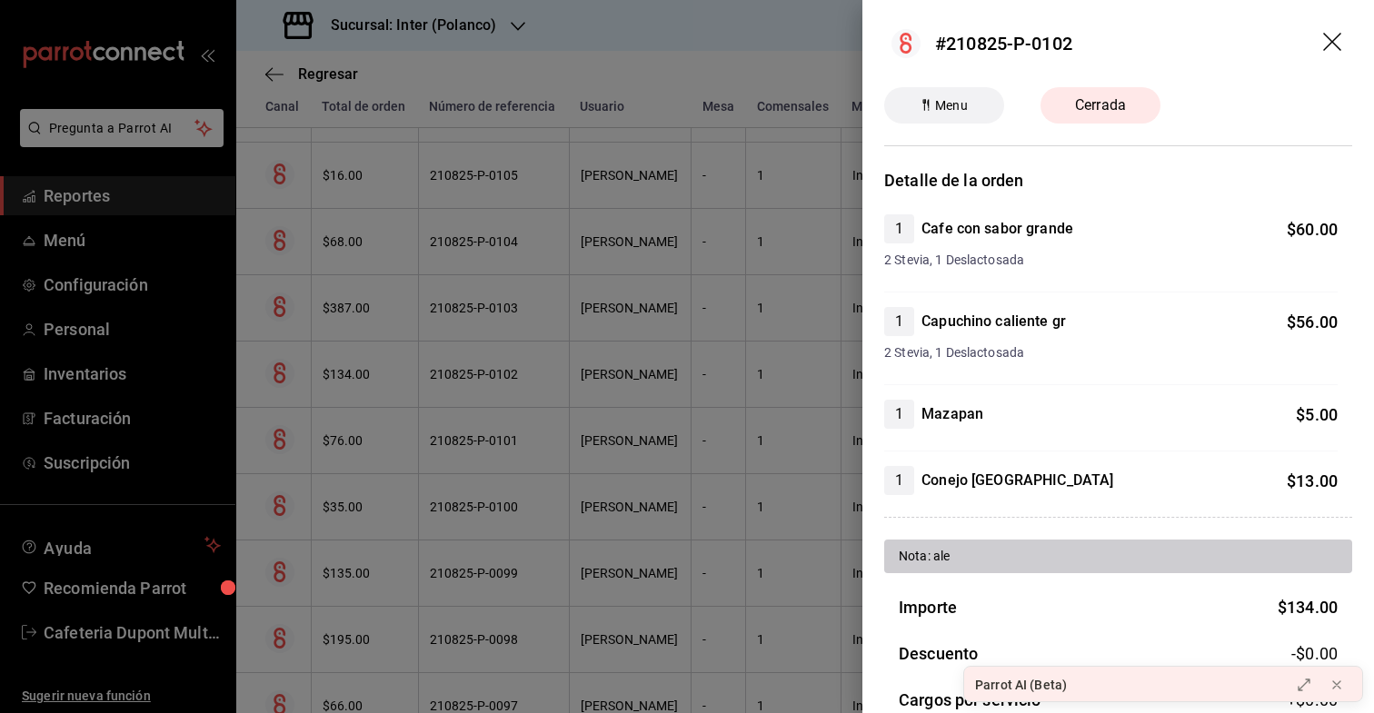
click at [379, 373] on div at bounding box center [687, 356] width 1374 height 713
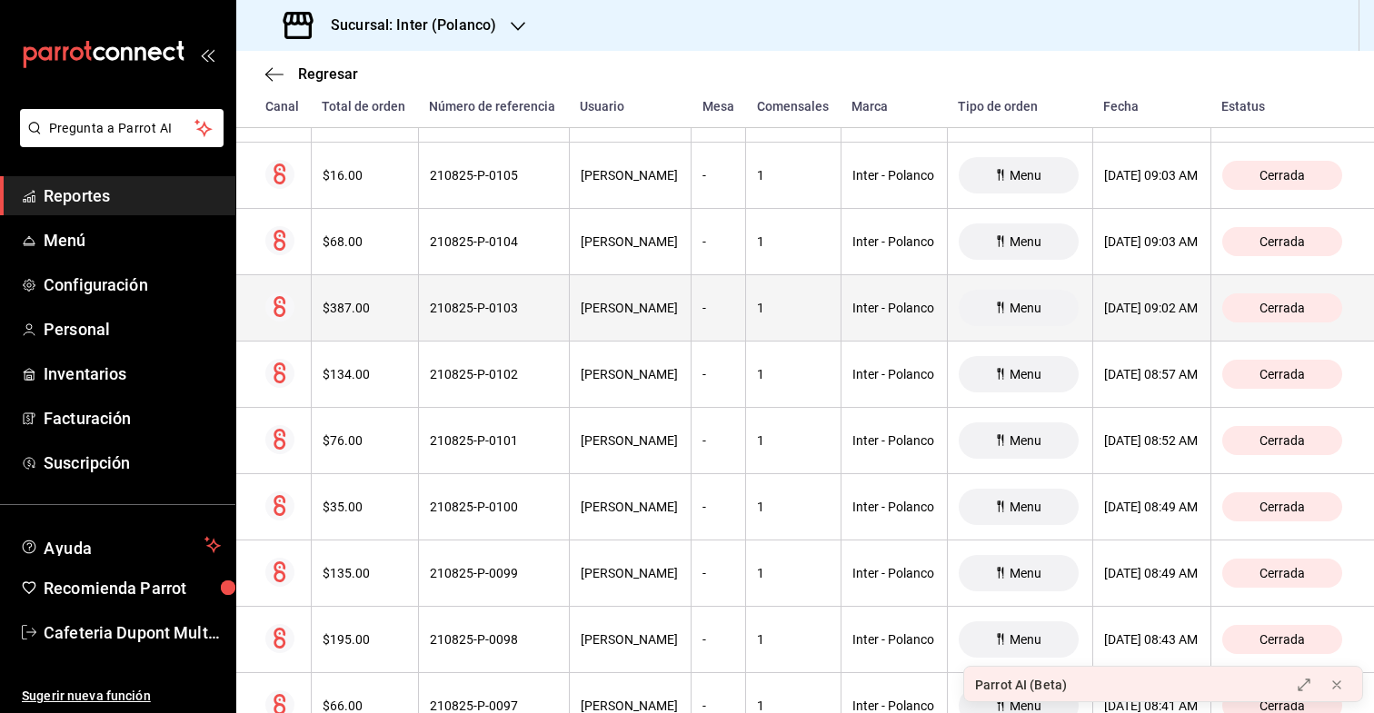
click at [379, 321] on th "$387.00" at bounding box center [364, 308] width 107 height 66
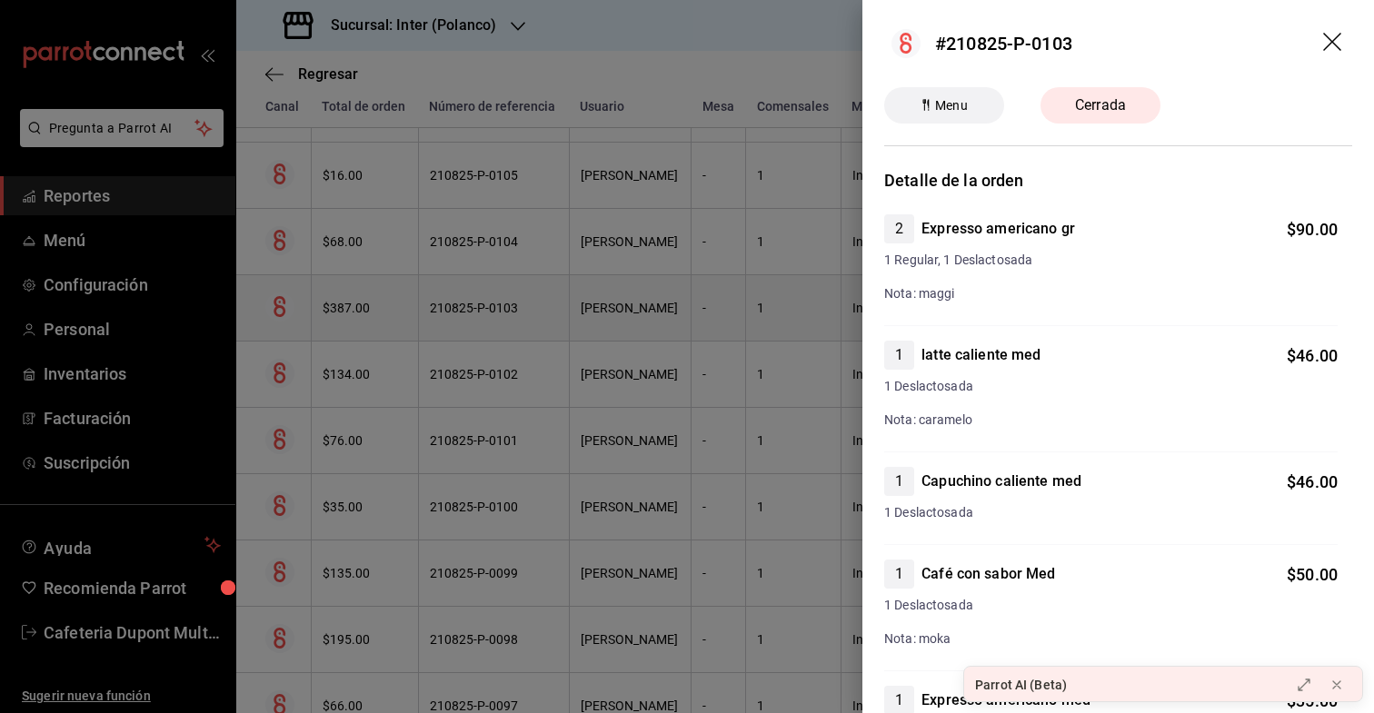
click at [379, 321] on div at bounding box center [687, 356] width 1374 height 713
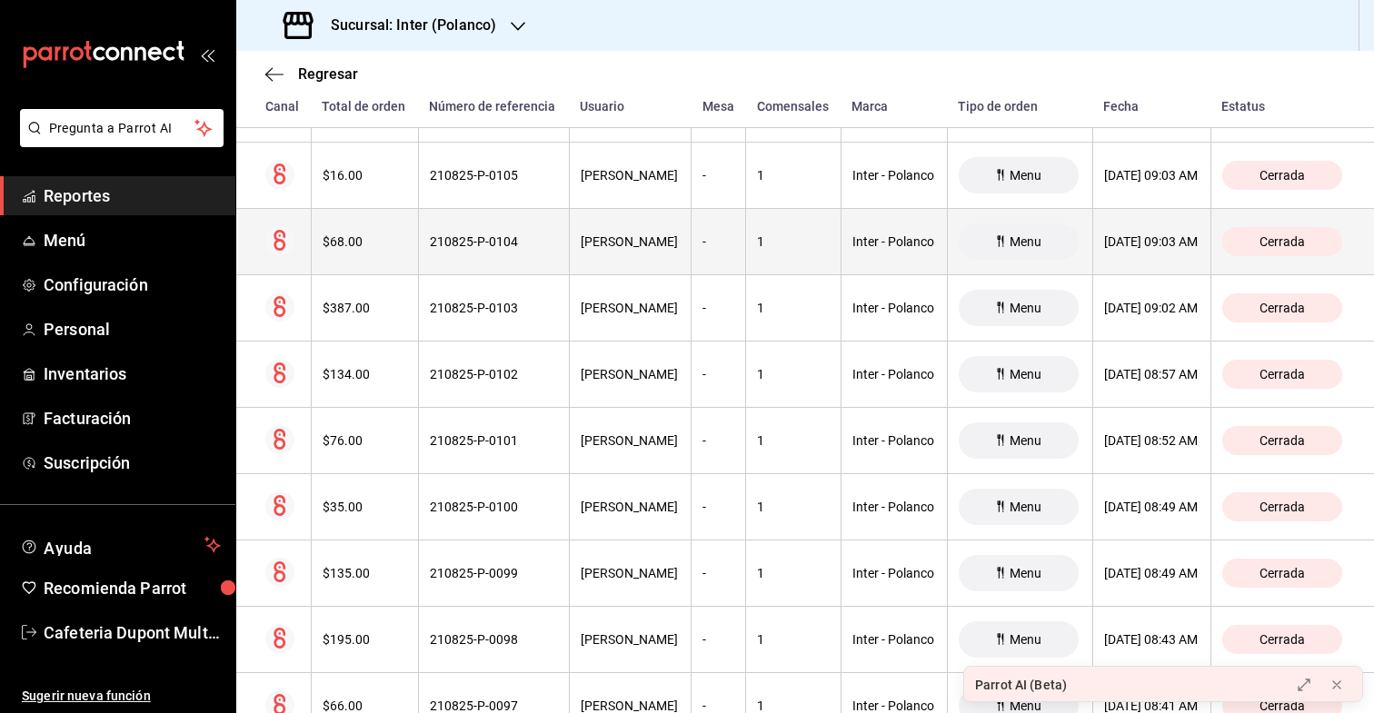
click at [377, 259] on th "$68.00" at bounding box center [364, 242] width 107 height 66
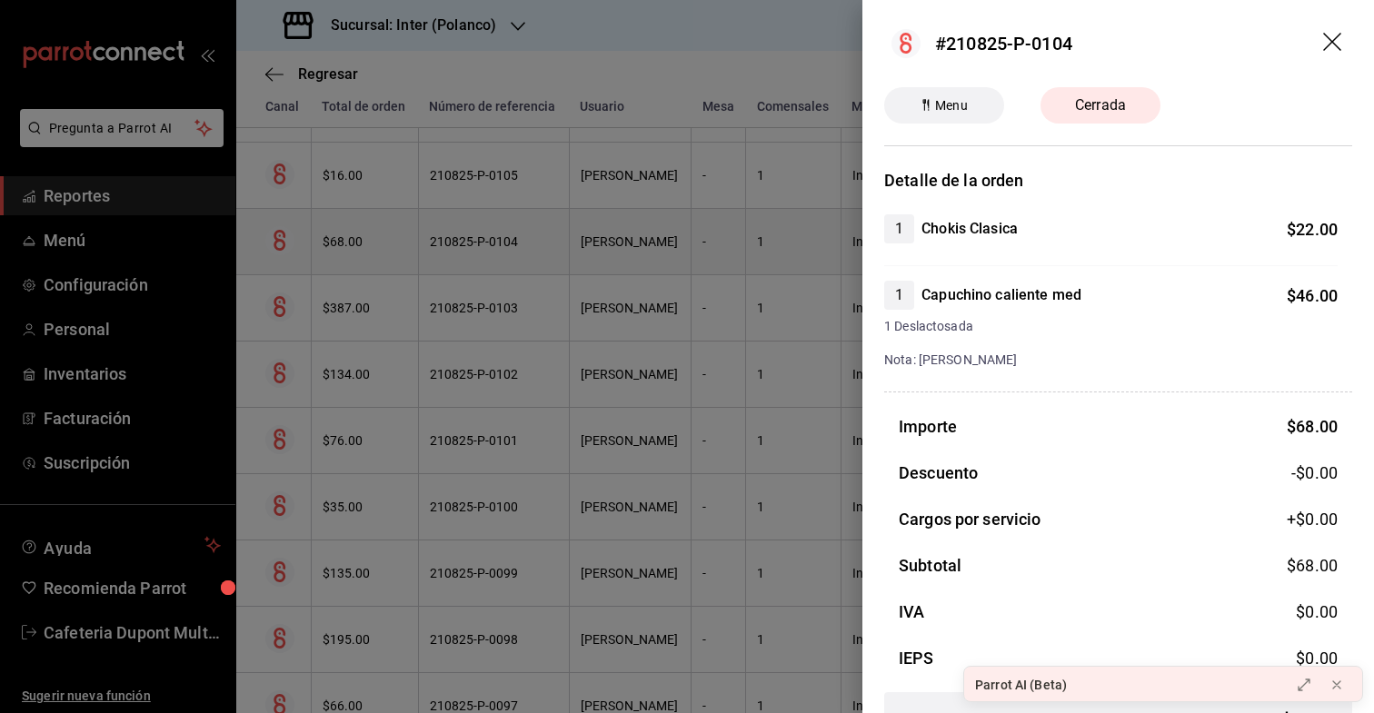
click at [377, 259] on div at bounding box center [687, 356] width 1374 height 713
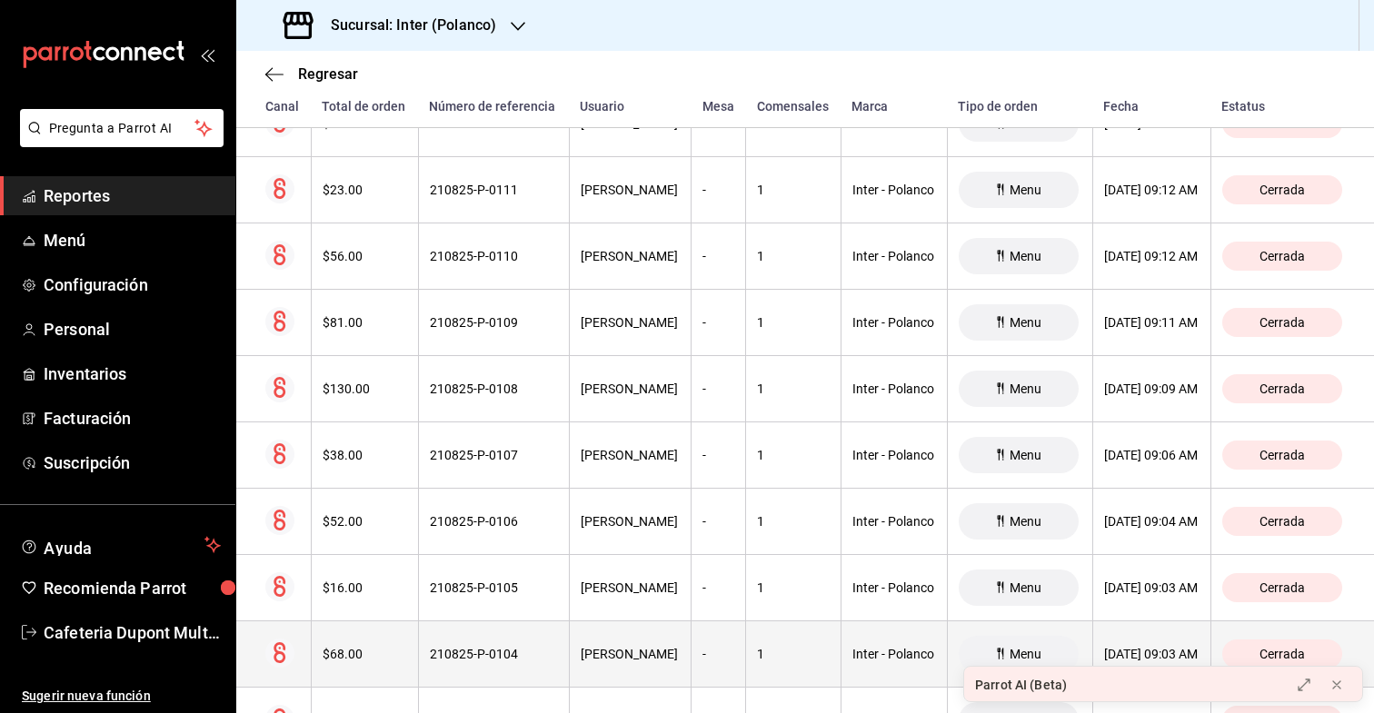
scroll to position [14162, 0]
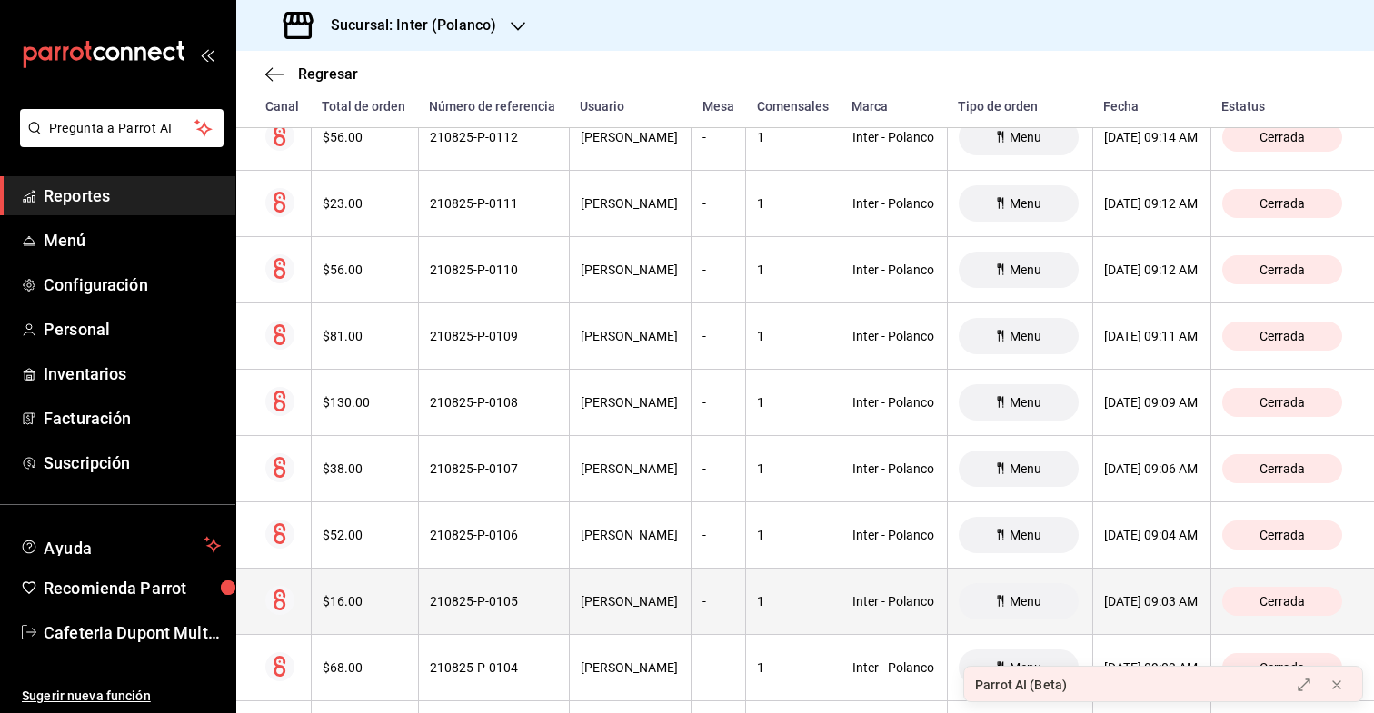
click at [340, 602] on div "$16.00" at bounding box center [365, 601] width 85 height 15
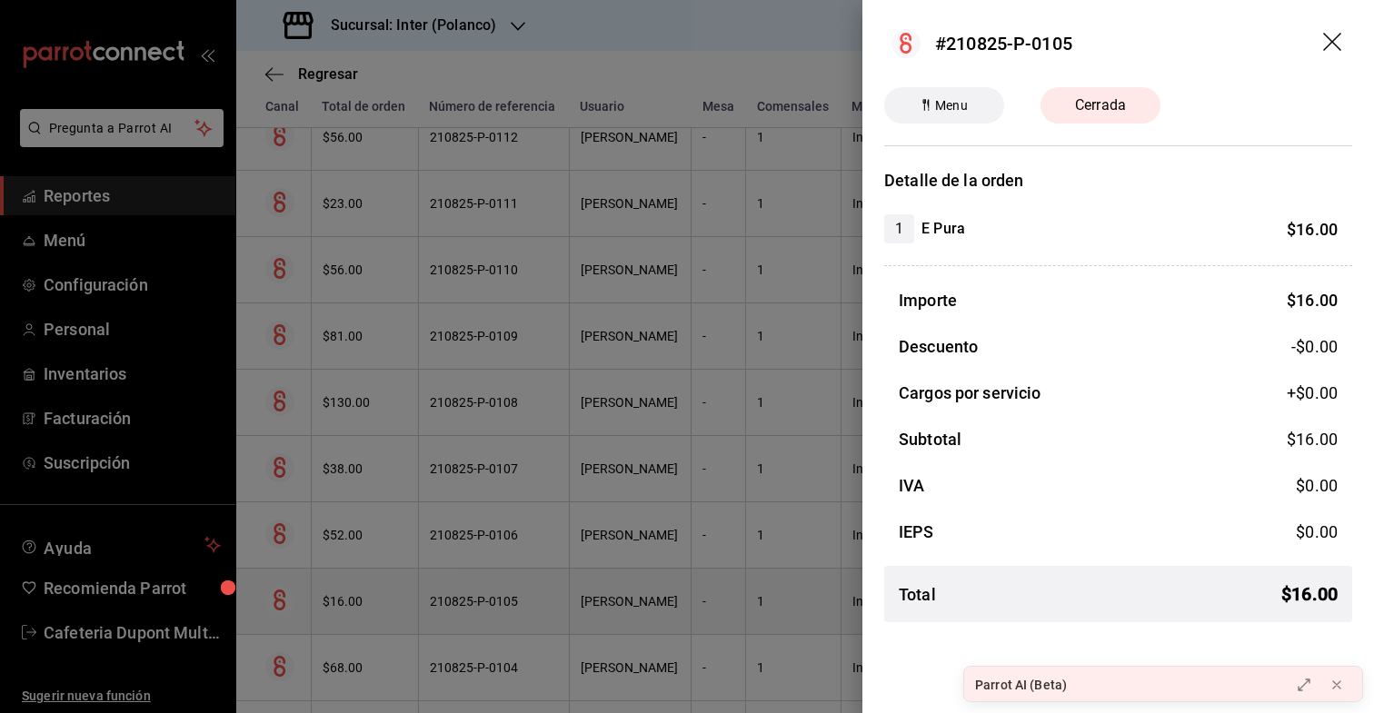
click at [340, 601] on div at bounding box center [687, 356] width 1374 height 713
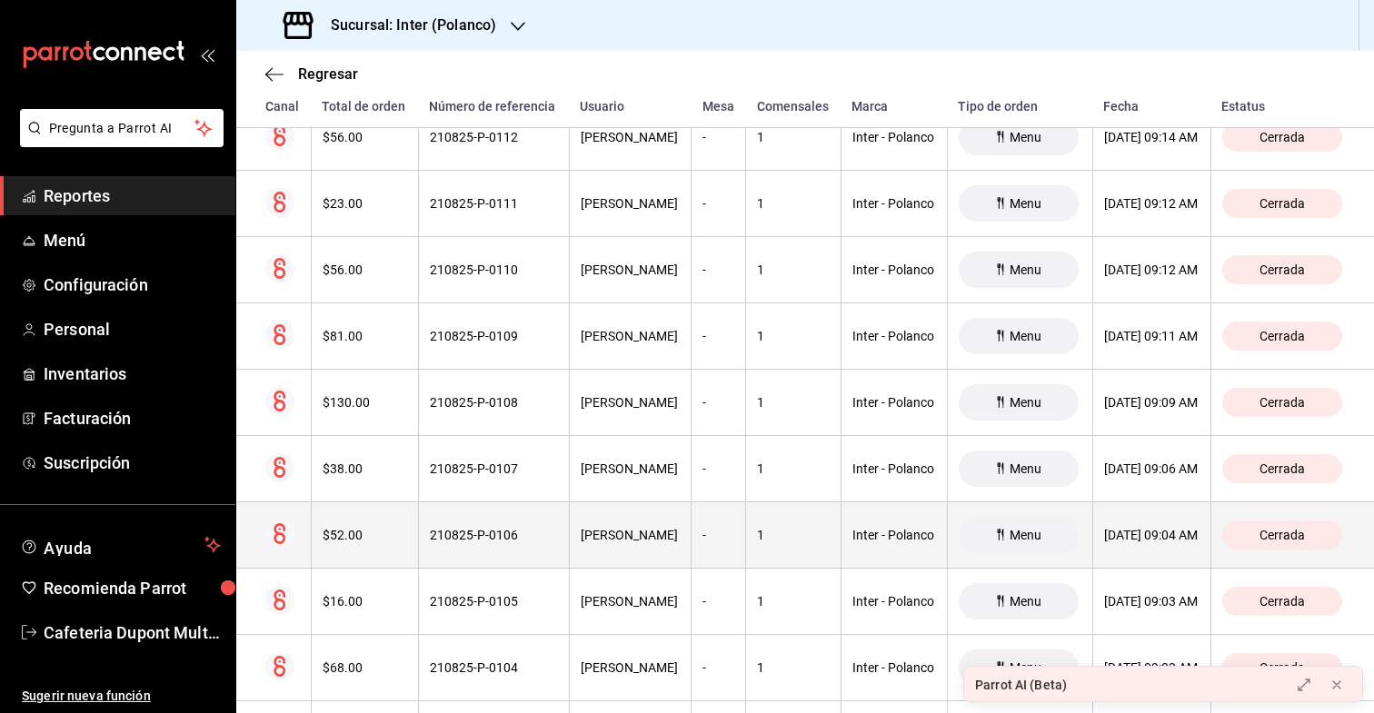
click at [345, 548] on th "$52.00" at bounding box center [364, 536] width 107 height 66
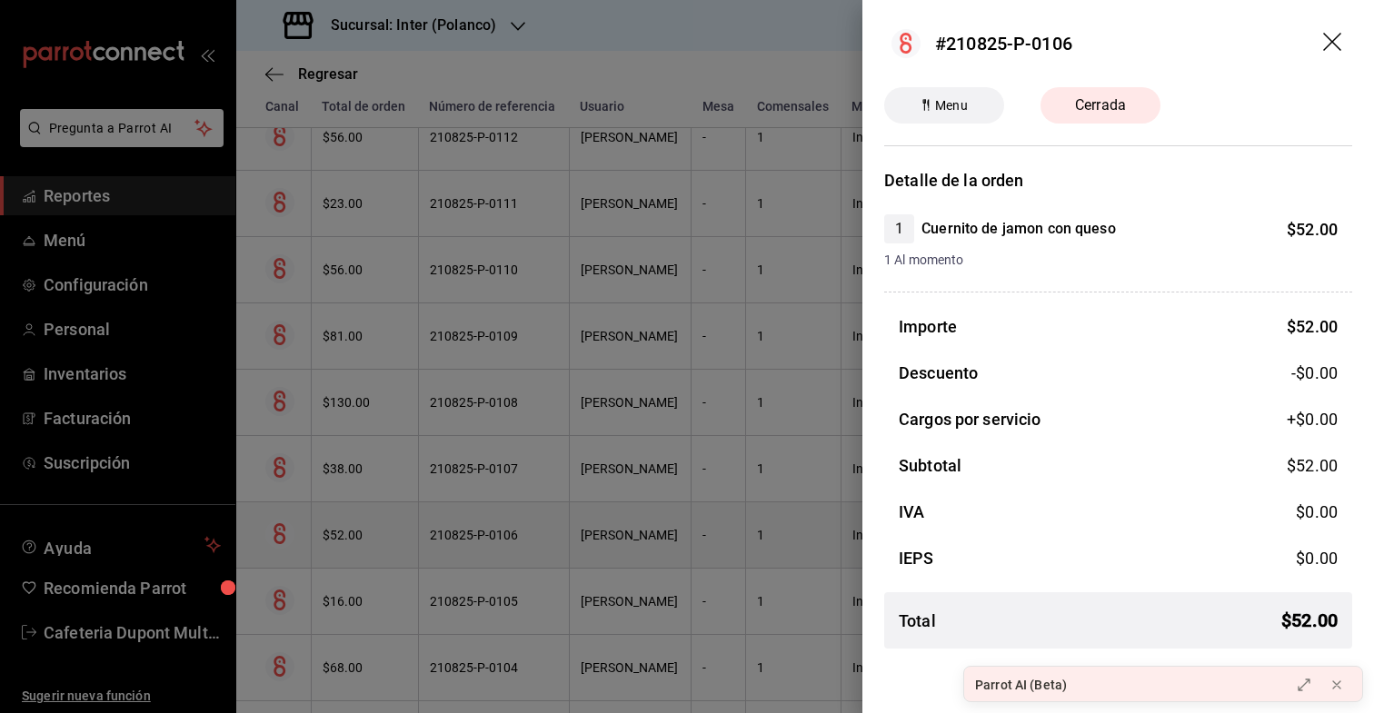
click at [345, 548] on div at bounding box center [687, 356] width 1374 height 713
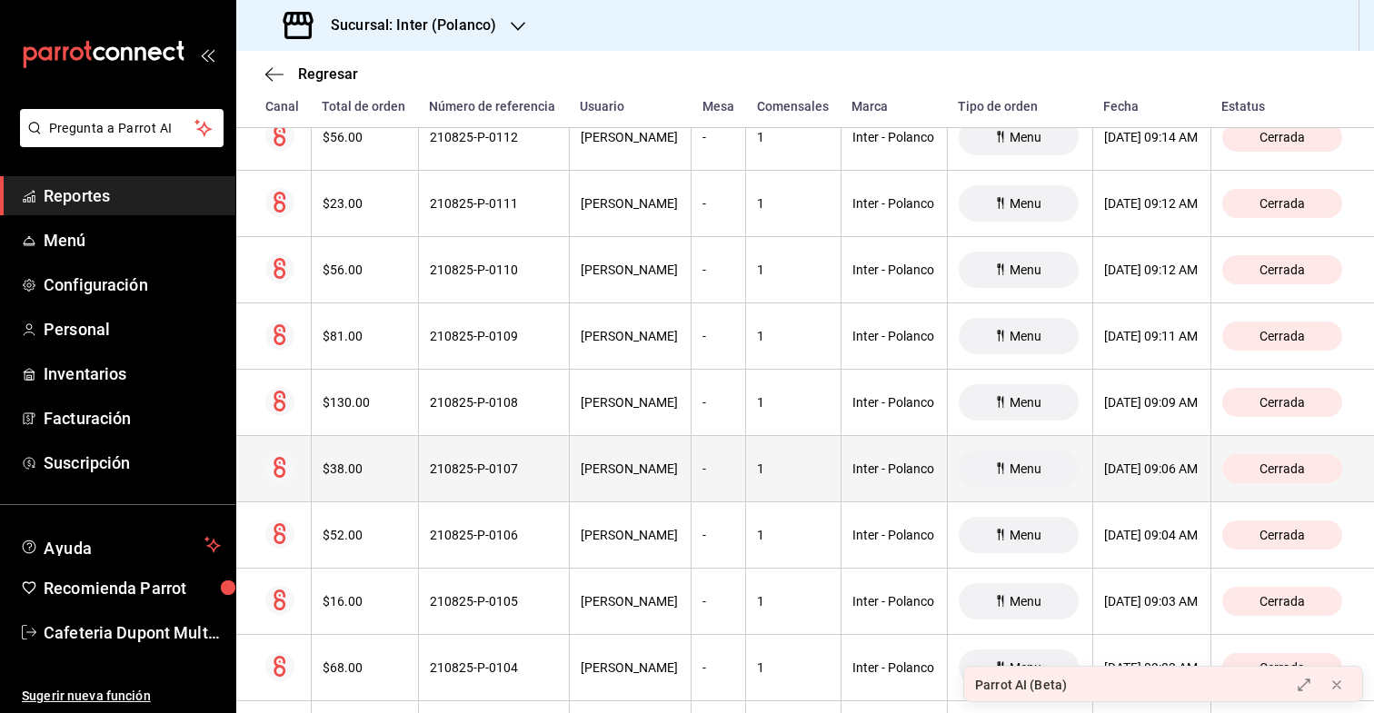
click at [356, 467] on div "$38.00" at bounding box center [365, 469] width 85 height 15
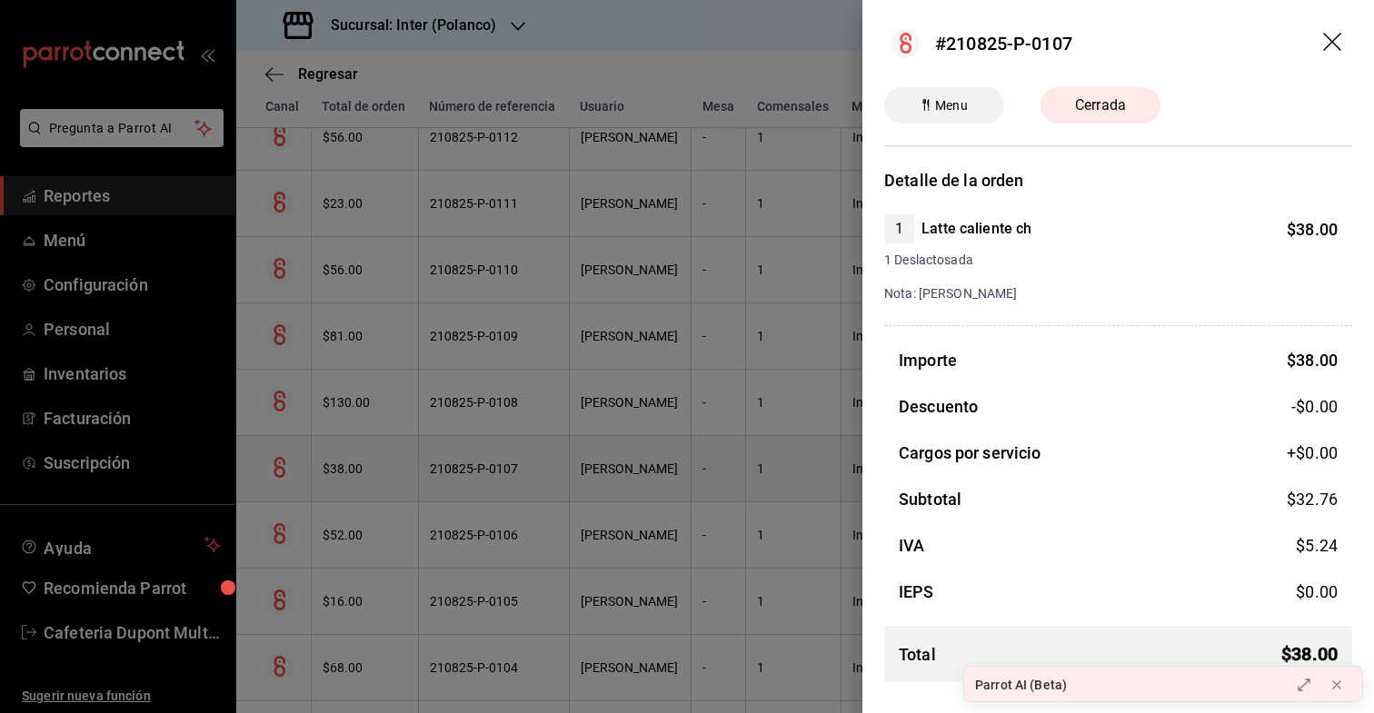
click at [356, 467] on div at bounding box center [687, 356] width 1374 height 713
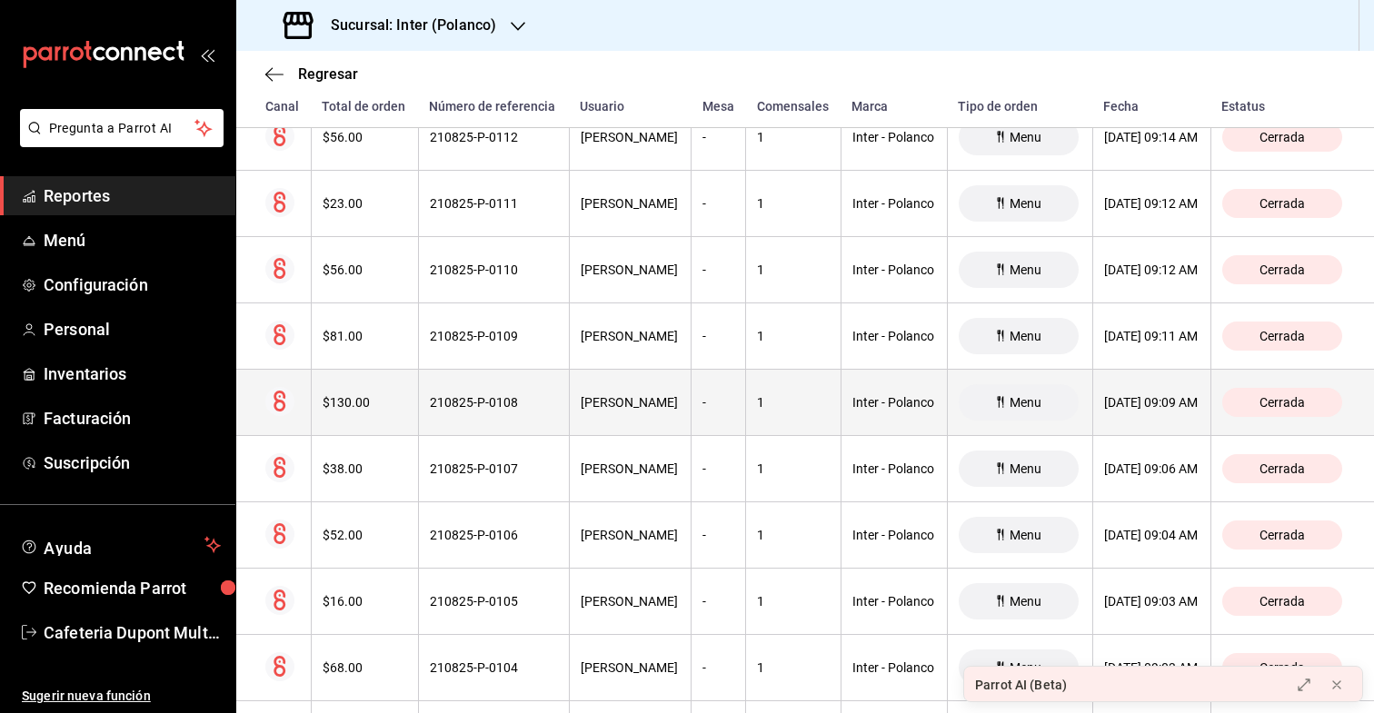
click at [363, 404] on div "$130.00" at bounding box center [365, 402] width 85 height 15
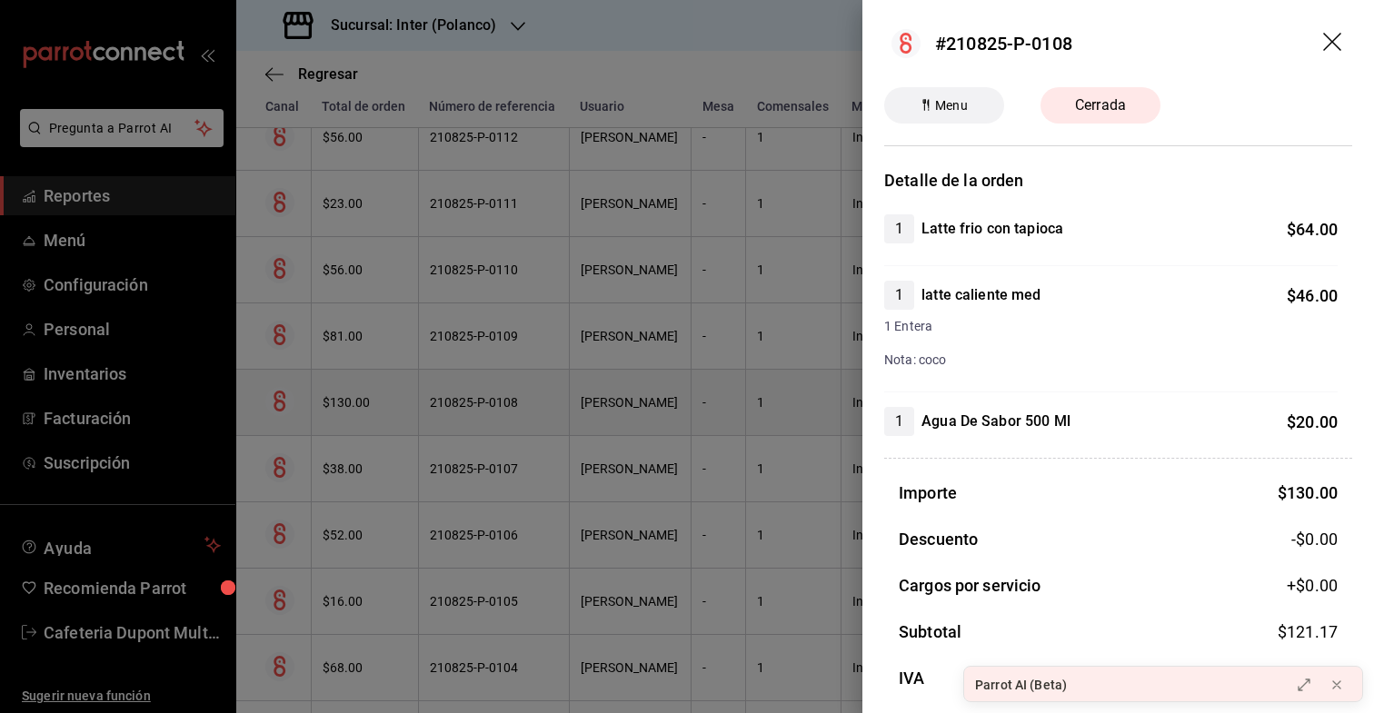
click at [363, 404] on div at bounding box center [687, 356] width 1374 height 713
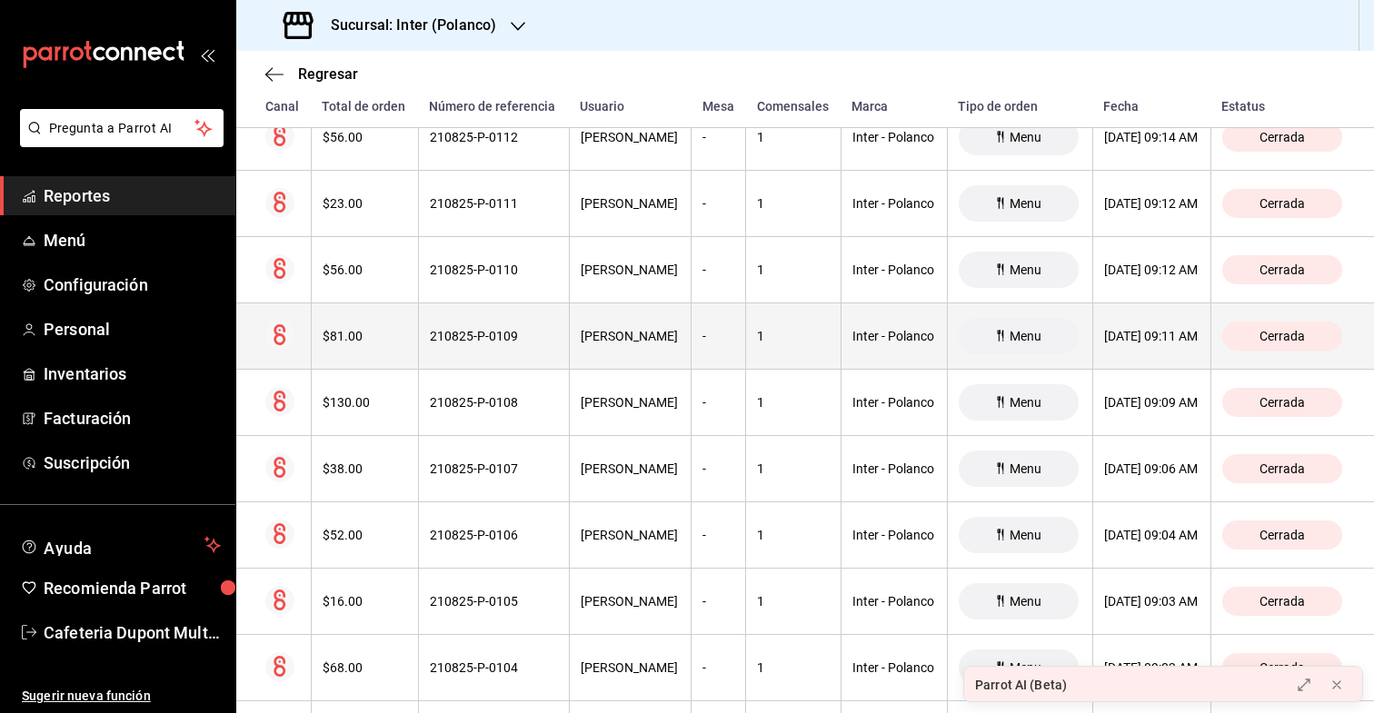
click at [378, 347] on th "$81.00" at bounding box center [364, 337] width 107 height 66
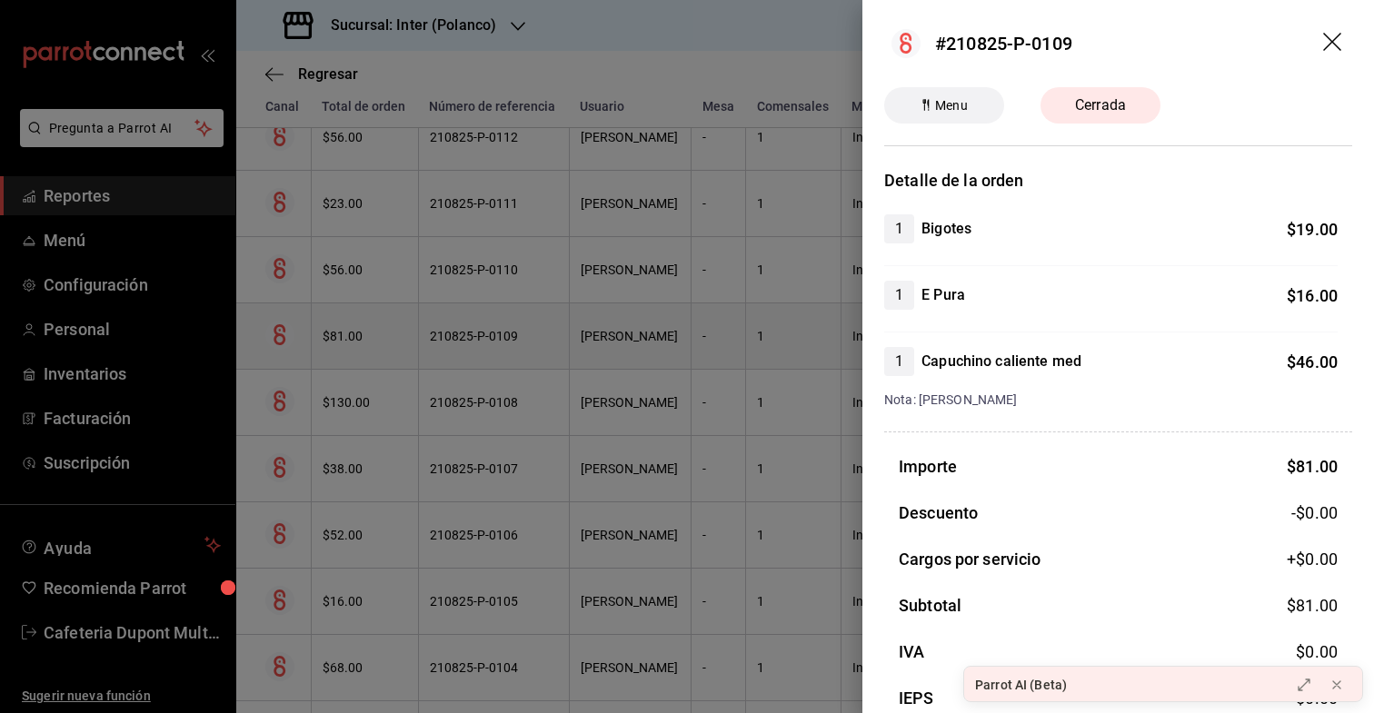
click at [378, 347] on div at bounding box center [687, 356] width 1374 height 713
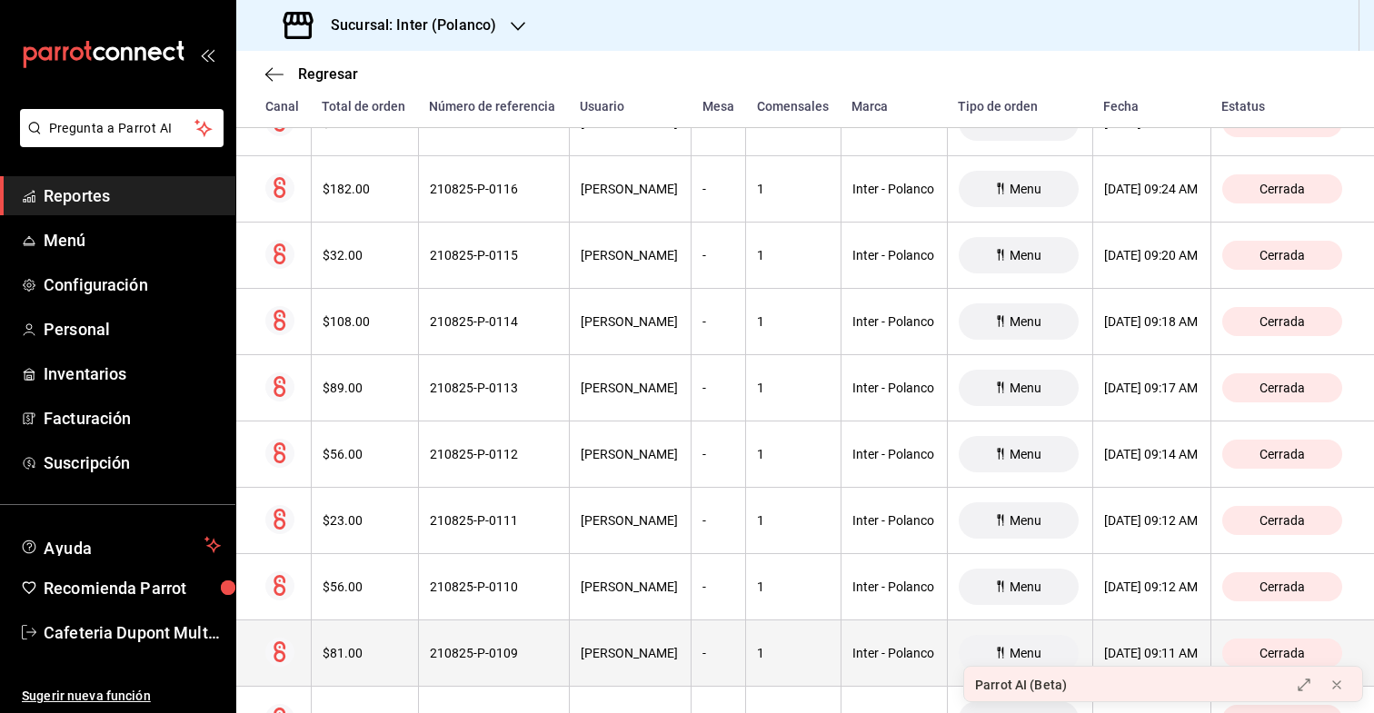
scroll to position [13814, 0]
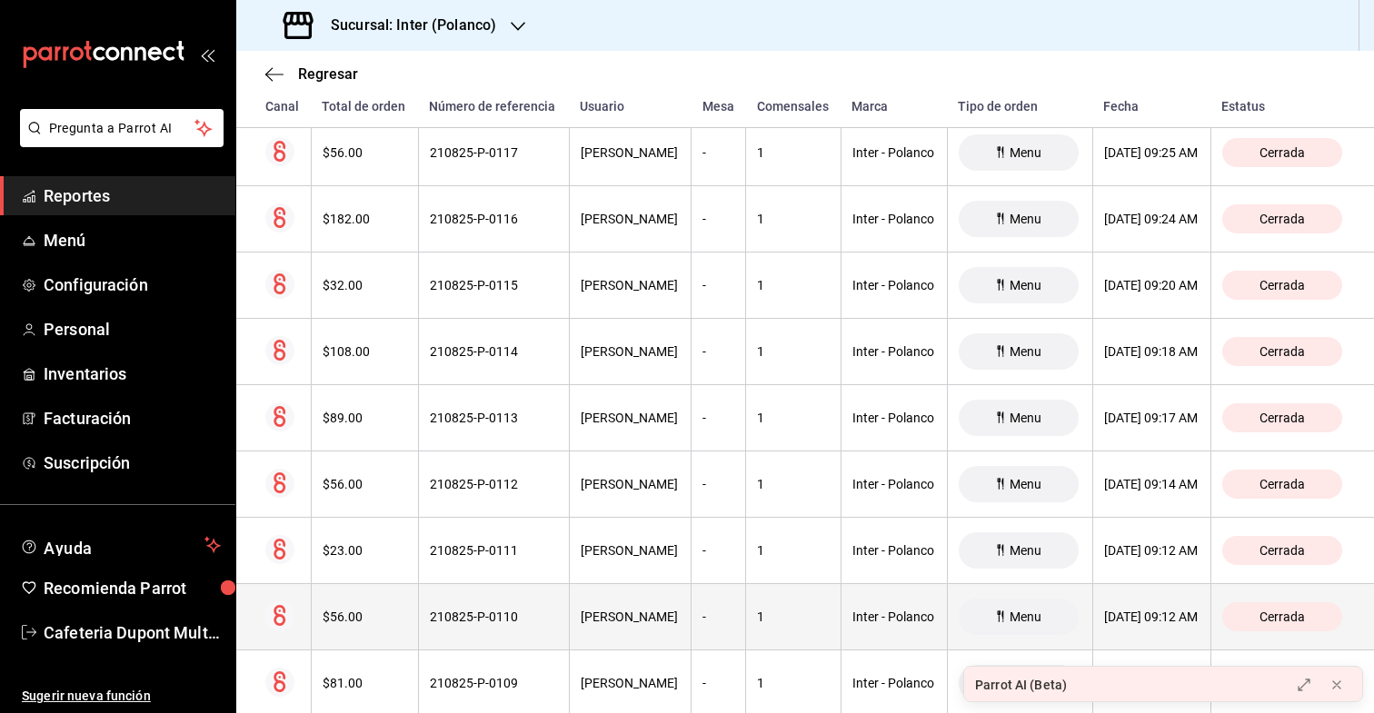
click at [339, 621] on div "$56.00" at bounding box center [365, 617] width 85 height 15
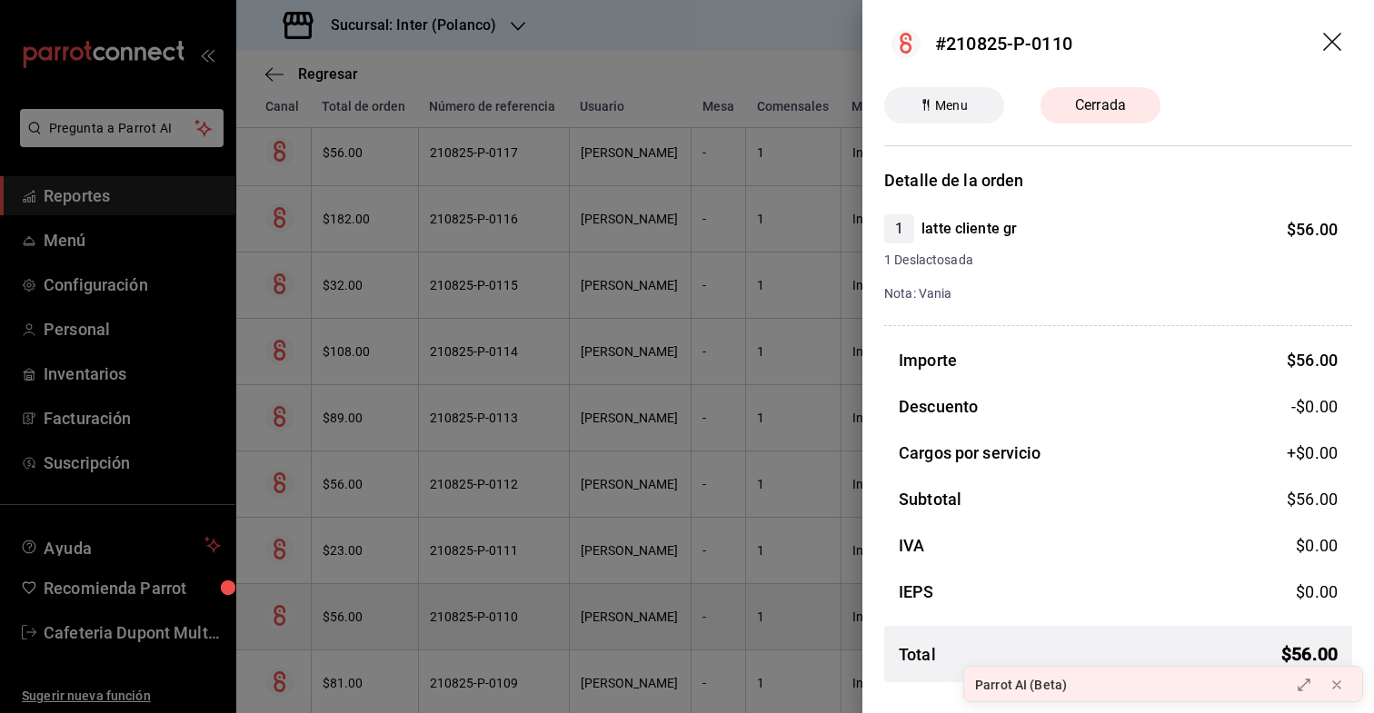
click at [339, 621] on div at bounding box center [687, 356] width 1374 height 713
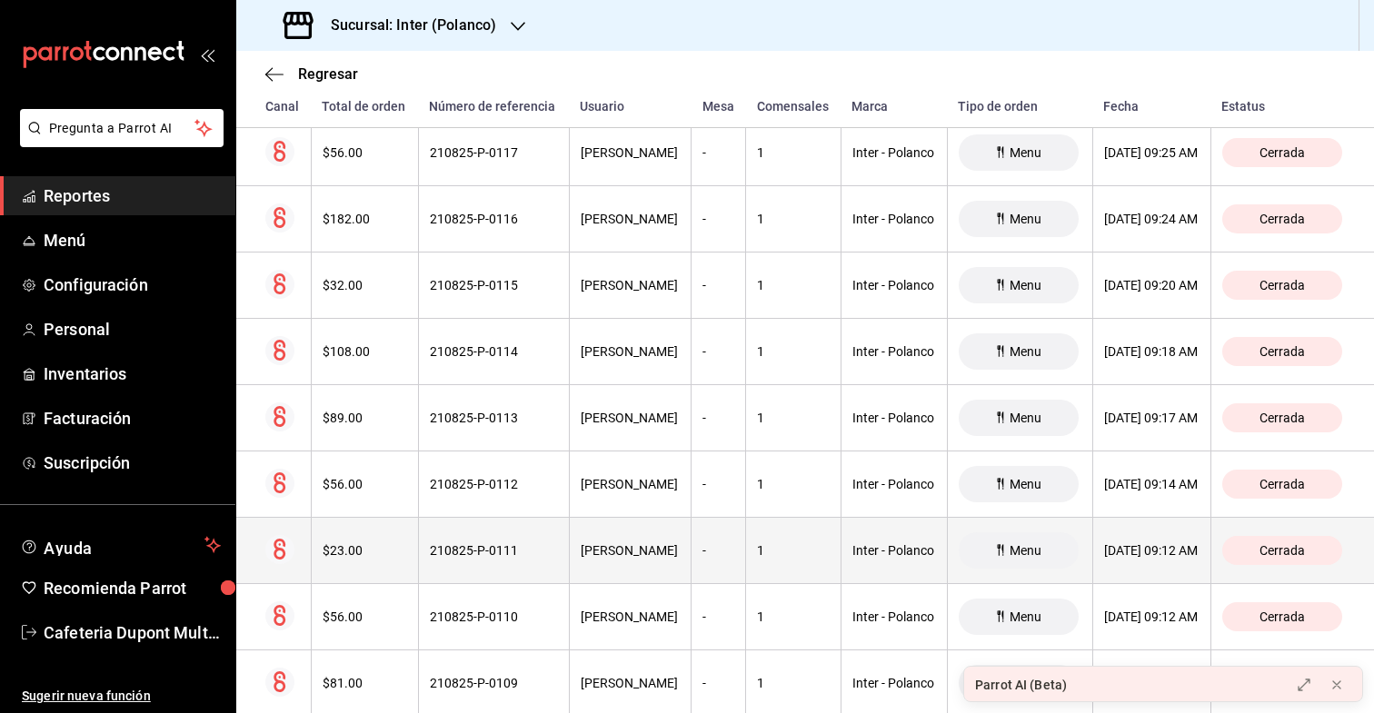
click at [355, 556] on div "$23.00" at bounding box center [365, 551] width 85 height 15
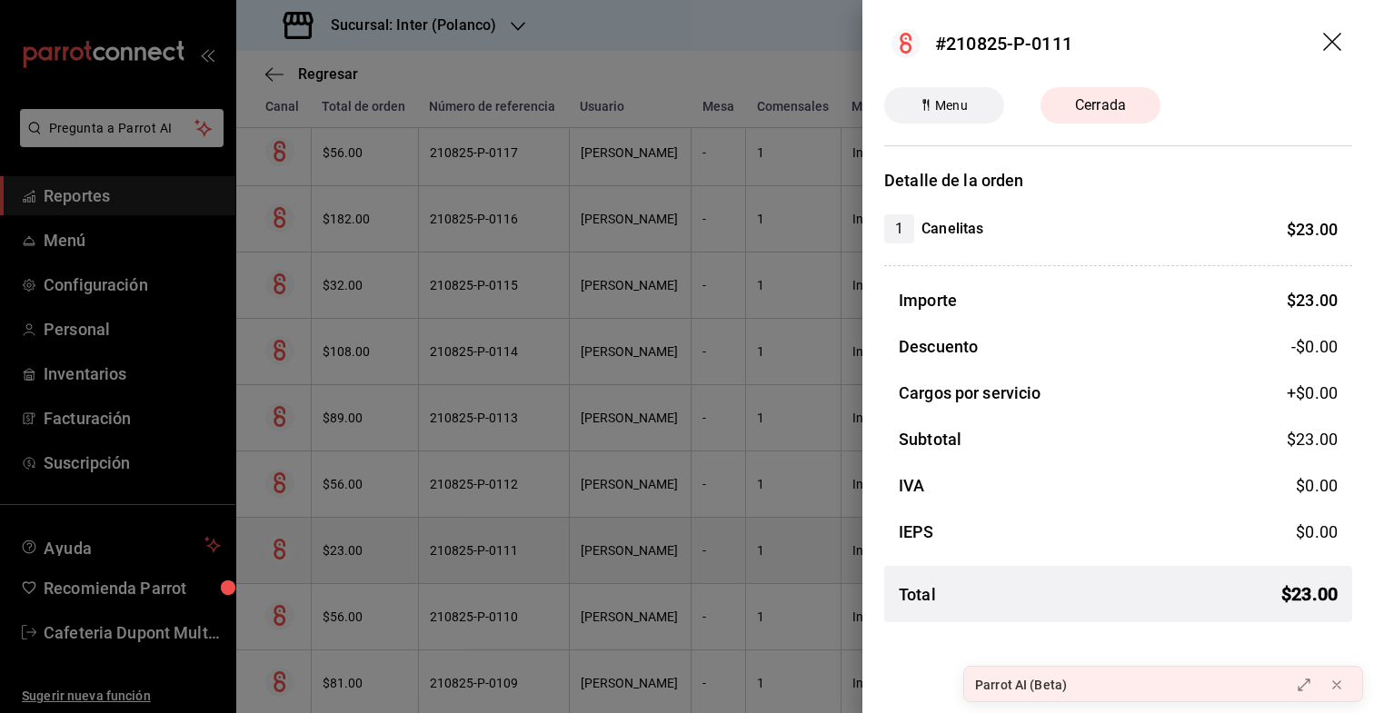
click at [355, 556] on div at bounding box center [687, 356] width 1374 height 713
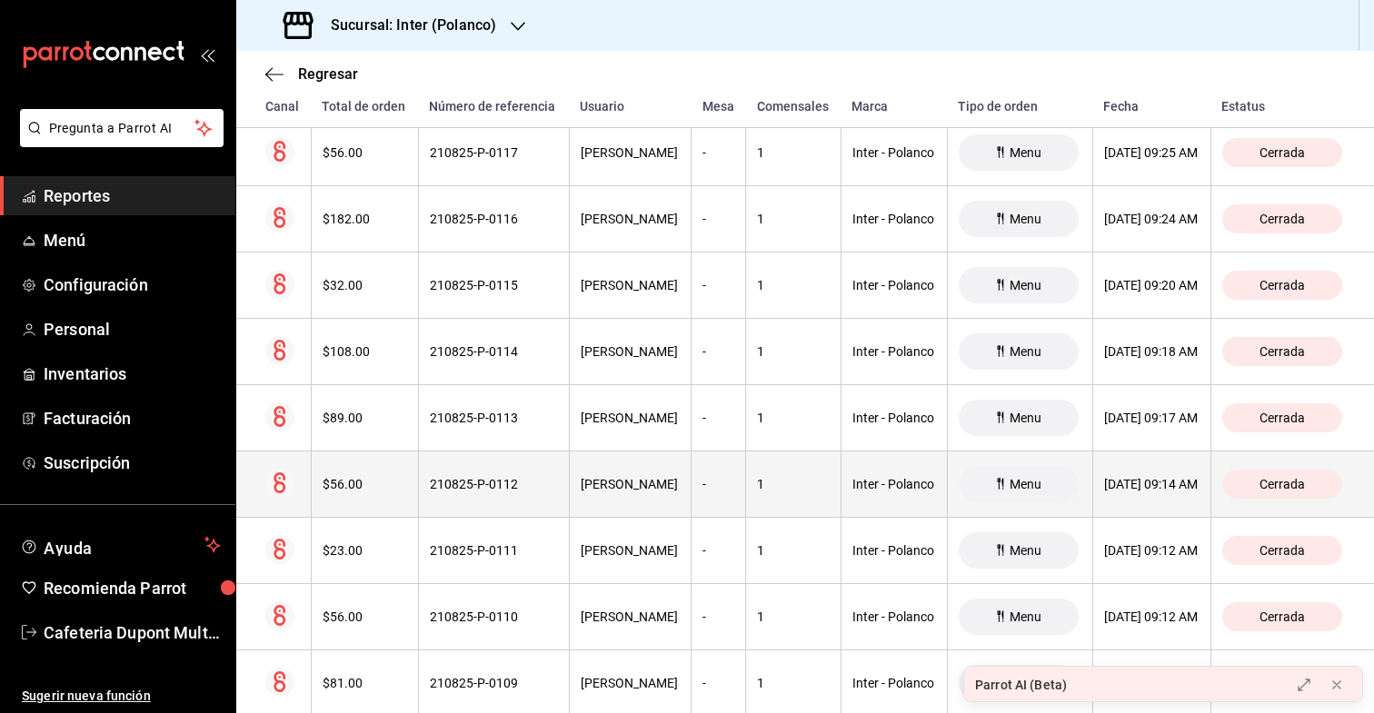
click at [366, 492] on th "$56.00" at bounding box center [364, 485] width 107 height 66
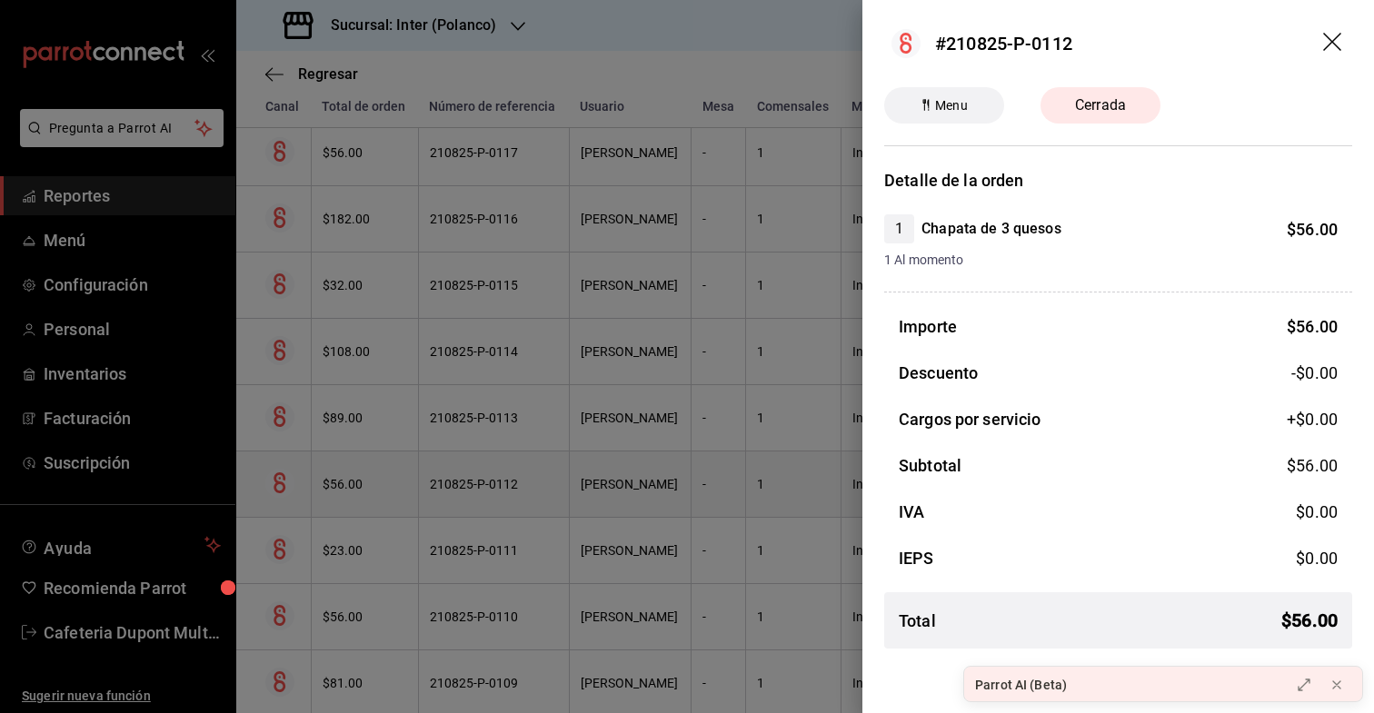
click at [366, 492] on div at bounding box center [687, 356] width 1374 height 713
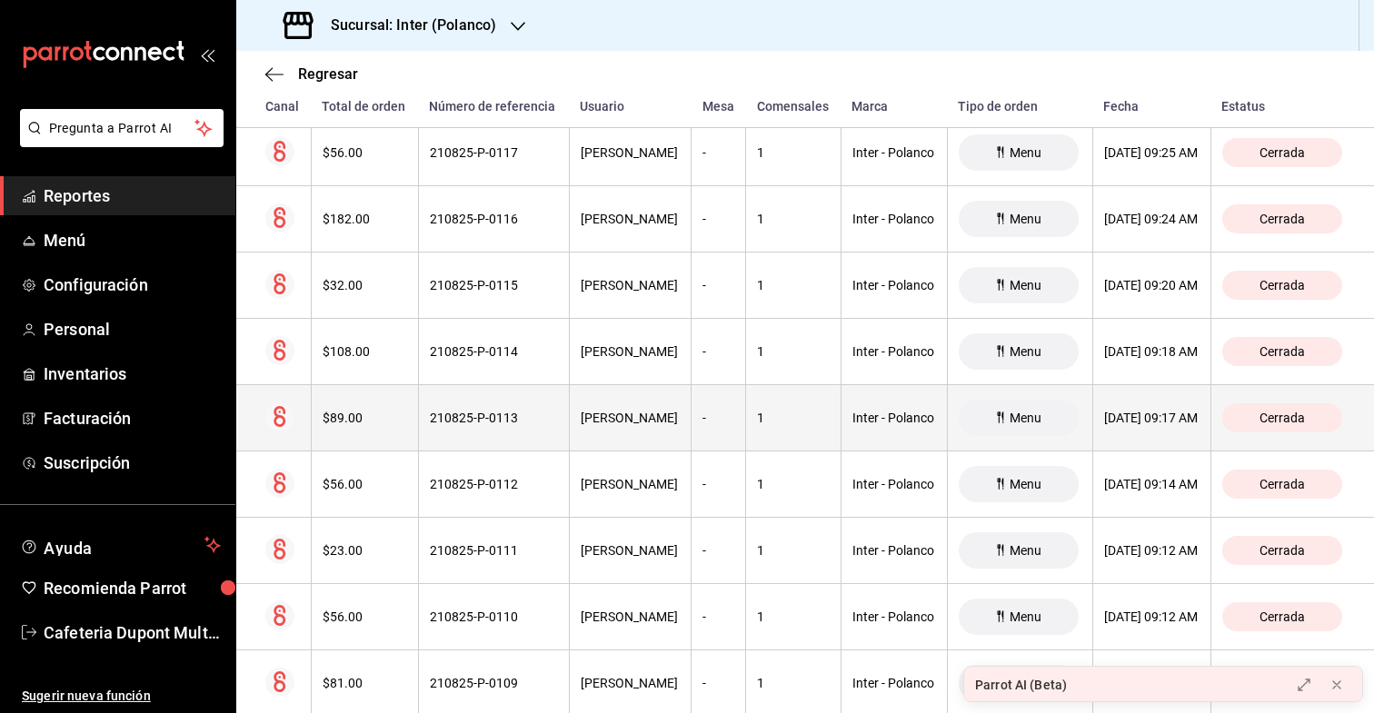
click at [377, 425] on th "$89.00" at bounding box center [364, 418] width 107 height 66
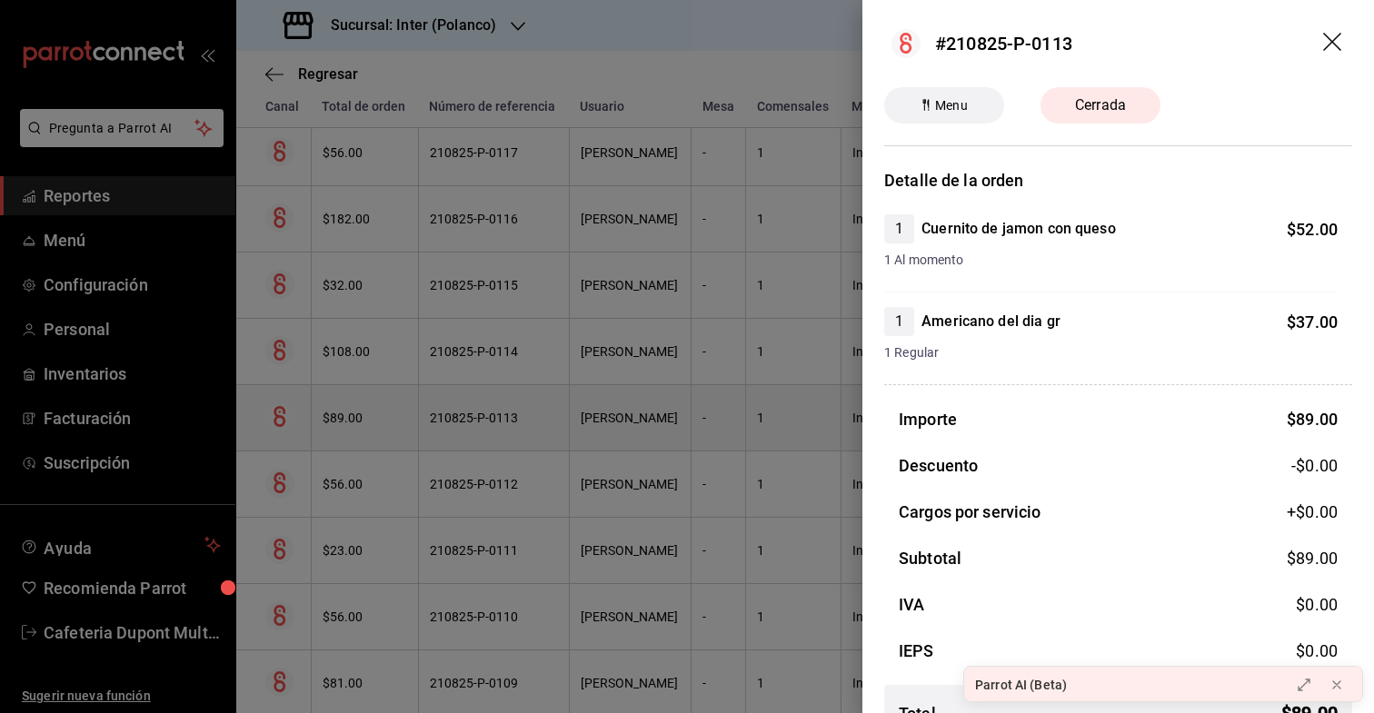
click at [377, 425] on div at bounding box center [687, 356] width 1374 height 713
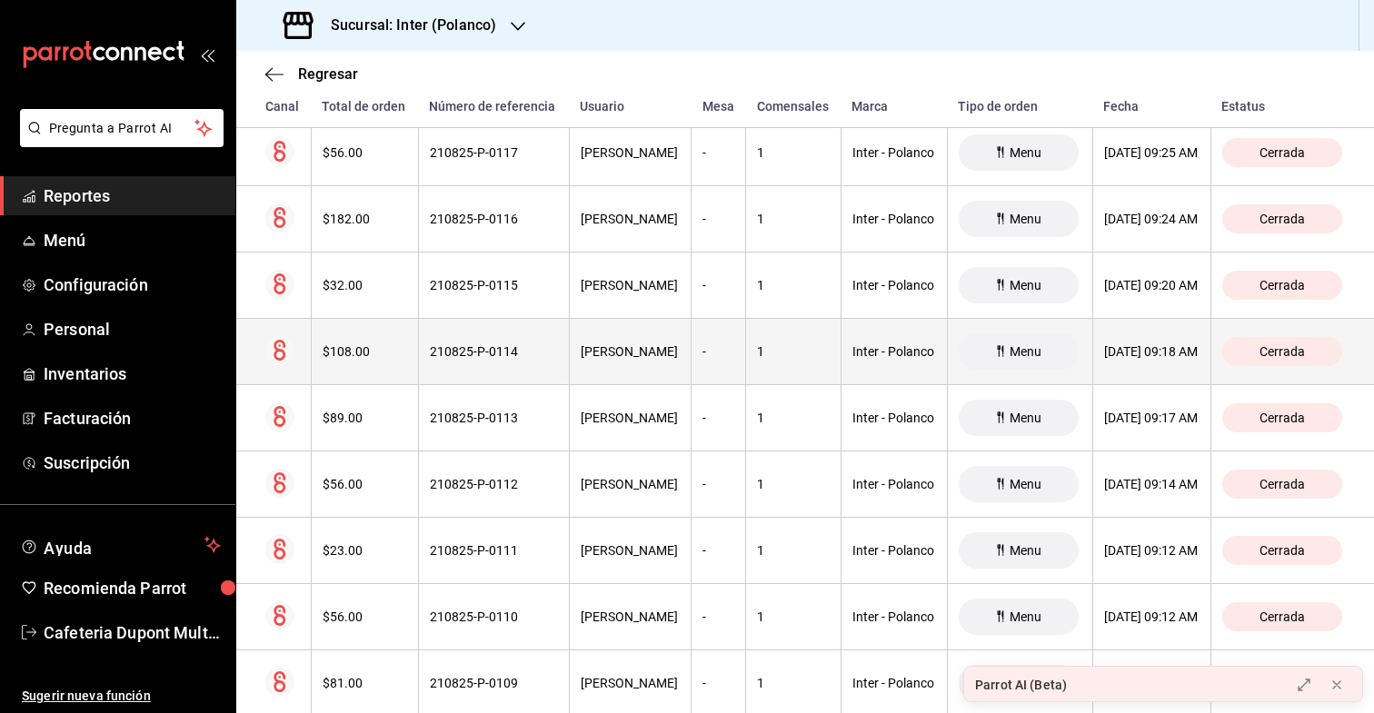
click at [376, 368] on th "$108.00" at bounding box center [364, 352] width 107 height 66
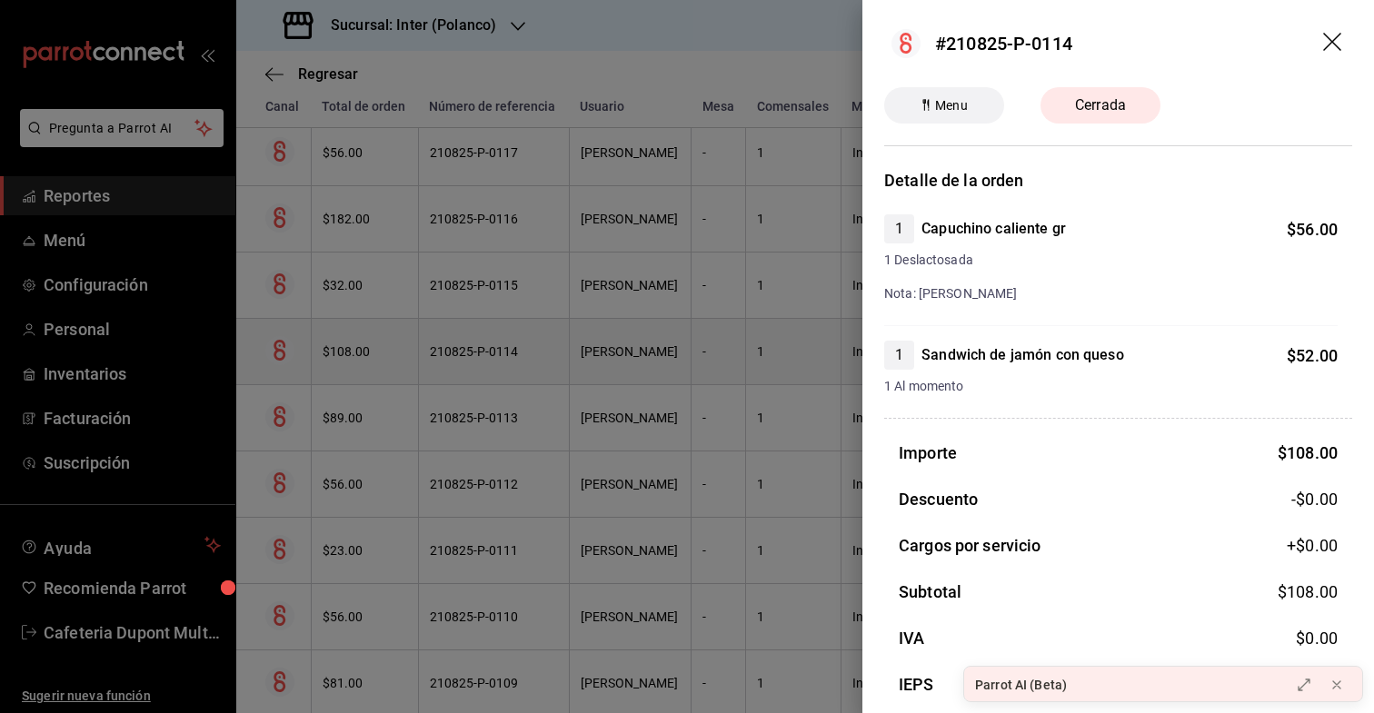
click at [376, 368] on div at bounding box center [687, 356] width 1374 height 713
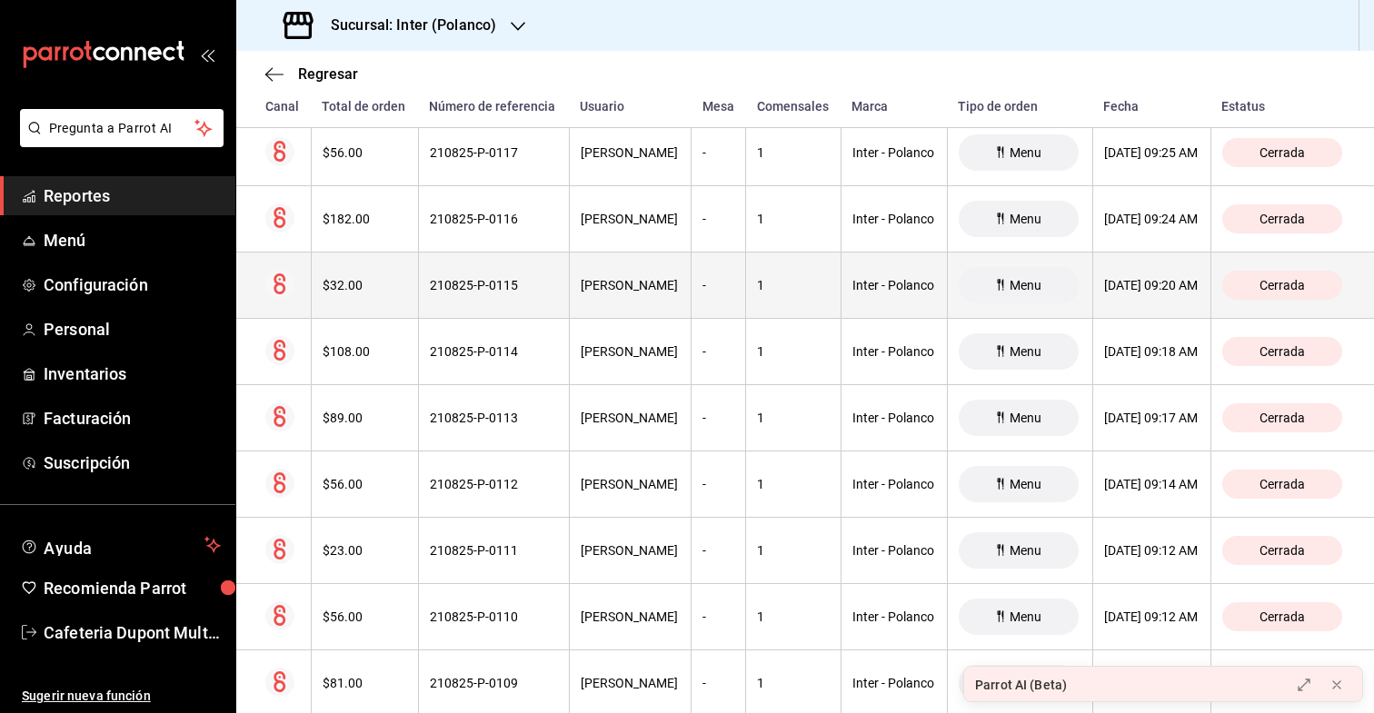
click at [378, 275] on th "$32.00" at bounding box center [364, 286] width 107 height 66
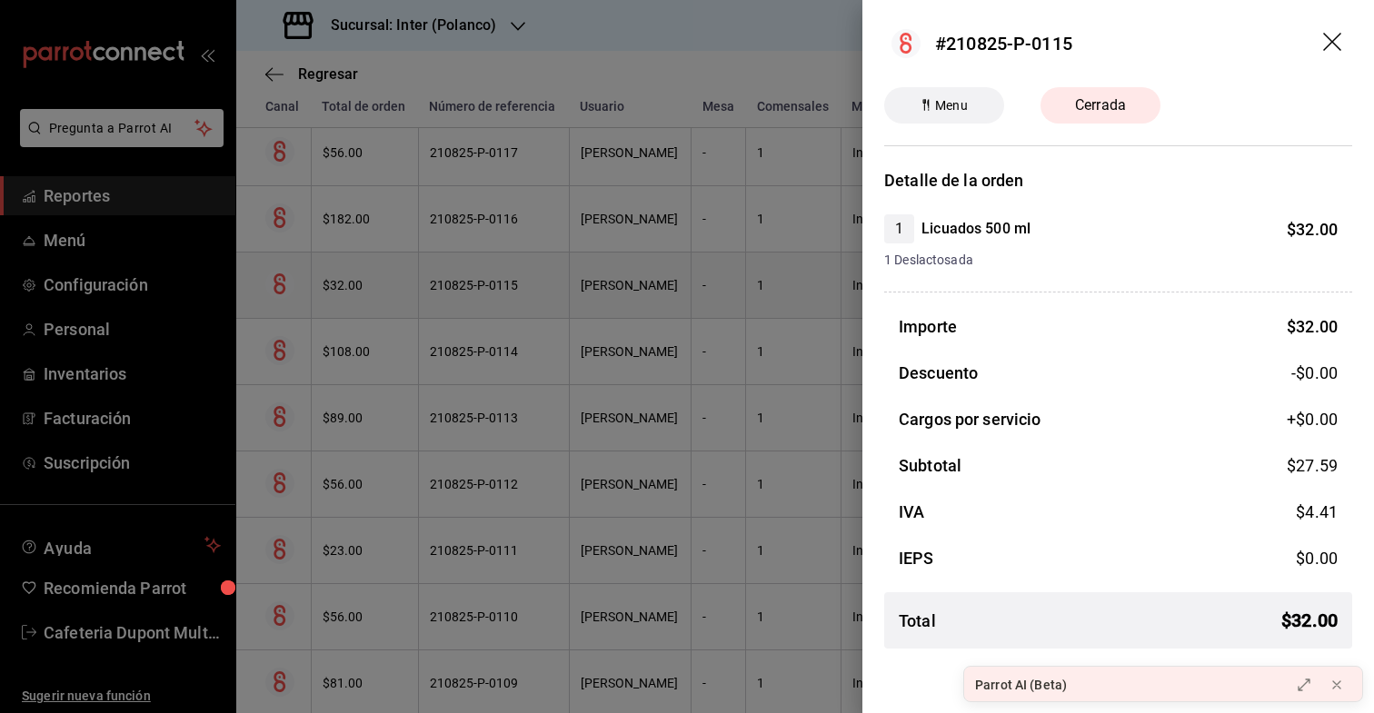
click at [378, 275] on div at bounding box center [687, 356] width 1374 height 713
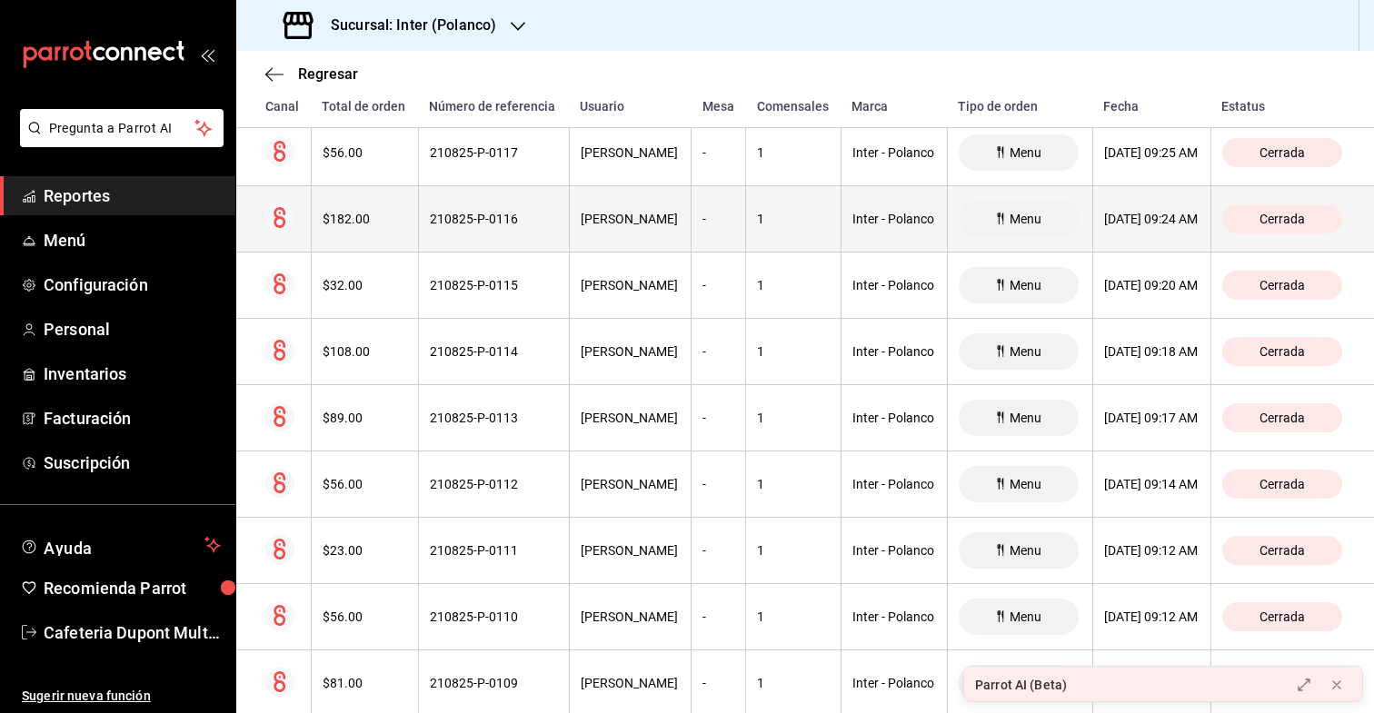
click at [380, 225] on div "$182.00" at bounding box center [365, 219] width 85 height 15
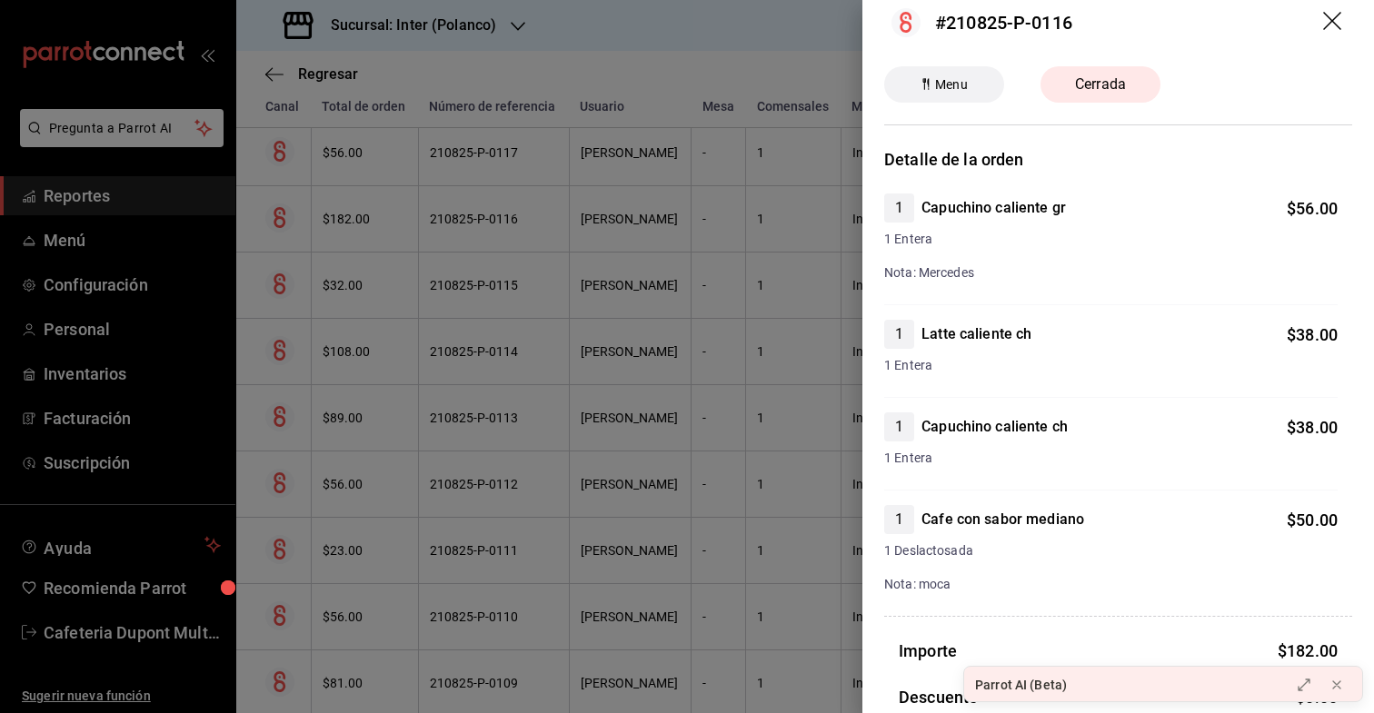
scroll to position [0, 0]
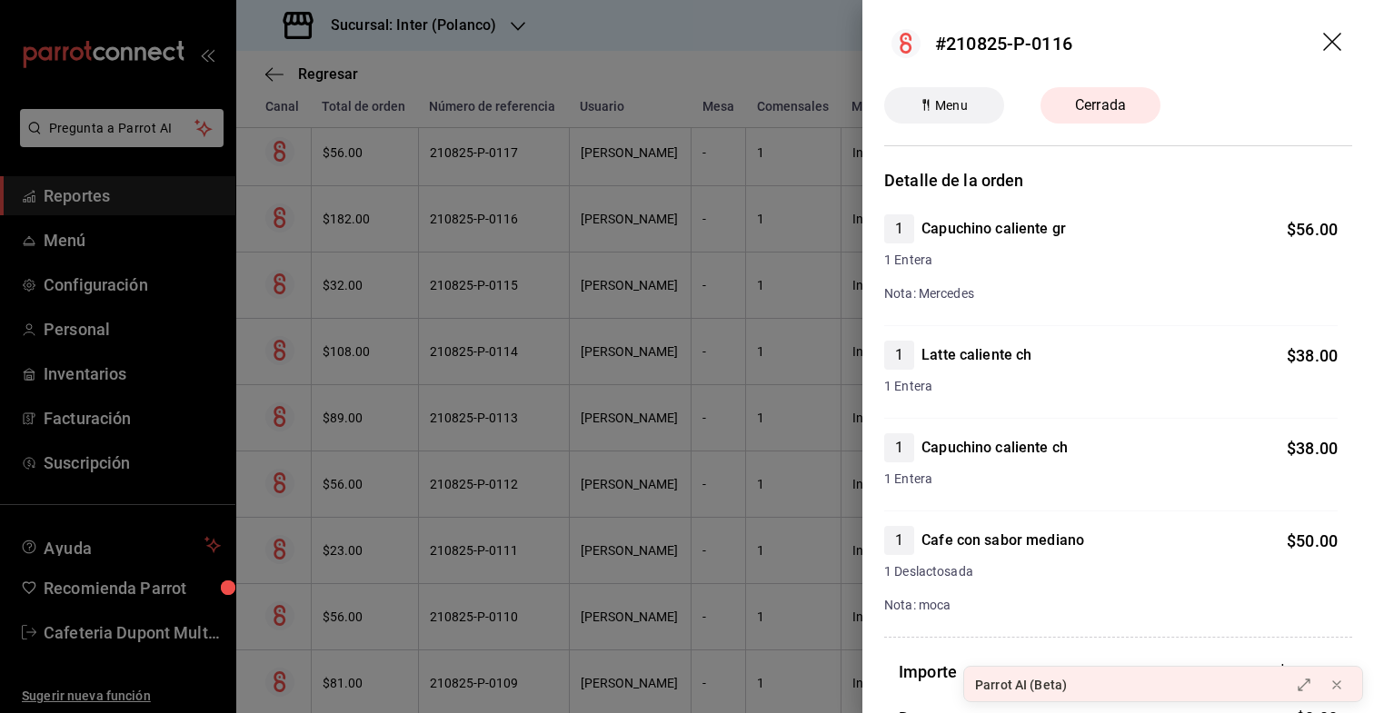
click at [360, 286] on div at bounding box center [687, 356] width 1374 height 713
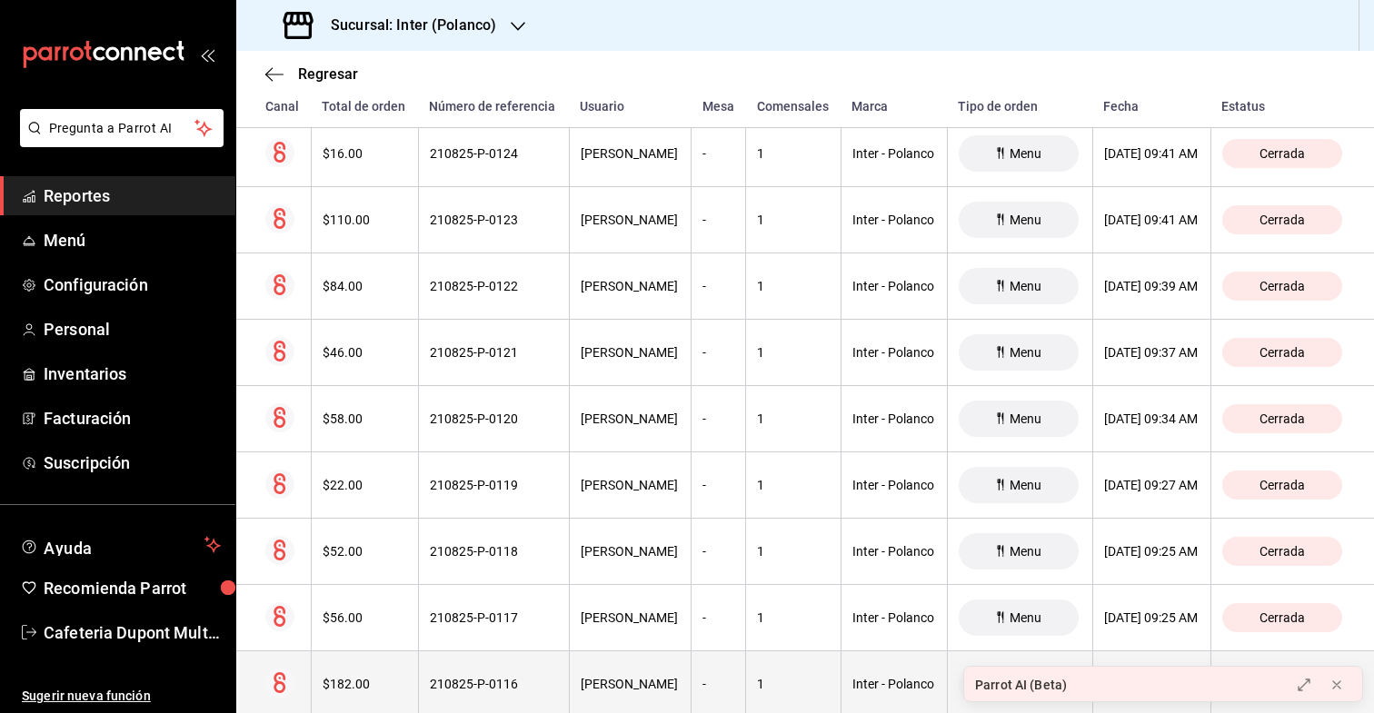
scroll to position [13332, 0]
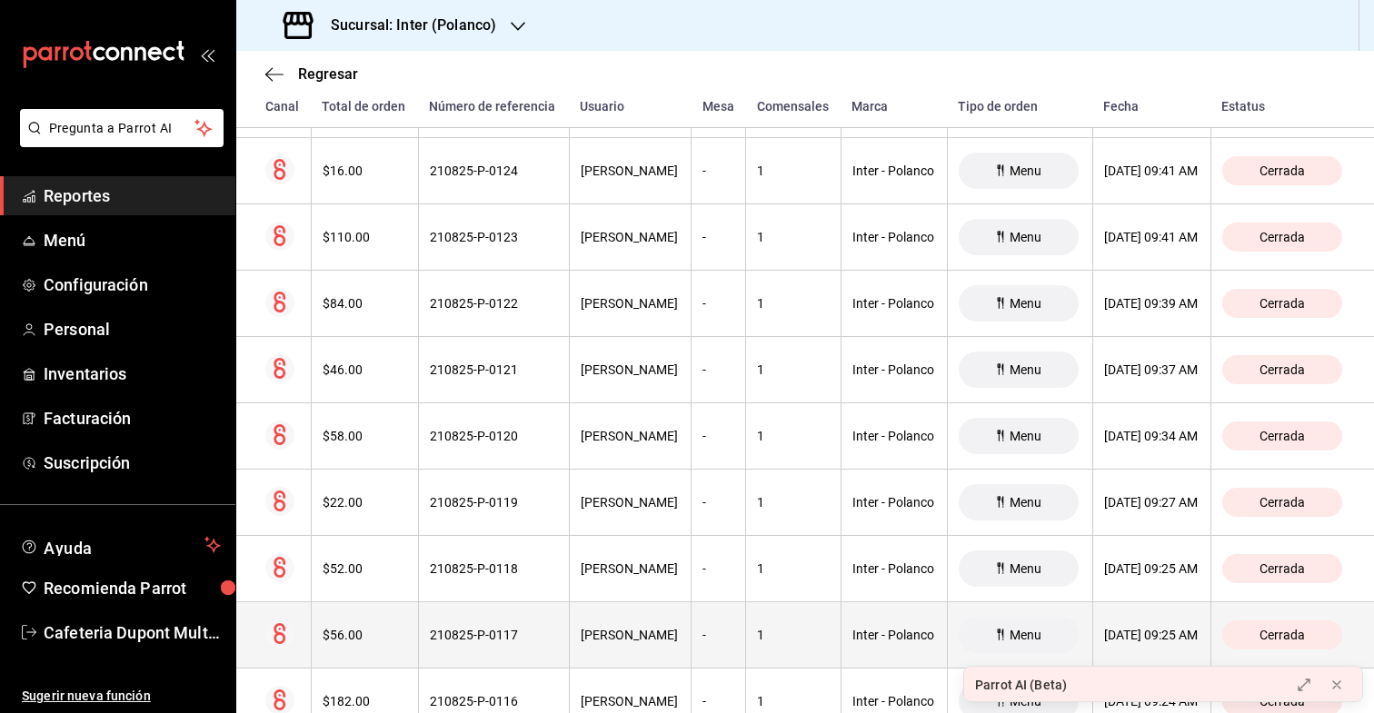
click at [332, 615] on th "$56.00" at bounding box center [364, 636] width 107 height 66
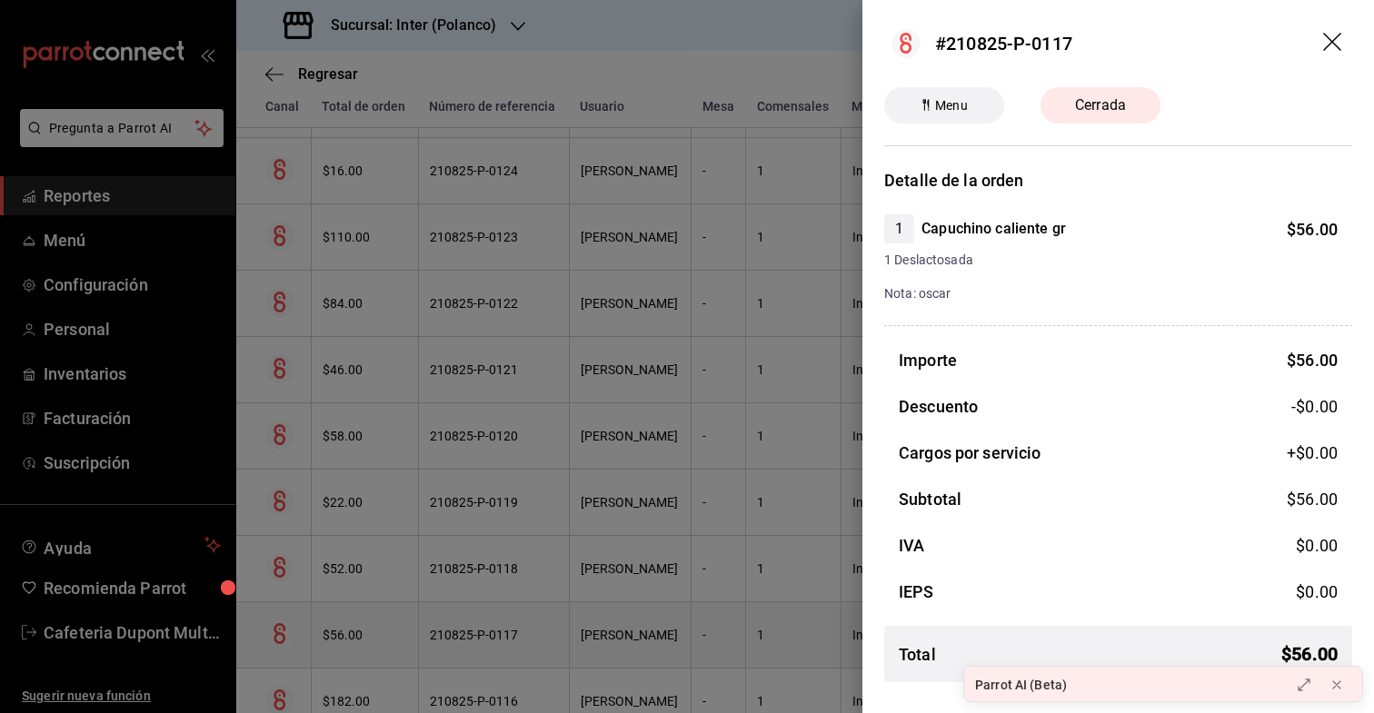
click at [332, 615] on div at bounding box center [687, 356] width 1374 height 713
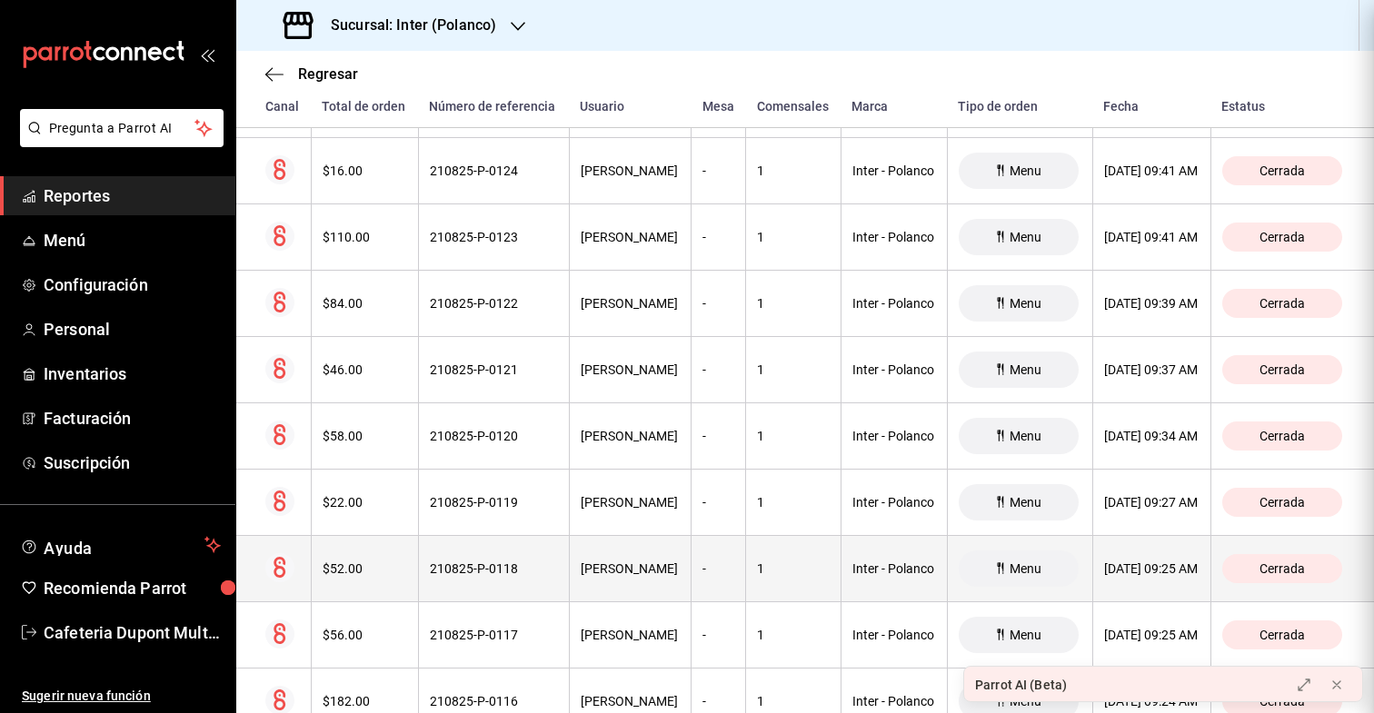
click at [340, 581] on th "$52.00" at bounding box center [364, 569] width 107 height 66
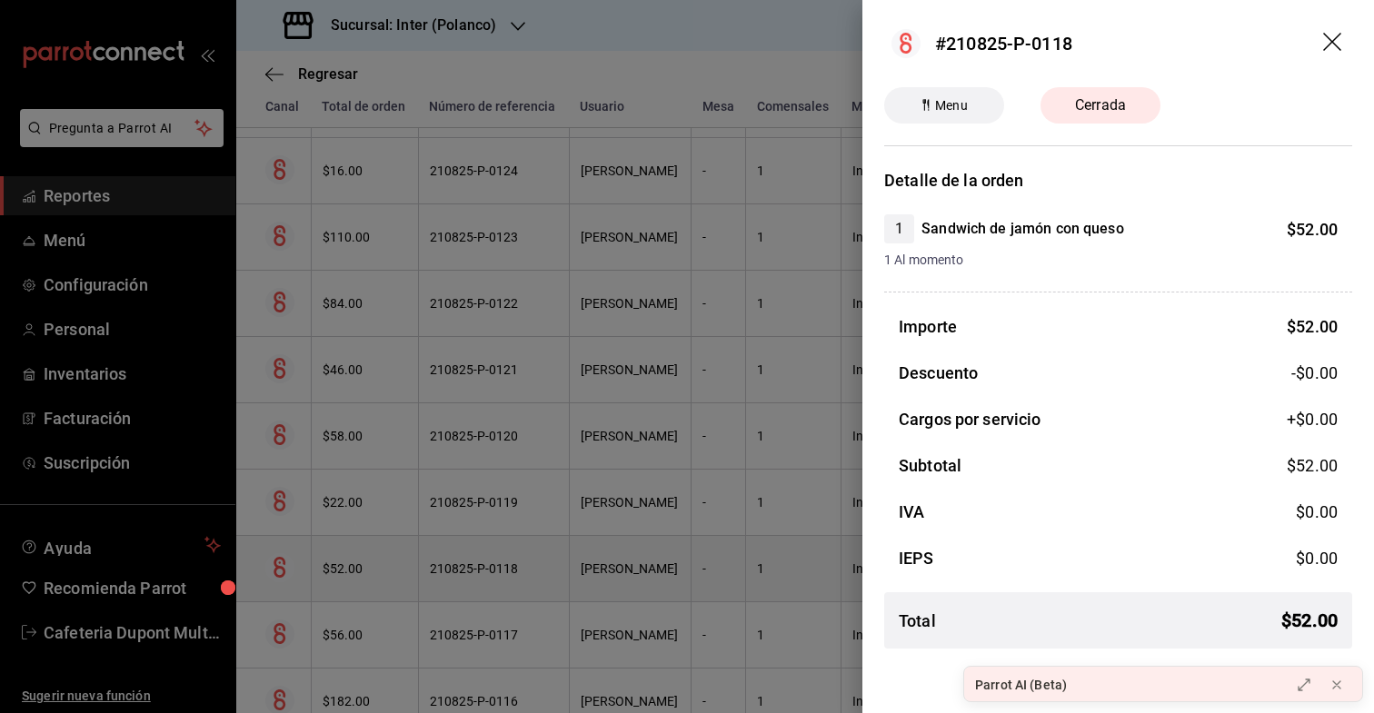
click at [340, 581] on div at bounding box center [687, 356] width 1374 height 713
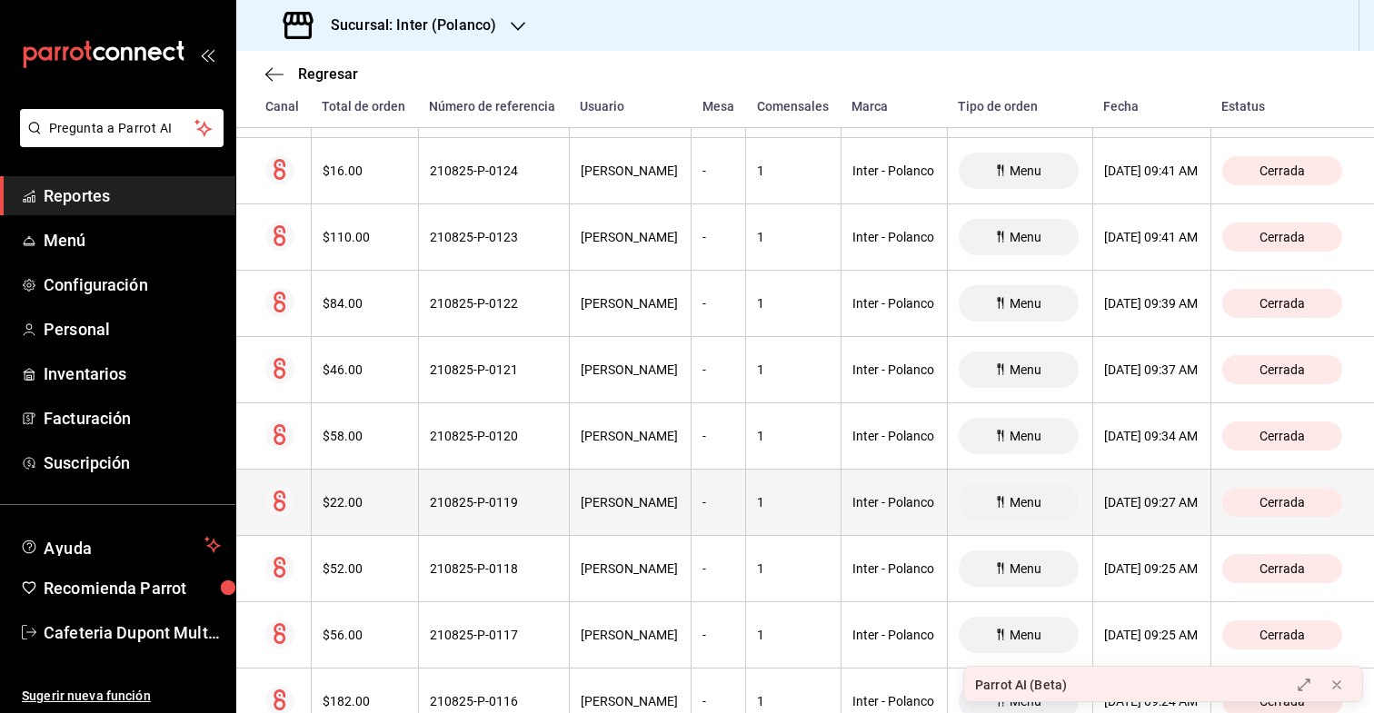
click at [352, 509] on div "$22.00" at bounding box center [365, 502] width 85 height 15
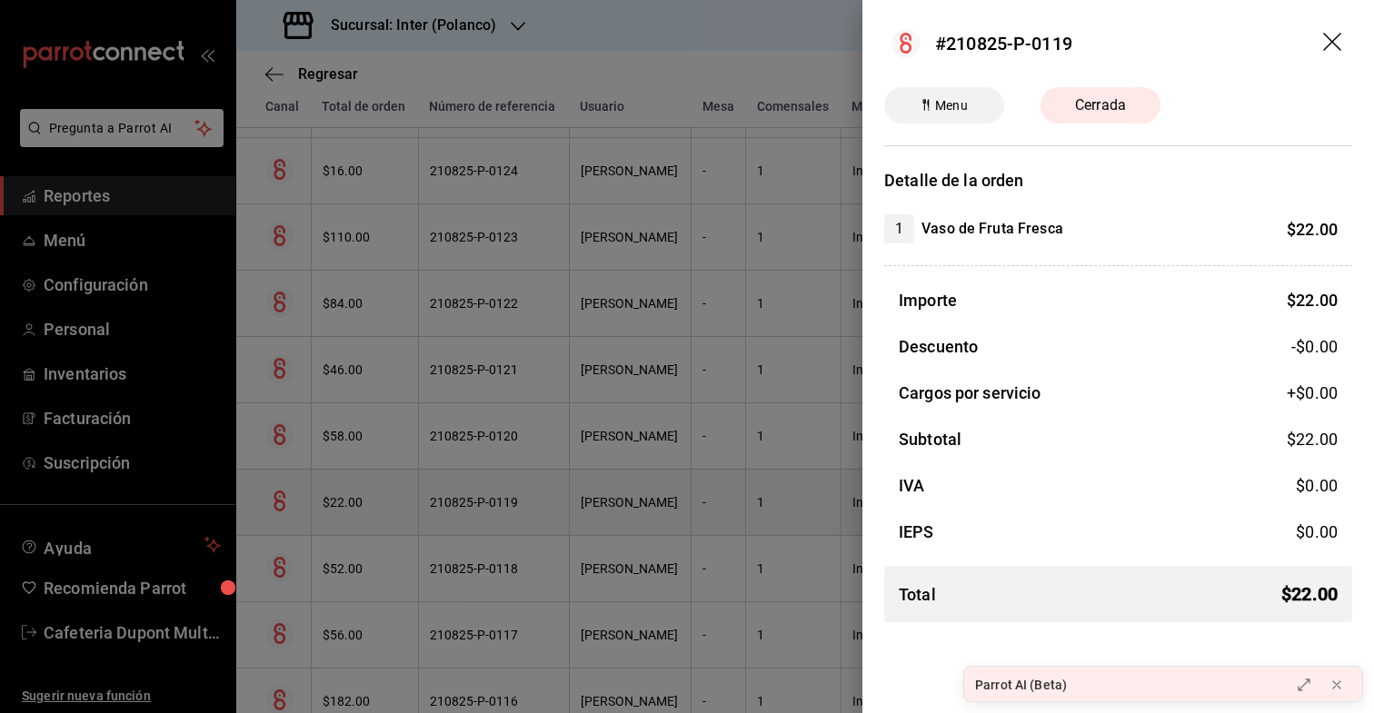
click at [352, 509] on div at bounding box center [687, 356] width 1374 height 713
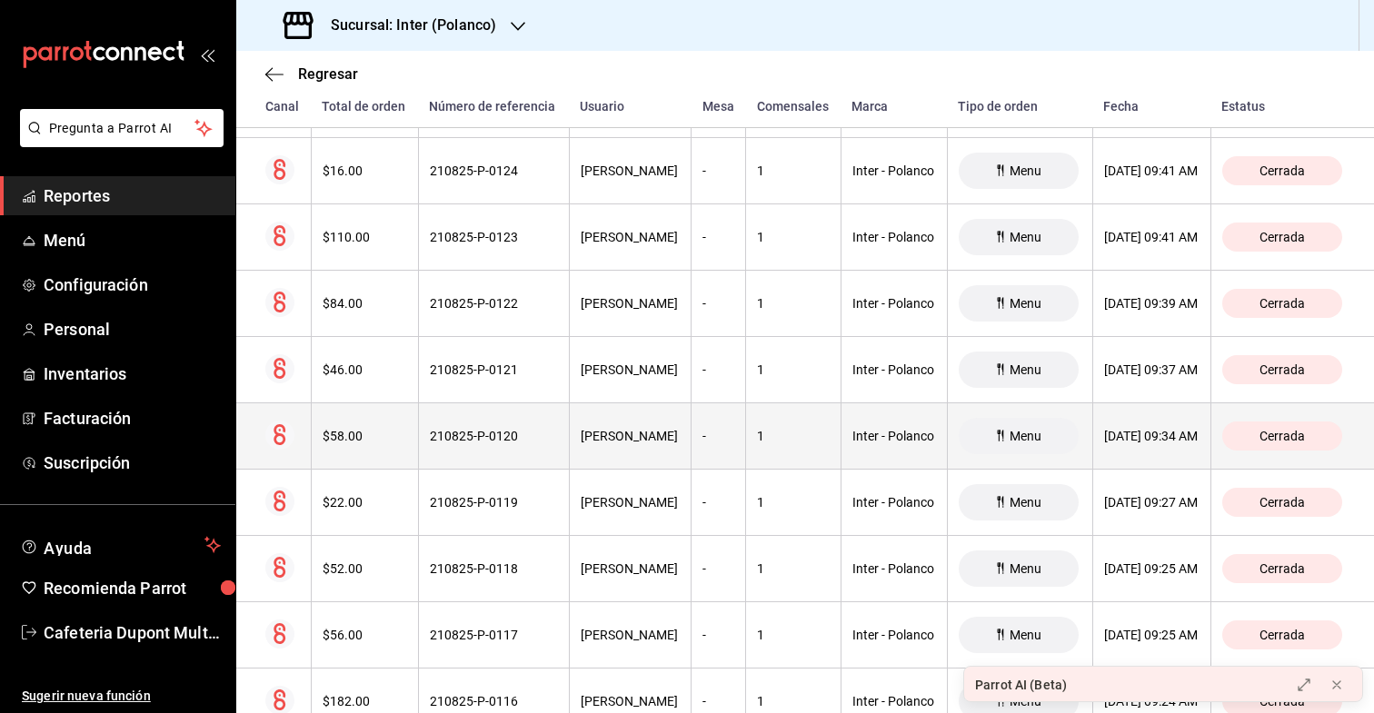
click at [360, 442] on div "$58.00" at bounding box center [365, 436] width 85 height 15
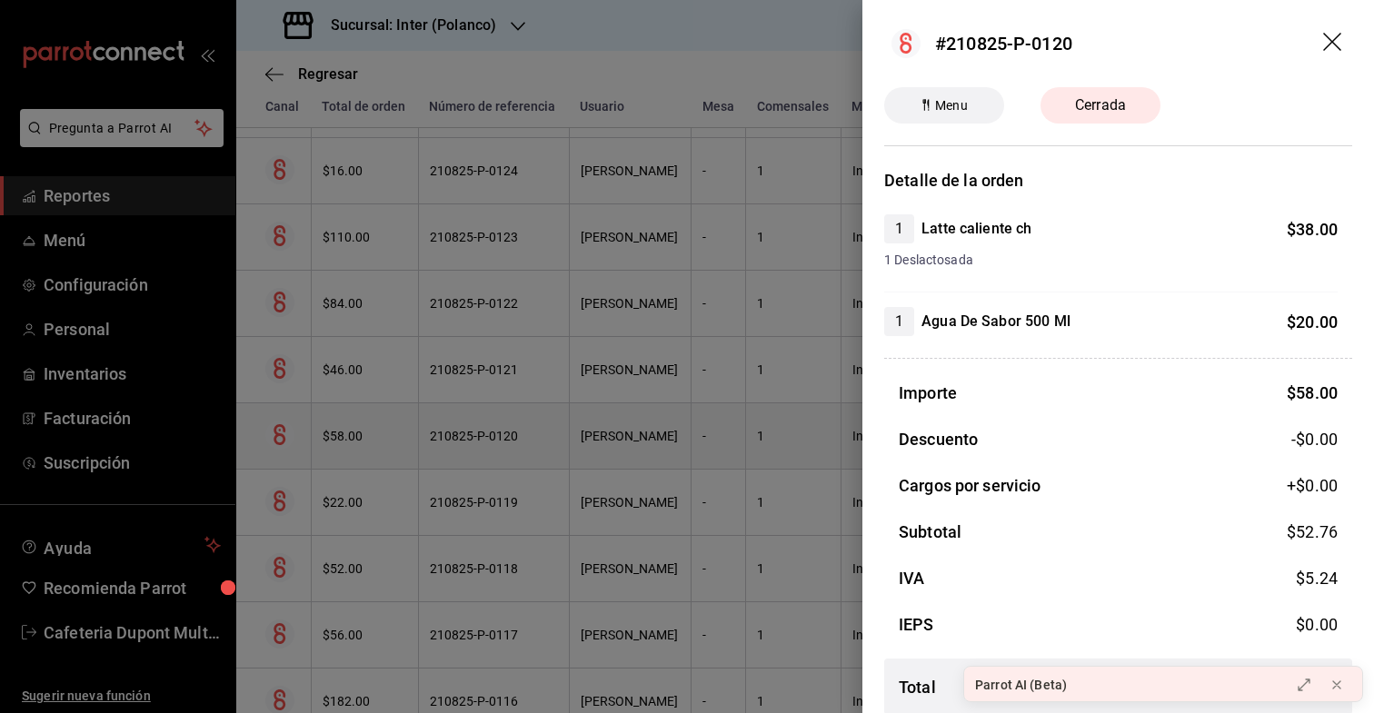
click at [360, 442] on div at bounding box center [687, 356] width 1374 height 713
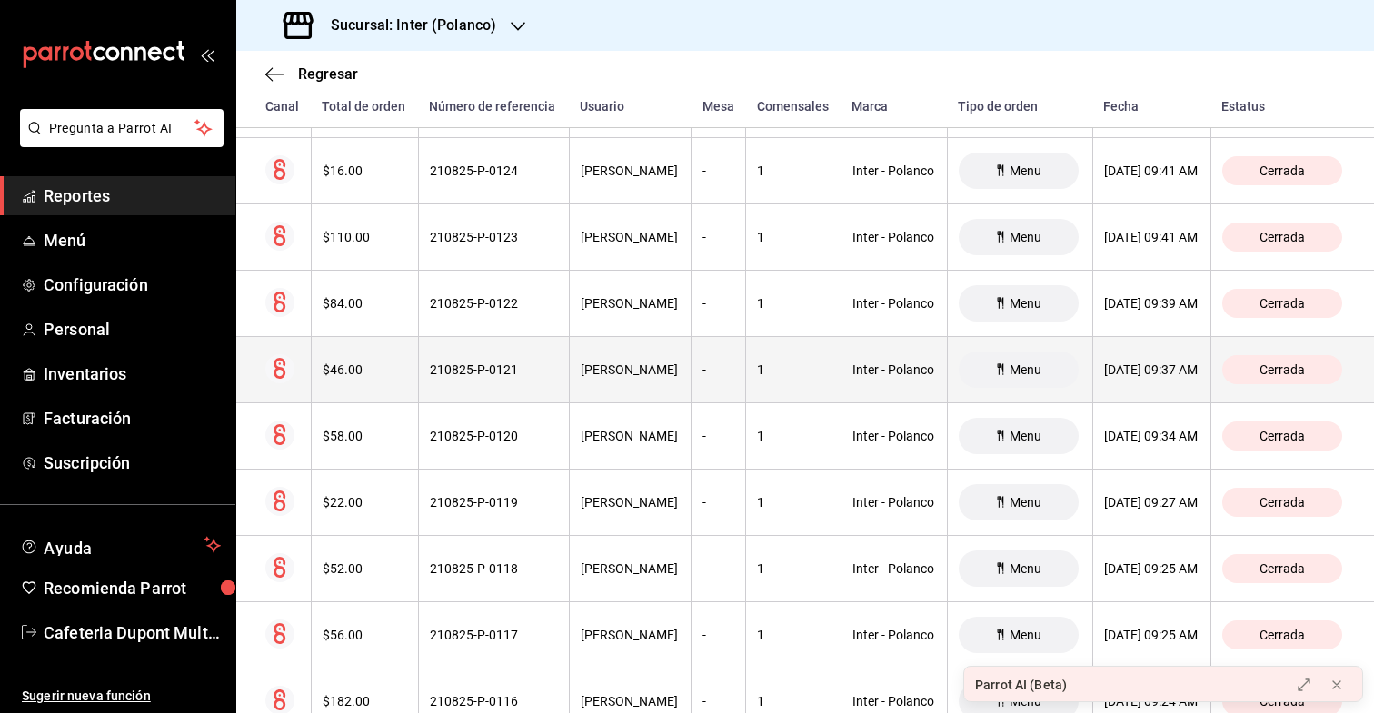
click at [364, 373] on div "$46.00" at bounding box center [365, 370] width 85 height 15
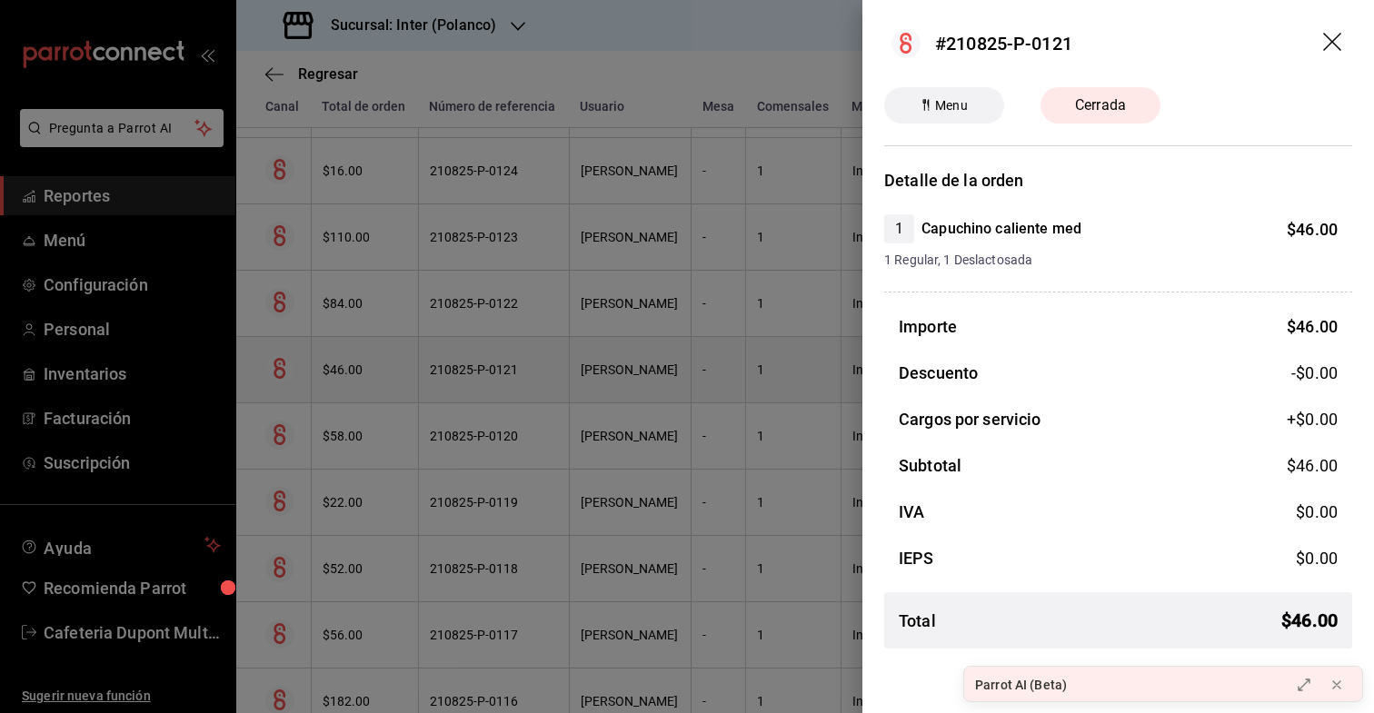
click at [364, 373] on div at bounding box center [687, 356] width 1374 height 713
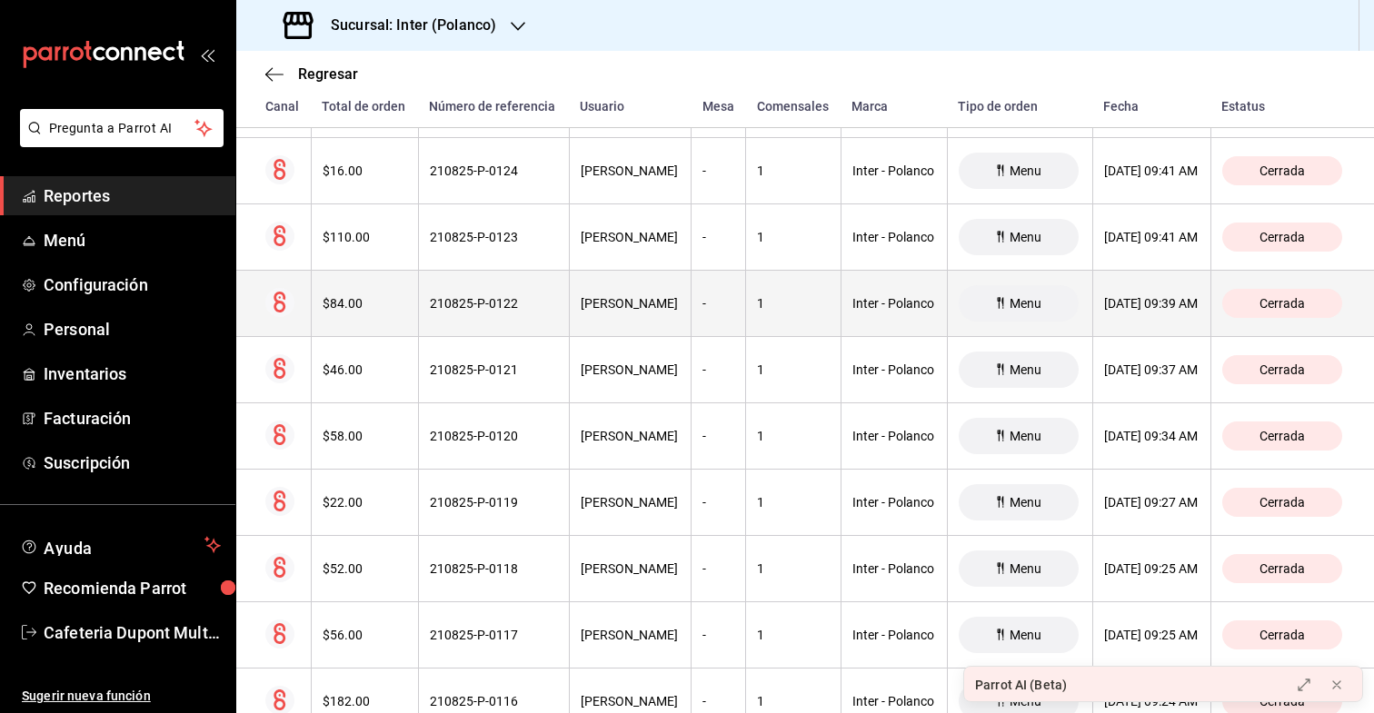
click at [370, 322] on th "$84.00" at bounding box center [364, 304] width 107 height 66
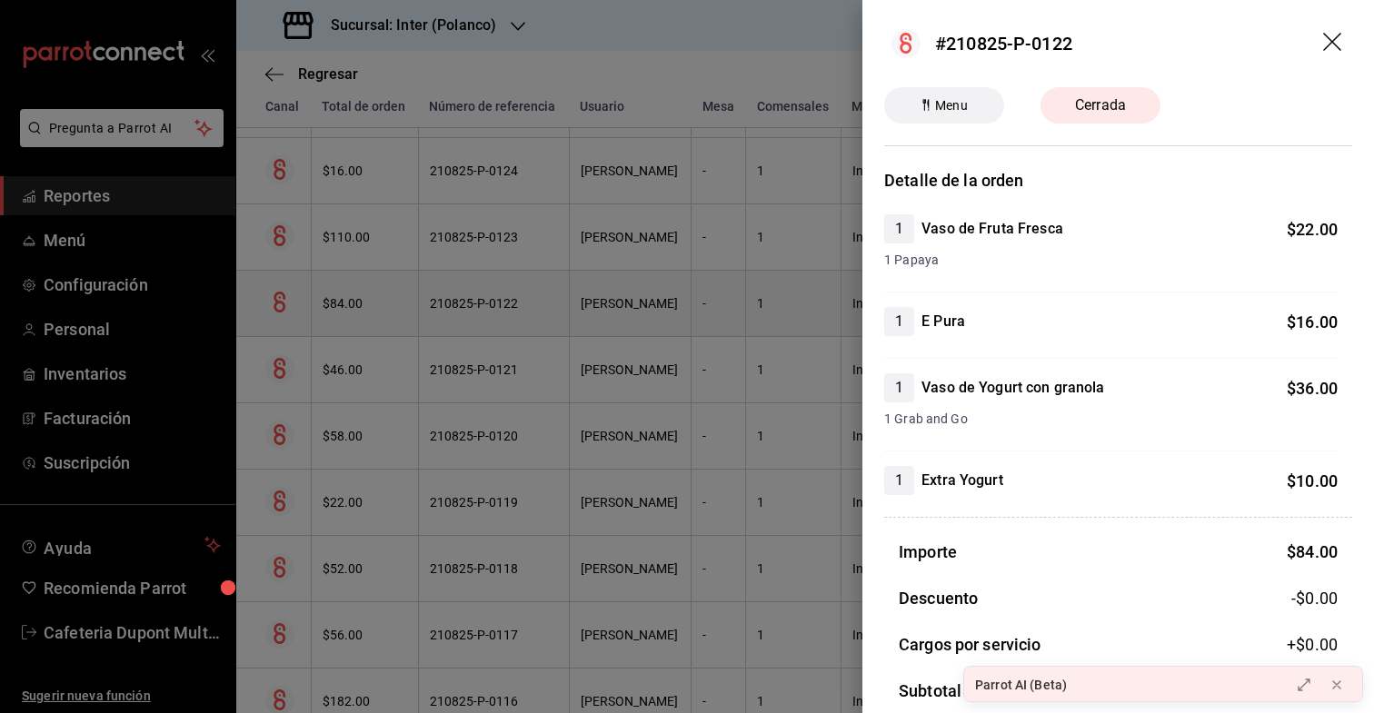
click at [370, 322] on div at bounding box center [687, 356] width 1374 height 713
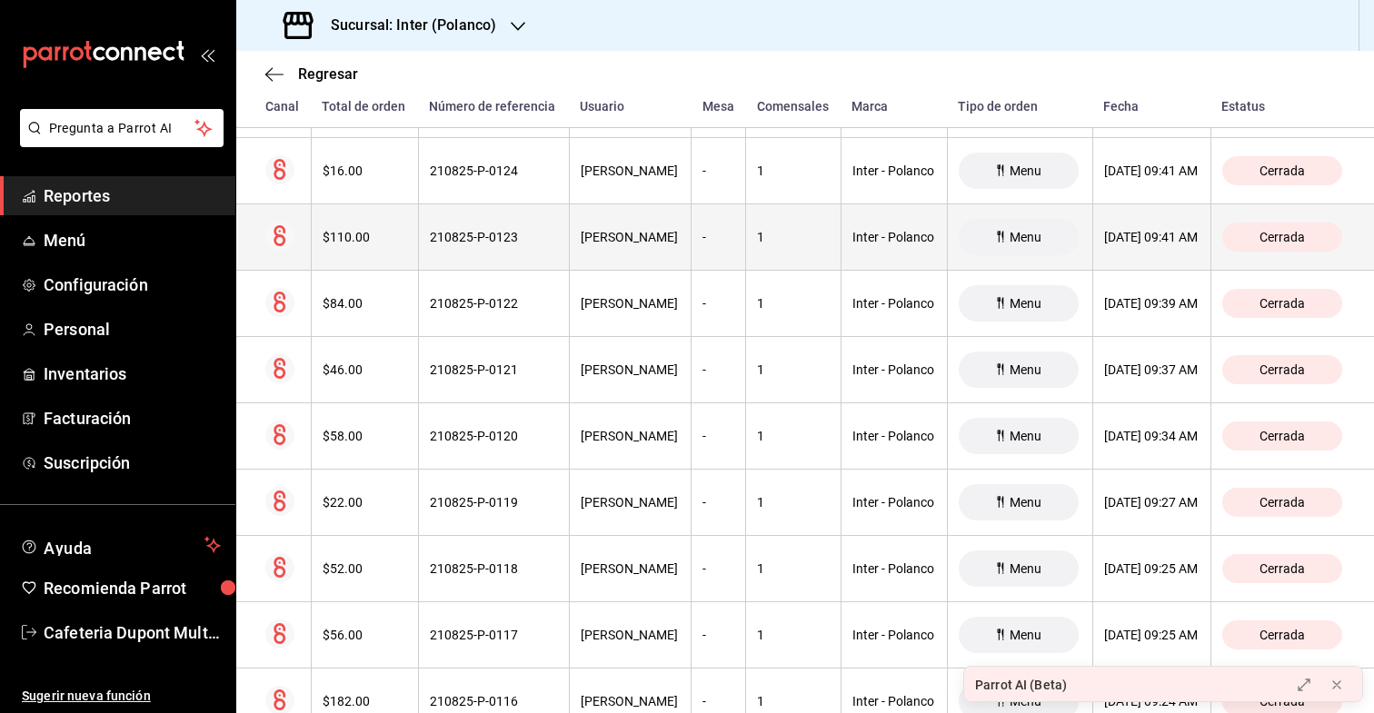
click at [372, 241] on div "$110.00" at bounding box center [365, 237] width 85 height 15
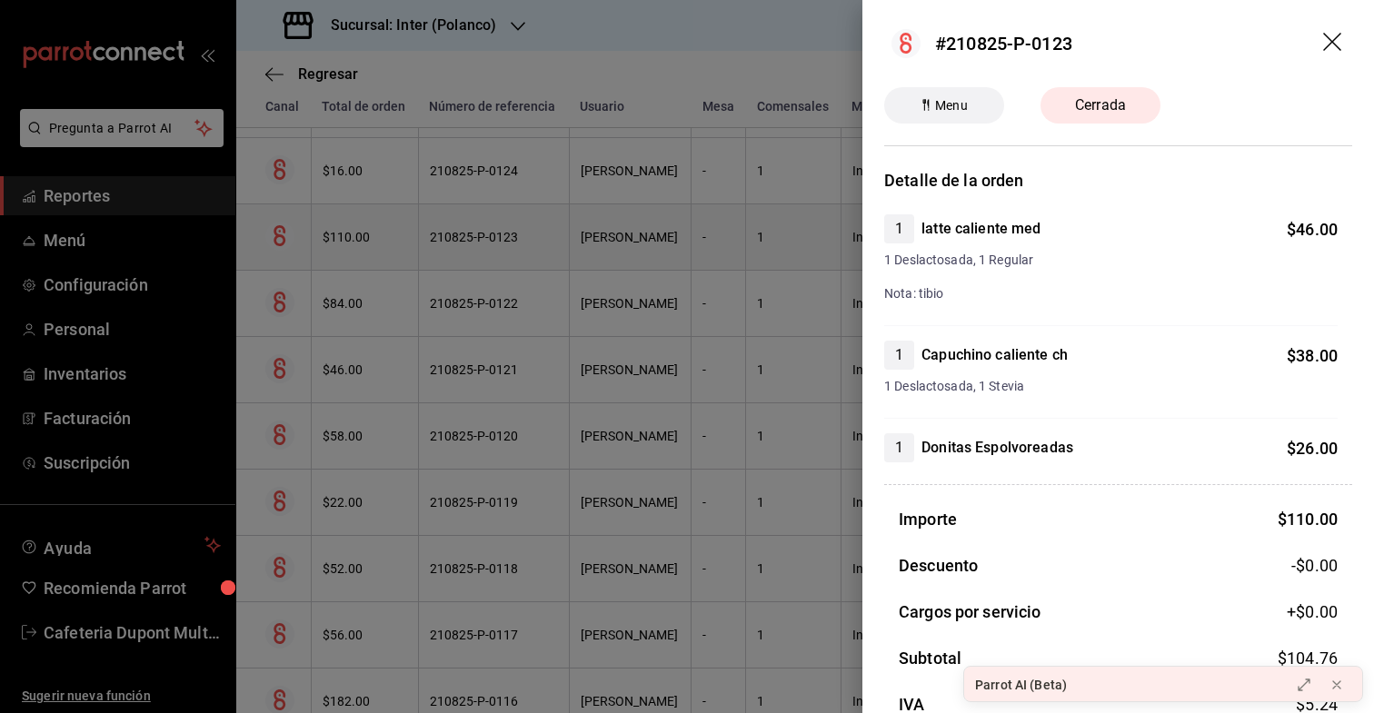
click at [372, 241] on div at bounding box center [687, 356] width 1374 height 713
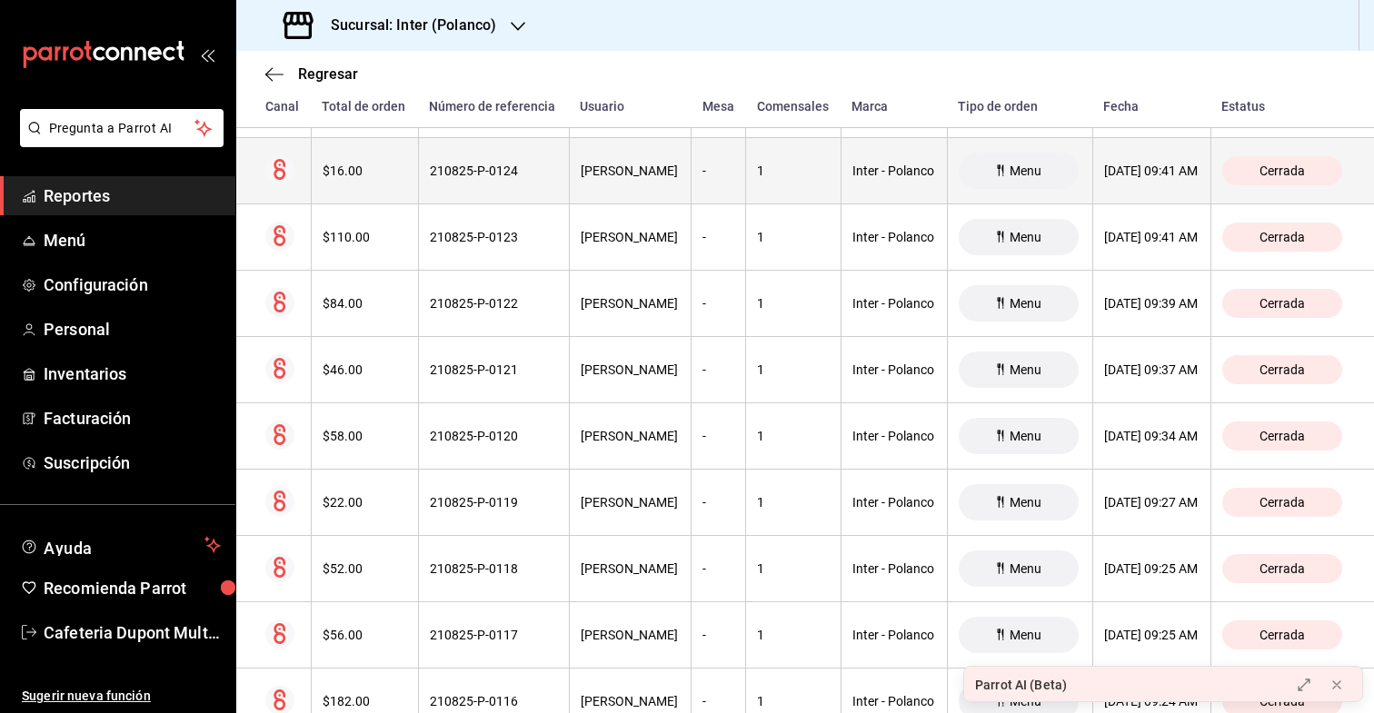
click at [378, 189] on th "$16.00" at bounding box center [364, 171] width 107 height 66
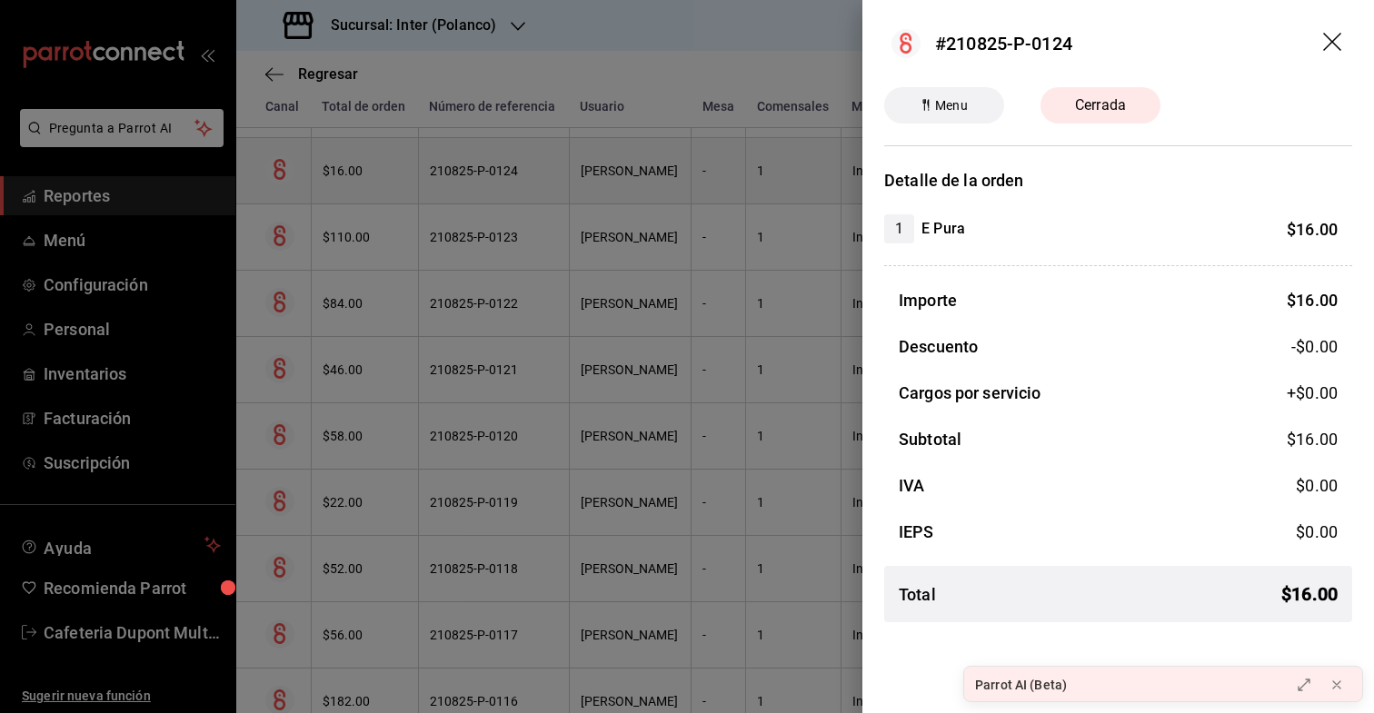
click at [378, 189] on div at bounding box center [687, 356] width 1374 height 713
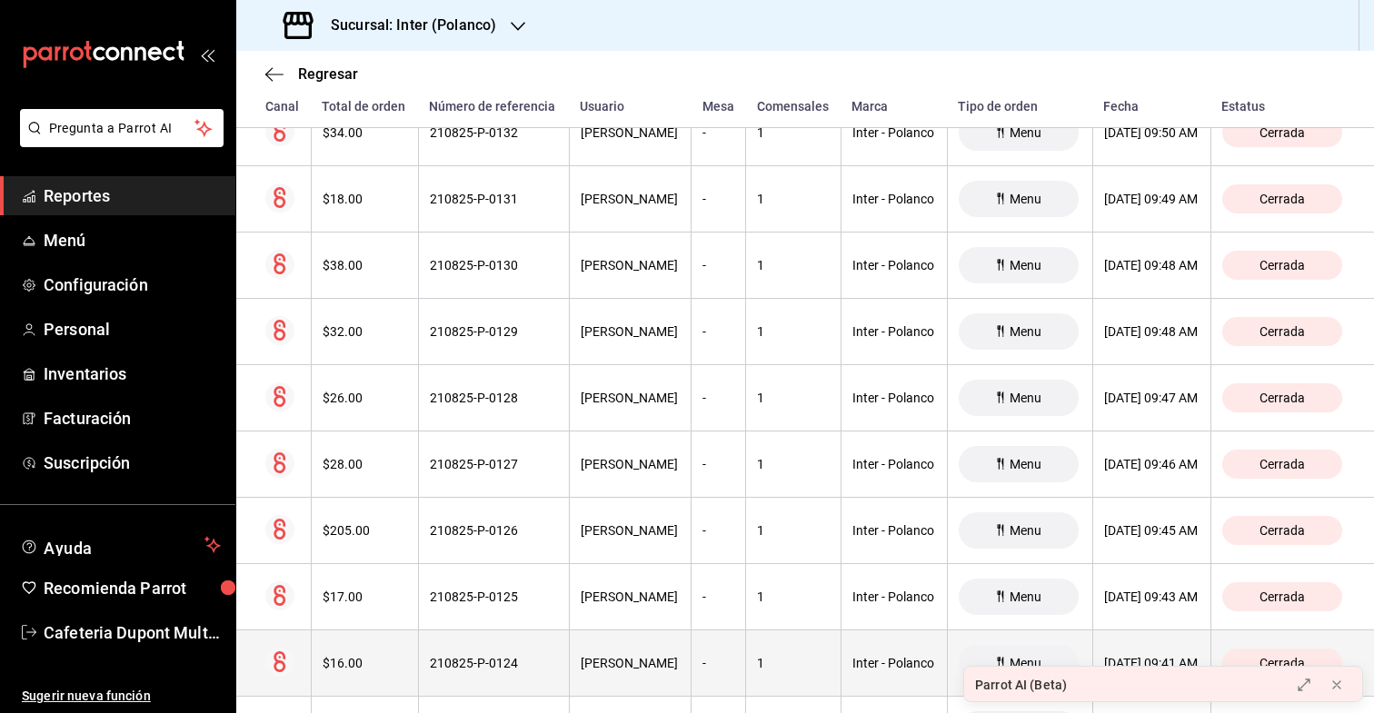
scroll to position [12833, 0]
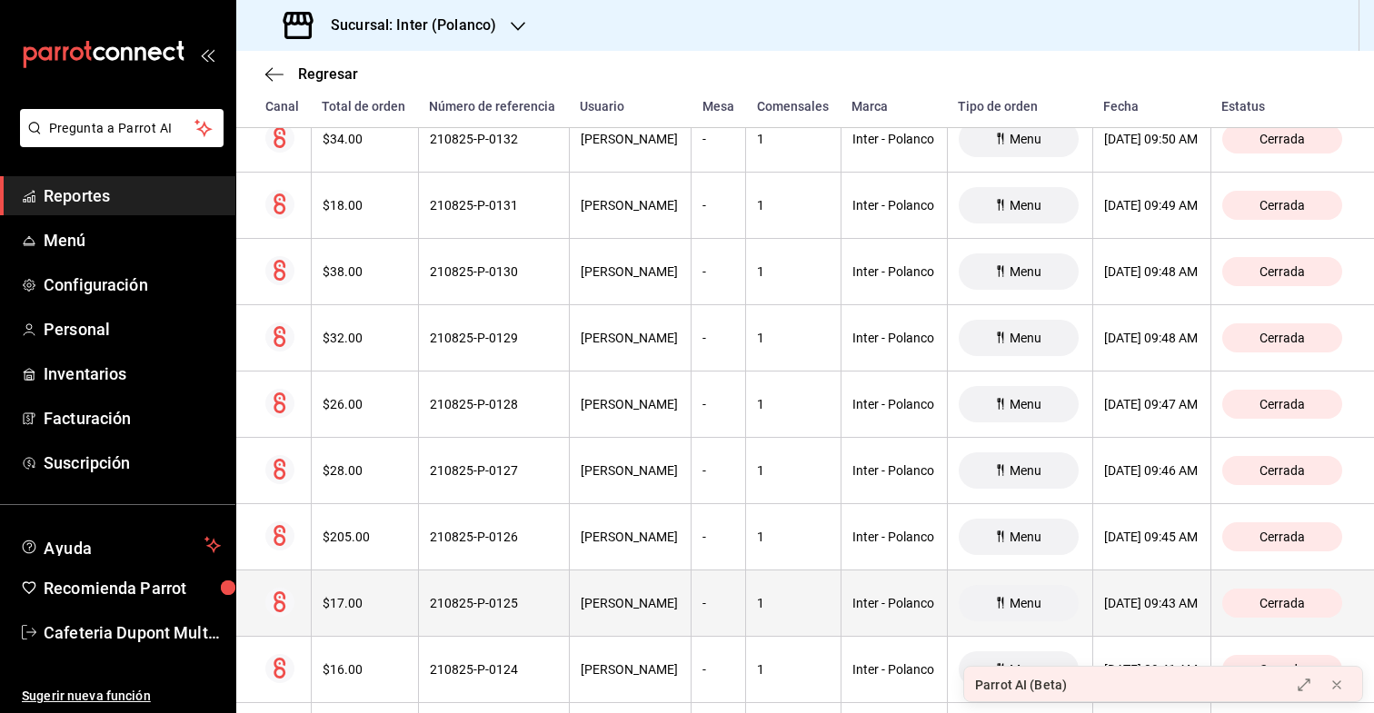
click at [346, 590] on th "$17.00" at bounding box center [364, 604] width 107 height 66
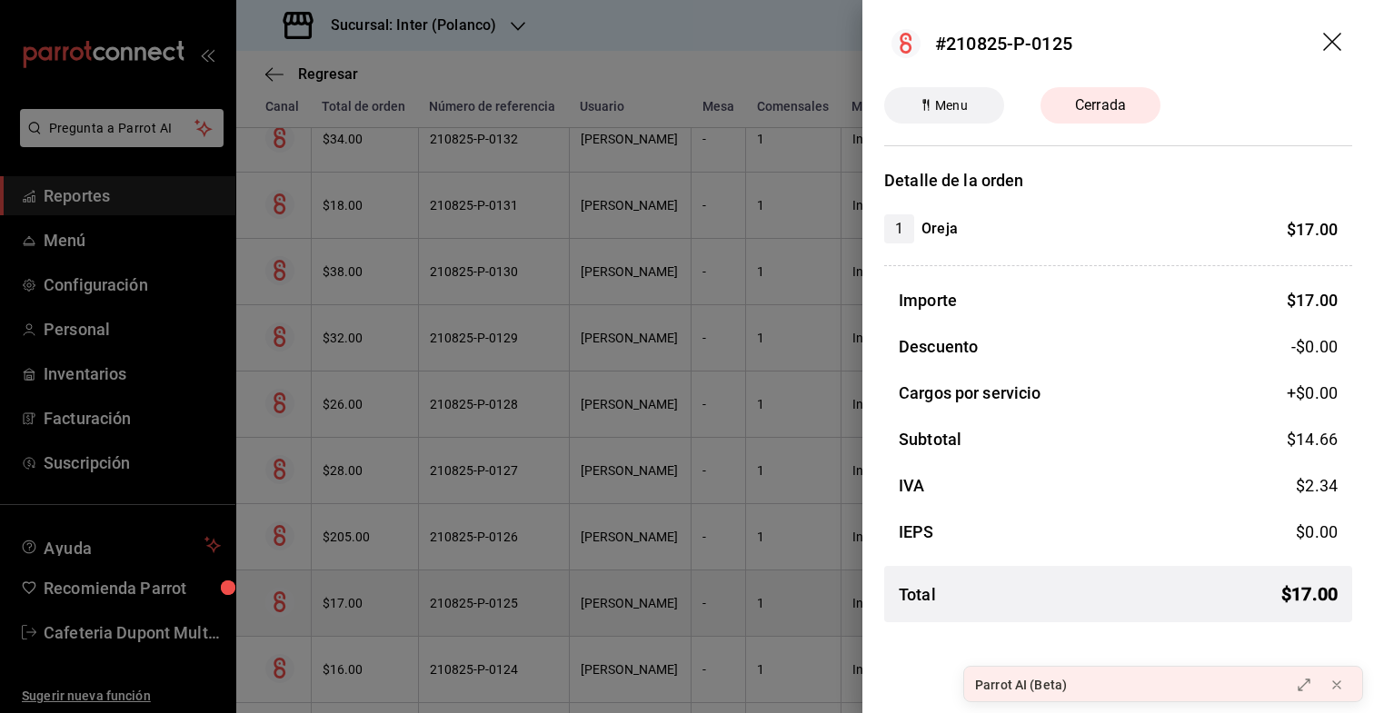
click at [346, 590] on div at bounding box center [687, 356] width 1374 height 713
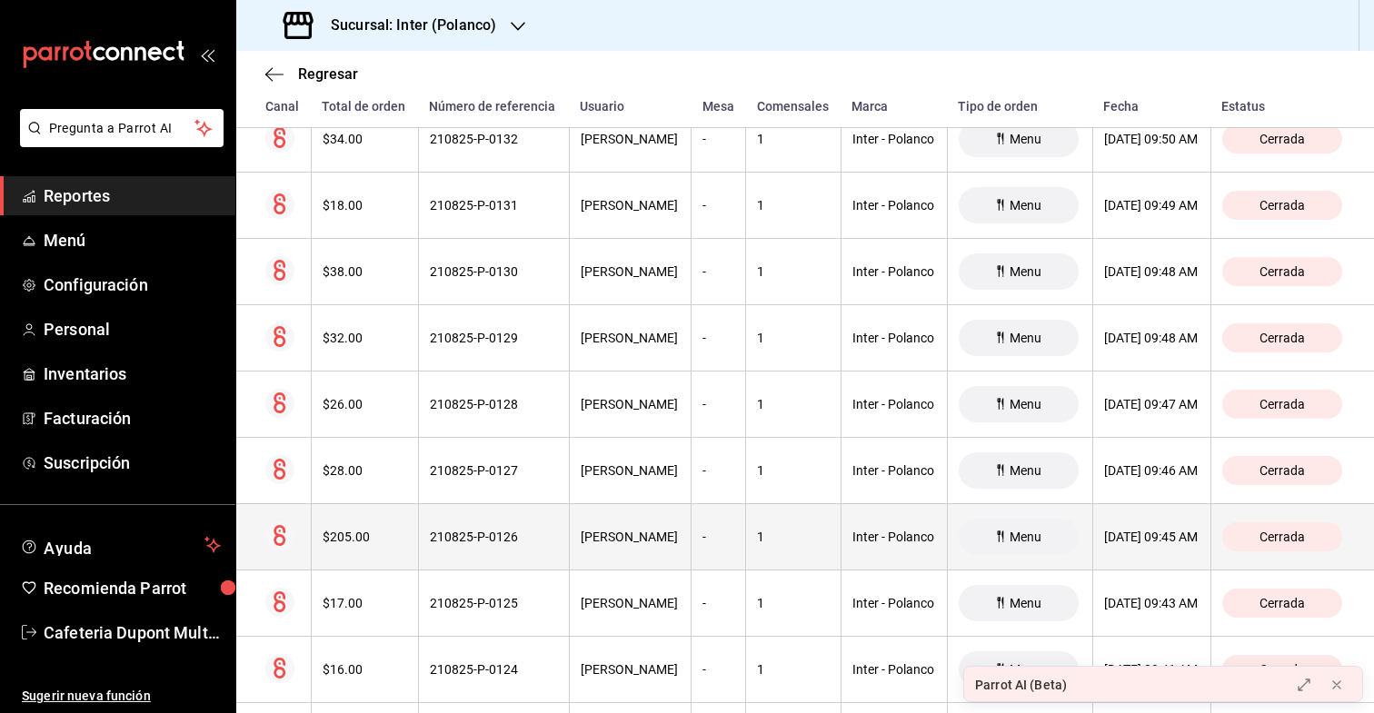
click at [352, 557] on th "$205.00" at bounding box center [364, 537] width 107 height 66
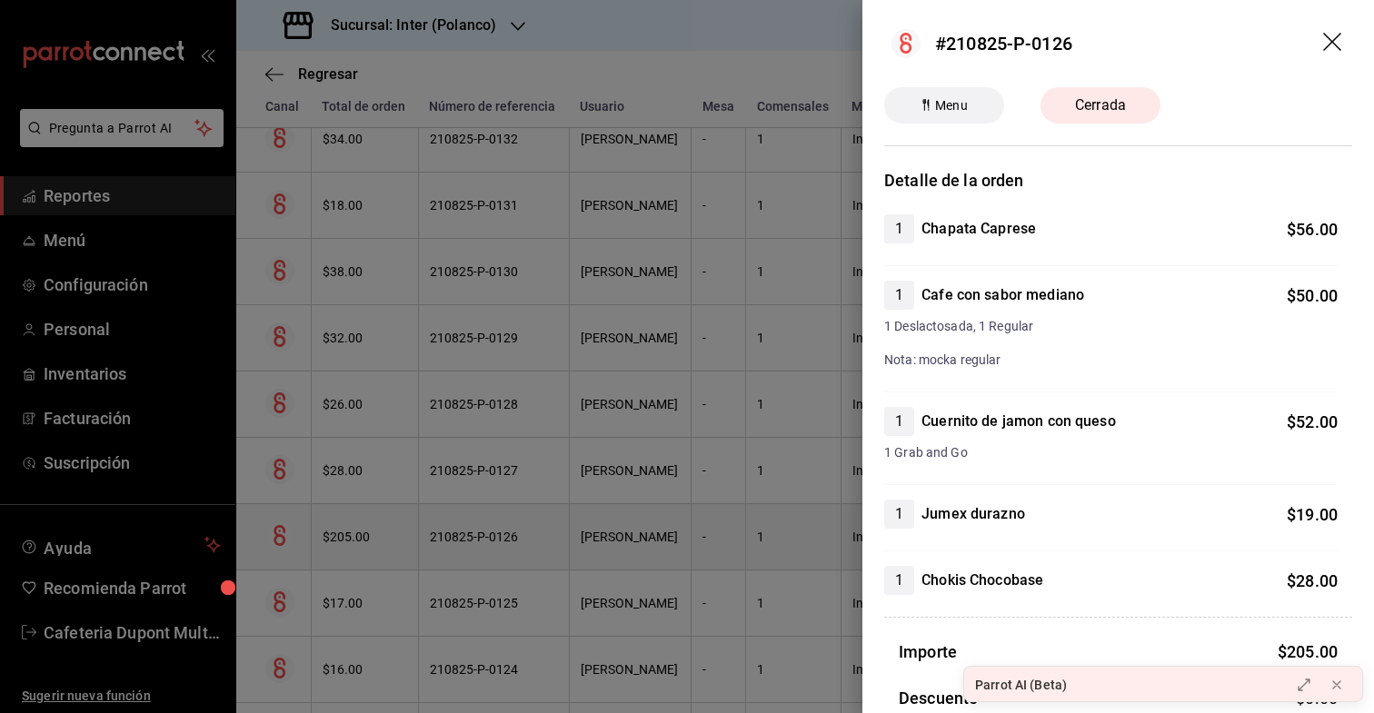
click at [352, 557] on div at bounding box center [687, 356] width 1374 height 713
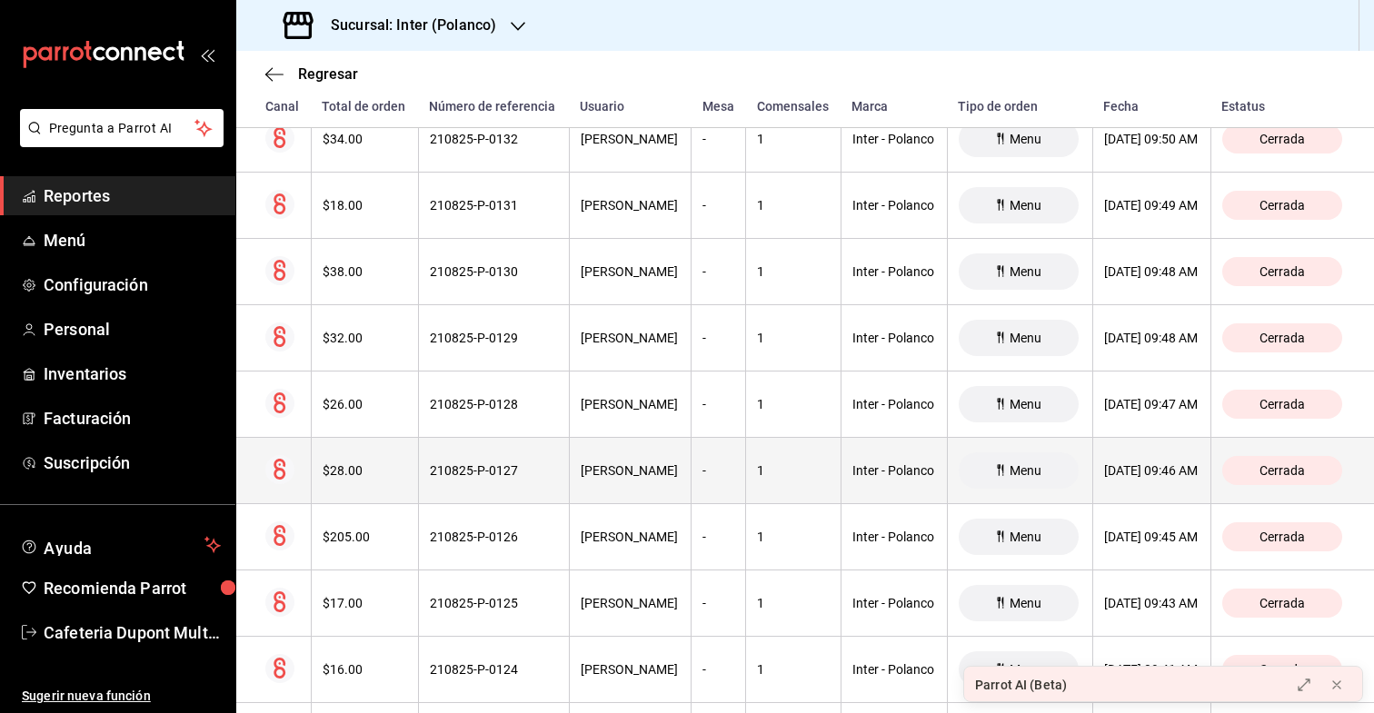
click at [364, 490] on th "$28.00" at bounding box center [364, 471] width 107 height 66
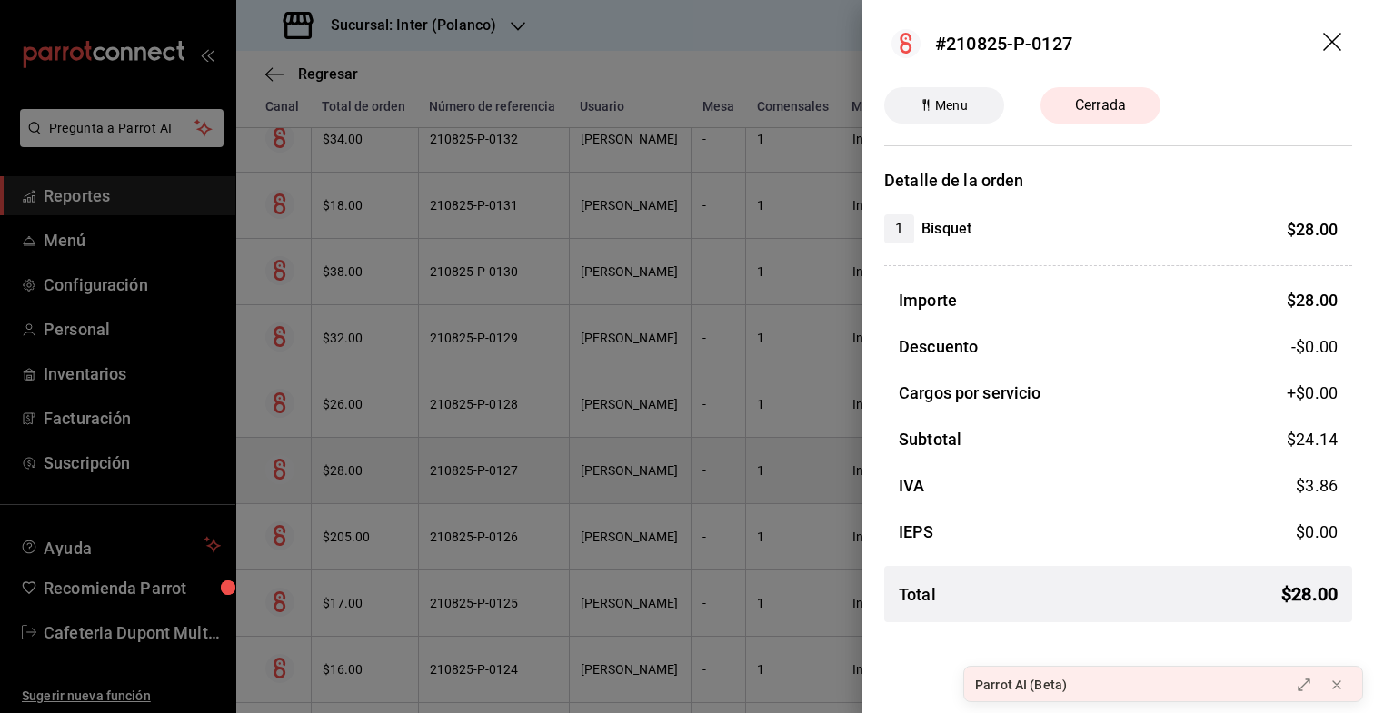
click at [364, 490] on div at bounding box center [687, 356] width 1374 height 713
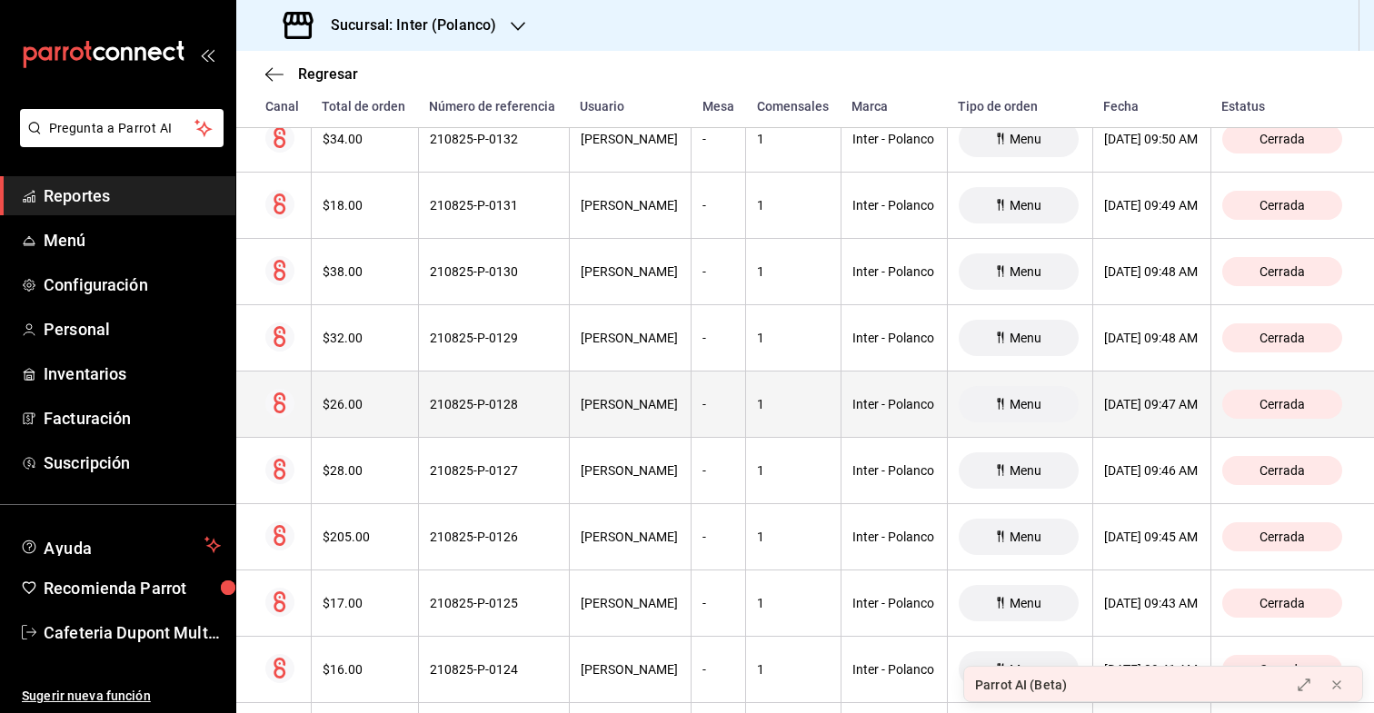
click at [370, 418] on th "$26.00" at bounding box center [364, 405] width 107 height 66
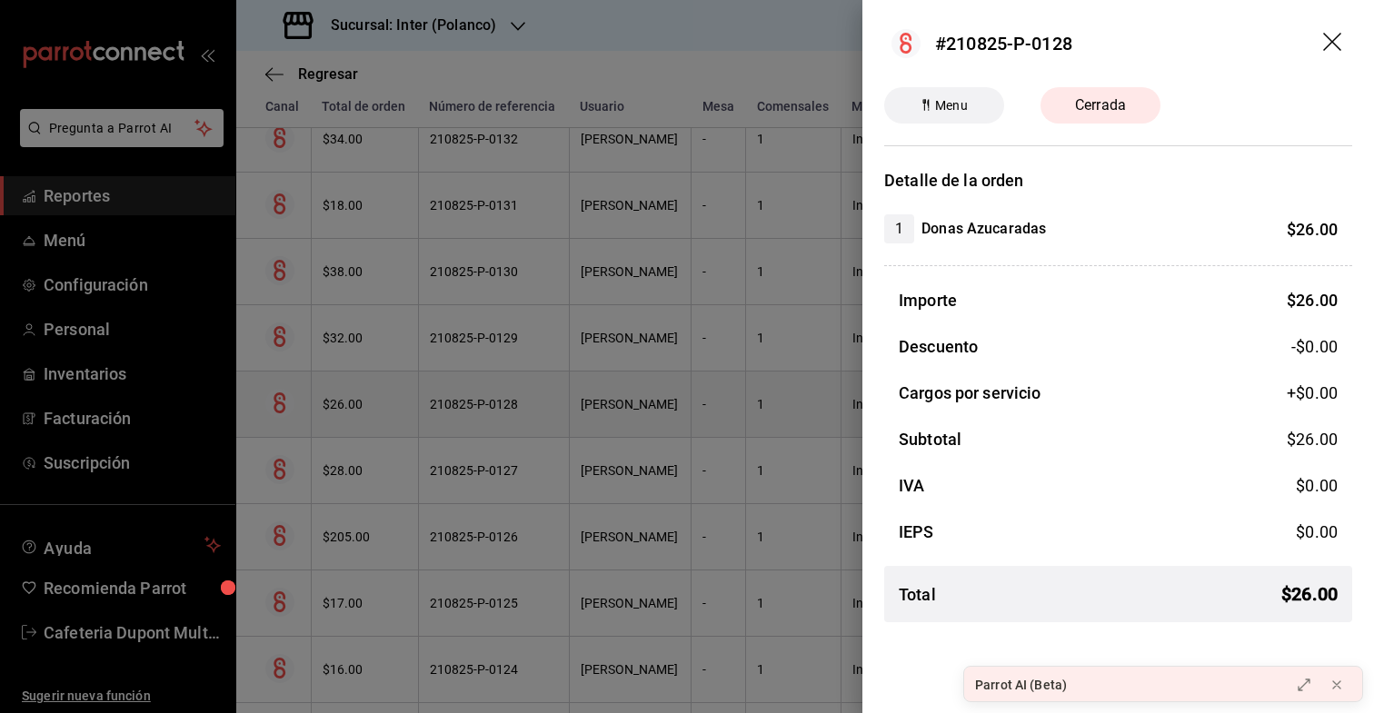
click at [370, 418] on div at bounding box center [687, 356] width 1374 height 713
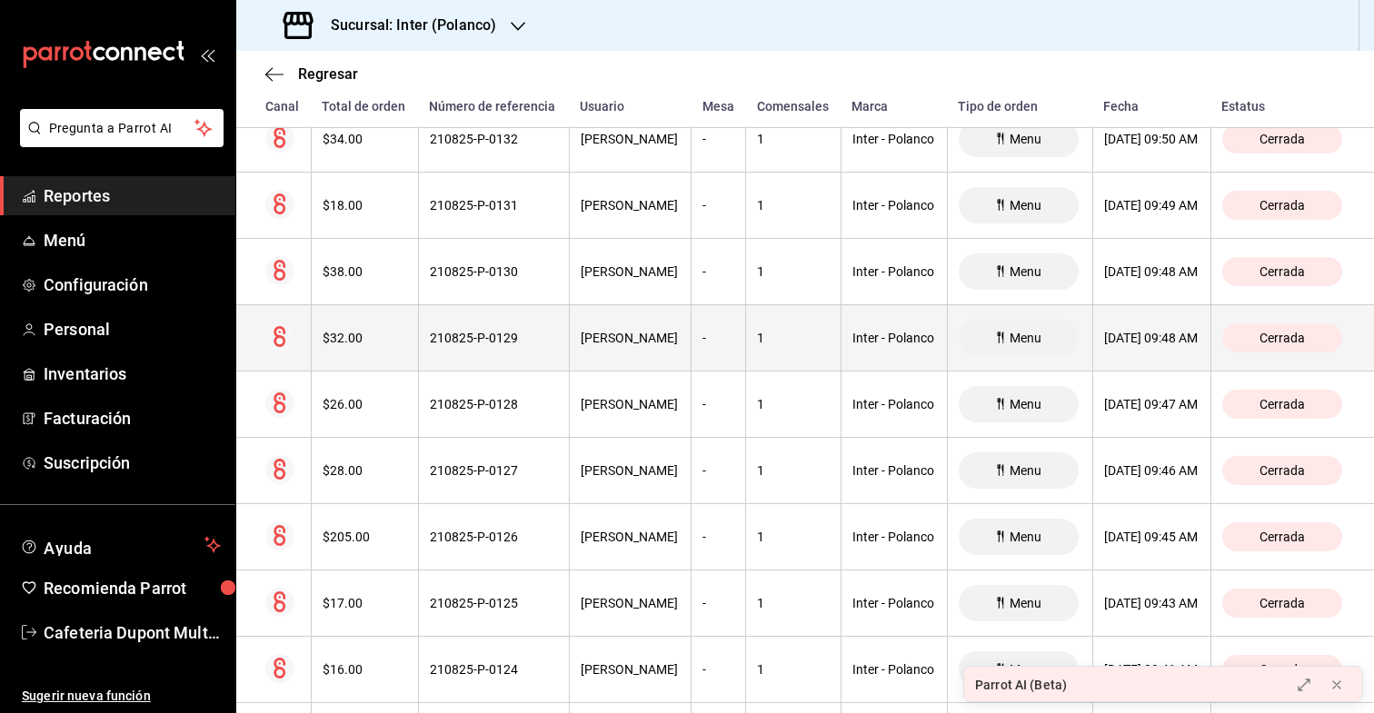
click at [374, 346] on th "$32.00" at bounding box center [364, 338] width 107 height 66
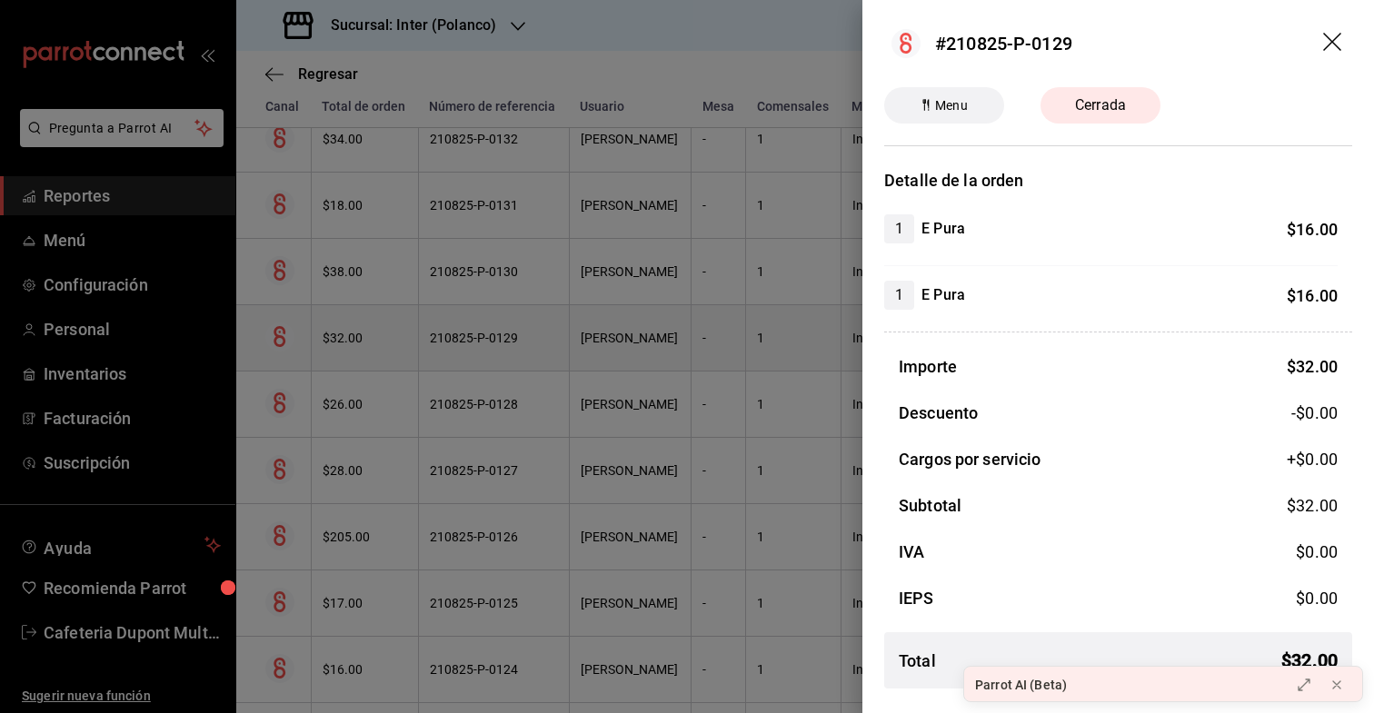
click at [374, 346] on div at bounding box center [687, 356] width 1374 height 713
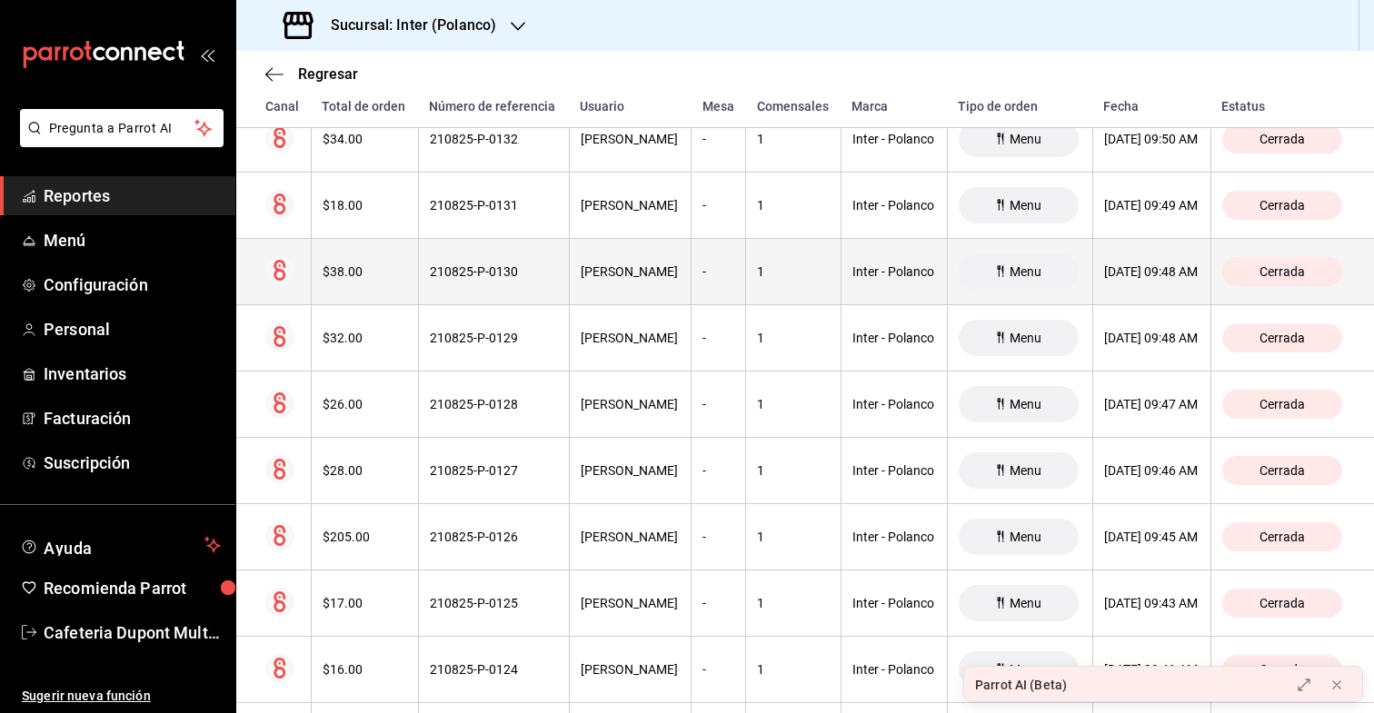
click at [375, 276] on div "$38.00" at bounding box center [365, 271] width 85 height 15
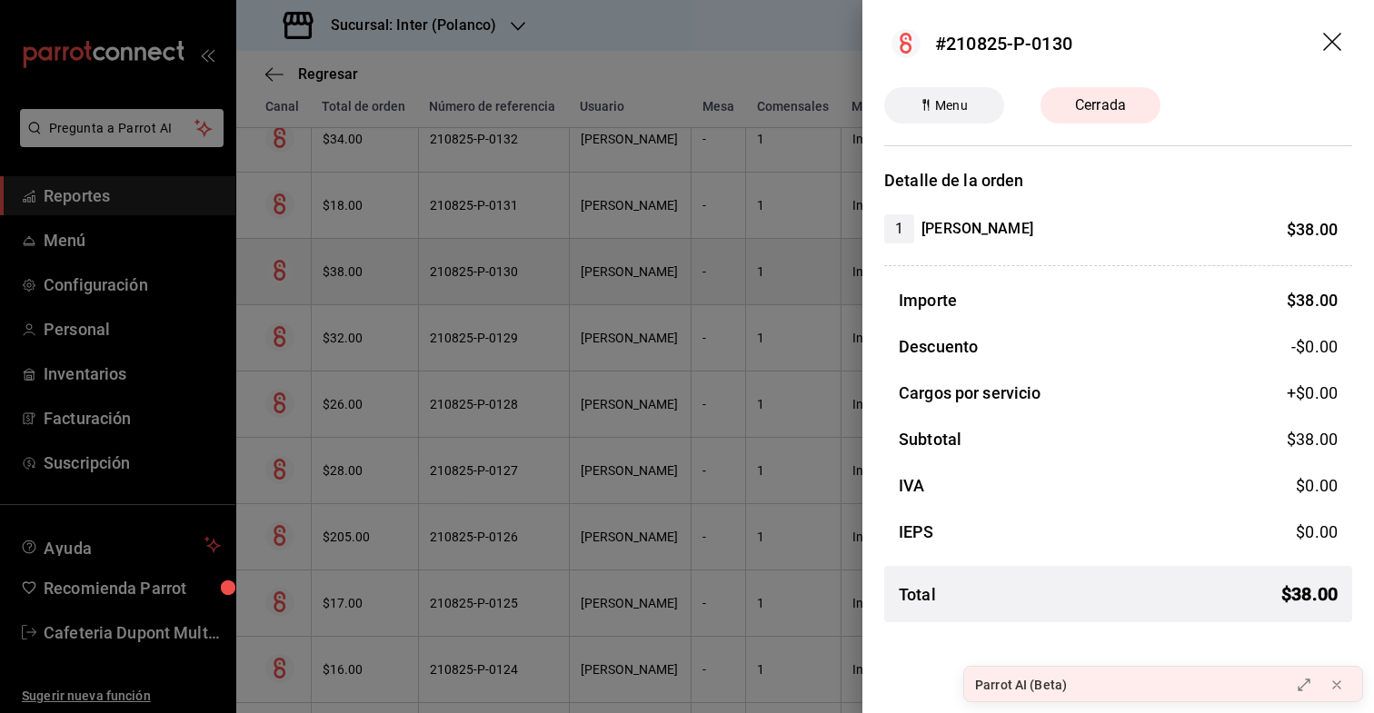
click at [375, 276] on div at bounding box center [687, 356] width 1374 height 713
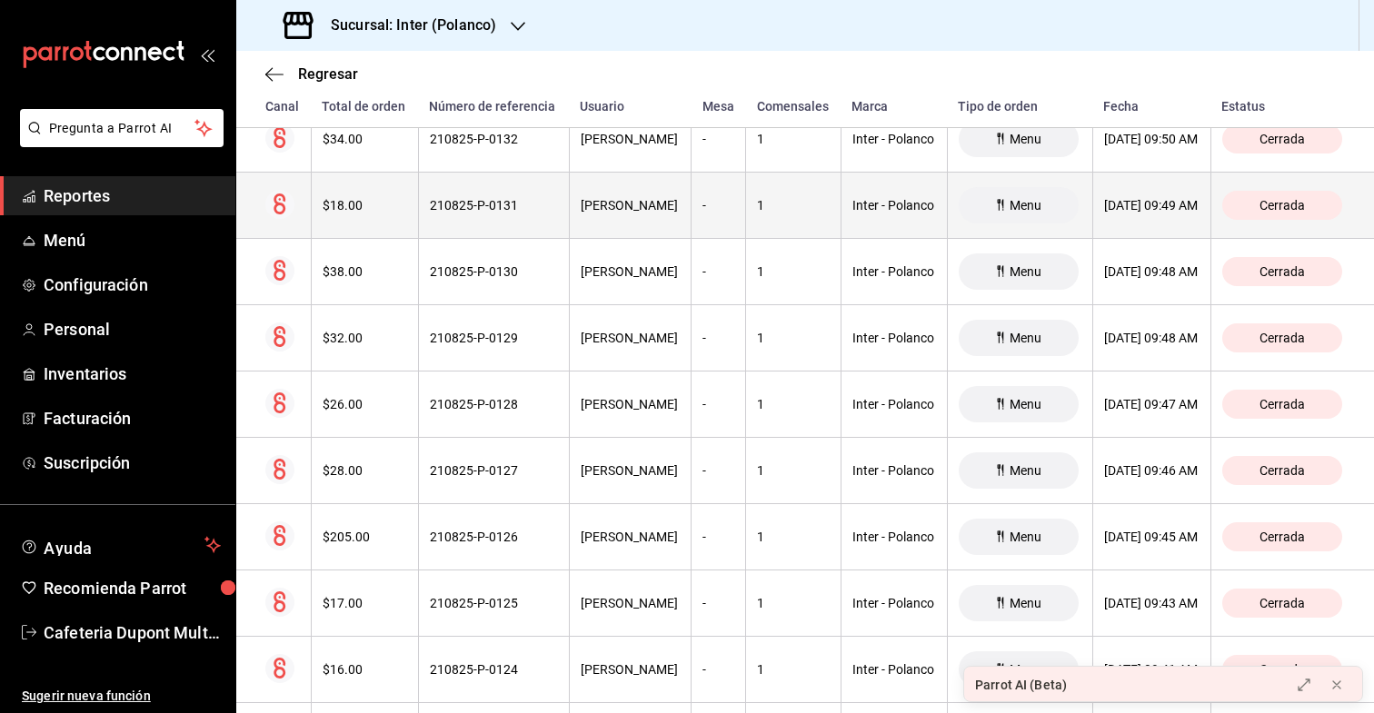
click at [371, 205] on div "$18.00" at bounding box center [365, 205] width 85 height 15
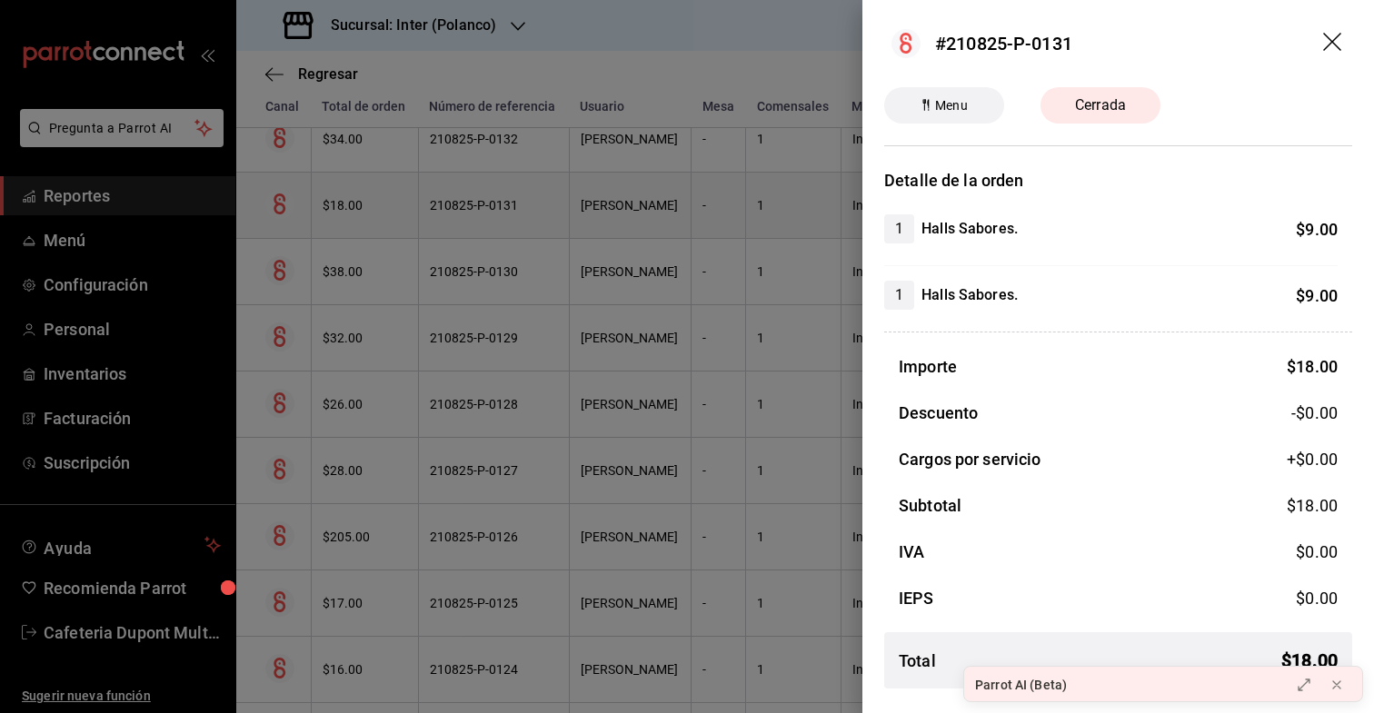
click at [371, 205] on div at bounding box center [687, 356] width 1374 height 713
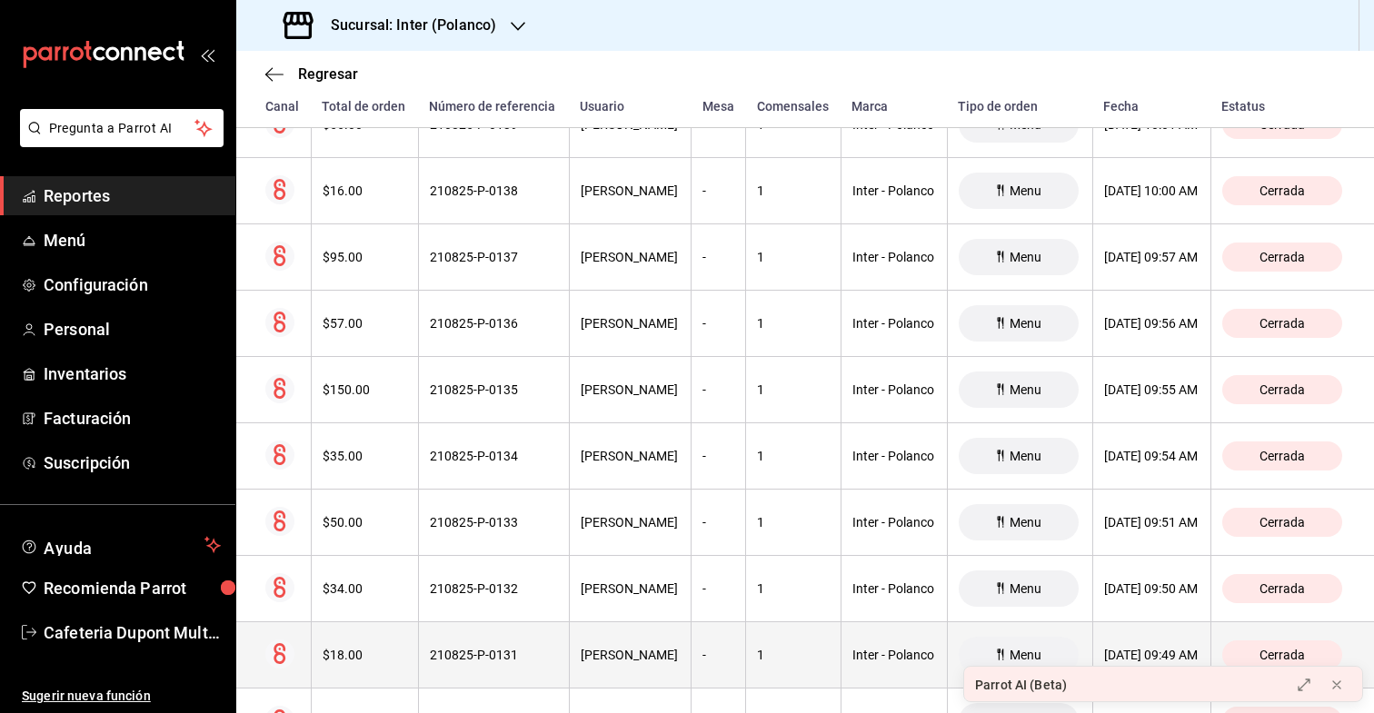
scroll to position [12376, 0]
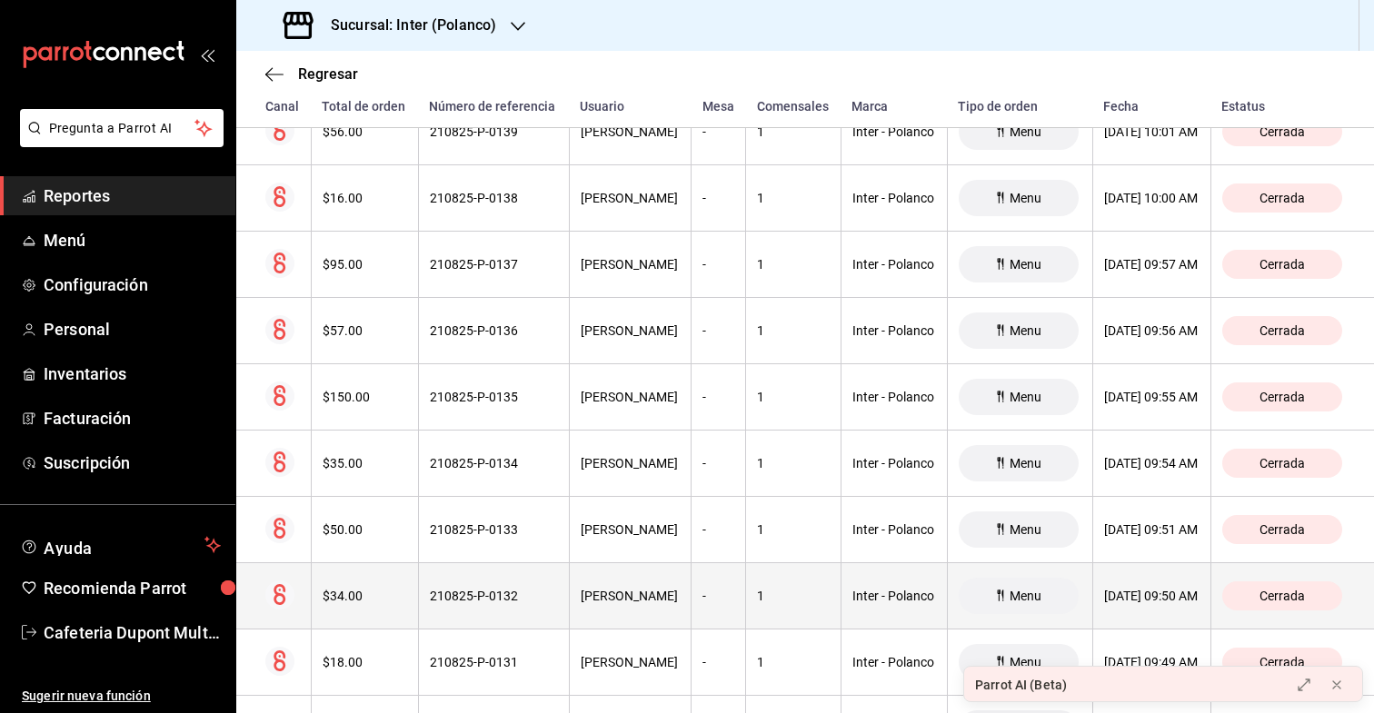
click at [353, 590] on div "$34.00" at bounding box center [365, 596] width 85 height 15
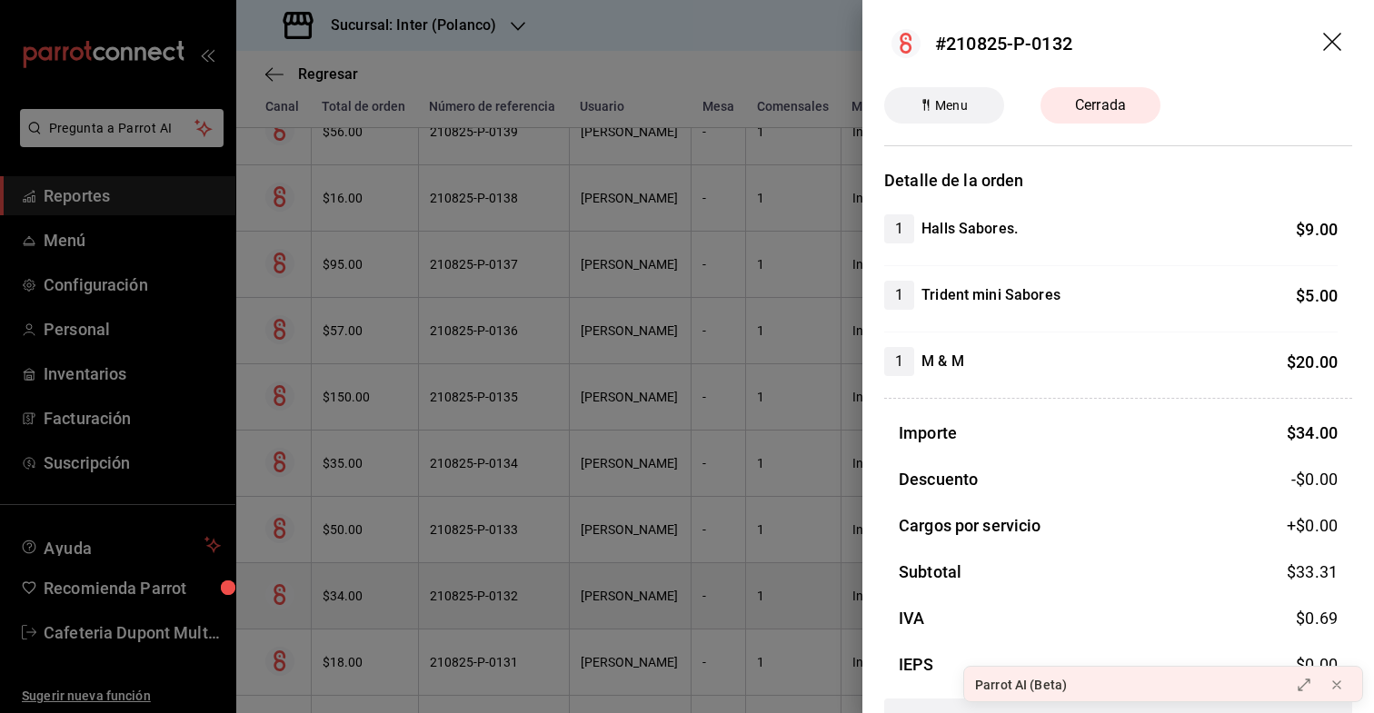
click at [353, 590] on div at bounding box center [687, 356] width 1374 height 713
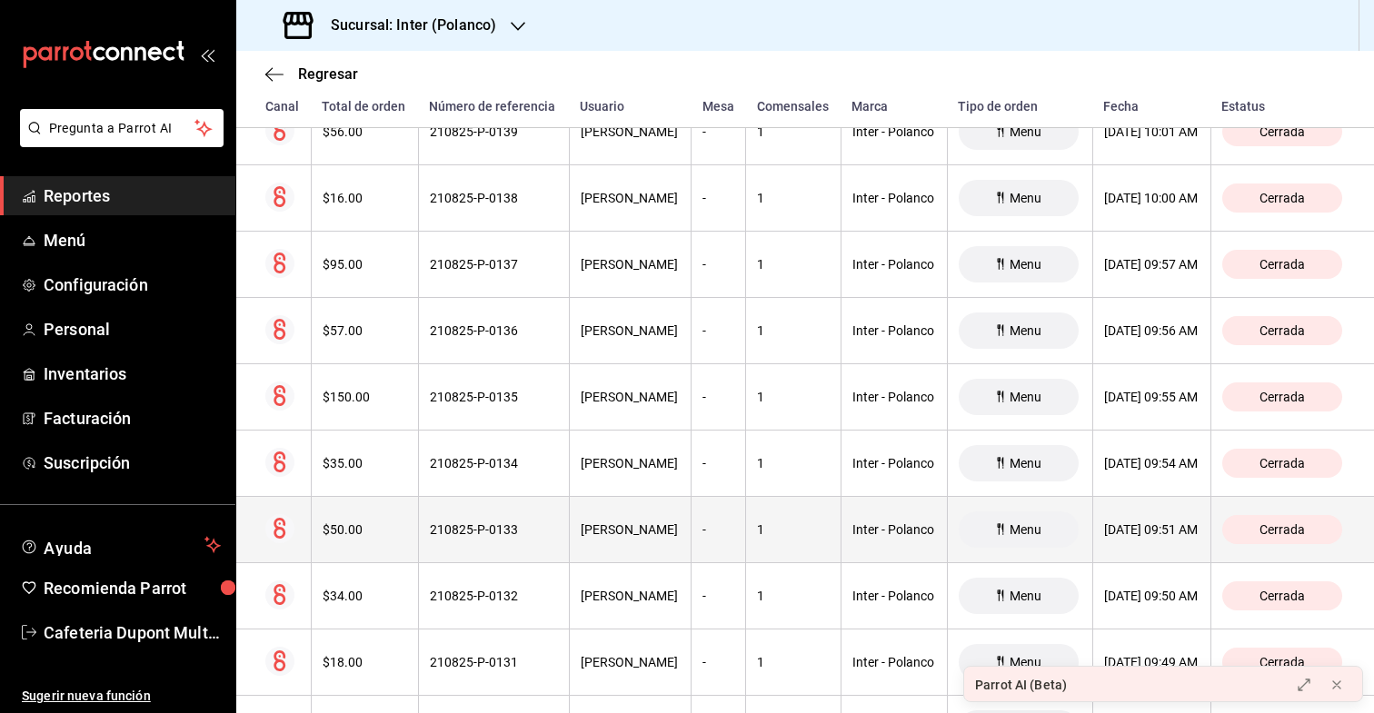
click at [363, 513] on th "$50.00" at bounding box center [364, 530] width 107 height 66
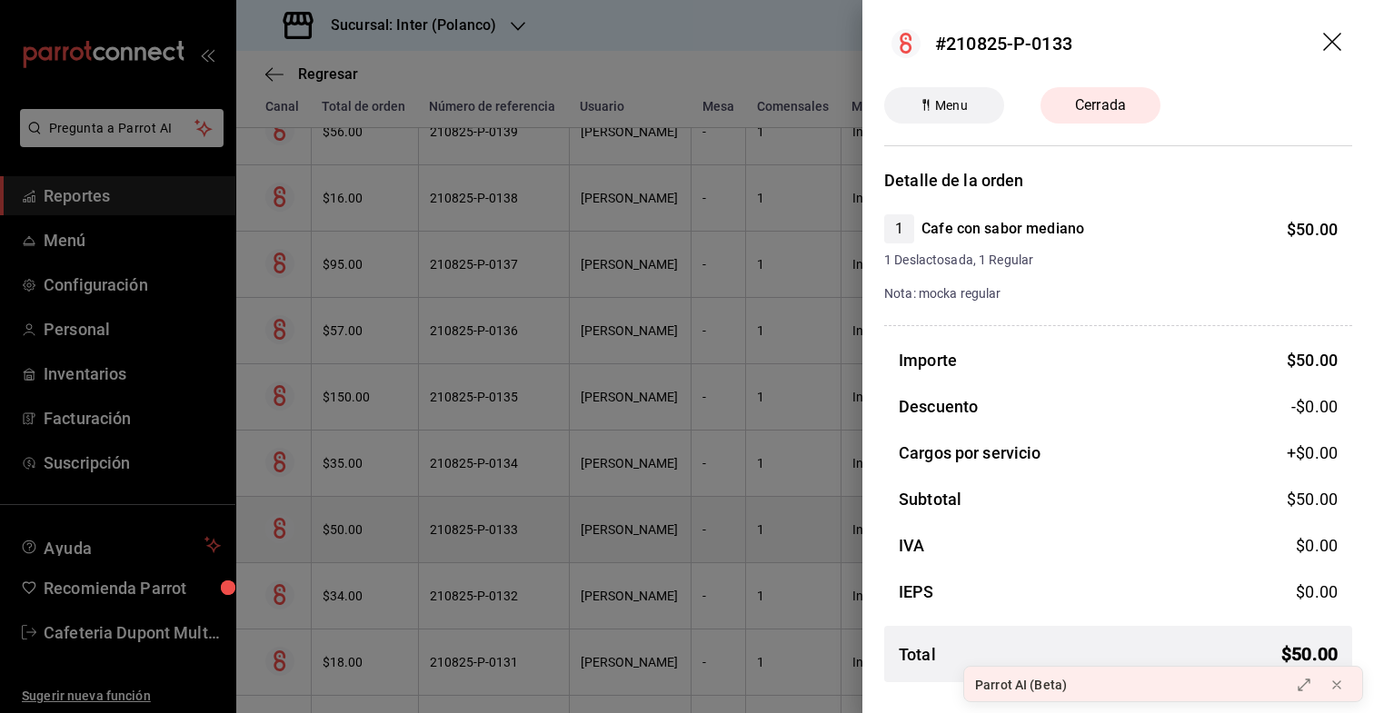
click at [363, 513] on div at bounding box center [687, 356] width 1374 height 713
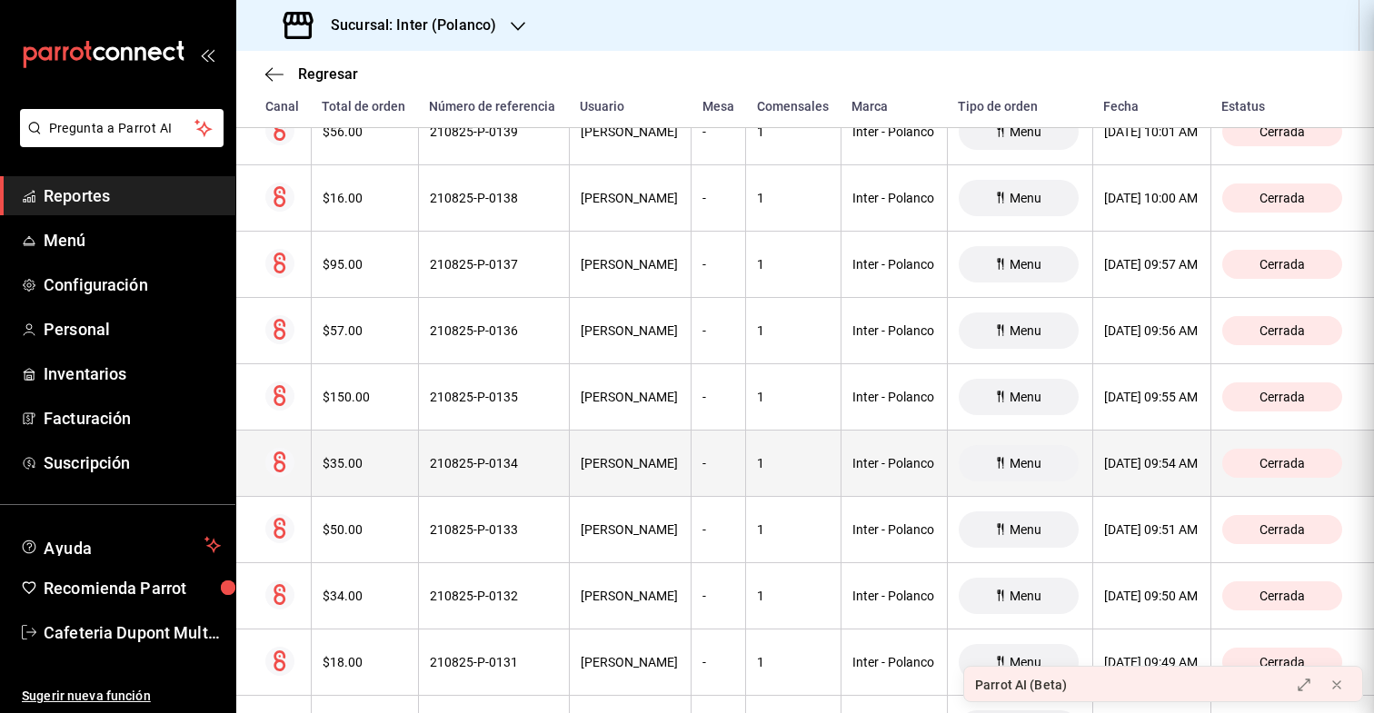
click at [369, 473] on th "$35.00" at bounding box center [364, 464] width 107 height 66
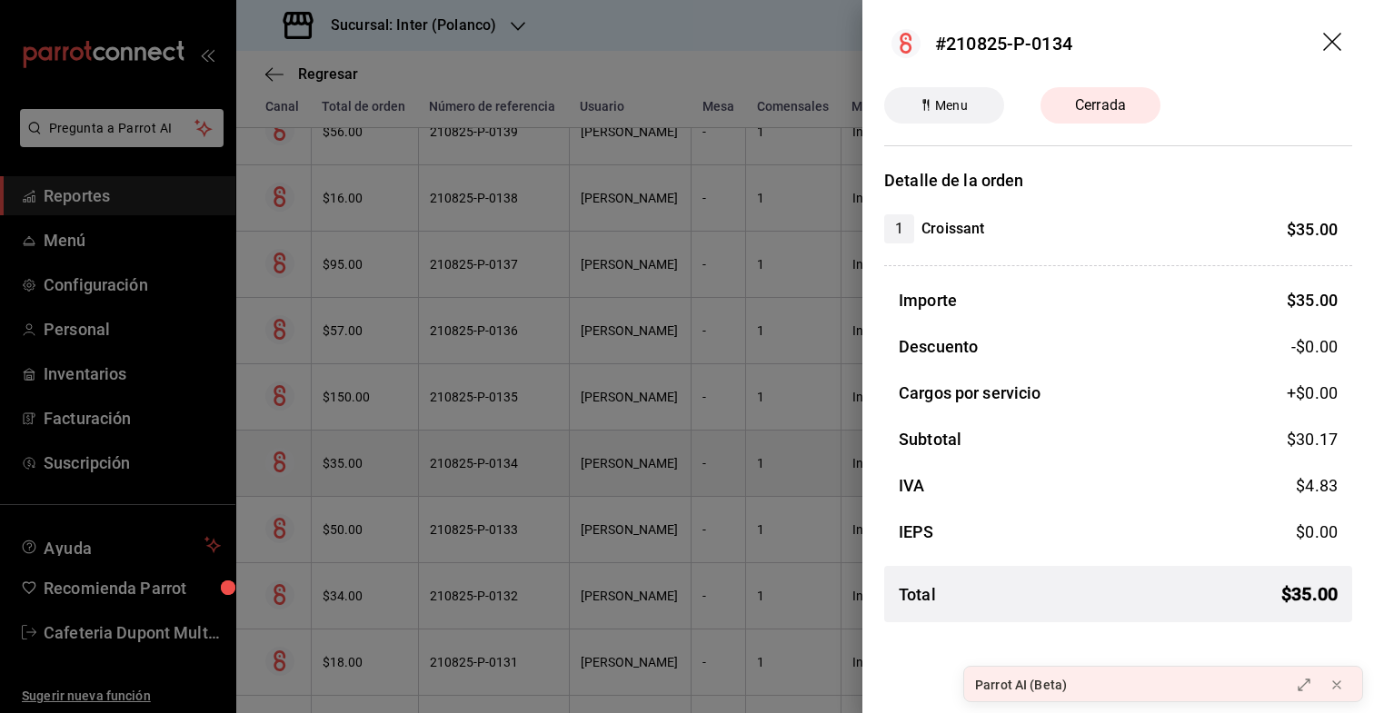
click at [369, 473] on div at bounding box center [687, 356] width 1374 height 713
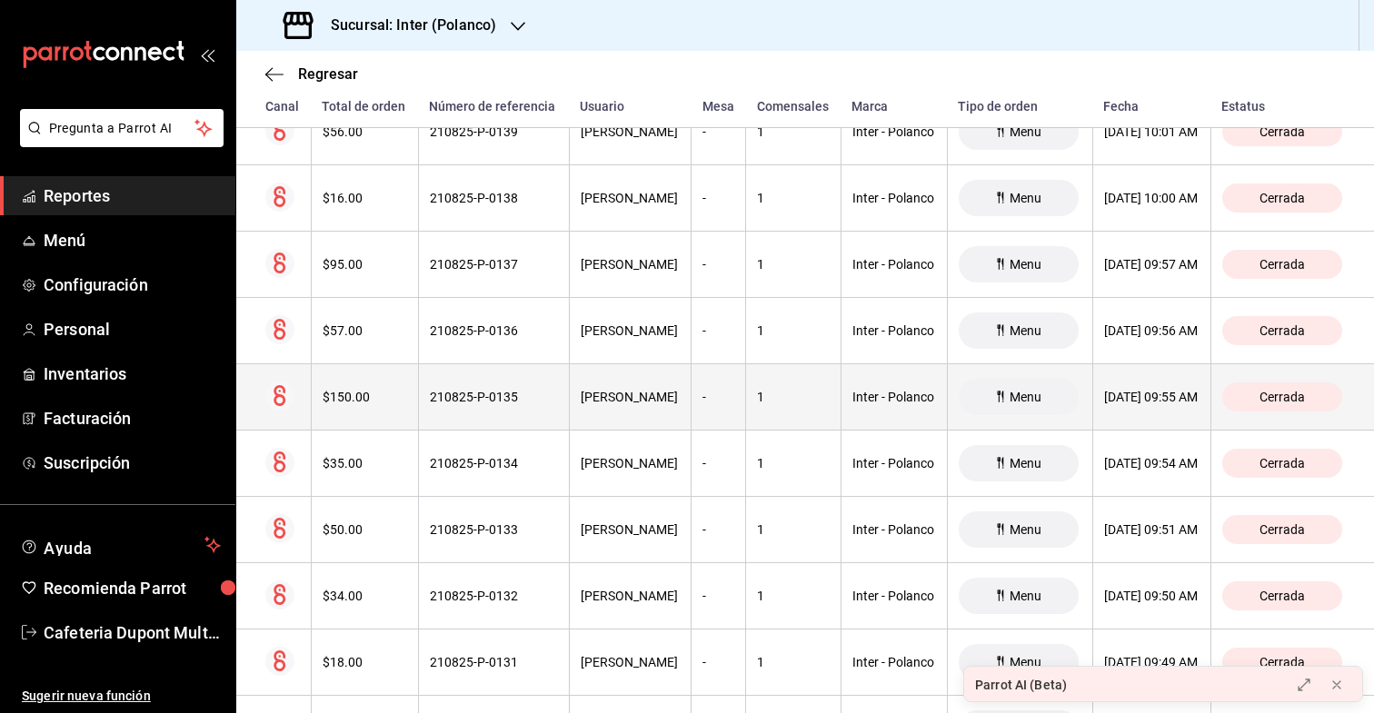
click at [374, 402] on div "$150.00" at bounding box center [365, 397] width 85 height 15
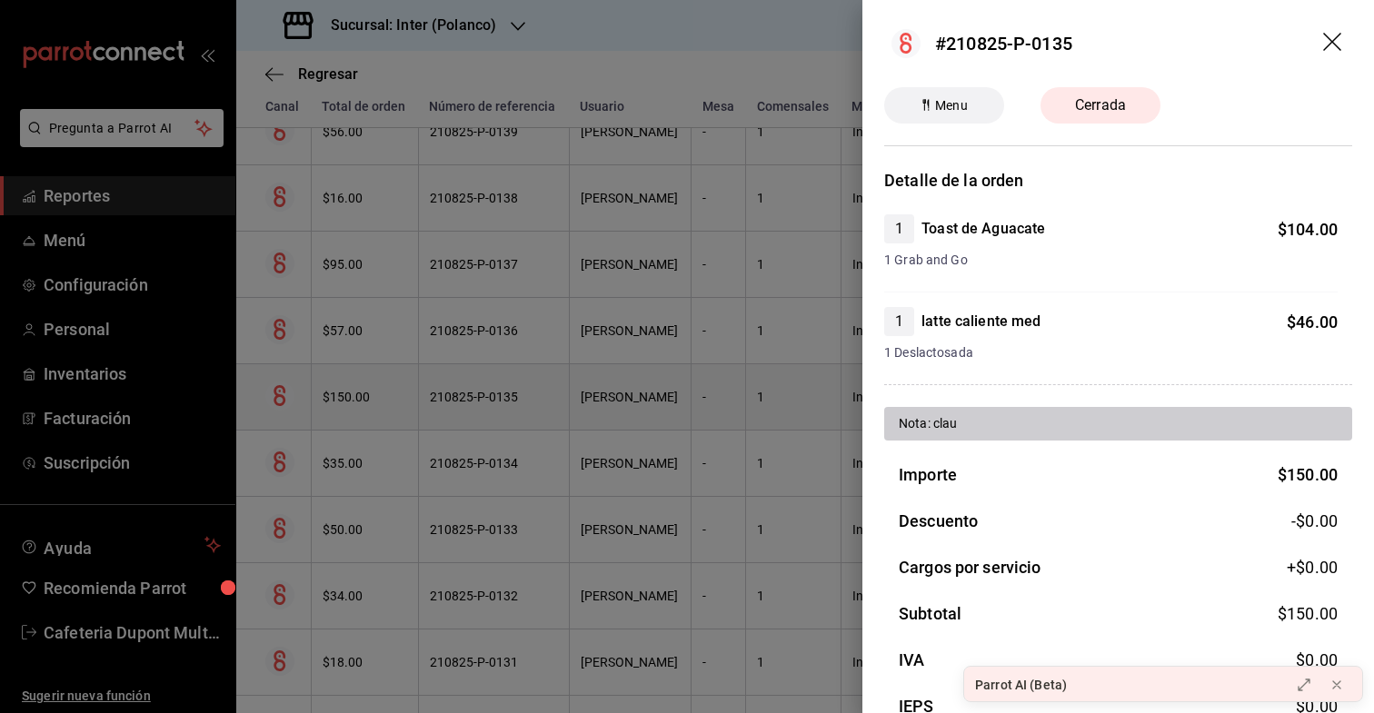
click at [374, 402] on div at bounding box center [687, 356] width 1374 height 713
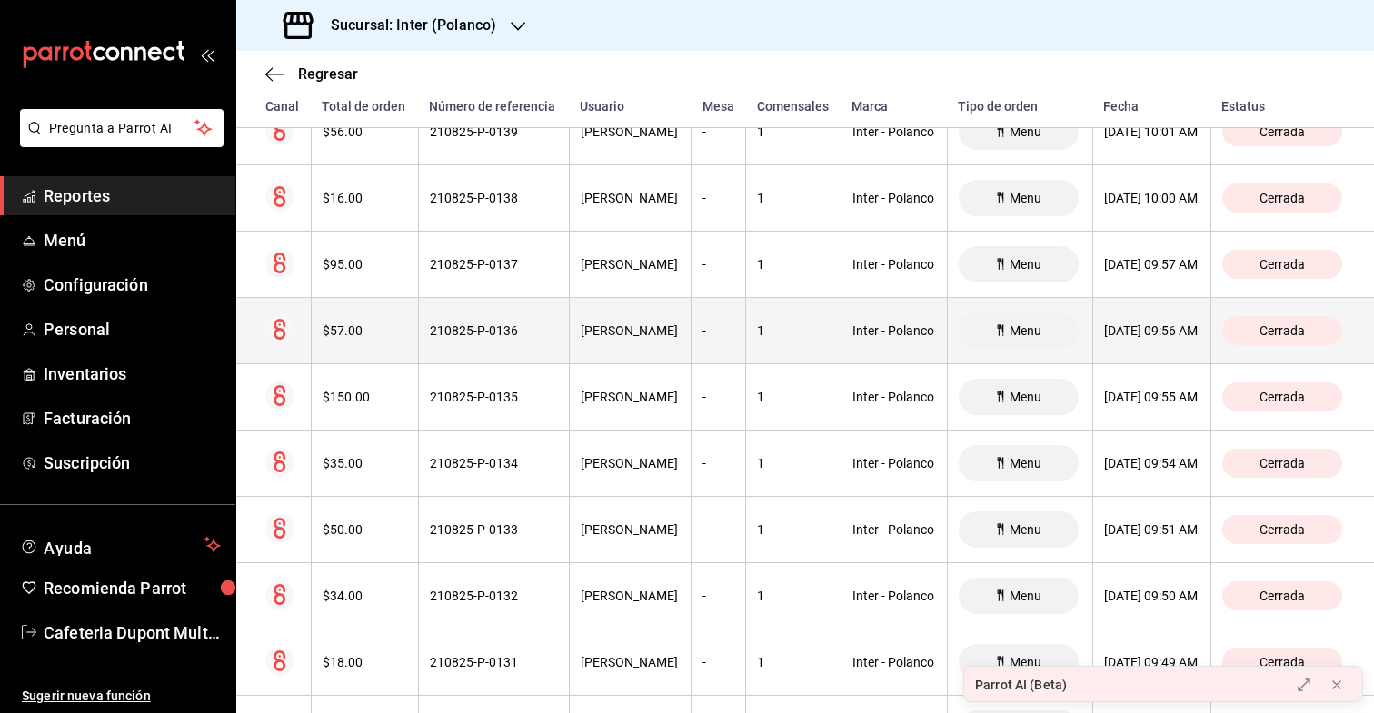
click at [371, 344] on th "$57.00" at bounding box center [364, 331] width 107 height 66
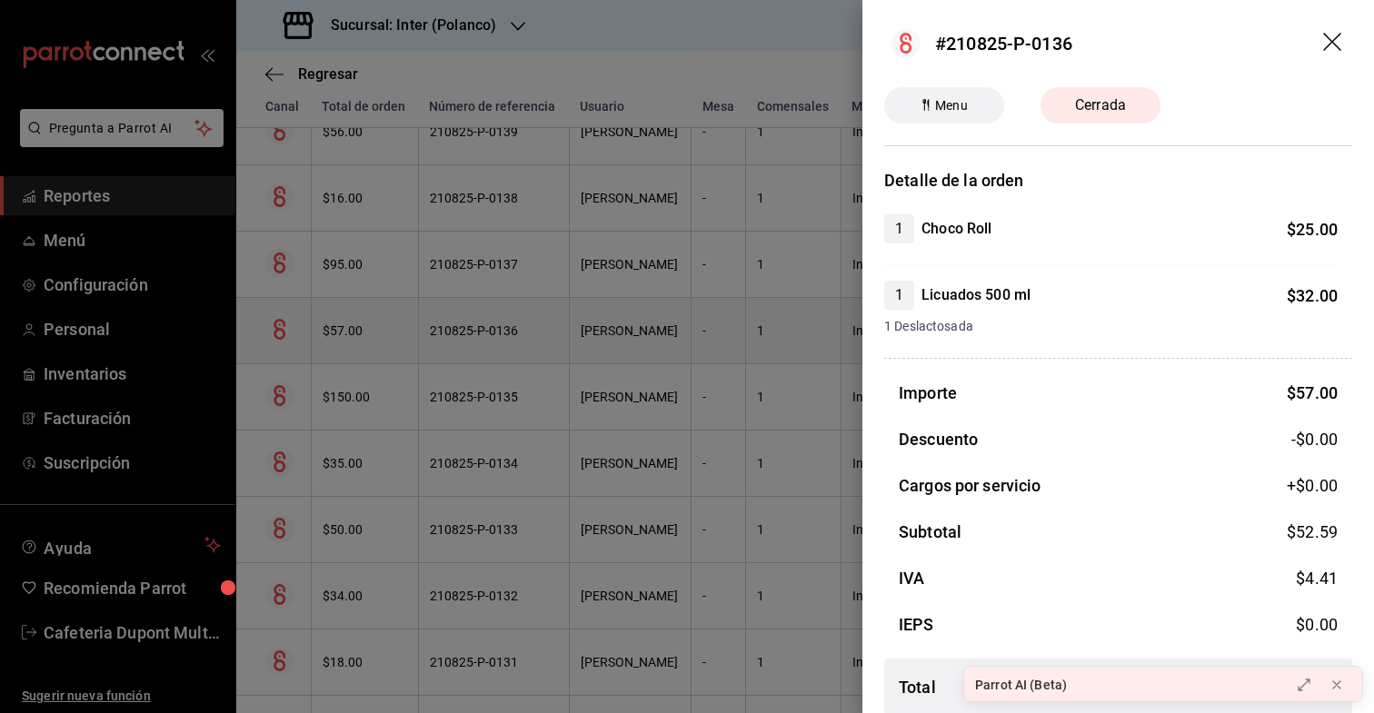
click at [371, 344] on div at bounding box center [687, 356] width 1374 height 713
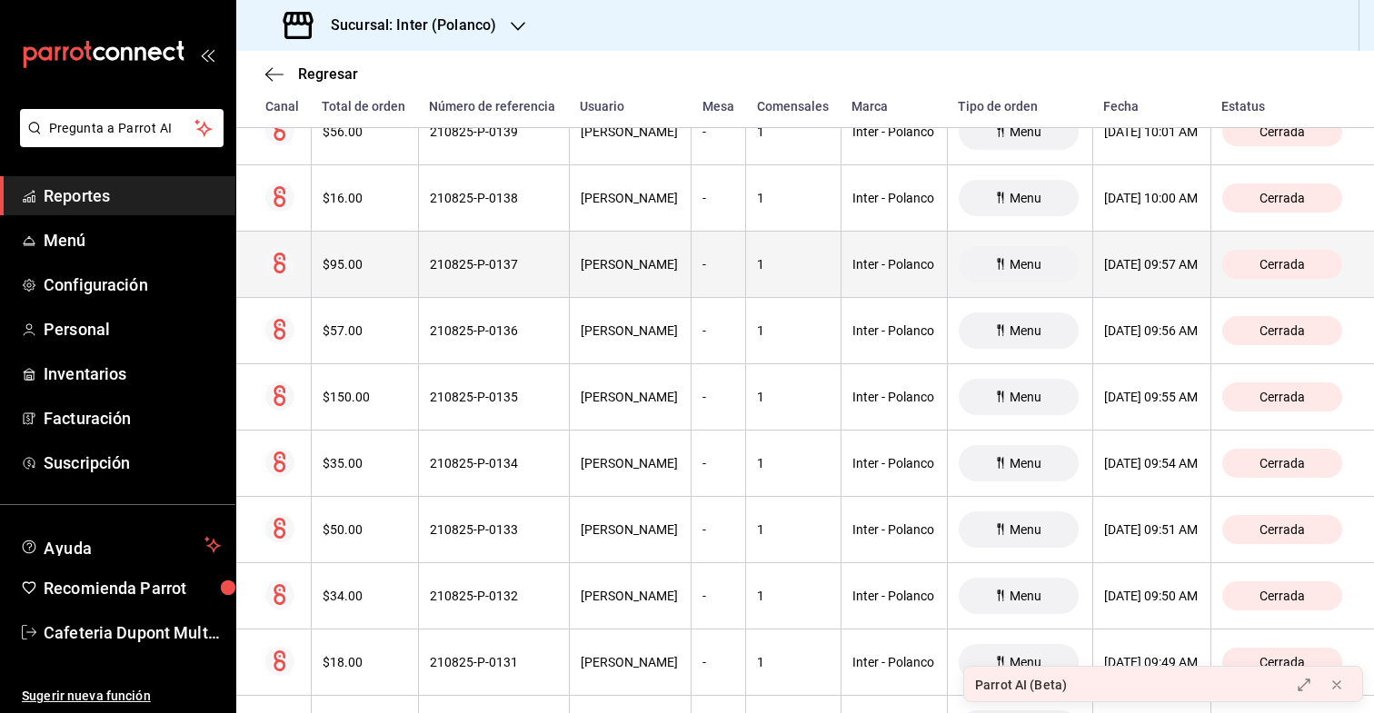
click at [371, 284] on th "$95.00" at bounding box center [364, 265] width 107 height 66
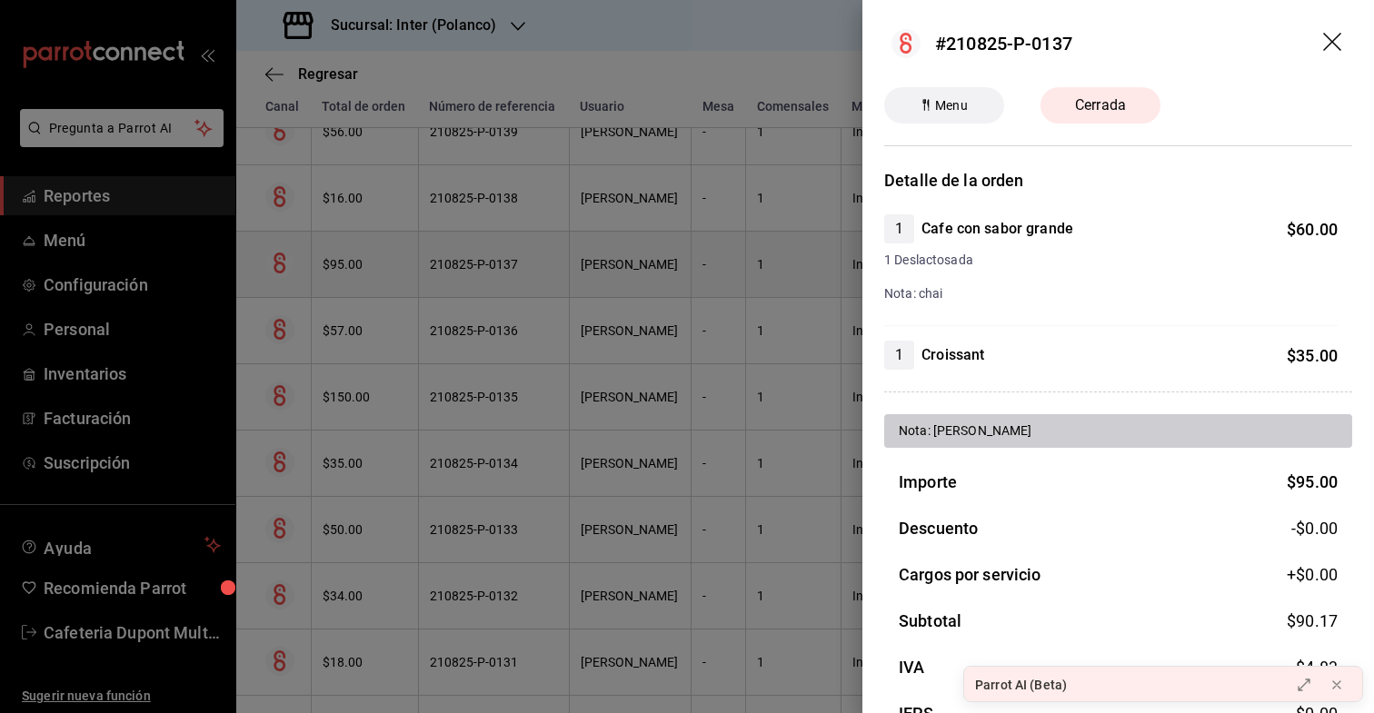
click at [371, 284] on div at bounding box center [687, 356] width 1374 height 713
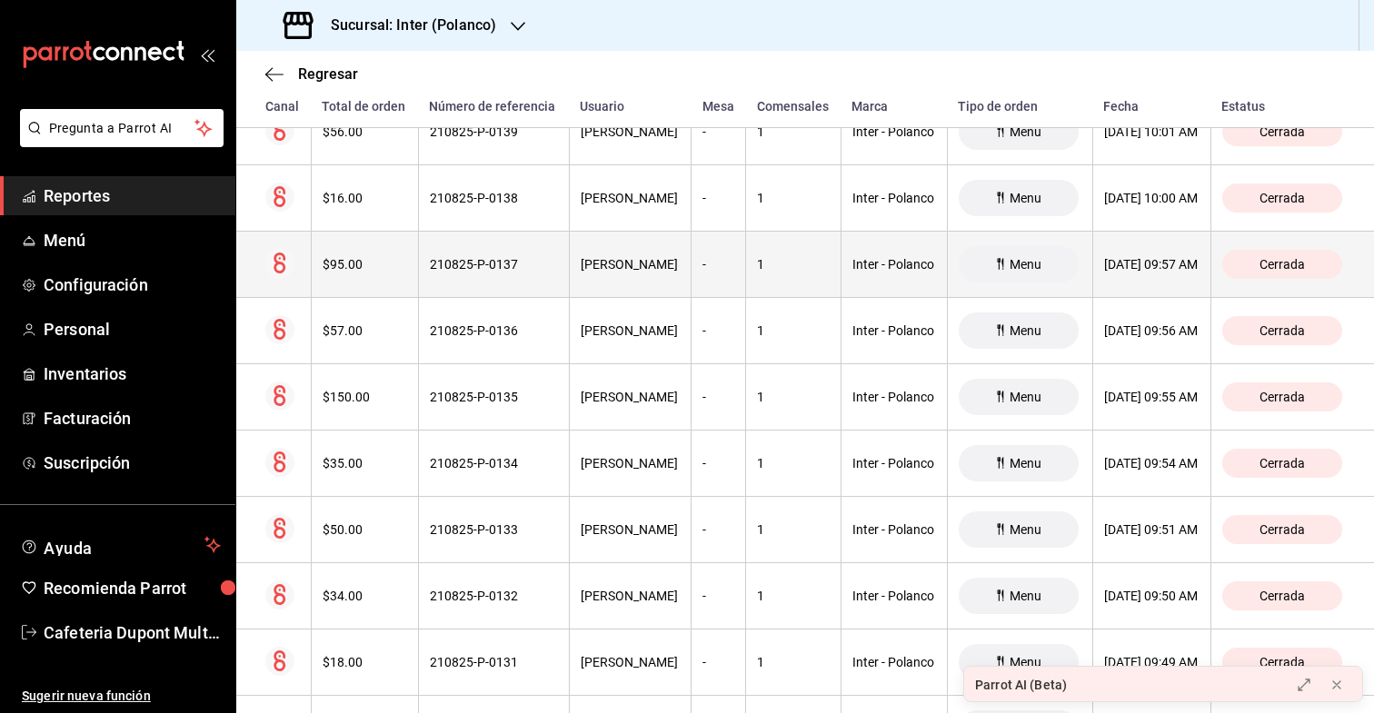
click at [368, 266] on div "$95.00" at bounding box center [365, 264] width 85 height 15
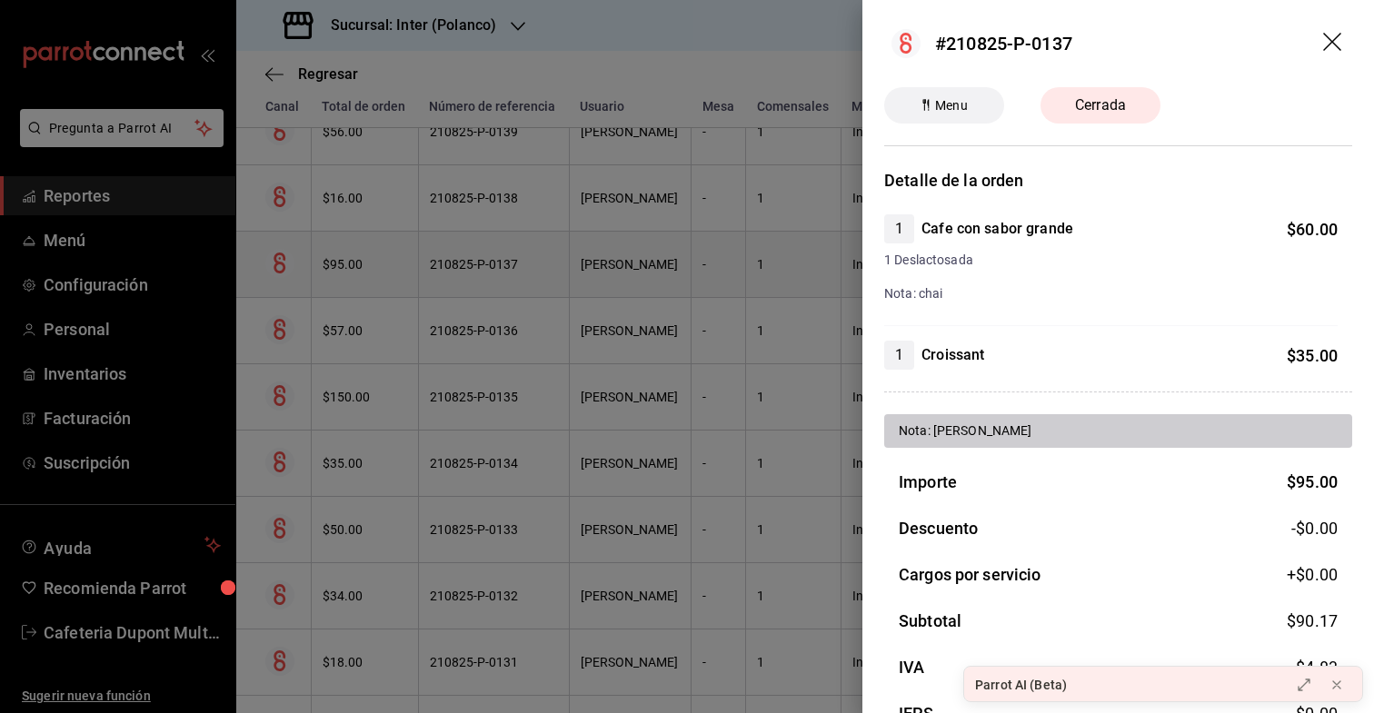
click at [368, 266] on div at bounding box center [687, 356] width 1374 height 713
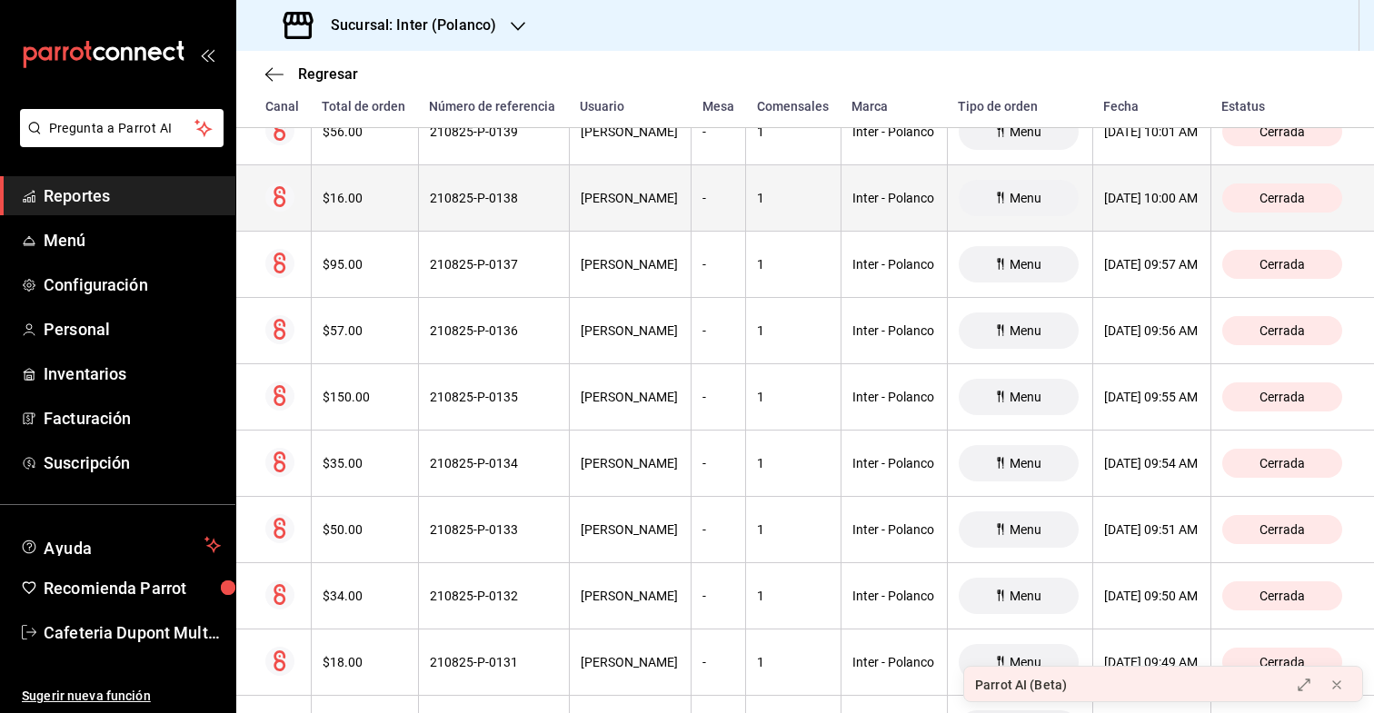
click at [372, 203] on div "$16.00" at bounding box center [365, 198] width 85 height 15
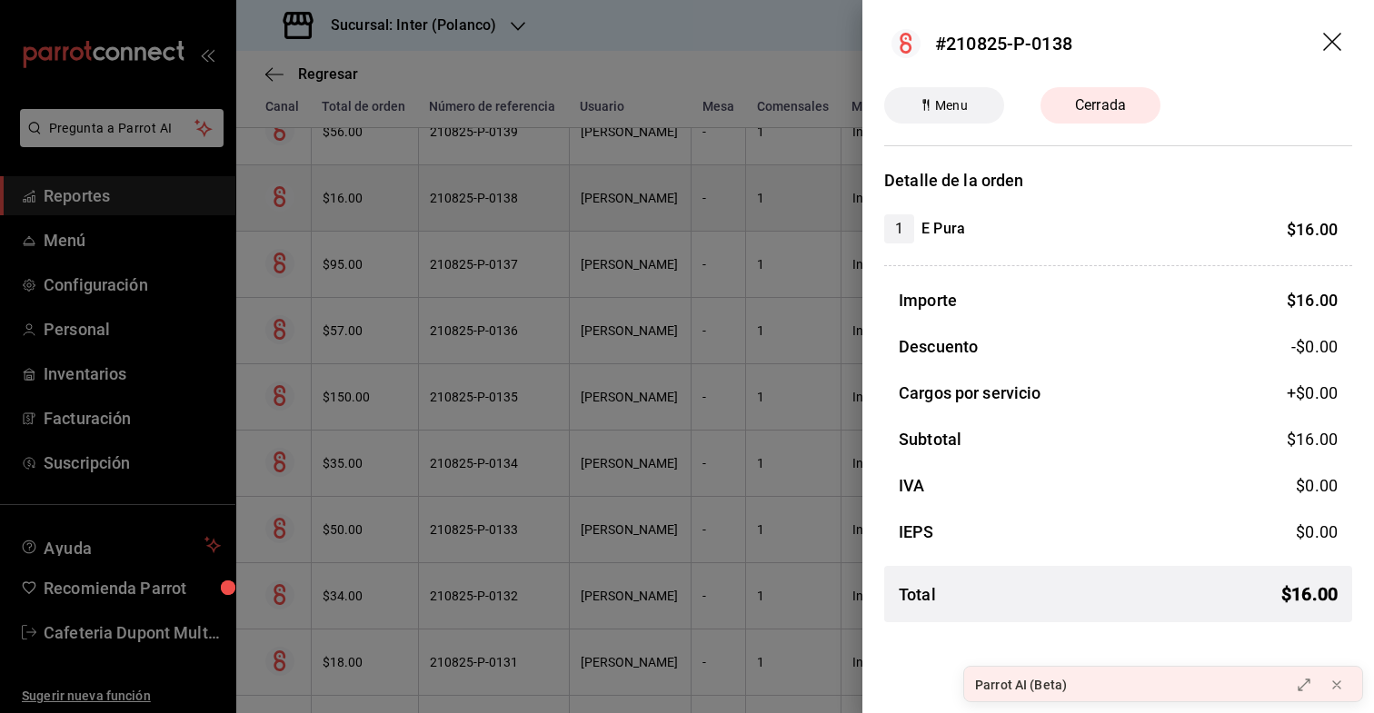
click at [372, 203] on div at bounding box center [687, 356] width 1374 height 713
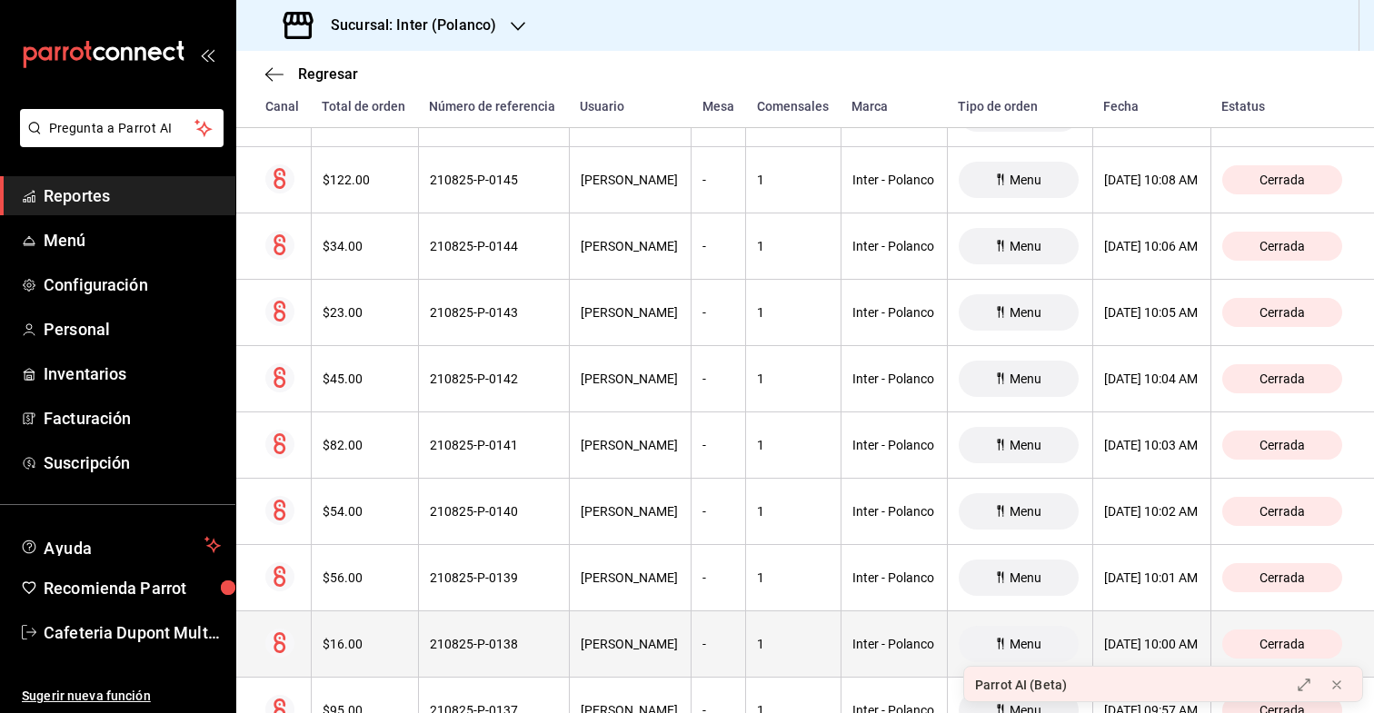
scroll to position [11928, 0]
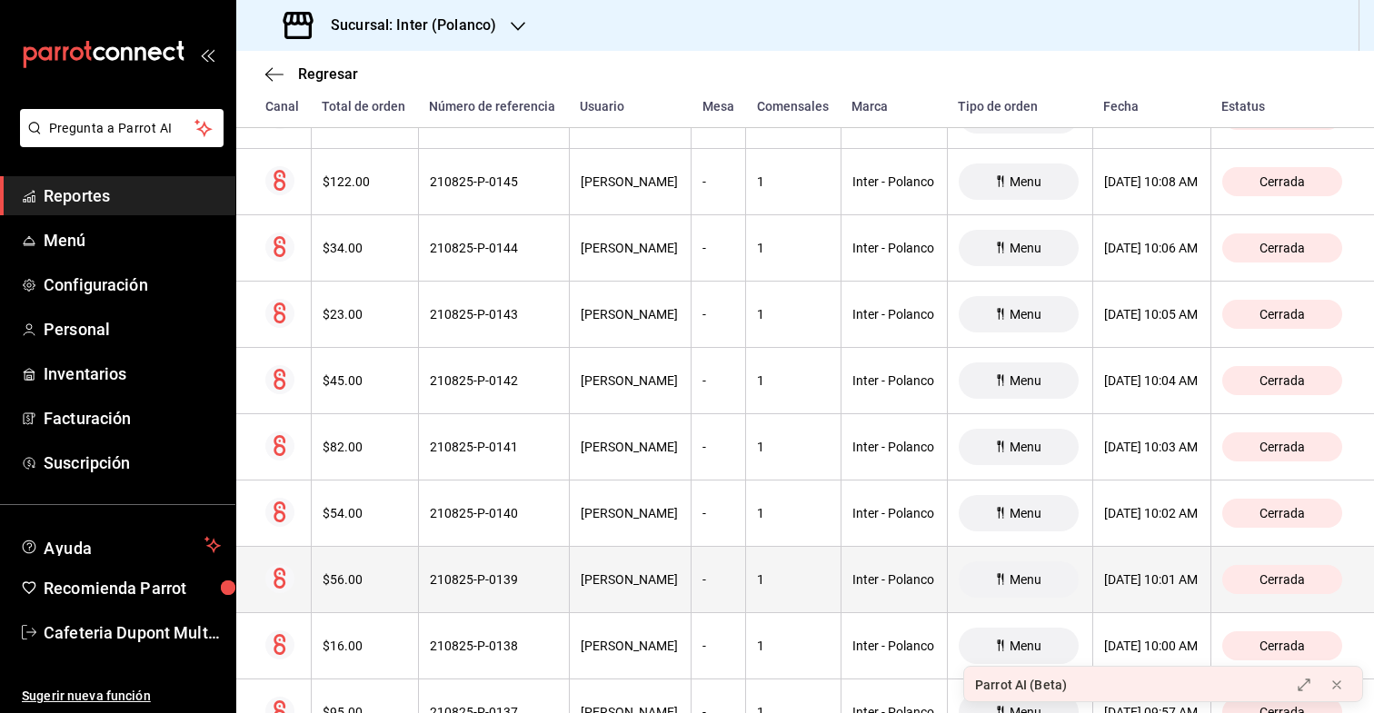
click at [344, 567] on th "$56.00" at bounding box center [364, 580] width 107 height 66
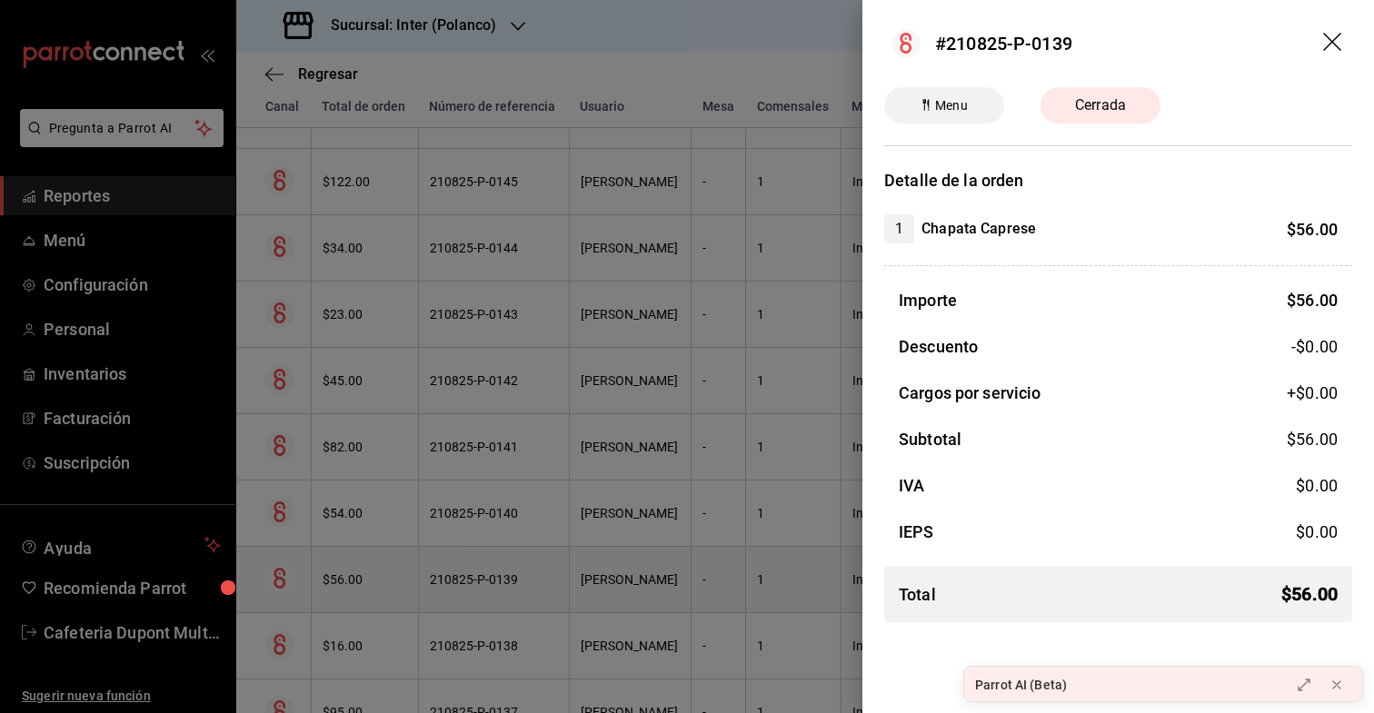
click at [344, 567] on div at bounding box center [687, 356] width 1374 height 713
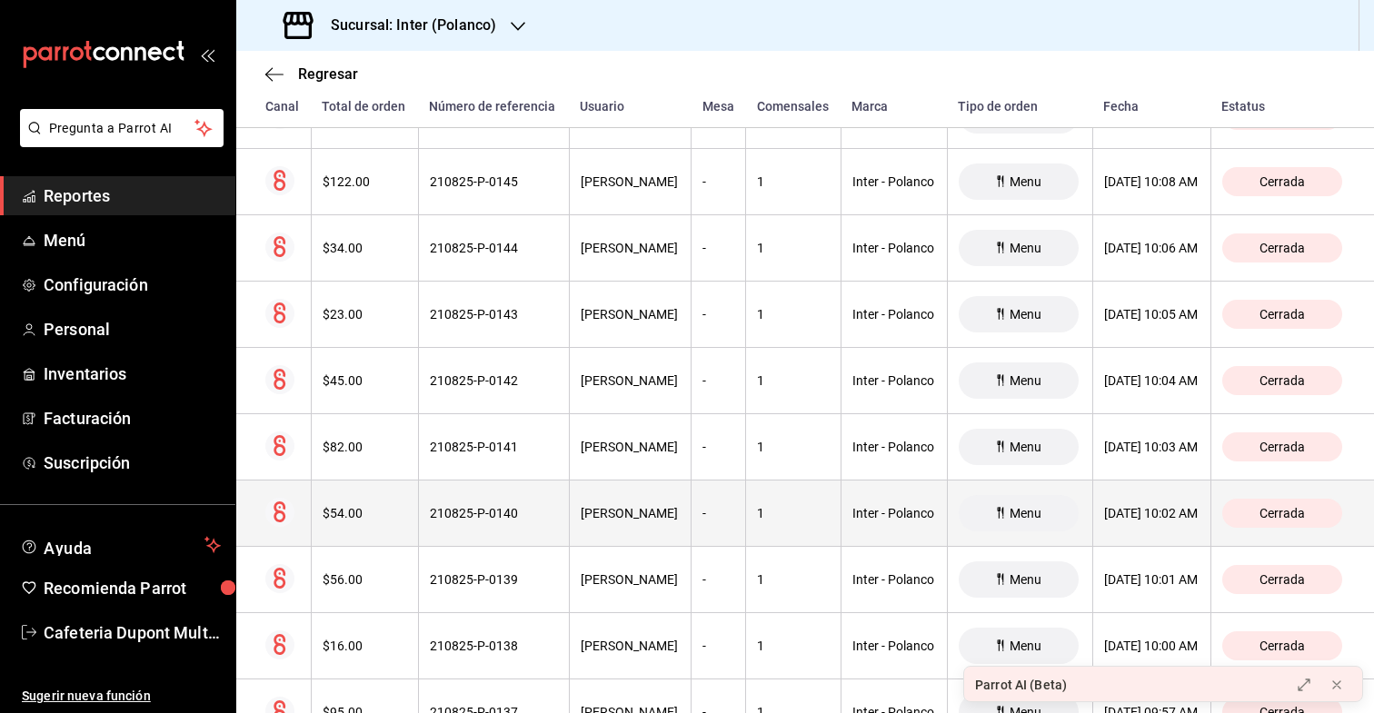
click at [361, 510] on div "$54.00" at bounding box center [365, 513] width 85 height 15
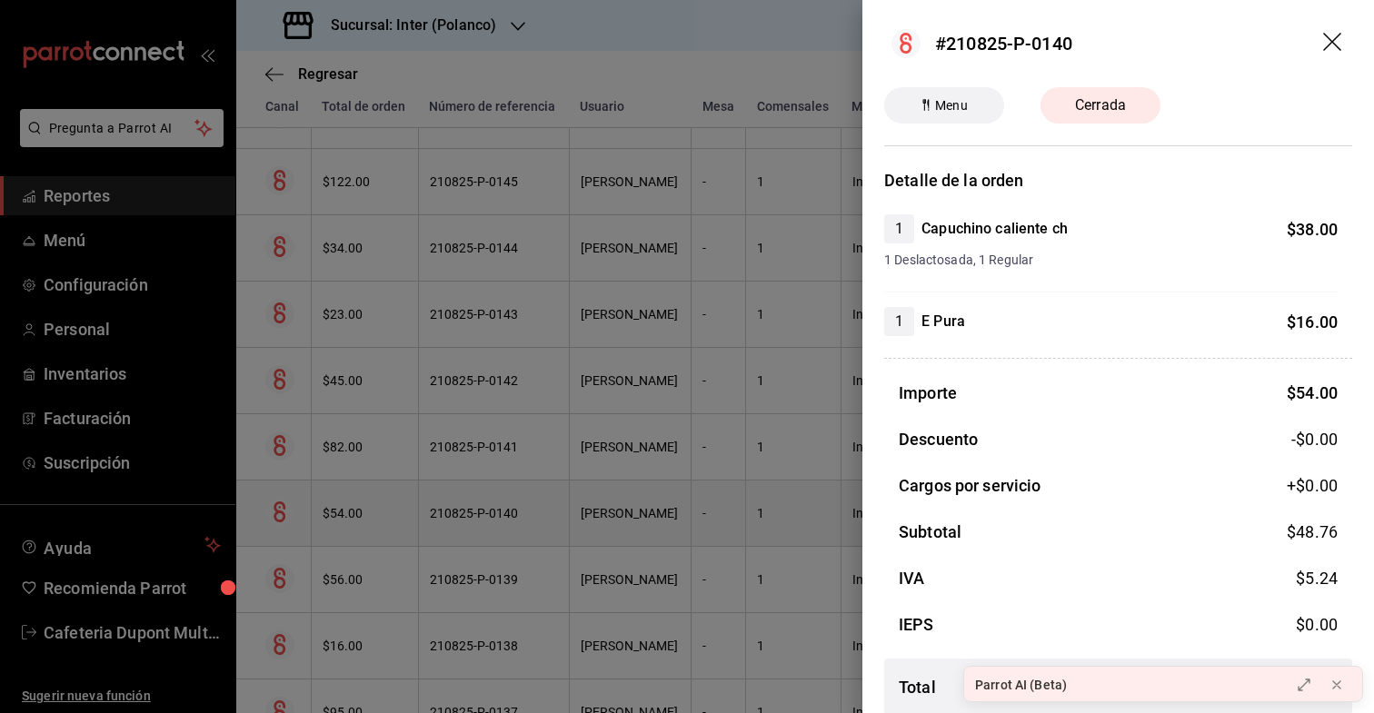
click at [361, 510] on div at bounding box center [687, 356] width 1374 height 713
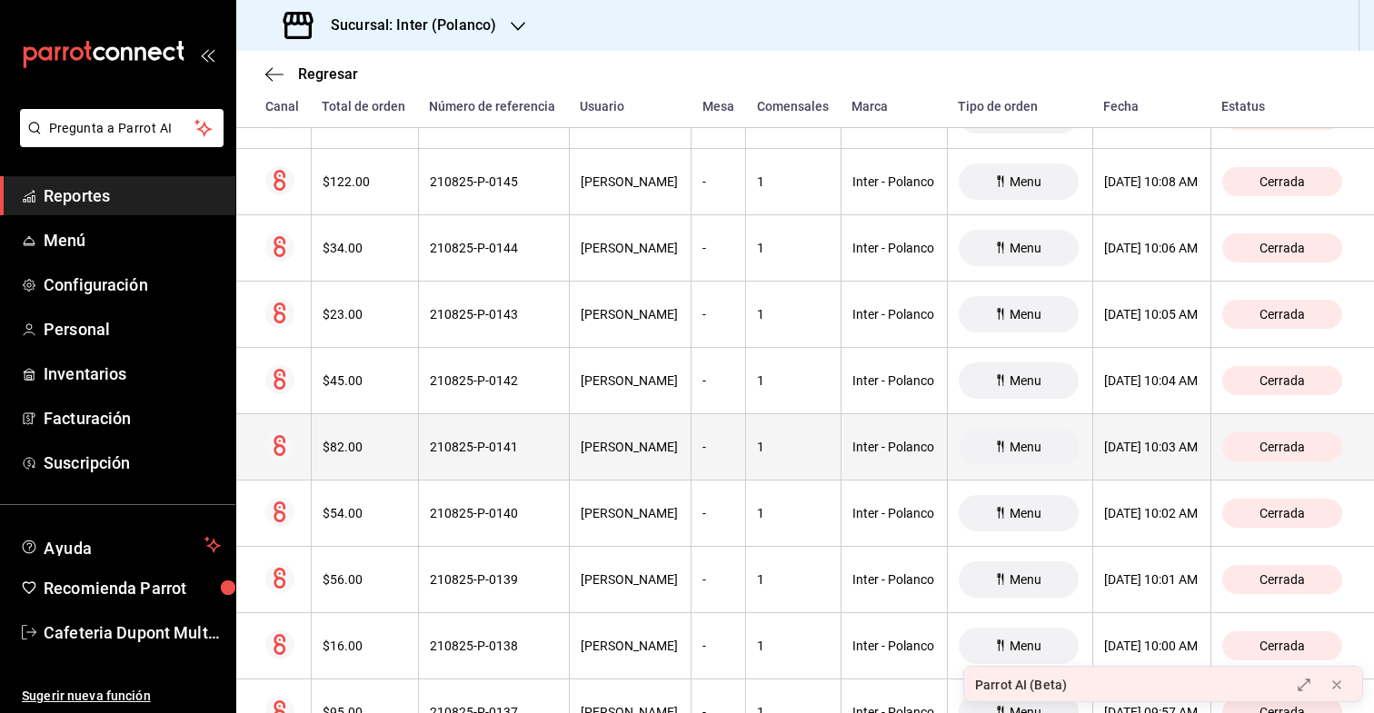
click at [365, 456] on th "$82.00" at bounding box center [364, 447] width 107 height 66
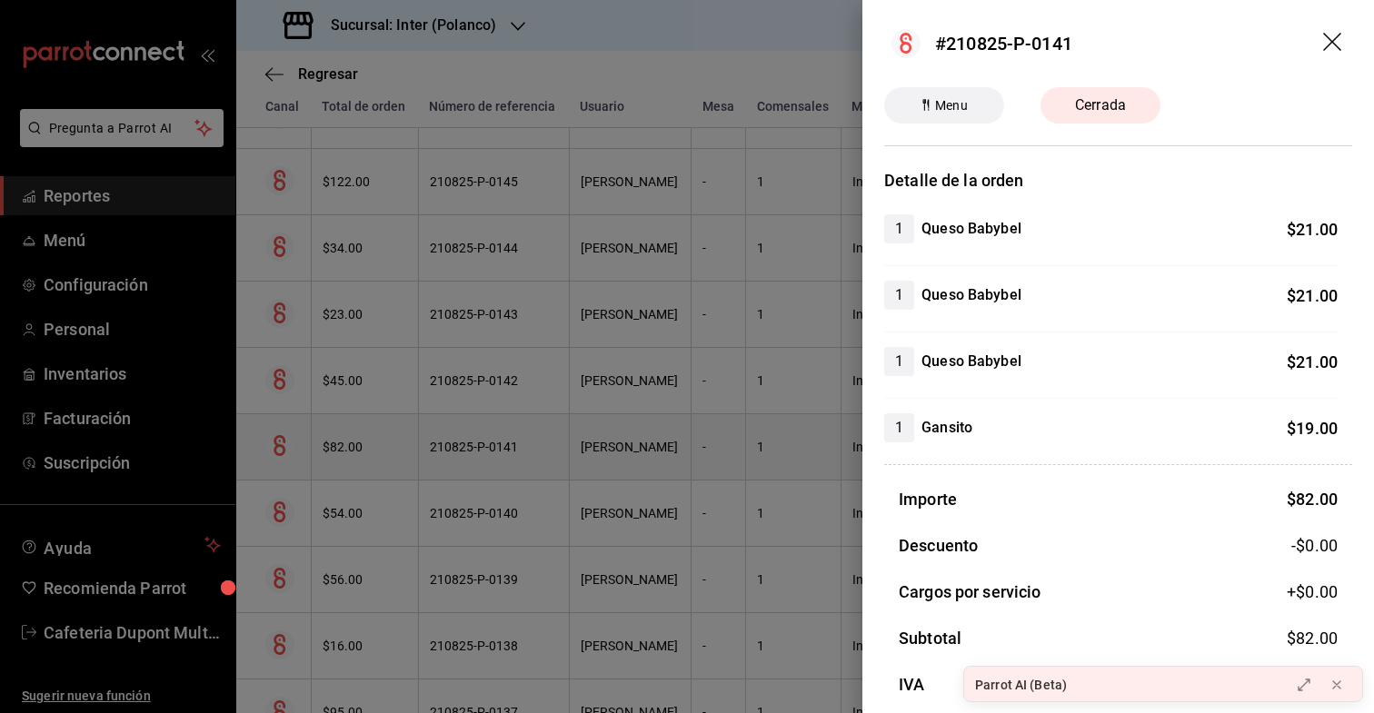
click at [365, 456] on div at bounding box center [687, 356] width 1374 height 713
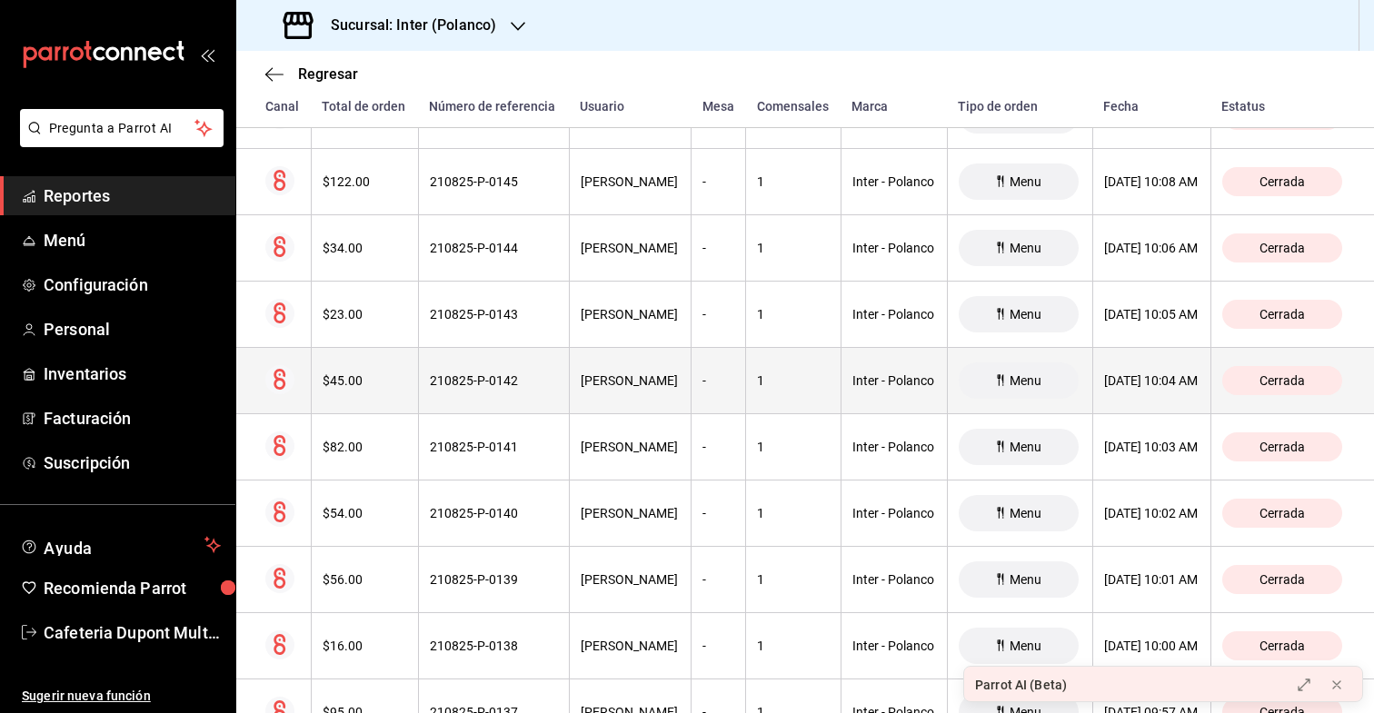
click at [374, 393] on th "$45.00" at bounding box center [364, 381] width 107 height 66
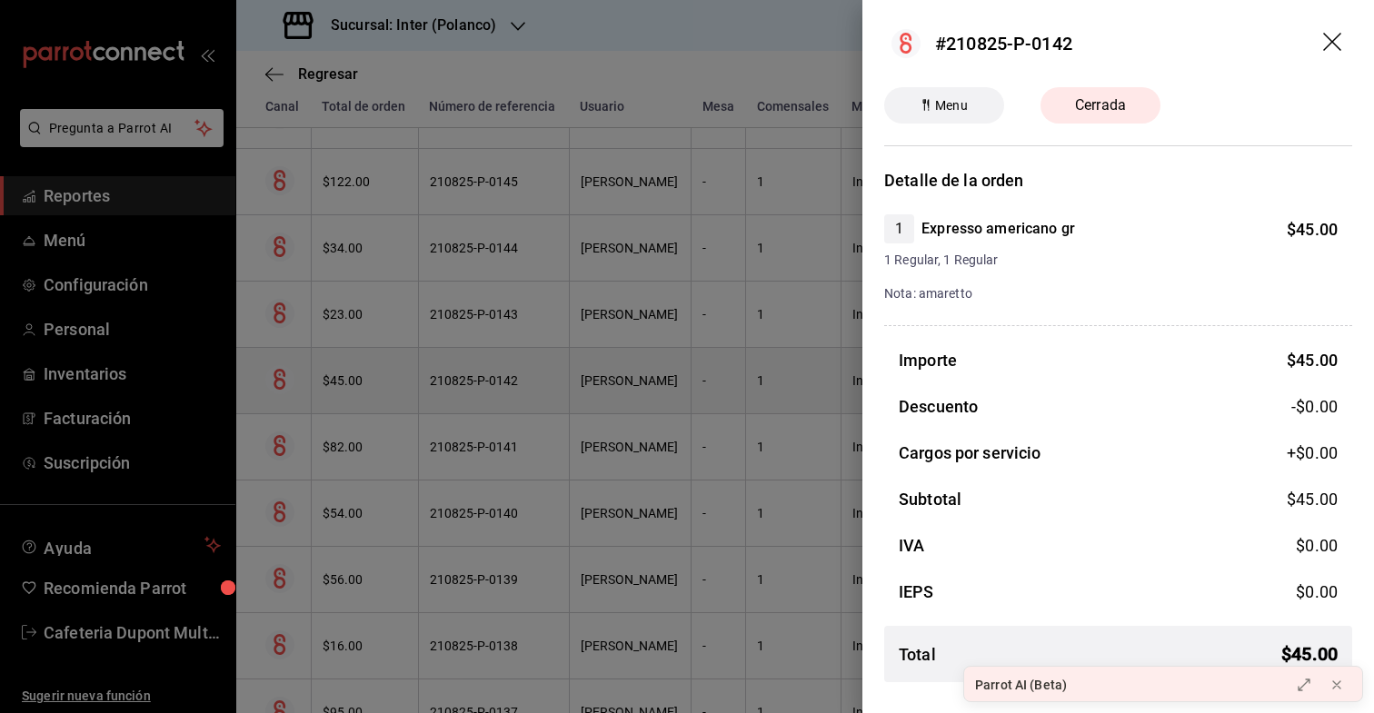
click at [374, 393] on div at bounding box center [687, 356] width 1374 height 713
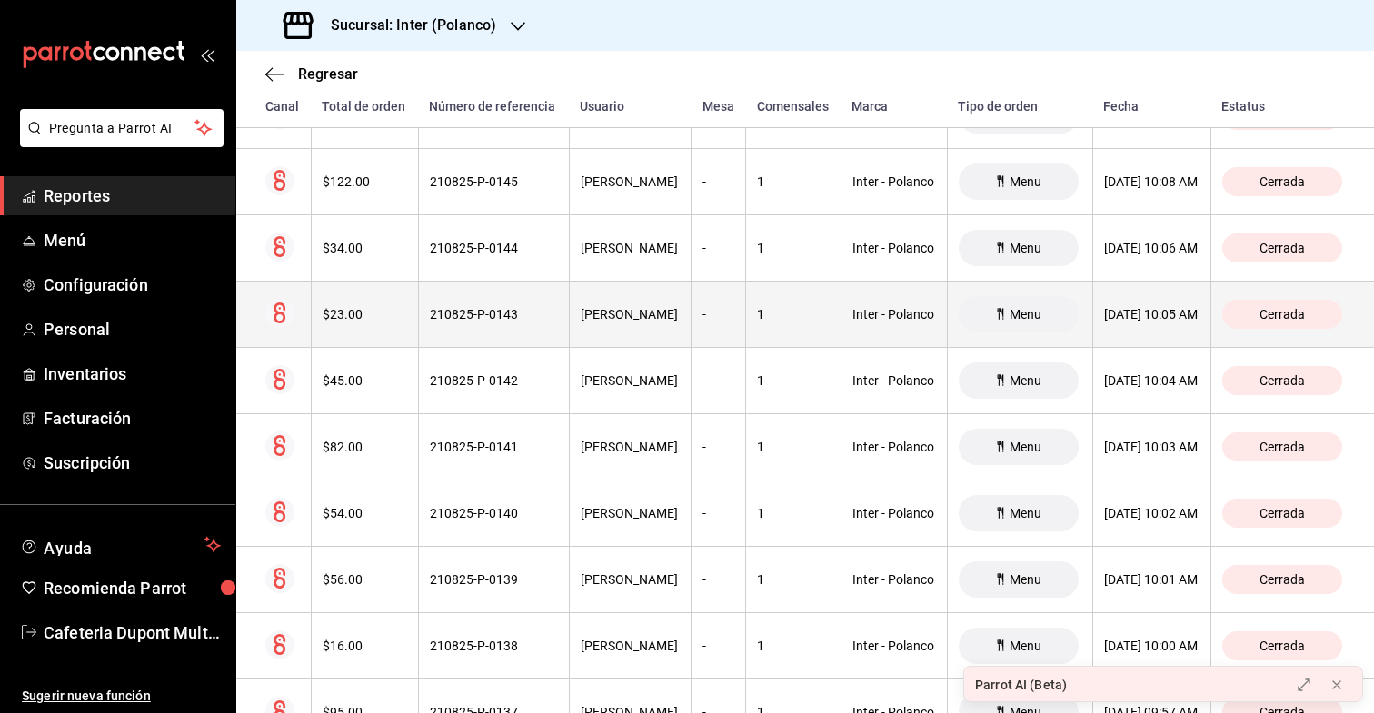
click at [388, 306] on th "$23.00" at bounding box center [364, 315] width 107 height 66
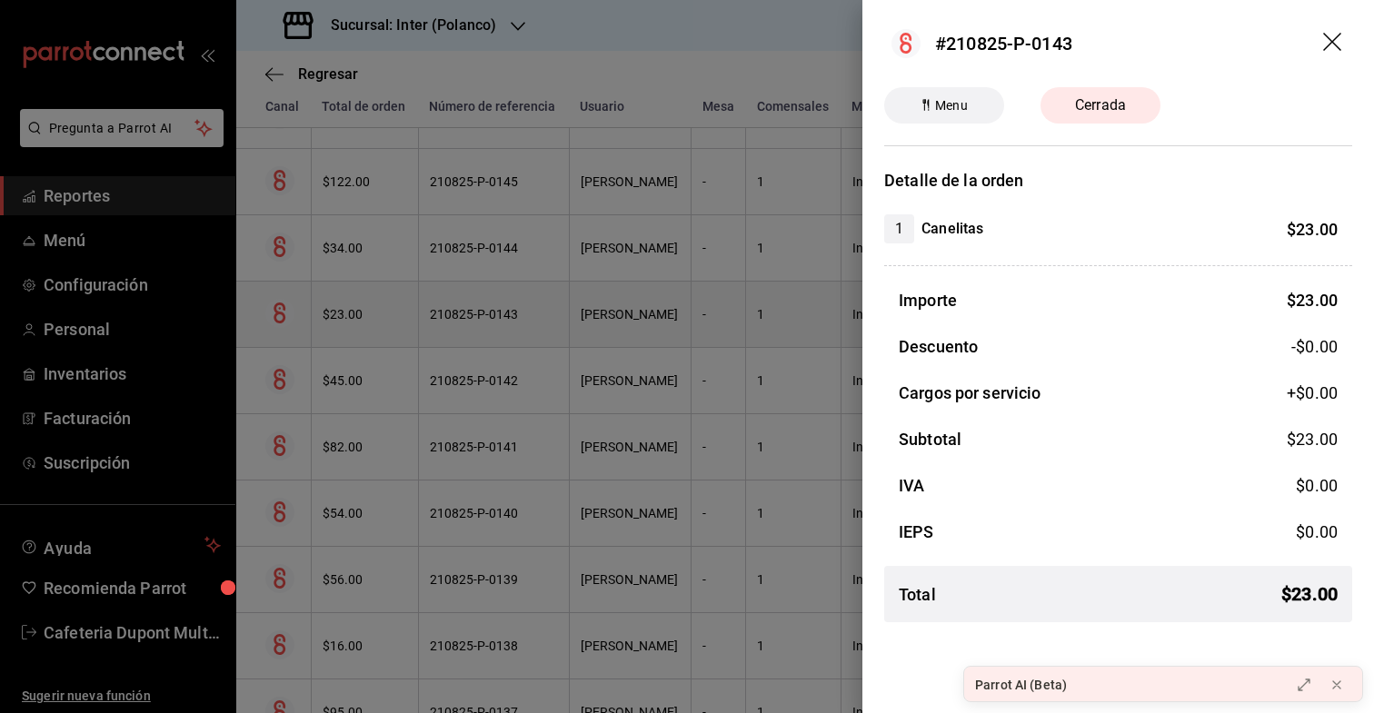
click at [388, 306] on div at bounding box center [687, 356] width 1374 height 713
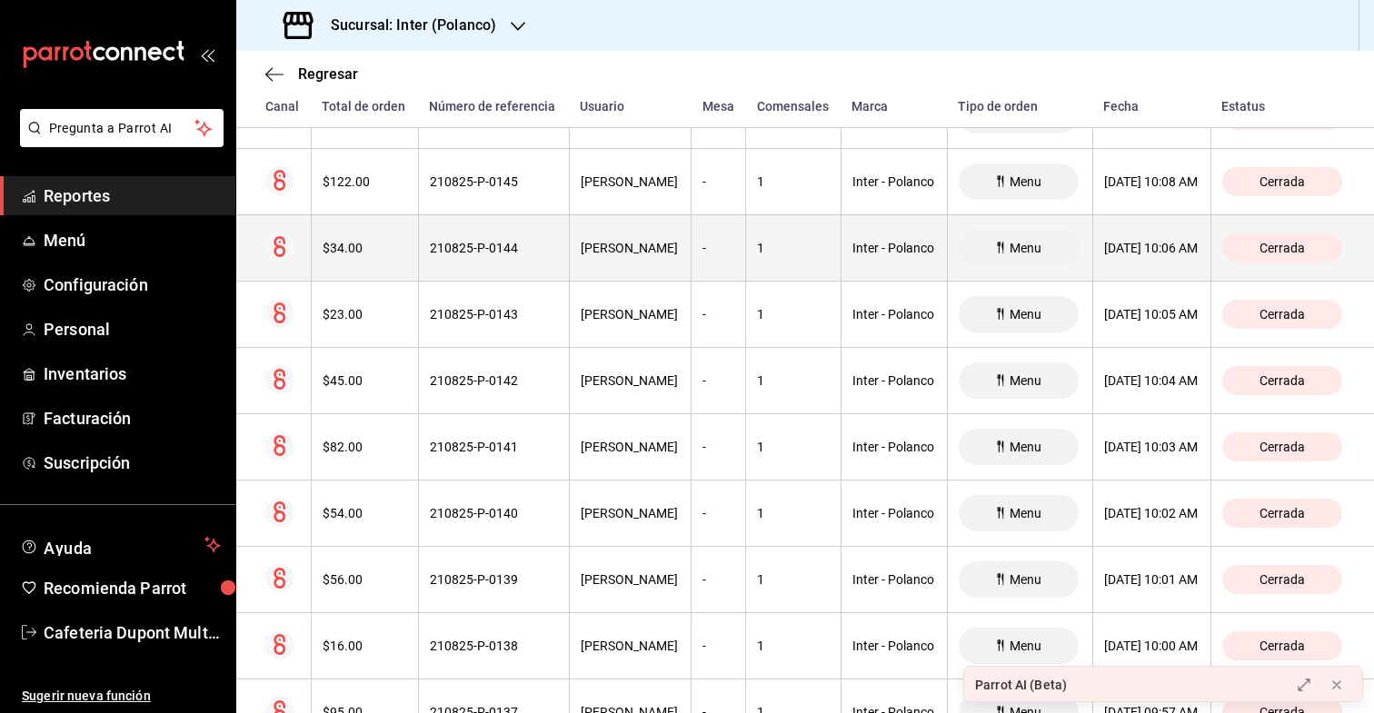
click at [387, 258] on th "$34.00" at bounding box center [364, 248] width 107 height 66
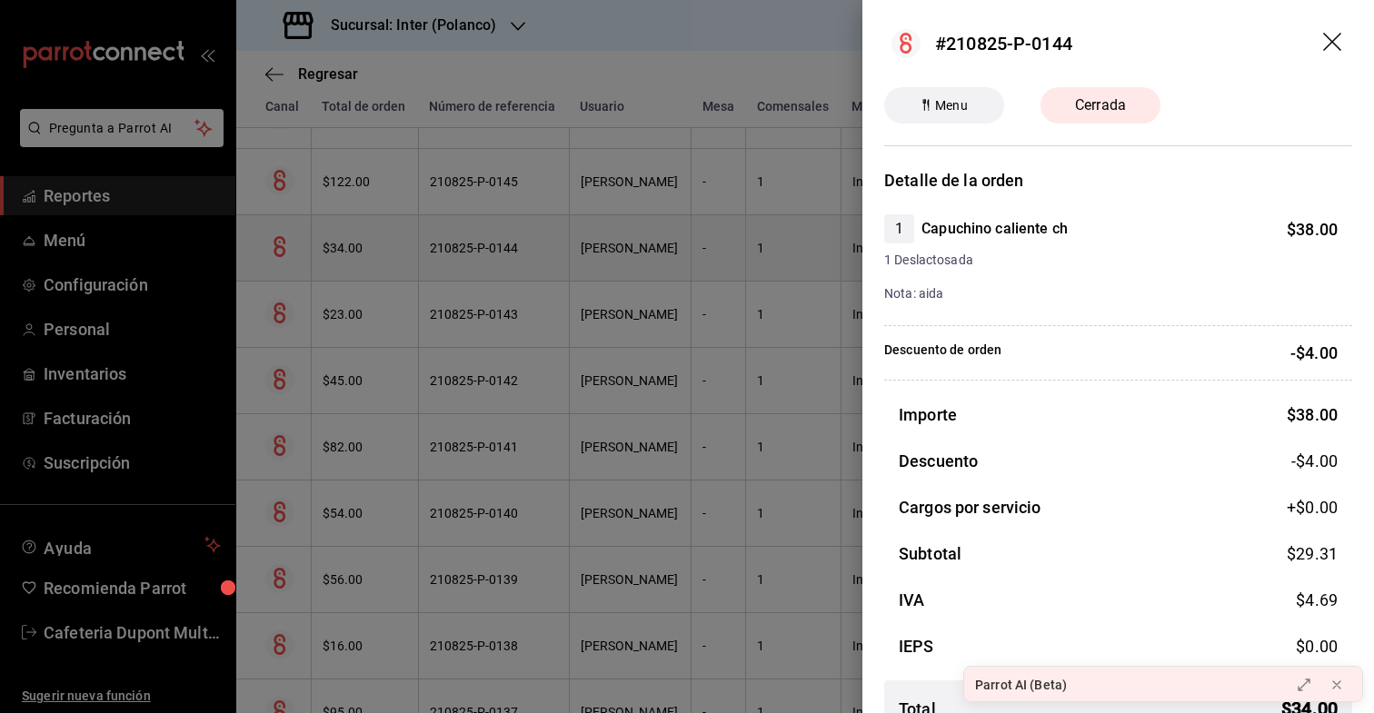
click at [387, 258] on div at bounding box center [687, 356] width 1374 height 713
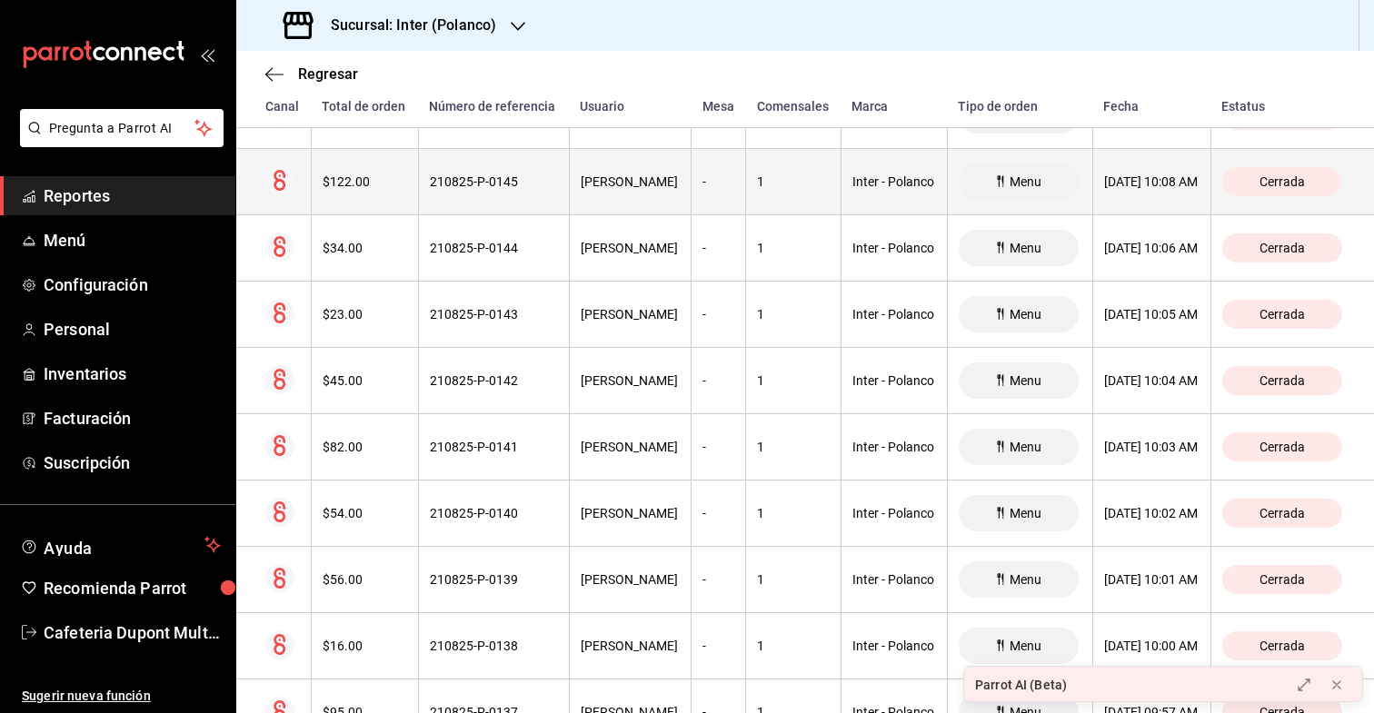
click at [387, 205] on th "$122.00" at bounding box center [364, 182] width 107 height 66
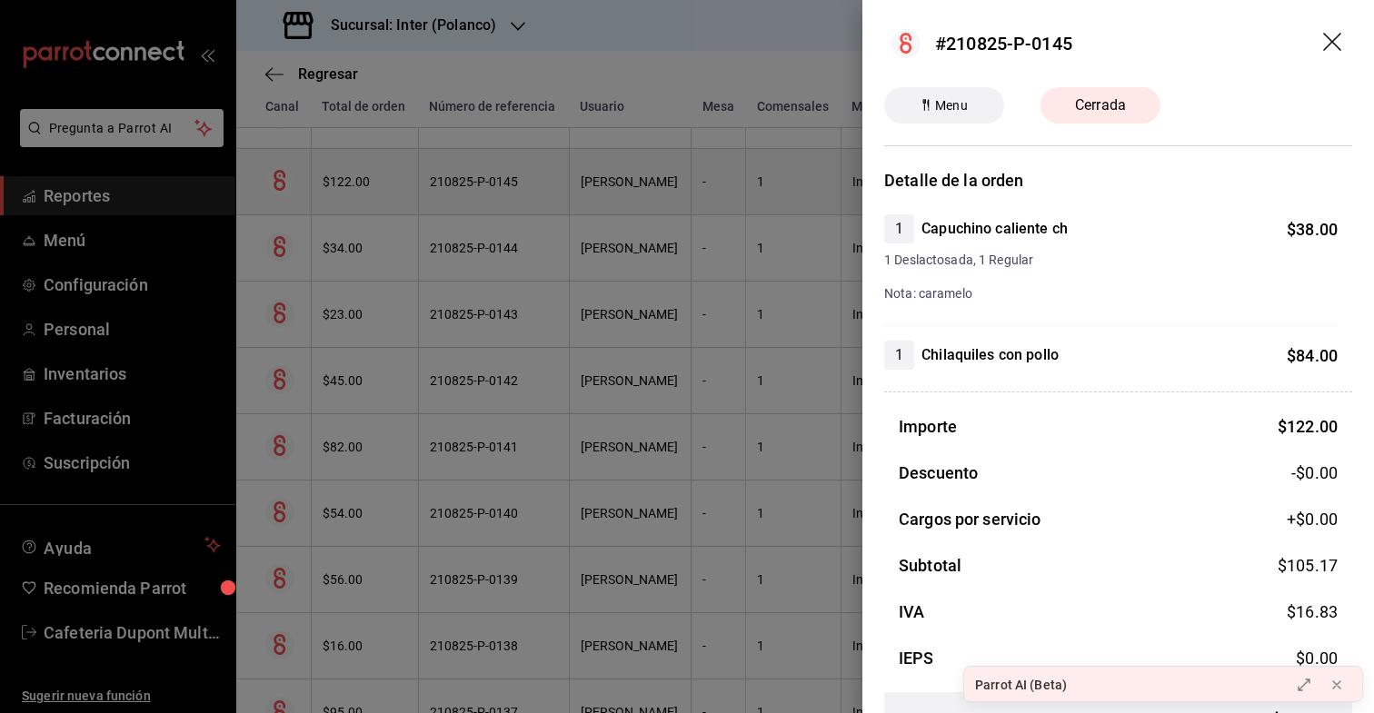
click at [387, 205] on div at bounding box center [687, 356] width 1374 height 713
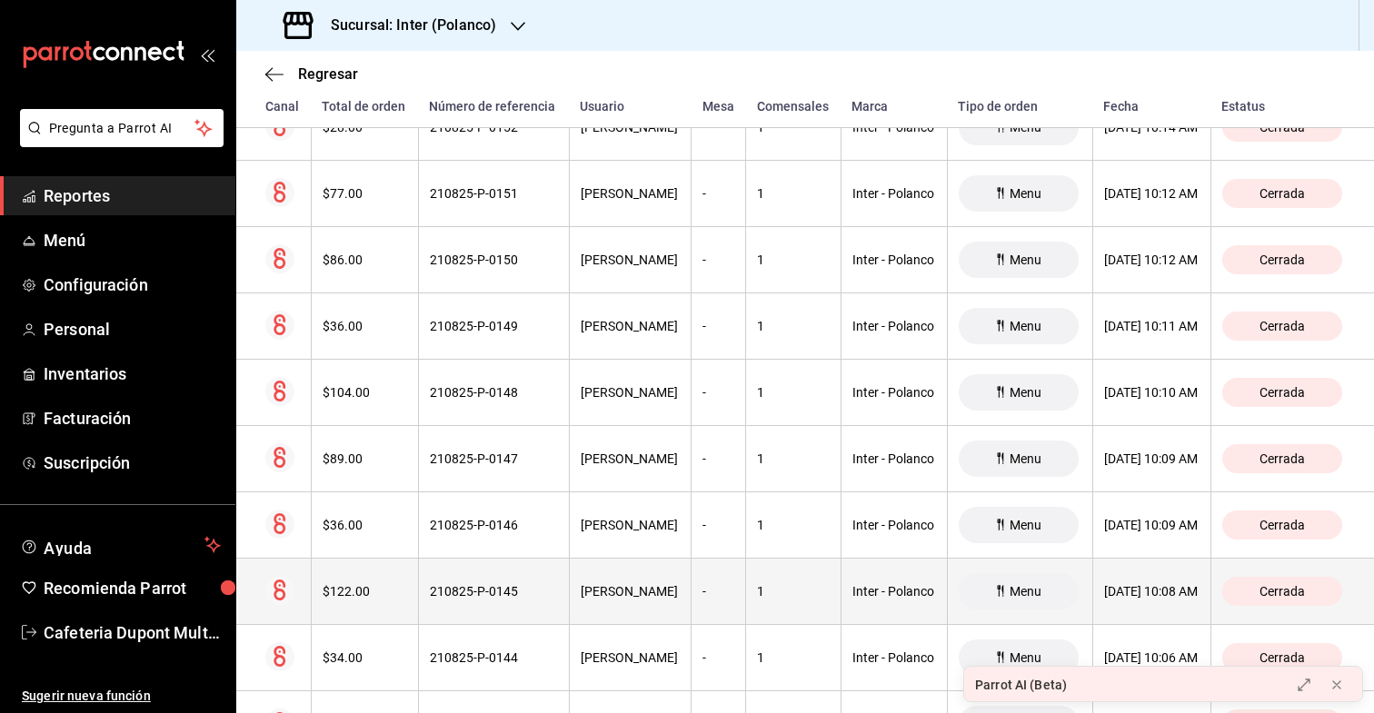
scroll to position [11444, 0]
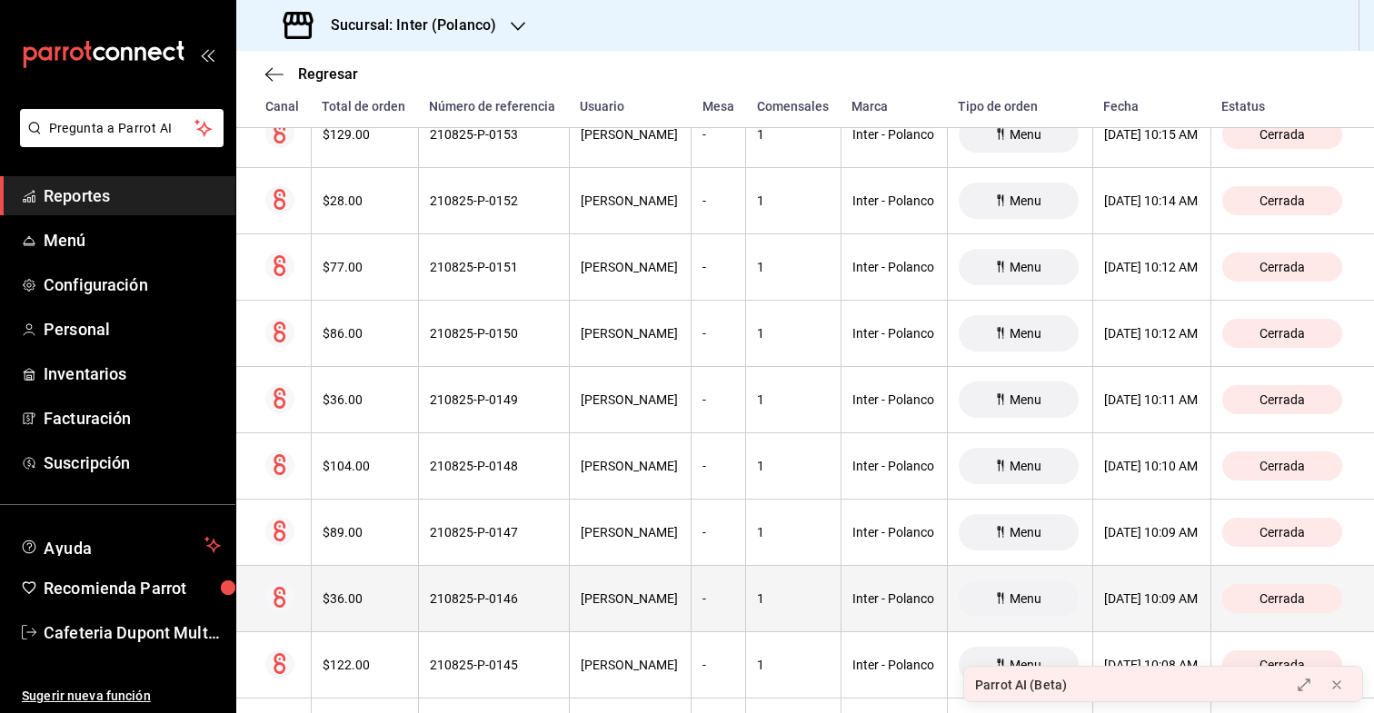
click at [357, 566] on th "$36.00" at bounding box center [364, 599] width 107 height 66
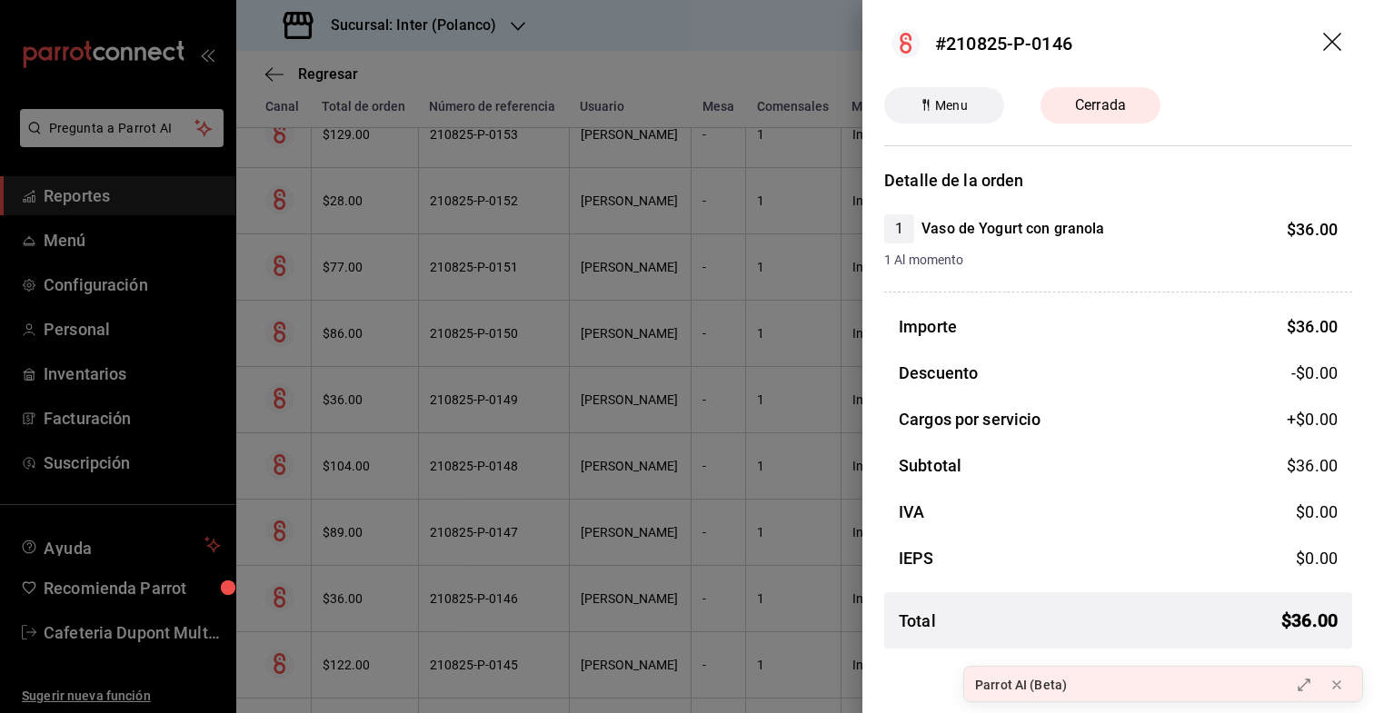
click at [357, 567] on div at bounding box center [687, 356] width 1374 height 713
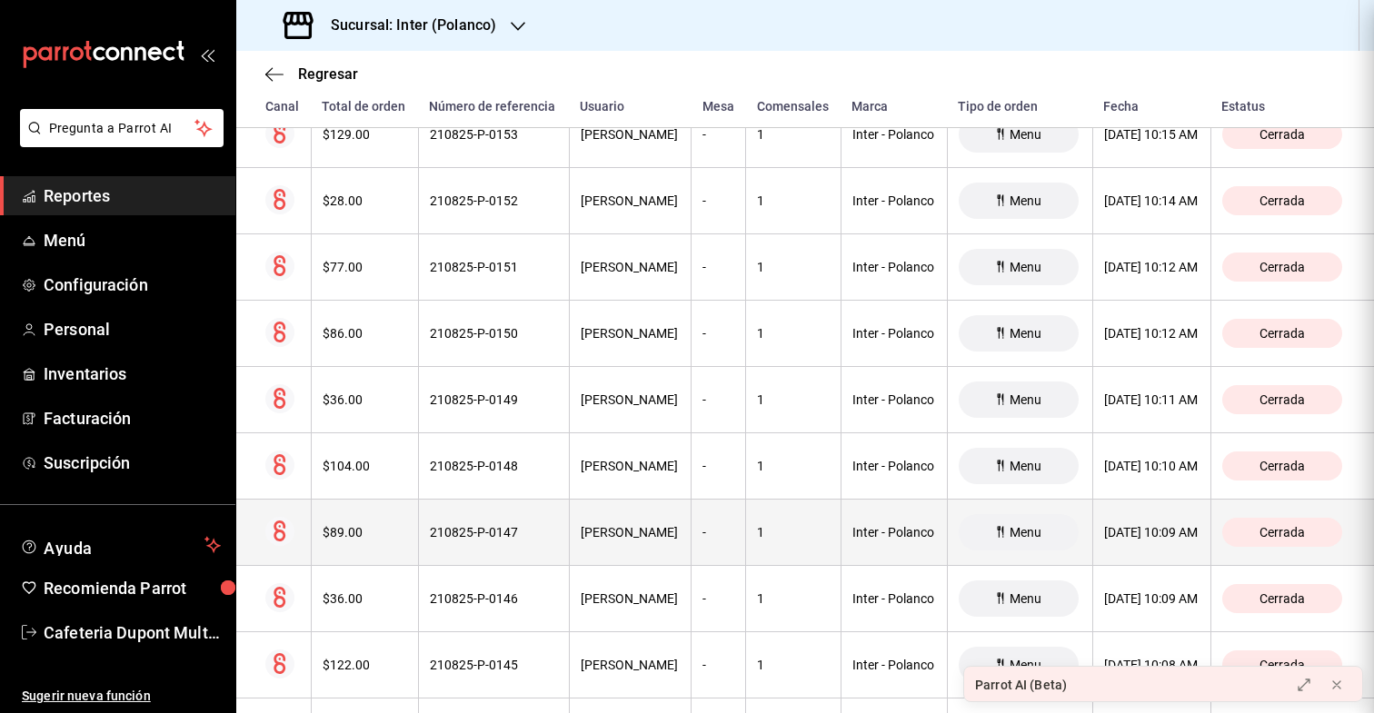
click at [360, 551] on th "$89.00" at bounding box center [364, 533] width 107 height 66
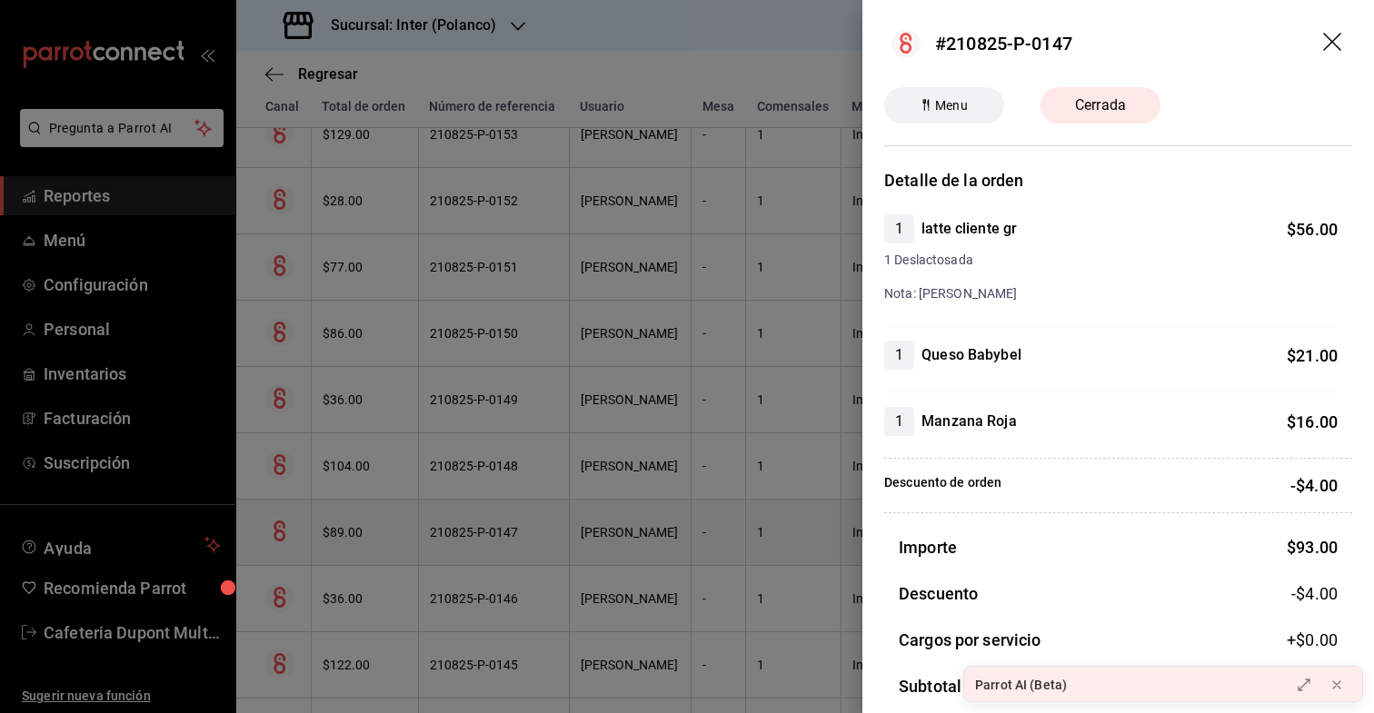
click at [360, 551] on div at bounding box center [687, 356] width 1374 height 713
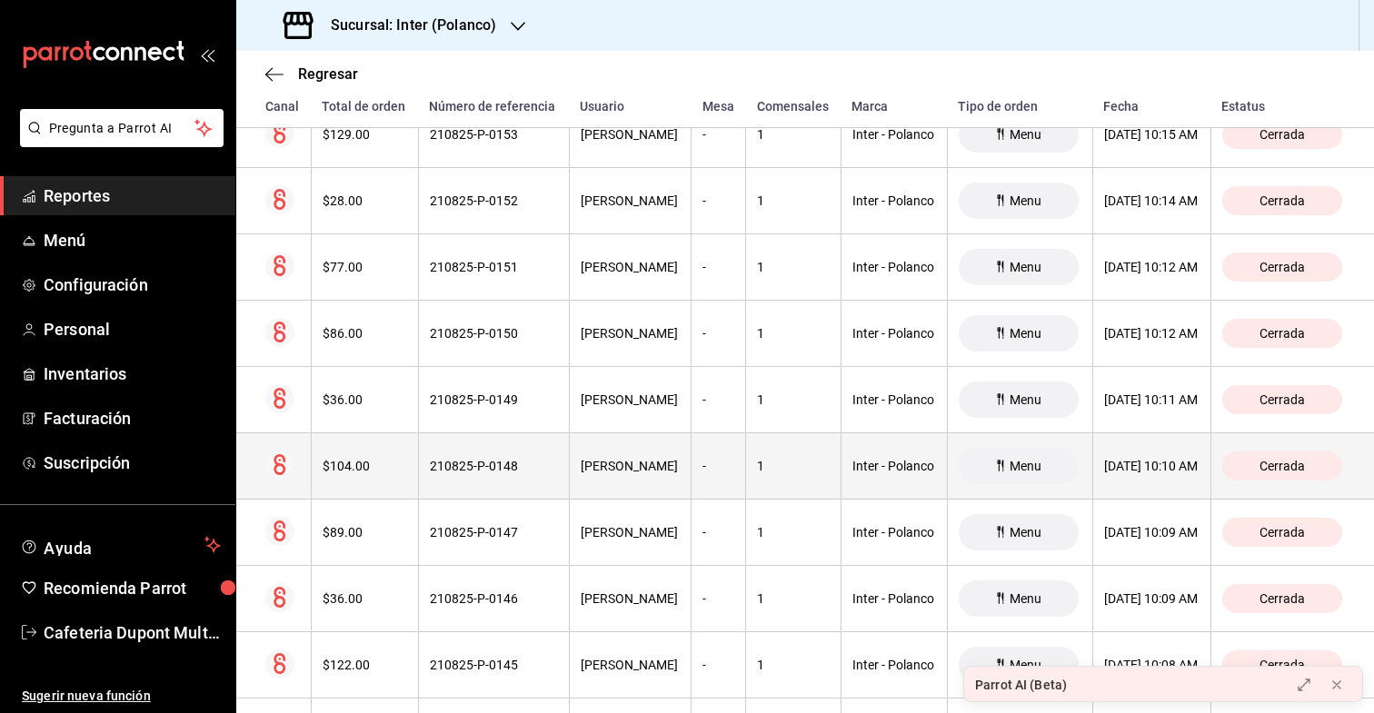
click at [364, 478] on th "$104.00" at bounding box center [364, 467] width 107 height 66
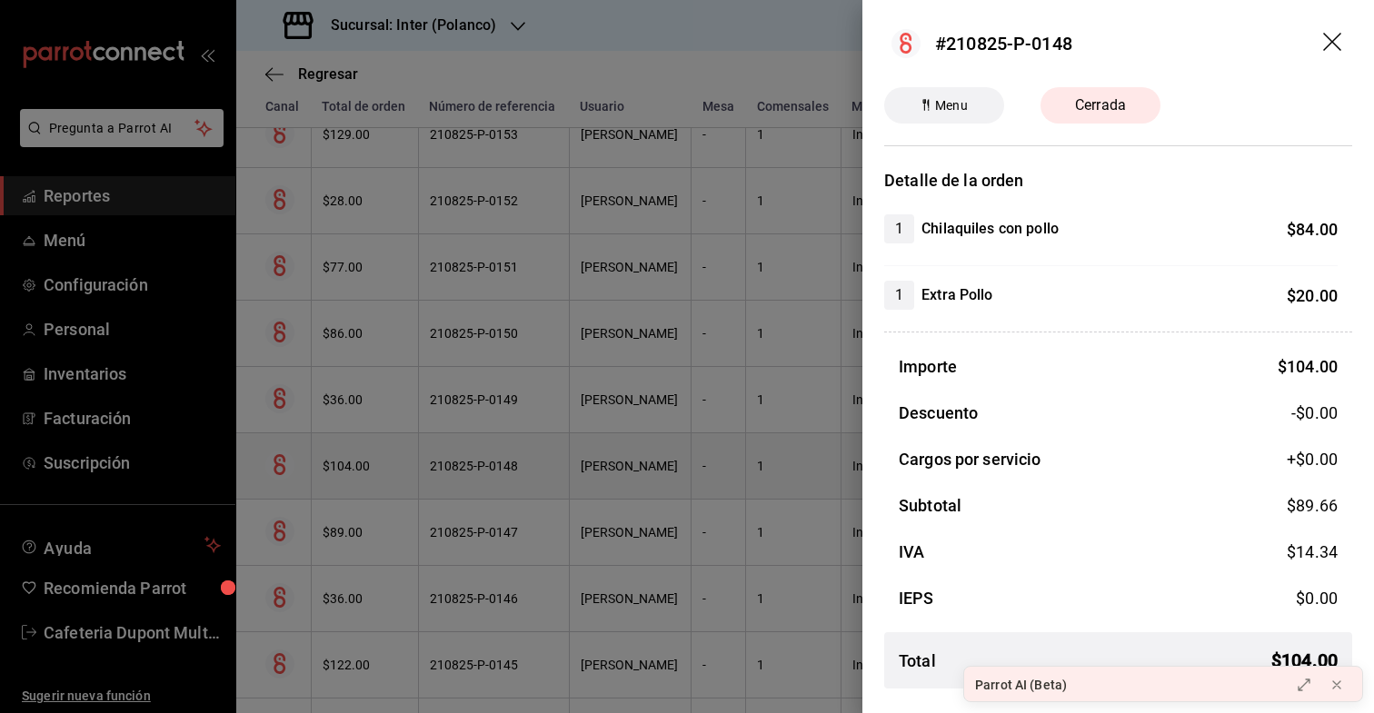
click at [364, 478] on div at bounding box center [687, 356] width 1374 height 713
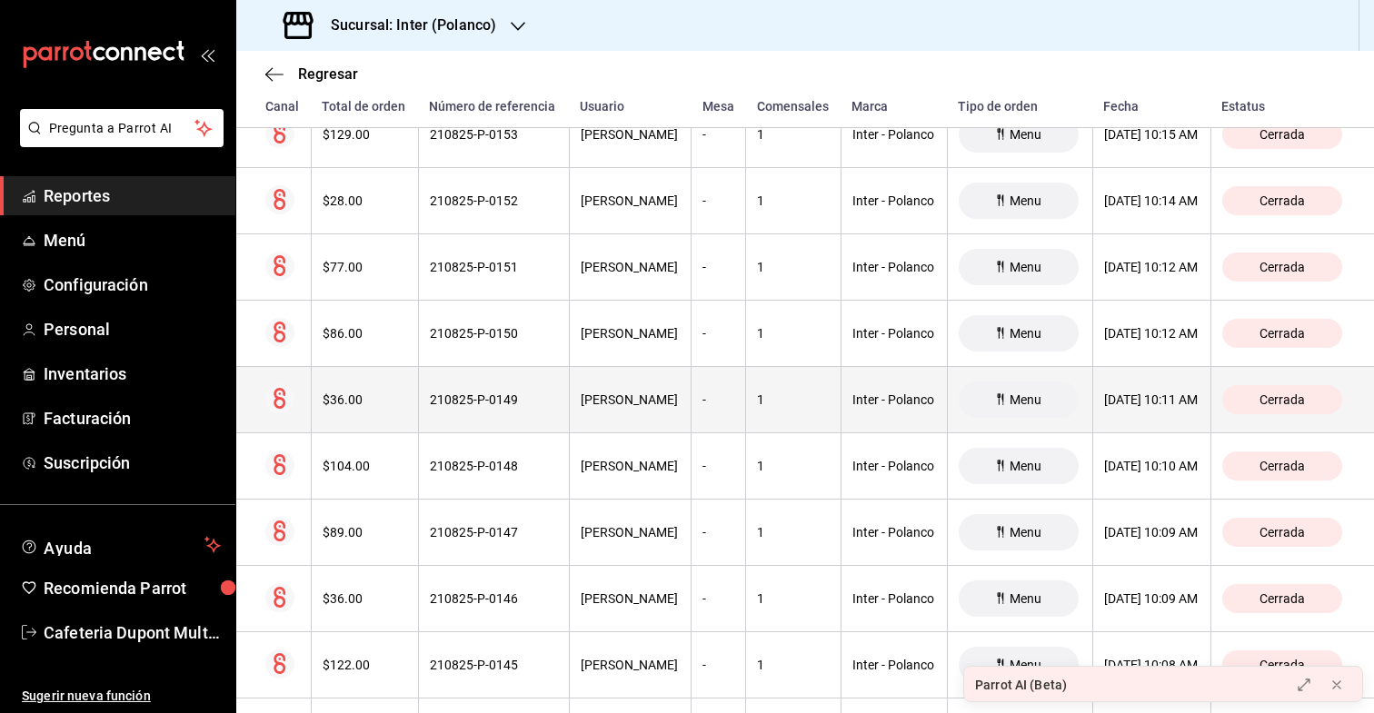
click at [368, 413] on th "$36.00" at bounding box center [364, 400] width 107 height 66
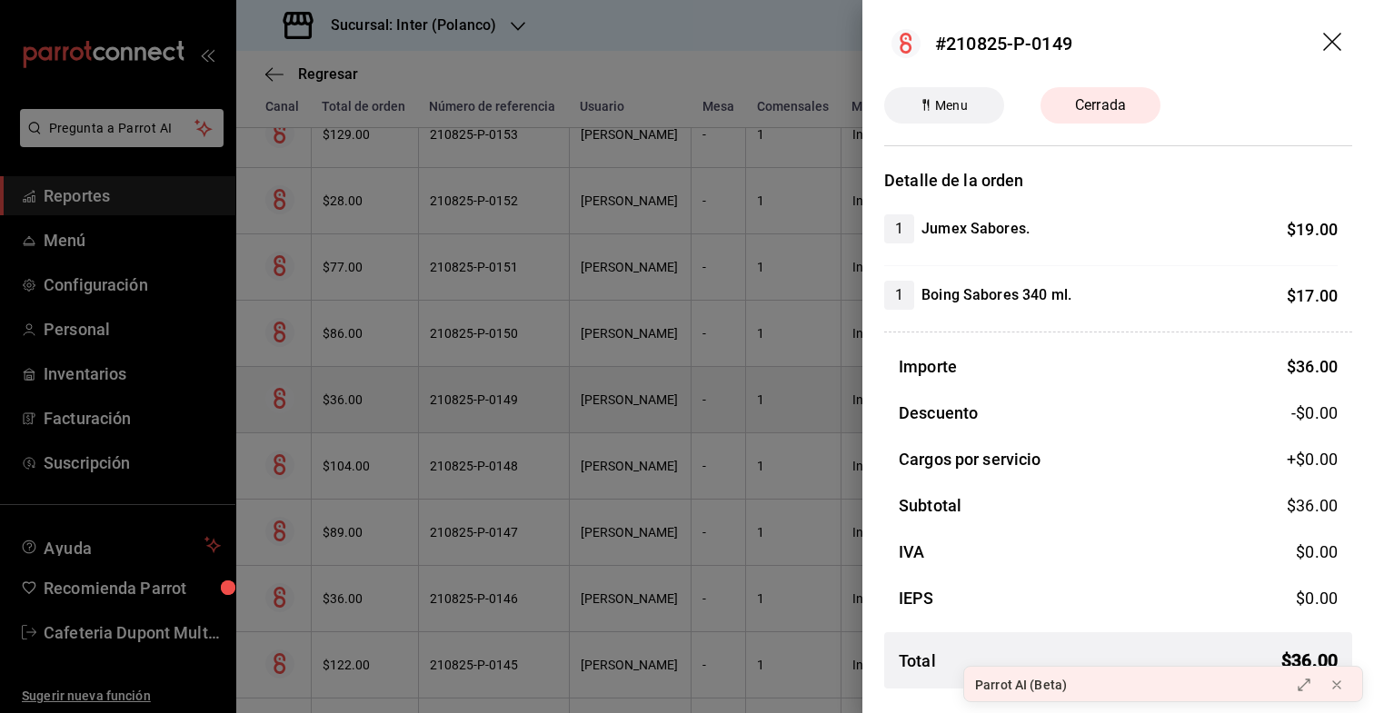
click at [368, 413] on div at bounding box center [687, 356] width 1374 height 713
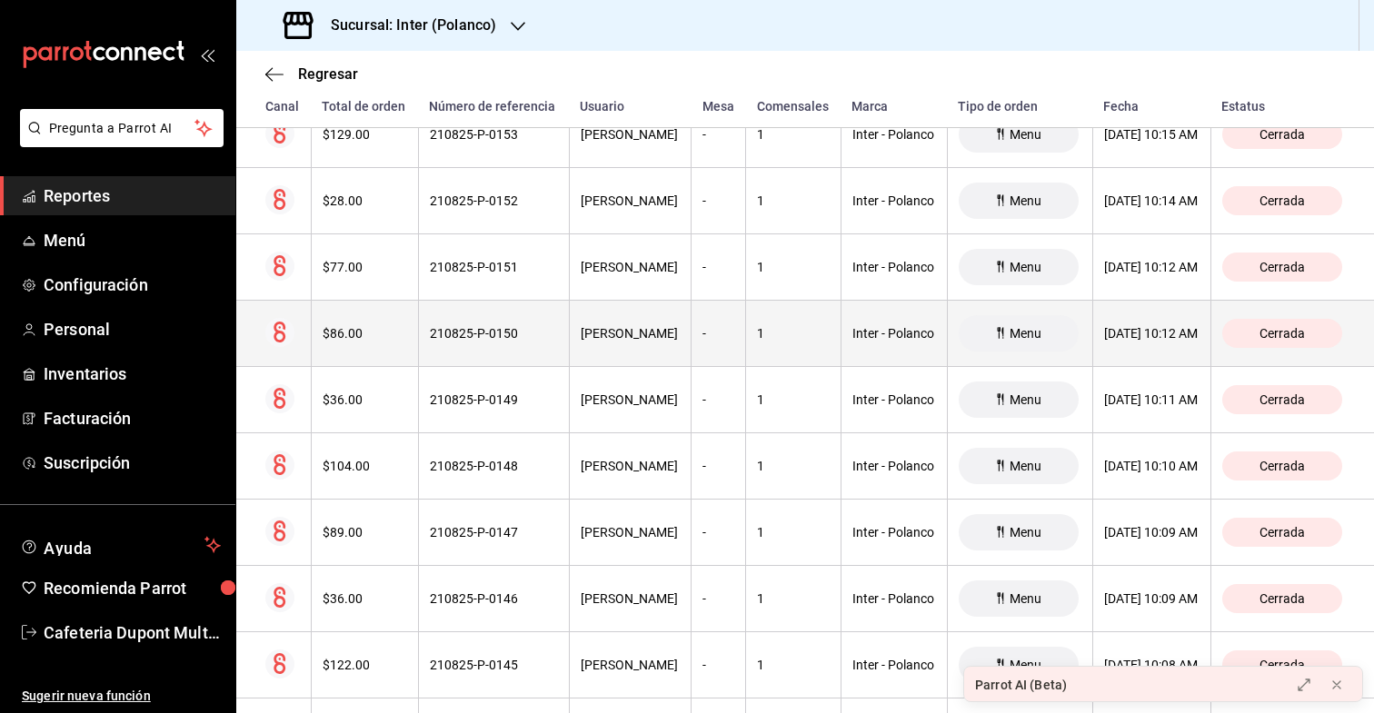
click at [371, 336] on div "$86.00" at bounding box center [365, 333] width 85 height 15
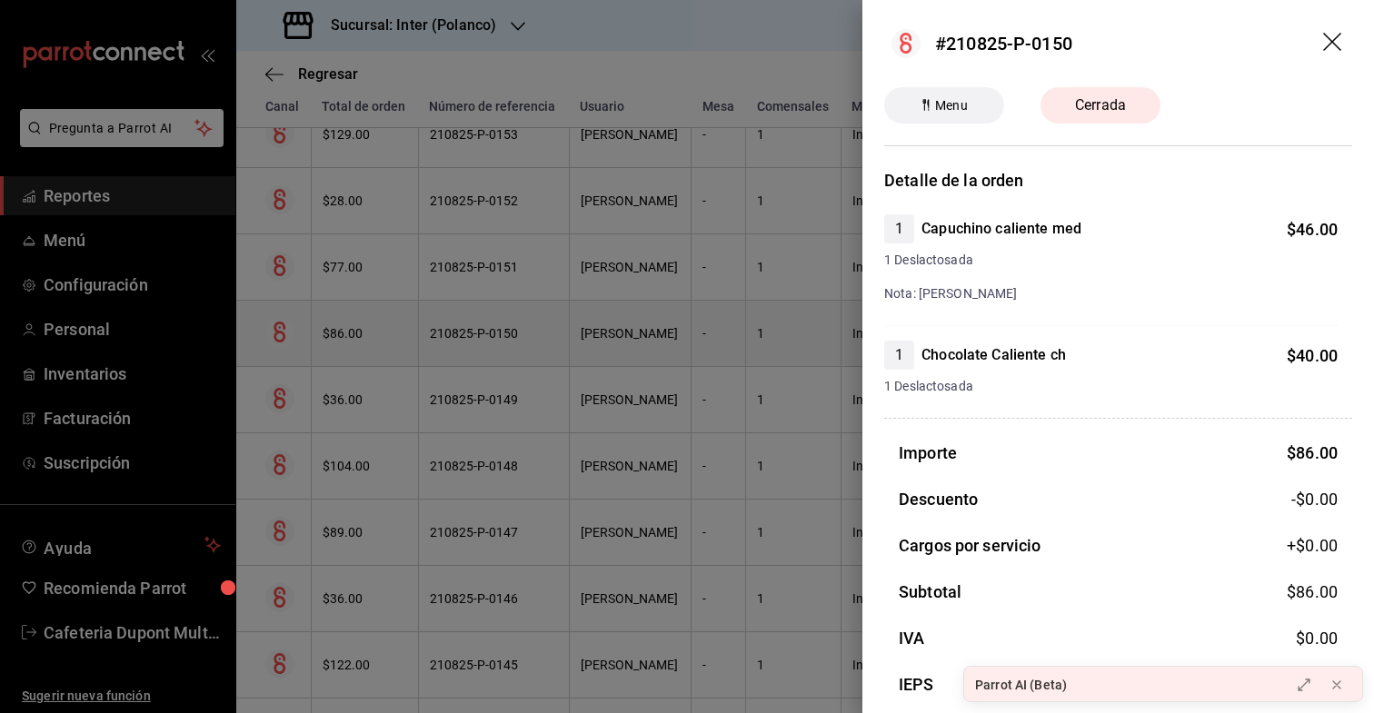
click at [371, 336] on div at bounding box center [687, 356] width 1374 height 713
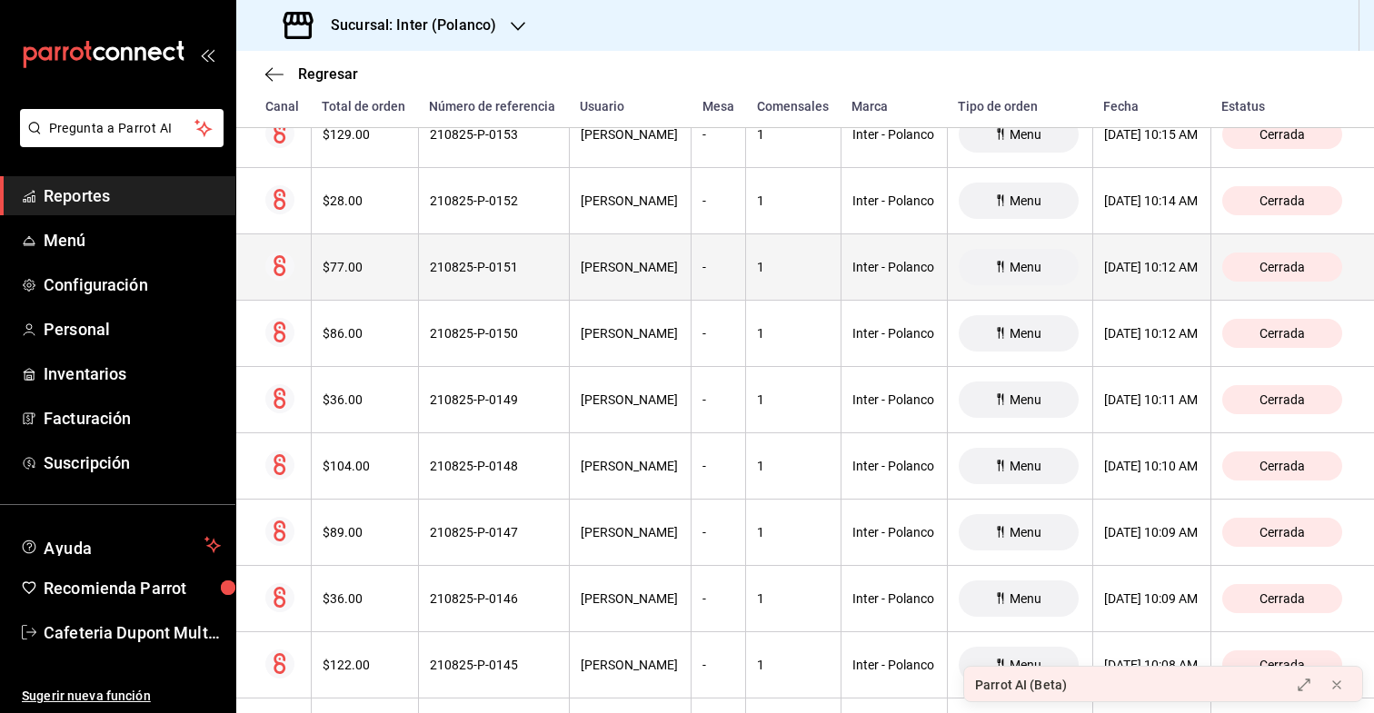
click at [371, 279] on th "$77.00" at bounding box center [364, 267] width 107 height 66
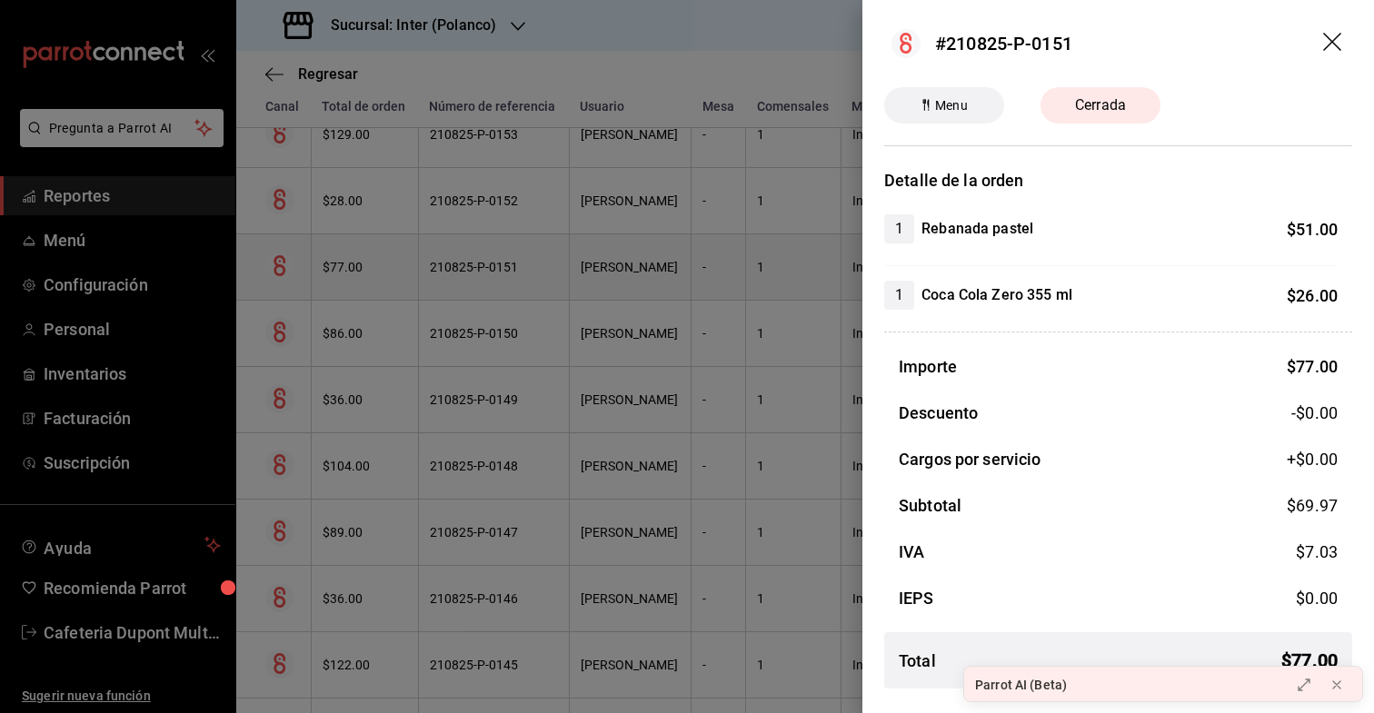
click at [371, 279] on div at bounding box center [687, 356] width 1374 height 713
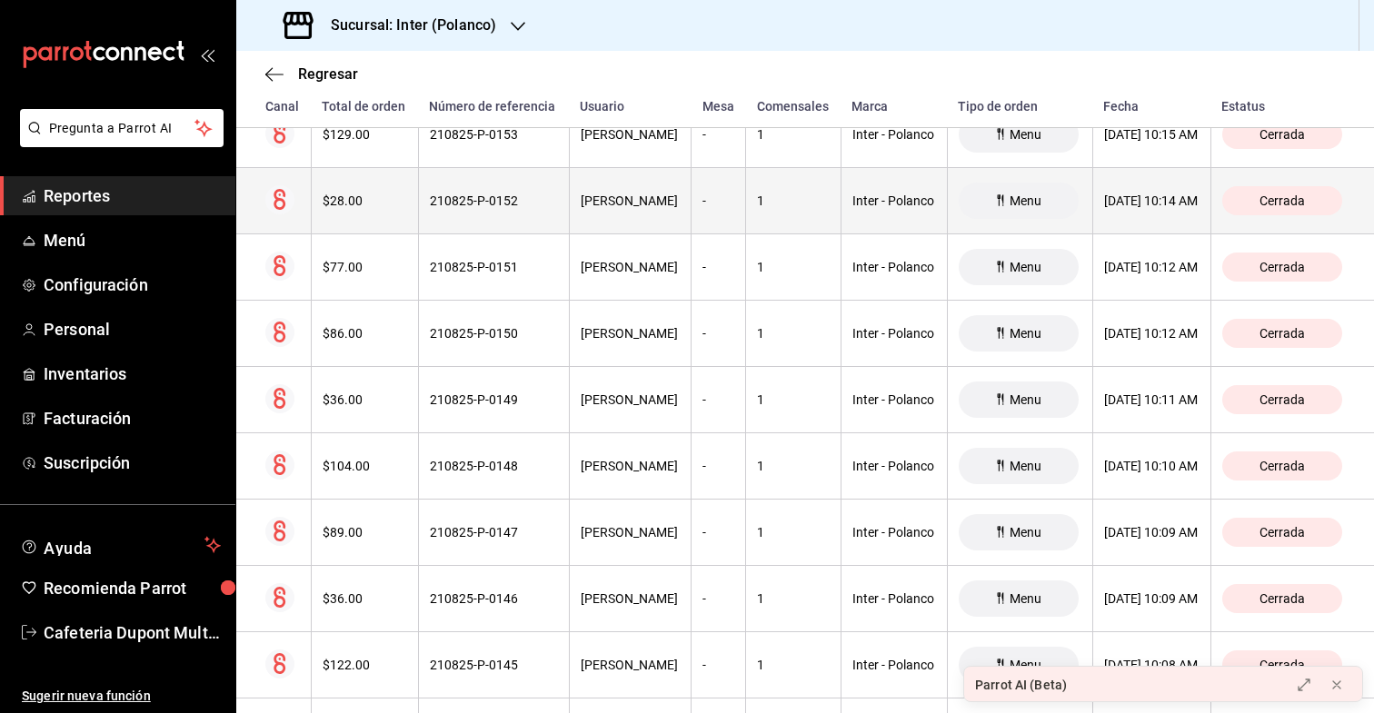
click at [351, 223] on th "$28.00" at bounding box center [364, 201] width 107 height 66
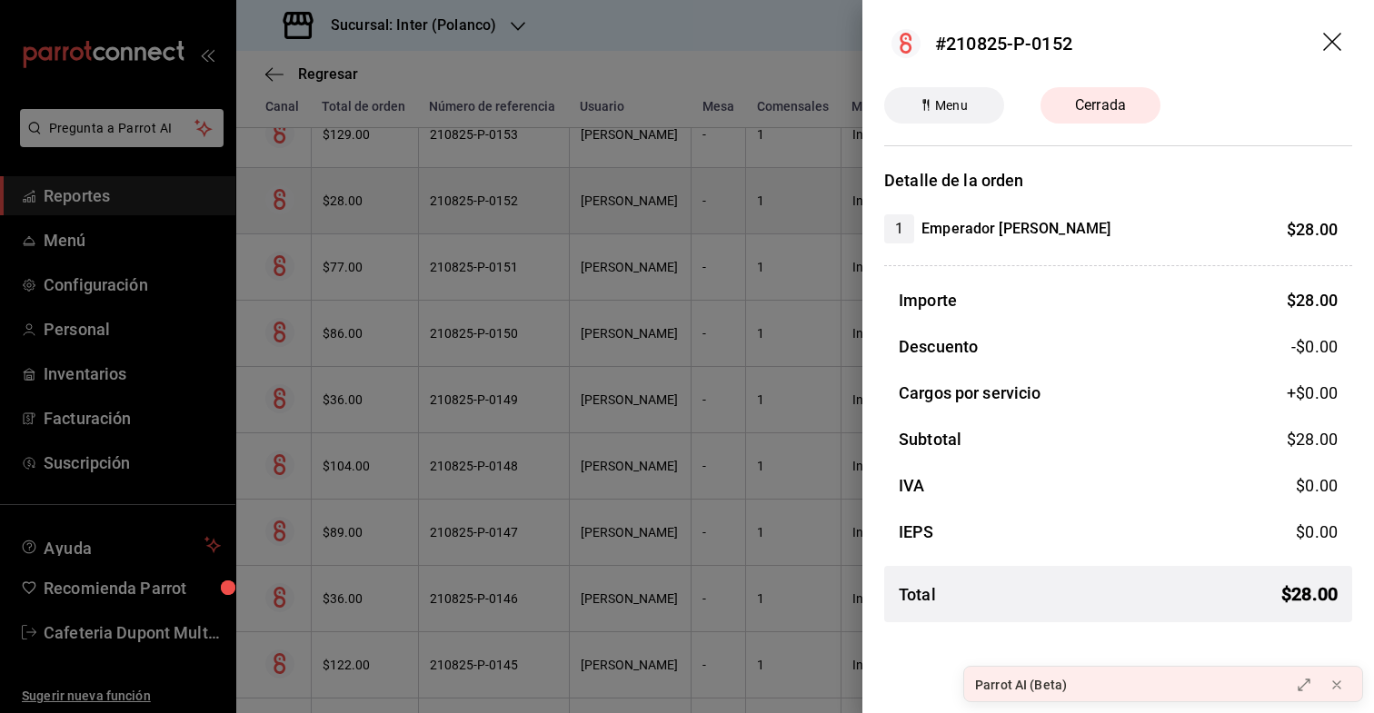
click at [351, 223] on div at bounding box center [687, 356] width 1374 height 713
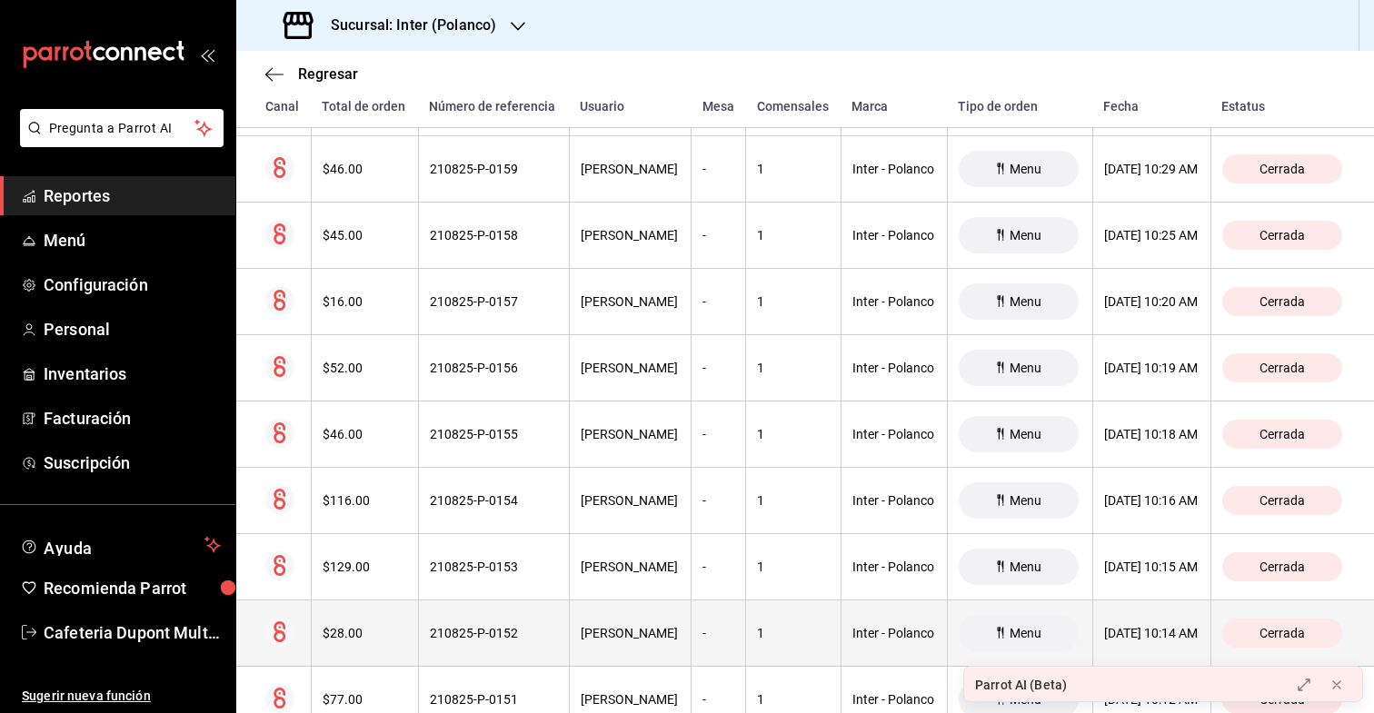
scroll to position [10983, 0]
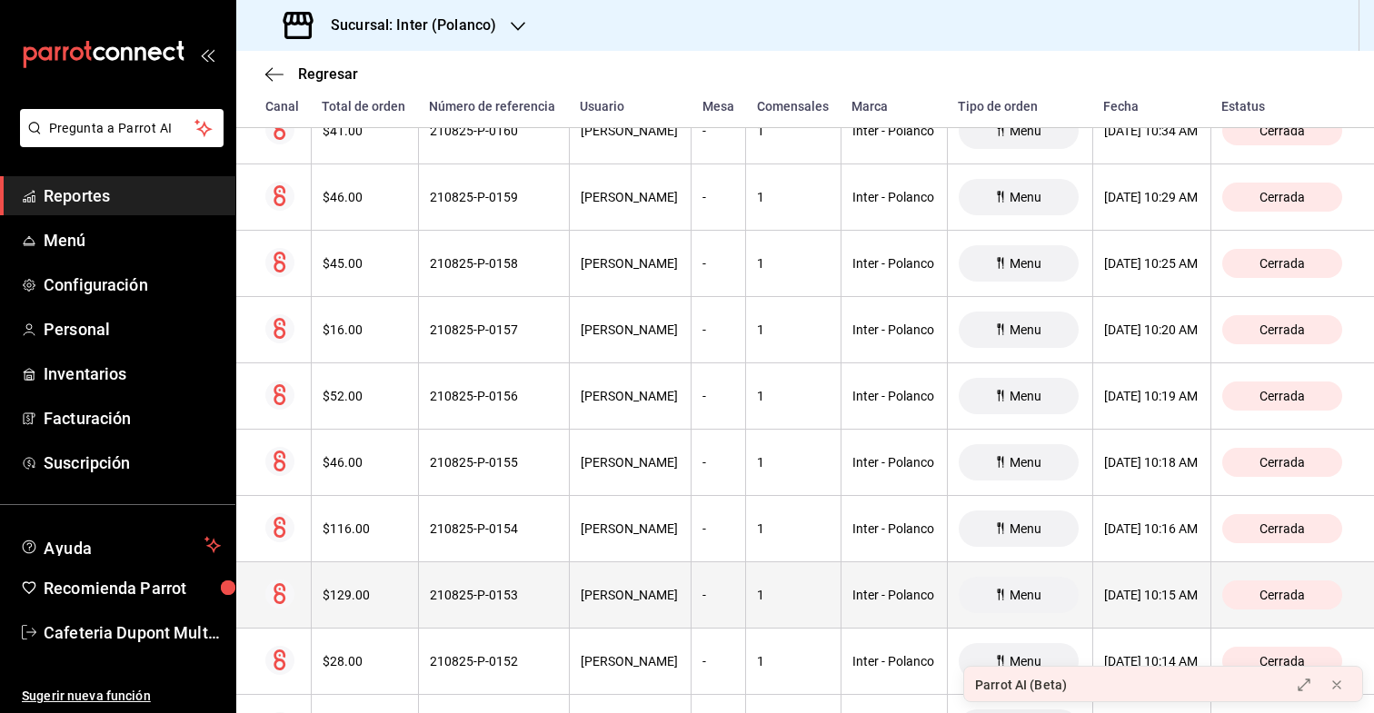
click at [377, 581] on th "$129.00" at bounding box center [364, 596] width 107 height 66
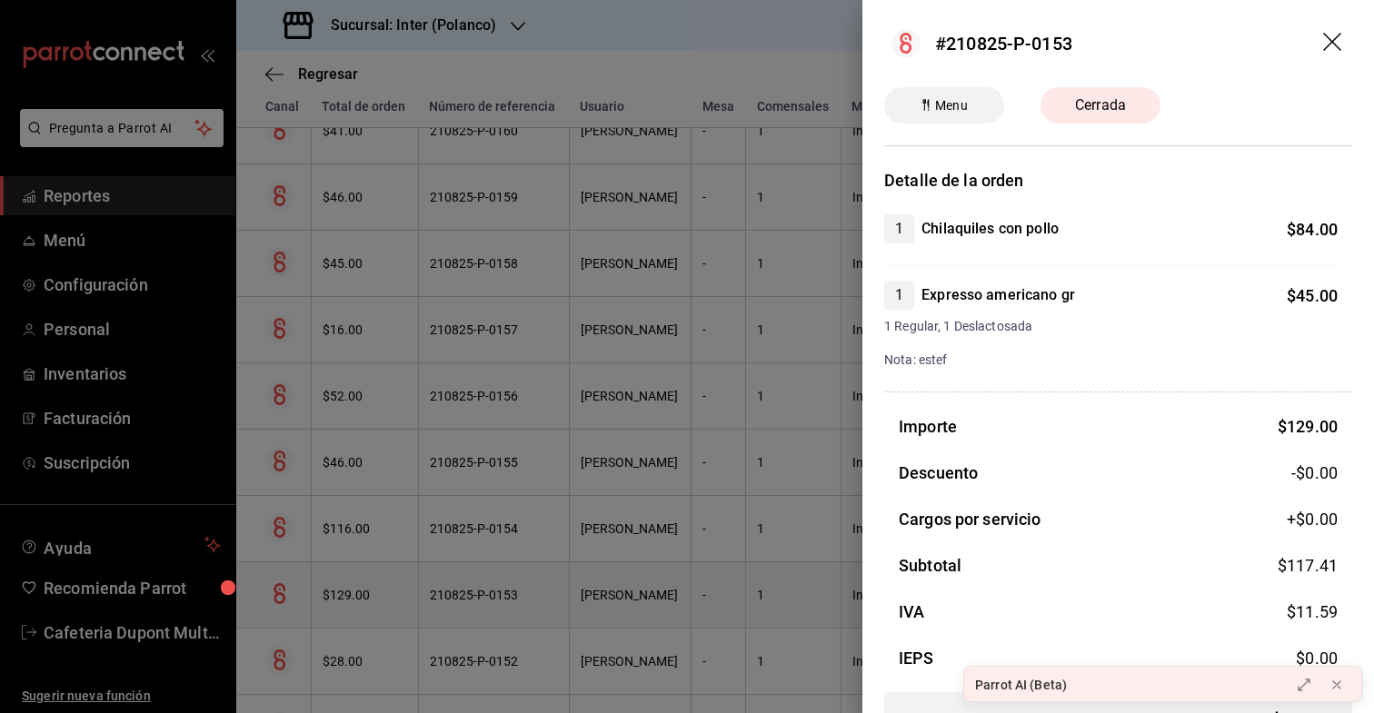
click at [377, 581] on div at bounding box center [687, 356] width 1374 height 713
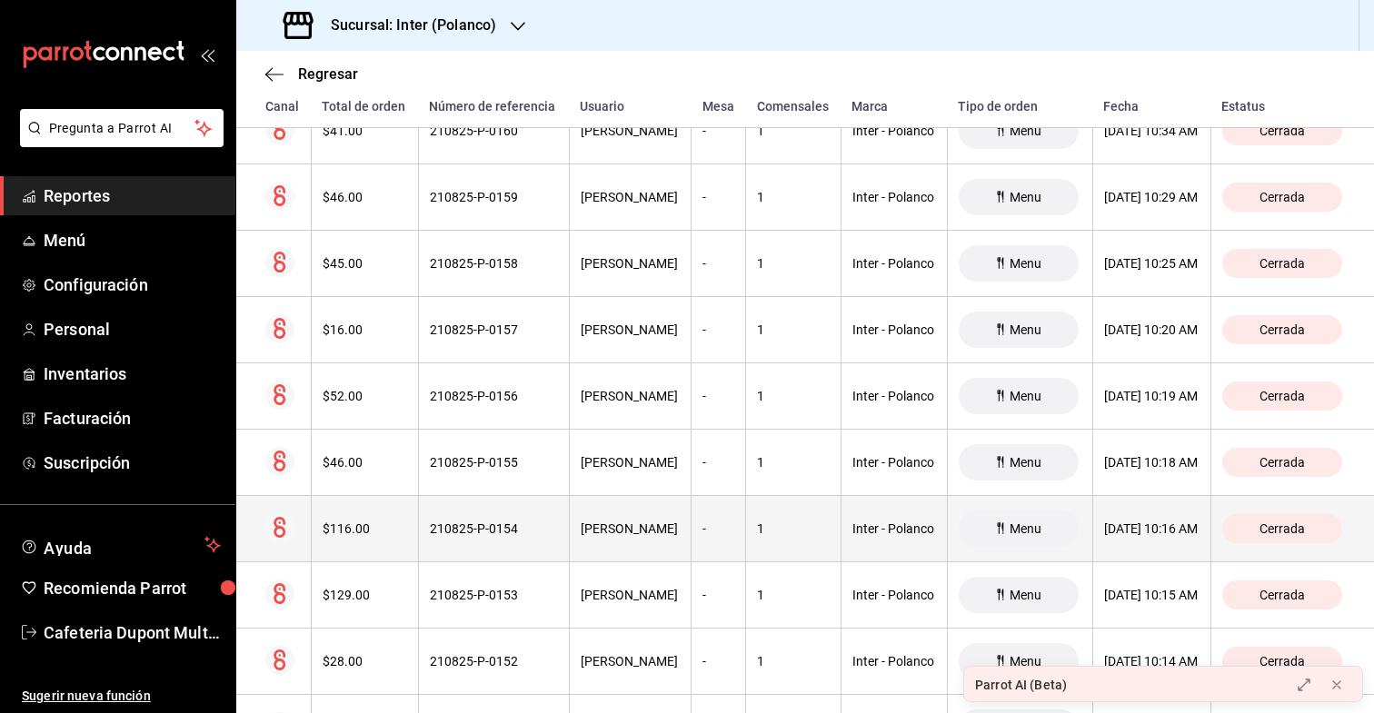
click at [381, 550] on th "$116.00" at bounding box center [364, 529] width 107 height 66
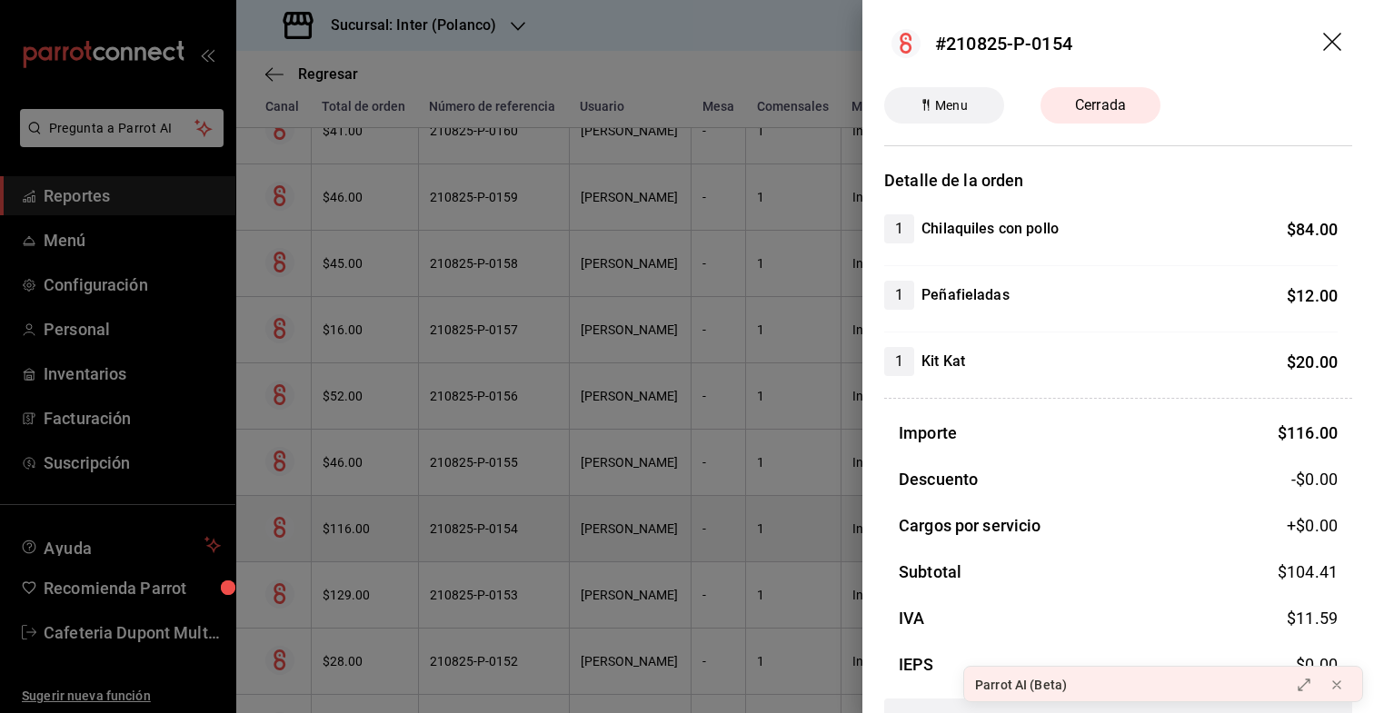
click at [381, 550] on div at bounding box center [687, 356] width 1374 height 713
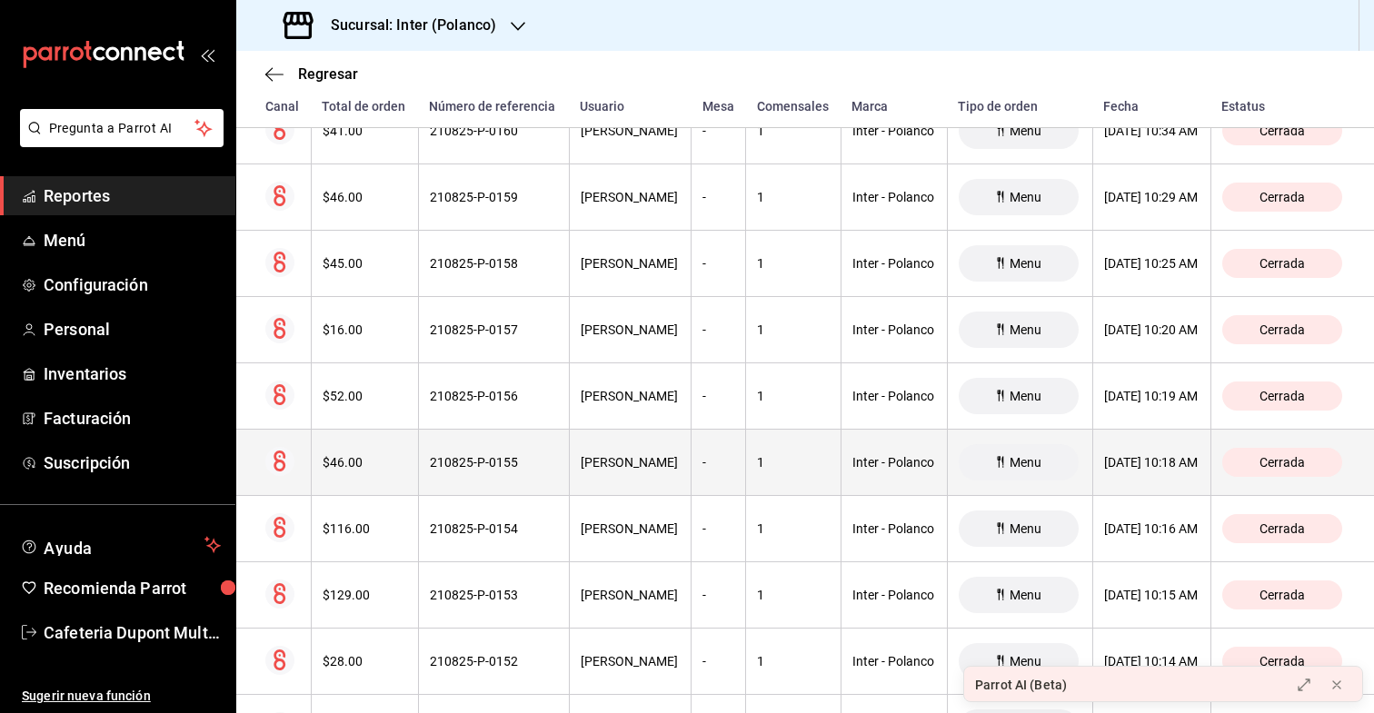
click at [381, 457] on div "$46.00" at bounding box center [365, 462] width 85 height 15
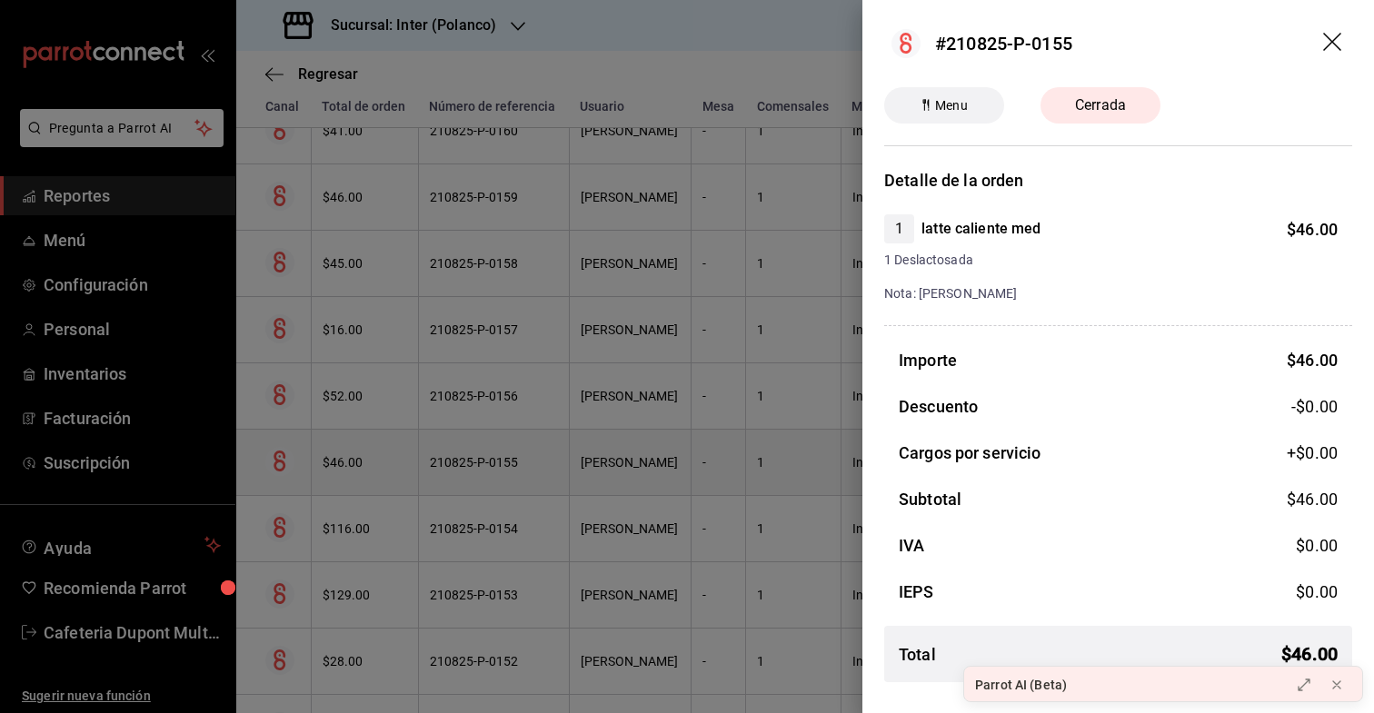
click at [381, 457] on div at bounding box center [687, 356] width 1374 height 713
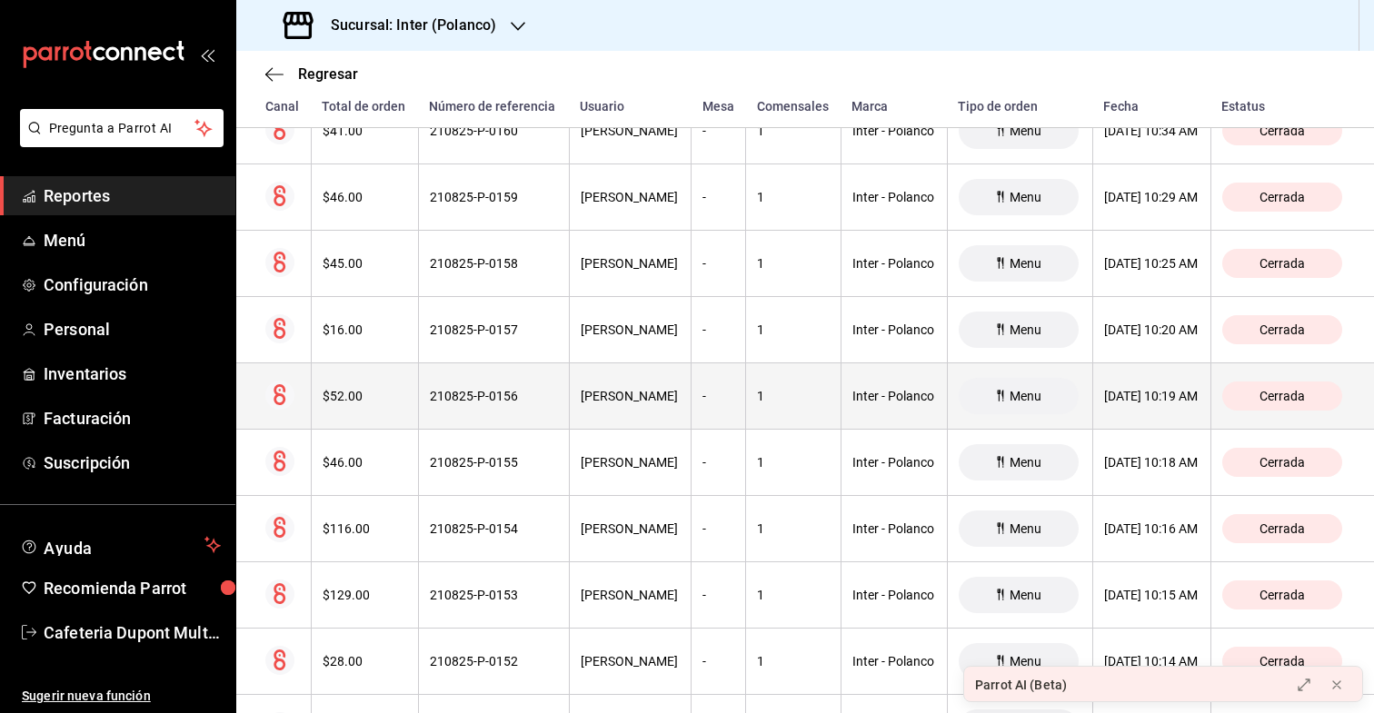
click at [381, 402] on div "$52.00" at bounding box center [365, 396] width 85 height 15
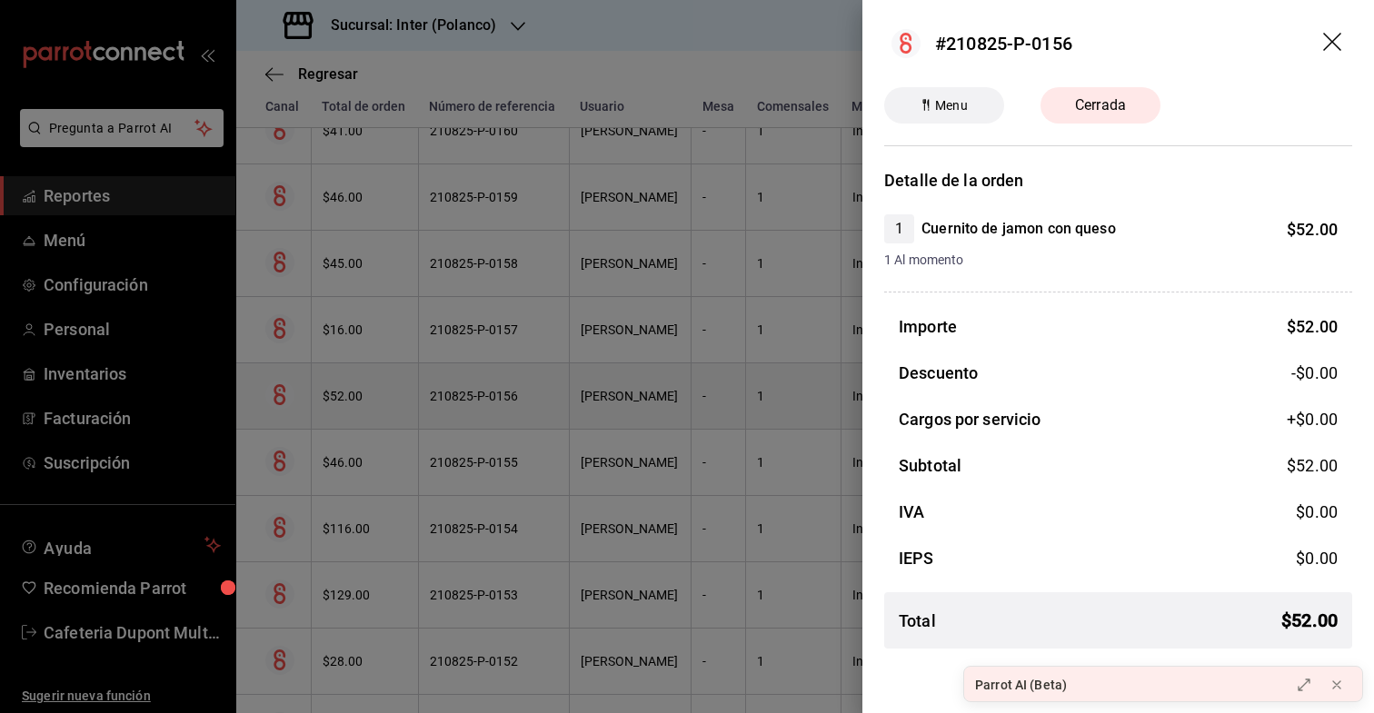
click at [381, 402] on div at bounding box center [687, 356] width 1374 height 713
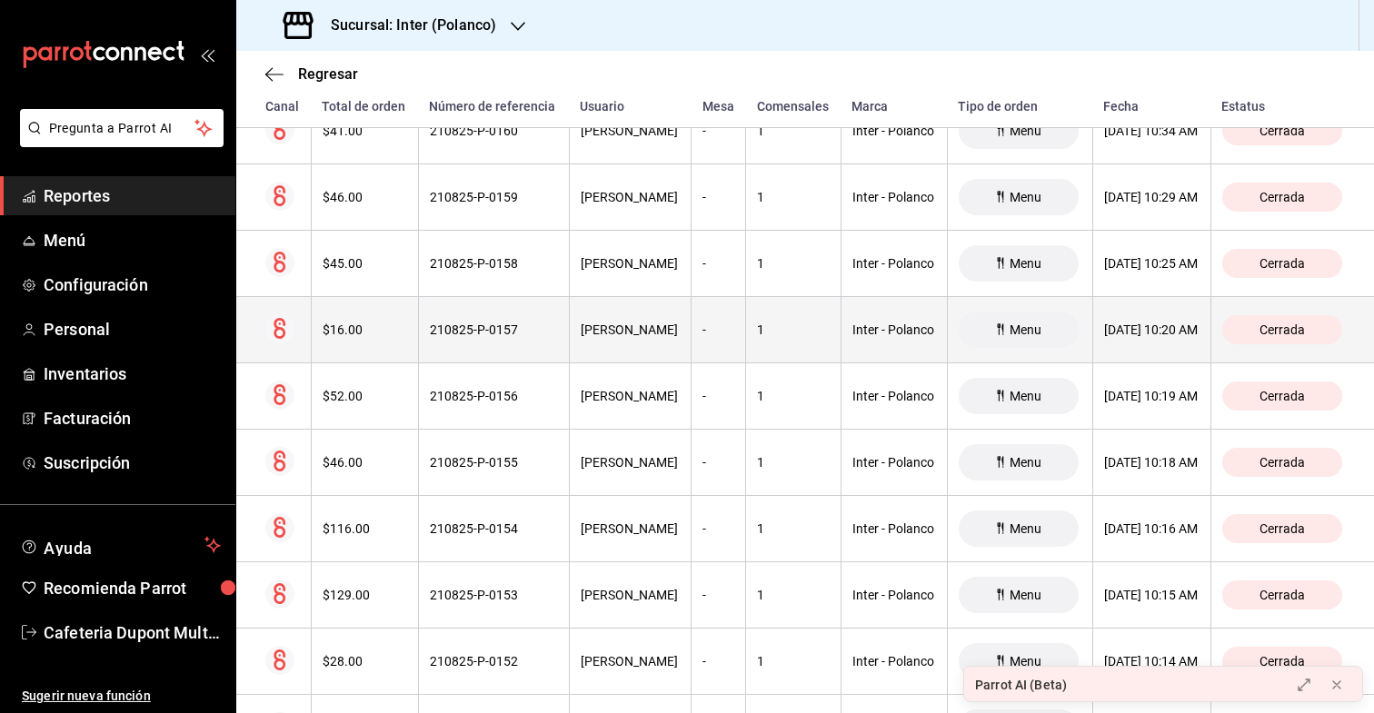
click at [377, 333] on div "$16.00" at bounding box center [365, 330] width 85 height 15
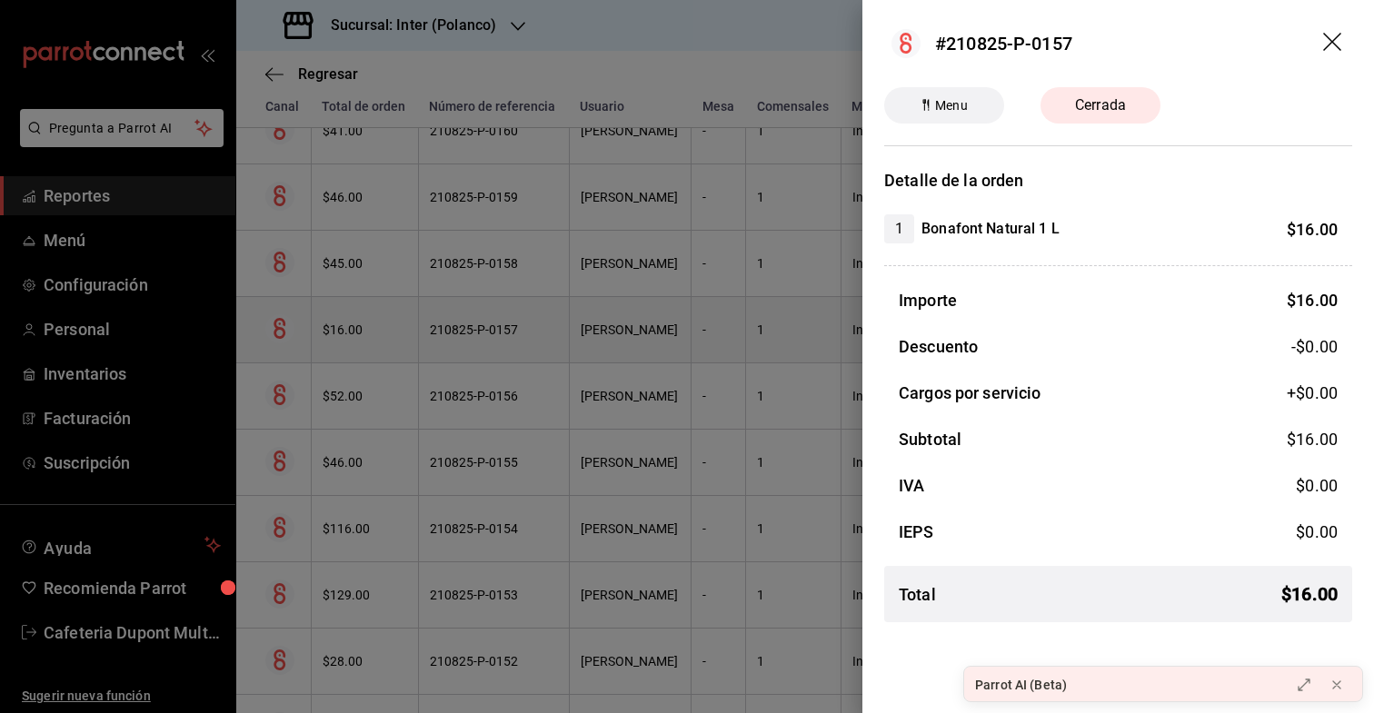
click at [377, 333] on div at bounding box center [687, 356] width 1374 height 713
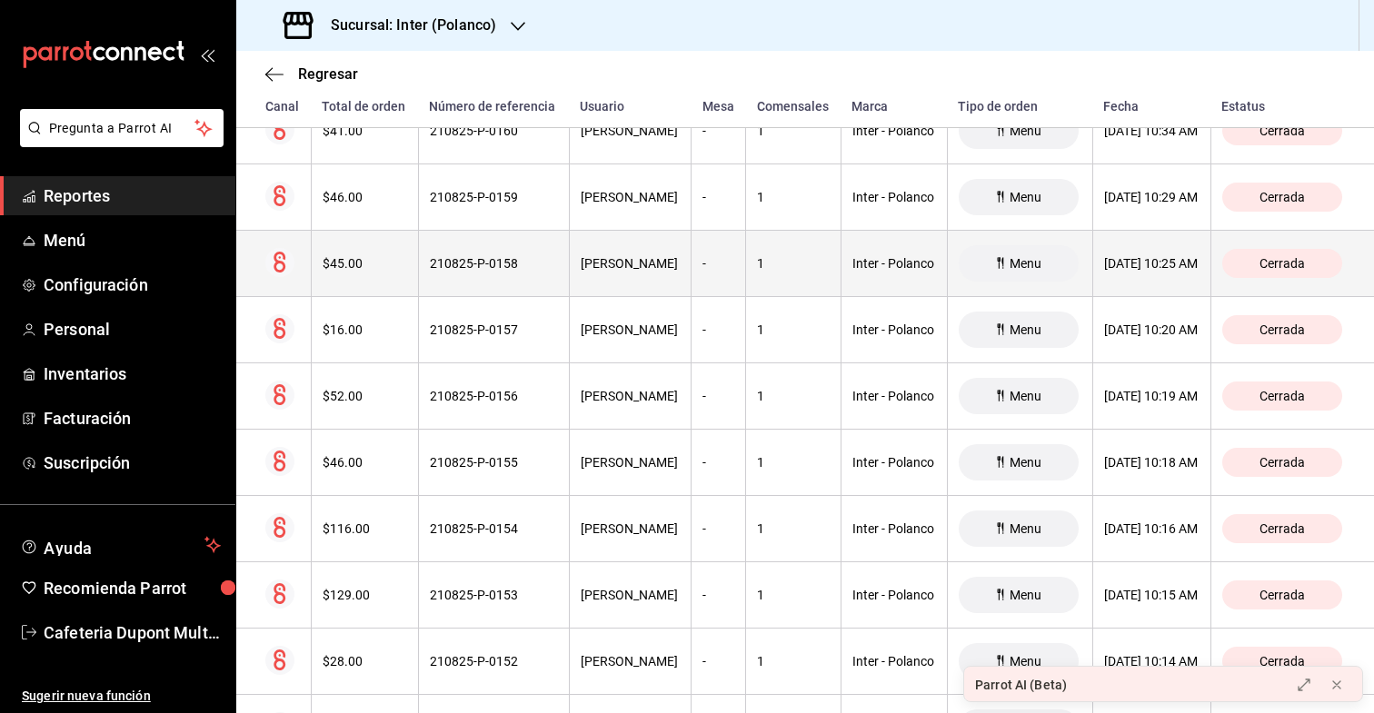
click at [370, 267] on div "$45.00" at bounding box center [365, 263] width 85 height 15
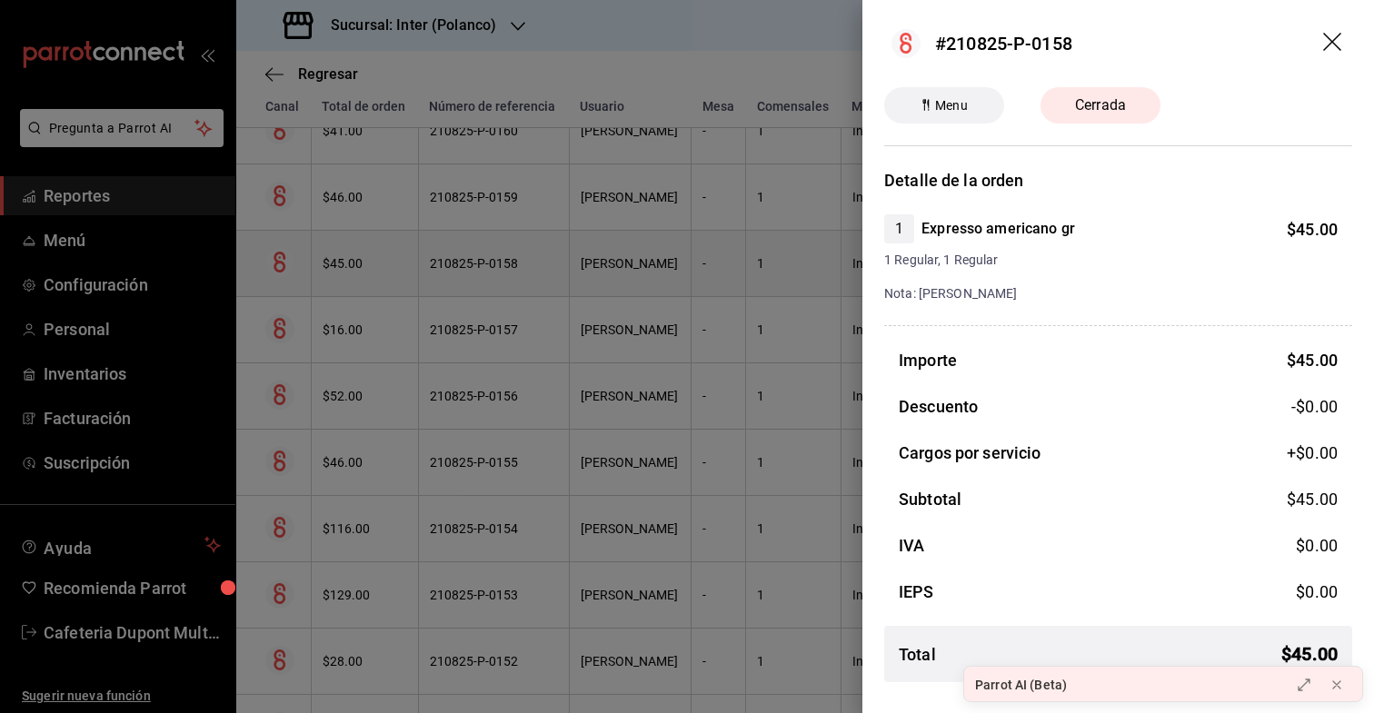
click at [370, 267] on div at bounding box center [687, 356] width 1374 height 713
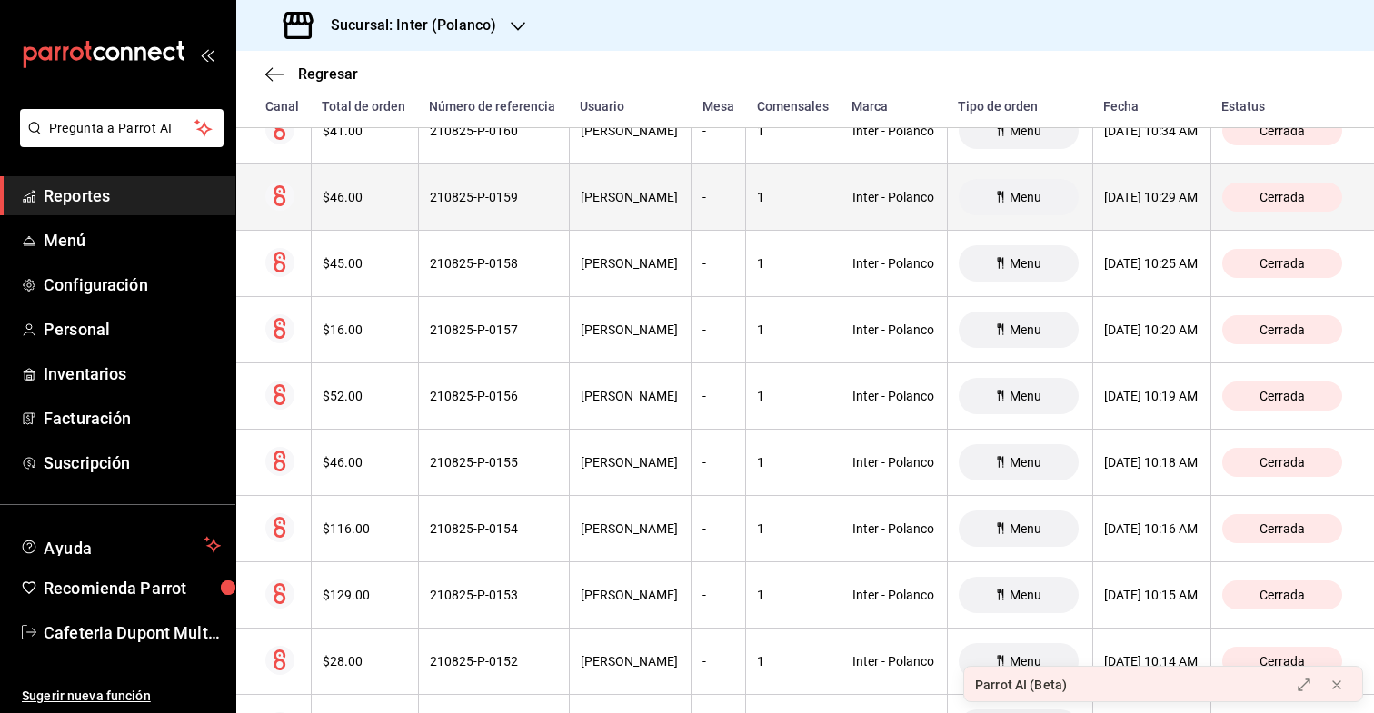
click at [374, 199] on div "$46.00" at bounding box center [365, 197] width 85 height 15
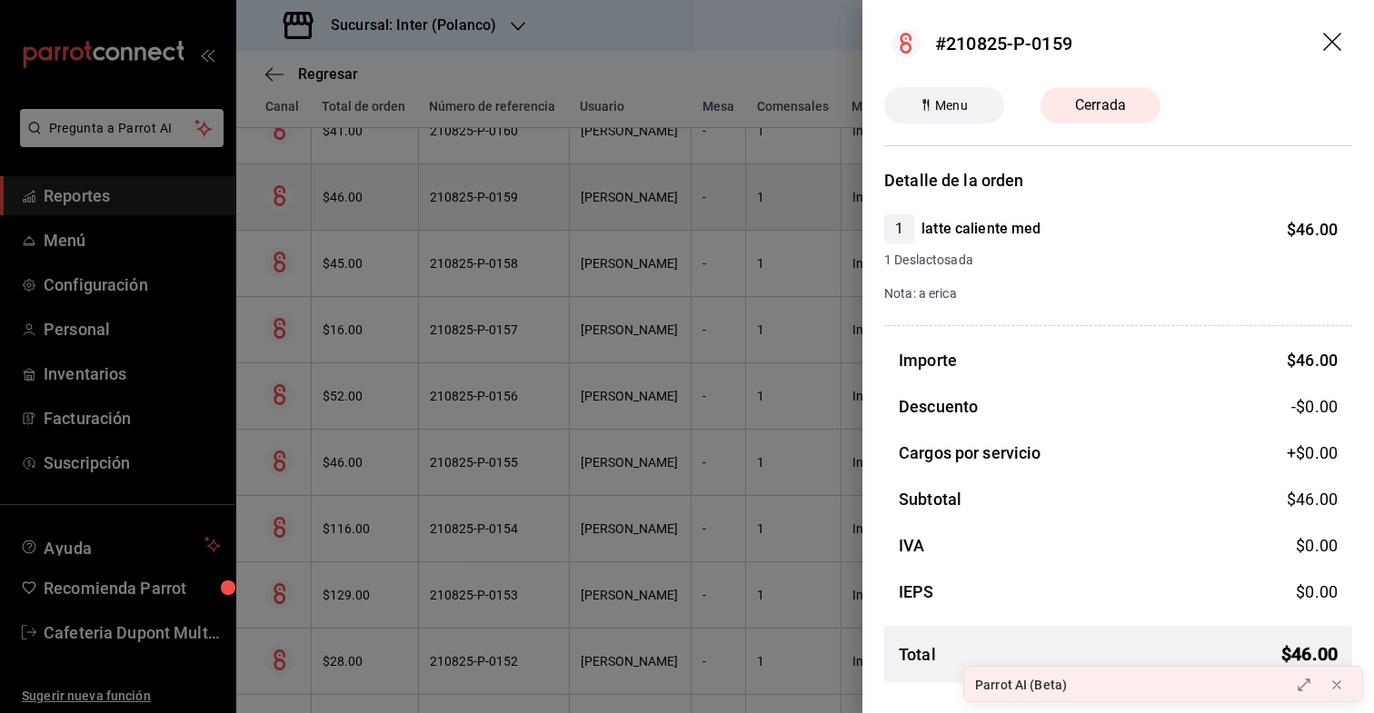
click at [374, 199] on div at bounding box center [687, 356] width 1374 height 713
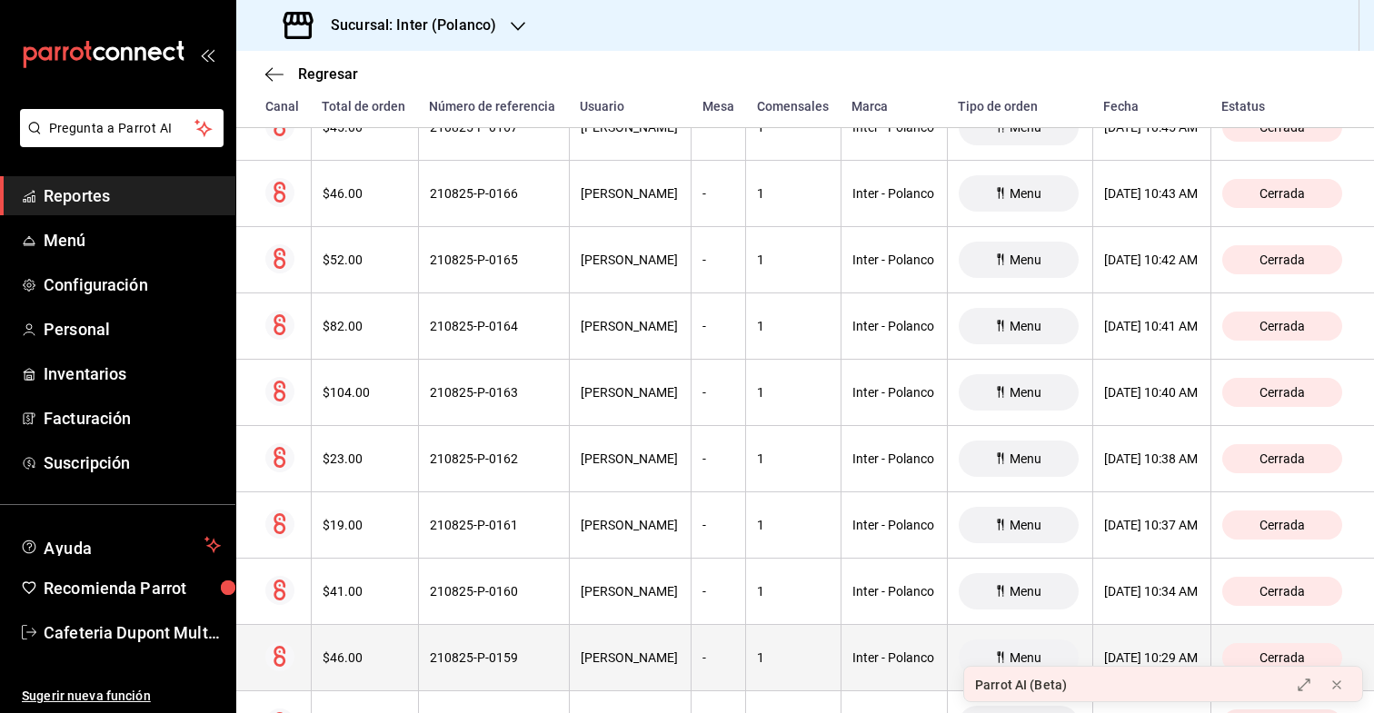
scroll to position [10525, 0]
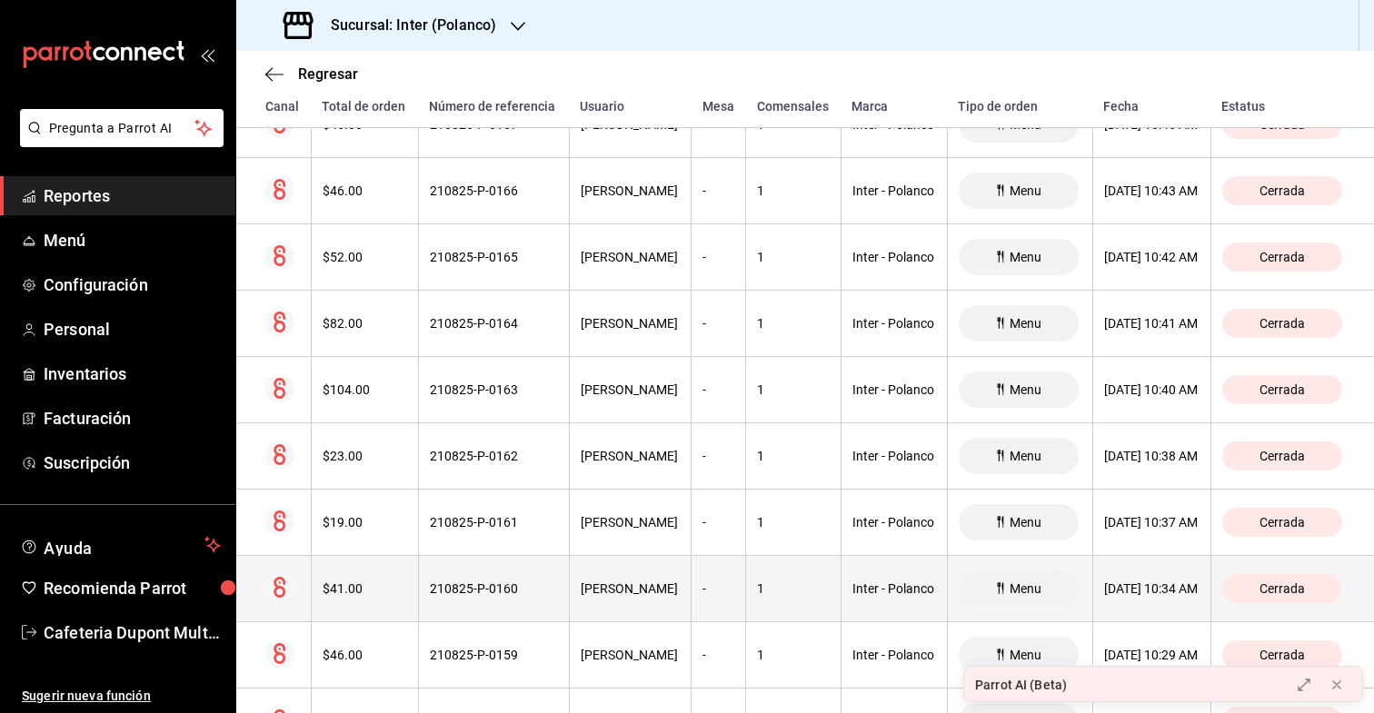
click at [356, 587] on div "$41.00" at bounding box center [365, 589] width 85 height 15
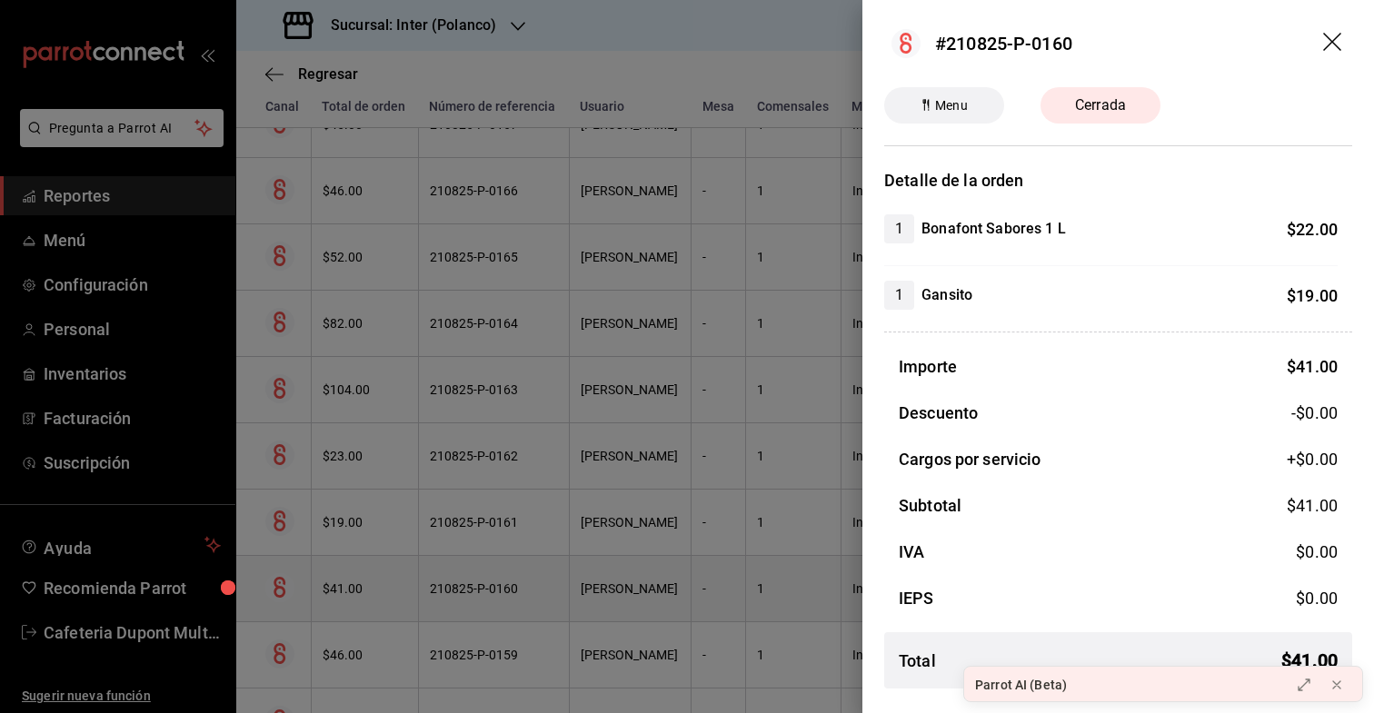
click at [356, 587] on div at bounding box center [687, 356] width 1374 height 713
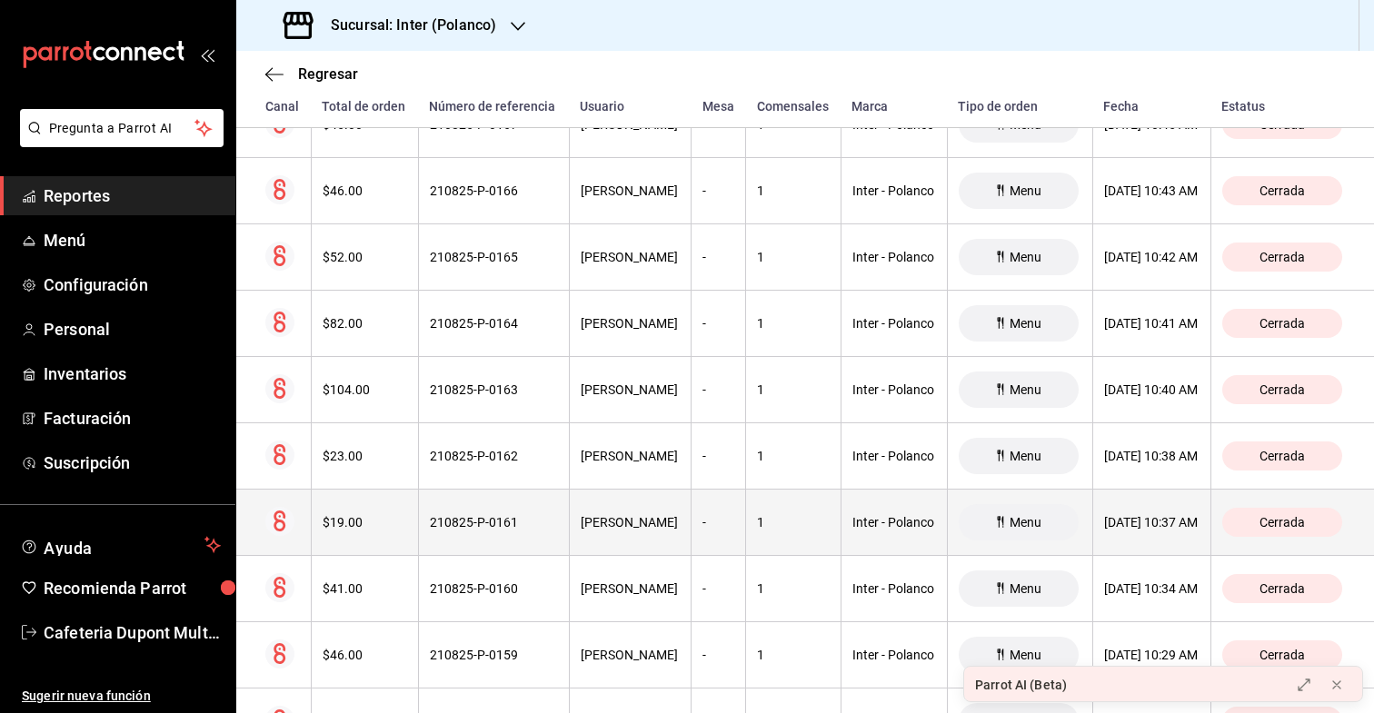
click at [361, 544] on th "$19.00" at bounding box center [364, 523] width 107 height 66
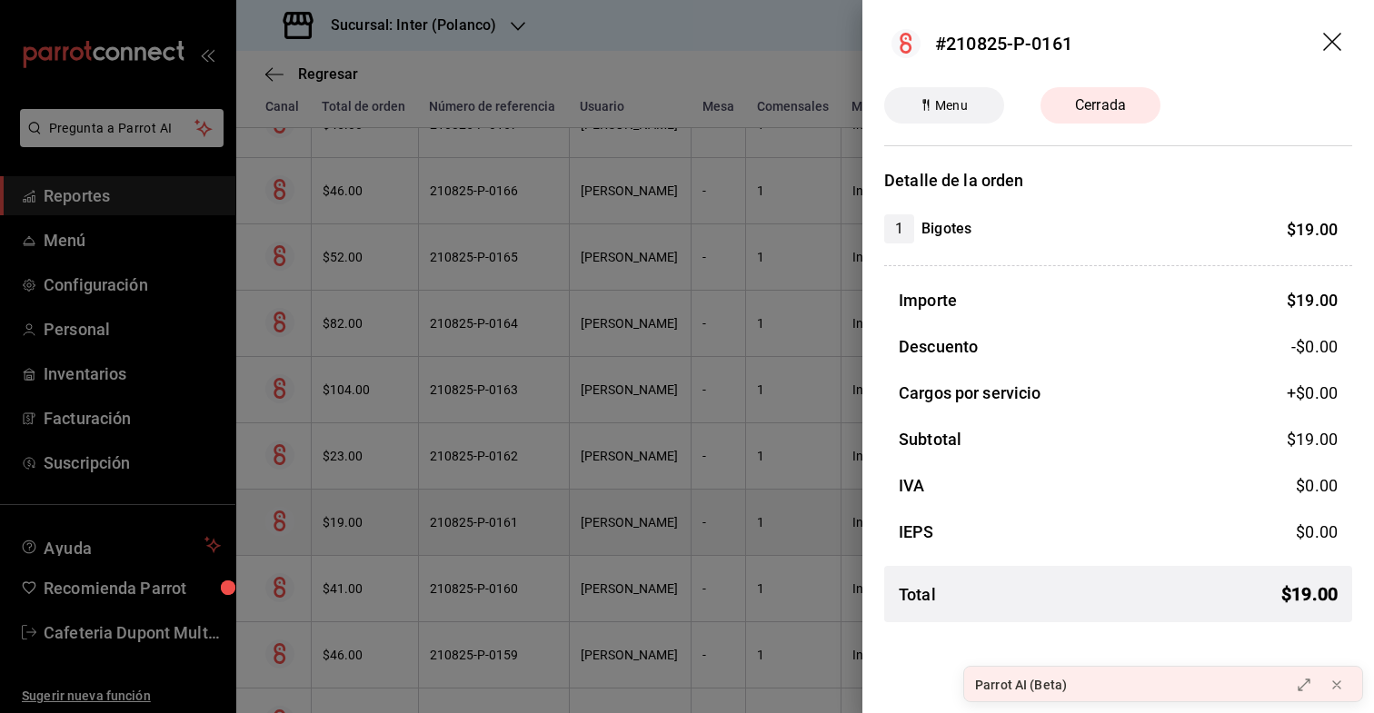
click at [361, 544] on div at bounding box center [687, 356] width 1374 height 713
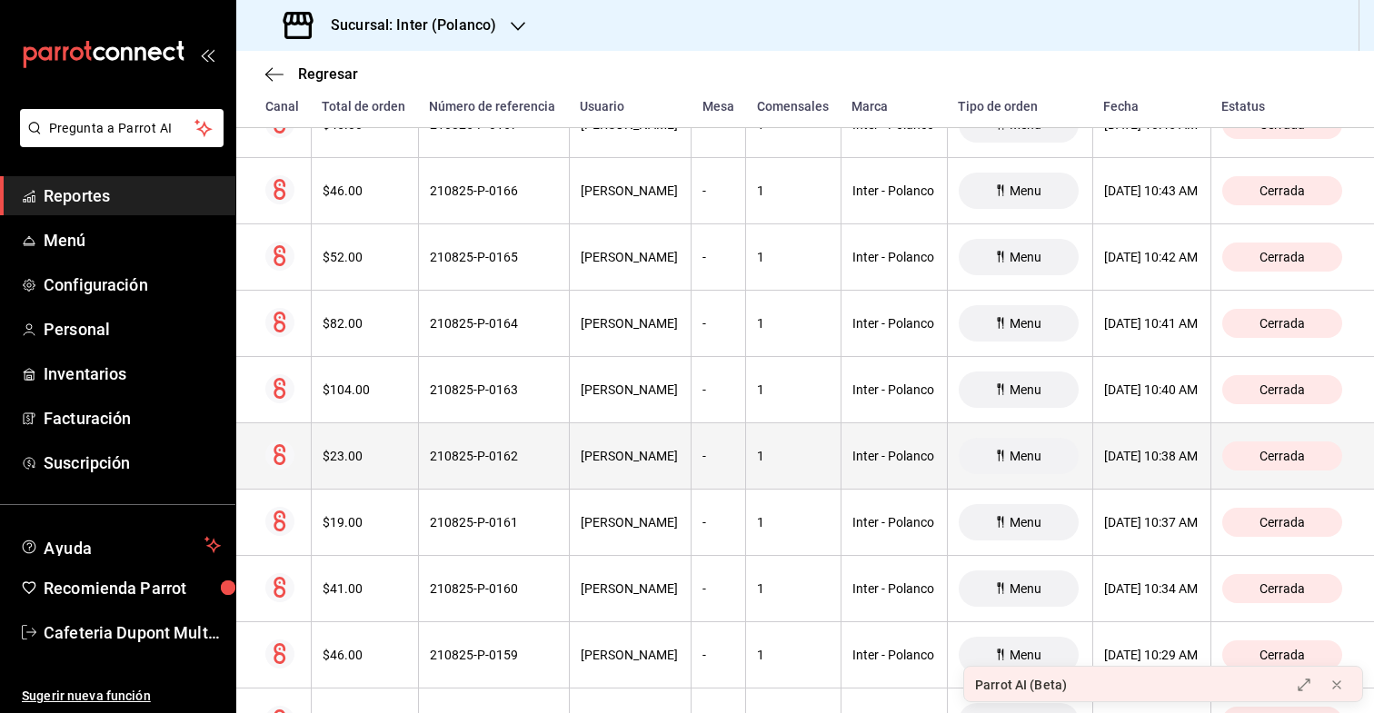
click at [367, 441] on th "$23.00" at bounding box center [364, 457] width 107 height 66
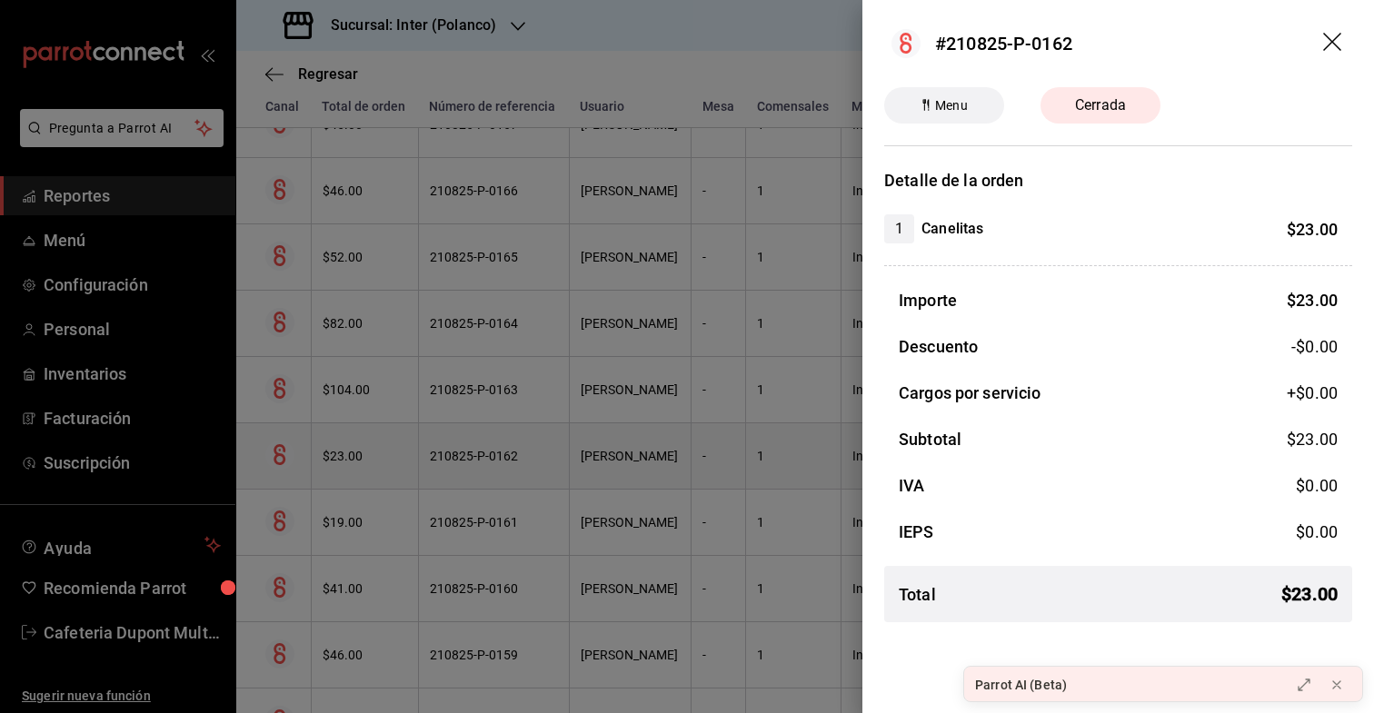
click at [367, 441] on div at bounding box center [687, 356] width 1374 height 713
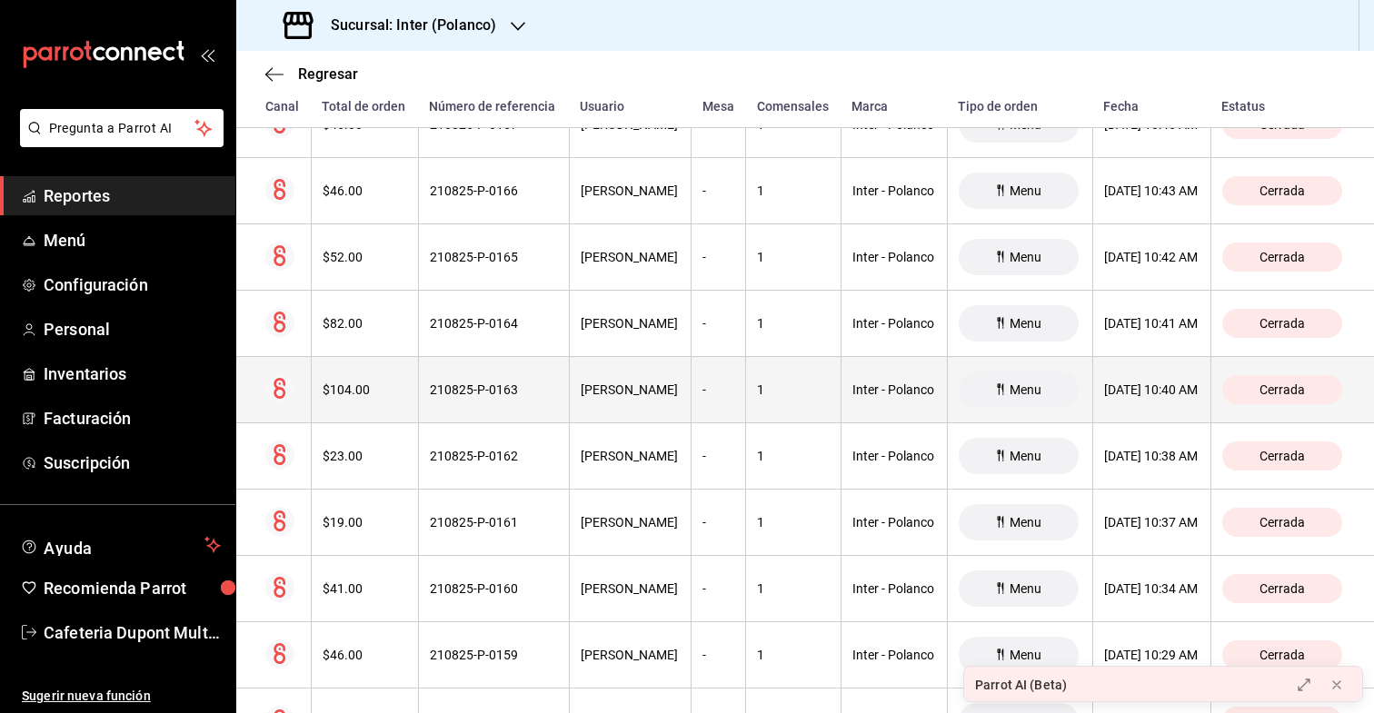
click at [367, 389] on div "$104.00" at bounding box center [365, 390] width 85 height 15
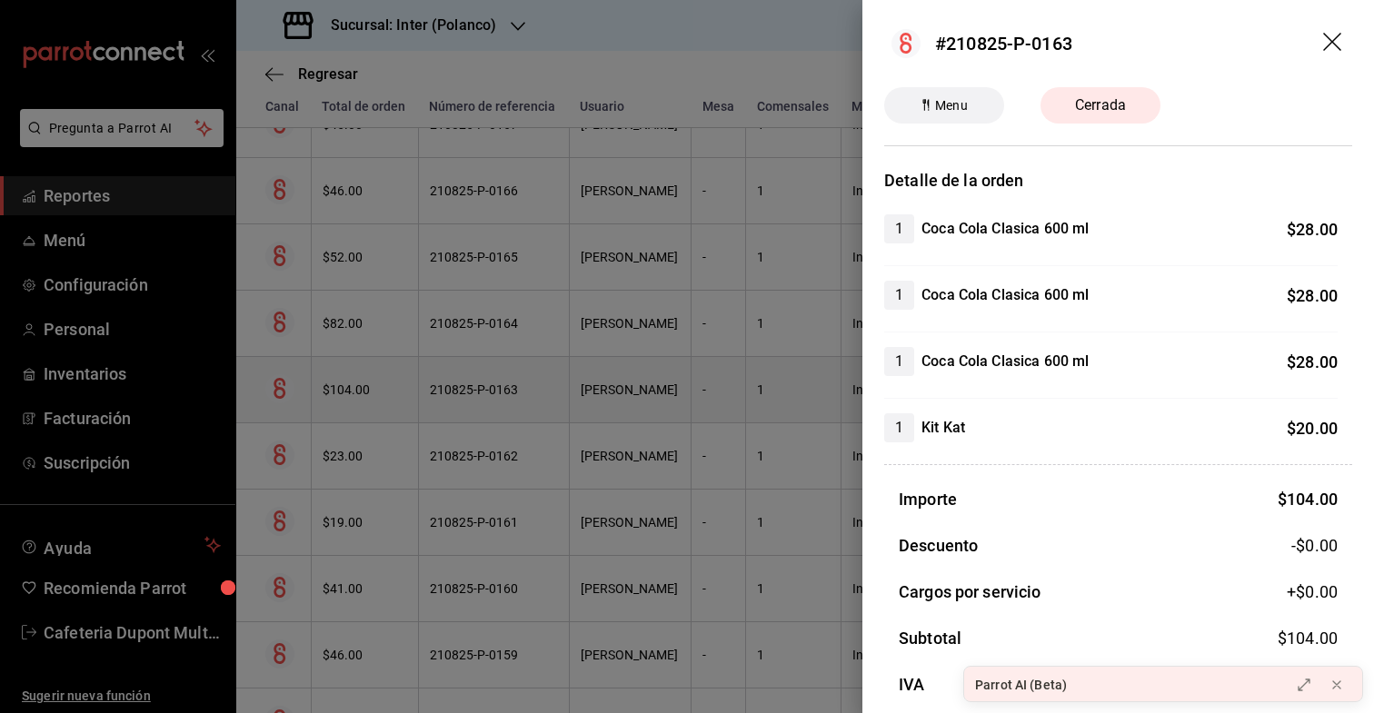
click at [367, 389] on div at bounding box center [687, 356] width 1374 height 713
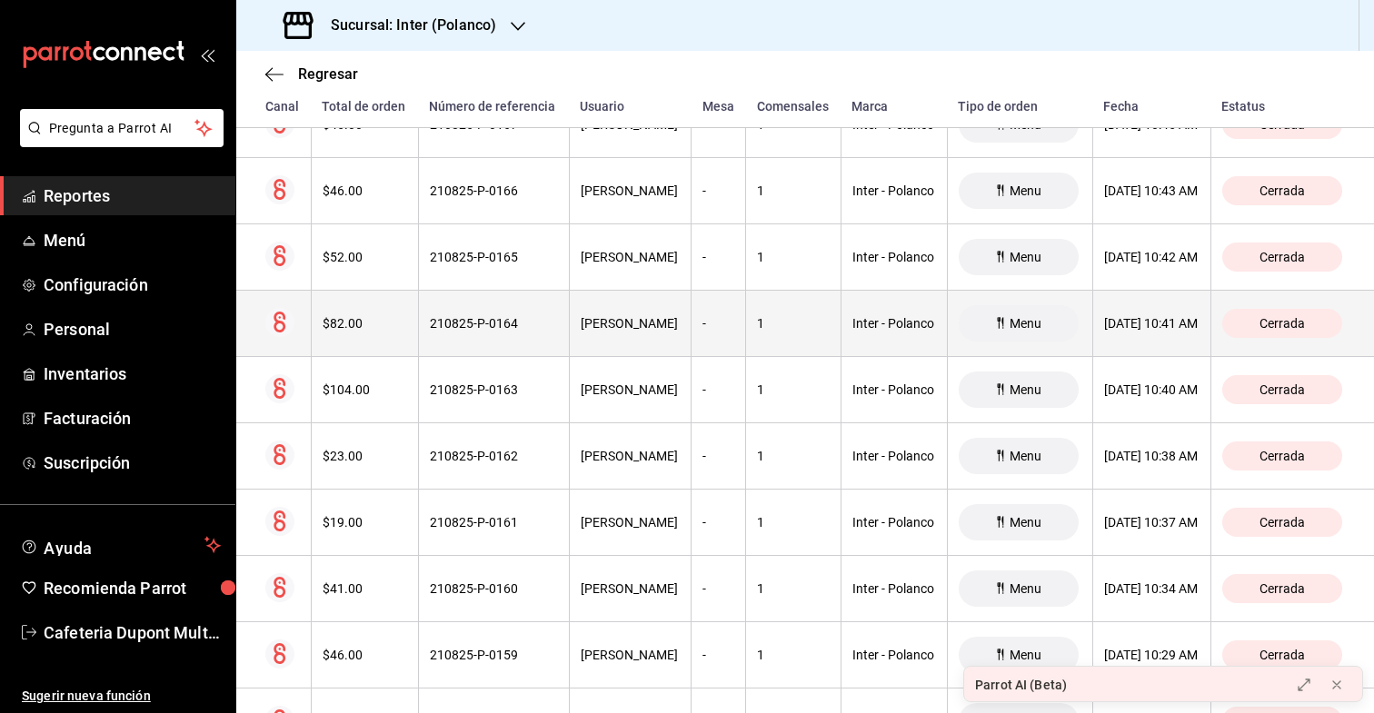
click at [370, 341] on th "$82.00" at bounding box center [364, 324] width 107 height 66
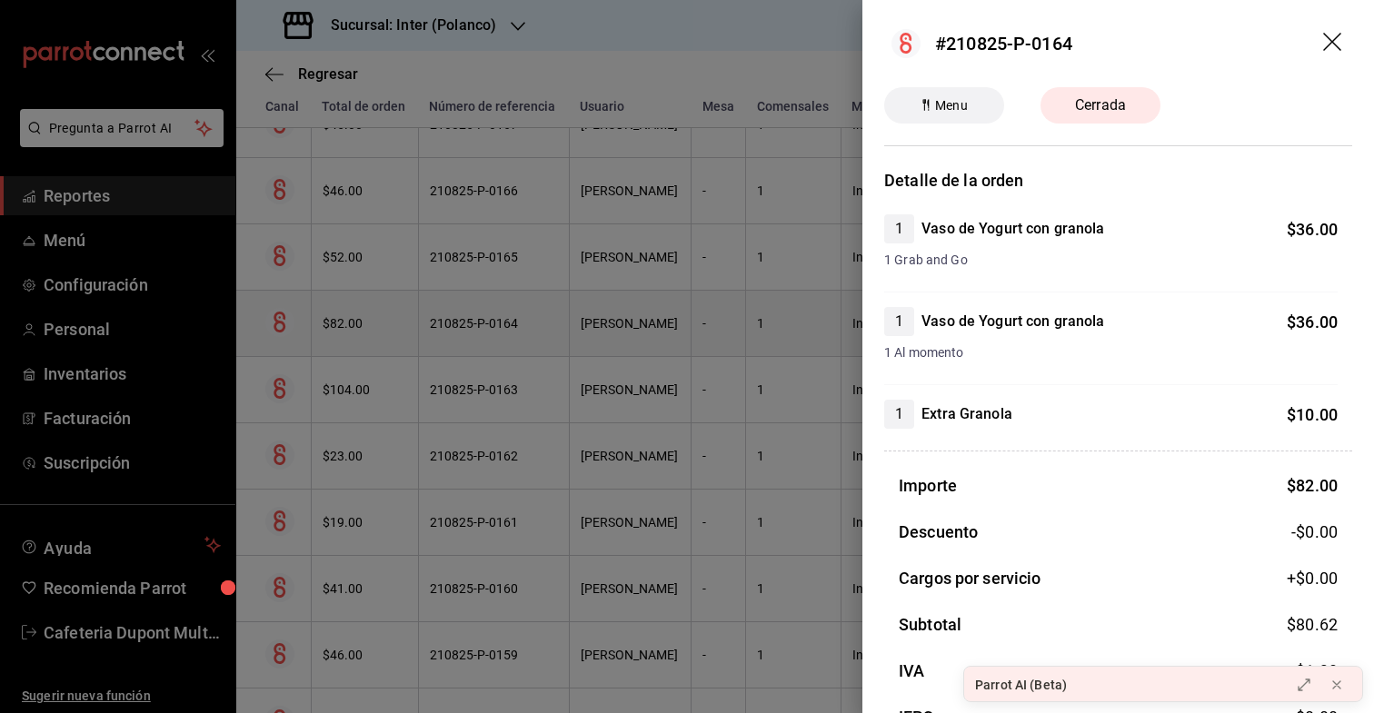
click at [370, 341] on div at bounding box center [687, 356] width 1374 height 713
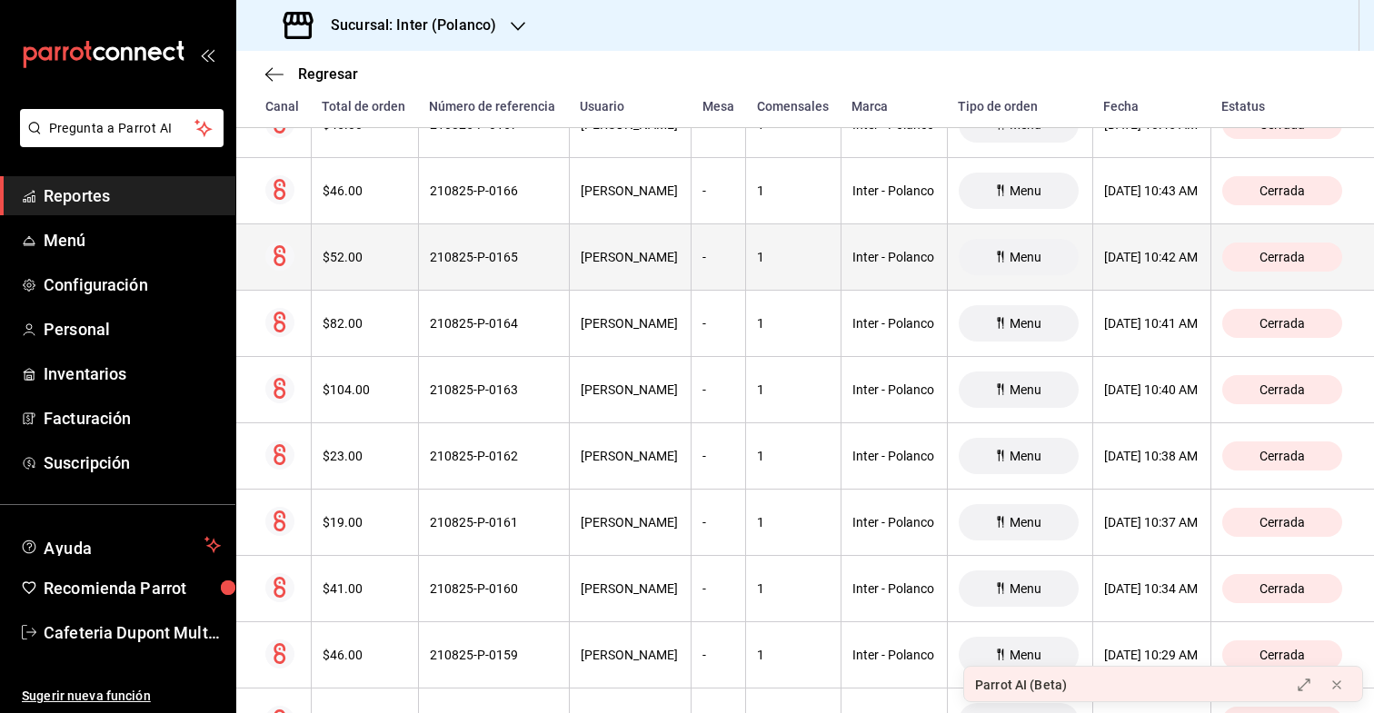
click at [369, 284] on th "$52.00" at bounding box center [364, 258] width 107 height 66
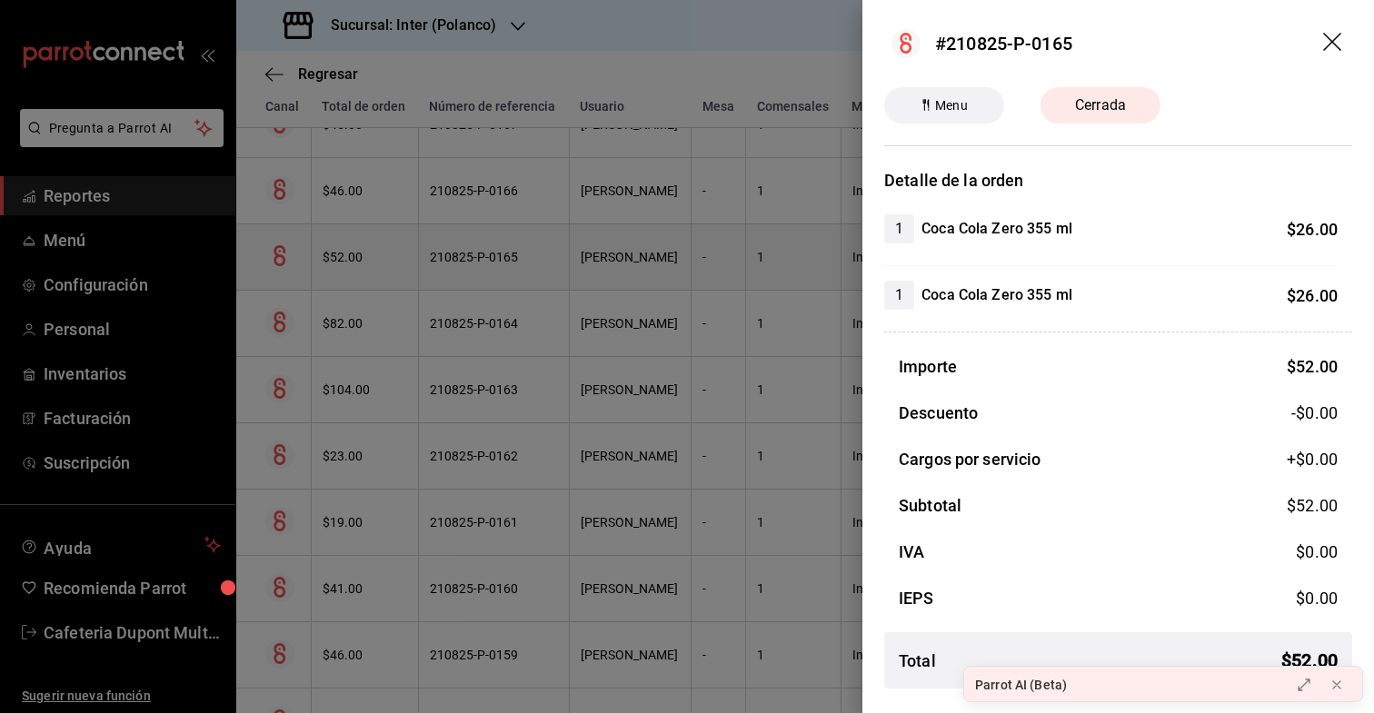
click at [369, 284] on div at bounding box center [687, 356] width 1374 height 713
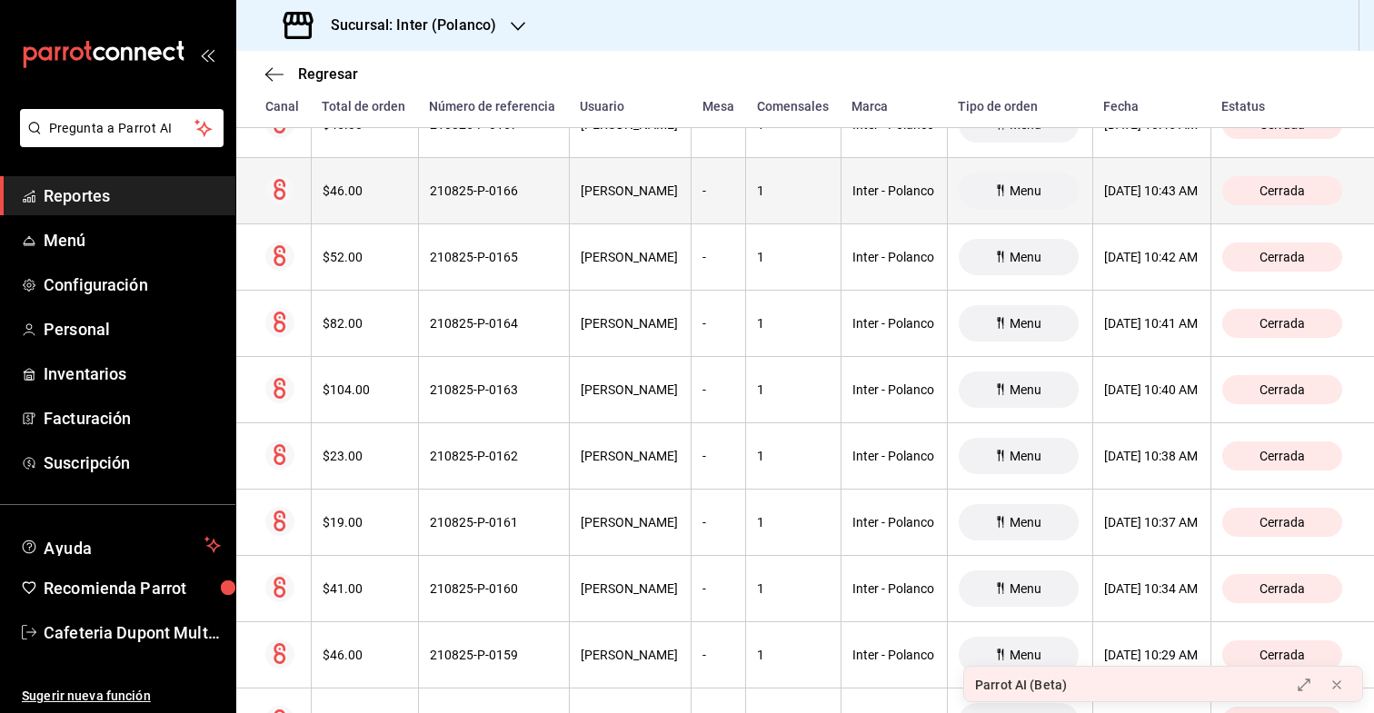
click at [368, 209] on th "$46.00" at bounding box center [364, 191] width 107 height 66
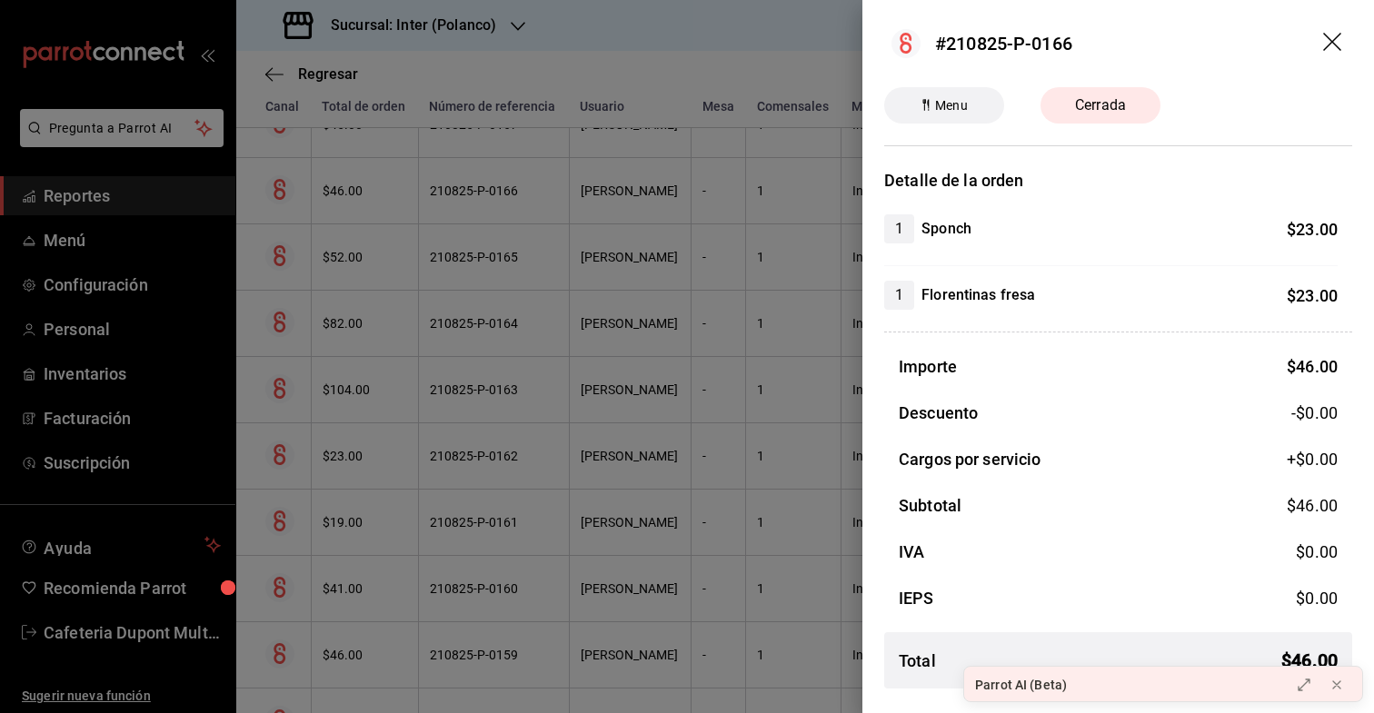
drag, startPoint x: 368, startPoint y: 209, endPoint x: 1132, endPoint y: 334, distance: 774.6
click at [1132, 334] on div "#210825-P-0166 Menu Cerrada Detalle de la orden 1 Sponch $ 23.00 1 Florentinas …" at bounding box center [687, 356] width 1374 height 713
click at [1341, 31] on header "#210825-P-0166" at bounding box center [1119, 43] width 512 height 87
click at [1331, 33] on icon "drag" at bounding box center [1334, 44] width 22 height 22
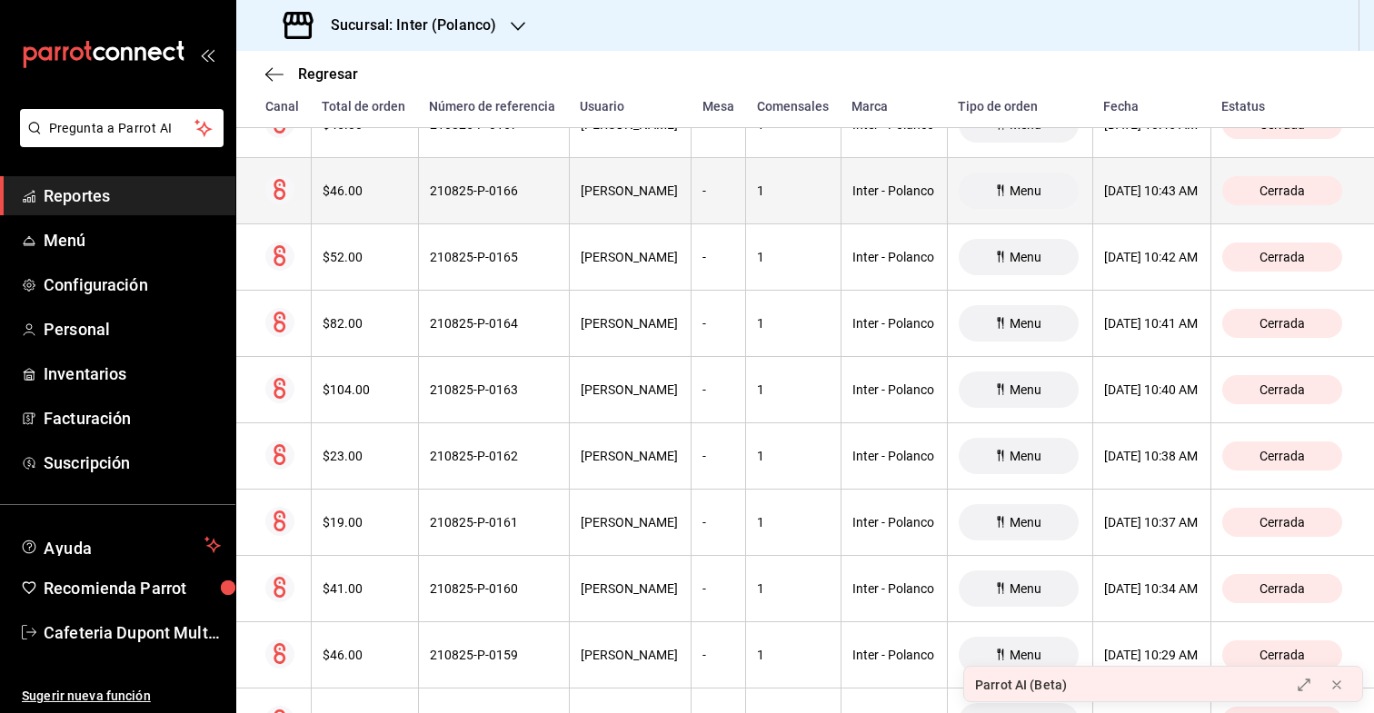
click at [364, 190] on div "$46.00" at bounding box center [365, 191] width 85 height 15
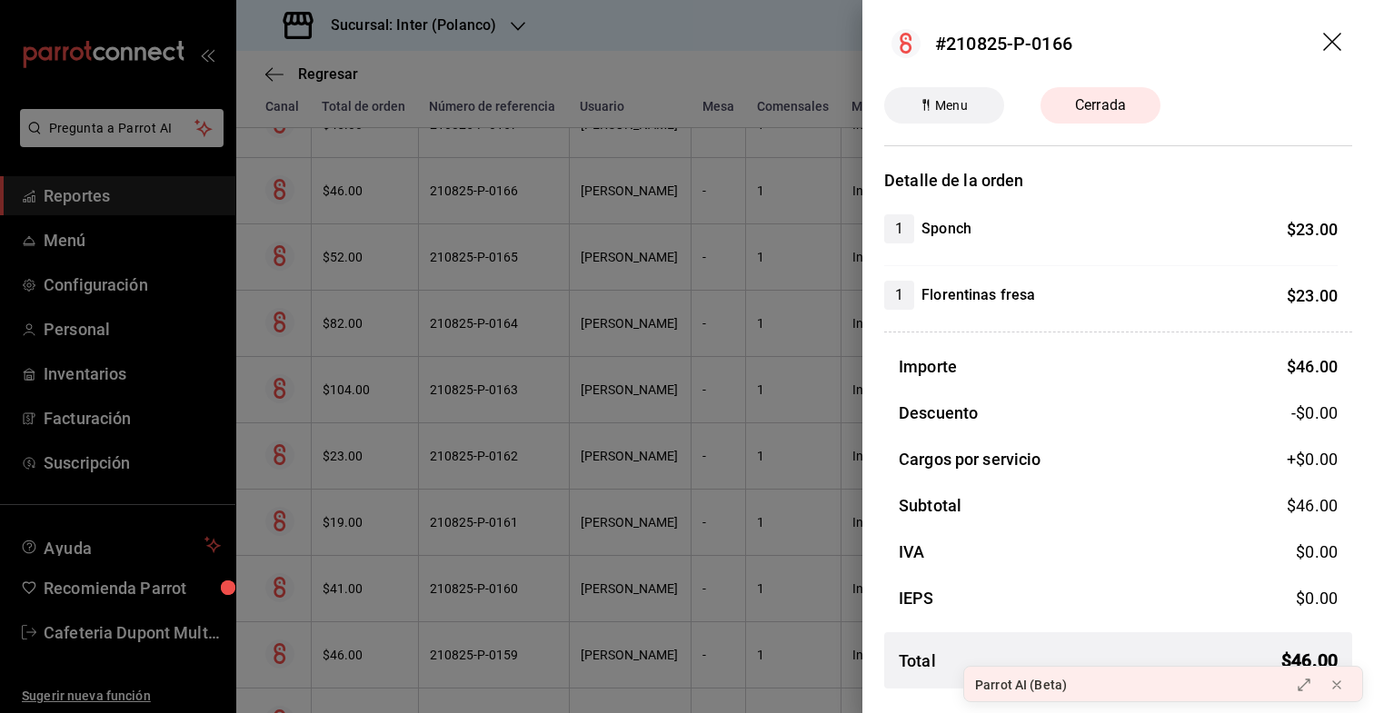
click at [1340, 41] on icon "drag" at bounding box center [1334, 44] width 22 height 22
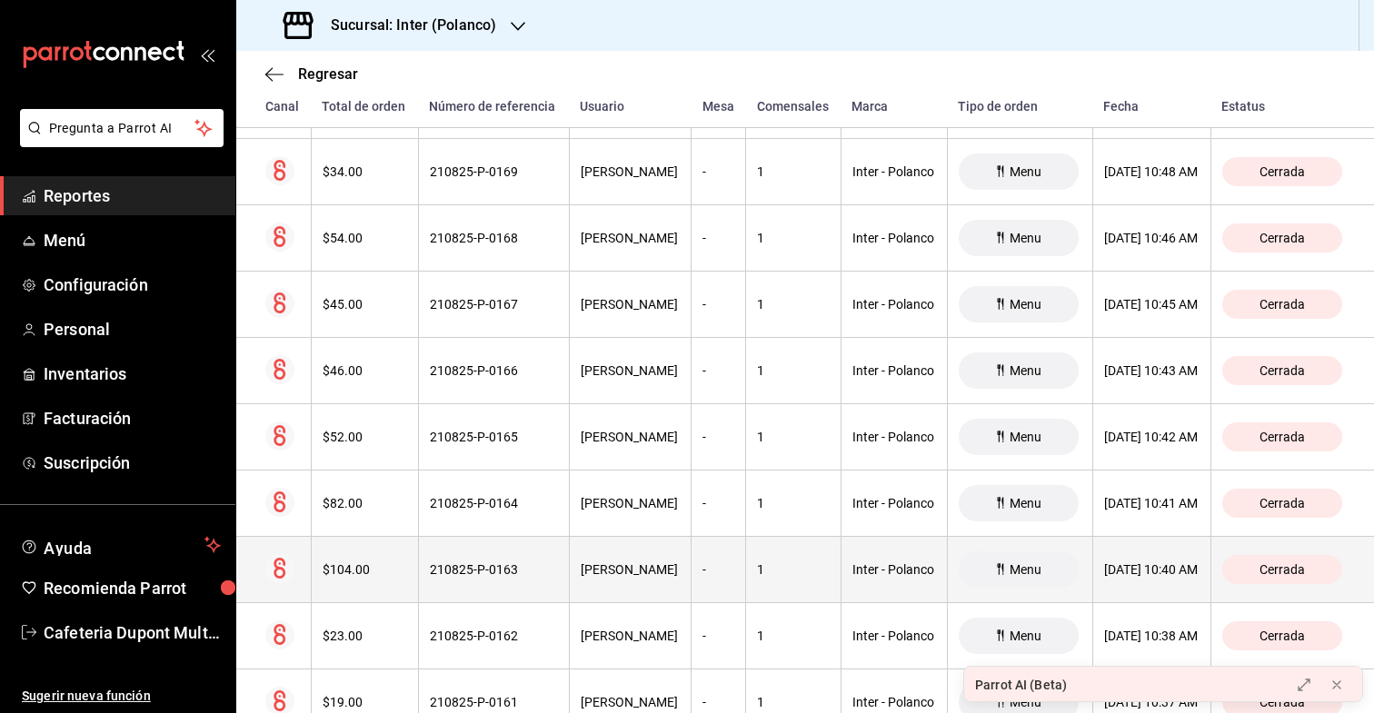
scroll to position [10340, 0]
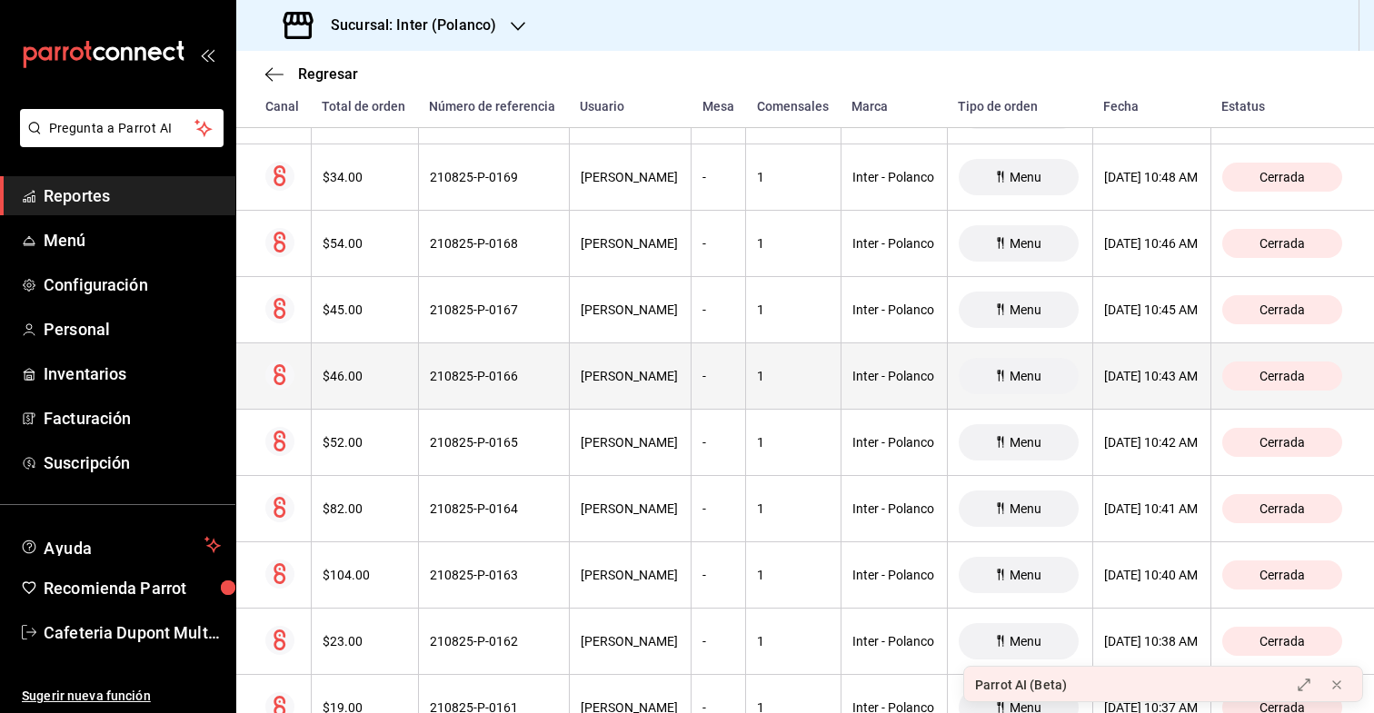
click at [339, 387] on th "$46.00" at bounding box center [364, 377] width 107 height 66
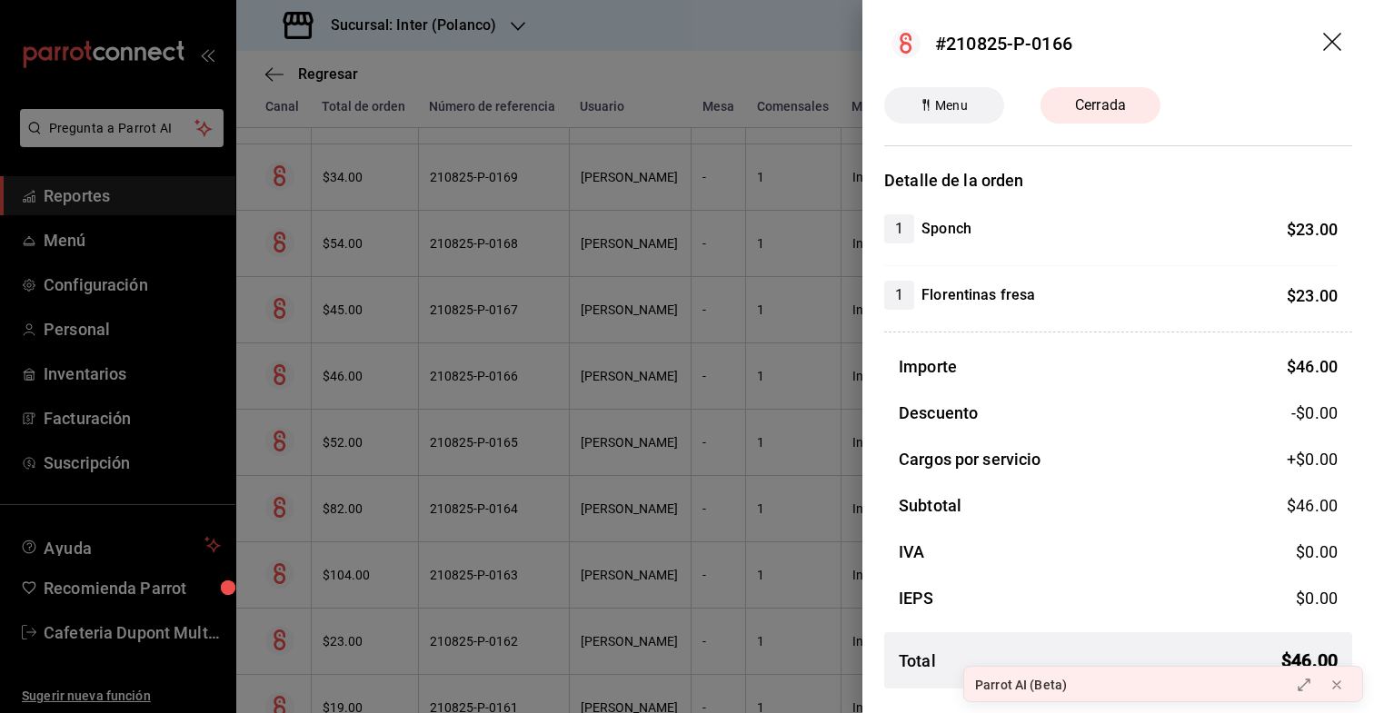
click at [958, 109] on span "Menu" at bounding box center [951, 105] width 47 height 19
click at [1075, 95] on span "Cerrada" at bounding box center [1100, 106] width 73 height 22
click at [1332, 49] on icon "drag" at bounding box center [1334, 44] width 22 height 22
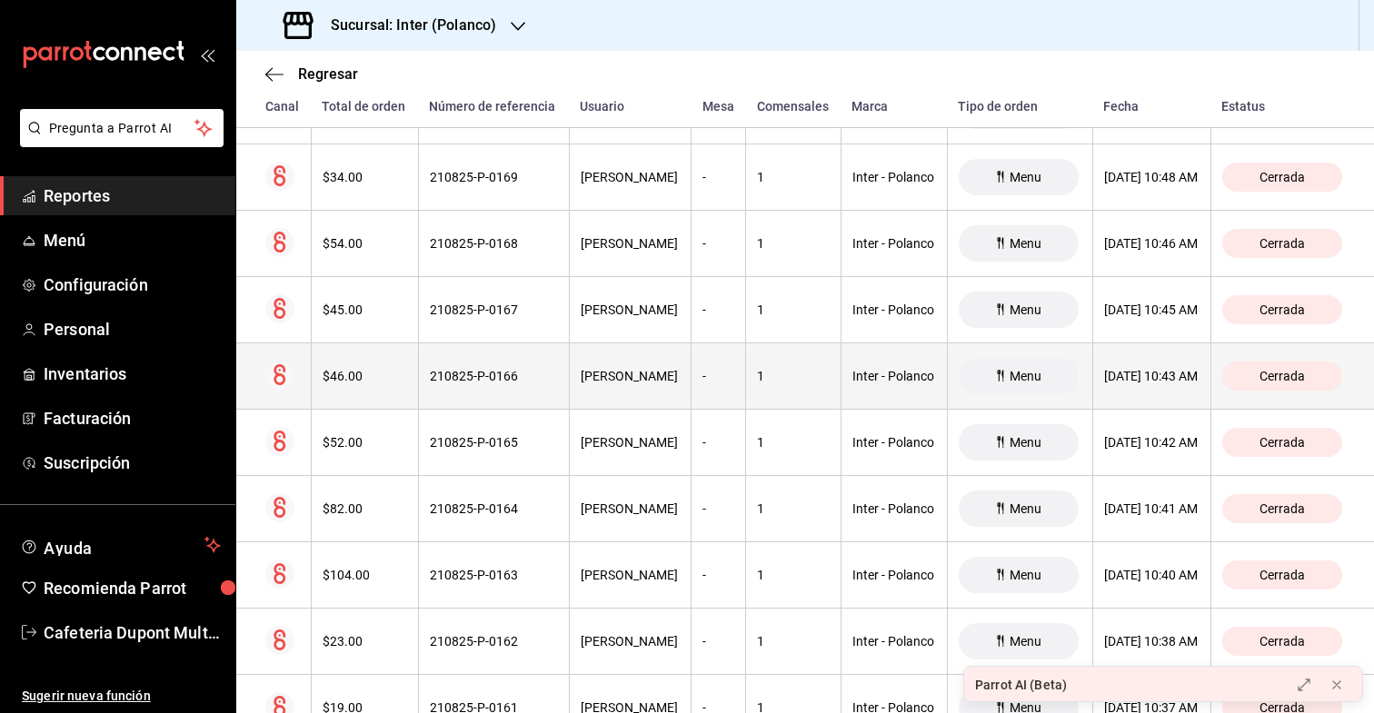
click at [1179, 387] on th "[DATE] 10:43 AM" at bounding box center [1152, 377] width 118 height 66
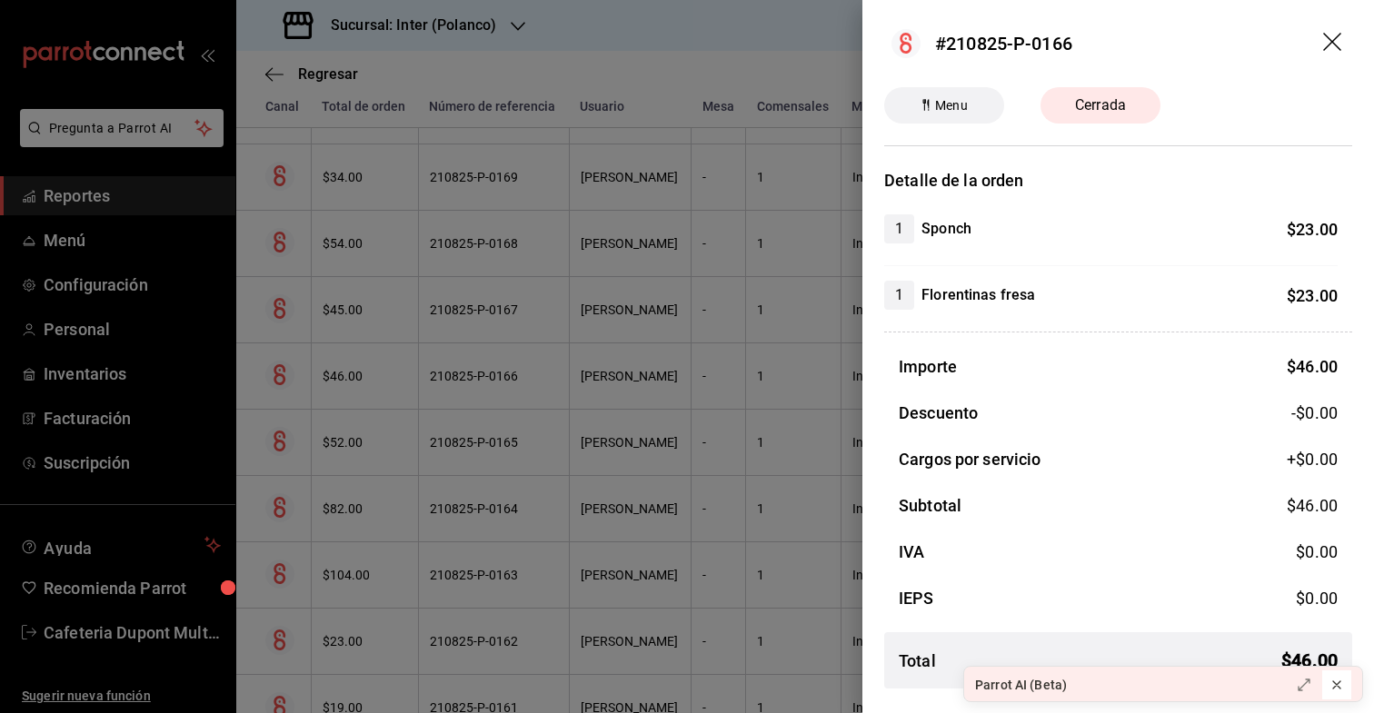
click at [1340, 686] on icon at bounding box center [1337, 685] width 15 height 15
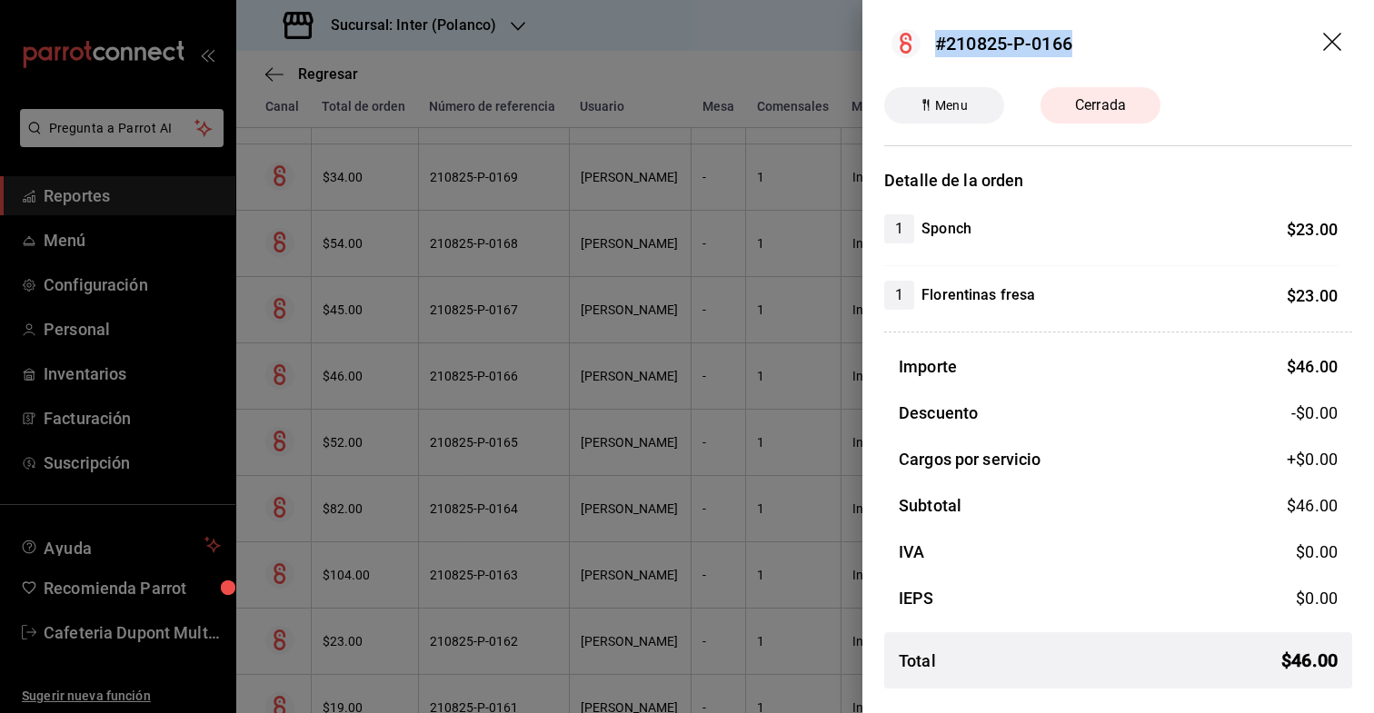
drag, startPoint x: 1086, startPoint y: 42, endPoint x: 923, endPoint y: 46, distance: 163.7
click at [923, 46] on header "#210825-P-0166" at bounding box center [1119, 43] width 512 height 87
copy div "#210825-P-0166"
click at [1326, 30] on header "#210825-P-0166" at bounding box center [1119, 43] width 512 height 87
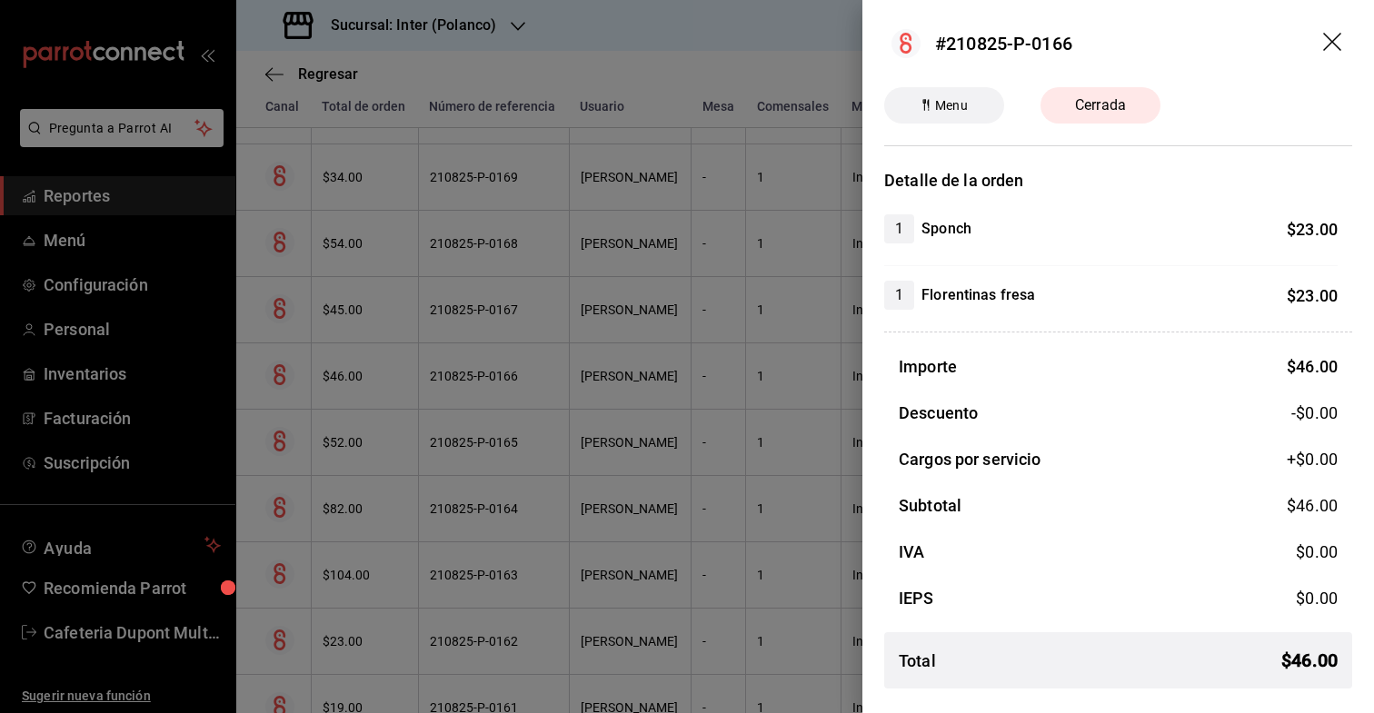
click at [1355, 58] on header "#210825-P-0166" at bounding box center [1119, 43] width 512 height 87
click at [1338, 44] on icon "drag" at bounding box center [1334, 44] width 22 height 22
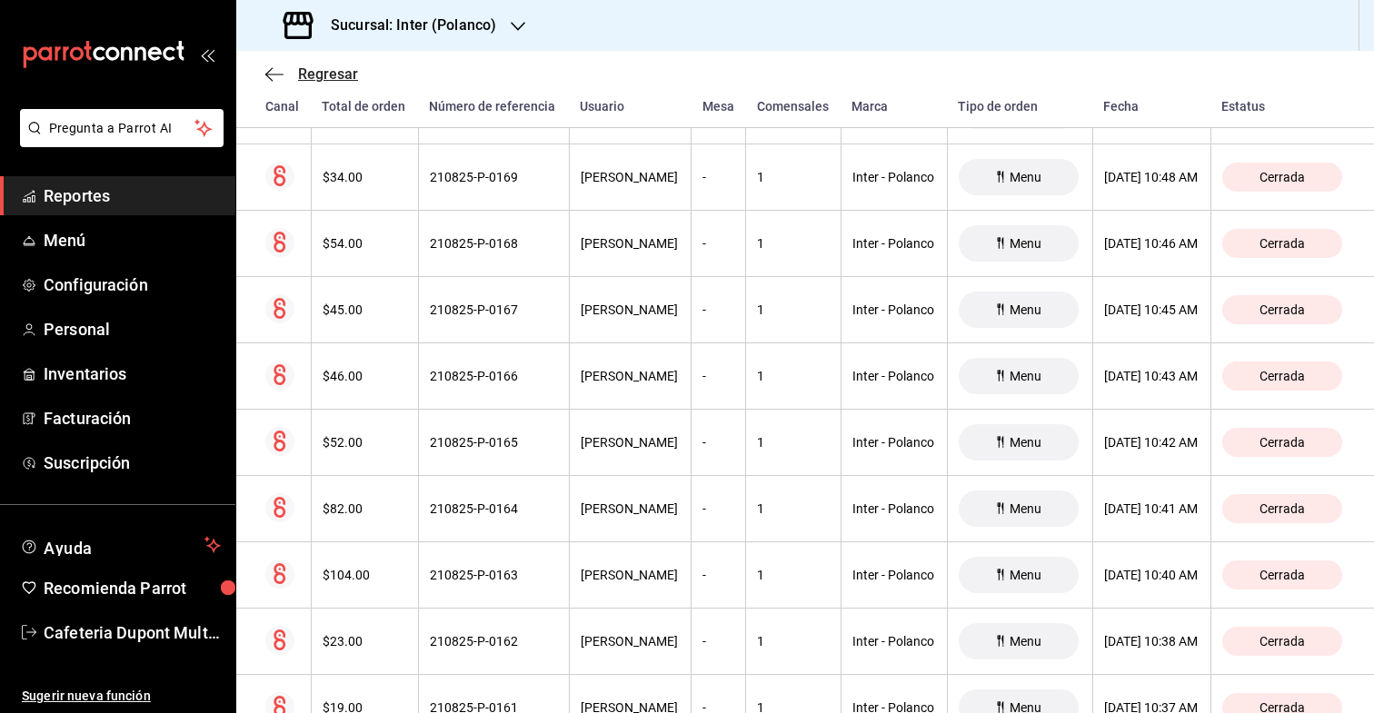
click at [292, 72] on span "Regresar" at bounding box center [311, 73] width 93 height 17
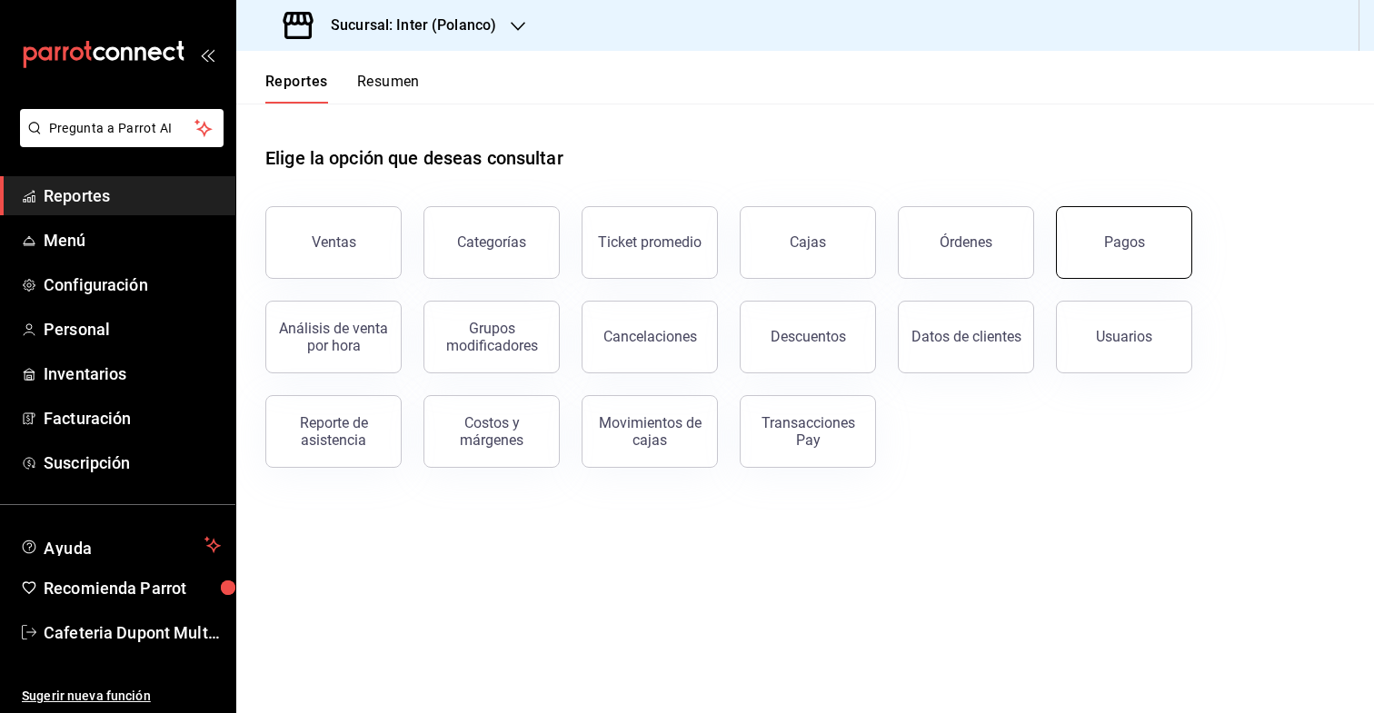
click at [1097, 270] on button "Pagos" at bounding box center [1124, 242] width 136 height 73
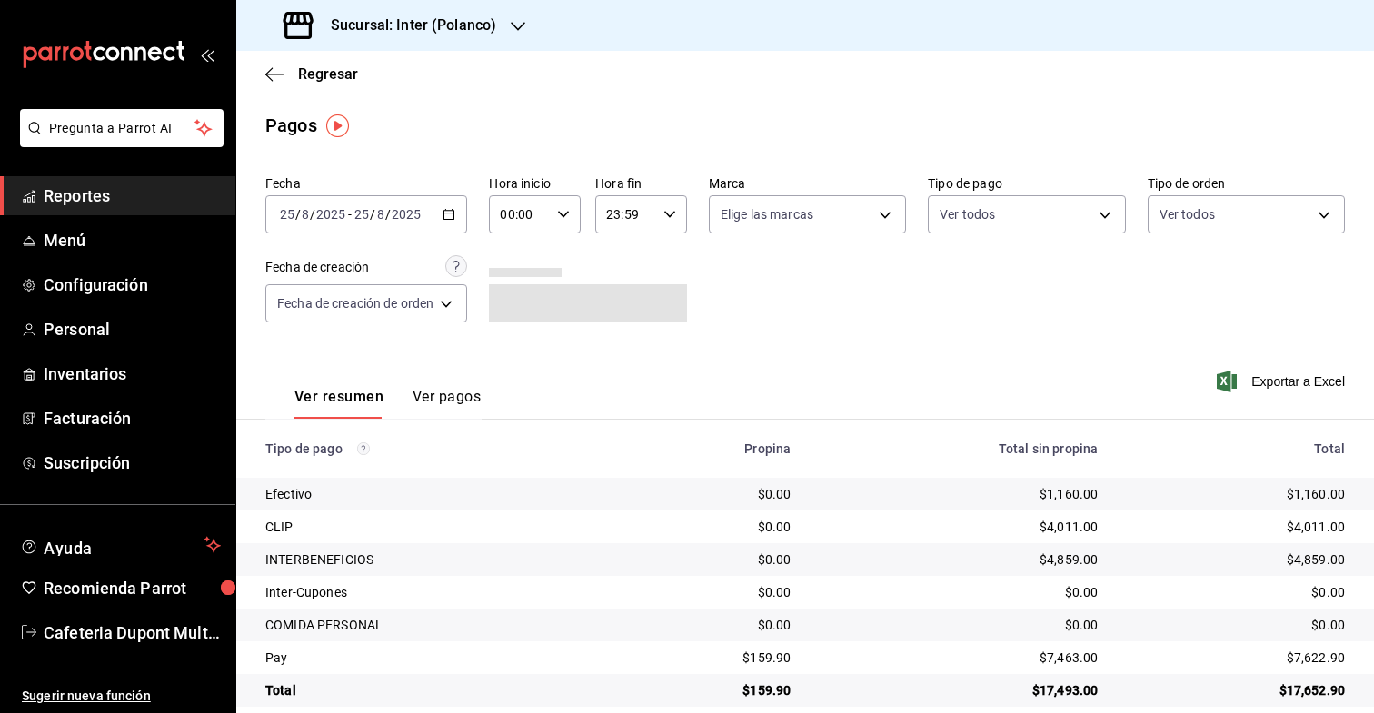
click at [394, 233] on div "[DATE] [DATE] - [DATE] [DATE]" at bounding box center [366, 214] width 202 height 38
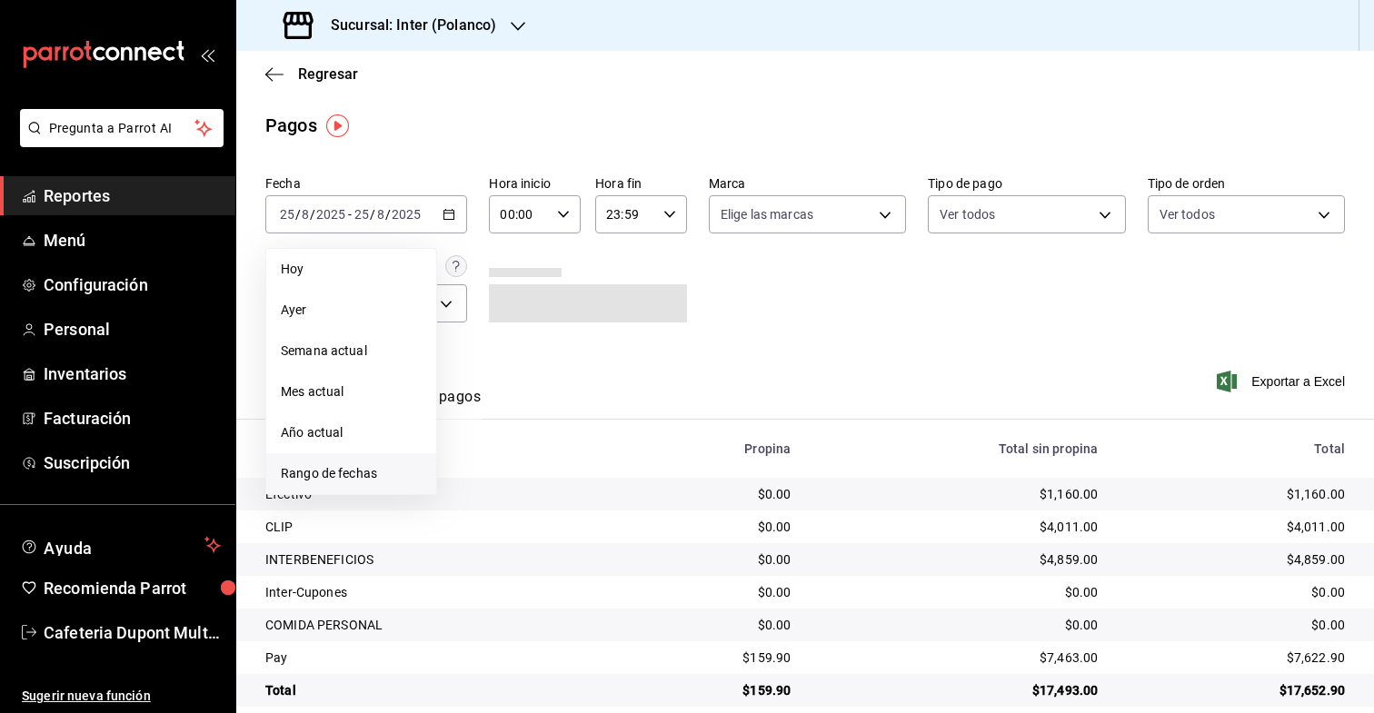
click at [331, 470] on span "Rango de fechas" at bounding box center [351, 473] width 141 height 19
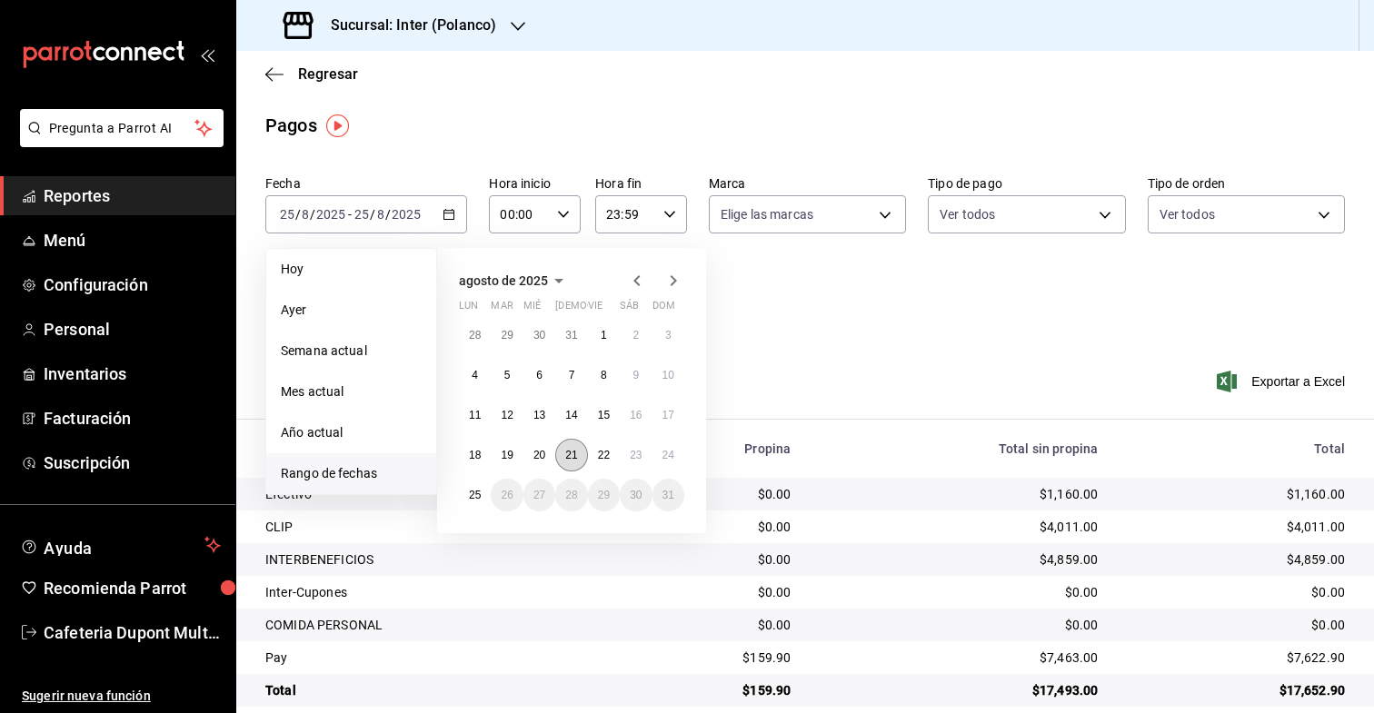
click at [570, 458] on abbr "21" at bounding box center [571, 455] width 12 height 13
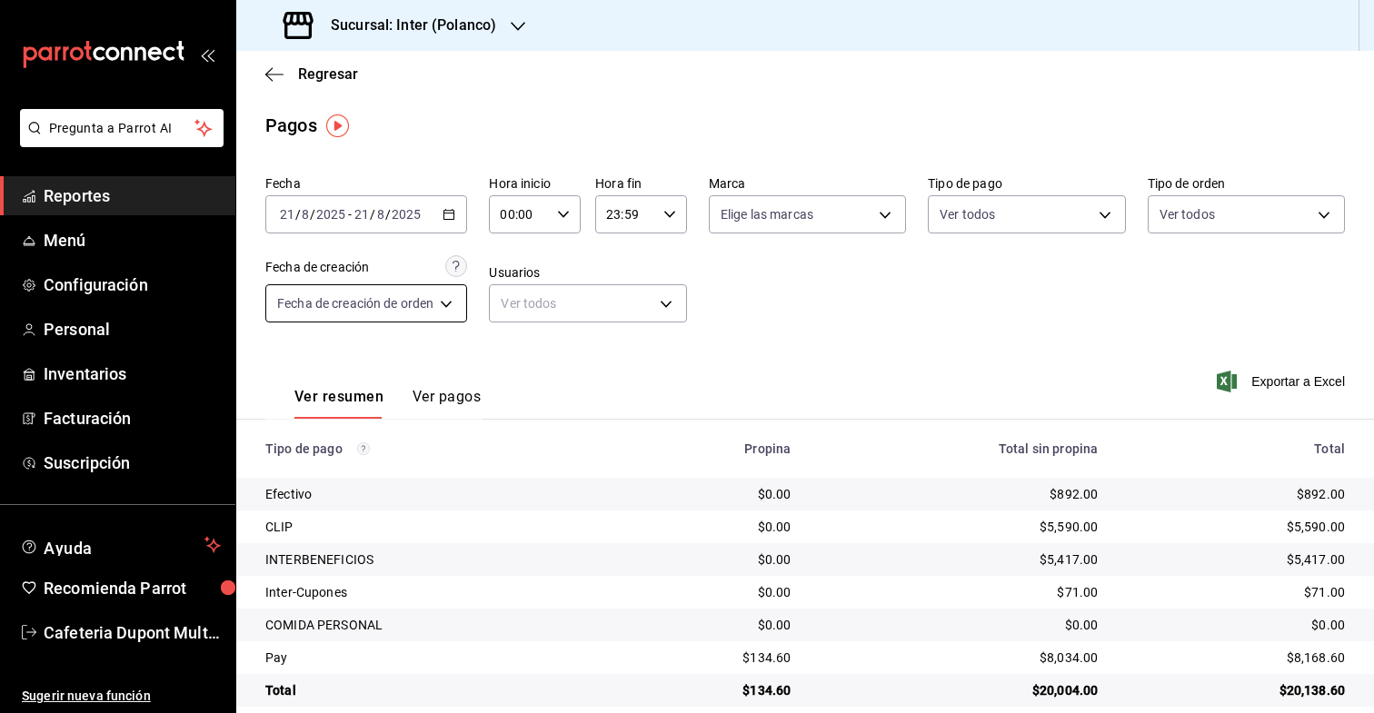
click at [434, 320] on body "Pregunta a Parrot AI Reportes Menú Configuración Personal Inventarios Facturaci…" at bounding box center [687, 356] width 1374 height 713
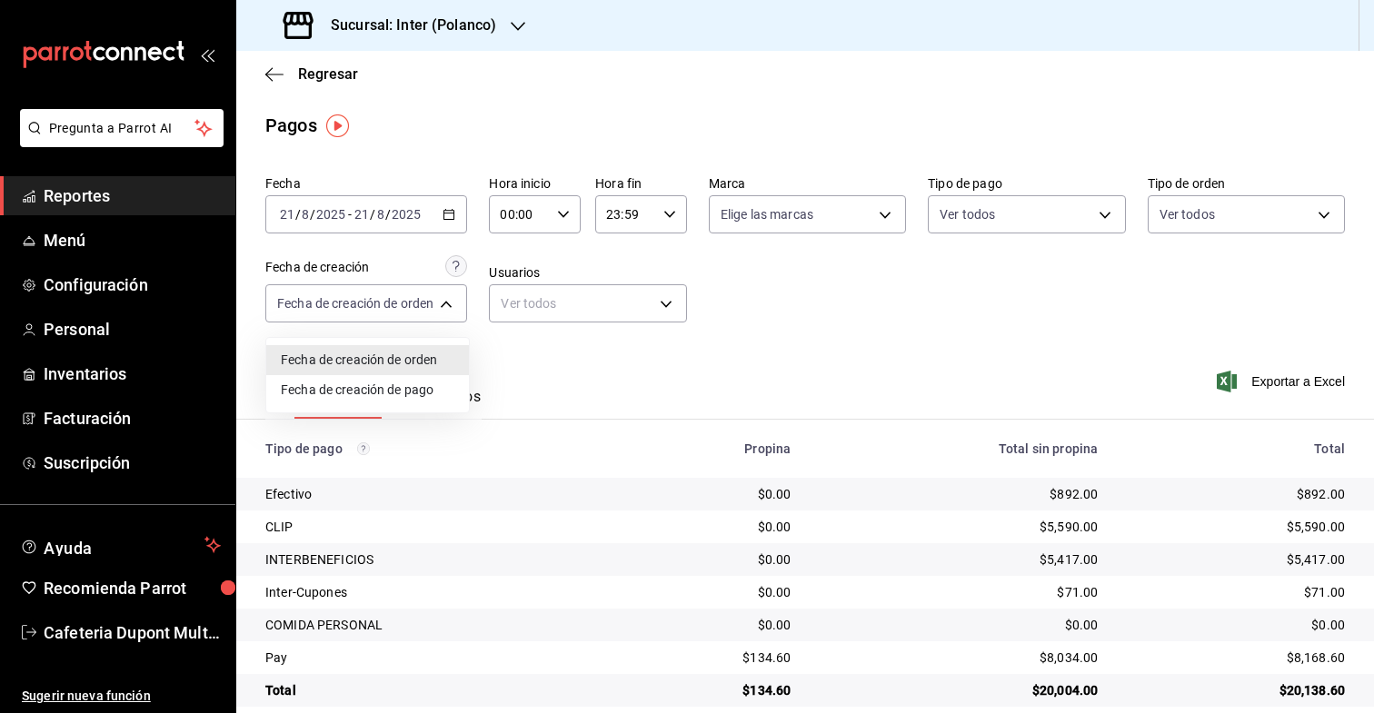
click at [434, 320] on div at bounding box center [687, 356] width 1374 height 713
click at [446, 374] on div "Ver resumen Ver pagos" at bounding box center [372, 392] width 215 height 53
click at [446, 385] on div "Ver resumen Ver pagos" at bounding box center [372, 392] width 215 height 53
click at [446, 395] on button "Ver pagos" at bounding box center [447, 403] width 68 height 31
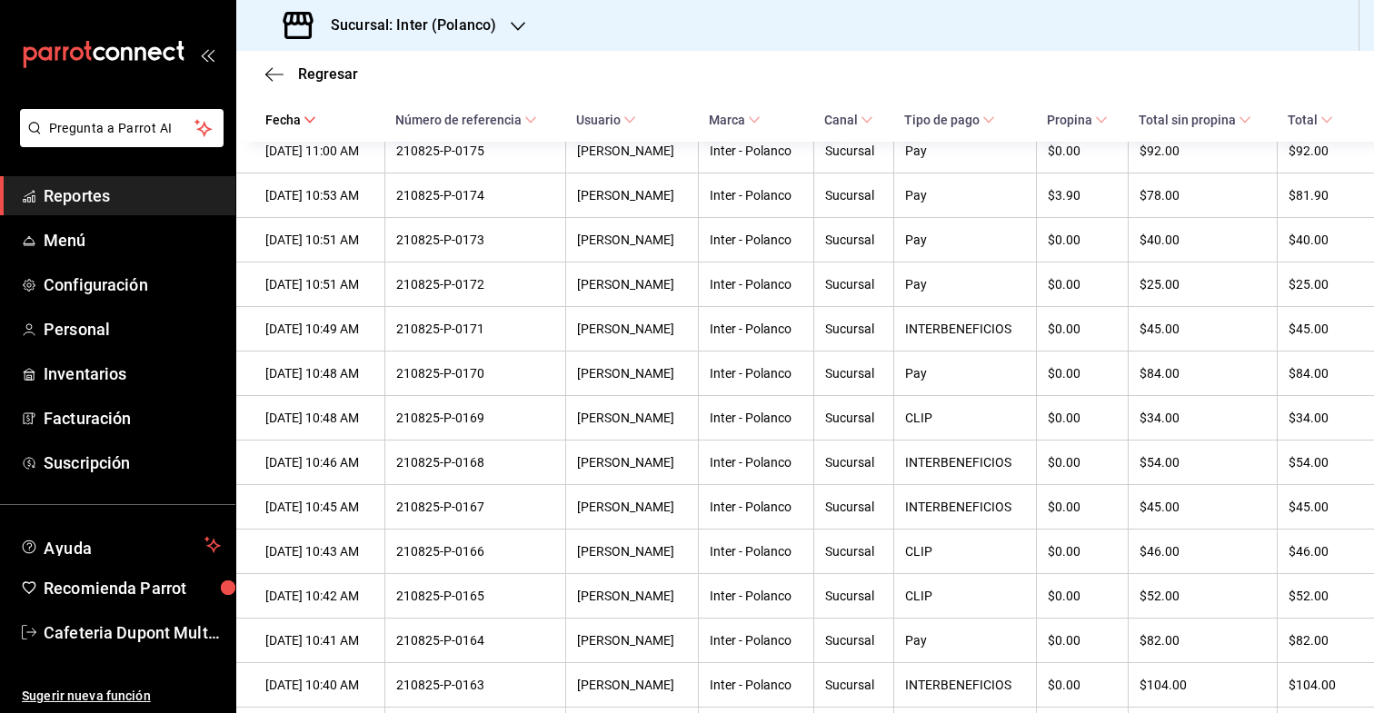
scroll to position [6807, 0]
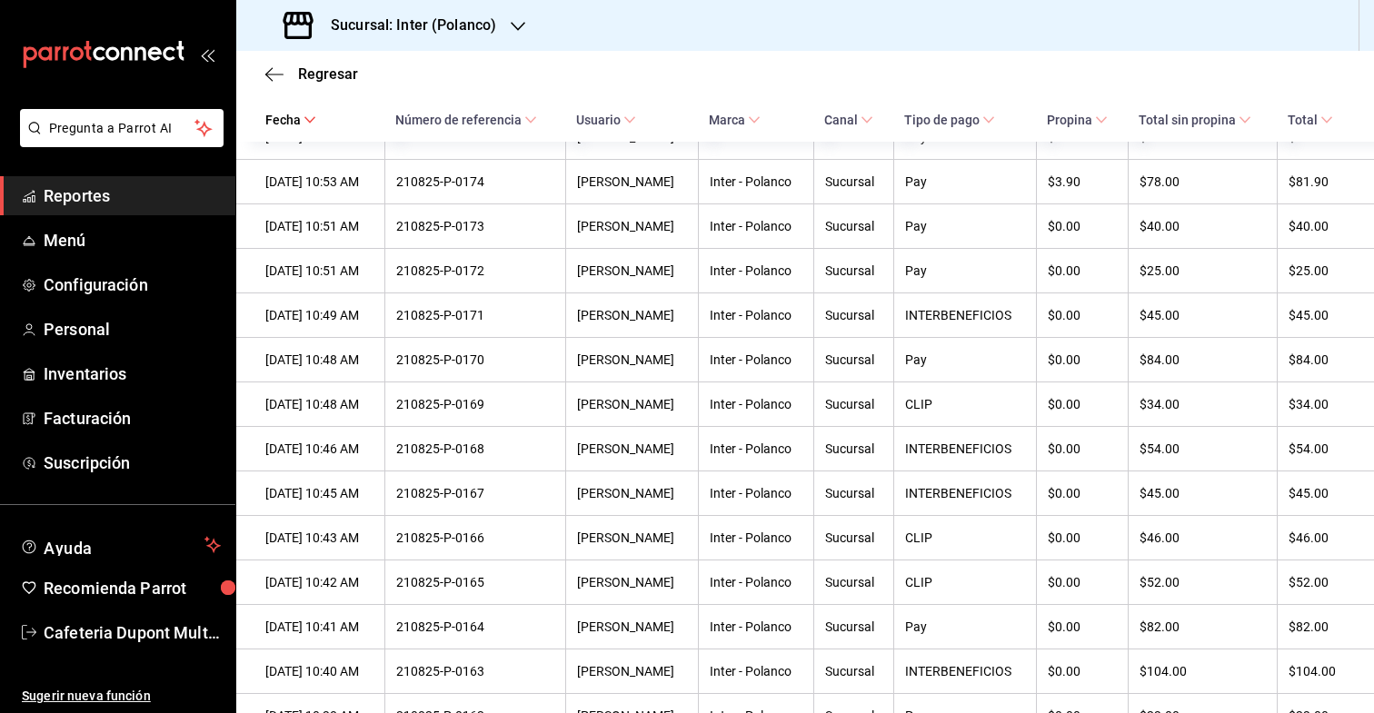
scroll to position [6810, 0]
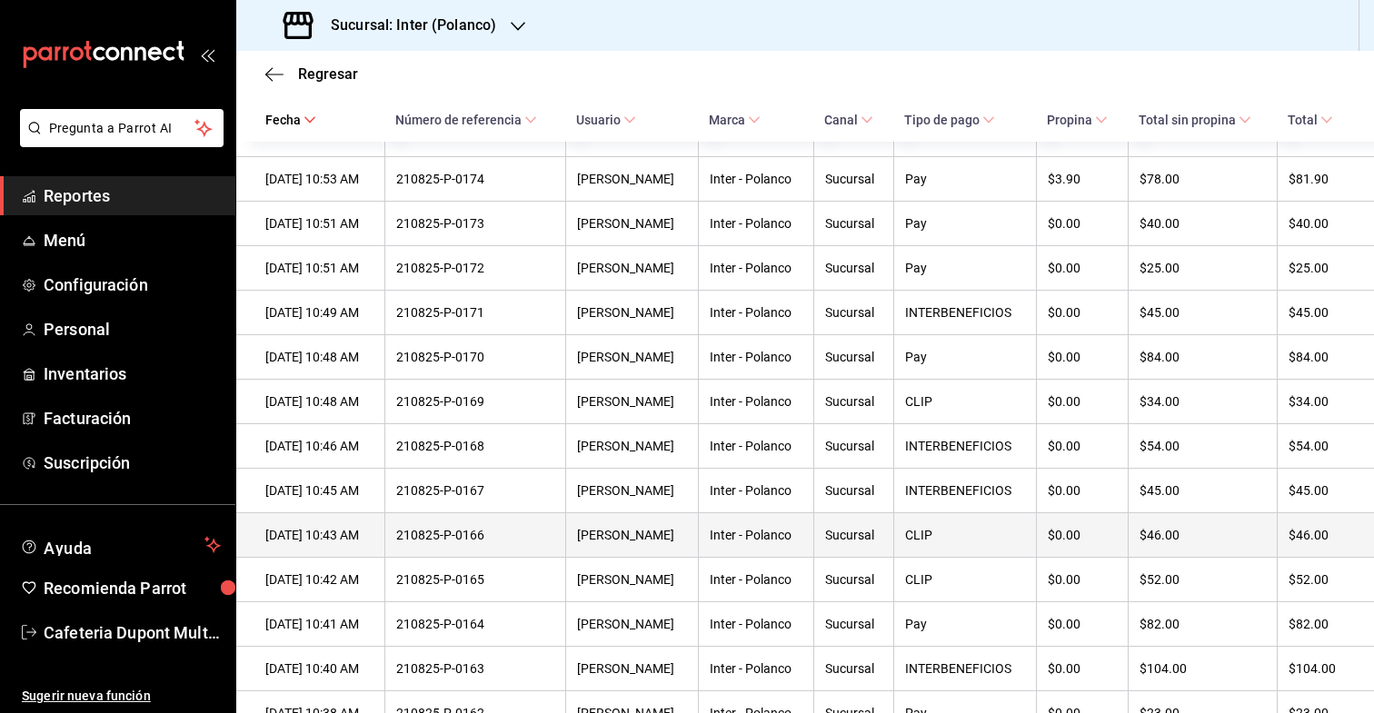
click at [926, 543] on div "CLIP" at bounding box center [965, 535] width 120 height 15
